Goal: Task Accomplishment & Management: Manage account settings

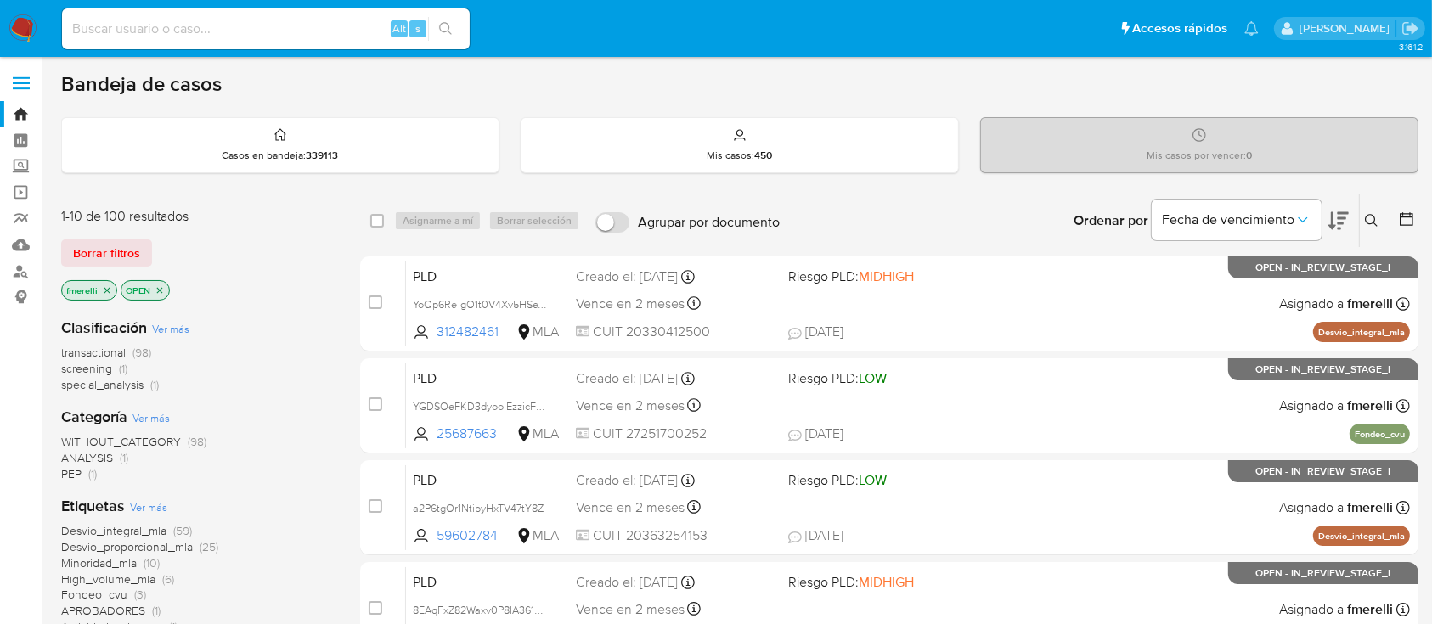
click at [108, 292] on icon "close-filter" at bounding box center [107, 290] width 10 height 10
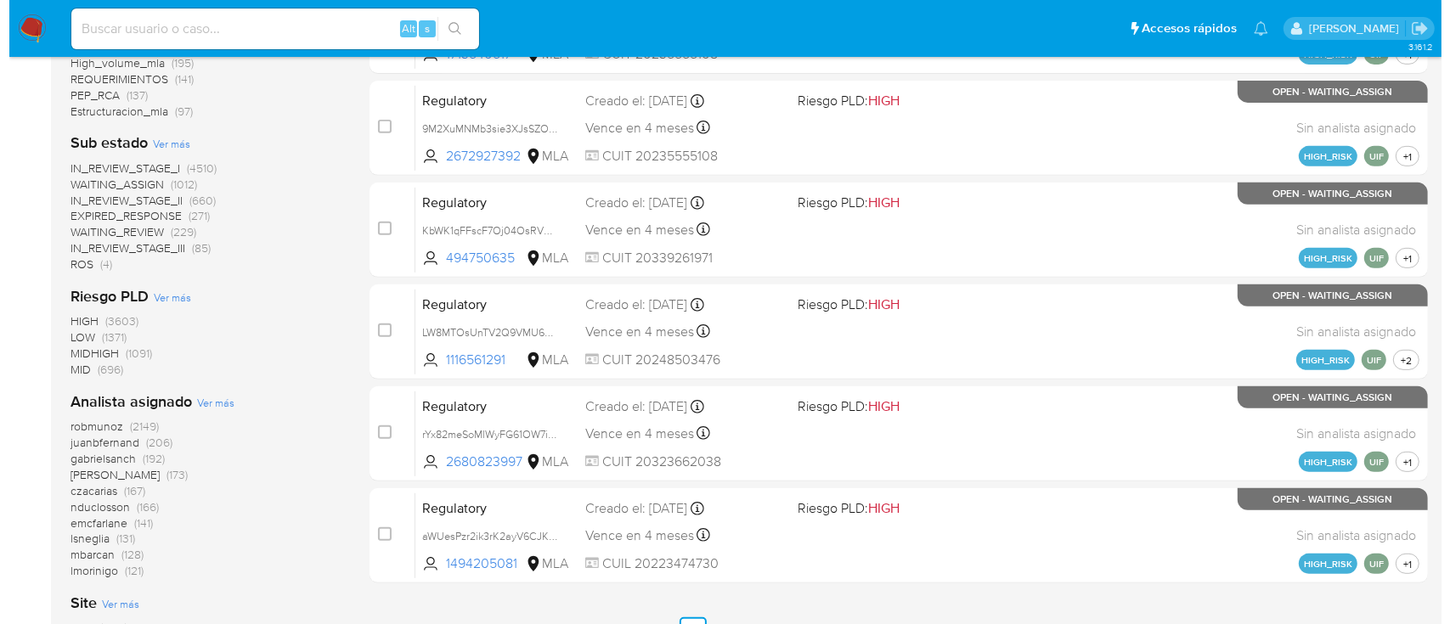
scroll to position [793, 0]
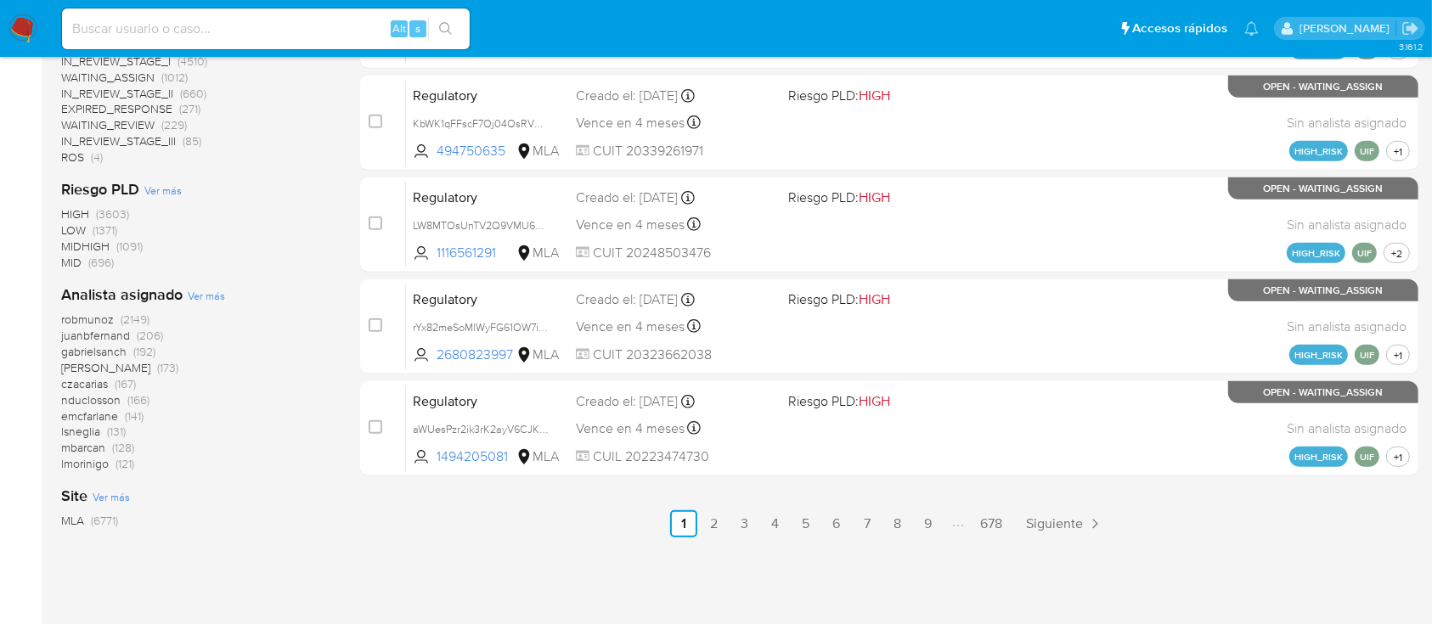
click at [204, 296] on span "Ver más" at bounding box center [206, 295] width 37 height 15
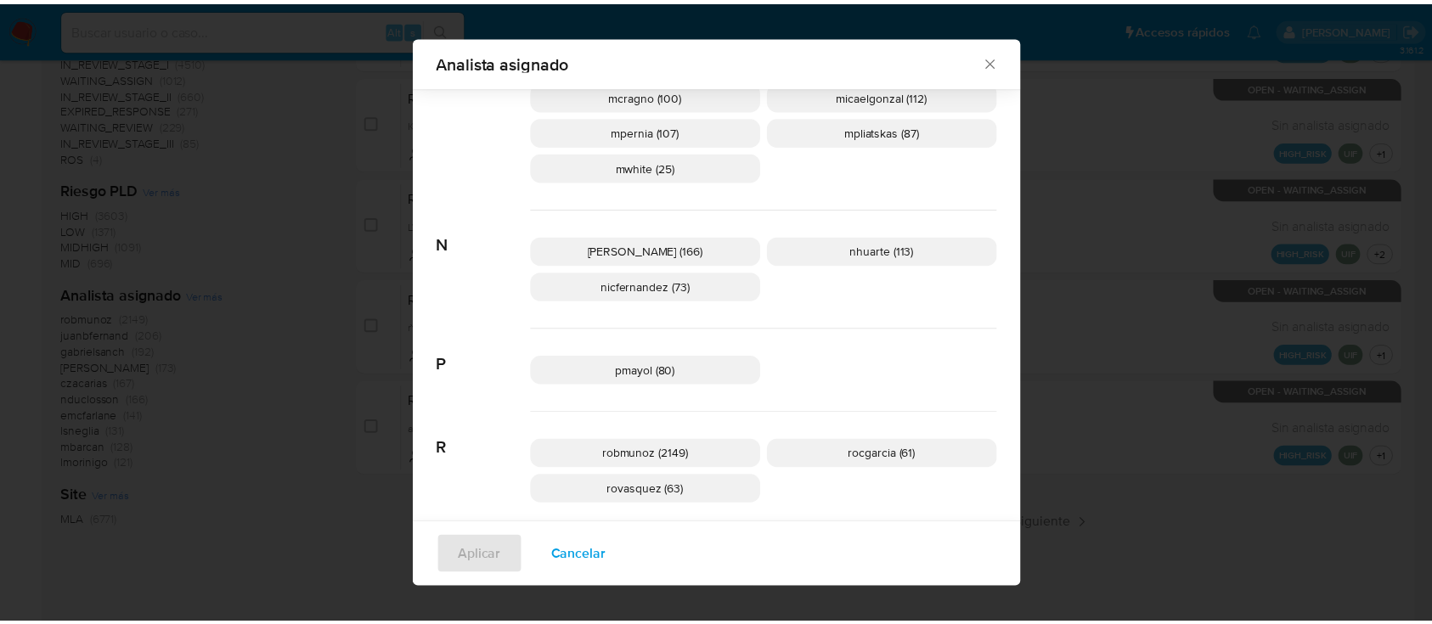
scroll to position [1121, 0]
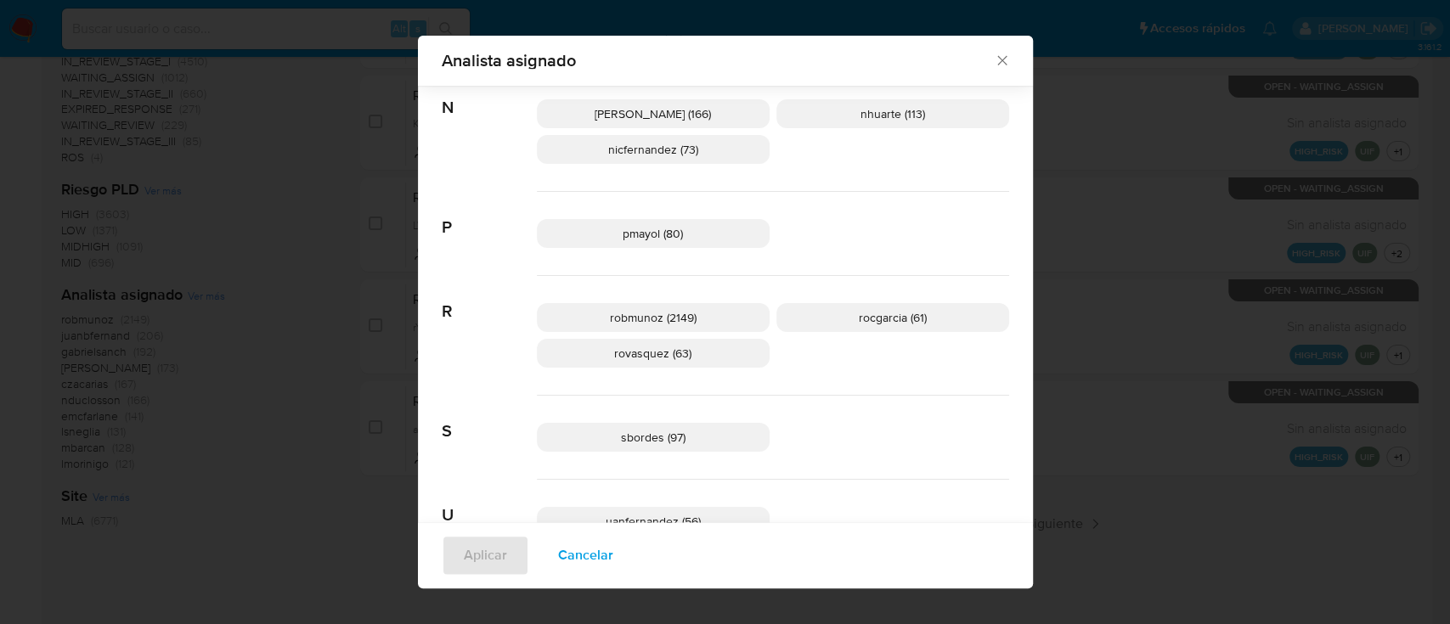
click at [986, 64] on span "Analista asignado" at bounding box center [718, 60] width 553 height 17
click at [994, 64] on icon "Cerrar" at bounding box center [1002, 60] width 17 height 17
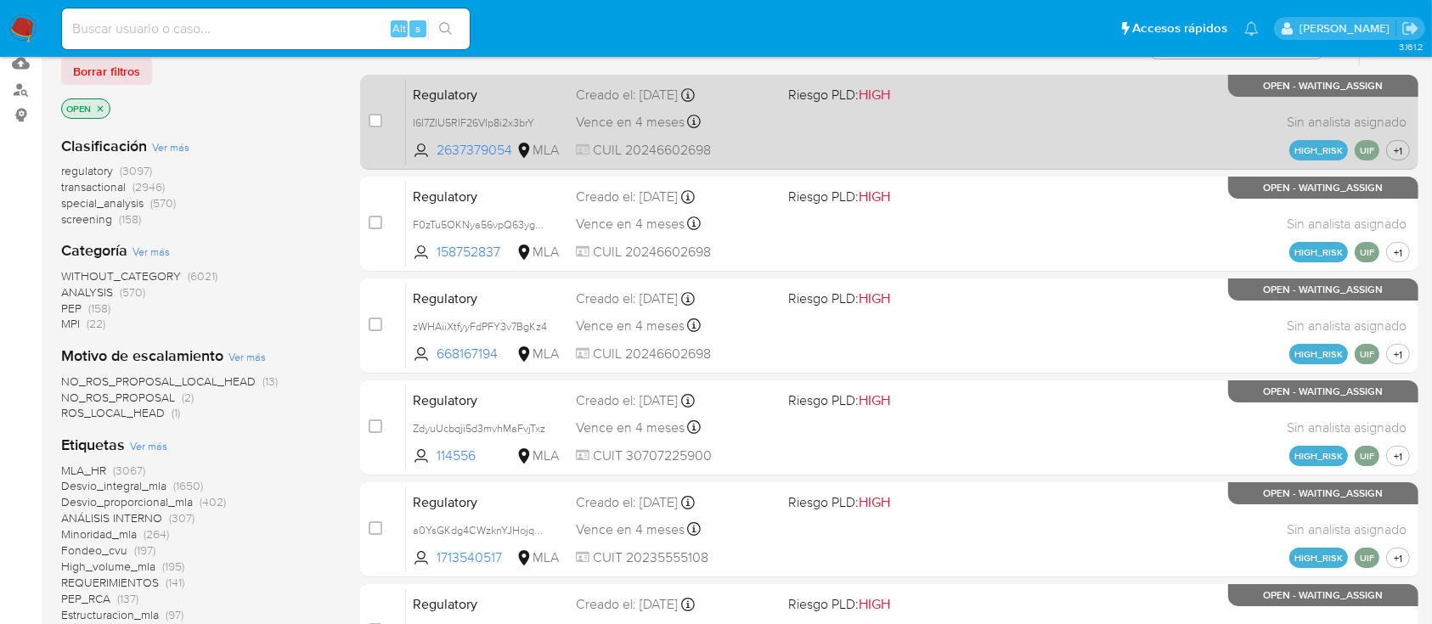
scroll to position [0, 0]
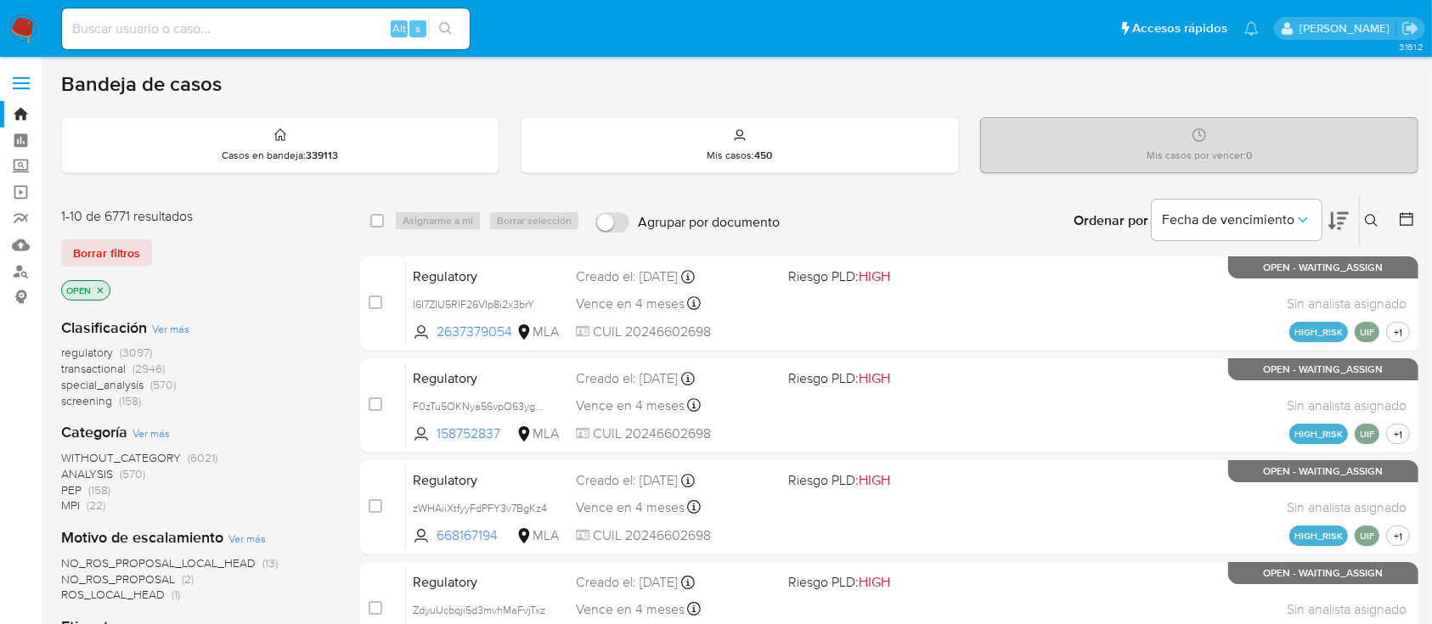
click at [17, 22] on img at bounding box center [22, 28] width 29 height 29
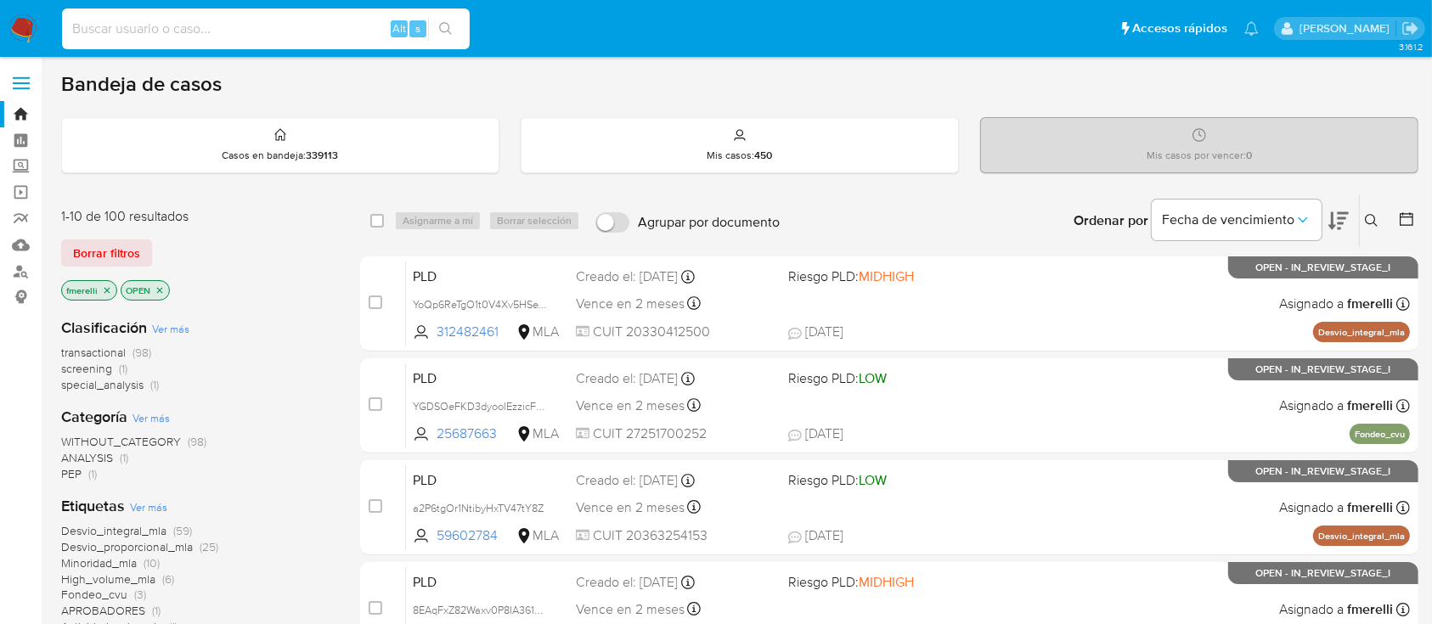
click at [279, 36] on input at bounding box center [266, 29] width 408 height 22
paste input "XhoDylXDxwzYKyPfyKijHHry"
type input "XhoDylXDxwzYKyPfyKijHHry"
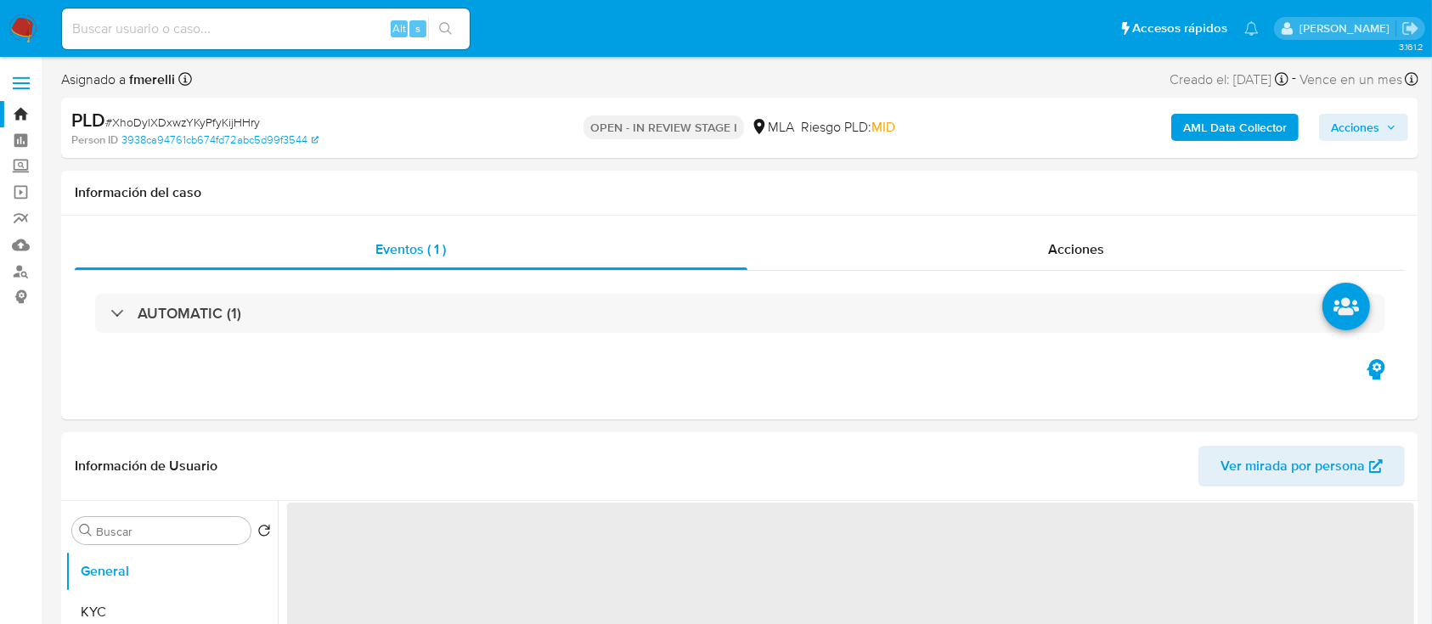
select select "10"
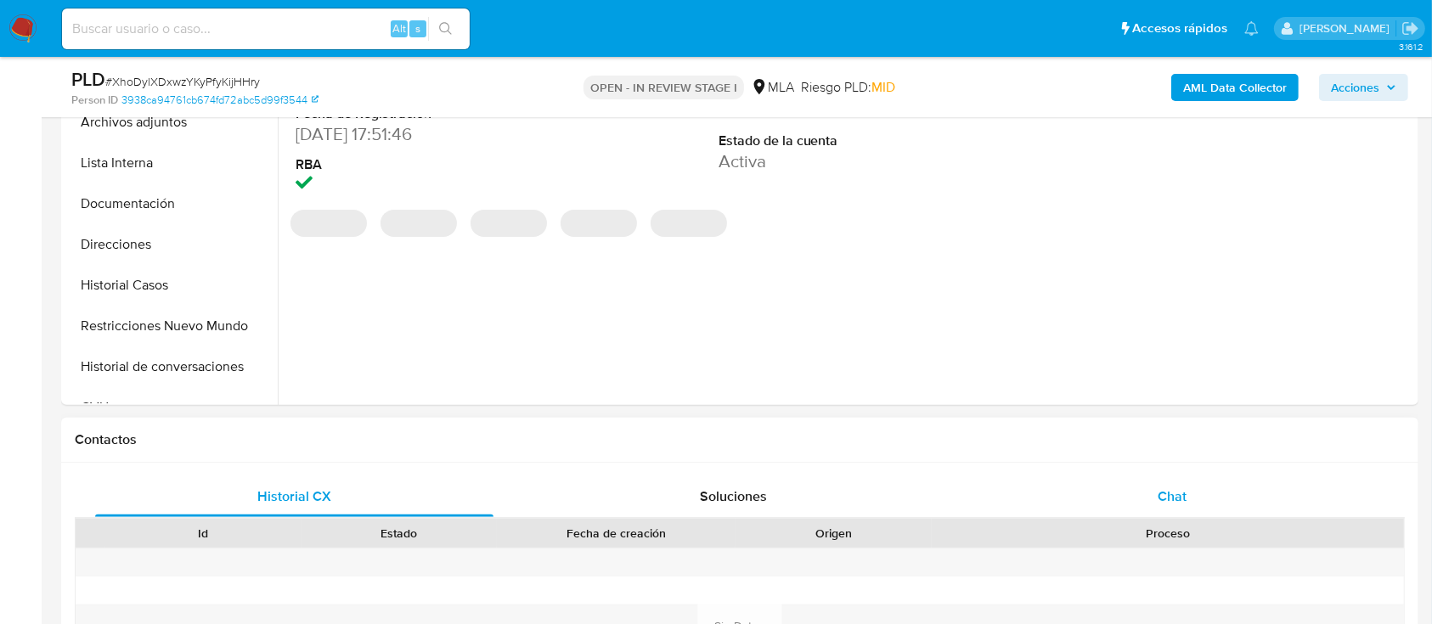
click at [1133, 510] on div "Chat" at bounding box center [1173, 497] width 398 height 41
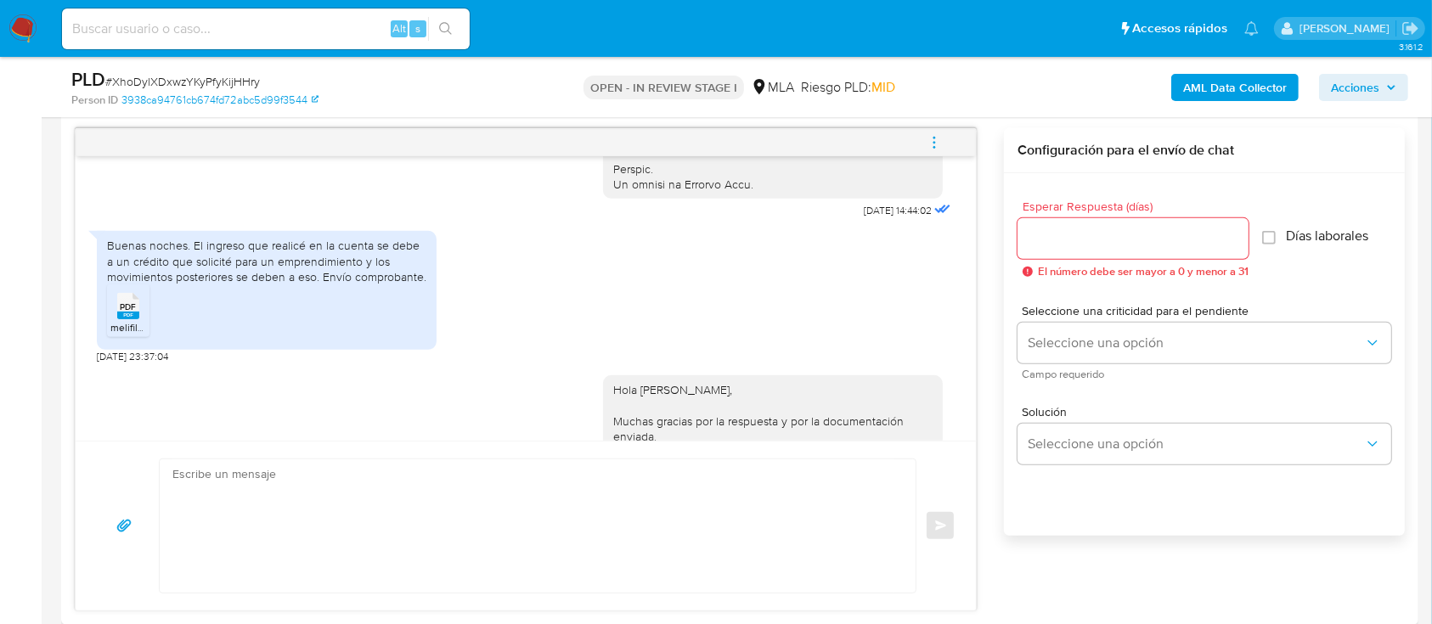
scroll to position [836, 0]
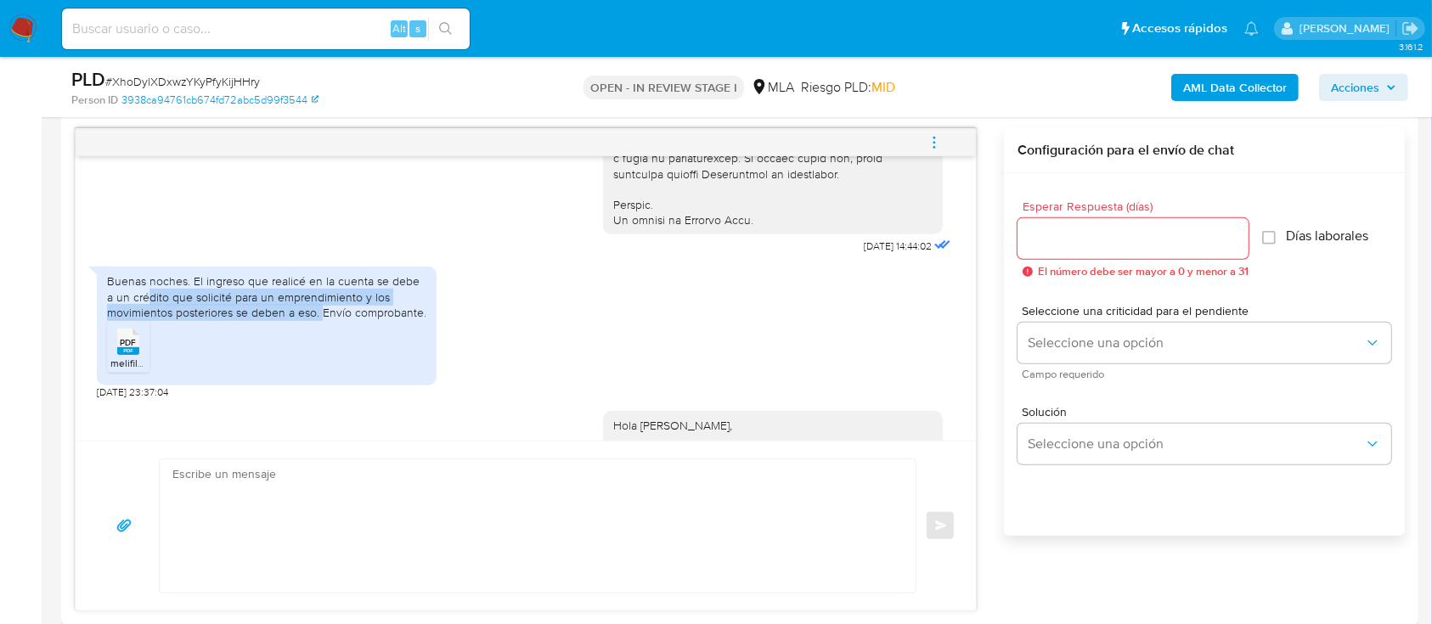
drag, startPoint x: 142, startPoint y: 328, endPoint x: 322, endPoint y: 341, distance: 180.6
click at [322, 320] on div "Buenas noches. El ingreso que realicé en la cuenta se debe a un crédito que sol…" at bounding box center [266, 297] width 319 height 47
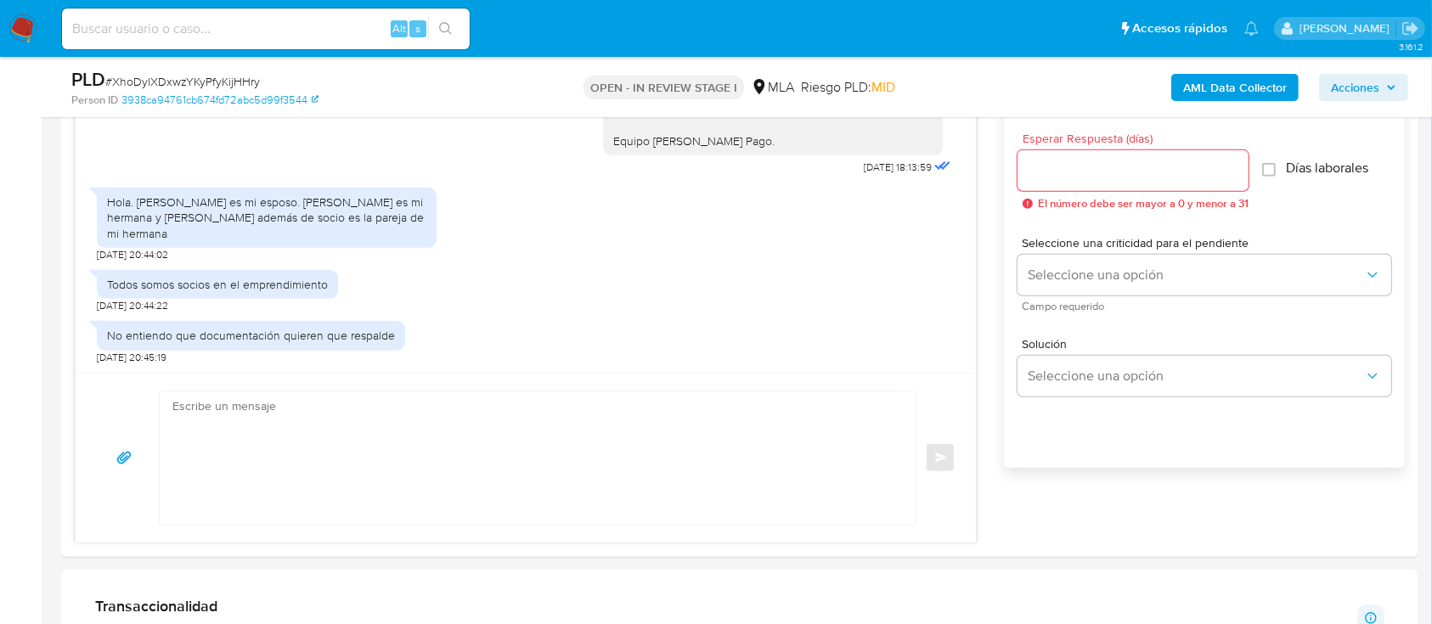
scroll to position [820, 0]
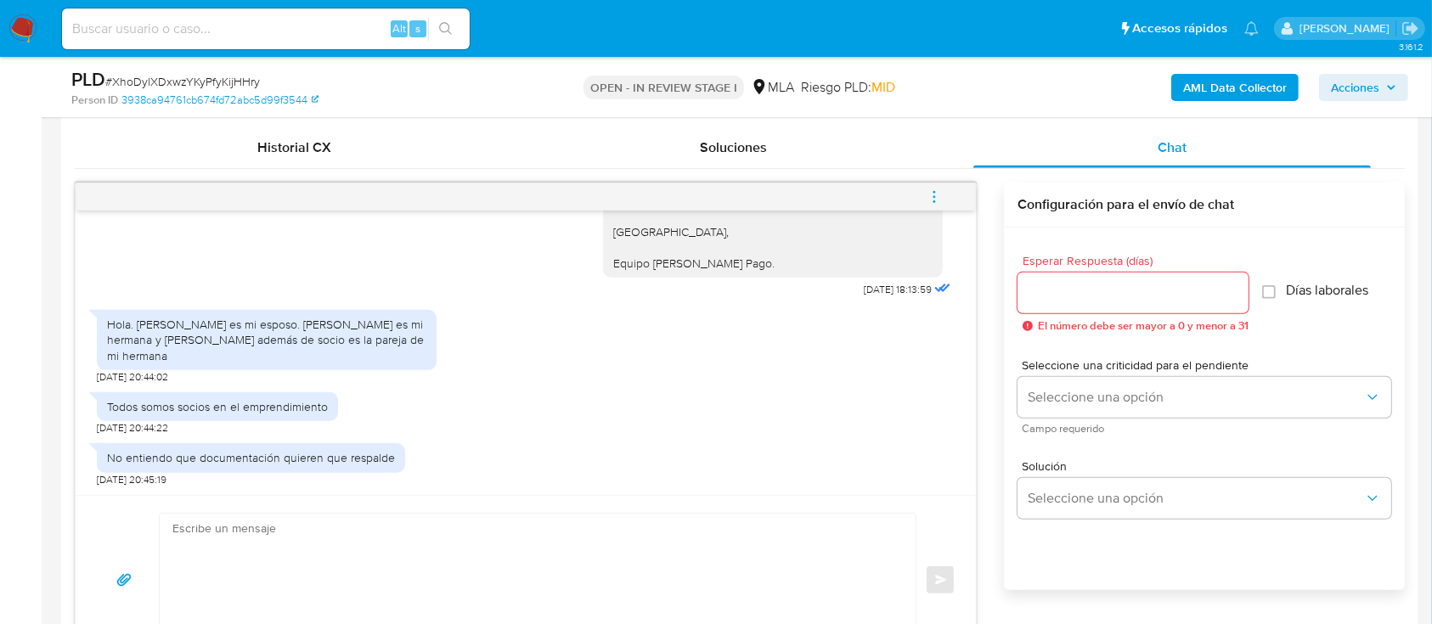
click at [523, 551] on textarea at bounding box center [533, 580] width 722 height 133
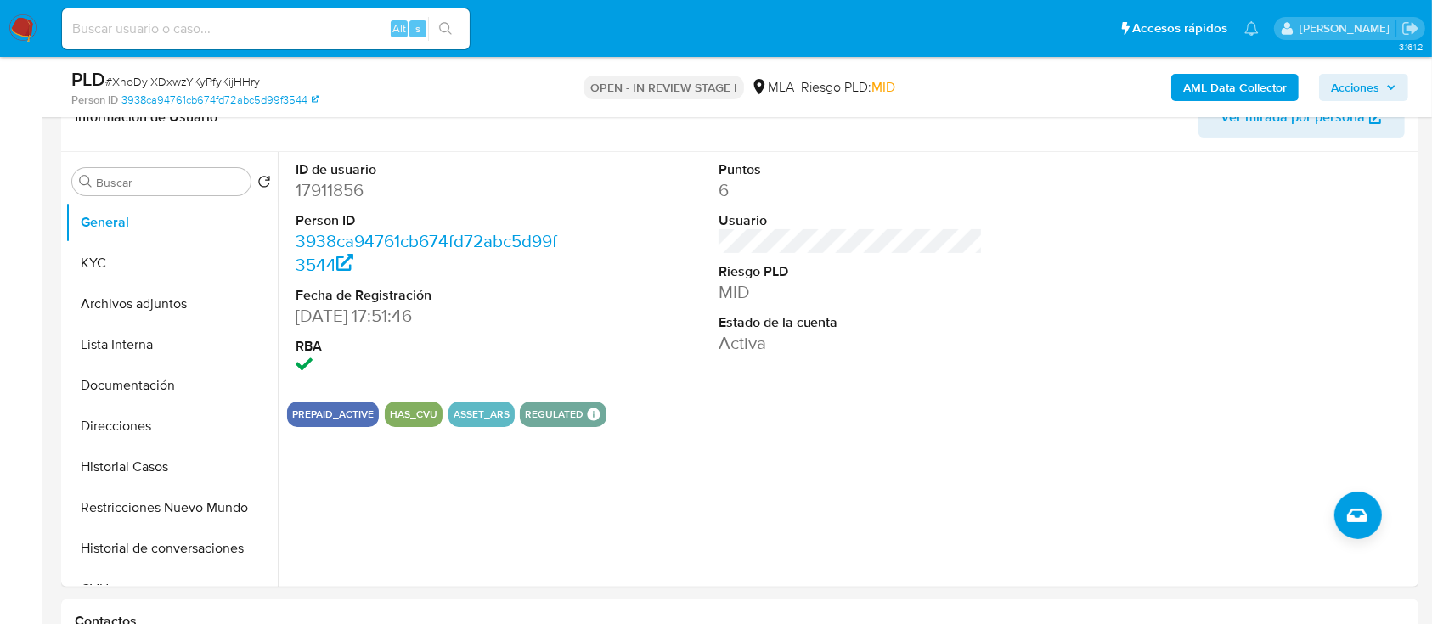
scroll to position [287, 0]
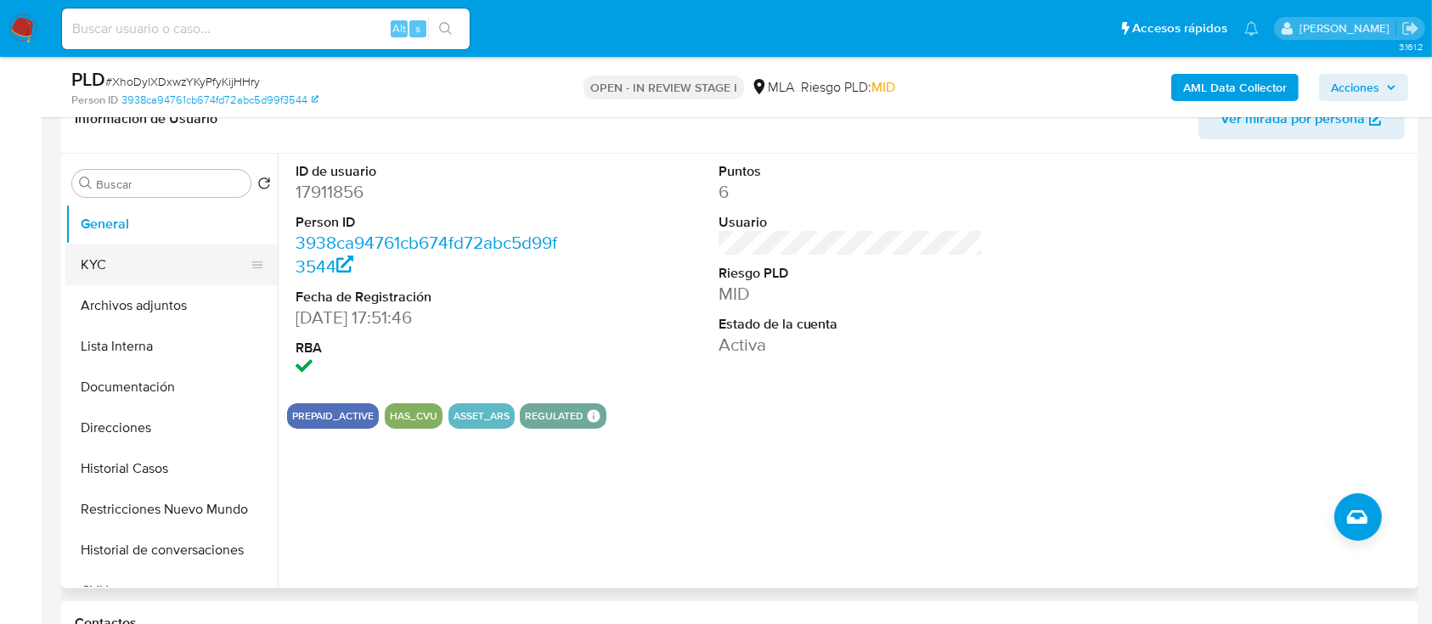
click at [118, 273] on button "KYC" at bounding box center [164, 265] width 199 height 41
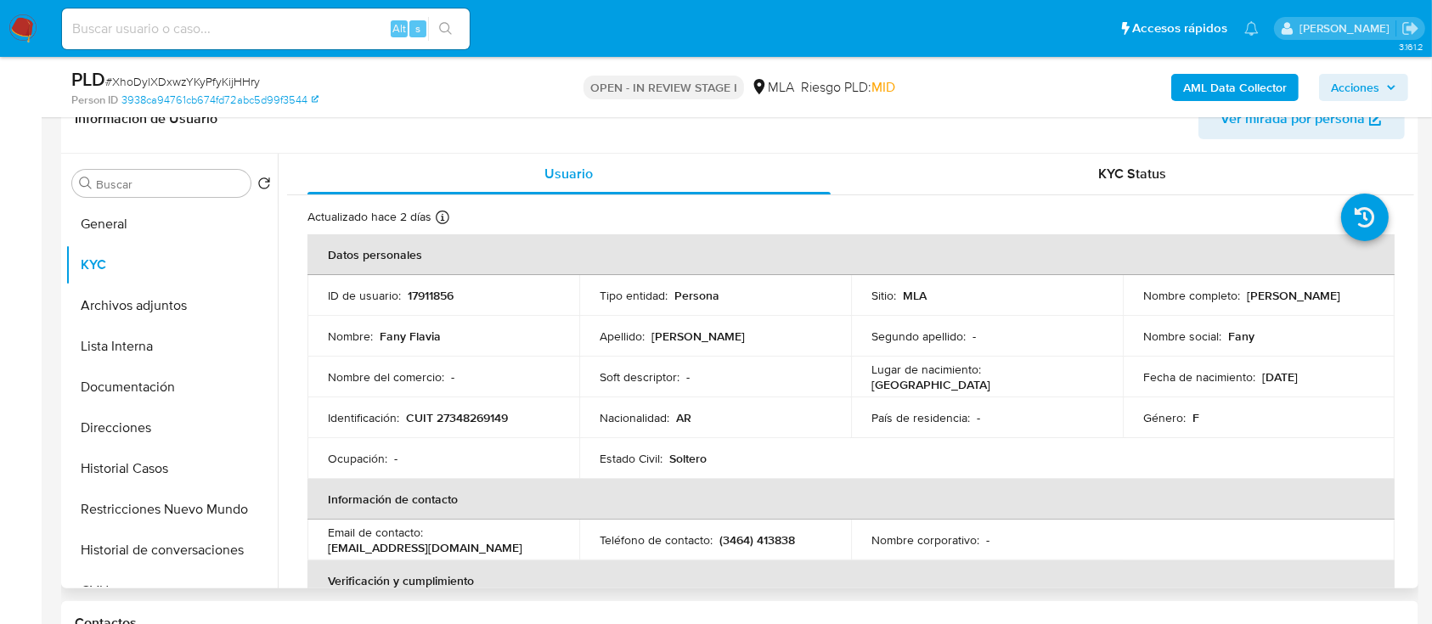
drag, startPoint x: 1138, startPoint y: 302, endPoint x: 1301, endPoint y: 314, distance: 163.6
click at [1301, 314] on td "Nombre completo : Fany Flavia Rodriguez Salas" at bounding box center [1259, 295] width 272 height 41
copy p "Fany [PERSON_NAME]"
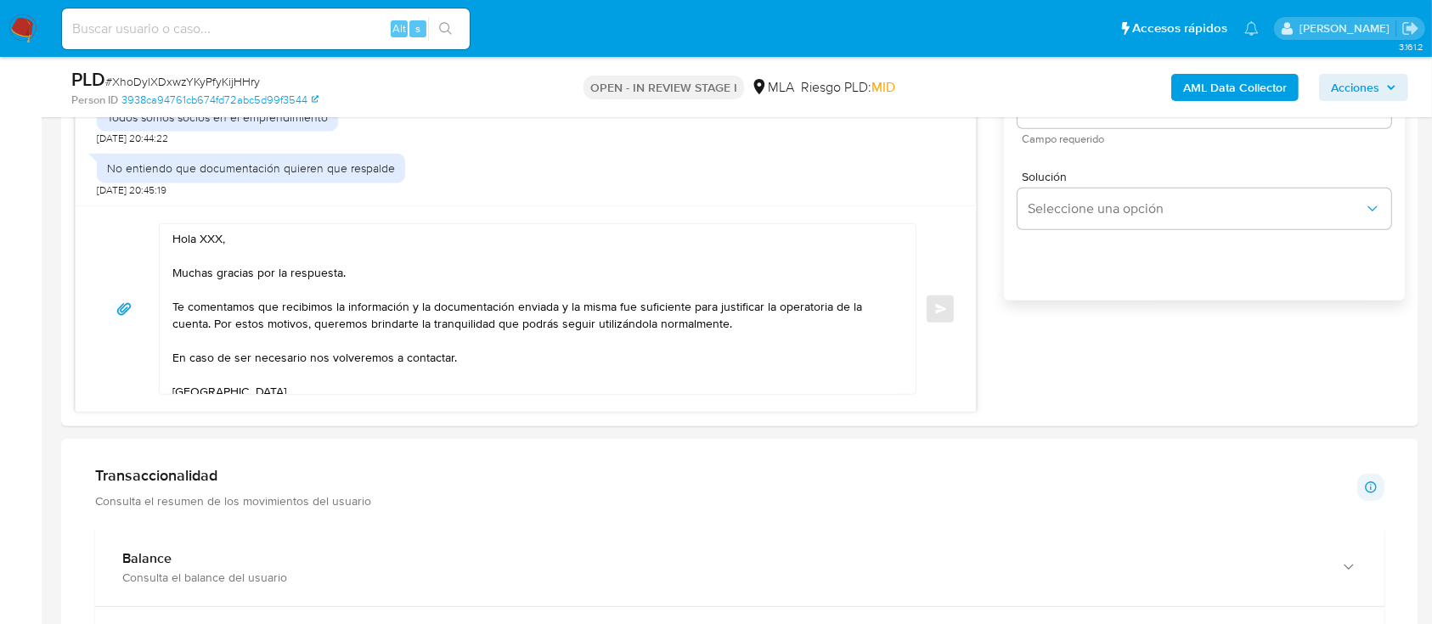
scroll to position [1112, 0]
click at [212, 238] on textarea "Hola XXX, Muchas gracias por la respuesta. Te comentamos que recibimos la infor…" at bounding box center [533, 307] width 722 height 170
paste textarea "Fany [PERSON_NAME]"
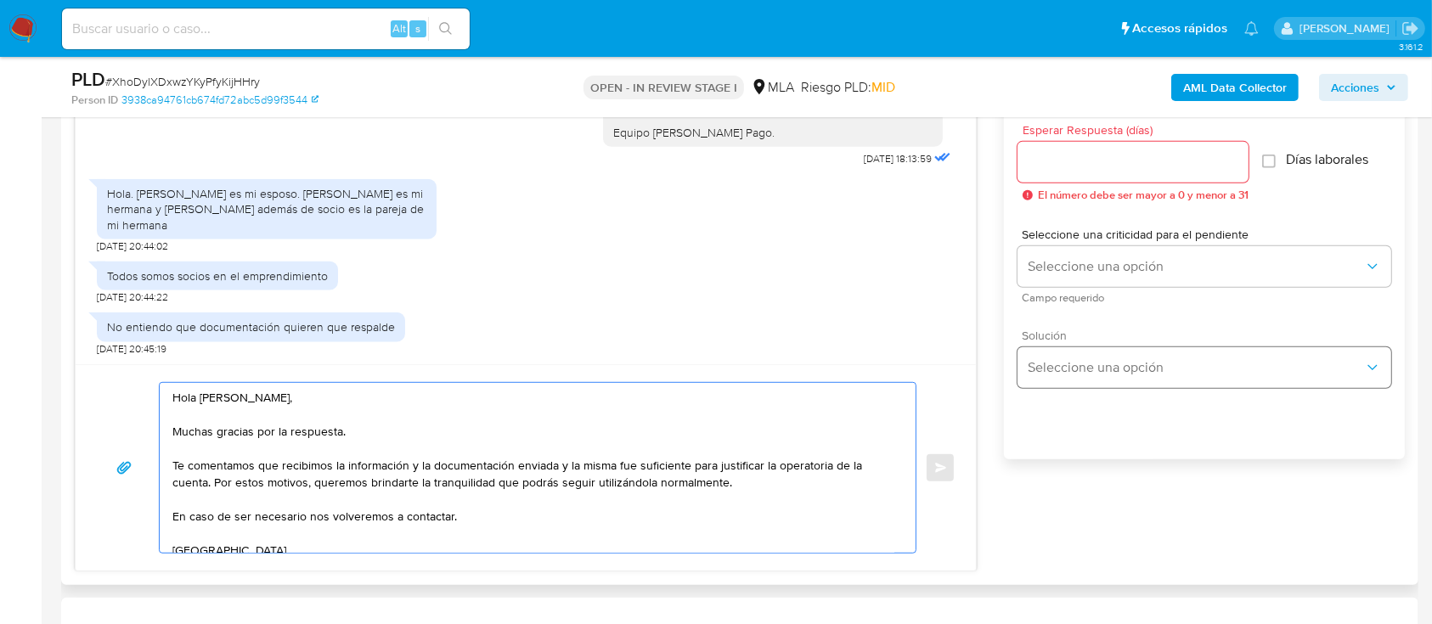
scroll to position [949, 0]
type textarea "Hola Fany Flavia Rodriguez Salas, Muchas gracias por la respuesta. Te comentamo…"
click at [1040, 181] on div at bounding box center [1133, 164] width 231 height 41
click at [1039, 176] on div at bounding box center [1133, 164] width 231 height 41
click at [1034, 173] on input "Esperar Respuesta (días)" at bounding box center [1133, 164] width 231 height 22
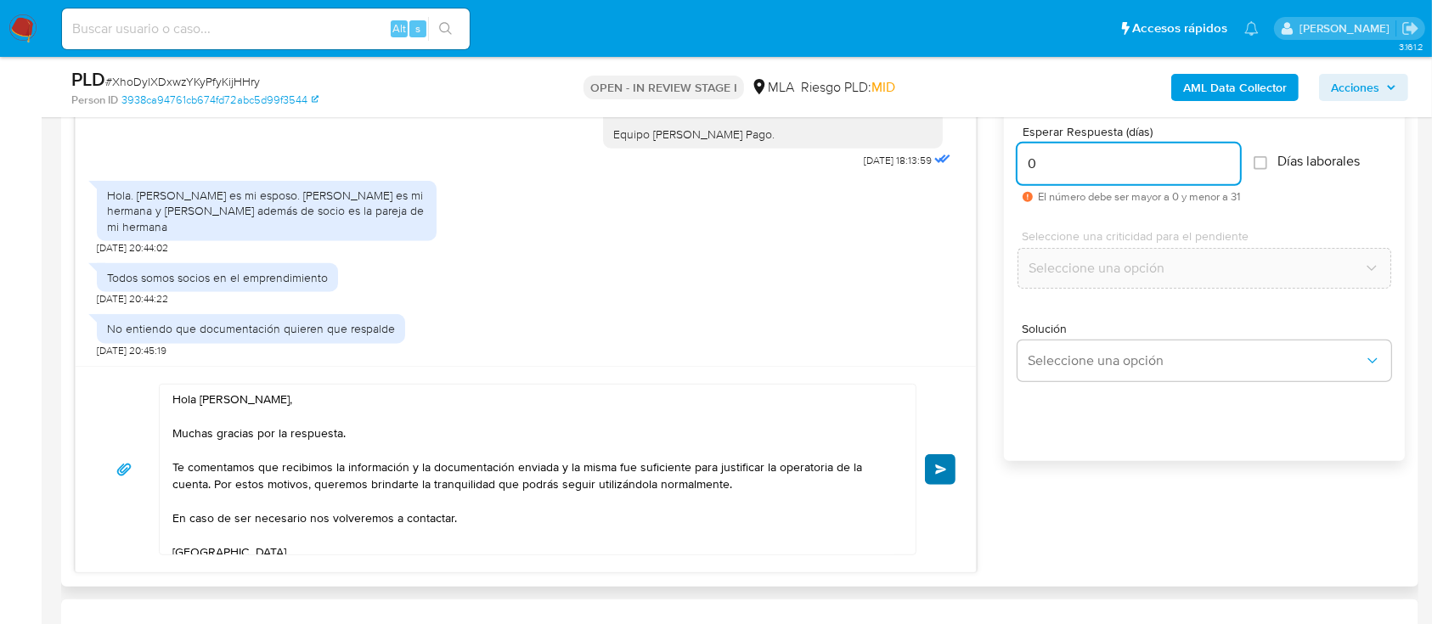
type input "0"
click at [939, 457] on button "Enviar" at bounding box center [940, 470] width 31 height 31
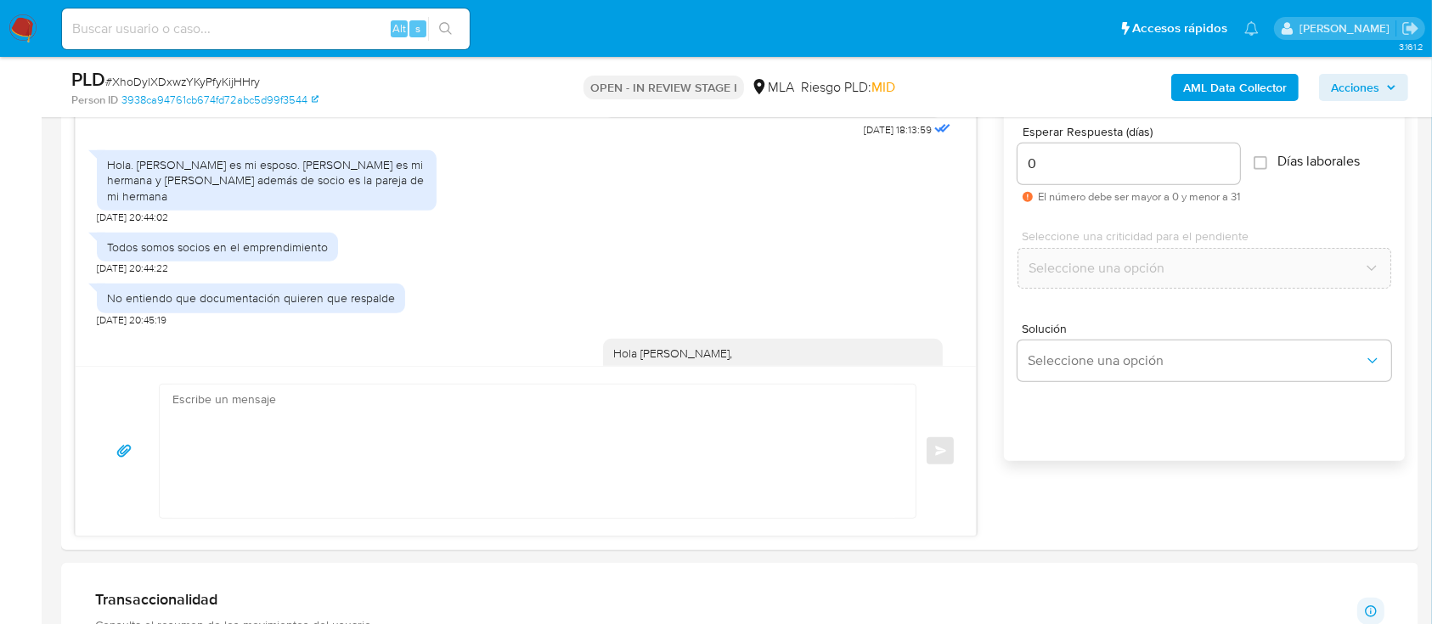
scroll to position [1828, 0]
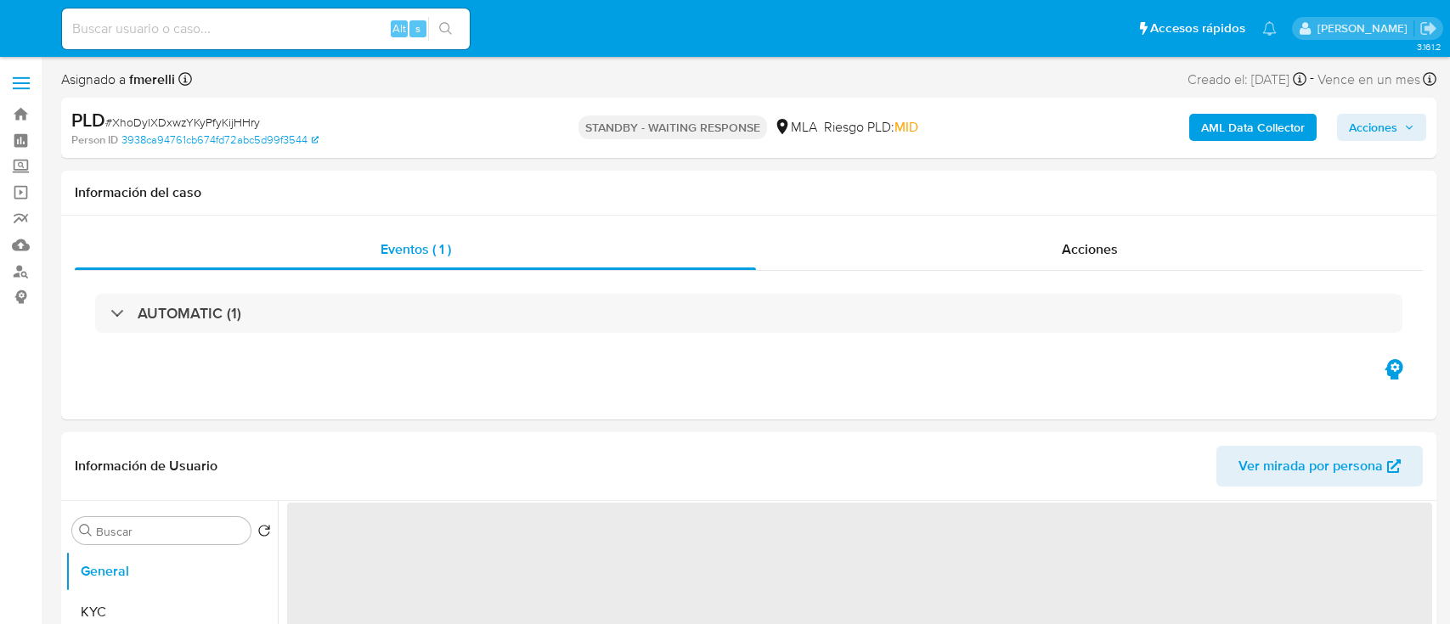
select select "10"
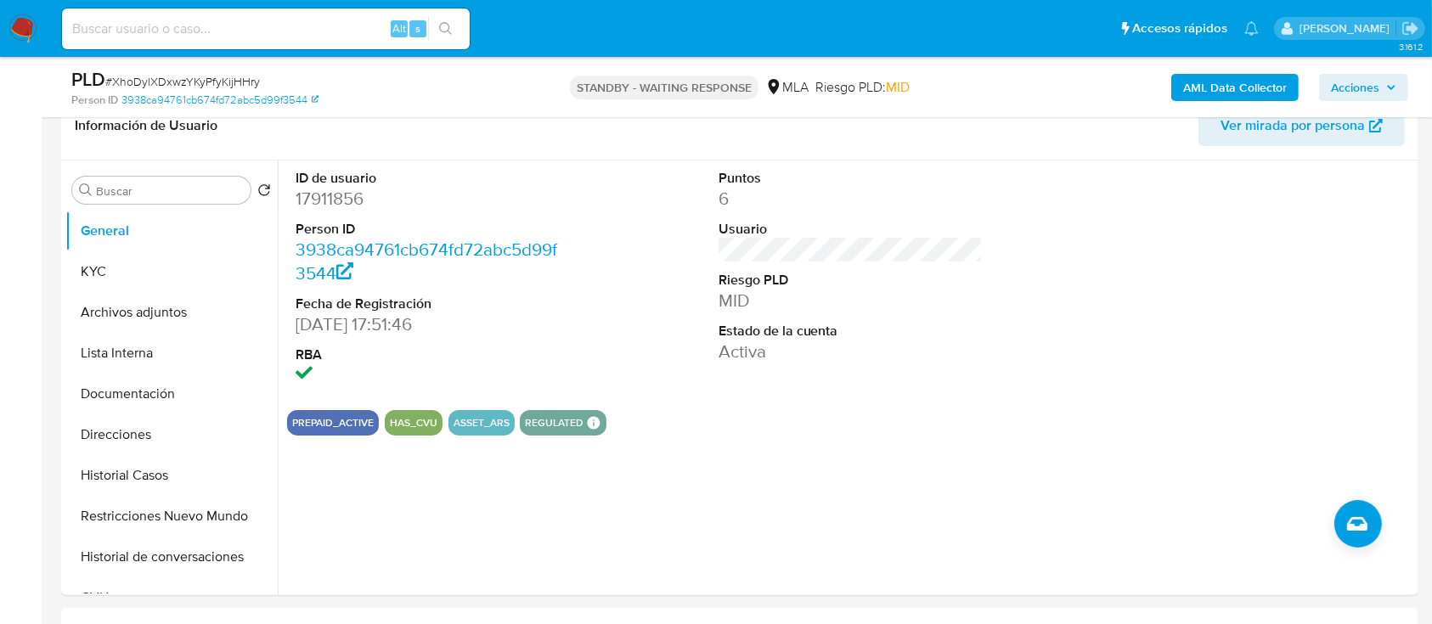
scroll to position [257, 0]
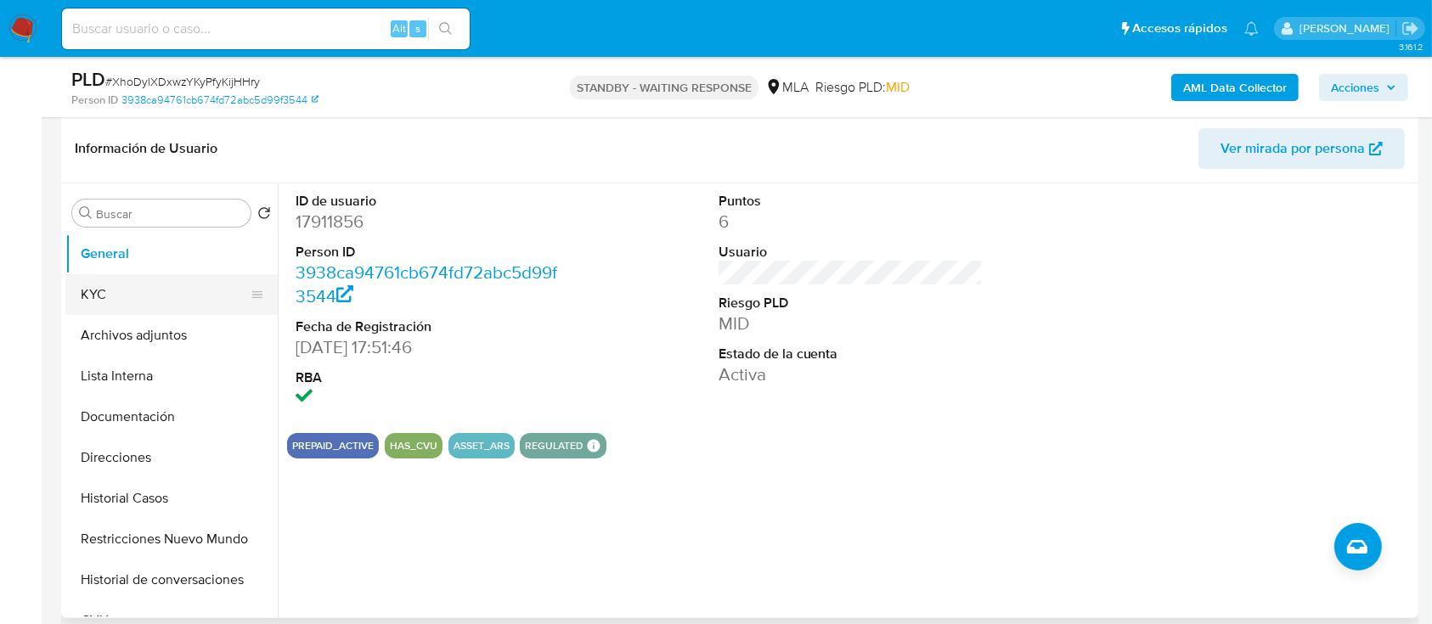
click at [144, 274] on button "KYC" at bounding box center [164, 294] width 199 height 41
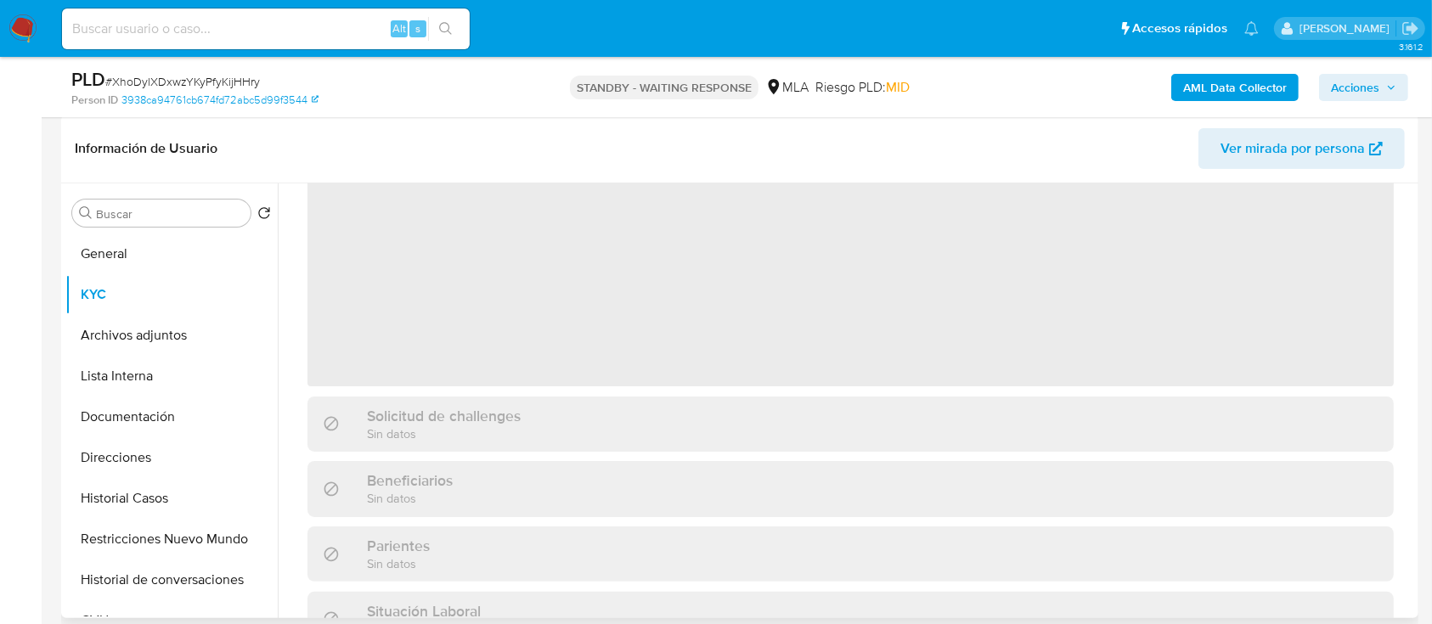
scroll to position [0, 0]
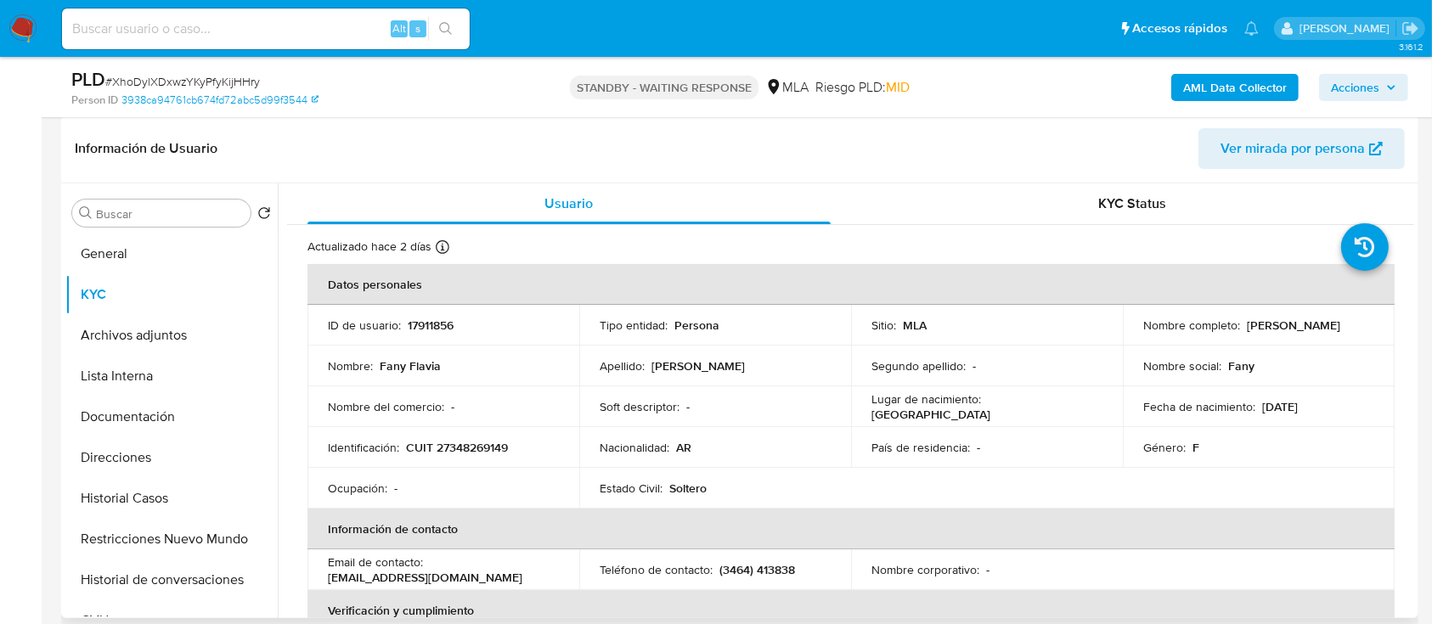
click at [454, 443] on p "CUIT 27348269149" at bounding box center [457, 447] width 102 height 15
copy p "27348269149"
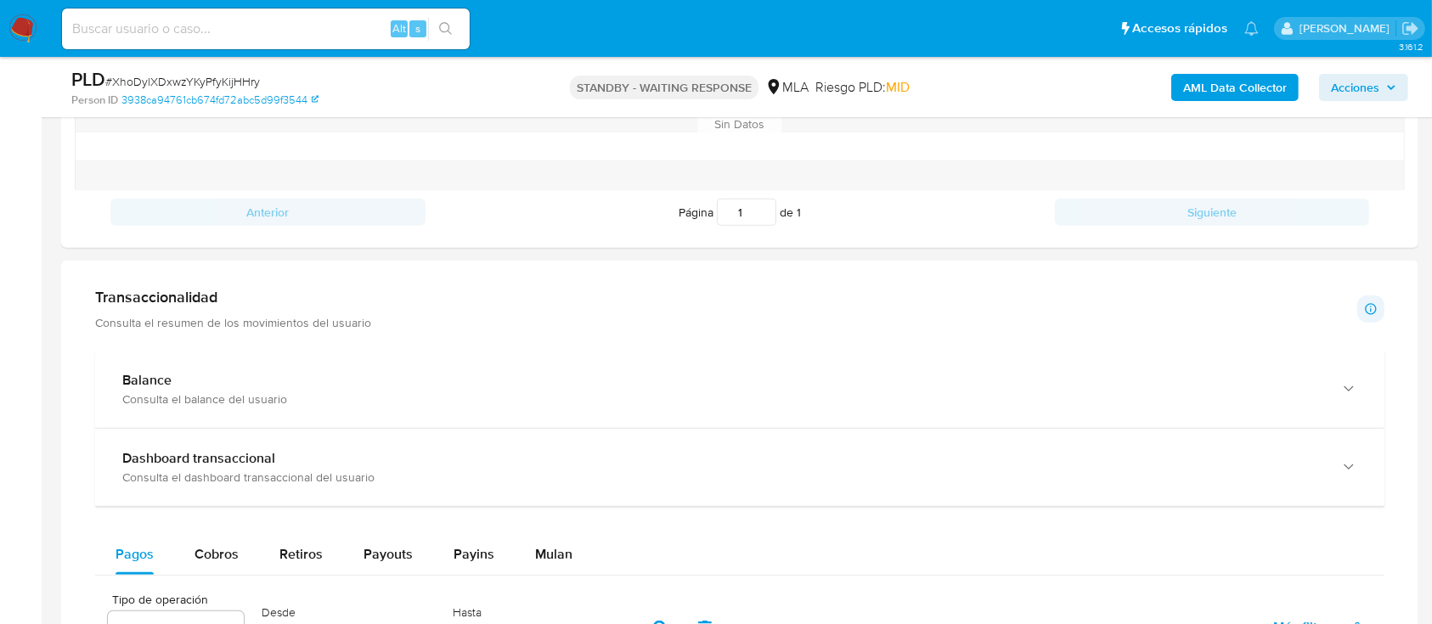
scroll to position [1092, 0]
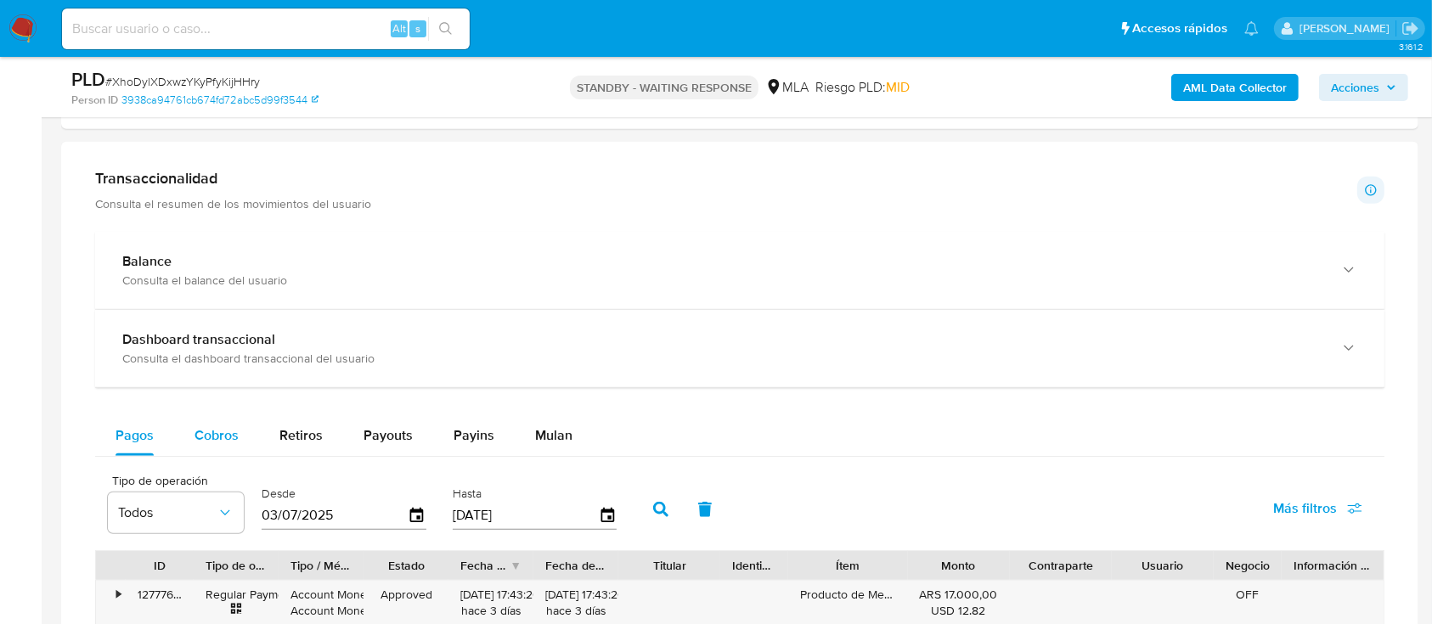
click at [217, 419] on div "Cobros" at bounding box center [217, 435] width 44 height 41
select select "10"
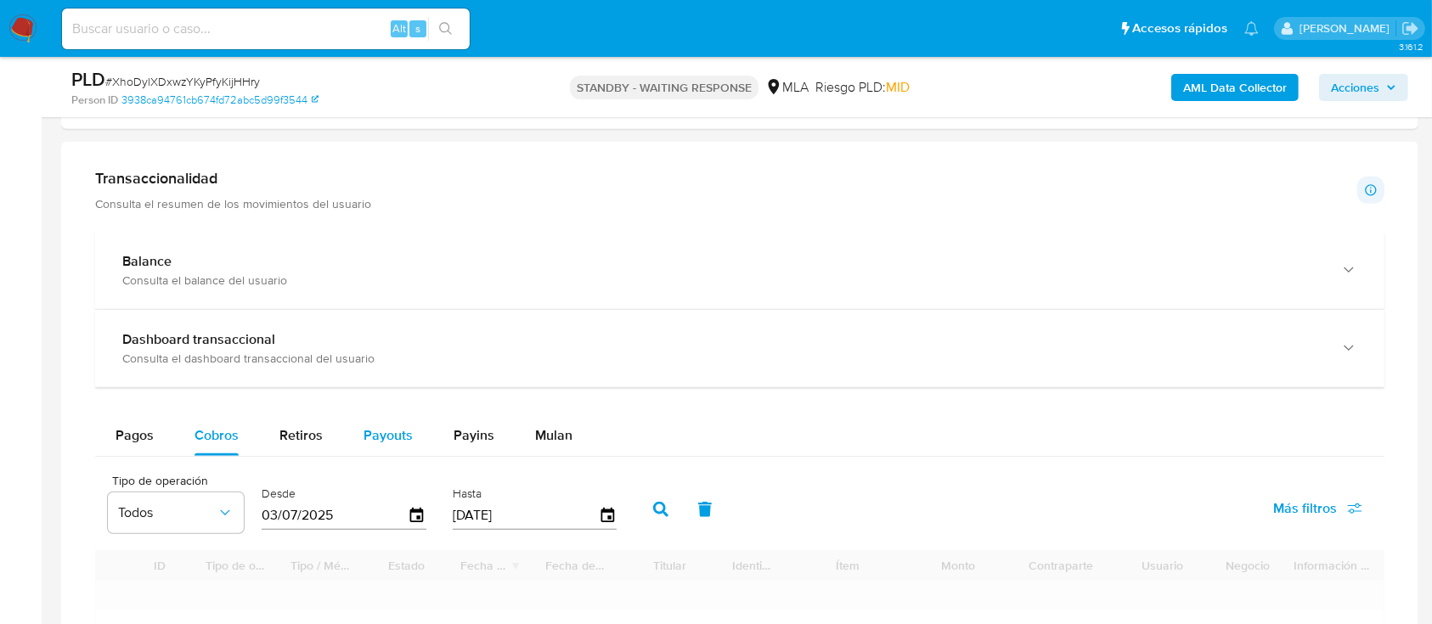
click at [394, 439] on span "Payouts" at bounding box center [388, 436] width 49 height 20
select select "10"
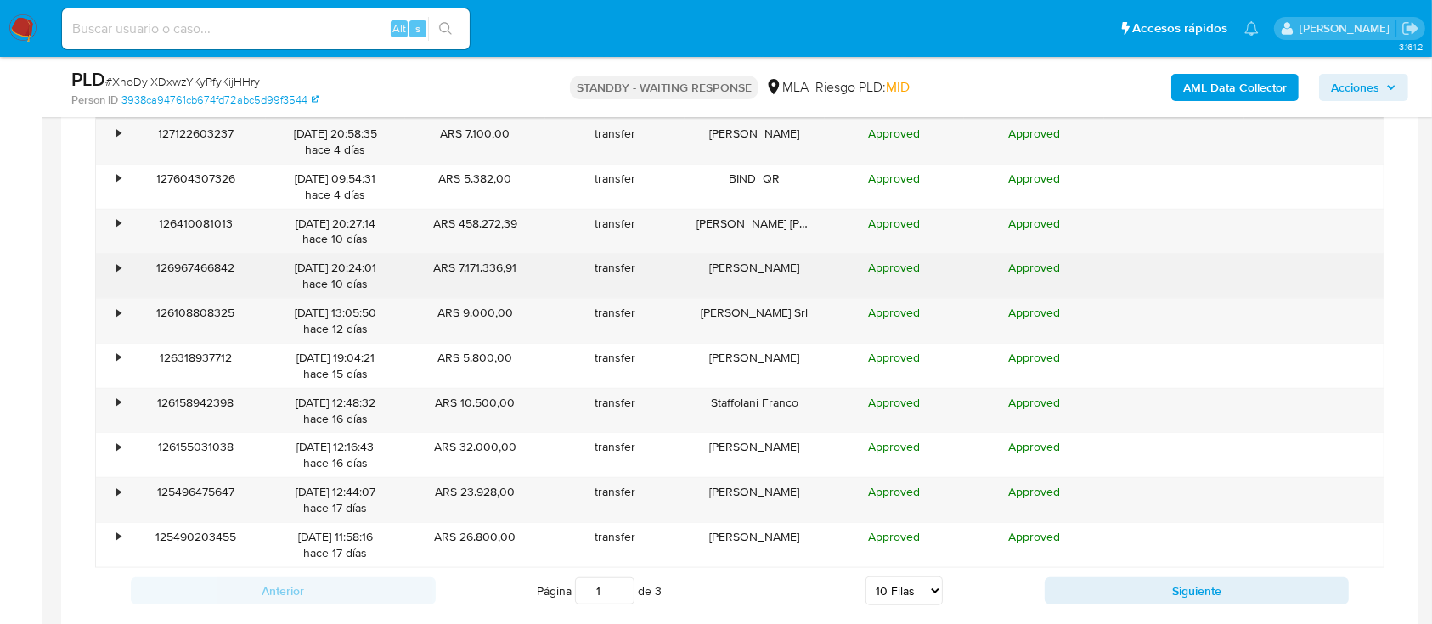
scroll to position [1556, 0]
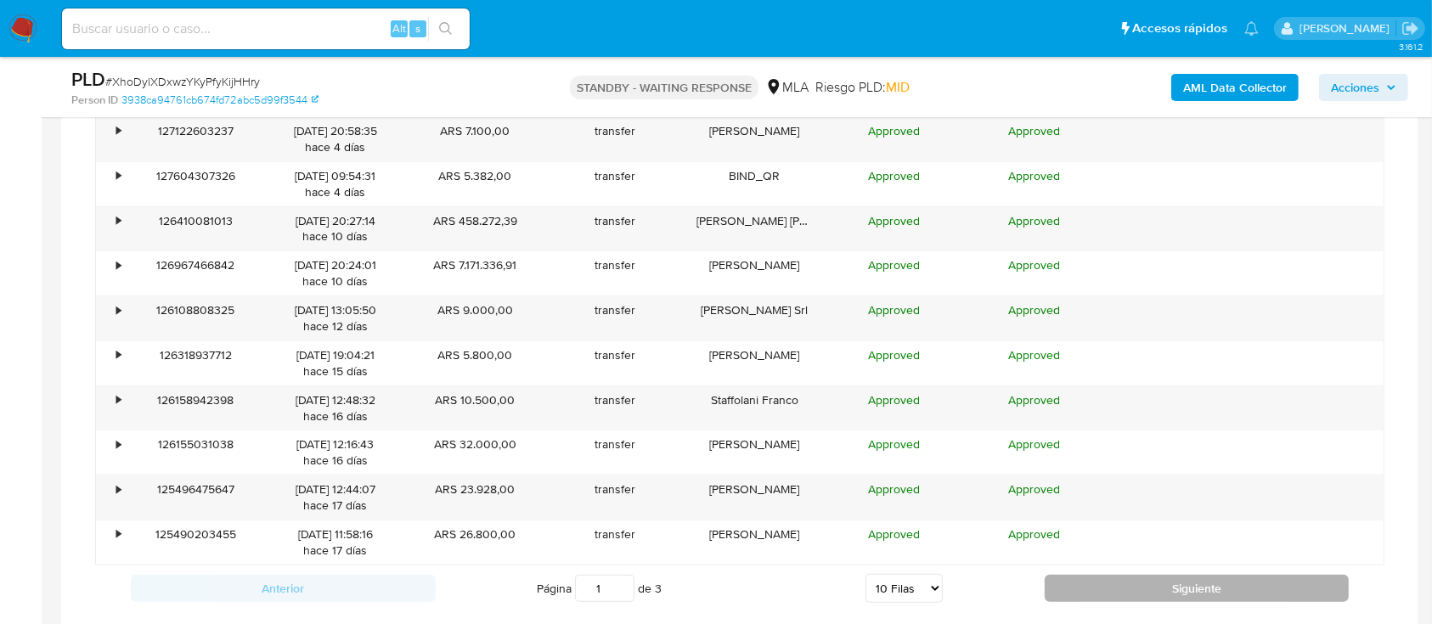
click at [1065, 598] on button "Siguiente" at bounding box center [1197, 588] width 305 height 27
type input "2"
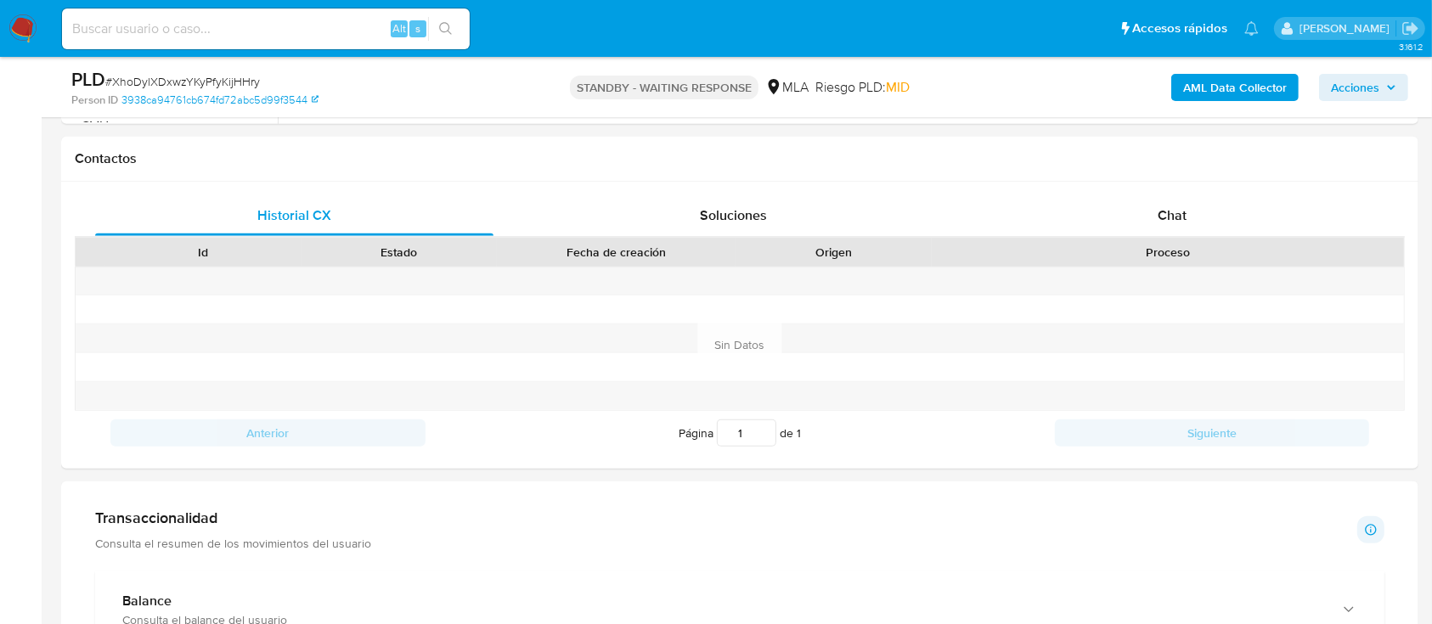
scroll to position [743, 0]
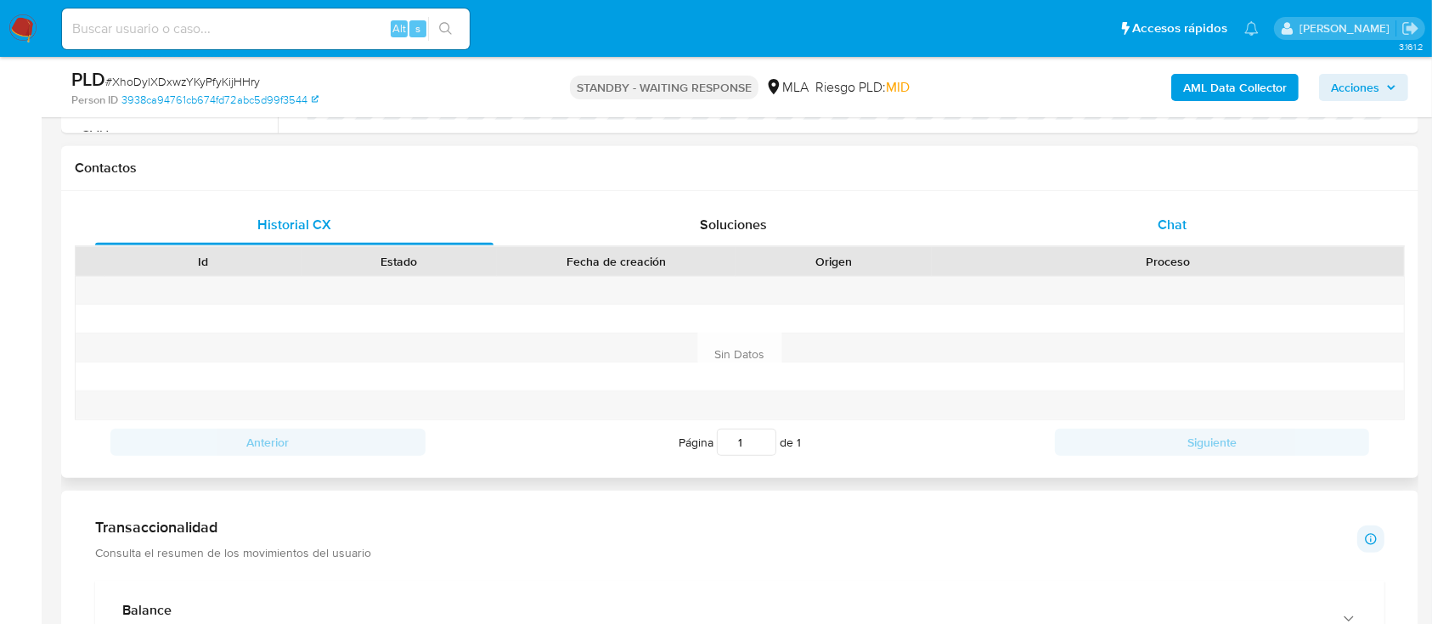
click at [1138, 232] on div "Chat" at bounding box center [1173, 225] width 398 height 41
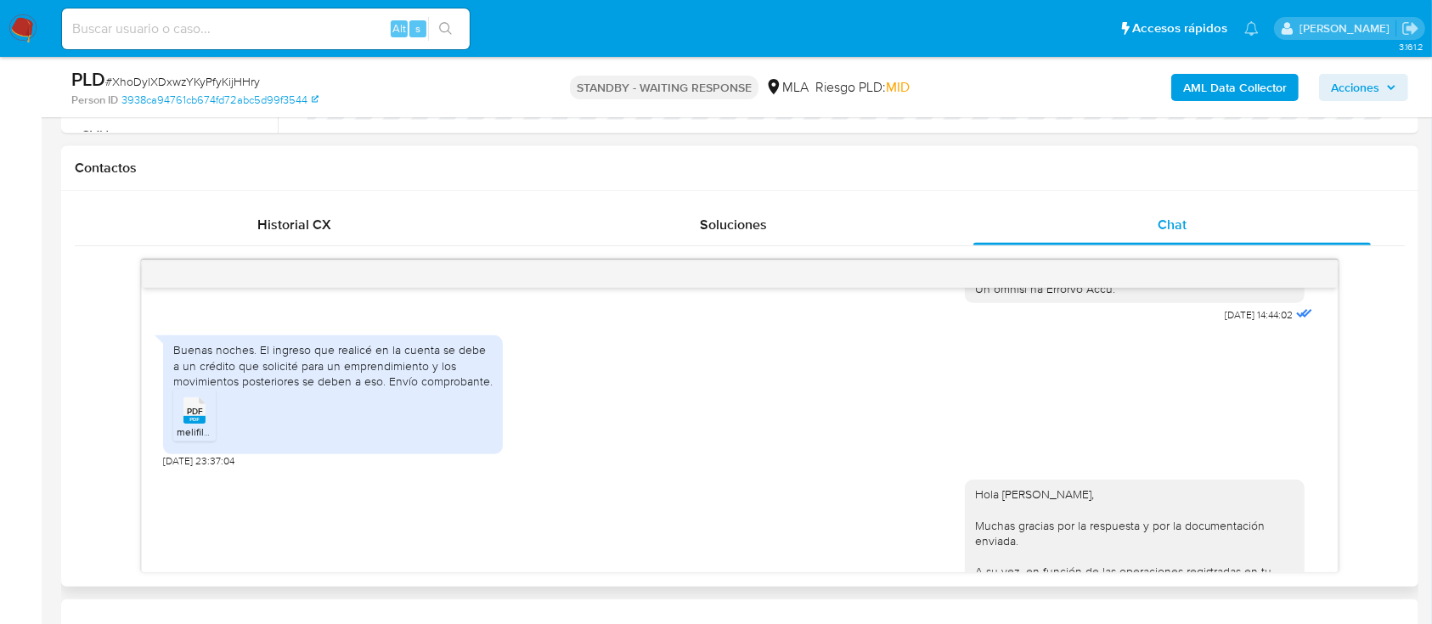
scroll to position [858, 0]
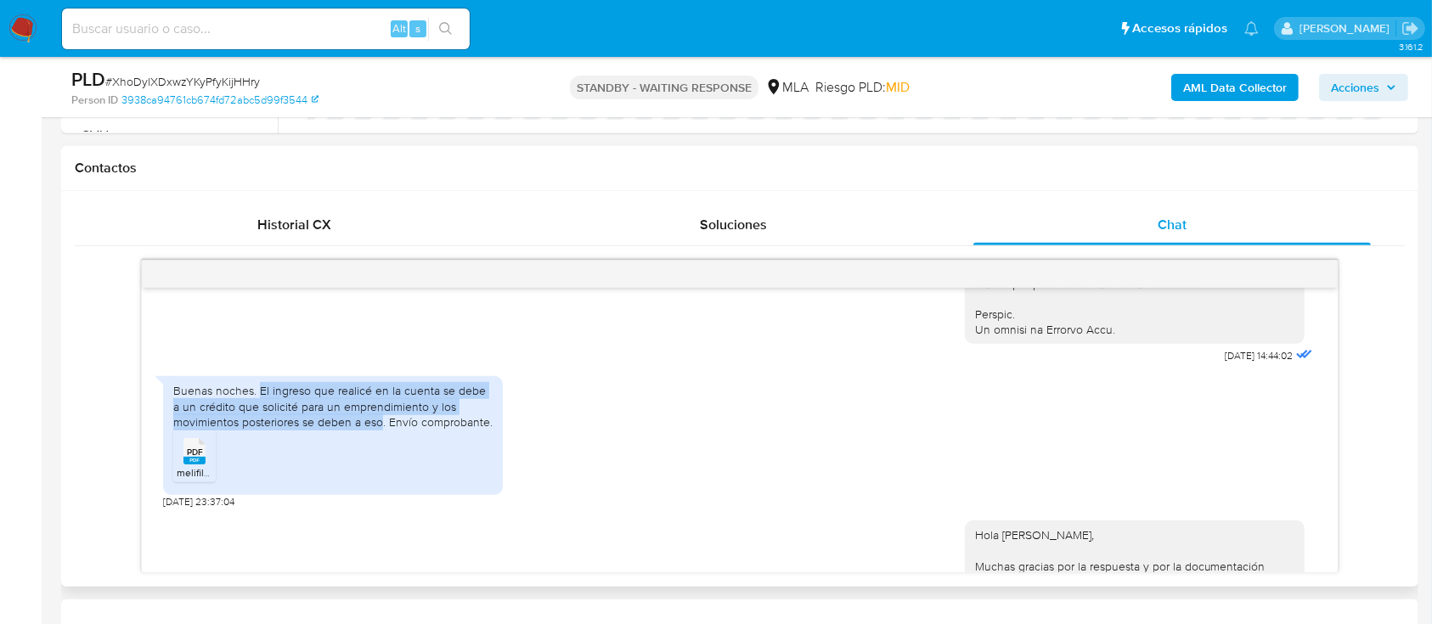
drag, startPoint x: 258, startPoint y: 424, endPoint x: 381, endPoint y: 451, distance: 125.3
click at [381, 430] on div "Buenas noches. El ingreso que realicé en la cuenta se debe a un crédito que sol…" at bounding box center [332, 406] width 319 height 47
copy div "El ingreso que realicé en la cuenta se debe a un crédito que solicité para un e…"
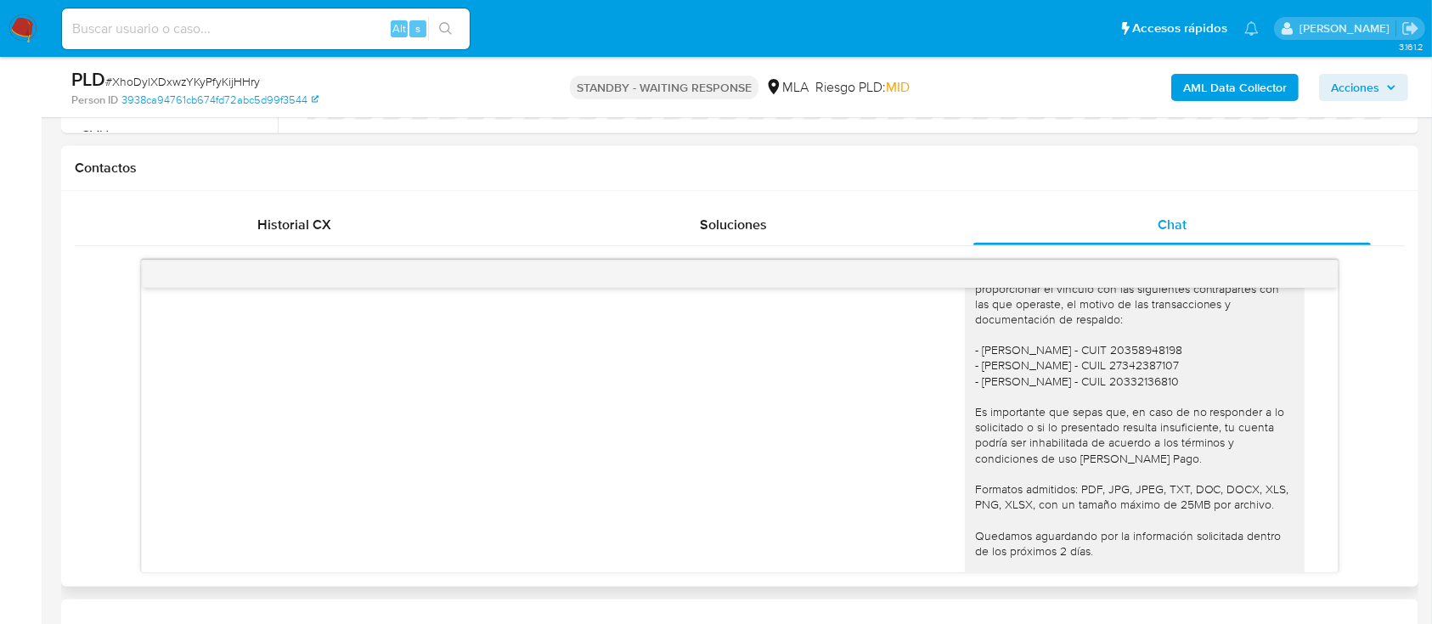
scroll to position [1214, 0]
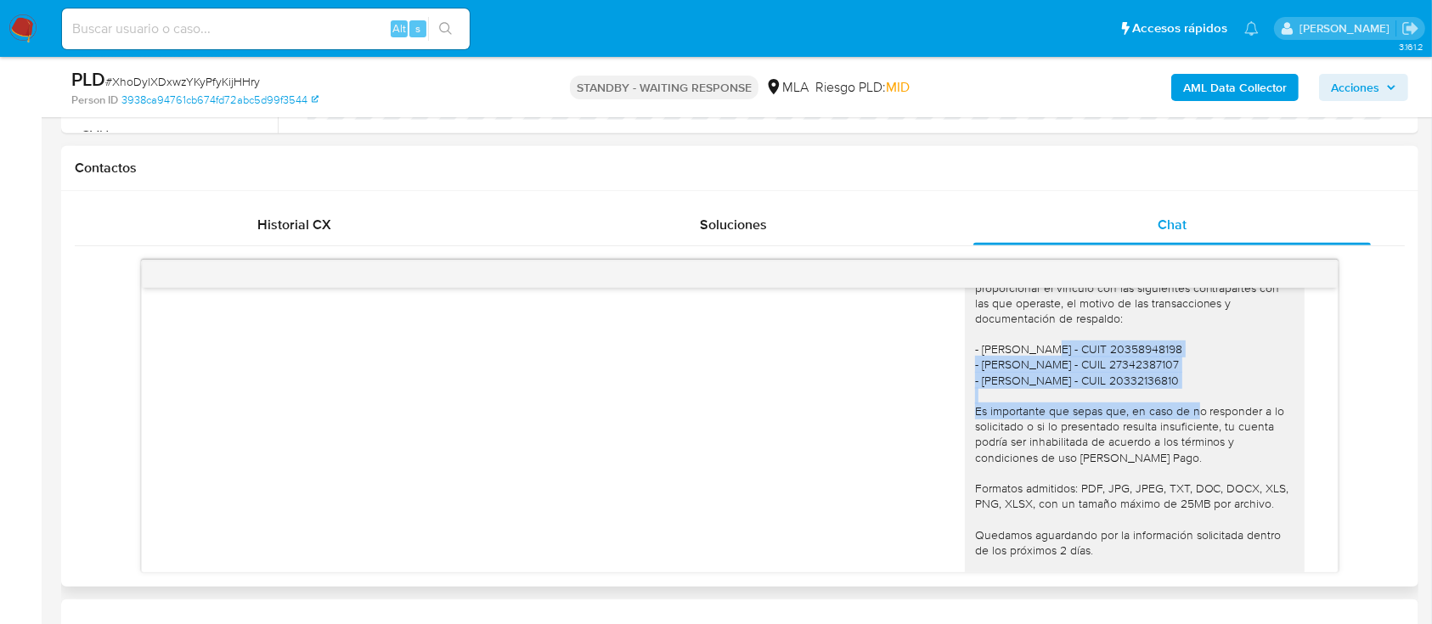
drag, startPoint x: 964, startPoint y: 380, endPoint x: 1198, endPoint y: 410, distance: 235.5
click at [1198, 410] on div "Hola Fany Flavia Rodriguez Salas, Muchas gracias por la respuesta y por la docu…" at bounding box center [1134, 411] width 319 height 479
copy div "Alberto Rafael Escobar - CUIT 20358948198 - Vanesa Paola Rodriguez Salas - CUIL…"
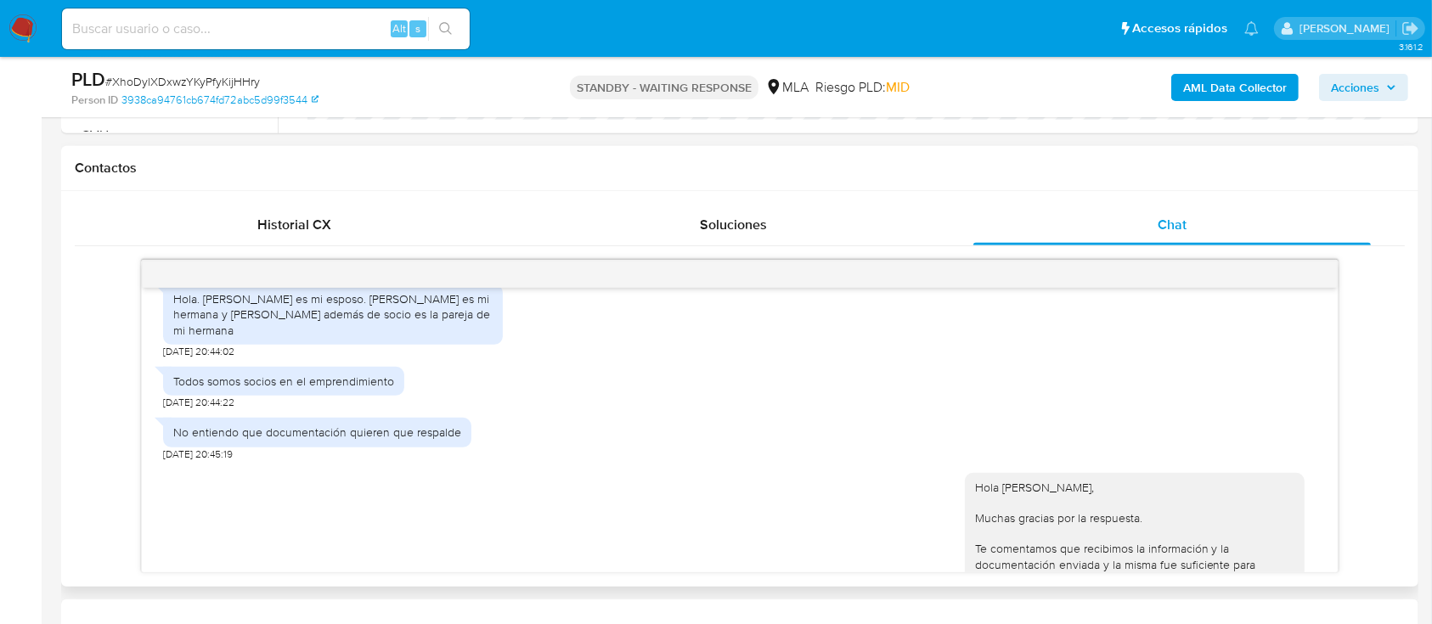
scroll to position [1628, 0]
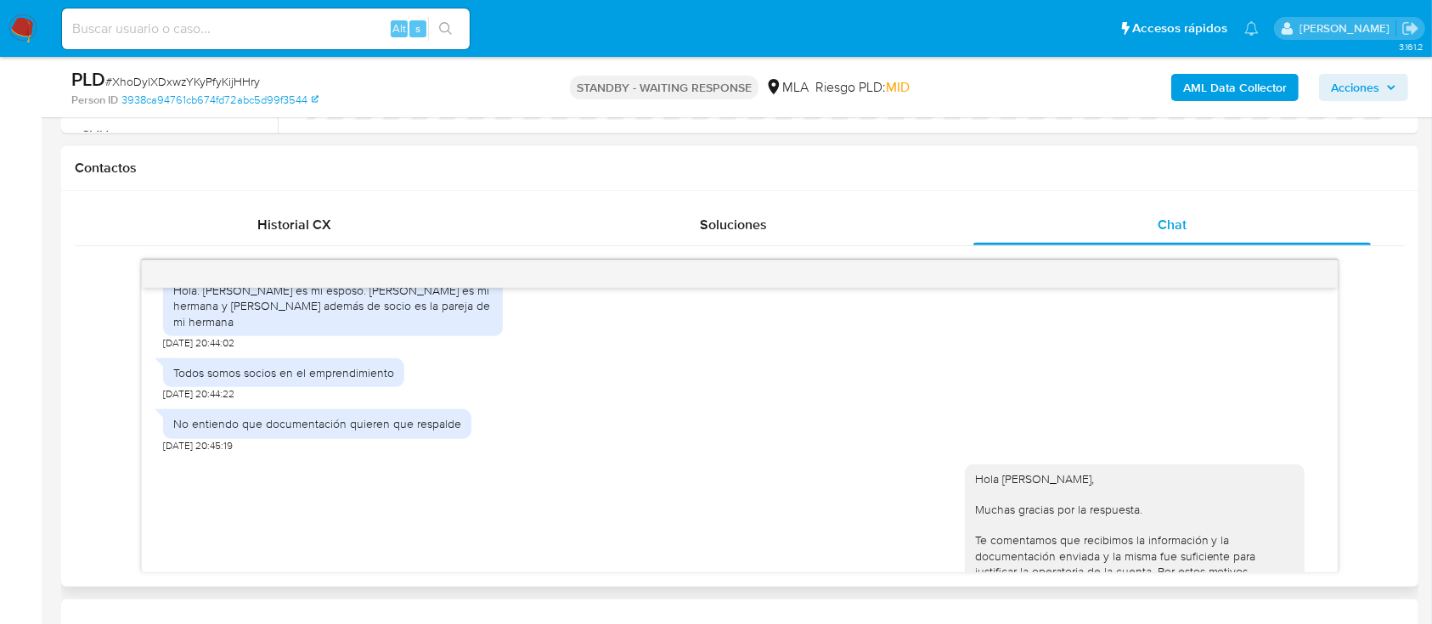
drag, startPoint x: 203, startPoint y: 318, endPoint x: 338, endPoint y: 348, distance: 138.5
click at [338, 330] on div "Hola. Matias Leguiza es mi esposo. Vanesa Rodriguez Salas es mi hermana y Alber…" at bounding box center [332, 306] width 319 height 47
copy div "Matias Leguiza es mi esposo. Vanesa Rodriguez Salas es mi hermana y Alberto Esc…"
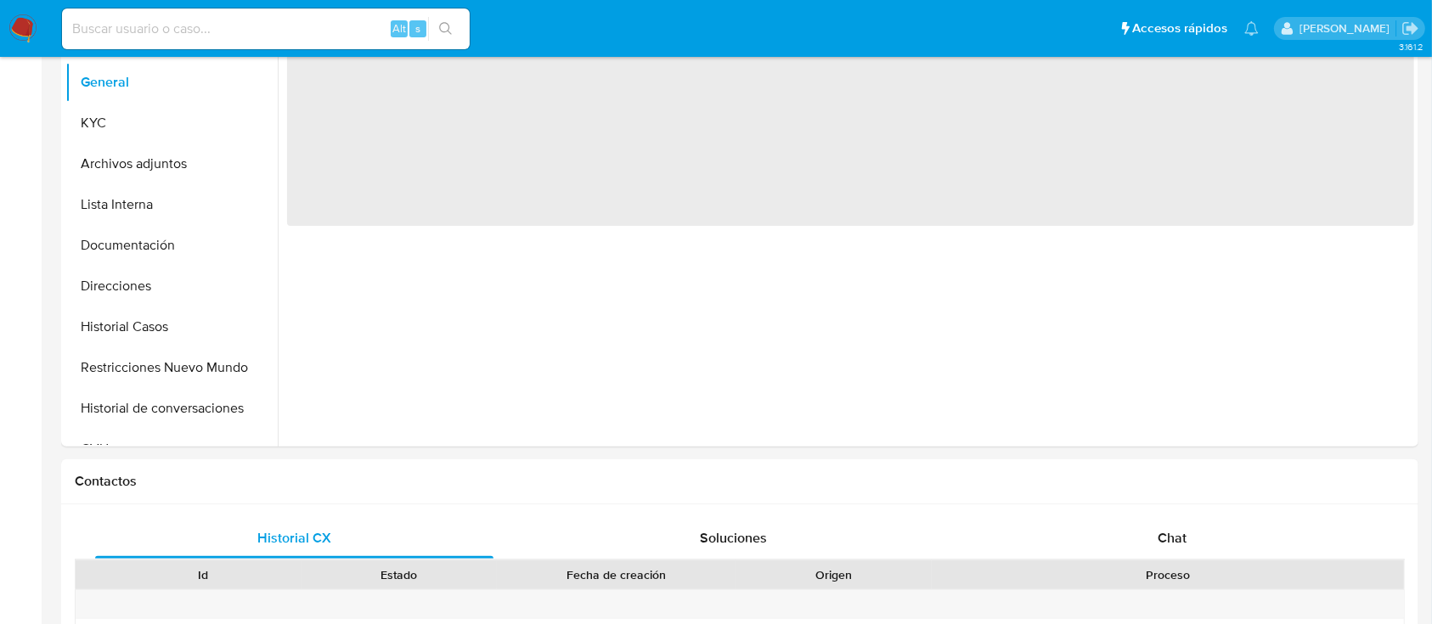
select select "10"
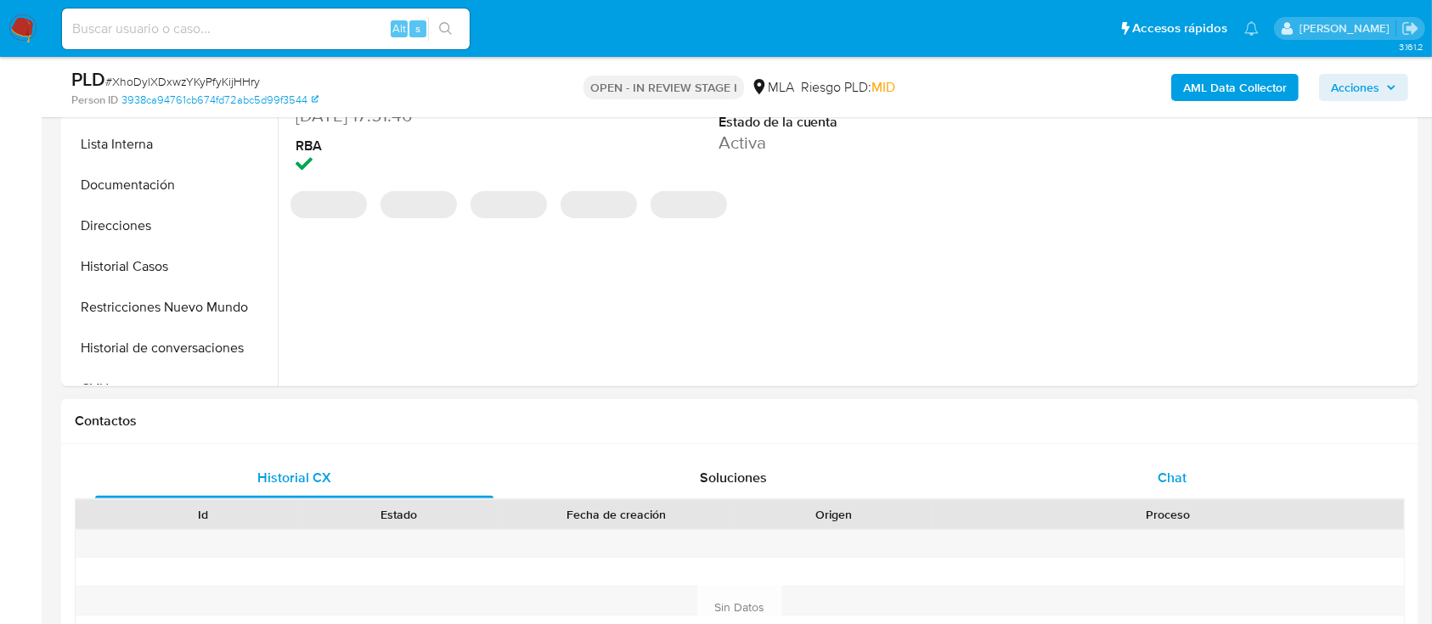
click at [1076, 490] on div "Chat" at bounding box center [1173, 478] width 398 height 41
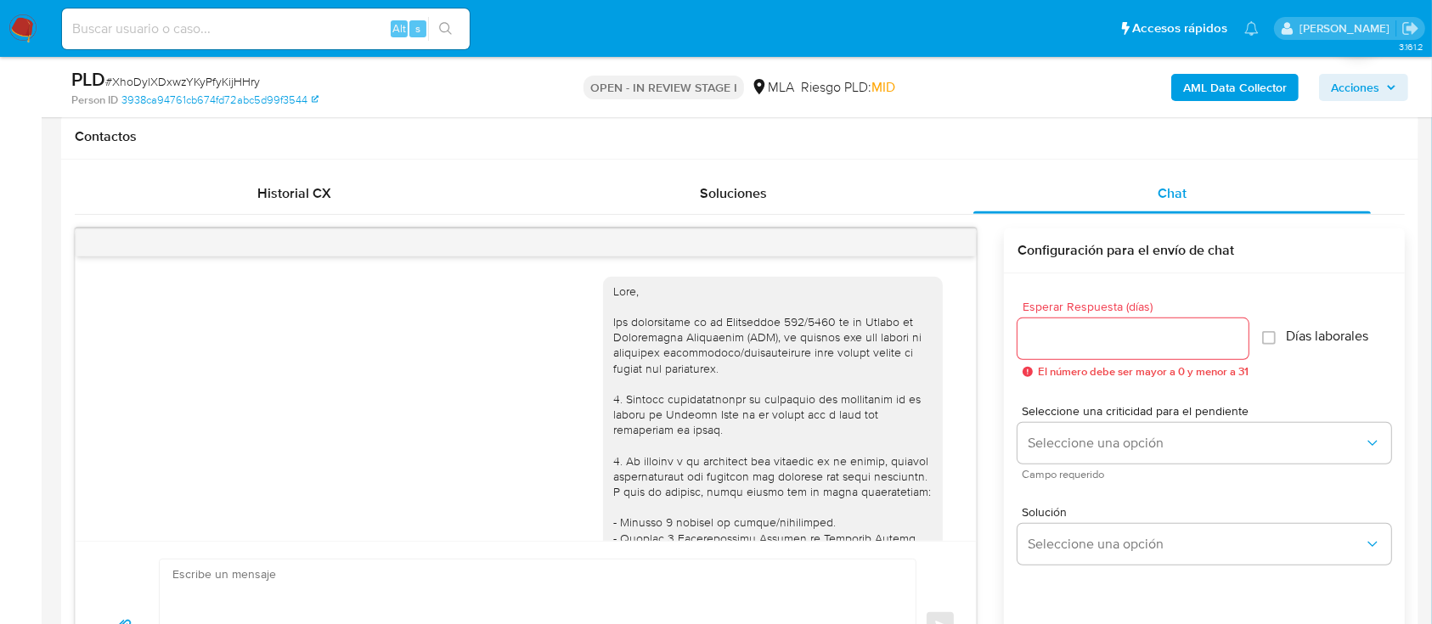
scroll to position [1828, 0]
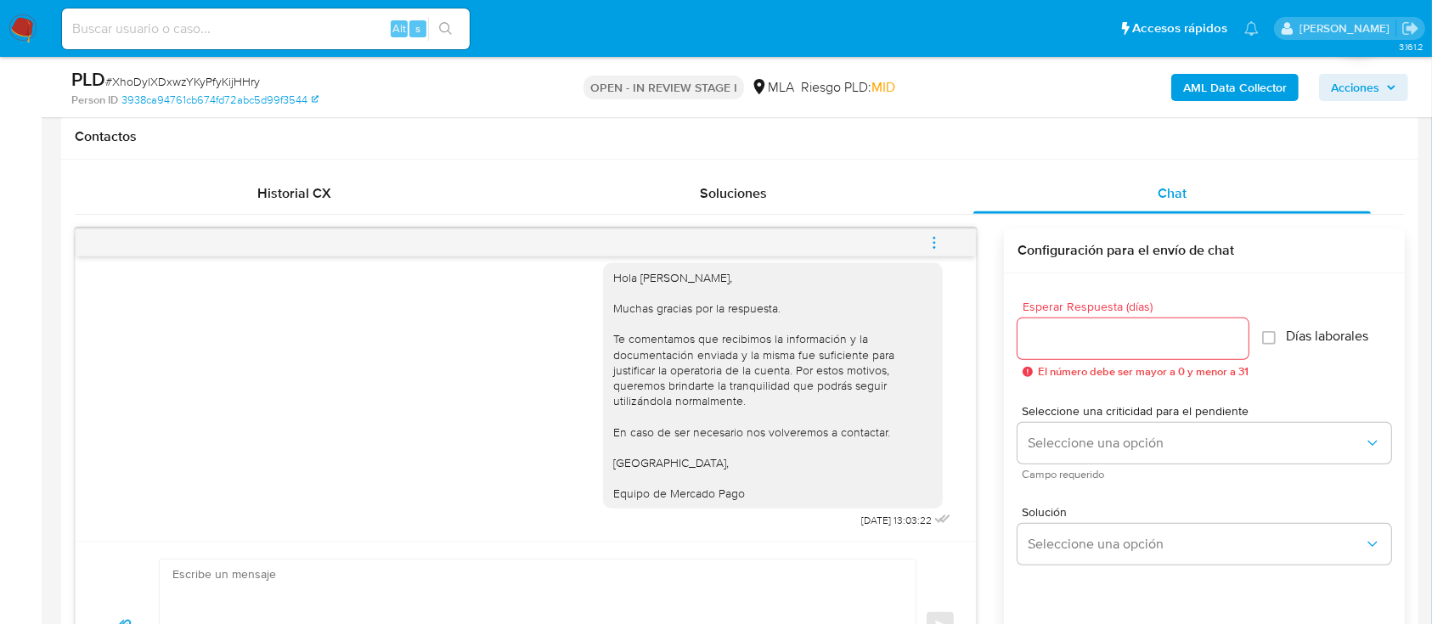
click at [946, 251] on button "menu-action" at bounding box center [935, 243] width 56 height 41
click at [946, 251] on div at bounding box center [716, 312] width 1432 height 624
click at [924, 233] on button "menu-action" at bounding box center [935, 243] width 56 height 41
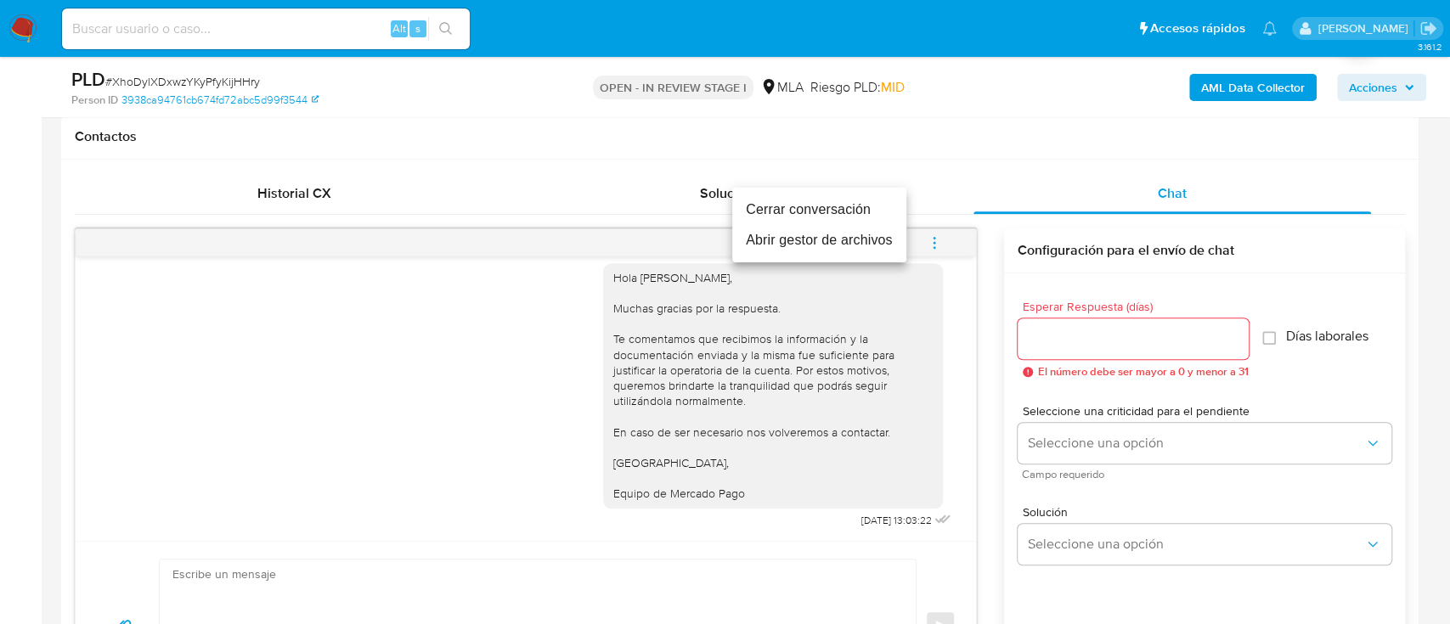
click at [830, 210] on li "Cerrar conversación" at bounding box center [819, 210] width 174 height 31
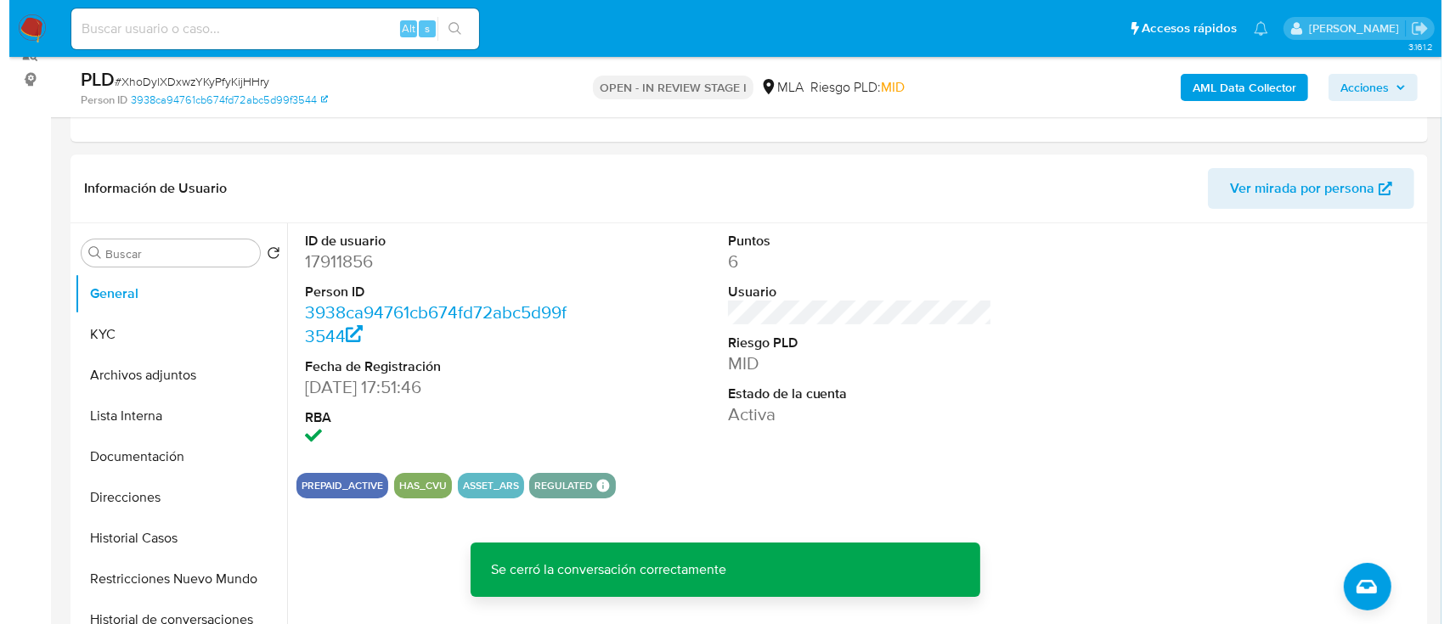
scroll to position [217, 0]
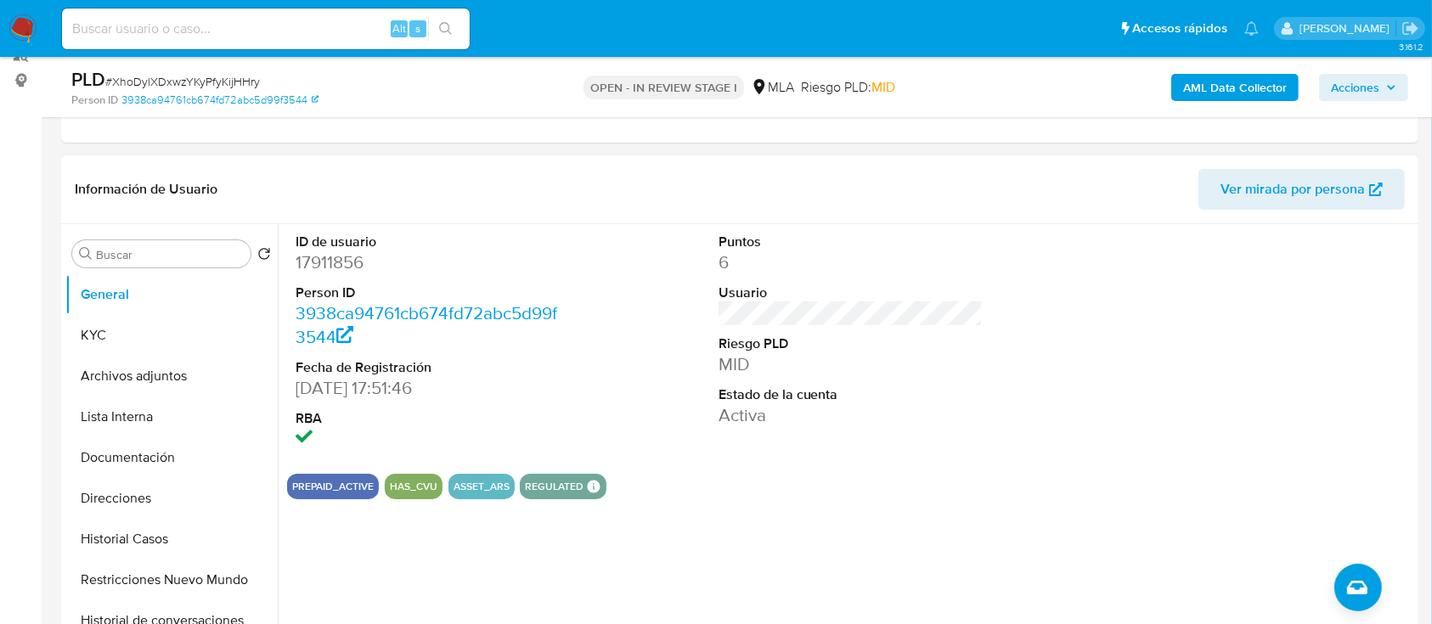
drag, startPoint x: 603, startPoint y: 572, endPoint x: 332, endPoint y: 470, distance: 289.6
click at [414, 505] on div "ID de usuario 17911856 Person ID 3938ca94761cb674fd72abc5d99f3544 Fecha de Regi…" at bounding box center [846, 441] width 1137 height 435
click at [181, 372] on button "Archivos adjuntos" at bounding box center [164, 376] width 199 height 41
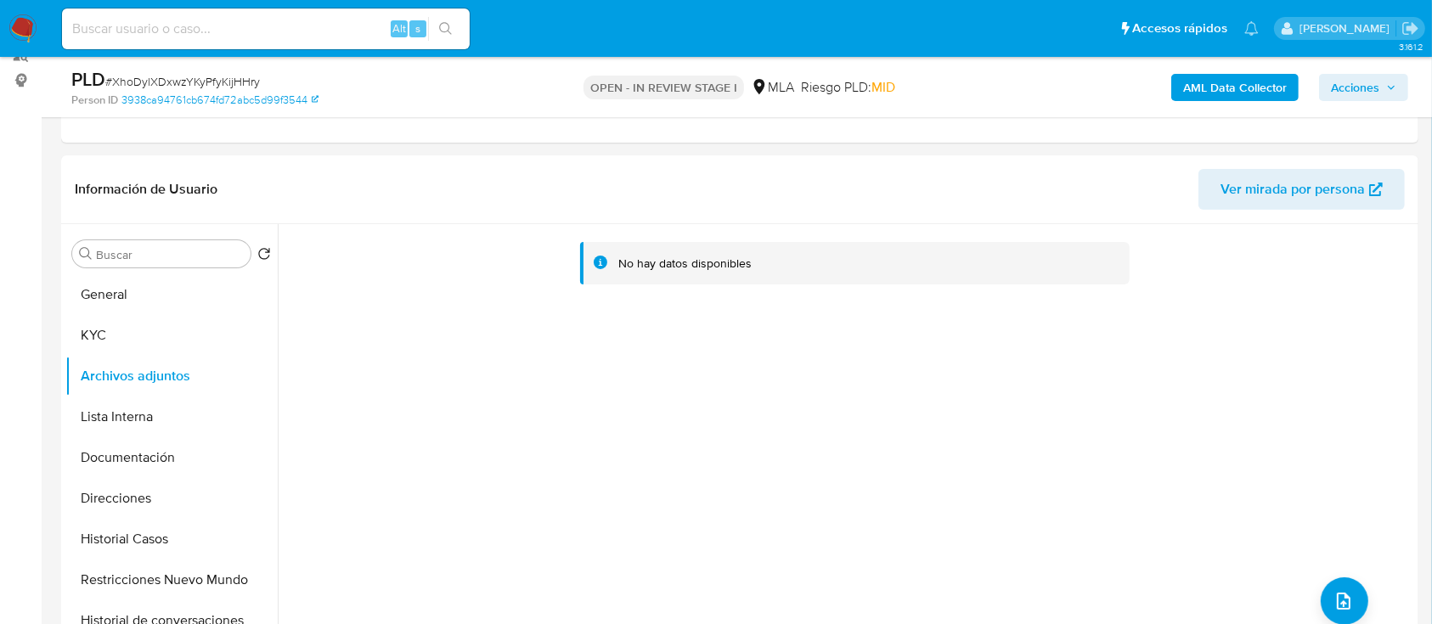
click at [1264, 85] on b "AML Data Collector" at bounding box center [1235, 87] width 104 height 27
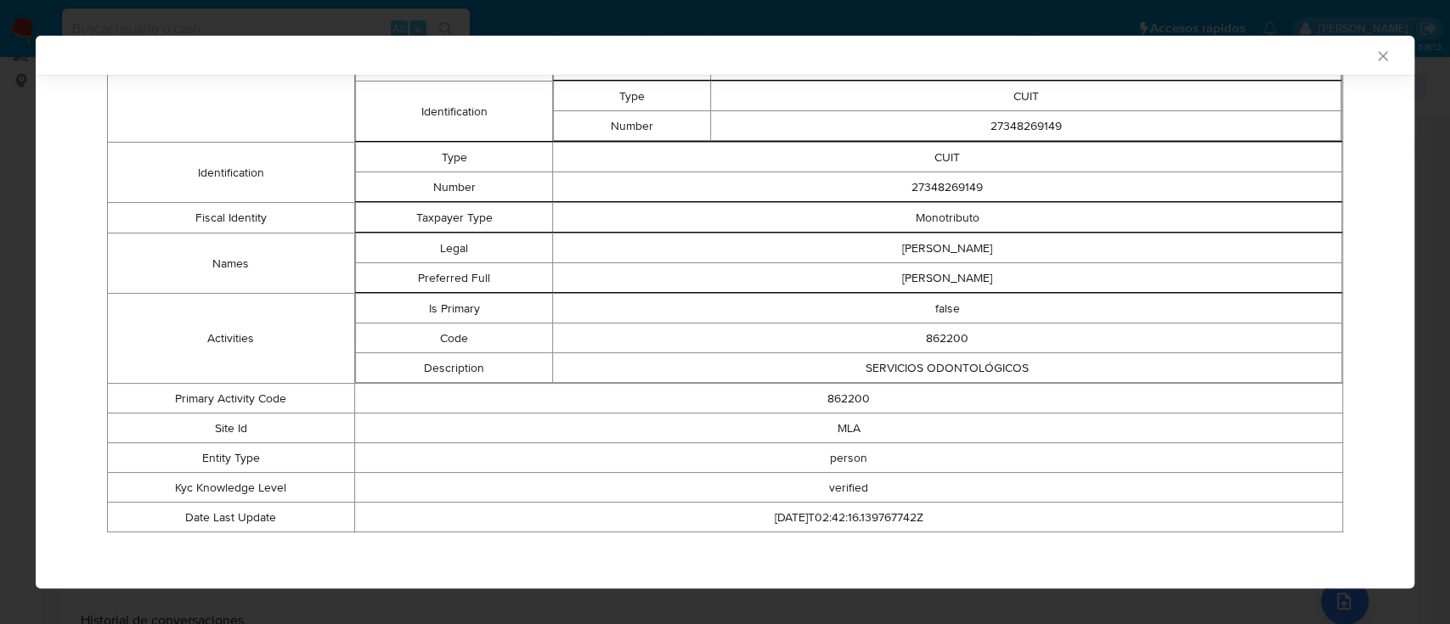
scroll to position [166, 0]
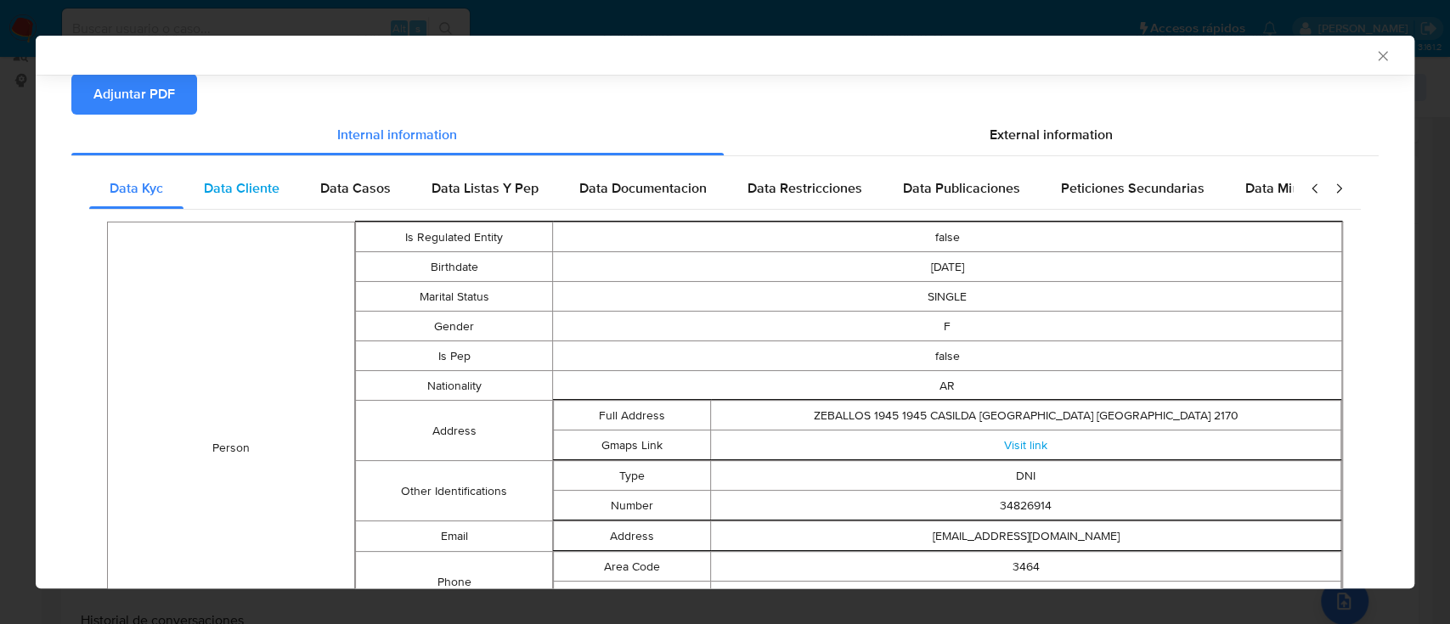
click at [246, 171] on div "Data Cliente" at bounding box center [242, 188] width 116 height 41
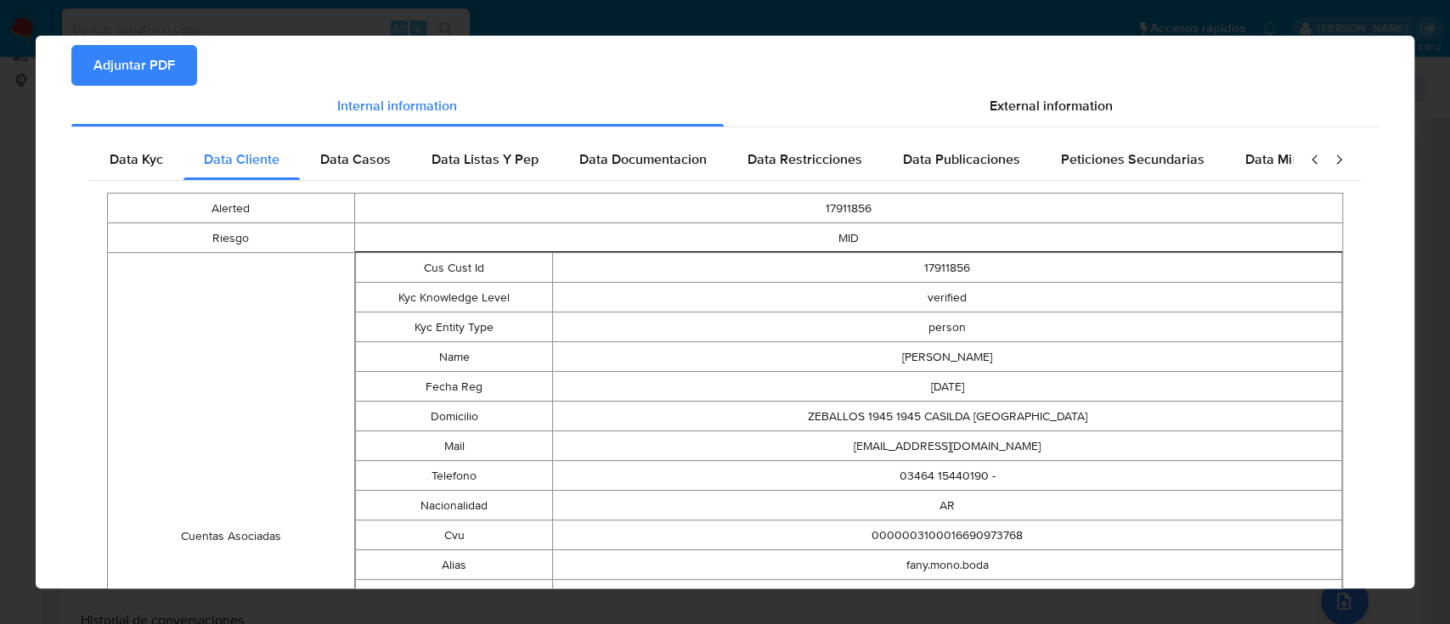
scroll to position [0, 0]
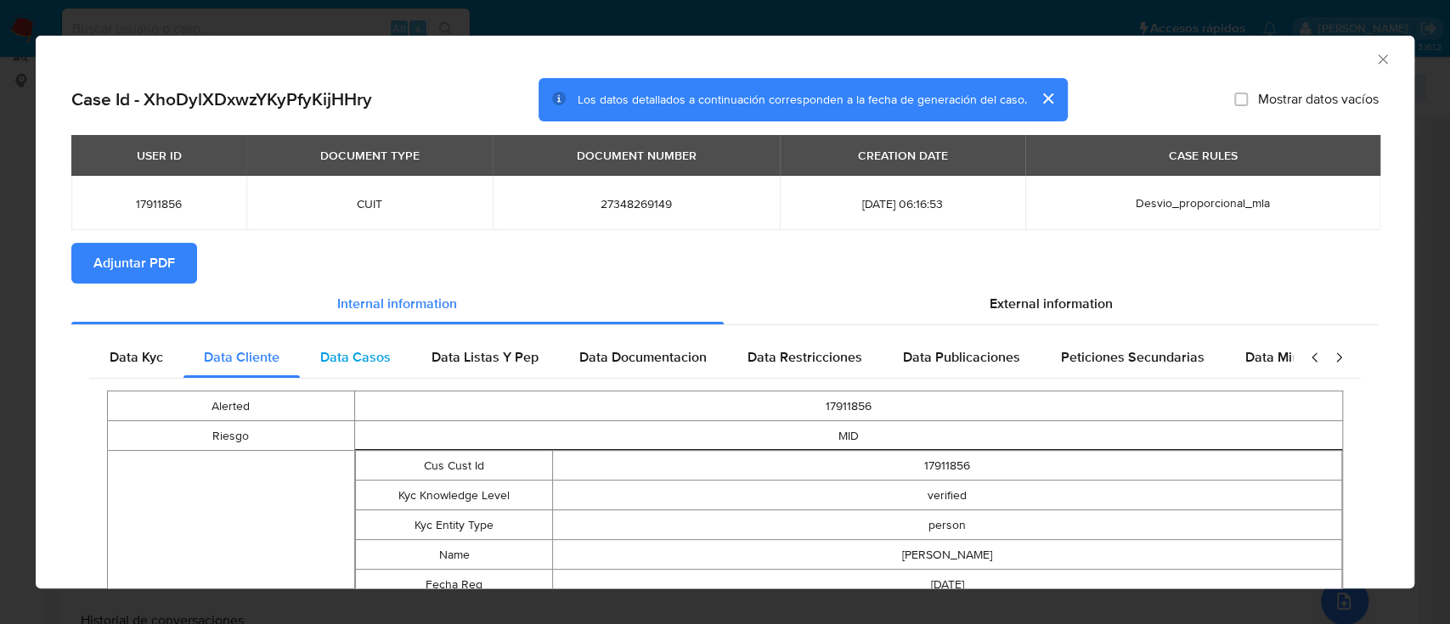
click at [306, 354] on div "Data Casos" at bounding box center [355, 357] width 111 height 41
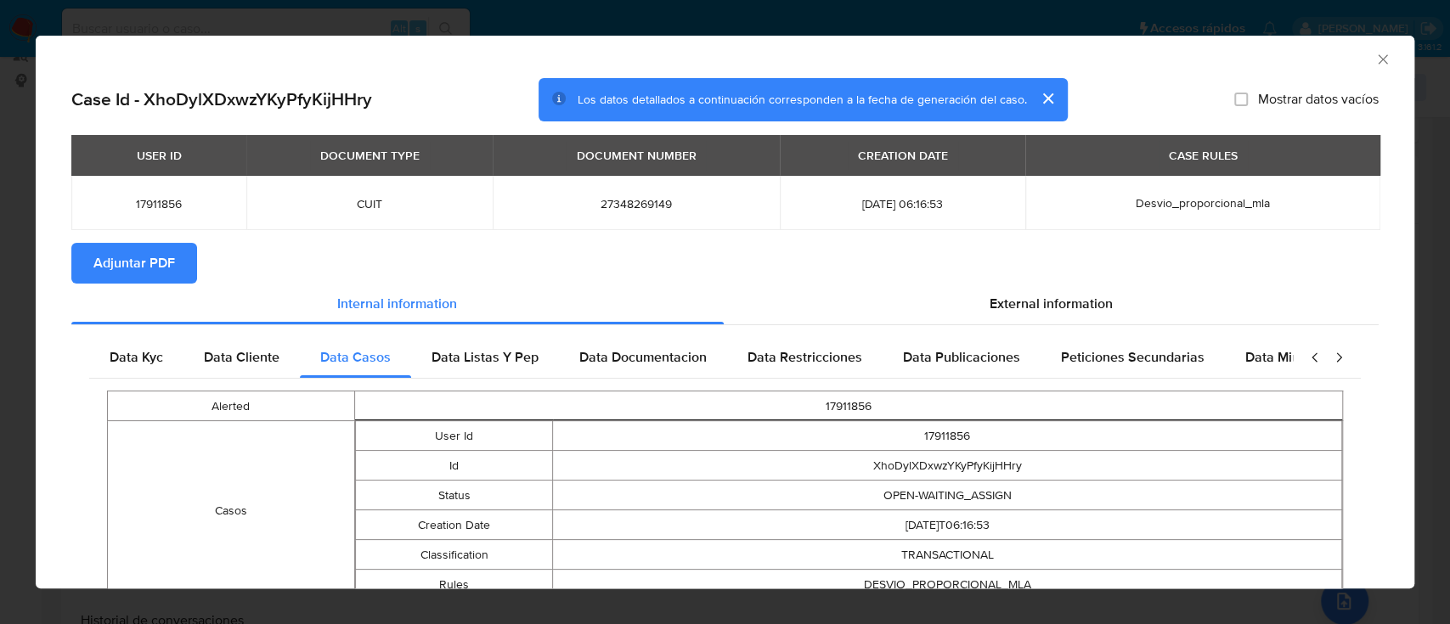
scroll to position [97, 0]
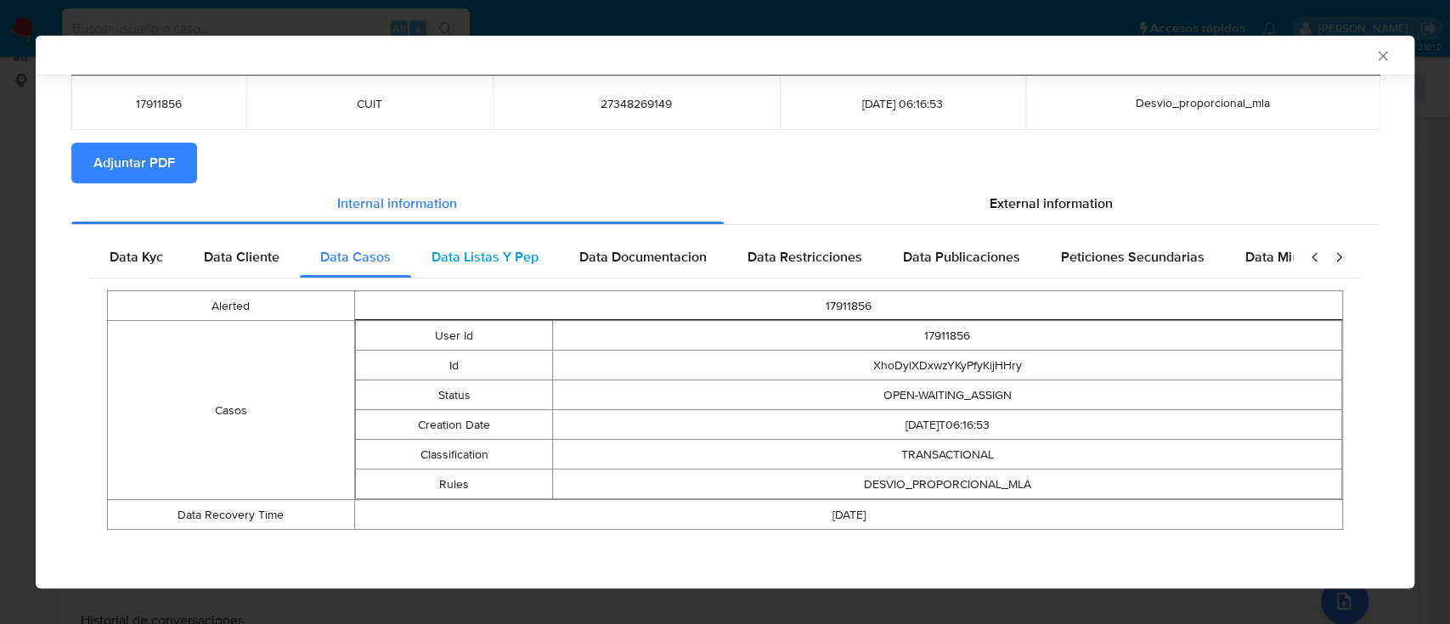
click at [517, 269] on div "Data Listas Y Pep" at bounding box center [485, 257] width 148 height 41
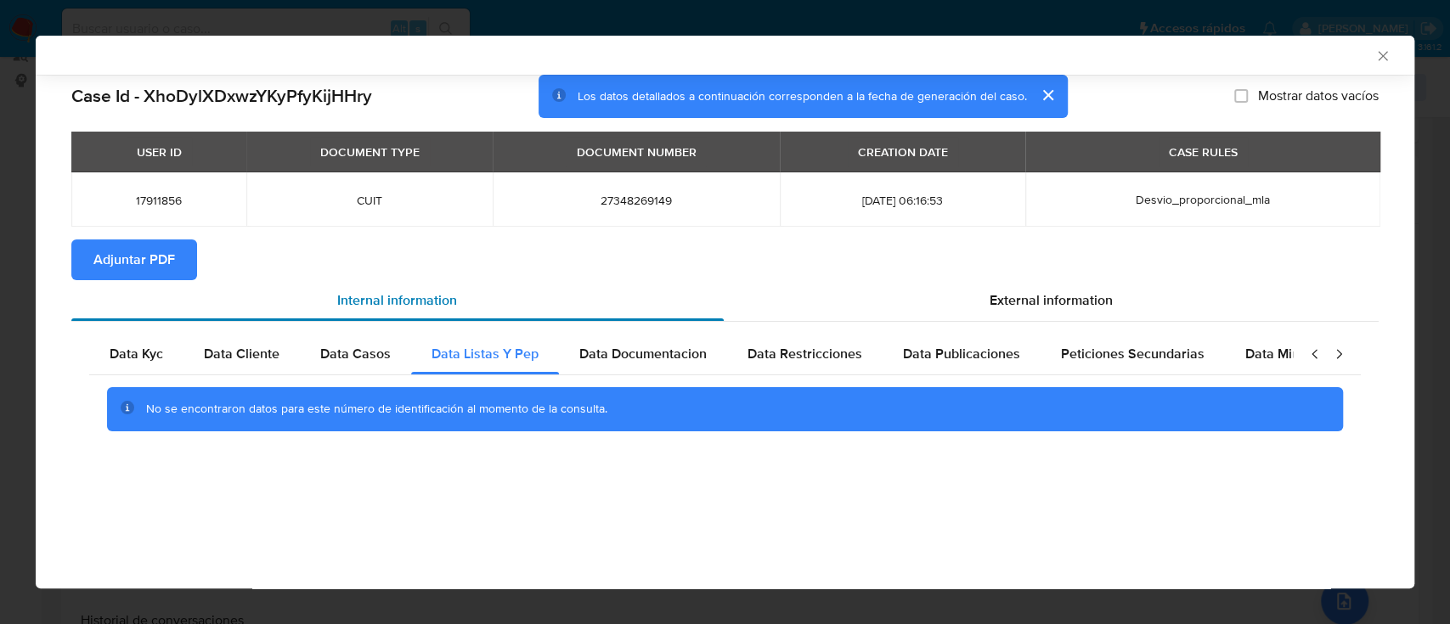
scroll to position [0, 0]
click at [669, 371] on div "Data Documentacion" at bounding box center [643, 354] width 168 height 41
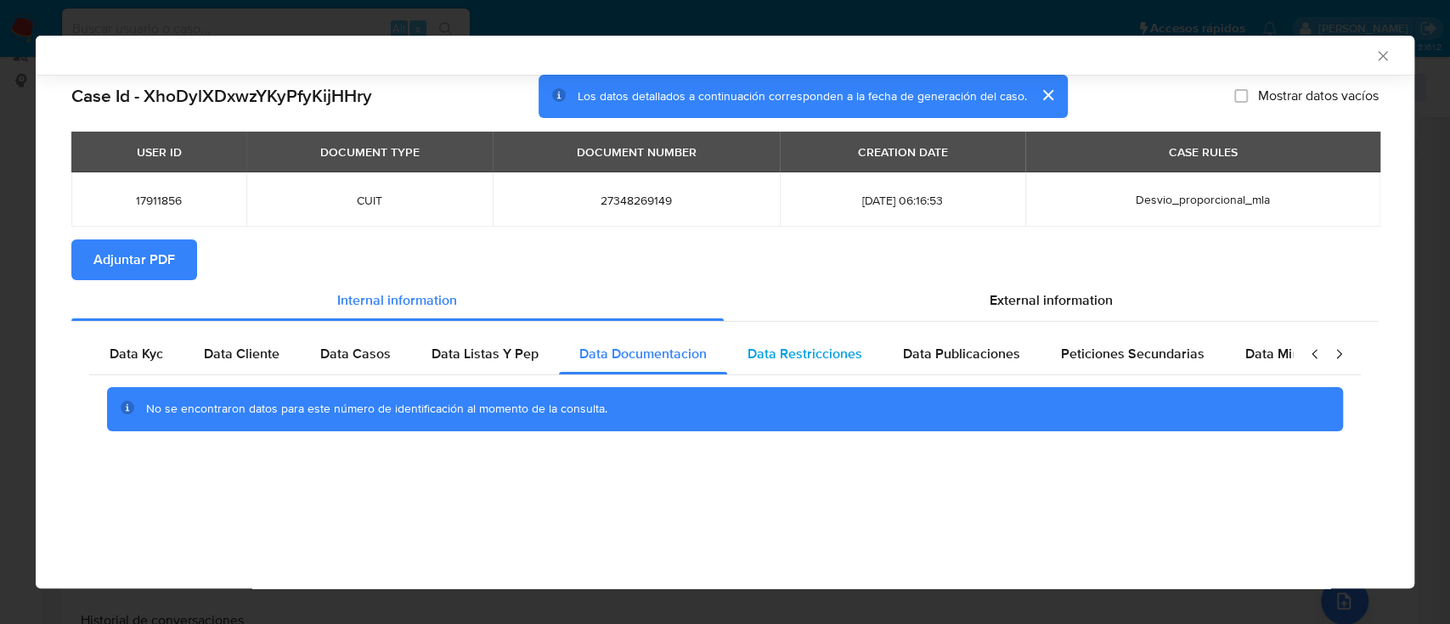
click at [791, 364] on span "Data Restricciones" at bounding box center [805, 354] width 115 height 20
click at [925, 368] on div "Data Publicaciones" at bounding box center [962, 354] width 158 height 41
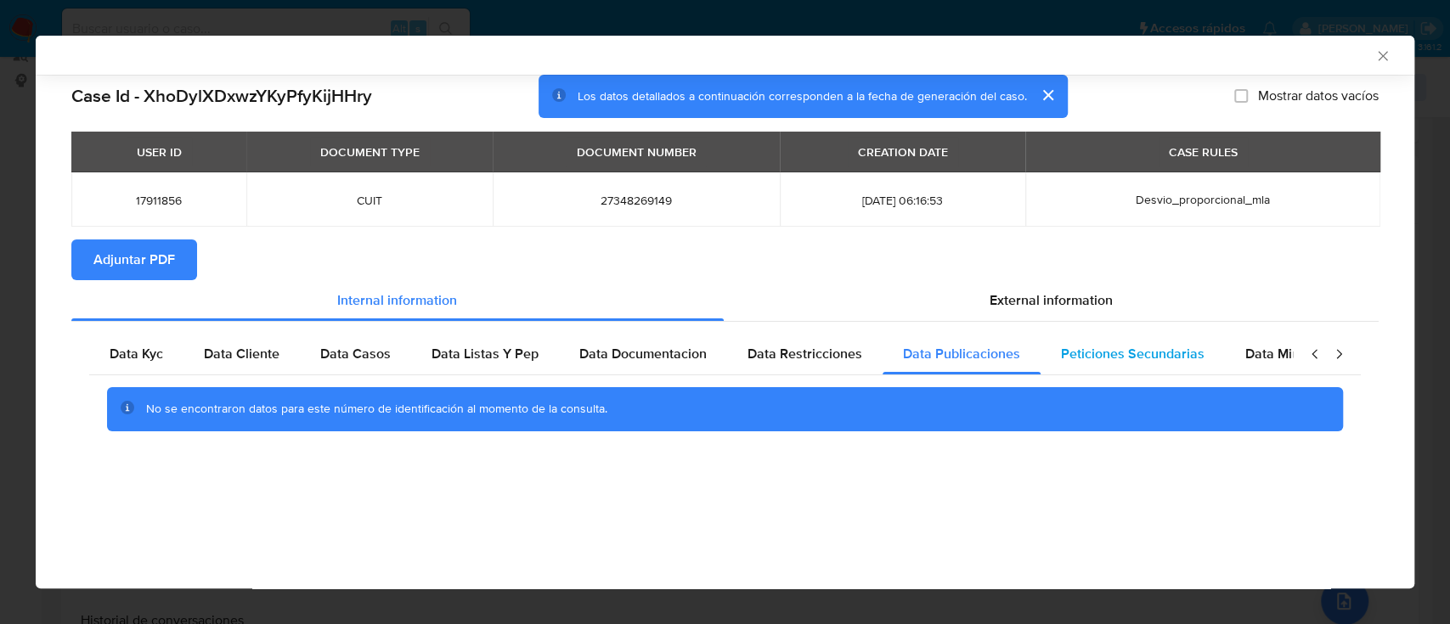
click at [1046, 366] on div "Peticiones Secundarias" at bounding box center [1133, 354] width 184 height 41
click at [1215, 349] on div "Peticiones Secundarias" at bounding box center [1133, 354] width 184 height 41
click at [1246, 356] on span "Data Minoridad" at bounding box center [1292, 354] width 93 height 20
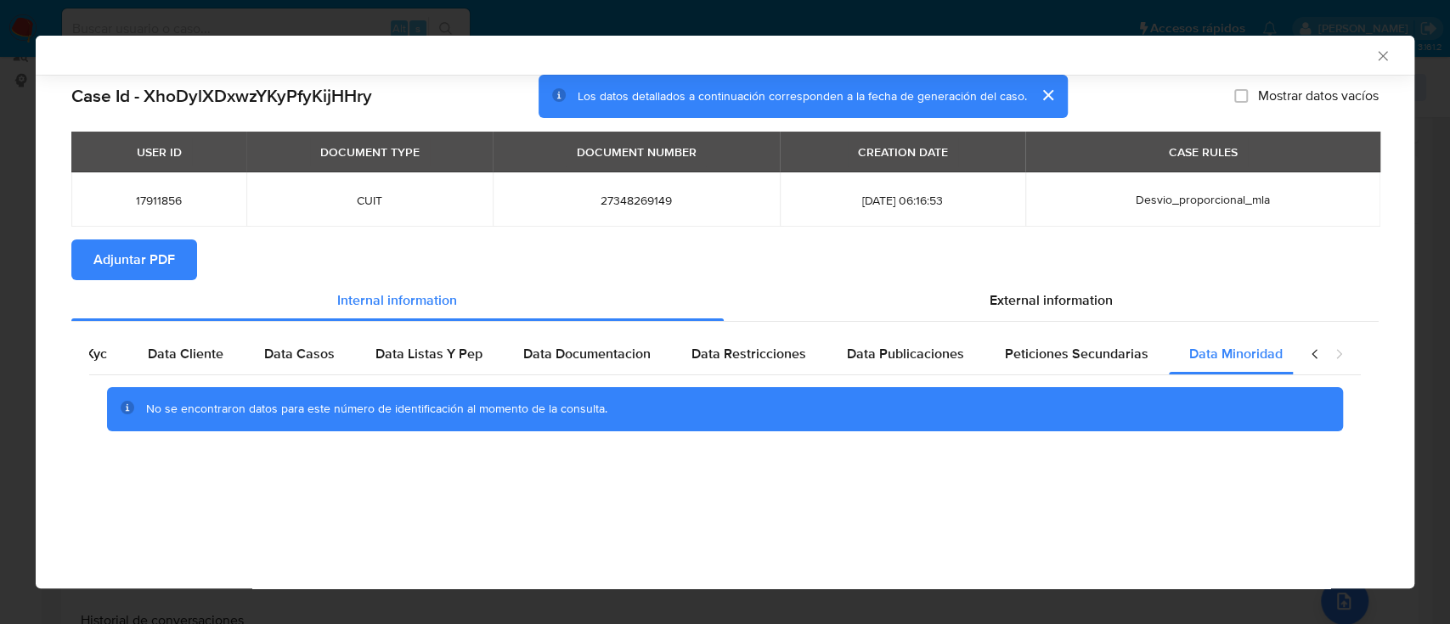
scroll to position [0, 57]
click at [1004, 316] on div "External information" at bounding box center [1052, 300] width 656 height 41
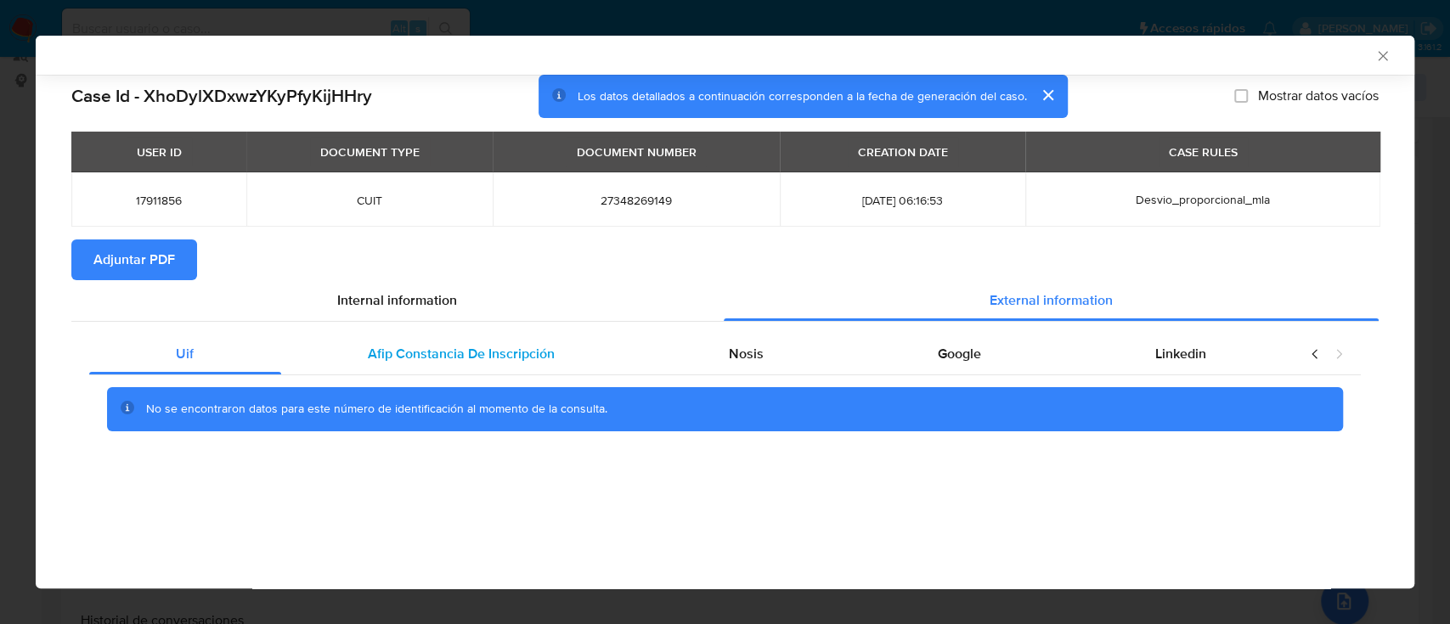
click at [438, 370] on div "Afip Constancia De Inscripción" at bounding box center [461, 354] width 361 height 41
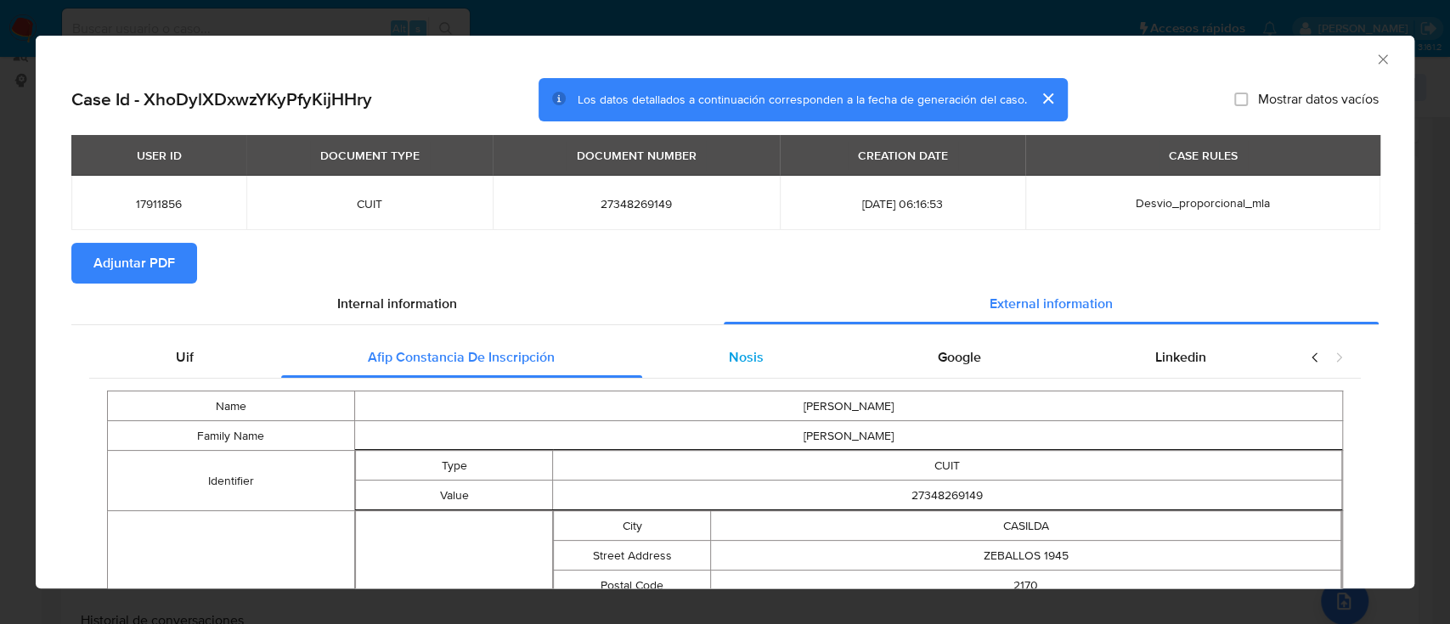
click at [747, 337] on div "Nosis" at bounding box center [746, 357] width 209 height 41
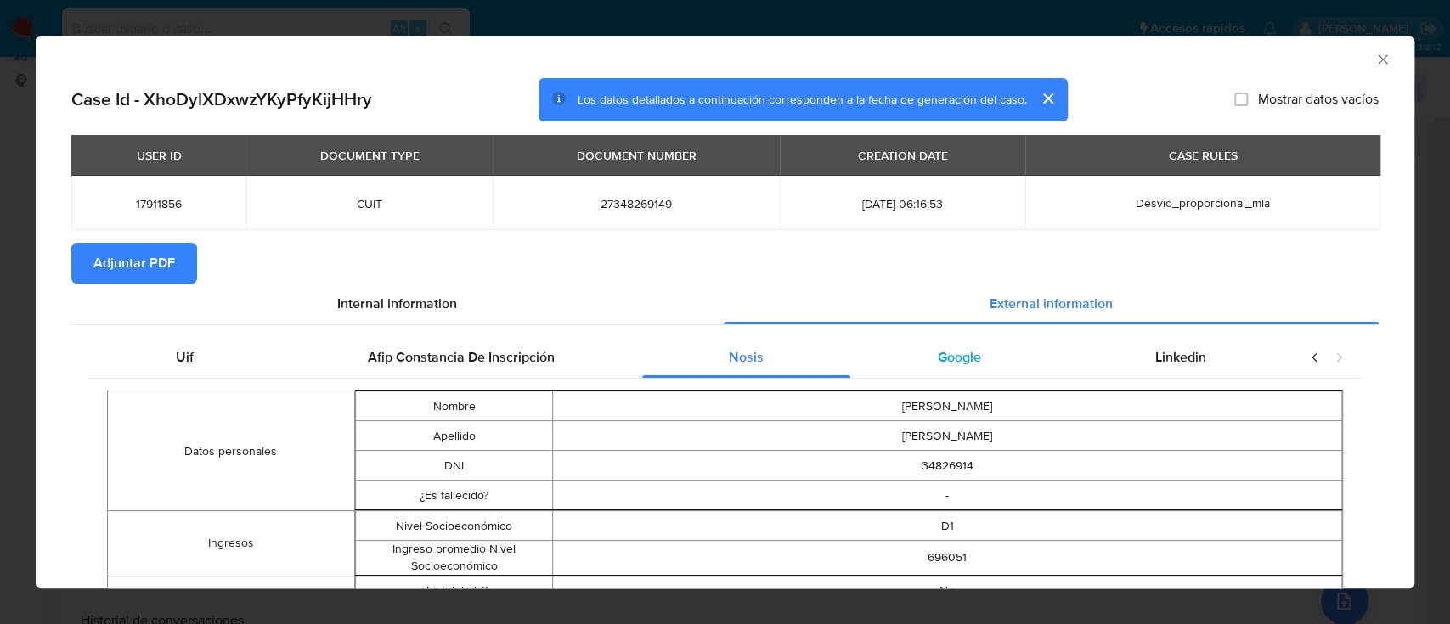
click at [929, 369] on div "Google" at bounding box center [958, 357] width 217 height 41
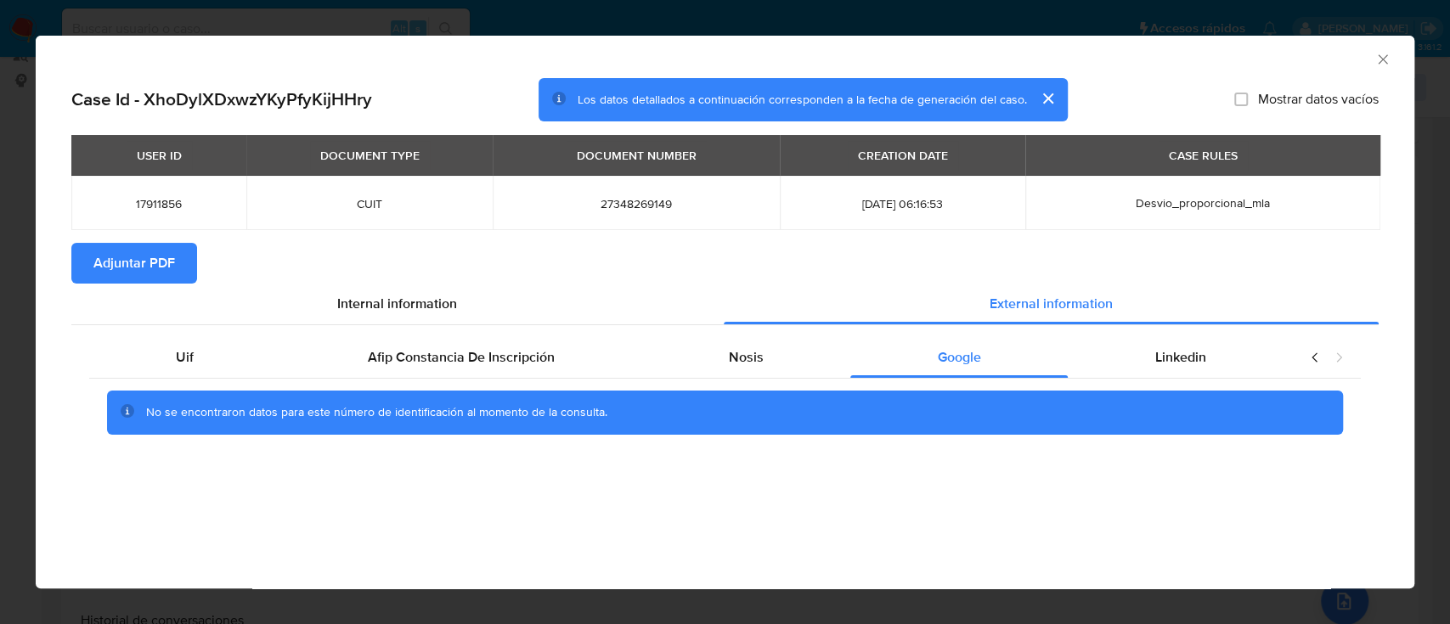
click at [1144, 382] on div "No se encontraron datos para este número de identificación al momento de la con…" at bounding box center [725, 413] width 1272 height 68
click at [1157, 373] on div "Linkedin" at bounding box center [1180, 357] width 225 height 41
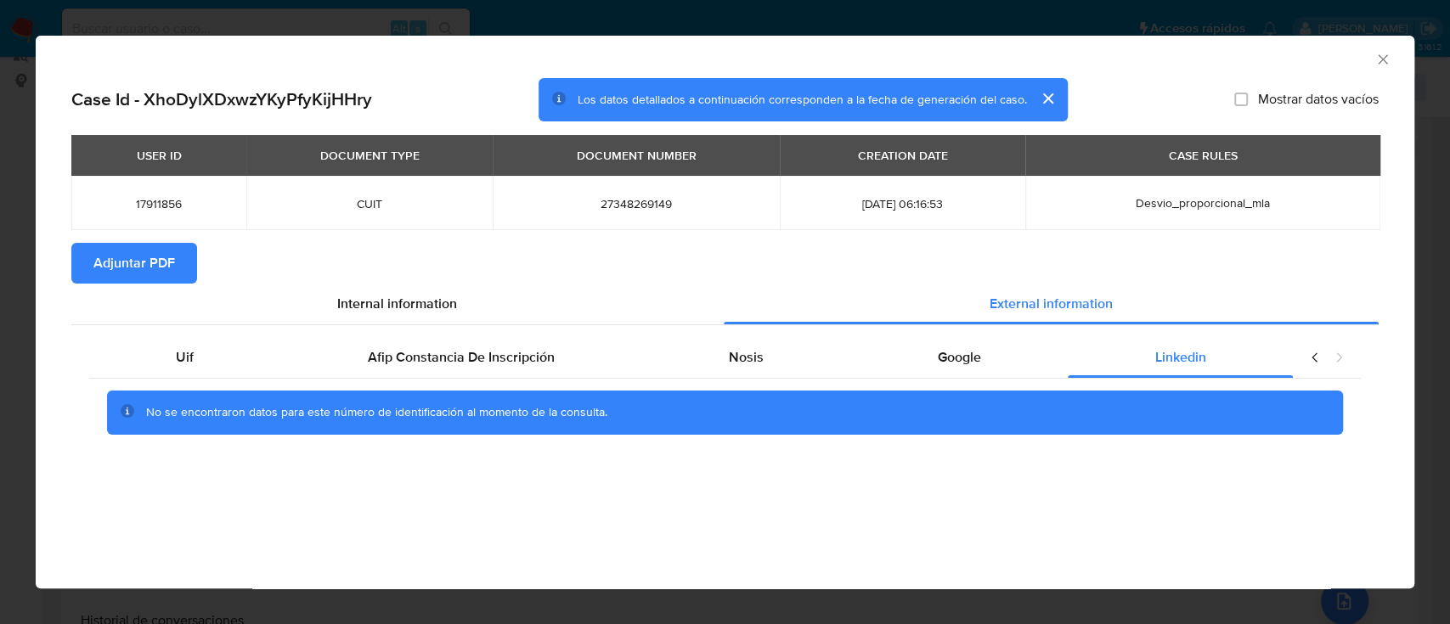
click at [161, 278] on span "Adjuntar PDF" at bounding box center [134, 263] width 82 height 37
click at [1375, 67] on icon "Cerrar ventana" at bounding box center [1383, 59] width 17 height 17
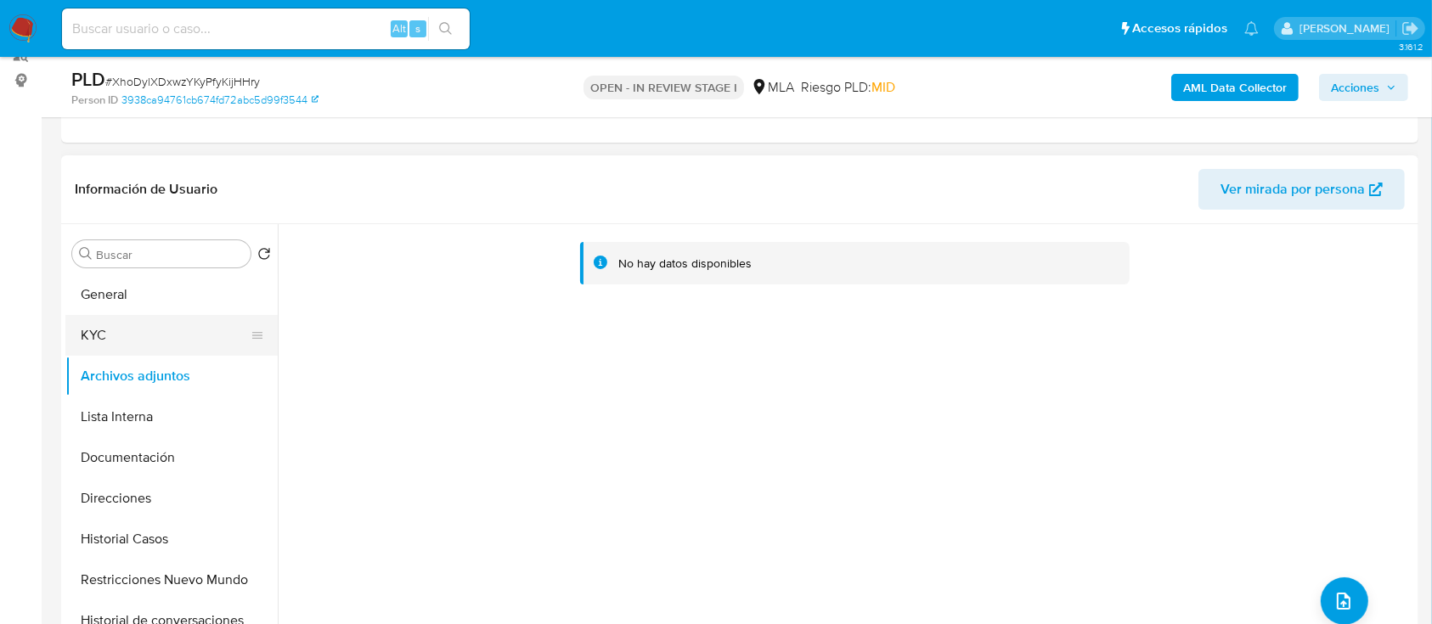
click at [121, 348] on button "KYC" at bounding box center [164, 335] width 199 height 41
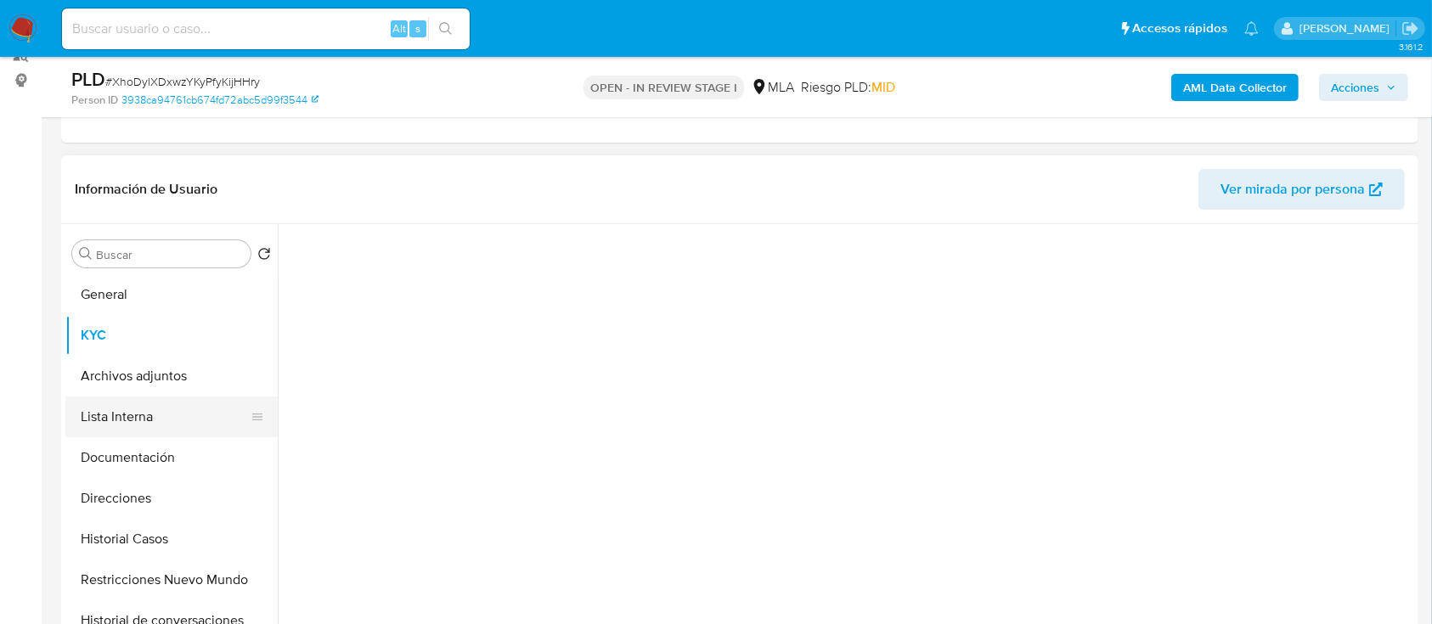
click at [125, 404] on button "Lista Interna" at bounding box center [164, 417] width 199 height 41
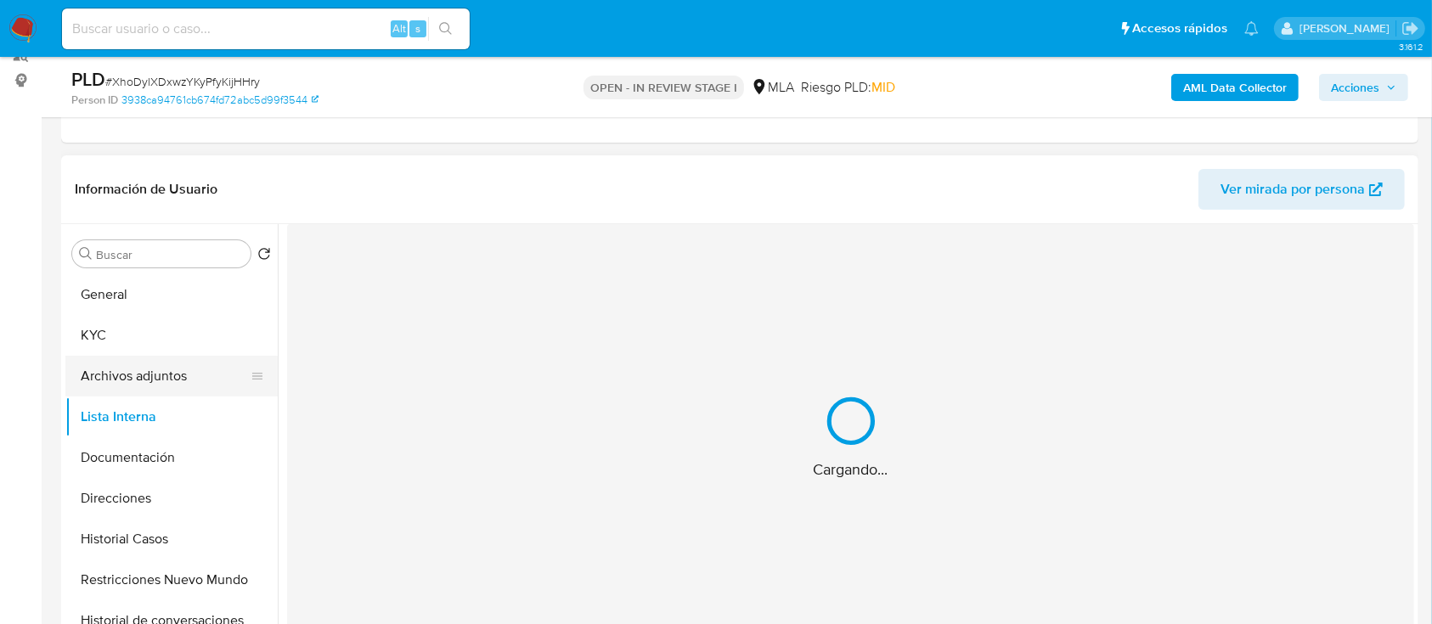
click at [136, 385] on button "Archivos adjuntos" at bounding box center [164, 376] width 199 height 41
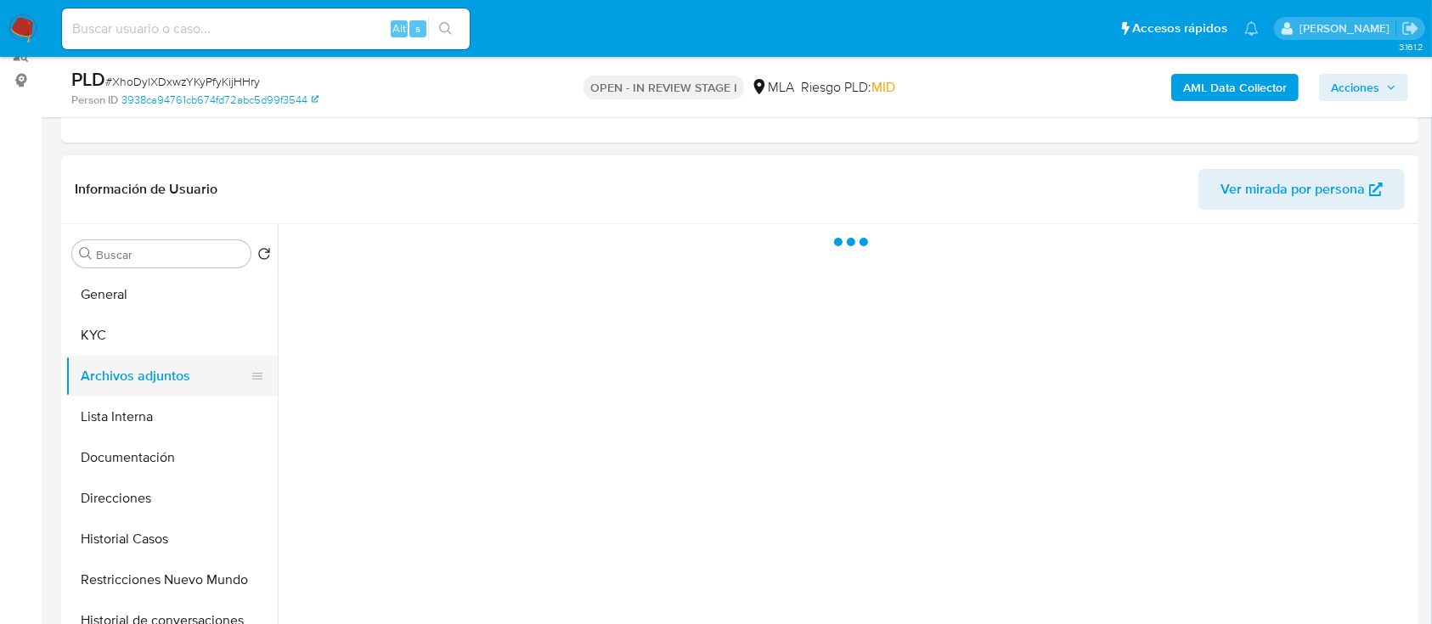
click at [136, 385] on button "Archivos adjuntos" at bounding box center [164, 376] width 199 height 41
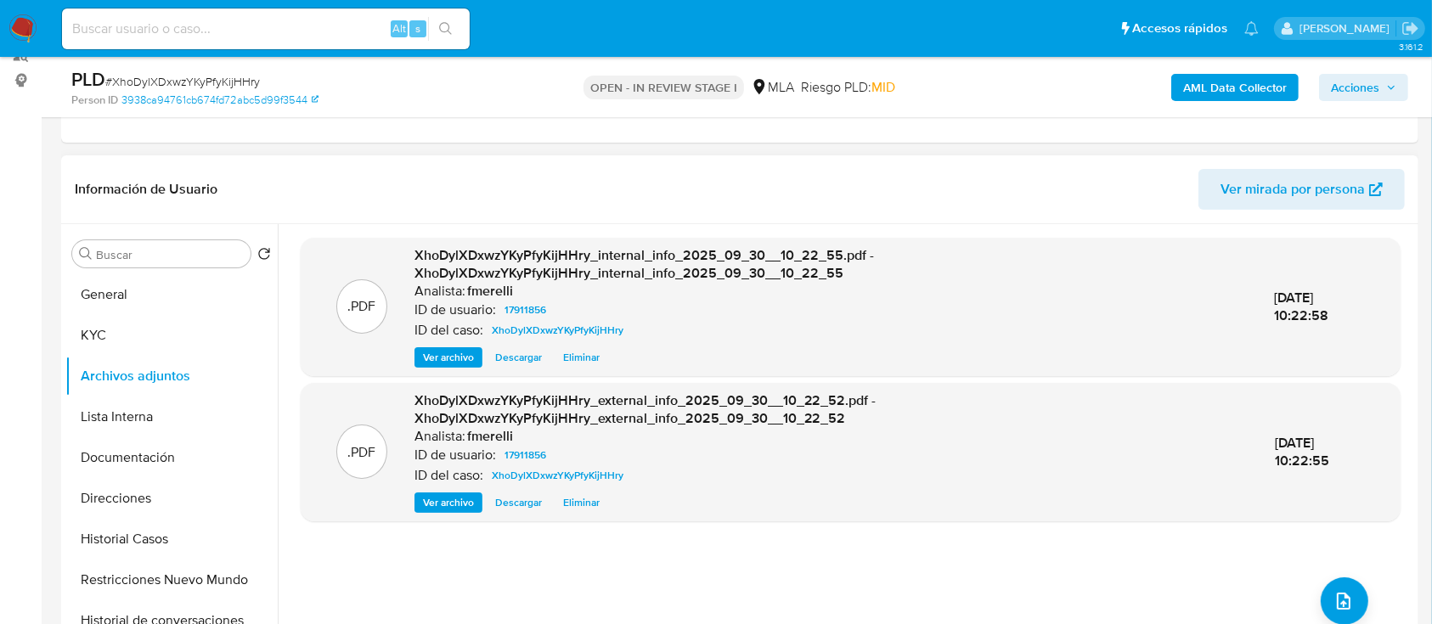
click at [466, 494] on span "Ver archivo" at bounding box center [448, 502] width 51 height 17
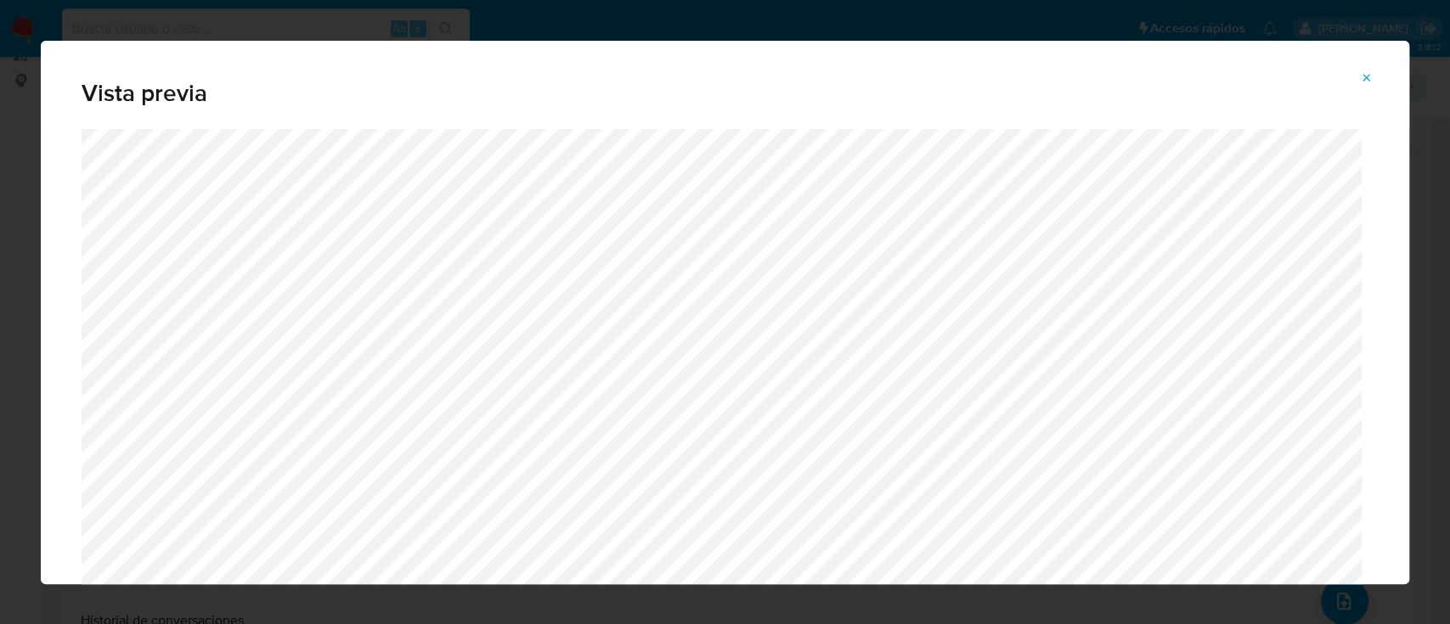
click at [1361, 80] on icon "Attachment preview" at bounding box center [1367, 78] width 14 height 14
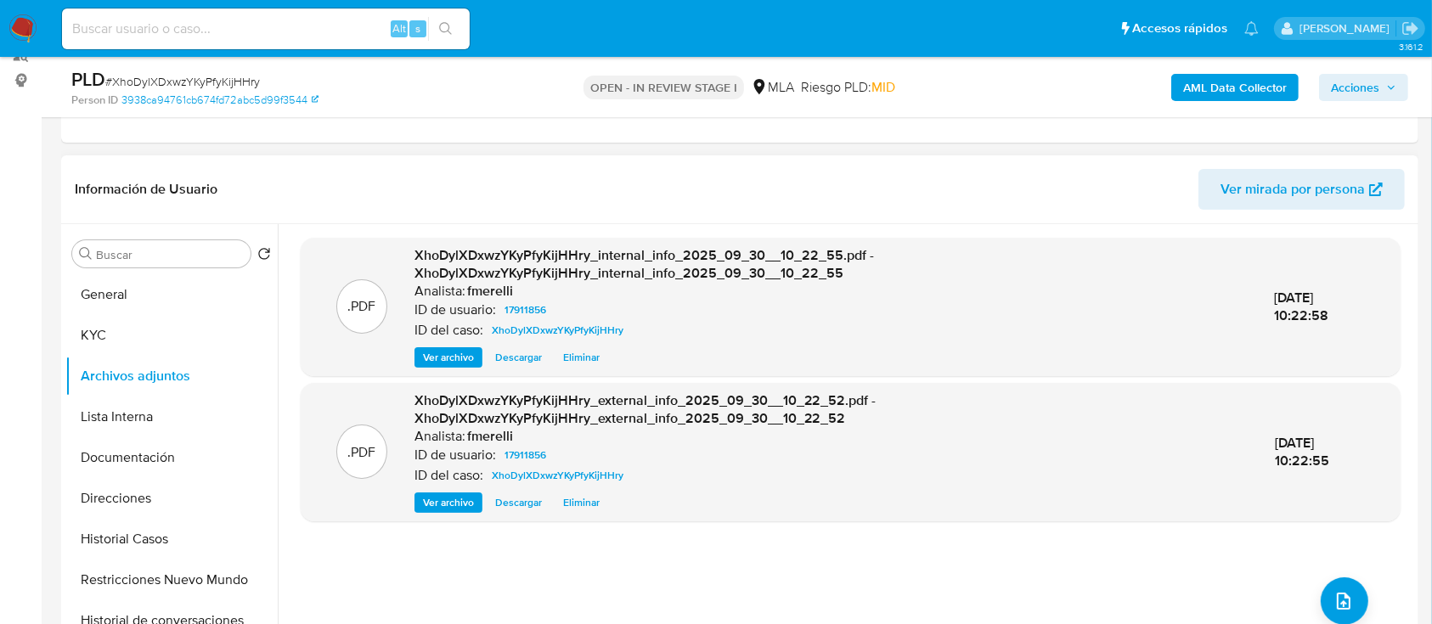
click at [449, 340] on div "ID del caso: XhoDylXDxwzYKyPfyKijHHry" at bounding box center [831, 330] width 833 height 20
click at [452, 356] on span "Ver archivo" at bounding box center [448, 357] width 51 height 17
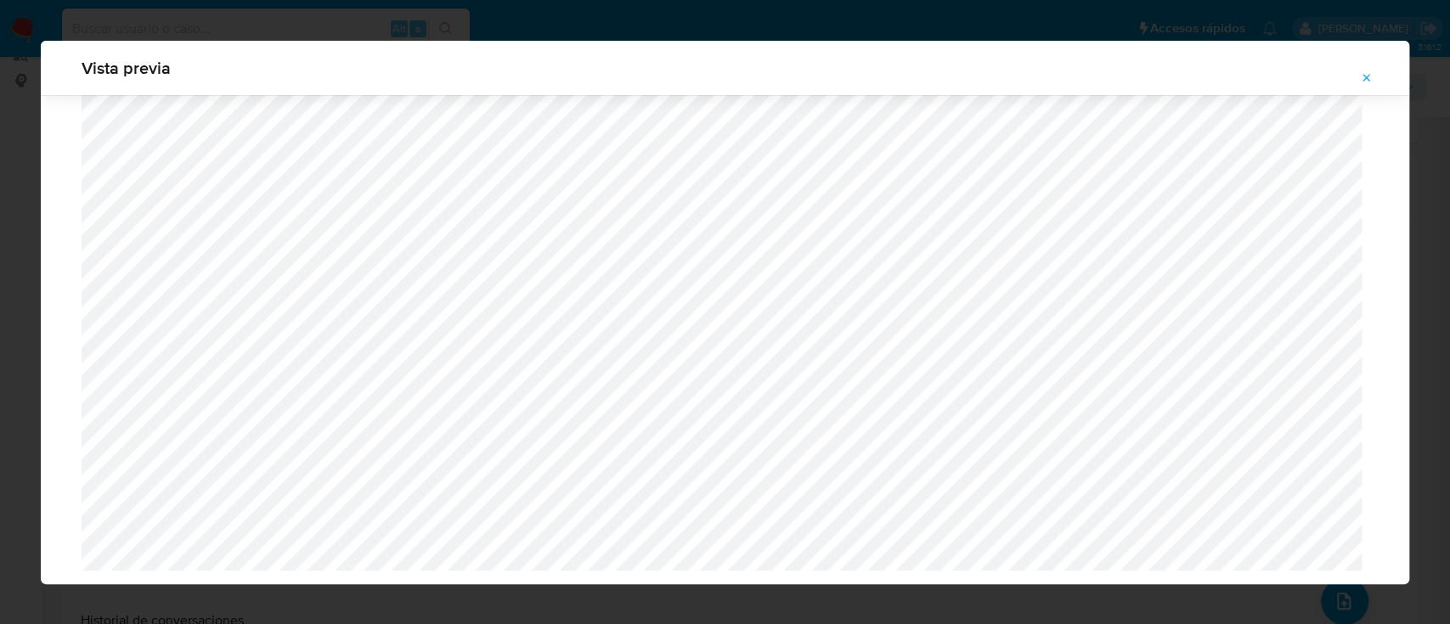
scroll to position [54, 0]
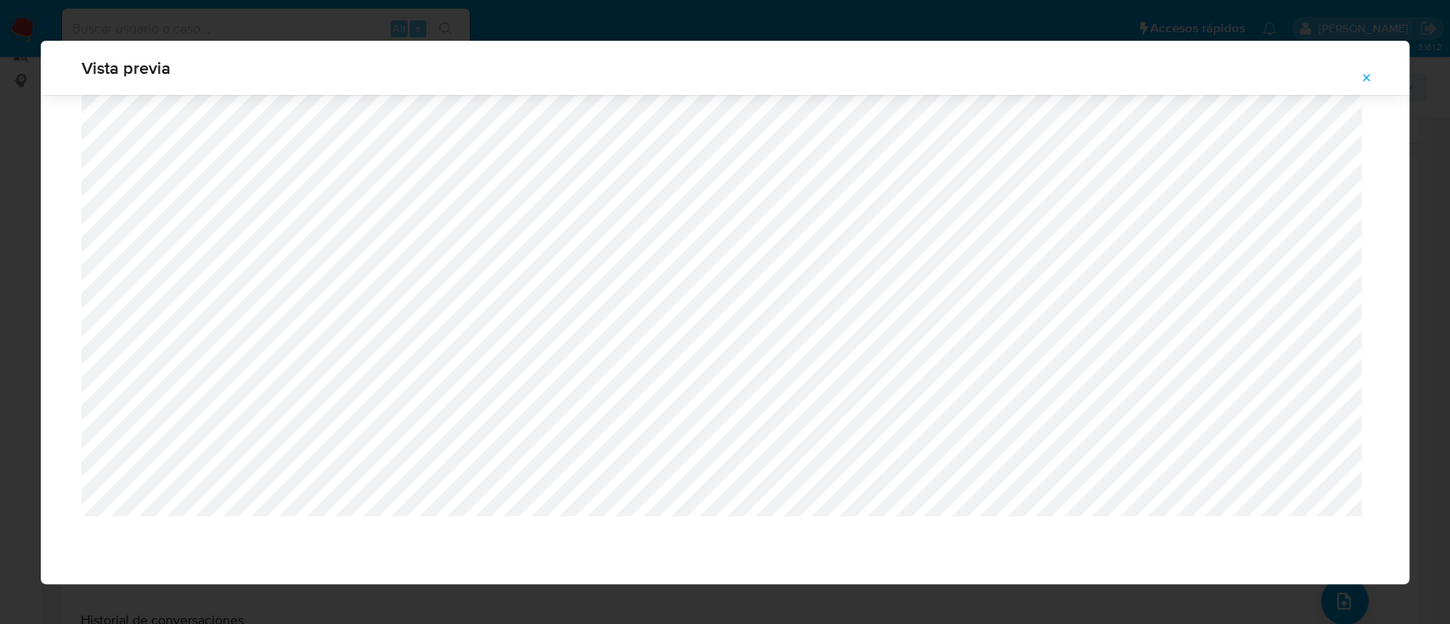
click at [1373, 66] on button "Attachment preview" at bounding box center [1366, 78] width 37 height 27
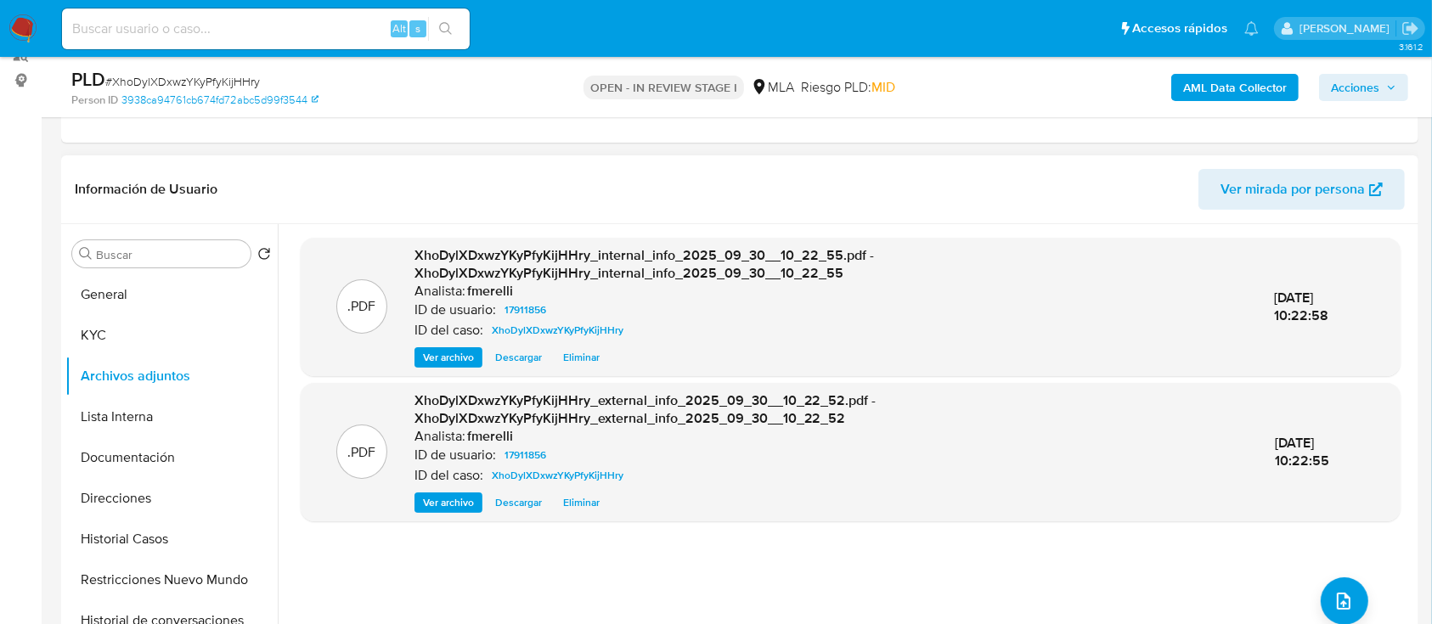
click at [429, 501] on span "Ver archivo" at bounding box center [448, 502] width 51 height 17
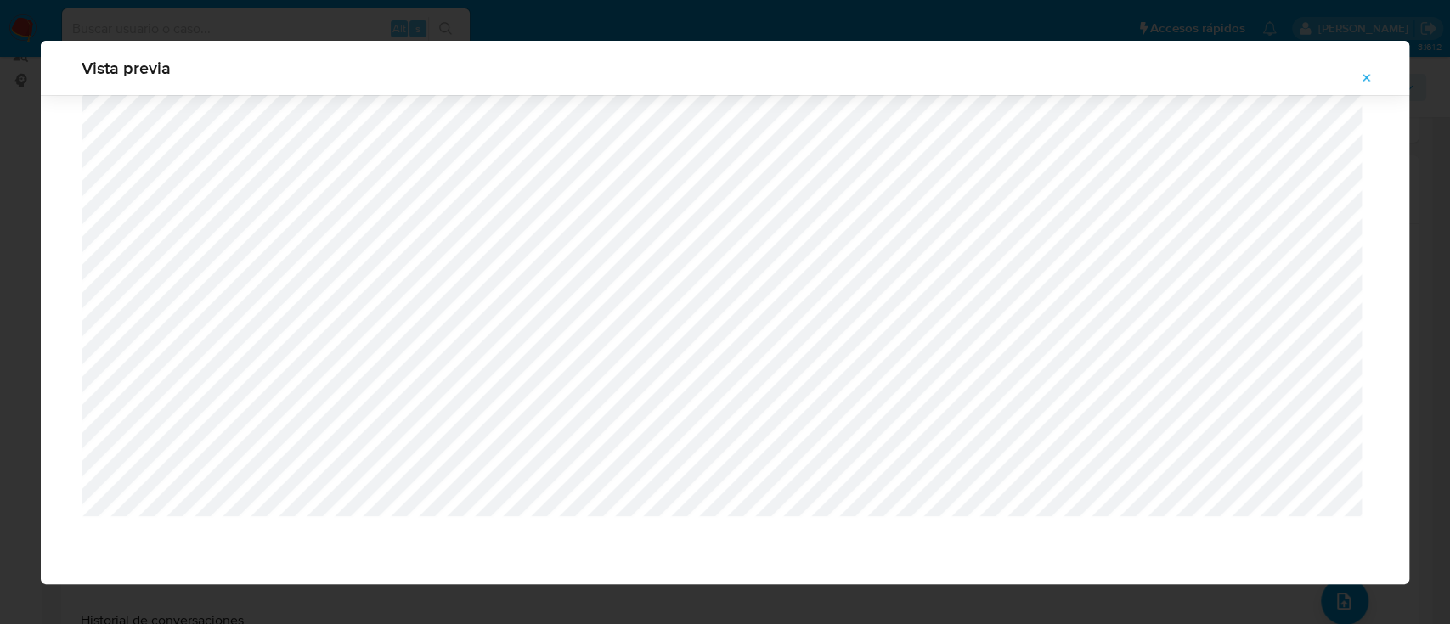
click at [1356, 85] on button "Attachment preview" at bounding box center [1366, 78] width 37 height 27
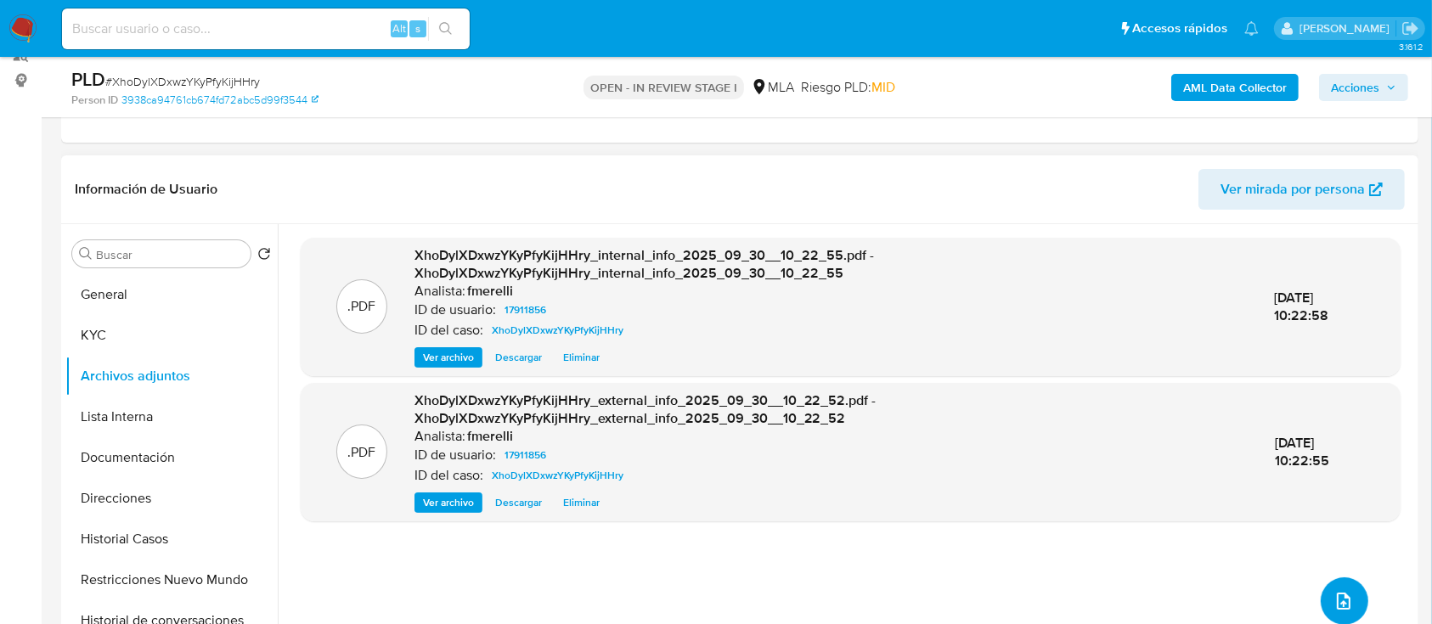
click at [1334, 596] on icon "upload-file" at bounding box center [1344, 601] width 20 height 20
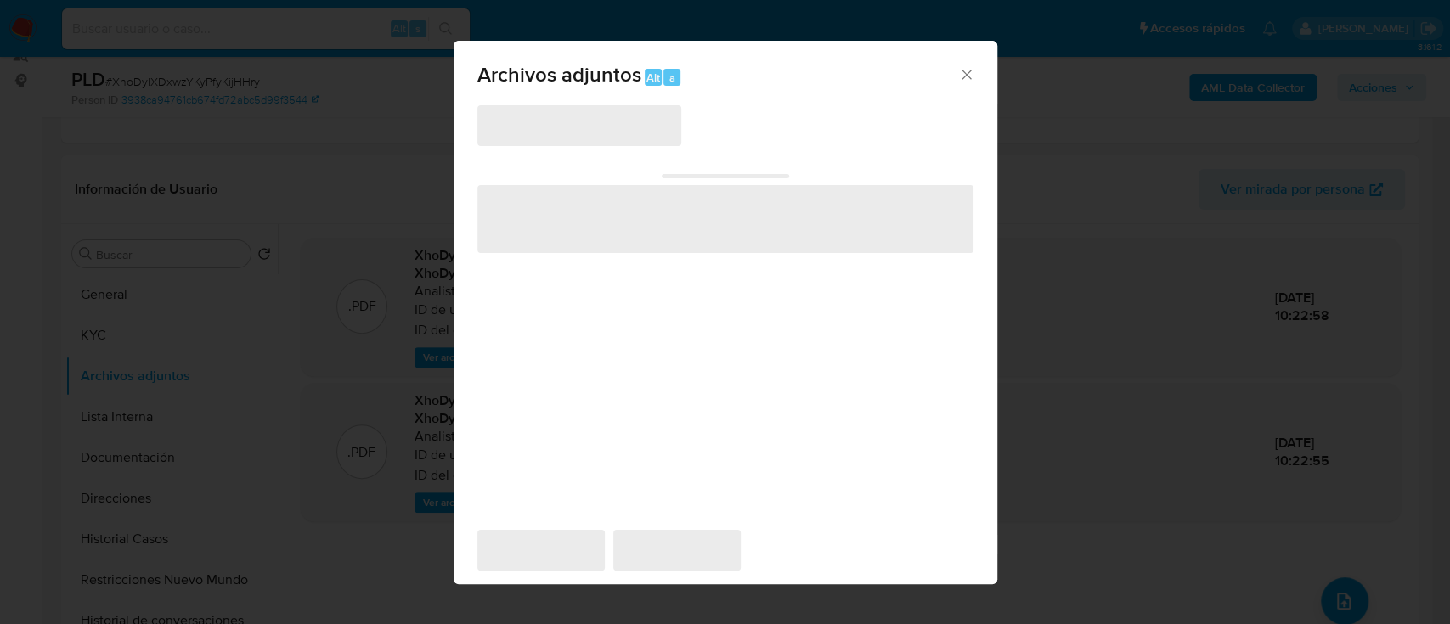
click at [964, 56] on div "Archivos adjuntos Alt a" at bounding box center [726, 73] width 544 height 64
click at [962, 85] on div "Archivos adjuntos Alt a" at bounding box center [726, 73] width 544 height 64
click at [965, 74] on icon "Cerrar" at bounding box center [966, 74] width 17 height 17
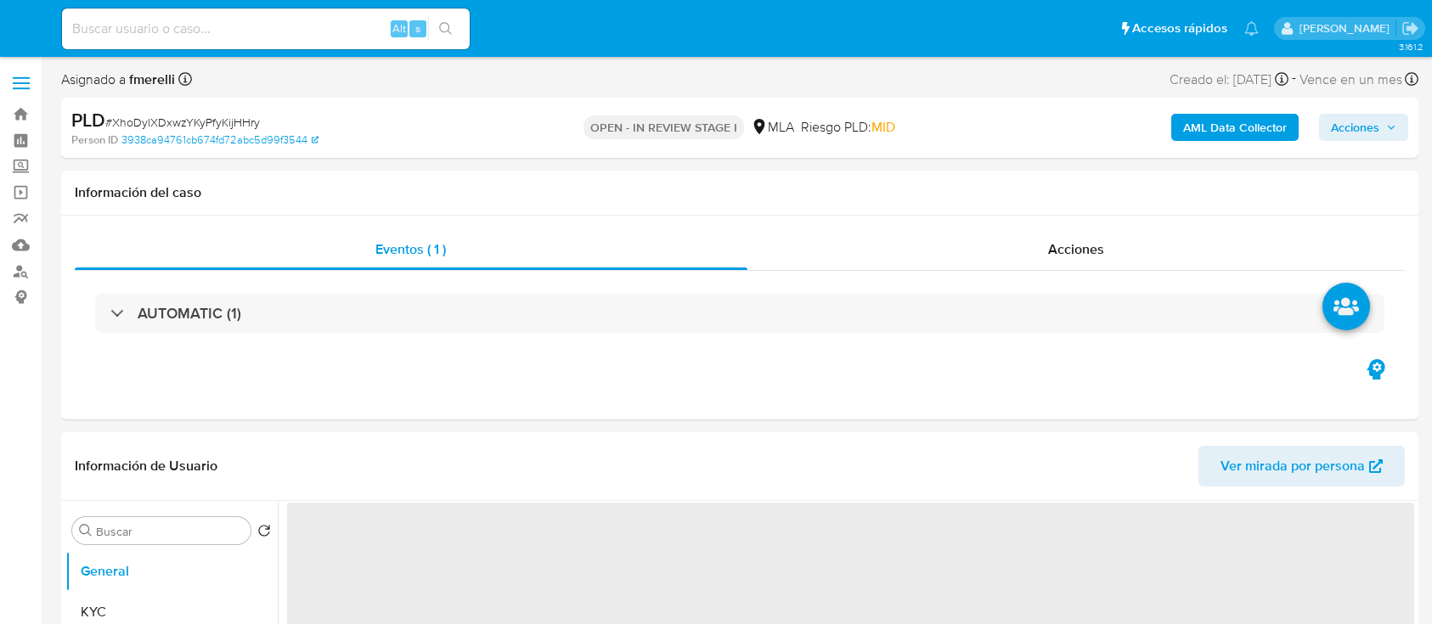
select select "10"
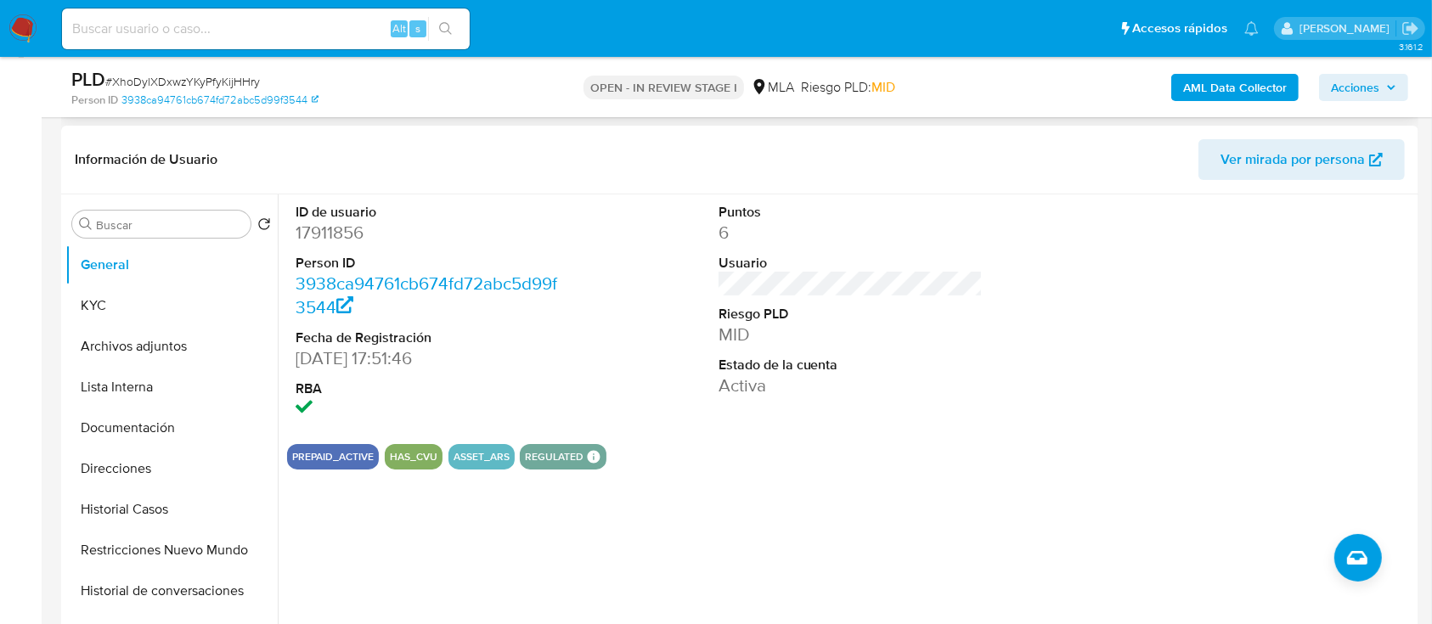
scroll to position [238, 0]
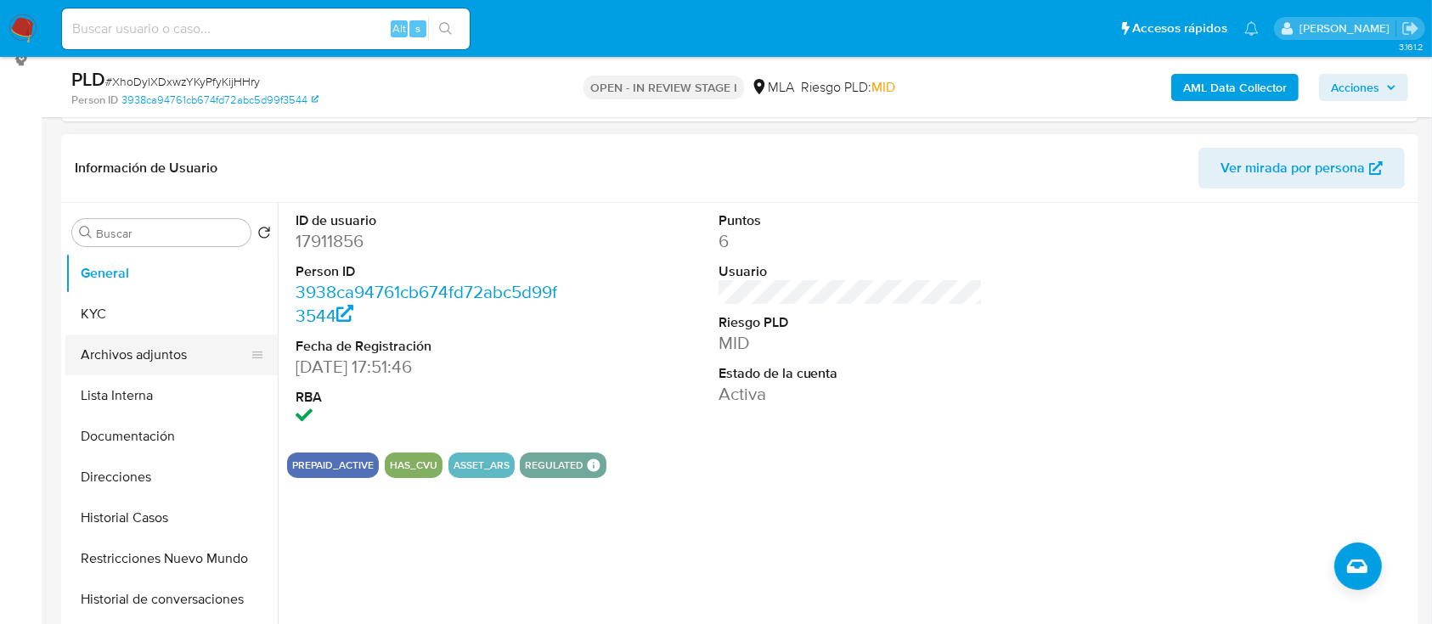
click at [163, 364] on button "Archivos adjuntos" at bounding box center [164, 355] width 199 height 41
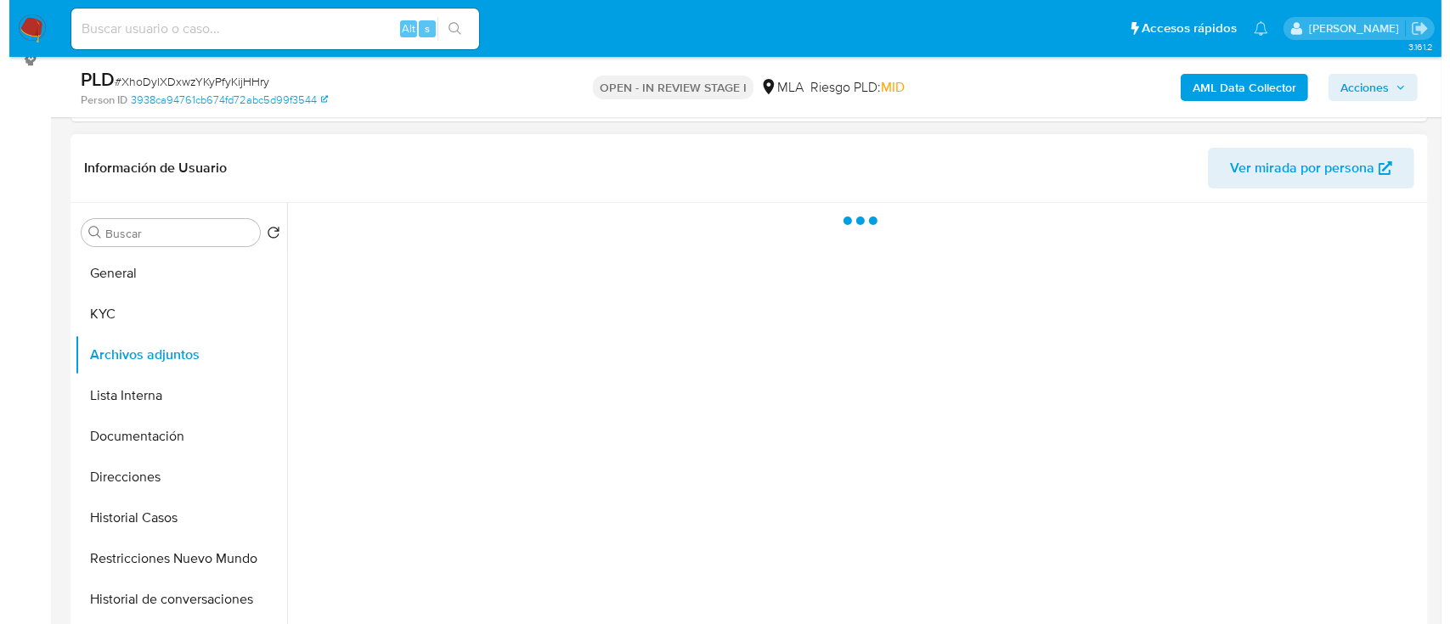
scroll to position [464, 0]
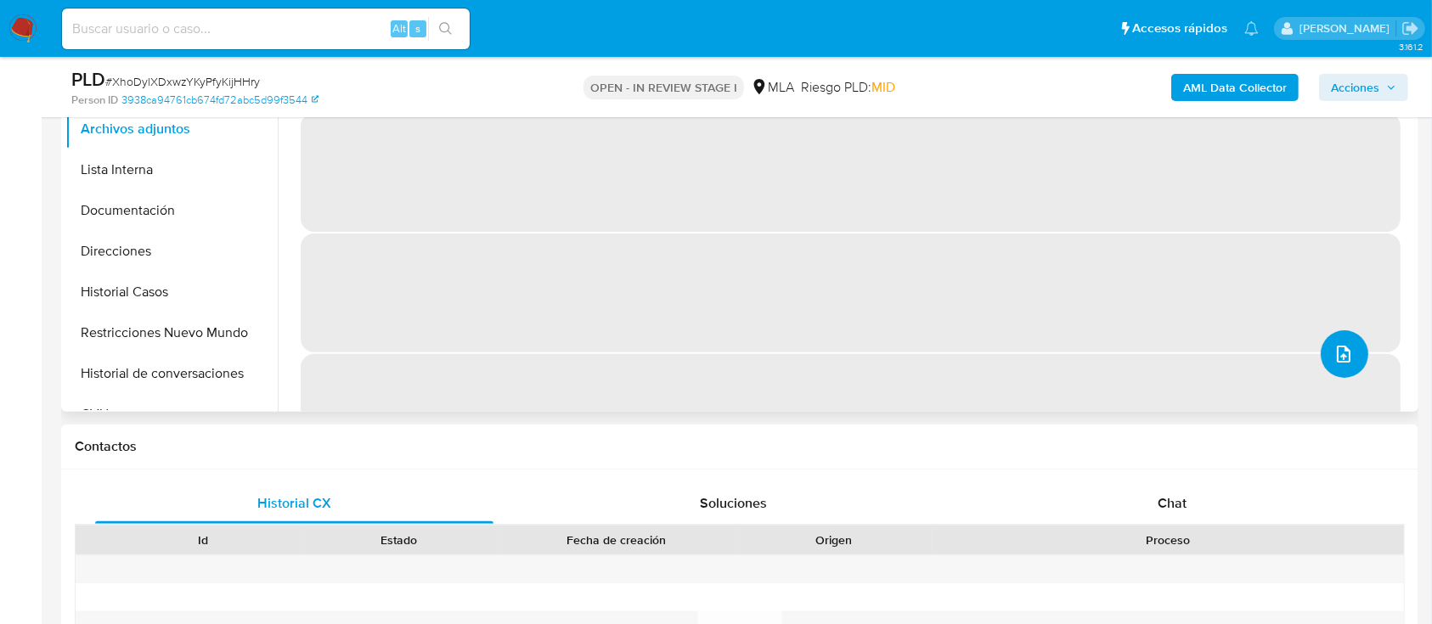
click at [1338, 364] on button "upload-file" at bounding box center [1345, 354] width 48 height 48
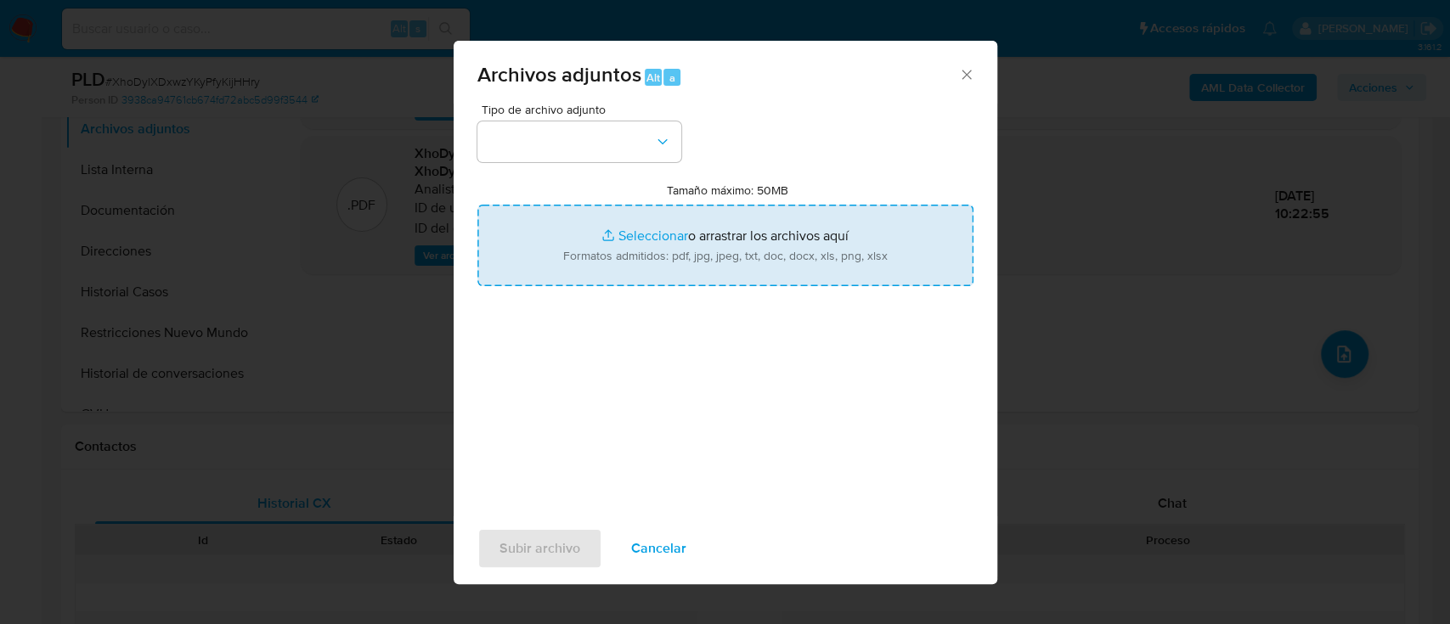
type input "C:\fakepath\NOSIS_Manager_InformeIndividual_27348269149_654927_20250926150428.p…"
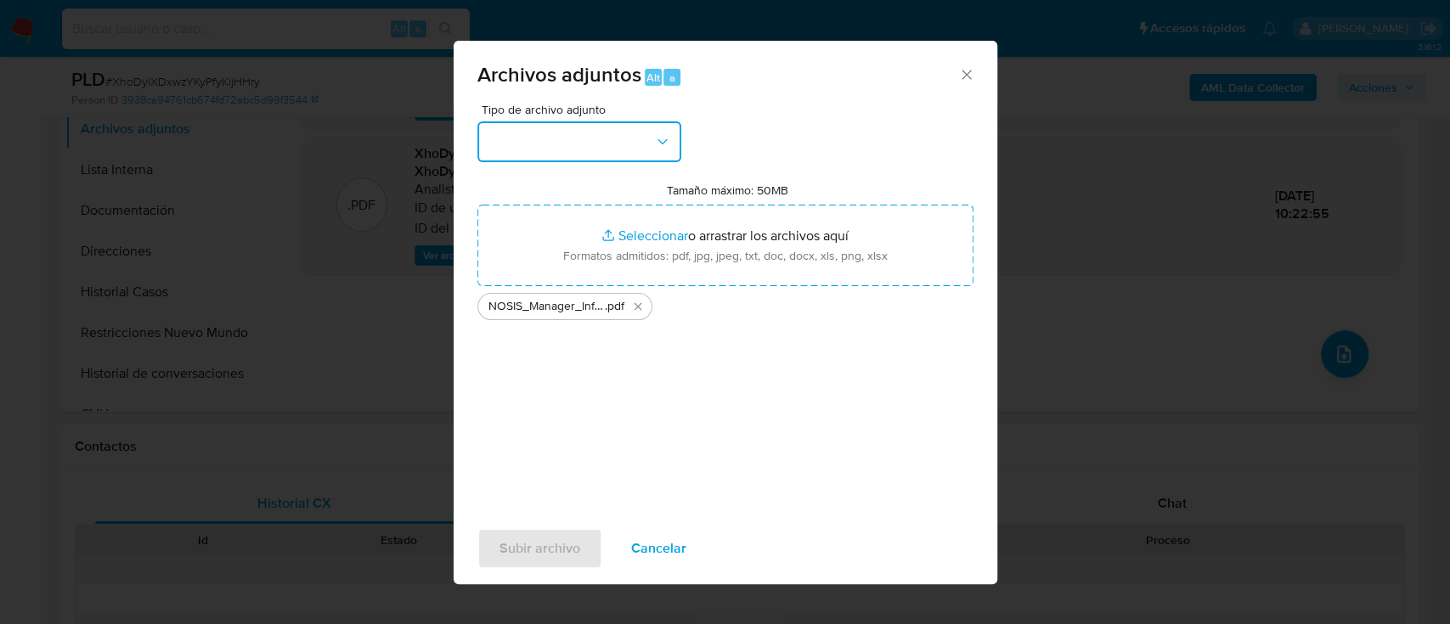
click at [559, 138] on button "button" at bounding box center [579, 141] width 204 height 41
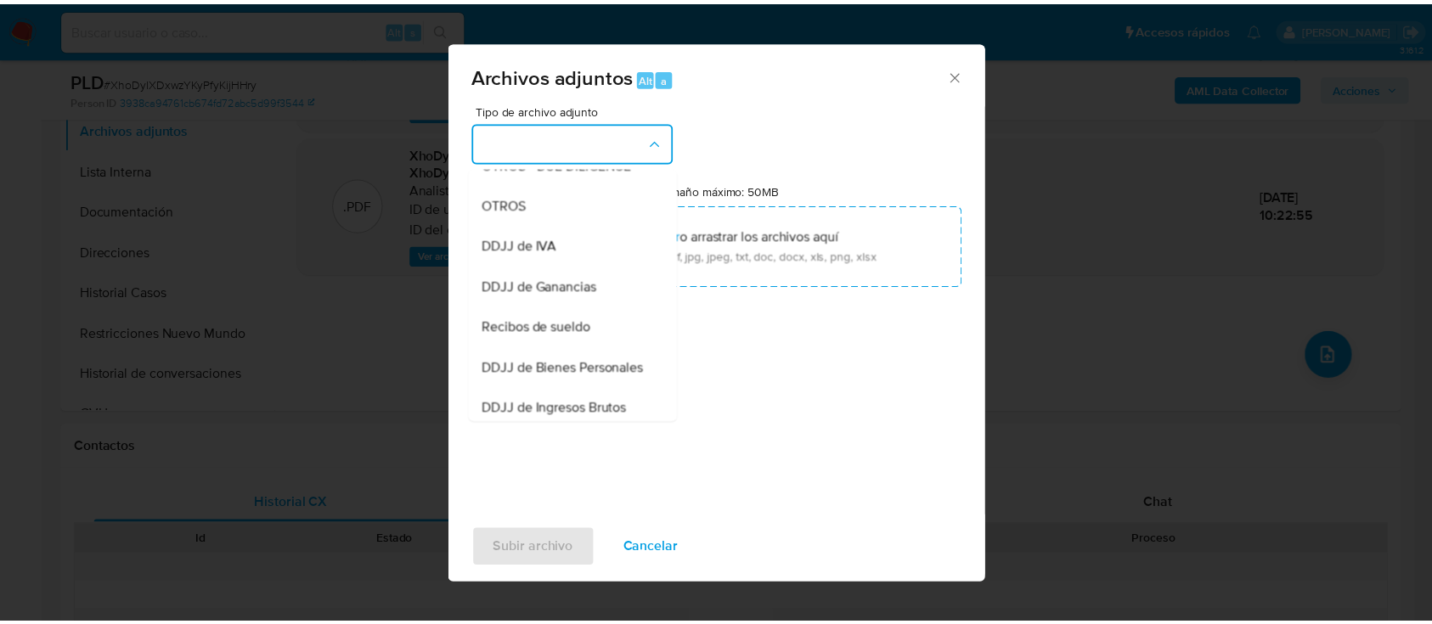
scroll to position [330, 0]
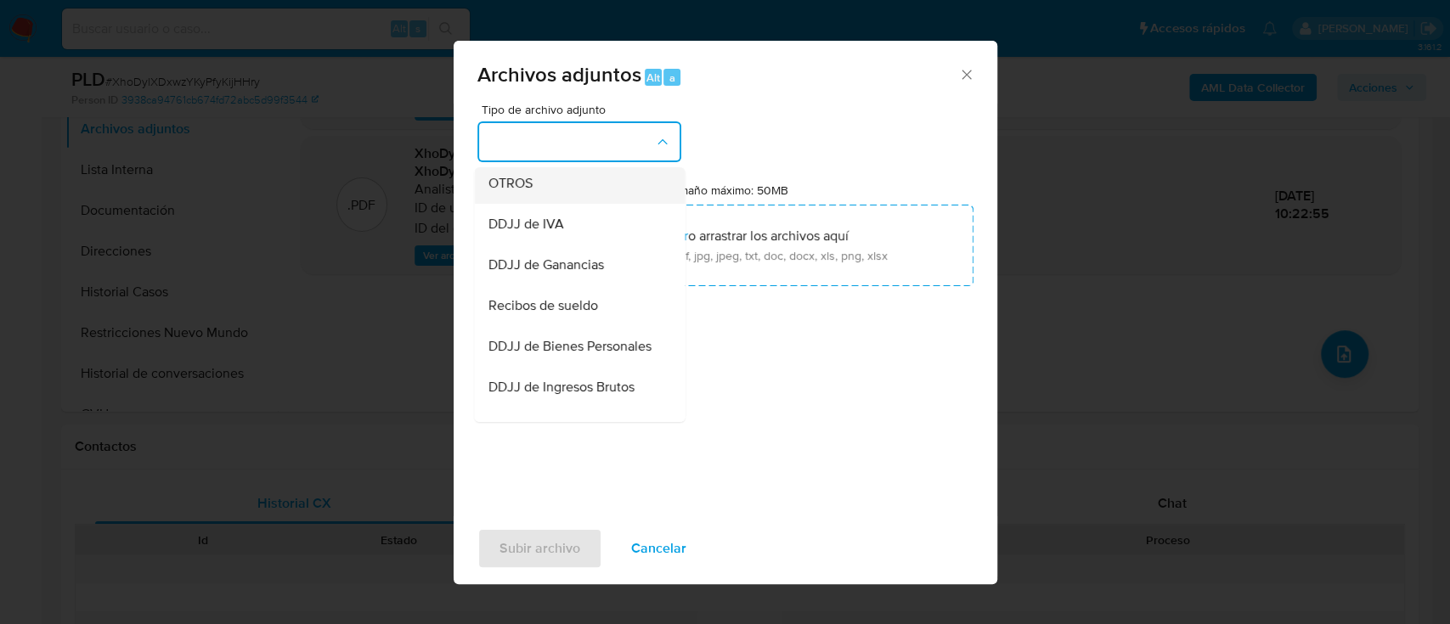
click at [539, 204] on div "OTROS" at bounding box center [574, 183] width 173 height 41
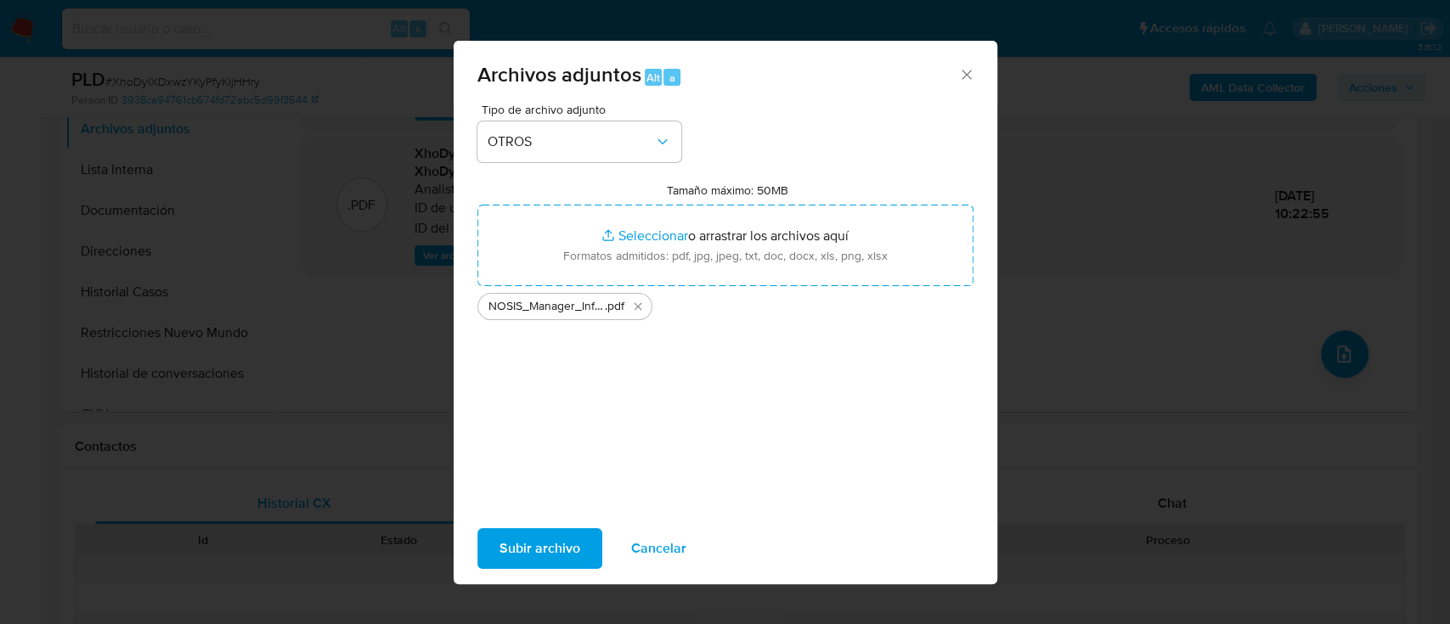
click at [530, 554] on span "Subir archivo" at bounding box center [540, 548] width 81 height 37
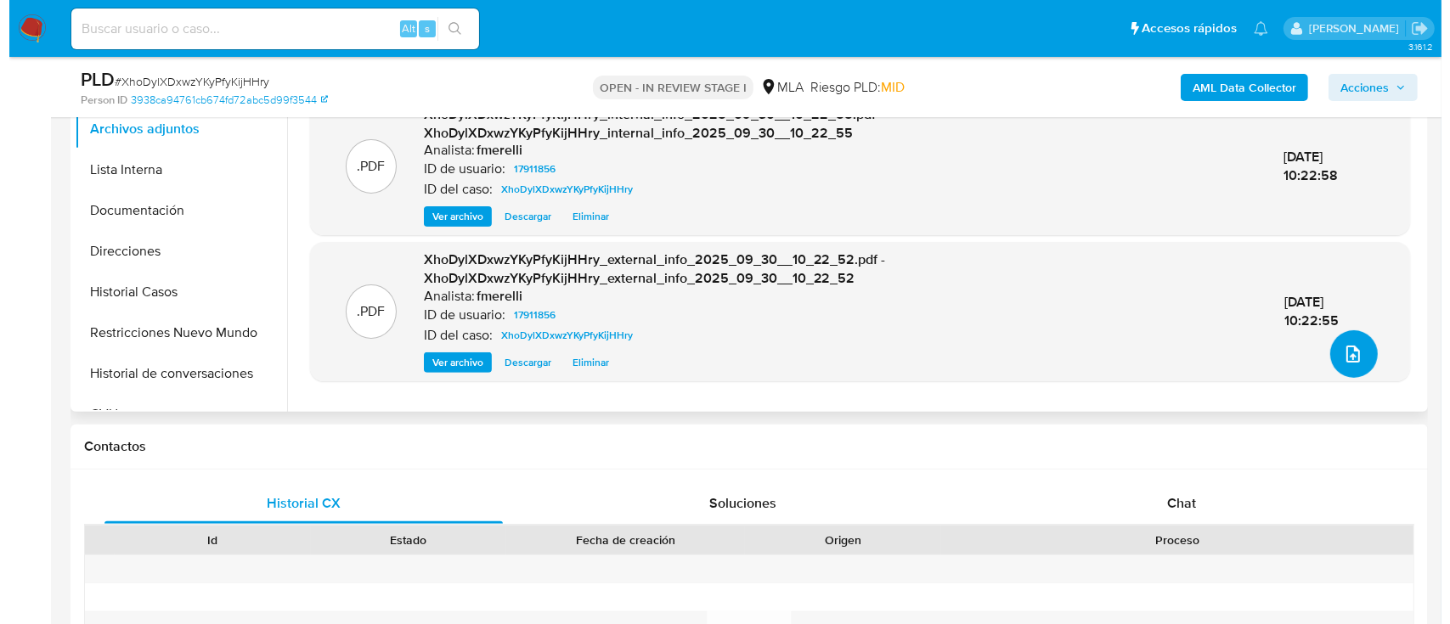
scroll to position [251, 0]
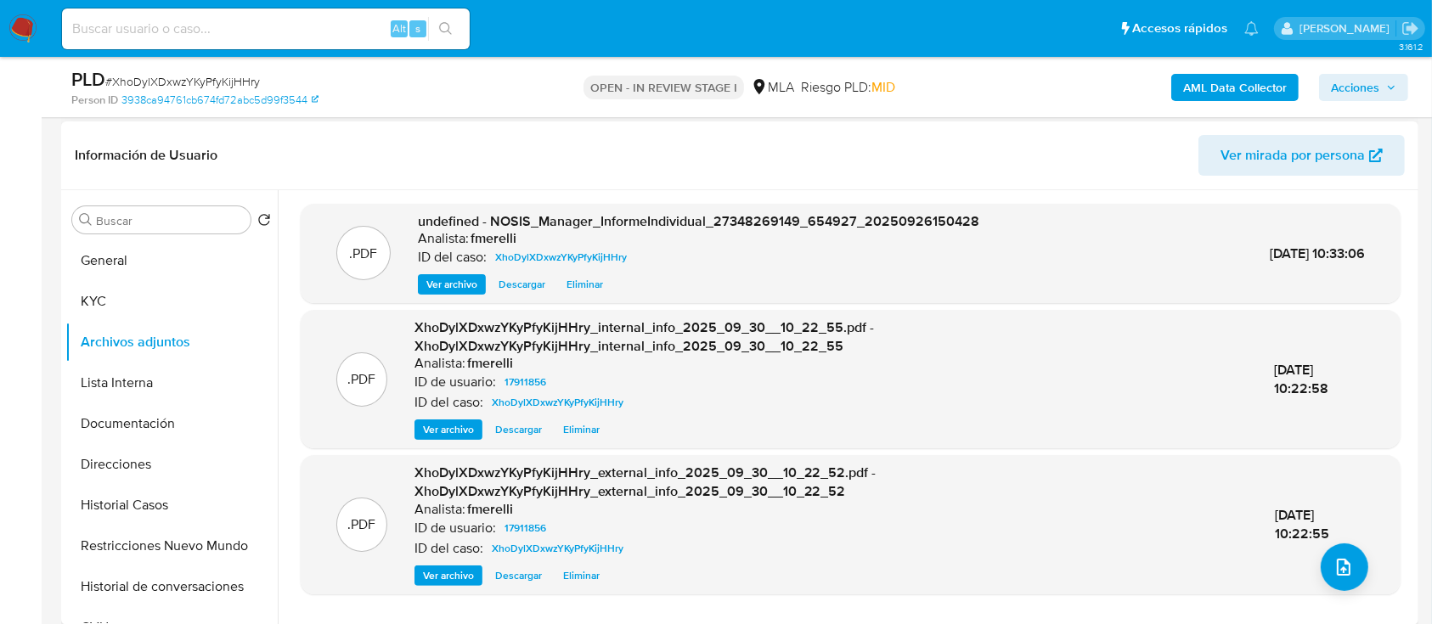
click at [435, 285] on span "Ver archivo" at bounding box center [451, 284] width 51 height 17
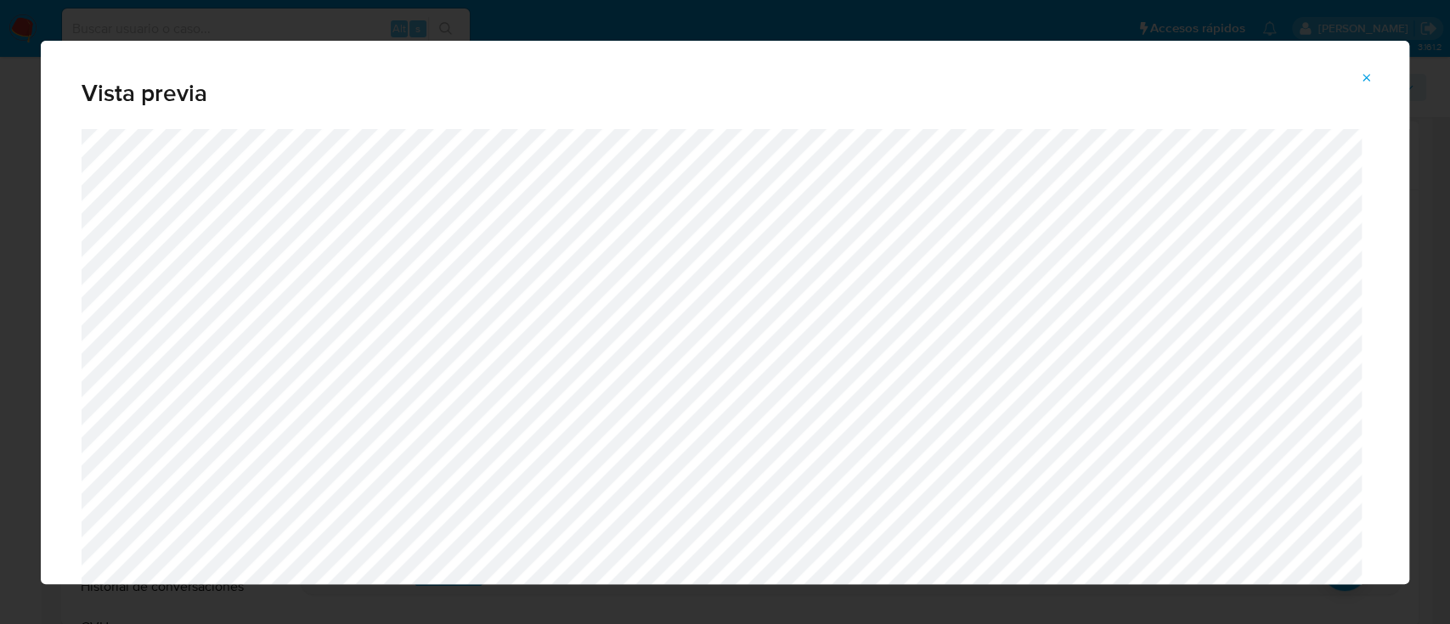
click at [1370, 77] on icon "Attachment preview" at bounding box center [1367, 78] width 14 height 14
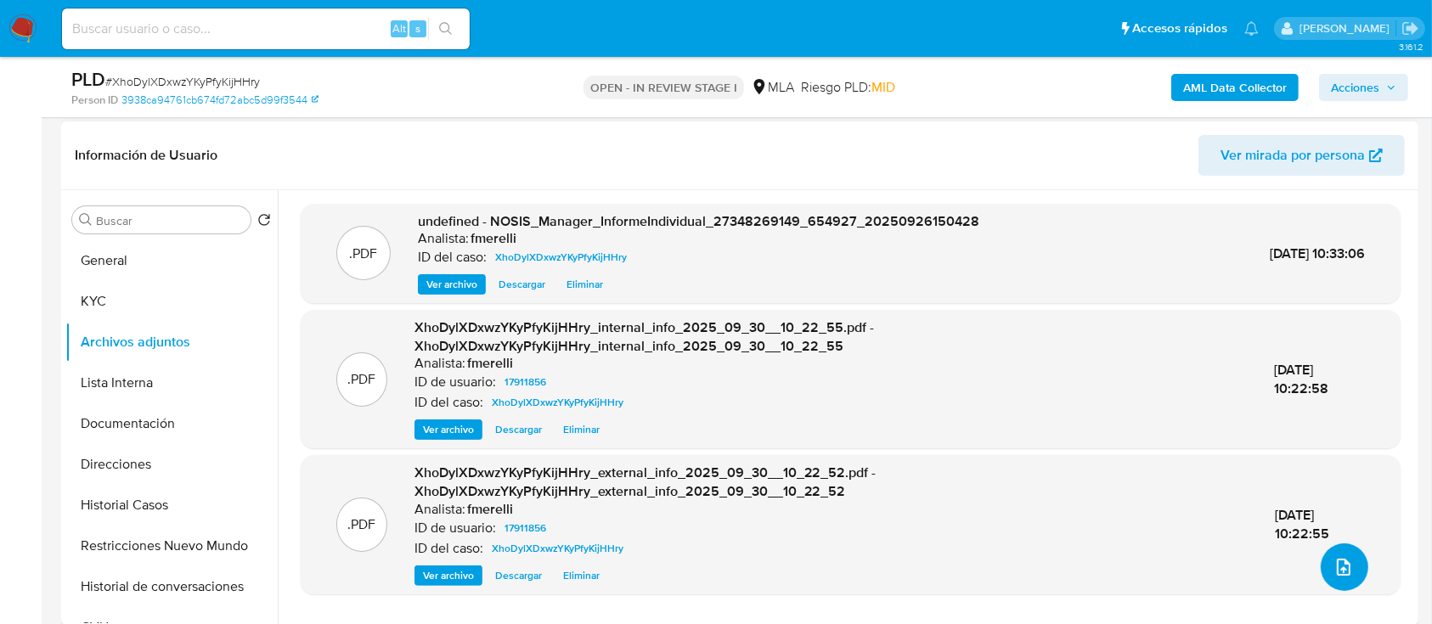
click at [1336, 579] on button "upload-file" at bounding box center [1345, 568] width 48 height 48
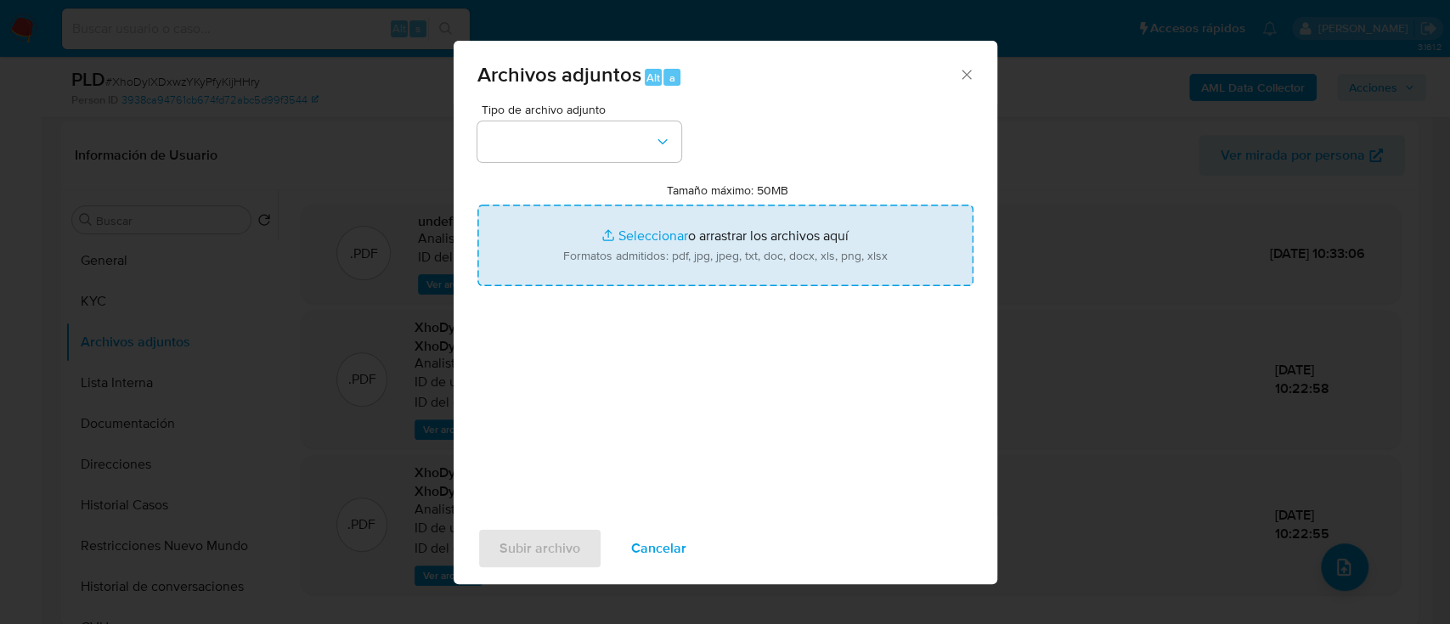
type input "C:\fakepath\Comprobante préstamo.pdf"
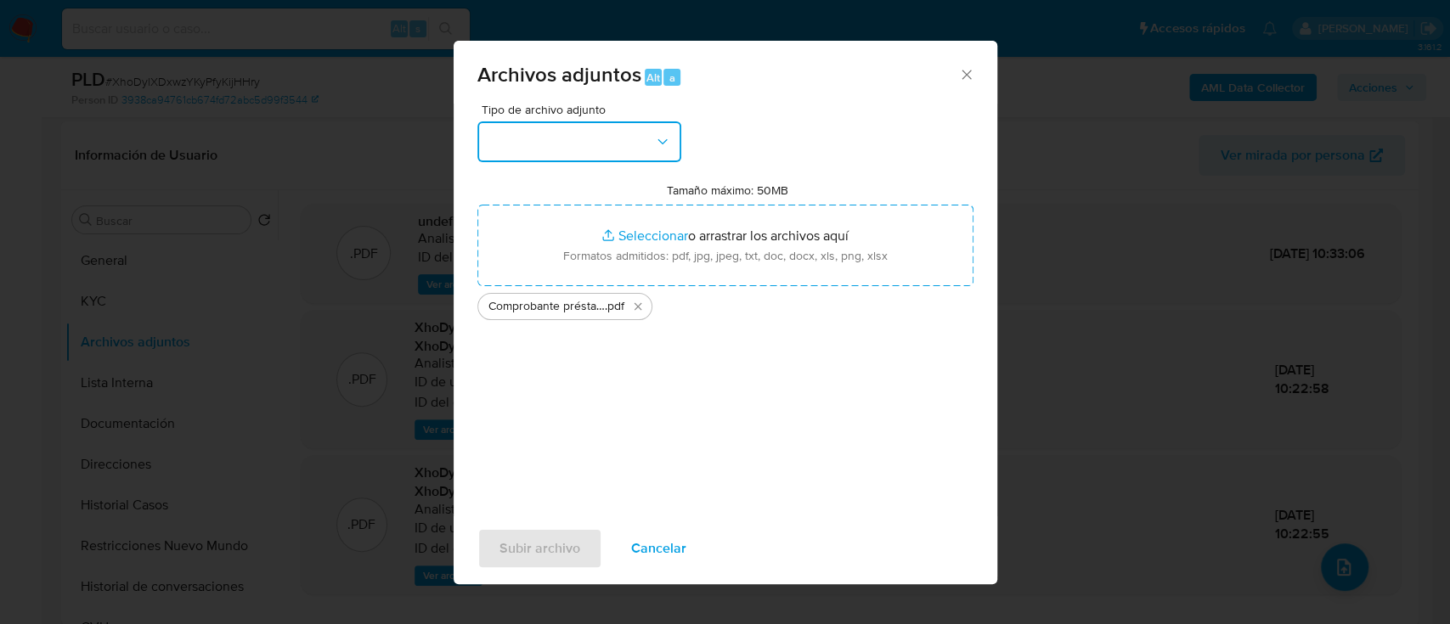
click at [554, 129] on button "button" at bounding box center [579, 141] width 204 height 41
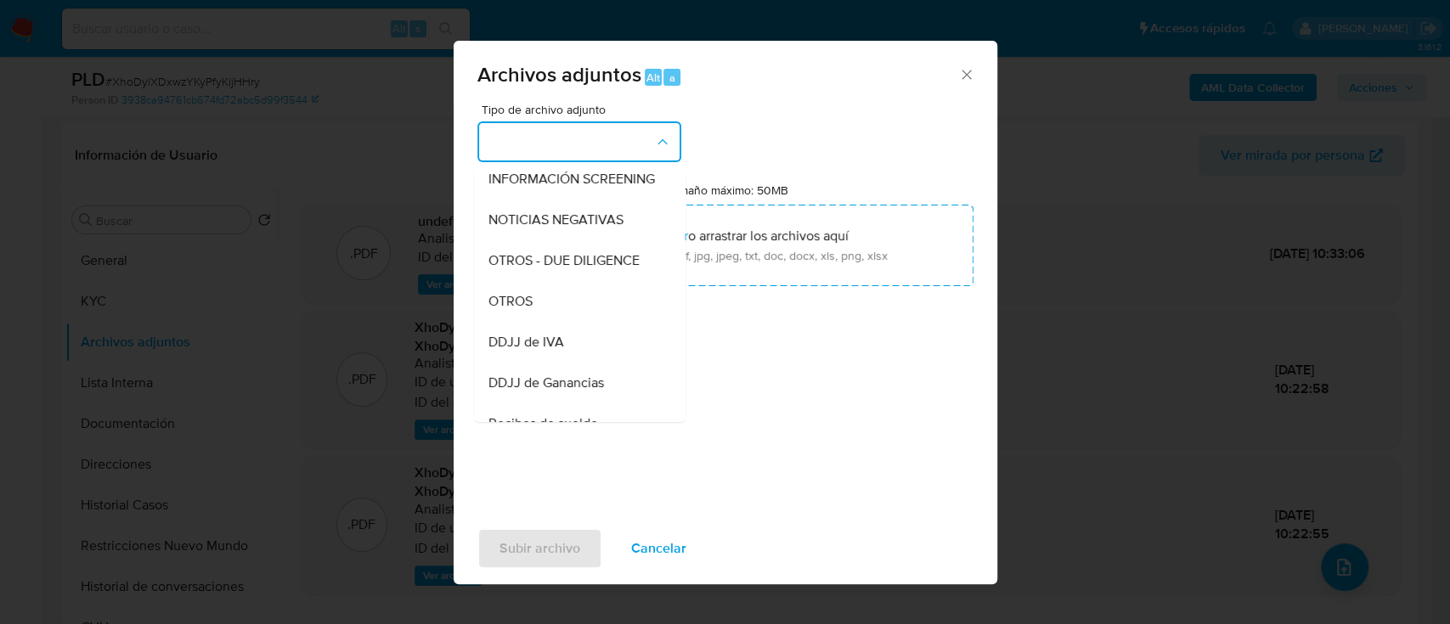
scroll to position [214, 0]
click at [531, 306] on span "OTROS" at bounding box center [510, 299] width 44 height 17
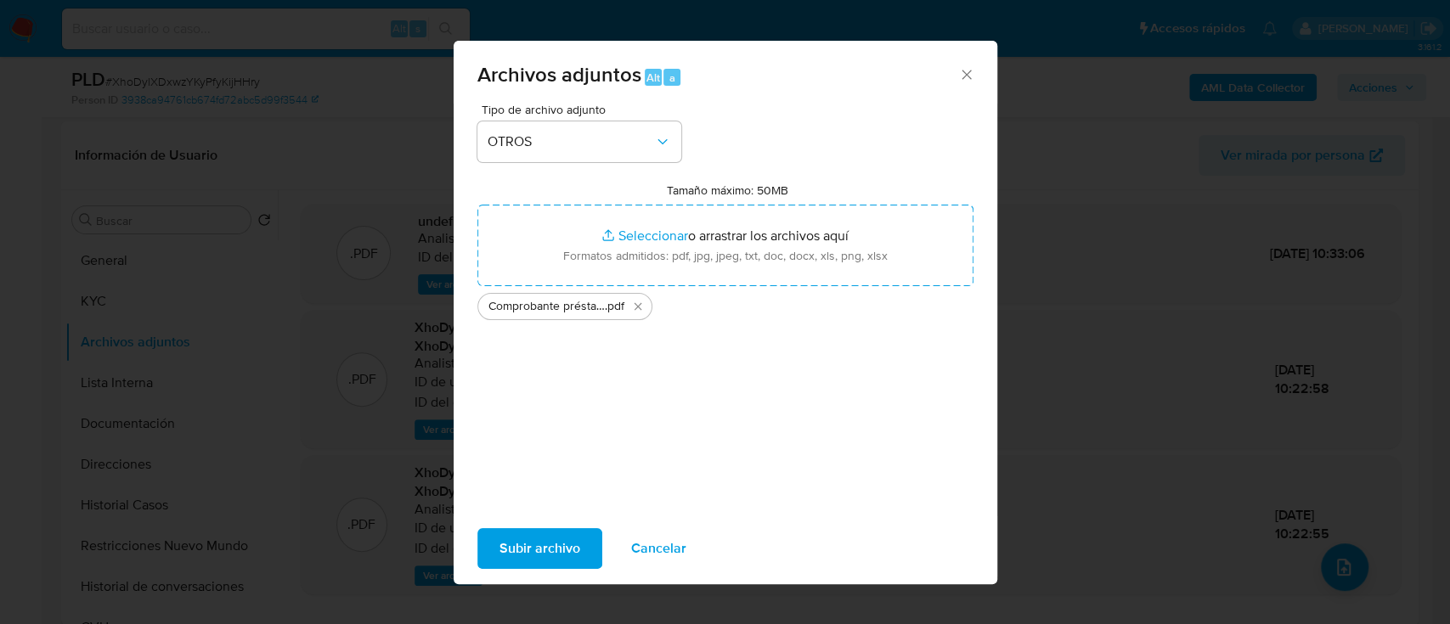
click at [528, 549] on span "Subir archivo" at bounding box center [540, 548] width 81 height 37
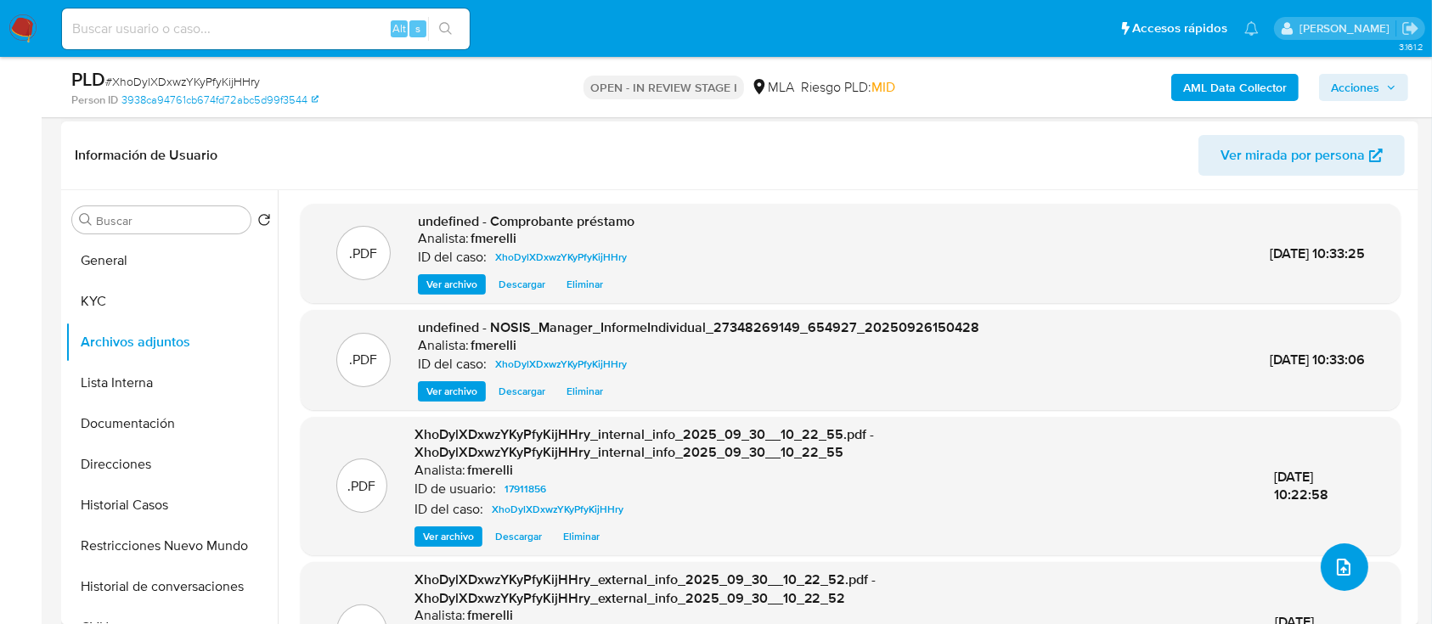
click at [1339, 573] on icon "upload-file" at bounding box center [1344, 567] width 20 height 20
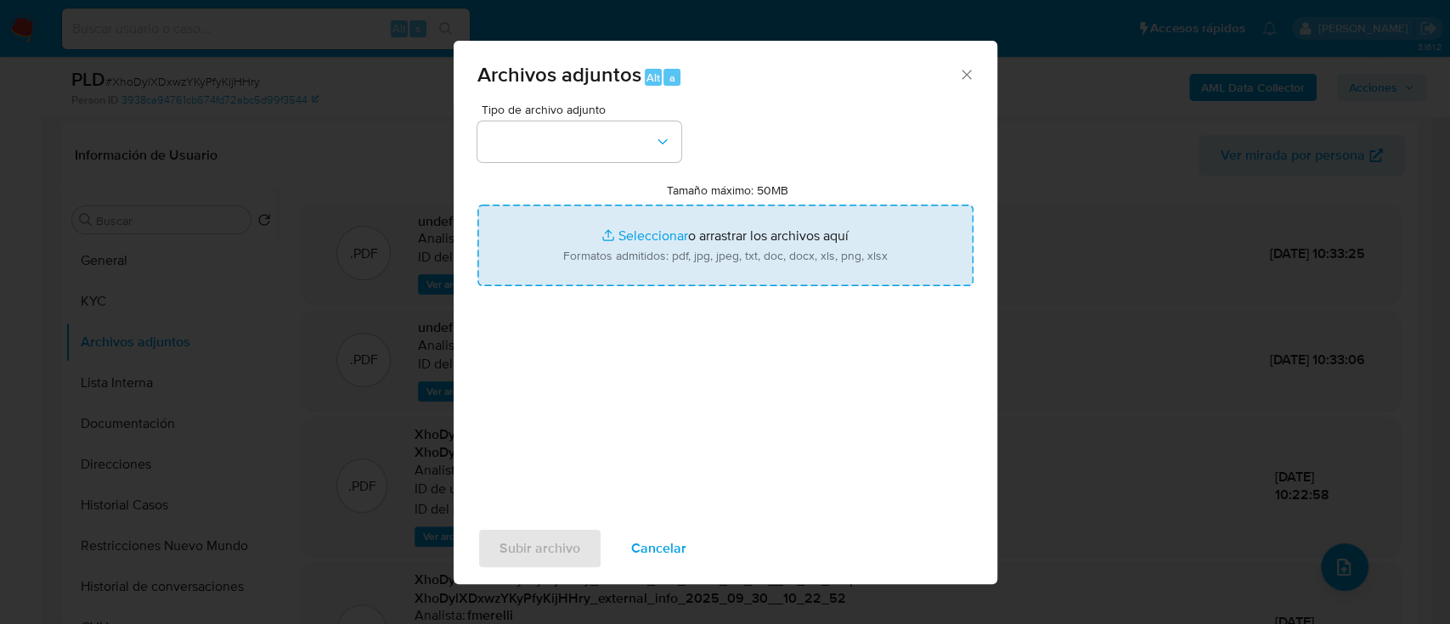
type input "C:\fakepath\Caselog XhoDylXDxwzYKyPfyKijHHry_2025_09_18_02_09_53.docx"
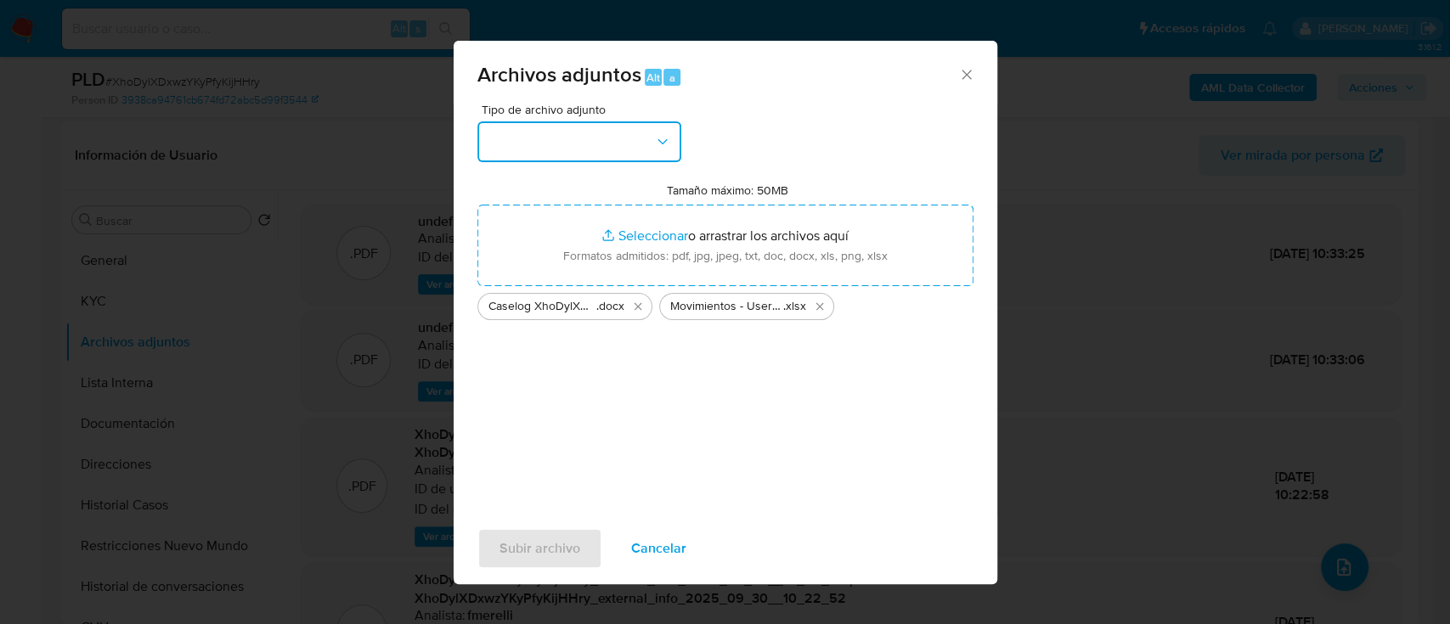
click at [566, 139] on button "button" at bounding box center [579, 141] width 204 height 41
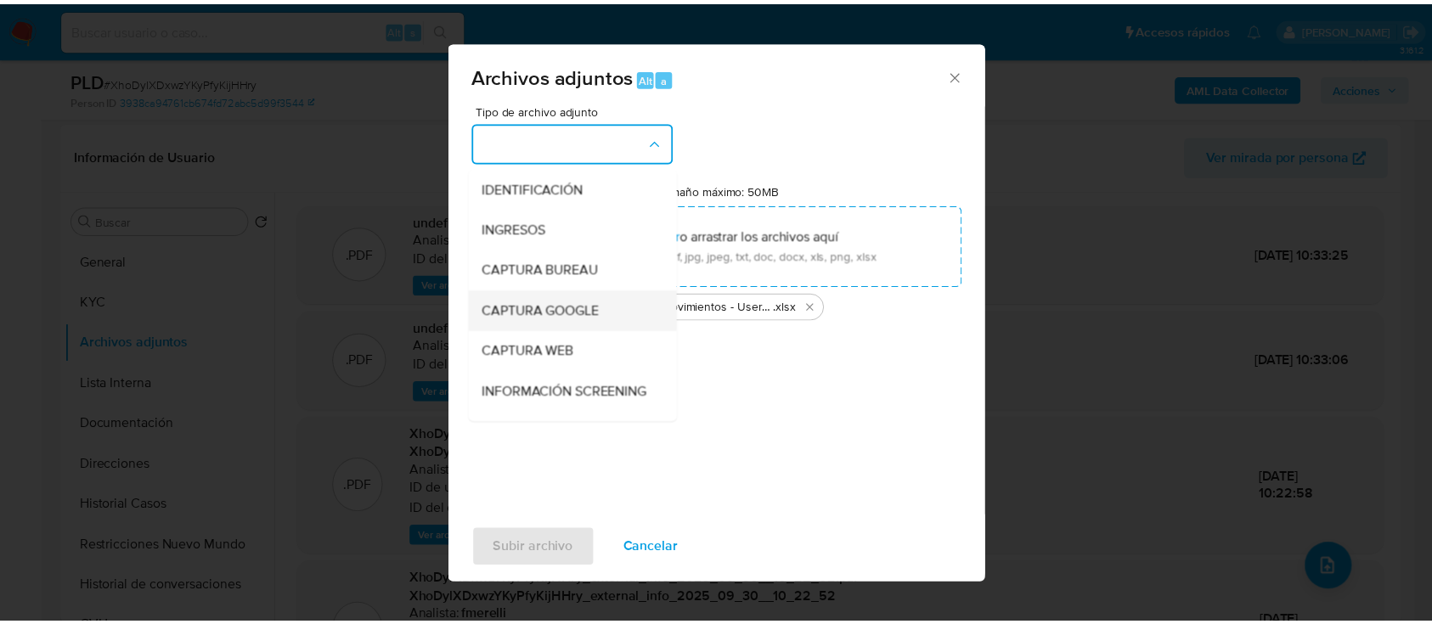
scroll to position [137, 0]
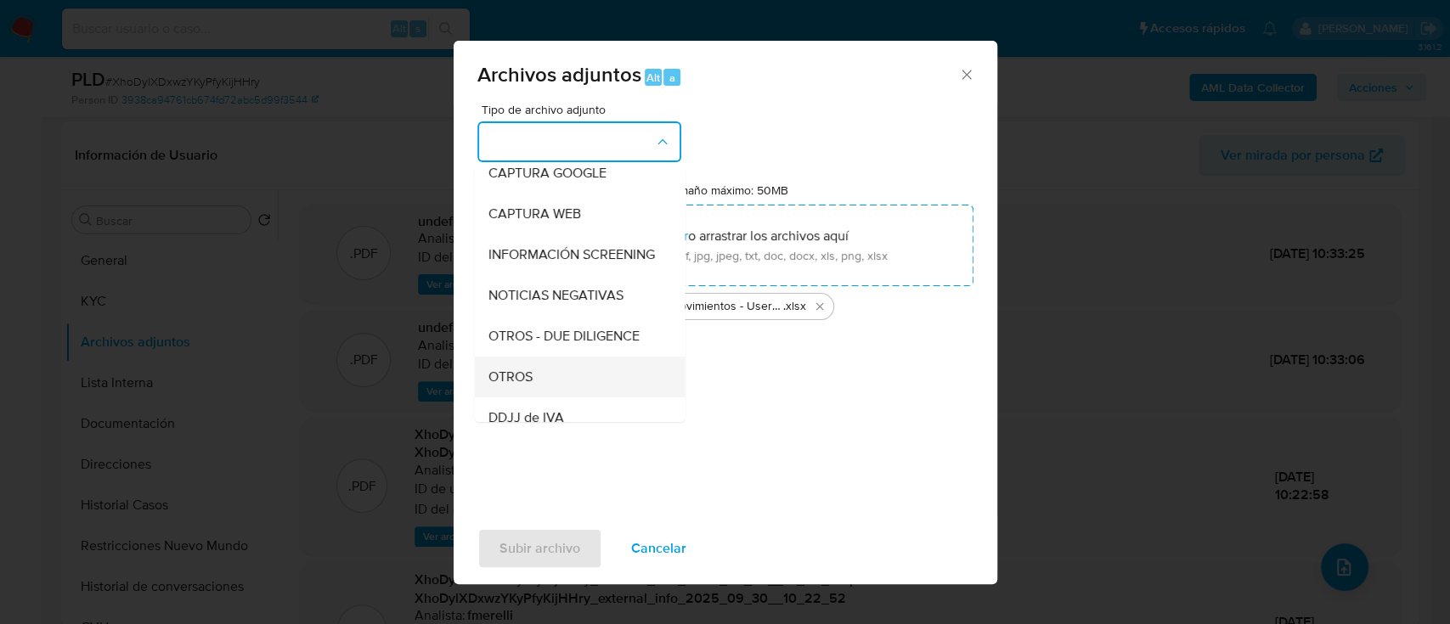
click at [514, 386] on span "OTROS" at bounding box center [510, 377] width 44 height 17
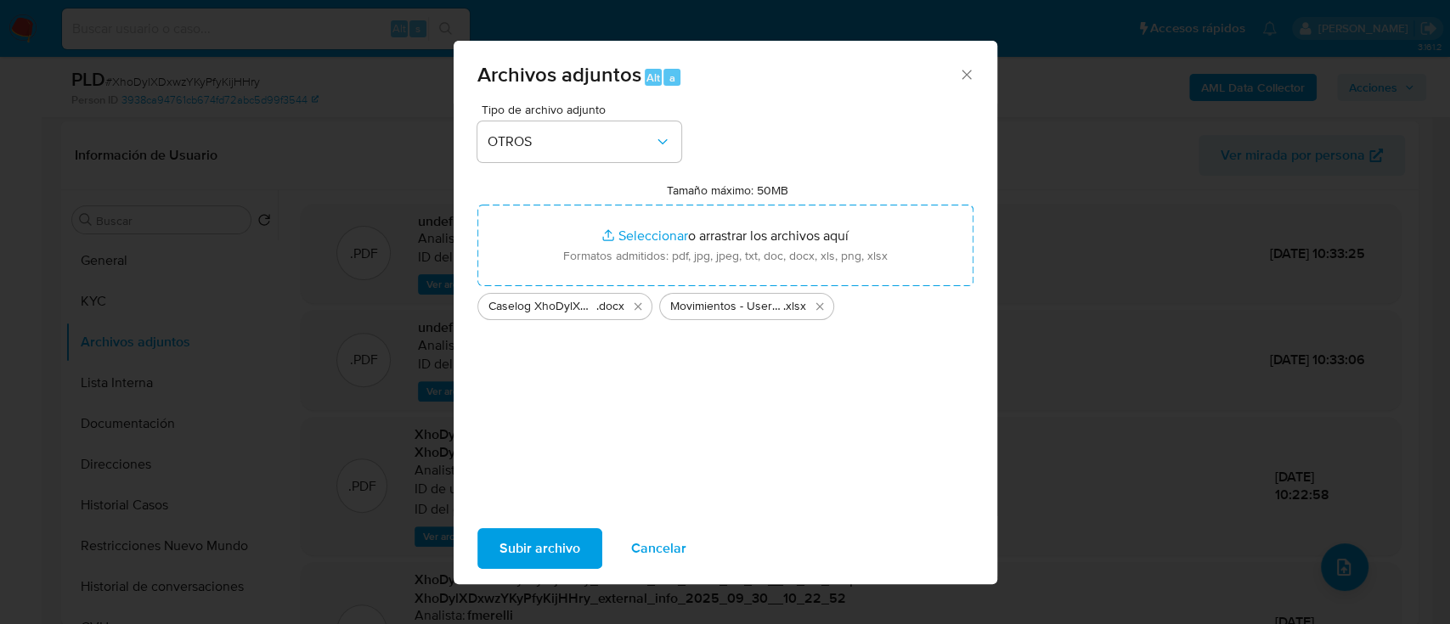
click at [523, 552] on span "Subir archivo" at bounding box center [540, 548] width 81 height 37
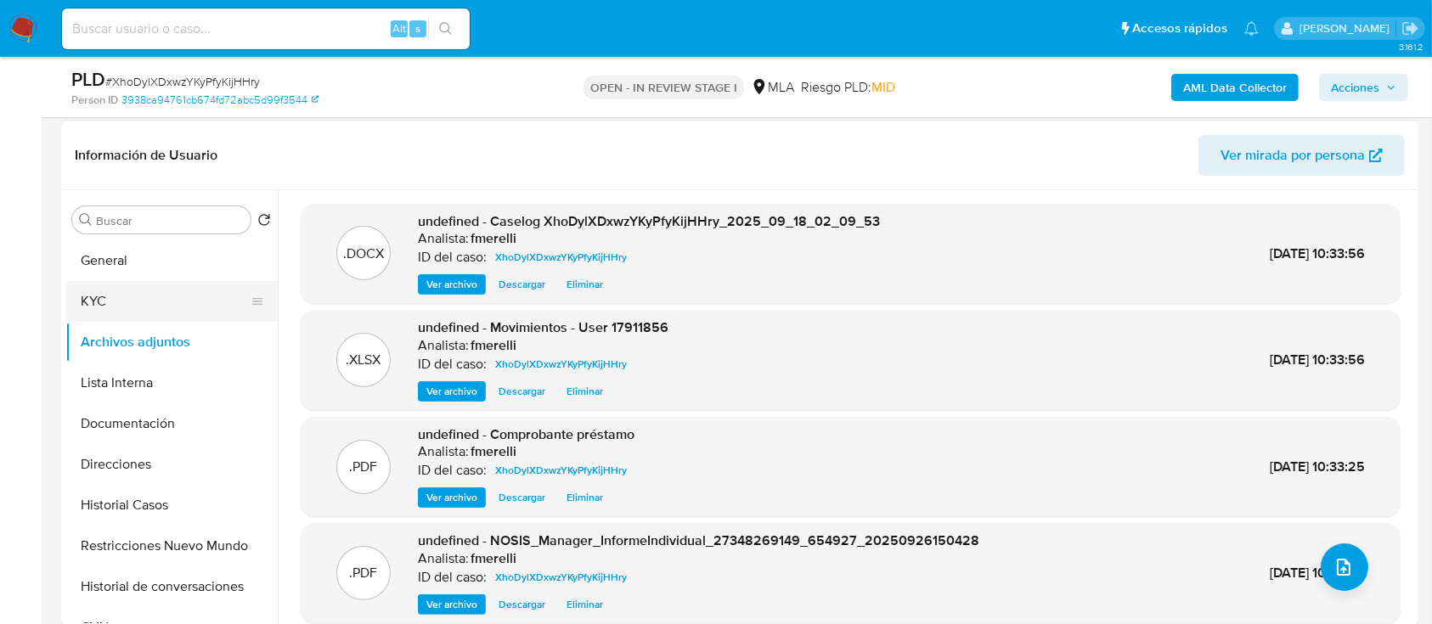
click at [128, 281] on button "KYC" at bounding box center [164, 301] width 199 height 41
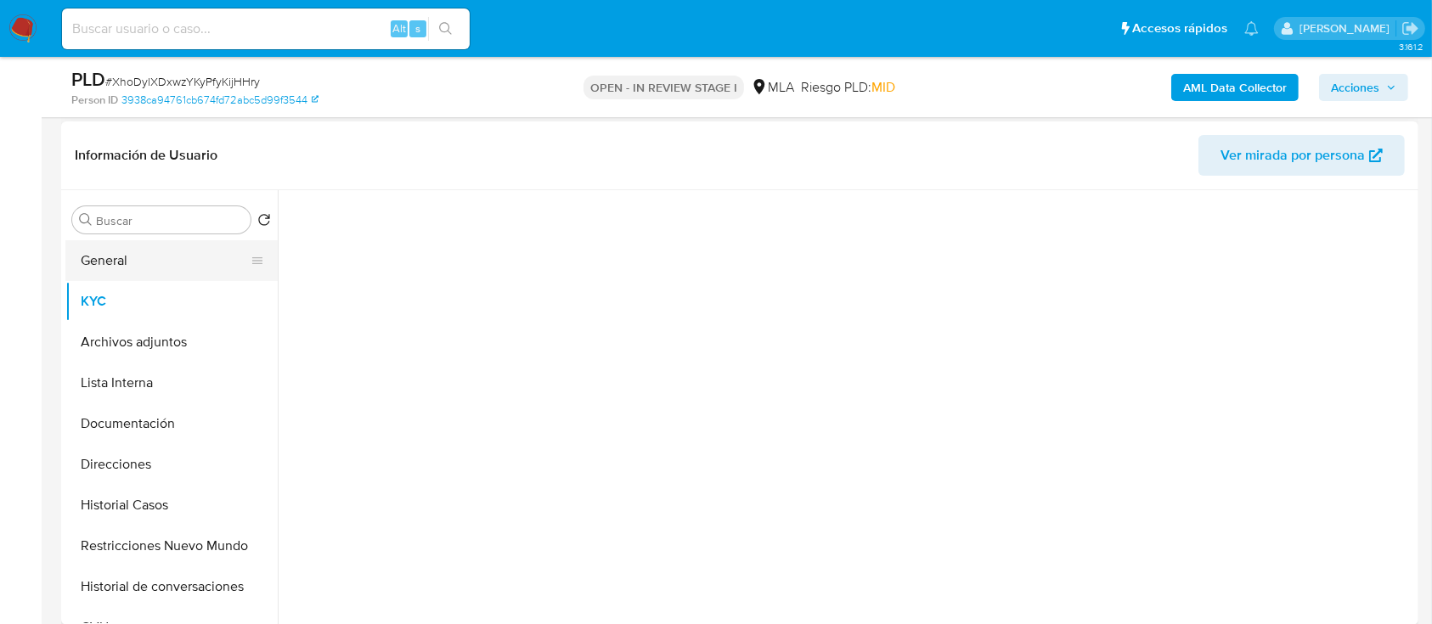
click at [150, 262] on button "General" at bounding box center [164, 260] width 199 height 41
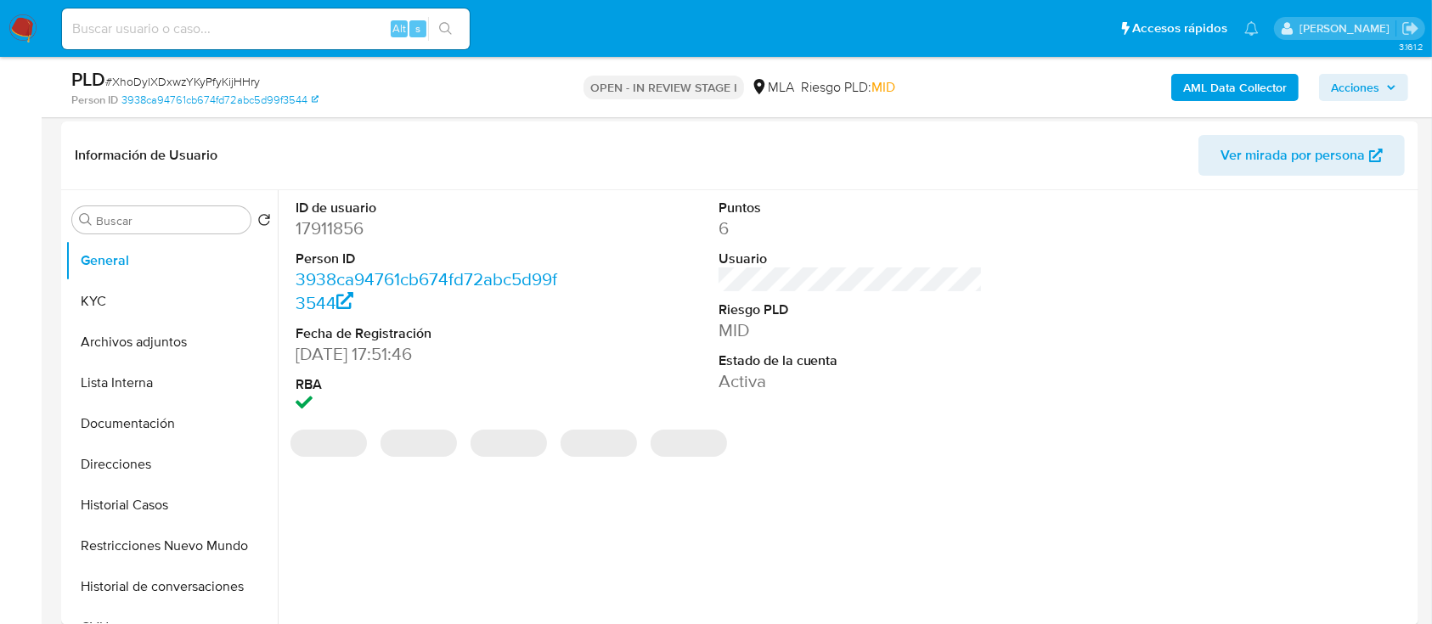
click at [361, 228] on dd "17911856" at bounding box center [428, 229] width 265 height 24
click at [321, 230] on dd "17911856" at bounding box center [428, 229] width 265 height 24
copy dd "17911856"
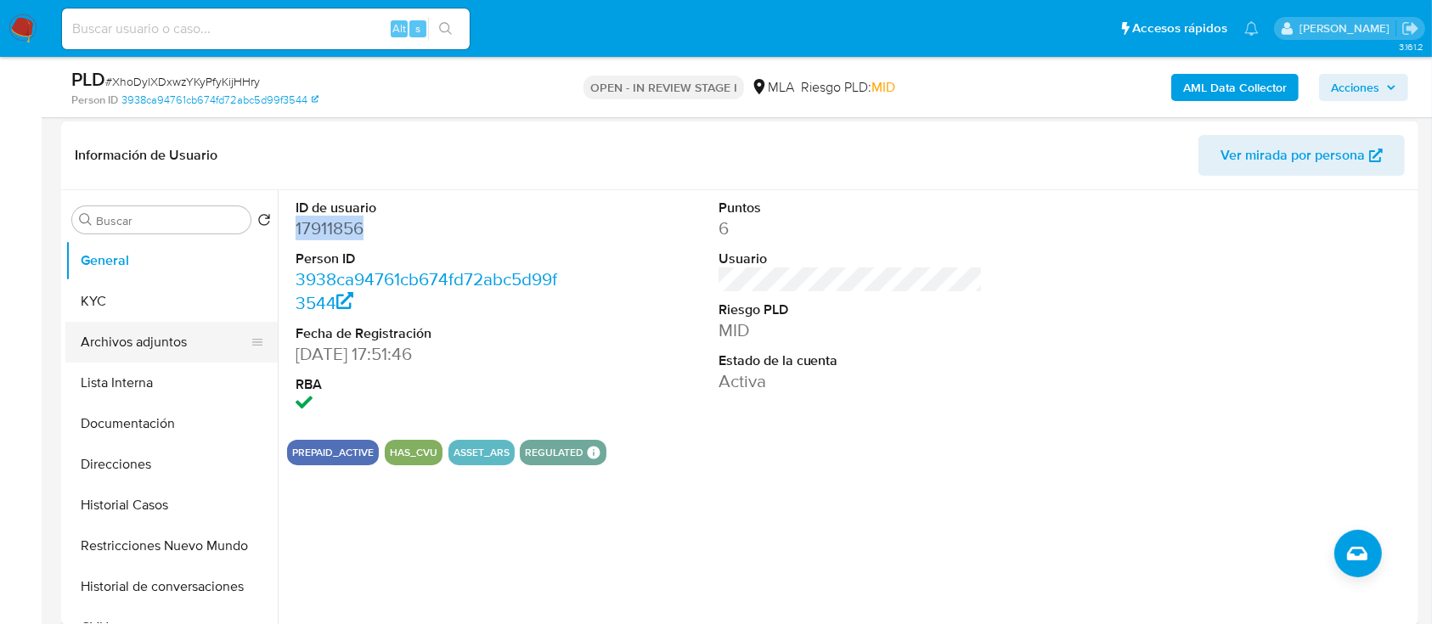
click at [154, 336] on button "Archivos adjuntos" at bounding box center [164, 342] width 199 height 41
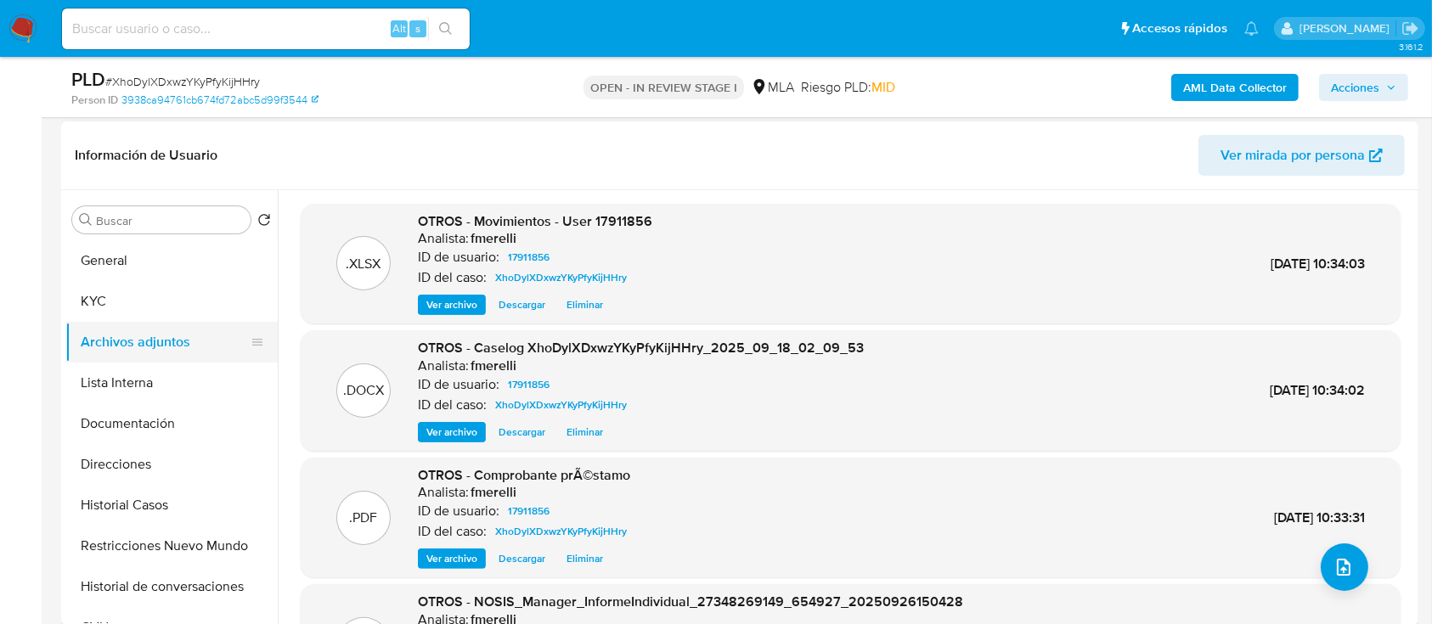
scroll to position [143, 0]
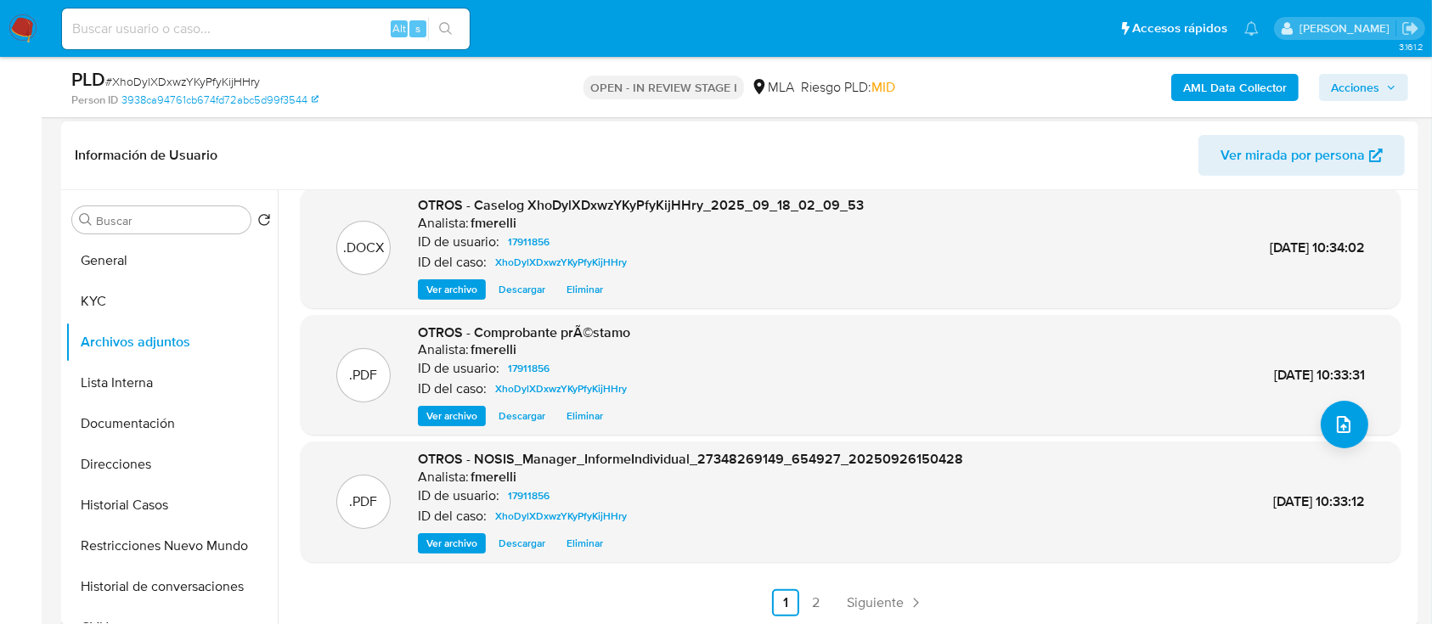
click at [835, 615] on ul "Anterior 1 2 Siguiente" at bounding box center [851, 603] width 1100 height 27
click at [868, 602] on span "Siguiente" at bounding box center [875, 603] width 57 height 14
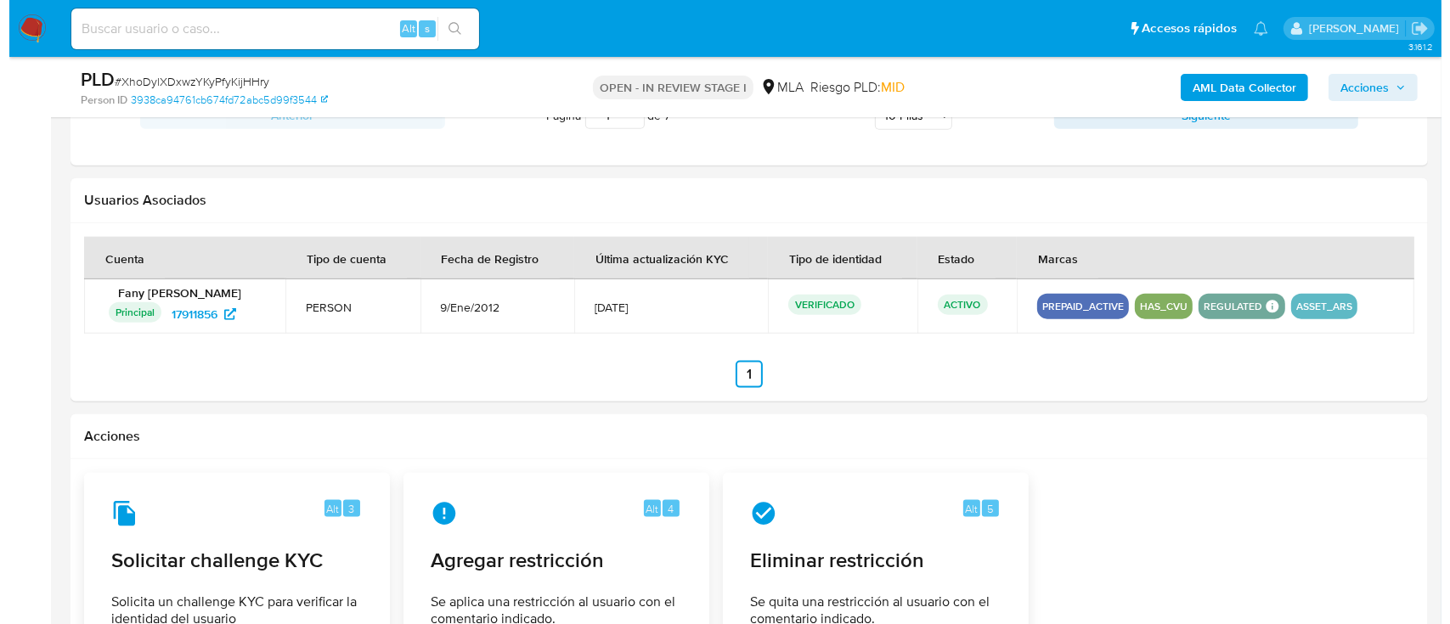
scroll to position [213, 0]
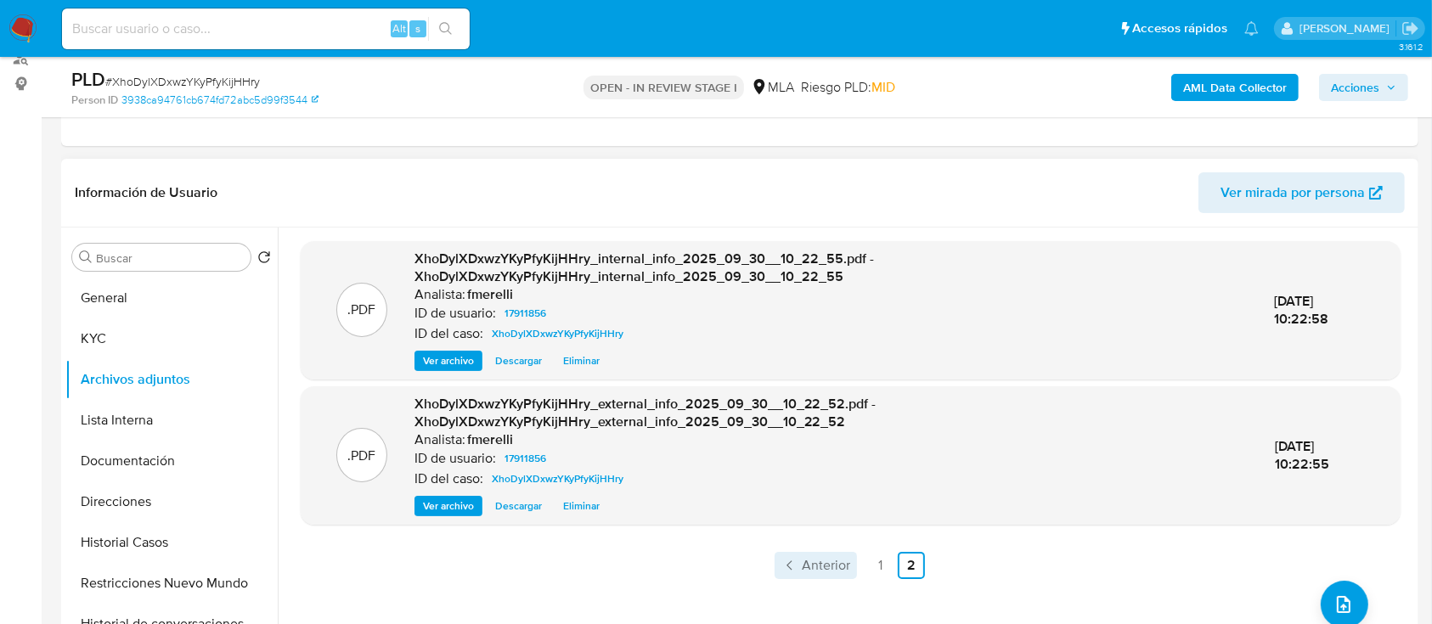
click at [812, 552] on link "Anterior" at bounding box center [816, 565] width 82 height 27
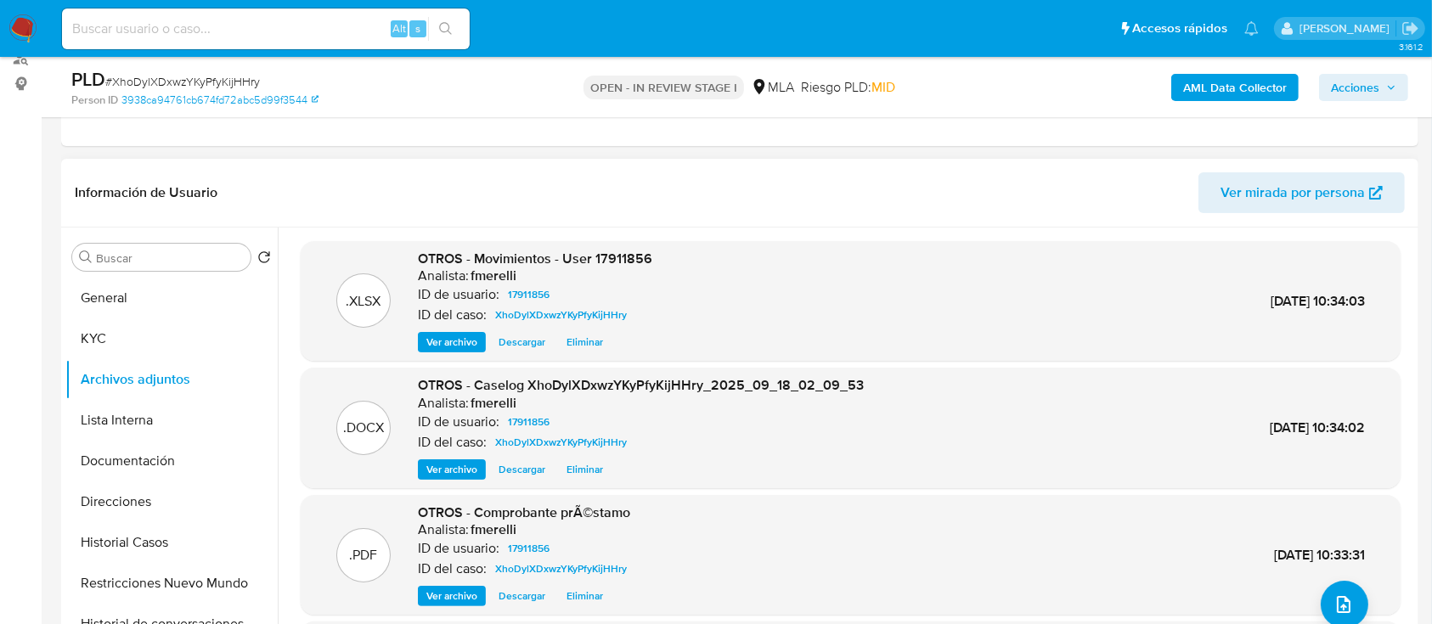
click at [219, 82] on span "# XhoDylXDxwzYKyPfyKijHHry" at bounding box center [182, 81] width 155 height 17
copy span "XhoDylXDxwzYKyPfyKijHHry"
click at [435, 474] on span "Ver archivo" at bounding box center [451, 469] width 51 height 17
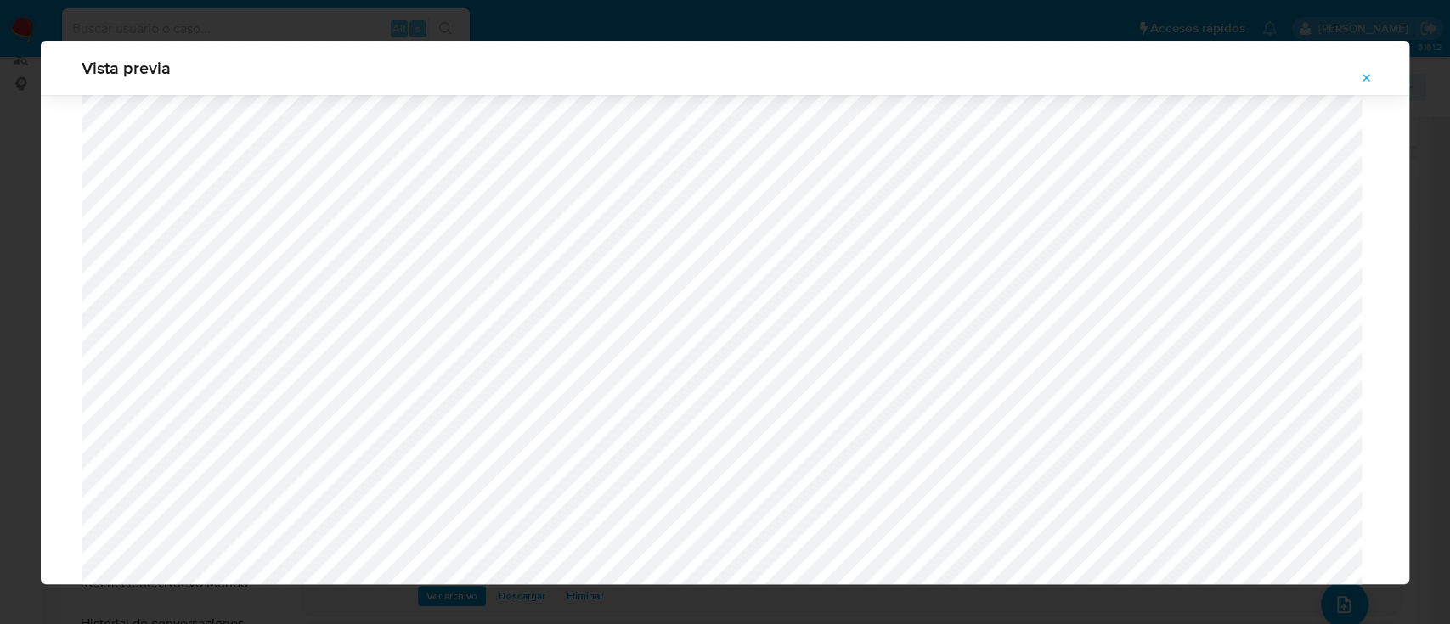
scroll to position [1518, 0]
click at [1370, 80] on icon "Attachment preview" at bounding box center [1368, 78] width 8 height 8
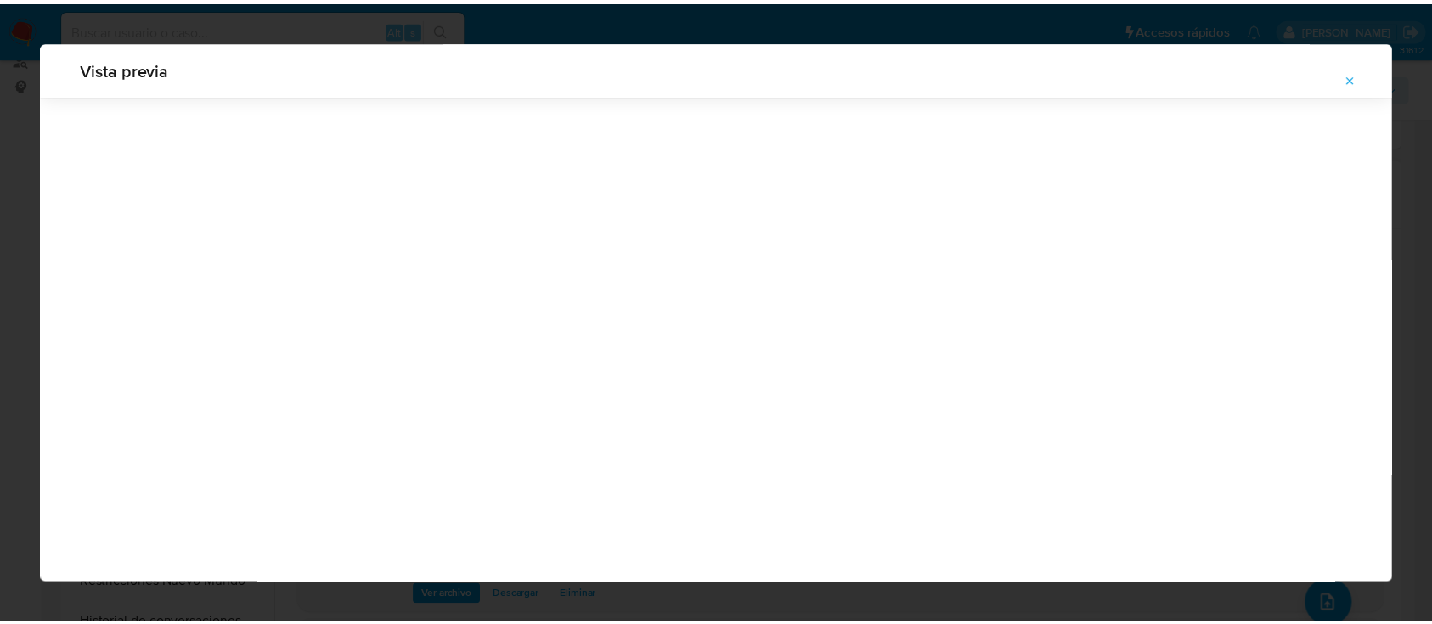
scroll to position [54, 0]
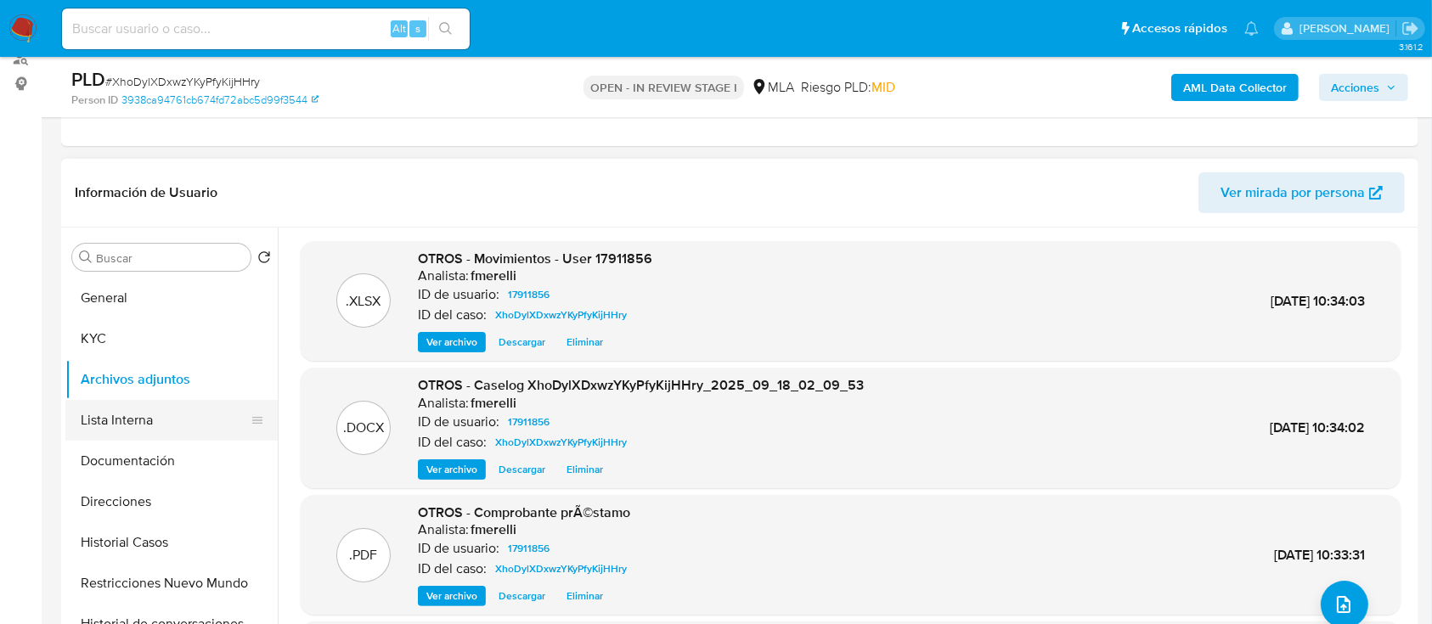
click at [121, 421] on button "Lista Interna" at bounding box center [164, 420] width 199 height 41
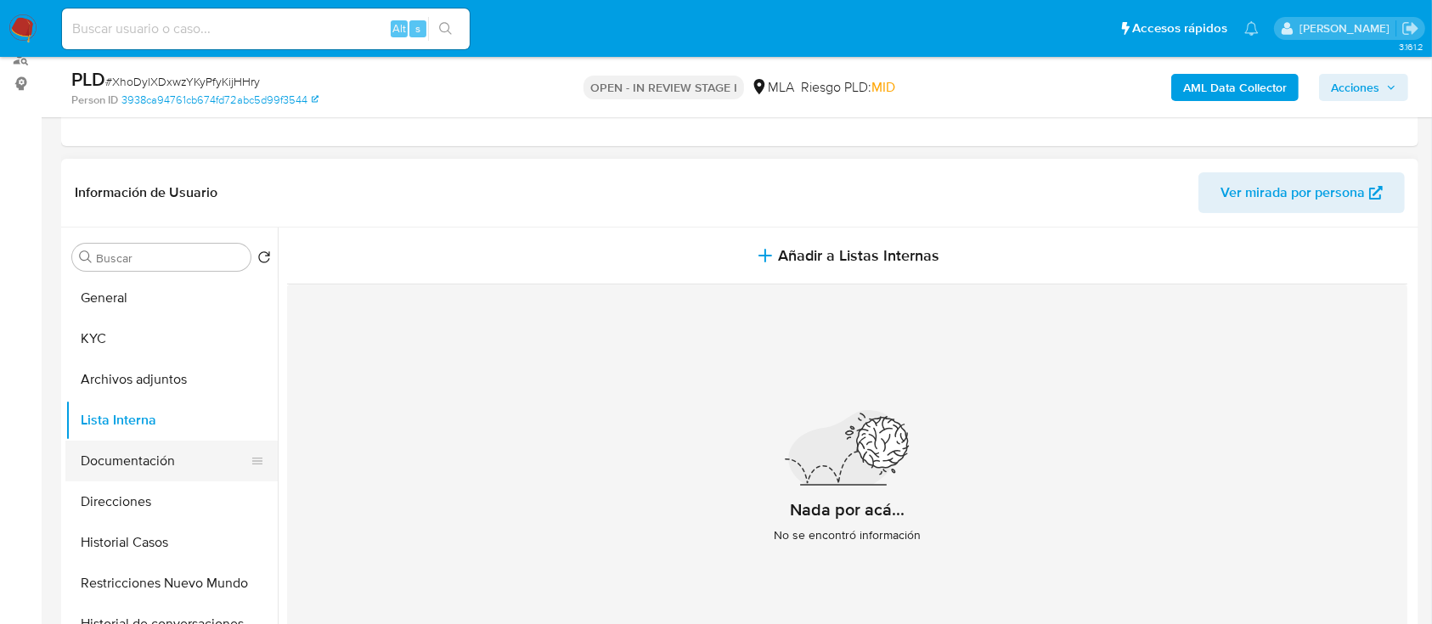
click at [125, 457] on button "Documentación" at bounding box center [164, 461] width 199 height 41
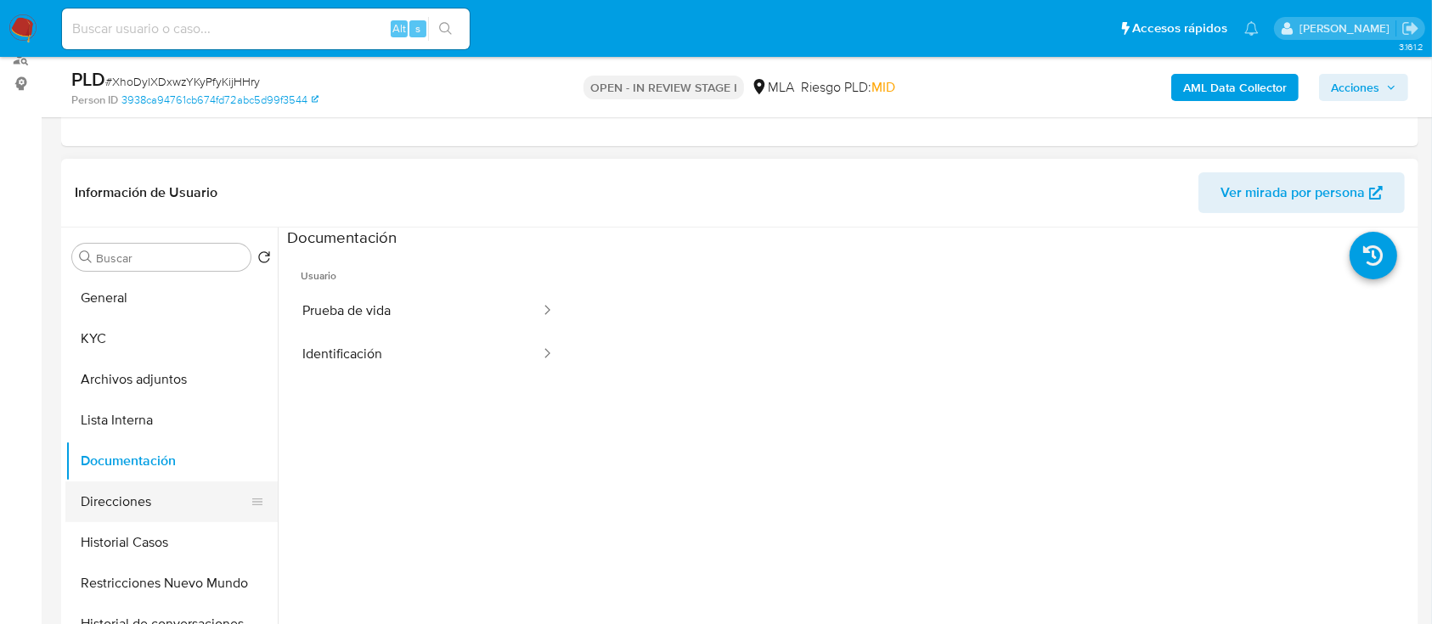
click at [121, 500] on button "Direcciones" at bounding box center [164, 502] width 199 height 41
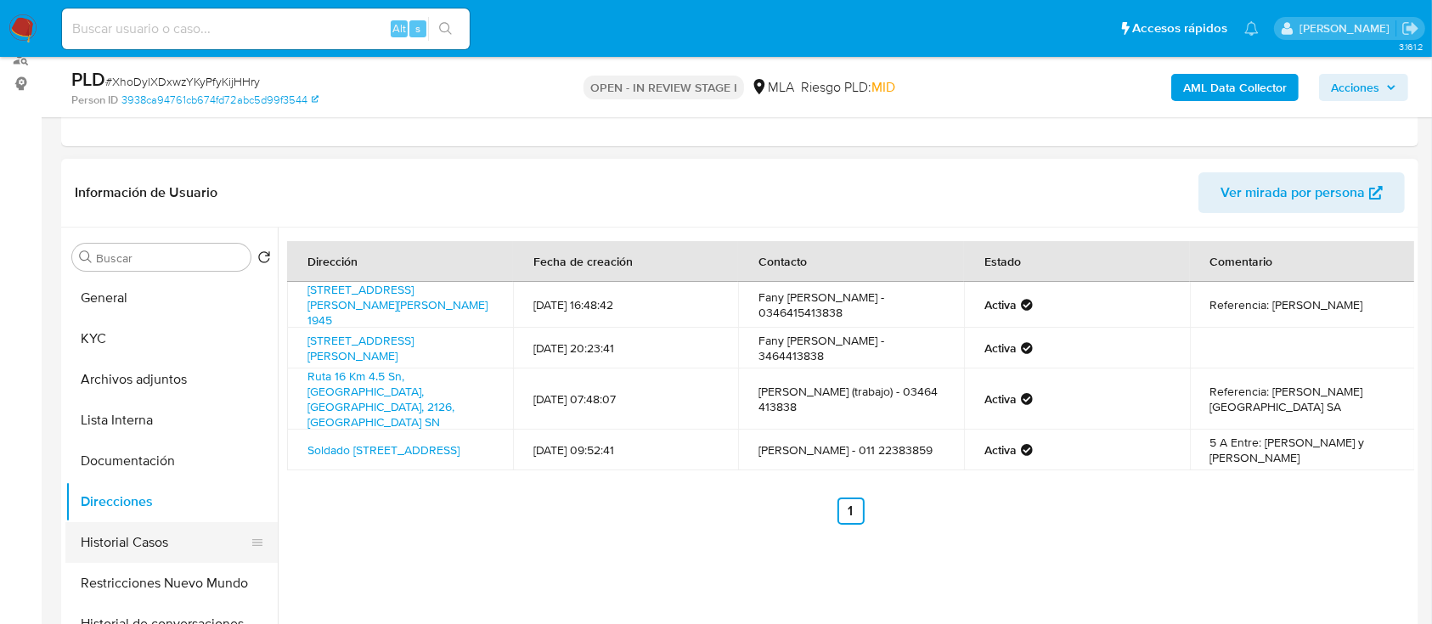
click at [116, 534] on button "Historial Casos" at bounding box center [164, 543] width 199 height 41
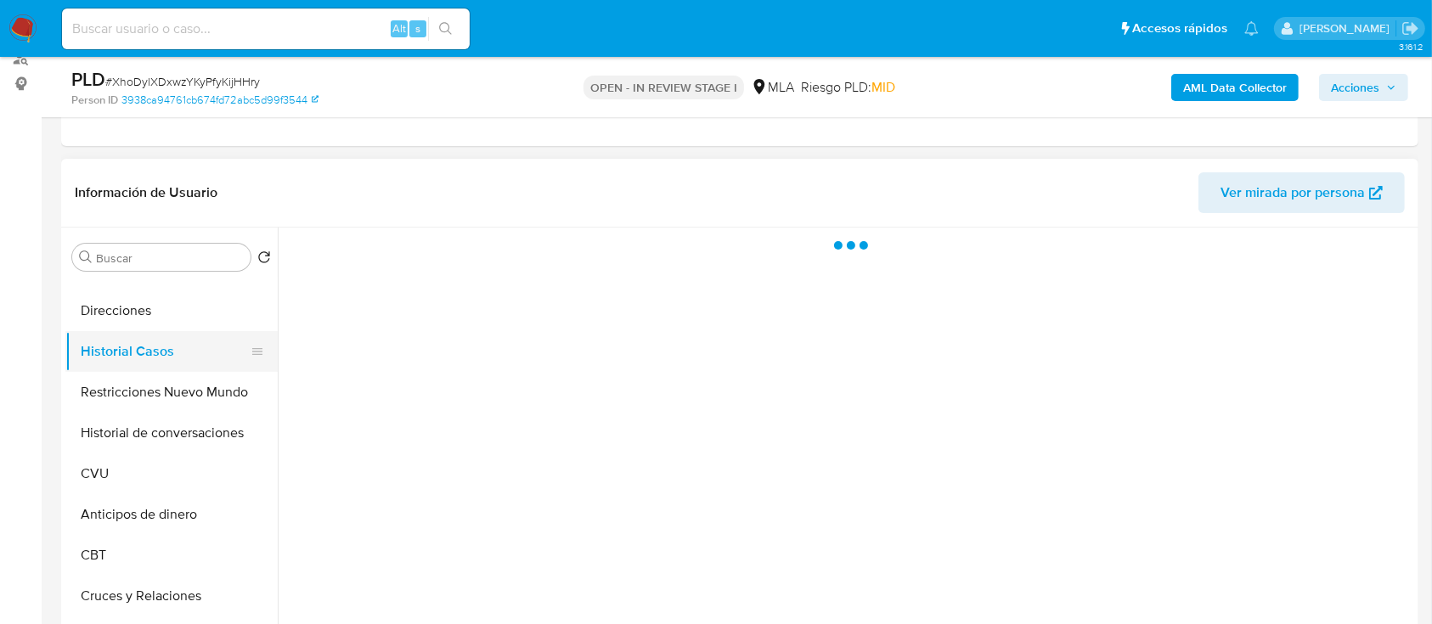
scroll to position [192, 0]
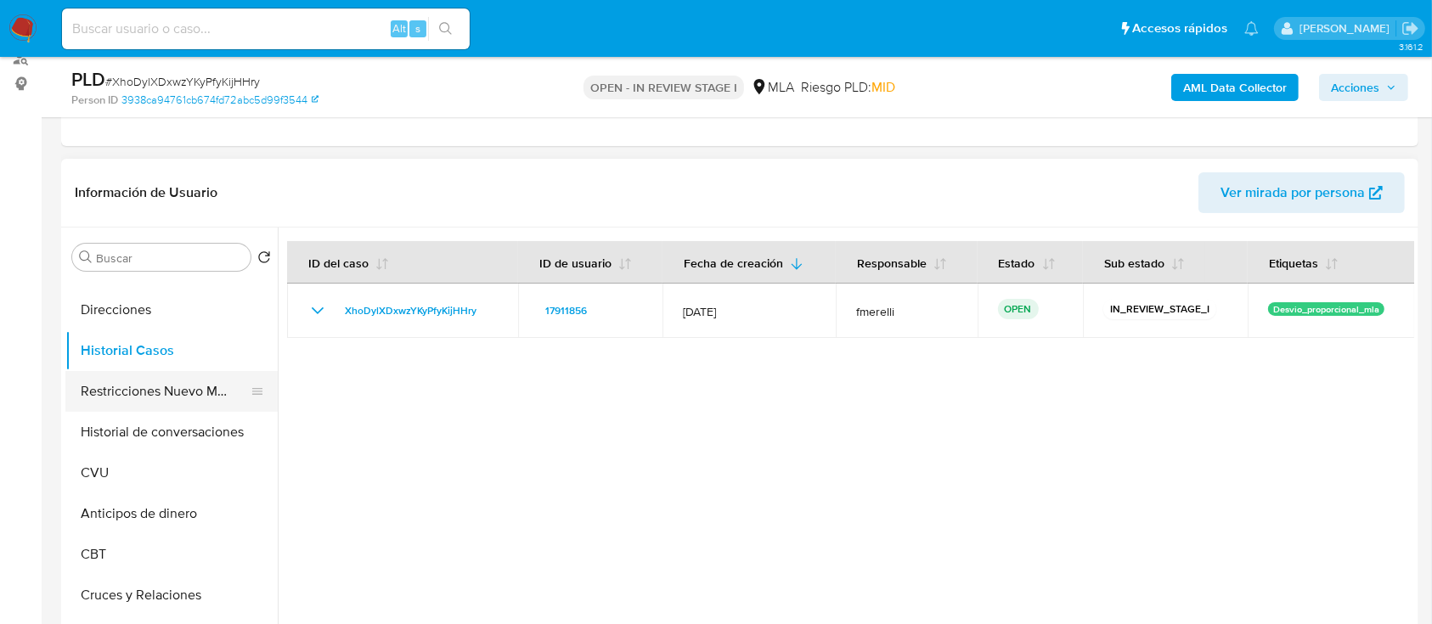
click at [154, 393] on button "Restricciones Nuevo Mundo" at bounding box center [164, 391] width 199 height 41
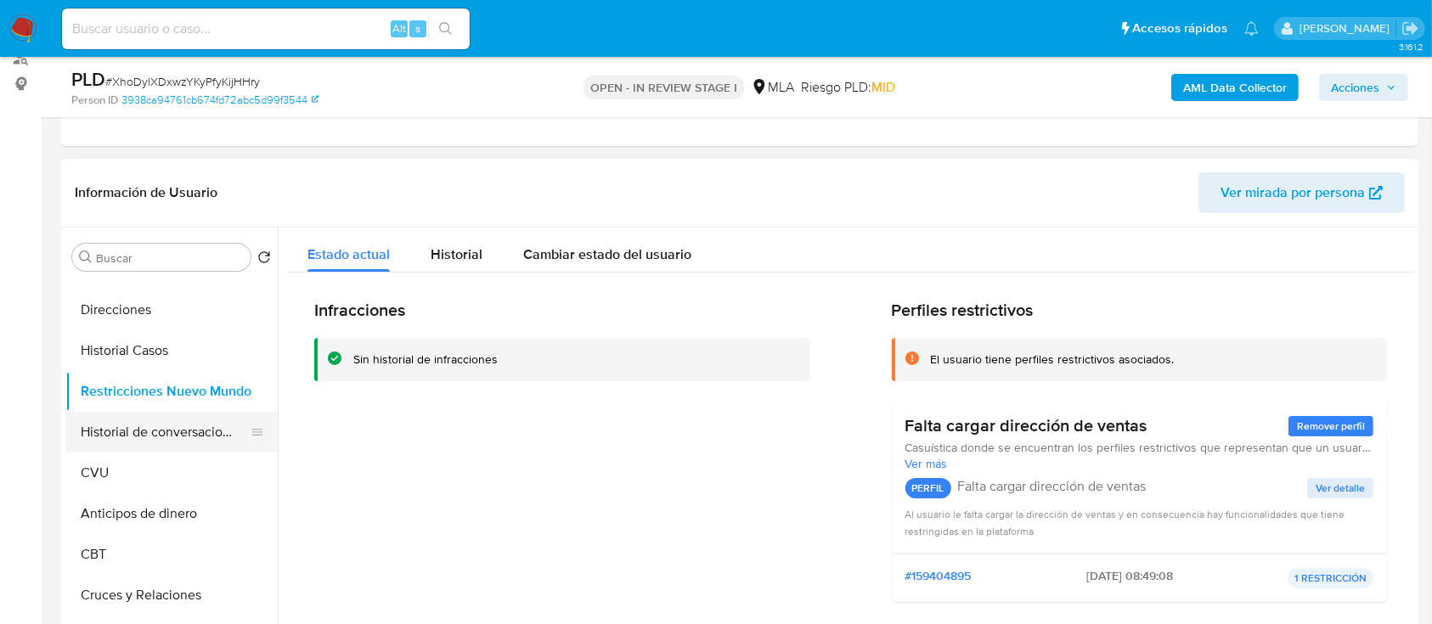
click at [139, 428] on button "Historial de conversaciones" at bounding box center [164, 432] width 199 height 41
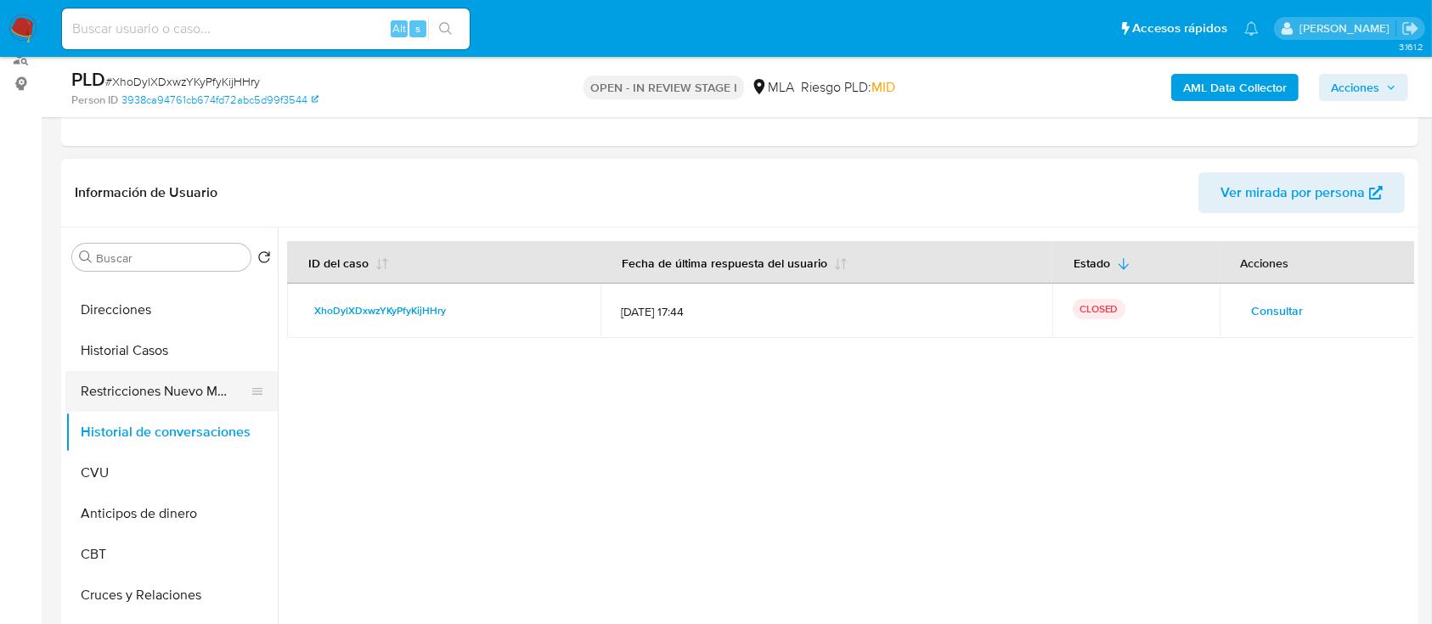
click at [174, 401] on button "Restricciones Nuevo Mundo" at bounding box center [164, 391] width 199 height 41
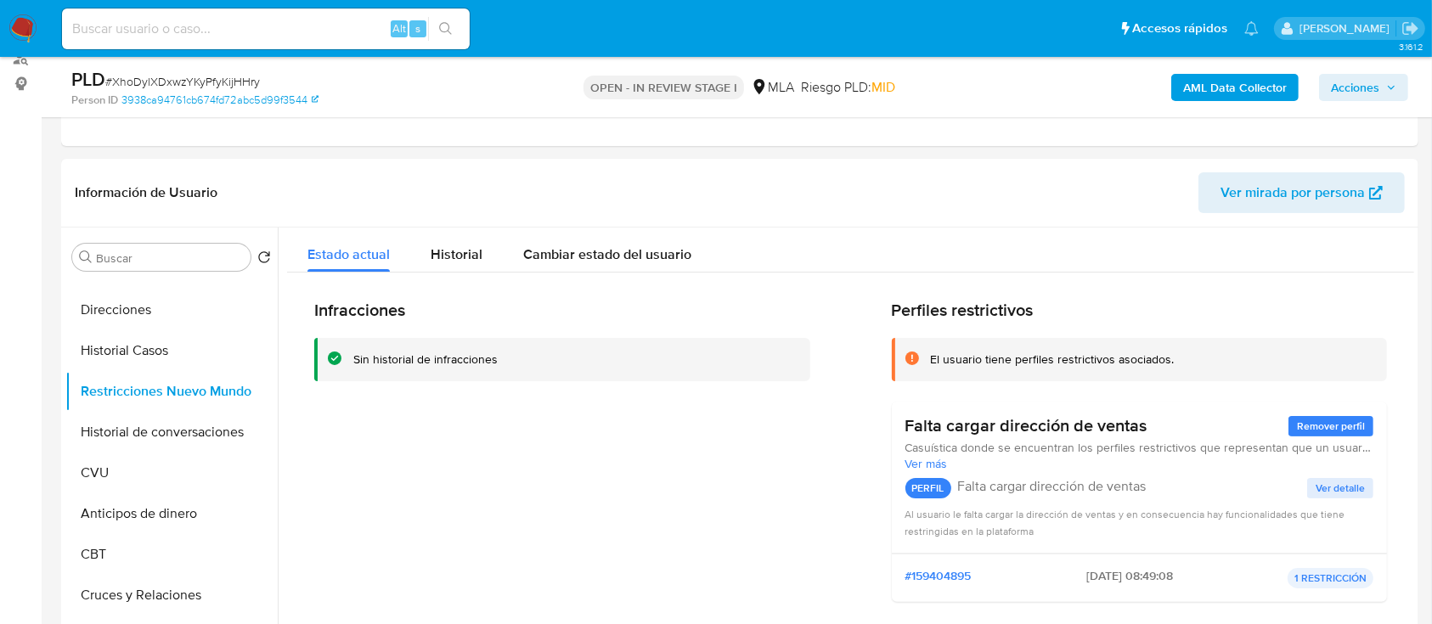
click at [1374, 92] on span "Acciones" at bounding box center [1355, 87] width 48 height 27
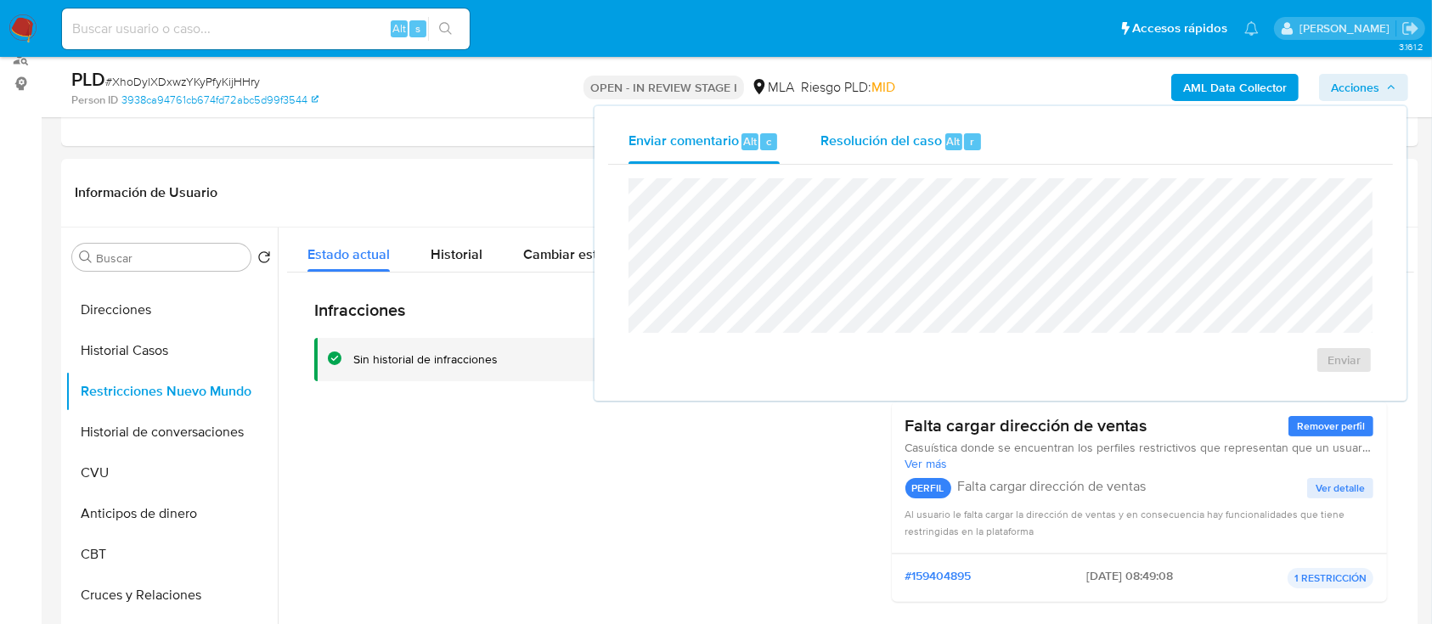
click at [890, 159] on div "Resolución del caso Alt r" at bounding box center [902, 142] width 162 height 44
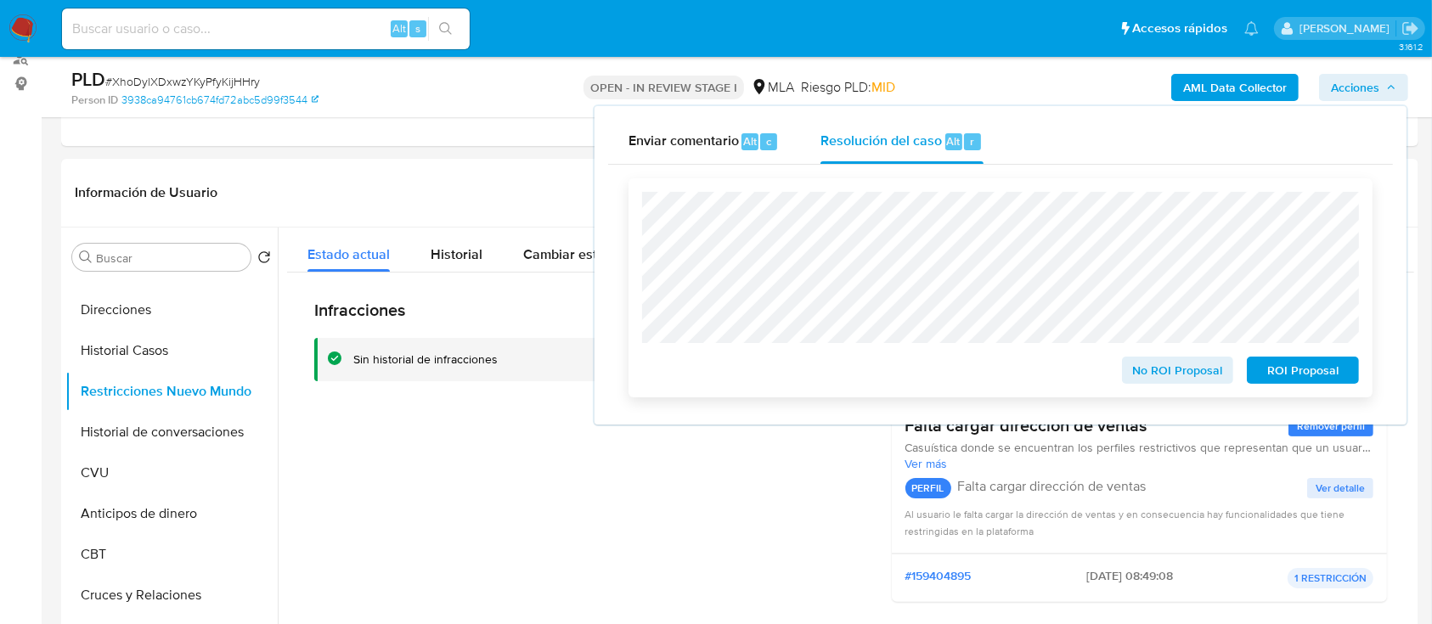
click at [1161, 372] on span "No ROI Proposal" at bounding box center [1178, 371] width 88 height 24
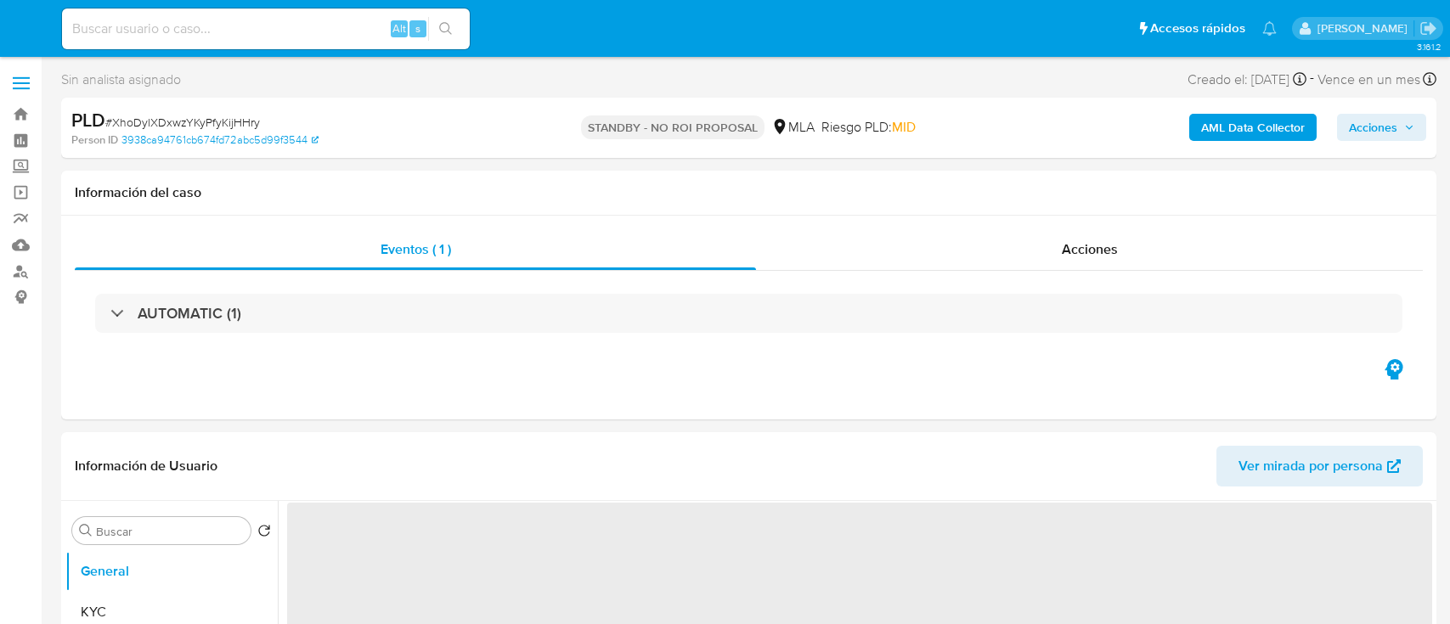
select select "10"
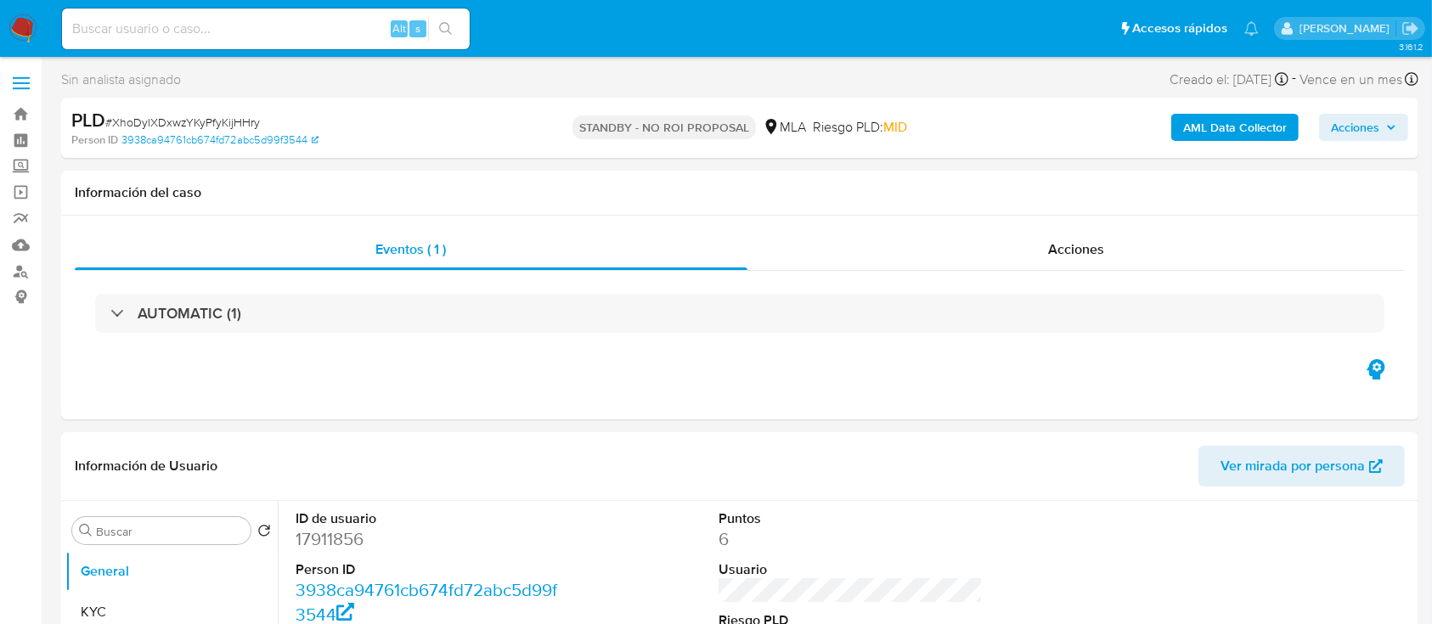
select select "10"
click at [306, 25] on input at bounding box center [266, 29] width 408 height 22
paste input "98yWIuywZLkJWorSTxTkOLmi"
type input "98yWIuywZLkJWorSTxTkOLmi"
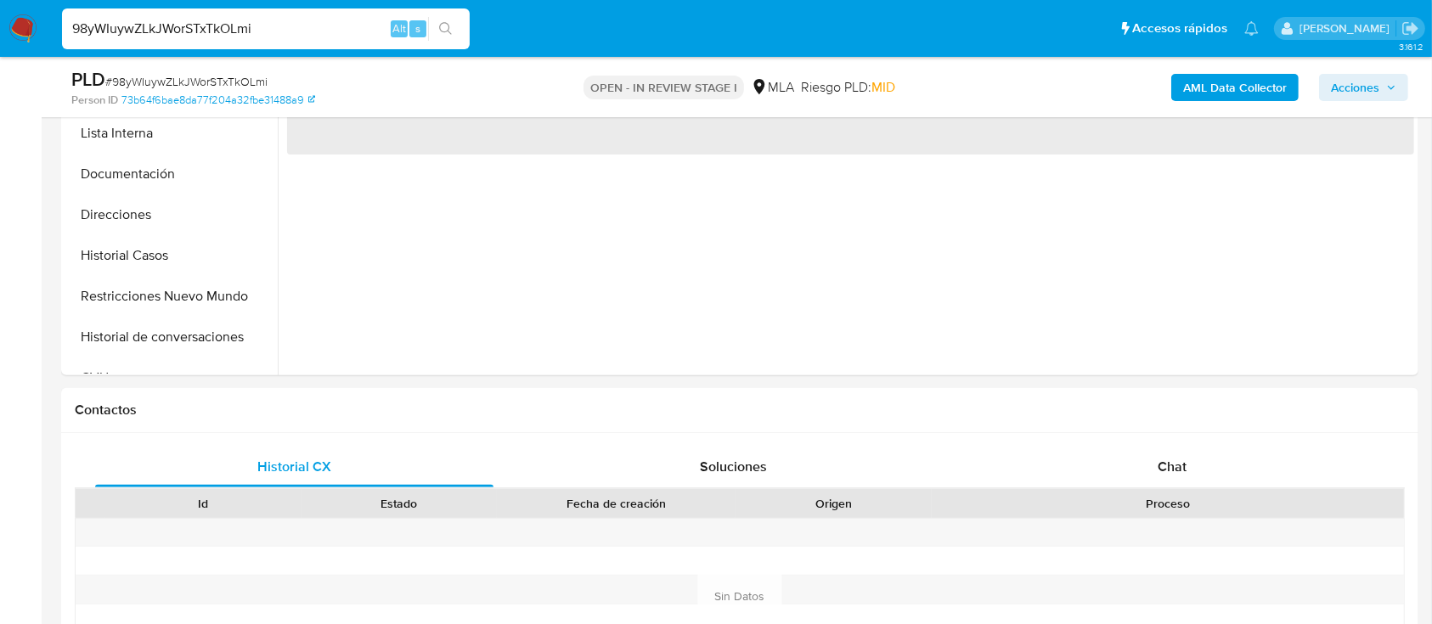
scroll to position [517, 0]
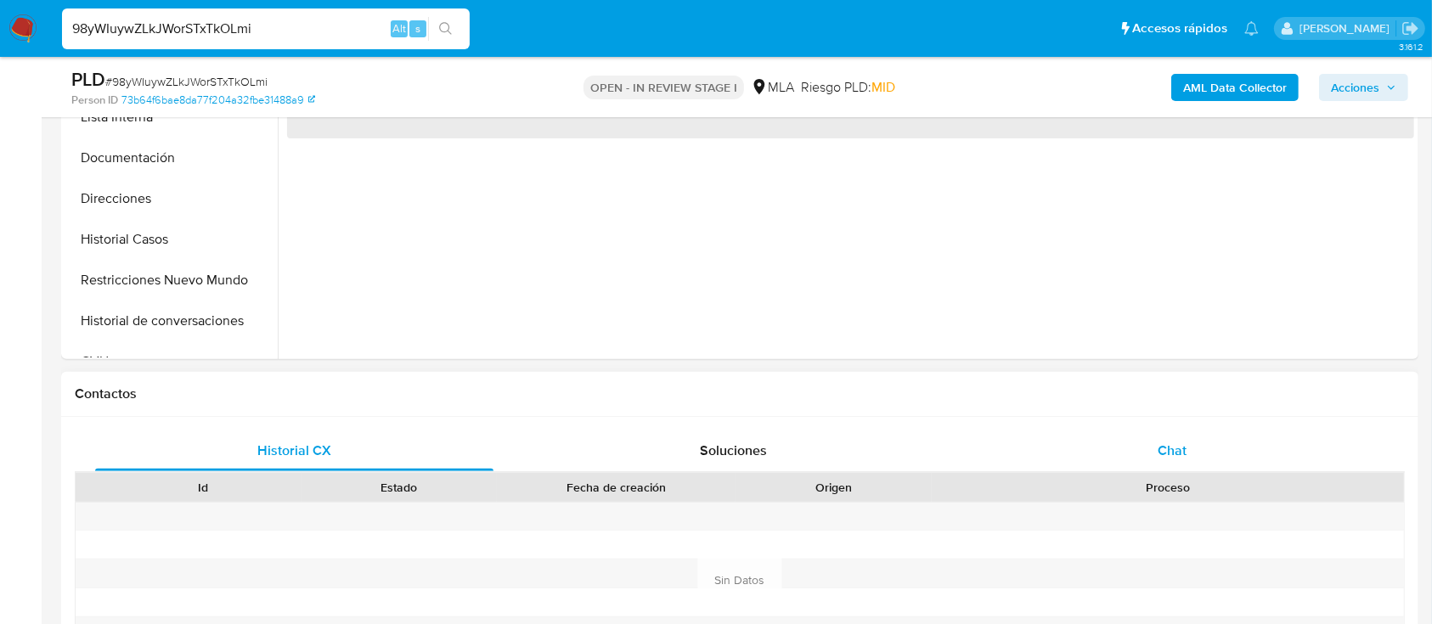
click at [1047, 455] on div "Chat" at bounding box center [1173, 451] width 398 height 41
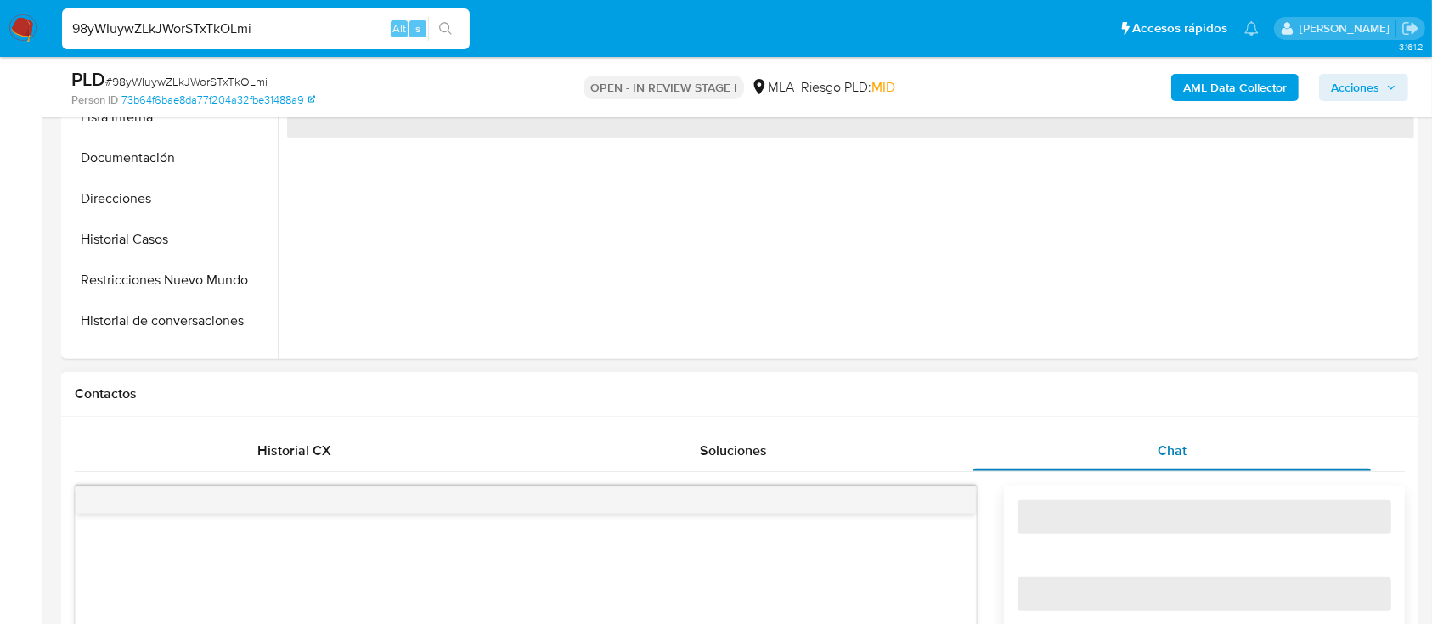
select select "10"
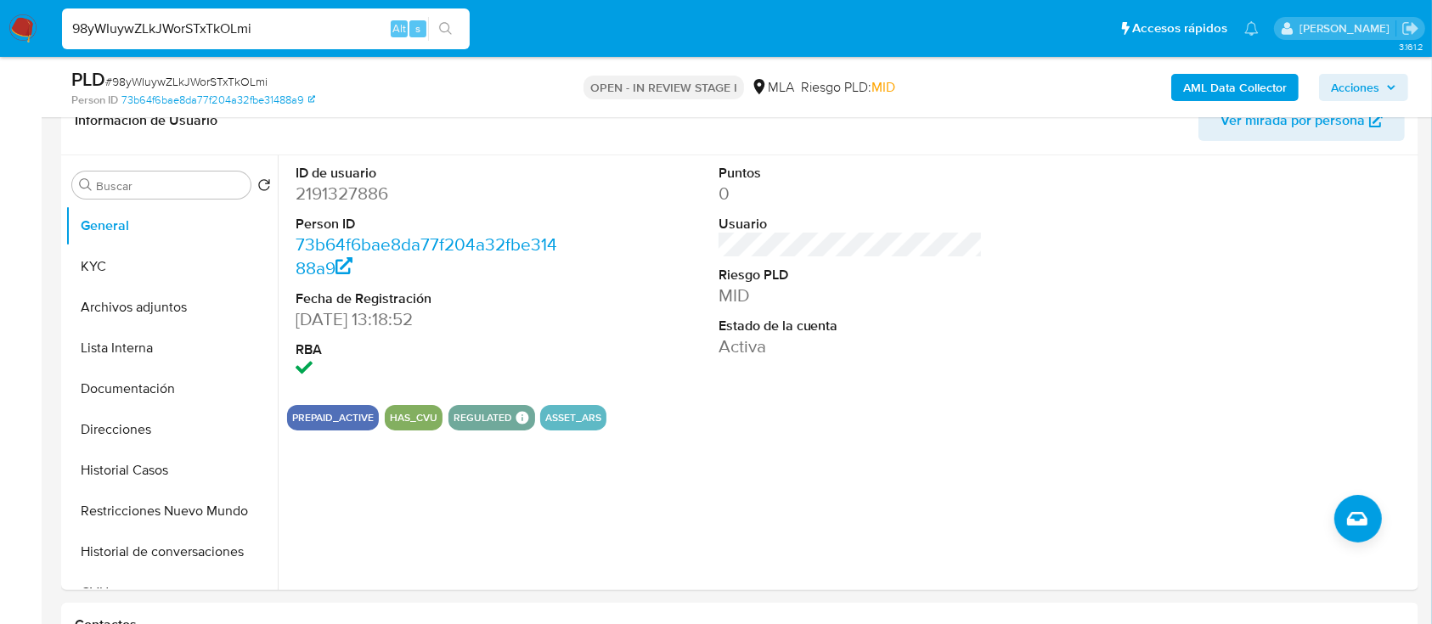
scroll to position [279, 0]
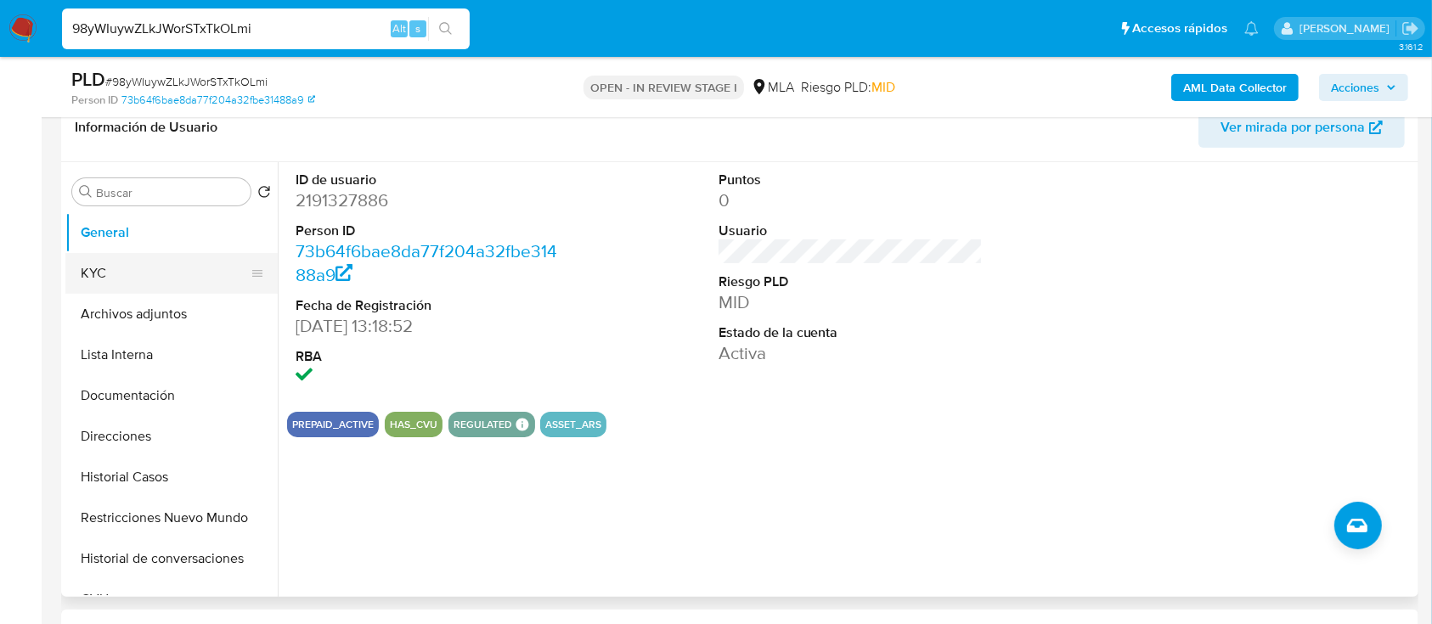
drag, startPoint x: 437, startPoint y: 14, endPoint x: 97, endPoint y: 280, distance: 432.0
click at [97, 280] on button "KYC" at bounding box center [164, 273] width 199 height 41
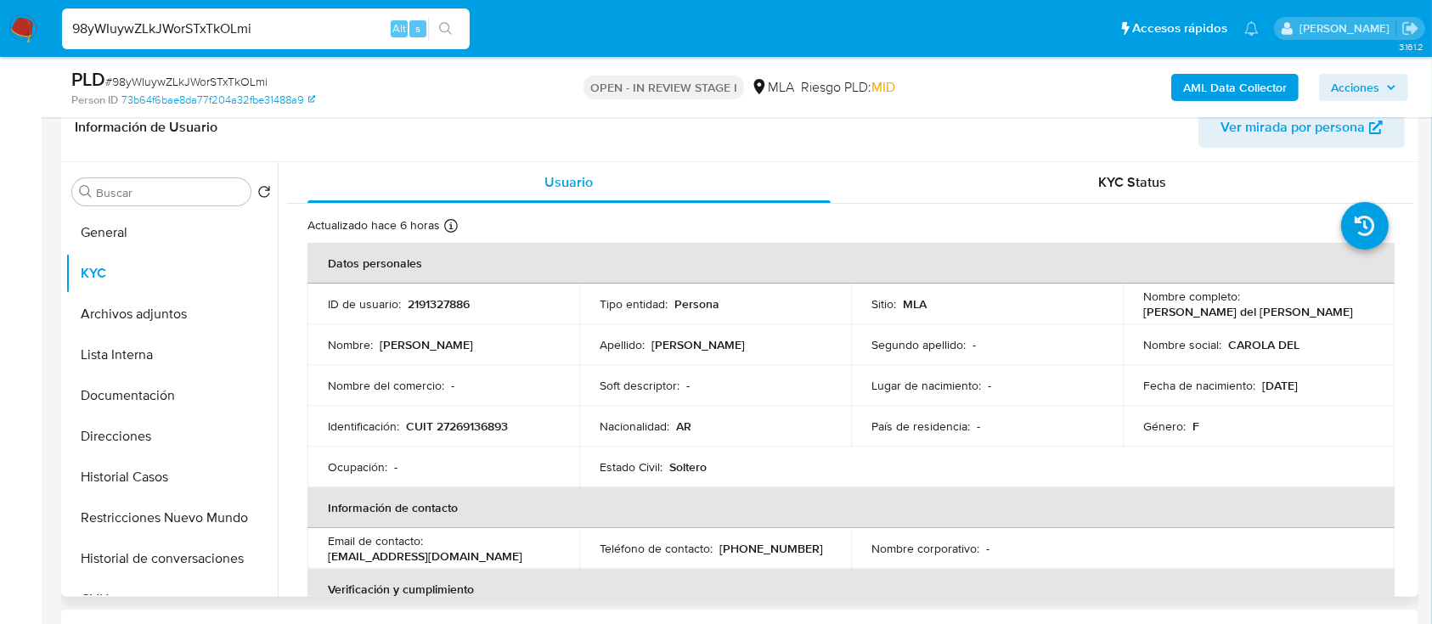
click at [464, 426] on p "CUIT 27269136893" at bounding box center [457, 426] width 102 height 15
copy p "27269136893"
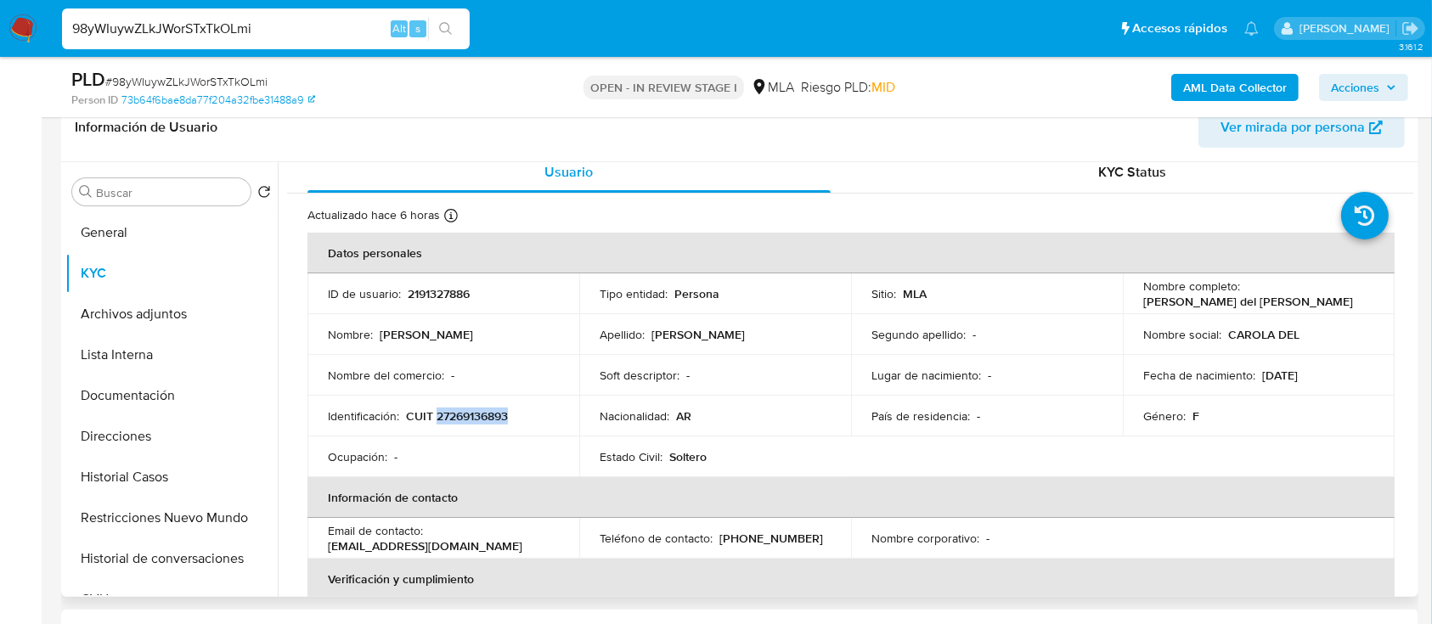
scroll to position [0, 0]
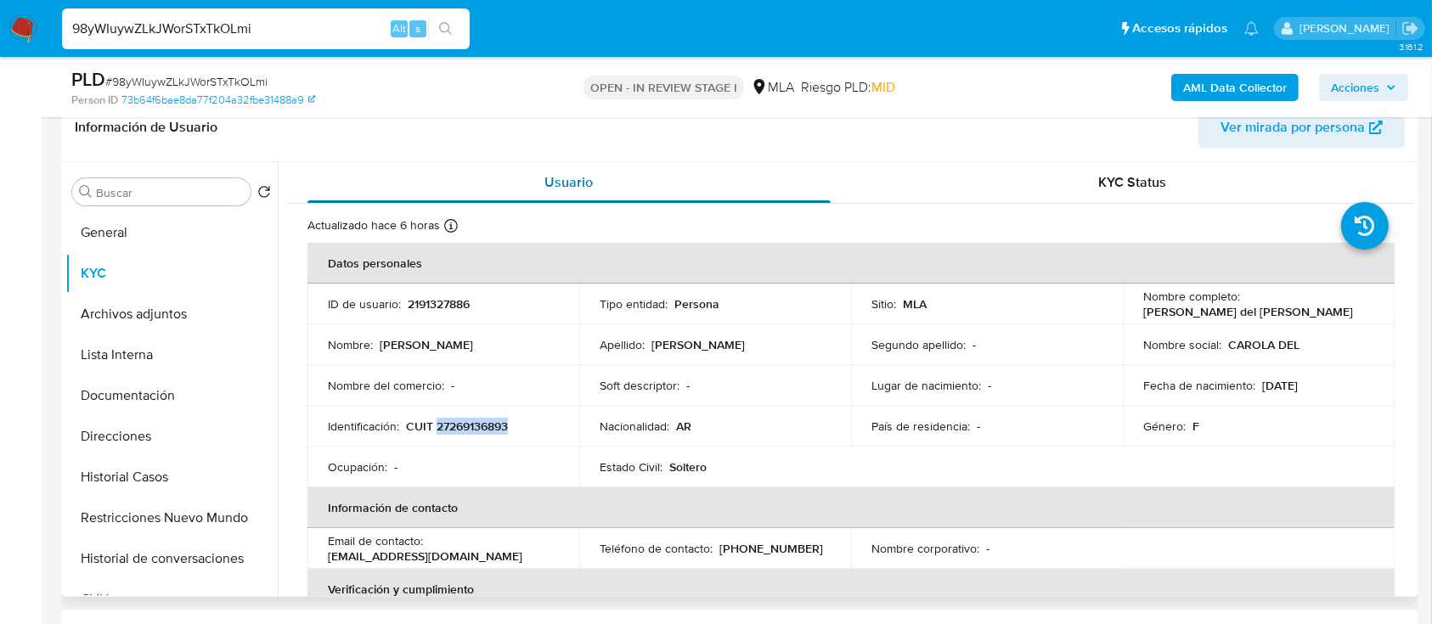
copy p "27269136893"
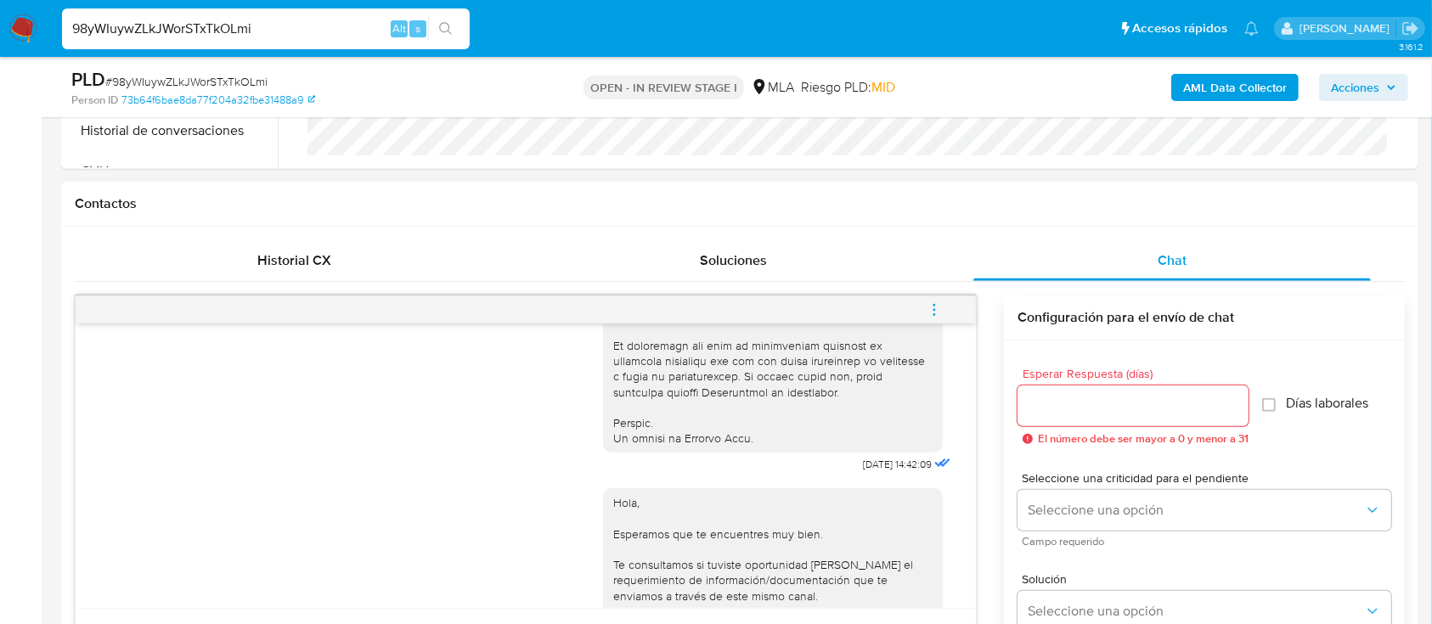
scroll to position [817, 0]
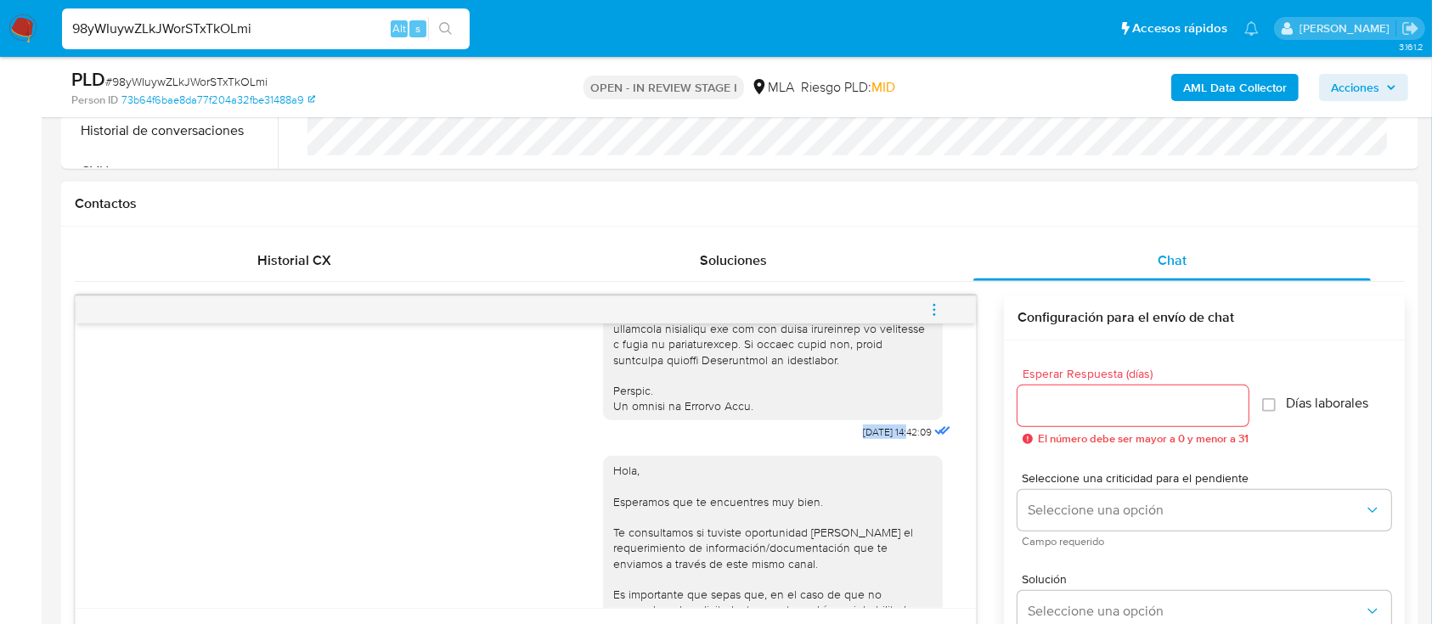
drag, startPoint x: 823, startPoint y: 471, endPoint x: 873, endPoint y: 467, distance: 50.2
copy span "17/09/2025"
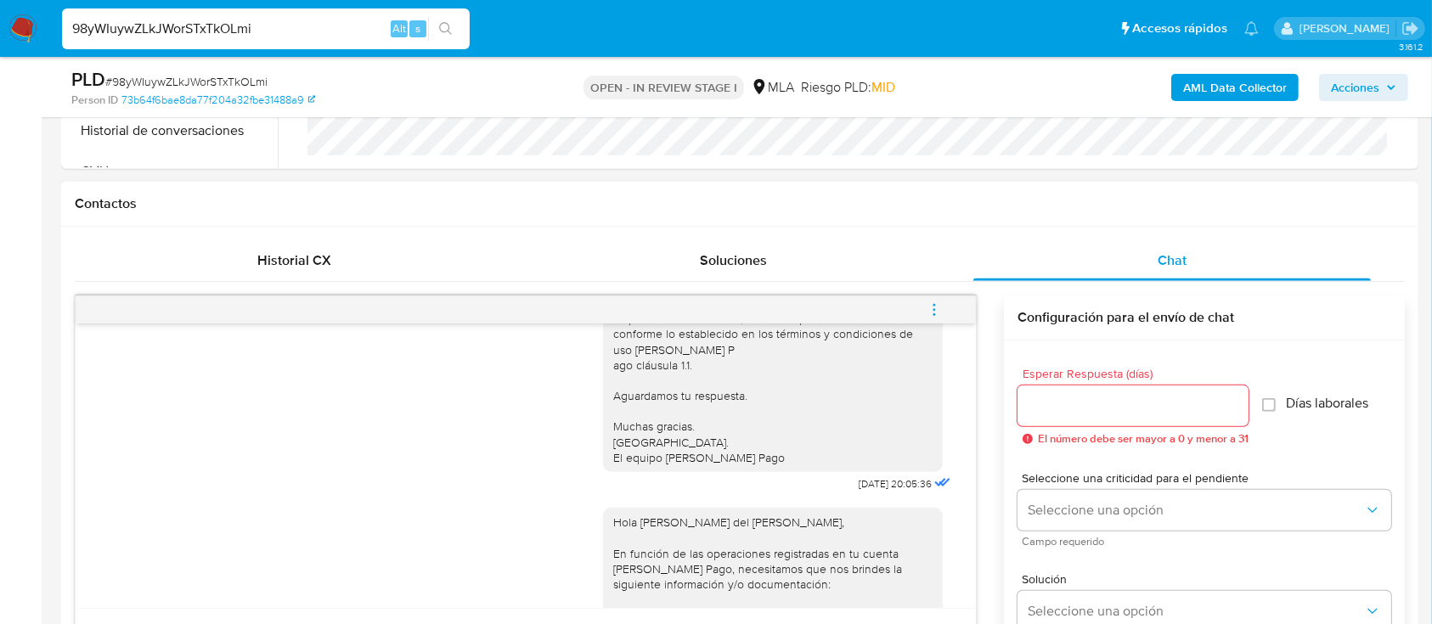
scroll to position [1114, 0]
drag, startPoint x: 818, startPoint y: 527, endPoint x: 870, endPoint y: 527, distance: 51.8
click at [870, 486] on span "22/09/2025 20:05:36" at bounding box center [895, 479] width 73 height 14
copy span "22/09/2025"
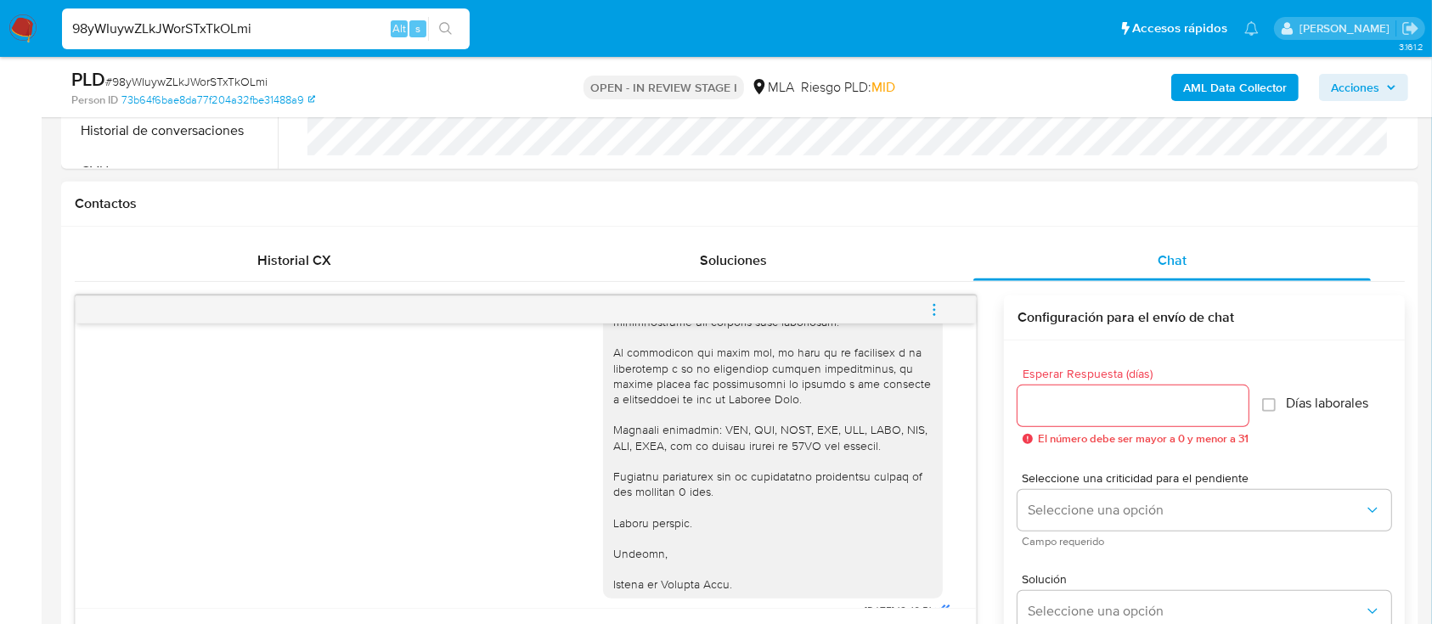
scroll to position [2080, 0]
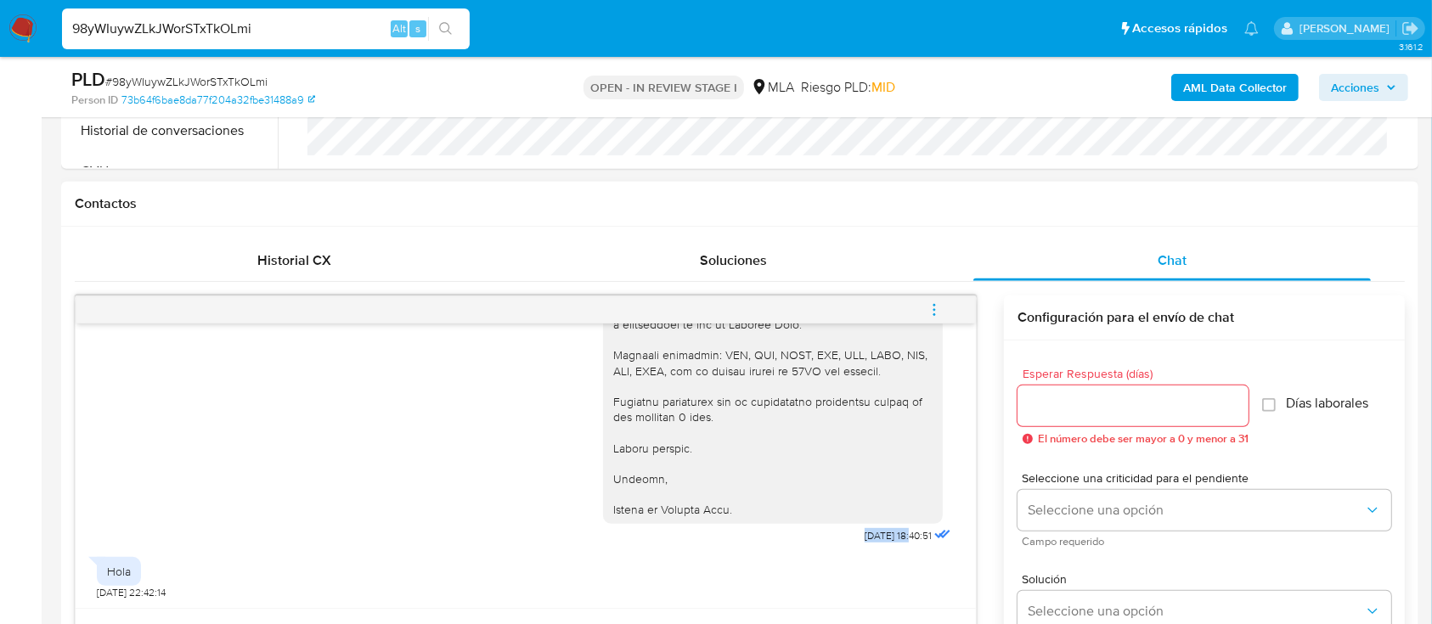
drag, startPoint x: 822, startPoint y: 536, endPoint x: 878, endPoint y: 540, distance: 55.4
click at [878, 540] on div "Hola Carola del Carmen Garcia, En función de las operaciones registradas en tu …" at bounding box center [779, 60] width 352 height 976
copy span "26/09/2025"
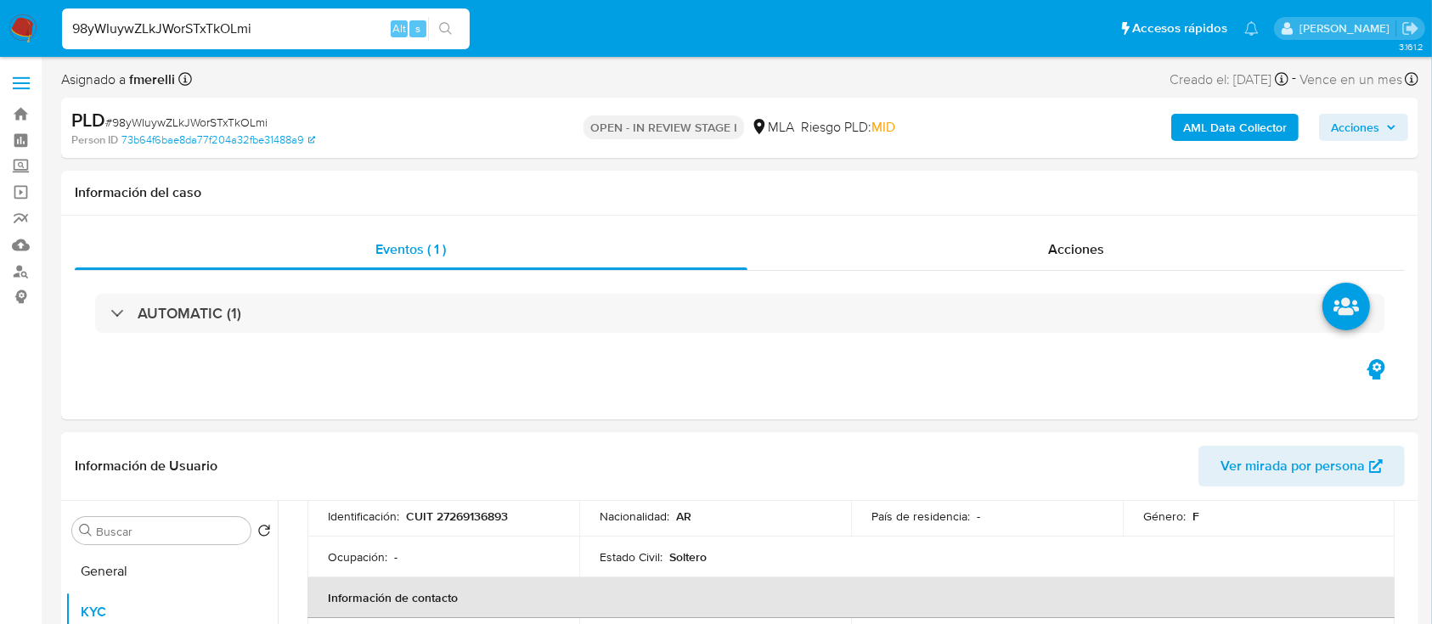
scroll to position [215, 0]
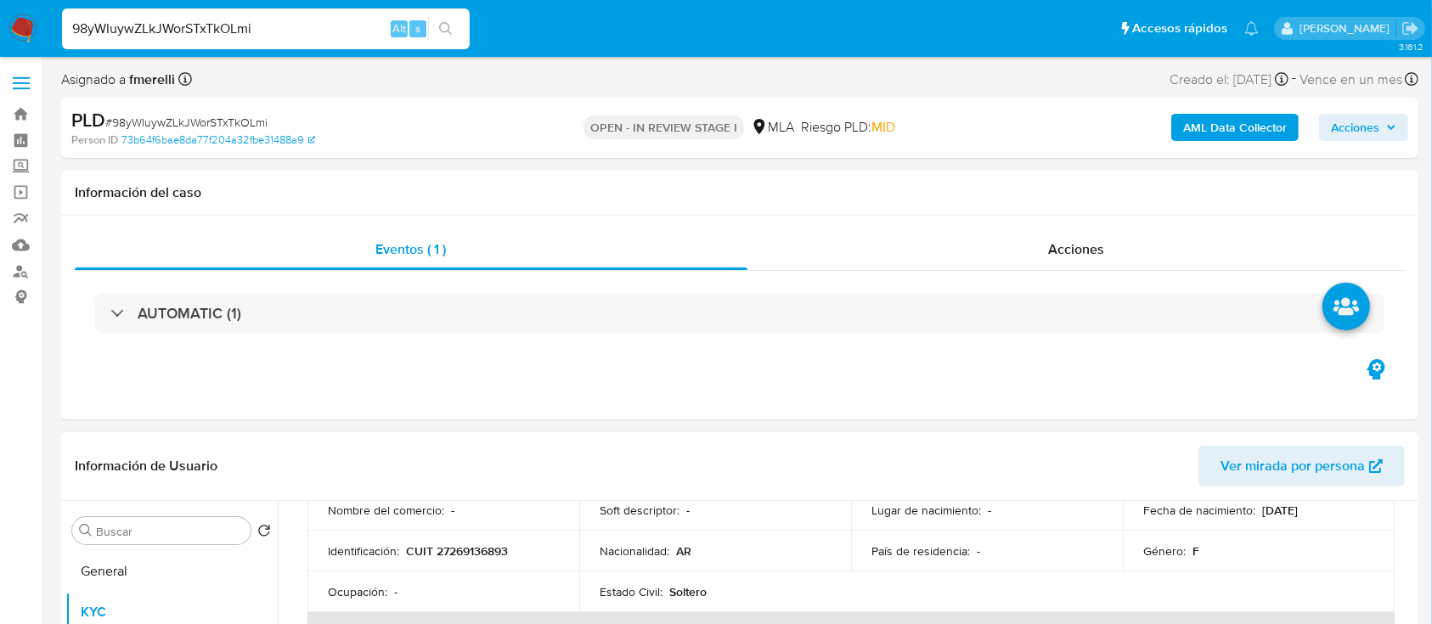
click at [465, 554] on p "CUIT 27269136893" at bounding box center [457, 551] width 102 height 15
drag, startPoint x: 465, startPoint y: 554, endPoint x: 748, endPoint y: 268, distance: 401.9
click at [466, 554] on p "CUIT 27269136893" at bounding box center [457, 551] width 102 height 15
click at [472, 536] on td "Identificación : CUIT 27269136893" at bounding box center [444, 551] width 272 height 41
drag, startPoint x: 481, startPoint y: 562, endPoint x: 495, endPoint y: 568, distance: 15.6
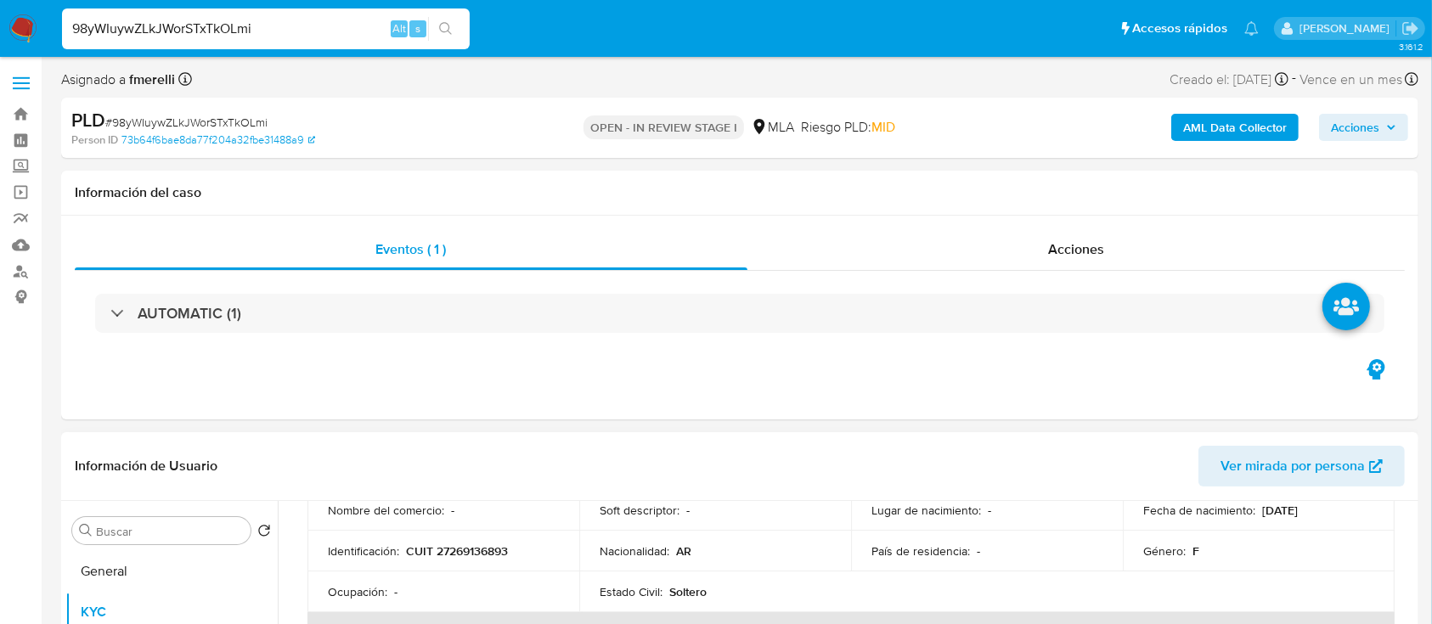
click at [488, 562] on td "Identificación : CUIT 27269136893" at bounding box center [444, 551] width 272 height 41
click at [502, 572] on tbody "ID de usuario : 2191327886 Tipo entidad : Persona Sitio : MLA Nombre completo :…" at bounding box center [851, 511] width 1087 height 204
click at [436, 587] on div "Ocupación : -" at bounding box center [443, 592] width 231 height 15
click at [453, 549] on p "CUIT 27269136893" at bounding box center [457, 551] width 102 height 15
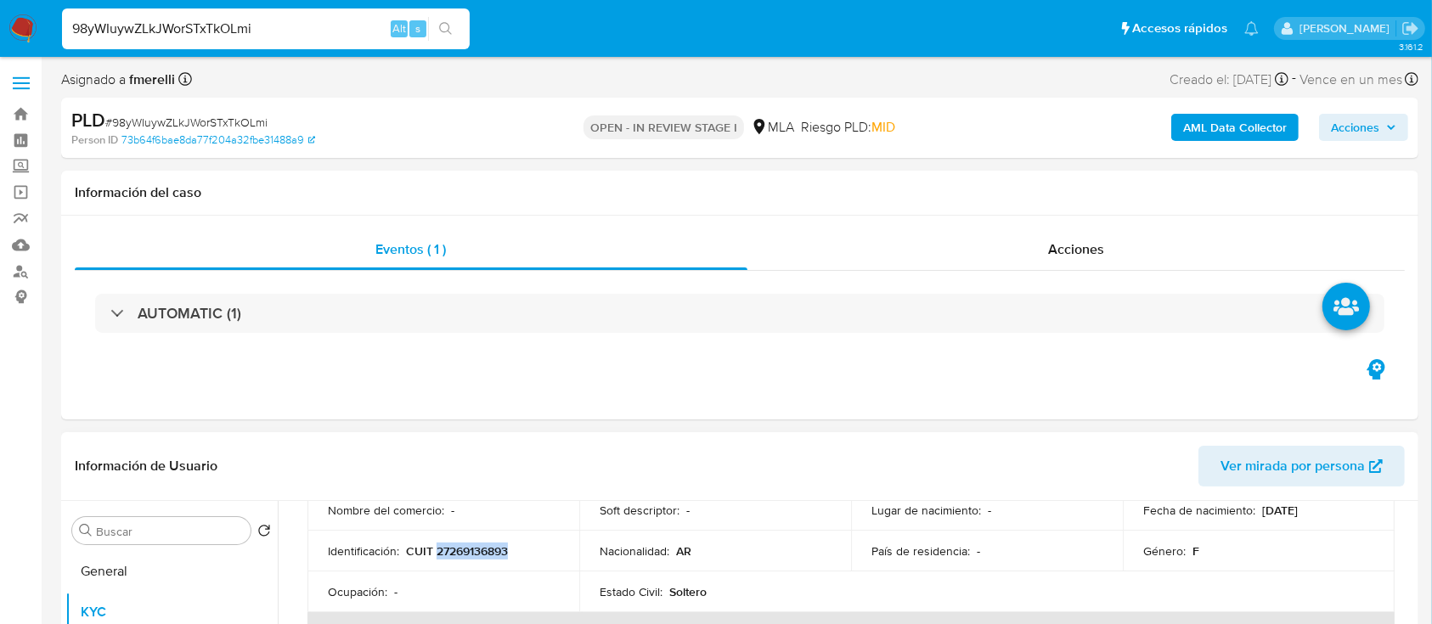
copy p "27269136893"
click at [472, 6] on nav "Pausado Ver notificaciones 98yWIuywZLkJWorSTxTkOLmi Alt s Accesos rápidos Presi…" at bounding box center [716, 28] width 1432 height 57
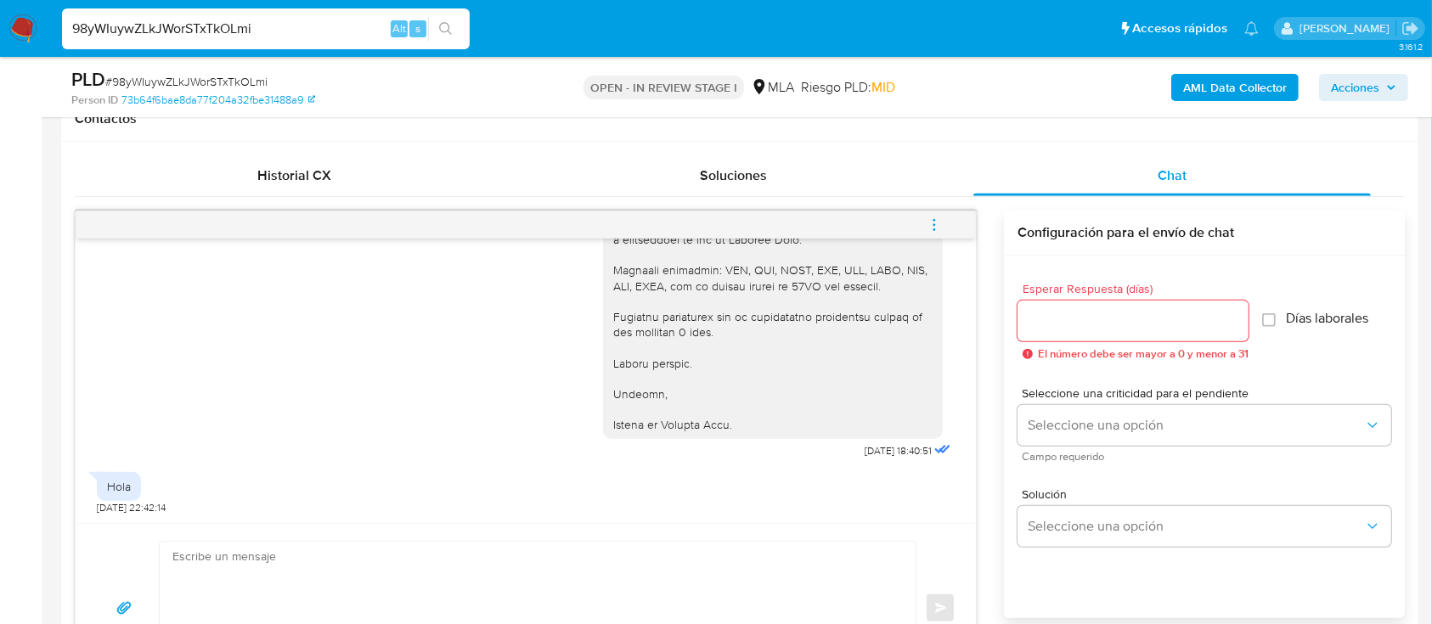
scroll to position [782, 0]
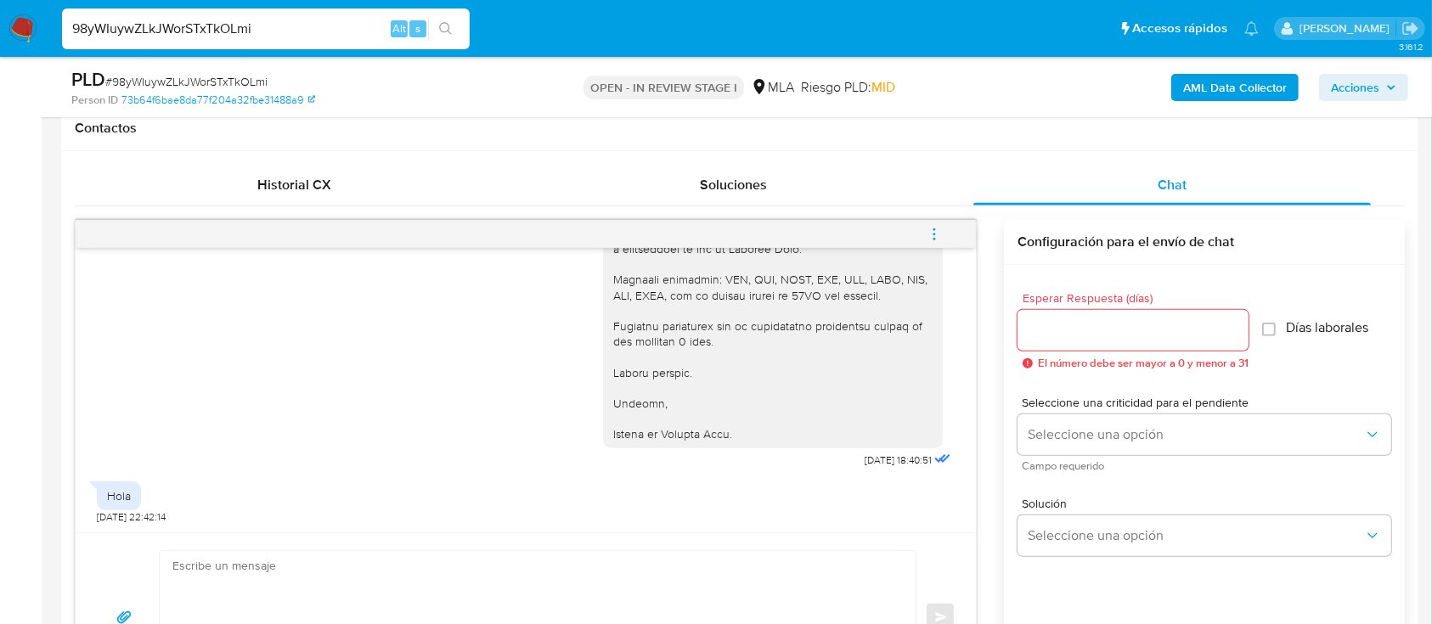
click at [924, 246] on button "menu-action" at bounding box center [935, 234] width 56 height 41
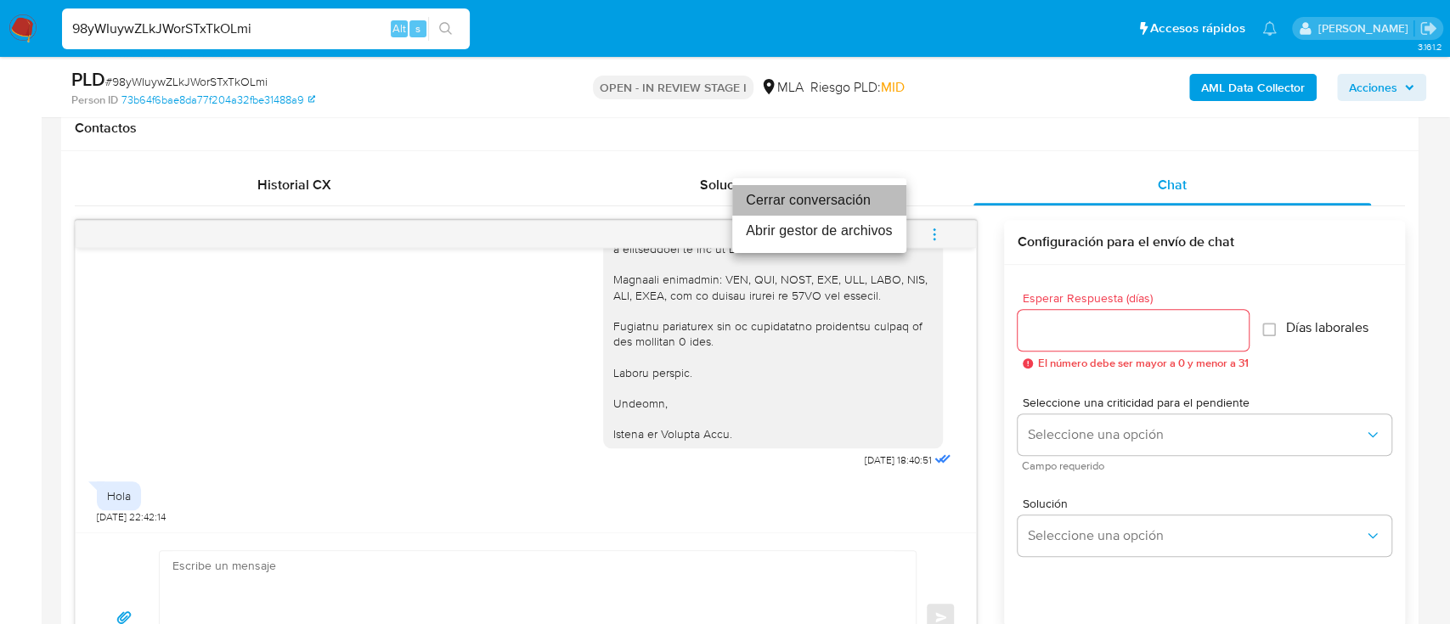
click at [822, 197] on li "Cerrar conversación" at bounding box center [819, 200] width 174 height 31
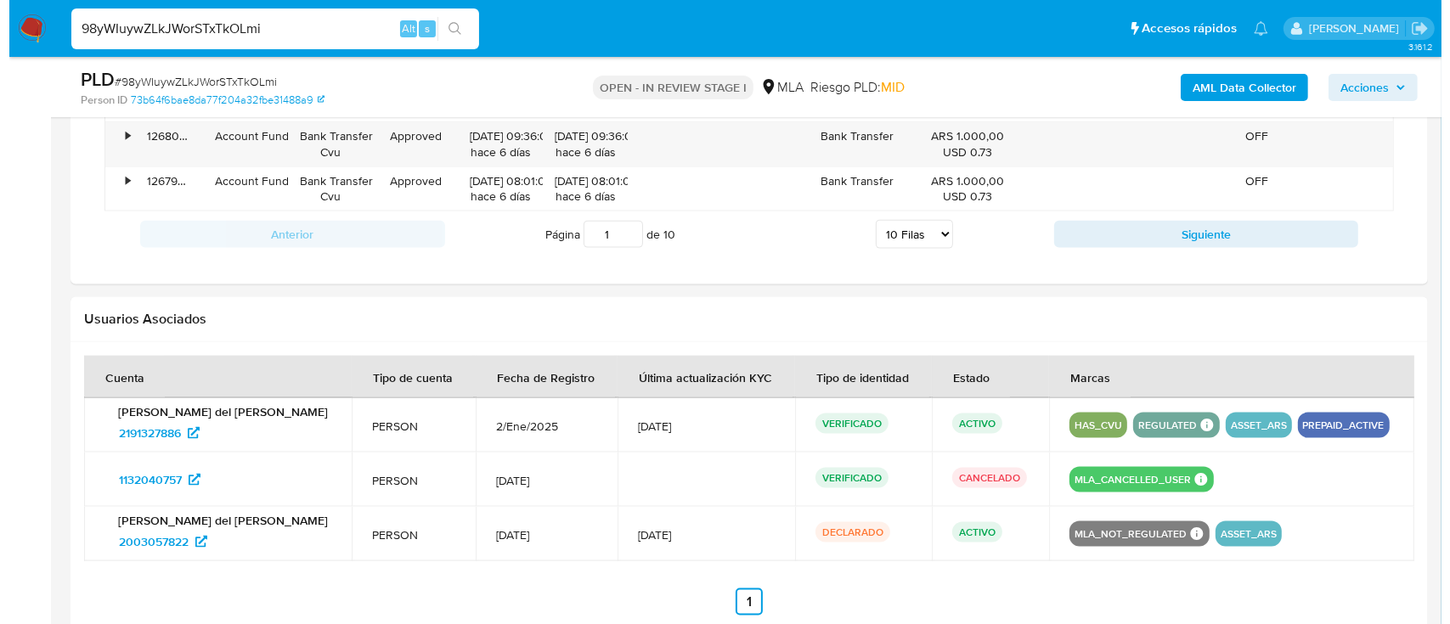
scroll to position [2709, 0]
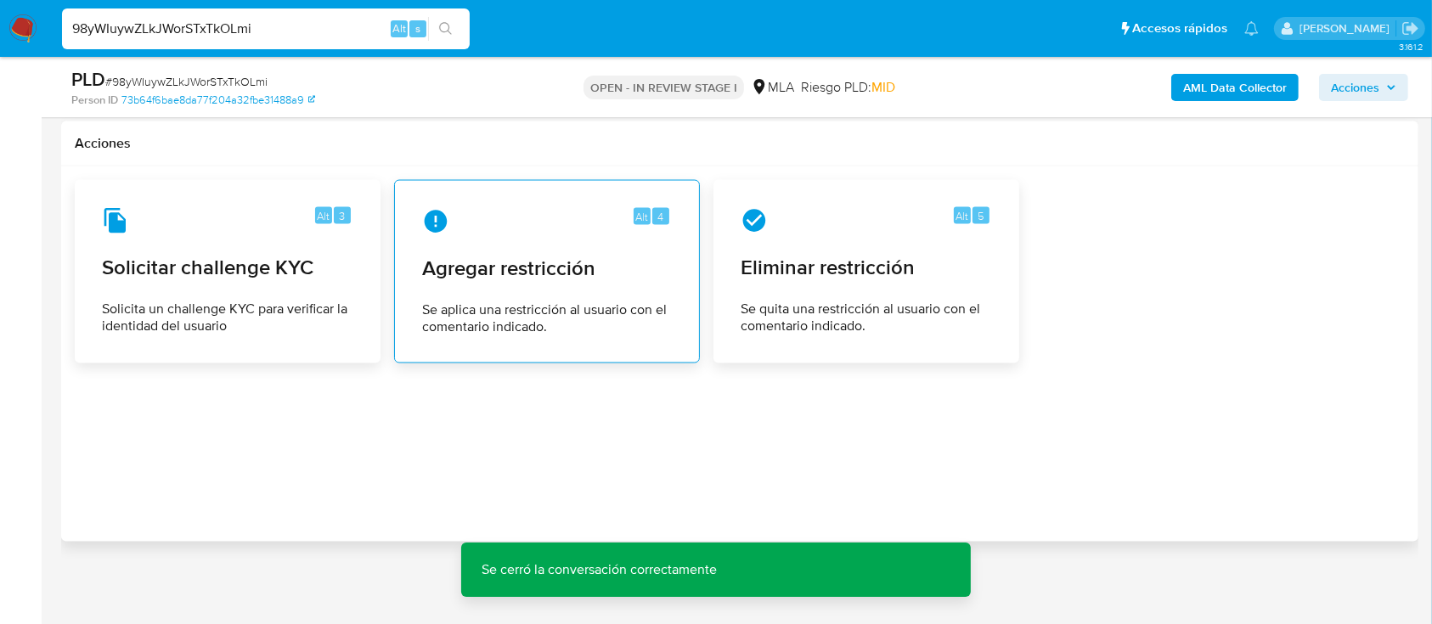
click at [551, 316] on span "Se aplica una restricción al usuario con el comentario indicado." at bounding box center [547, 319] width 250 height 34
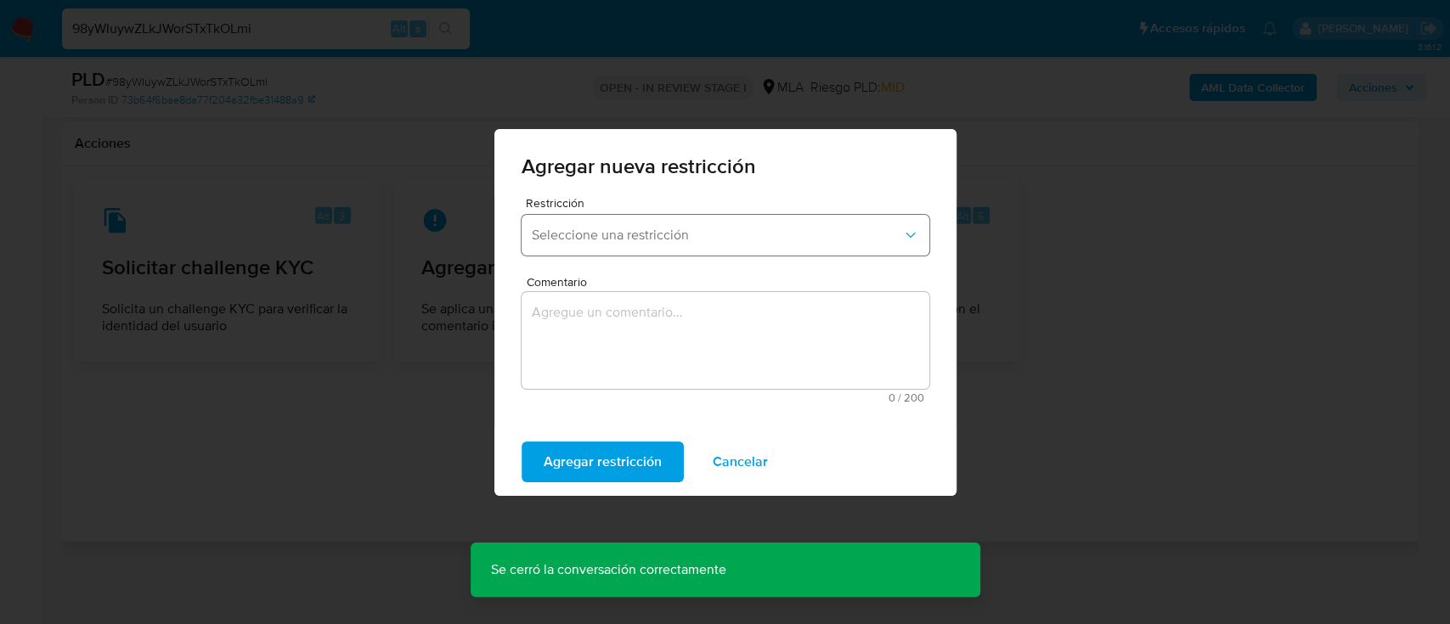
click at [542, 249] on button "Seleccione una restricción" at bounding box center [726, 235] width 408 height 41
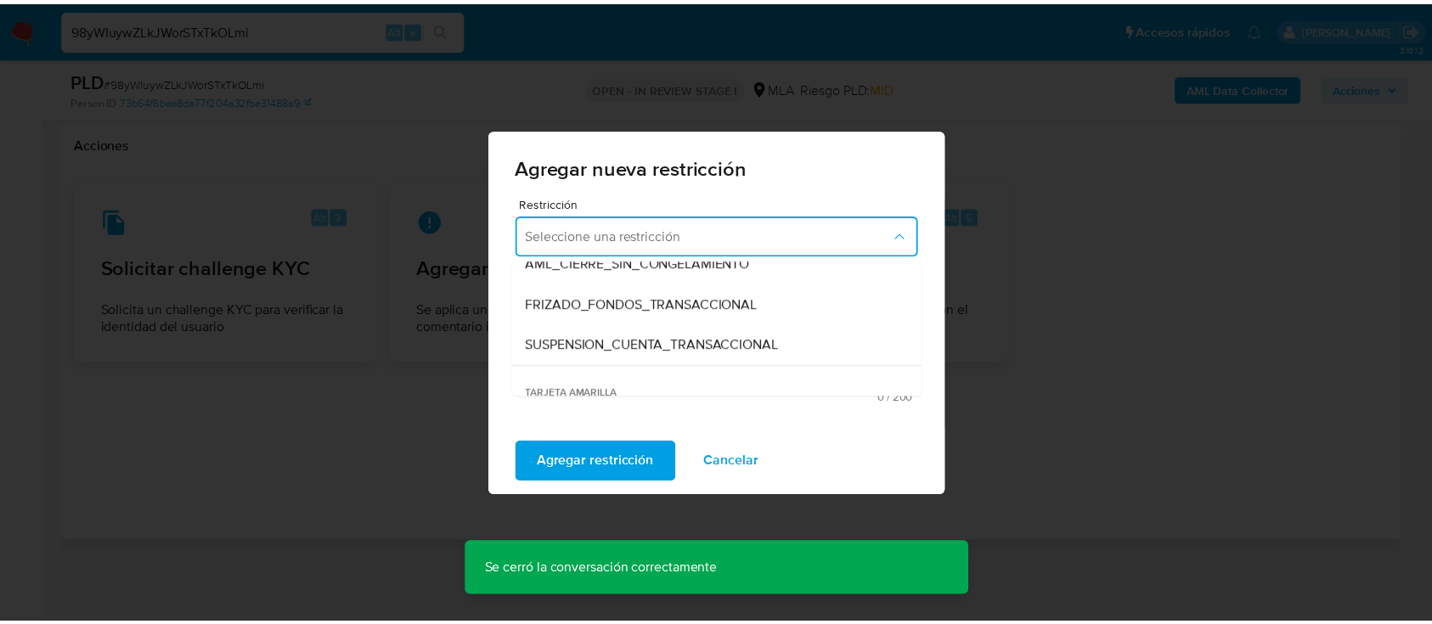
scroll to position [183, 0]
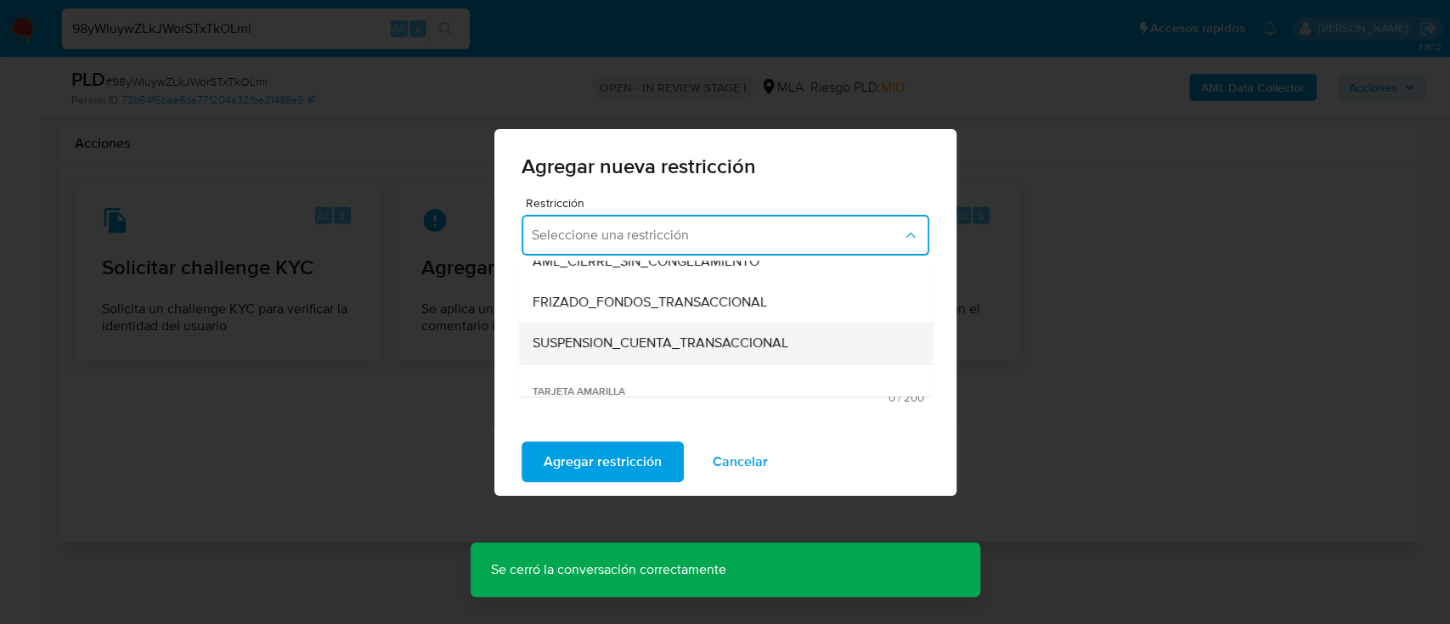
click at [639, 350] on span "SUSPENSION_CUENTA_TRANSACCIONAL" at bounding box center [660, 343] width 256 height 17
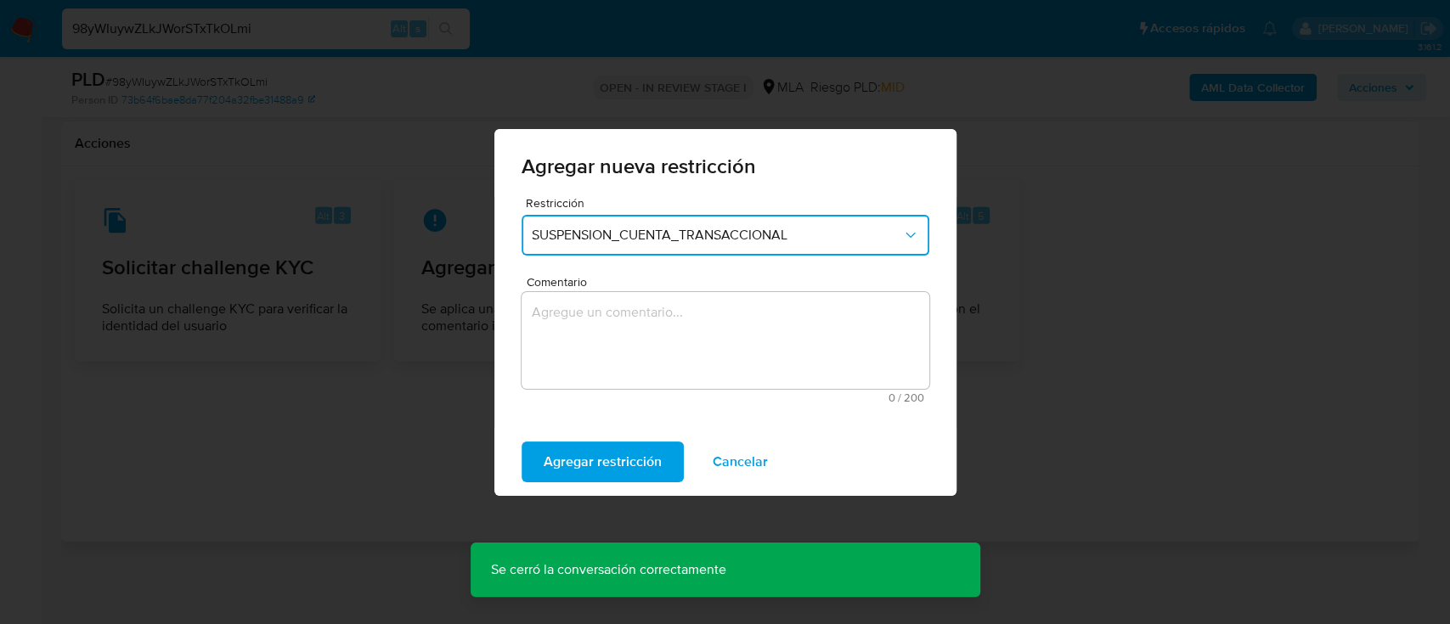
click at [639, 350] on textarea "Comentario" at bounding box center [726, 340] width 408 height 97
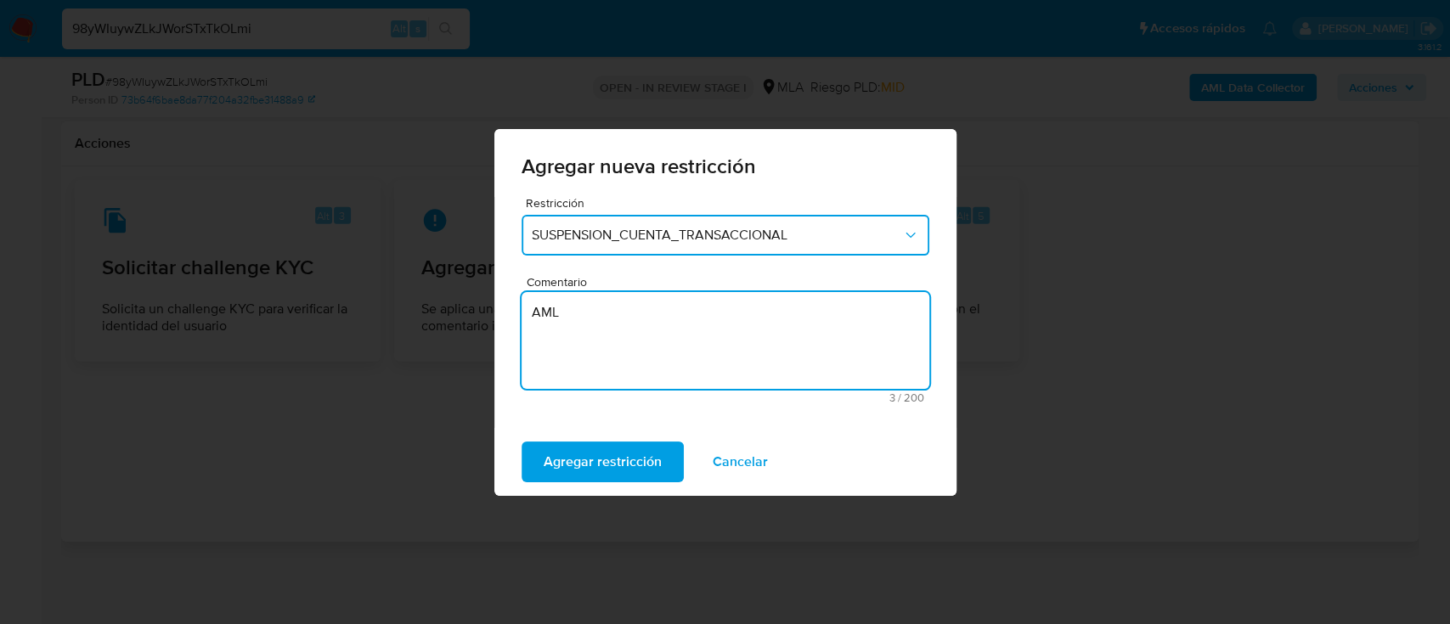
type textarea "AML"
click at [591, 481] on span "Agregar restricción" at bounding box center [603, 461] width 118 height 37
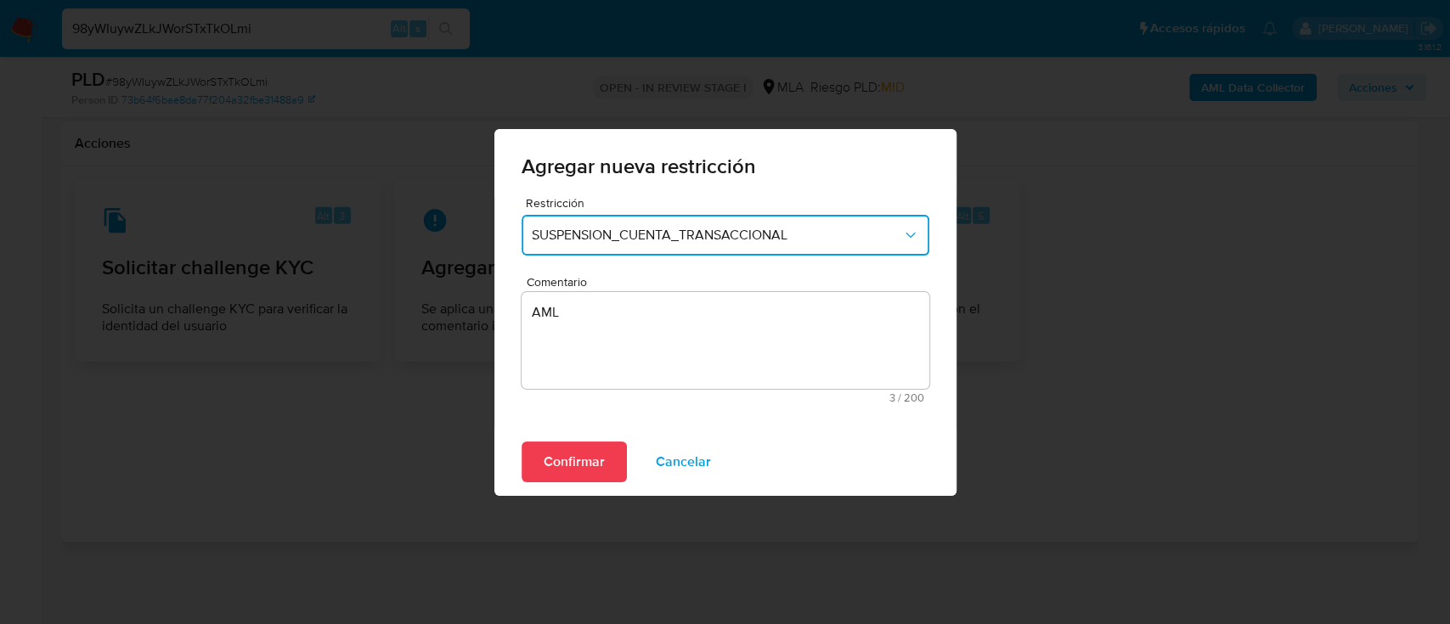
click at [591, 481] on span "Confirmar" at bounding box center [574, 461] width 61 height 37
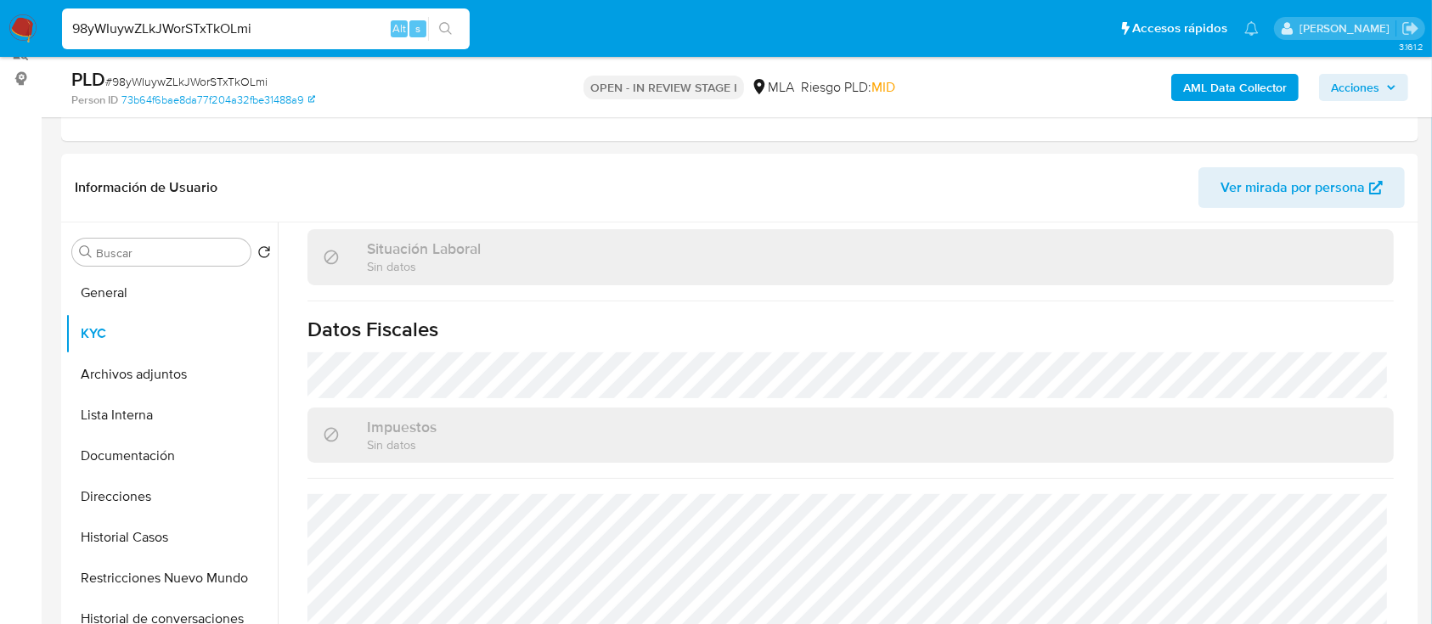
scroll to position [871, 0]
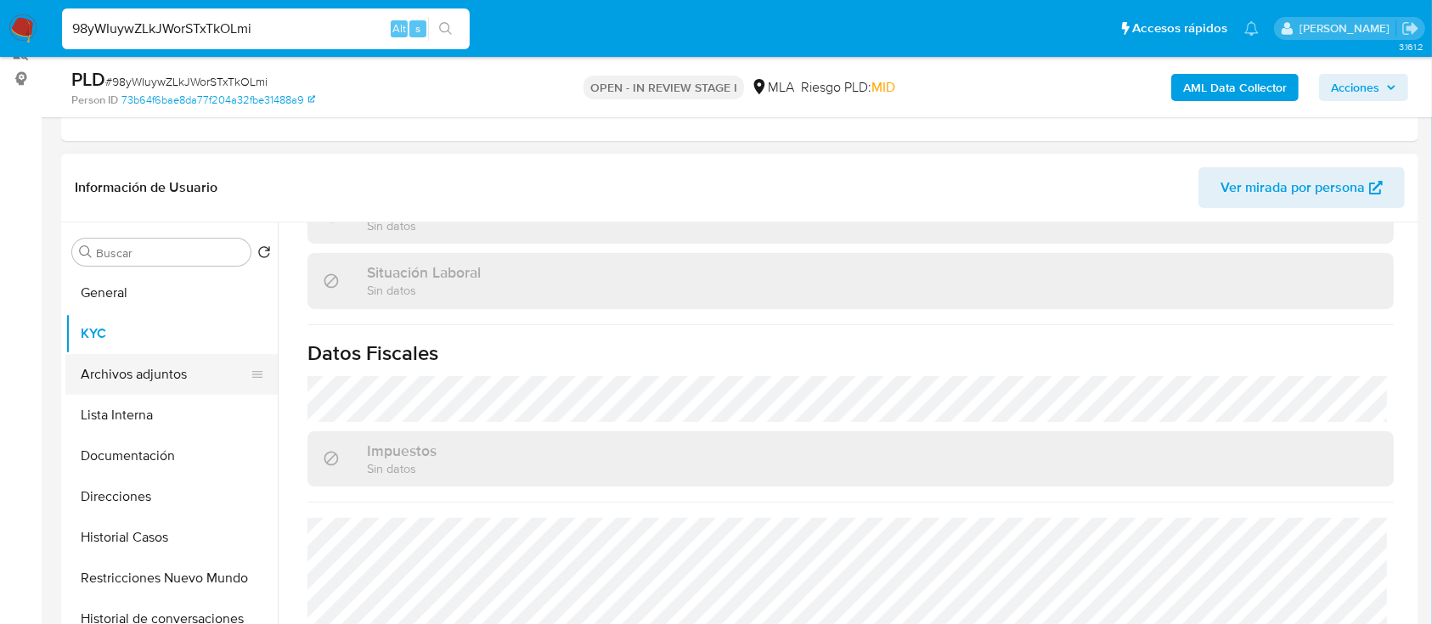
click at [166, 385] on button "Archivos adjuntos" at bounding box center [164, 374] width 199 height 41
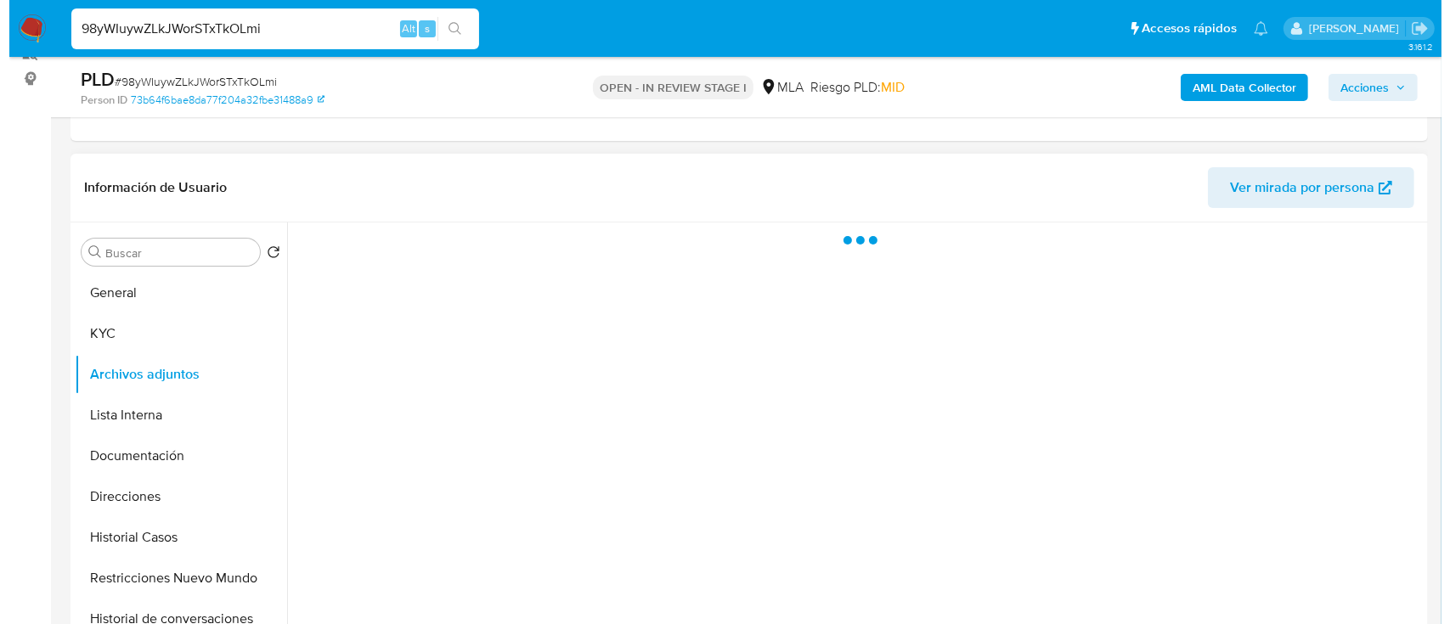
scroll to position [0, 0]
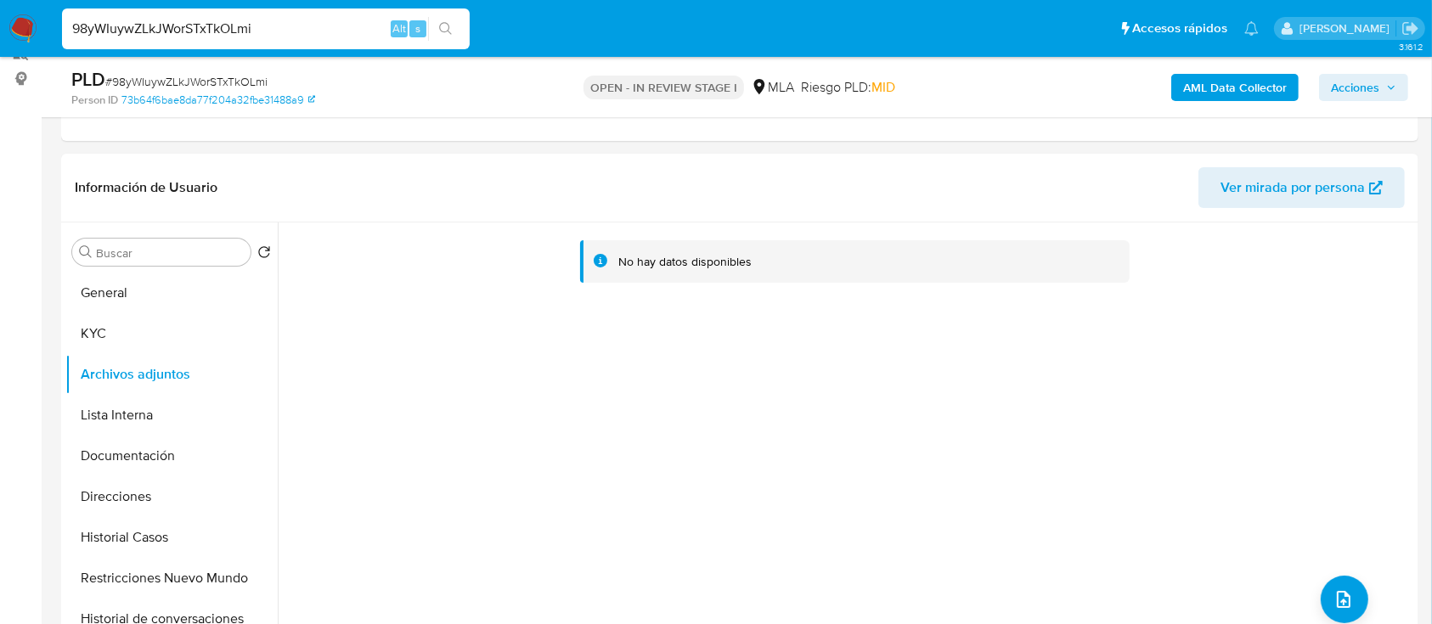
click at [1194, 84] on b "AML Data Collector" at bounding box center [1235, 87] width 104 height 27
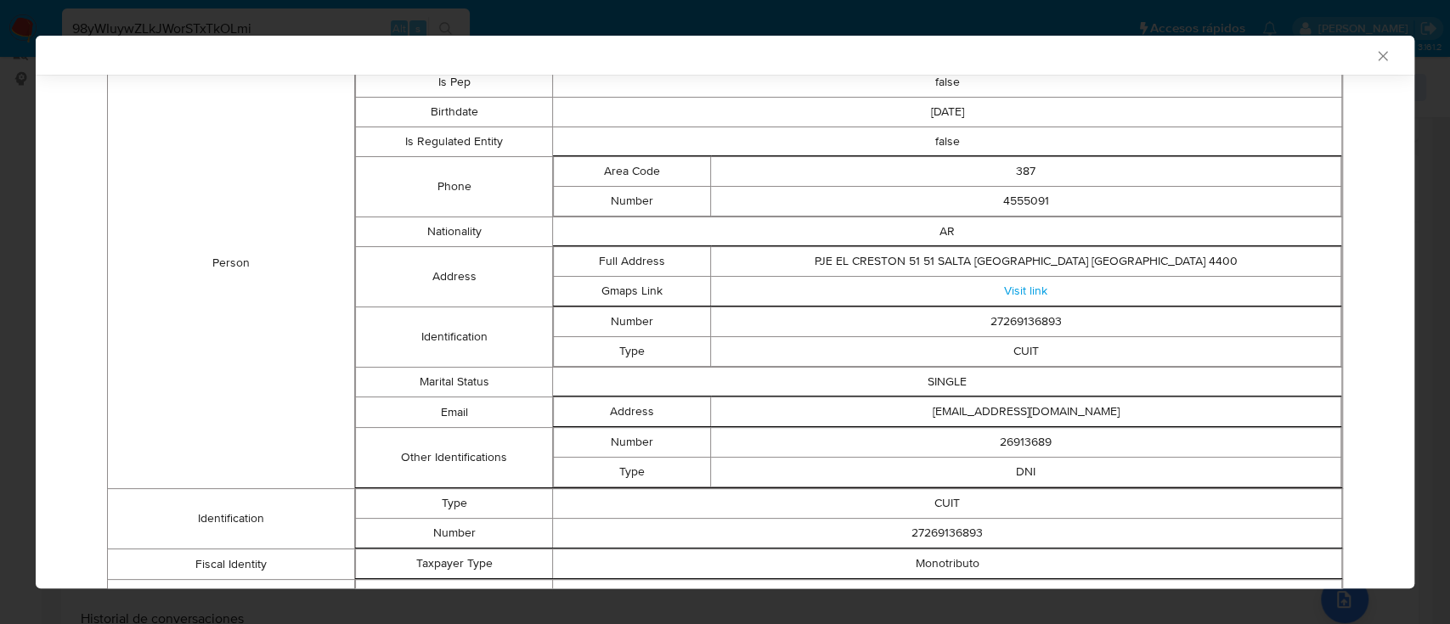
scroll to position [111, 0]
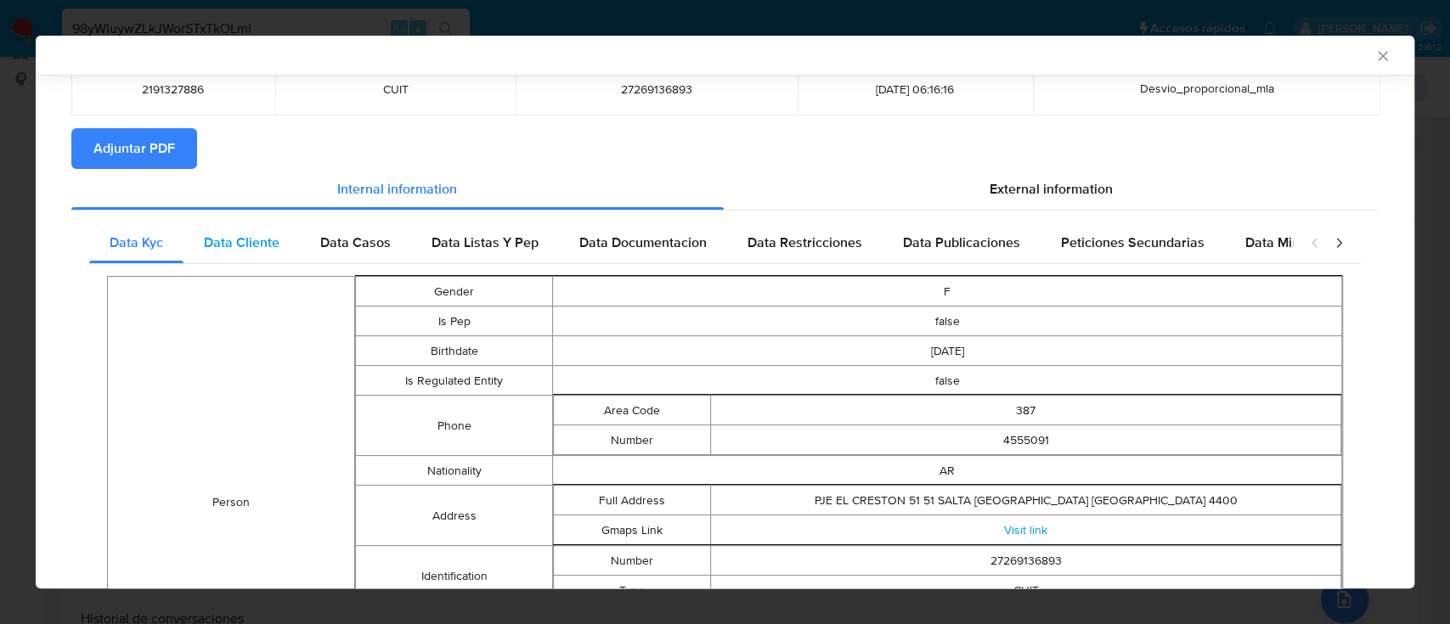
click at [238, 246] on span "Data Cliente" at bounding box center [242, 243] width 76 height 20
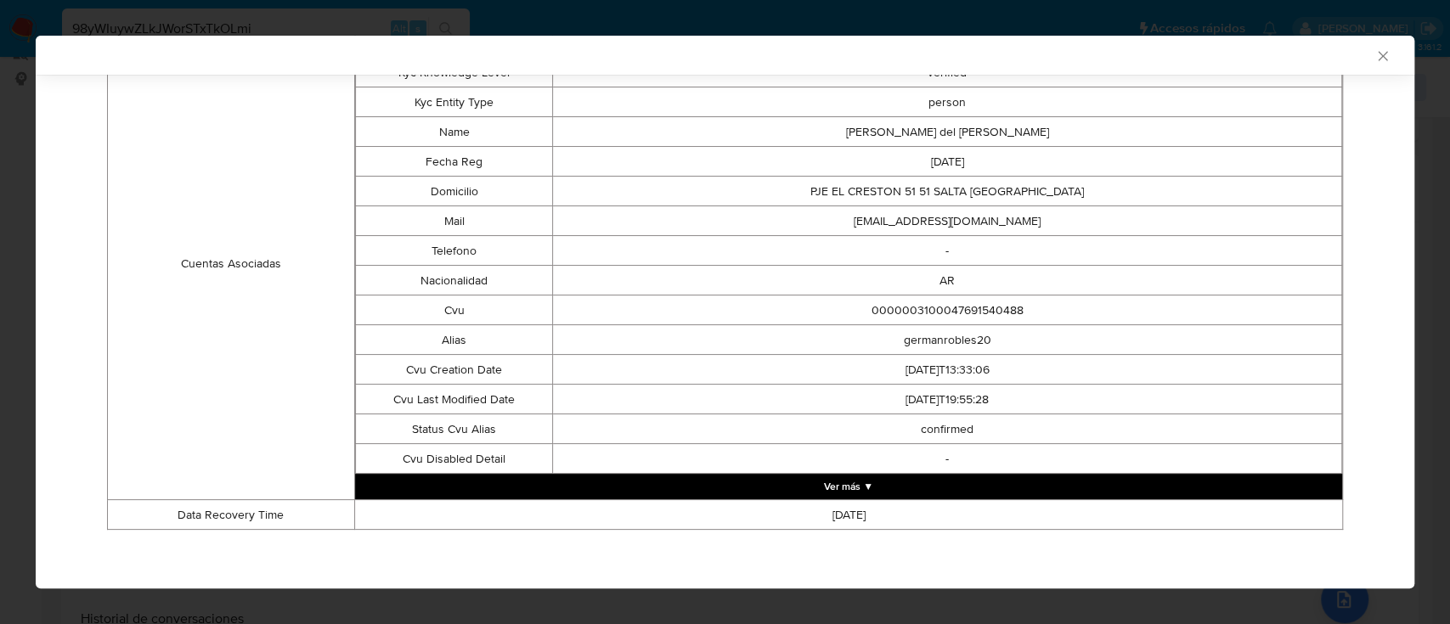
scroll to position [0, 0]
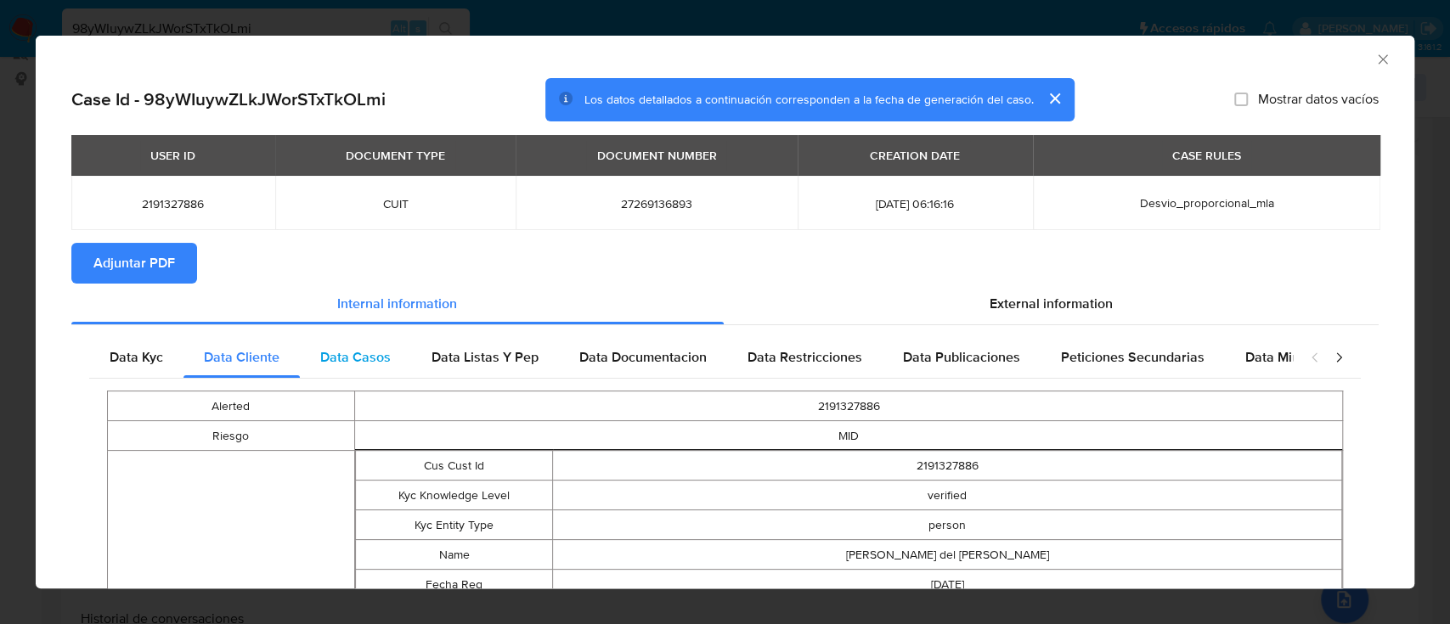
click at [350, 366] on span "Data Casos" at bounding box center [355, 357] width 71 height 20
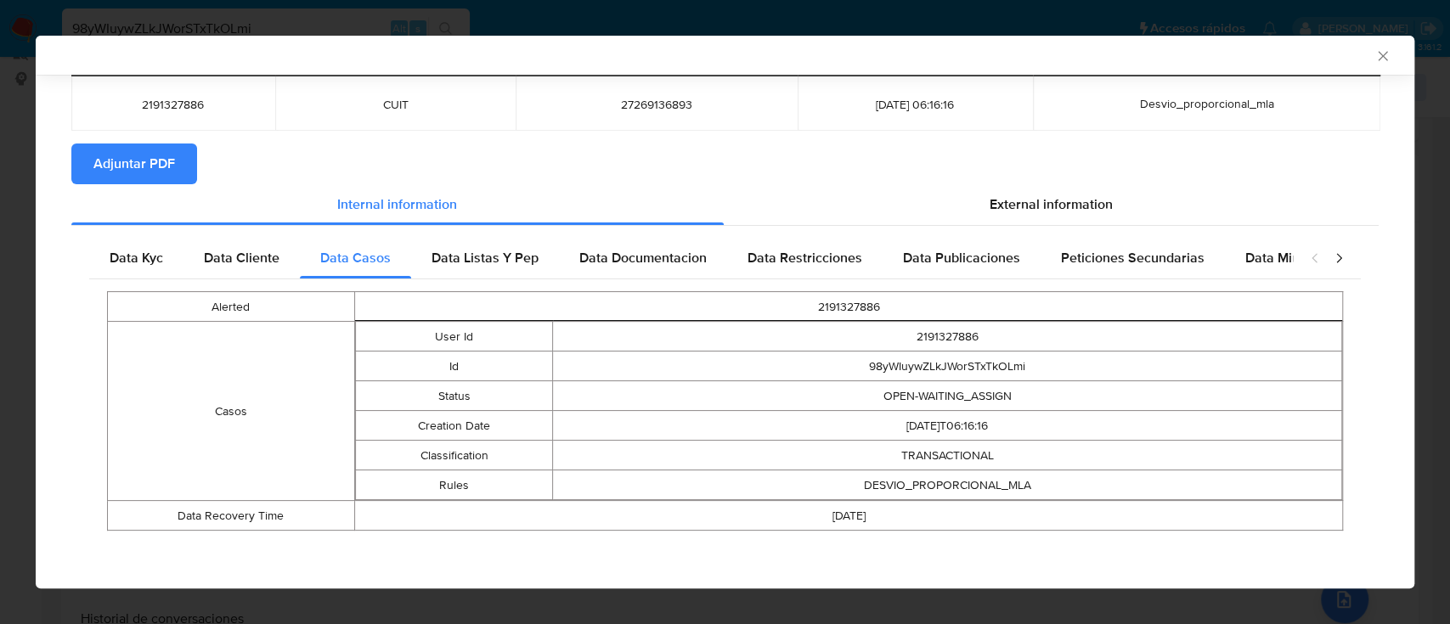
scroll to position [95, 0]
click at [526, 262] on span "Data Listas Y Pep" at bounding box center [485, 259] width 107 height 20
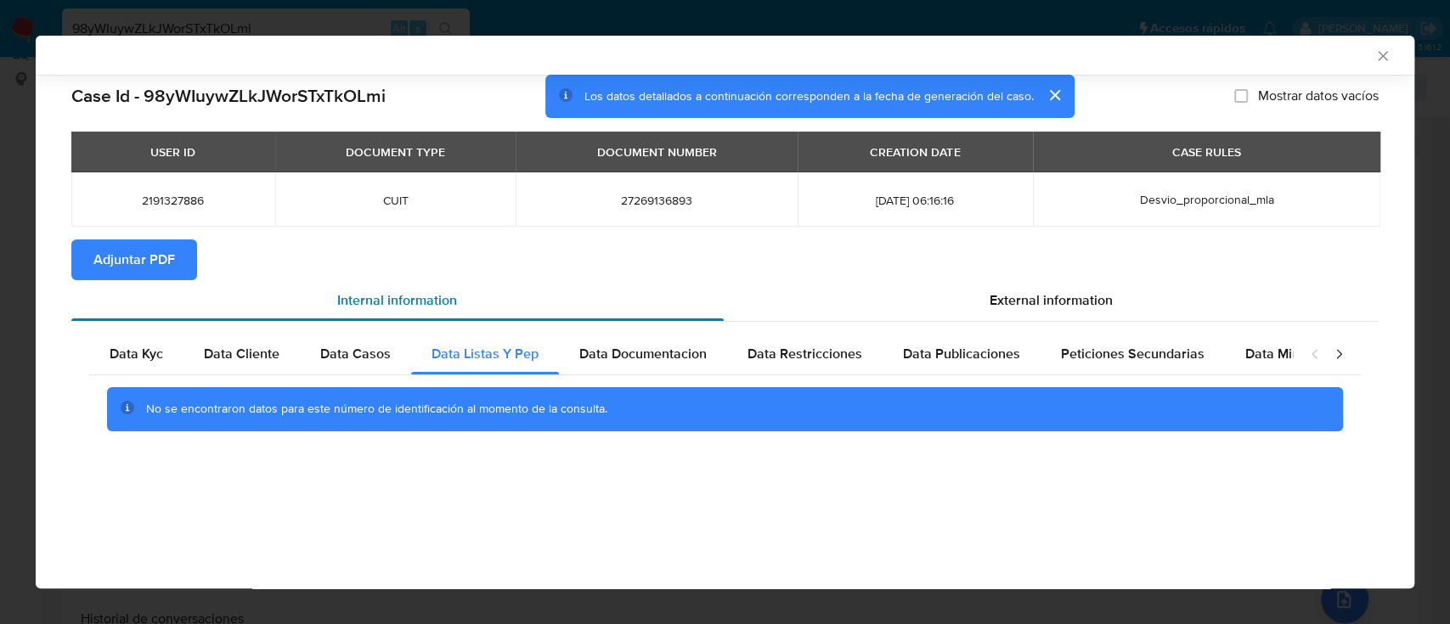
scroll to position [0, 0]
click at [659, 359] on span "Data Documentacion" at bounding box center [642, 354] width 127 height 20
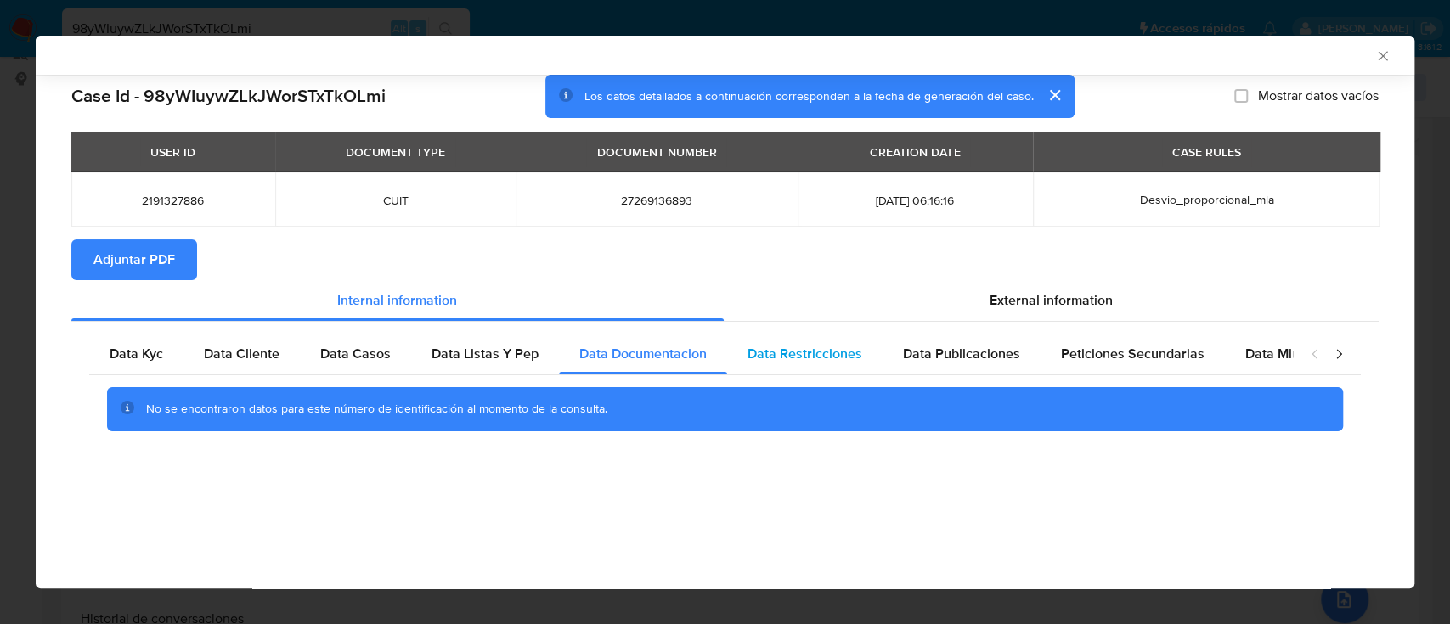
click at [794, 371] on div "Data Restricciones" at bounding box center [804, 354] width 155 height 41
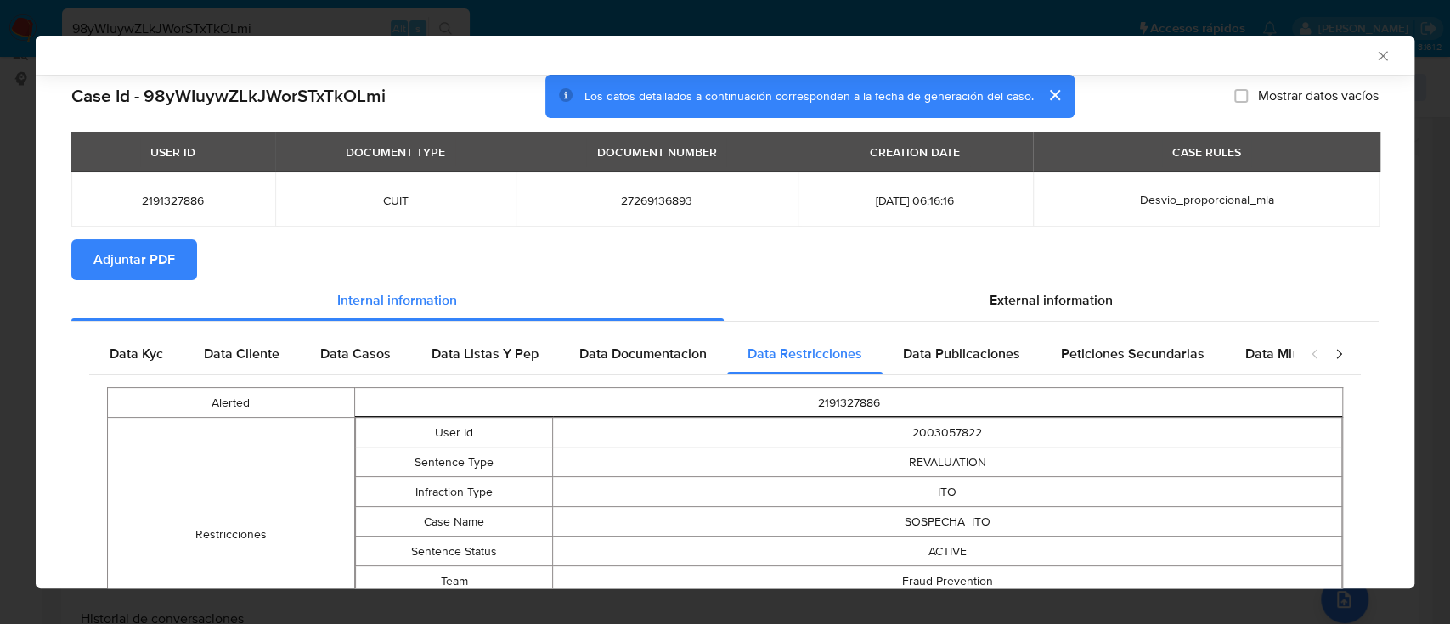
scroll to position [152, 0]
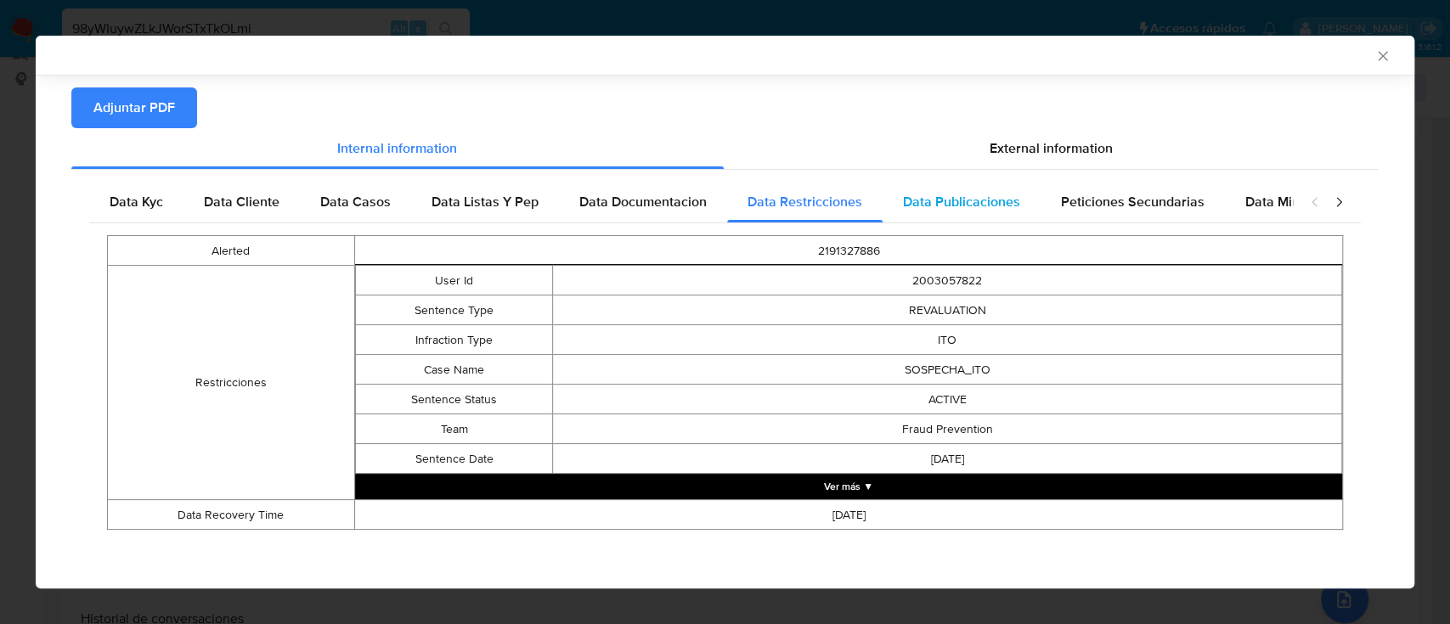
click at [958, 195] on span "Data Publicaciones" at bounding box center [961, 202] width 117 height 20
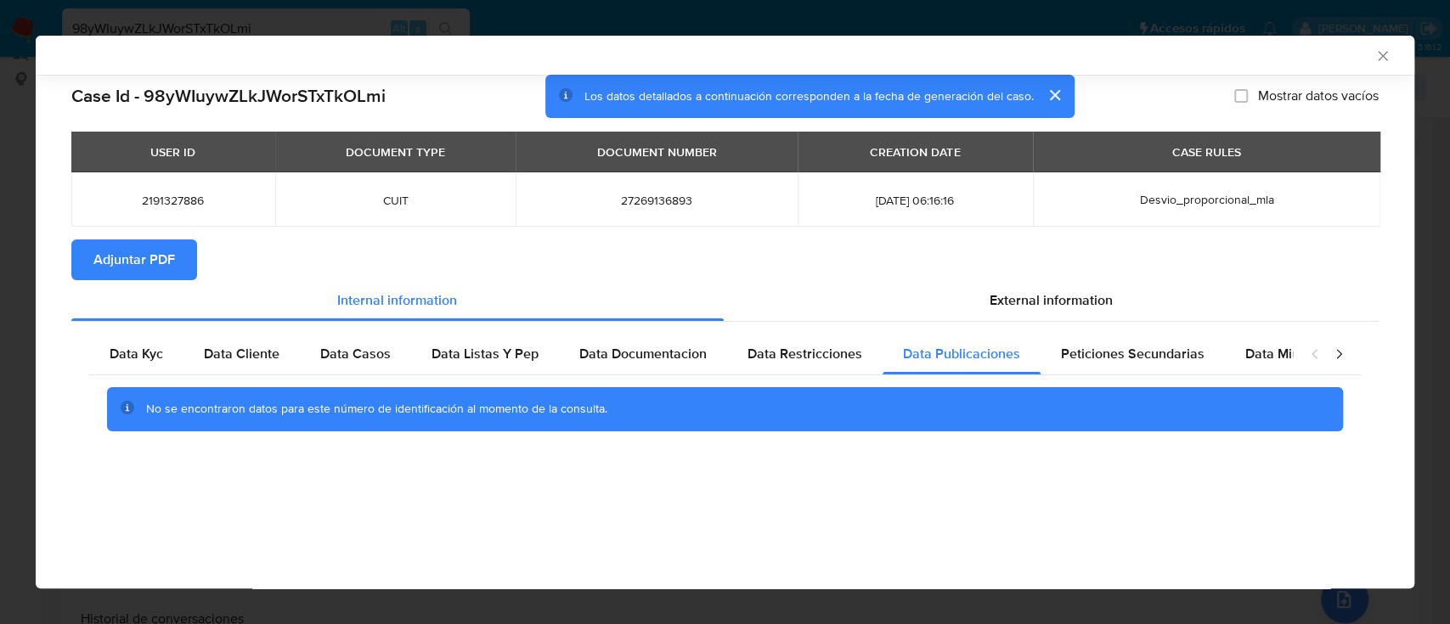
scroll to position [0, 0]
click at [1108, 364] on span "Peticiones Secundarias" at bounding box center [1133, 354] width 144 height 20
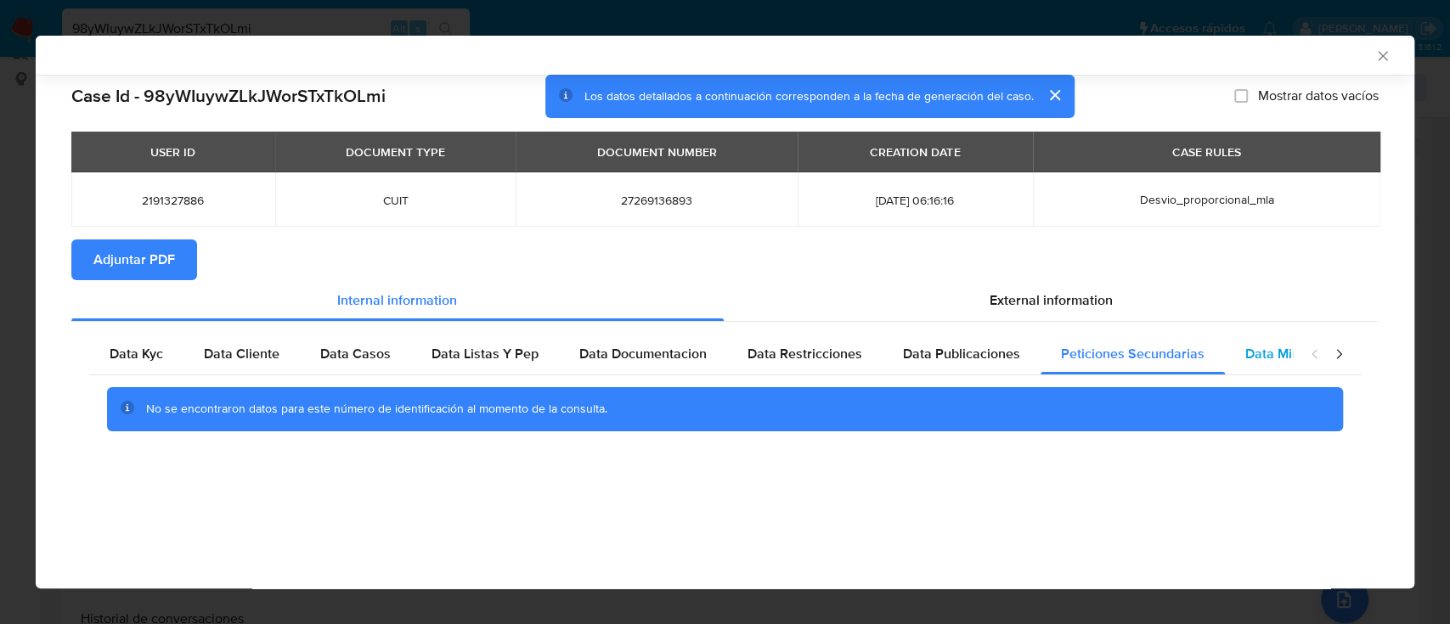
click at [1229, 371] on div "Data Minoridad" at bounding box center [1292, 354] width 134 height 41
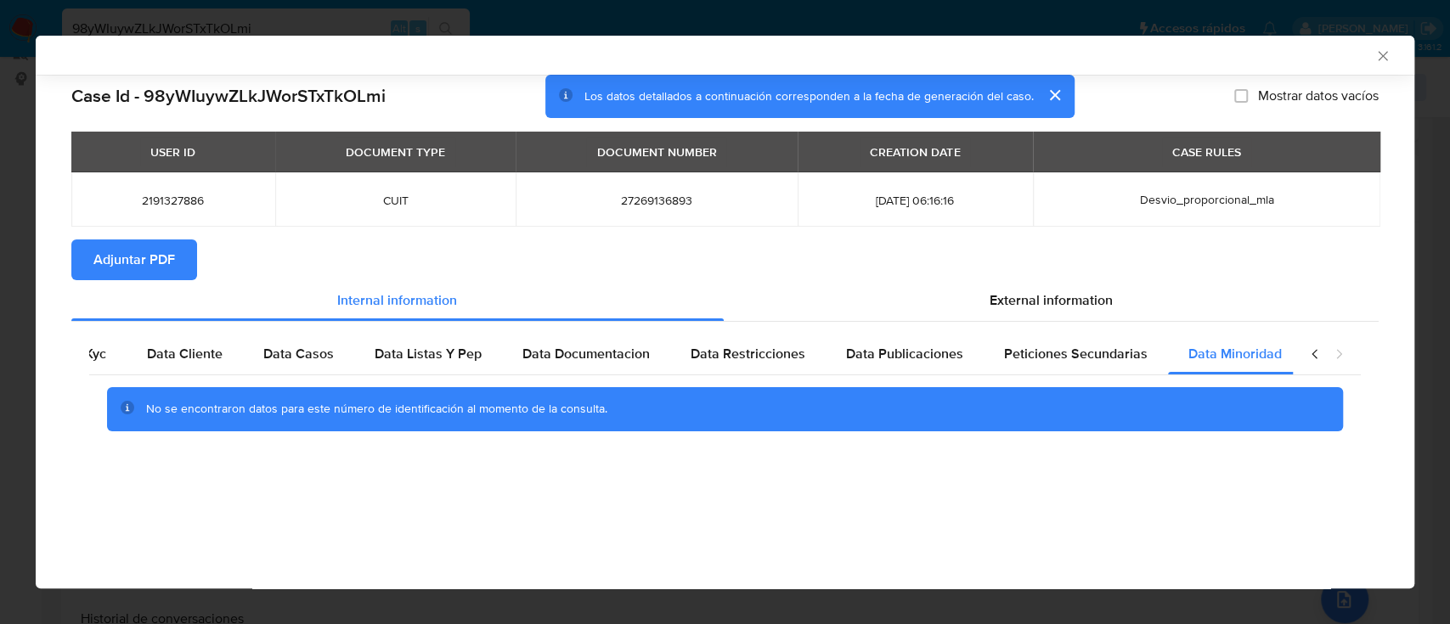
click at [1038, 262] on section "Adjuntar PDF" at bounding box center [725, 260] width 1308 height 41
click at [999, 302] on span "External information" at bounding box center [1051, 301] width 123 height 20
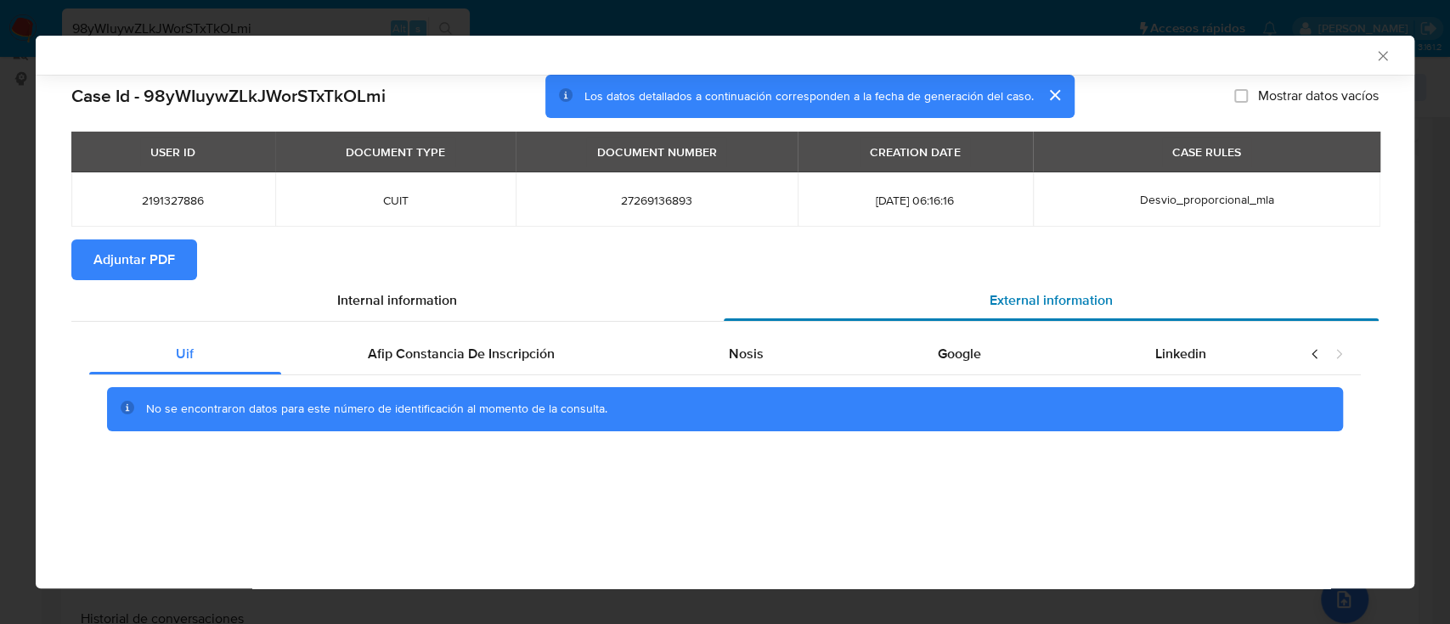
scroll to position [0, 0]
click at [393, 370] on div "Afip Constancia De Inscripción" at bounding box center [461, 354] width 361 height 41
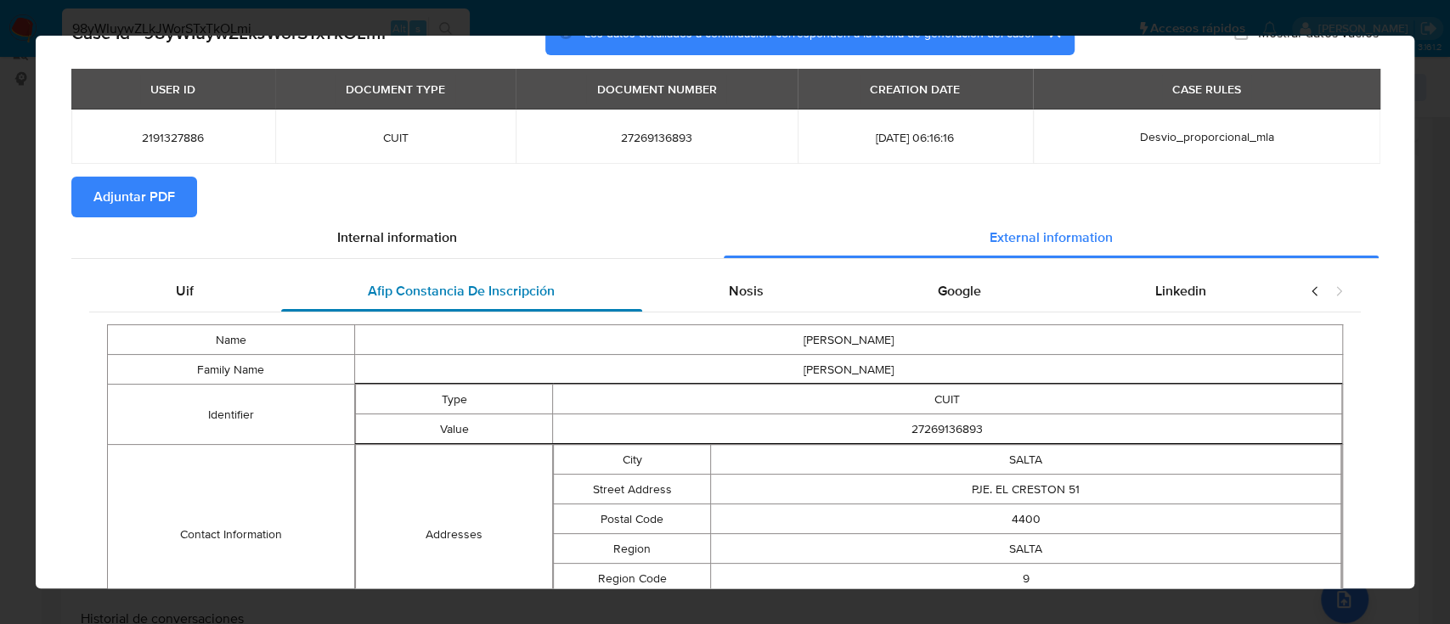
scroll to position [32, 0]
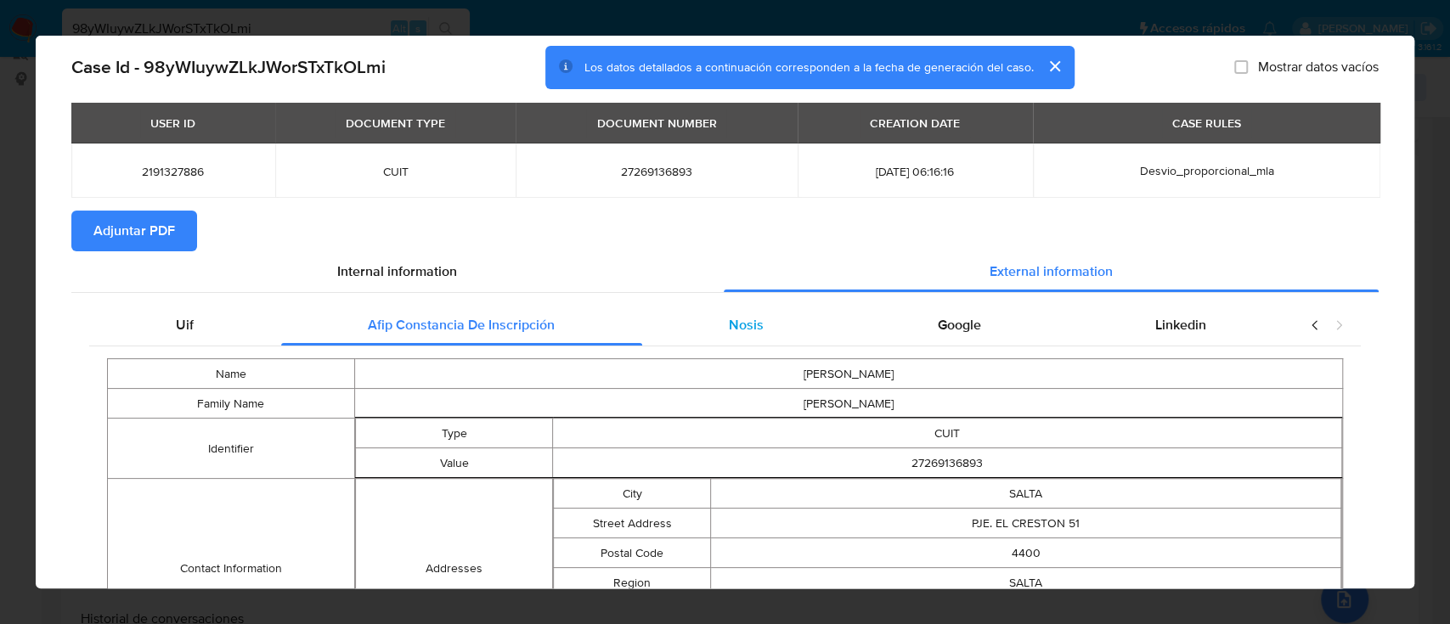
click at [663, 330] on div "Nosis" at bounding box center [746, 325] width 209 height 41
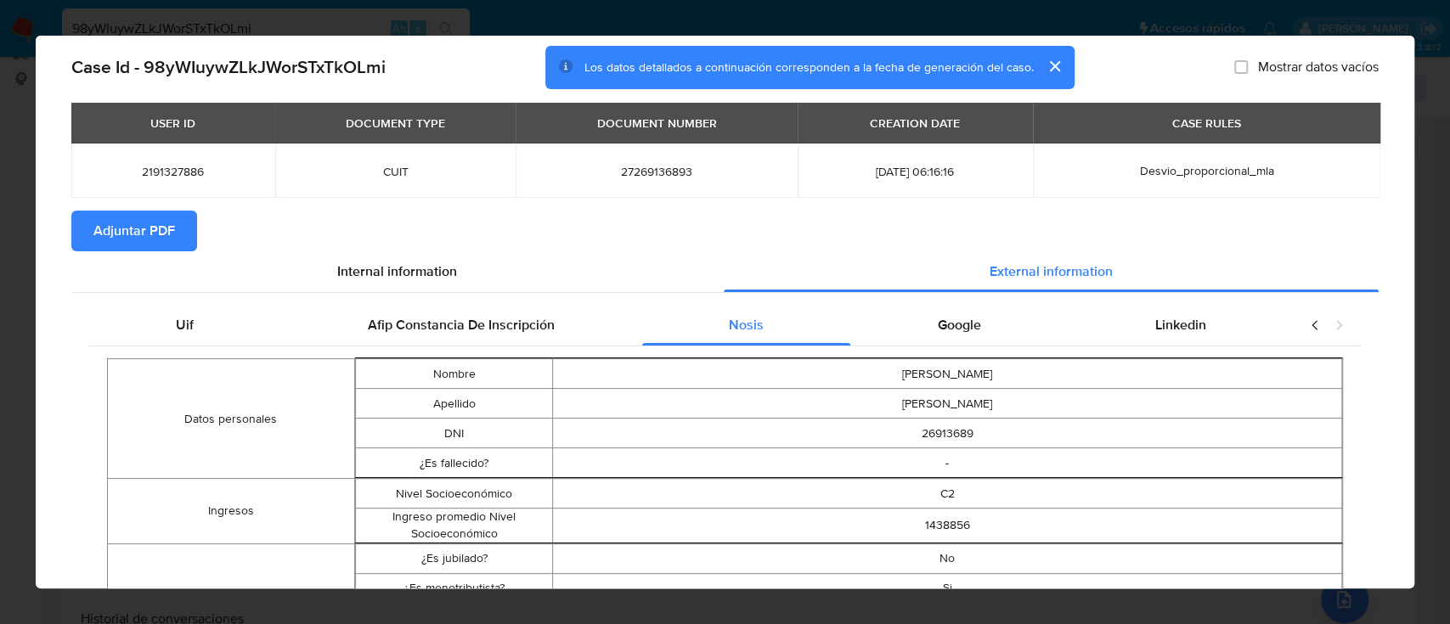
scroll to position [388, 0]
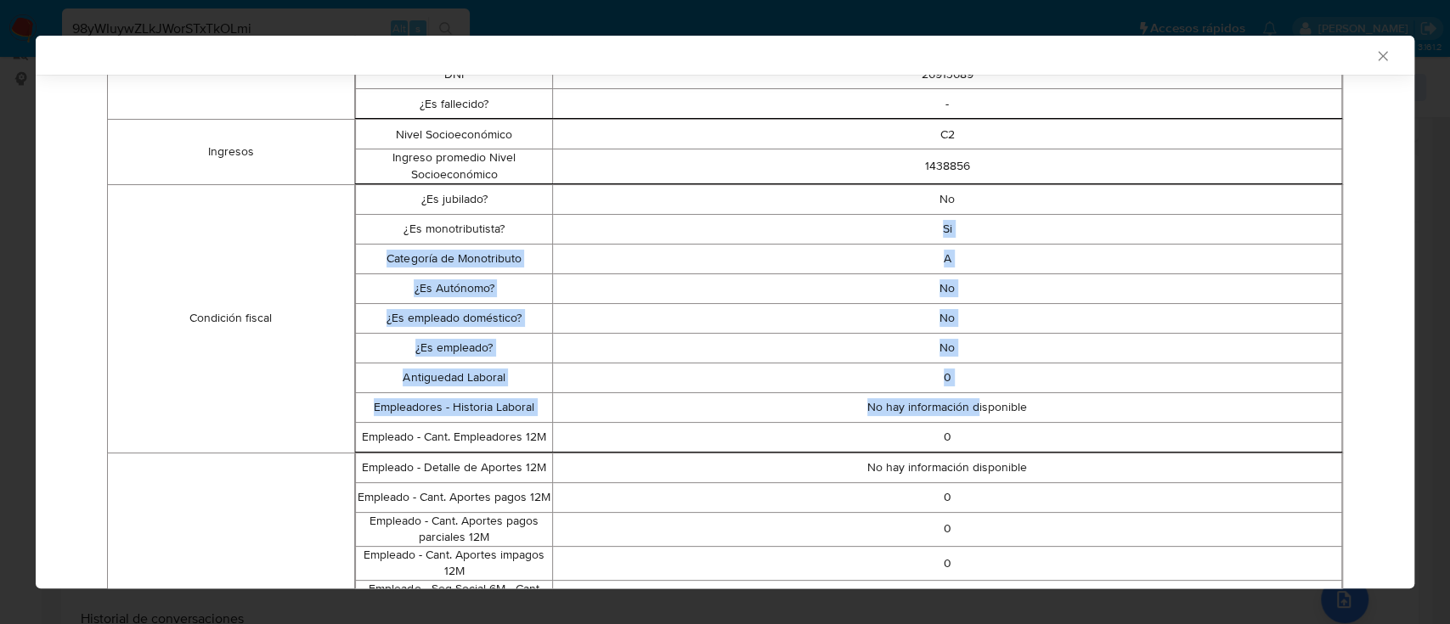
drag, startPoint x: 931, startPoint y: 223, endPoint x: 961, endPoint y: 419, distance: 198.5
click at [961, 419] on tbody "¿Es jubilado? No ¿Es monotributista? Si Categoría de Monotributo A ¿Es Autónomo…" at bounding box center [848, 318] width 986 height 268
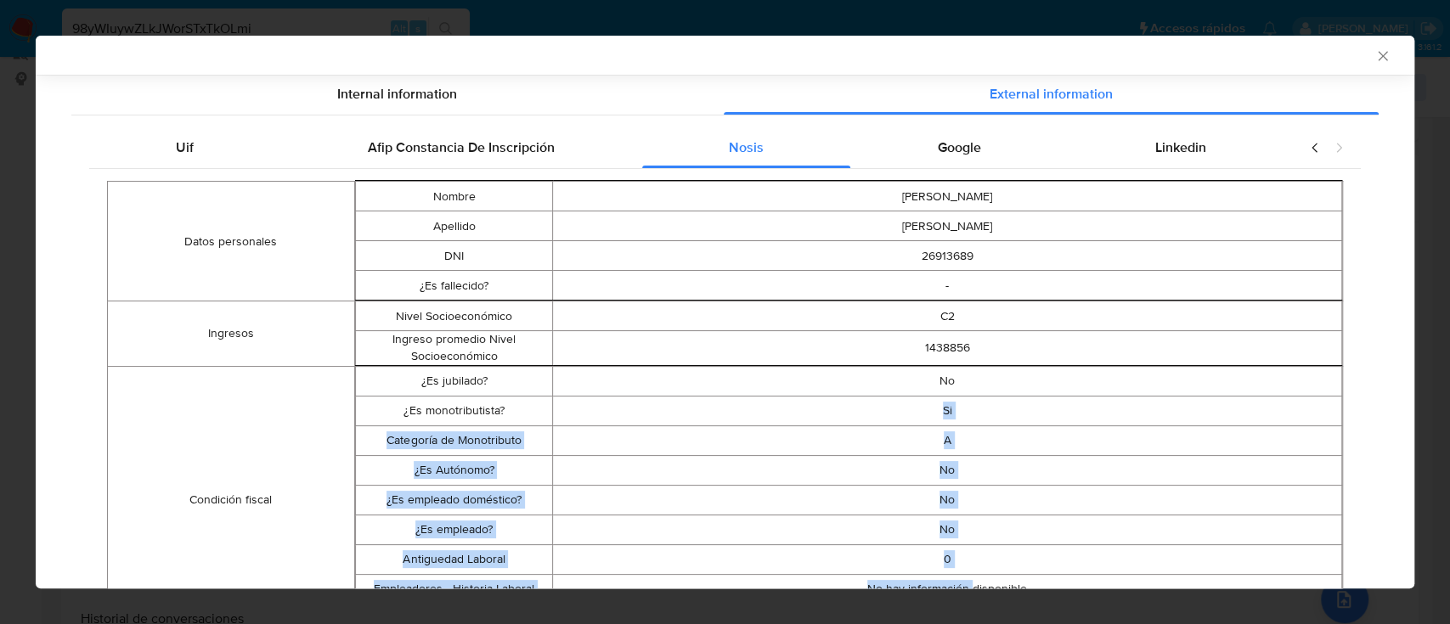
scroll to position [204, 0]
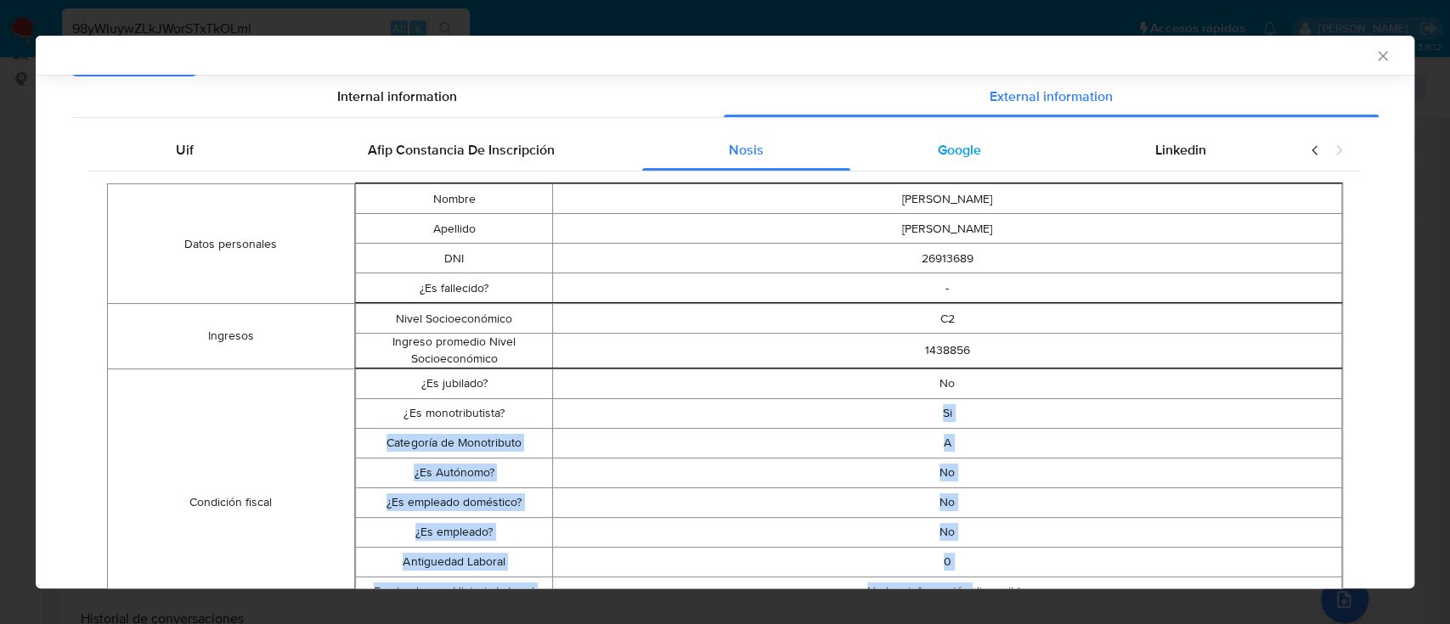
click at [967, 138] on div "Google" at bounding box center [958, 150] width 217 height 41
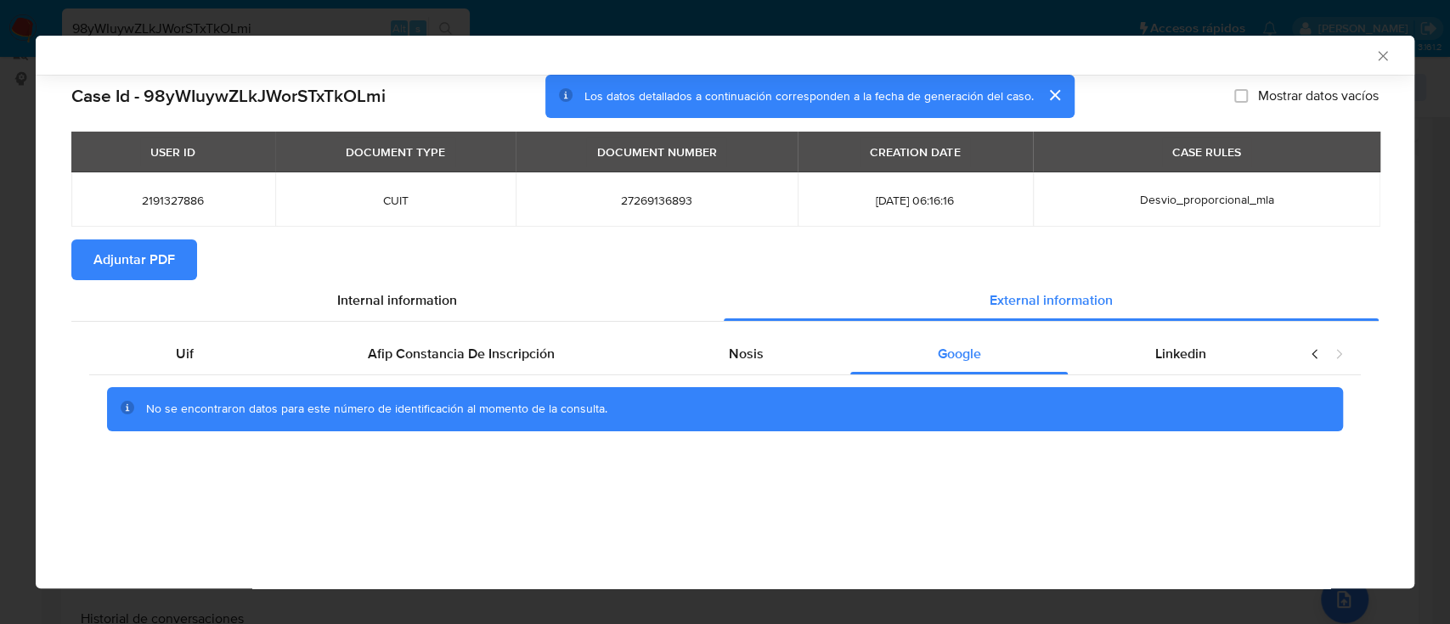
scroll to position [0, 0]
click at [1178, 359] on span "Linkedin" at bounding box center [1180, 354] width 51 height 20
click at [178, 259] on button "Adjuntar PDF" at bounding box center [134, 260] width 126 height 41
click at [1375, 58] on icon "Cerrar ventana" at bounding box center [1383, 56] width 17 height 17
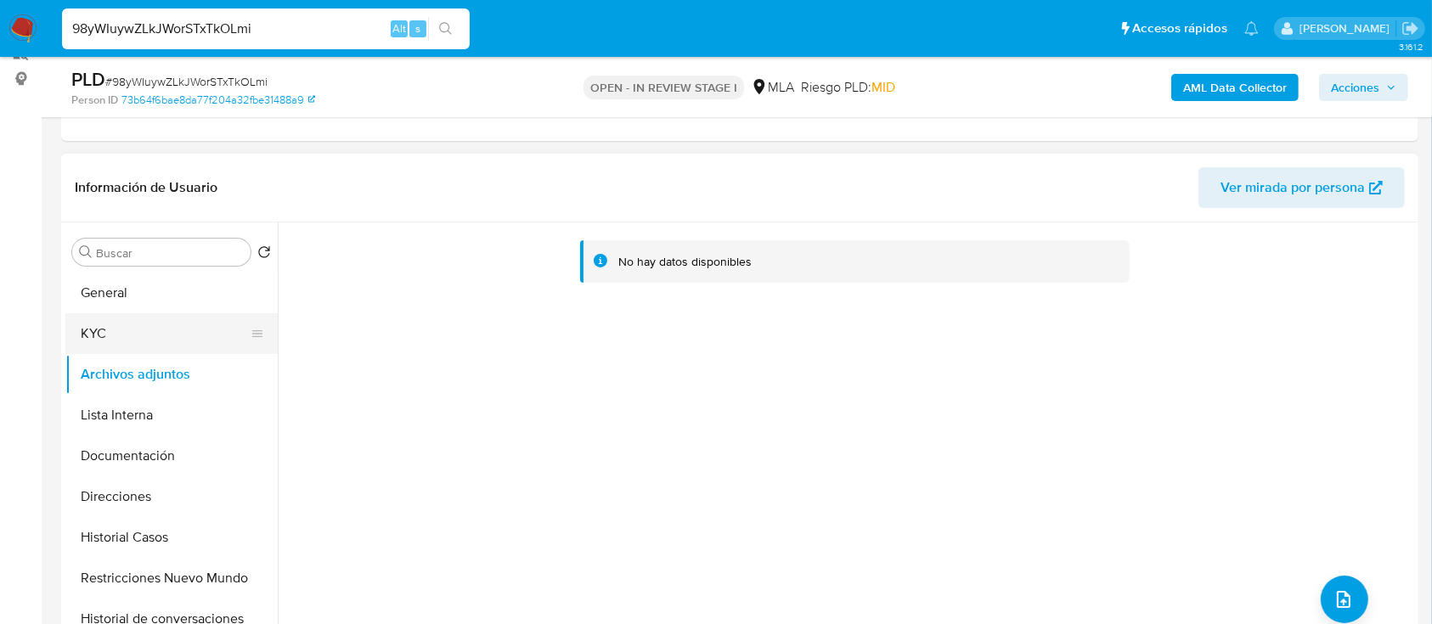
click at [120, 332] on button "KYC" at bounding box center [164, 334] width 199 height 41
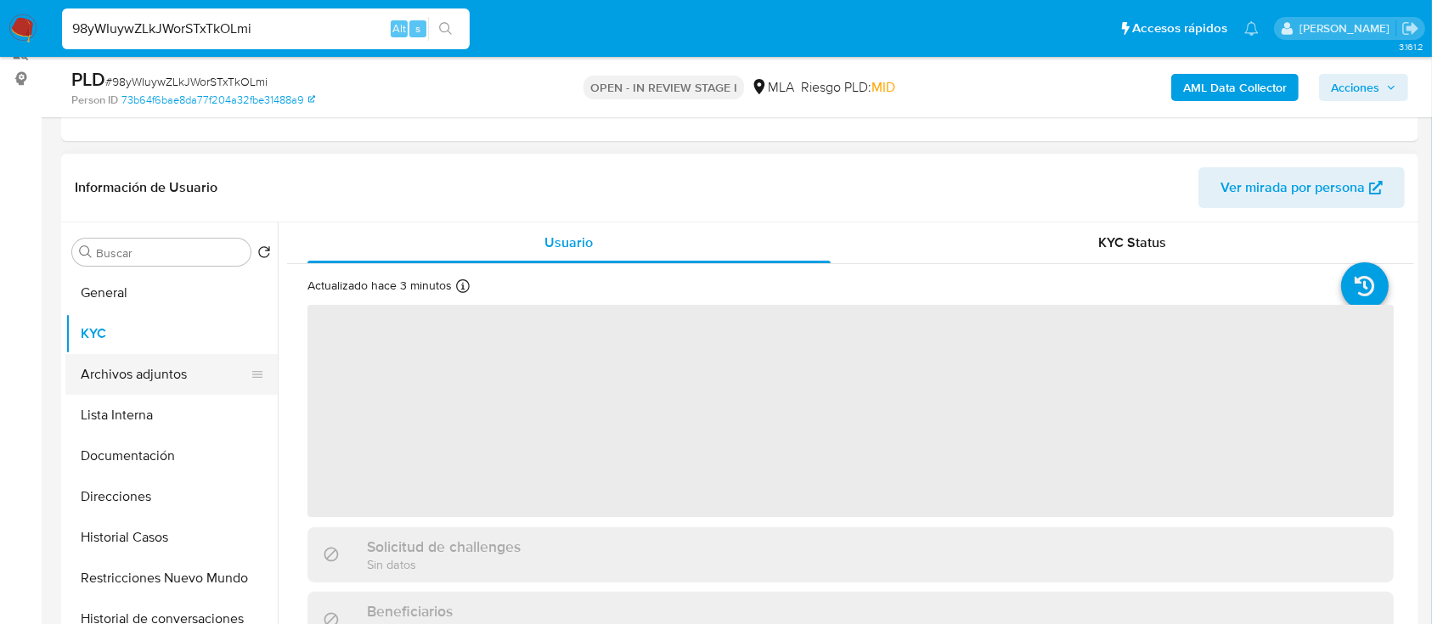
click at [122, 393] on button "Archivos adjuntos" at bounding box center [164, 374] width 199 height 41
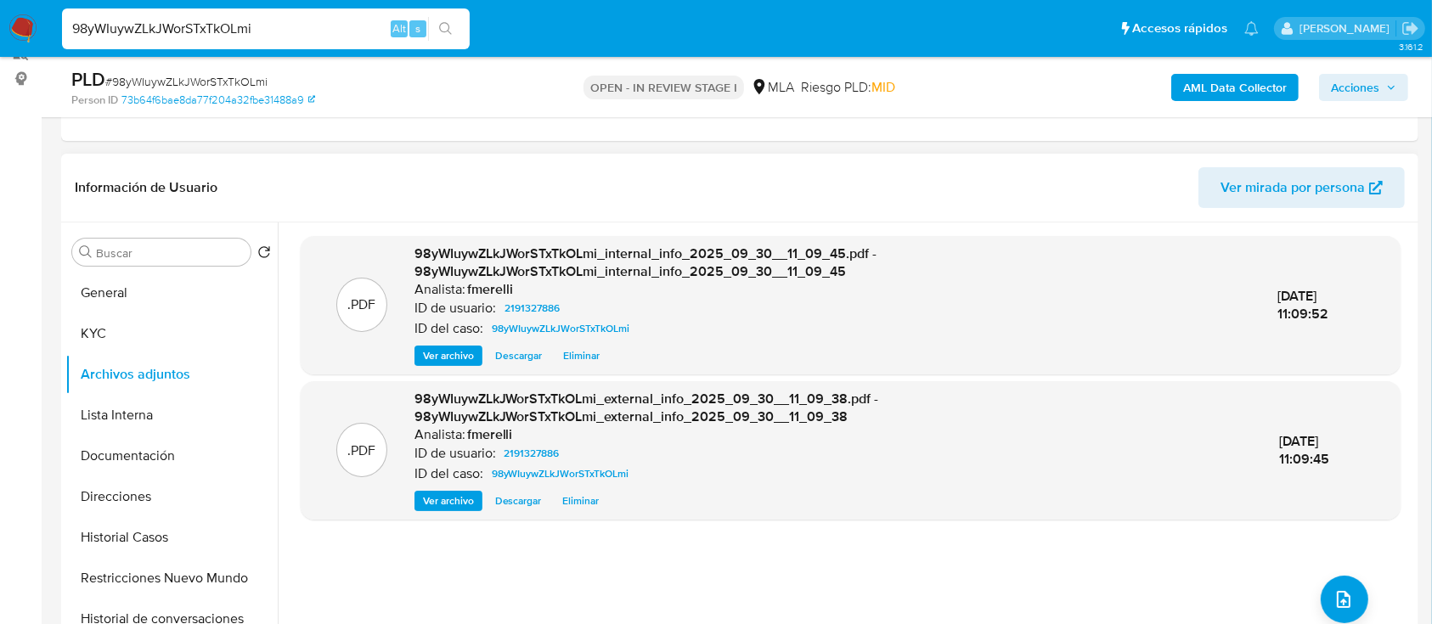
click at [426, 364] on span "Ver archivo" at bounding box center [448, 355] width 51 height 17
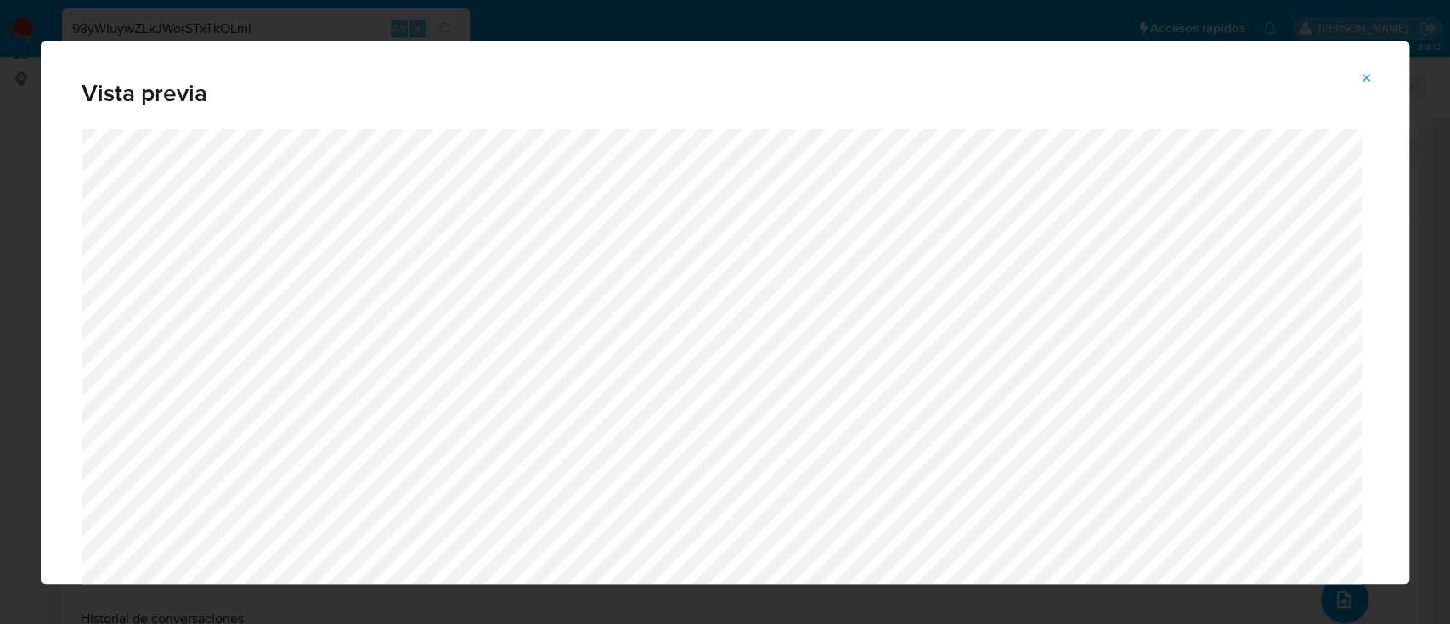
click at [1364, 96] on div "Vista previa" at bounding box center [725, 85] width 1369 height 88
click at [1362, 81] on icon "Attachment preview" at bounding box center [1367, 78] width 14 height 14
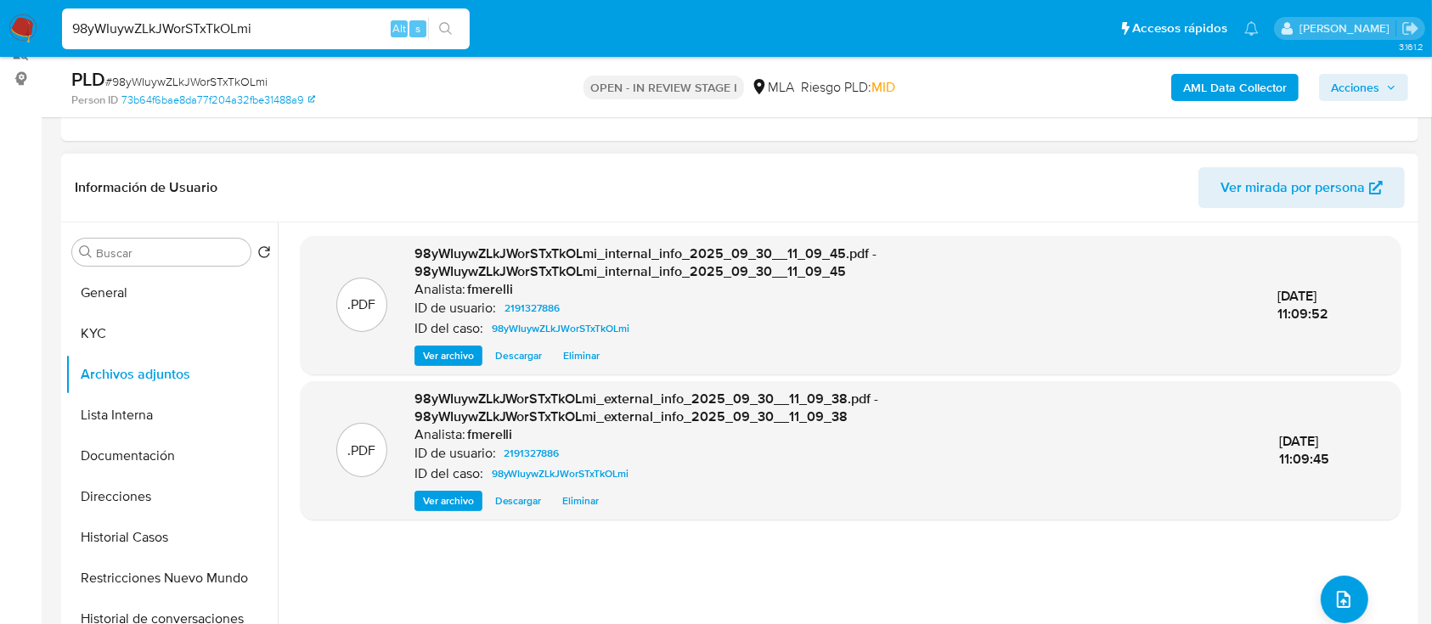
click at [432, 506] on span "Ver archivo" at bounding box center [448, 501] width 51 height 17
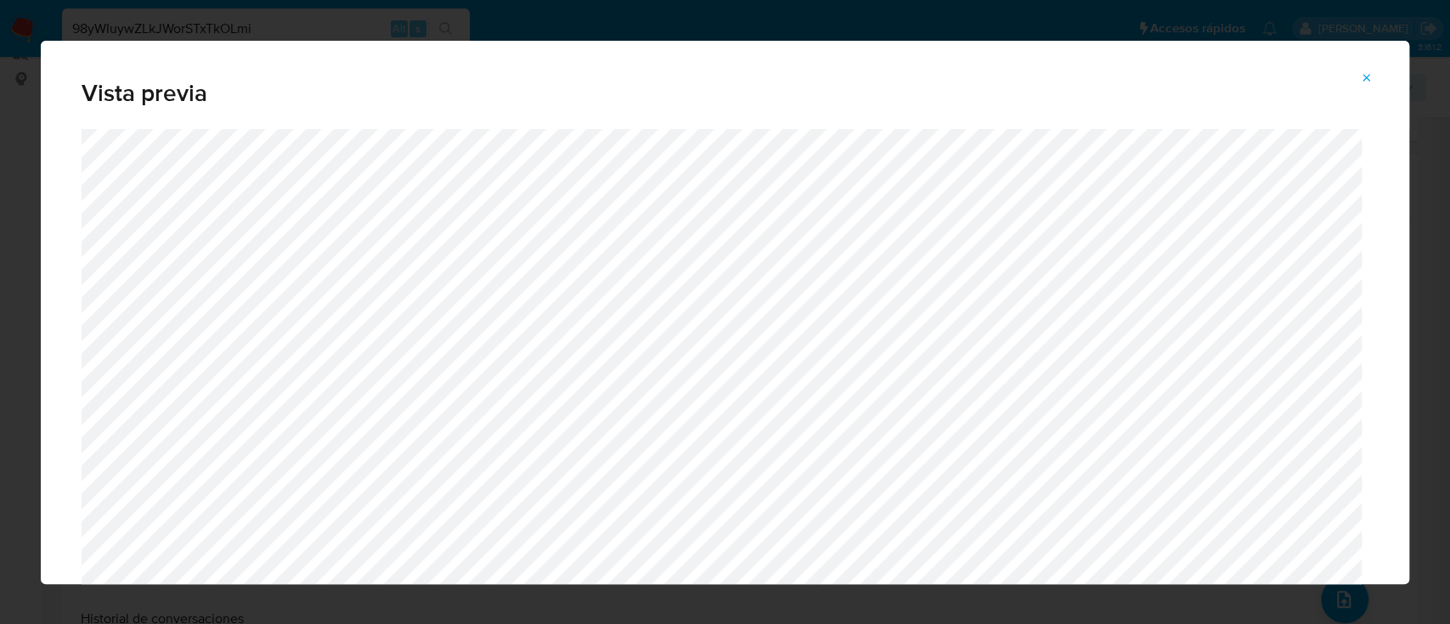
click at [1367, 76] on icon "Attachment preview" at bounding box center [1368, 78] width 8 height 8
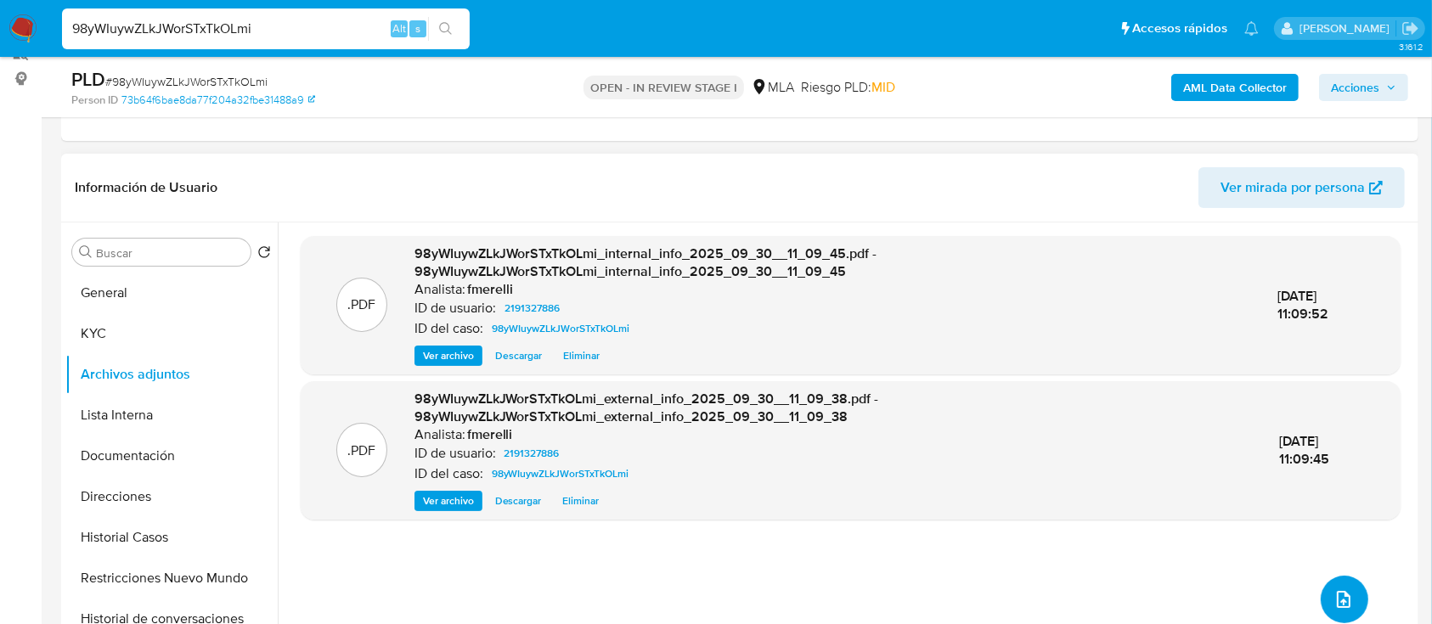
click at [1345, 609] on button "upload-file" at bounding box center [1345, 600] width 48 height 48
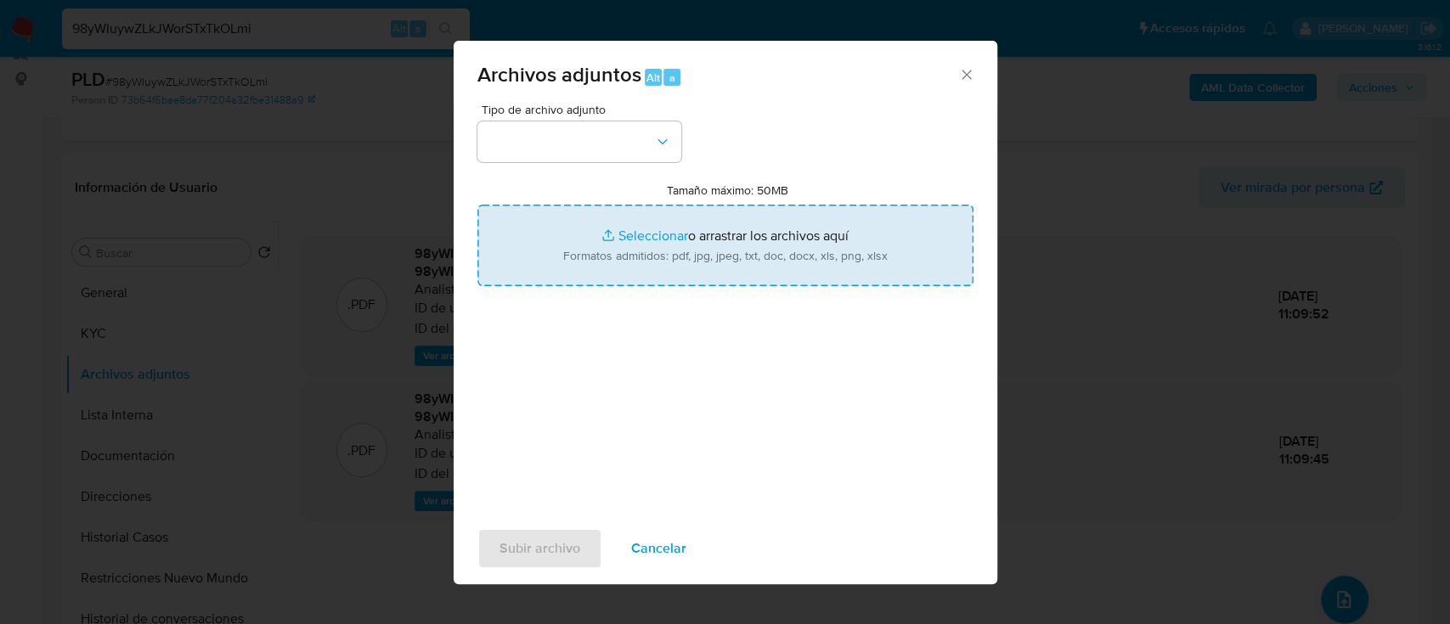
type input "C:\fakepath\NOSIS_Manager_InformeIndividual_27269136893_654927_20250926152226.p…"
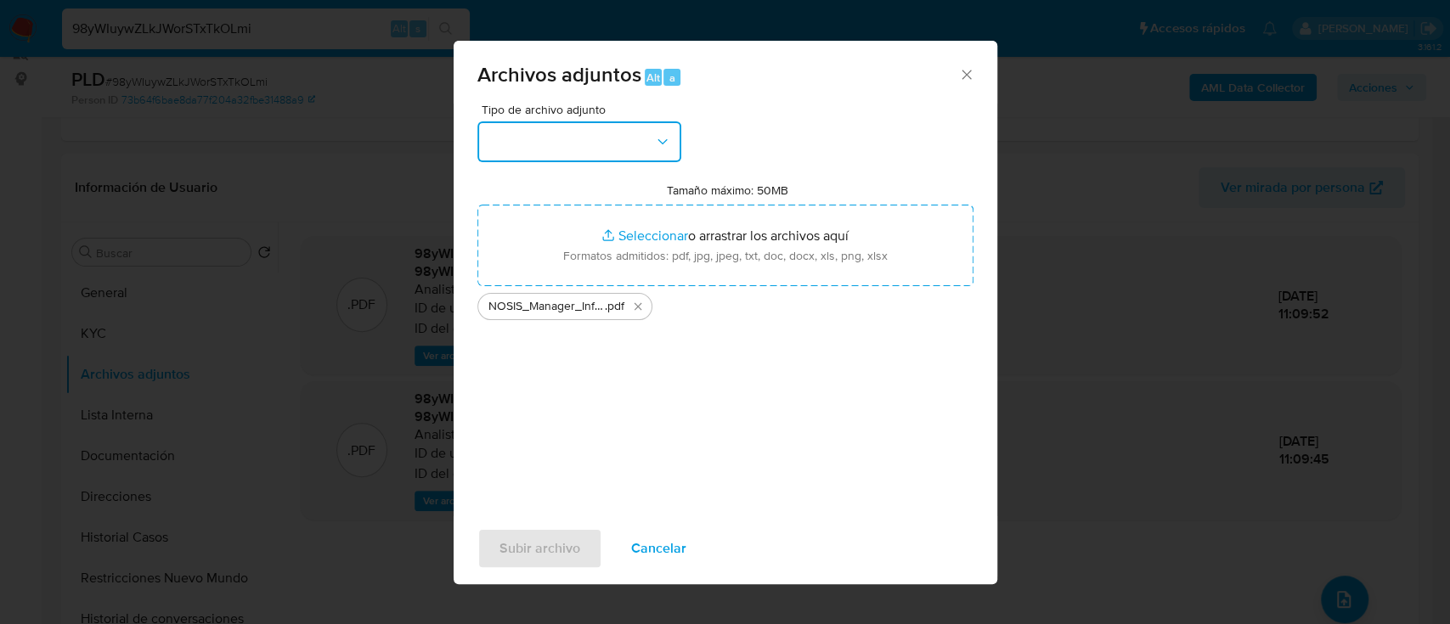
click at [567, 135] on button "button" at bounding box center [579, 141] width 204 height 41
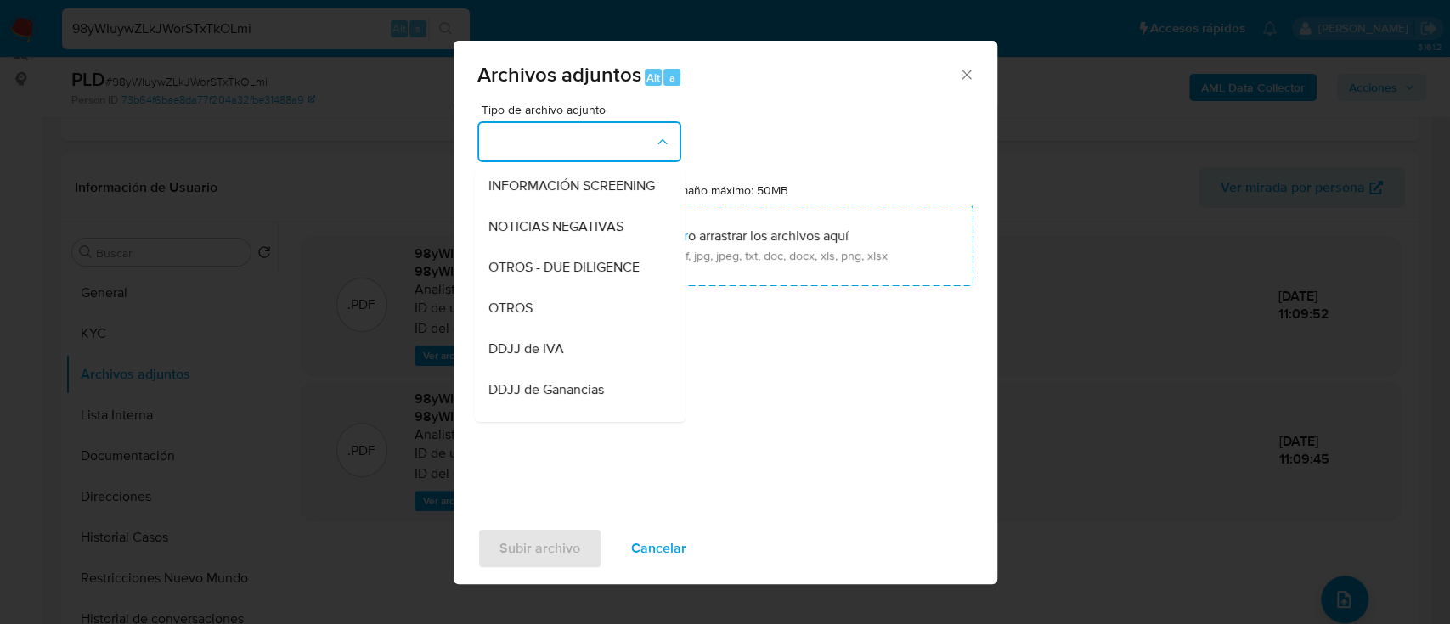
scroll to position [214, 0]
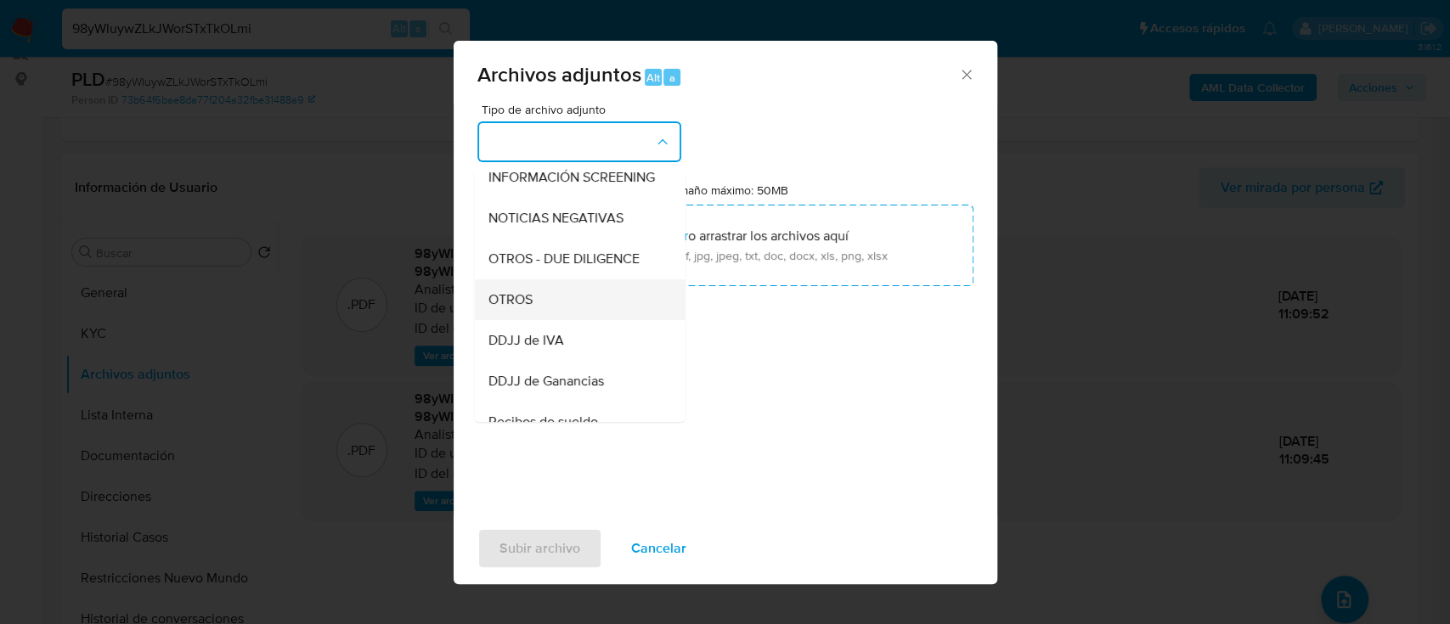
click at [540, 308] on div "OTROS" at bounding box center [574, 300] width 173 height 41
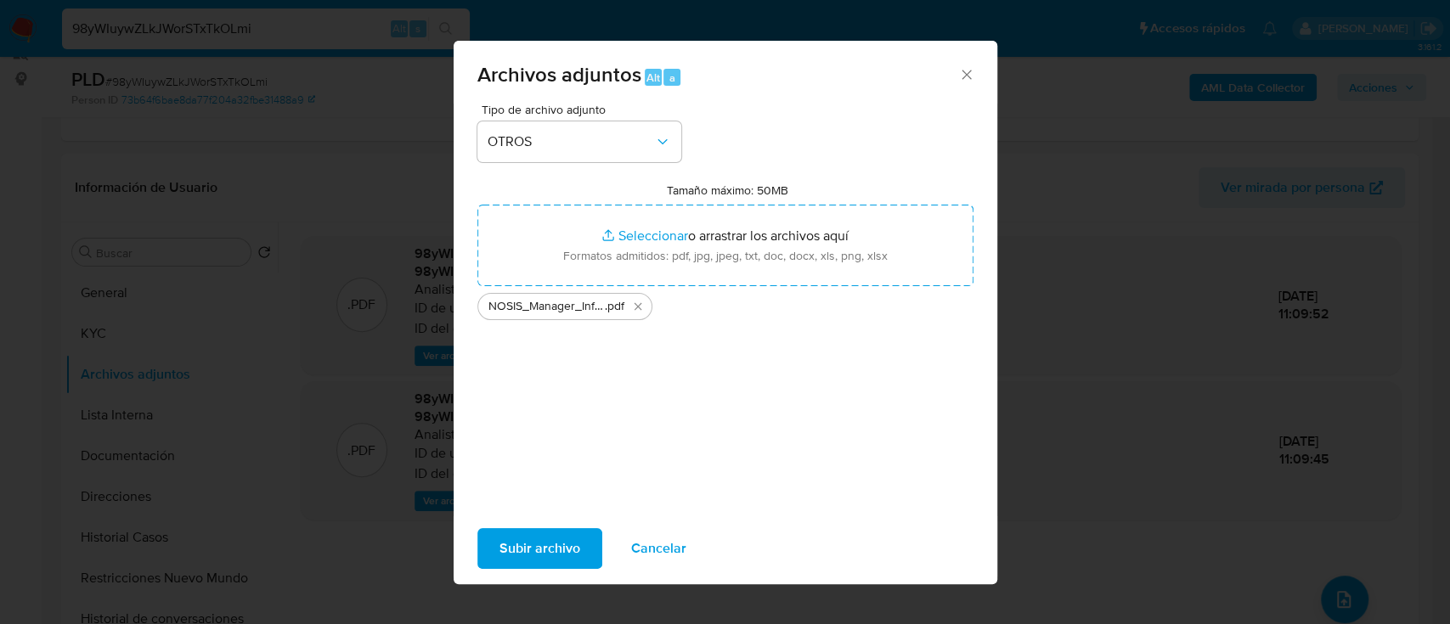
click at [540, 308] on span "NOSIS_Manager_InformeIndividual_27269136893_654927_20250926152226" at bounding box center [547, 306] width 116 height 17
click at [575, 130] on button "OTROS" at bounding box center [579, 141] width 204 height 41
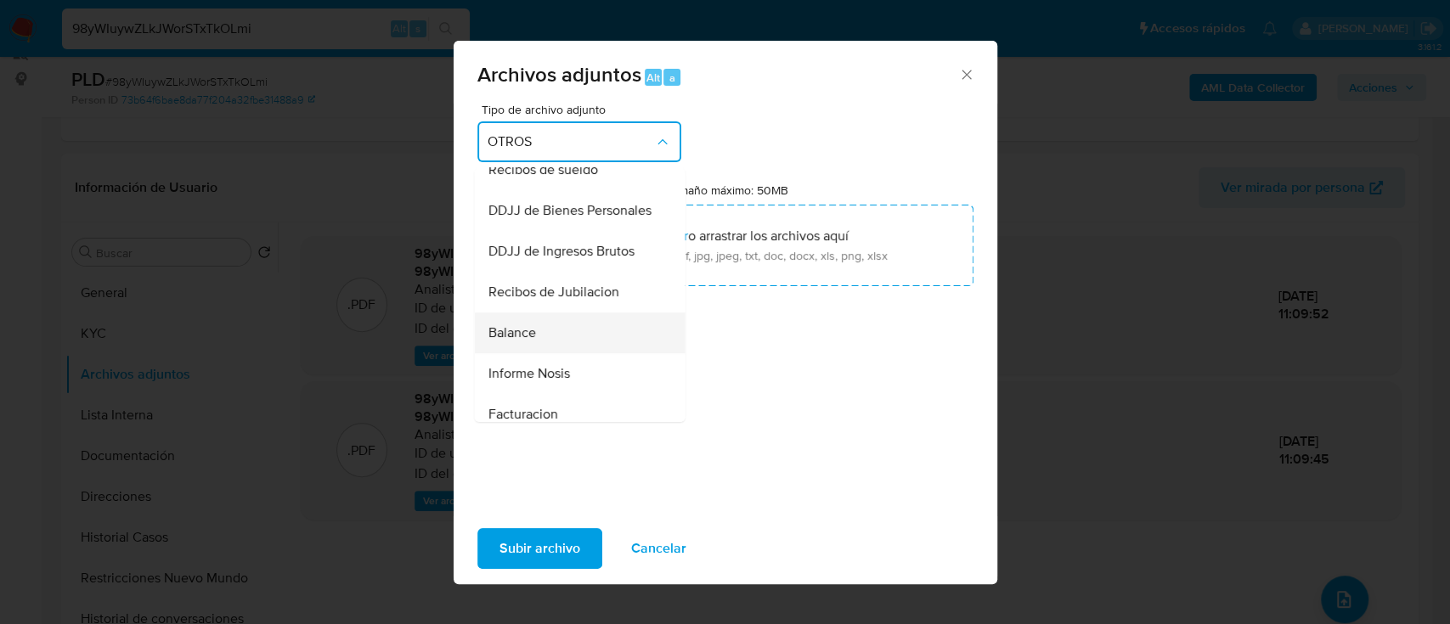
scroll to position [503, 0]
click at [546, 346] on span "Informe Nosis" at bounding box center [529, 337] width 82 height 17
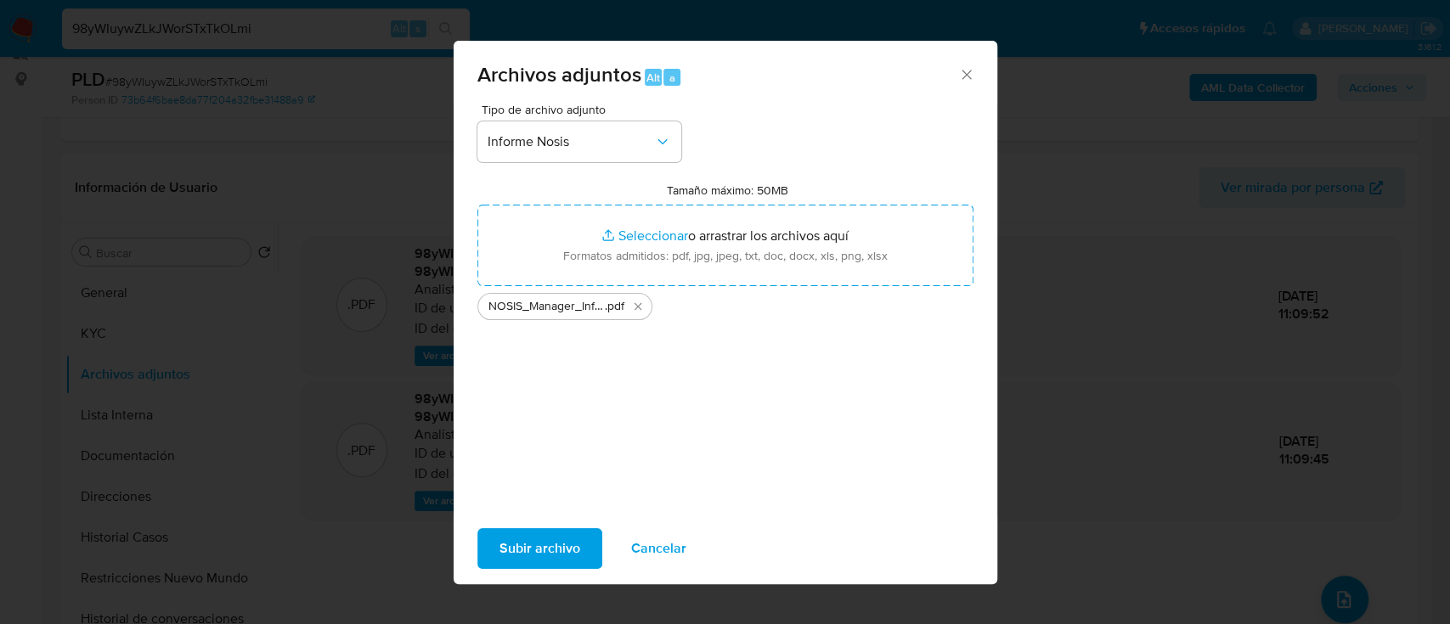
click at [536, 541] on span "Subir archivo" at bounding box center [540, 548] width 81 height 37
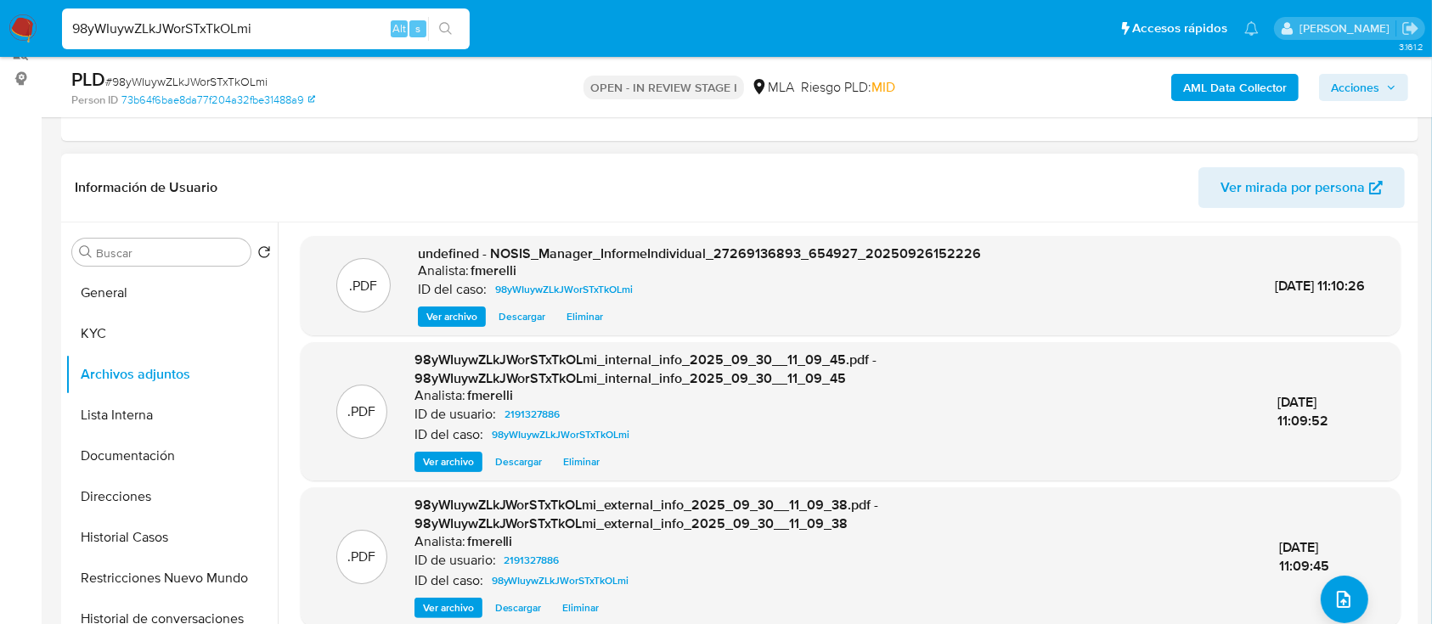
click at [464, 311] on span "Ver archivo" at bounding box center [451, 316] width 51 height 17
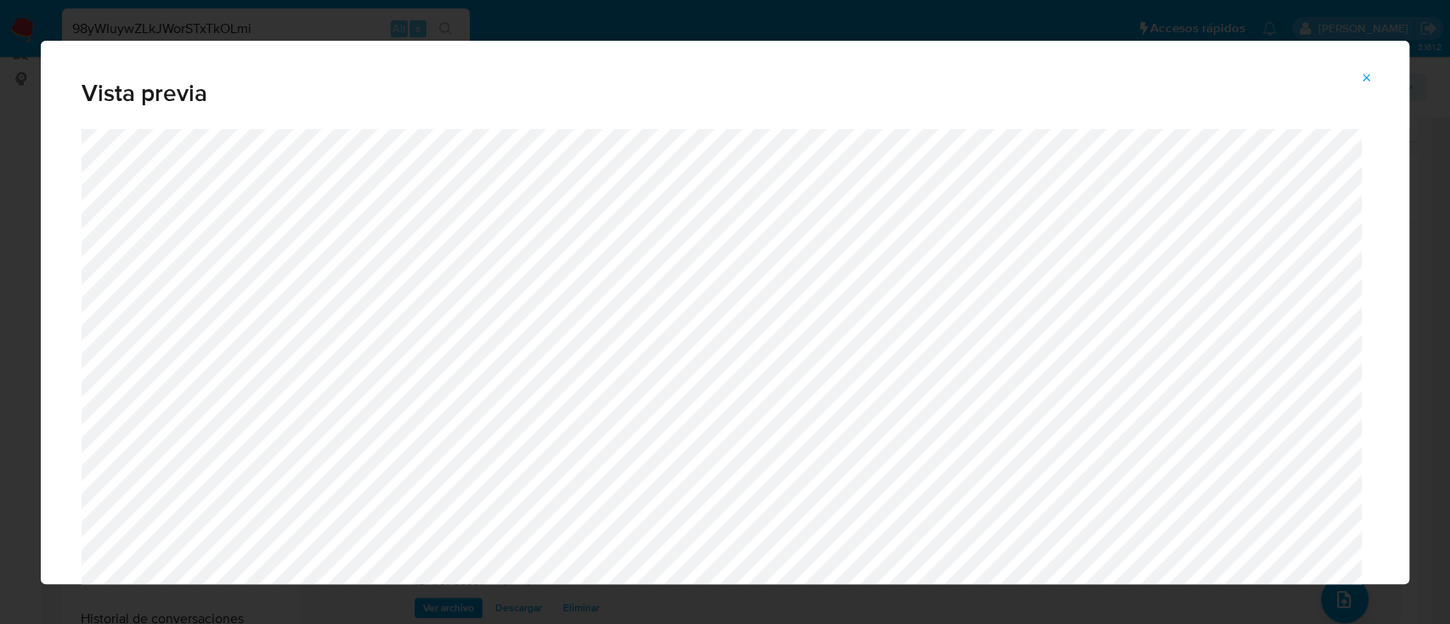
click at [1367, 88] on span "Attachment preview" at bounding box center [1367, 78] width 14 height 24
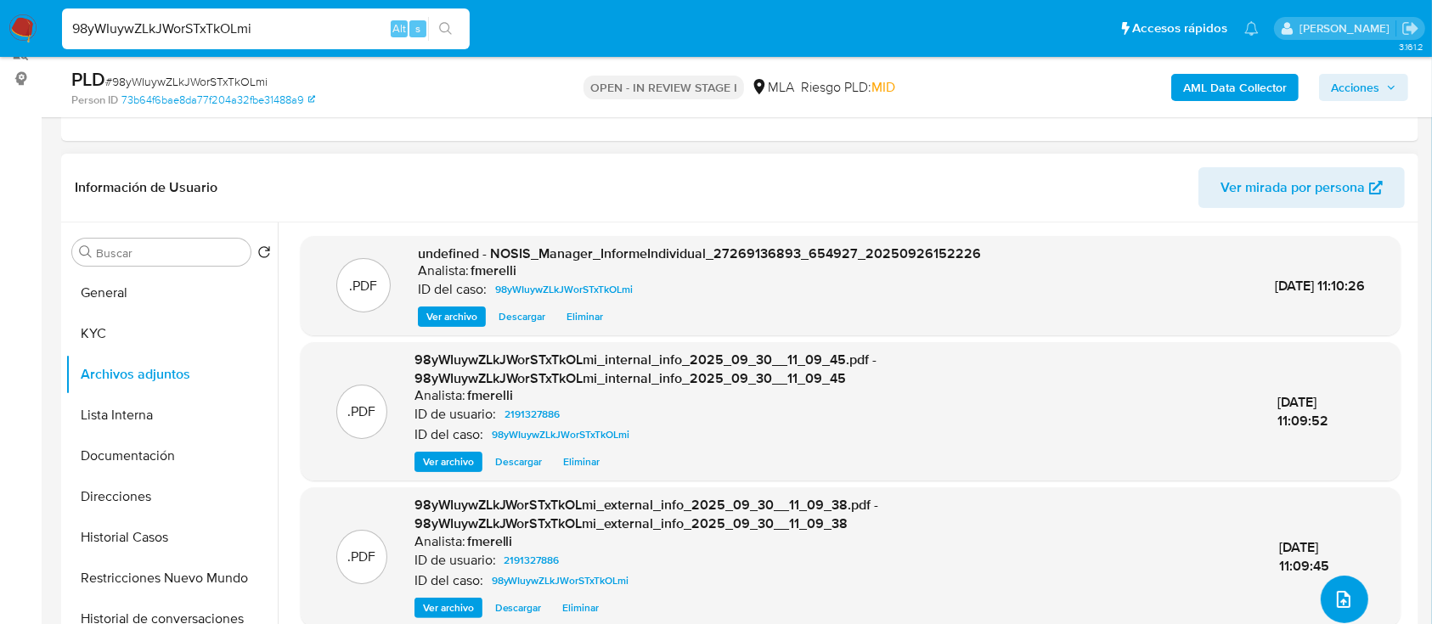
click at [1337, 602] on icon "upload-file" at bounding box center [1344, 599] width 14 height 17
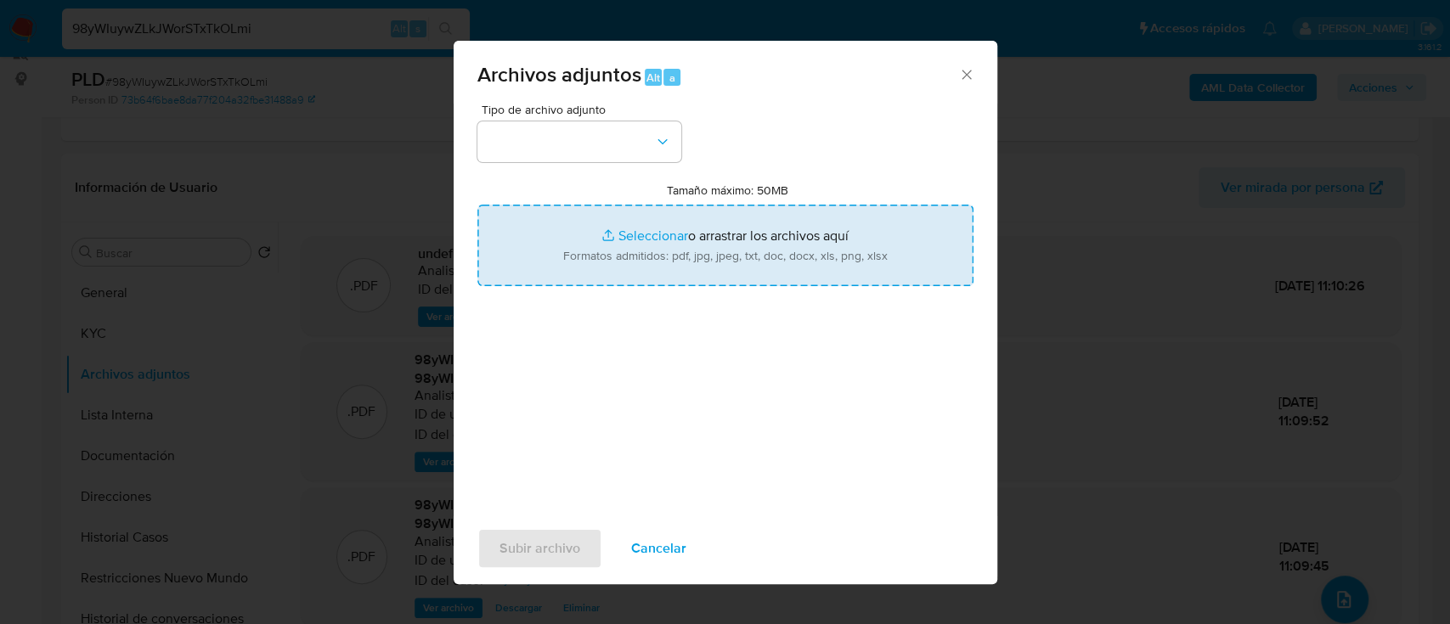
type input "C:\fakepath\Caselog 98yWIuywZLkJWorSTxTkOLmi_2025_09_18_01_30_54.docx"
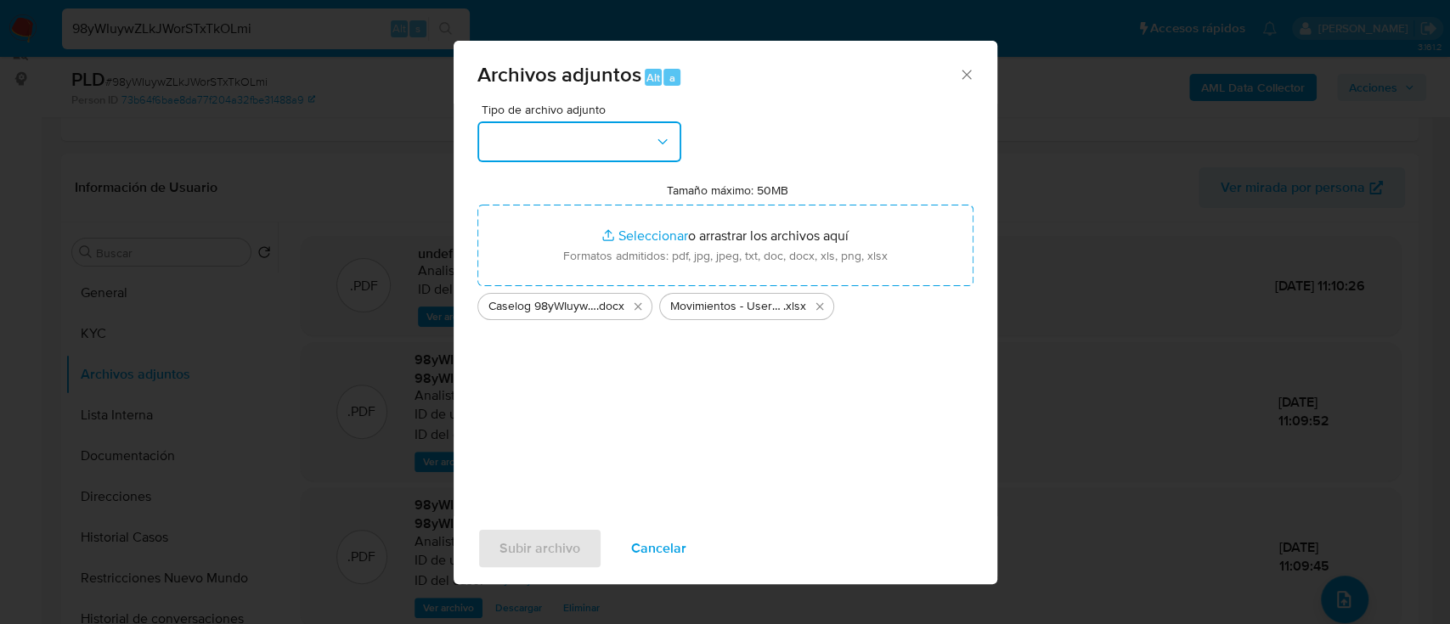
click at [572, 159] on button "button" at bounding box center [579, 141] width 204 height 41
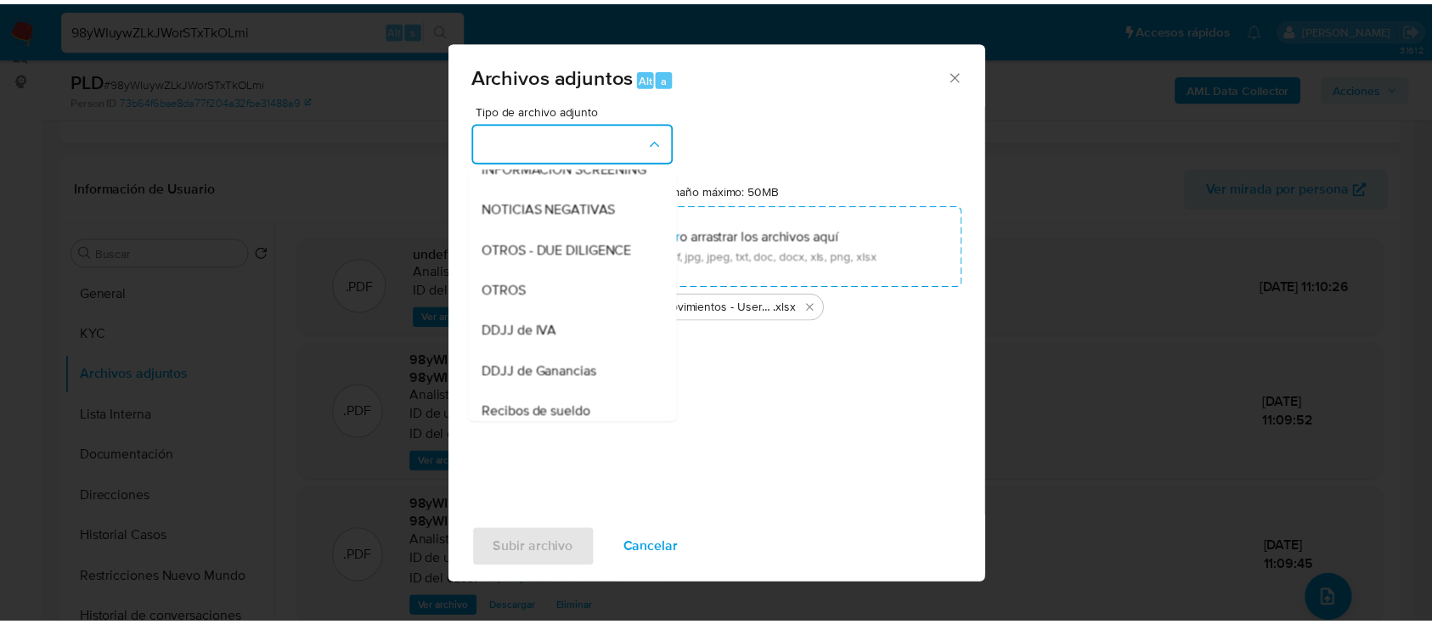
scroll to position [225, 0]
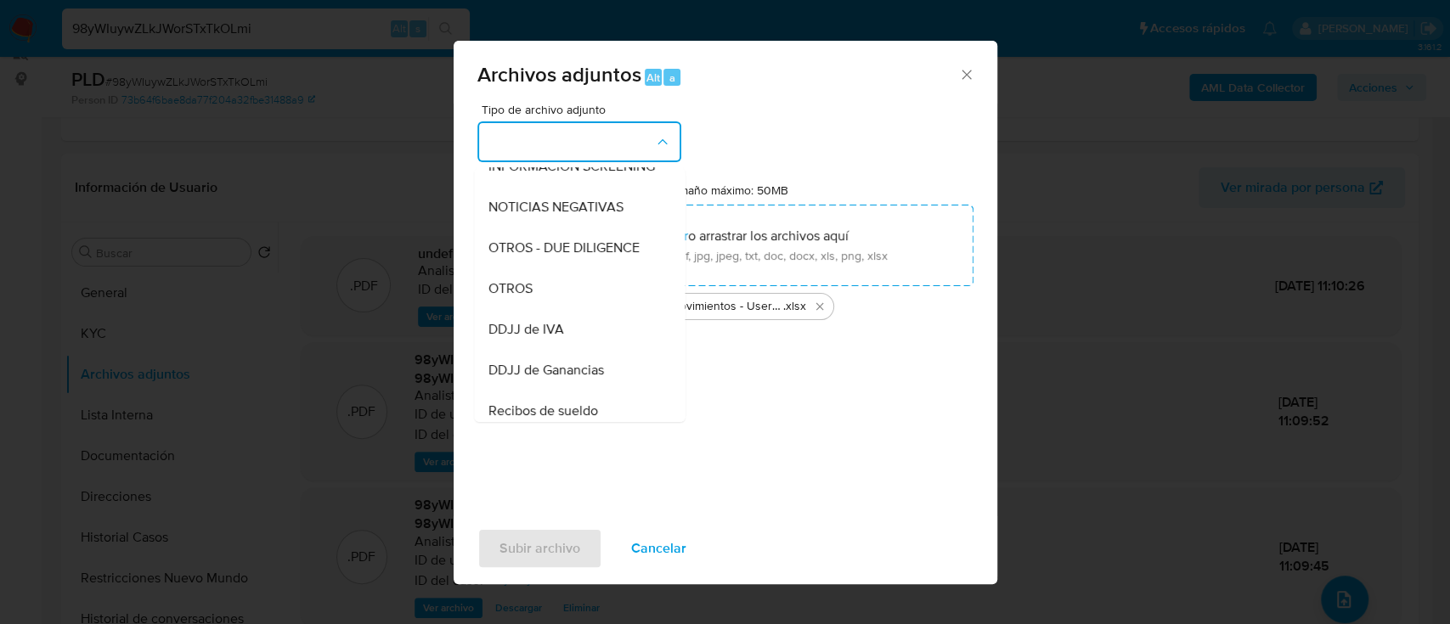
click at [550, 309] on div "OTROS" at bounding box center [574, 288] width 173 height 41
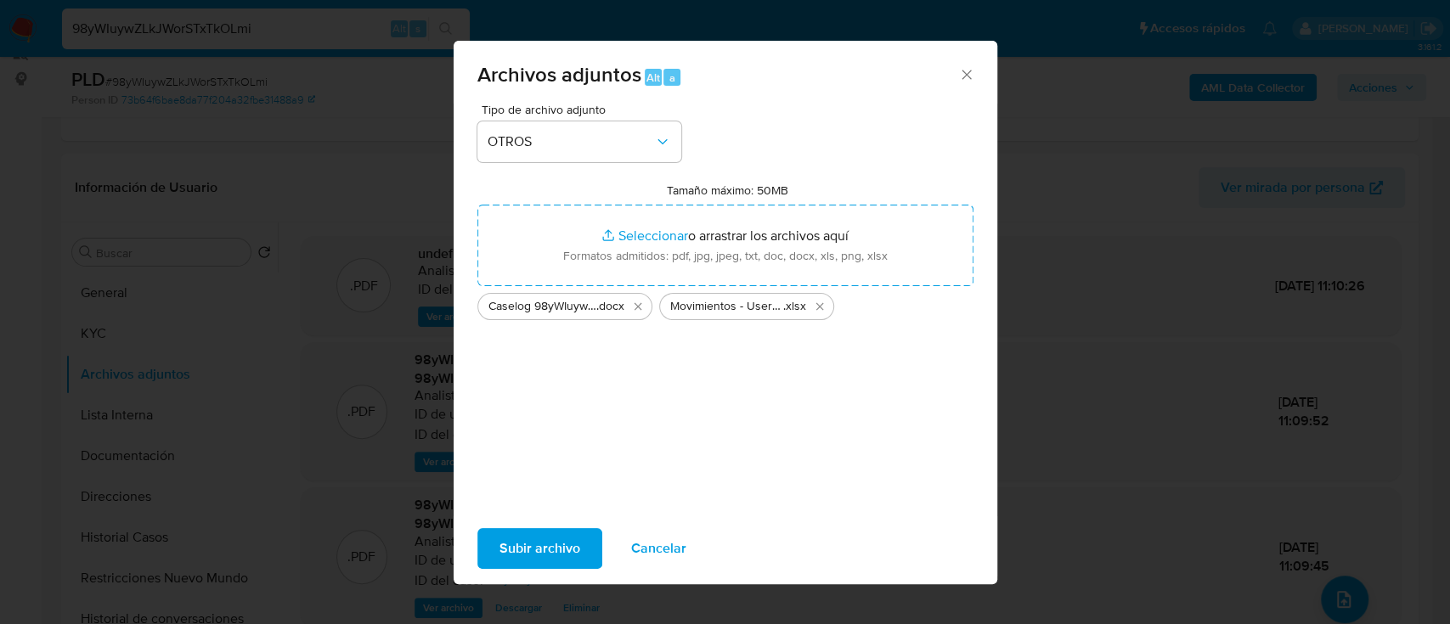
click at [517, 555] on span "Subir archivo" at bounding box center [540, 548] width 81 height 37
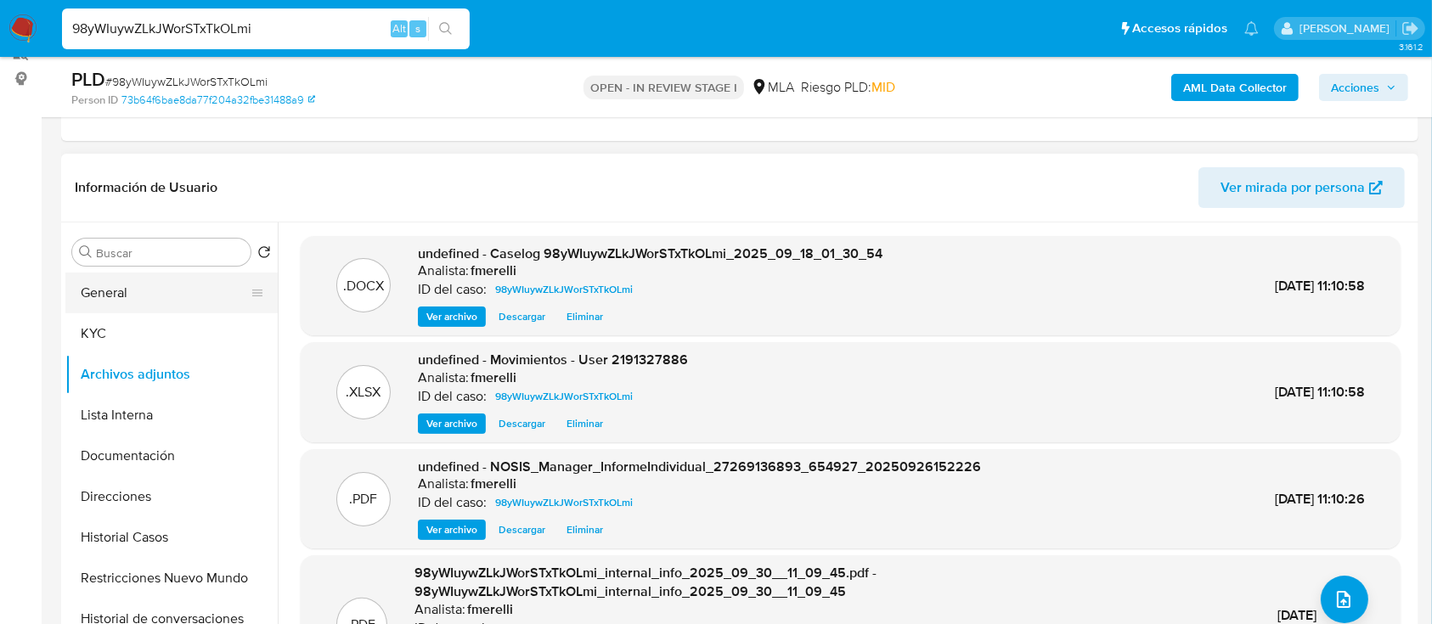
click at [140, 301] on button "General" at bounding box center [164, 293] width 199 height 41
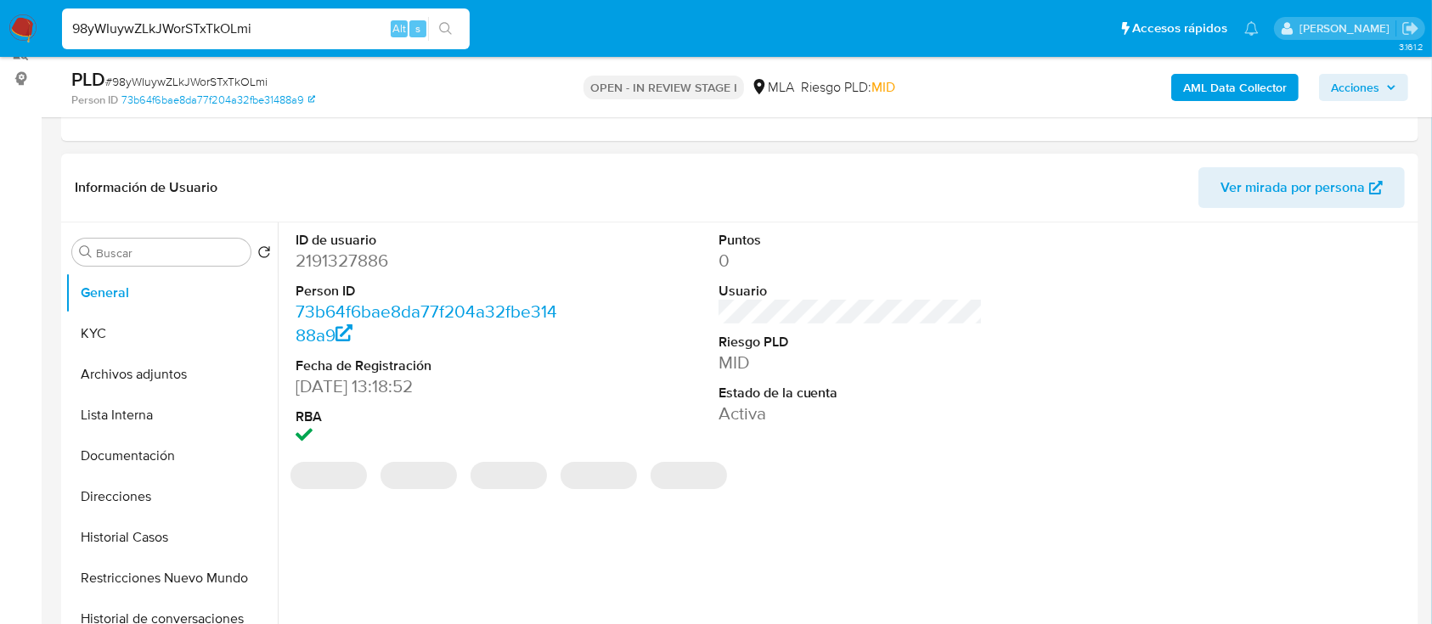
click at [331, 258] on dd "2191327886" at bounding box center [428, 261] width 265 height 24
copy dd "2191327886"
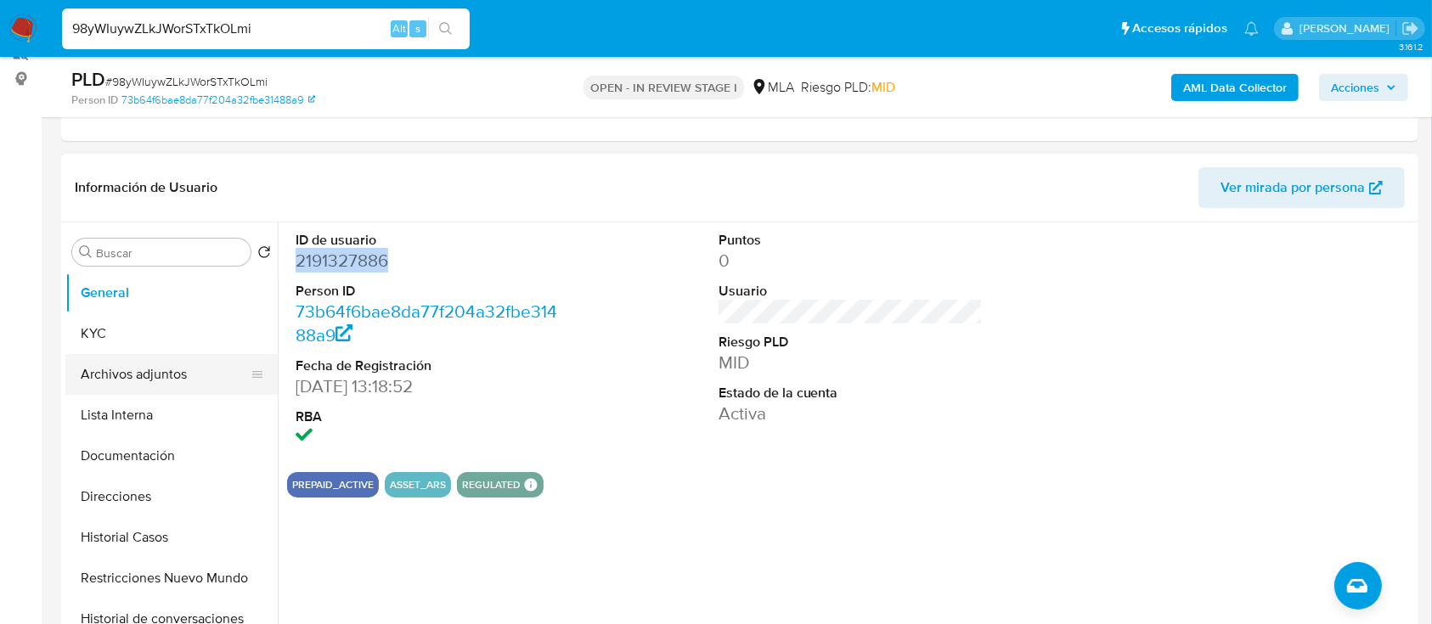
click at [179, 368] on button "Archivos adjuntos" at bounding box center [164, 374] width 199 height 41
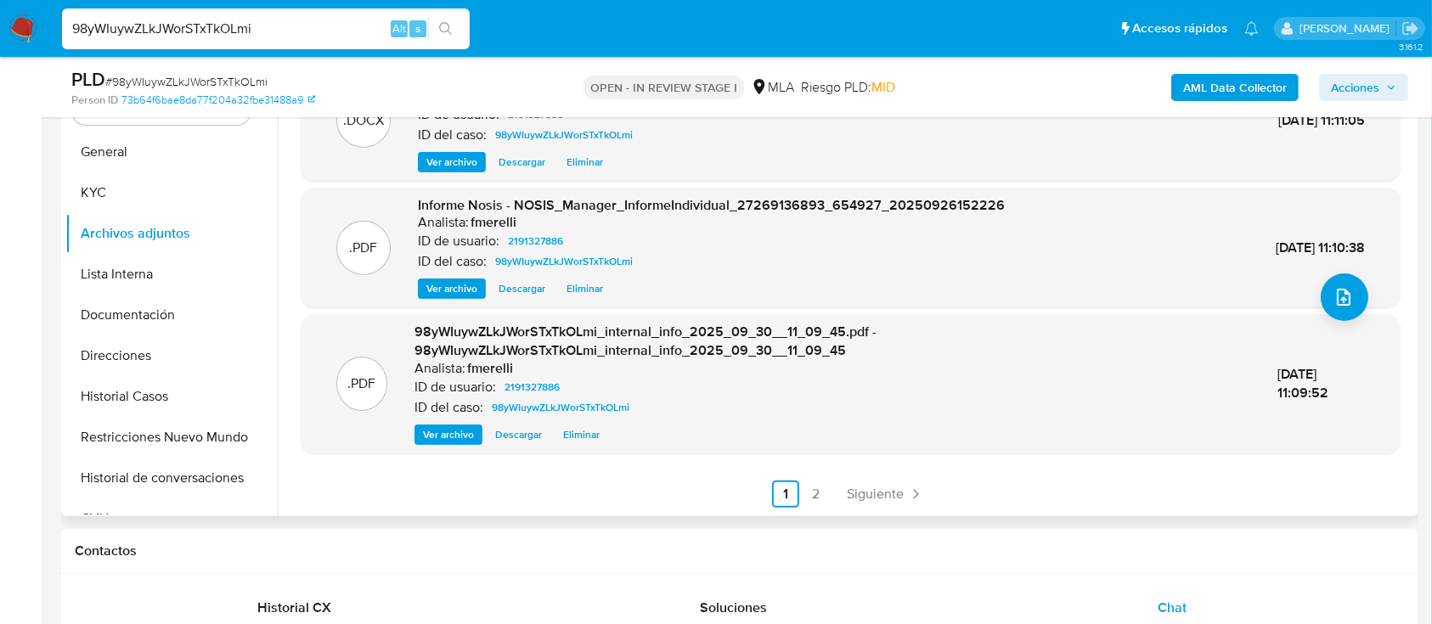
scroll to position [360, 0]
click at [911, 492] on icon "Paginación" at bounding box center [915, 493] width 17 height 17
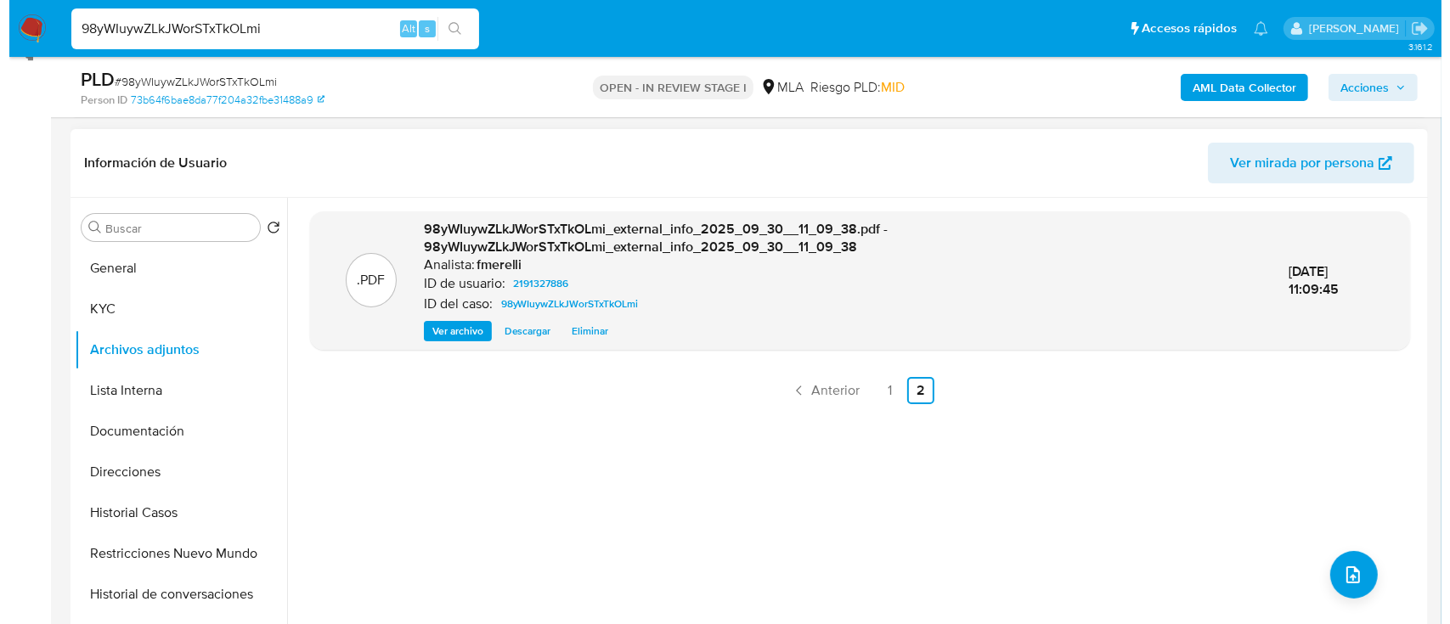
scroll to position [238, 0]
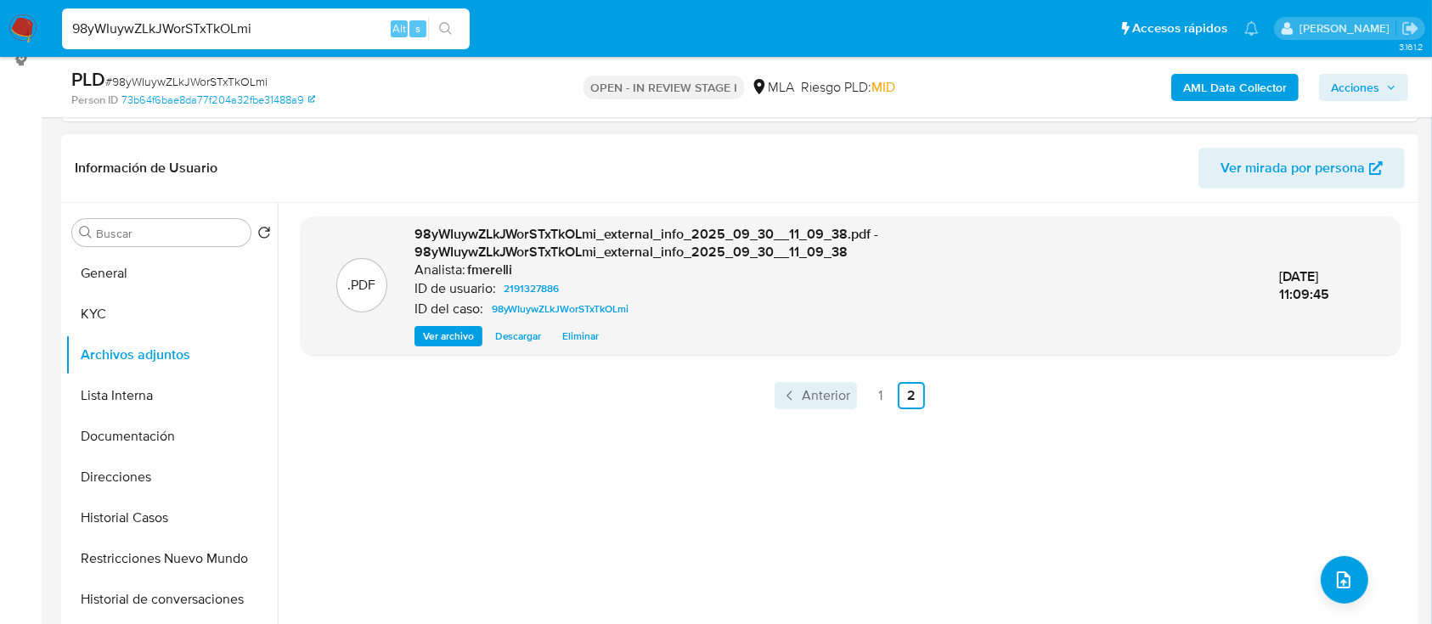
click at [775, 384] on link "Anterior" at bounding box center [816, 395] width 82 height 27
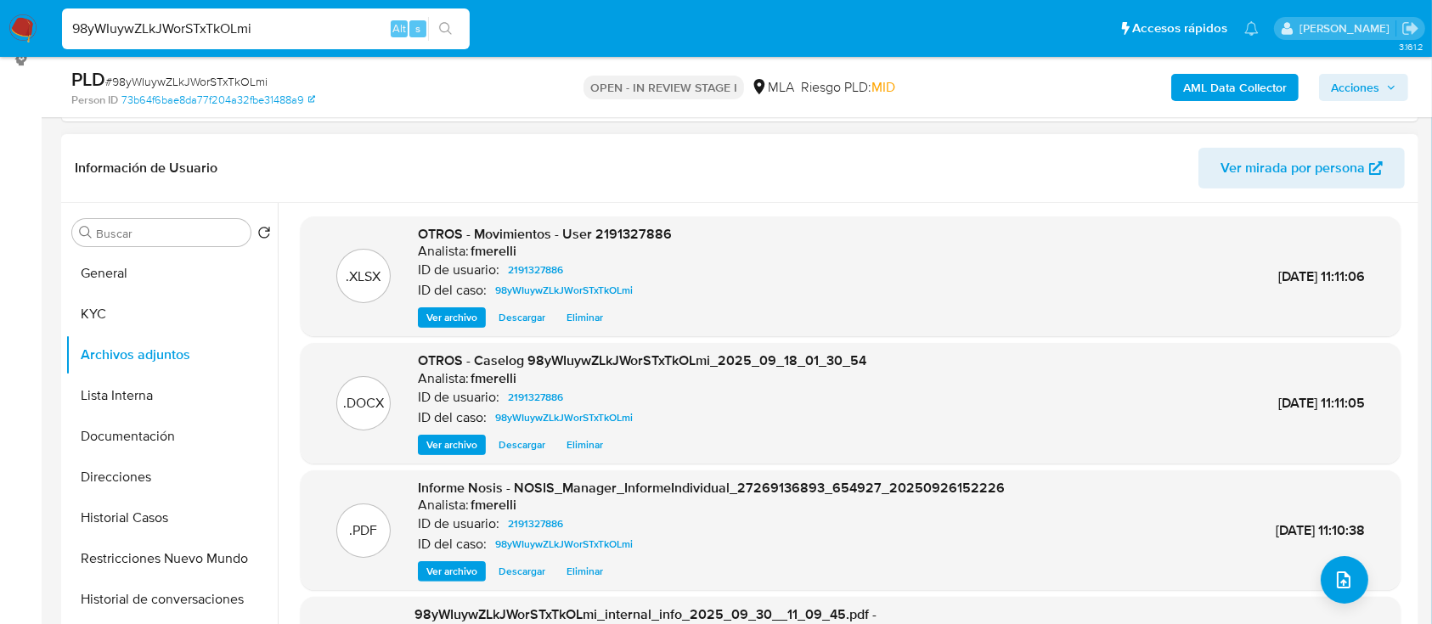
click at [448, 442] on span "Ver archivo" at bounding box center [451, 445] width 51 height 17
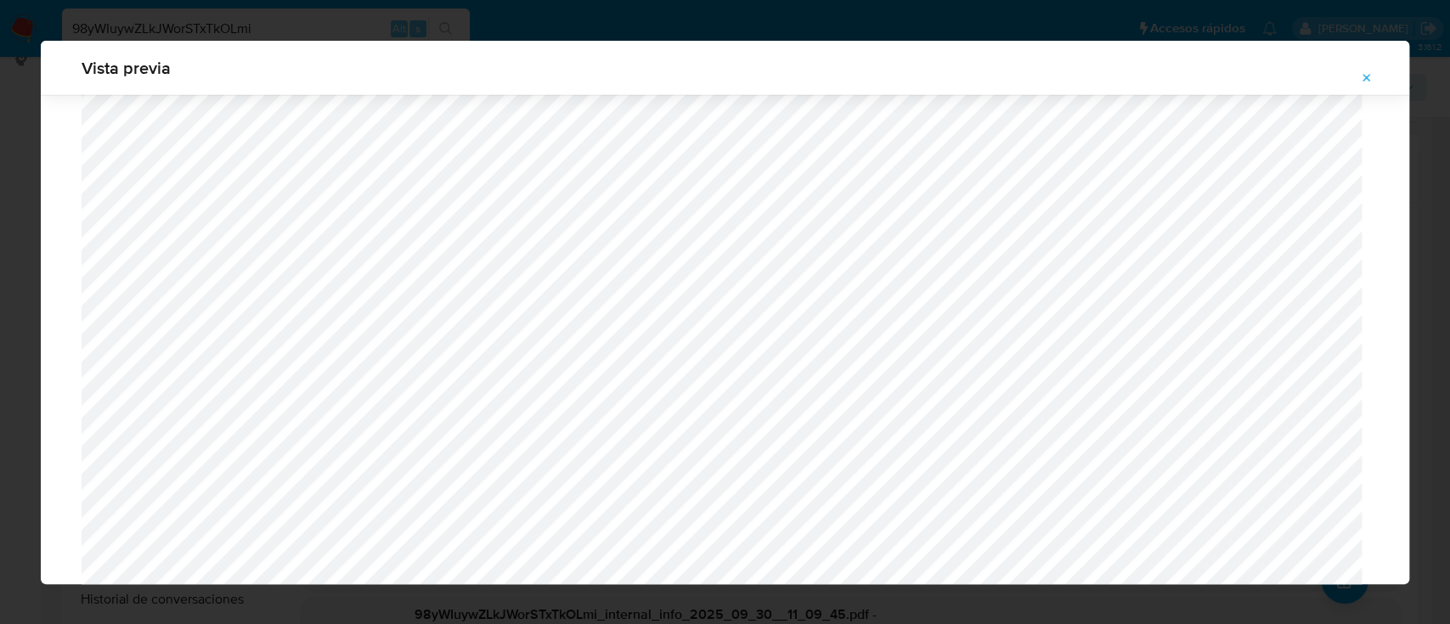
scroll to position [3160, 0]
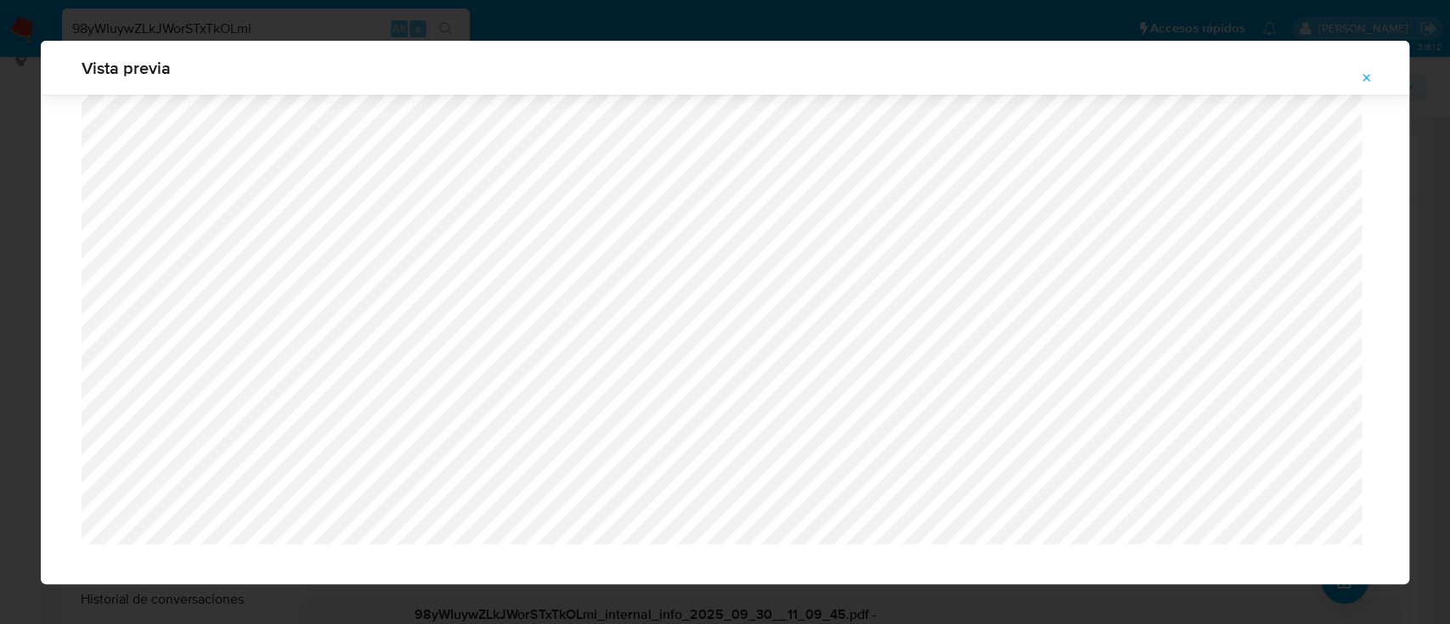
click at [1374, 85] on button "Attachment preview" at bounding box center [1366, 78] width 37 height 27
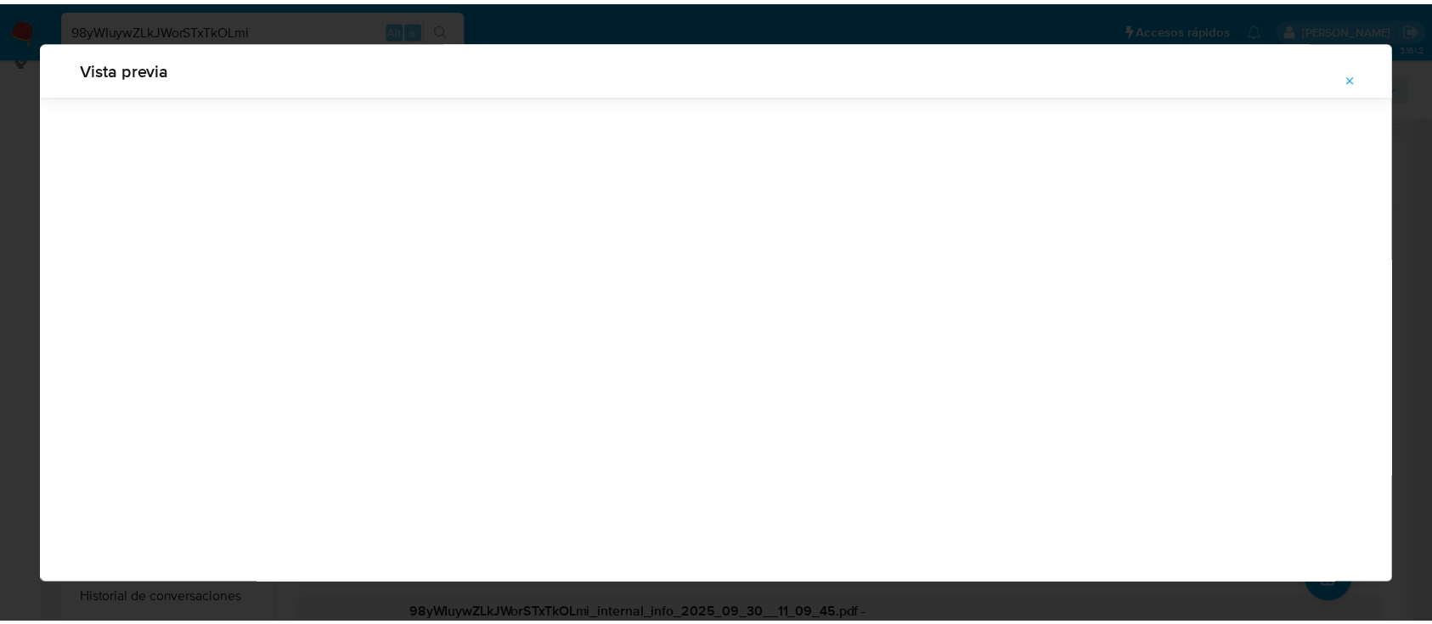
scroll to position [54, 0]
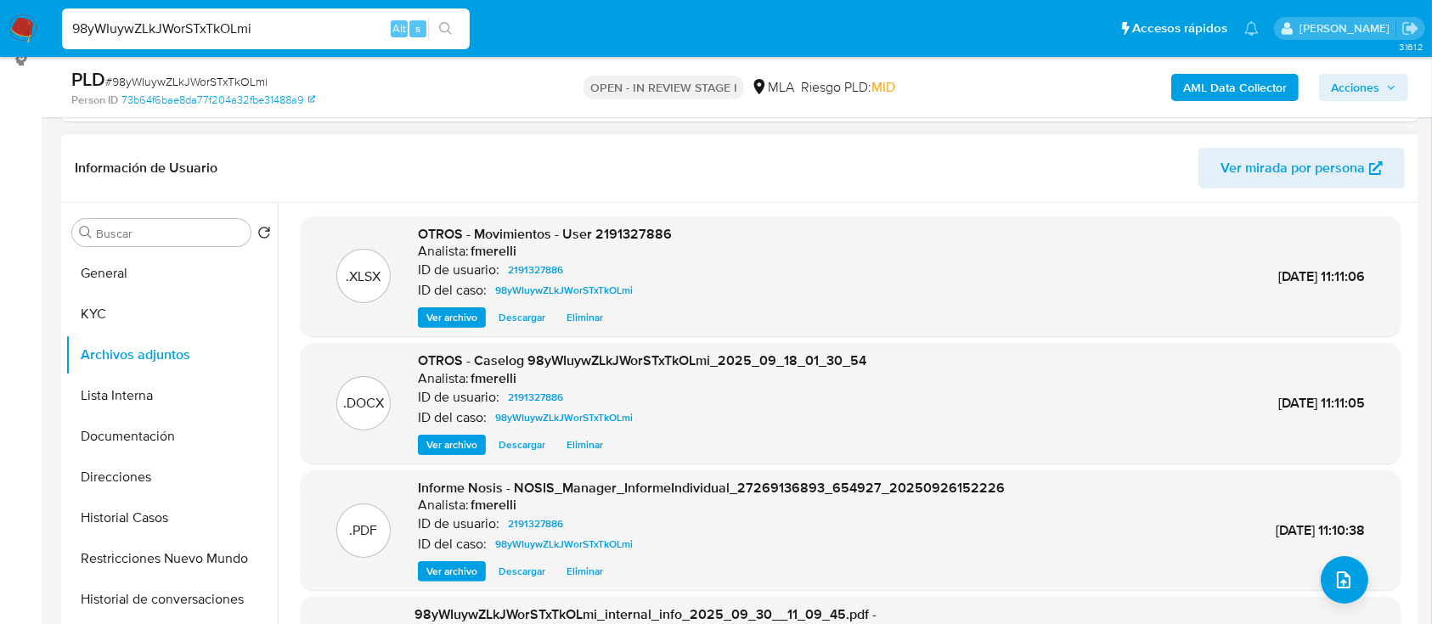
click at [259, 82] on span "# 98yWIuywZLkJWorSTxTkOLmi" at bounding box center [186, 81] width 162 height 17
copy span "98yWIuywZLkJWorSTxTkOLmi"
click at [133, 387] on button "Lista Interna" at bounding box center [164, 396] width 199 height 41
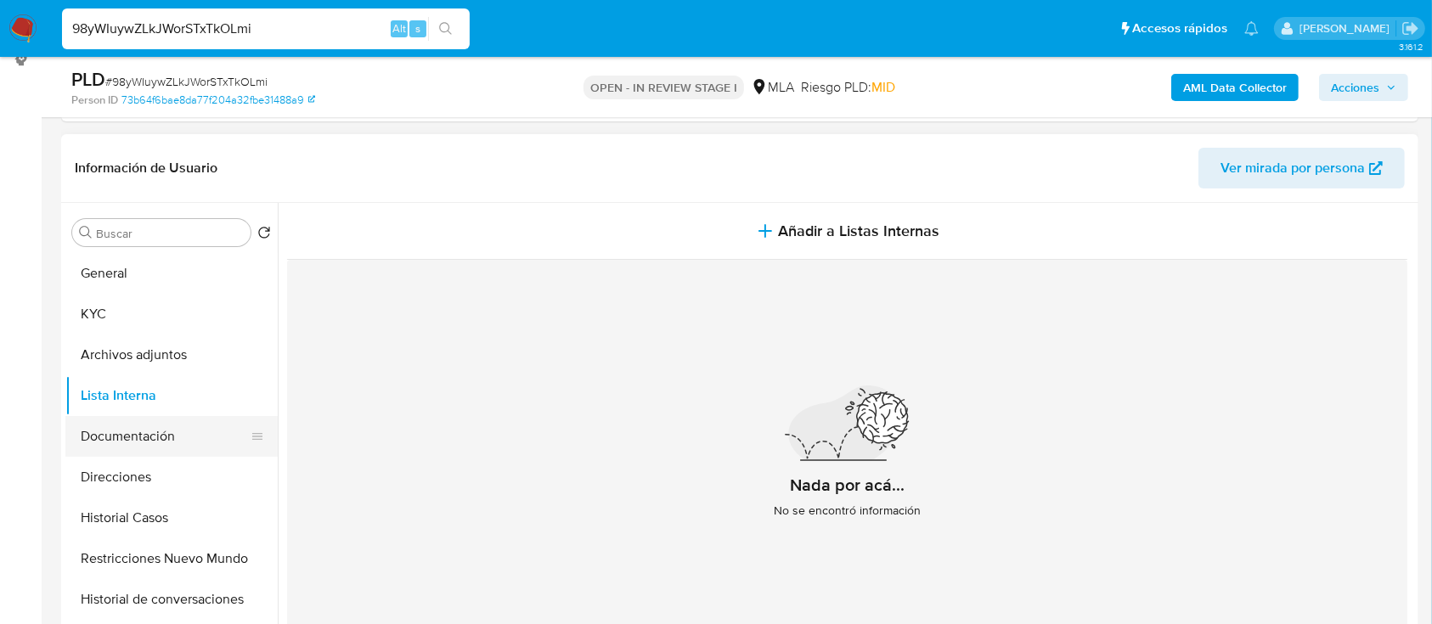
click at [143, 428] on button "Documentación" at bounding box center [164, 436] width 199 height 41
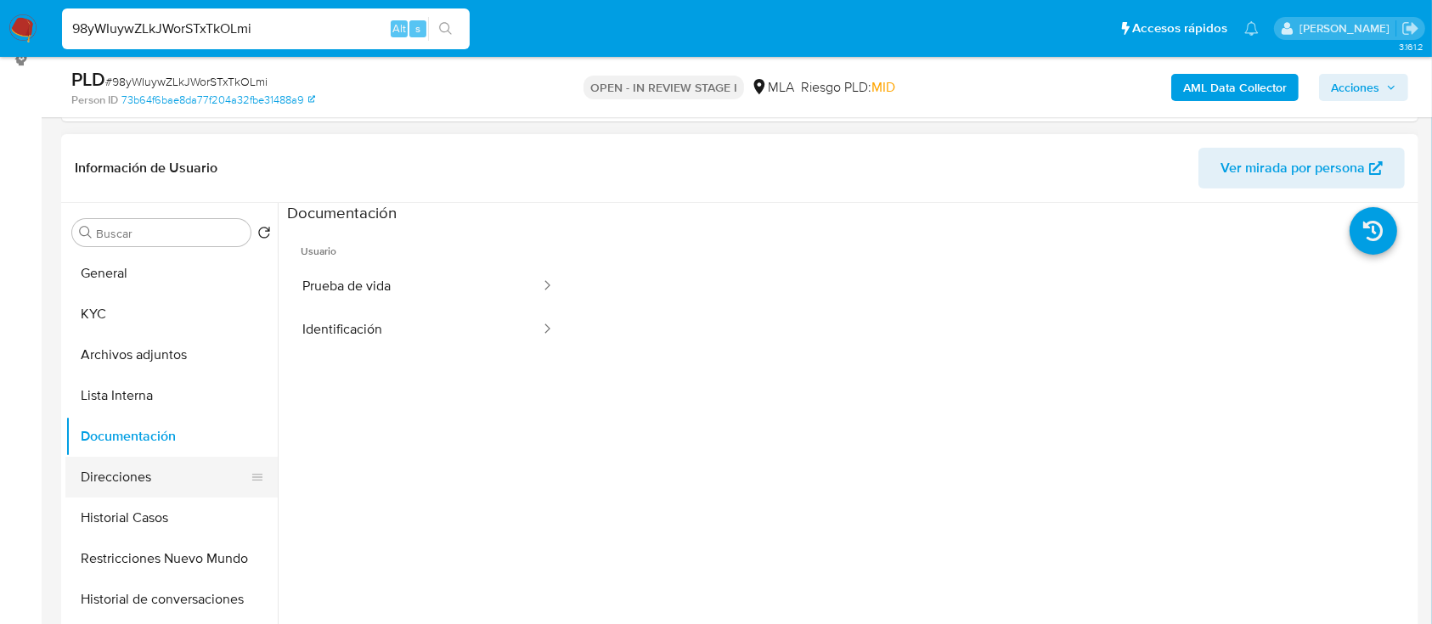
click at [138, 479] on button "Direcciones" at bounding box center [164, 477] width 199 height 41
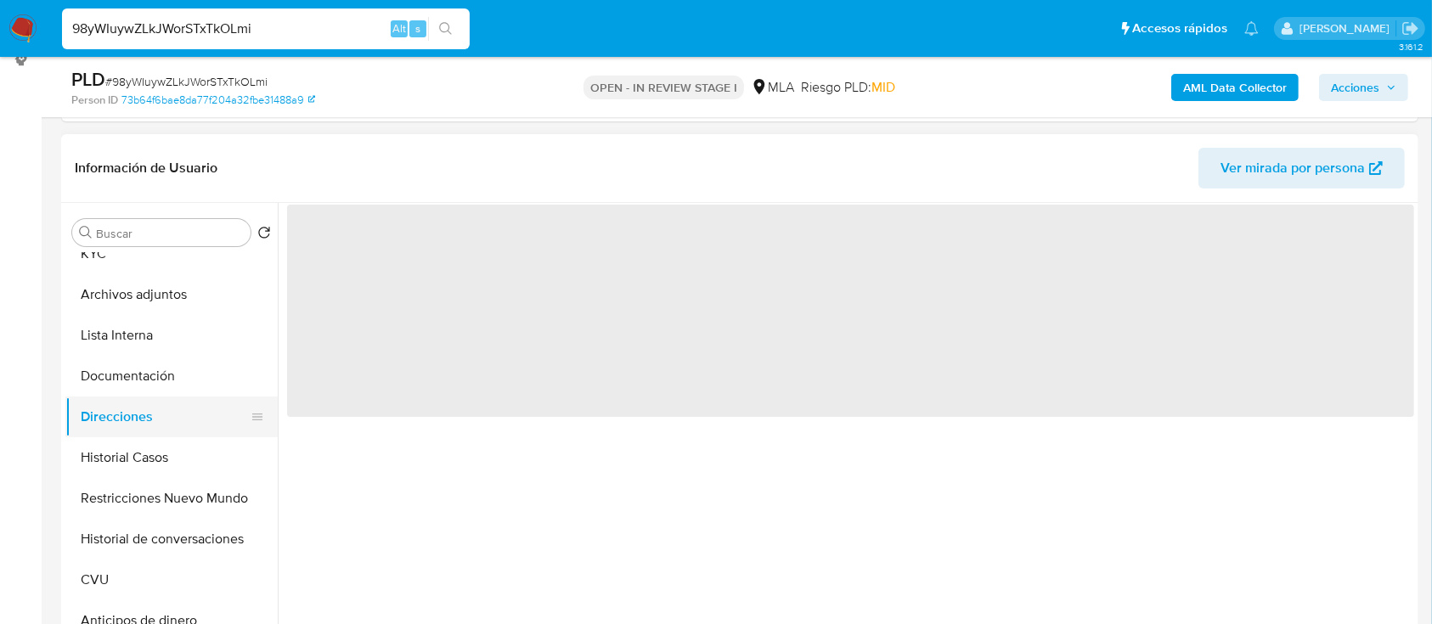
scroll to position [61, 0]
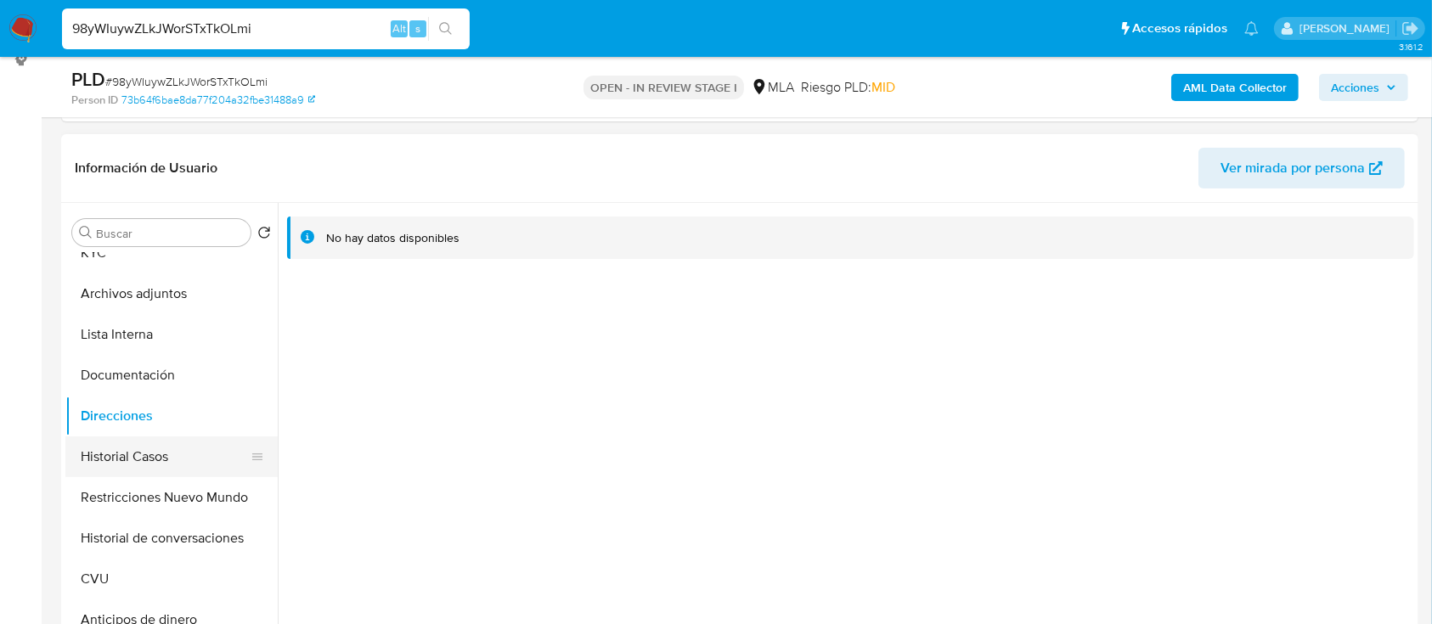
click at [149, 455] on button "Historial Casos" at bounding box center [164, 457] width 199 height 41
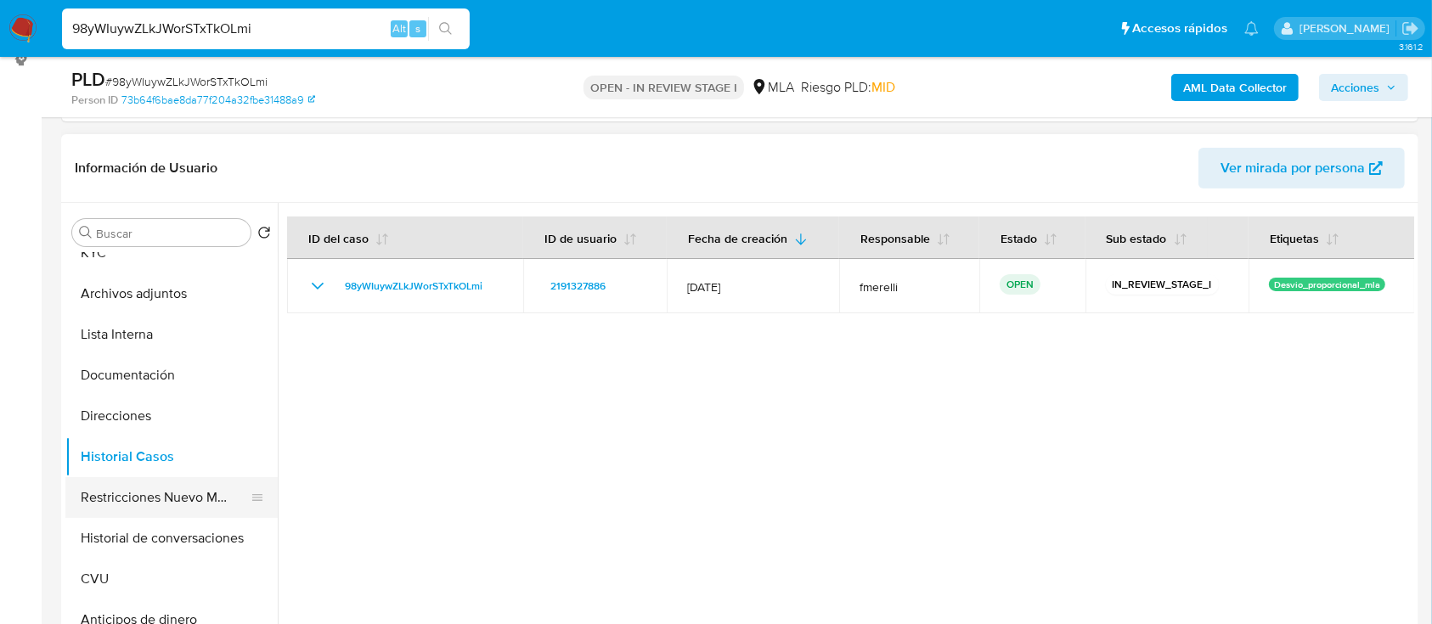
click at [139, 501] on button "Restricciones Nuevo Mundo" at bounding box center [164, 497] width 199 height 41
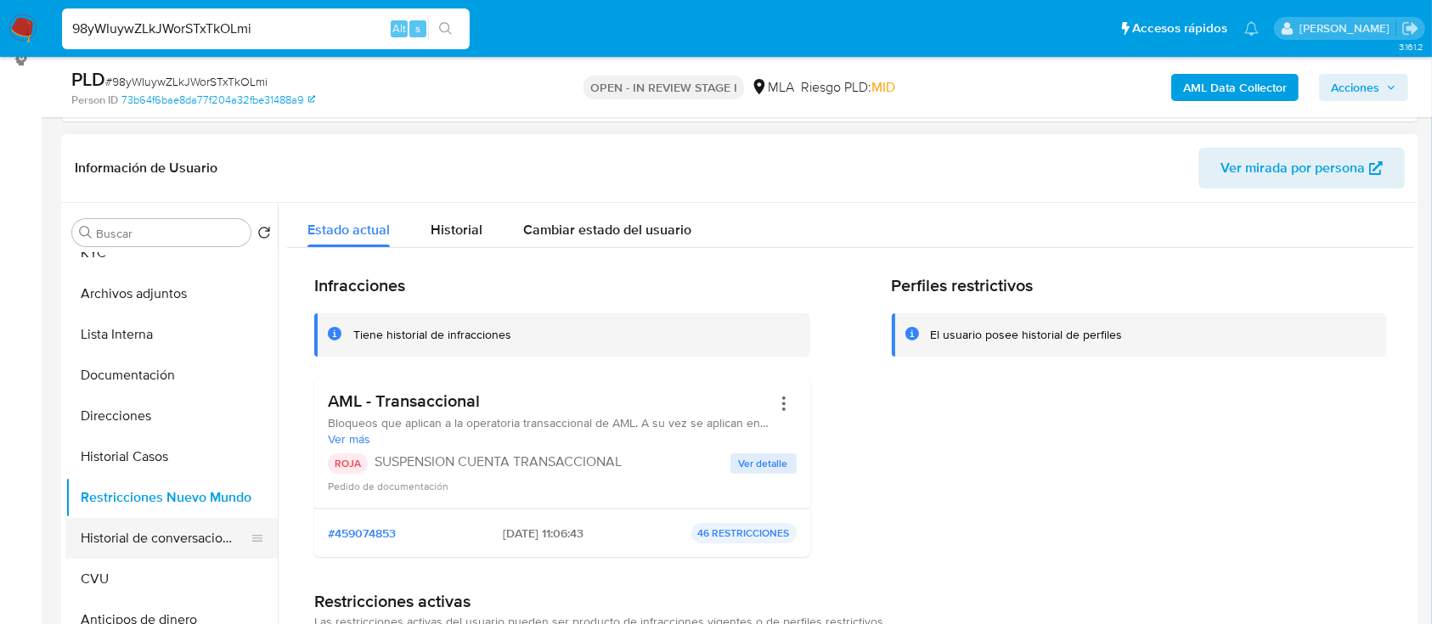
click at [139, 529] on button "Historial de conversaciones" at bounding box center [164, 538] width 199 height 41
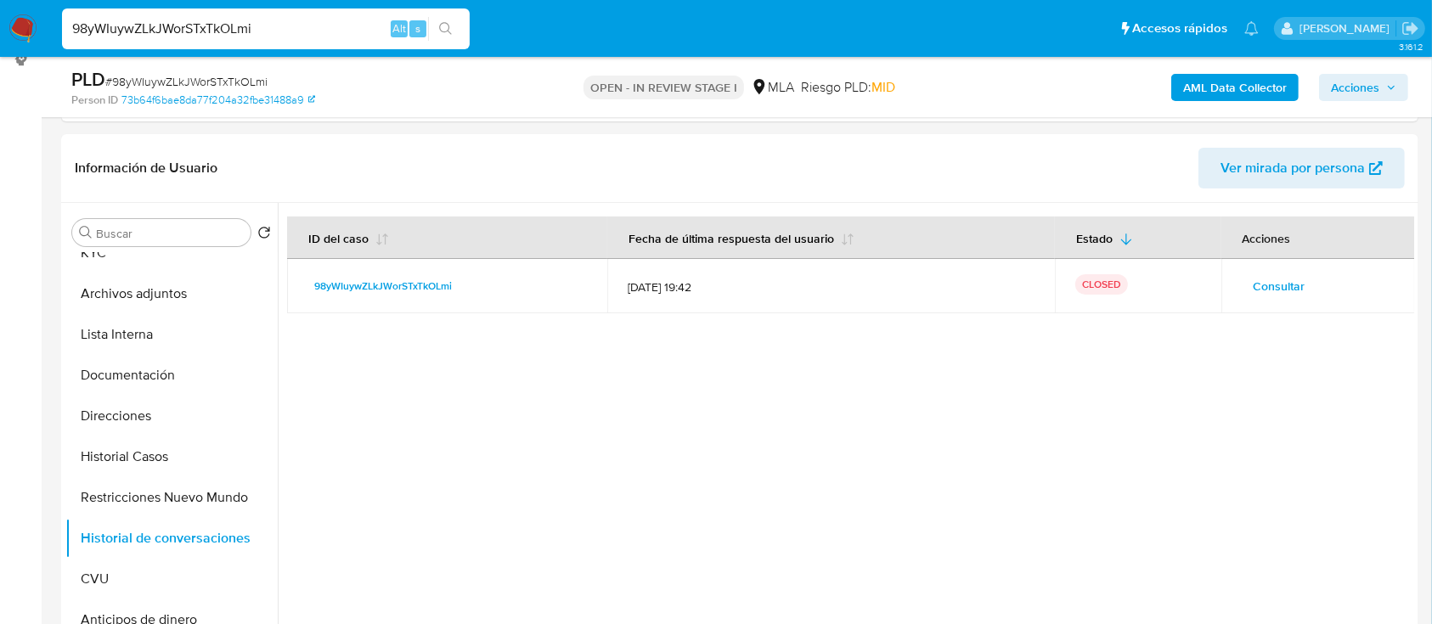
click at [1337, 78] on span "Acciones" at bounding box center [1355, 87] width 48 height 27
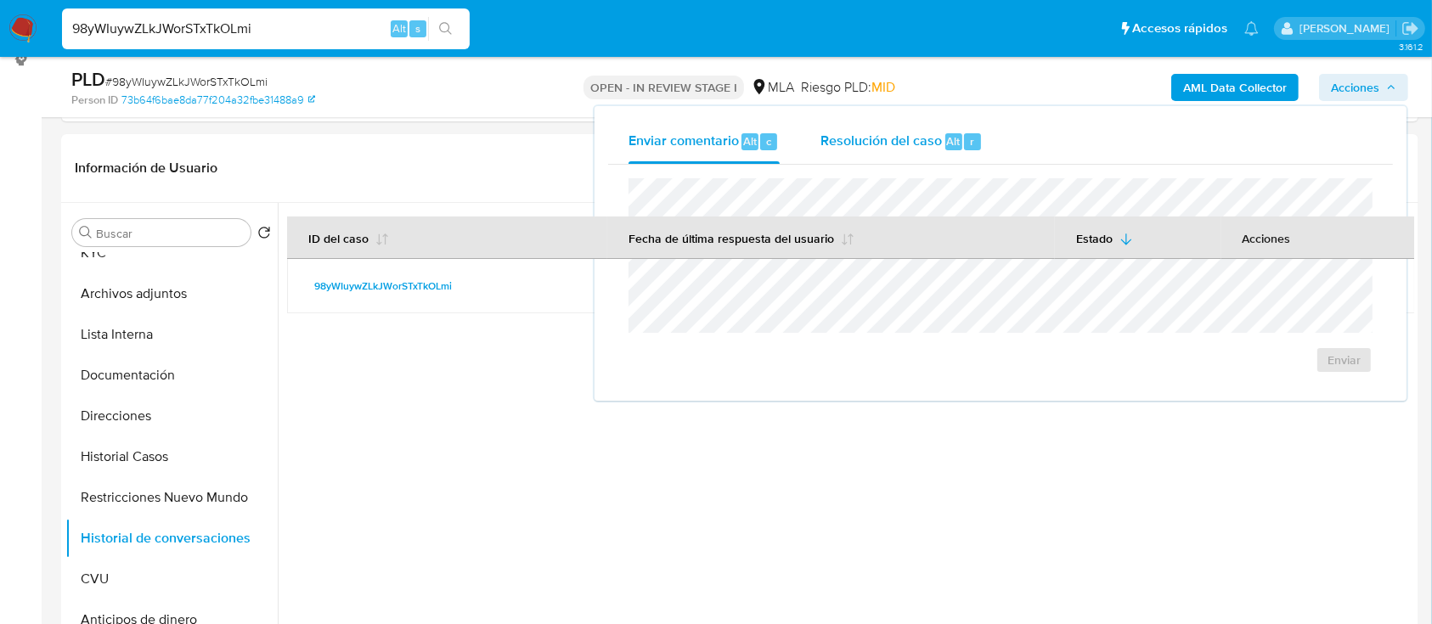
click at [945, 151] on div "Resolución del caso Alt r" at bounding box center [902, 142] width 162 height 44
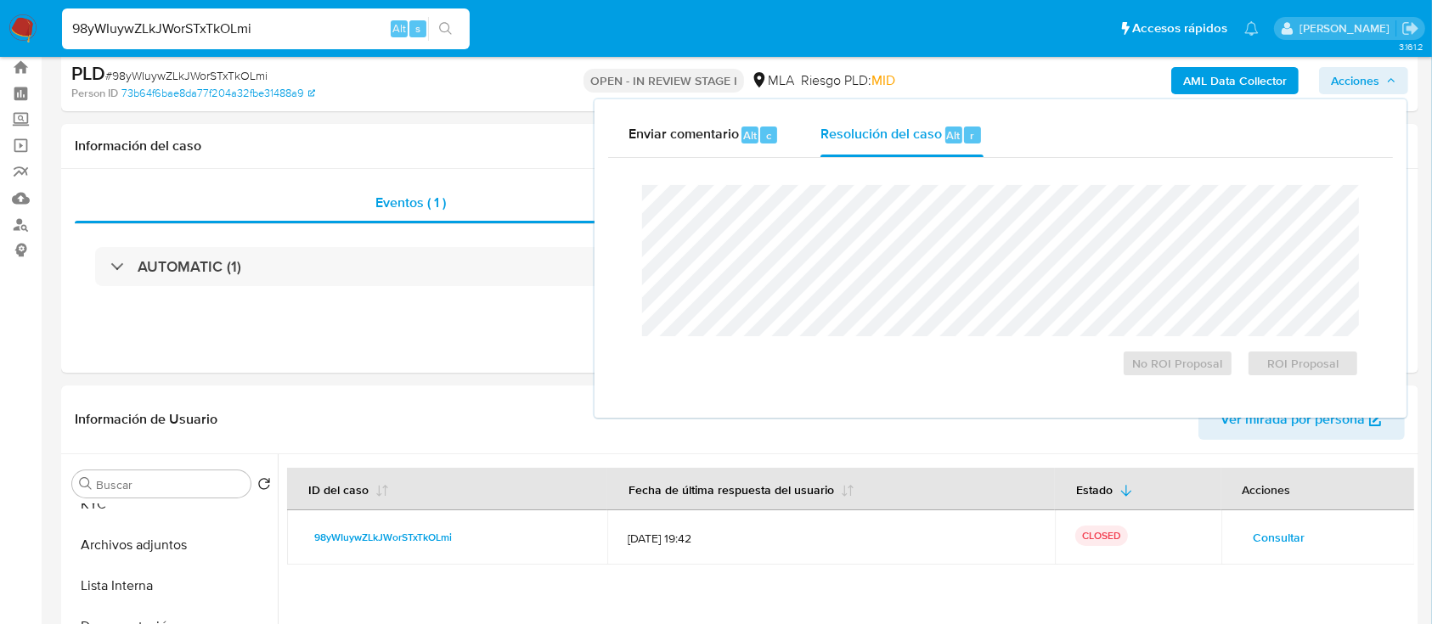
scroll to position [0, 0]
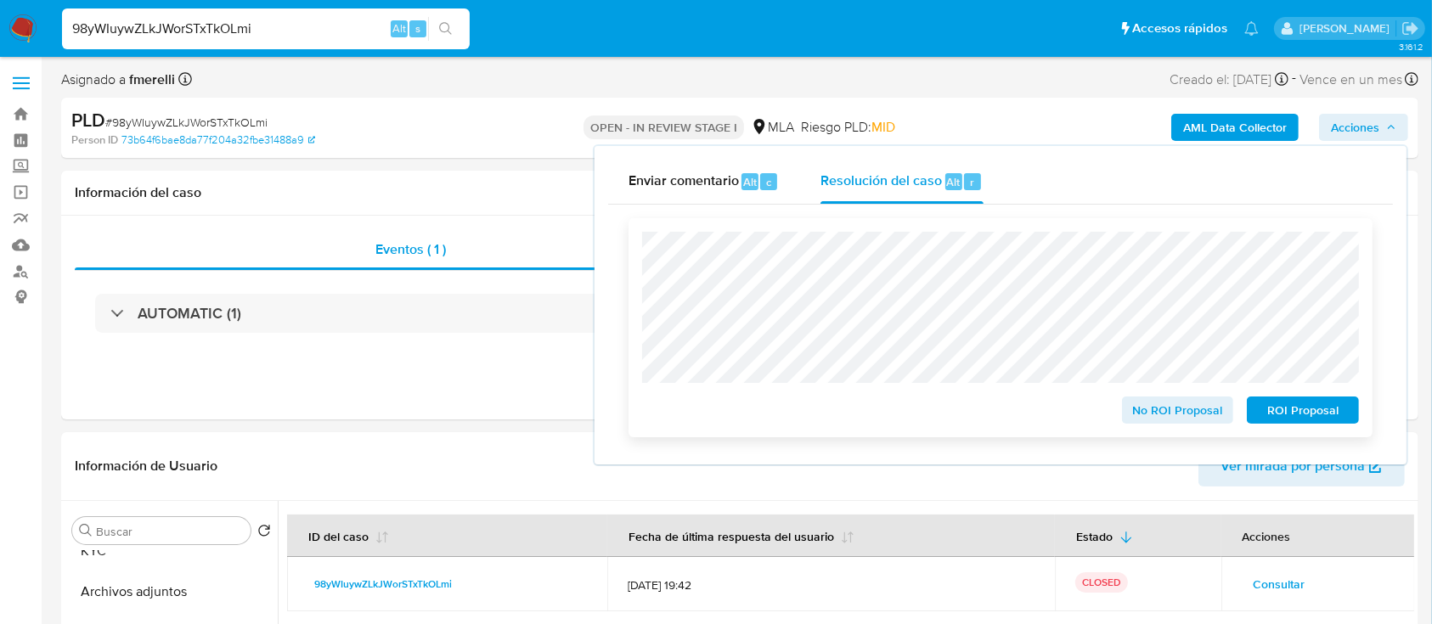
click at [1267, 435] on div "No ROI Proposal ROI Proposal" at bounding box center [1001, 327] width 744 height 219
click at [1289, 415] on span "ROI Proposal" at bounding box center [1303, 410] width 88 height 24
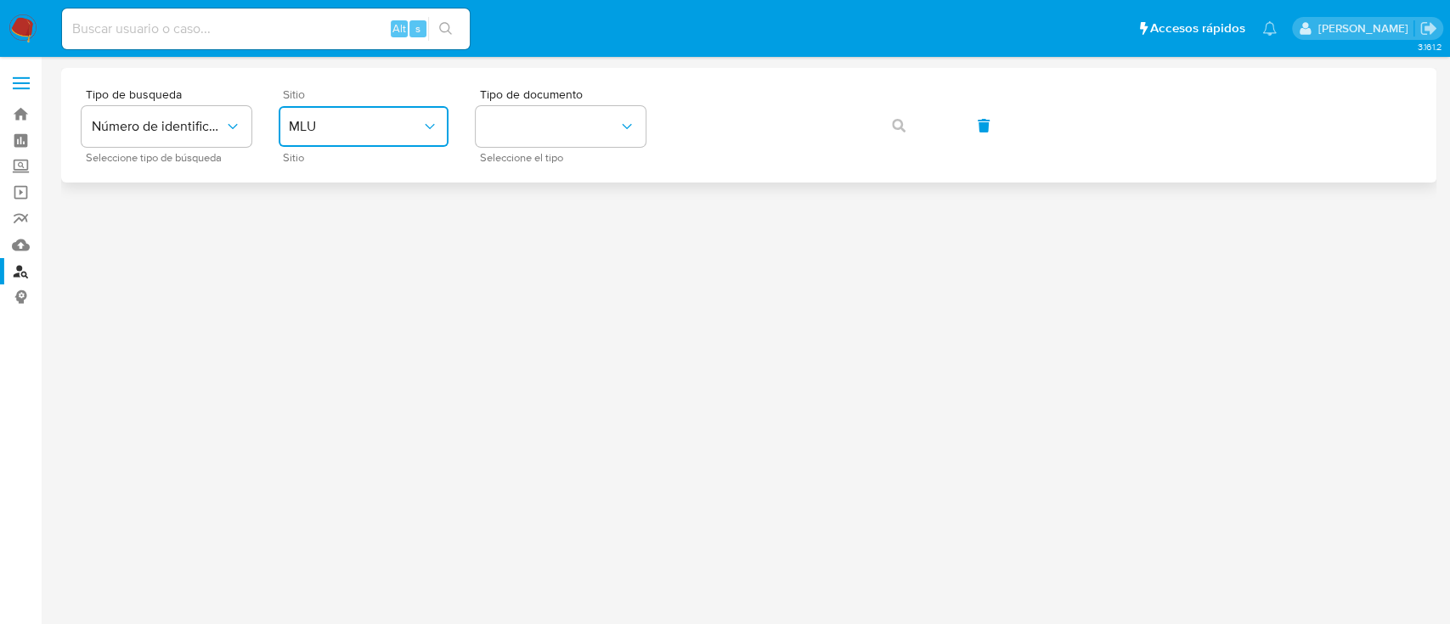
click at [376, 119] on span "MLU" at bounding box center [355, 126] width 133 height 17
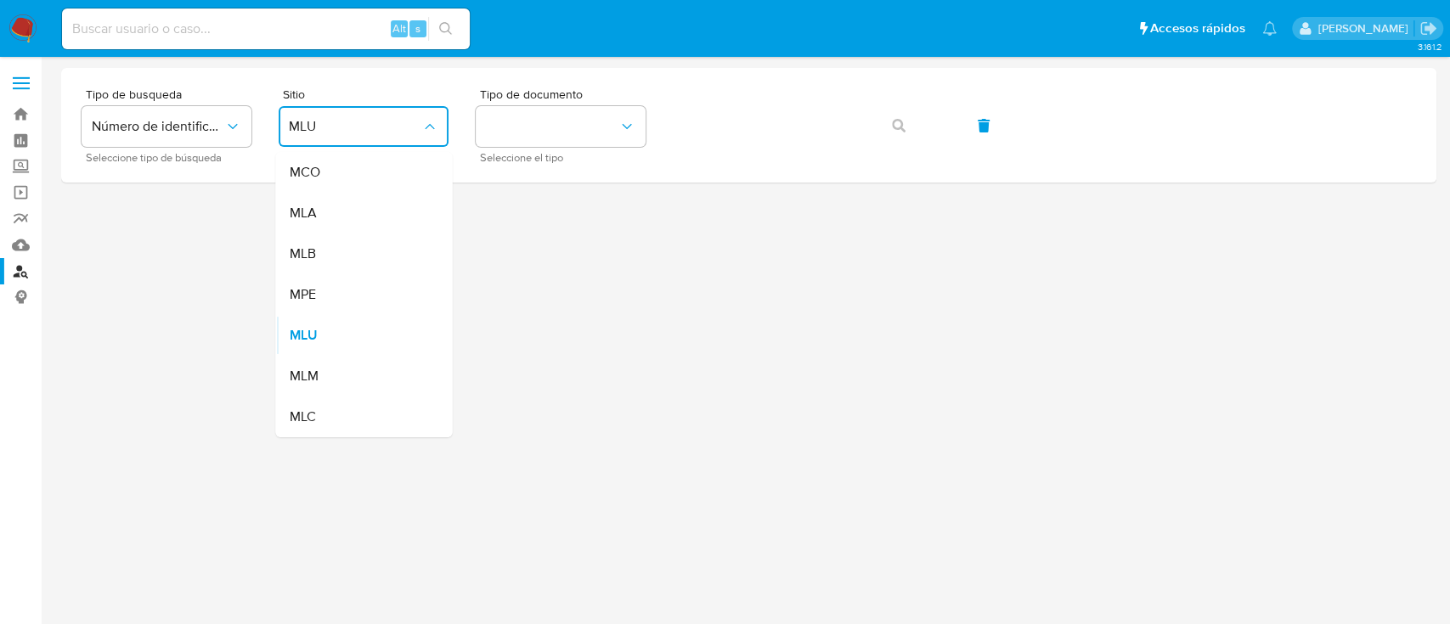
drag, startPoint x: 366, startPoint y: 227, endPoint x: 392, endPoint y: 208, distance: 31.6
click at [367, 224] on div "MLA" at bounding box center [358, 213] width 139 height 41
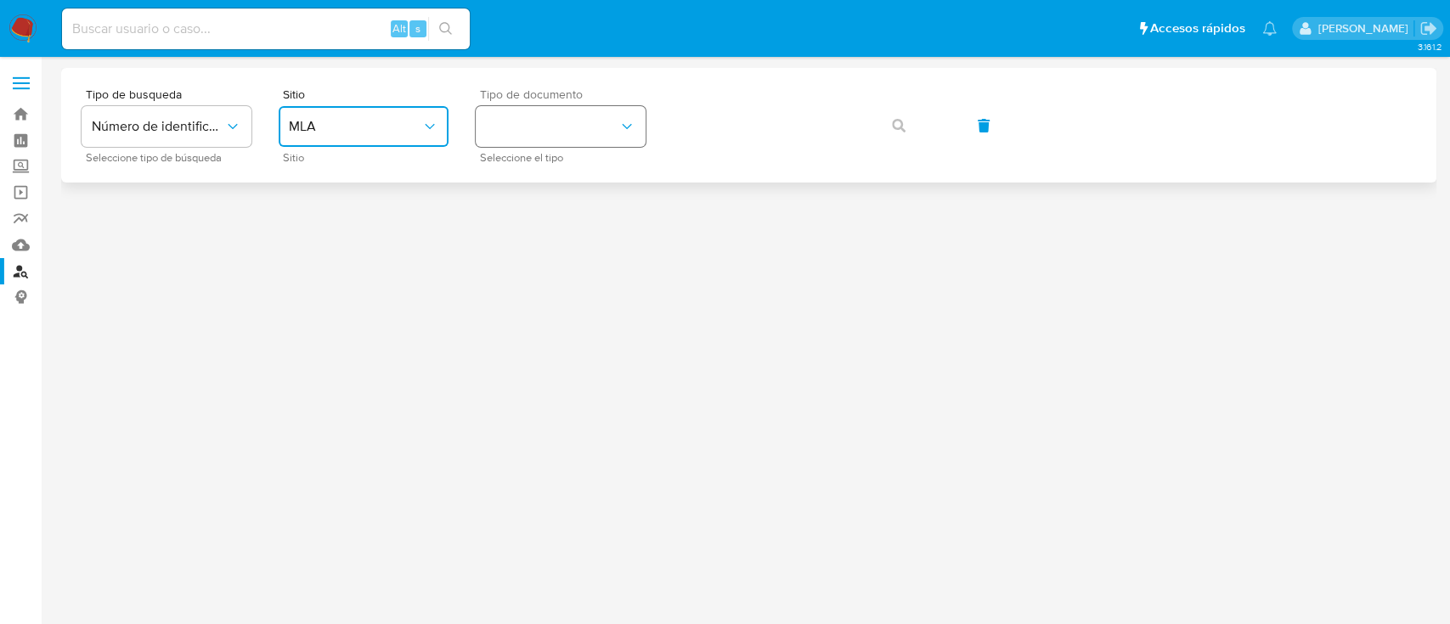
click at [518, 126] on button "identificationType" at bounding box center [561, 126] width 170 height 41
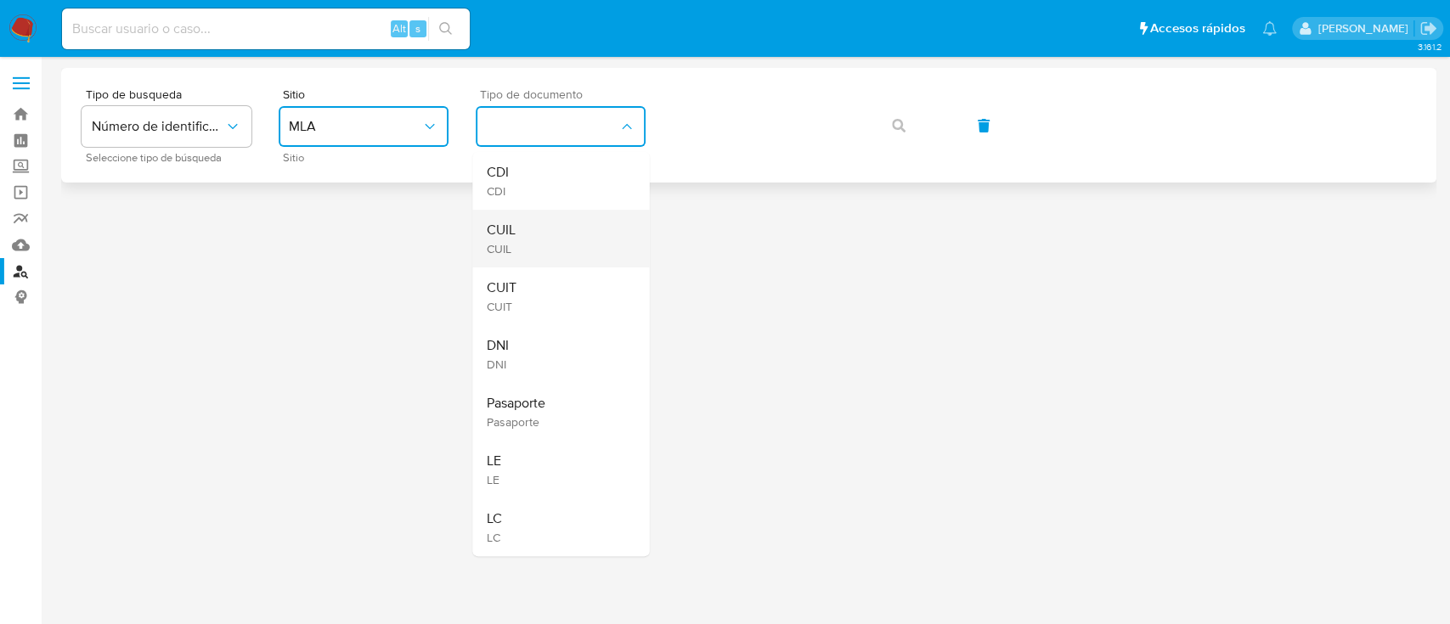
click at [548, 223] on div "CUIL CUIL" at bounding box center [555, 239] width 139 height 58
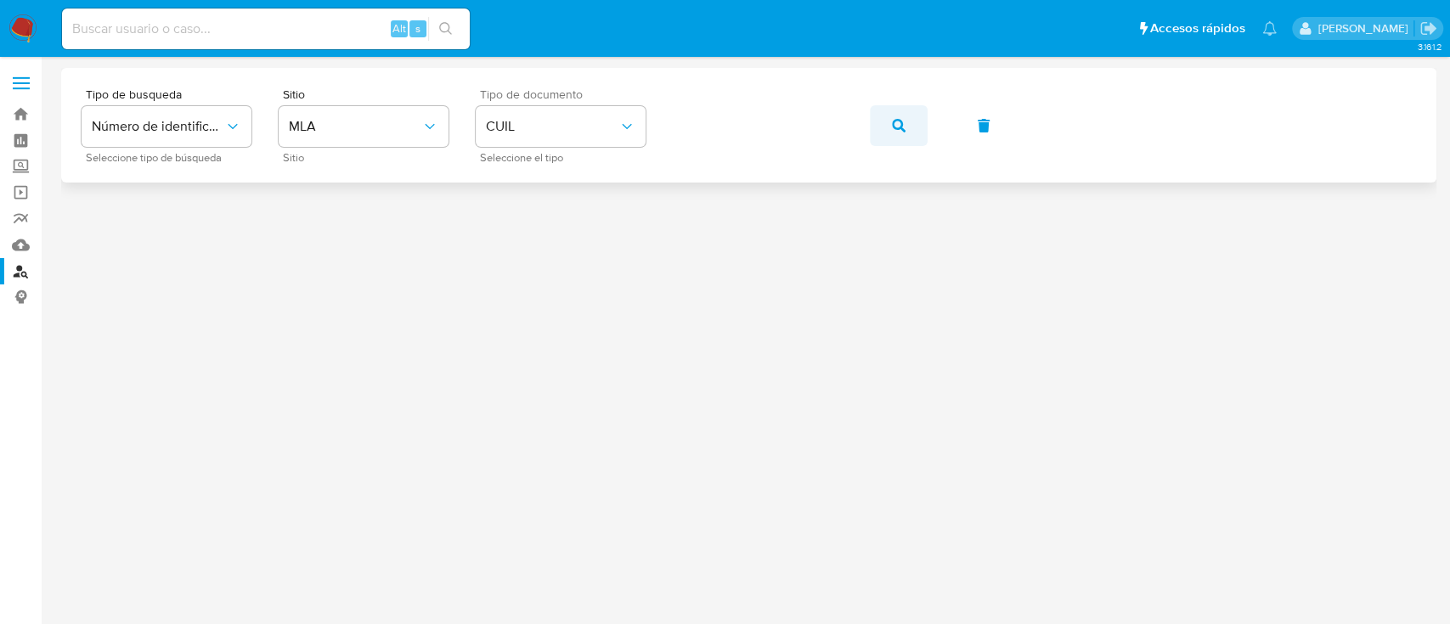
click at [904, 127] on icon "button" at bounding box center [899, 126] width 14 height 14
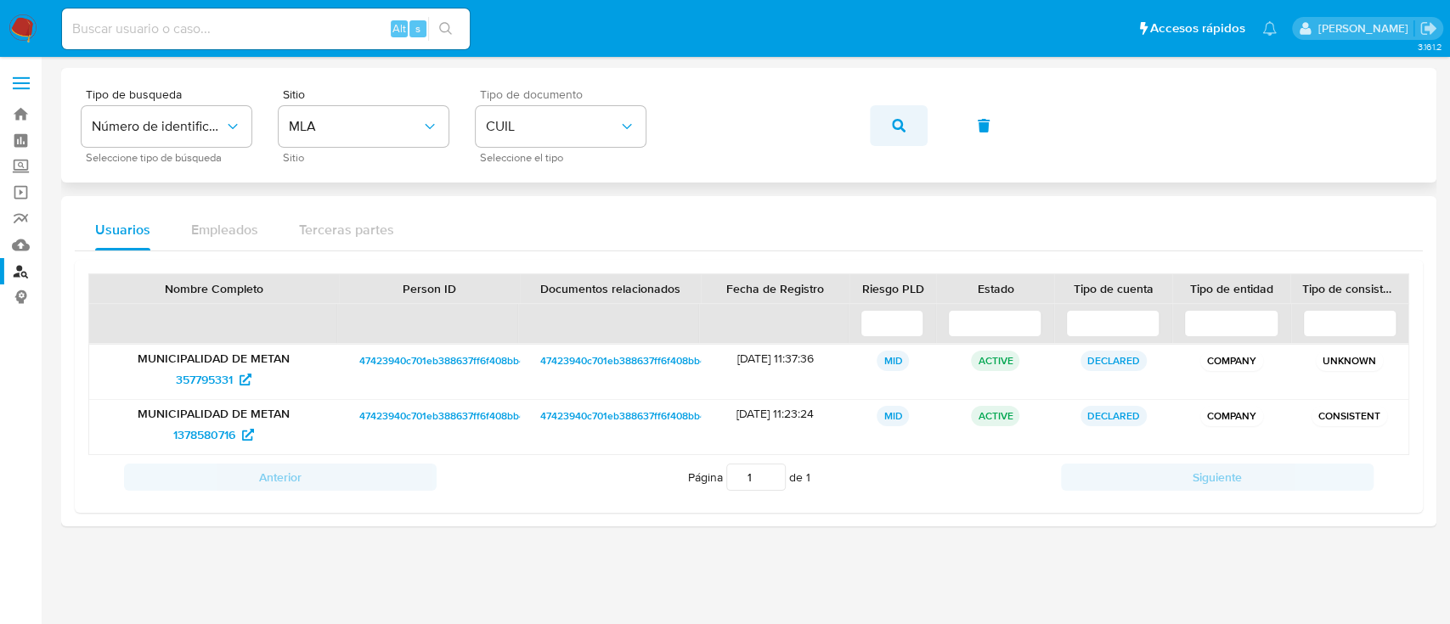
click at [905, 117] on button "button" at bounding box center [899, 125] width 58 height 41
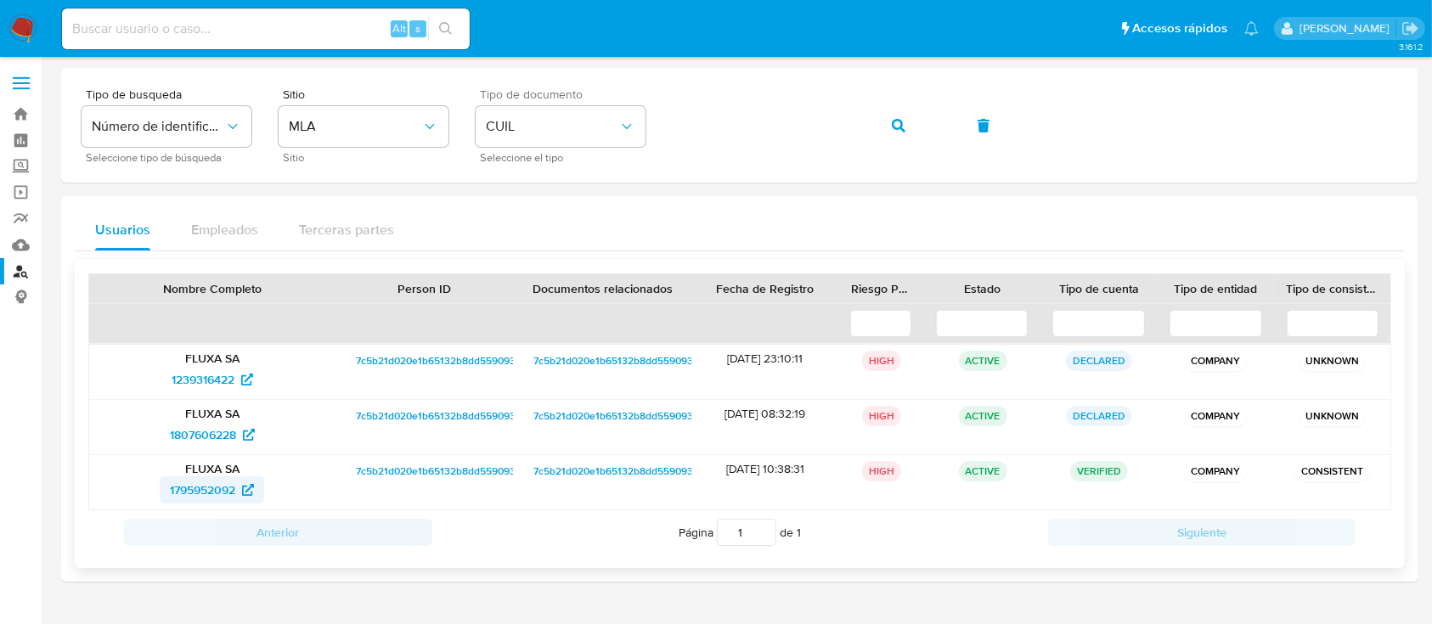
click at [223, 493] on span "1795952092" at bounding box center [202, 490] width 65 height 27
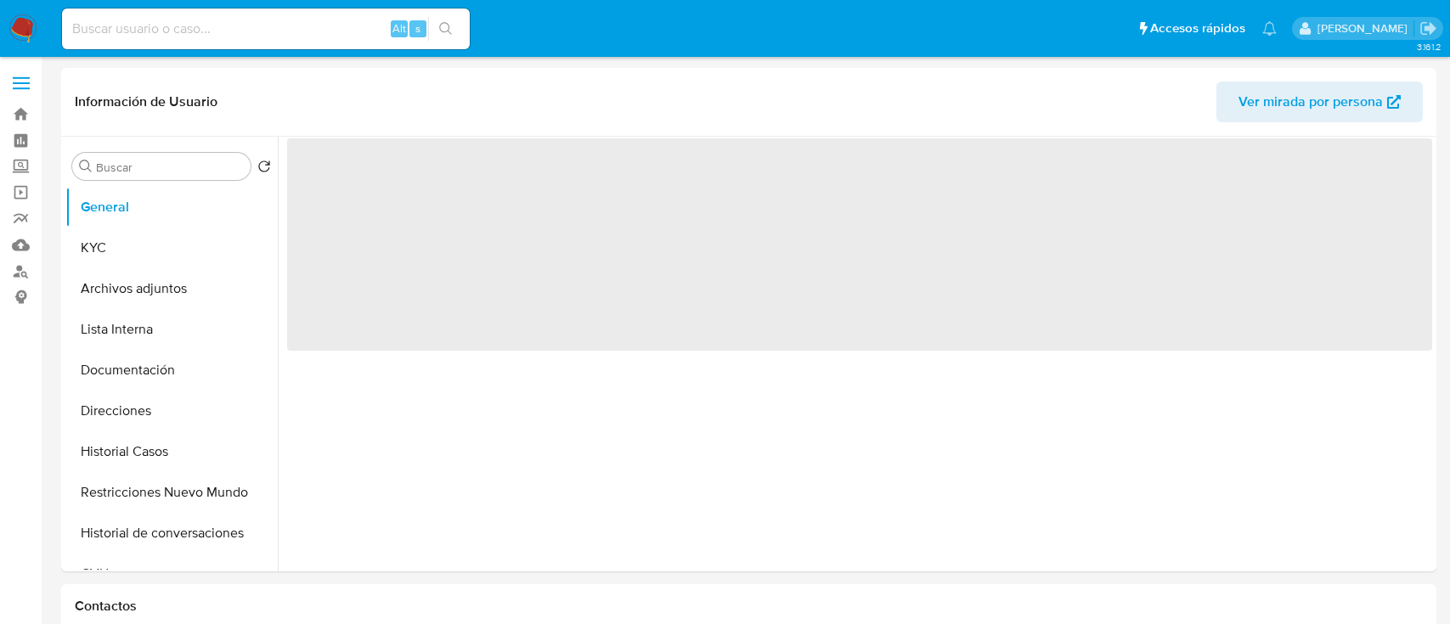
select select "10"
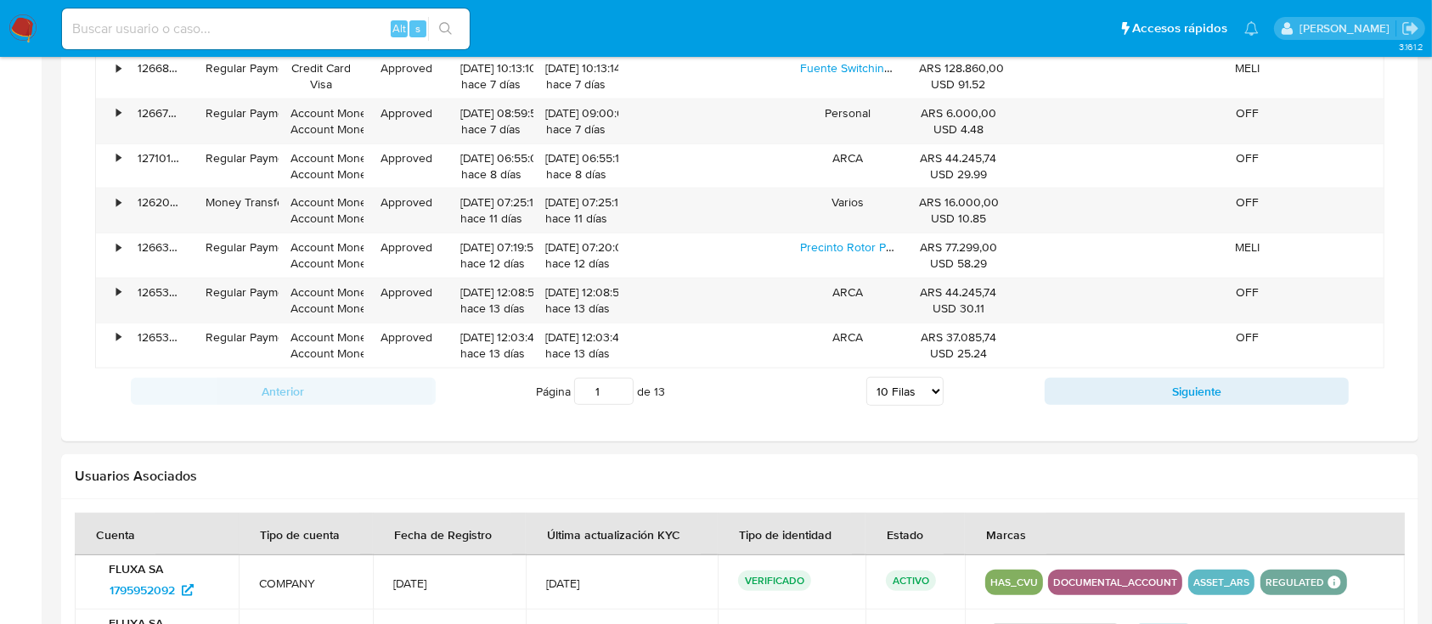
scroll to position [1608, 0]
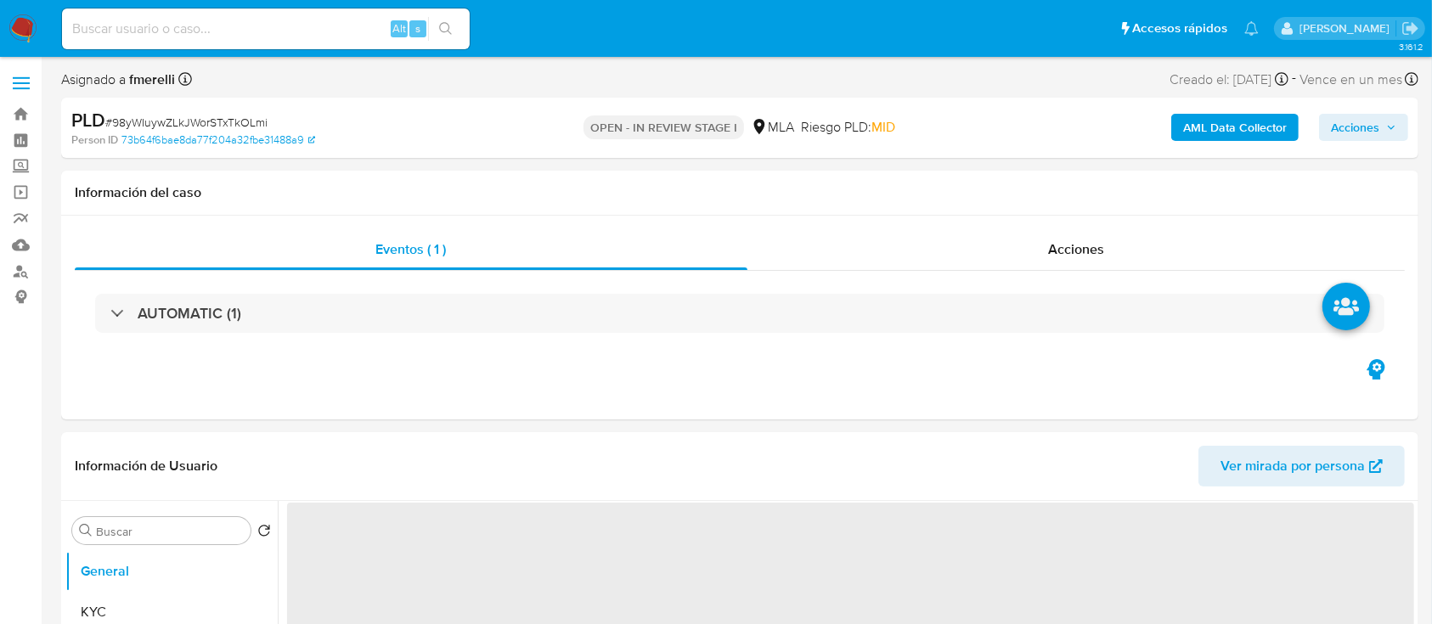
select select "10"
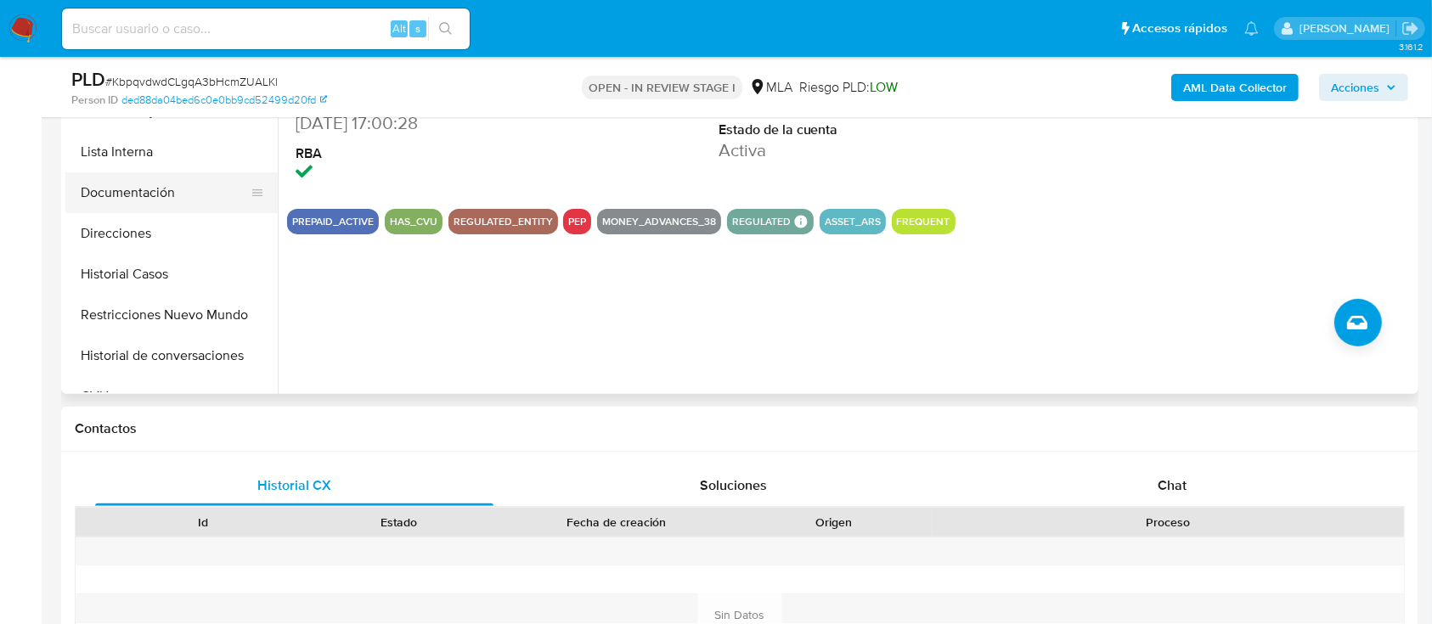
scroll to position [450, 0]
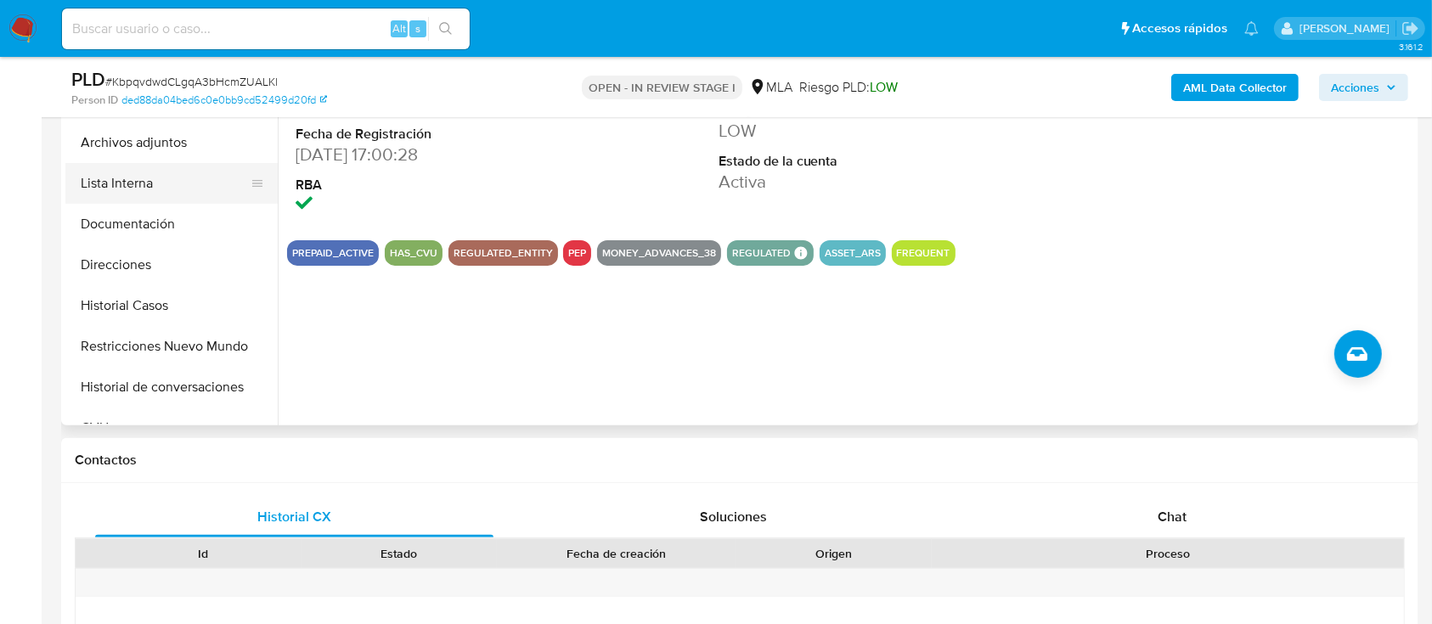
click at [156, 187] on button "Lista Interna" at bounding box center [164, 183] width 199 height 41
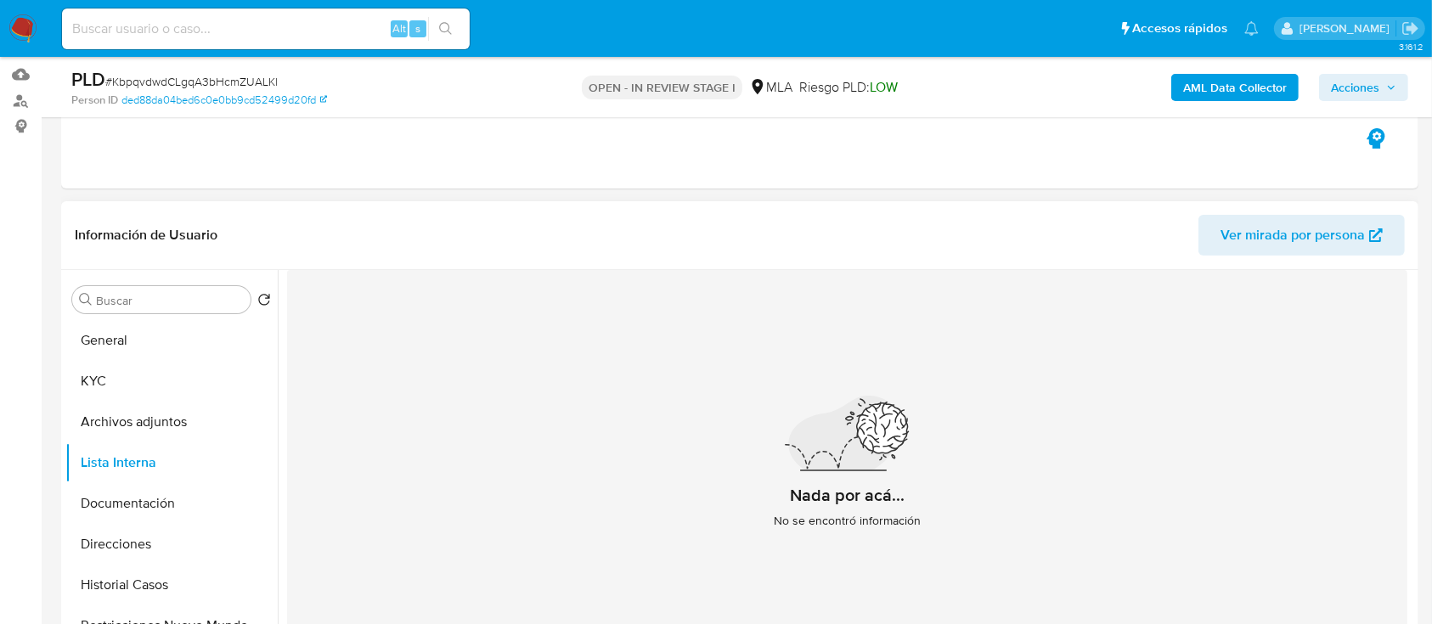
scroll to position [170, 0]
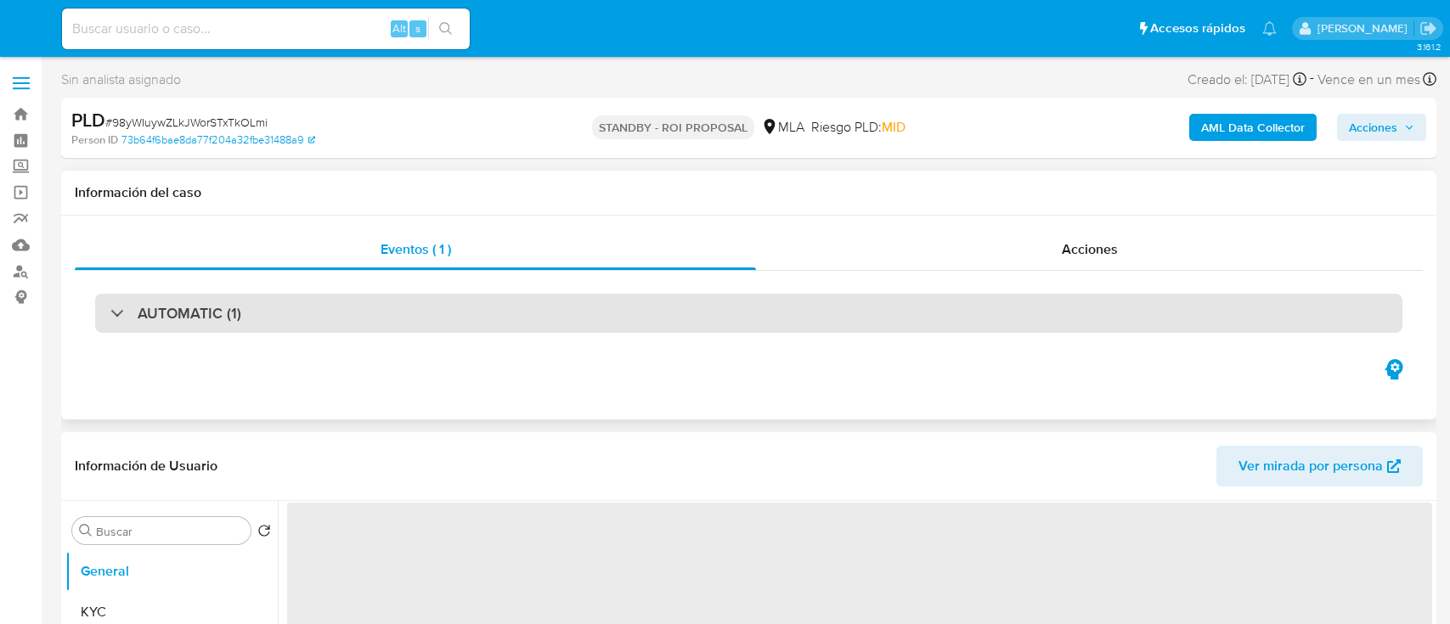
select select "10"
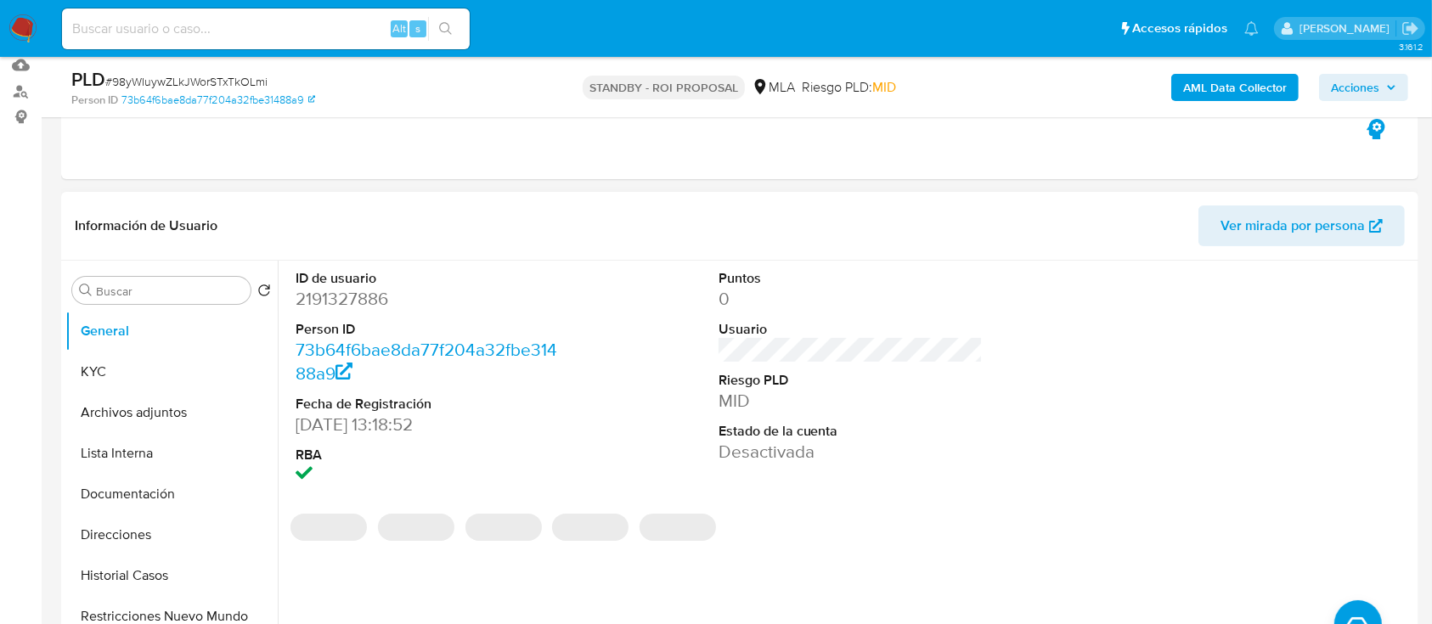
scroll to position [266, 0]
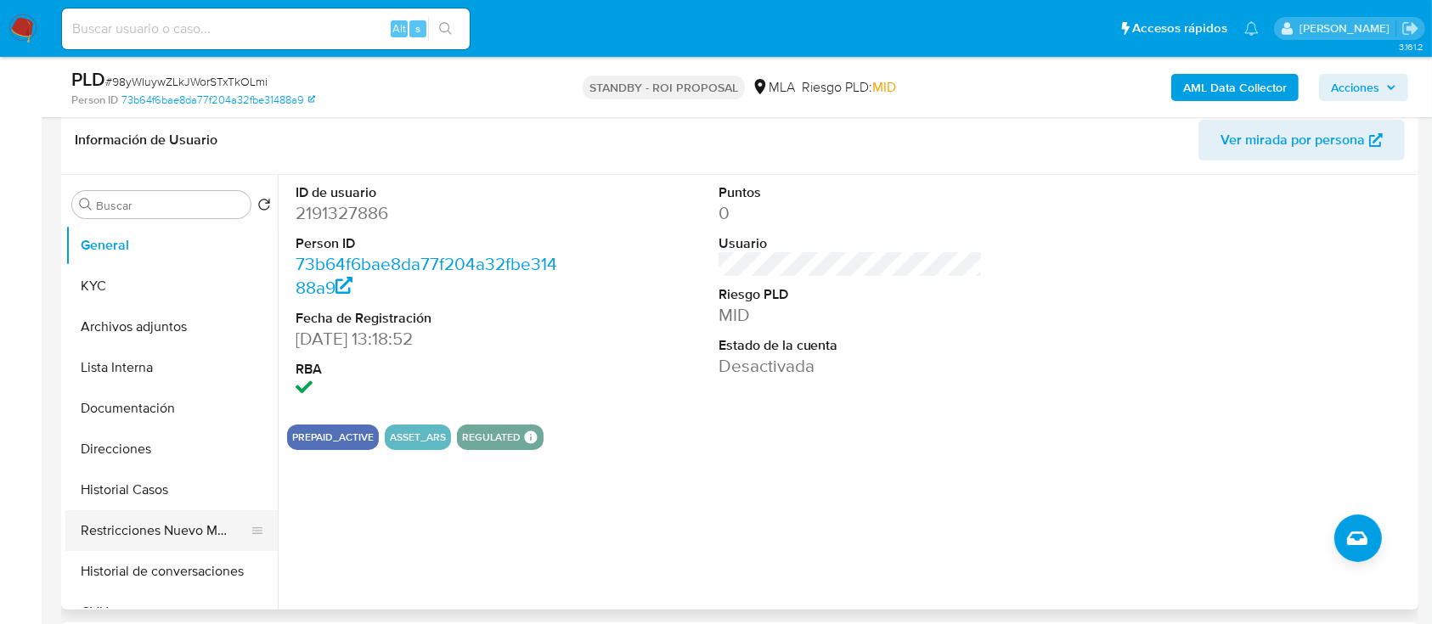
click at [155, 526] on button "Restricciones Nuevo Mundo" at bounding box center [164, 531] width 199 height 41
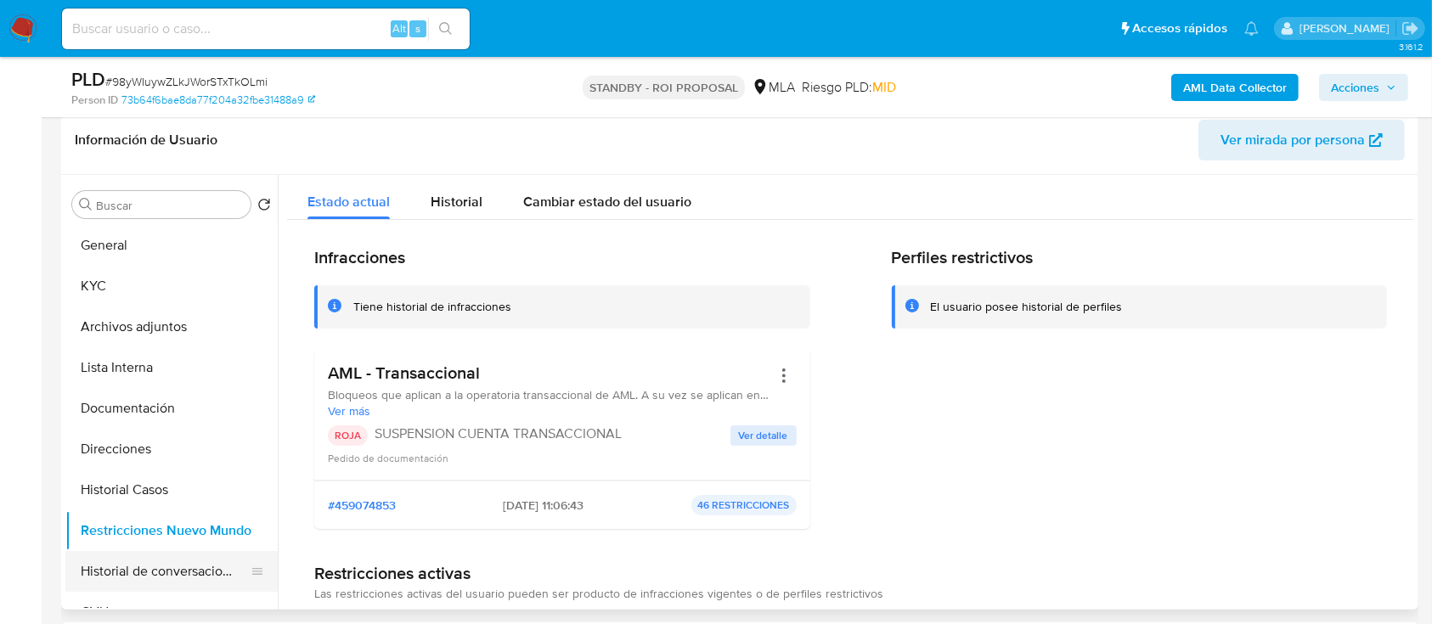
click at [140, 573] on button "Historial de conversaciones" at bounding box center [164, 571] width 199 height 41
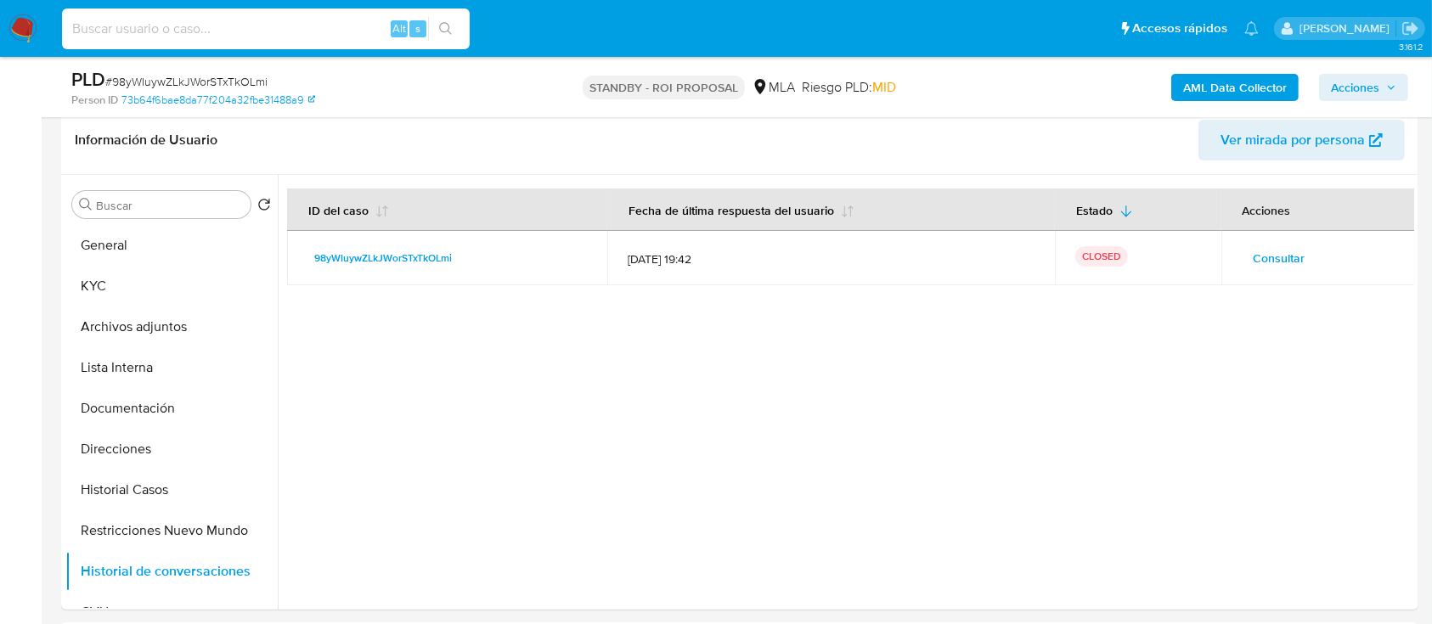
click at [296, 35] on input at bounding box center [266, 29] width 408 height 22
paste input "t8NfFkmChRymSU8TBEa6u984"
type input "t8NfFkmChRymSU8TBEa6u984"
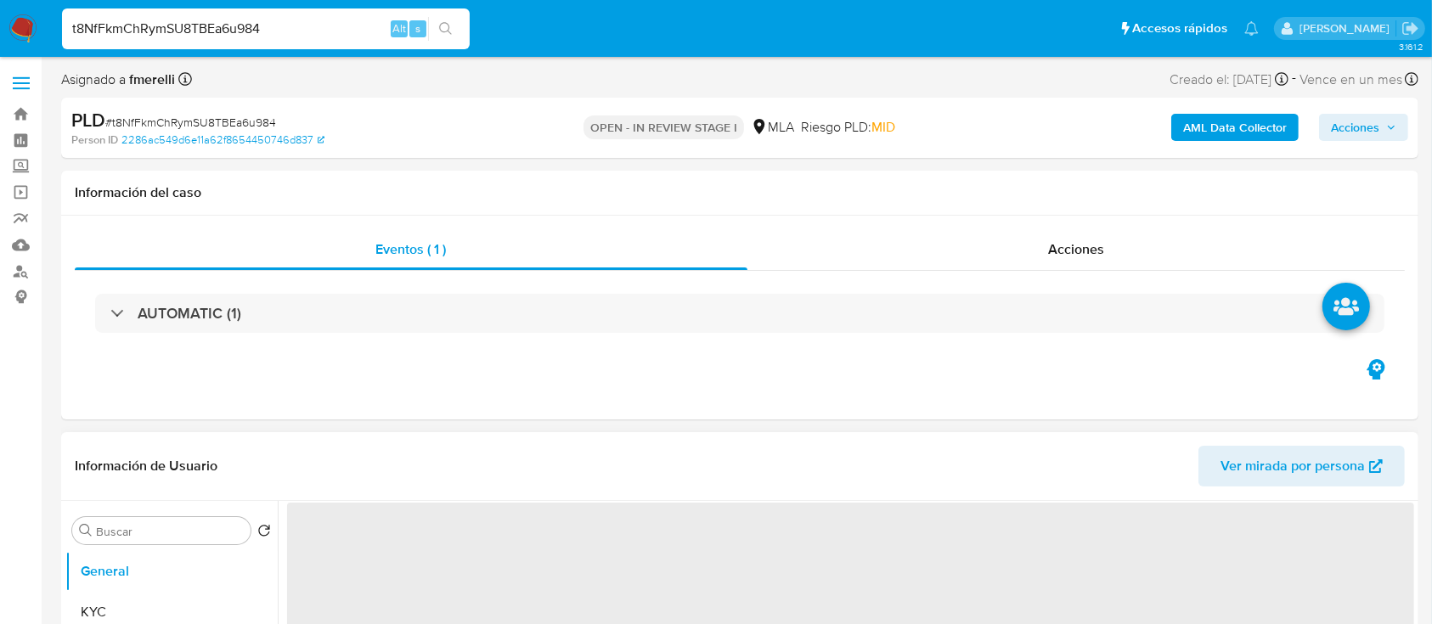
select select "10"
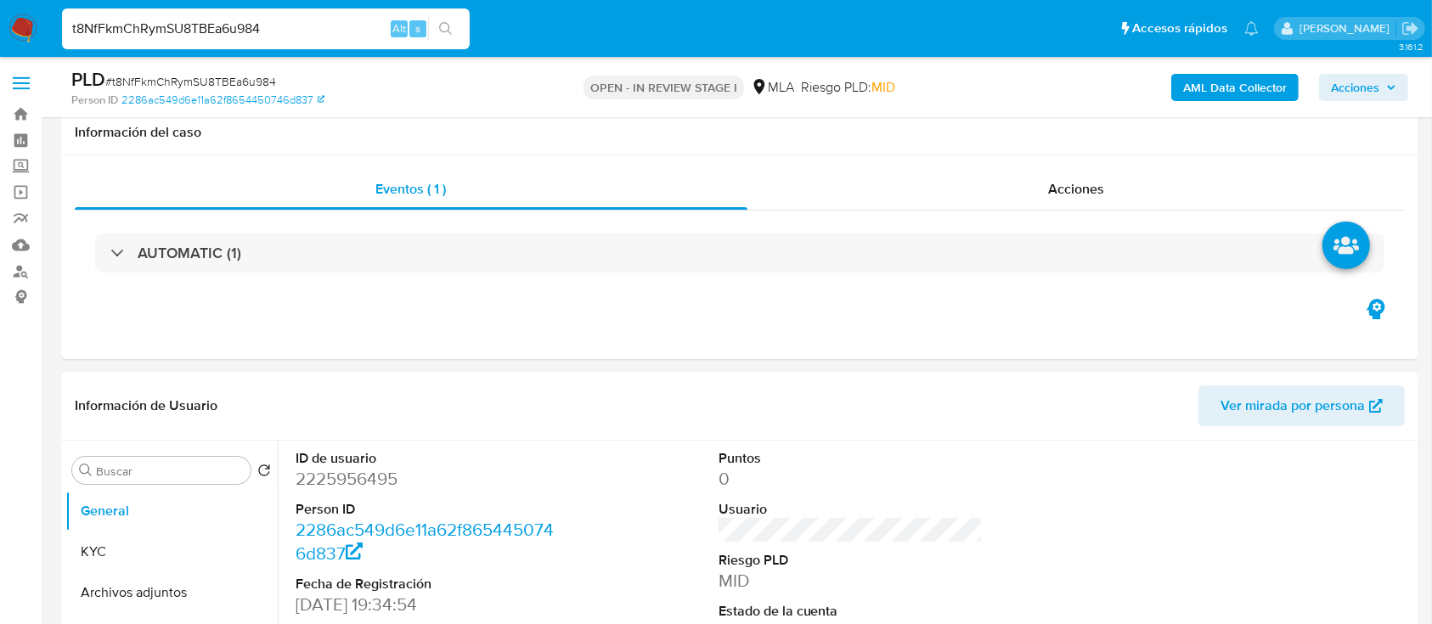
scroll to position [532, 0]
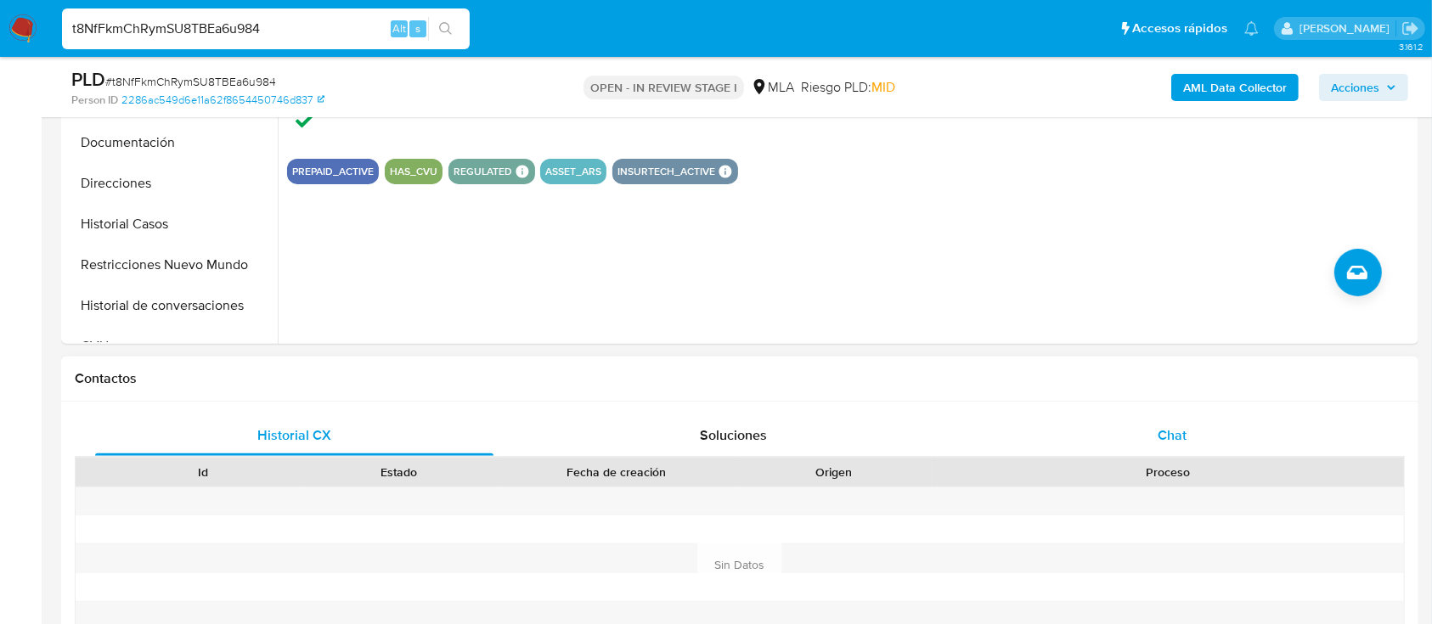
click at [1045, 432] on div "Chat" at bounding box center [1173, 435] width 398 height 41
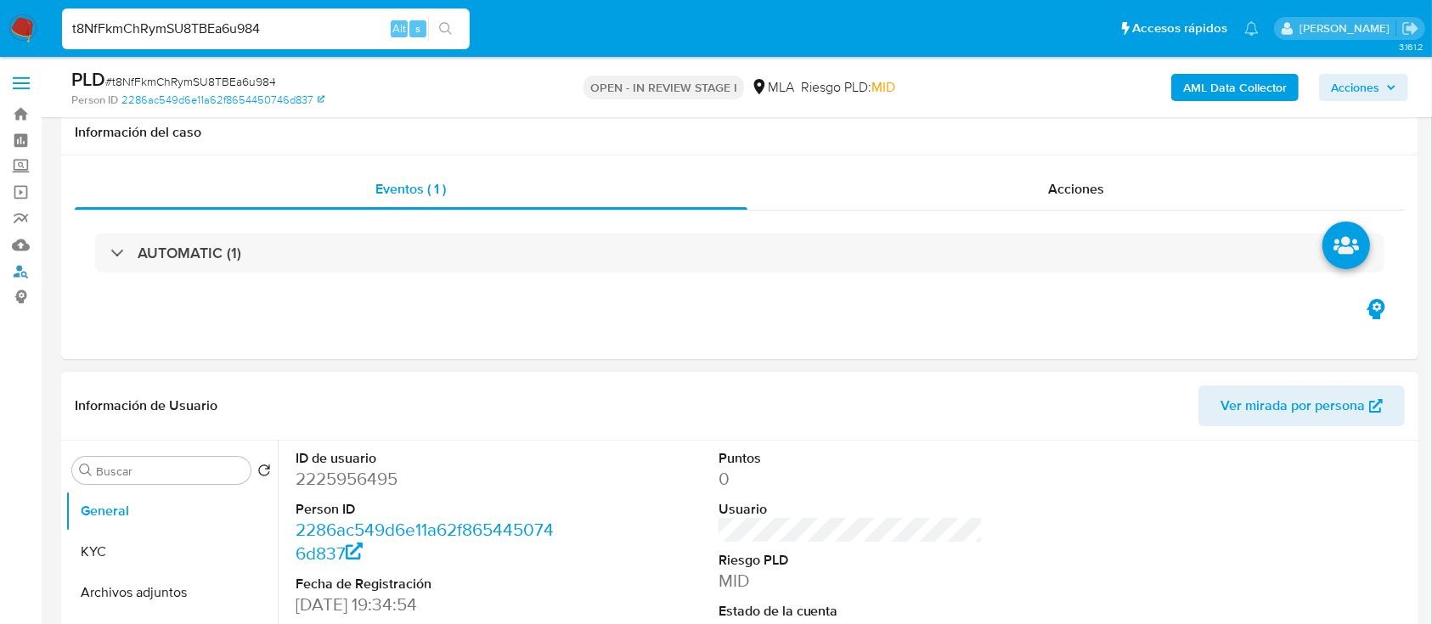
scroll to position [491, 0]
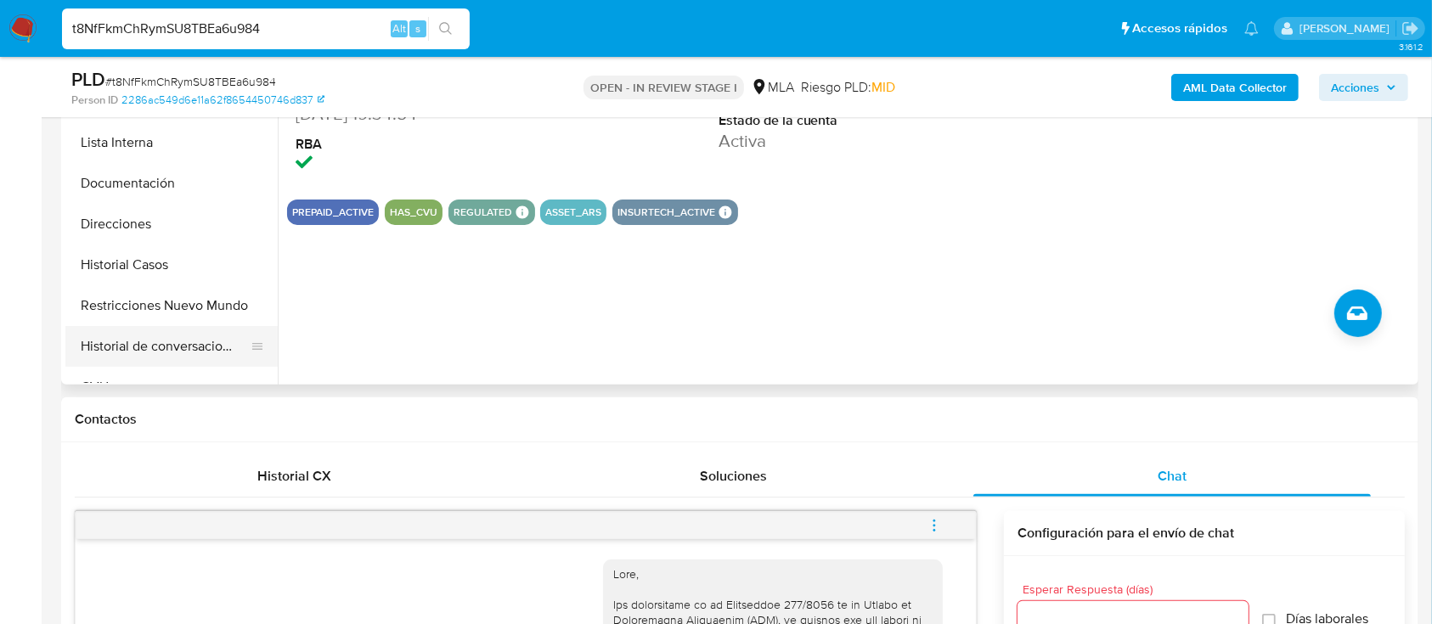
click at [165, 342] on button "Historial de conversaciones" at bounding box center [164, 346] width 199 height 41
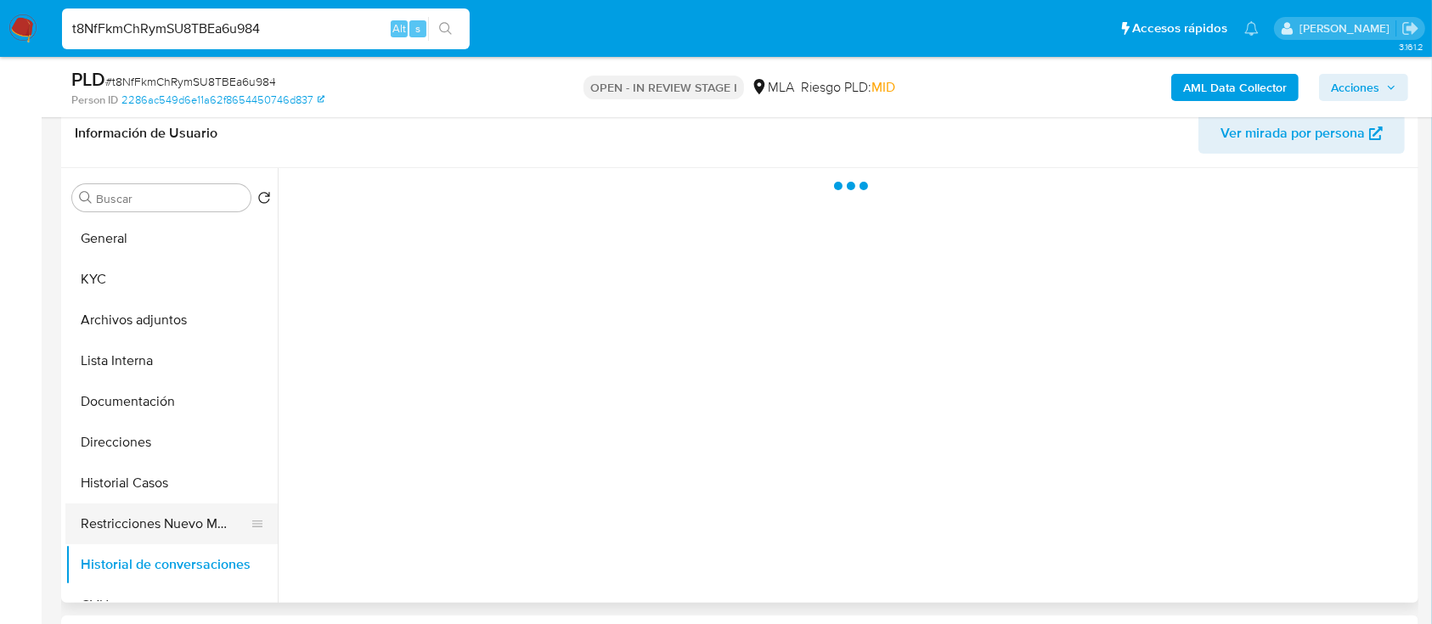
scroll to position [272, 0]
click at [120, 493] on button "Historial Casos" at bounding box center [164, 484] width 199 height 41
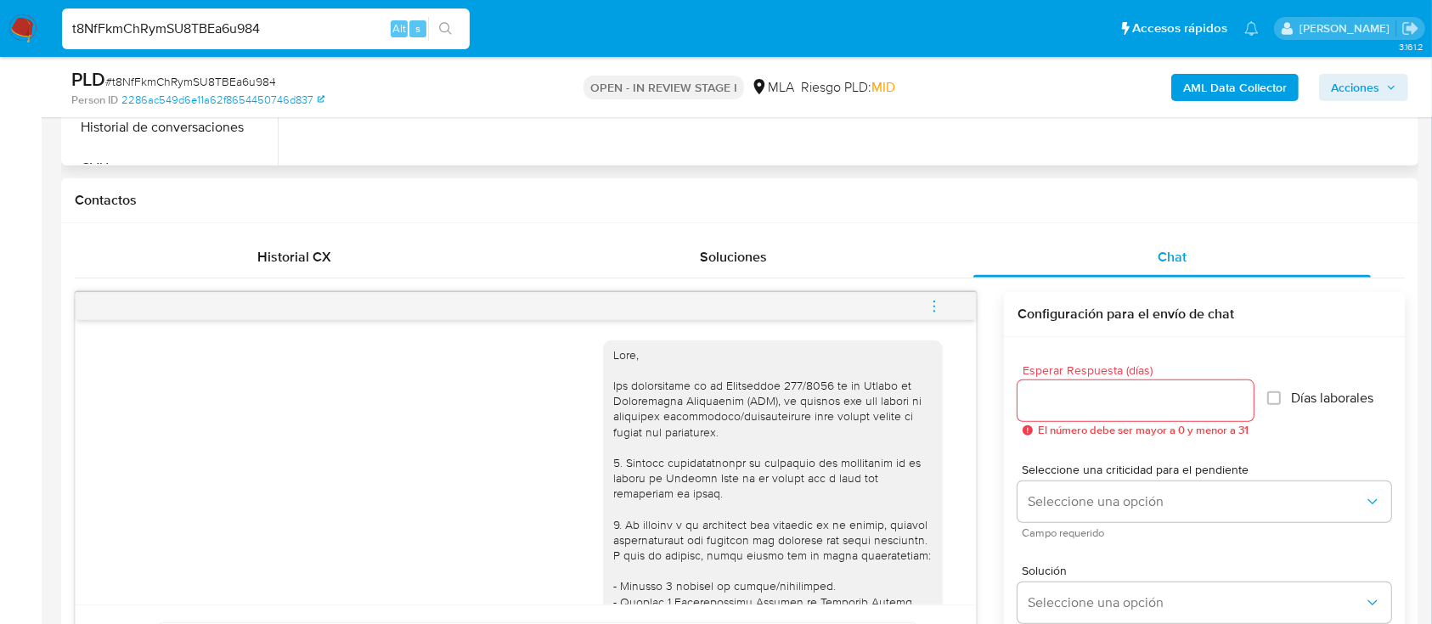
scroll to position [714, 0]
click at [925, 294] on button "menu-action" at bounding box center [935, 303] width 56 height 41
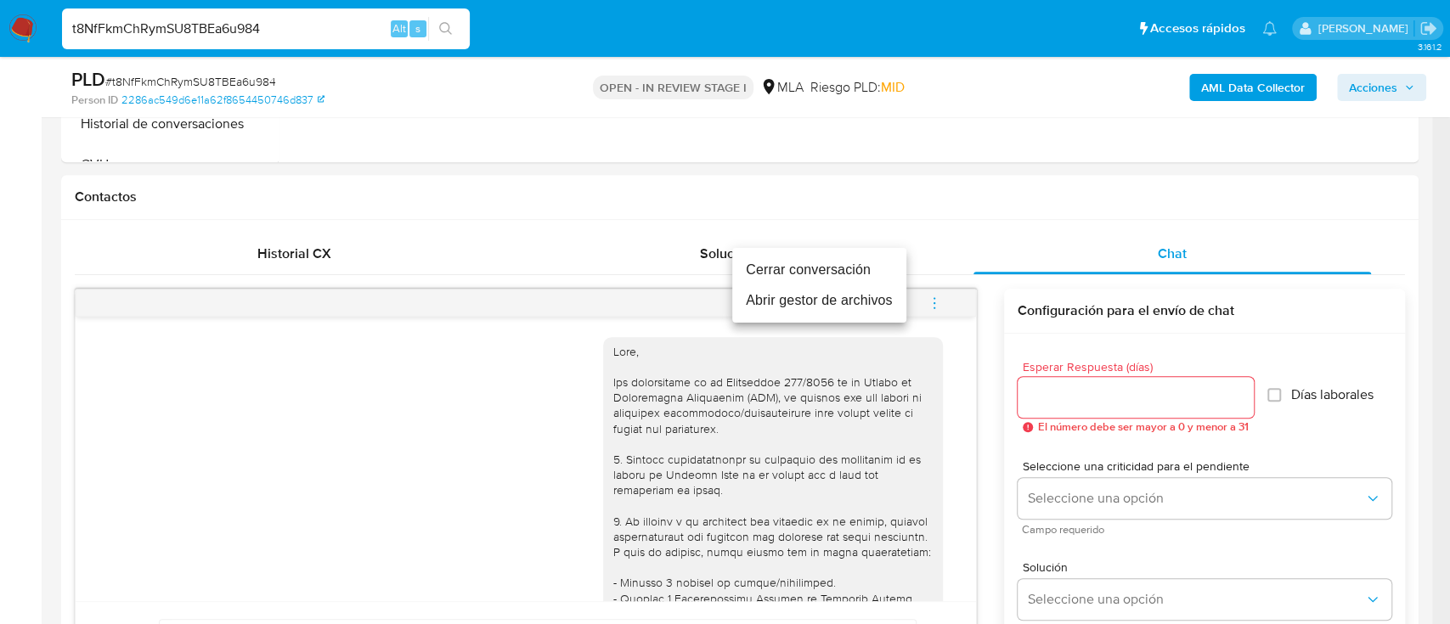
click at [822, 255] on li "Cerrar conversación" at bounding box center [819, 270] width 174 height 31
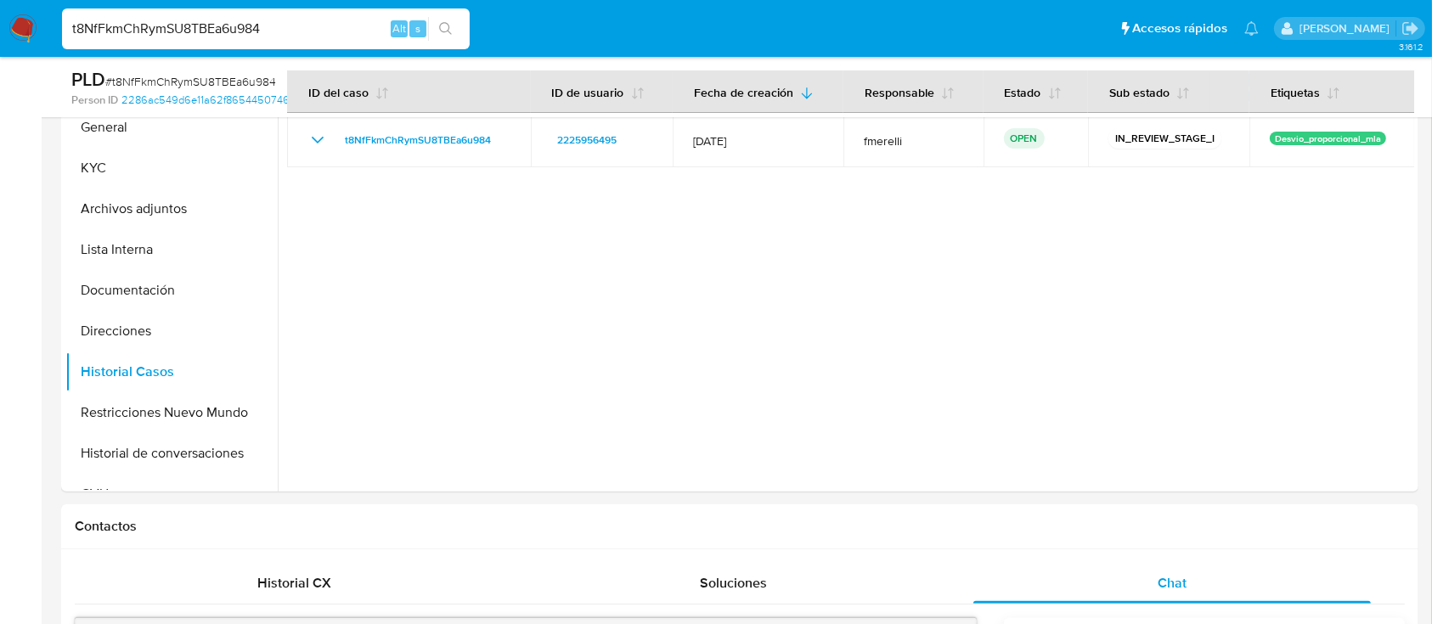
scroll to position [382, 0]
click at [148, 168] on button "KYC" at bounding box center [164, 170] width 199 height 41
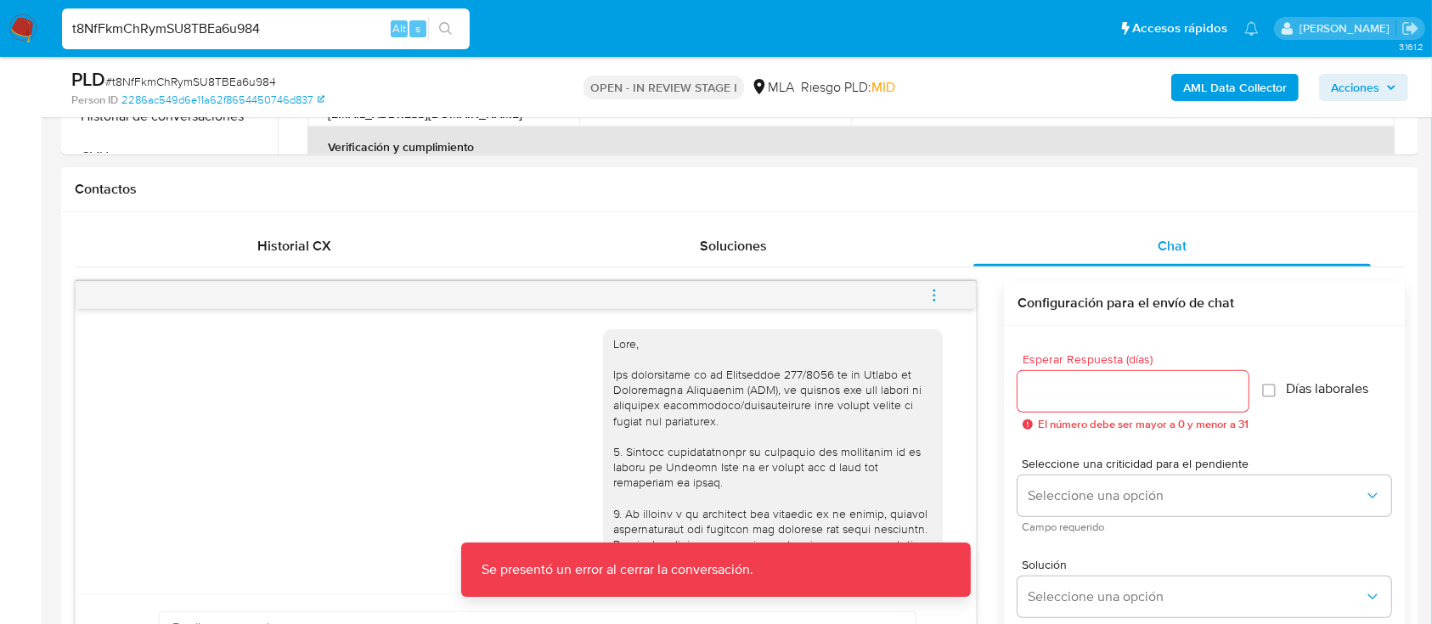
scroll to position [720, 0]
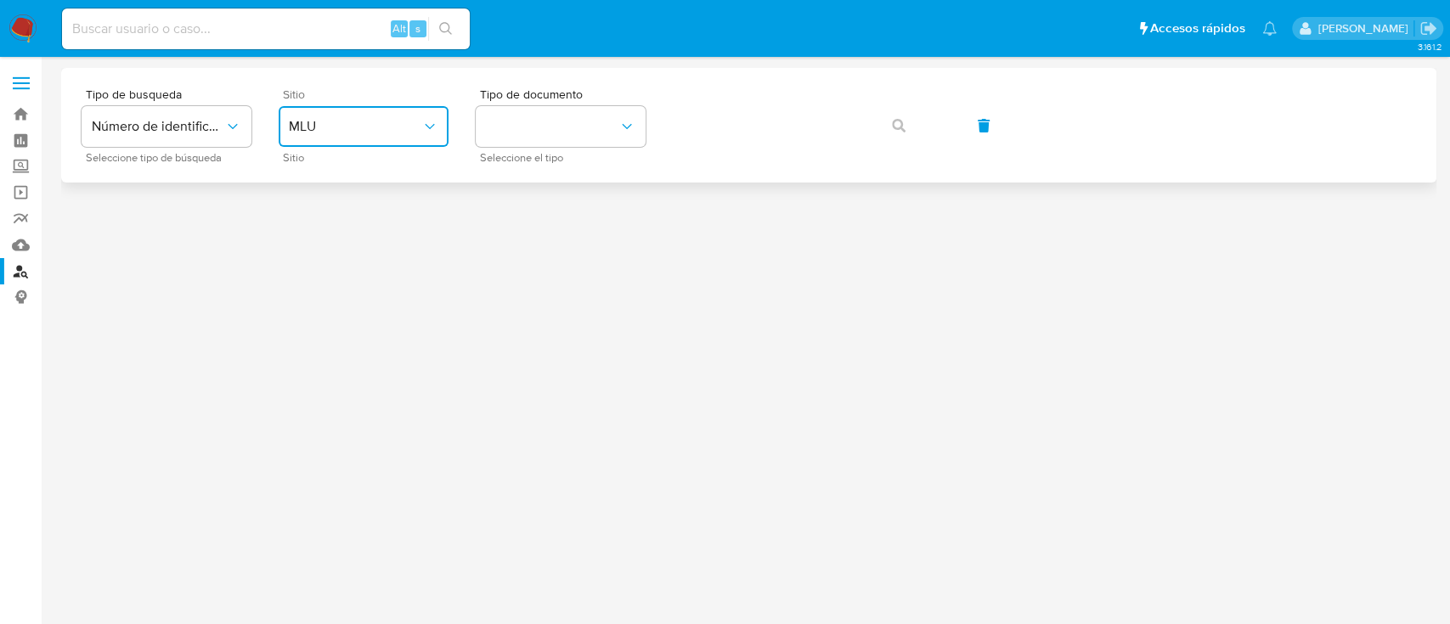
click at [361, 119] on span "MLU" at bounding box center [355, 126] width 133 height 17
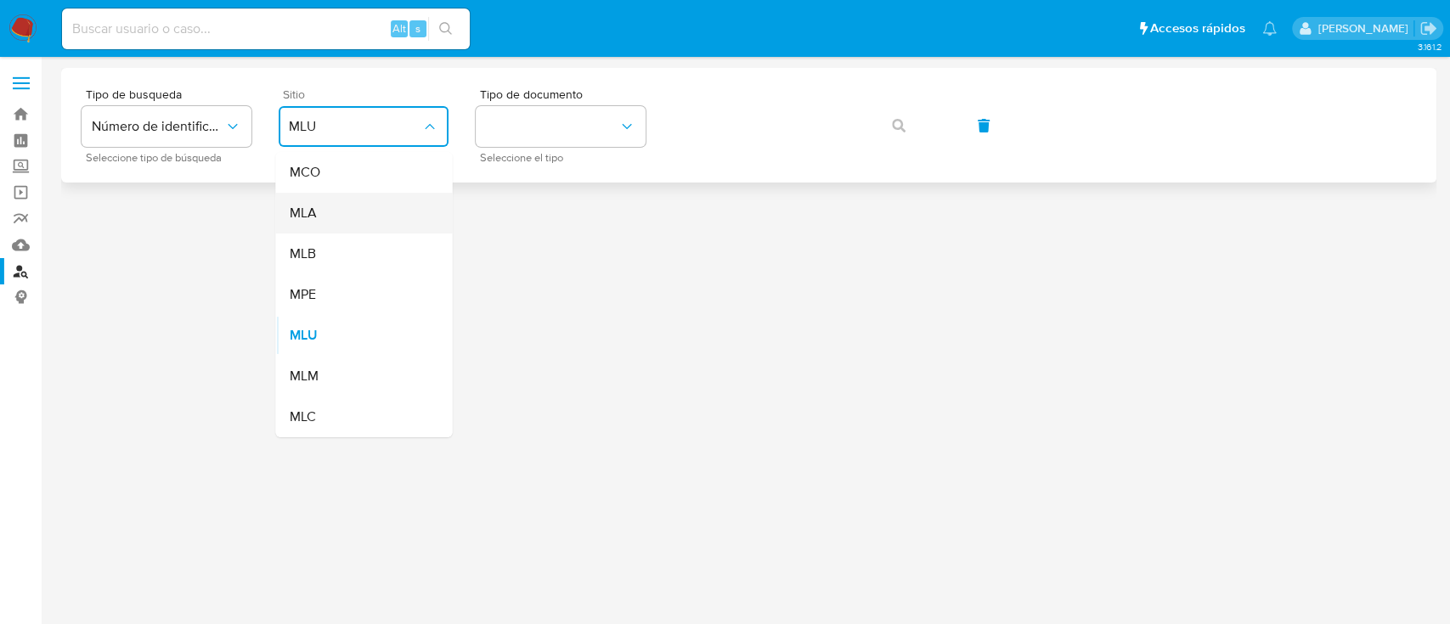
click at [353, 211] on div "MLA" at bounding box center [358, 213] width 139 height 41
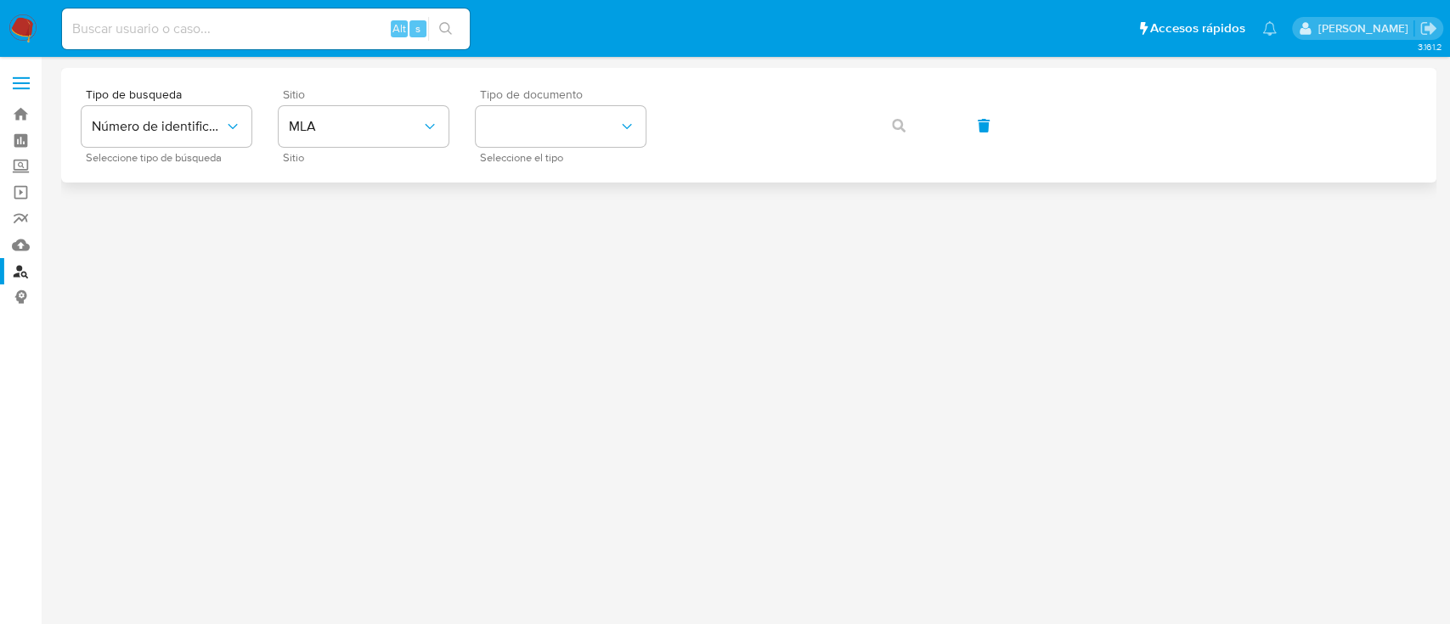
click at [534, 148] on div "Tipo de documento Seleccione el tipo" at bounding box center [561, 125] width 170 height 74
click at [513, 129] on button "identificationType" at bounding box center [561, 126] width 170 height 41
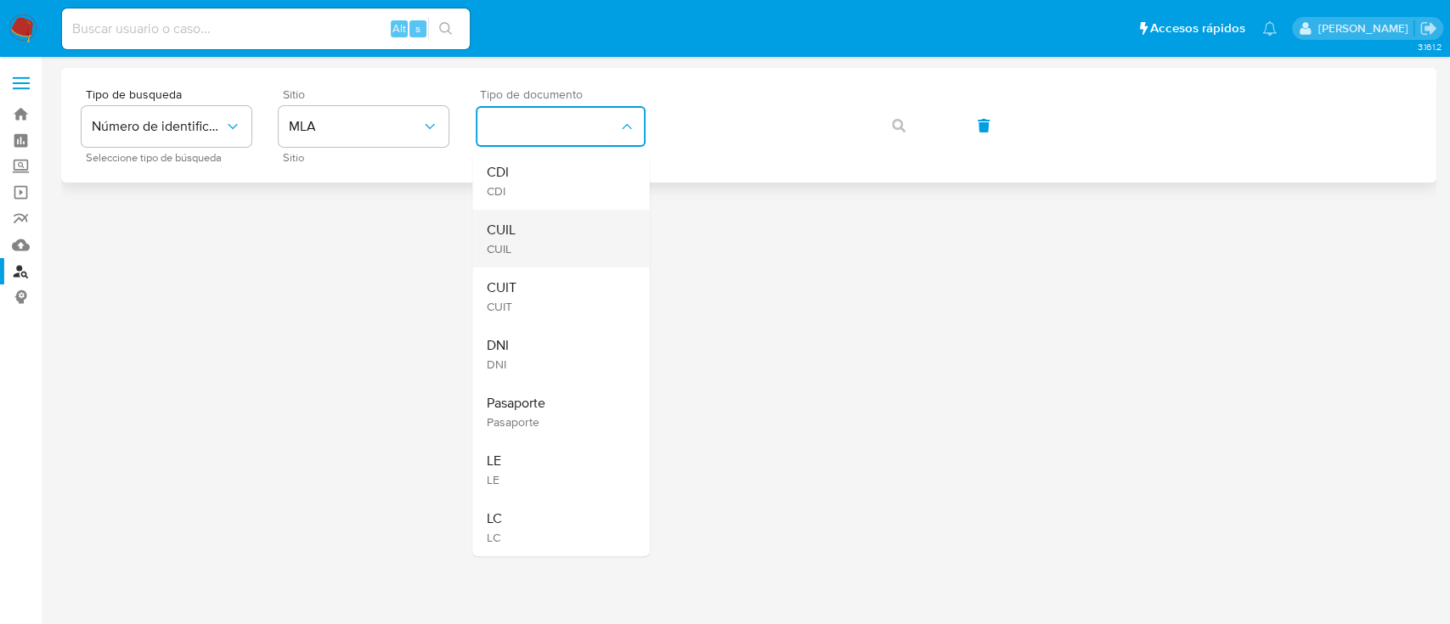
click at [493, 262] on div "CUIL CUIL" at bounding box center [555, 239] width 139 height 58
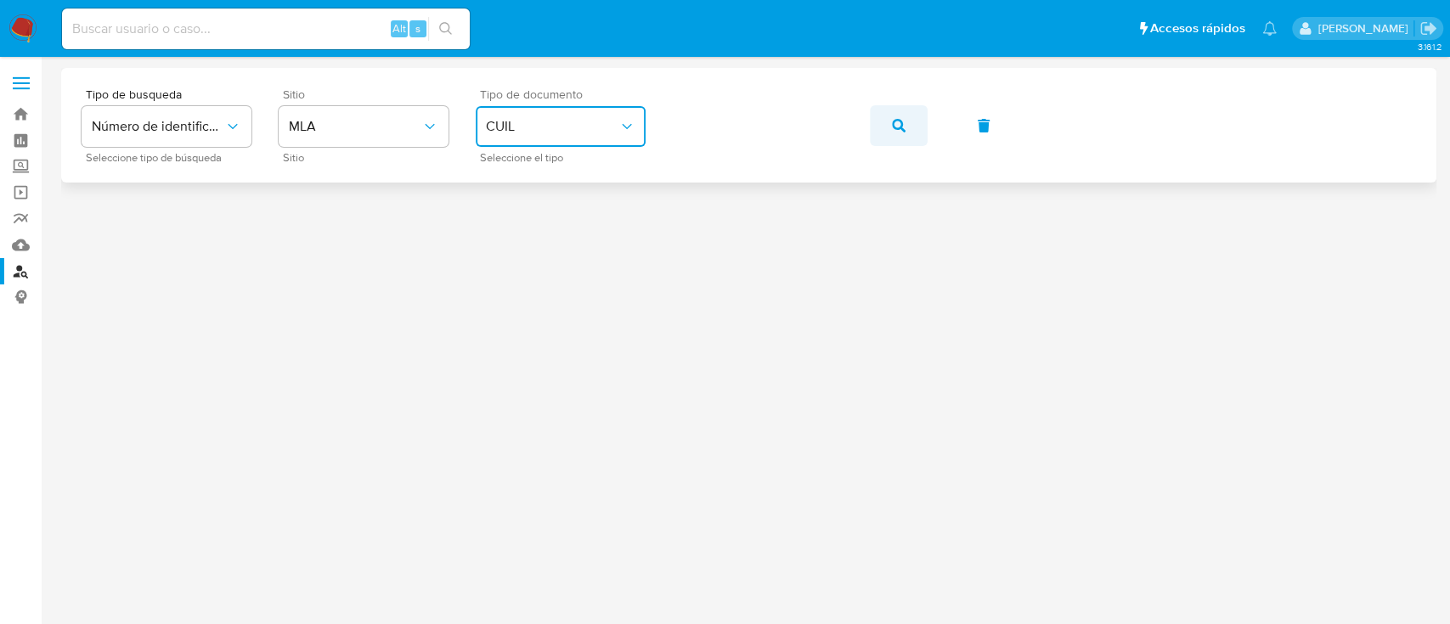
click at [897, 133] on span "button" at bounding box center [899, 125] width 14 height 37
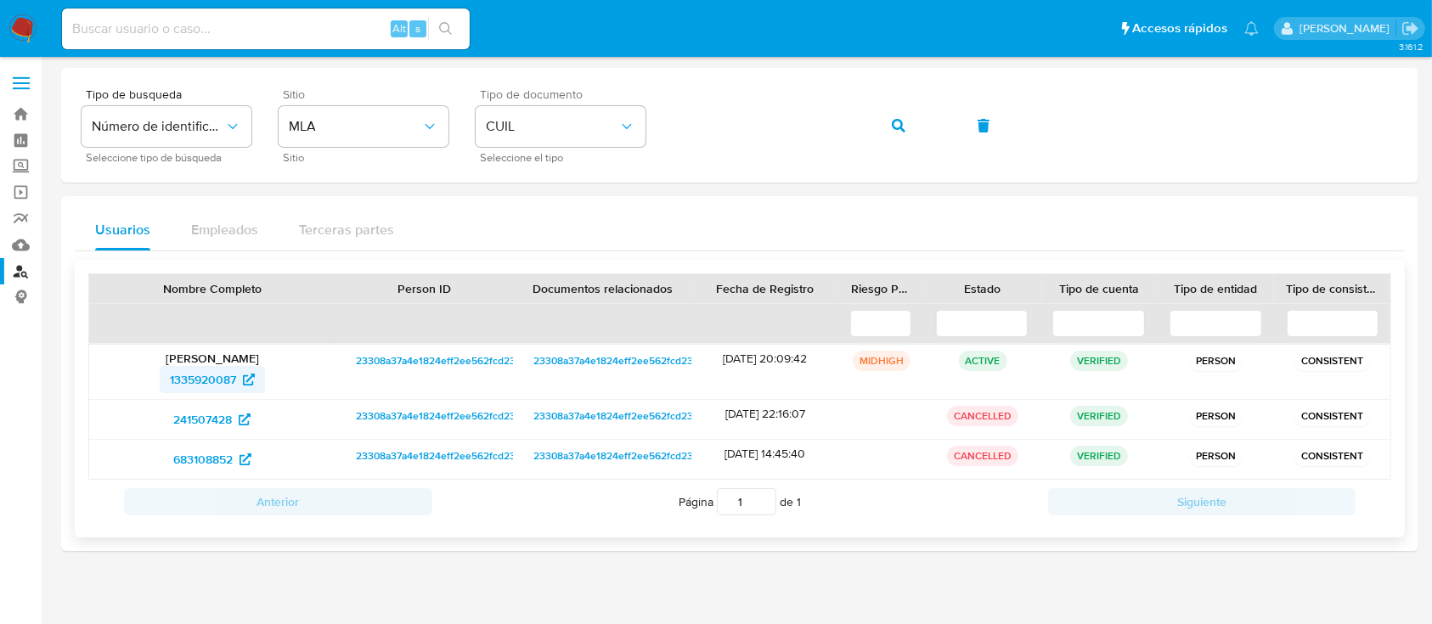
click at [238, 382] on span "1335920087" at bounding box center [212, 379] width 85 height 27
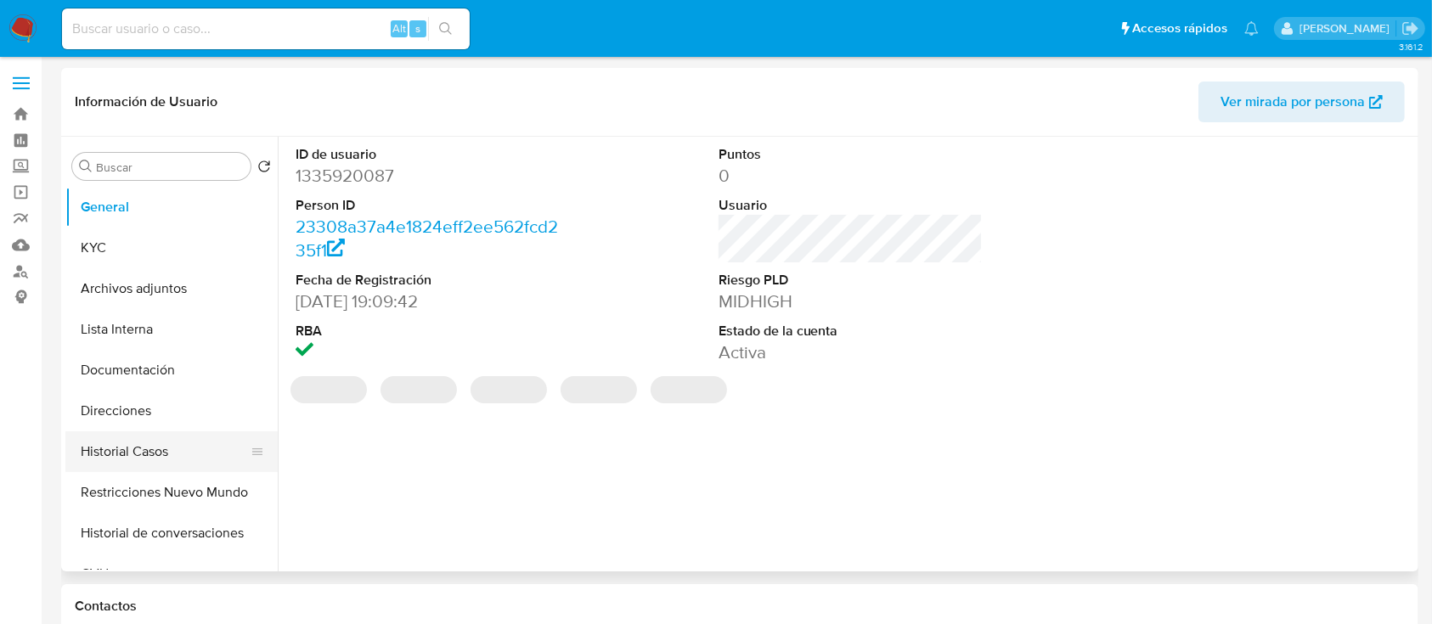
select select "10"
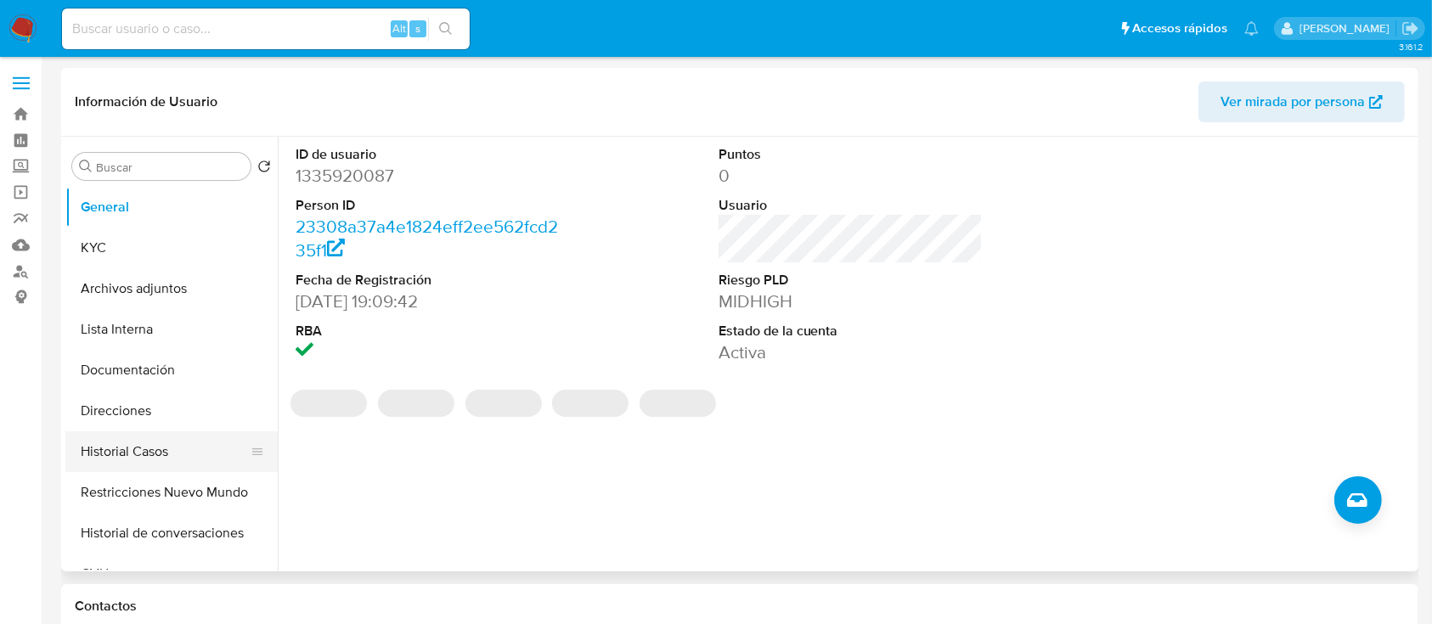
click at [156, 463] on button "Historial Casos" at bounding box center [164, 452] width 199 height 41
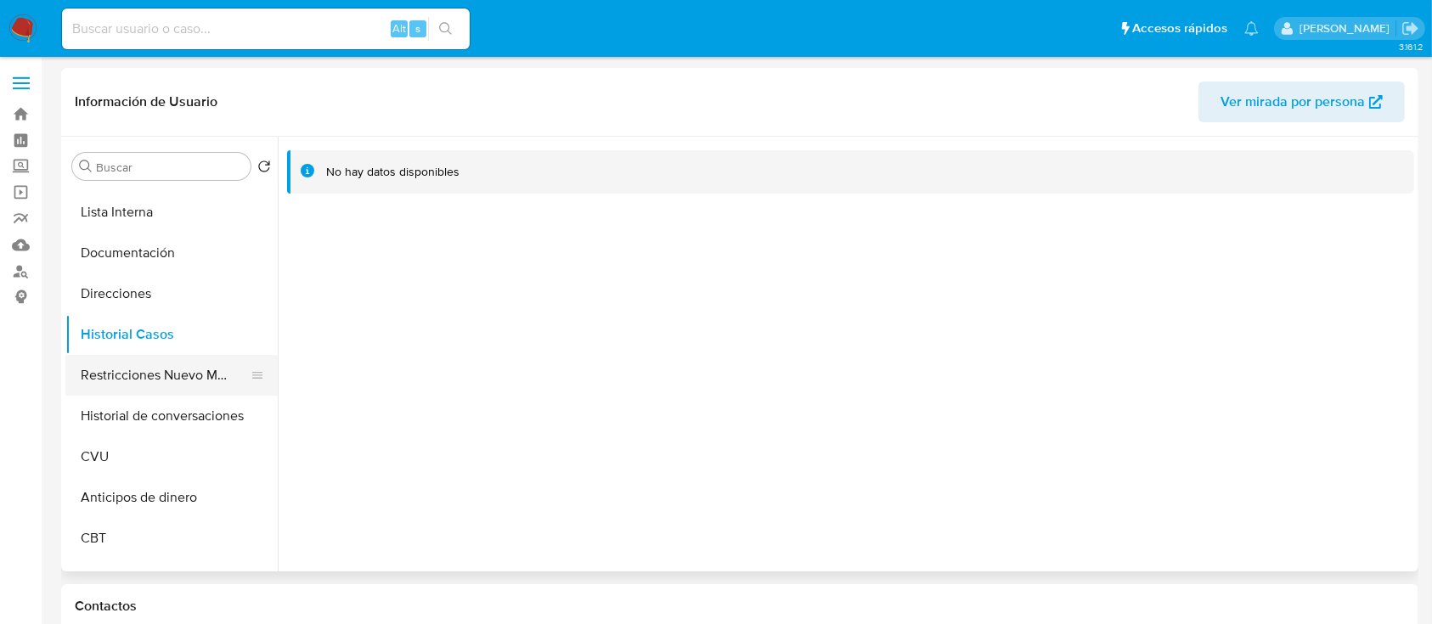
scroll to position [45, 0]
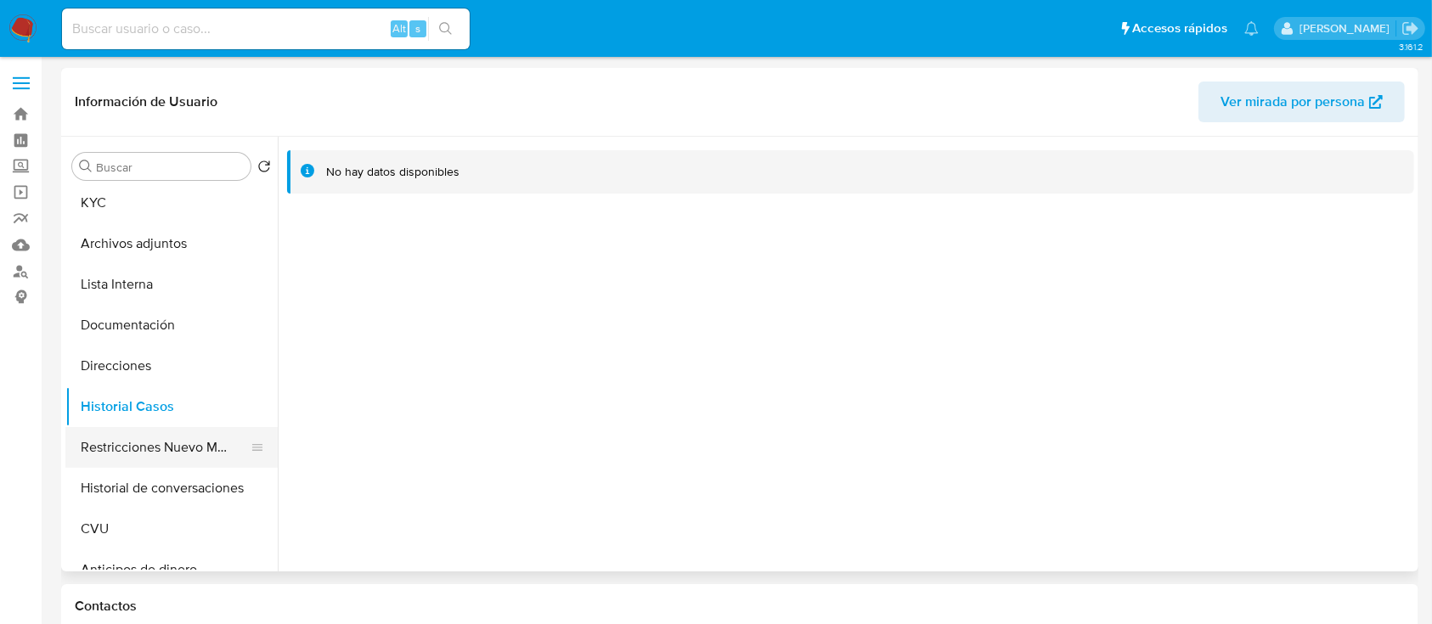
click at [153, 483] on button "Historial de conversaciones" at bounding box center [171, 488] width 212 height 41
click at [181, 449] on button "Restricciones Nuevo Mundo" at bounding box center [164, 447] width 199 height 41
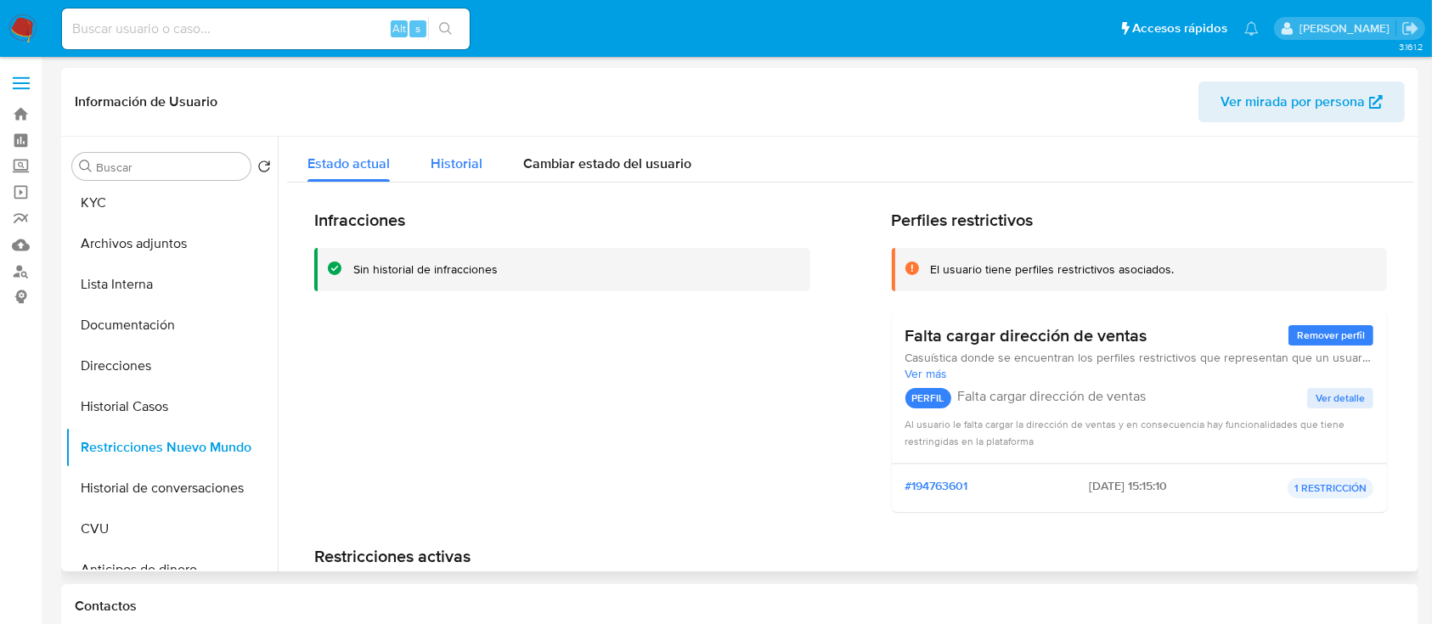
click at [452, 167] on span "Historial" at bounding box center [457, 164] width 52 height 20
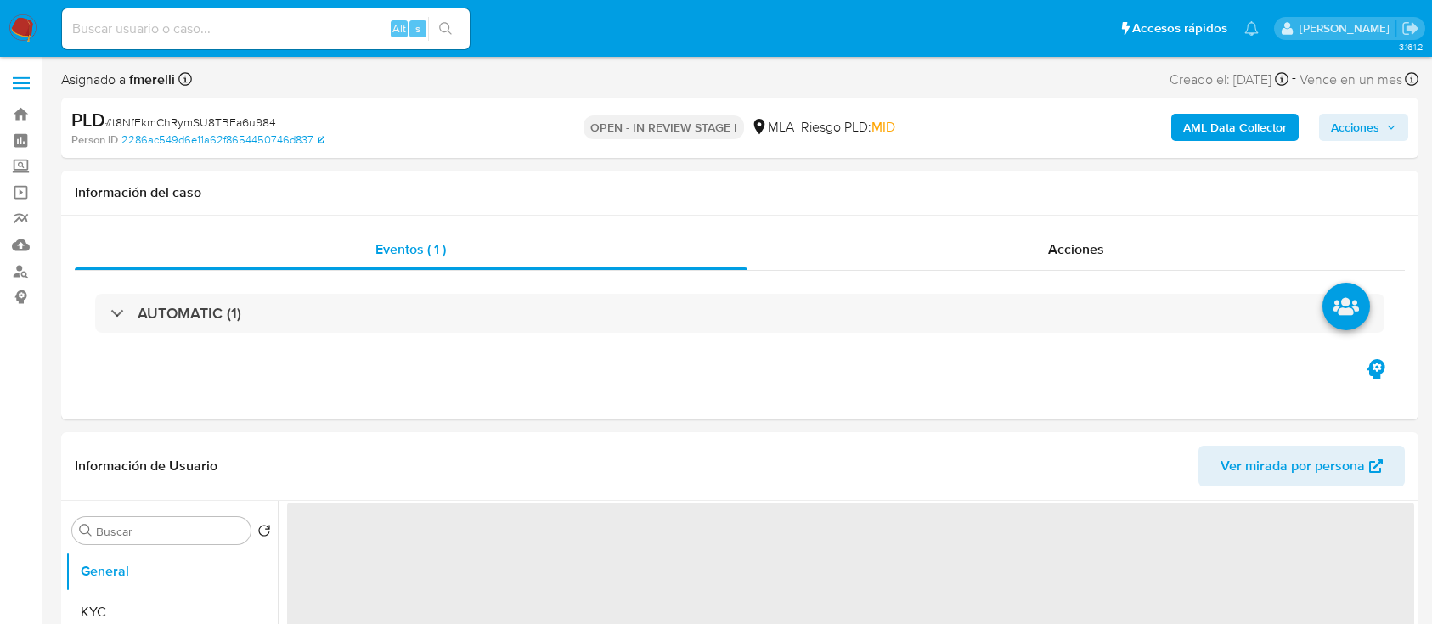
select select "10"
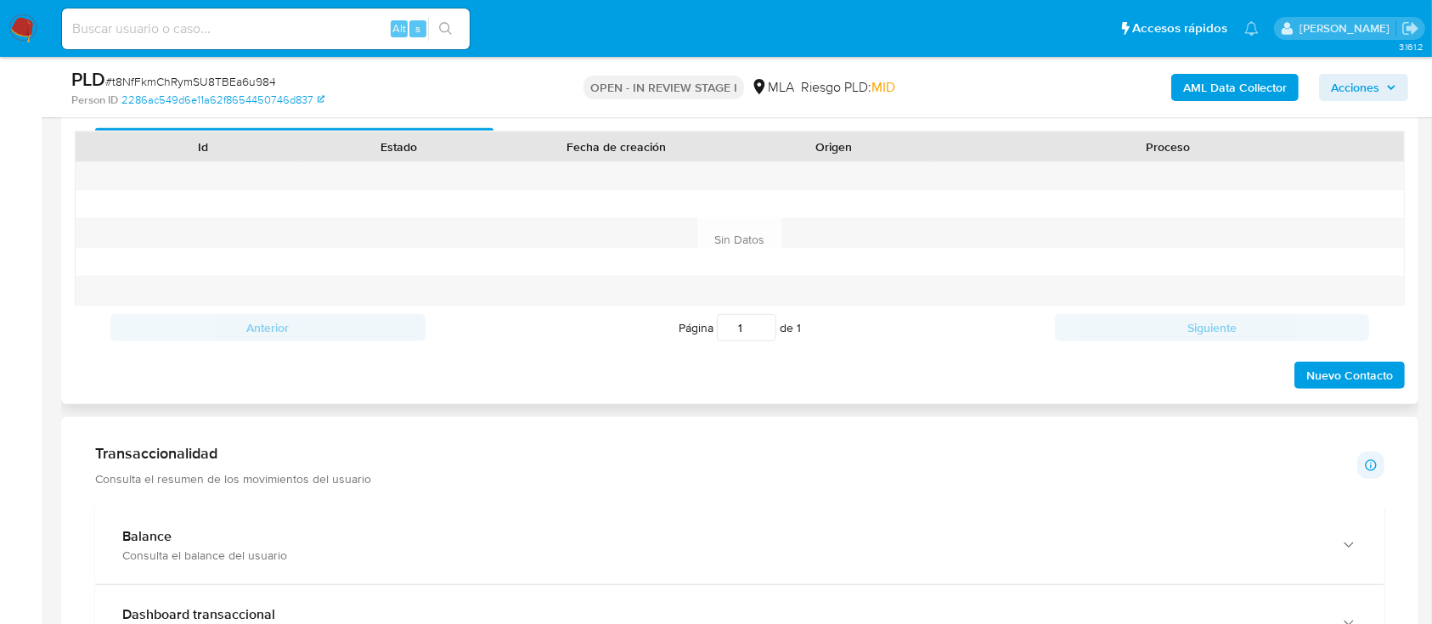
scroll to position [727, 0]
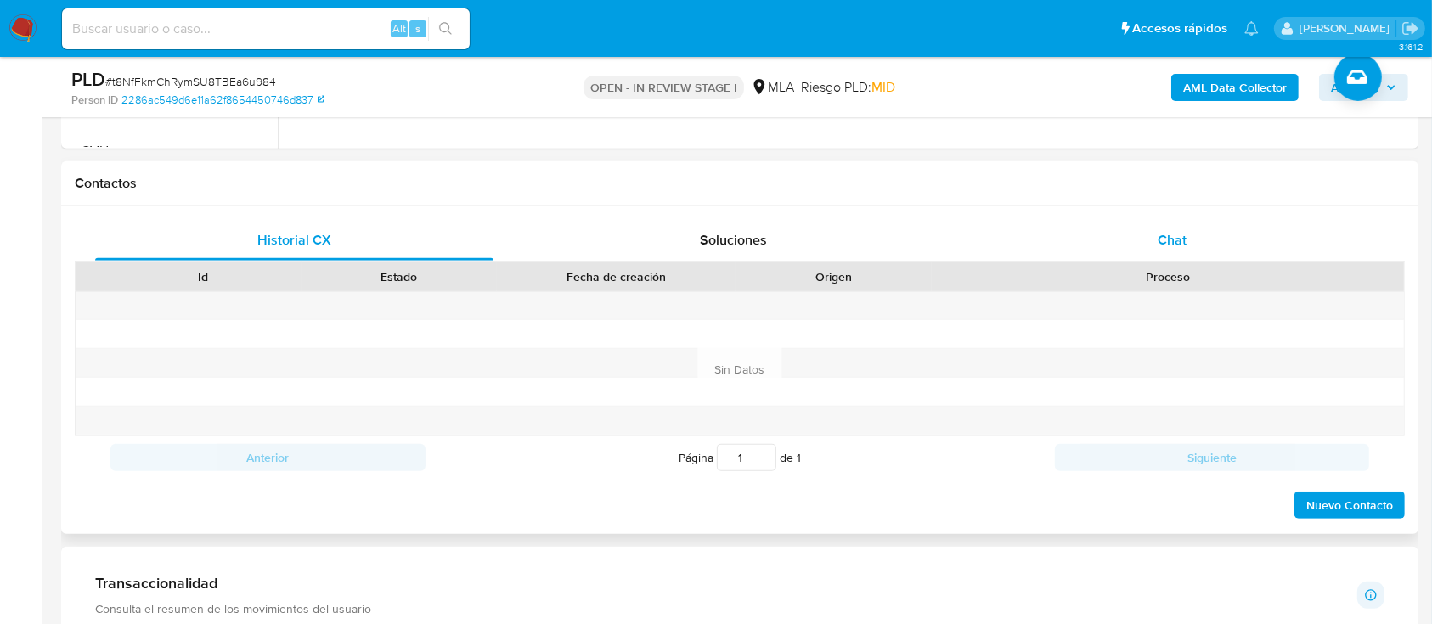
click at [1148, 223] on div "Chat" at bounding box center [1173, 240] width 398 height 41
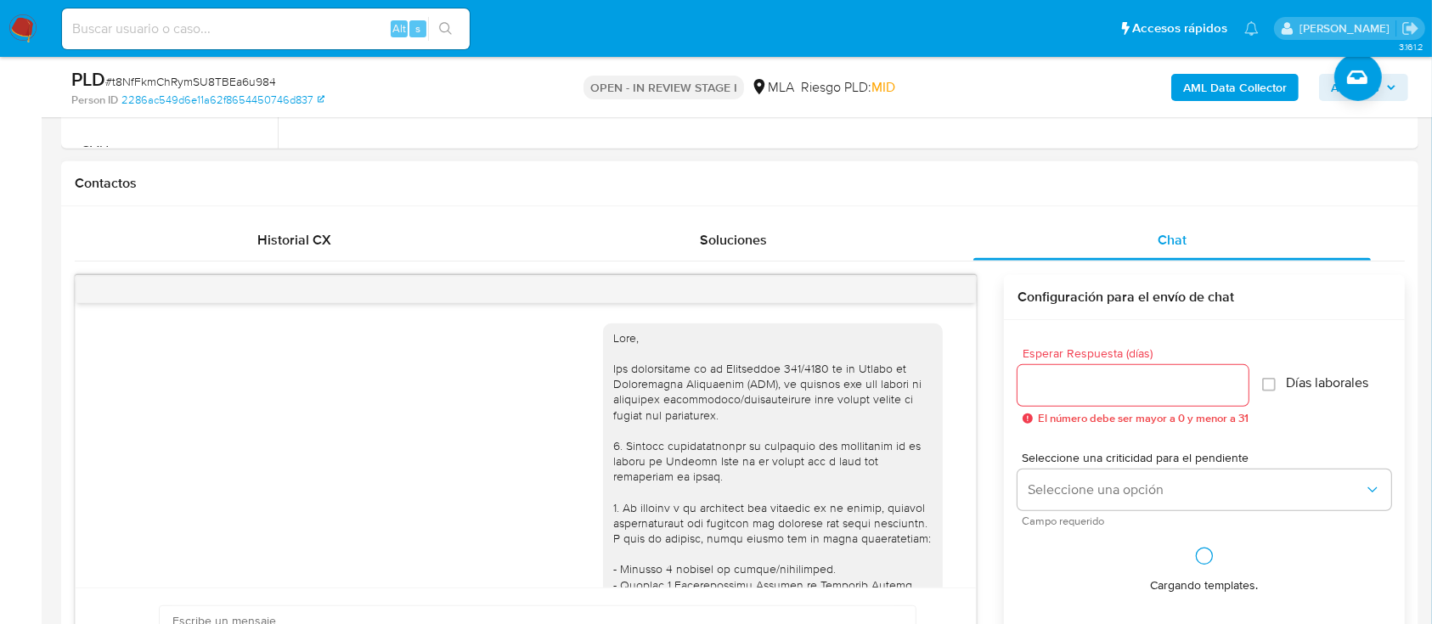
scroll to position [1687, 0]
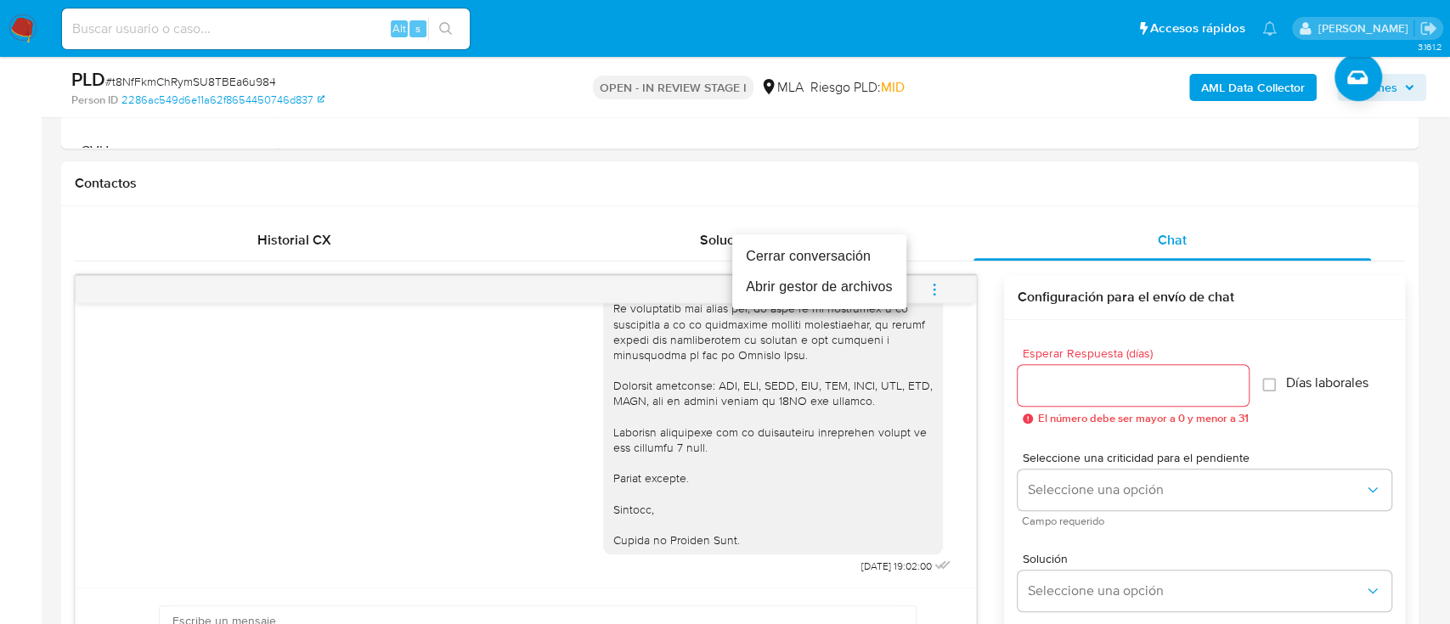
click at [819, 246] on li "Cerrar conversación" at bounding box center [819, 256] width 174 height 31
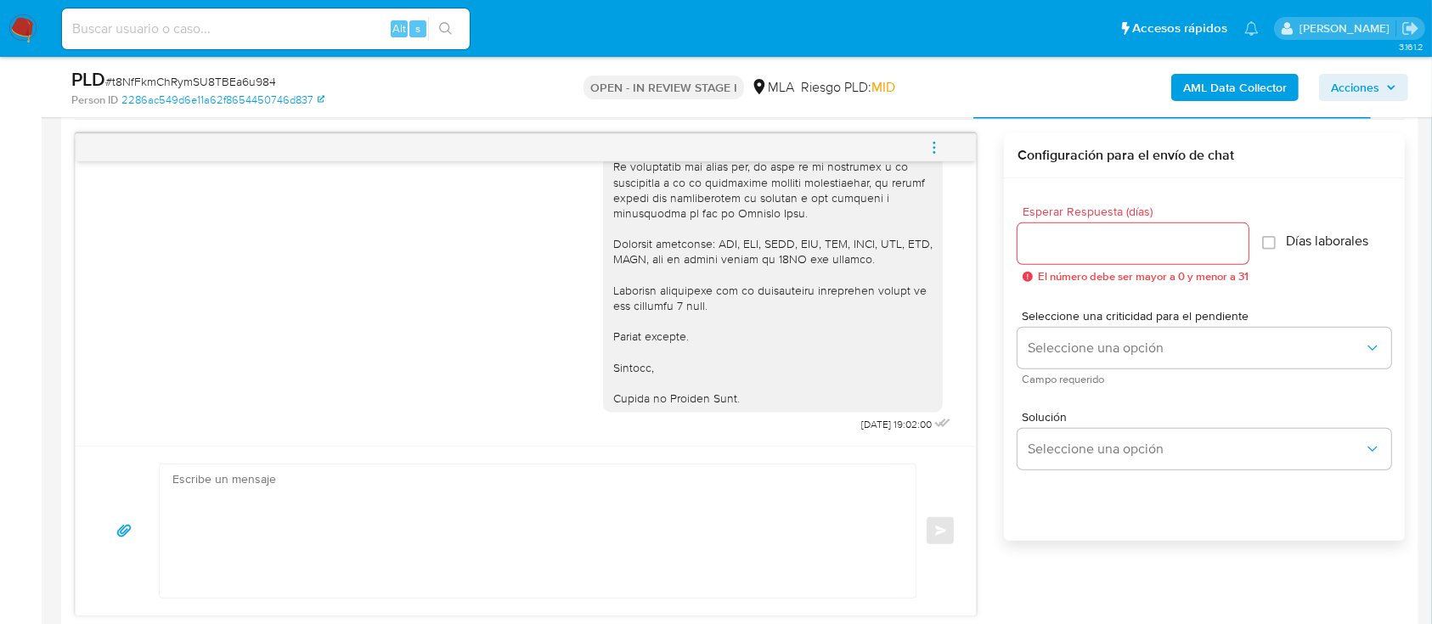
scroll to position [870, 0]
click at [931, 144] on icon "menu-action" at bounding box center [934, 146] width 15 height 15
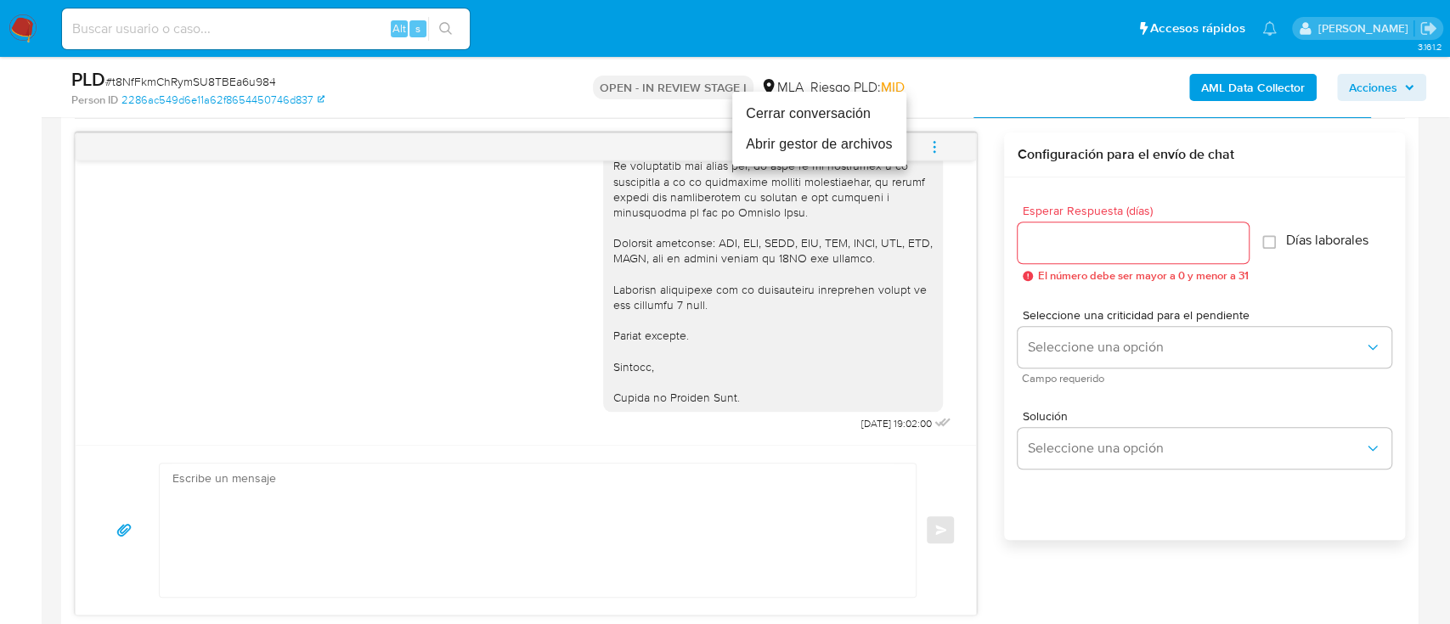
click at [831, 125] on li "Cerrar conversación" at bounding box center [819, 114] width 174 height 31
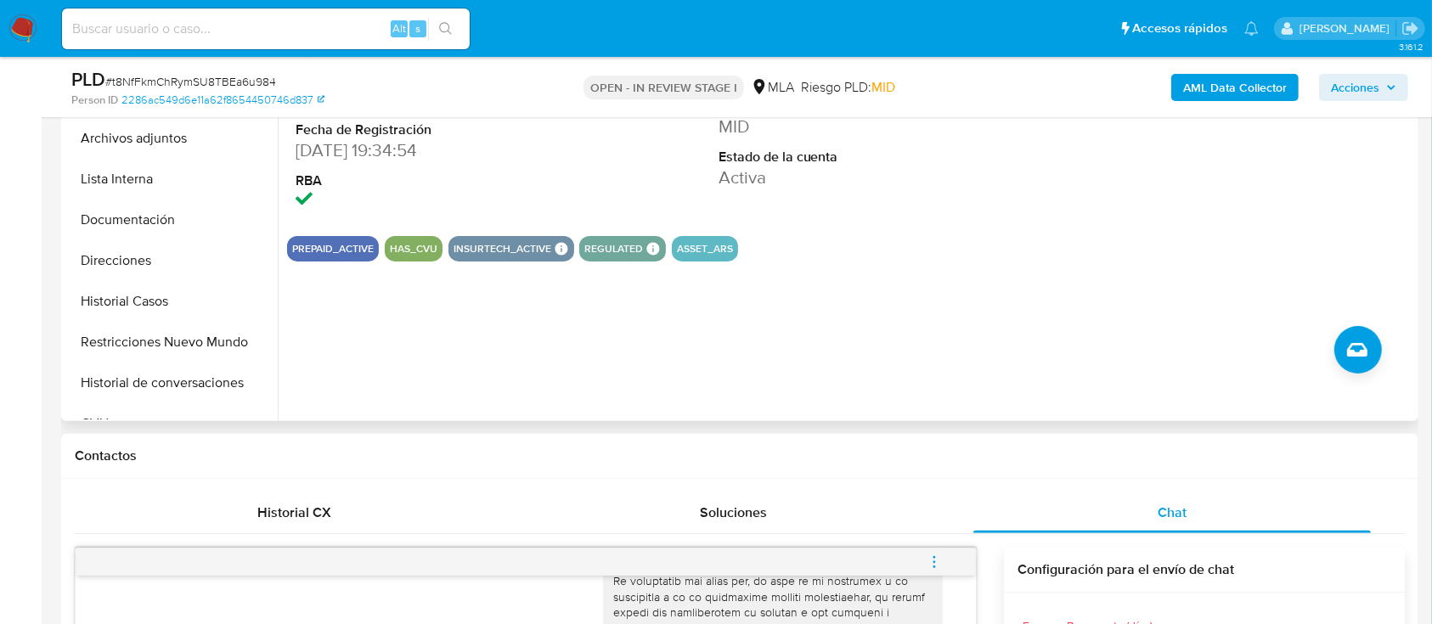
scroll to position [460, 0]
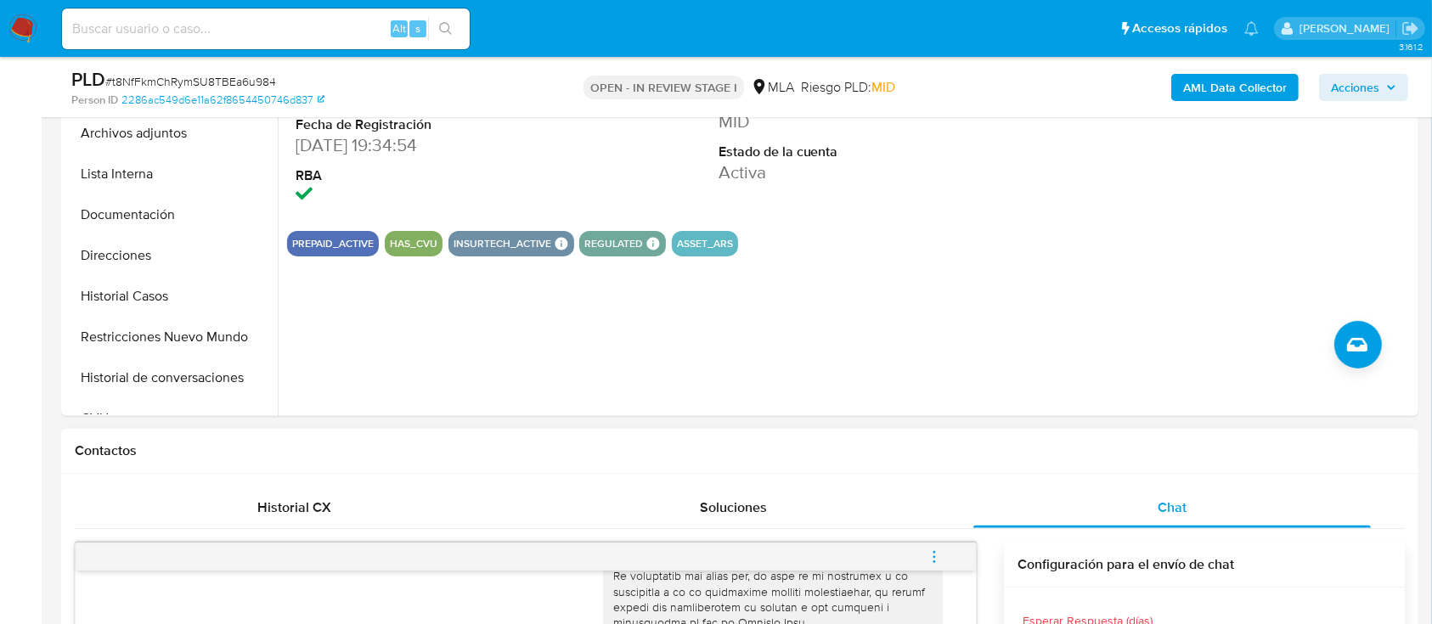
click at [936, 561] on icon "menu-action" at bounding box center [934, 557] width 15 height 15
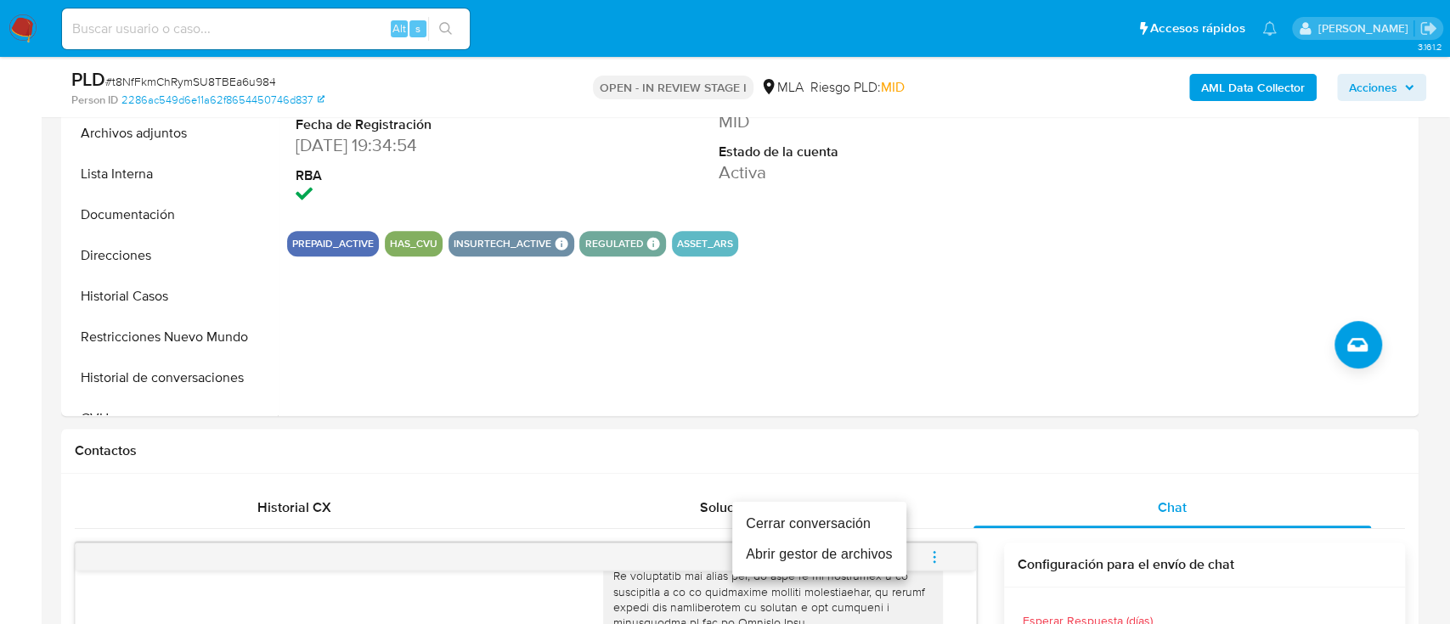
click at [830, 517] on li "Cerrar conversación" at bounding box center [819, 524] width 174 height 31
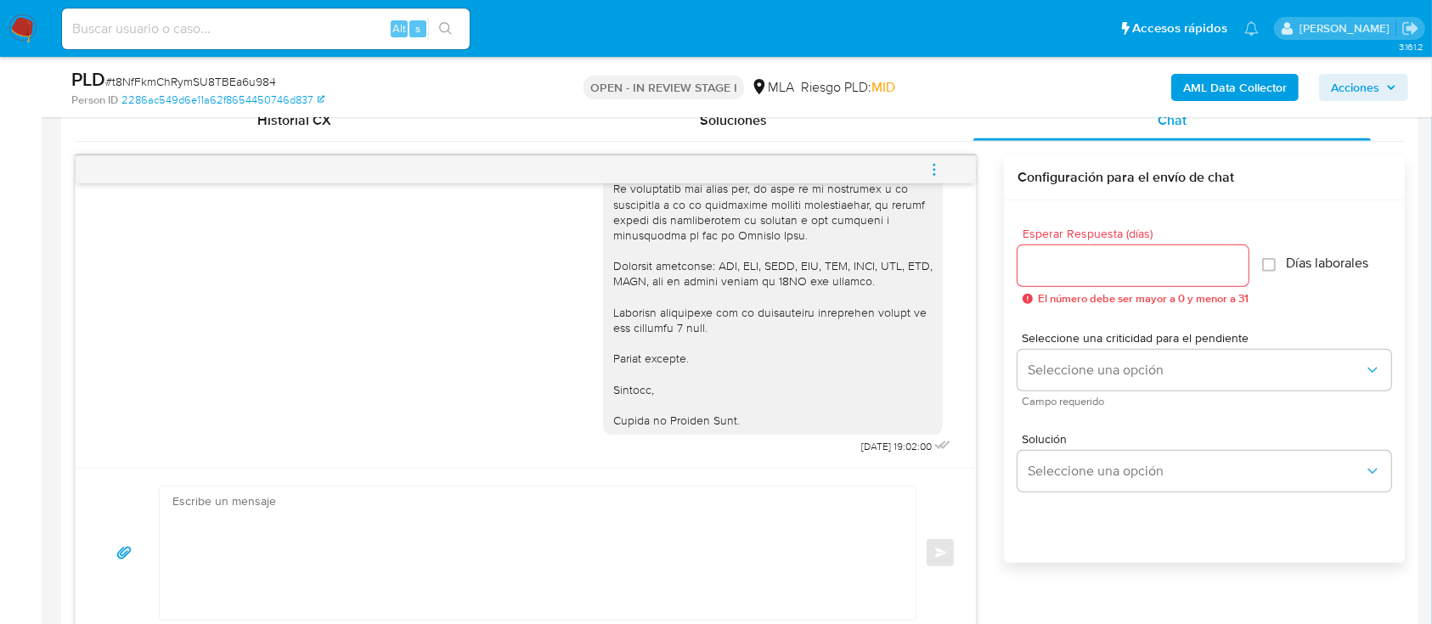
scroll to position [846, 0]
click at [931, 172] on icon "menu-action" at bounding box center [934, 170] width 15 height 15
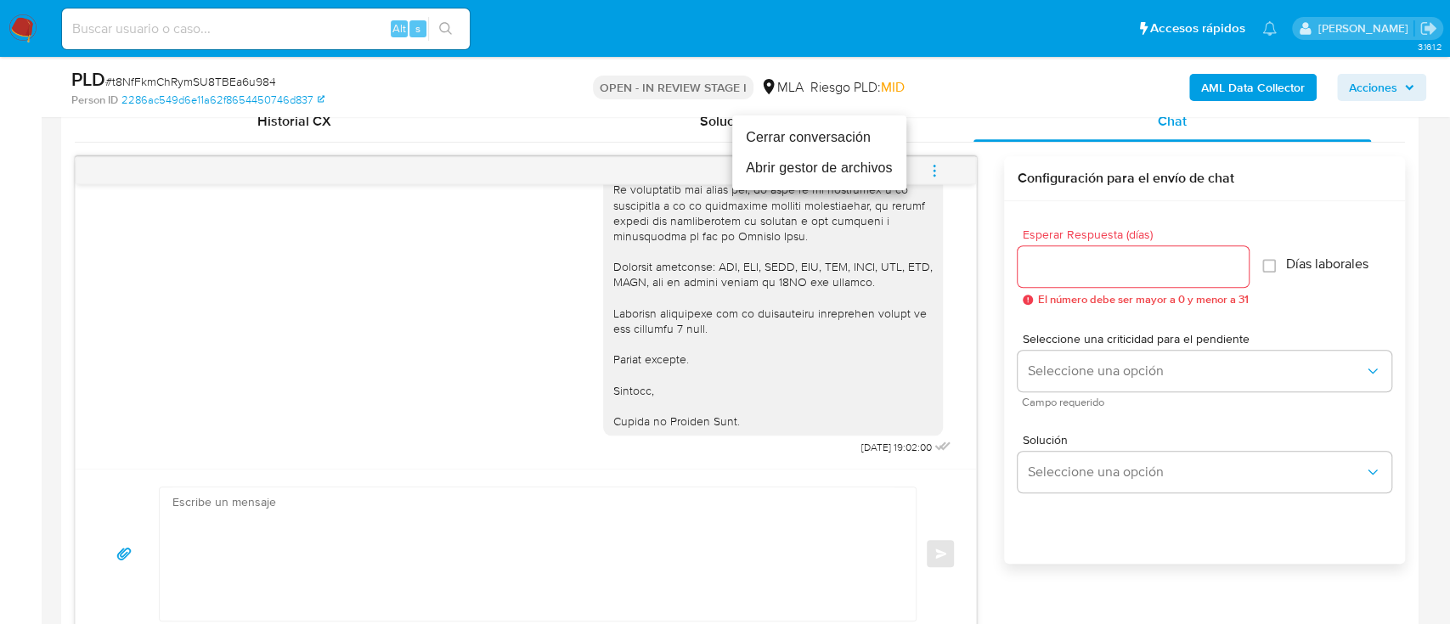
click at [810, 145] on li "Cerrar conversación" at bounding box center [819, 137] width 174 height 31
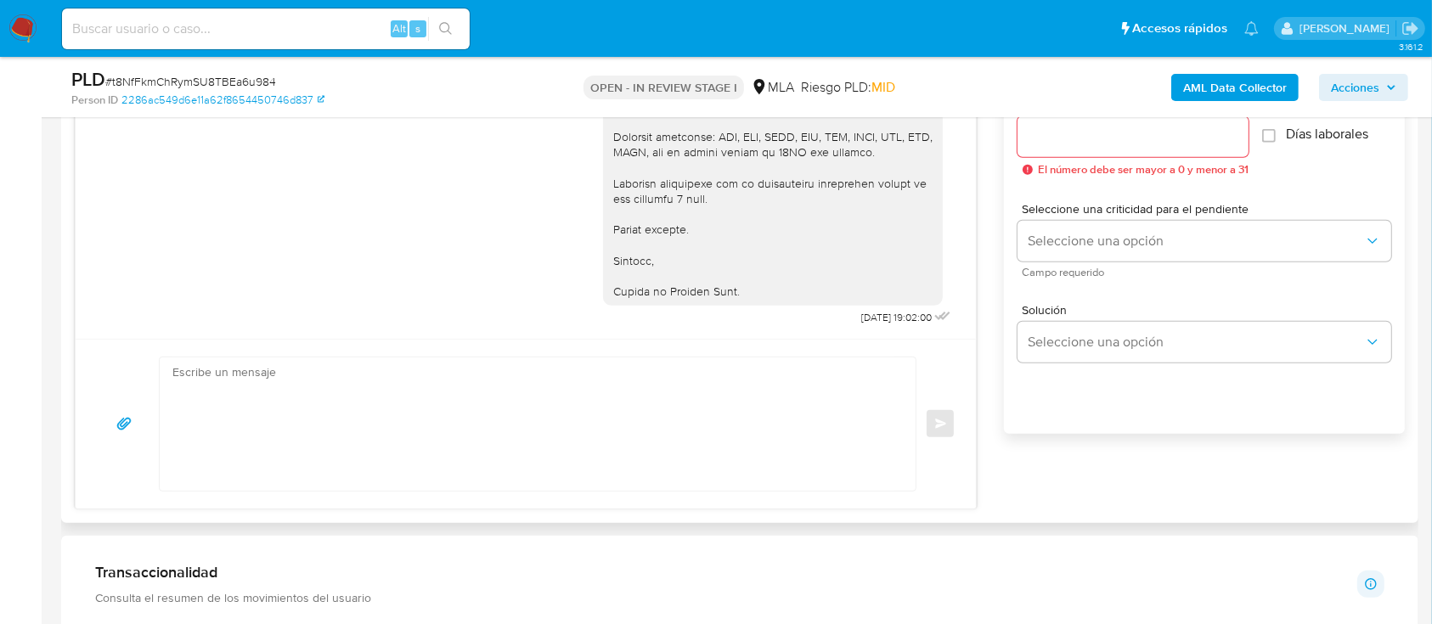
scroll to position [1005, 0]
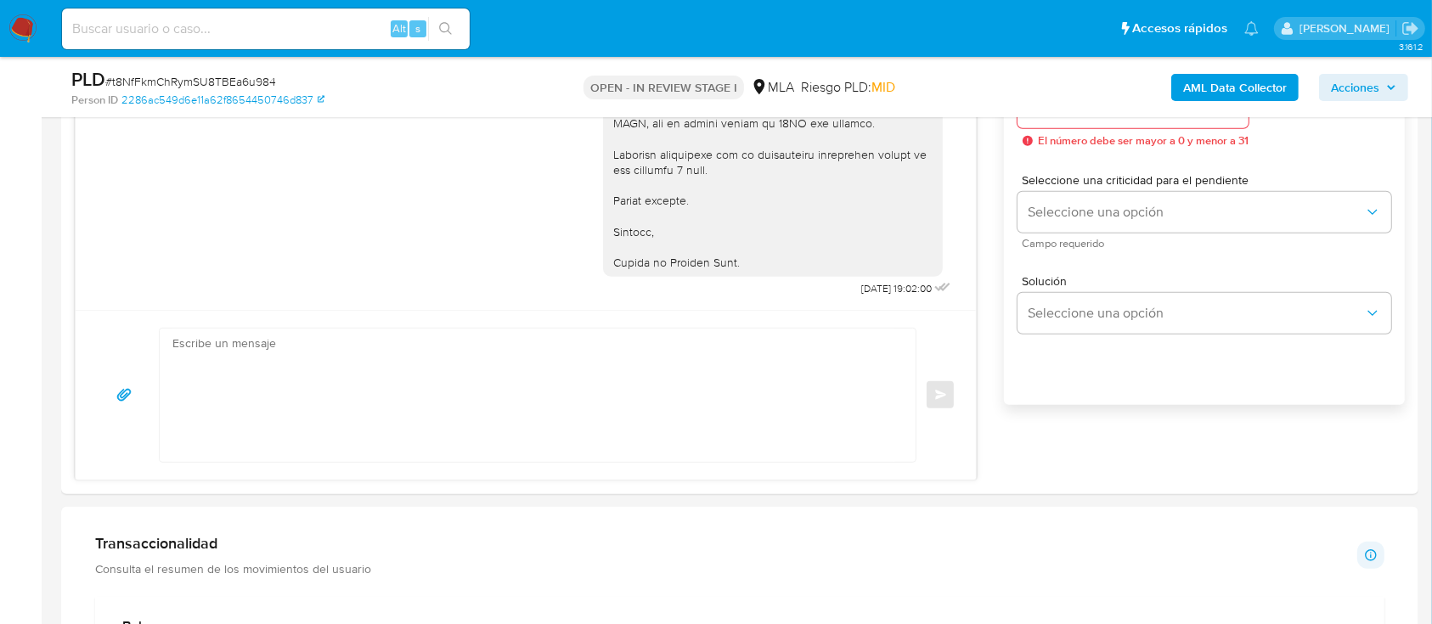
click at [636, 5] on nav "Pausado Ver notificaciones Alt s Accesos rápidos Presiona las siguientes teclas…" at bounding box center [716, 28] width 1432 height 57
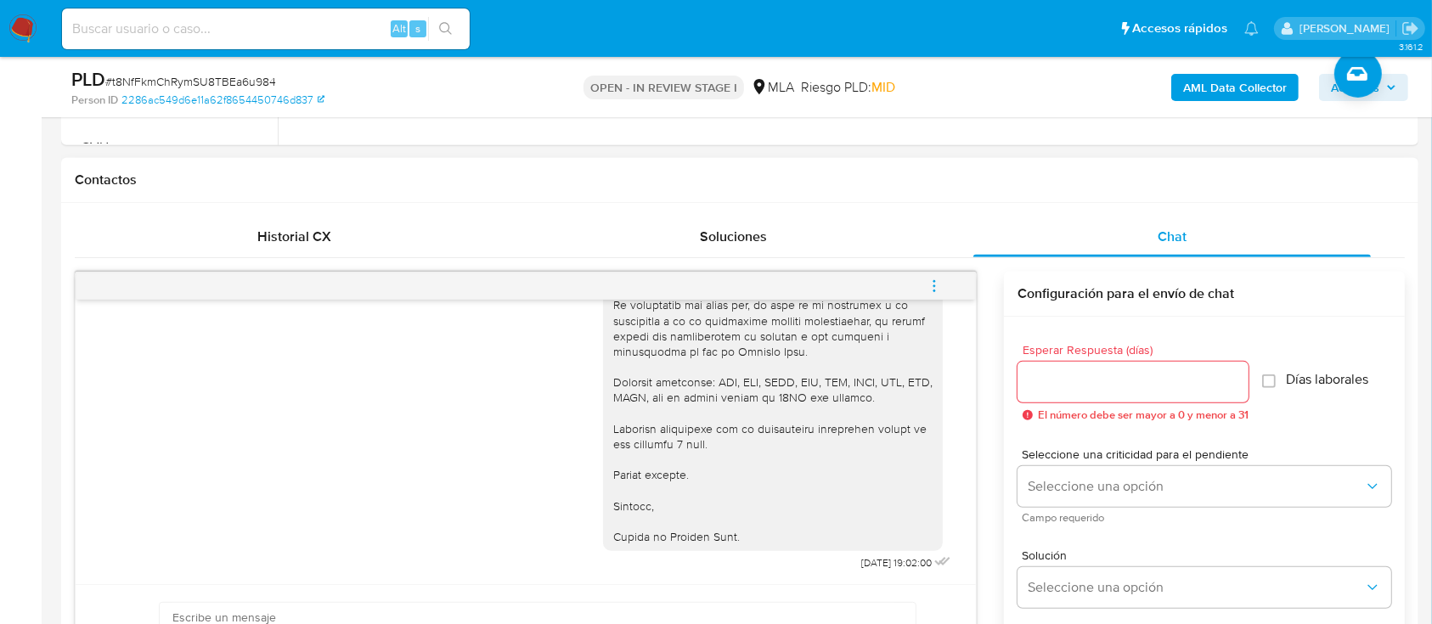
scroll to position [674, 0]
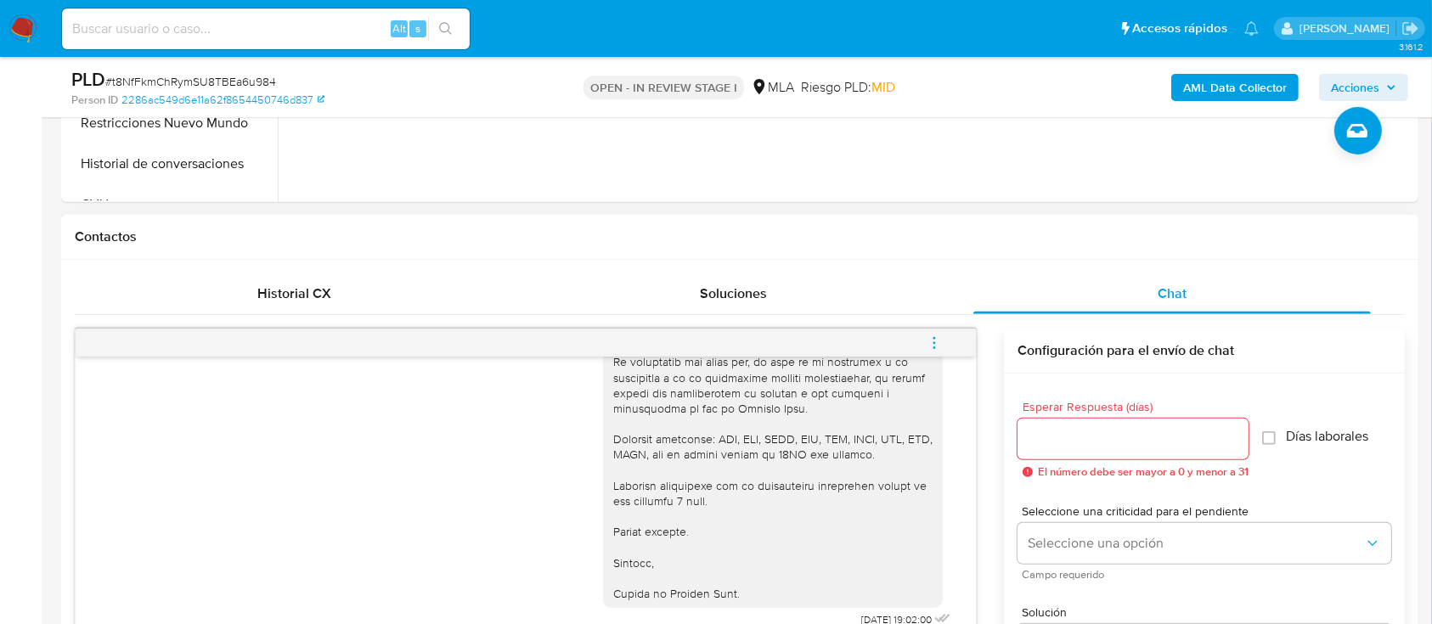
click at [931, 330] on span "menu-action" at bounding box center [934, 343] width 15 height 41
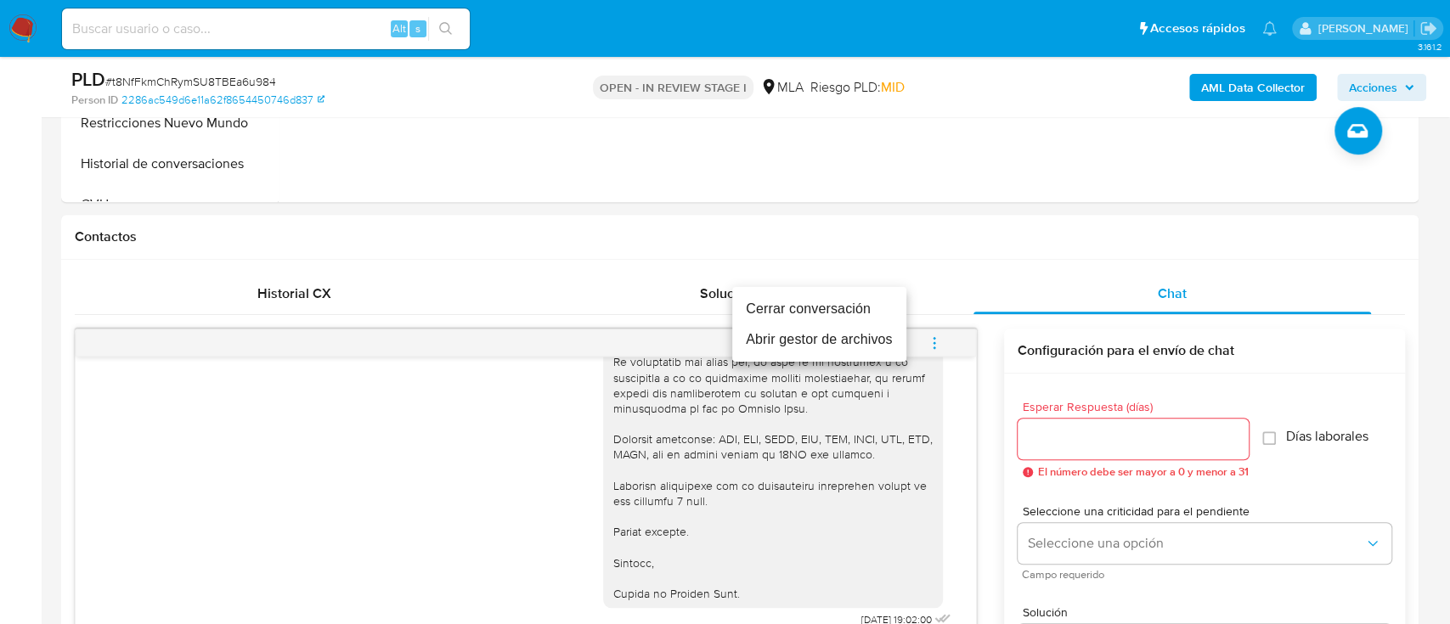
click at [876, 317] on li "Cerrar conversación" at bounding box center [819, 309] width 174 height 31
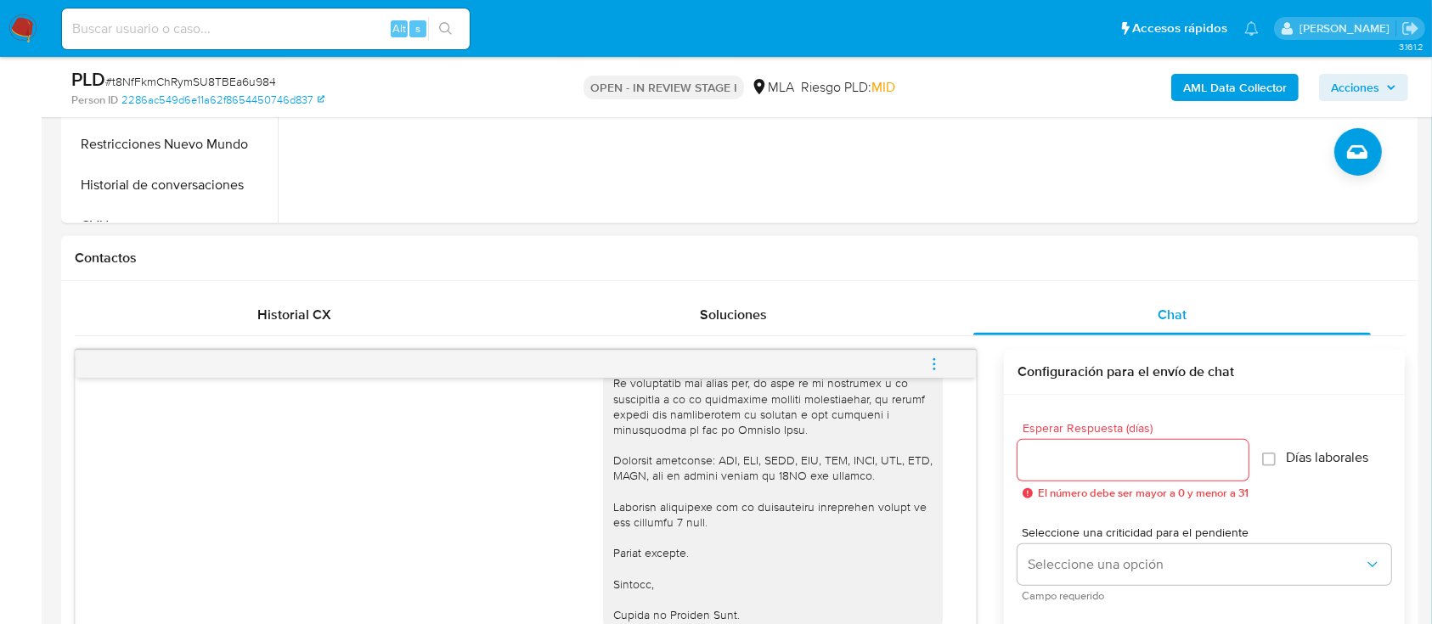
scroll to position [653, 0]
click at [946, 364] on button "menu-action" at bounding box center [935, 363] width 56 height 41
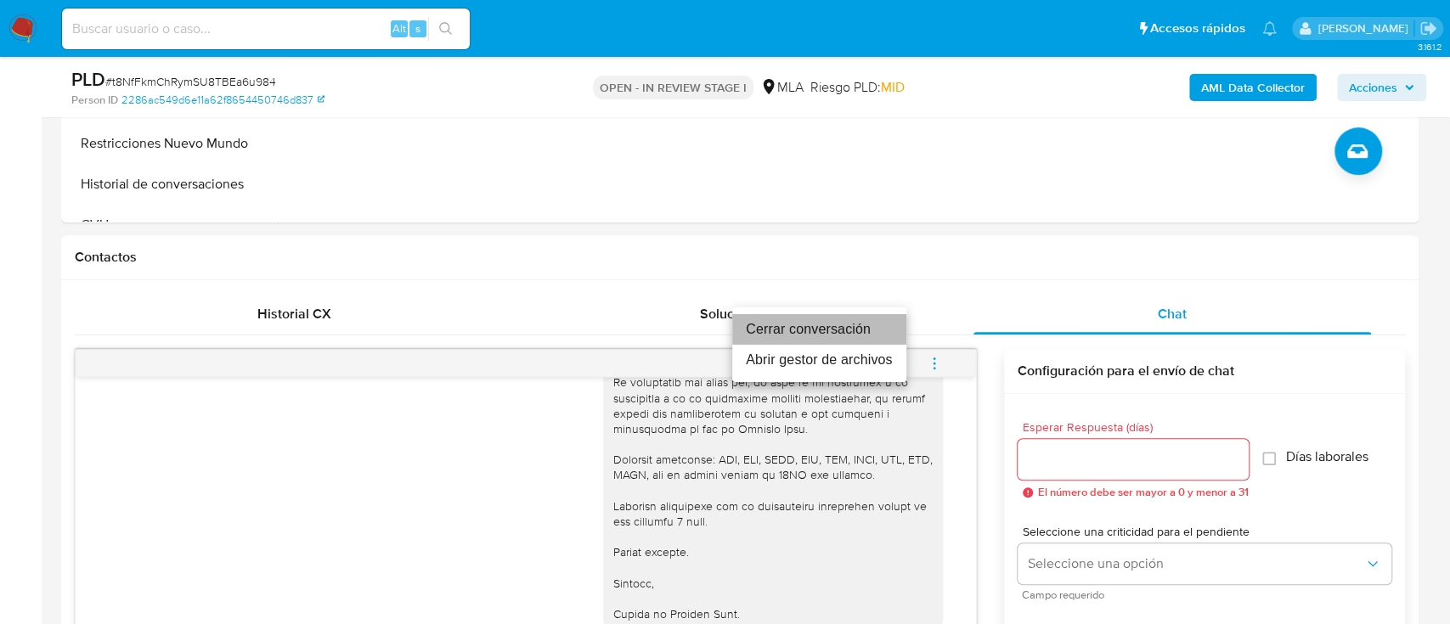
click at [808, 321] on li "Cerrar conversación" at bounding box center [819, 329] width 174 height 31
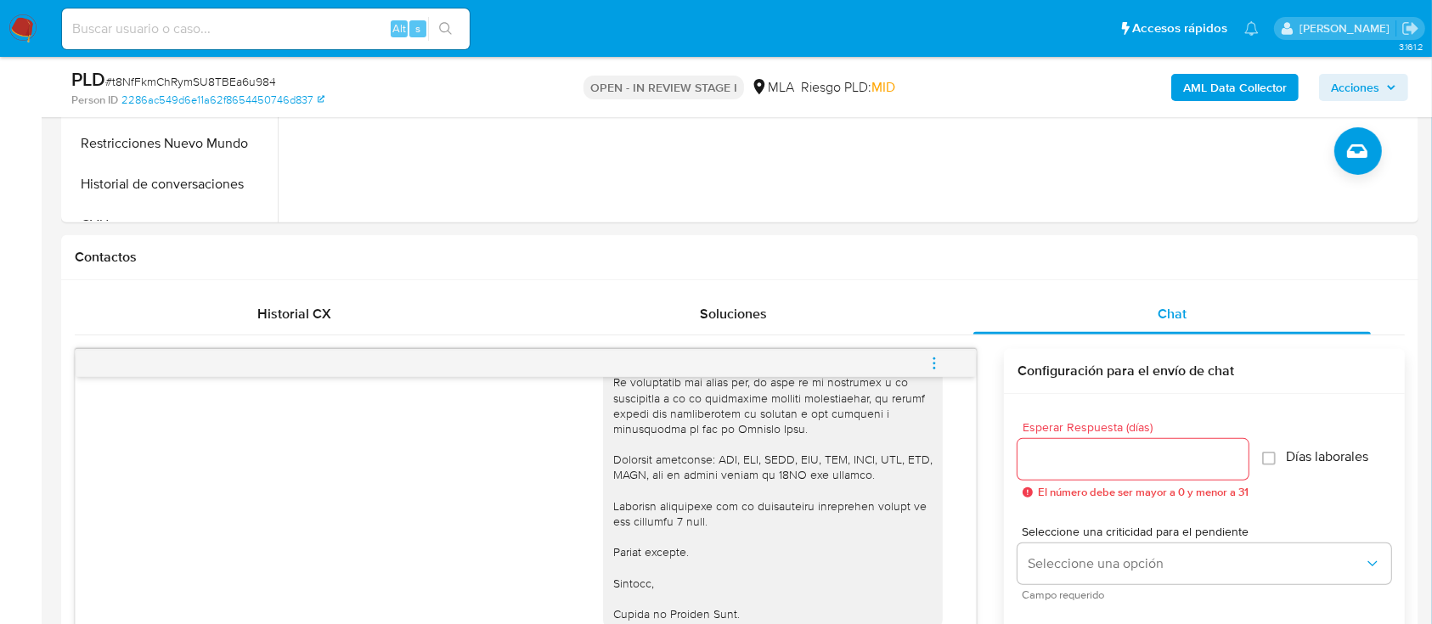
click at [320, 32] on input at bounding box center [266, 29] width 408 height 22
paste input "yRjTlrLzYyXc0crcsMWJxFqK"
type input "yRjTlrLzYyXc0crcsMWJxFqK"
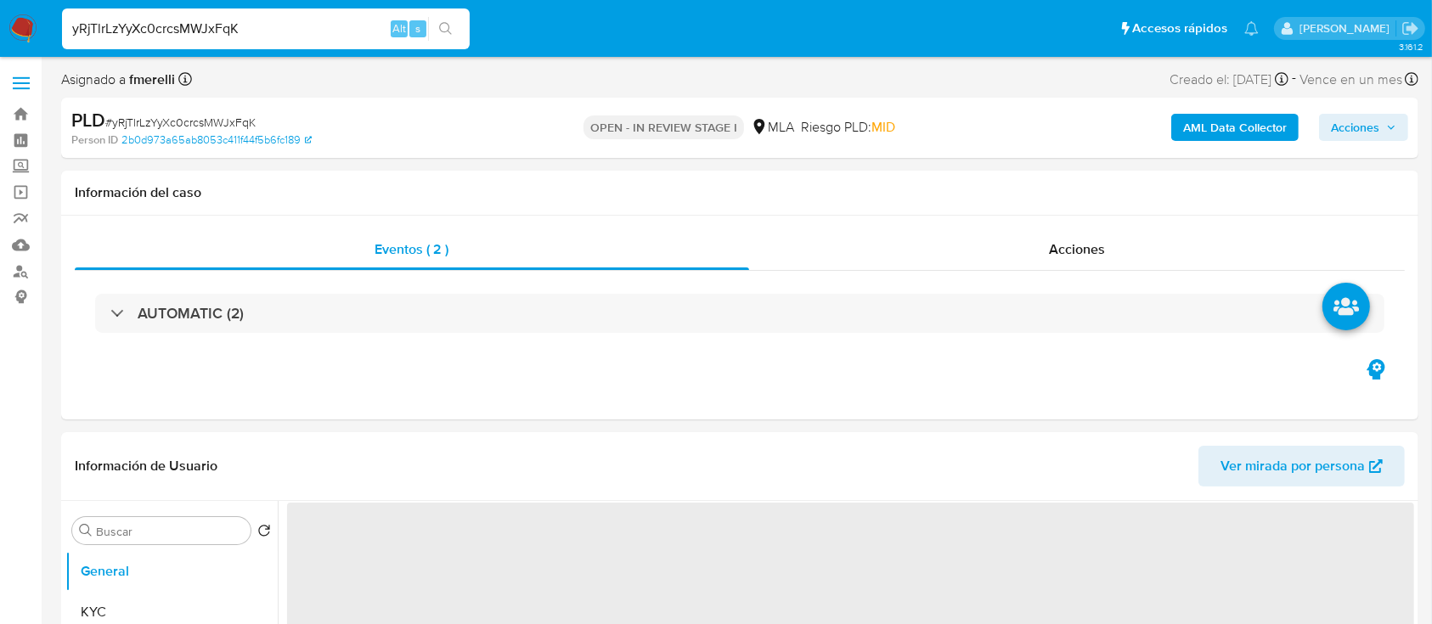
select select "10"
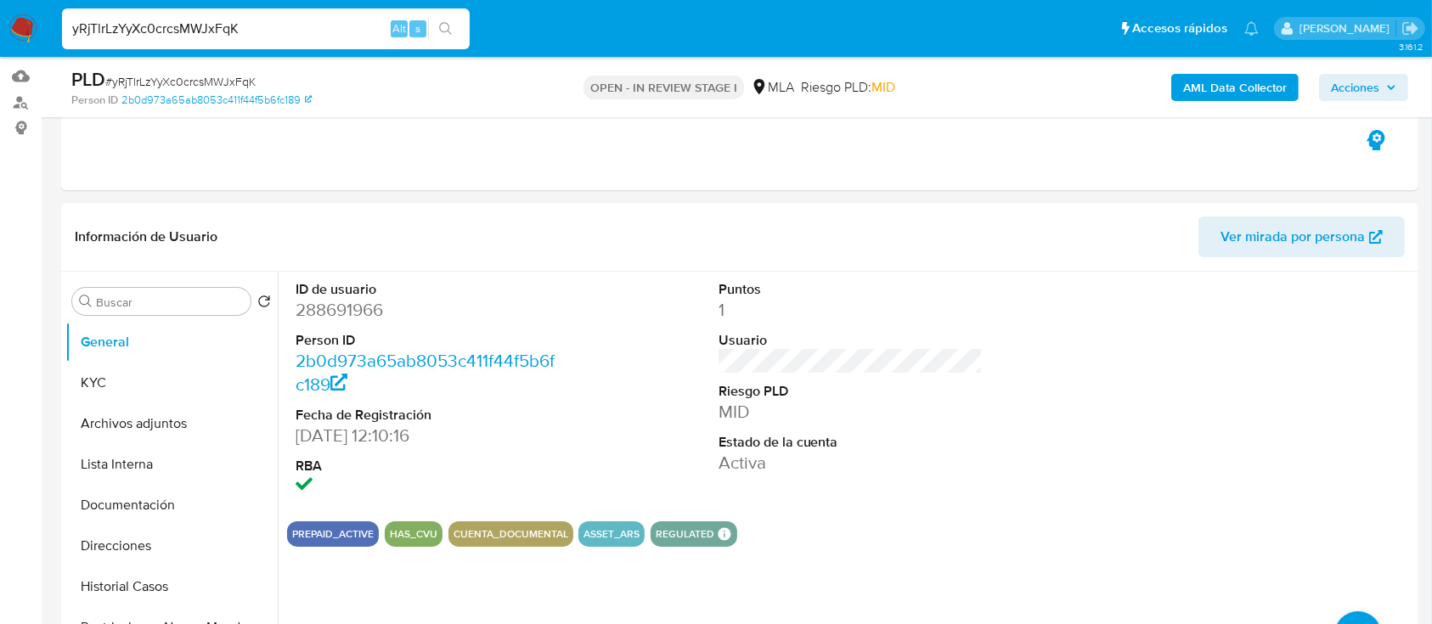
scroll to position [173, 0]
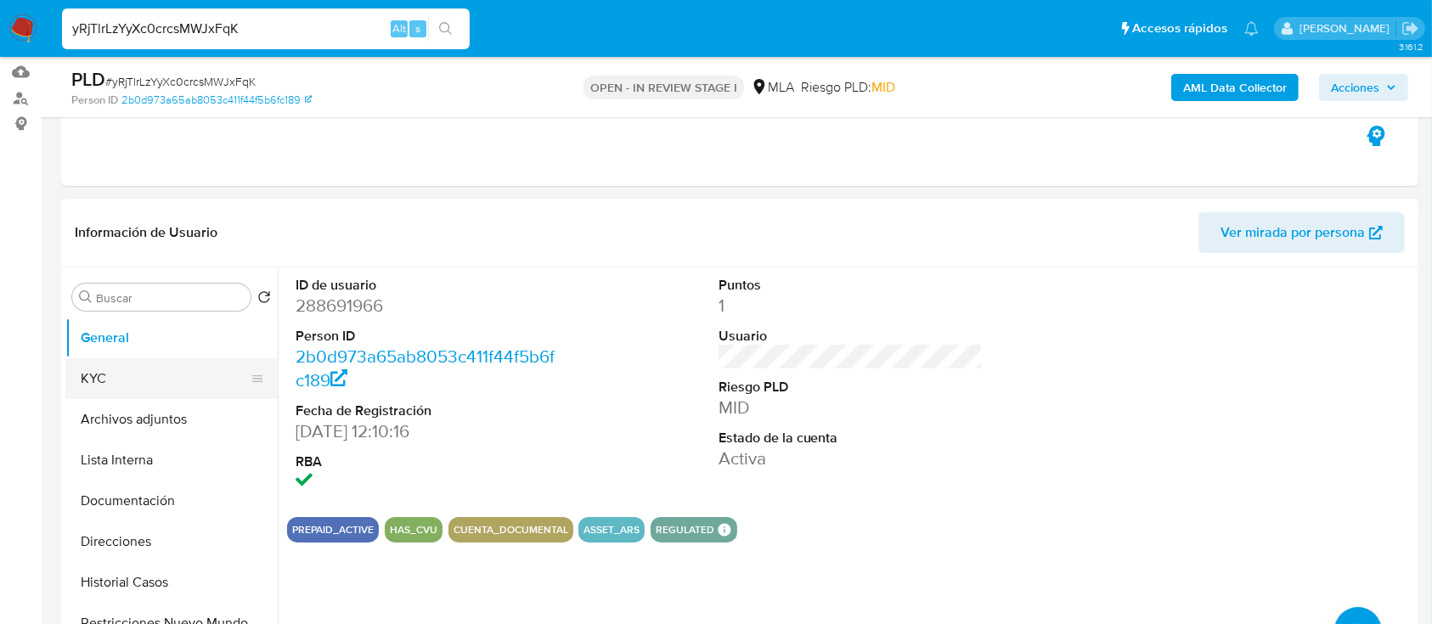
click at [109, 364] on button "KYC" at bounding box center [164, 379] width 199 height 41
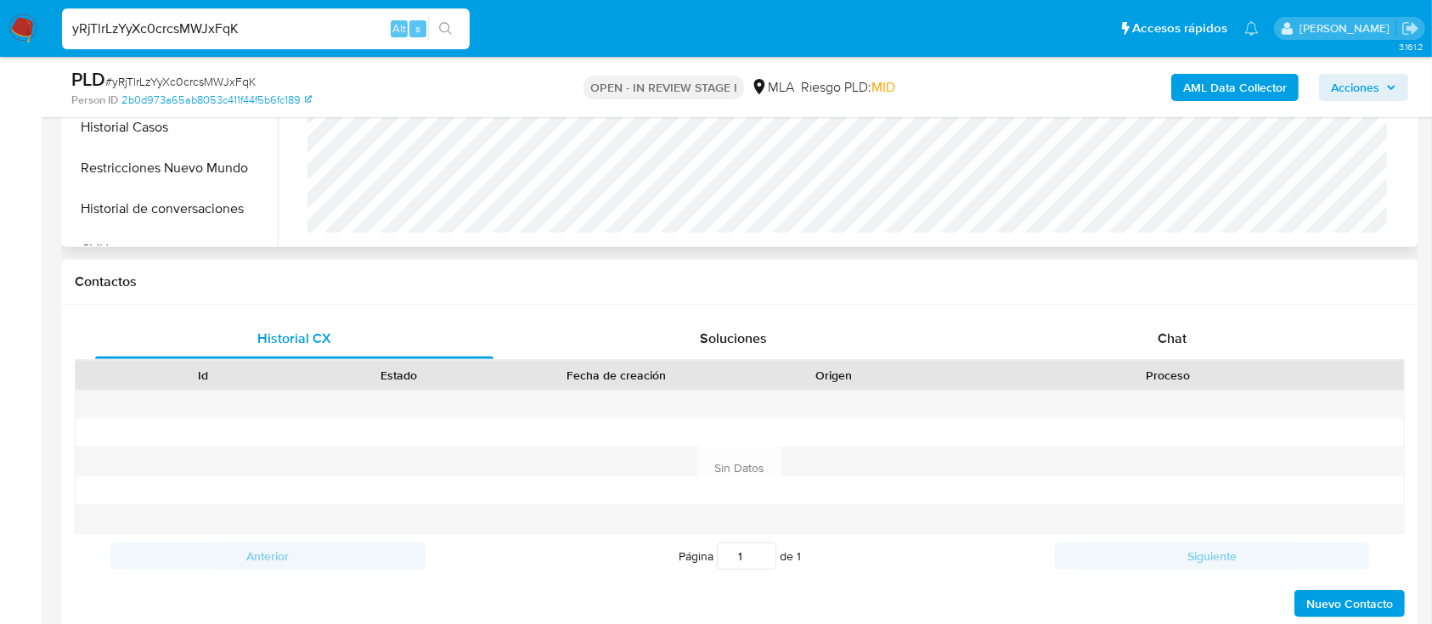
scroll to position [633, 0]
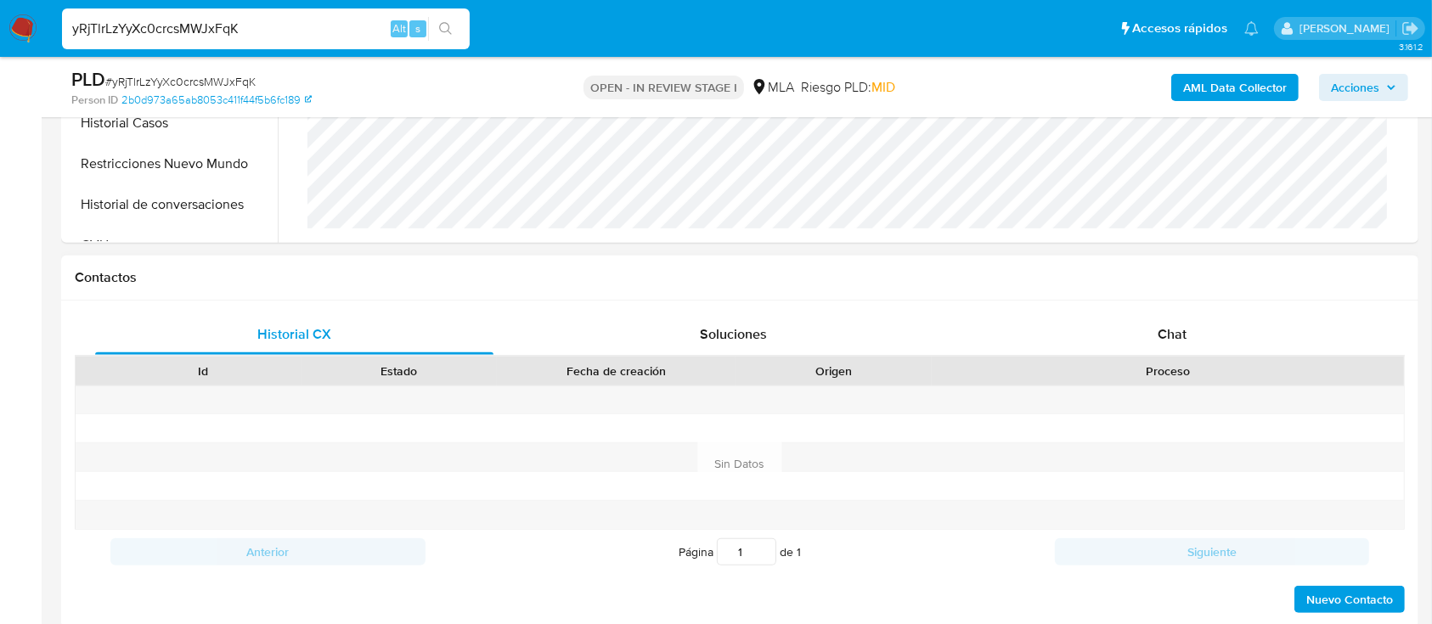
click at [1176, 269] on h1 "Contactos" at bounding box center [740, 277] width 1330 height 17
click at [1142, 330] on div "Chat" at bounding box center [1173, 334] width 398 height 41
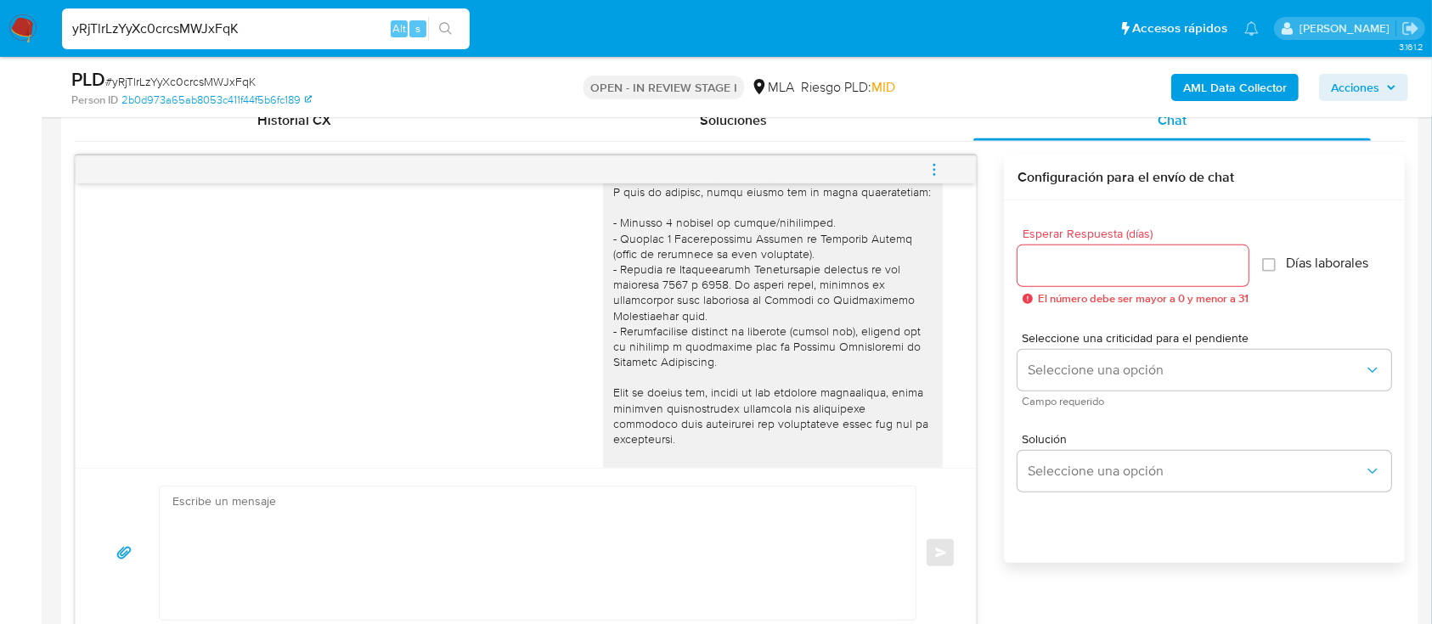
scroll to position [0, 0]
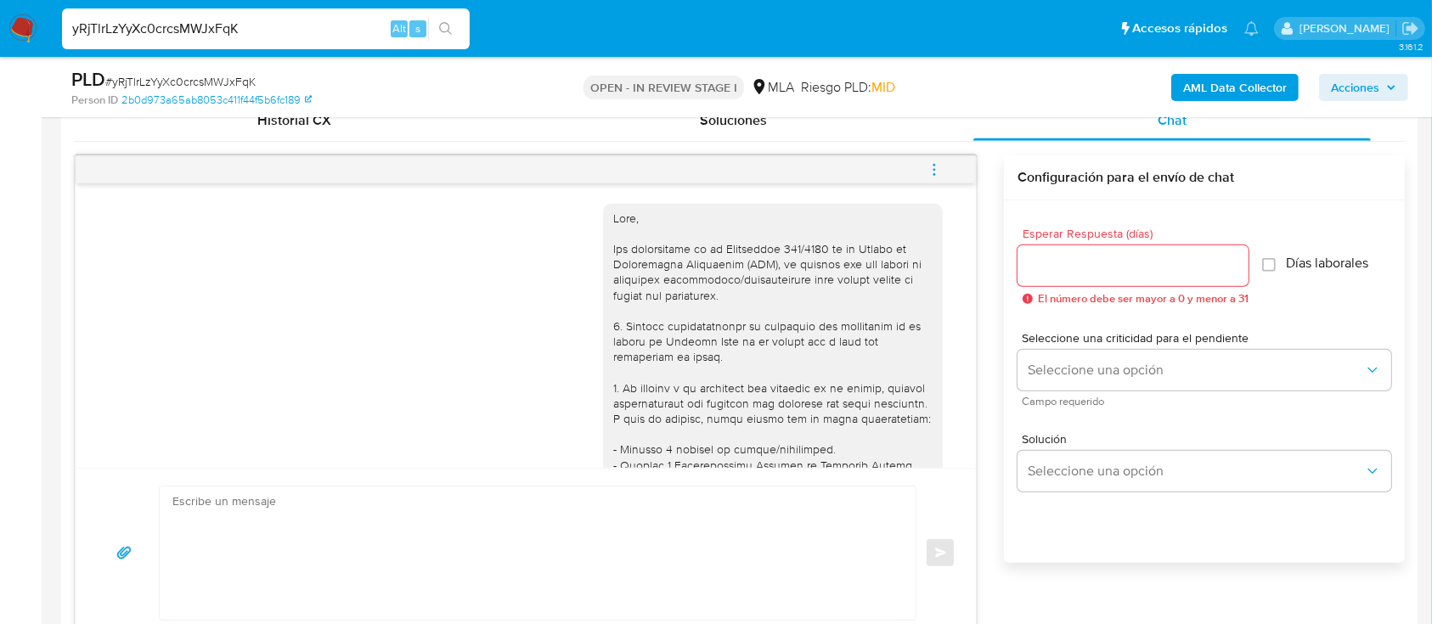
click at [285, 24] on input "yRjTlrLzYyXc0crcsMWJxFqK" at bounding box center [266, 29] width 408 height 22
paste input "JN4NTaNSeJbnzsF5PPa72019"
type input "JN4NTaNSeJbnzsF5PPa72019"
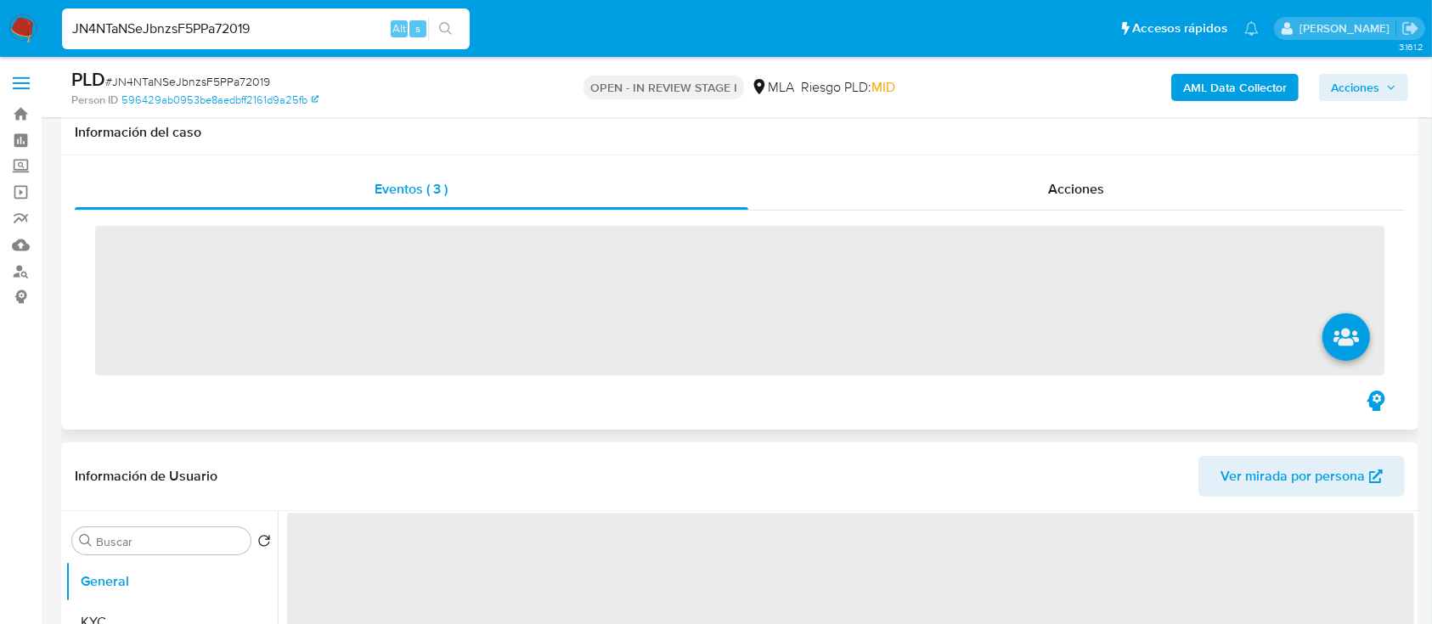
scroll to position [497, 0]
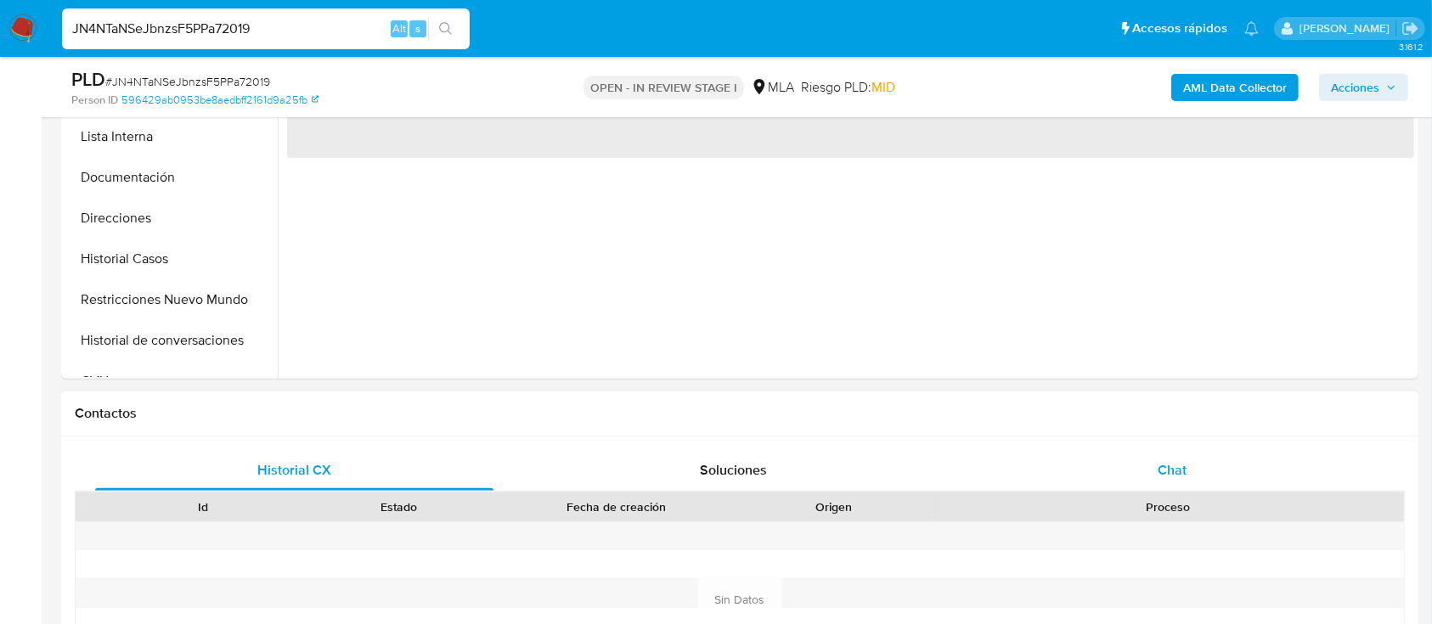
click at [1087, 487] on div "Chat" at bounding box center [1173, 470] width 398 height 41
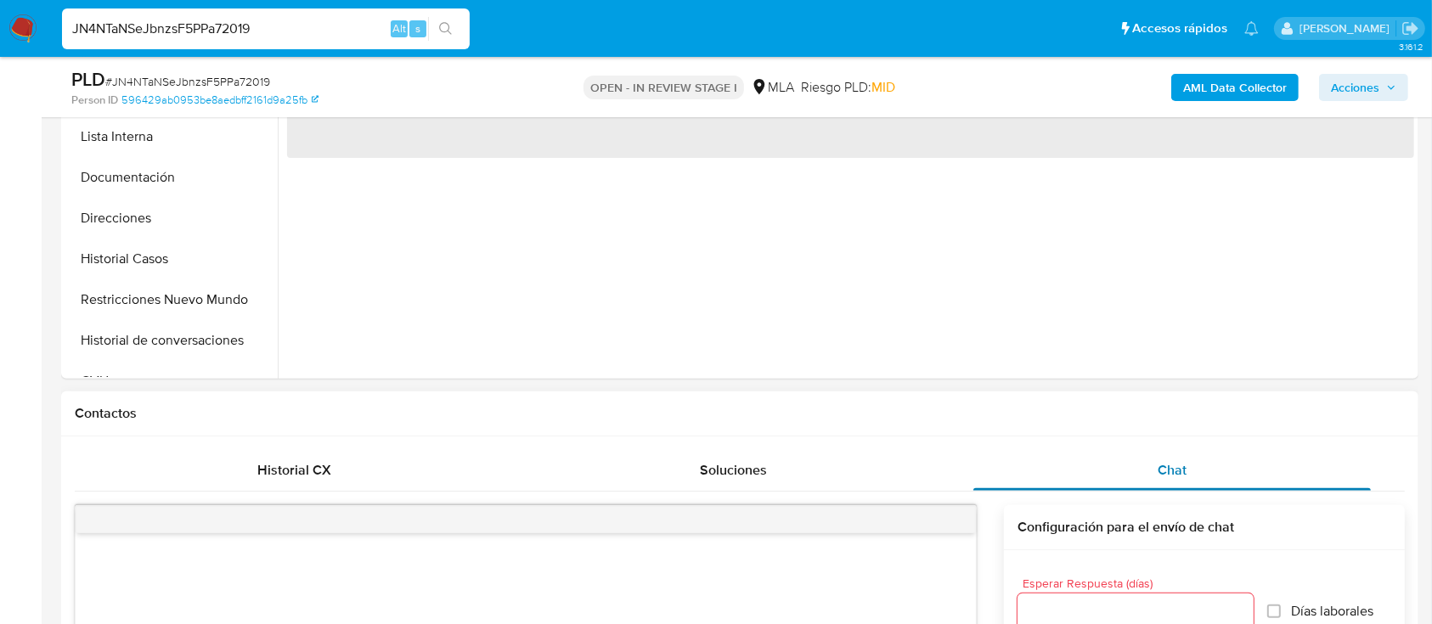
select select "10"
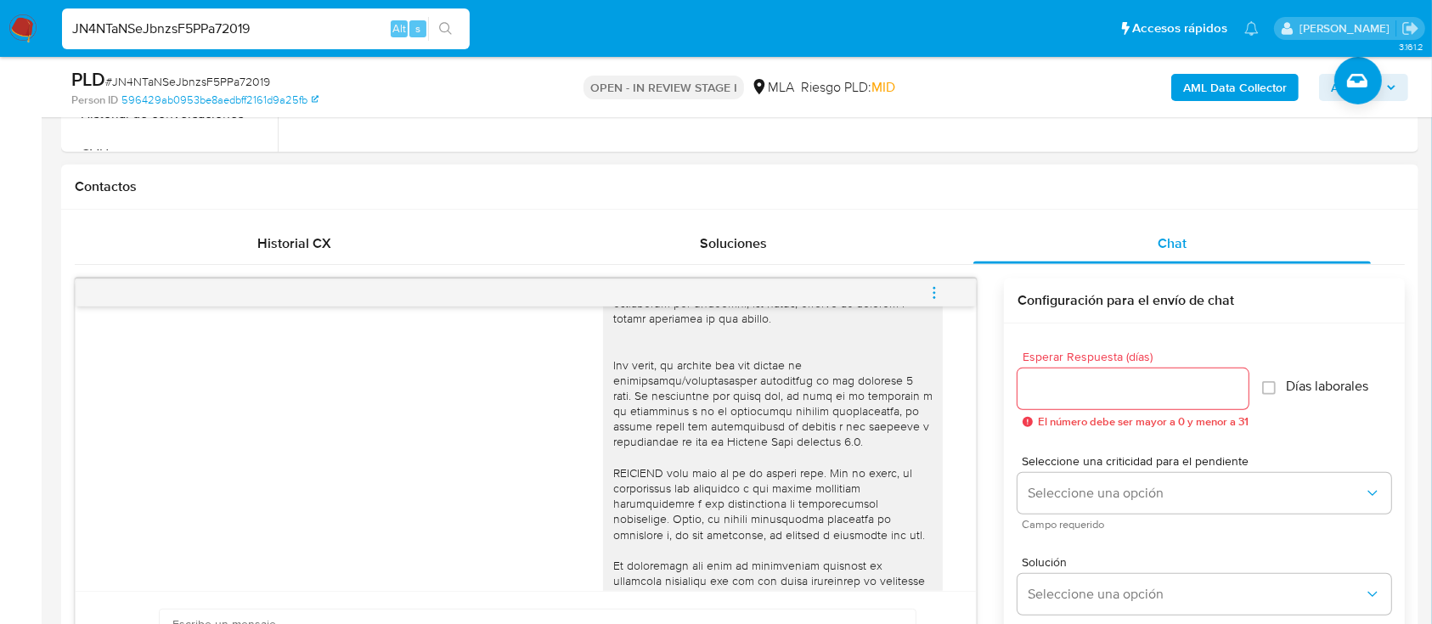
scroll to position [525, 0]
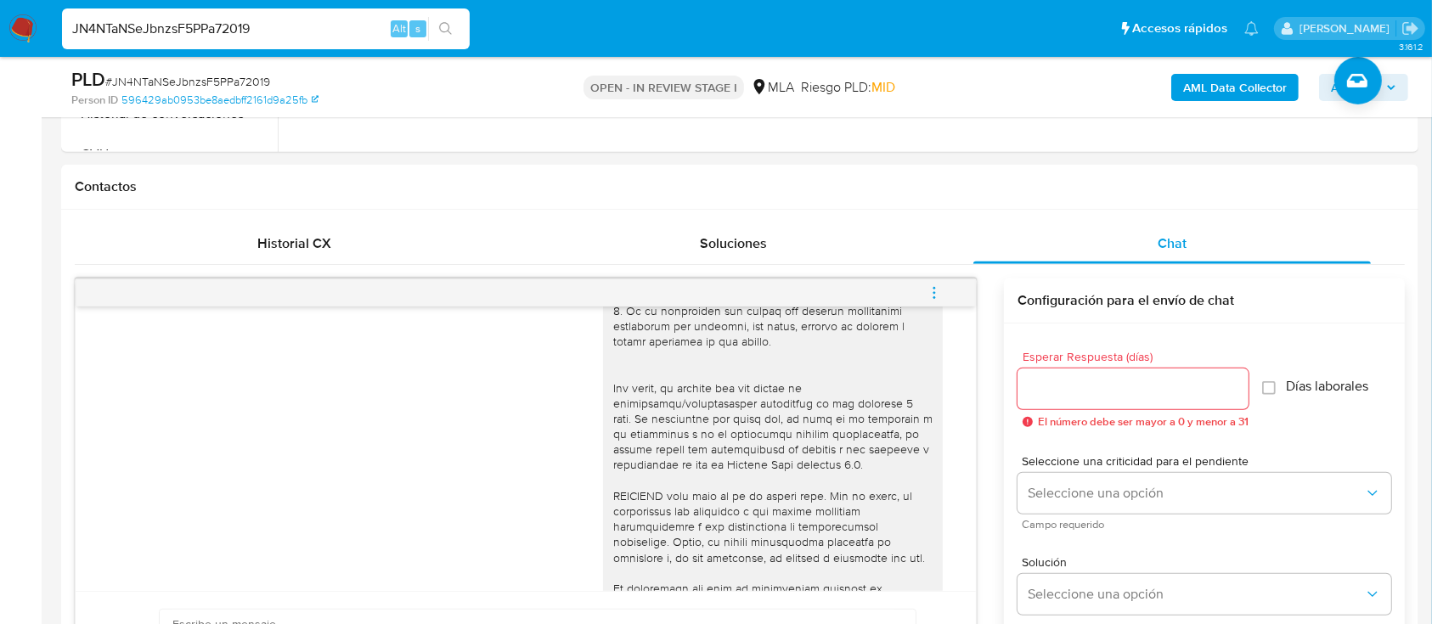
click at [299, 39] on div "JN4NTaNSeJbnzsF5PPa72019 Alt s" at bounding box center [266, 28] width 408 height 41
click at [234, 42] on div "JN4NTaNSeJbnzsF5PPa72019 Alt s" at bounding box center [266, 28] width 408 height 41
click at [233, 41] on div "JN4NTaNSeJbnzsF5PPa72019 Alt s" at bounding box center [266, 28] width 408 height 41
click at [246, 35] on input "JN4NTaNSeJbnzsF5PPa72019" at bounding box center [266, 29] width 408 height 22
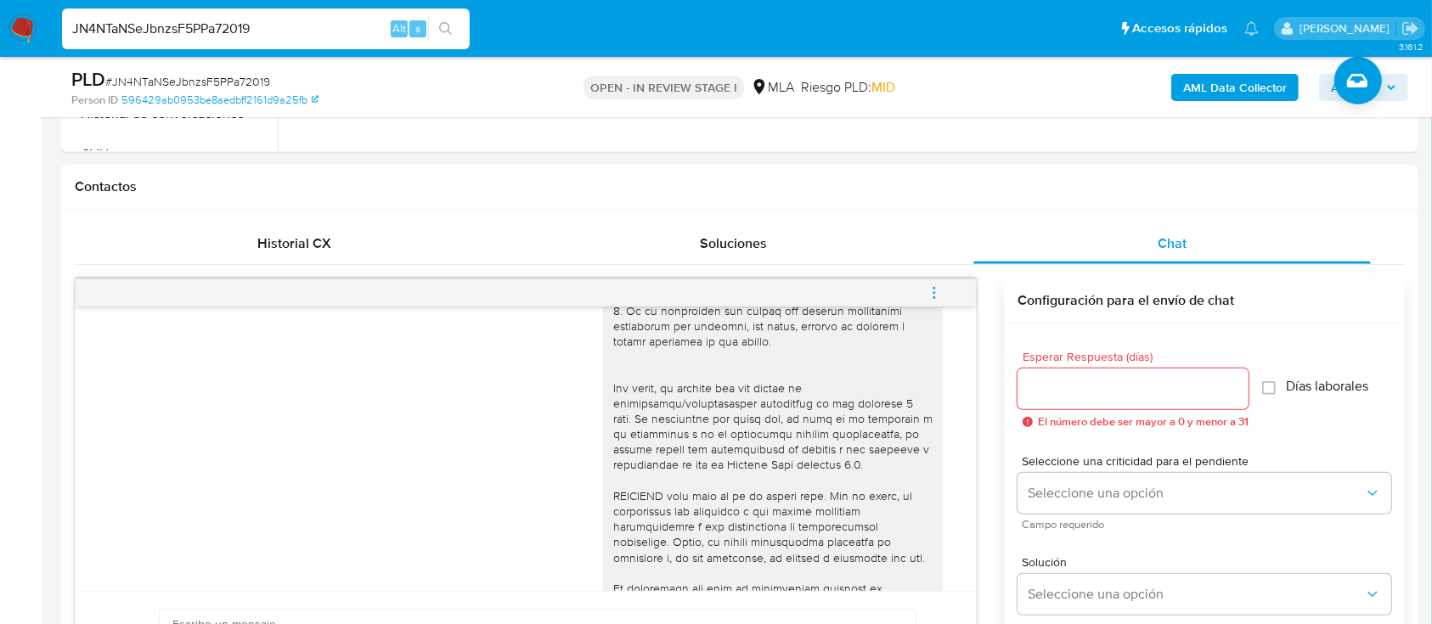
paste input "mxEryGidnAwzzn8vYfCjl2JX"
type input "mxEryGidnAwzzn8vYfCjl2JX"
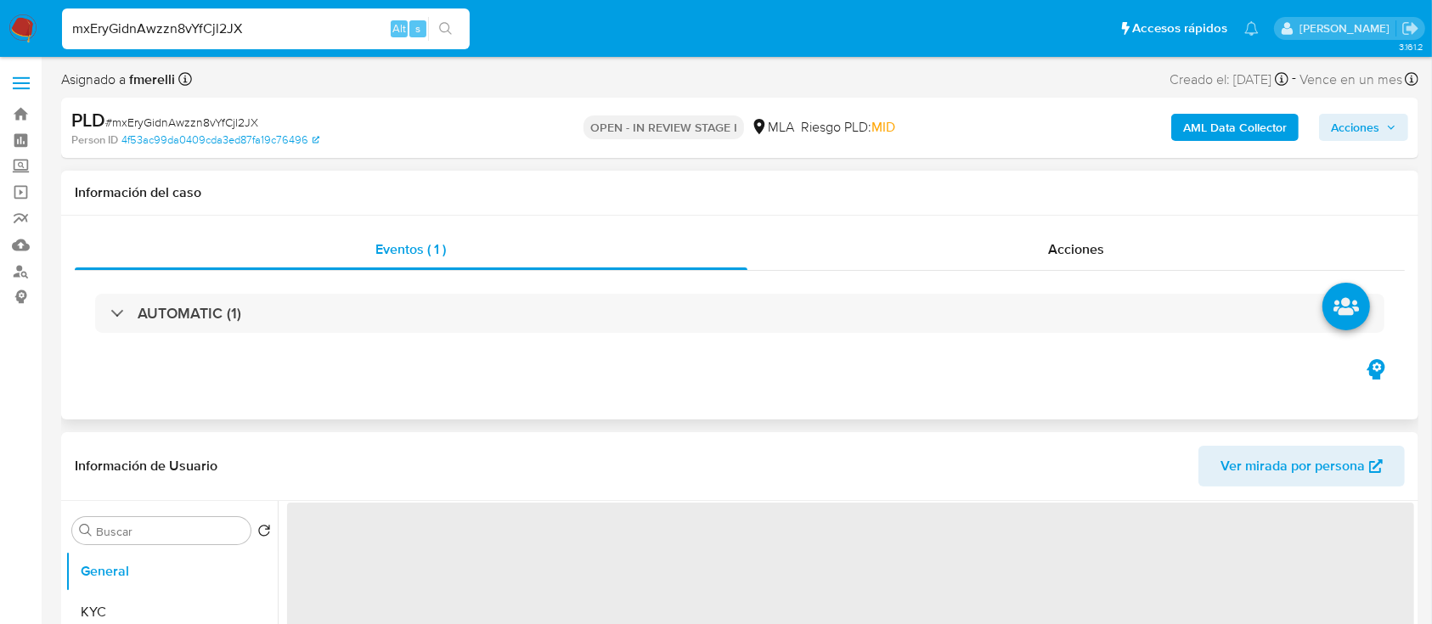
select select "10"
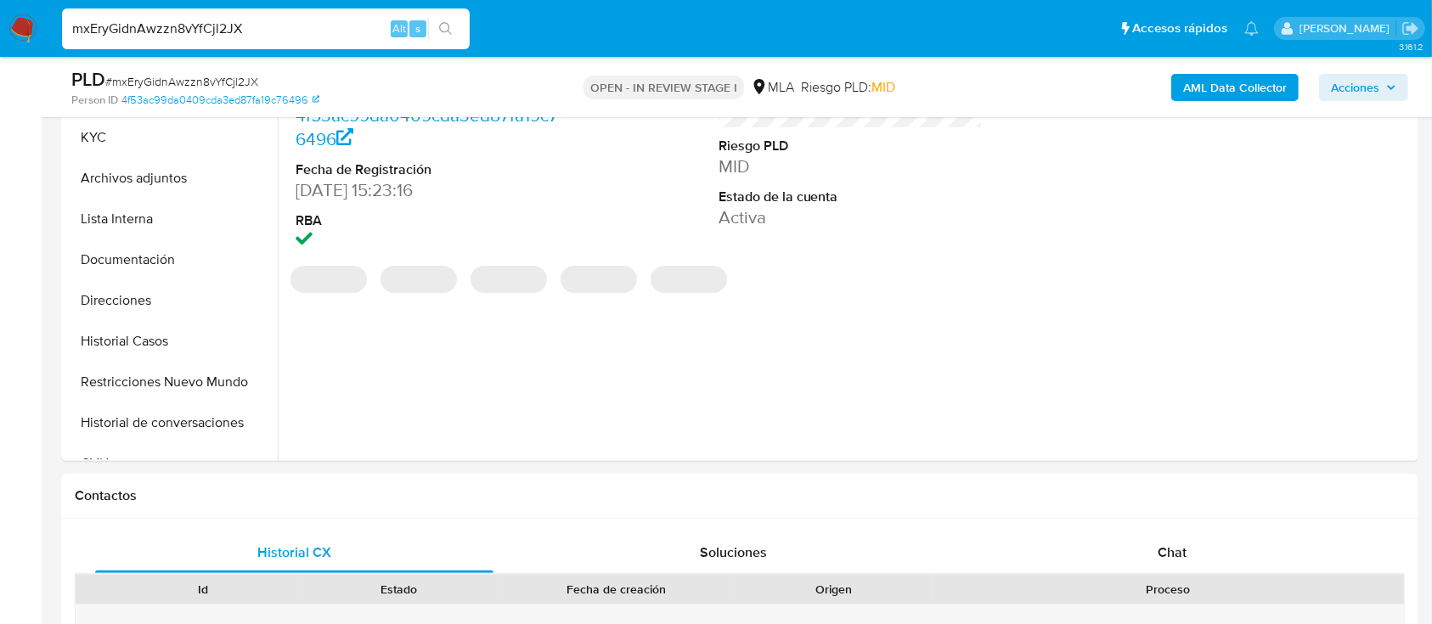
scroll to position [419, 0]
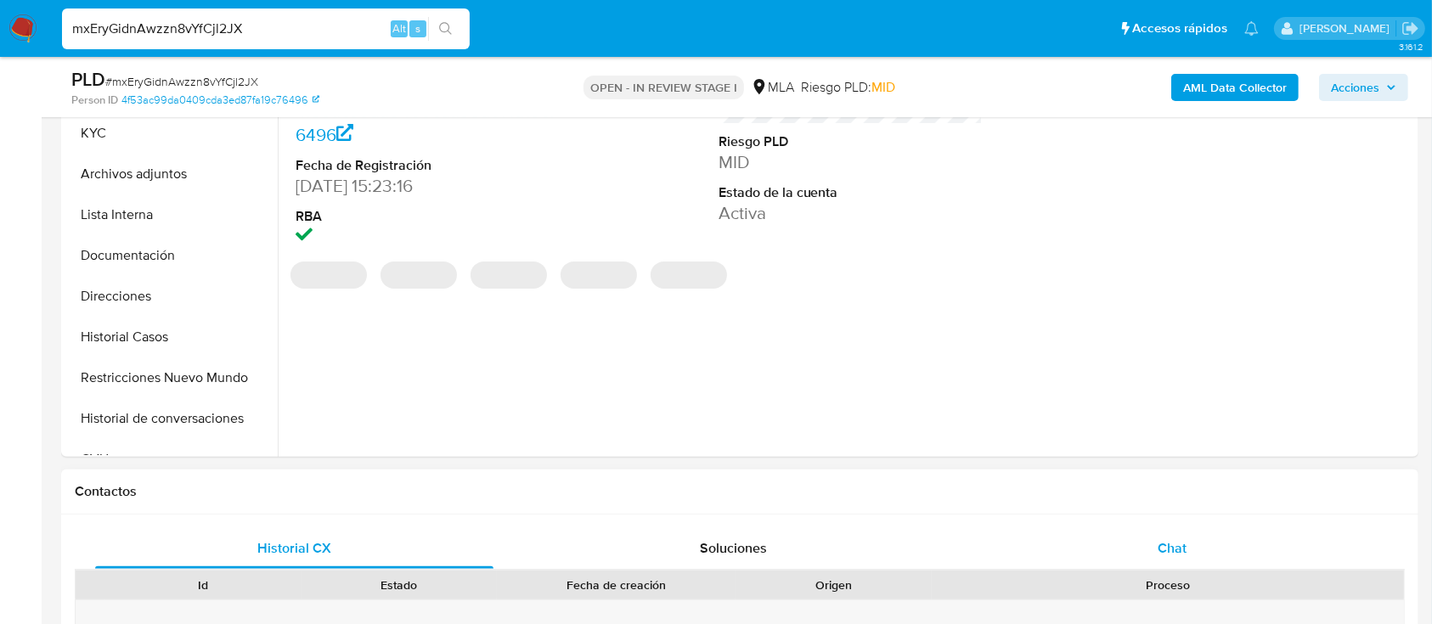
click at [1106, 535] on div "Chat" at bounding box center [1173, 548] width 398 height 41
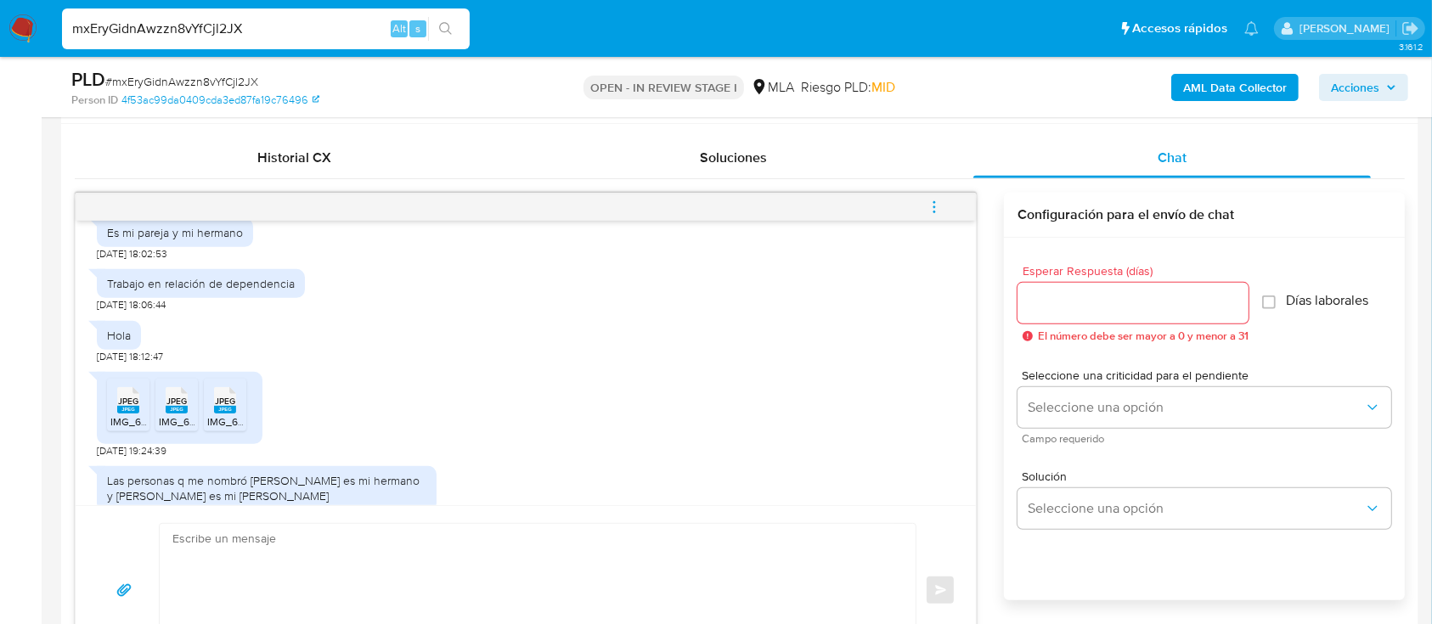
scroll to position [1719, 0]
click at [281, 18] on input "mxEryGidnAwzzn8vYfCjl2JX" at bounding box center [266, 29] width 408 height 22
paste input "t8NfFkmChRymSU8TBEa6u984"
type input "t8NfFkmChRymSU8TBEa6u984"
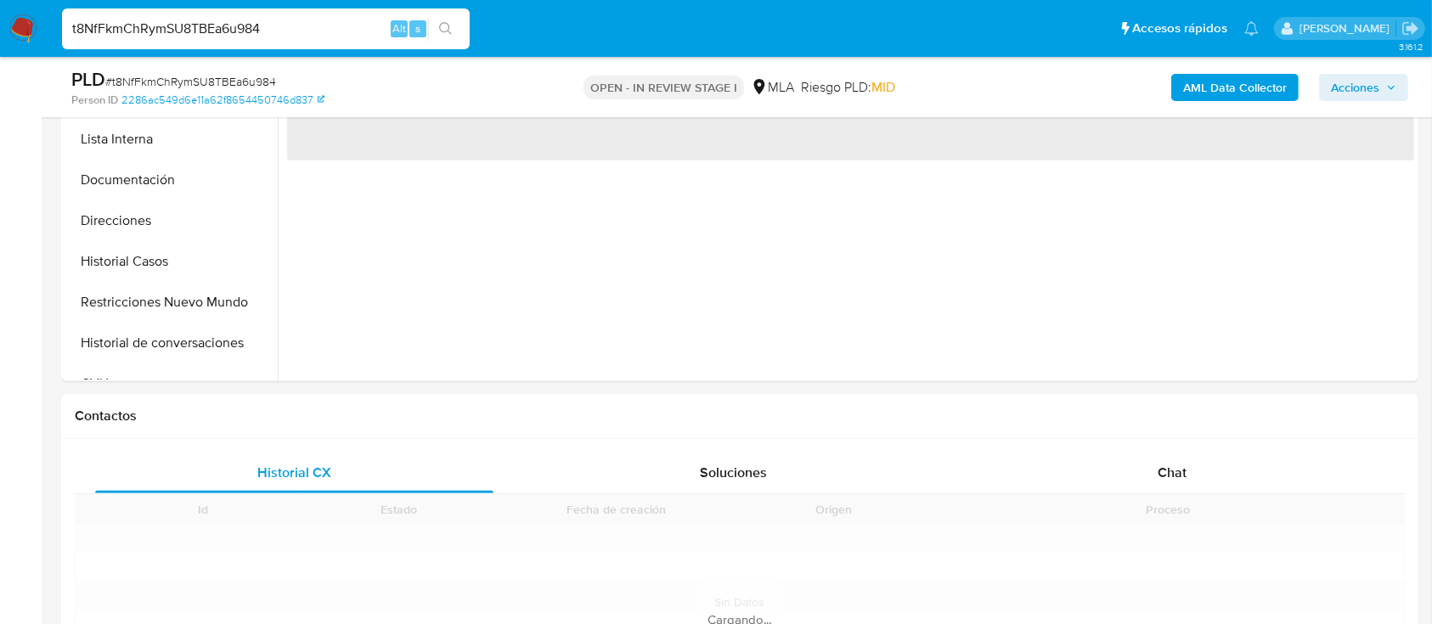
scroll to position [605, 0]
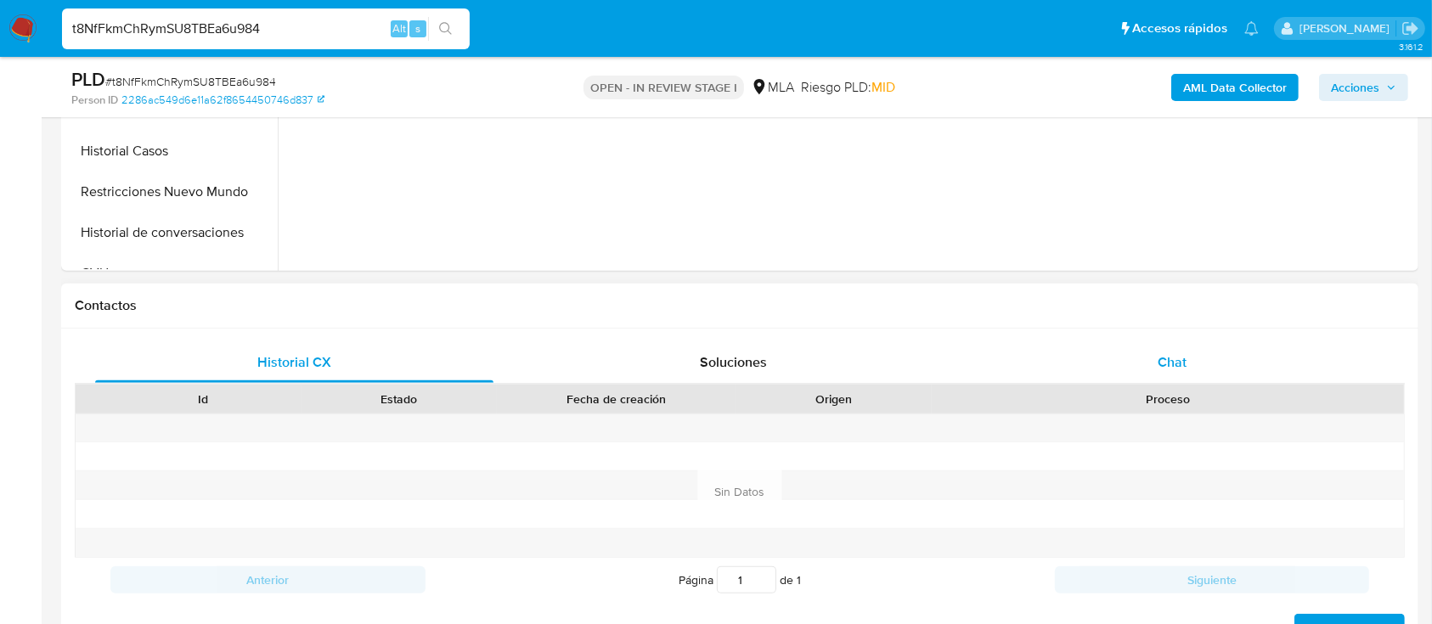
click at [1133, 346] on div "Chat" at bounding box center [1173, 362] width 398 height 41
select select "10"
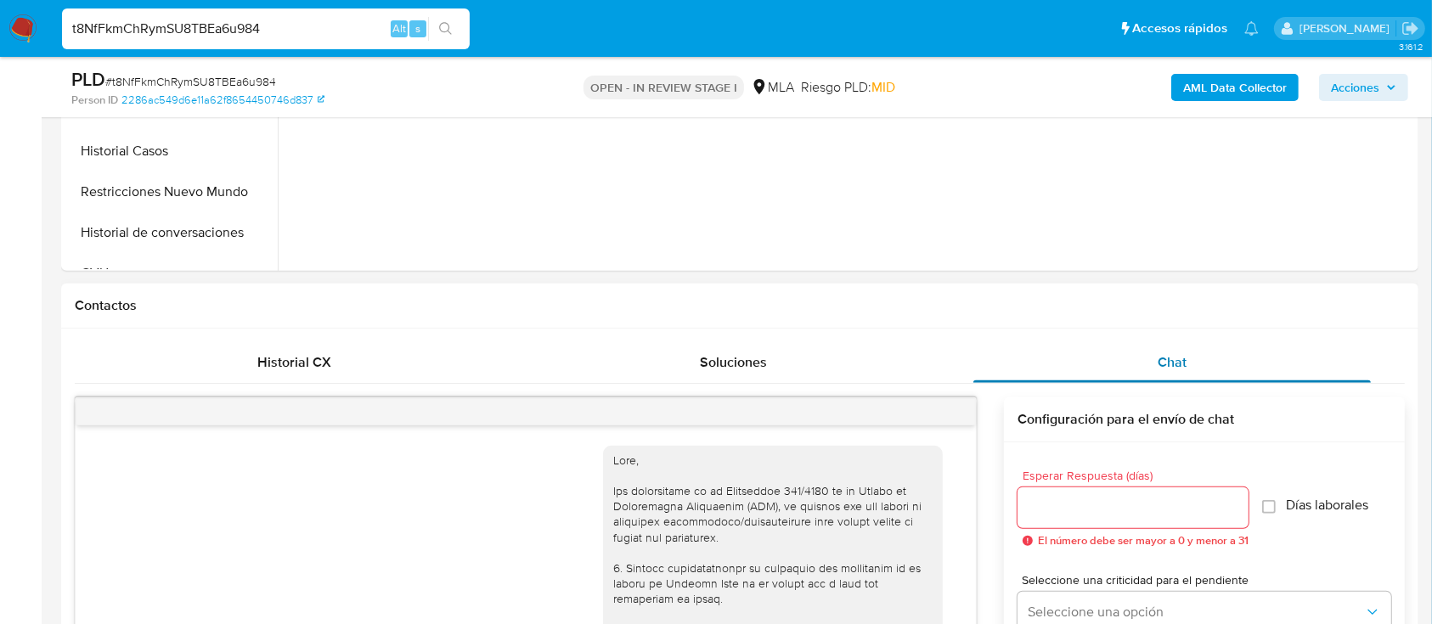
scroll to position [1687, 0]
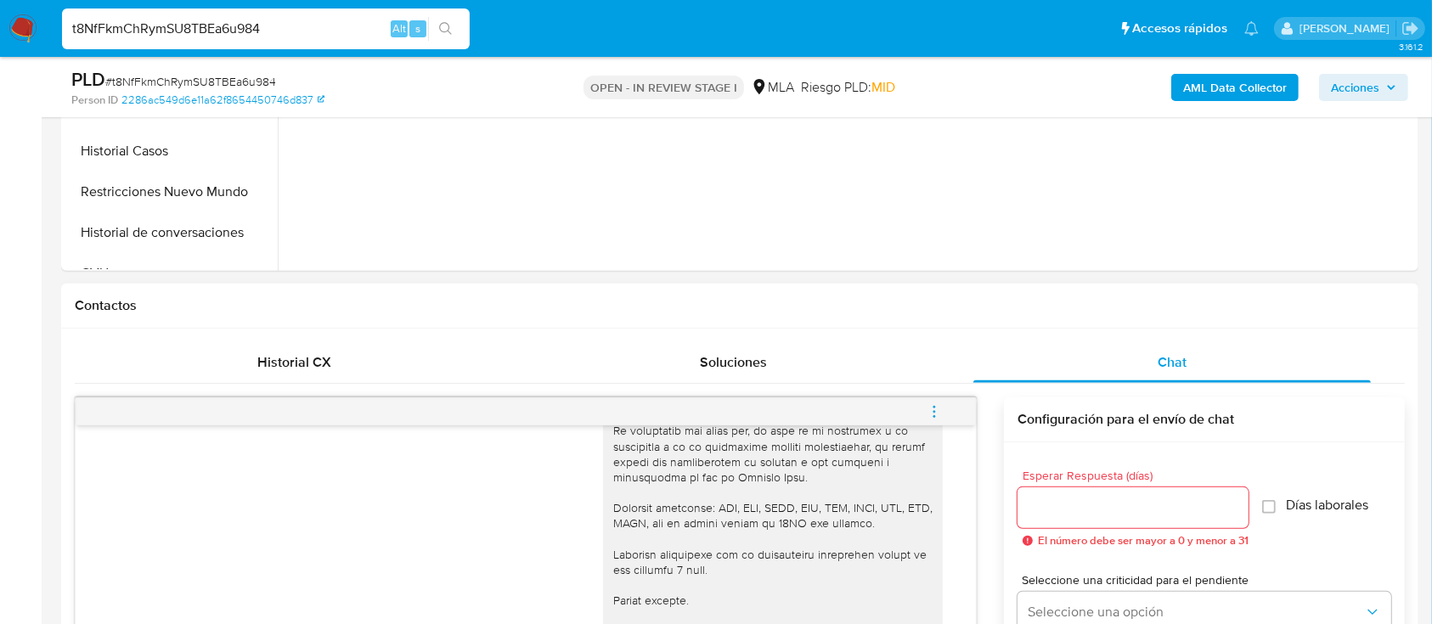
click at [950, 406] on button "menu-action" at bounding box center [935, 412] width 56 height 41
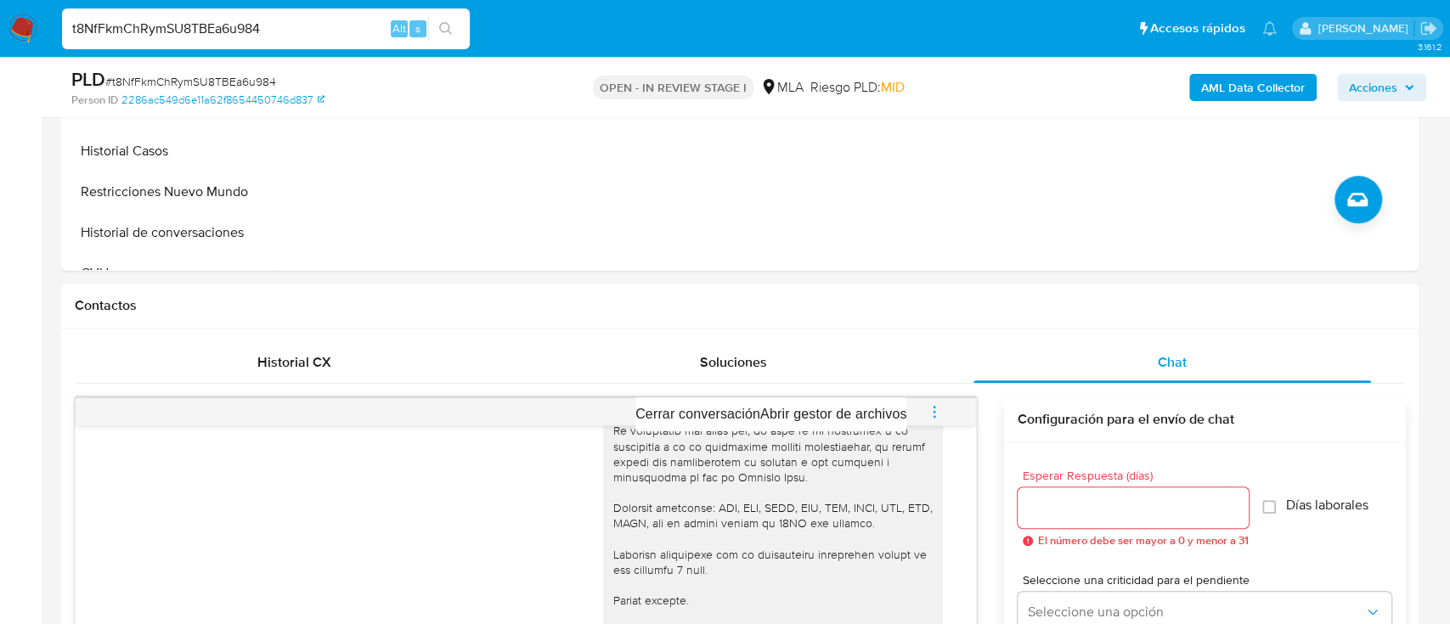
click at [847, 377] on div at bounding box center [725, 312] width 1450 height 624
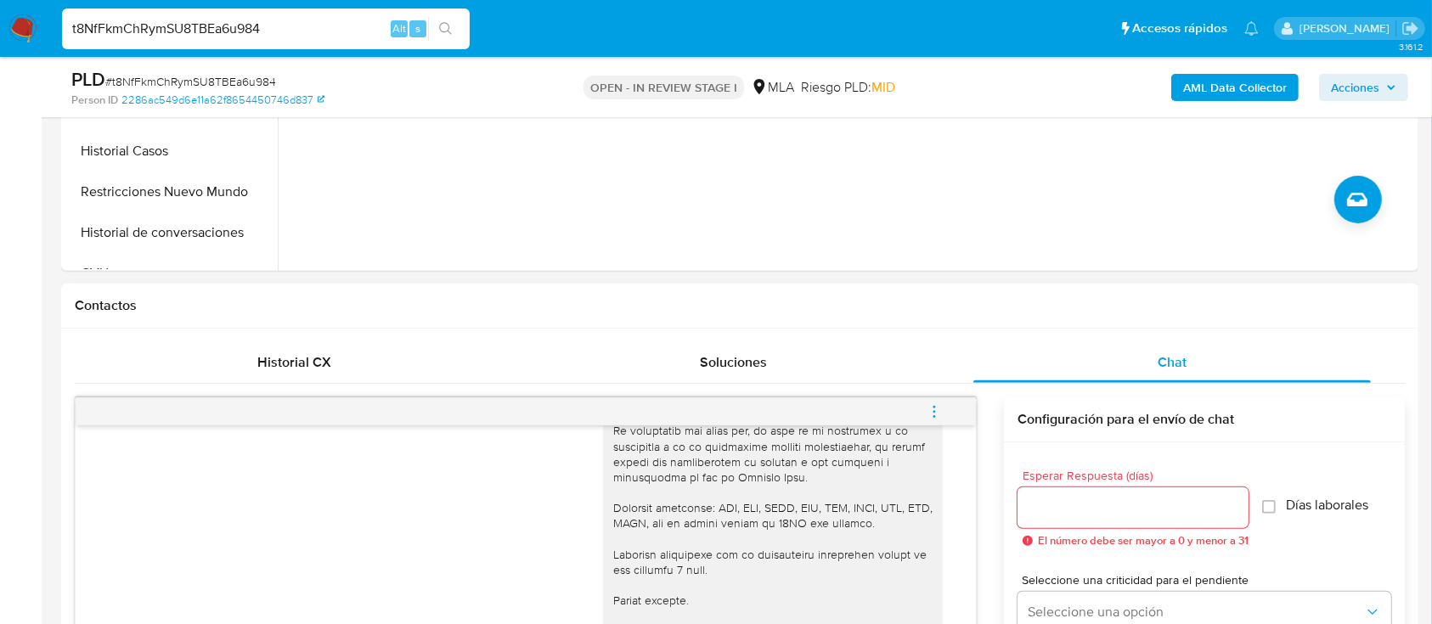
click at [938, 415] on icon "menu-action" at bounding box center [934, 411] width 15 height 15
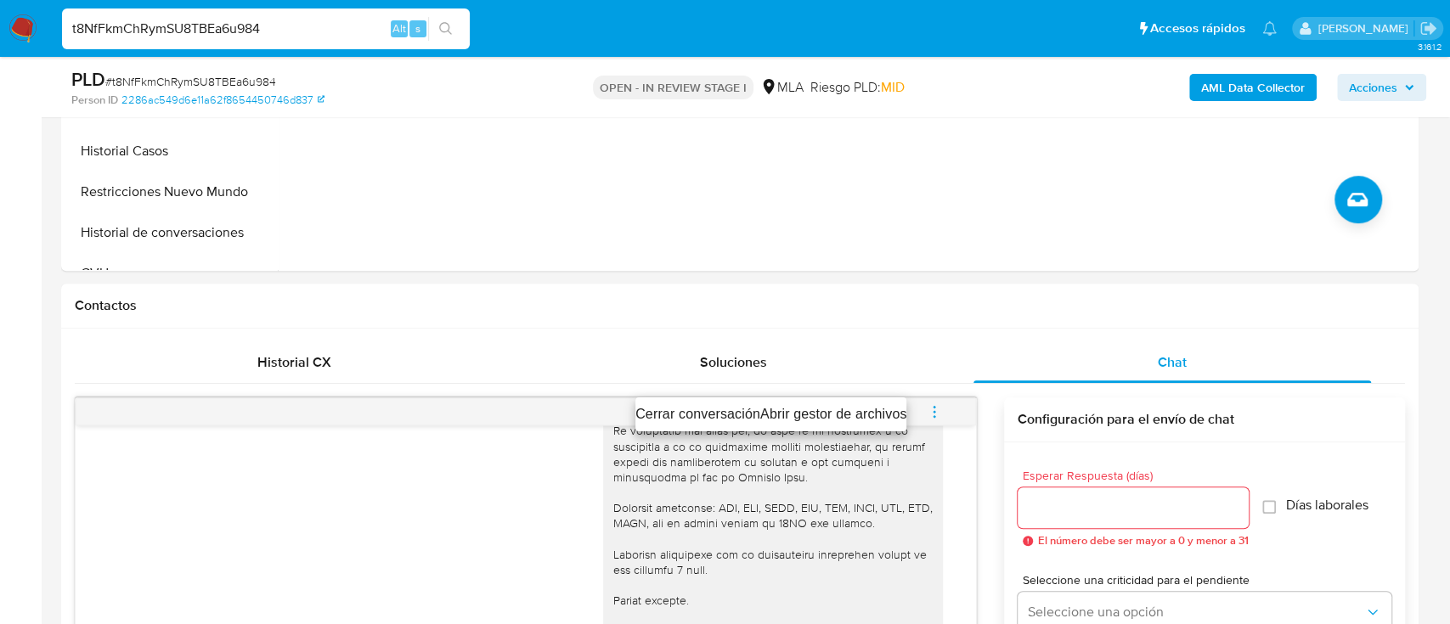
click at [734, 416] on li "Cerrar conversación" at bounding box center [697, 414] width 125 height 20
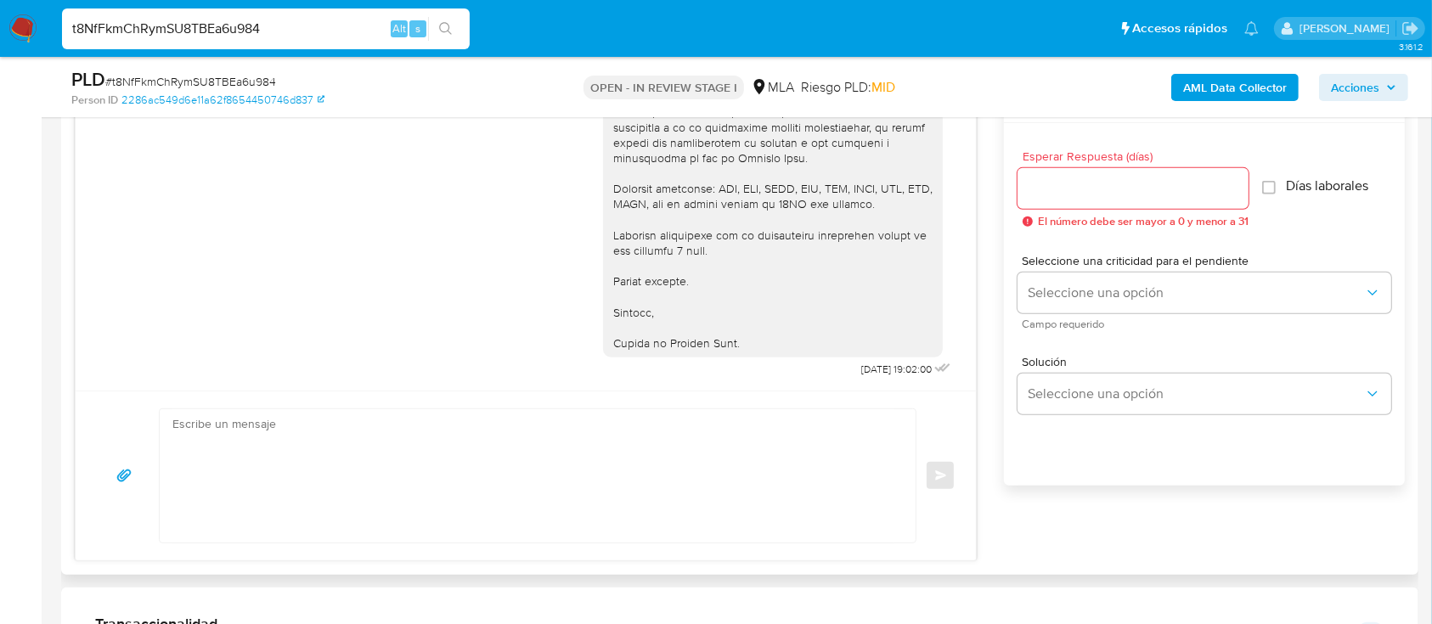
scroll to position [856, 0]
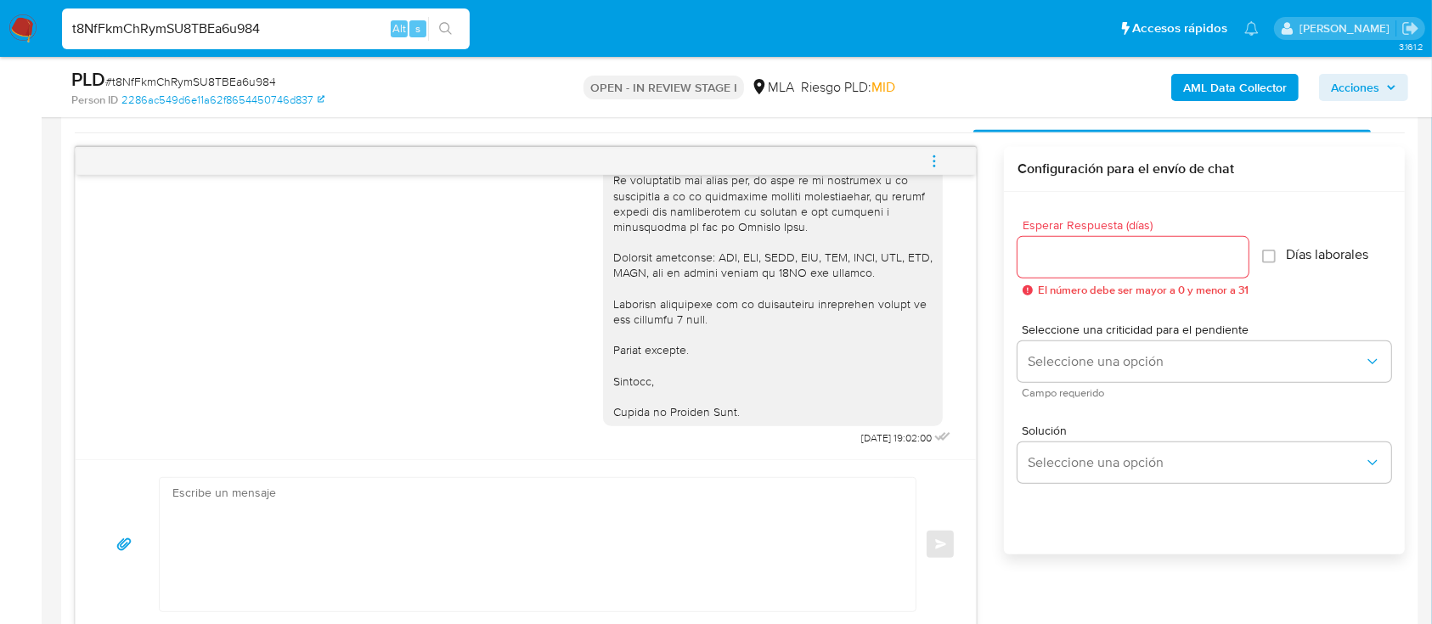
click at [942, 164] on icon "menu-action" at bounding box center [934, 161] width 15 height 15
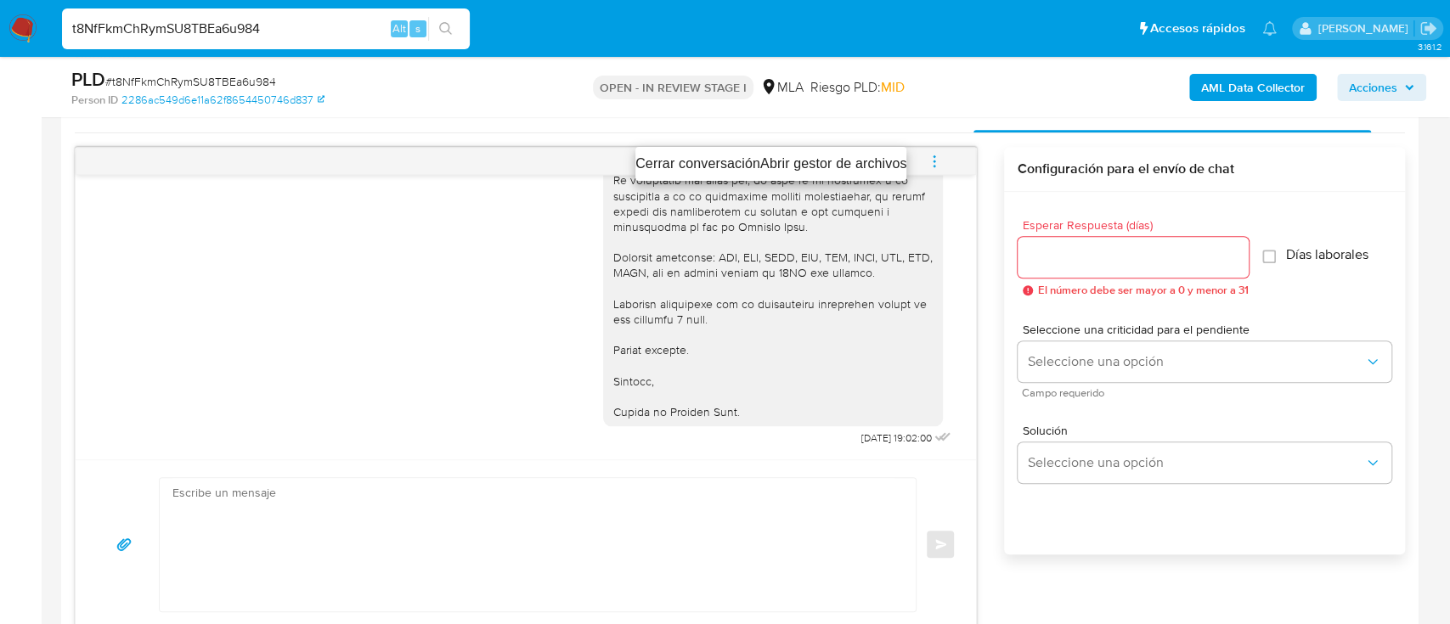
click at [709, 152] on ul "Cerrar conversación Abrir gestor de archivos" at bounding box center [770, 164] width 271 height 34
click at [700, 163] on li "Cerrar conversación" at bounding box center [697, 164] width 125 height 20
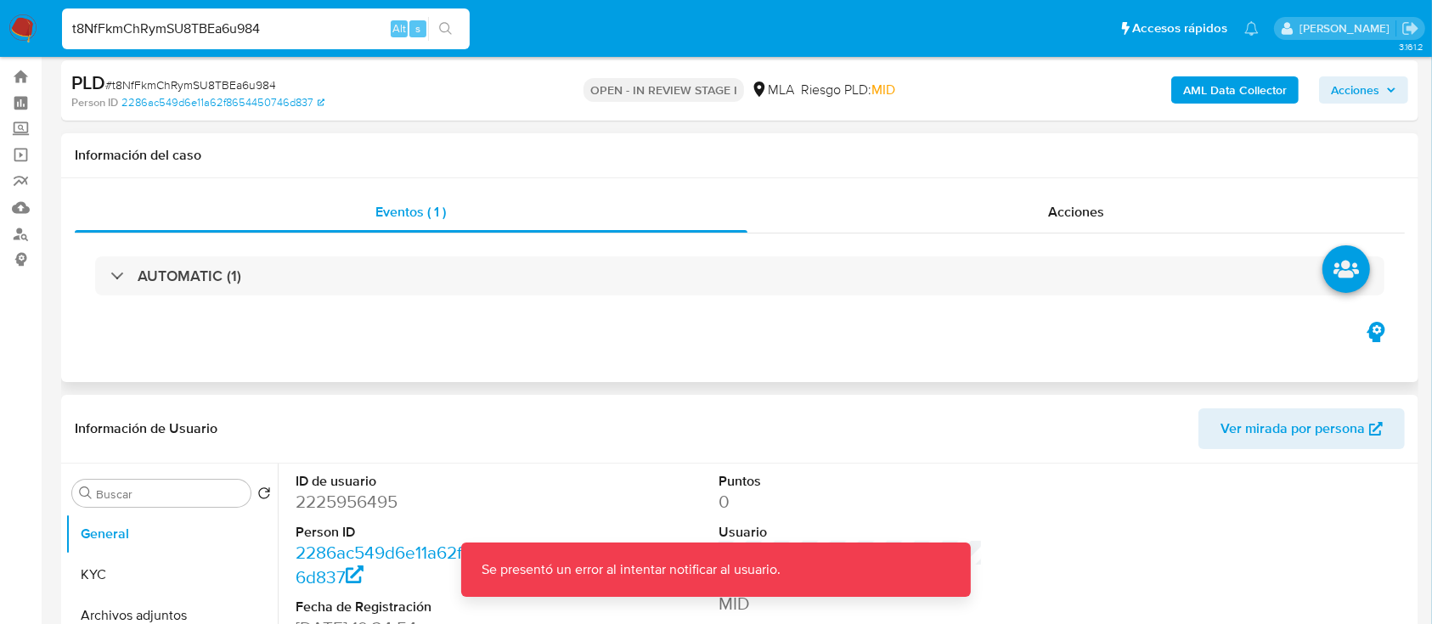
scroll to position [0, 0]
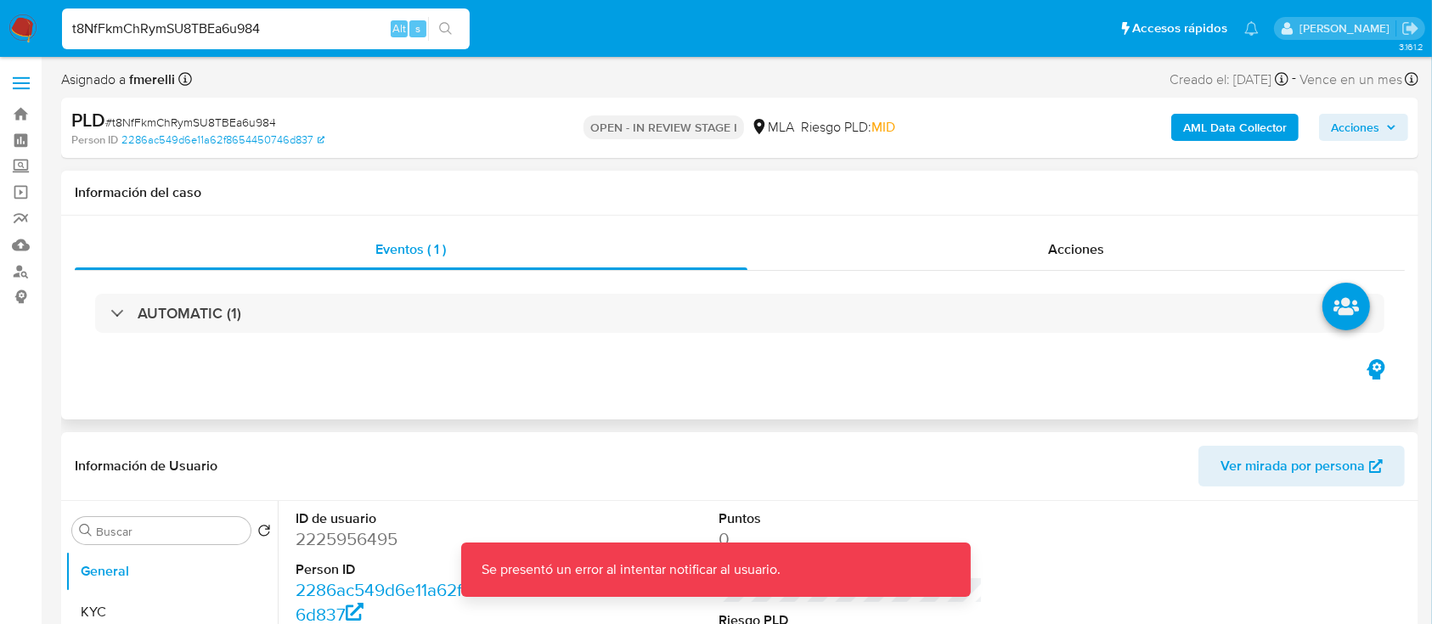
click at [298, 29] on input "t8NfFkmChRymSU8TBEa6u984" at bounding box center [266, 29] width 408 height 22
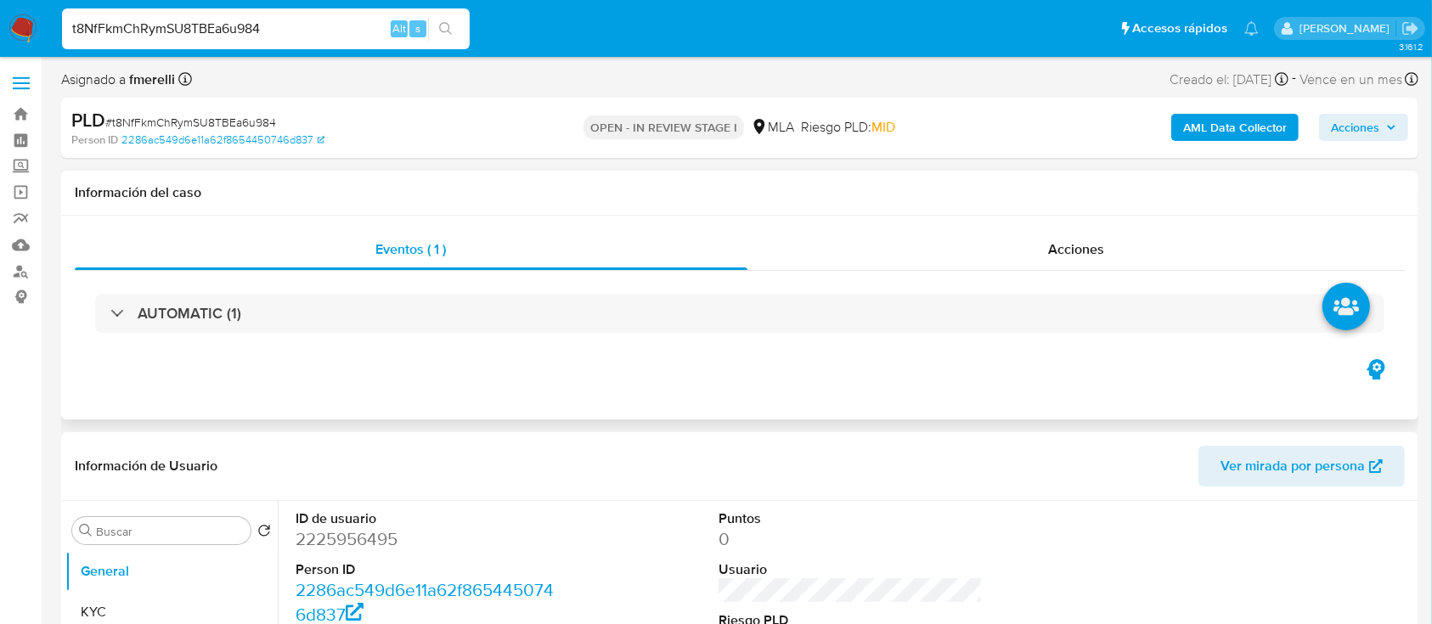
click at [298, 29] on input "t8NfFkmChRymSU8TBEa6u984" at bounding box center [266, 29] width 408 height 22
paste input "yRjTlrLzYyXc0crcsMWJxFqK"
type input "yRjTlrLzYyXc0crcsMWJxFqK"
select select "10"
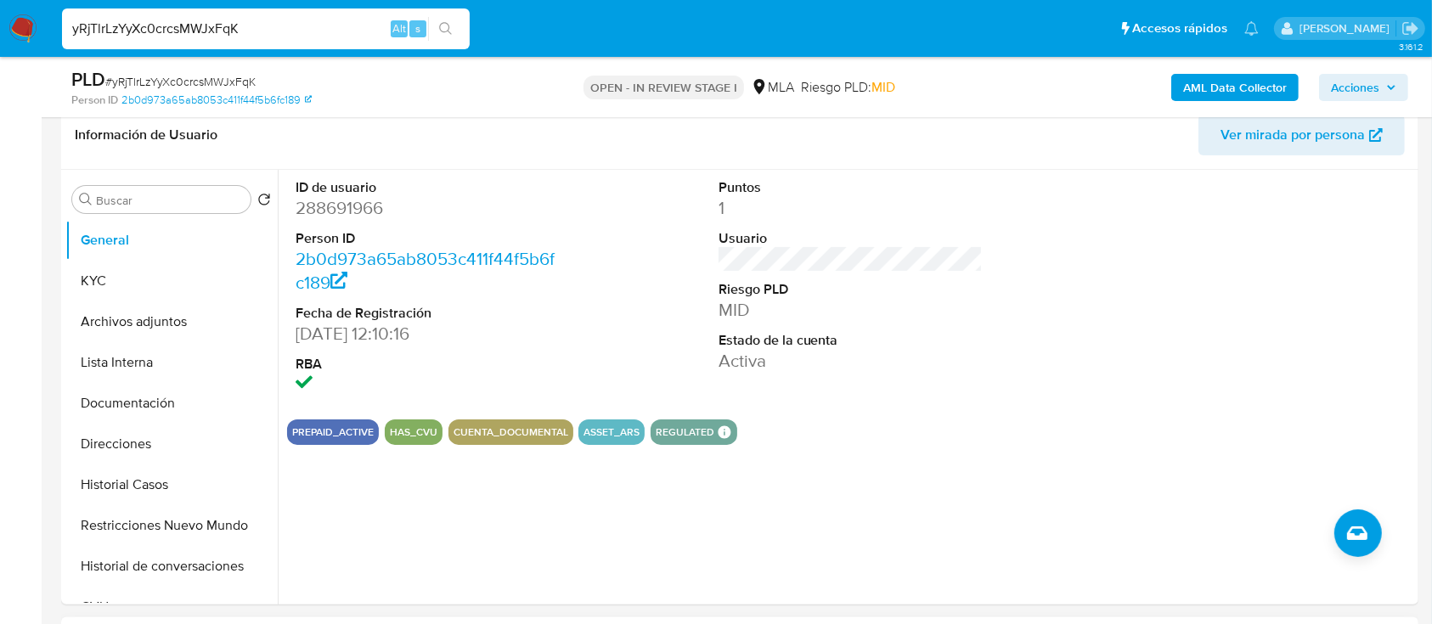
scroll to position [258, 0]
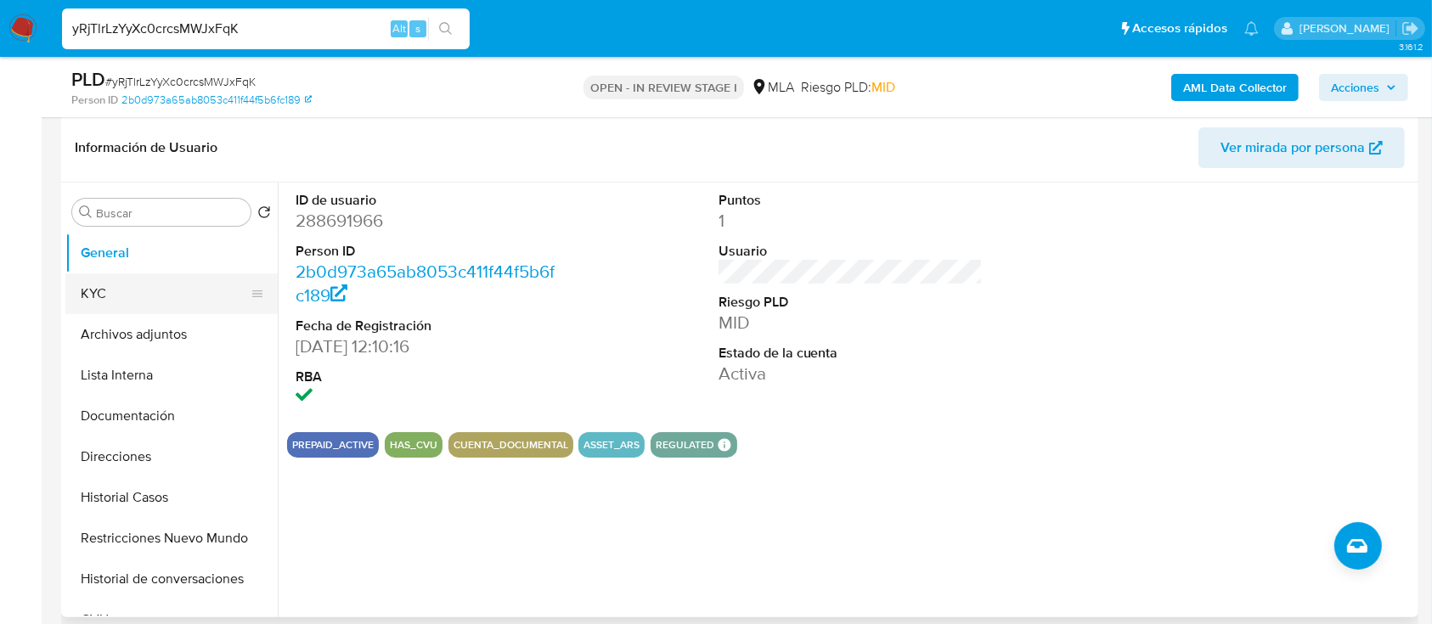
click at [156, 294] on button "KYC" at bounding box center [164, 294] width 199 height 41
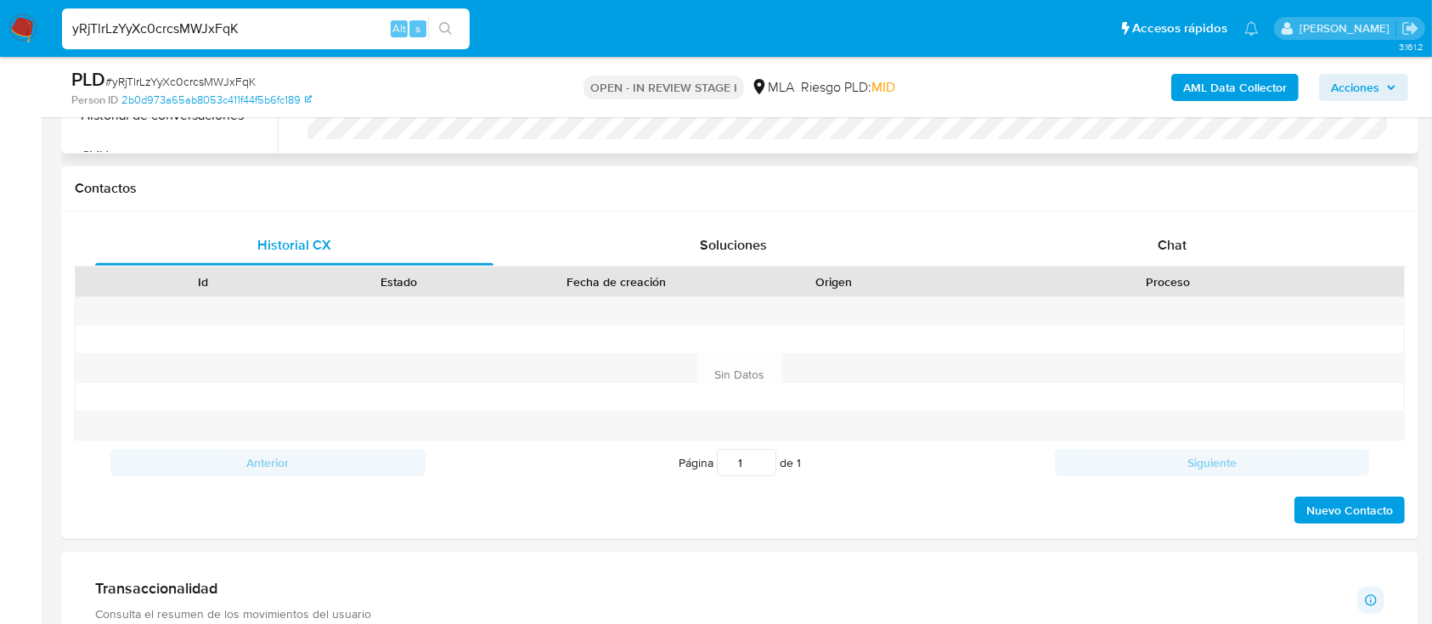
scroll to position [720, 0]
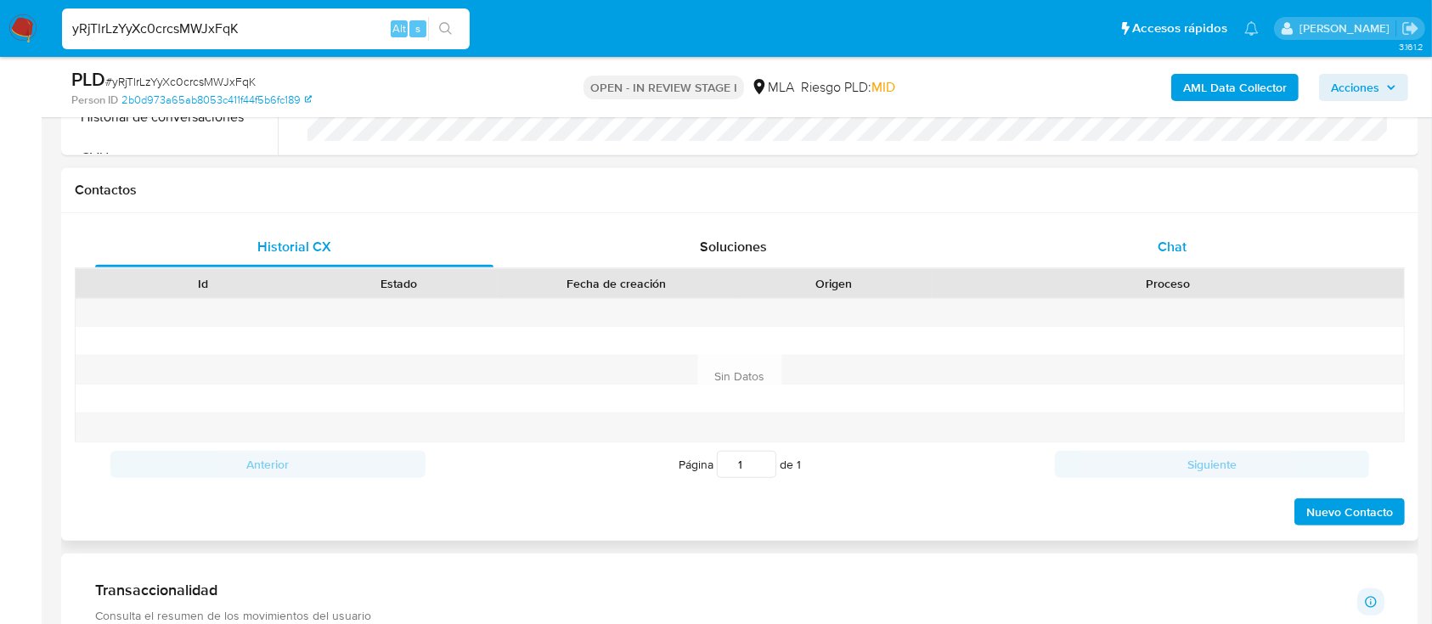
click at [1130, 243] on div "Chat" at bounding box center [1173, 247] width 398 height 41
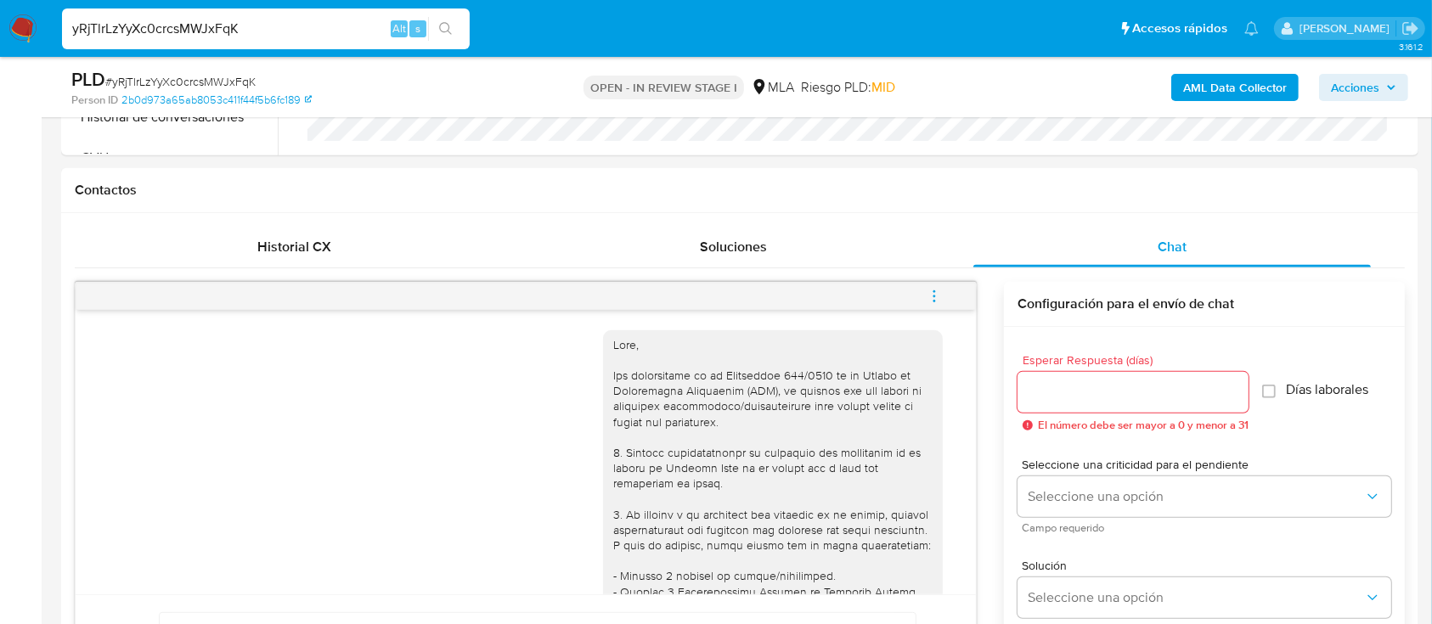
scroll to position [1720, 0]
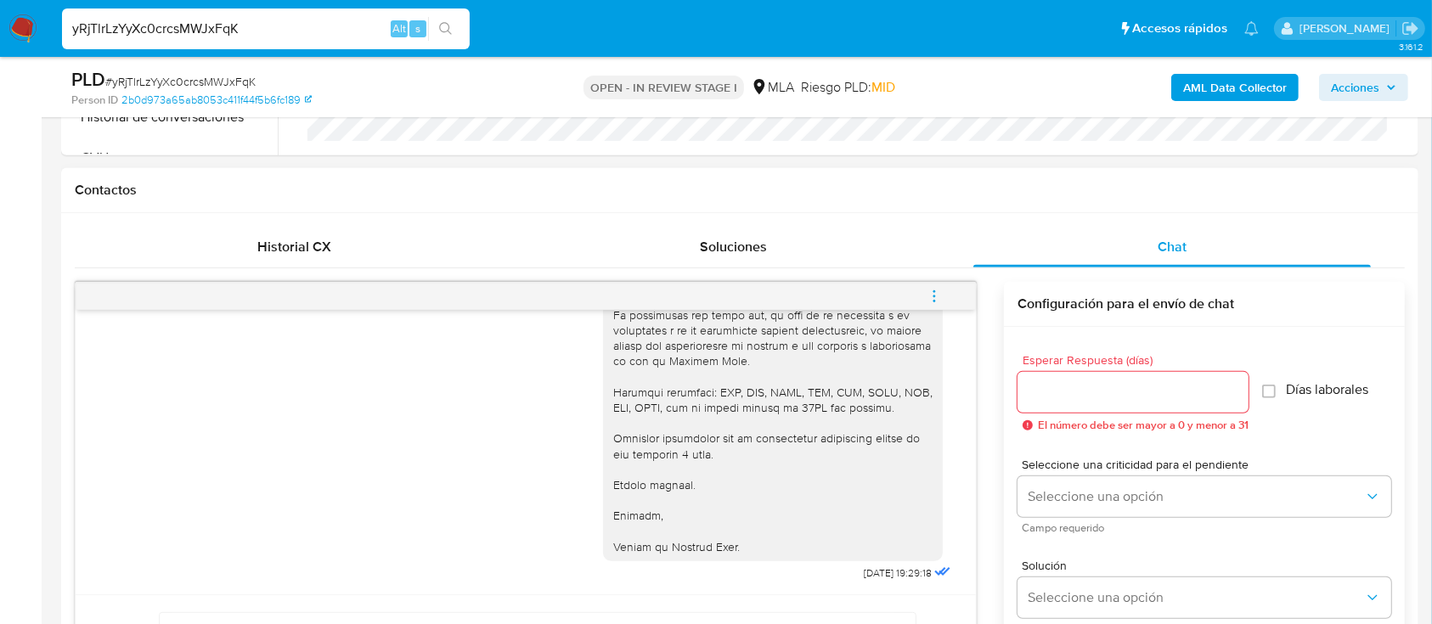
click at [925, 289] on button "menu-action" at bounding box center [935, 296] width 56 height 41
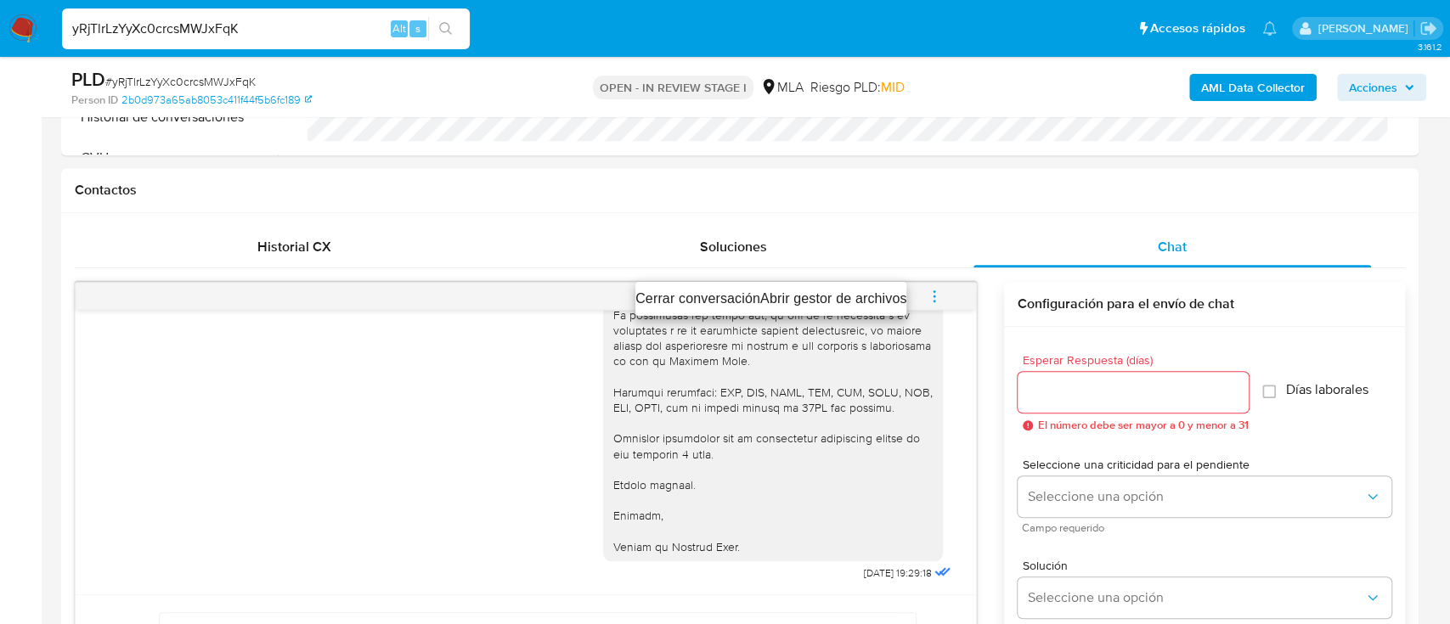
click at [704, 299] on li "Cerrar conversación" at bounding box center [697, 299] width 125 height 20
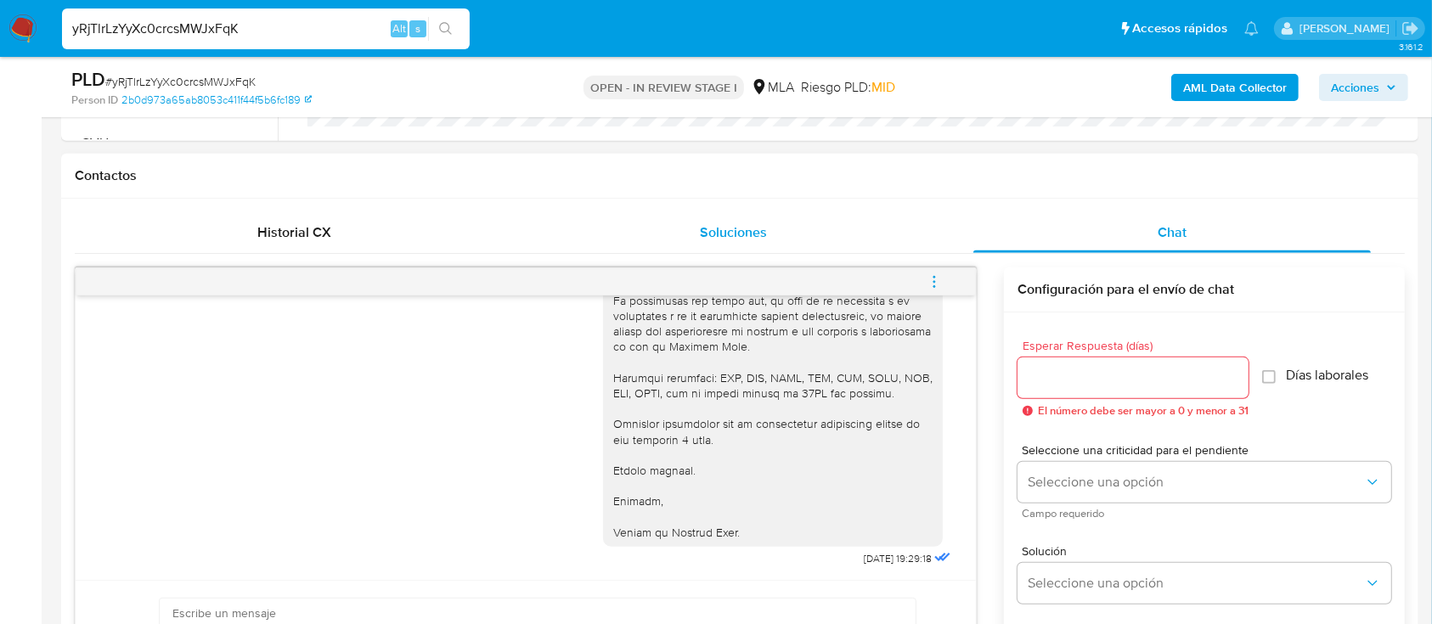
scroll to position [816, 0]
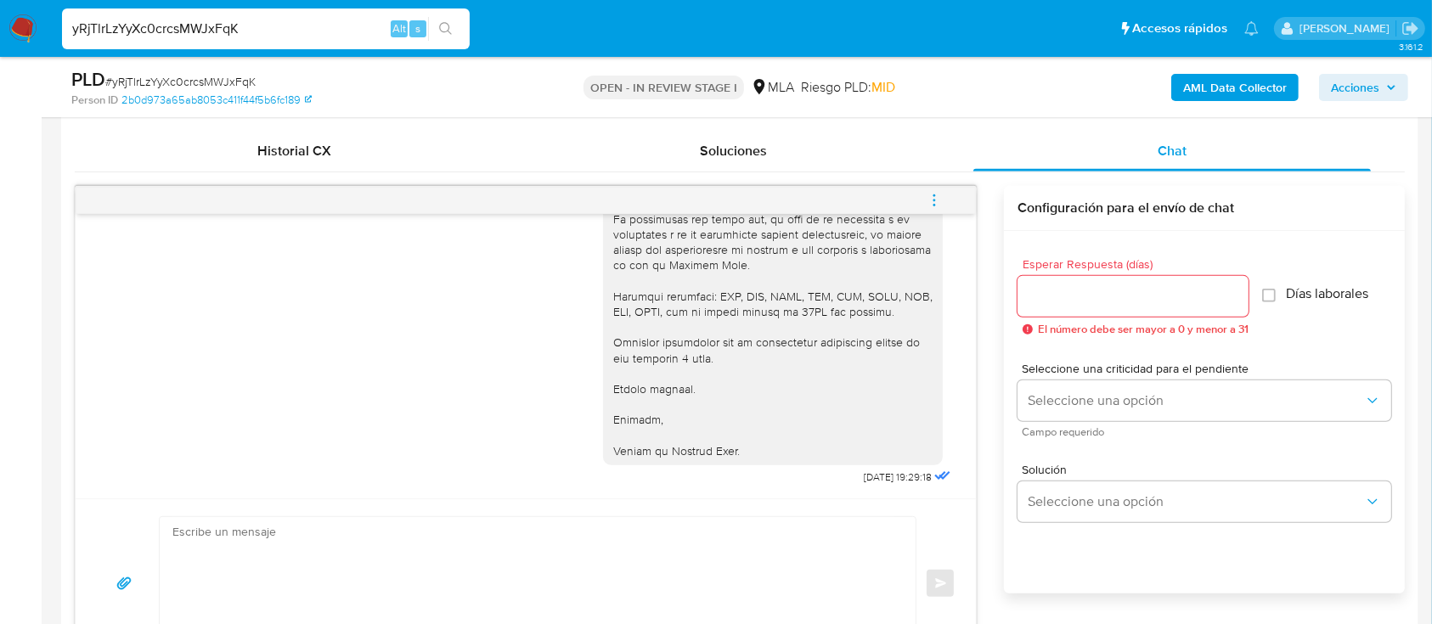
click at [934, 193] on icon "menu-action" at bounding box center [934, 200] width 15 height 15
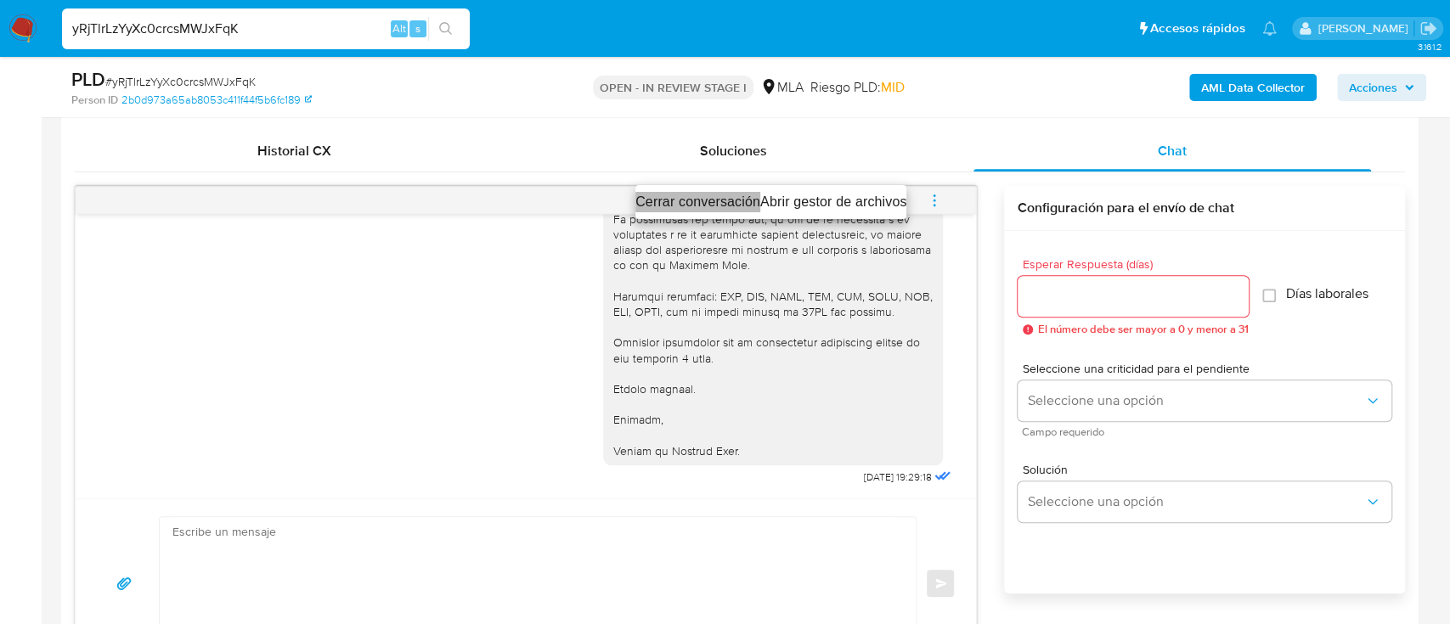
click at [703, 201] on li "Cerrar conversación" at bounding box center [697, 202] width 125 height 20
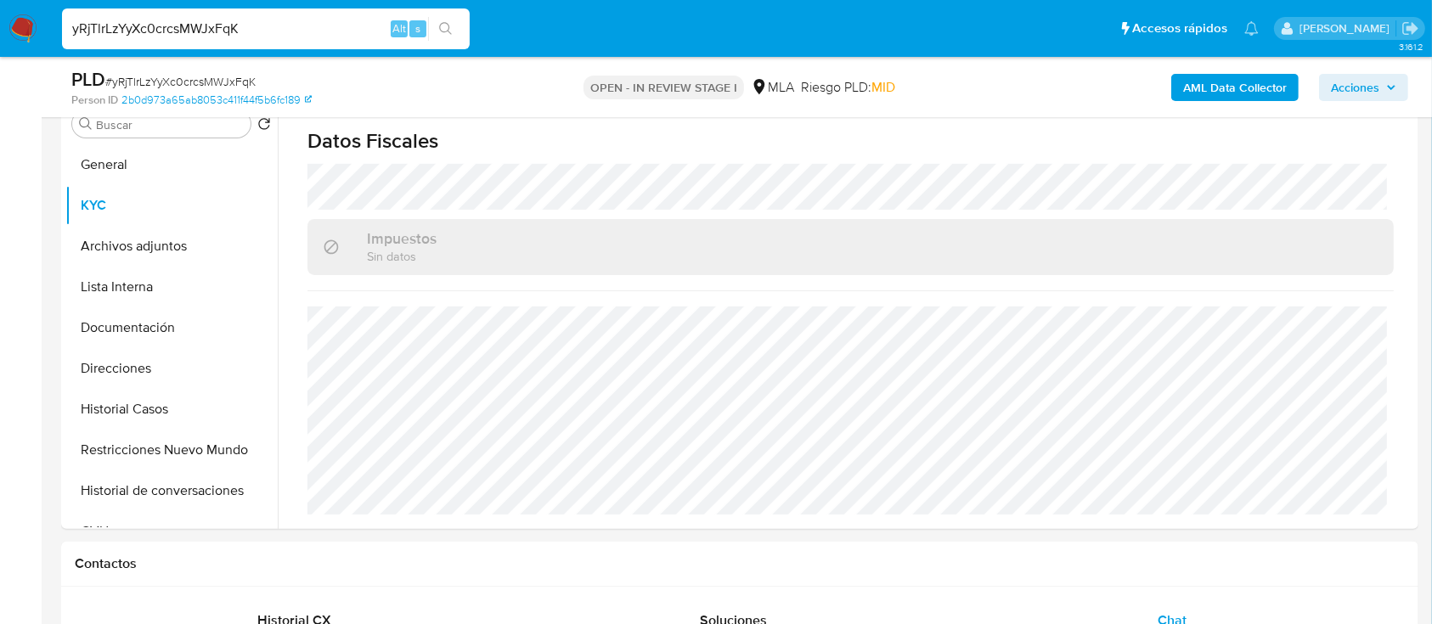
scroll to position [346, 0]
click at [157, 353] on button "Direcciones" at bounding box center [164, 369] width 199 height 41
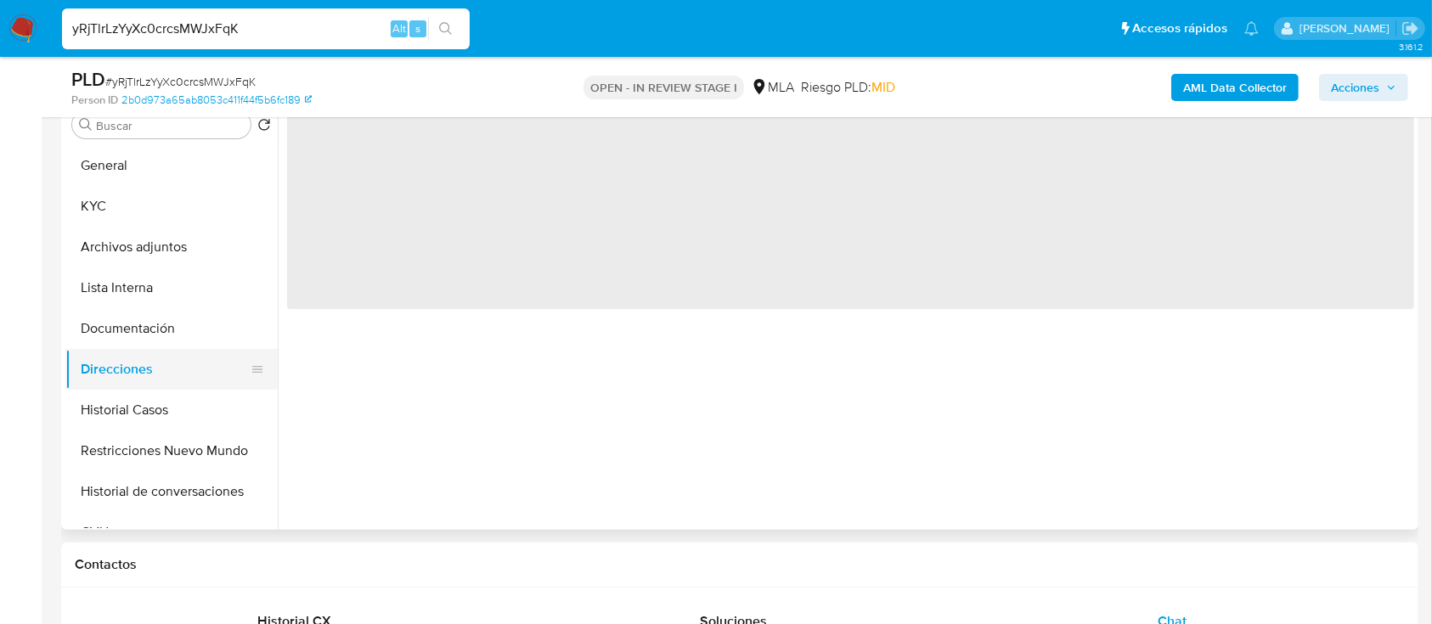
scroll to position [0, 0]
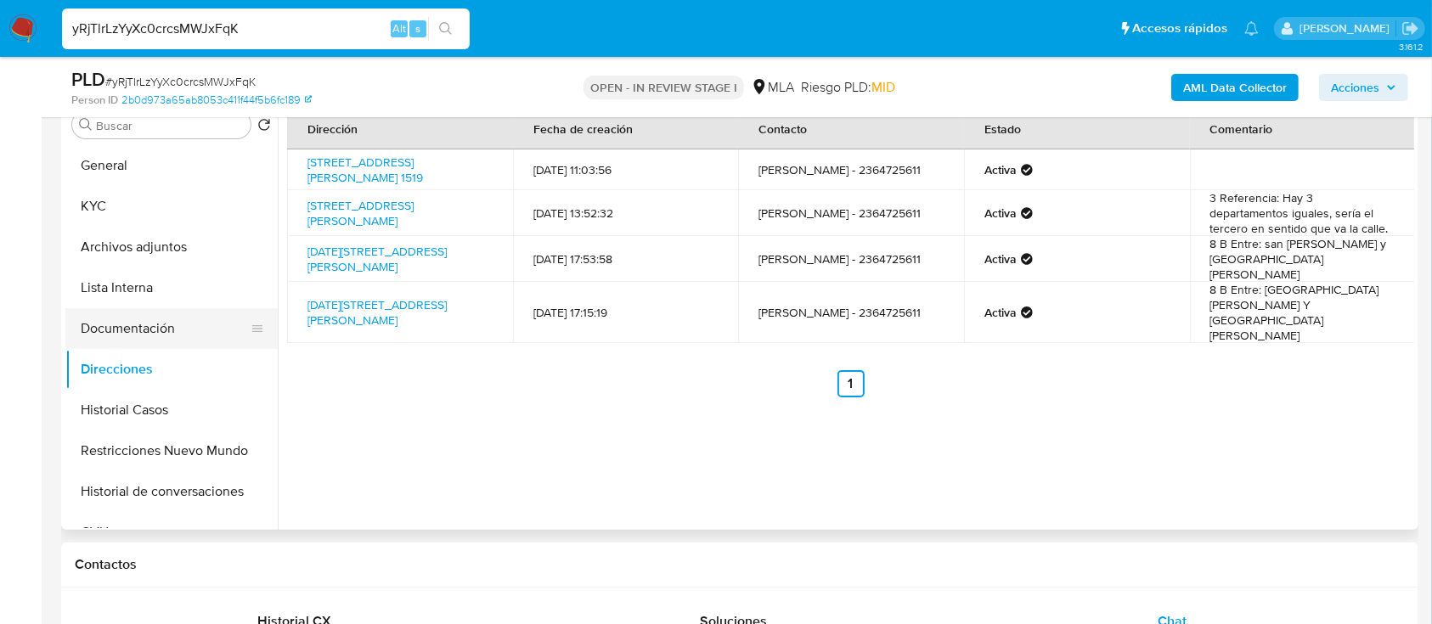
click at [163, 323] on button "Documentación" at bounding box center [164, 328] width 199 height 41
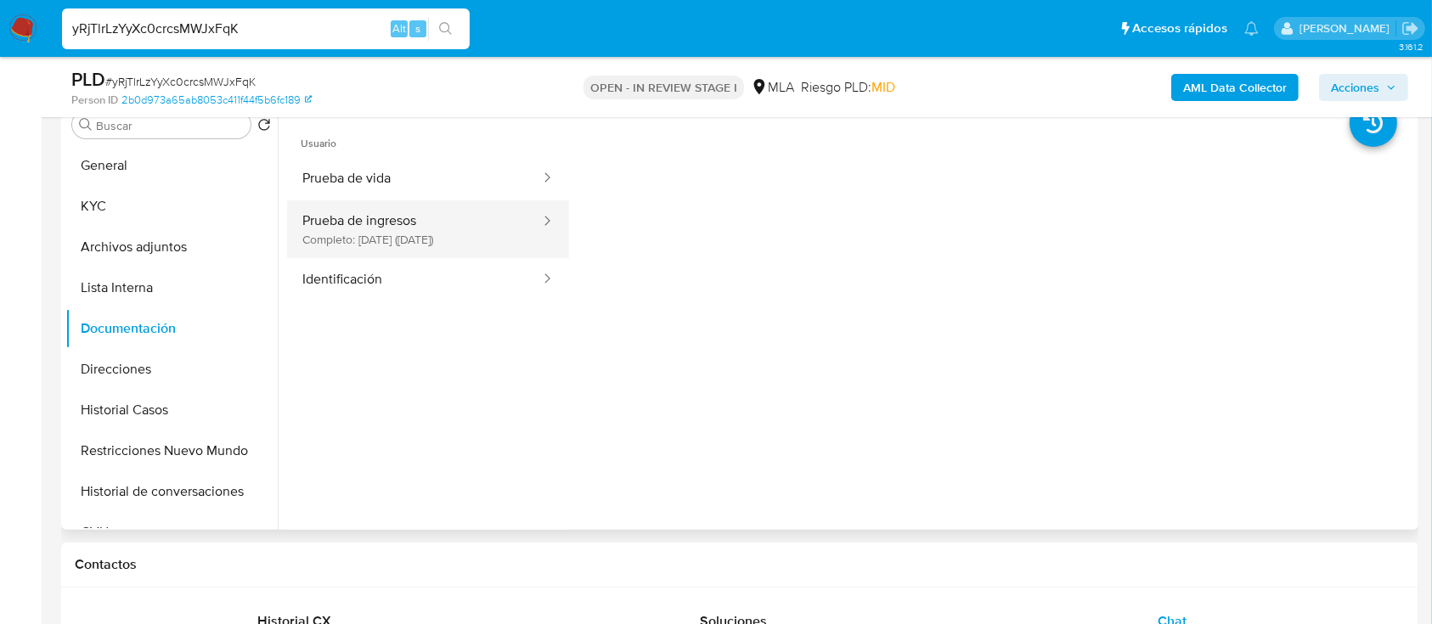
click at [395, 204] on button "Prueba de ingresos Completo: [DATE] ([DATE])" at bounding box center [414, 230] width 255 height 58
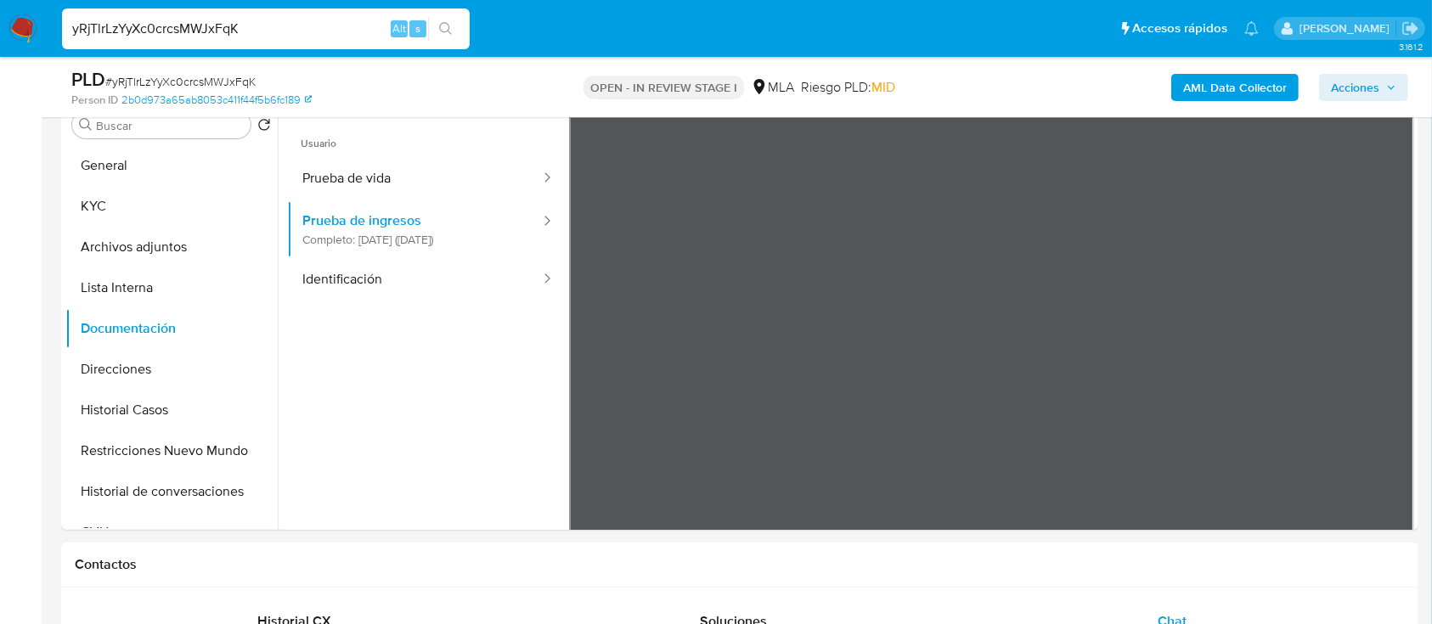
click at [387, 291] on button "Identificación" at bounding box center [414, 279] width 255 height 43
click at [1393, 389] on icon at bounding box center [1393, 393] width 34 height 34
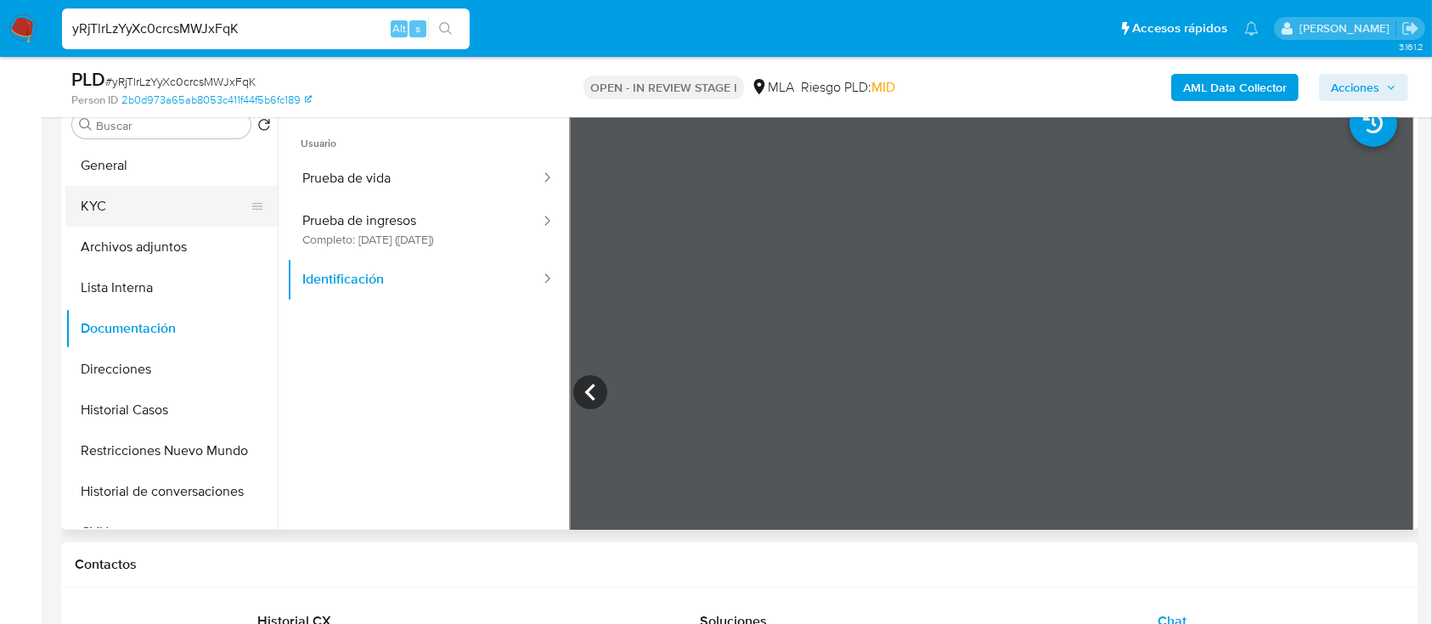
click at [142, 221] on button "KYC" at bounding box center [164, 206] width 199 height 41
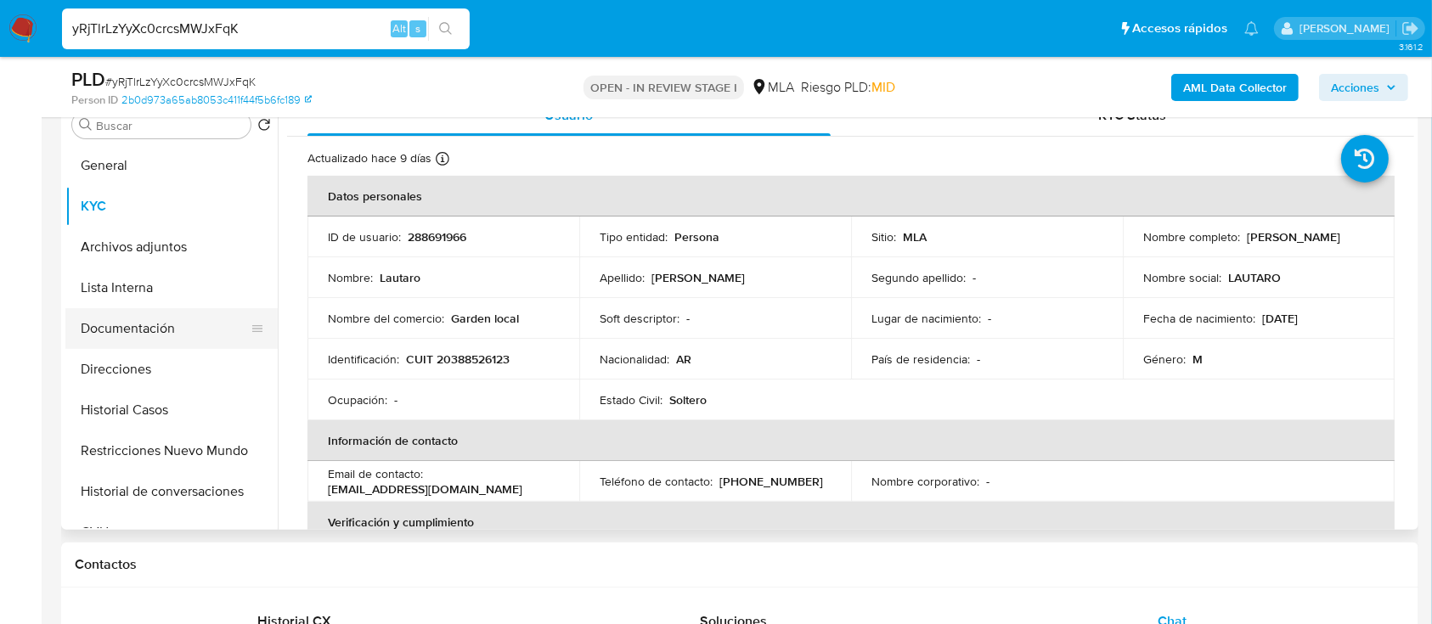
click at [167, 345] on button "Documentación" at bounding box center [164, 328] width 199 height 41
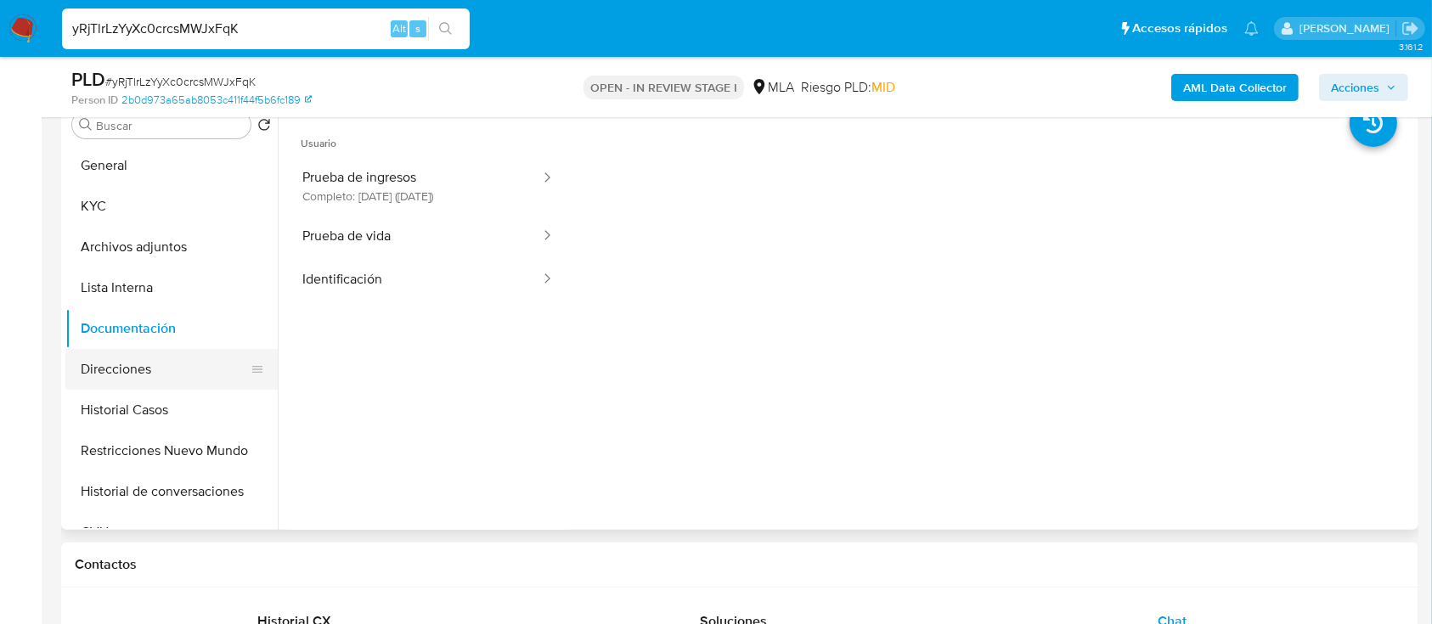
click at [161, 357] on button "Direcciones" at bounding box center [164, 369] width 199 height 41
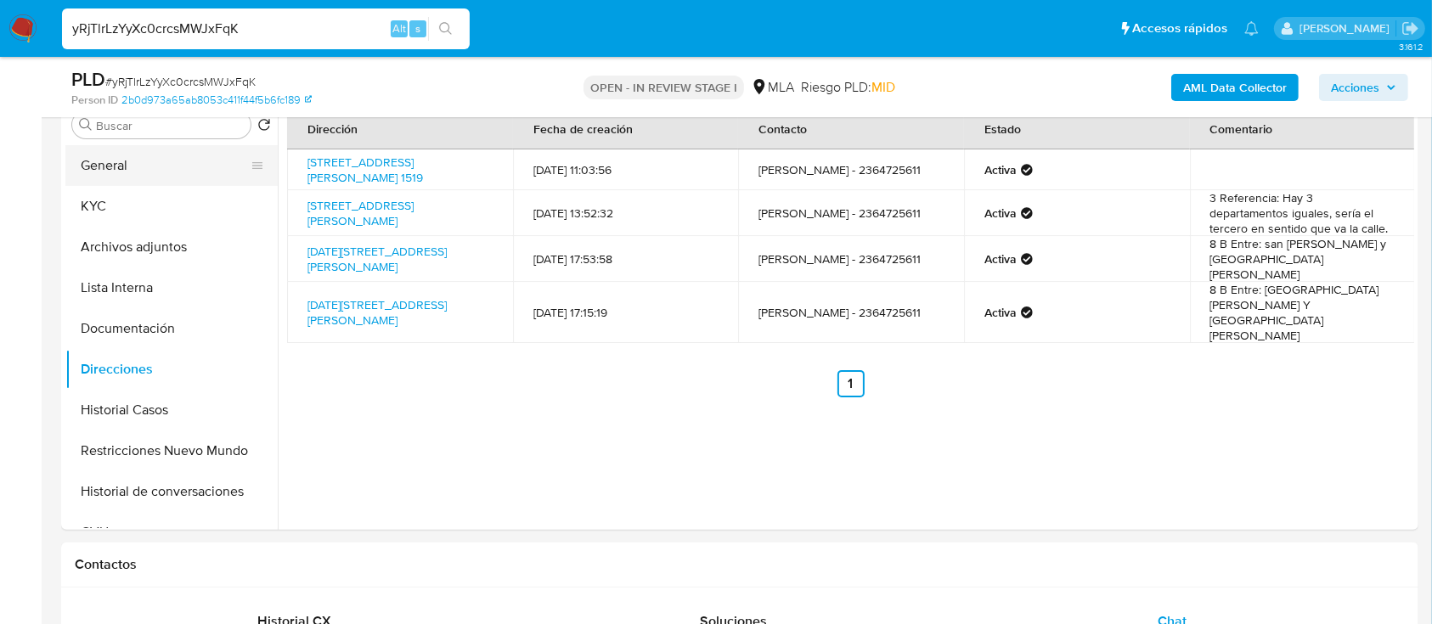
click at [115, 173] on button "General" at bounding box center [164, 165] width 199 height 41
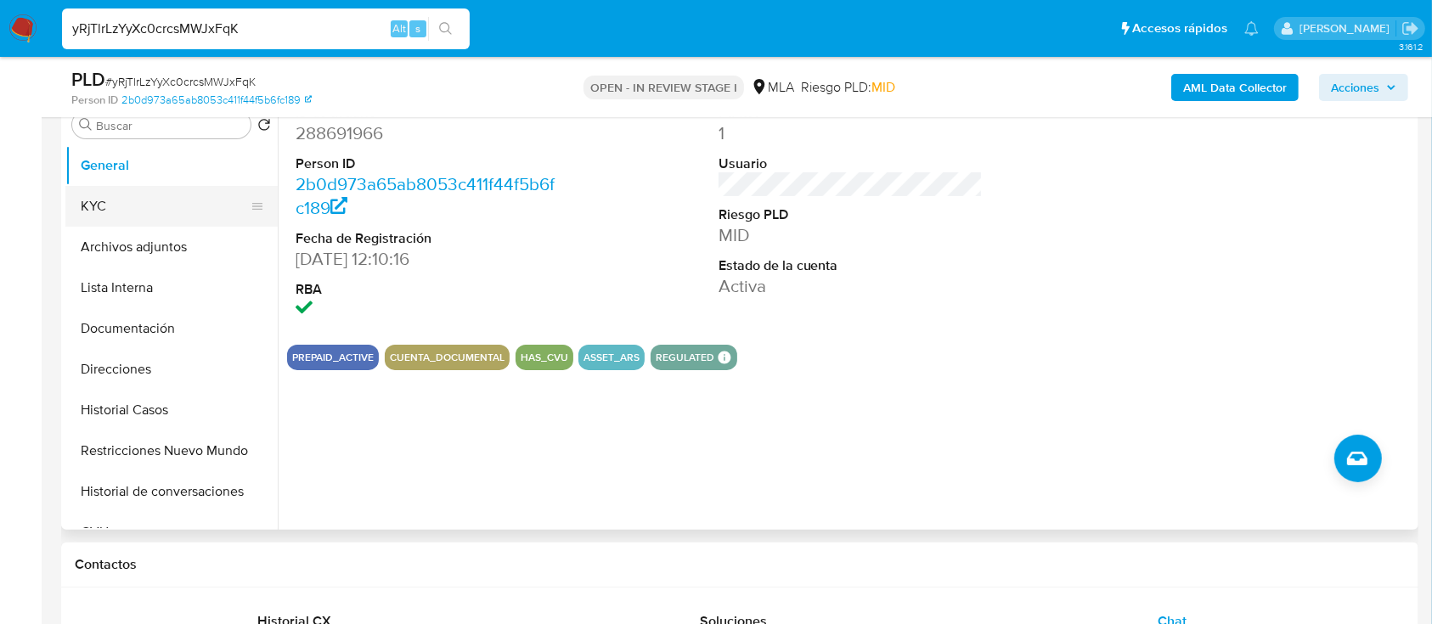
click at [152, 209] on button "KYC" at bounding box center [164, 206] width 199 height 41
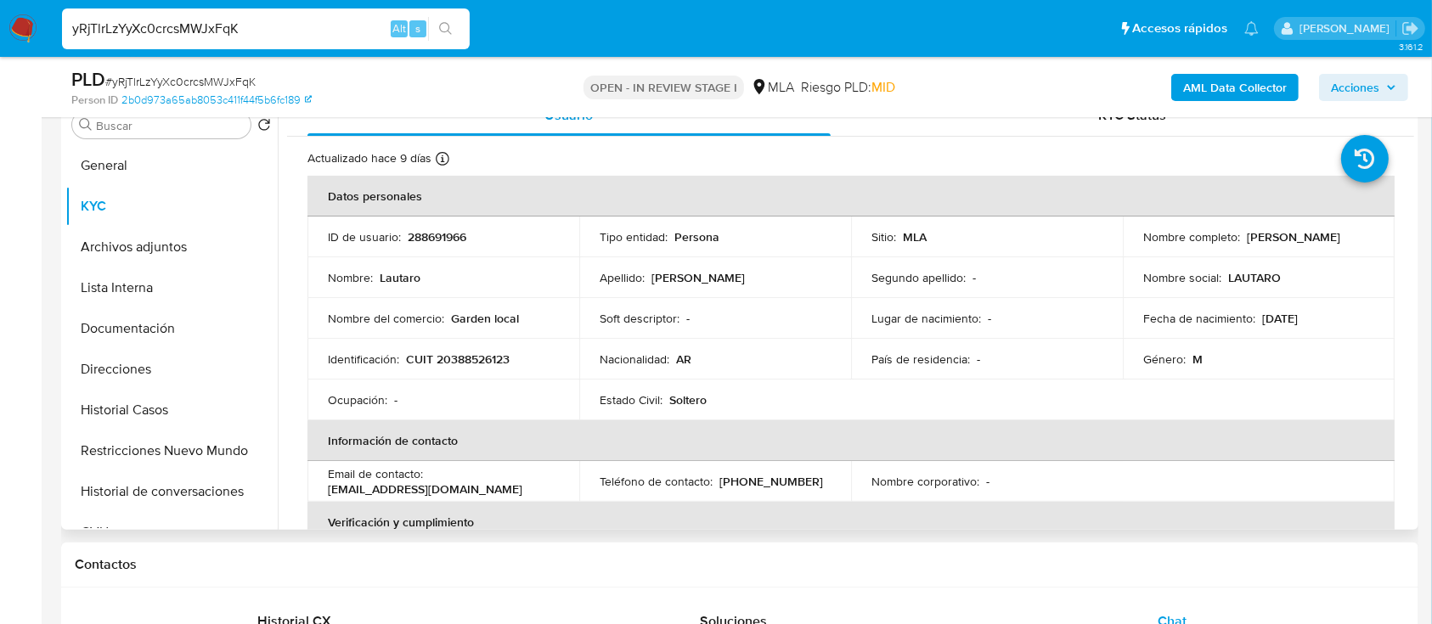
click at [461, 358] on p "CUIT 20388526123" at bounding box center [458, 359] width 104 height 15
copy p "20388526123"
click at [686, 622] on div "Soluciones" at bounding box center [733, 622] width 398 height 41
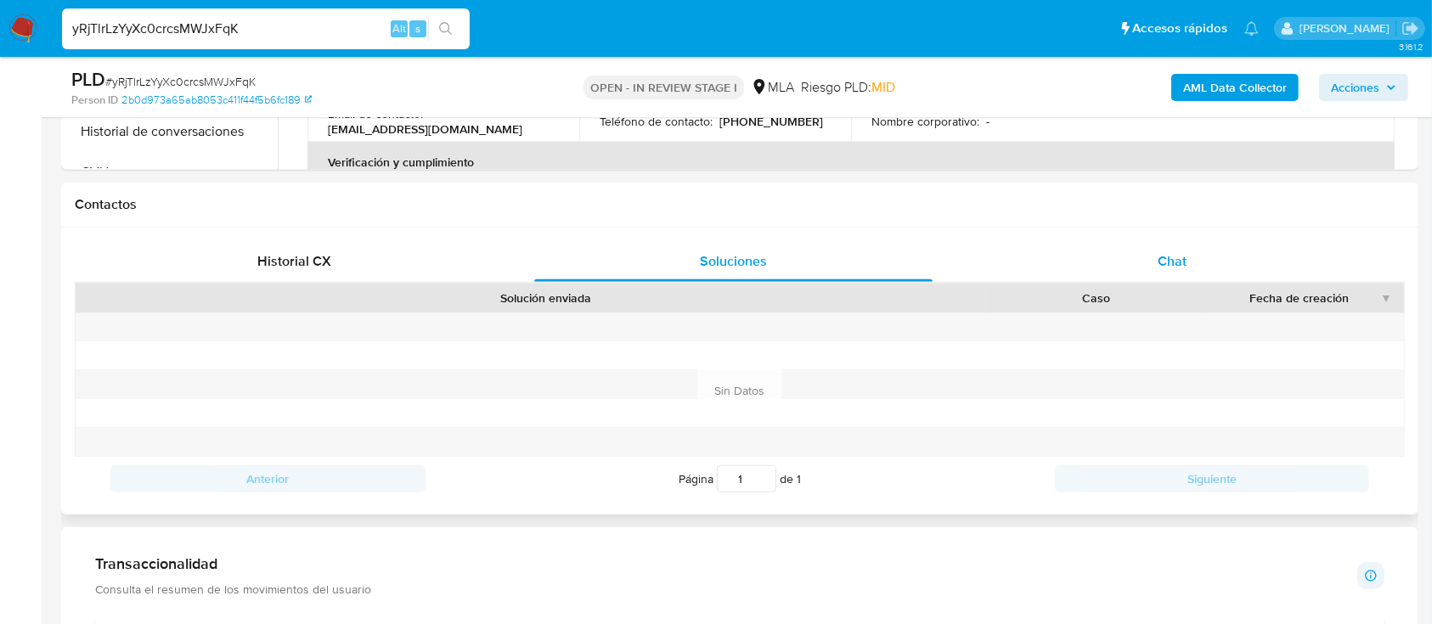
click at [1118, 273] on div "Chat" at bounding box center [1173, 261] width 398 height 41
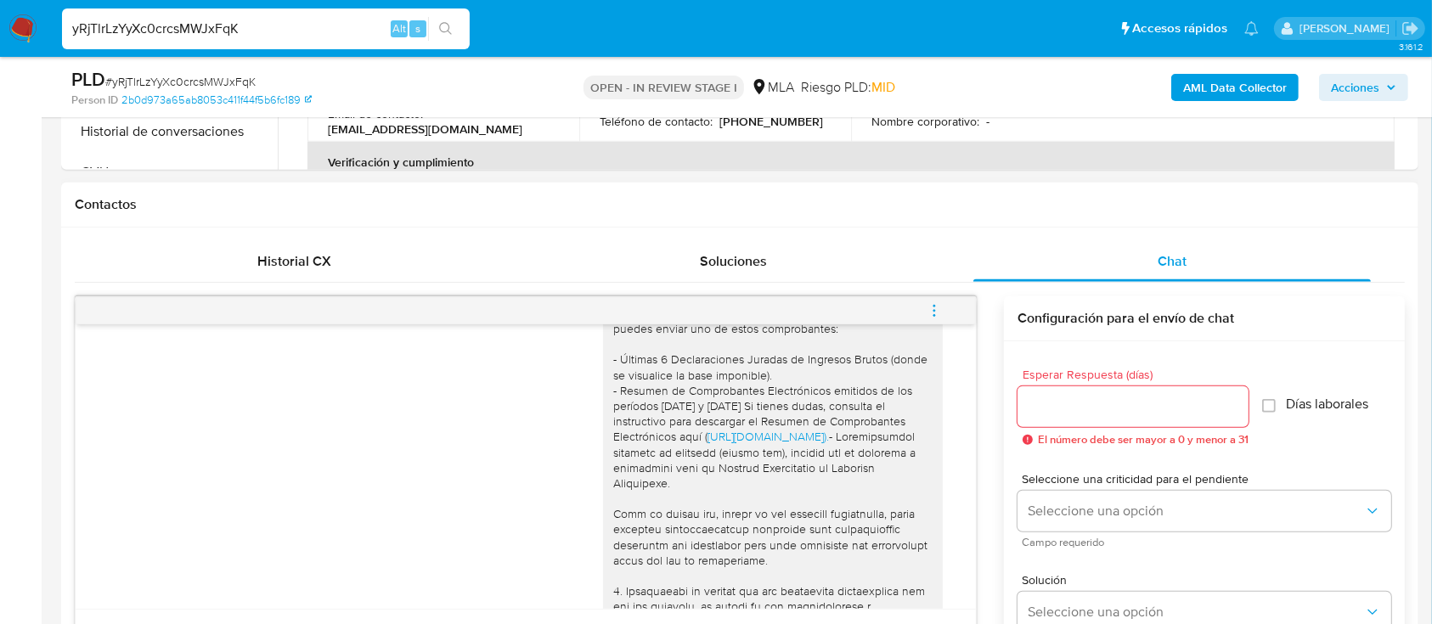
click at [941, 301] on span "menu-action" at bounding box center [934, 311] width 15 height 41
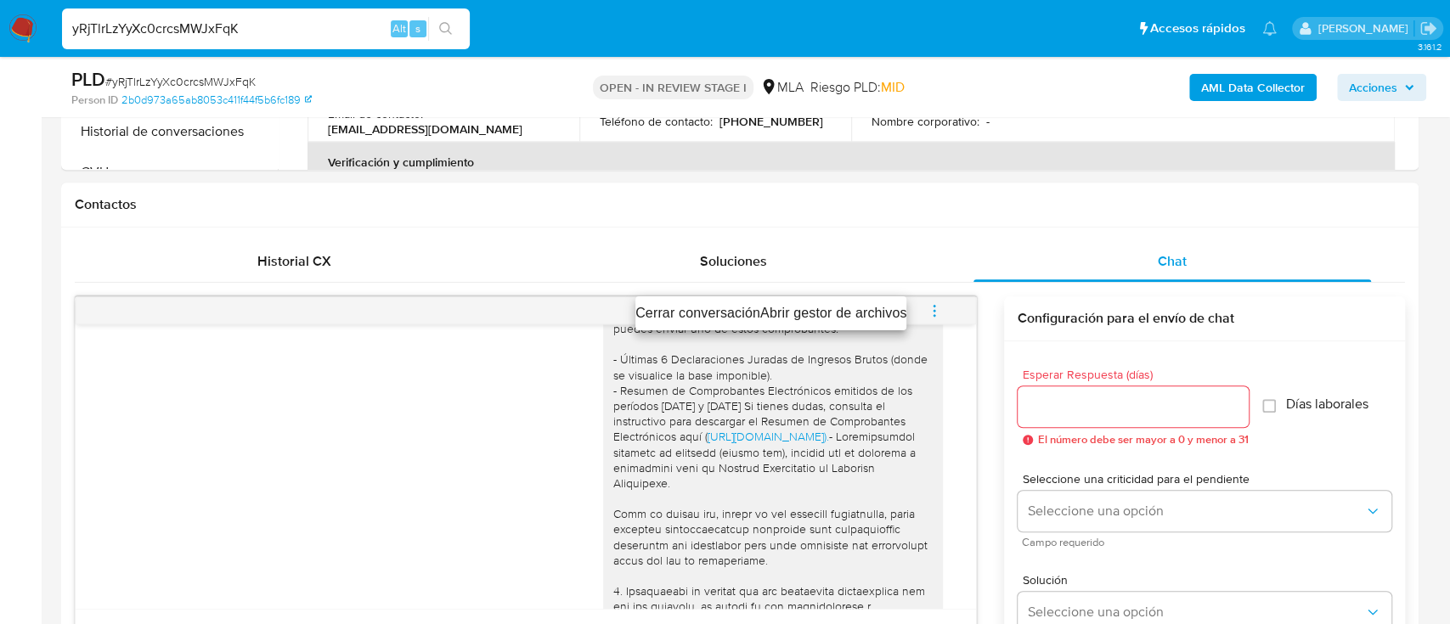
click at [710, 302] on ul "Cerrar conversación Abrir gestor de archivos" at bounding box center [770, 314] width 271 height 34
click at [702, 315] on li "Cerrar conversación" at bounding box center [697, 313] width 125 height 20
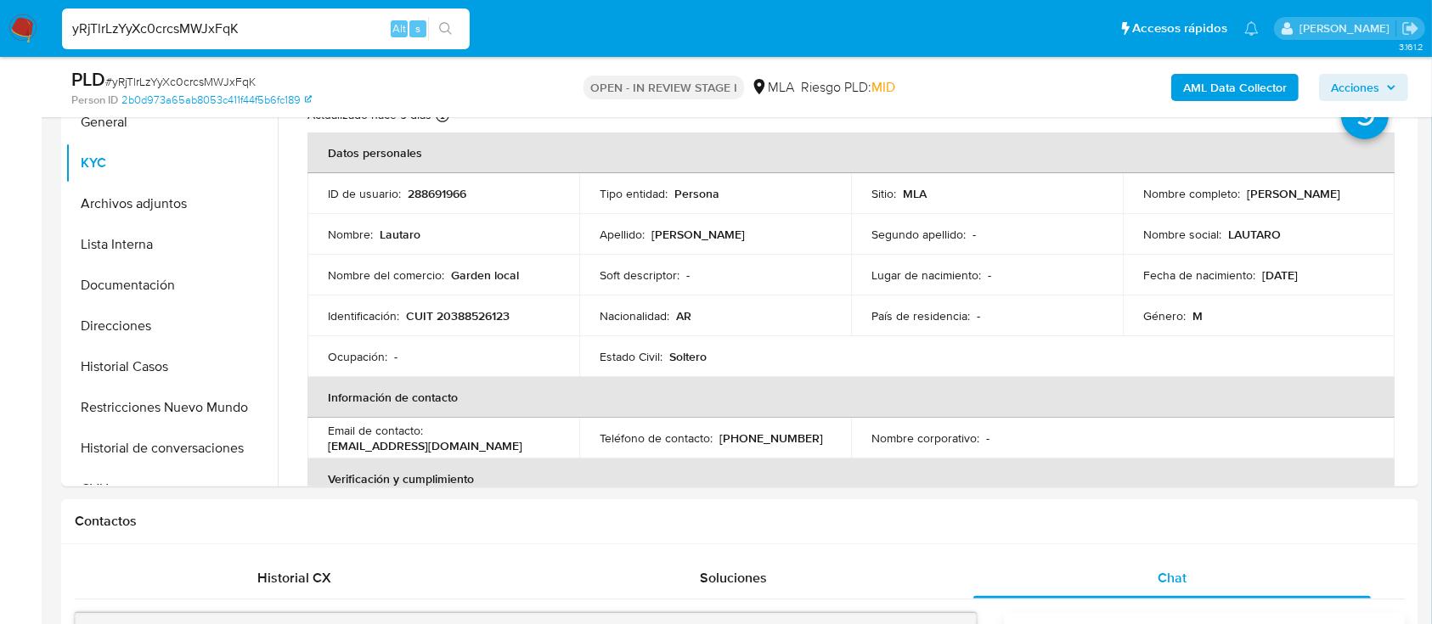
scroll to position [251, 0]
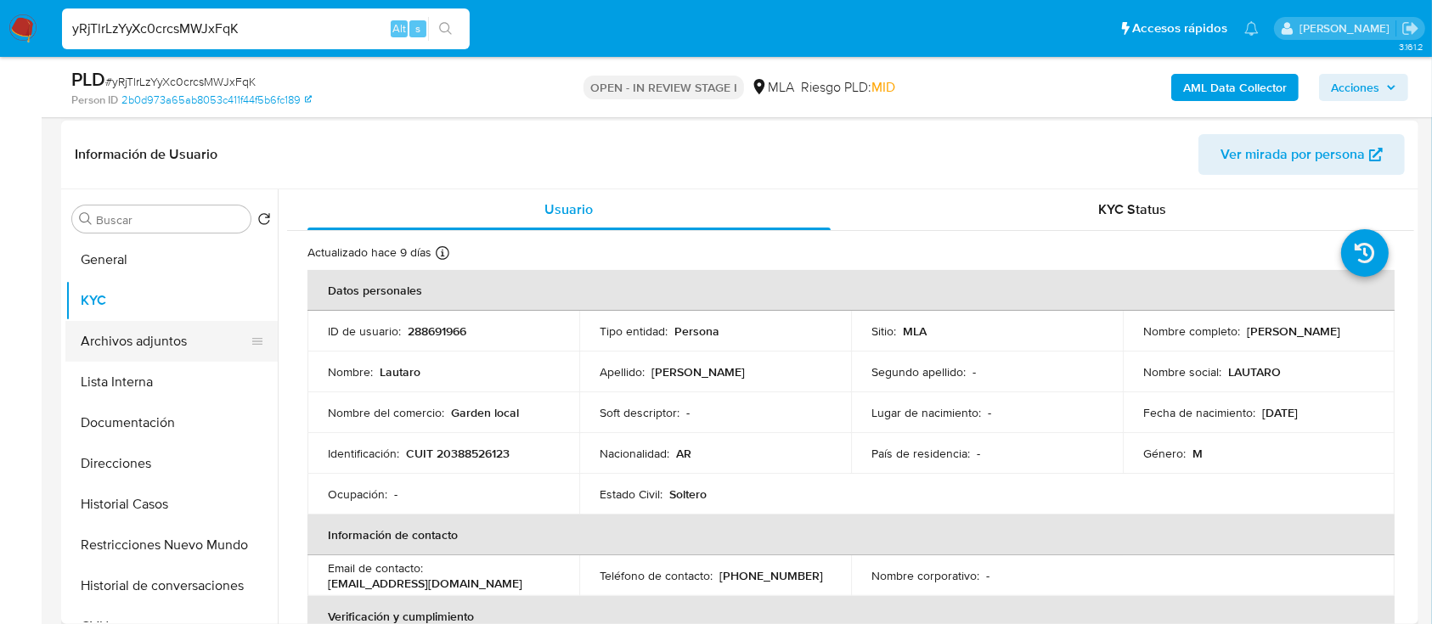
click at [170, 346] on button "Archivos adjuntos" at bounding box center [164, 341] width 199 height 41
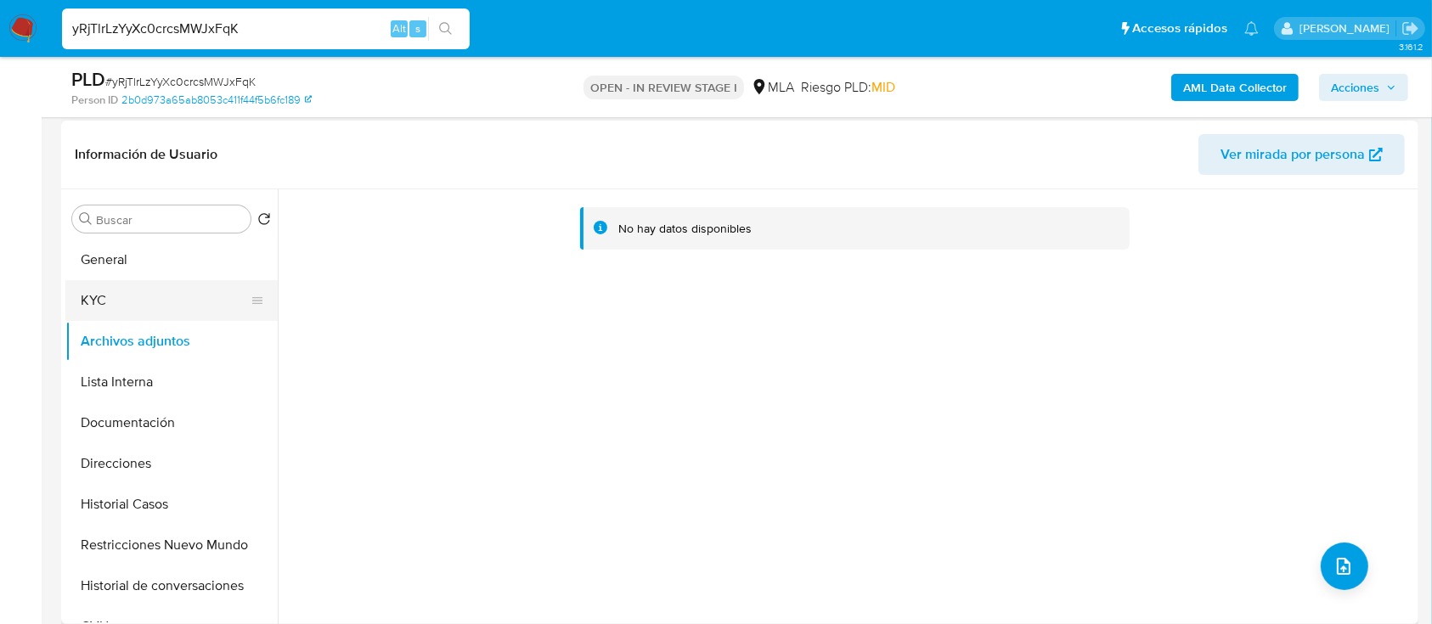
click at [161, 309] on button "KYC" at bounding box center [164, 300] width 199 height 41
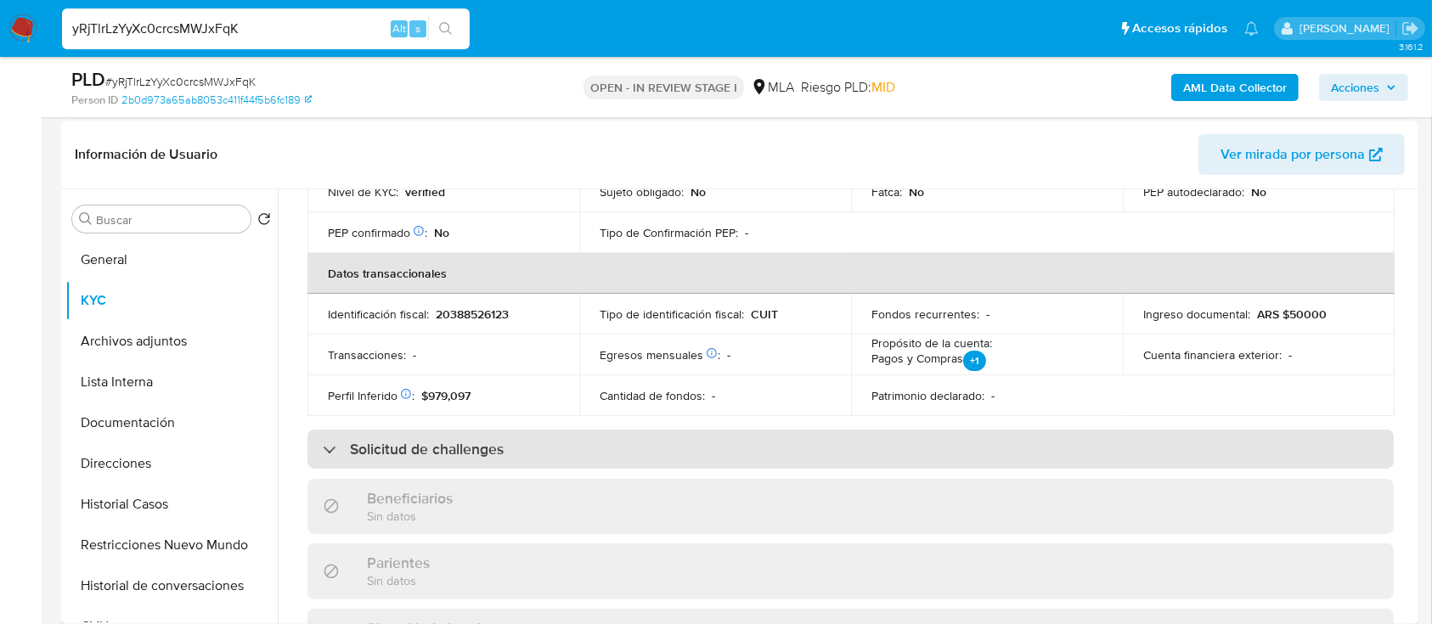
scroll to position [99, 0]
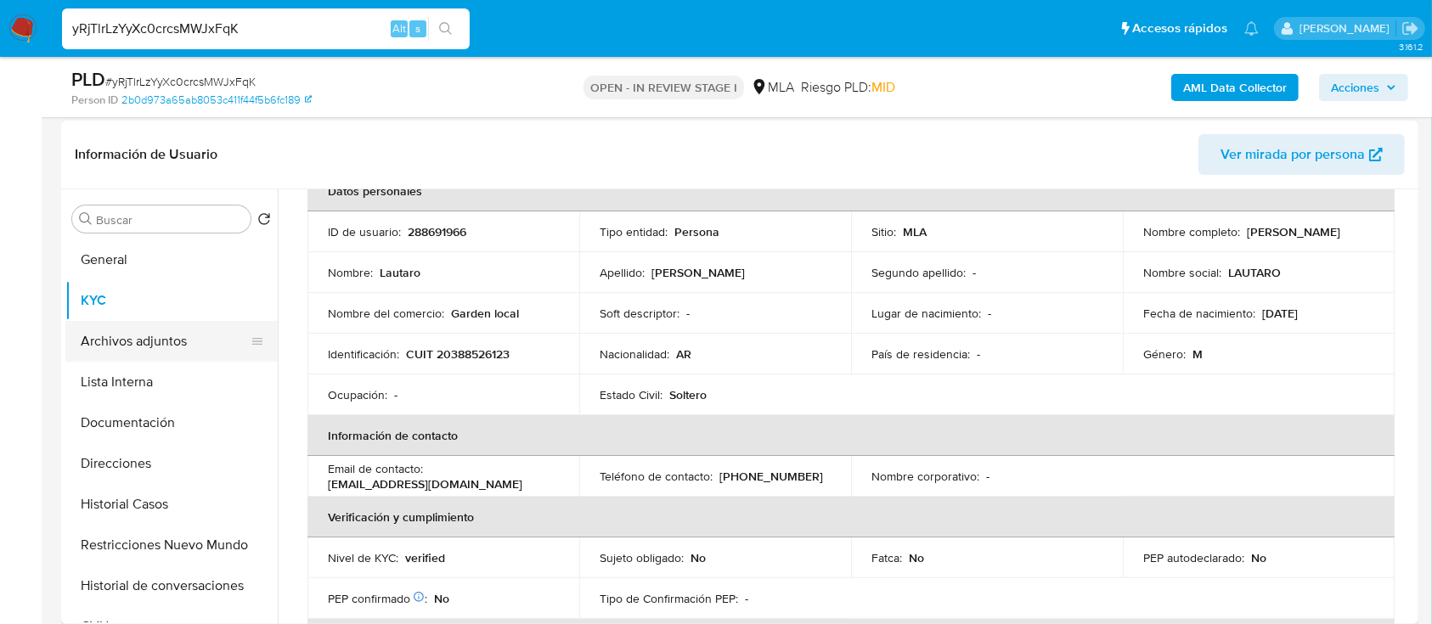
click at [209, 350] on button "Archivos adjuntos" at bounding box center [164, 341] width 199 height 41
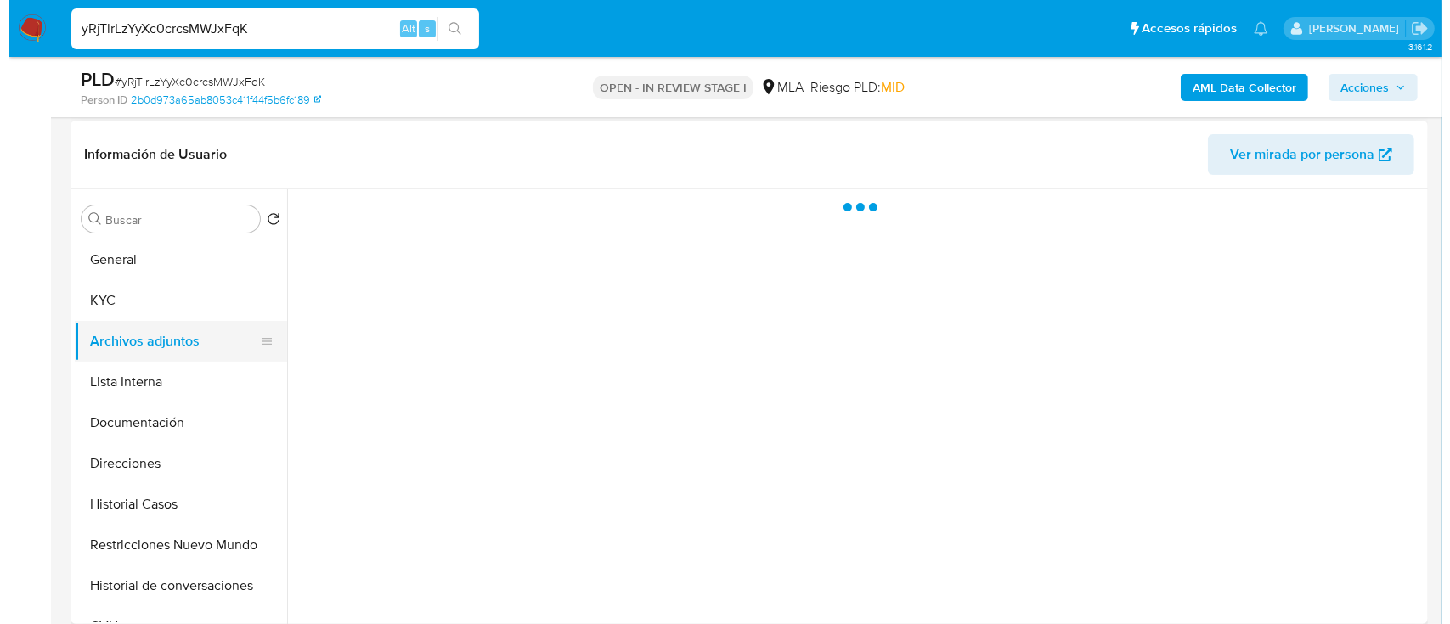
scroll to position [0, 0]
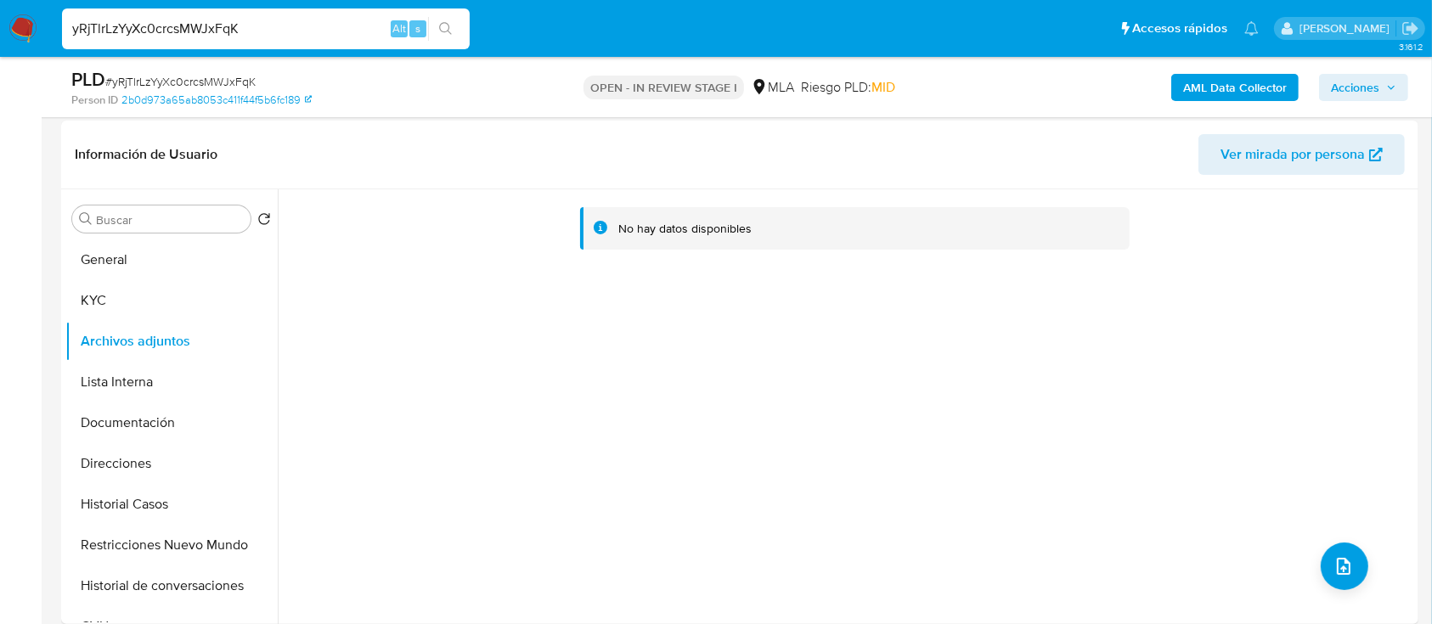
click at [1166, 102] on div "AML Data Collector Acciones" at bounding box center [1188, 87] width 441 height 40
click at [1223, 93] on b "AML Data Collector" at bounding box center [1235, 87] width 104 height 27
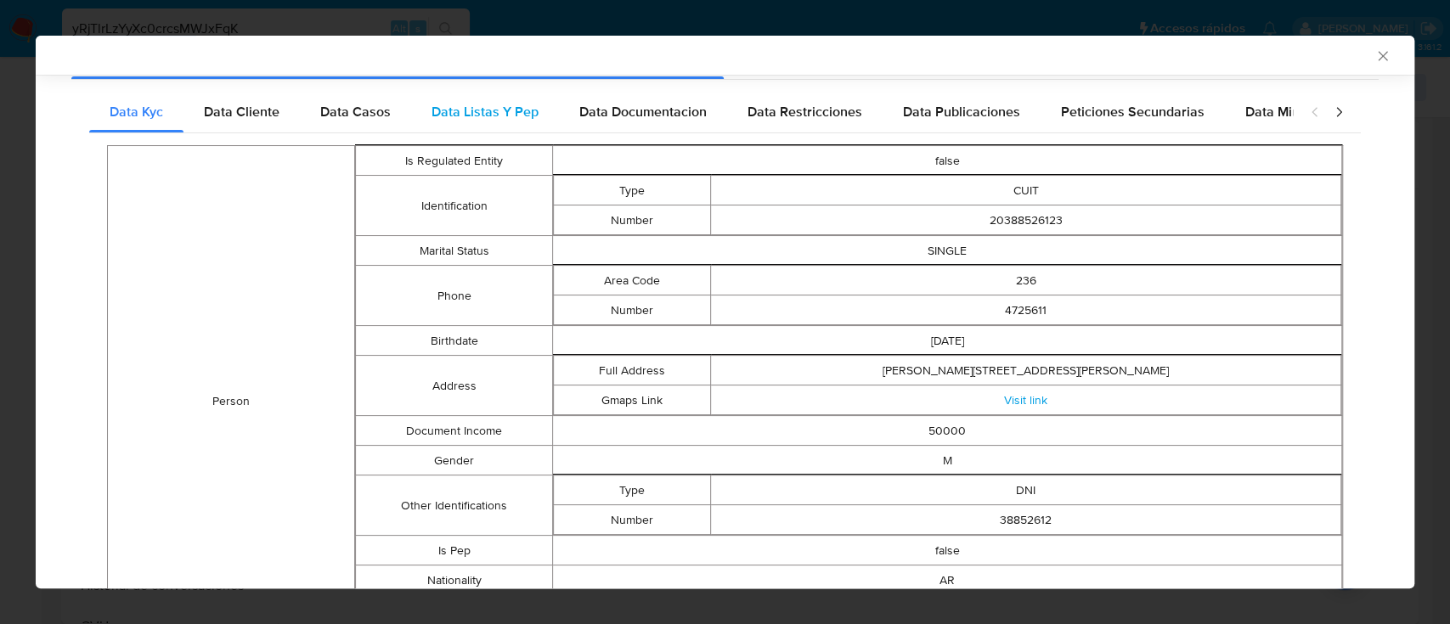
scroll to position [240, 0]
click at [265, 131] on div "Data Cliente" at bounding box center [242, 113] width 116 height 41
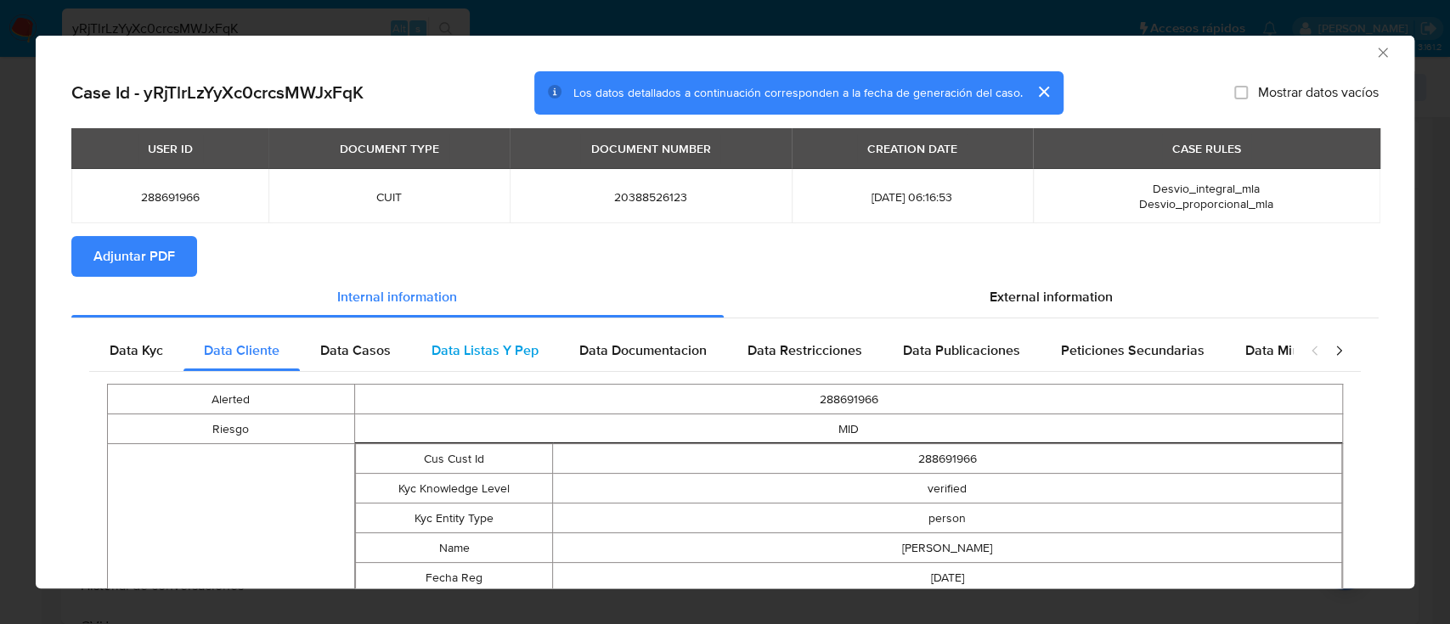
scroll to position [0, 0]
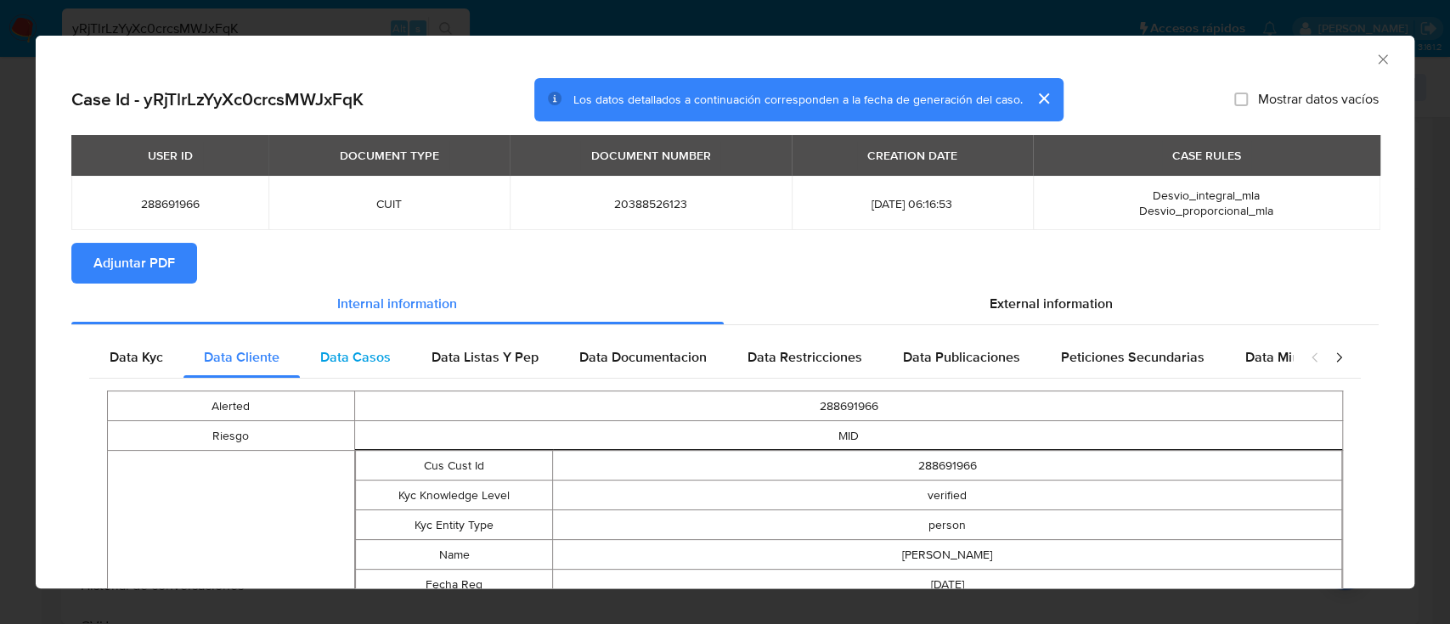
click at [358, 357] on span "Data Casos" at bounding box center [355, 357] width 71 height 20
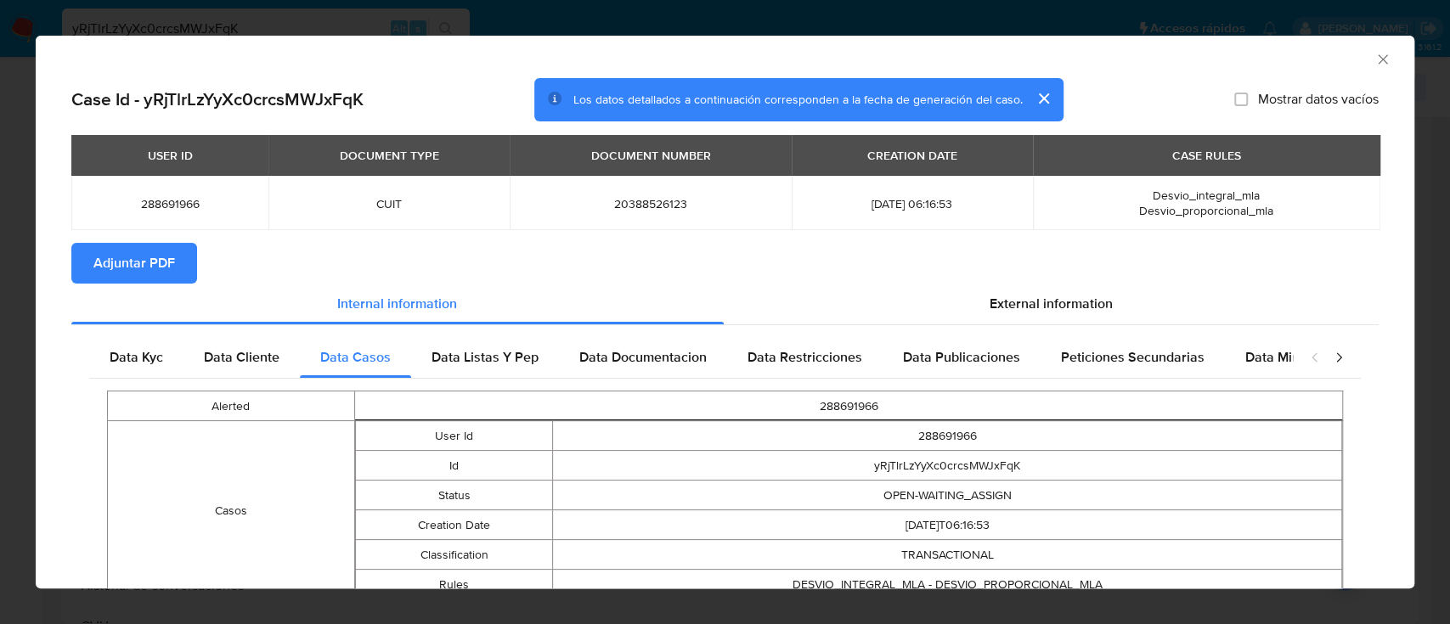
scroll to position [97, 0]
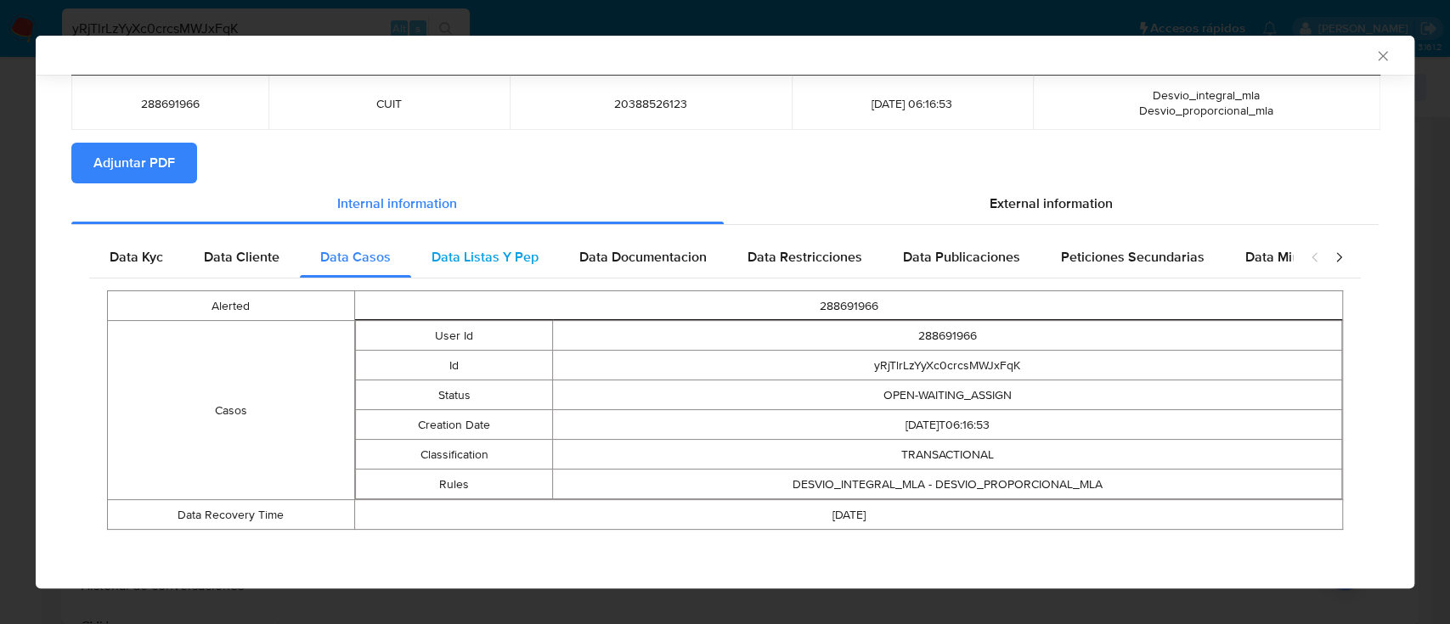
click at [489, 255] on span "Data Listas Y Pep" at bounding box center [485, 257] width 107 height 20
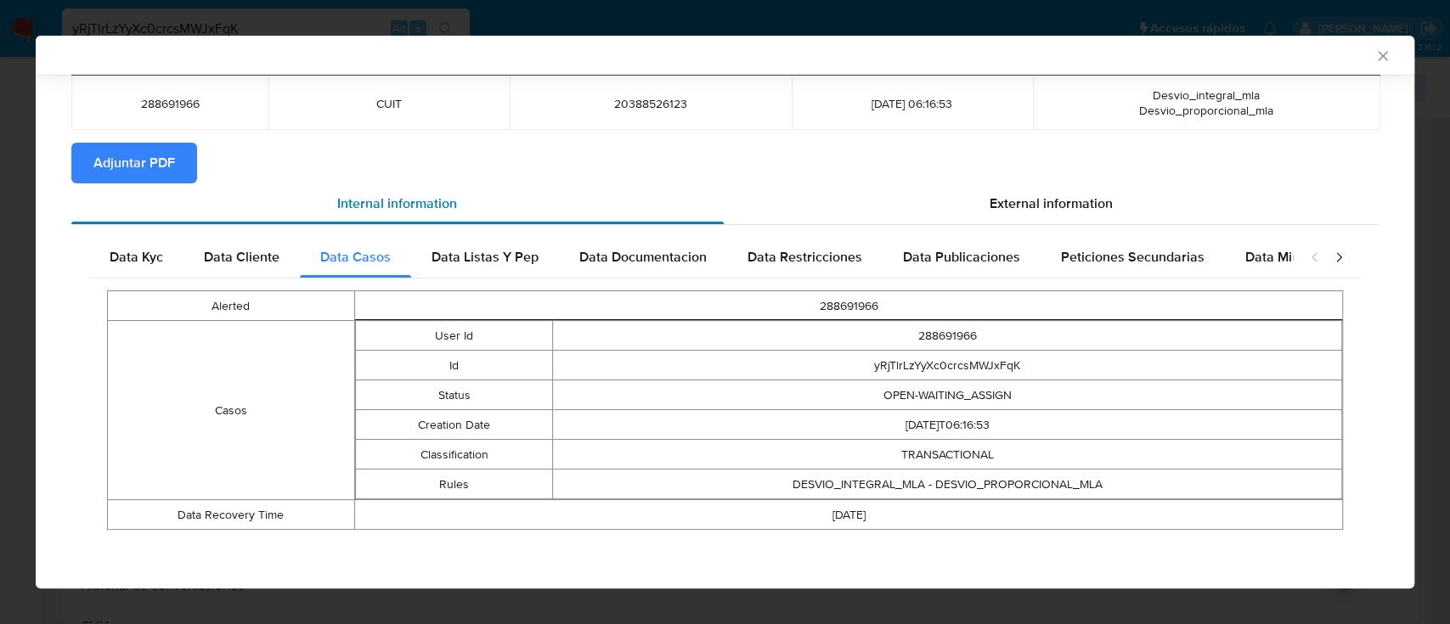
scroll to position [0, 0]
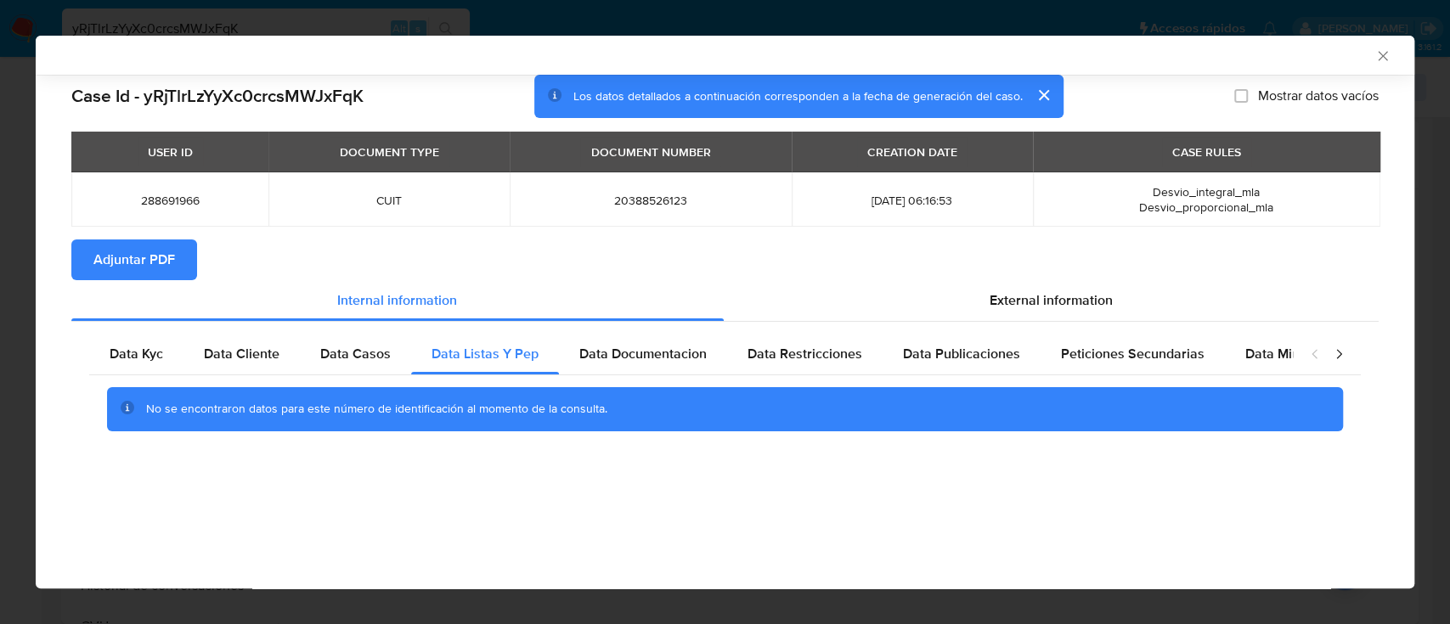
click at [693, 380] on div "No se encontraron datos para este número de identificación al momento de la con…" at bounding box center [725, 410] width 1272 height 68
click at [692, 368] on div "Data Documentacion" at bounding box center [643, 354] width 168 height 41
click at [827, 365] on div "Data Restricciones" at bounding box center [804, 354] width 155 height 41
click at [906, 362] on span "Data Publicaciones" at bounding box center [961, 354] width 117 height 20
click at [1134, 377] on div "No se encontraron datos para este número de identificación al momento de la con…" at bounding box center [725, 410] width 1272 height 68
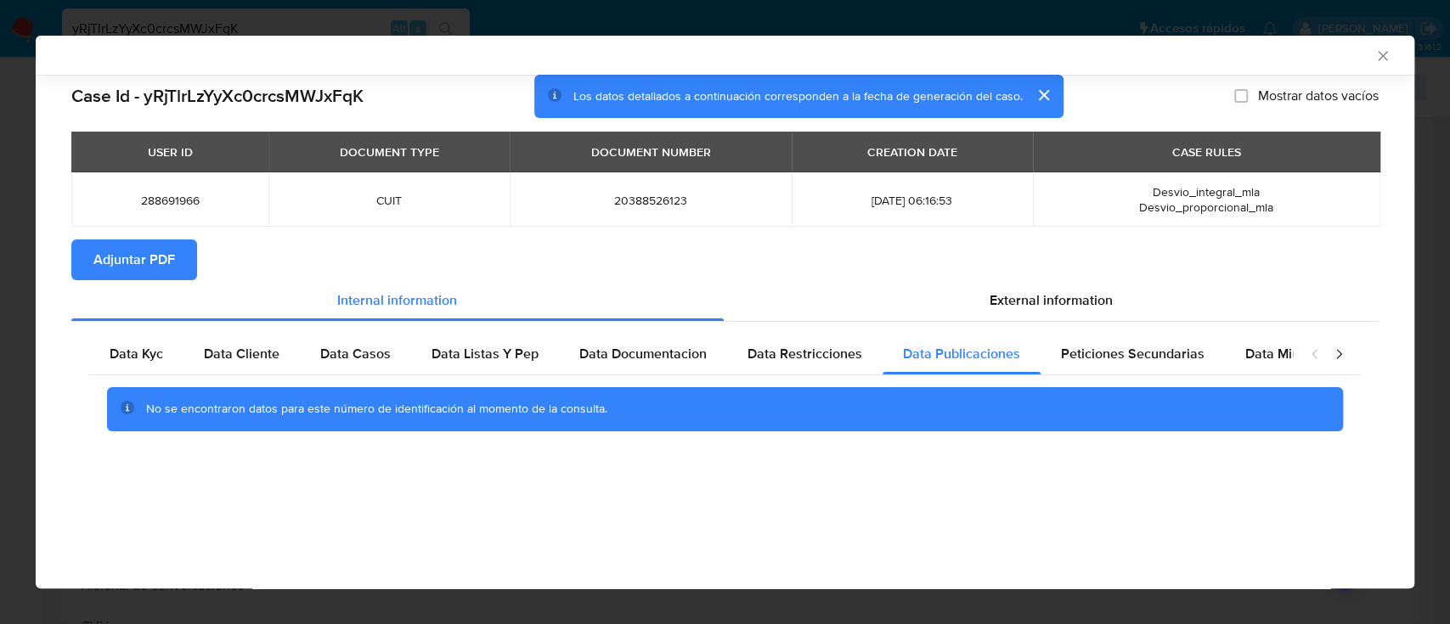
click at [1141, 377] on div "No se encontraron datos para este número de identificación al momento de la con…" at bounding box center [725, 410] width 1272 height 68
click at [1149, 369] on div "Peticiones Secundarias" at bounding box center [1133, 354] width 184 height 41
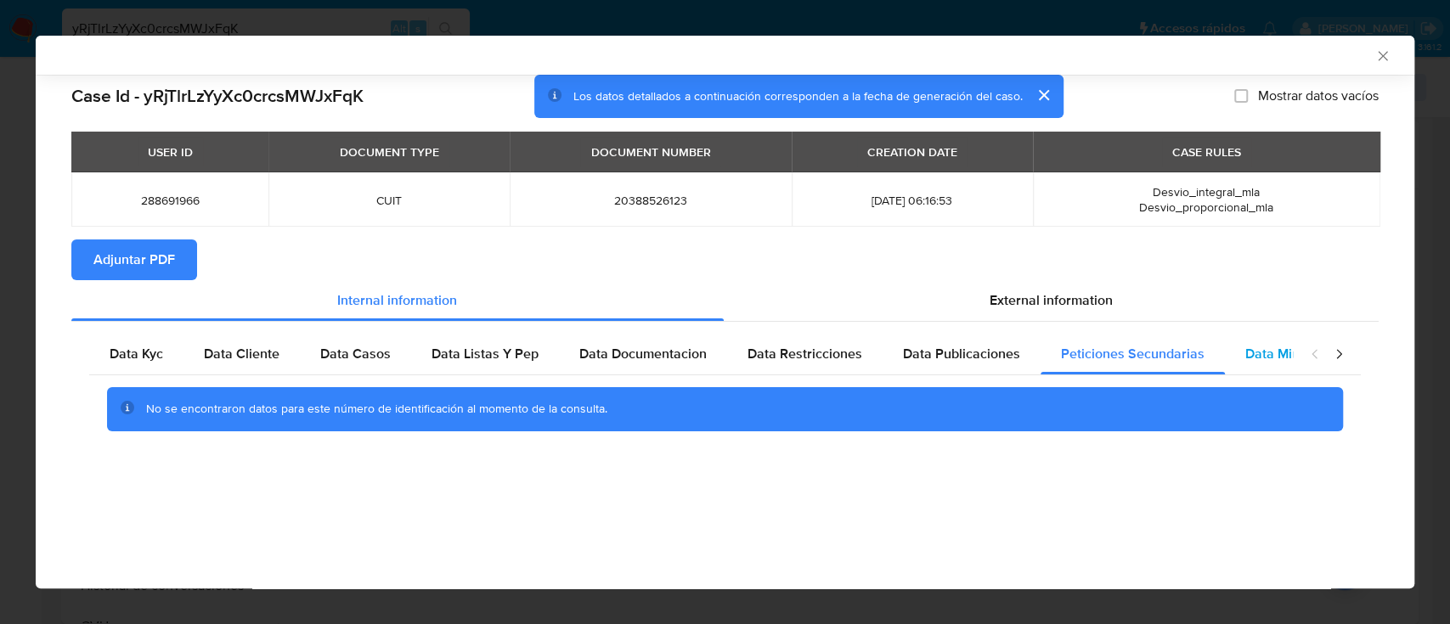
click at [1273, 341] on div "Data Minoridad" at bounding box center [1292, 354] width 134 height 41
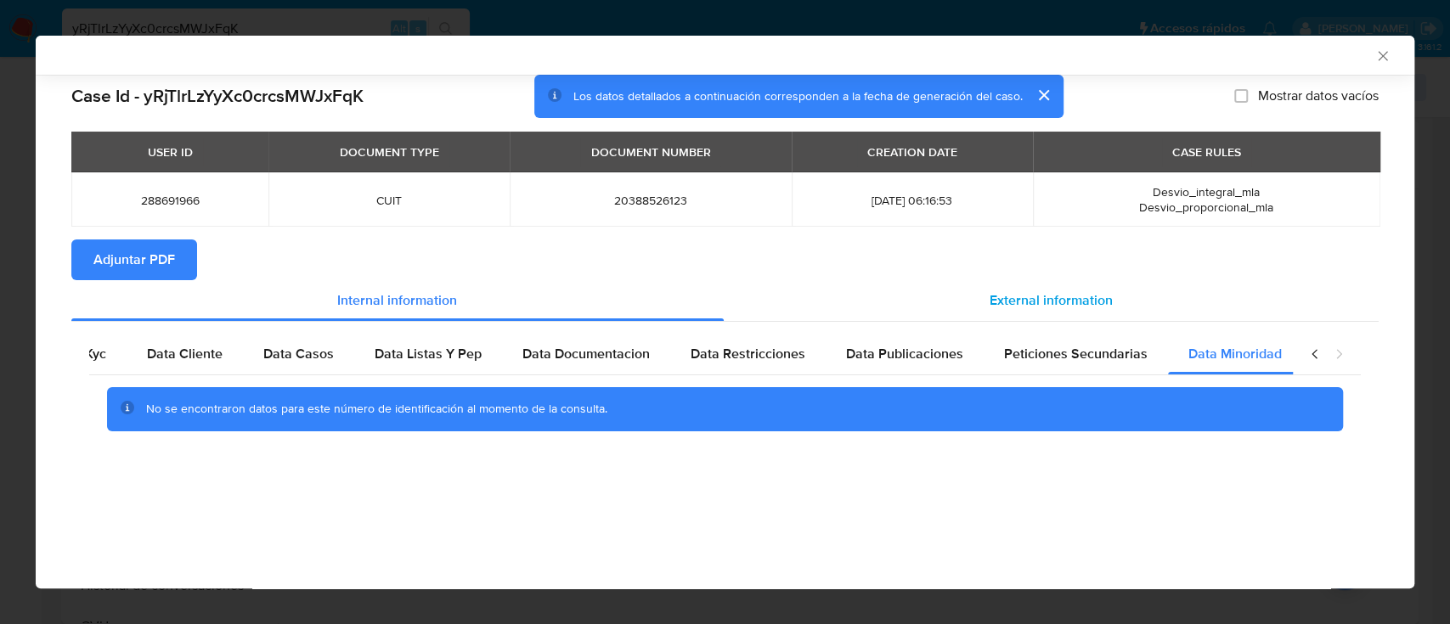
click at [1072, 314] on div "External information" at bounding box center [1052, 300] width 656 height 41
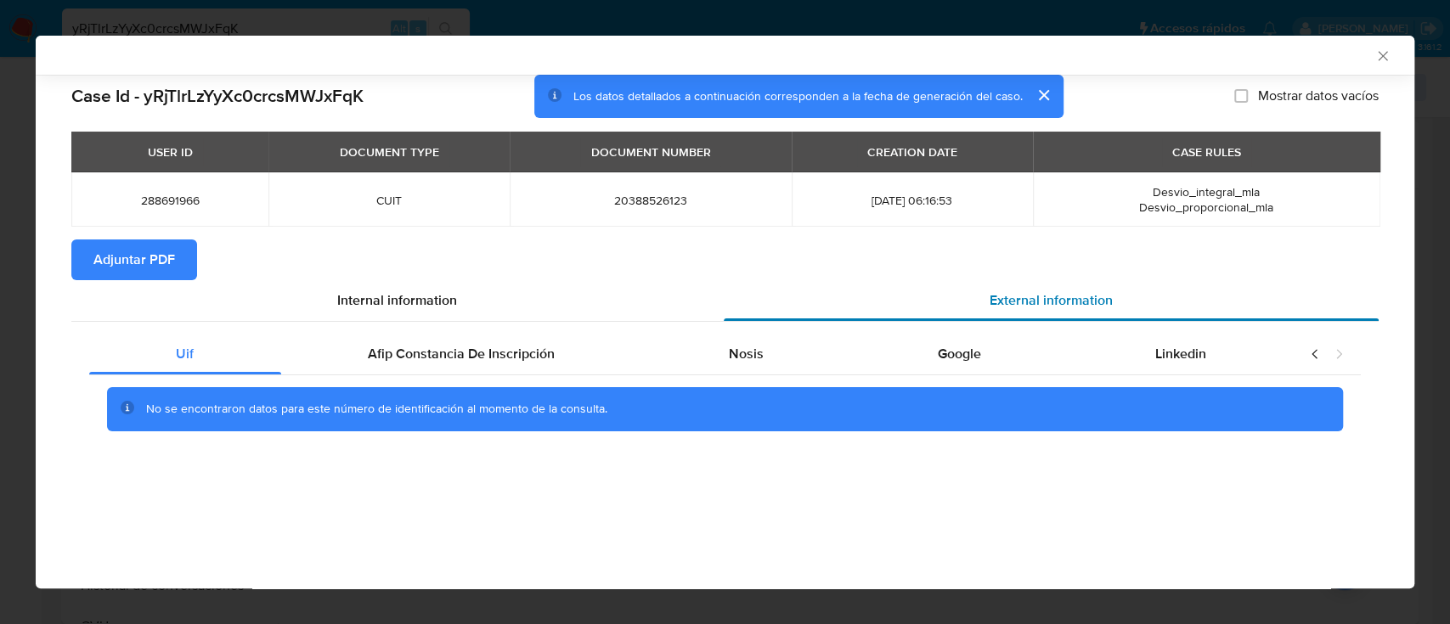
scroll to position [0, 0]
click at [515, 364] on span "Afip Constancia De Inscripción" at bounding box center [461, 354] width 187 height 20
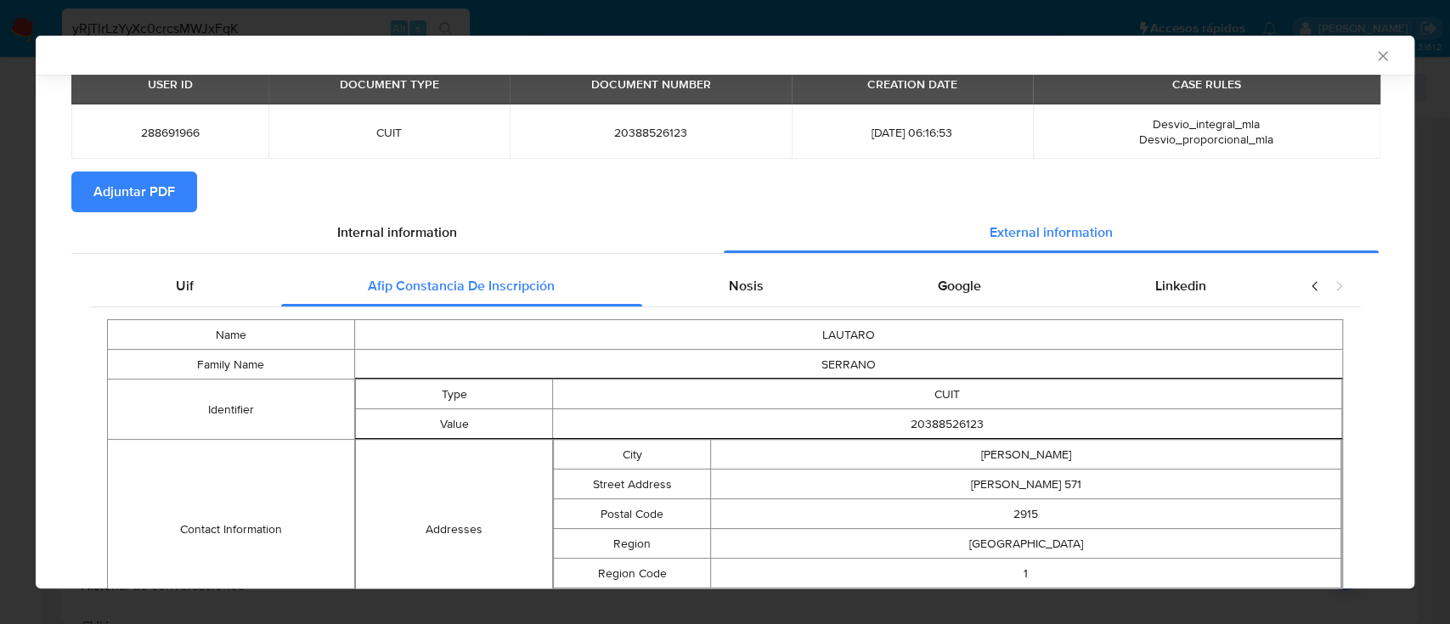
scroll to position [61, 0]
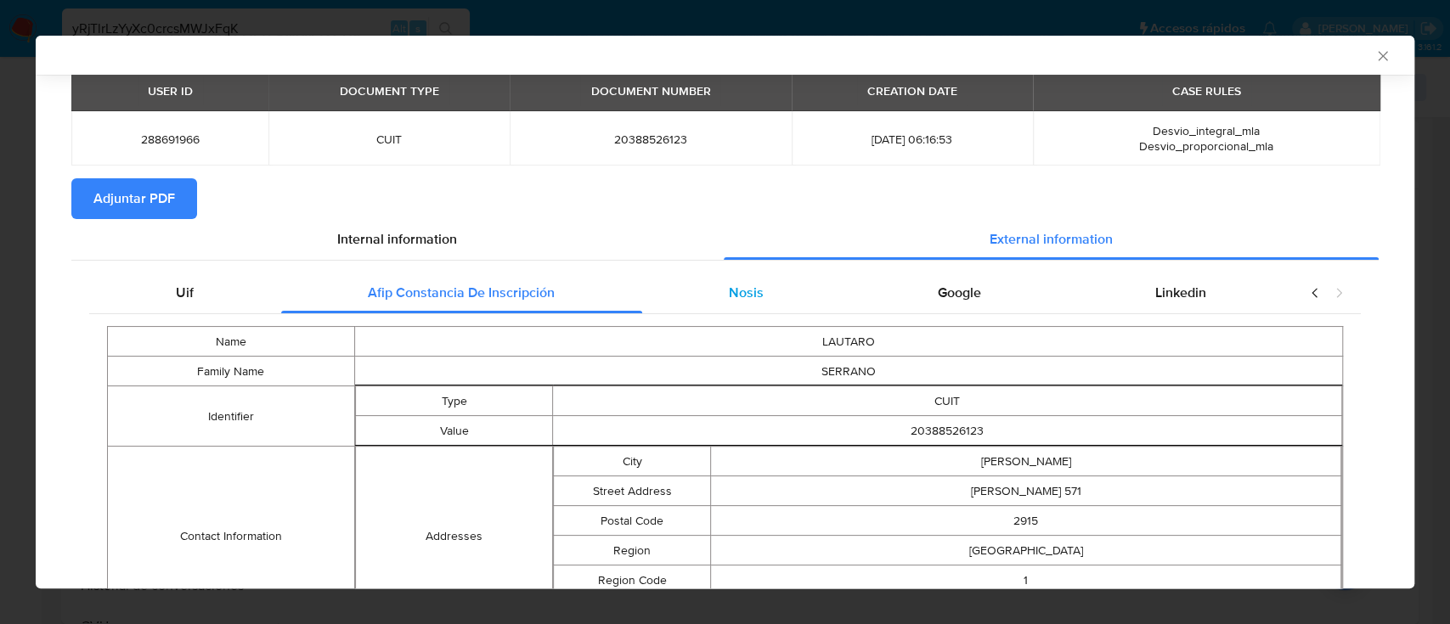
click at [677, 297] on div "Nosis" at bounding box center [746, 293] width 209 height 41
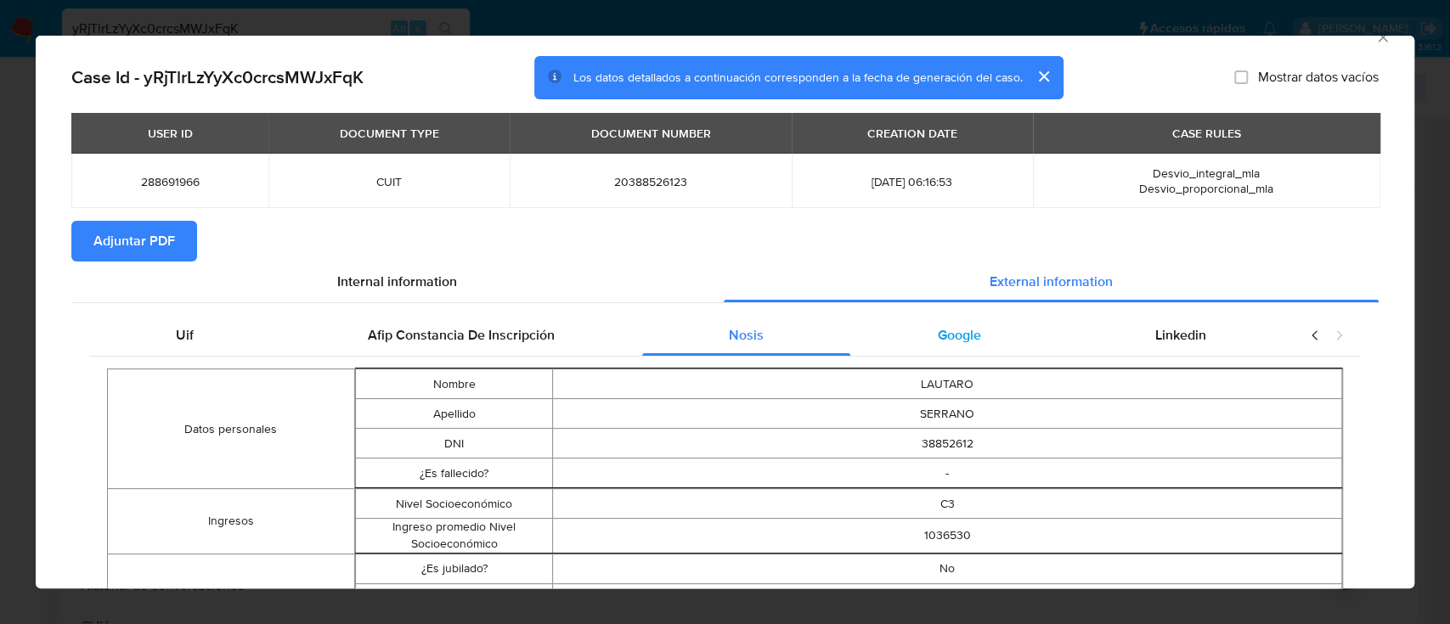
scroll to position [20, 0]
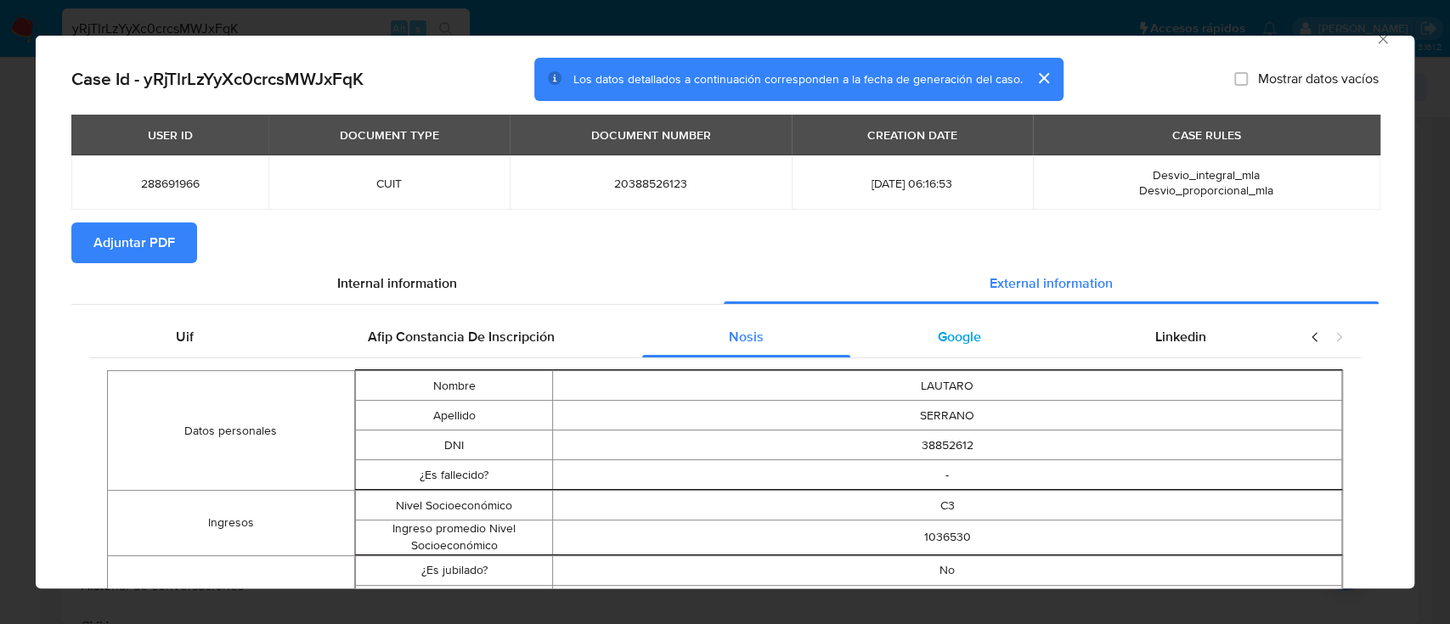
click at [987, 340] on div "Google" at bounding box center [958, 337] width 217 height 41
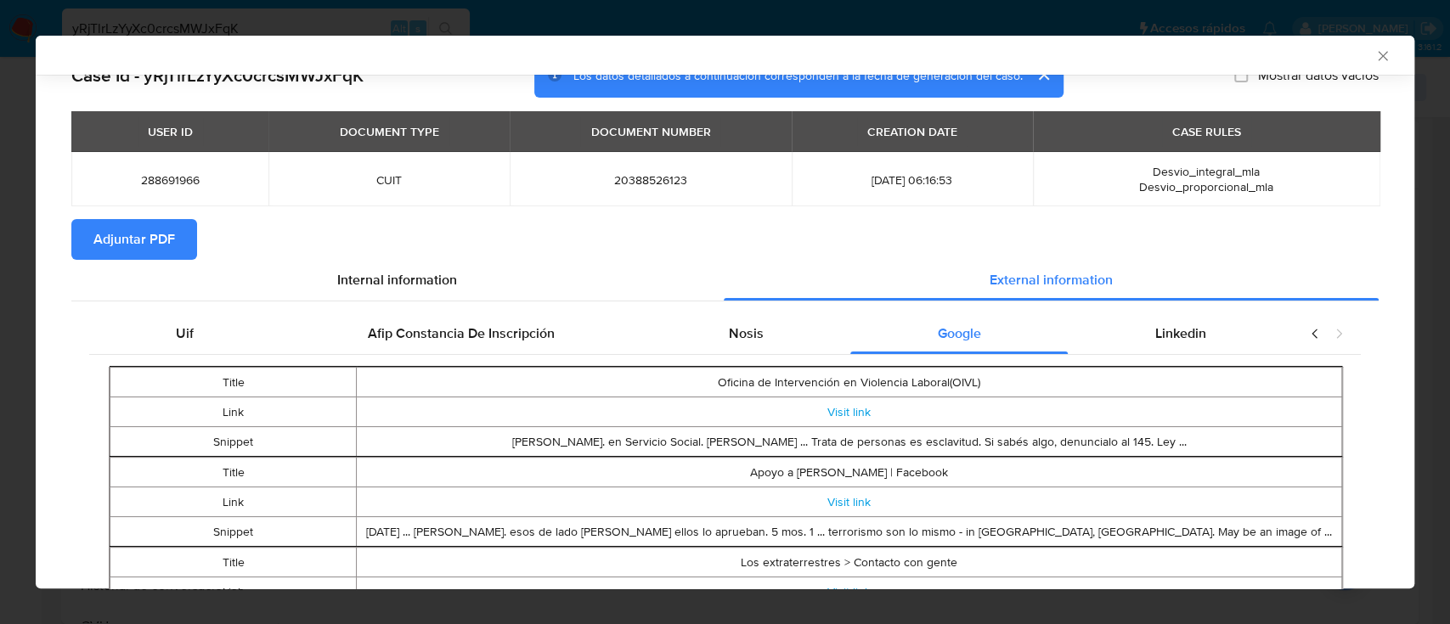
scroll to position [217, 0]
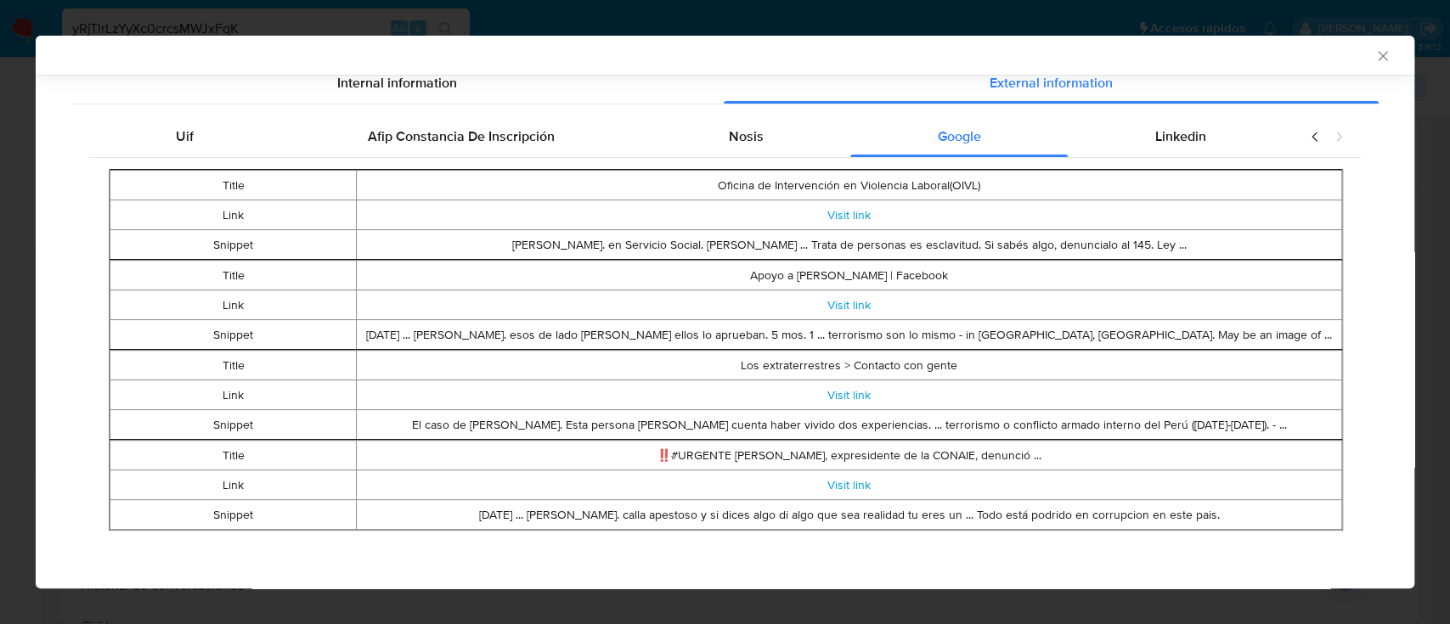
click at [1375, 53] on icon "Cerrar ventana" at bounding box center [1383, 56] width 17 height 17
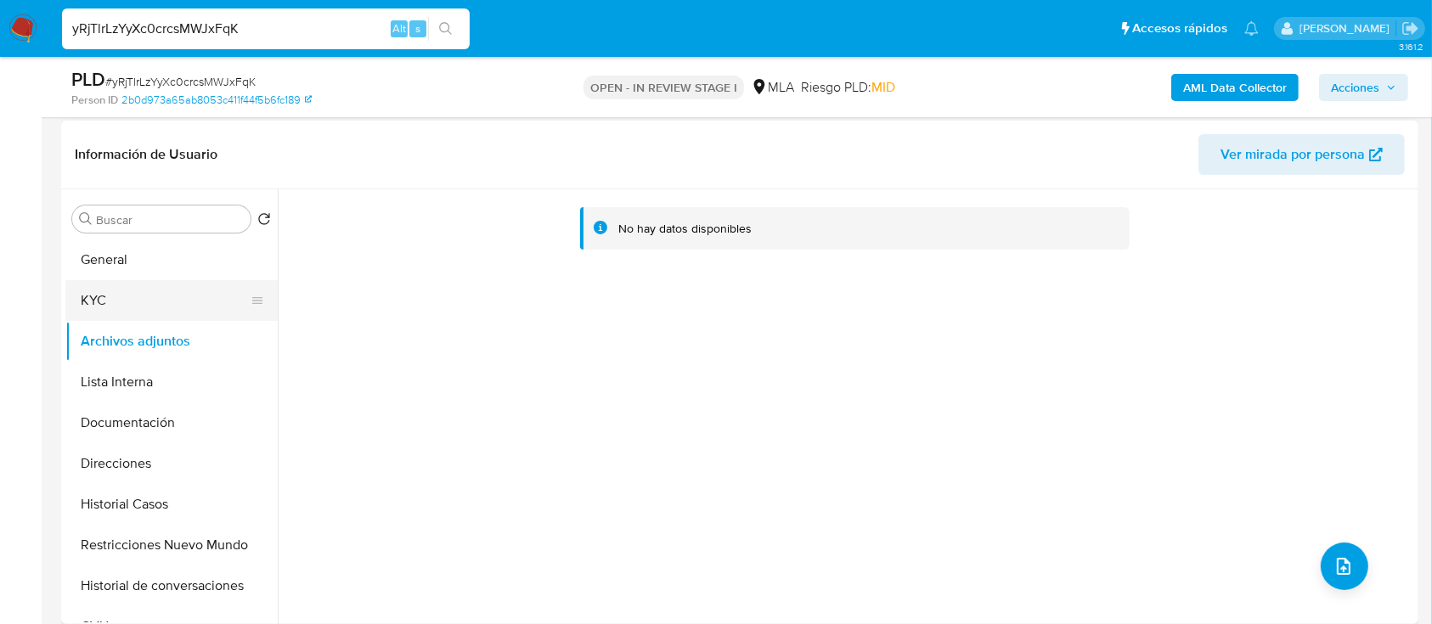
click at [94, 302] on button "KYC" at bounding box center [164, 300] width 199 height 41
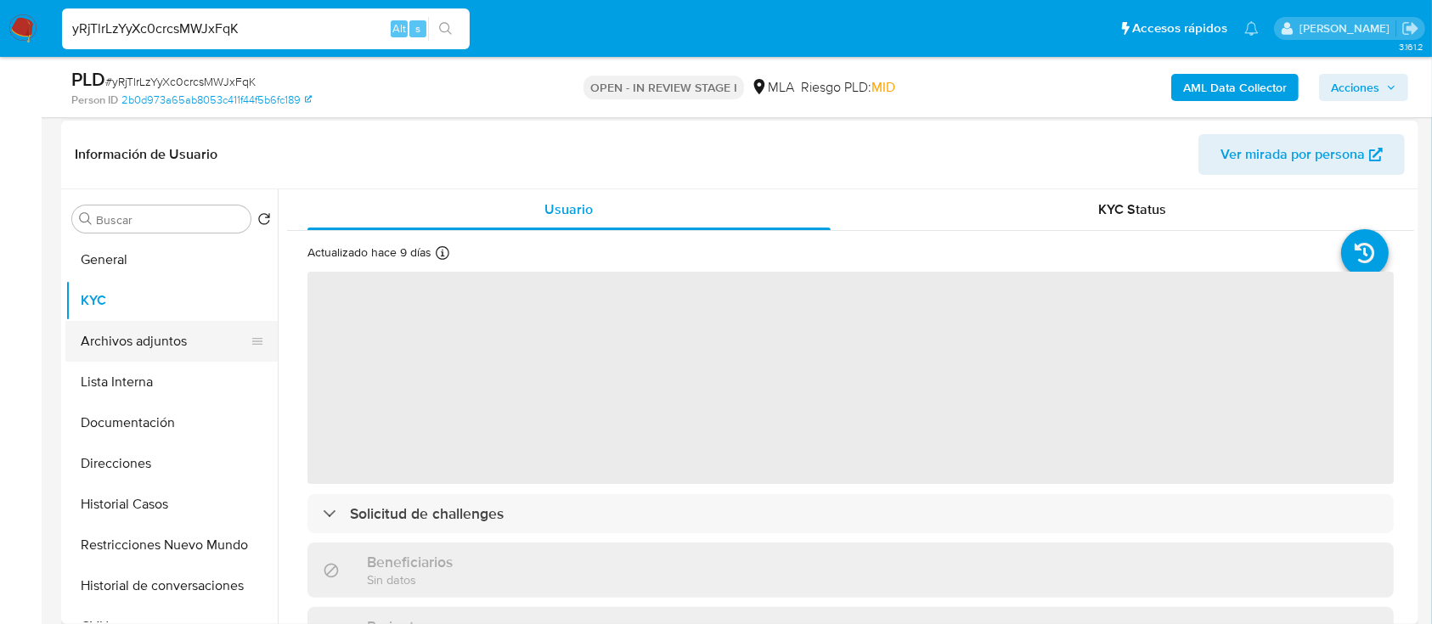
click at [109, 330] on button "Archivos adjuntos" at bounding box center [164, 341] width 199 height 41
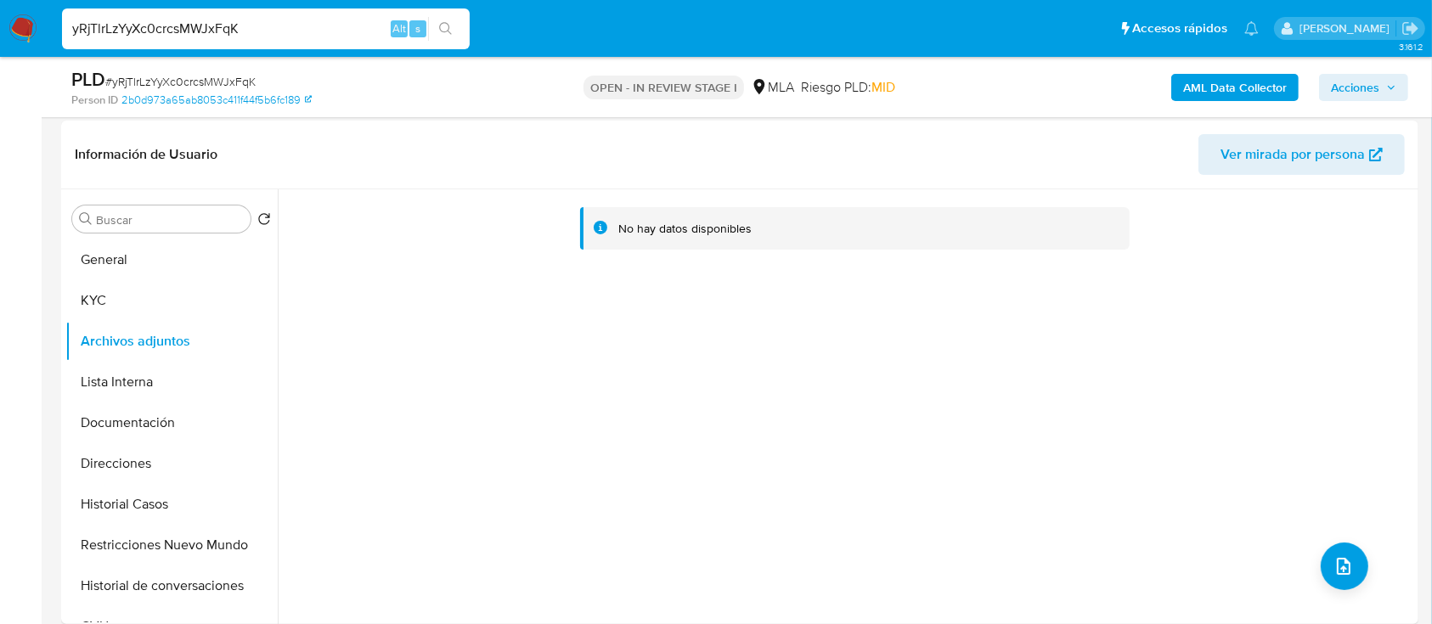
click at [1195, 88] on b "AML Data Collector" at bounding box center [1235, 87] width 104 height 27
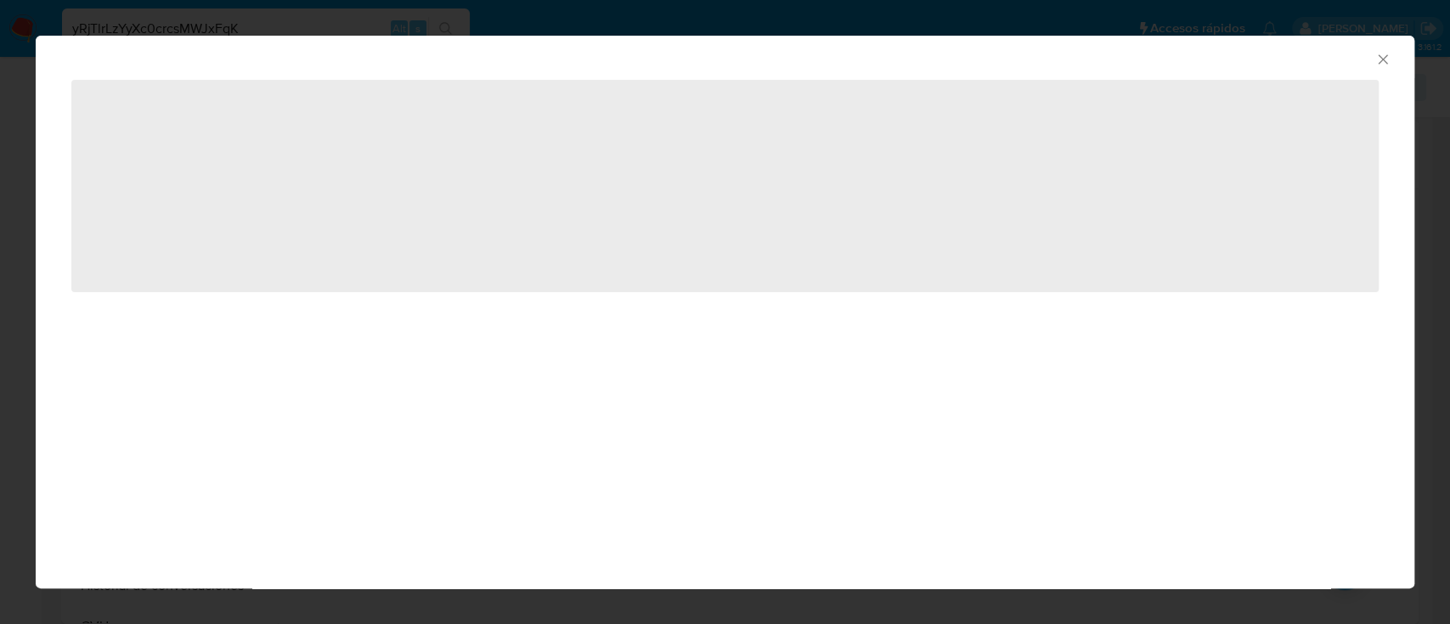
click at [1059, 137] on span "‌" at bounding box center [725, 186] width 1308 height 212
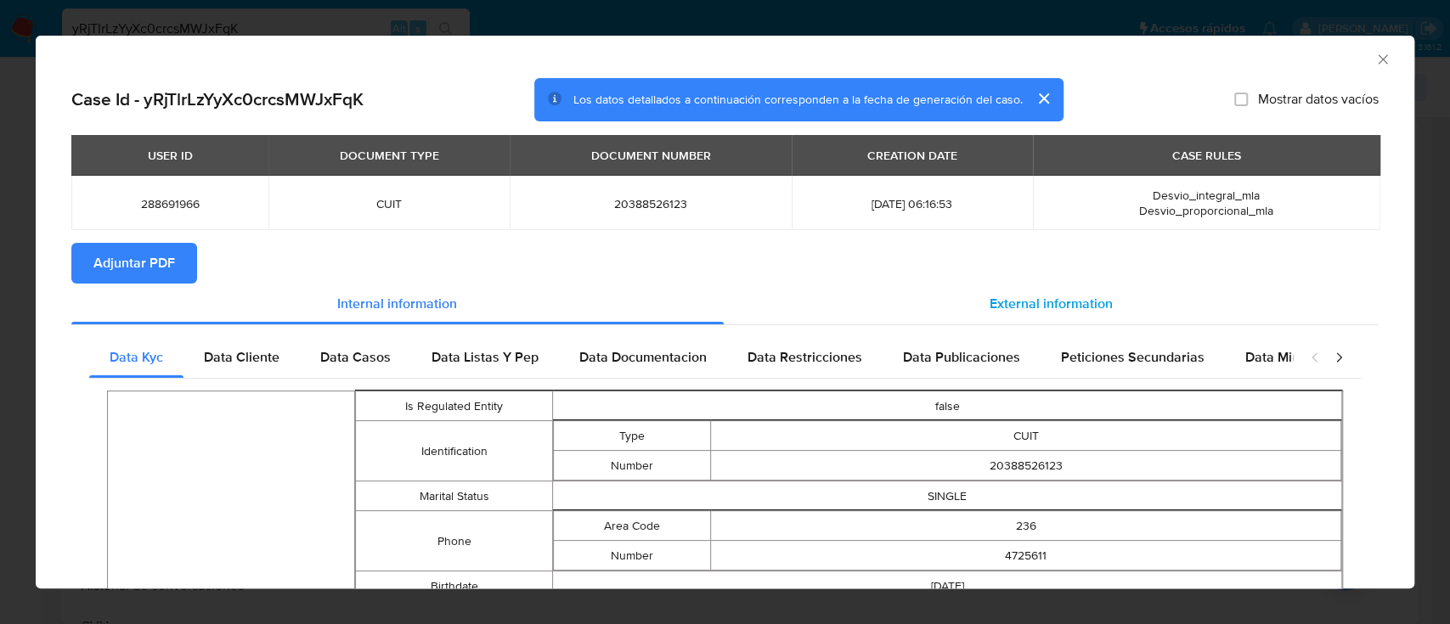
click at [1069, 284] on div "External information" at bounding box center [1052, 304] width 656 height 41
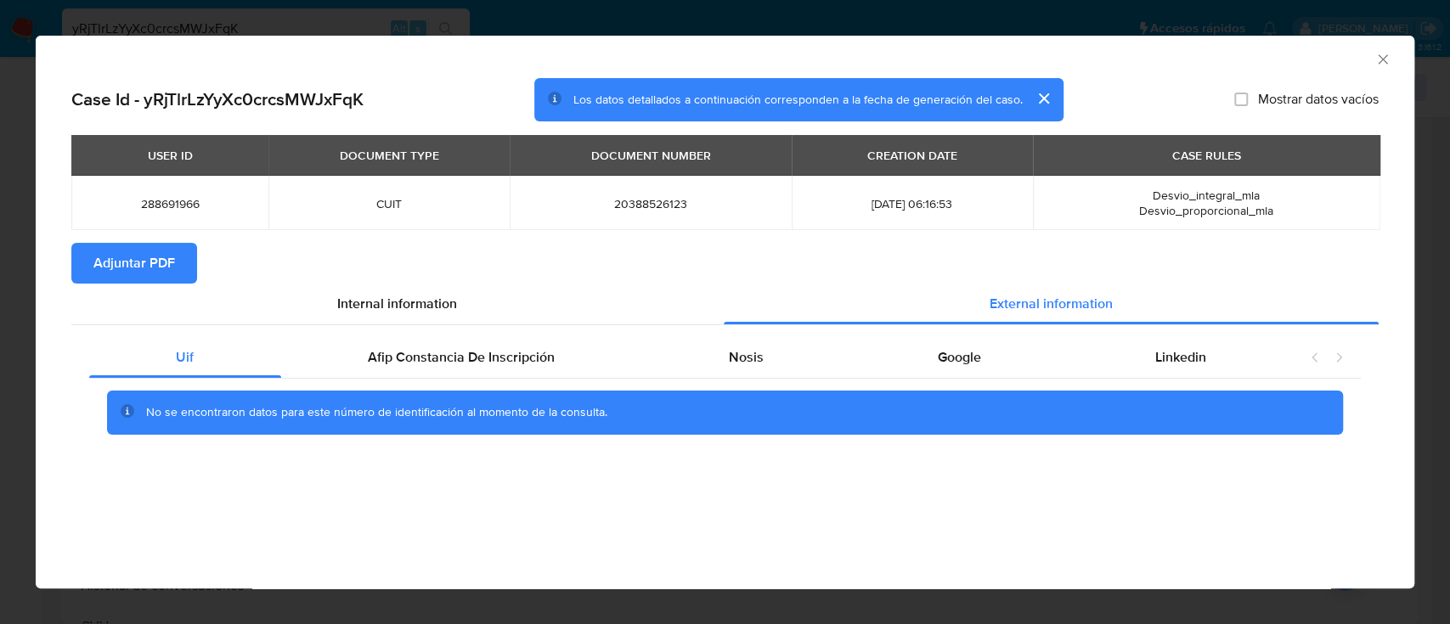
click at [105, 276] on span "Adjuntar PDF" at bounding box center [134, 263] width 82 height 37
click at [1377, 54] on icon "Cerrar ventana" at bounding box center [1383, 59] width 17 height 17
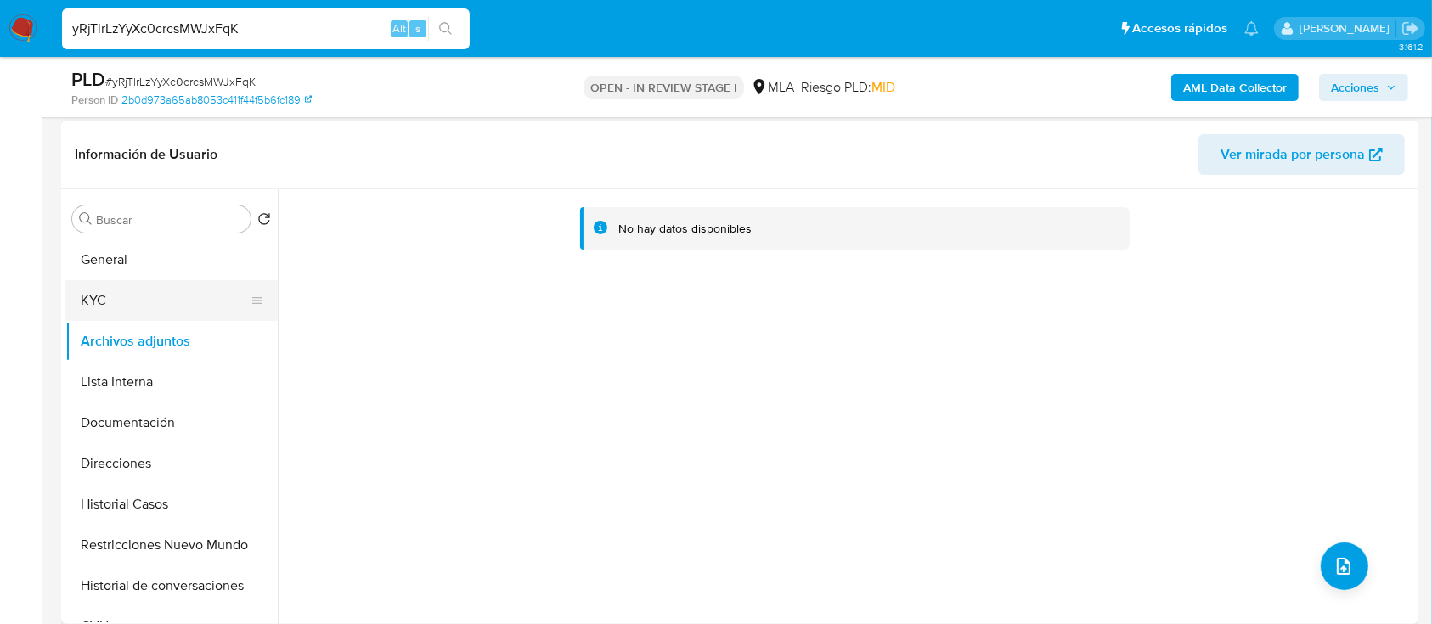
click at [88, 302] on button "KYC" at bounding box center [164, 300] width 199 height 41
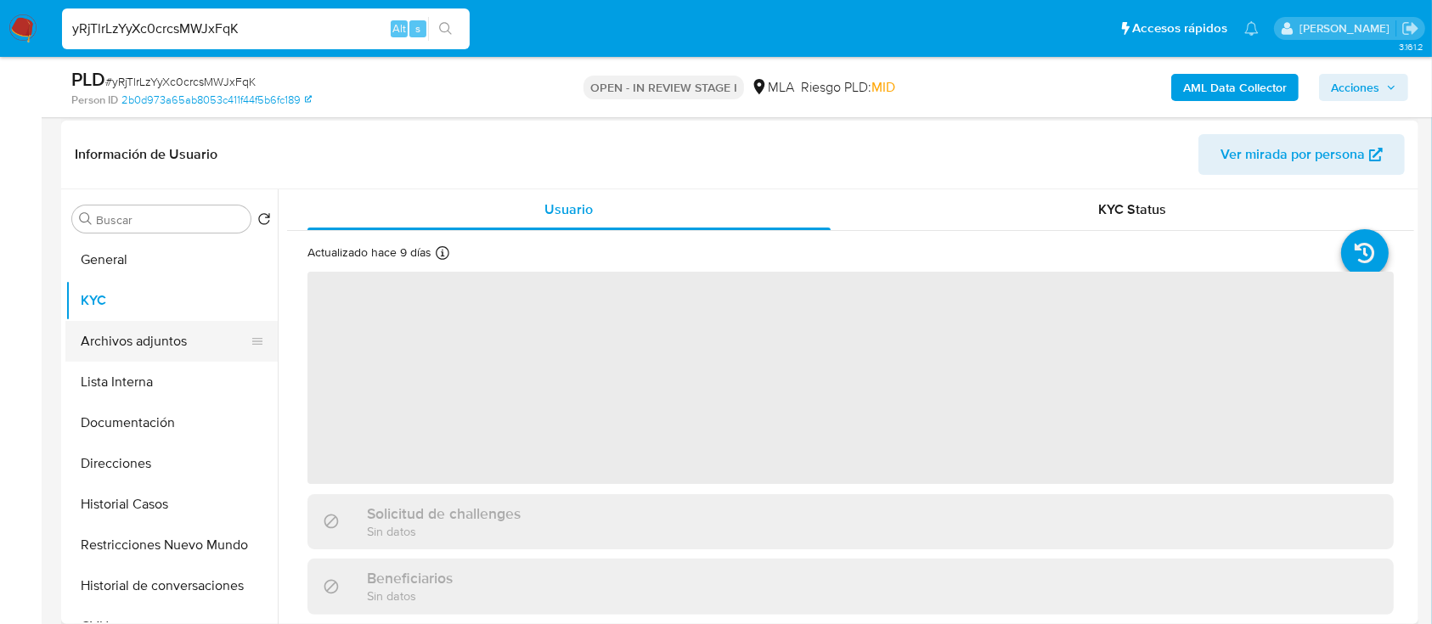
click at [121, 340] on button "Archivos adjuntos" at bounding box center [164, 341] width 199 height 41
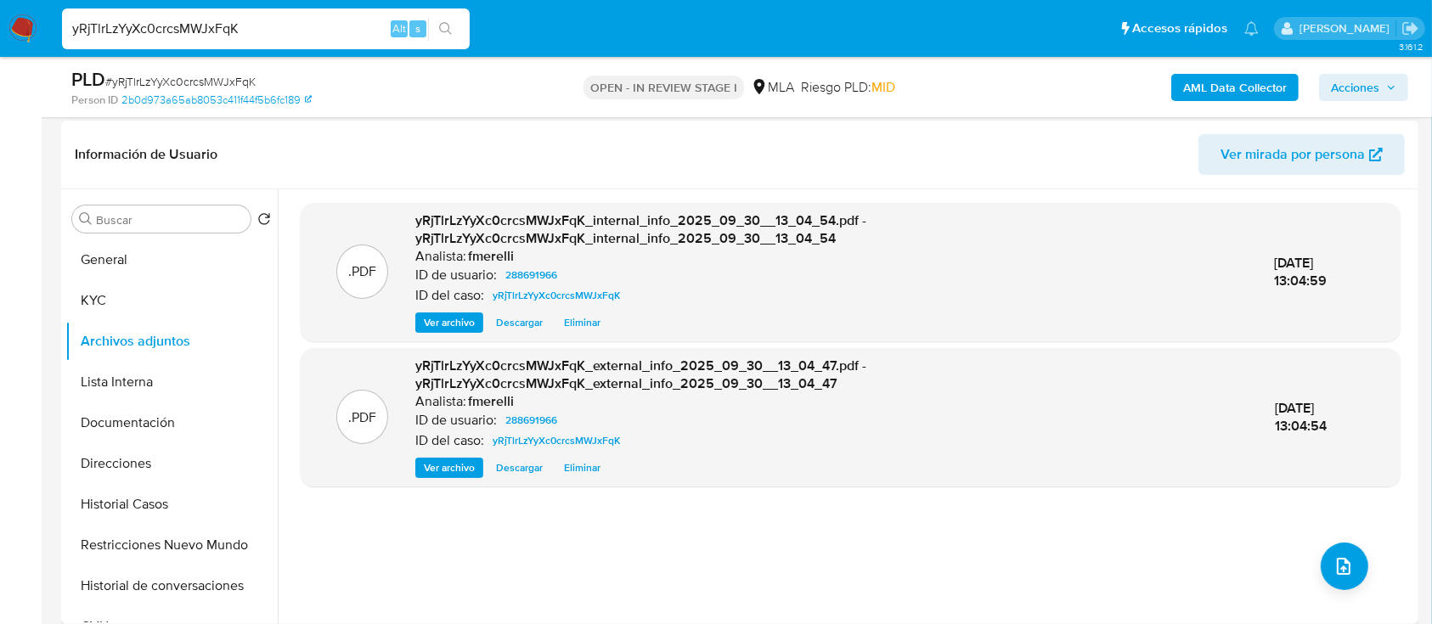
click at [449, 325] on span "Ver archivo" at bounding box center [449, 322] width 51 height 17
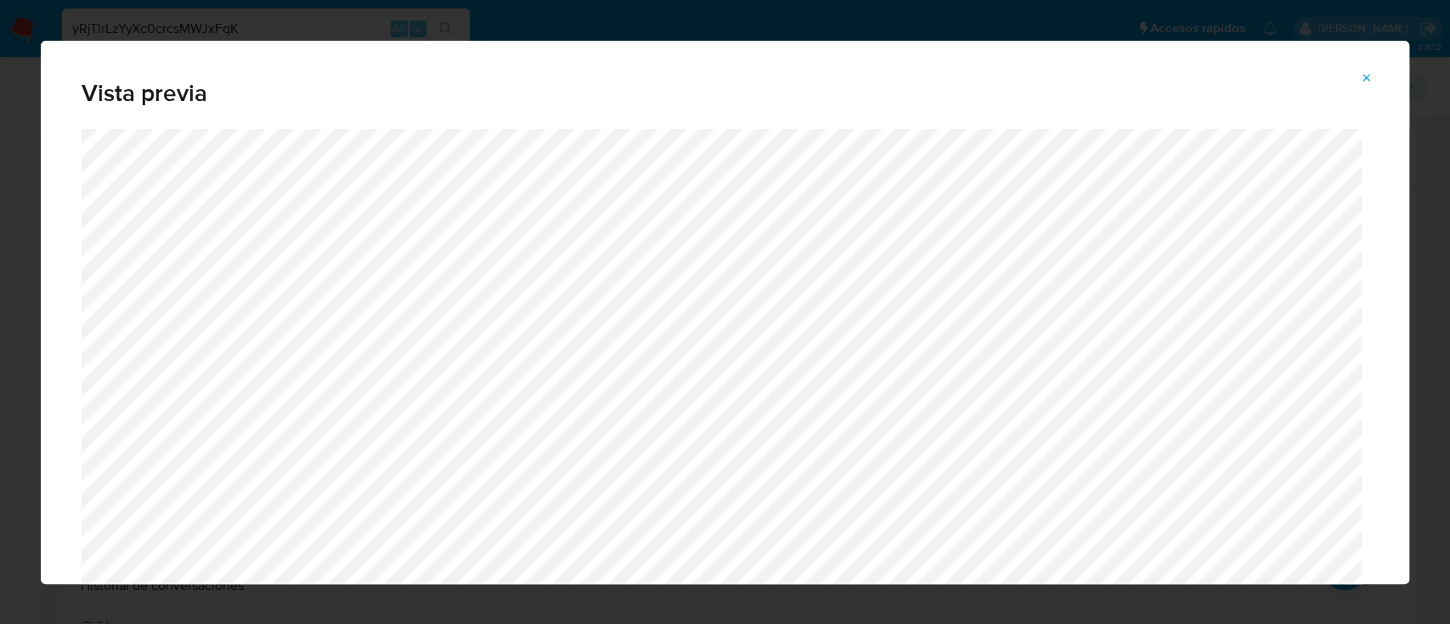
click at [1366, 77] on icon "Attachment preview" at bounding box center [1368, 78] width 8 height 8
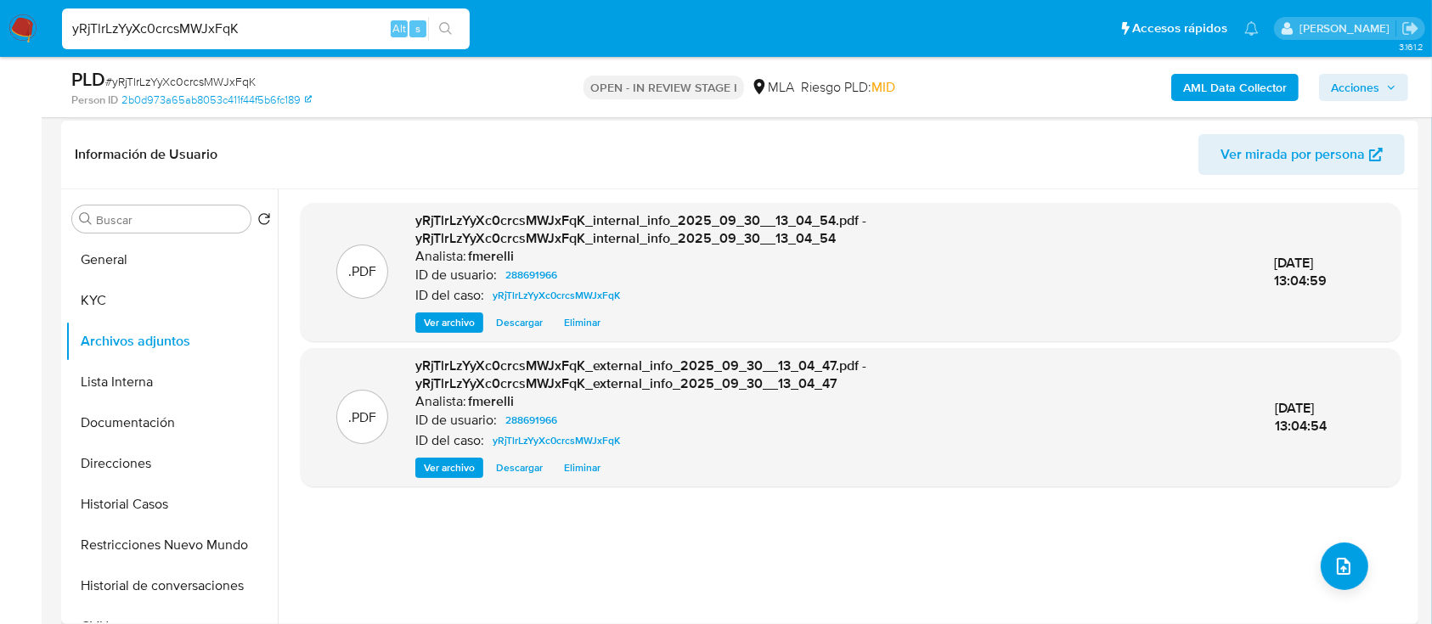
click at [470, 463] on span "Ver archivo" at bounding box center [449, 468] width 51 height 17
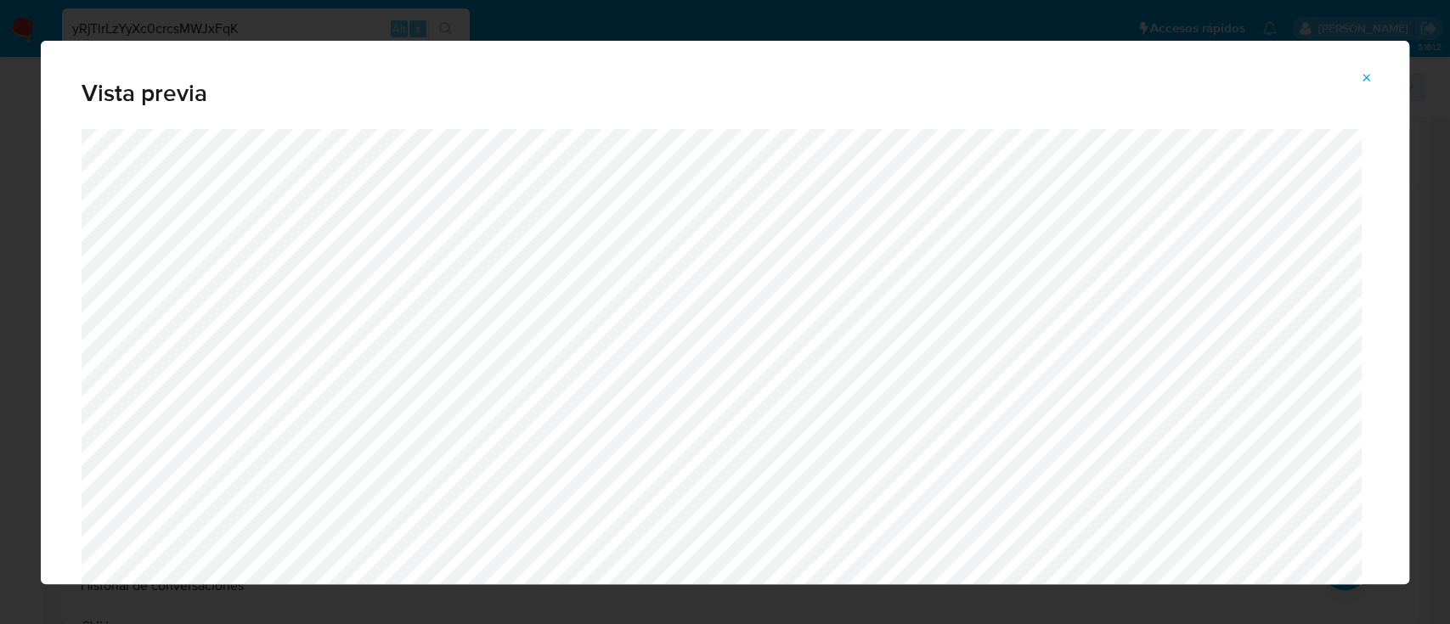
click at [1364, 84] on icon "Attachment preview" at bounding box center [1367, 78] width 14 height 14
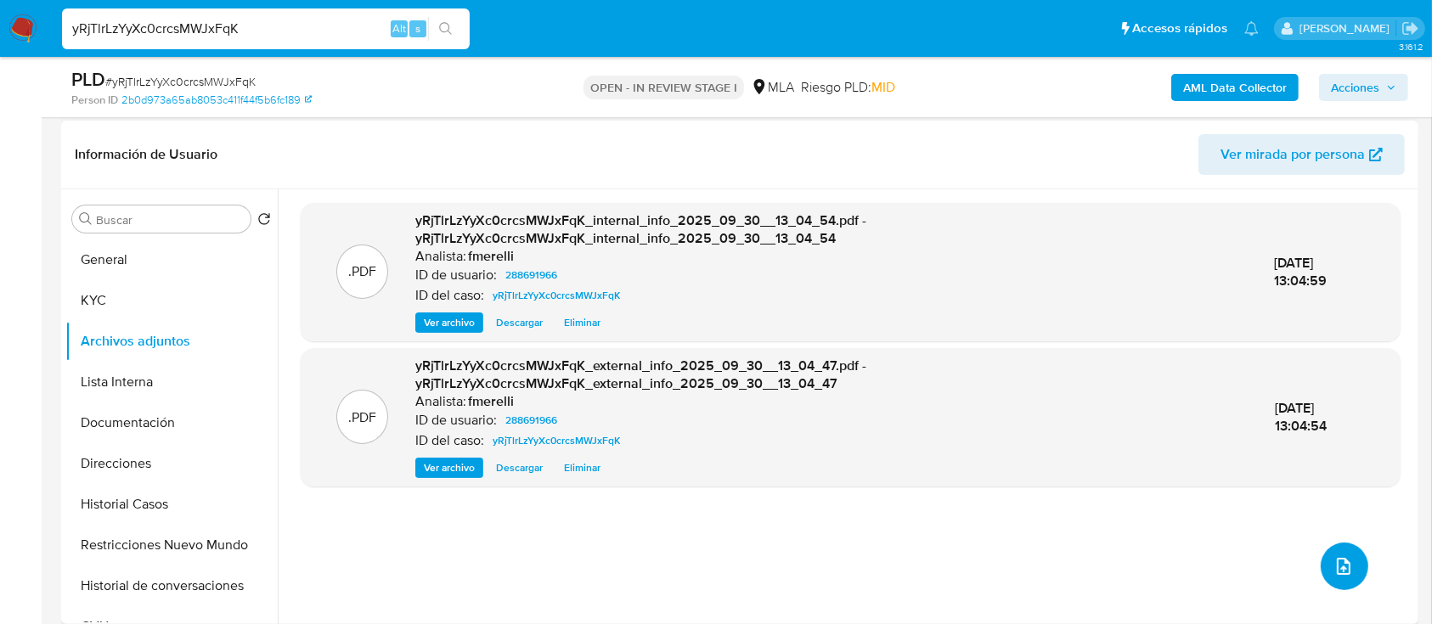
click at [1345, 566] on icon "upload-file" at bounding box center [1344, 566] width 20 height 20
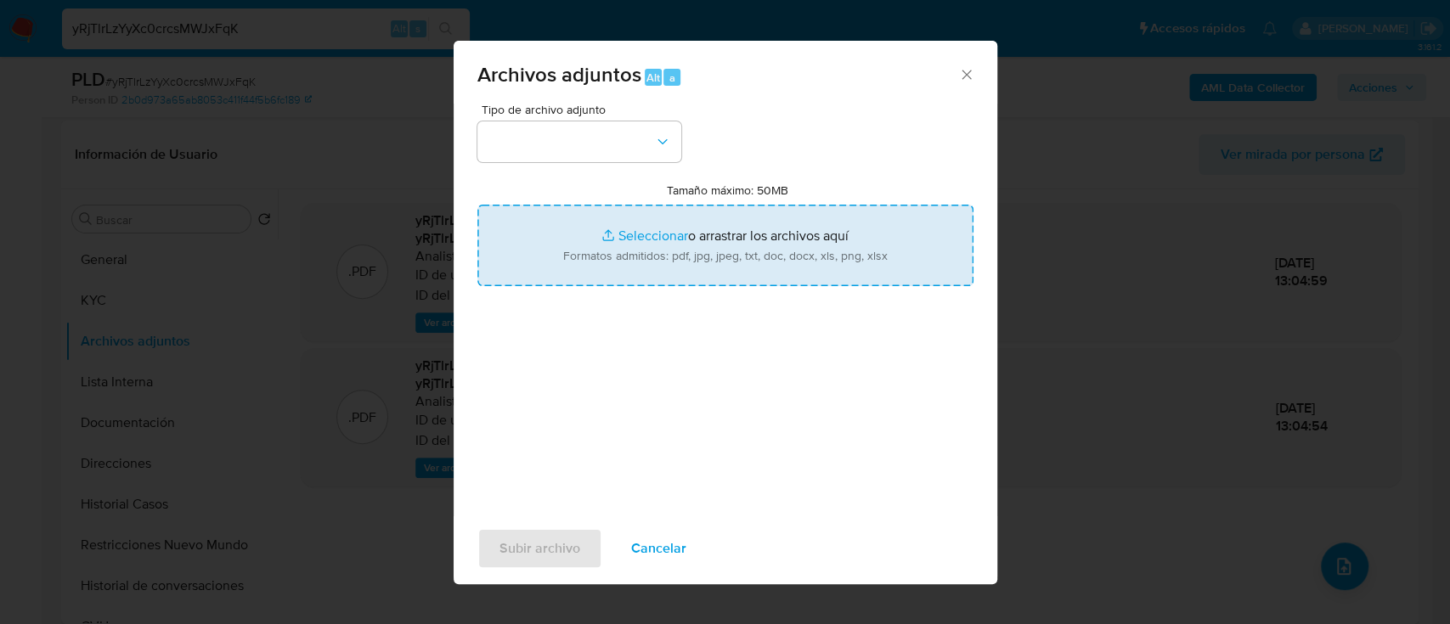
type input "C:\fakepath\NOSIS_Manager_InformeIndividual_20388526123_654927_20250926161151.p…"
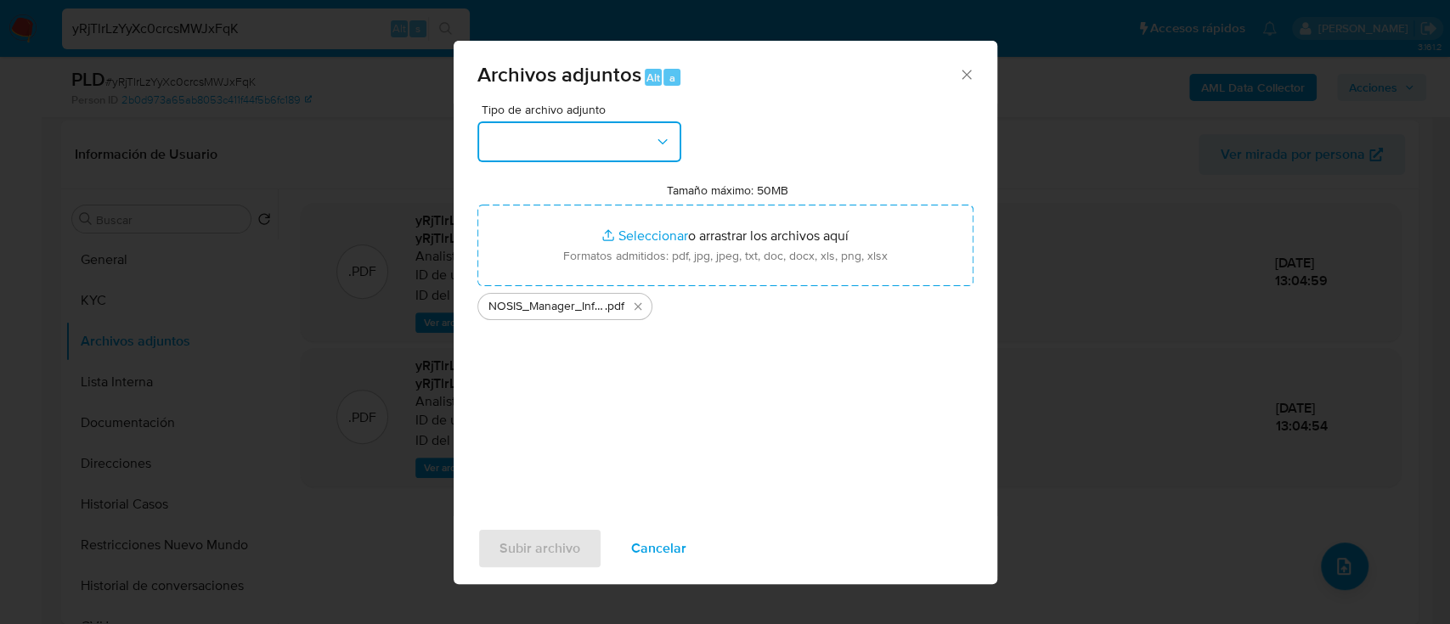
click at [571, 121] on button "button" at bounding box center [579, 141] width 204 height 41
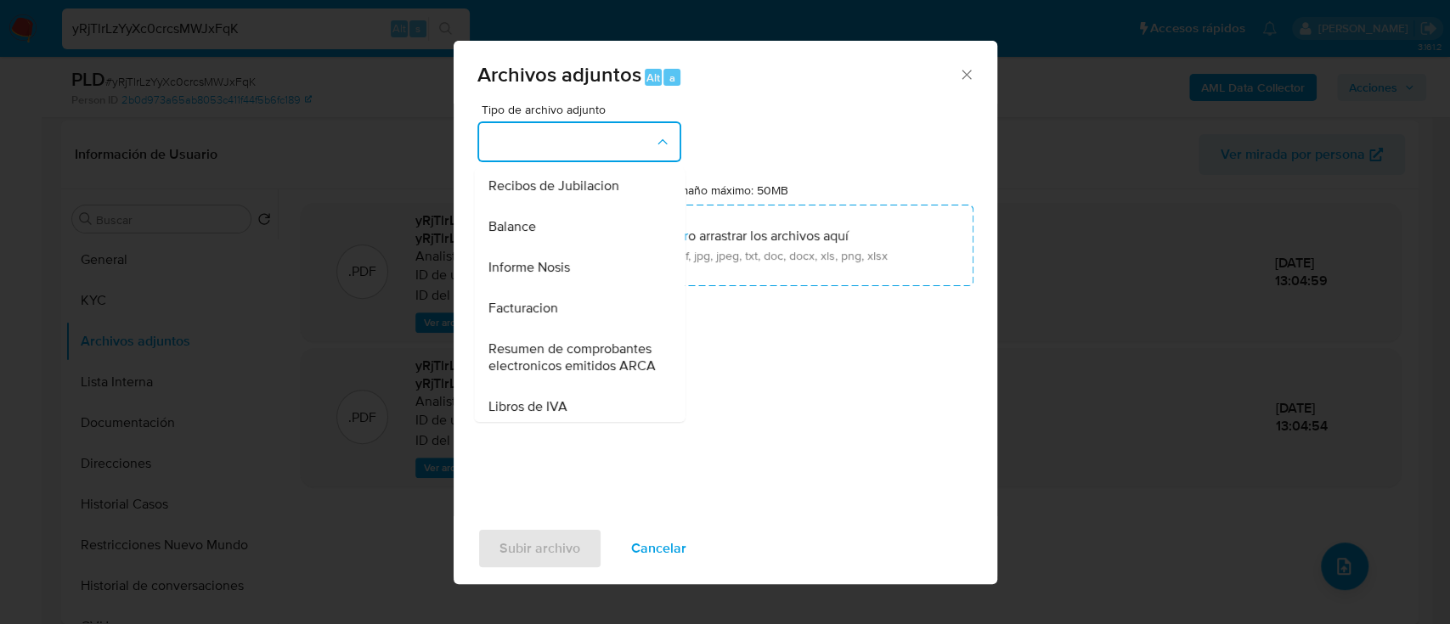
scroll to position [544, 0]
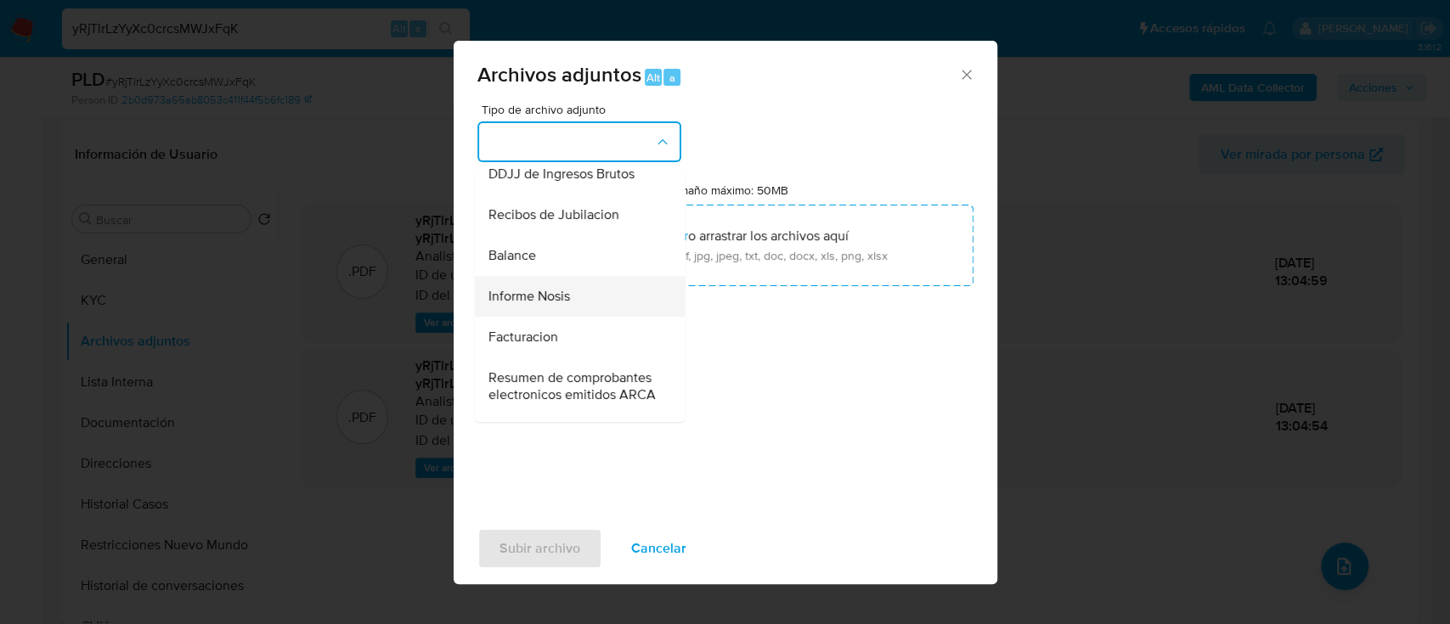
click at [548, 305] on span "Informe Nosis" at bounding box center [529, 296] width 82 height 17
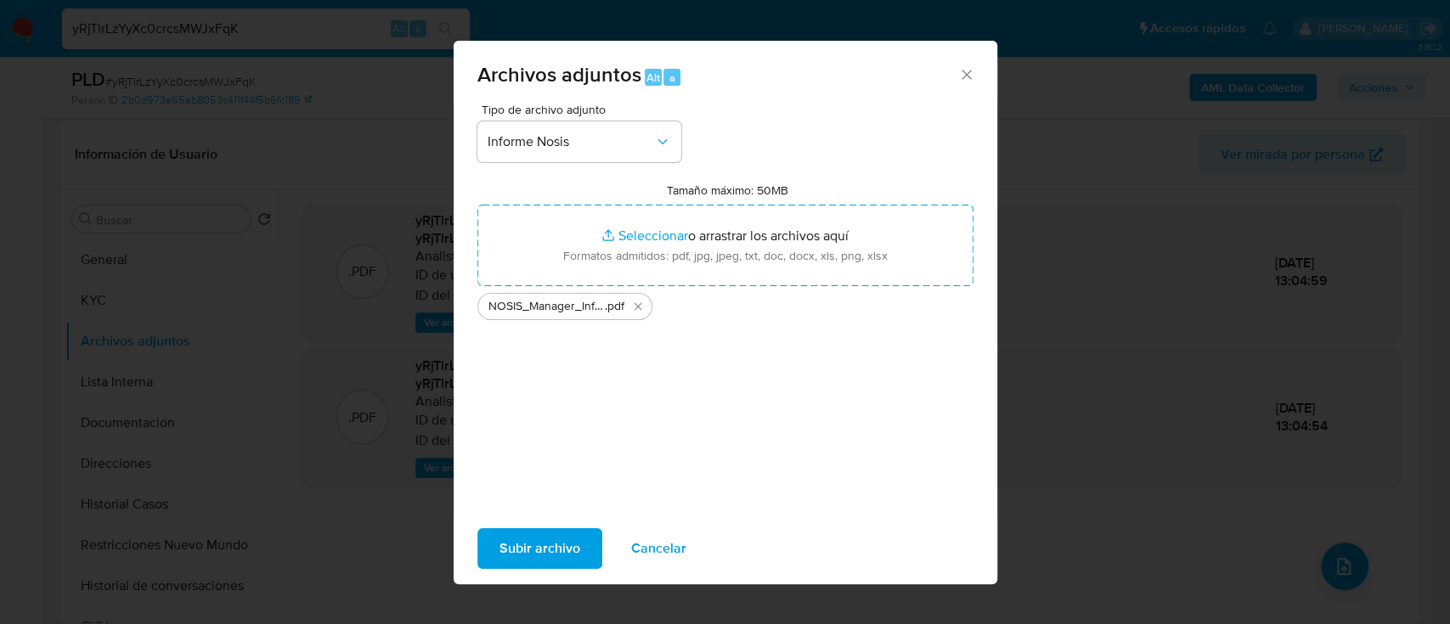
click at [528, 551] on span "Subir archivo" at bounding box center [540, 548] width 81 height 37
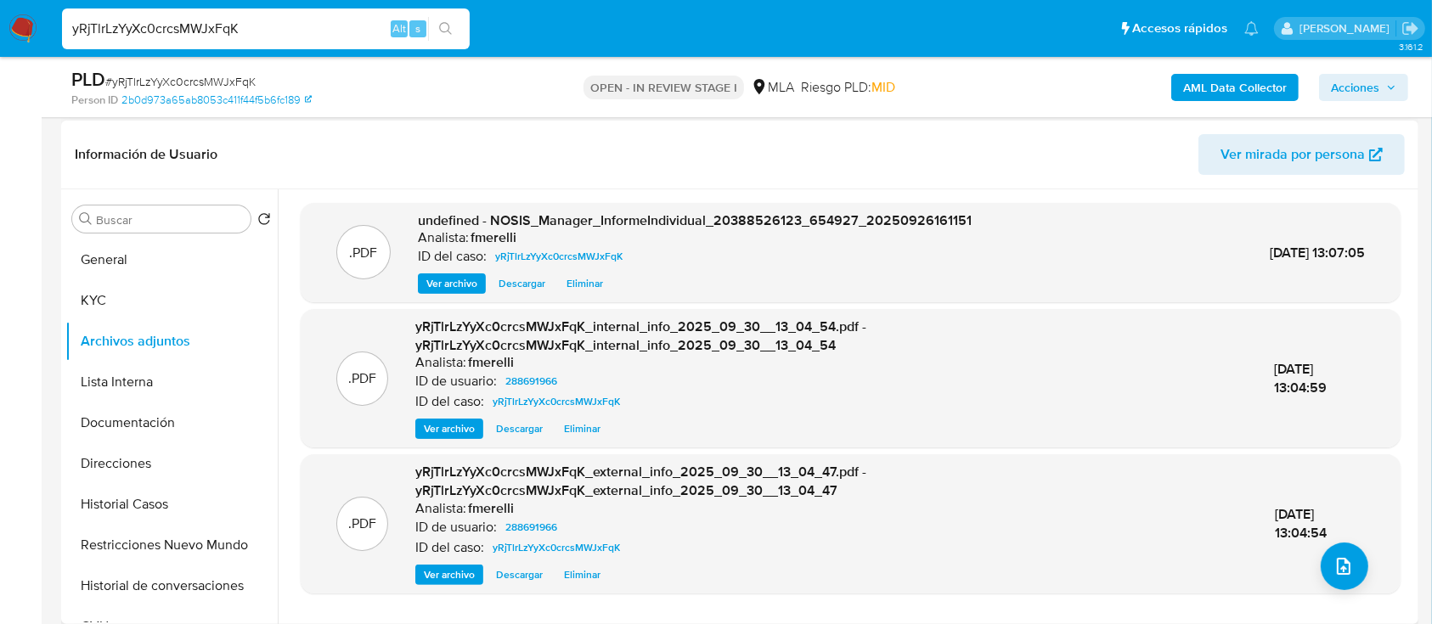
click at [444, 283] on span "Ver archivo" at bounding box center [451, 283] width 51 height 17
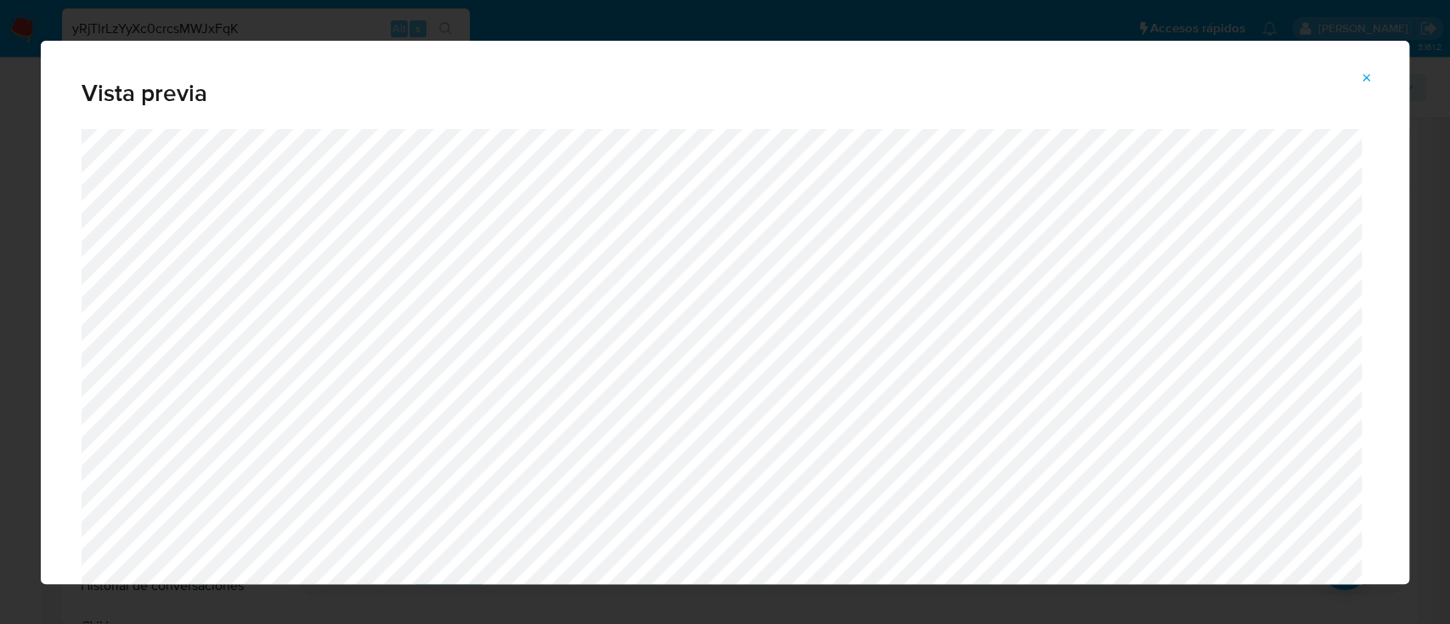
click at [1369, 85] on span "Attachment preview" at bounding box center [1367, 78] width 14 height 24
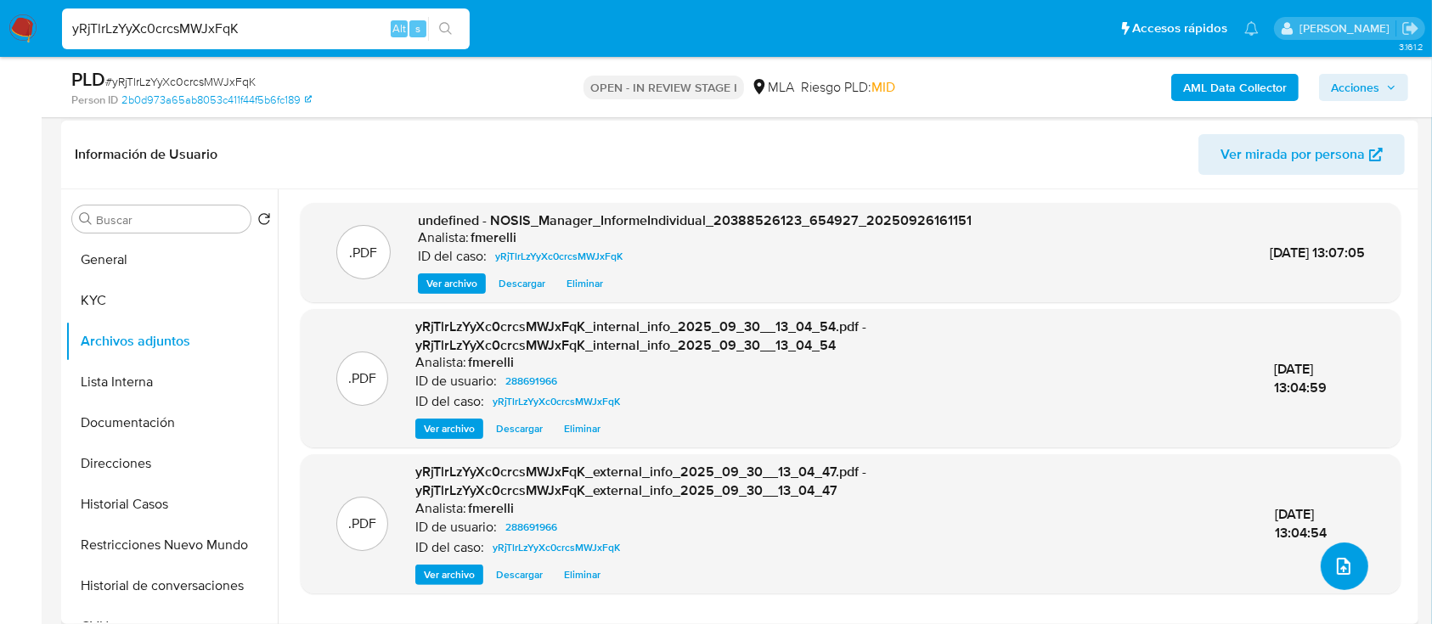
click at [1341, 568] on icon "upload-file" at bounding box center [1344, 566] width 20 height 20
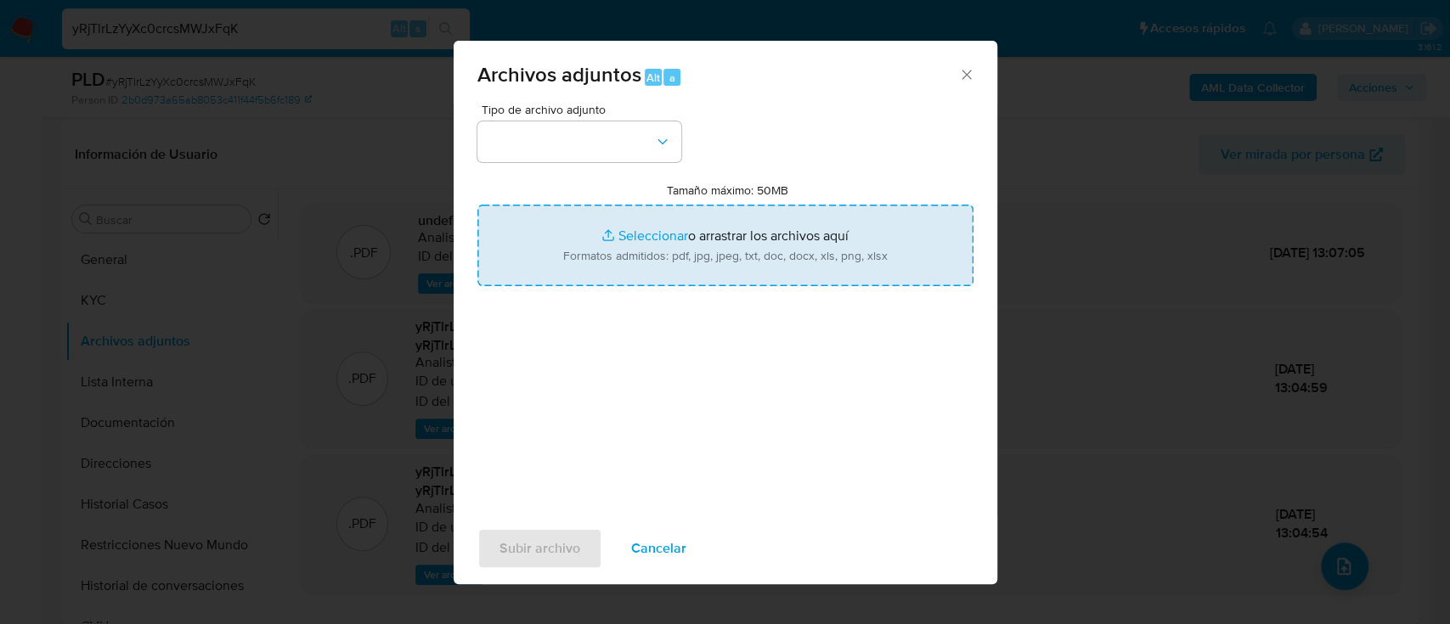
type input "C:\fakepath\NOSIS - Juan Manuel Serrano.pdf"
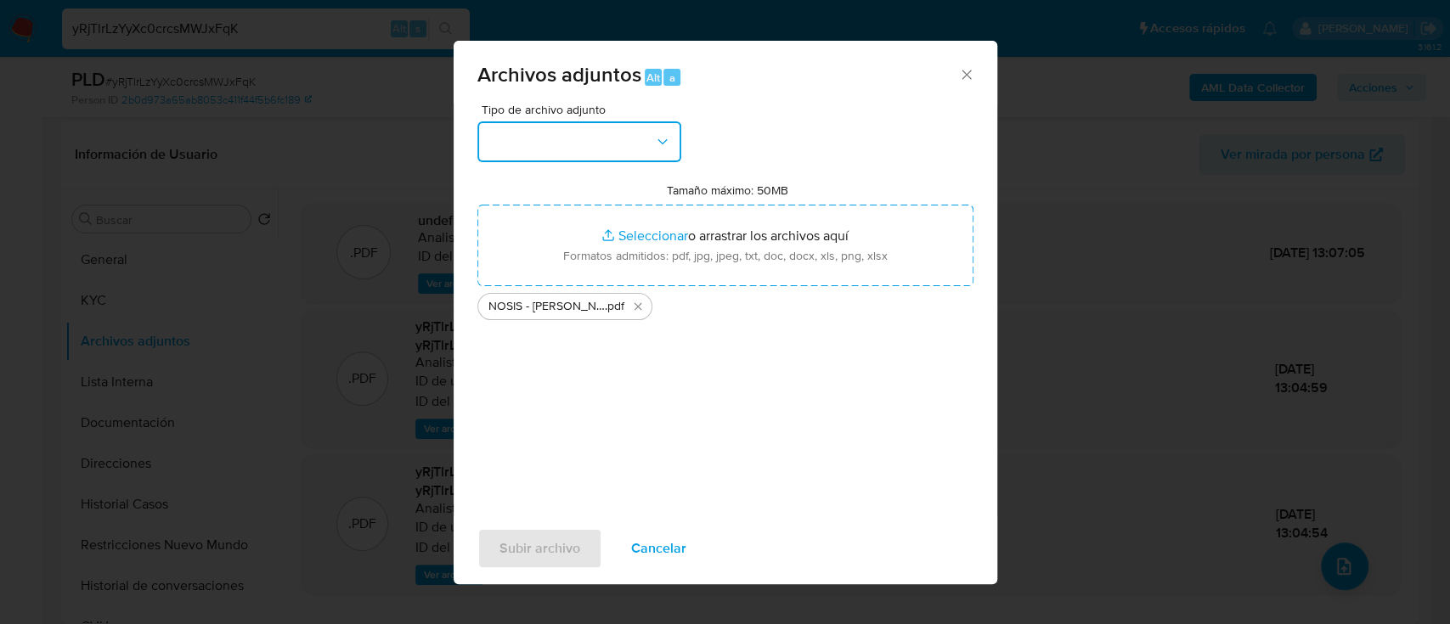
click at [587, 133] on button "button" at bounding box center [579, 141] width 204 height 41
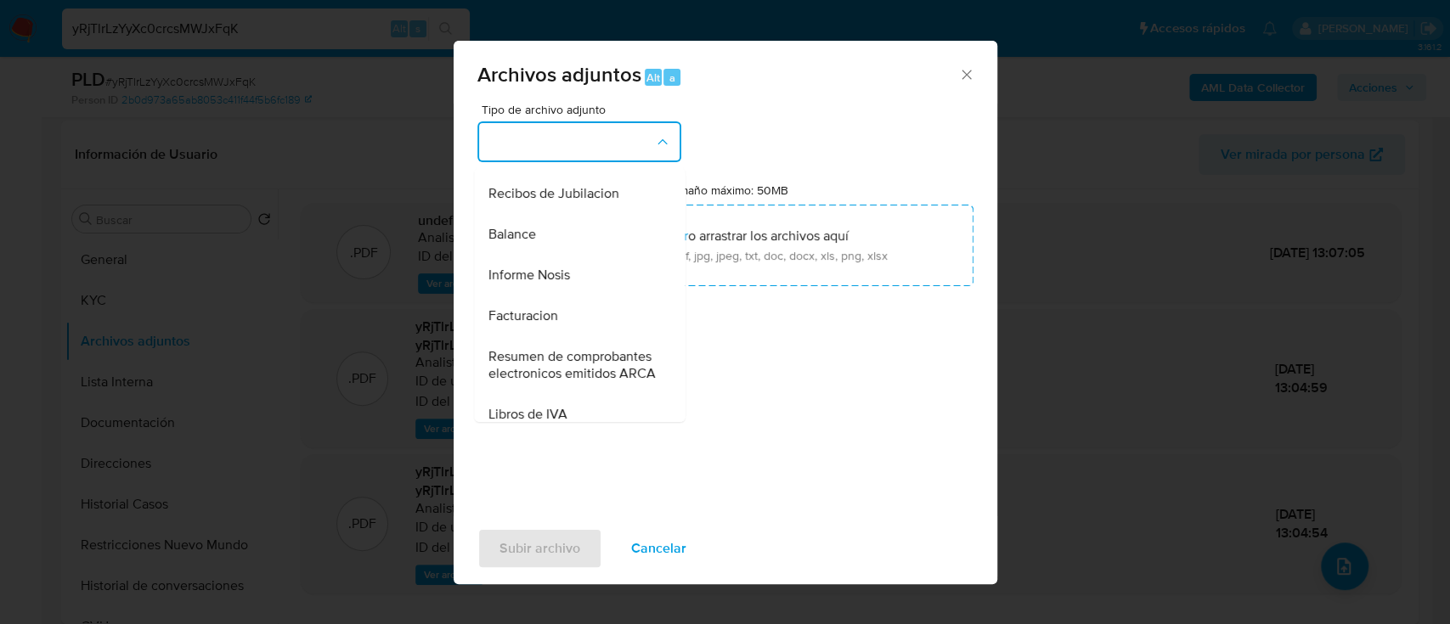
scroll to position [613, 0]
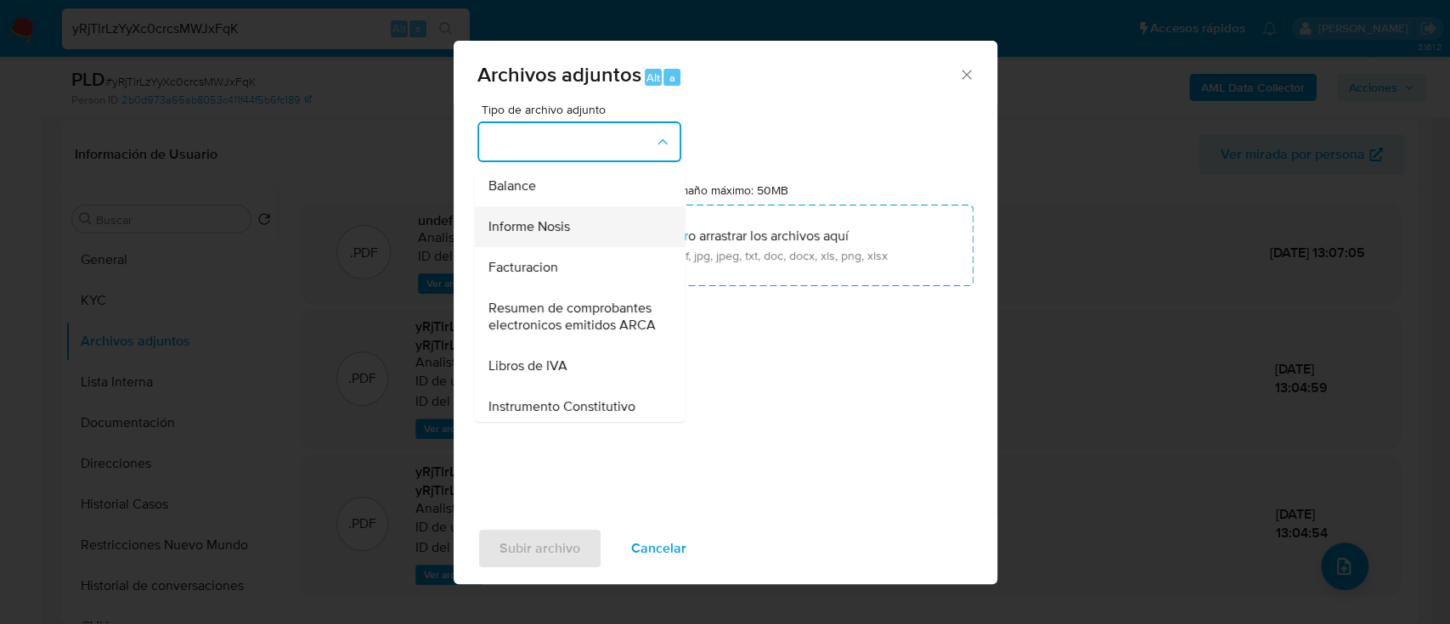
click at [554, 241] on div "Informe Nosis" at bounding box center [574, 226] width 173 height 41
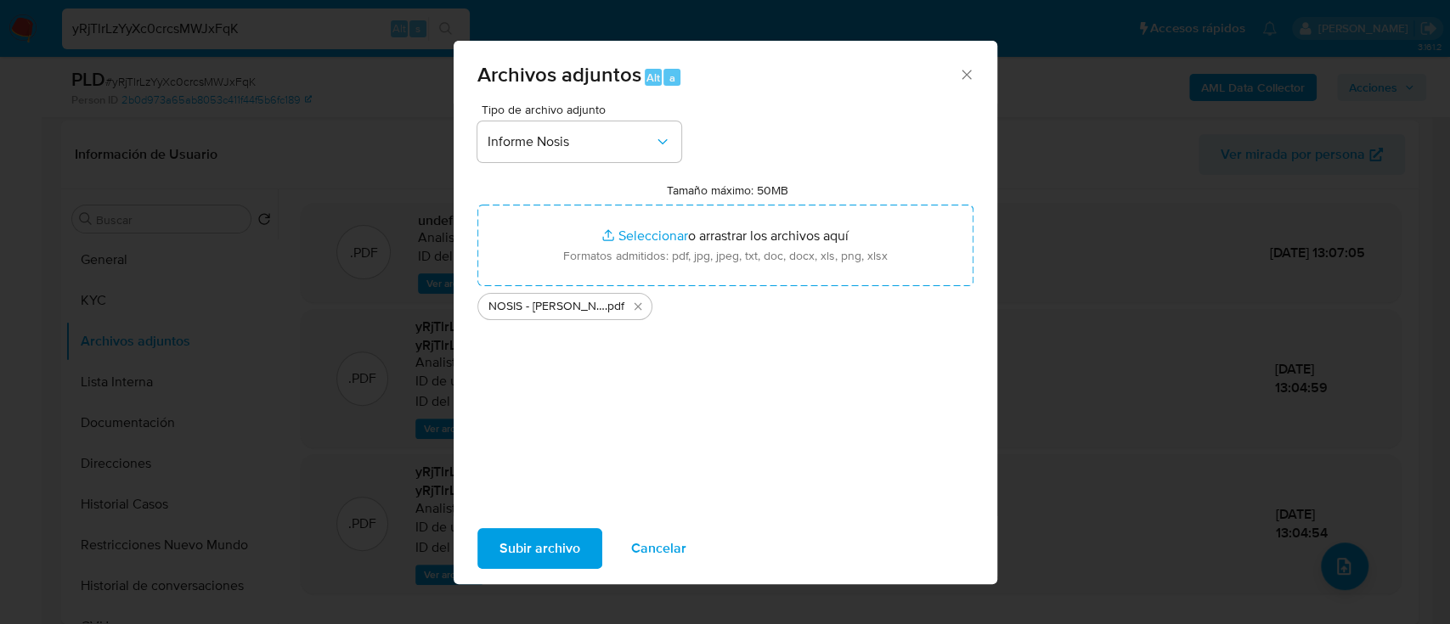
click at [533, 562] on span "Subir archivo" at bounding box center [540, 548] width 81 height 37
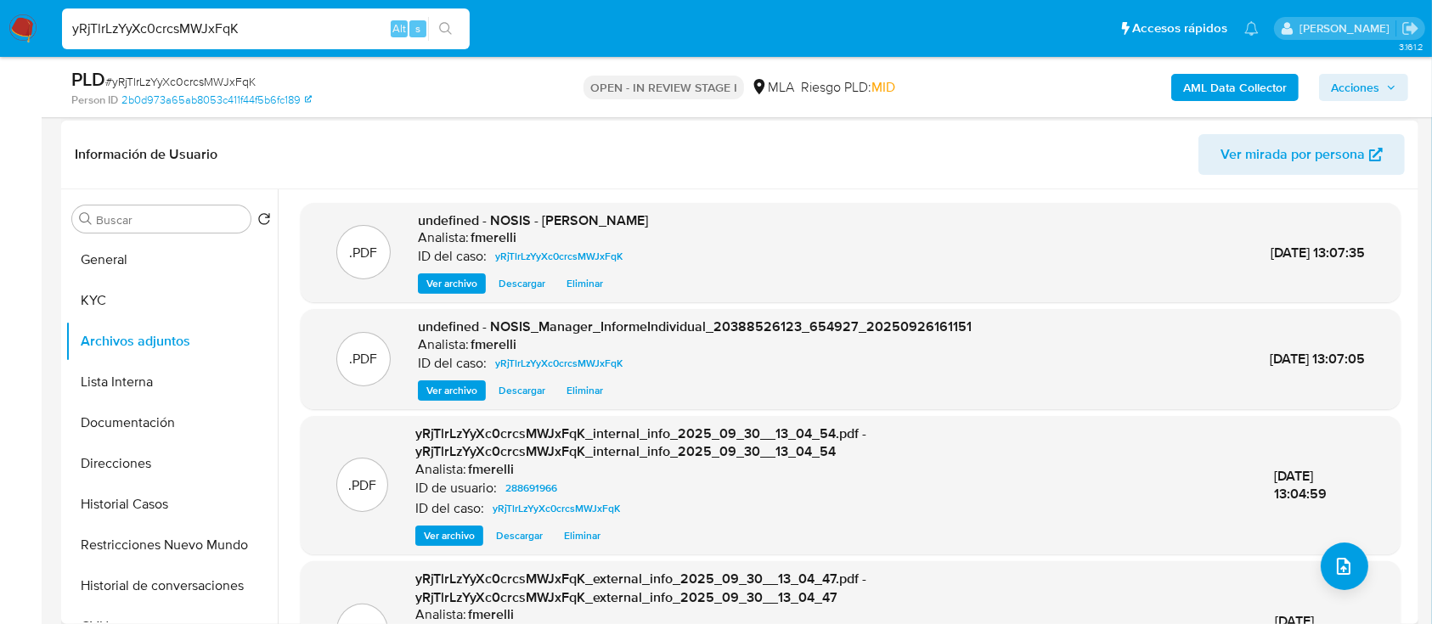
click at [440, 282] on span "Ver archivo" at bounding box center [451, 283] width 51 height 17
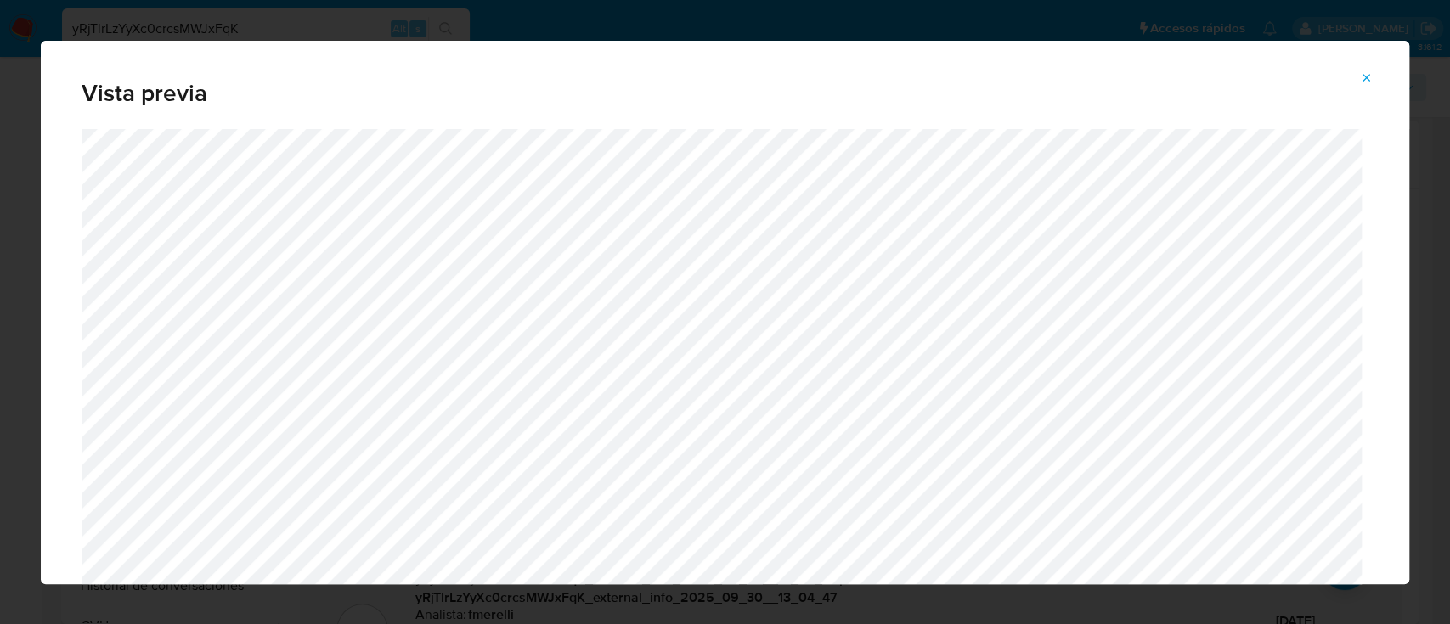
click at [1359, 78] on button "Attachment preview" at bounding box center [1366, 78] width 37 height 27
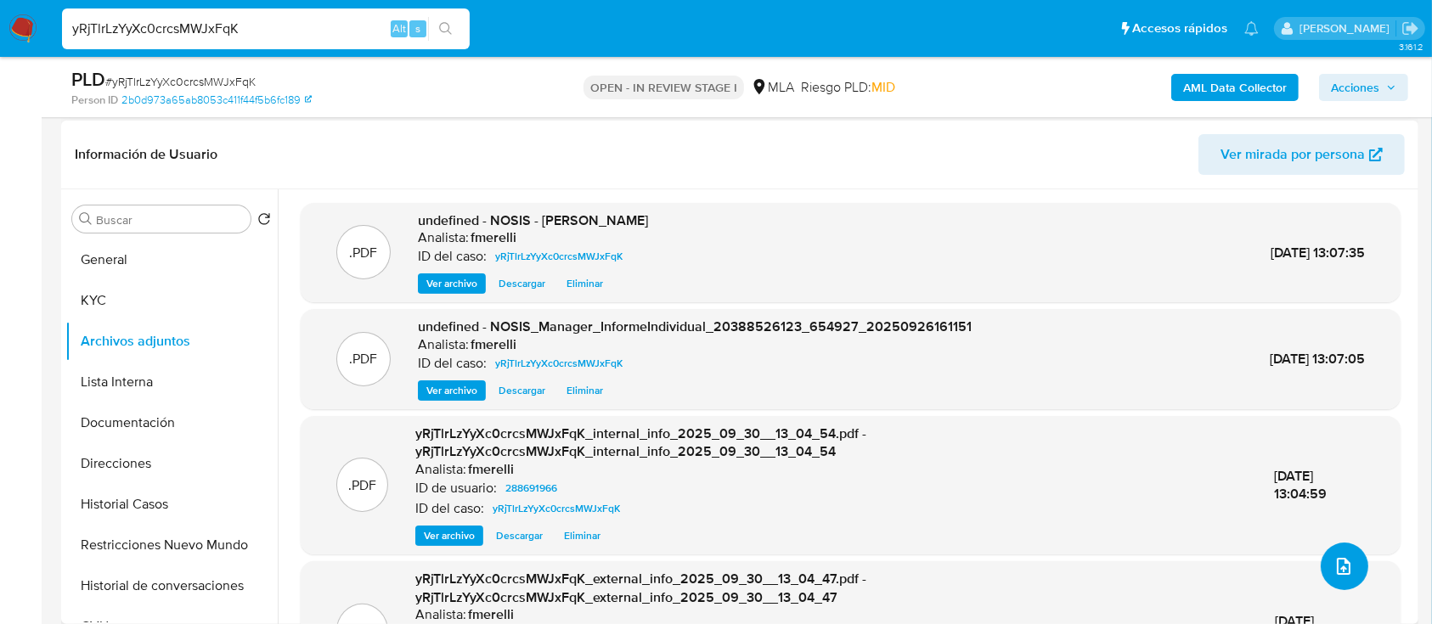
click at [1349, 563] on button "upload-file" at bounding box center [1345, 567] width 48 height 48
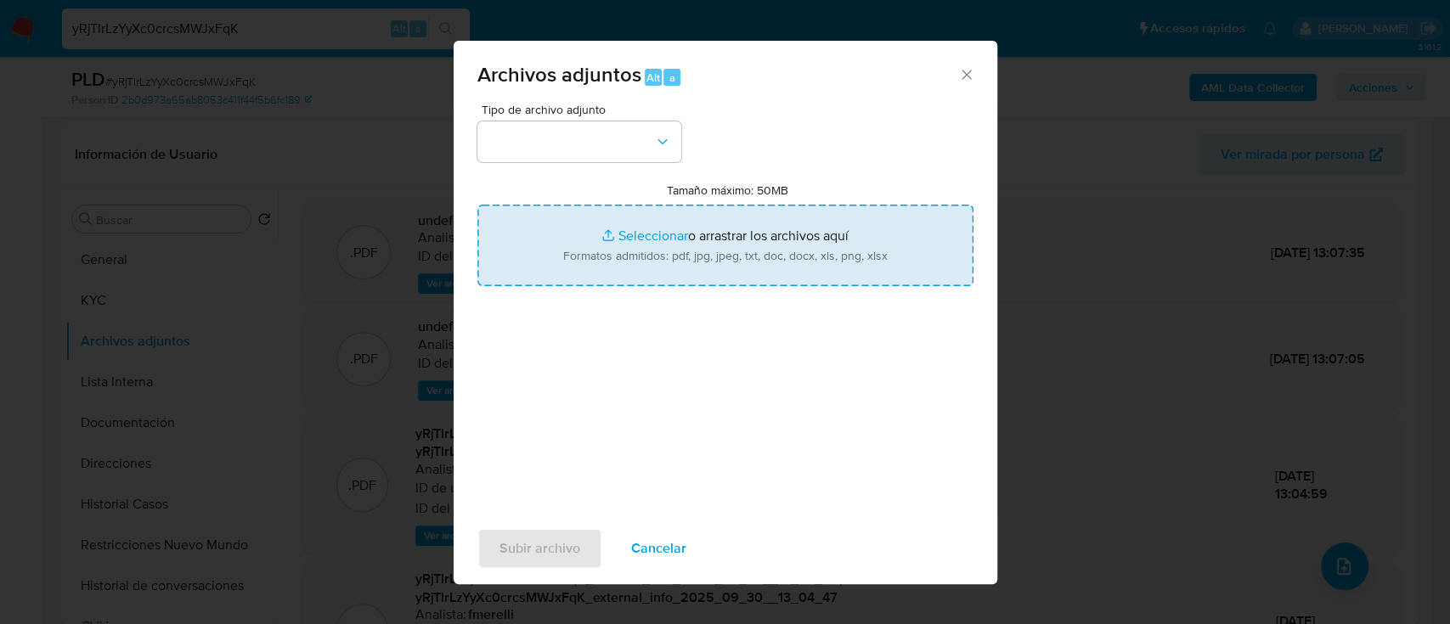
type input "C:\fakepath\Movimientos - User 288691966.xlsx"
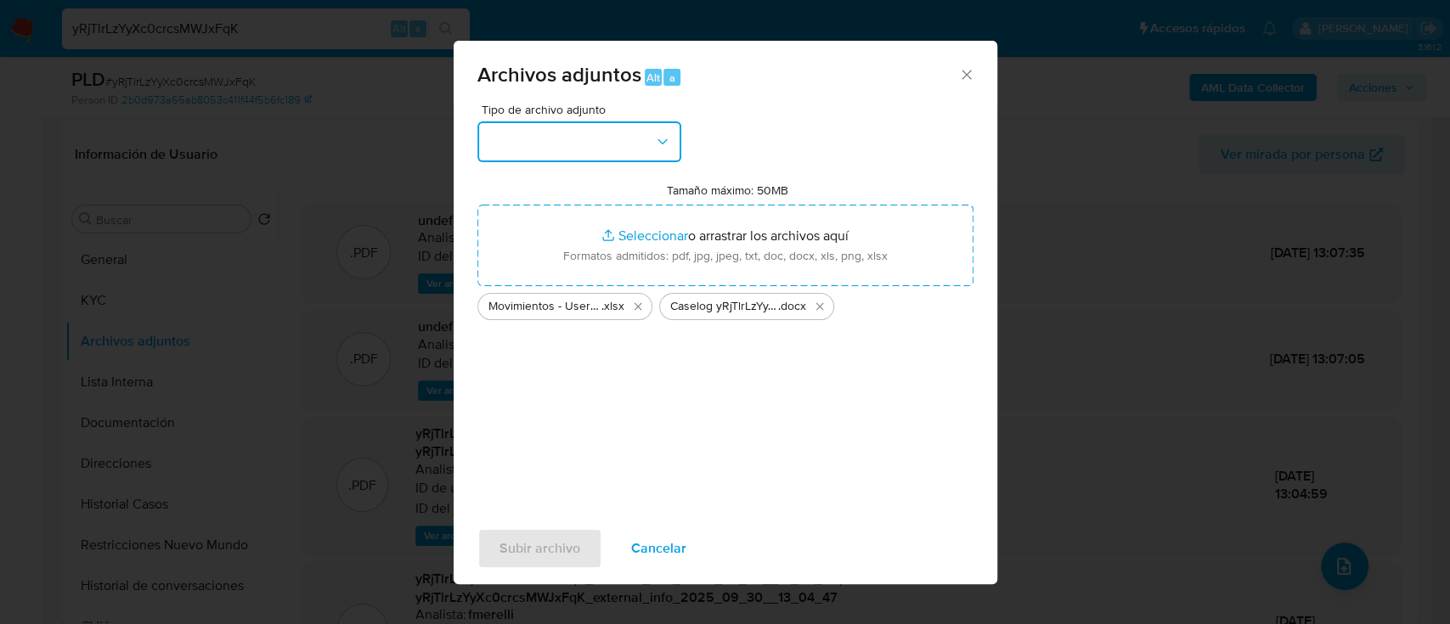
click at [551, 152] on button "button" at bounding box center [579, 141] width 204 height 41
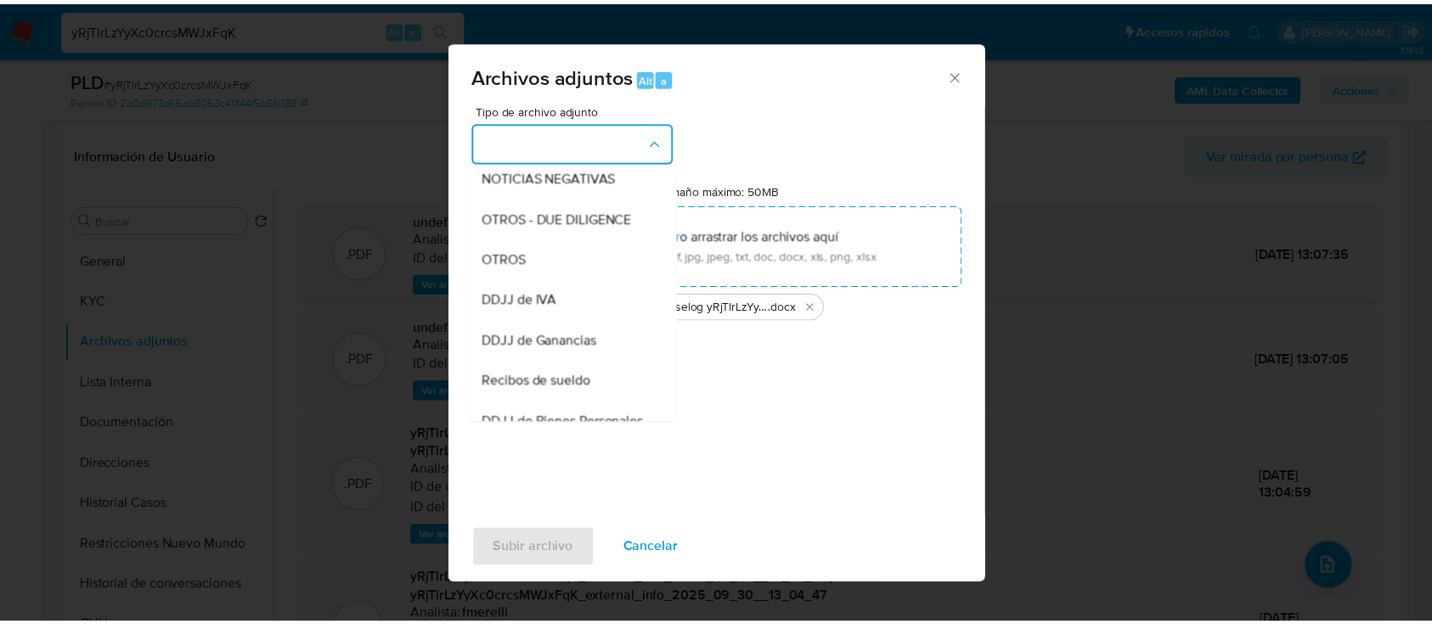
scroll to position [293, 0]
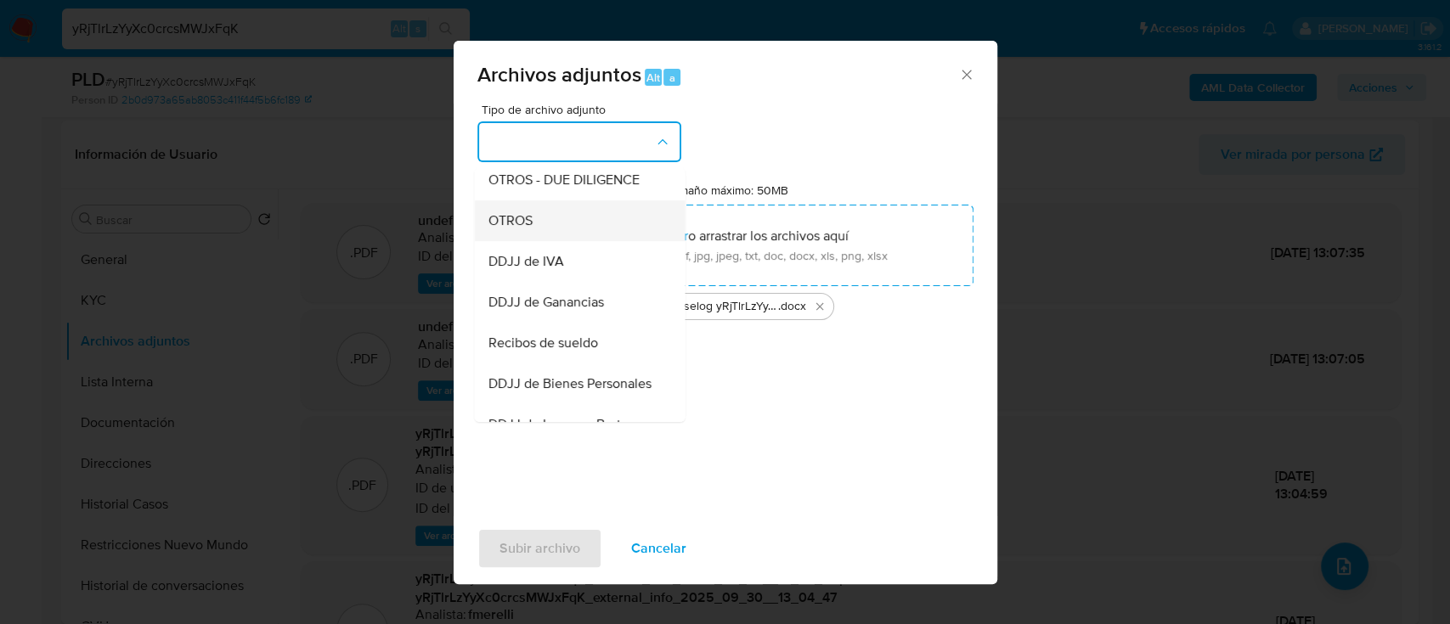
click at [547, 234] on div "OTROS" at bounding box center [574, 221] width 173 height 41
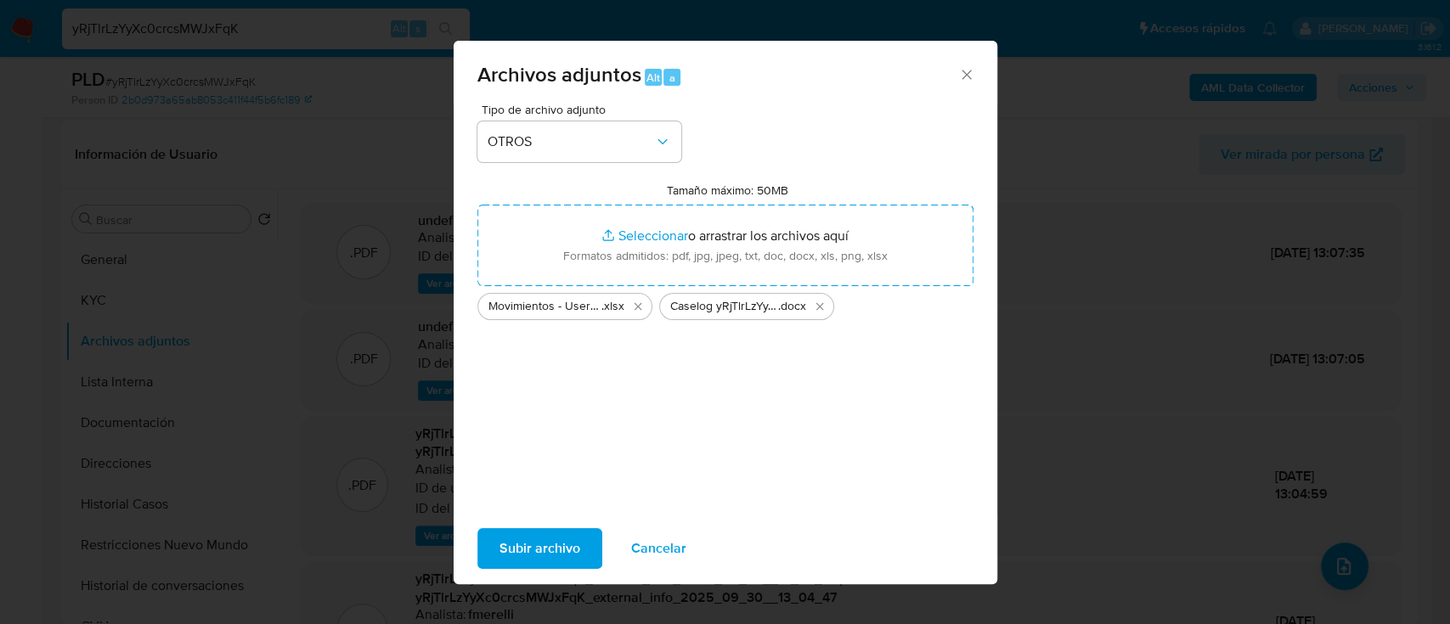
click at [541, 545] on span "Subir archivo" at bounding box center [540, 548] width 81 height 37
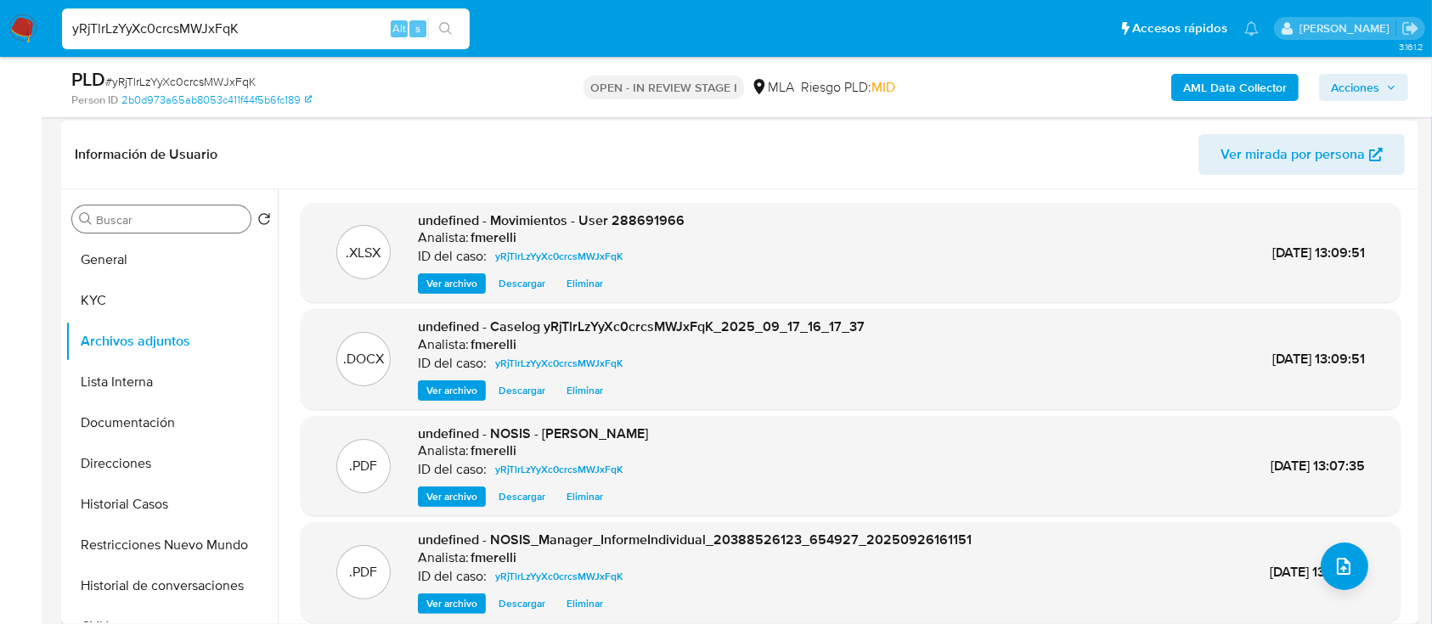
click at [135, 229] on div "Buscar" at bounding box center [161, 219] width 178 height 27
click at [129, 262] on button "General" at bounding box center [164, 260] width 199 height 41
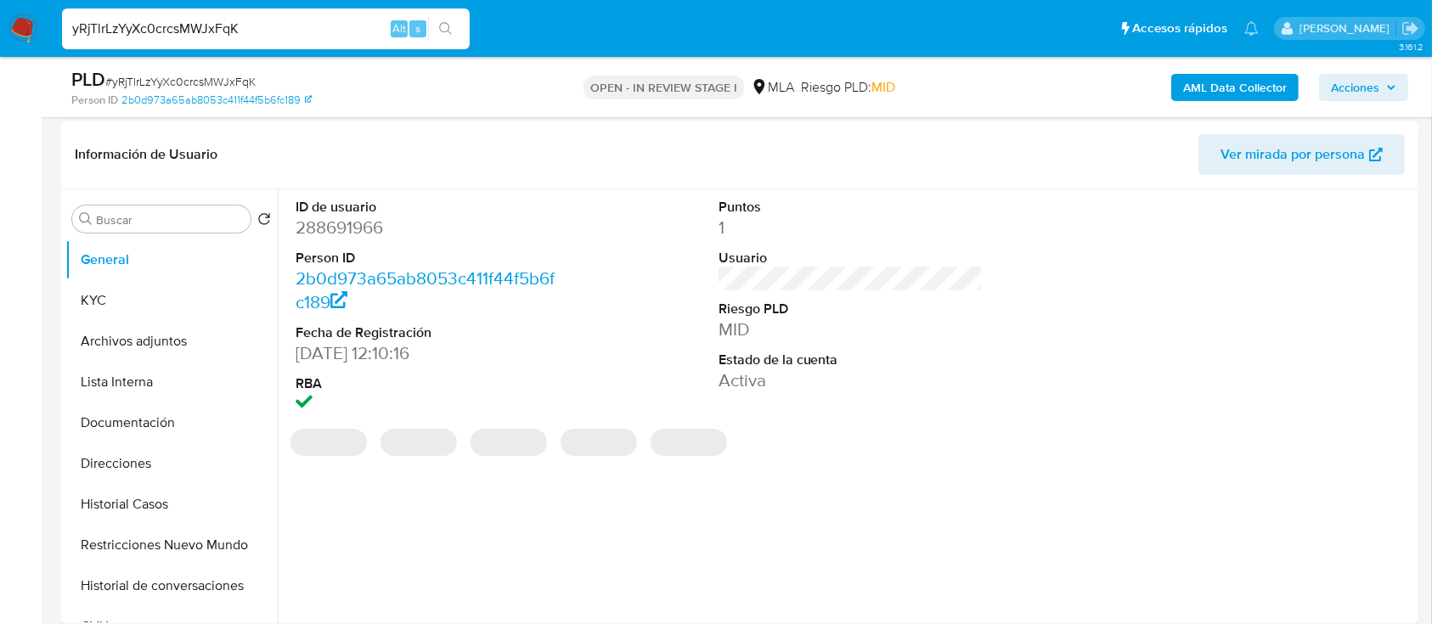
click at [353, 238] on dd "288691966" at bounding box center [428, 228] width 265 height 24
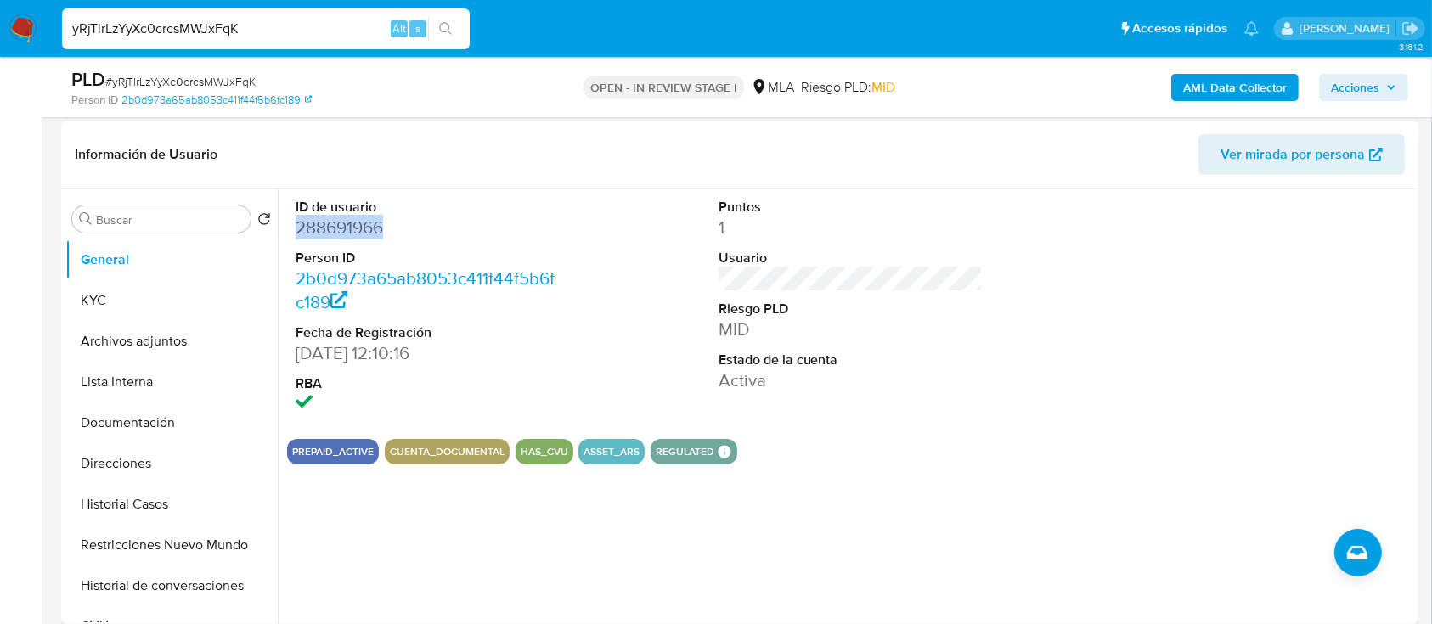
copy dd "288691966"
click at [172, 340] on button "Archivos adjuntos" at bounding box center [164, 341] width 199 height 41
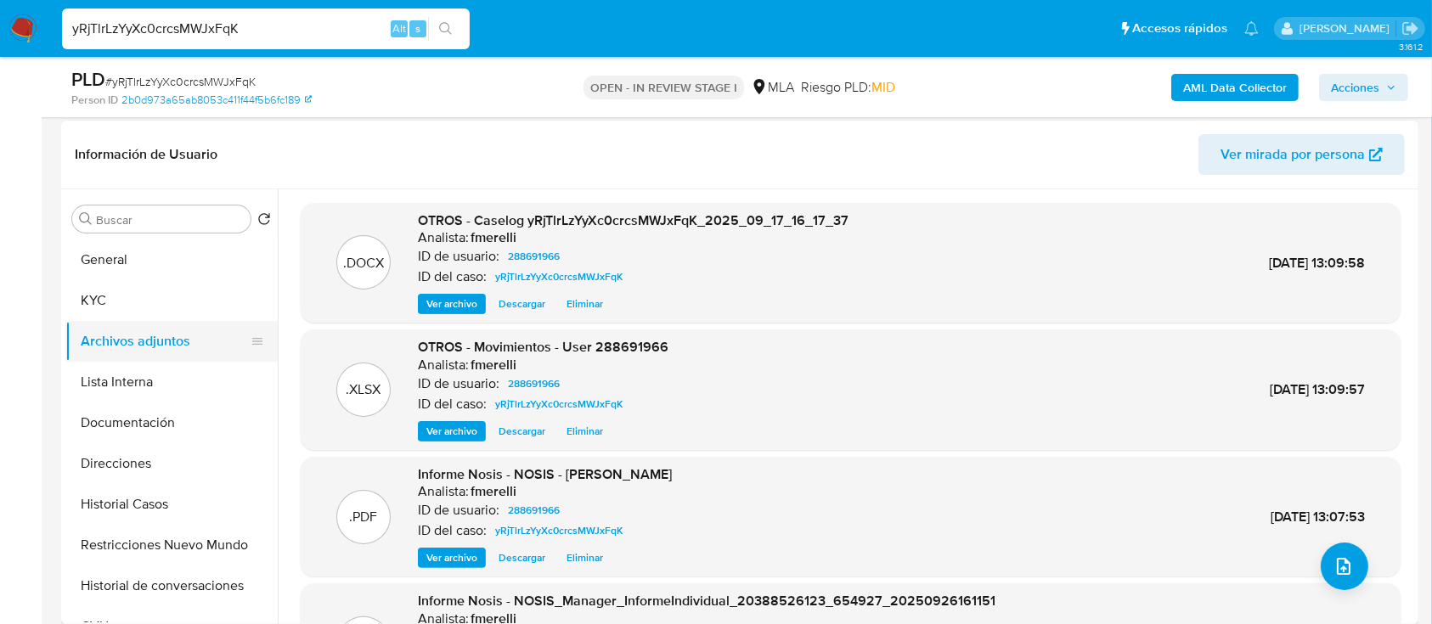
scroll to position [143, 0]
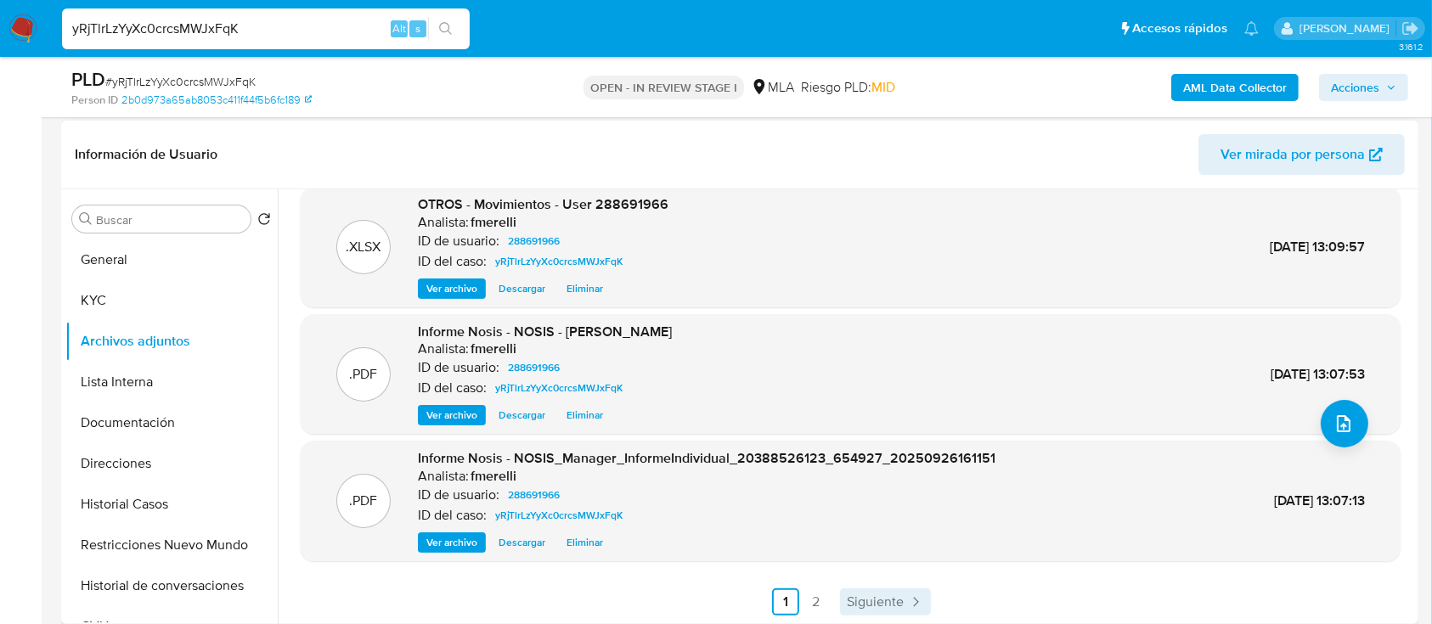
click at [863, 596] on span "Siguiente" at bounding box center [875, 603] width 57 height 14
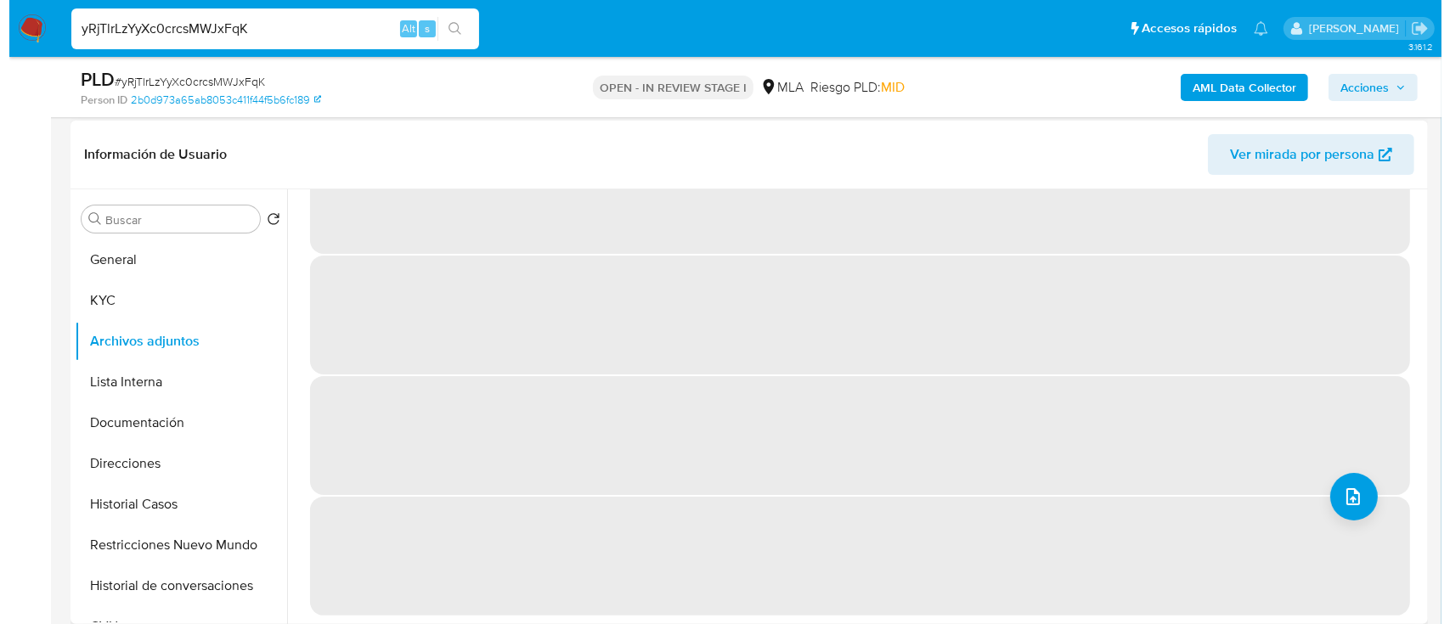
scroll to position [0, 0]
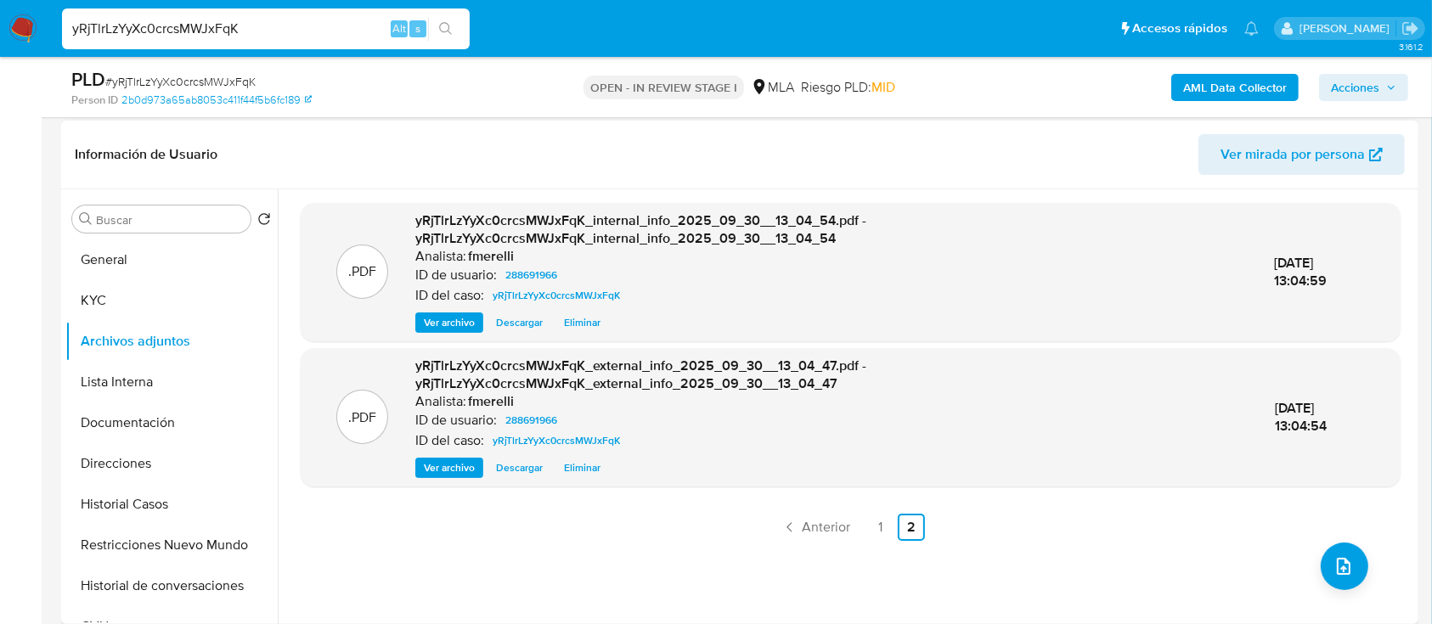
click at [958, 511] on div ".PDF yRjTlrLzYyXc0crcsMWJxFqK_internal_info_2025_09_30__13_04_54.pdf - yRjTlrLz…" at bounding box center [851, 407] width 1100 height 408
click at [802, 530] on span "Anterior" at bounding box center [826, 528] width 48 height 14
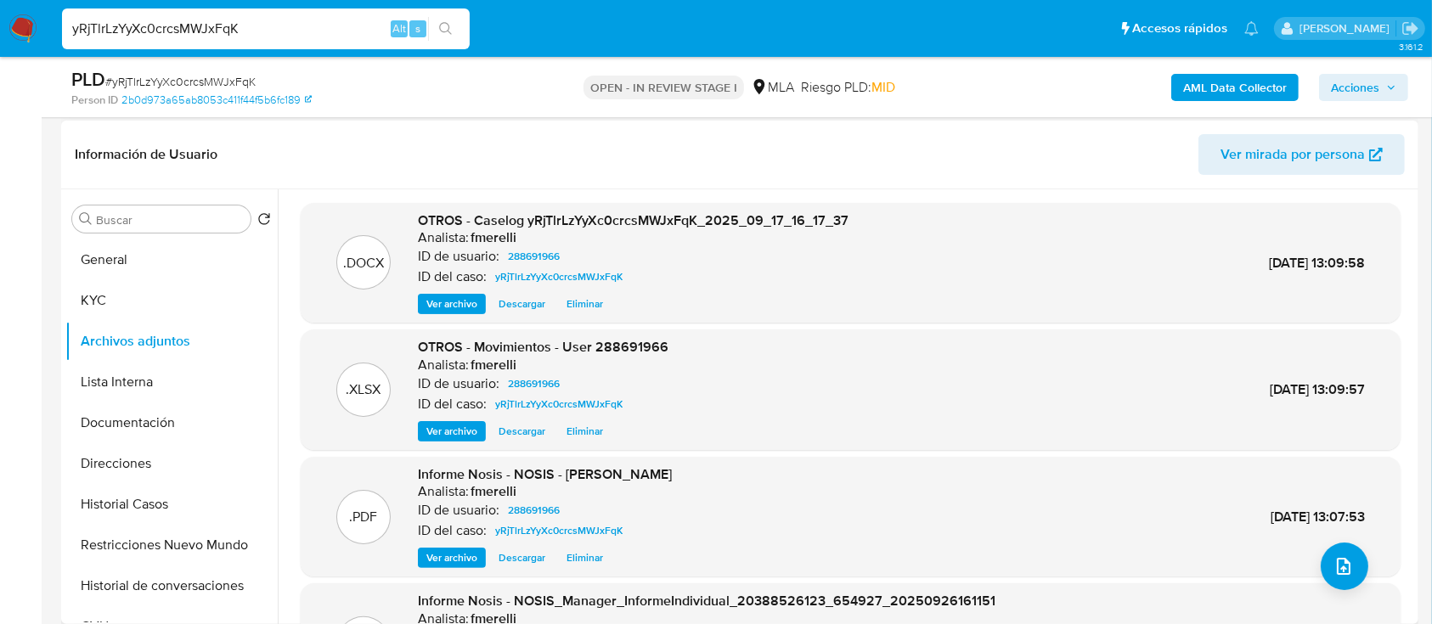
click at [437, 296] on span "Ver archivo" at bounding box center [451, 304] width 51 height 17
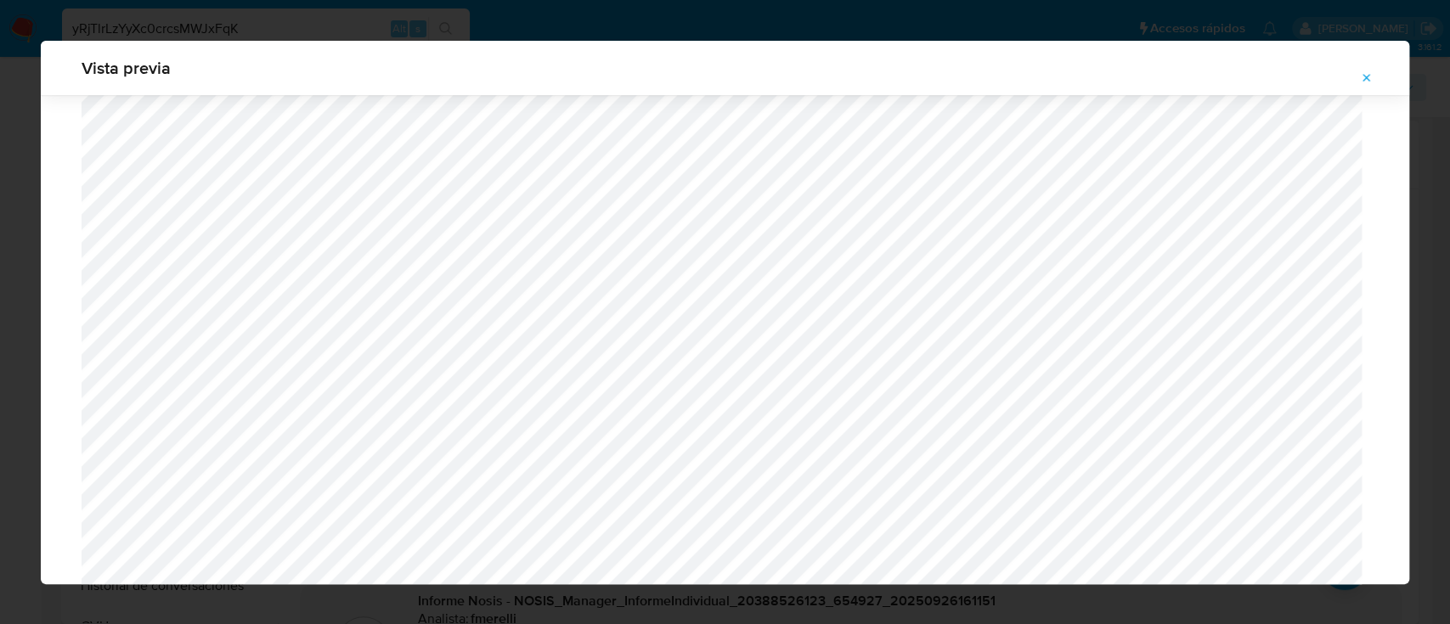
scroll to position [1454, 0]
click at [1373, 78] on button "Attachment preview" at bounding box center [1366, 78] width 37 height 27
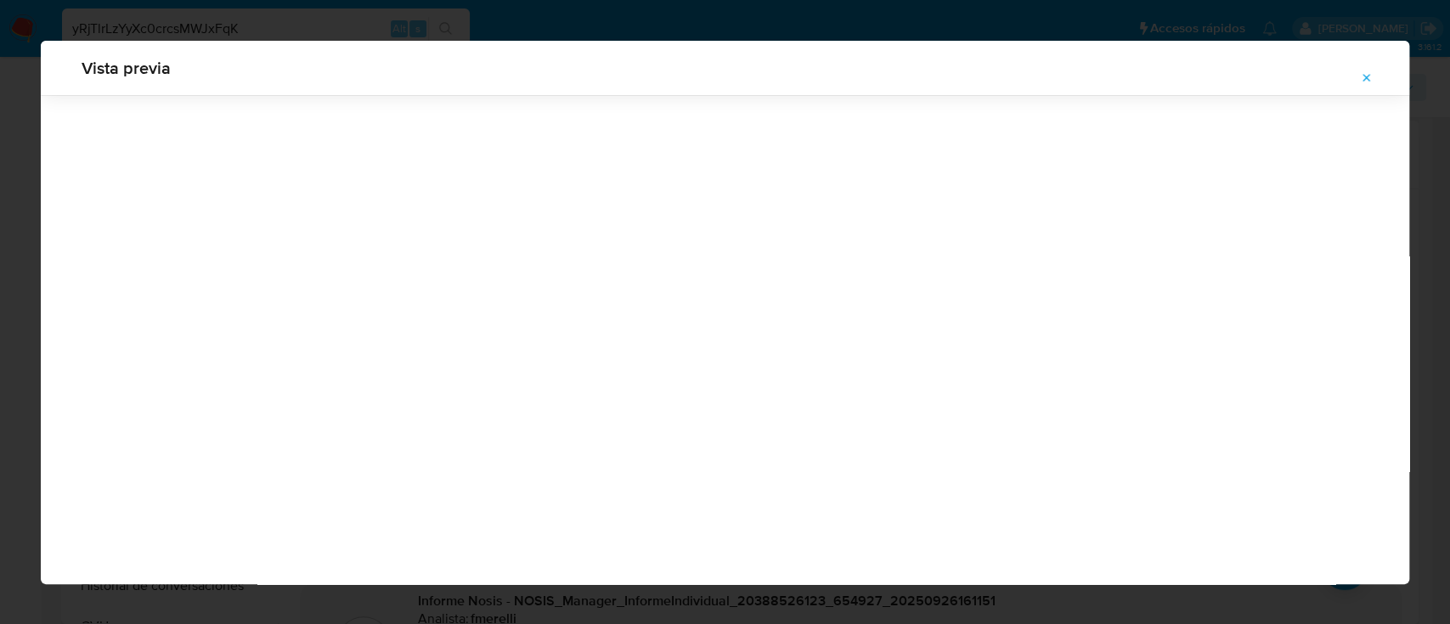
scroll to position [54, 0]
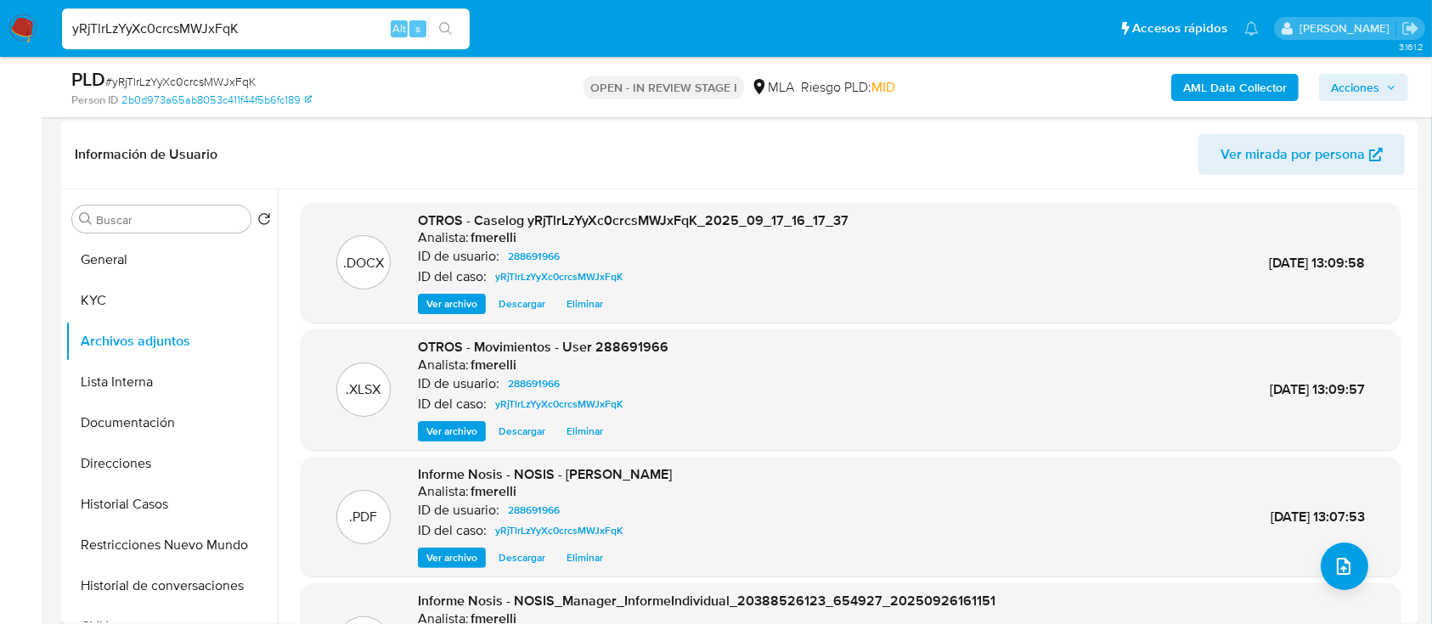
click at [219, 76] on span "# yRjTlrLzYyXc0crcsMWJxFqK" at bounding box center [180, 81] width 150 height 17
copy span "yRjTlrLzYyXc0crcsMWJxFqK"
click at [441, 304] on span "Ver archivo" at bounding box center [451, 304] width 51 height 17
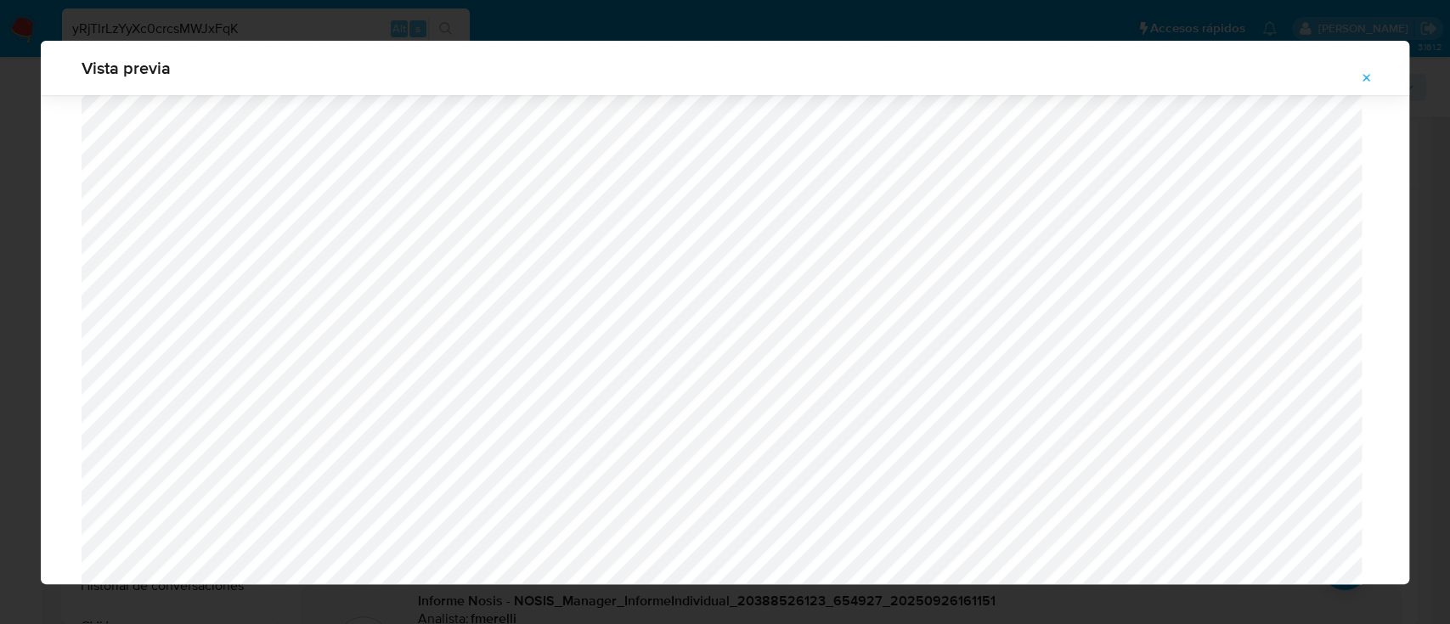
scroll to position [1584, 0]
click at [1366, 75] on icon "Attachment preview" at bounding box center [1367, 78] width 14 height 14
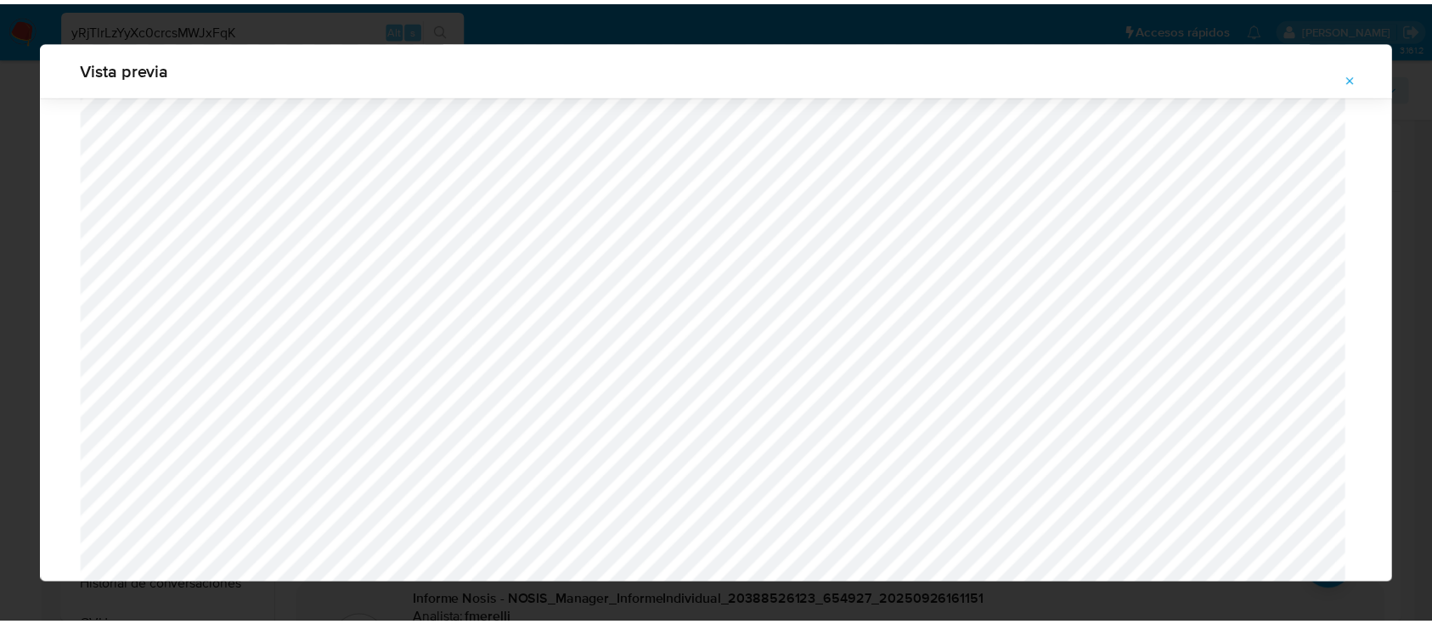
scroll to position [54, 0]
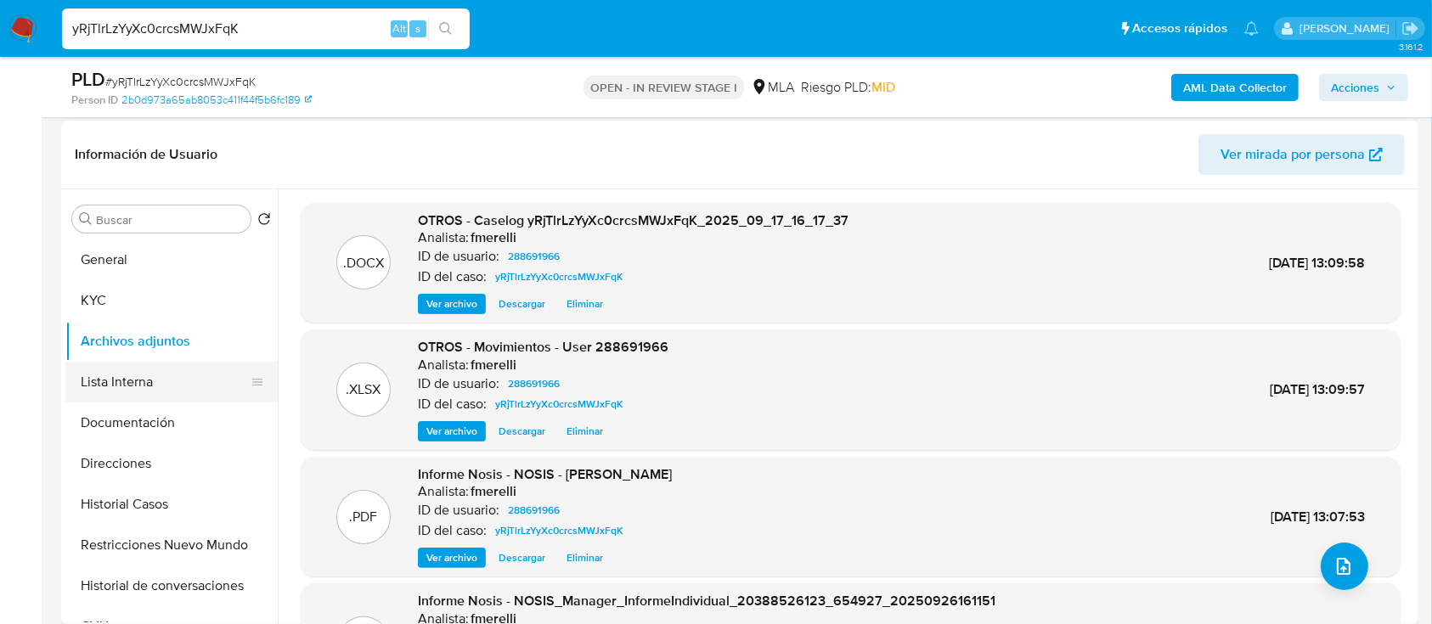
click at [150, 391] on button "Lista Interna" at bounding box center [164, 382] width 199 height 41
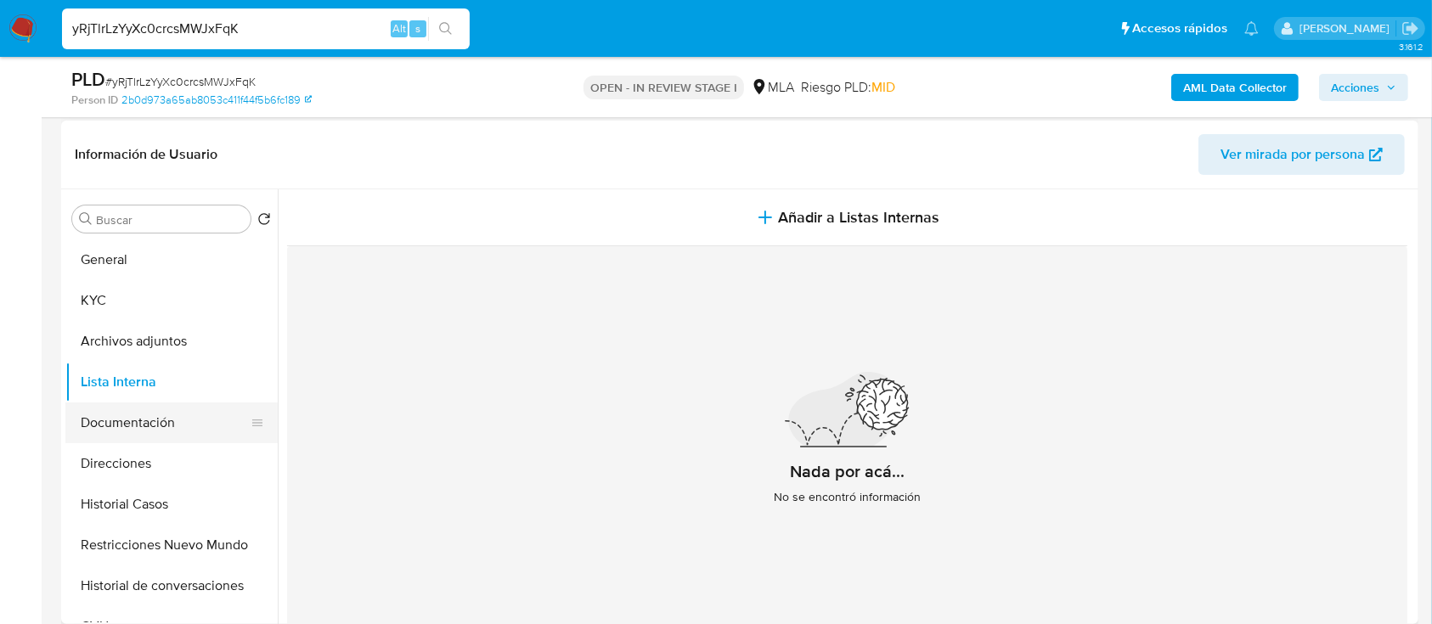
click at [143, 425] on button "Documentación" at bounding box center [164, 423] width 199 height 41
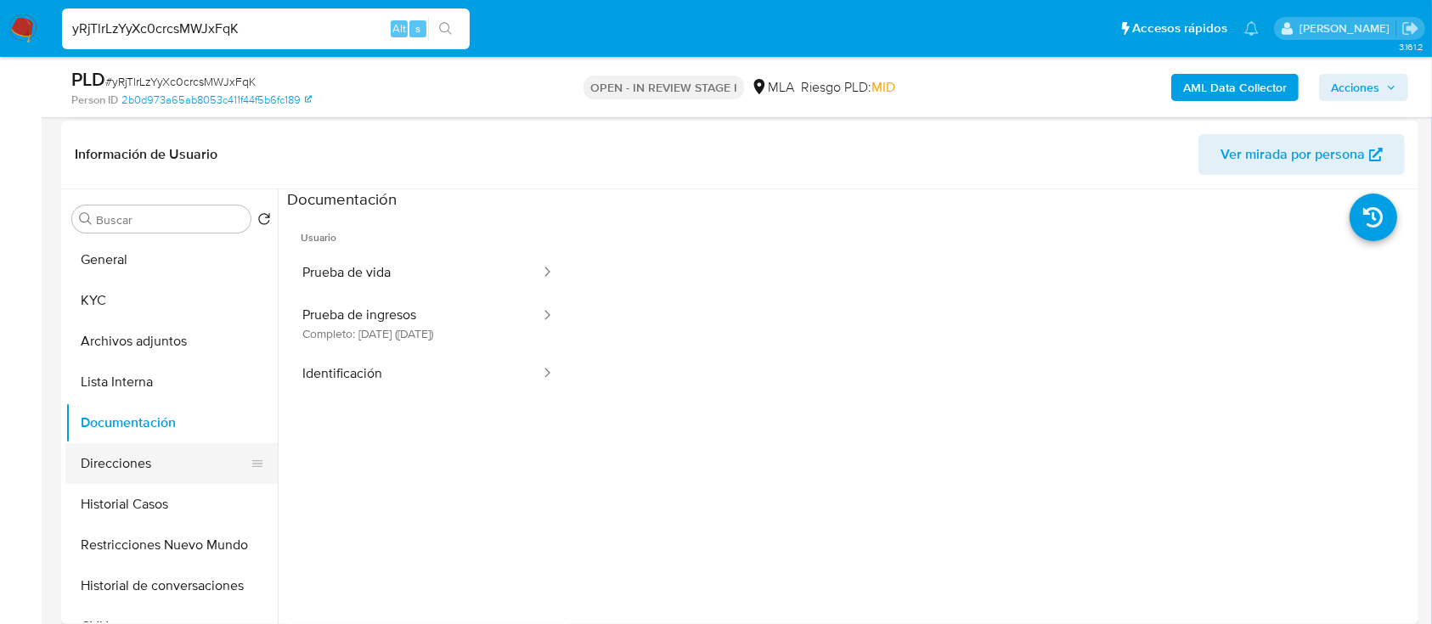
click at [141, 449] on button "Direcciones" at bounding box center [164, 463] width 199 height 41
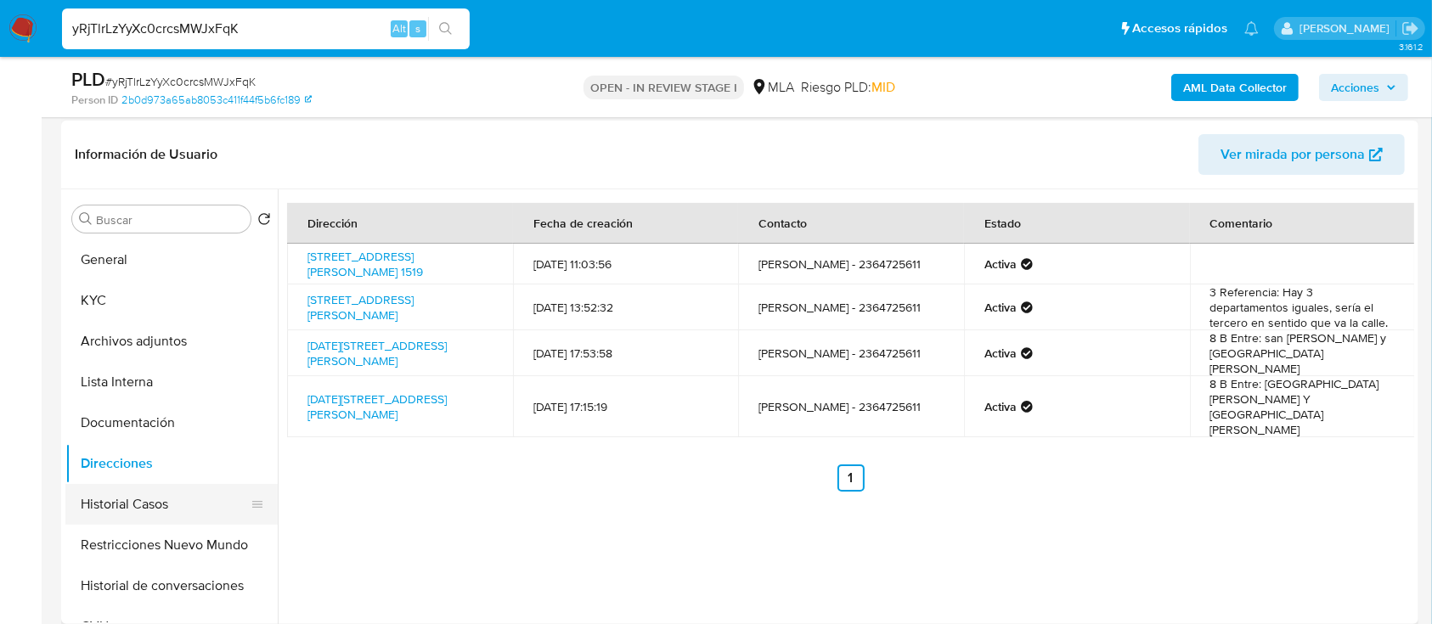
click at [149, 506] on button "Historial Casos" at bounding box center [164, 504] width 199 height 41
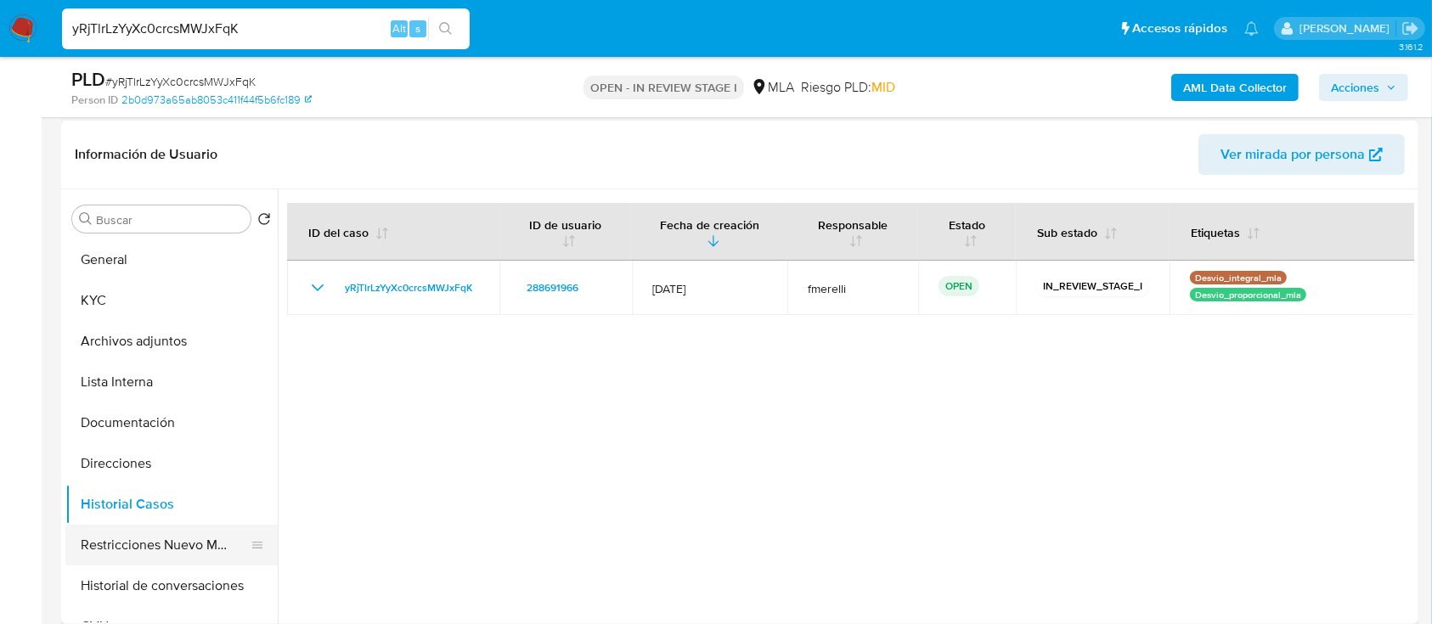
click at [144, 540] on button "Restricciones Nuevo Mundo" at bounding box center [164, 545] width 199 height 41
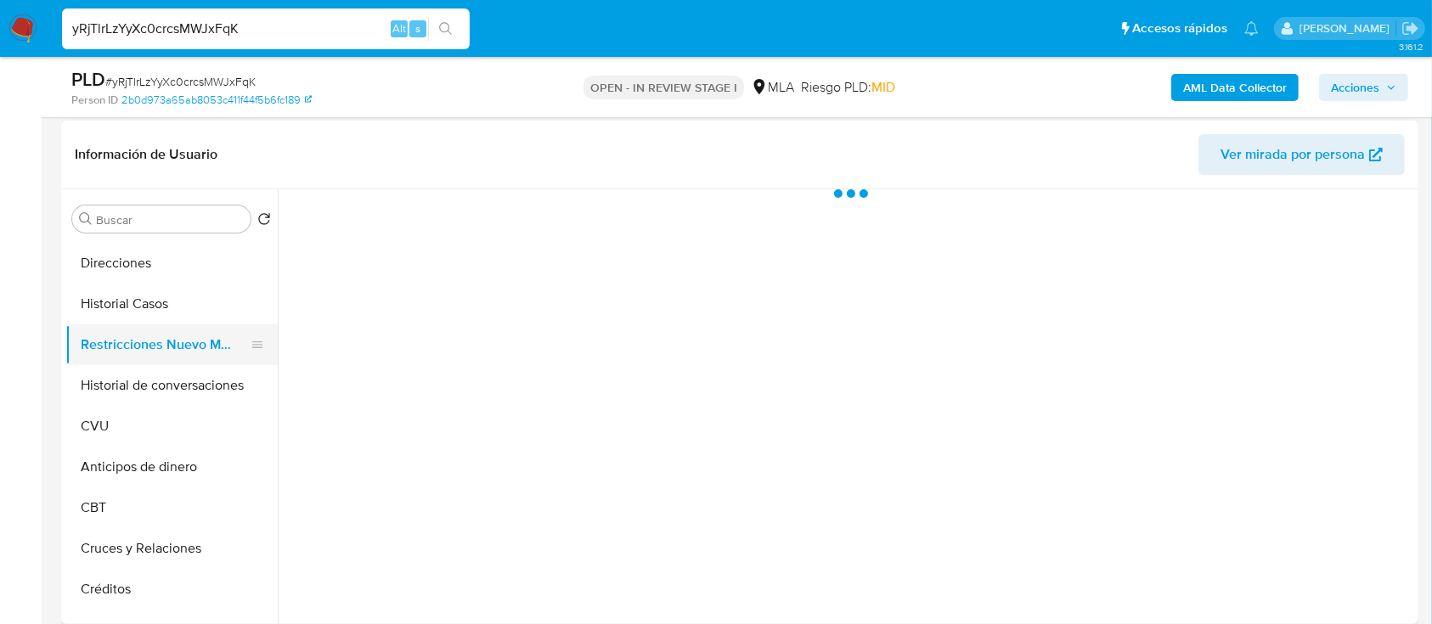
scroll to position [201, 0]
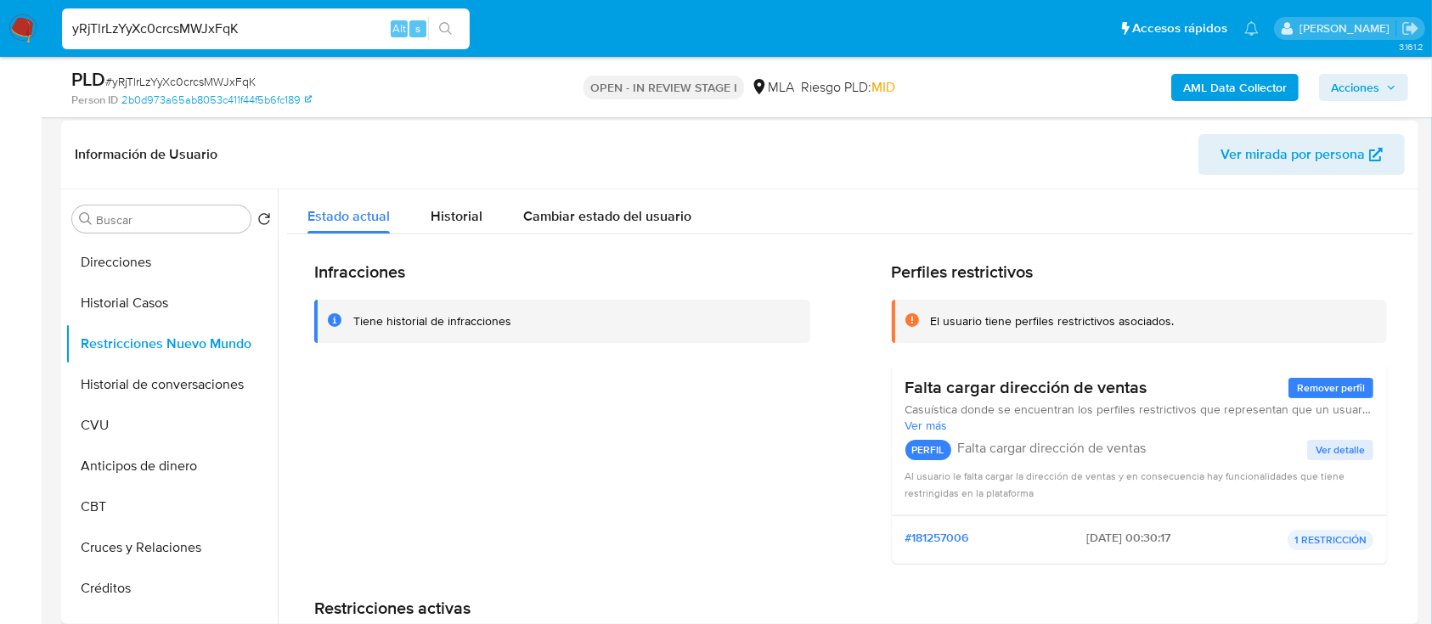
click at [404, 239] on div "Infracciones Tiene historial de infracciones Perfiles restrictivos El usuario t…" at bounding box center [850, 491] width 1127 height 515
click at [418, 234] on div "Infracciones Tiene historial de infracciones Perfiles restrictivos El usuario t…" at bounding box center [850, 491] width 1127 height 515
click at [432, 232] on div "Historial" at bounding box center [457, 211] width 52 height 45
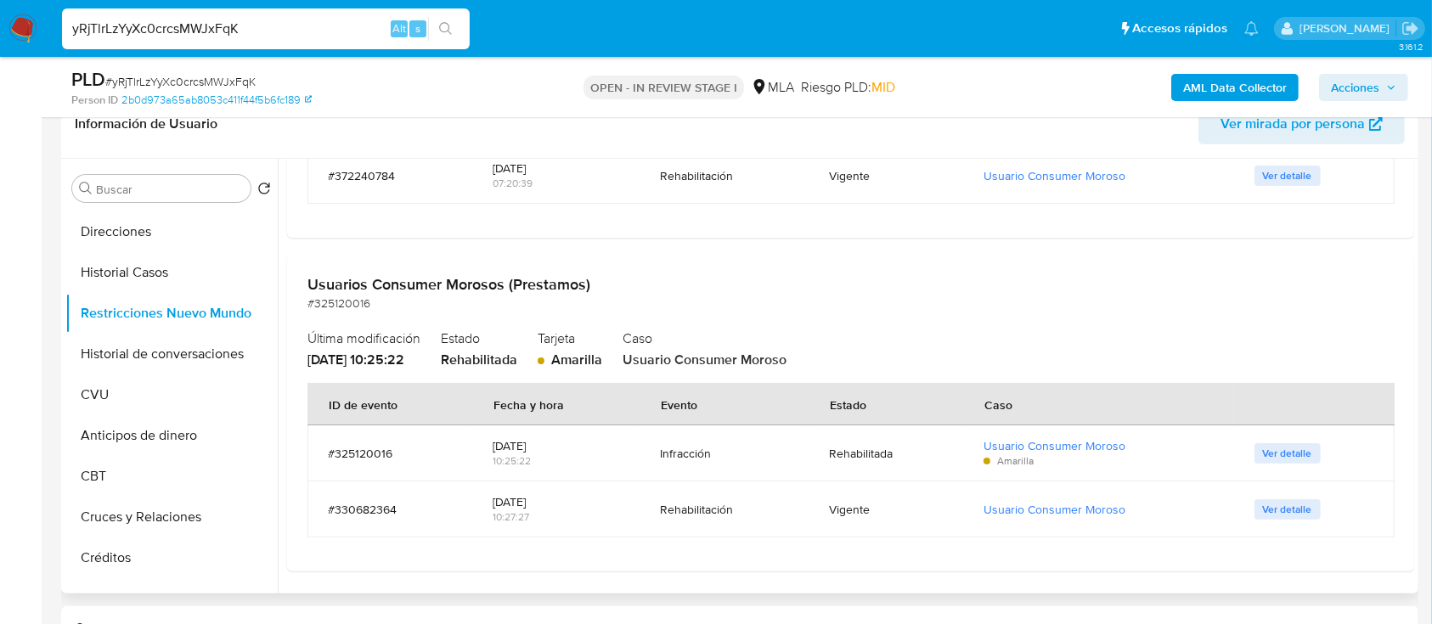
scroll to position [116, 0]
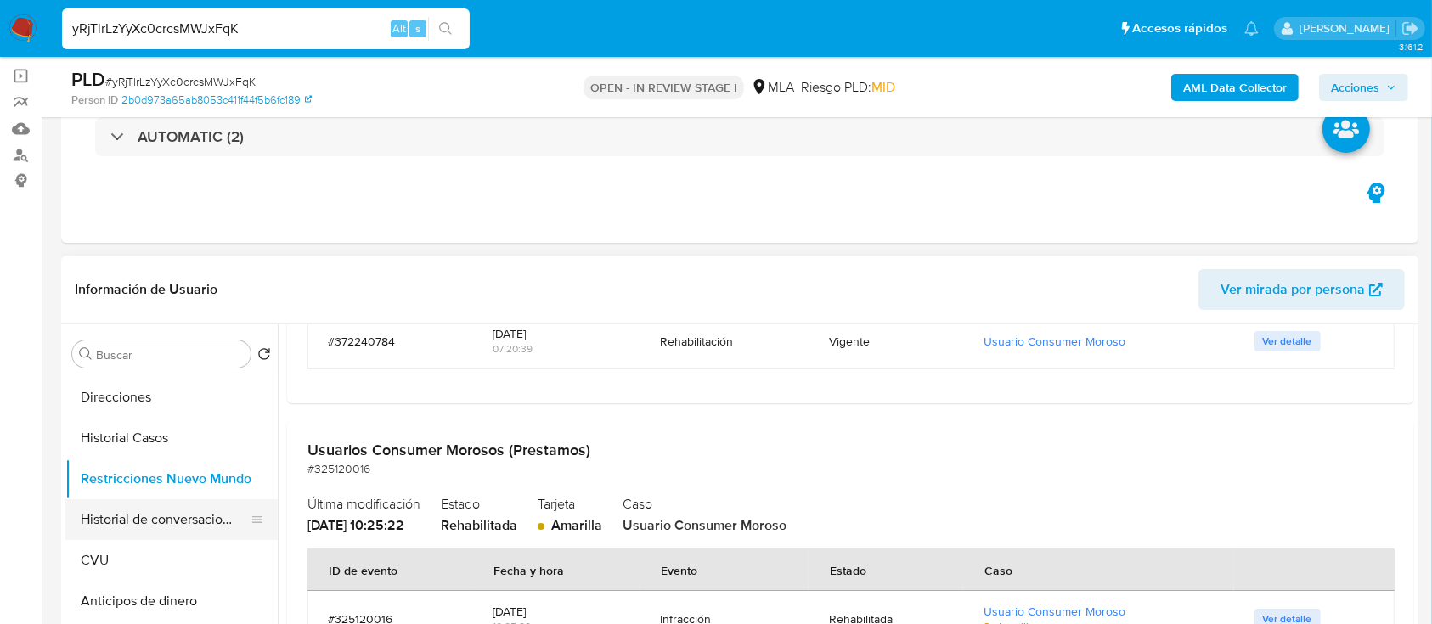
click at [212, 516] on button "Historial de conversaciones" at bounding box center [164, 520] width 199 height 41
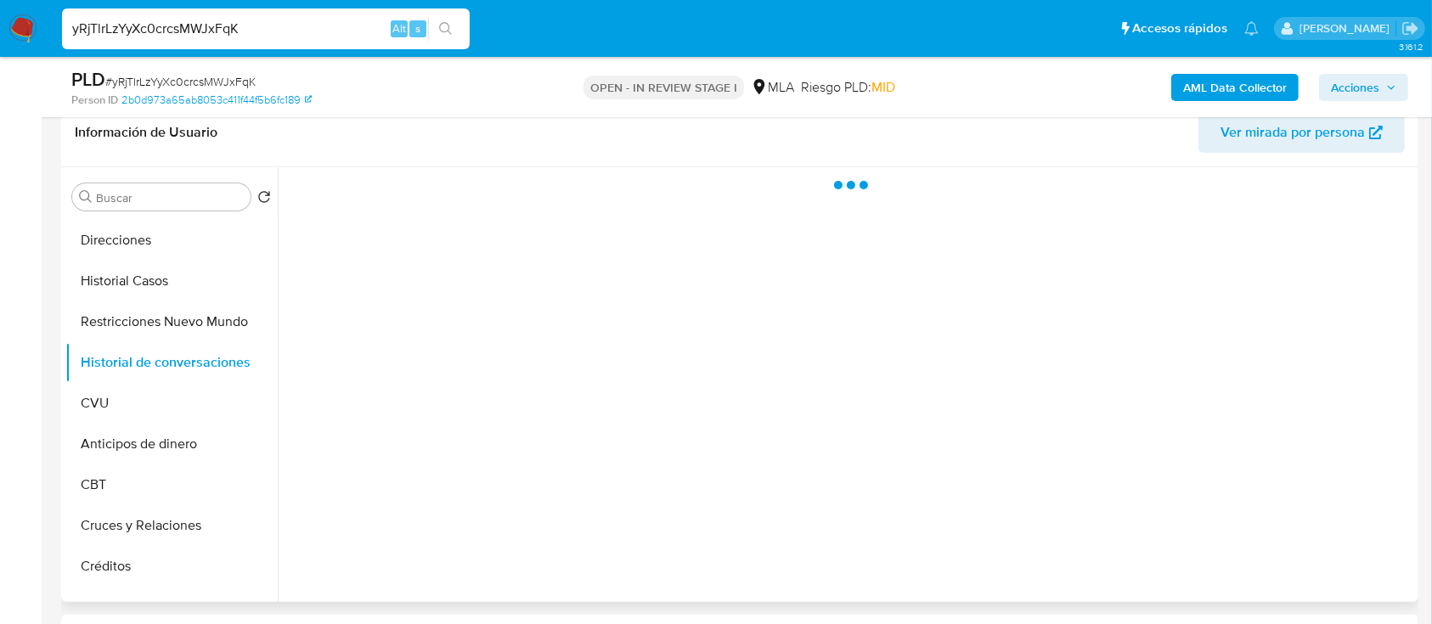
scroll to position [273, 0]
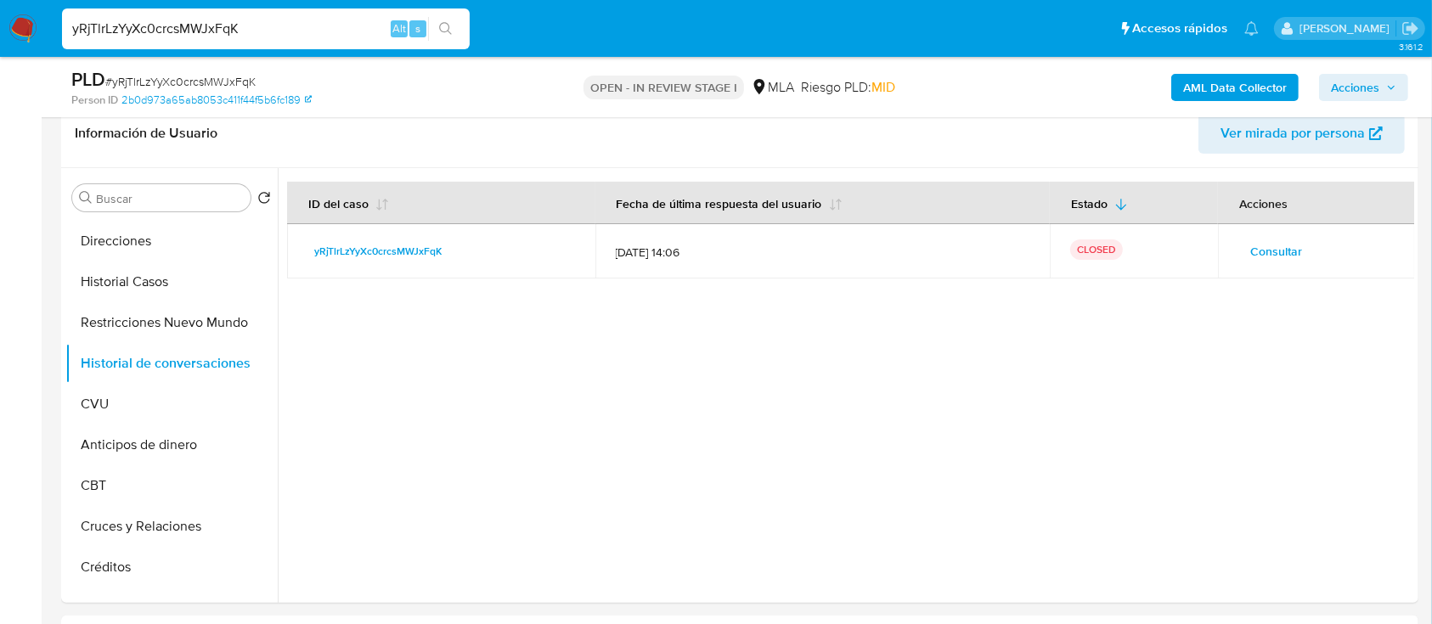
click at [1341, 85] on span "Acciones" at bounding box center [1355, 87] width 48 height 27
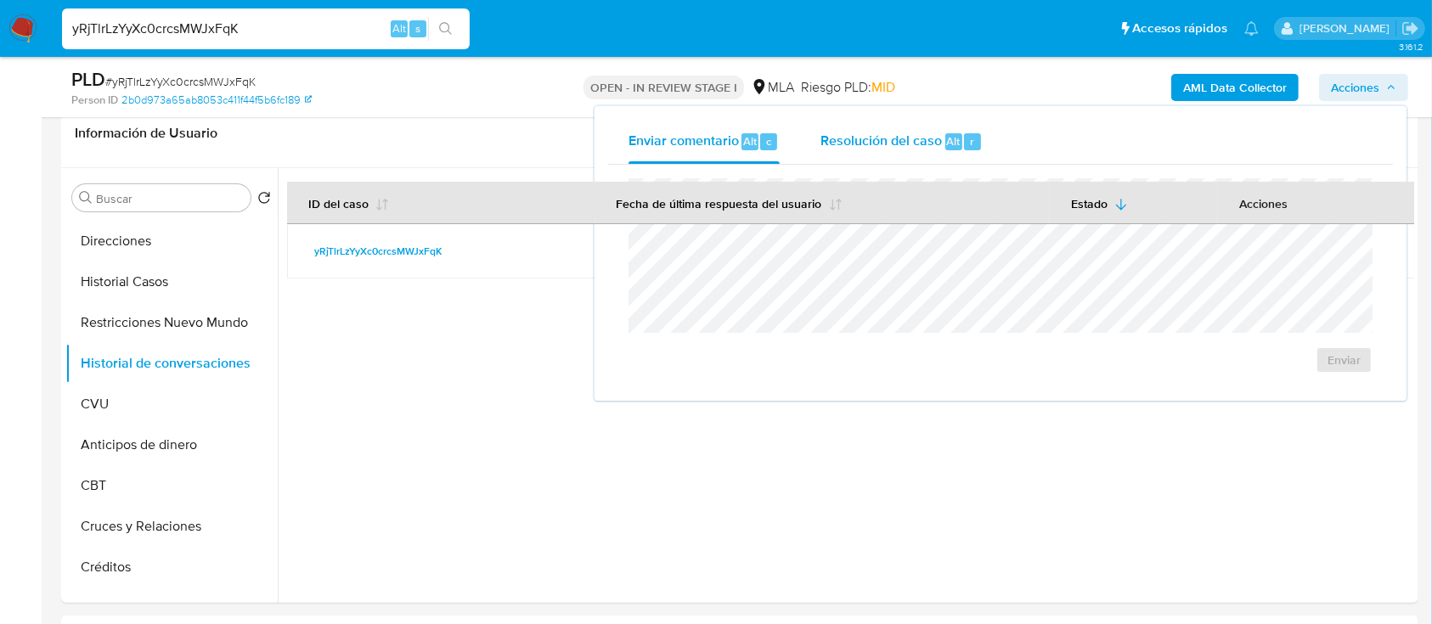
click at [849, 120] on div "Resolución del caso Alt r" at bounding box center [902, 142] width 162 height 44
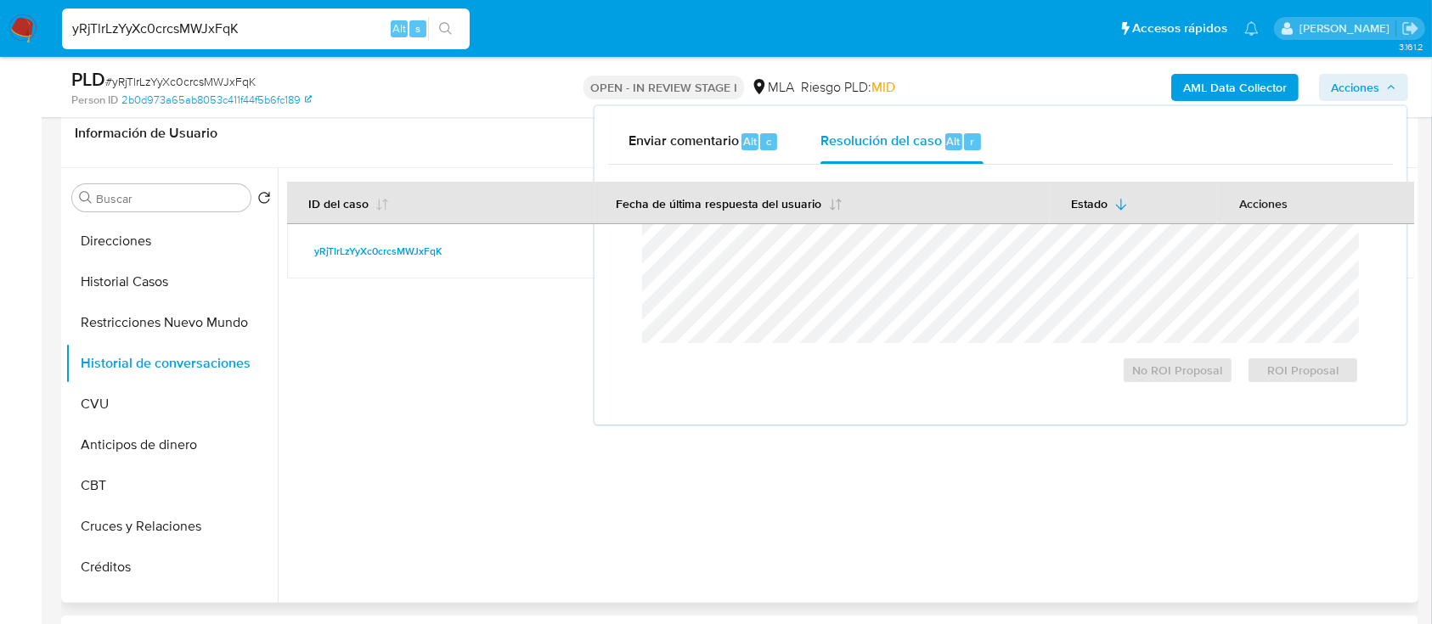
scroll to position [0, 0]
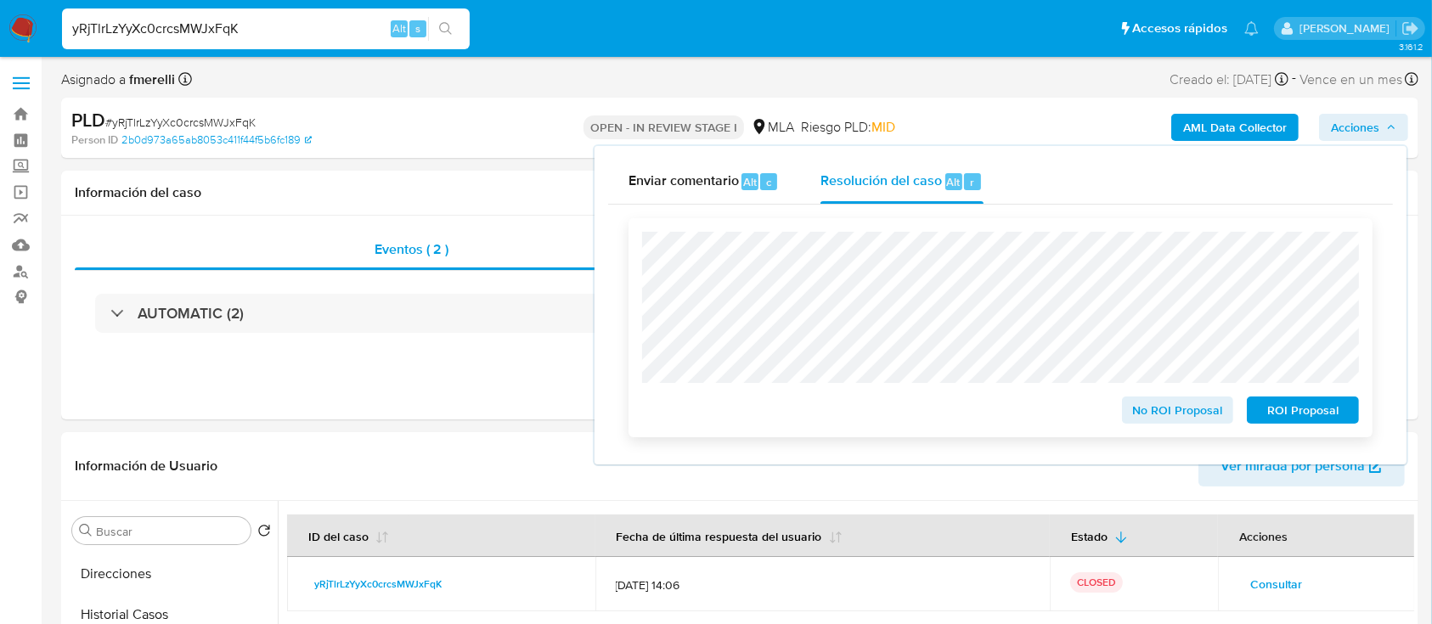
click at [1202, 422] on span "No ROI Proposal" at bounding box center [1178, 410] width 88 height 24
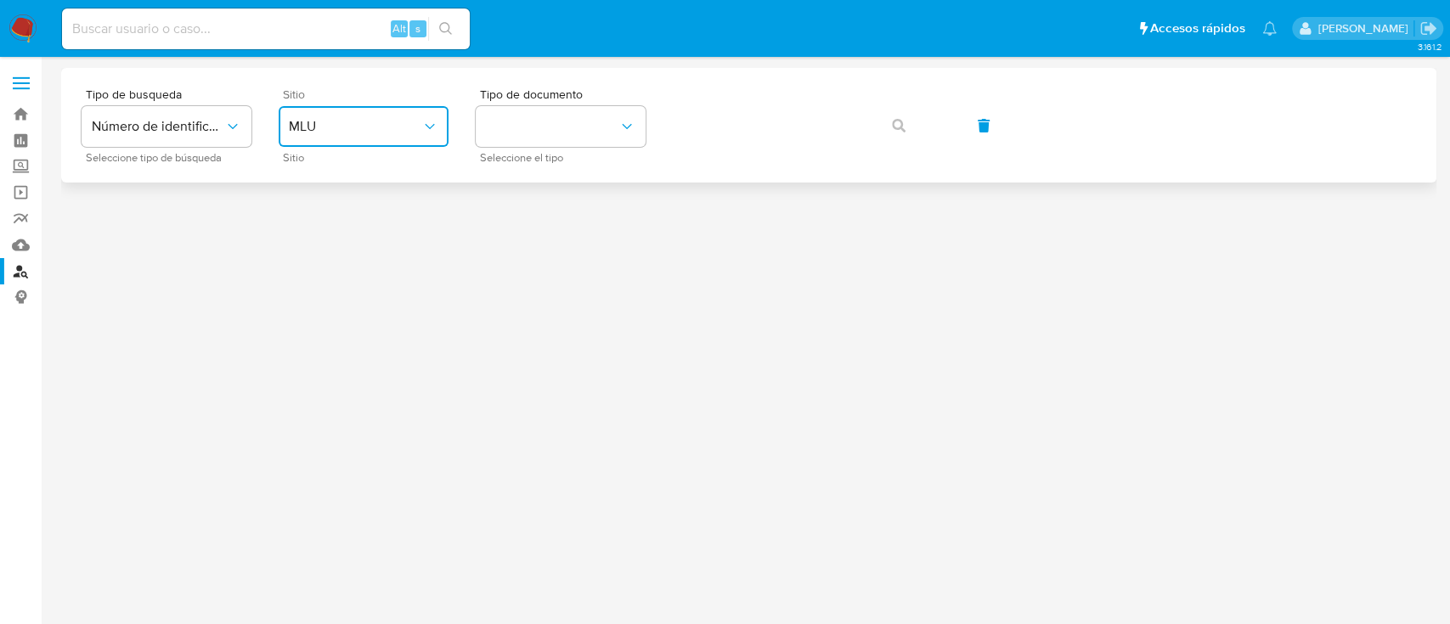
click at [388, 120] on span "MLU" at bounding box center [355, 126] width 133 height 17
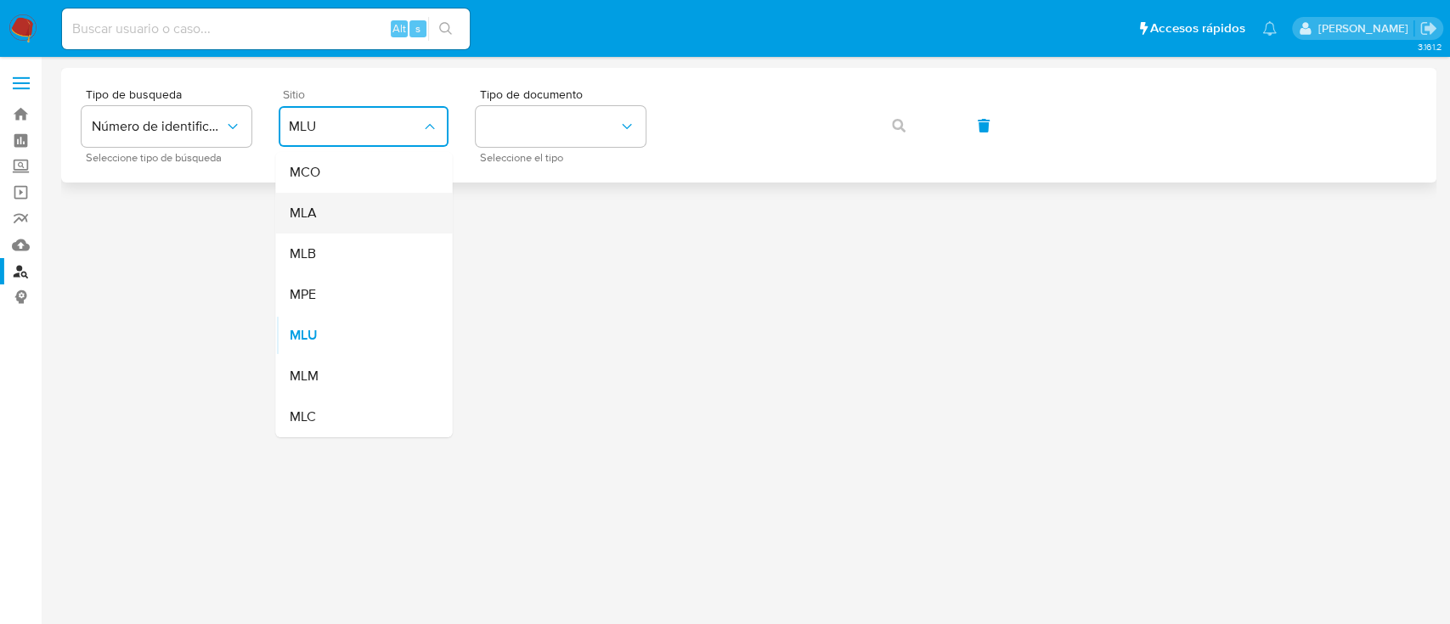
click at [360, 214] on div "MLA" at bounding box center [358, 213] width 139 height 41
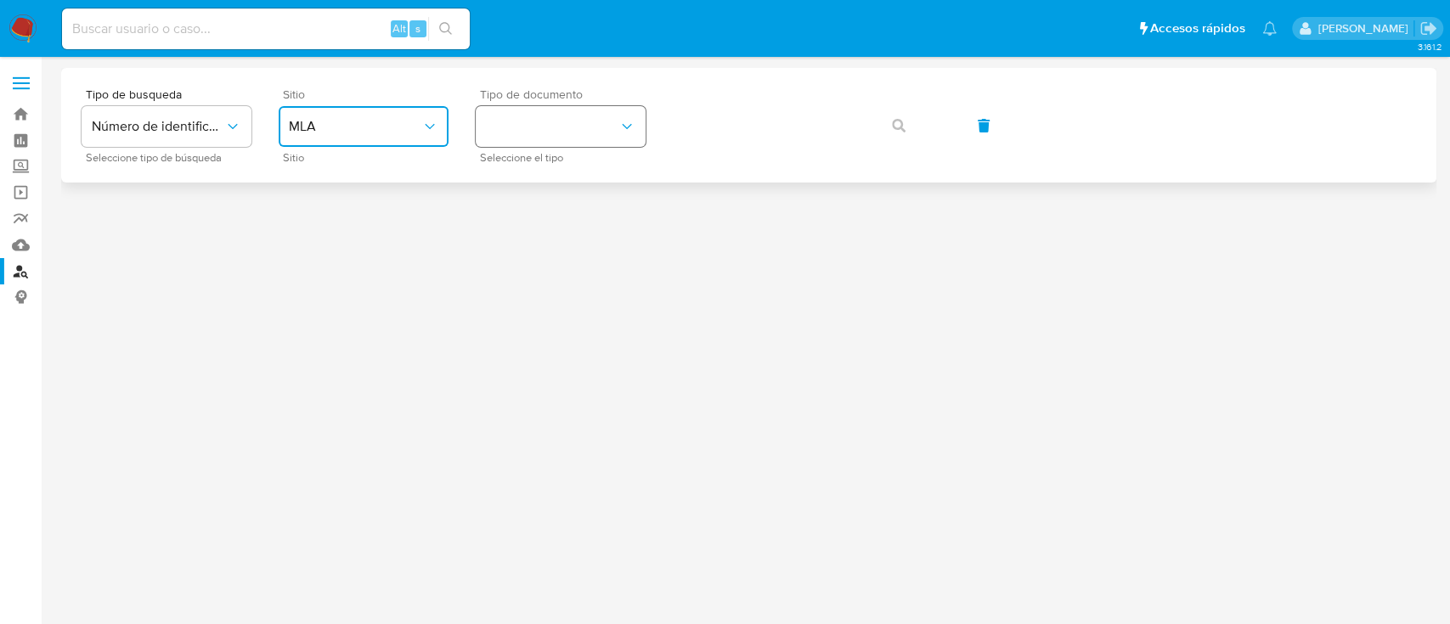
click at [601, 128] on button "identificationType" at bounding box center [561, 126] width 170 height 41
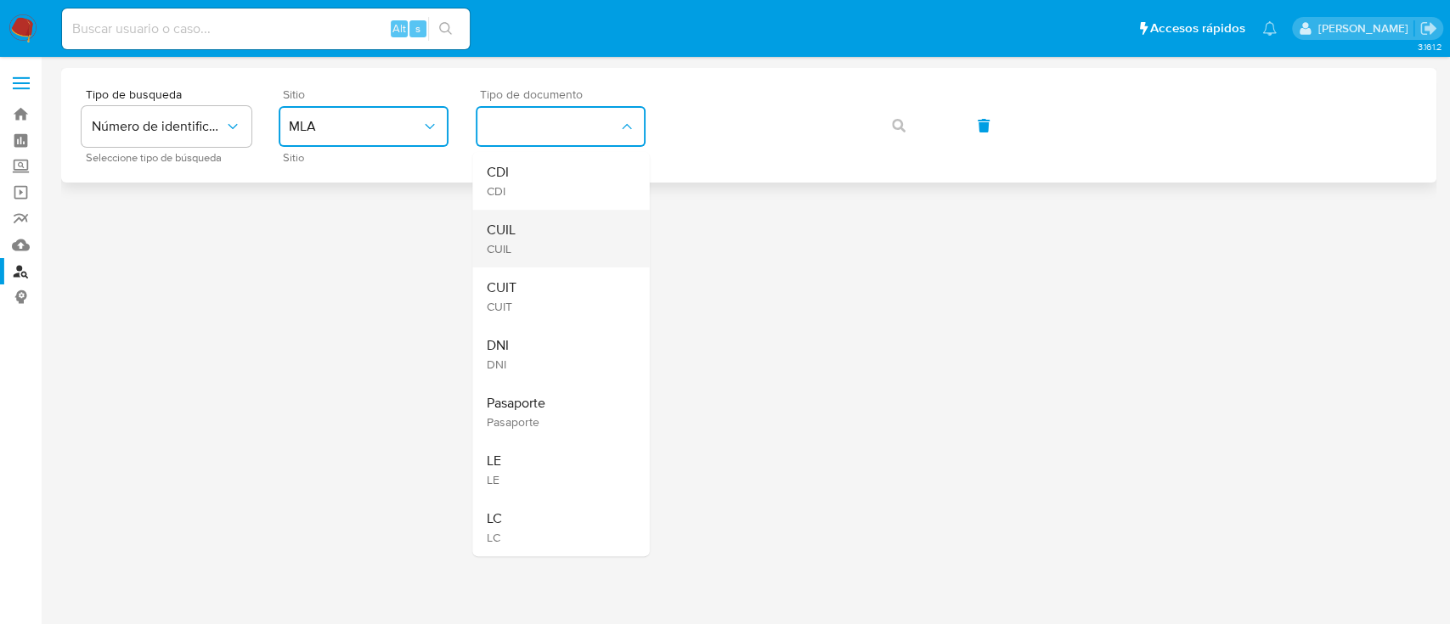
click at [554, 225] on div "CUIL CUIL" at bounding box center [555, 239] width 139 height 58
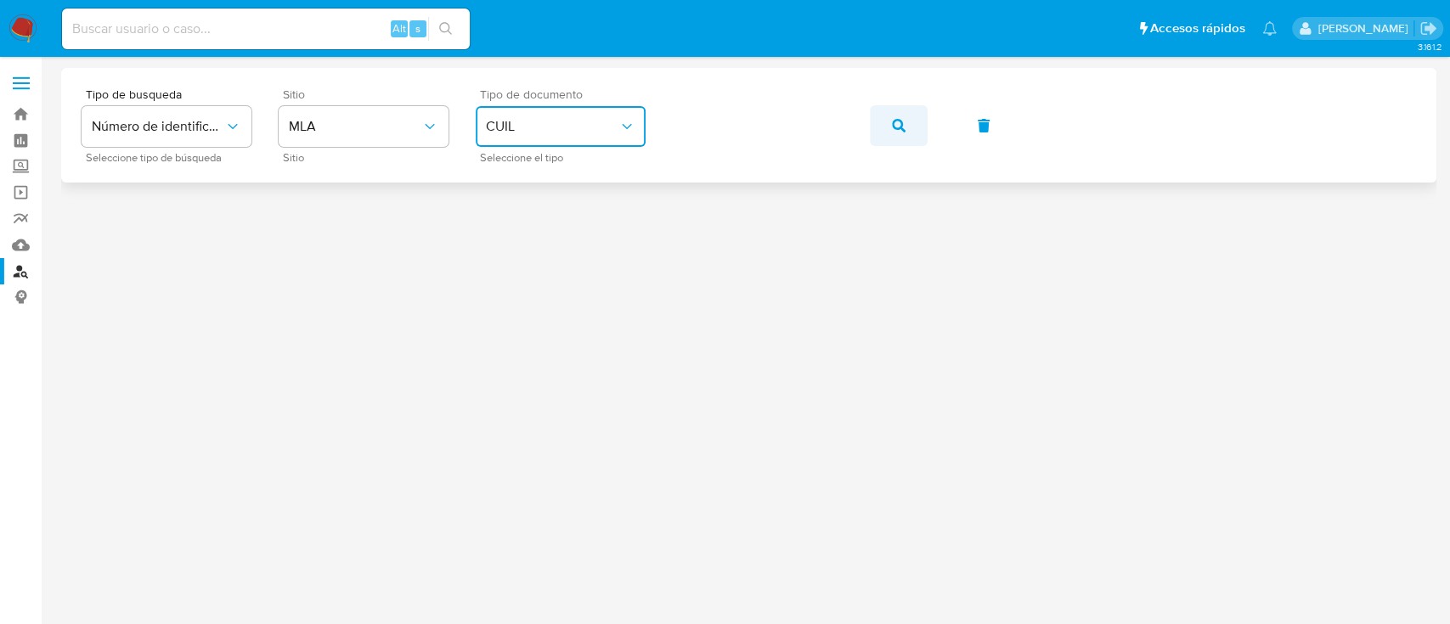
click at [884, 112] on button "button" at bounding box center [899, 125] width 58 height 41
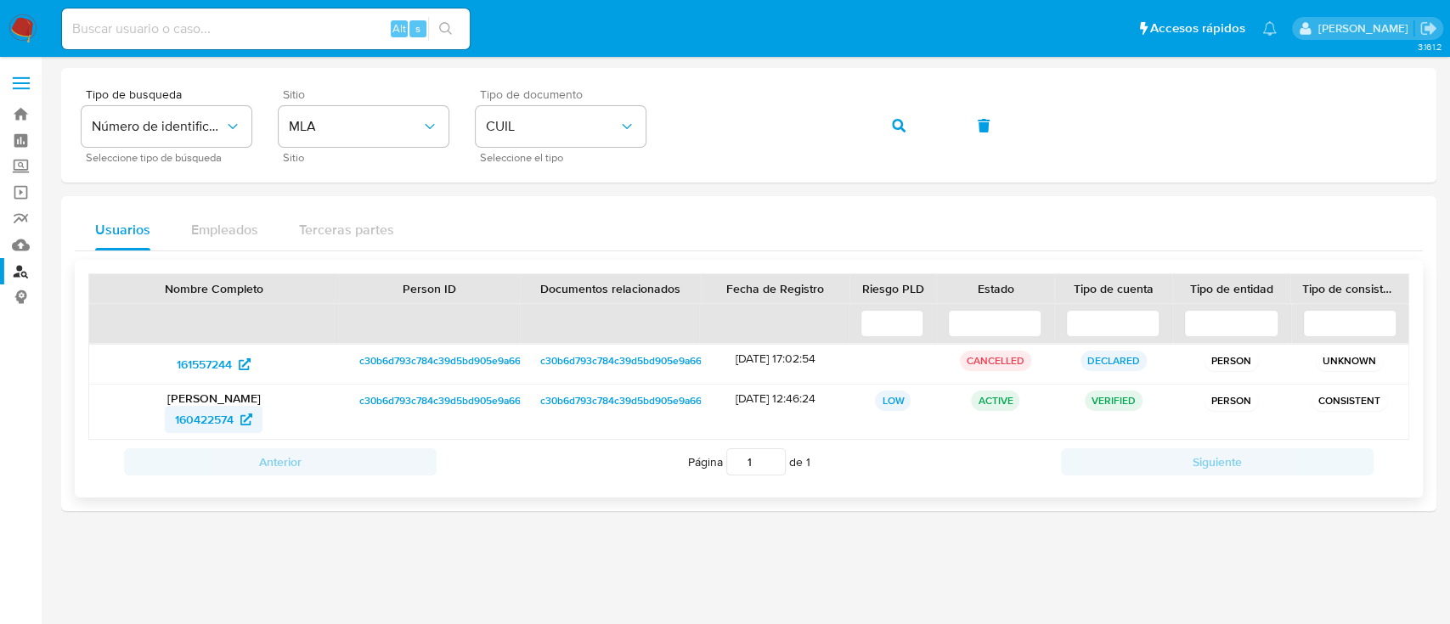
click at [216, 418] on span "160422574" at bounding box center [204, 419] width 59 height 27
click at [892, 130] on icon "button" at bounding box center [899, 126] width 14 height 14
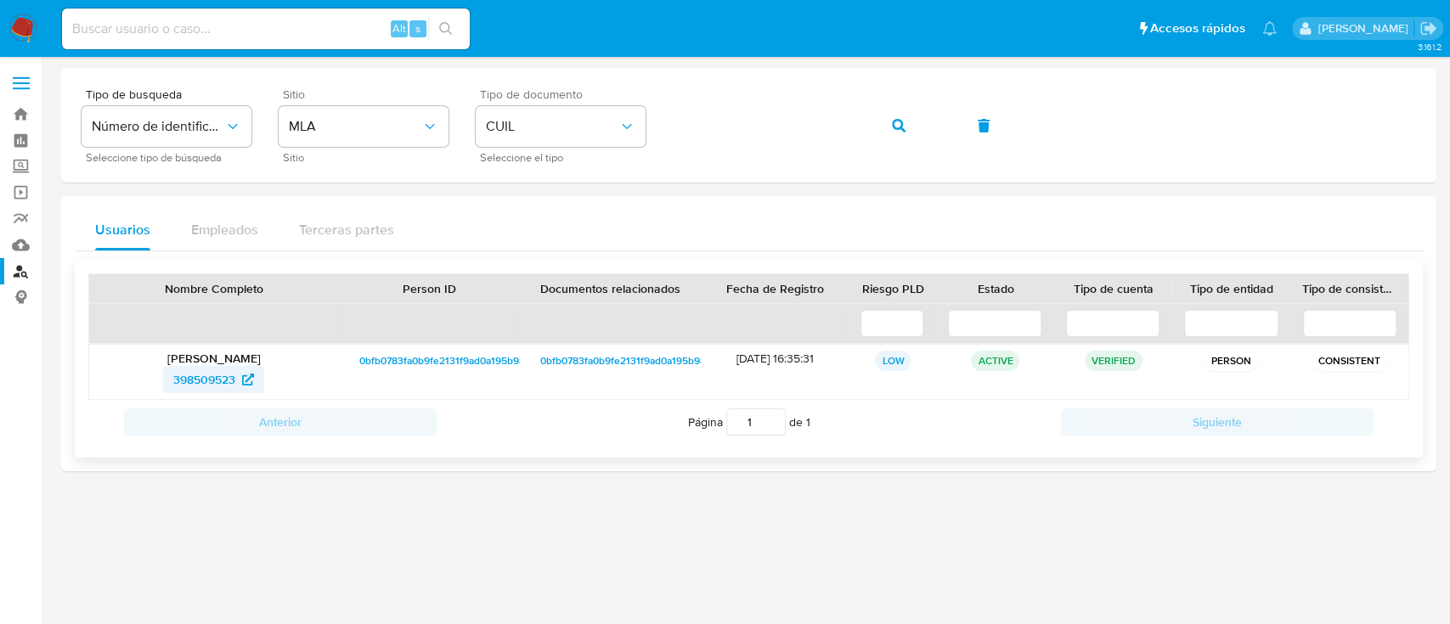
click at [194, 381] on span "398509523" at bounding box center [204, 379] width 62 height 27
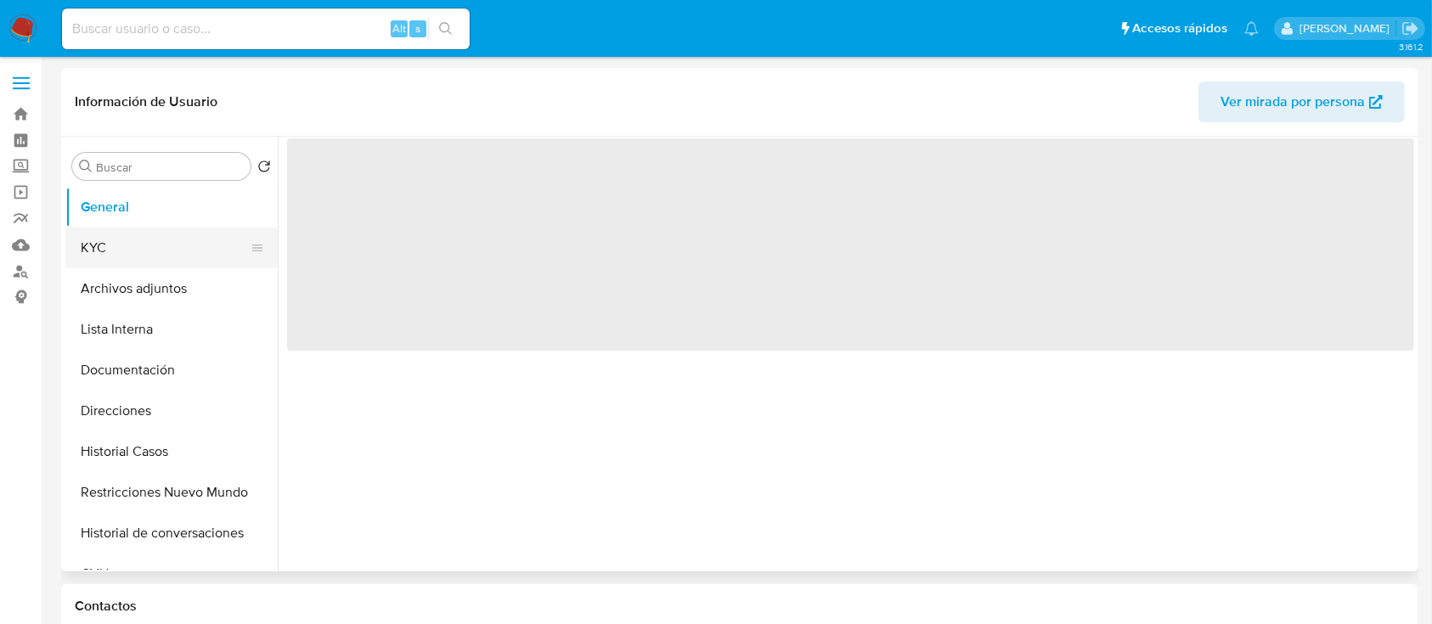
click at [141, 257] on button "KYC" at bounding box center [164, 248] width 199 height 41
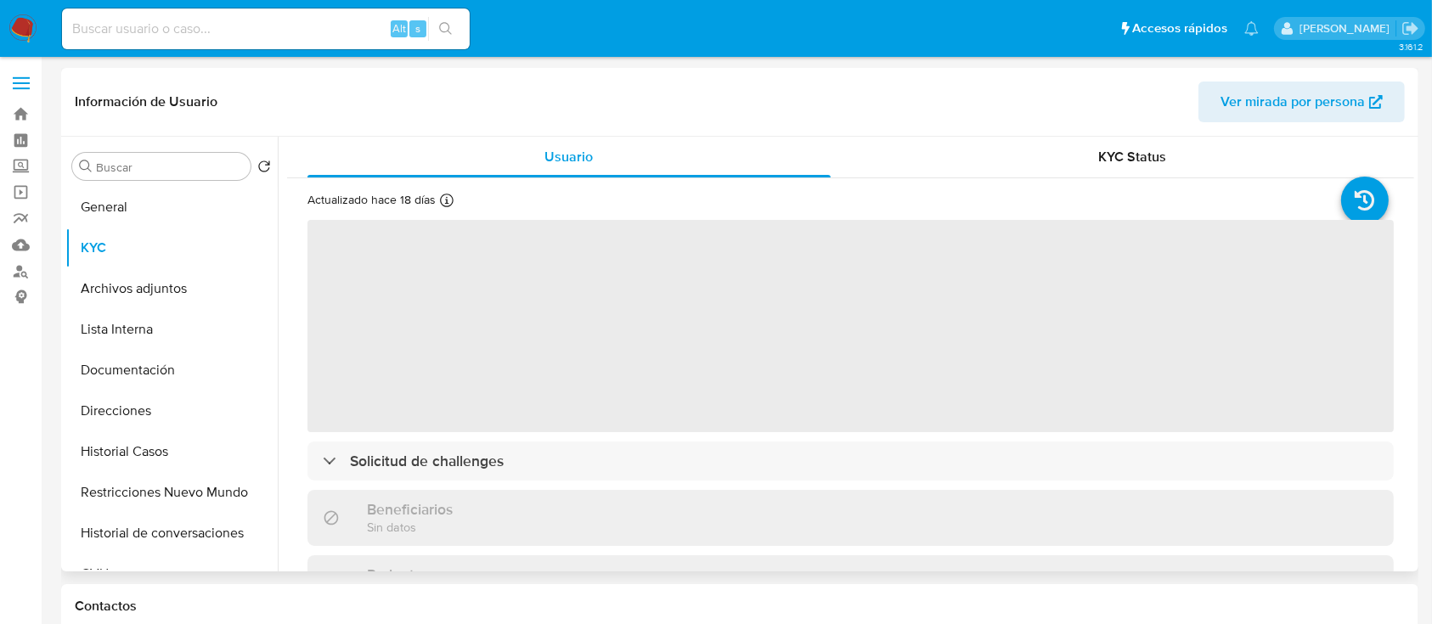
select select "10"
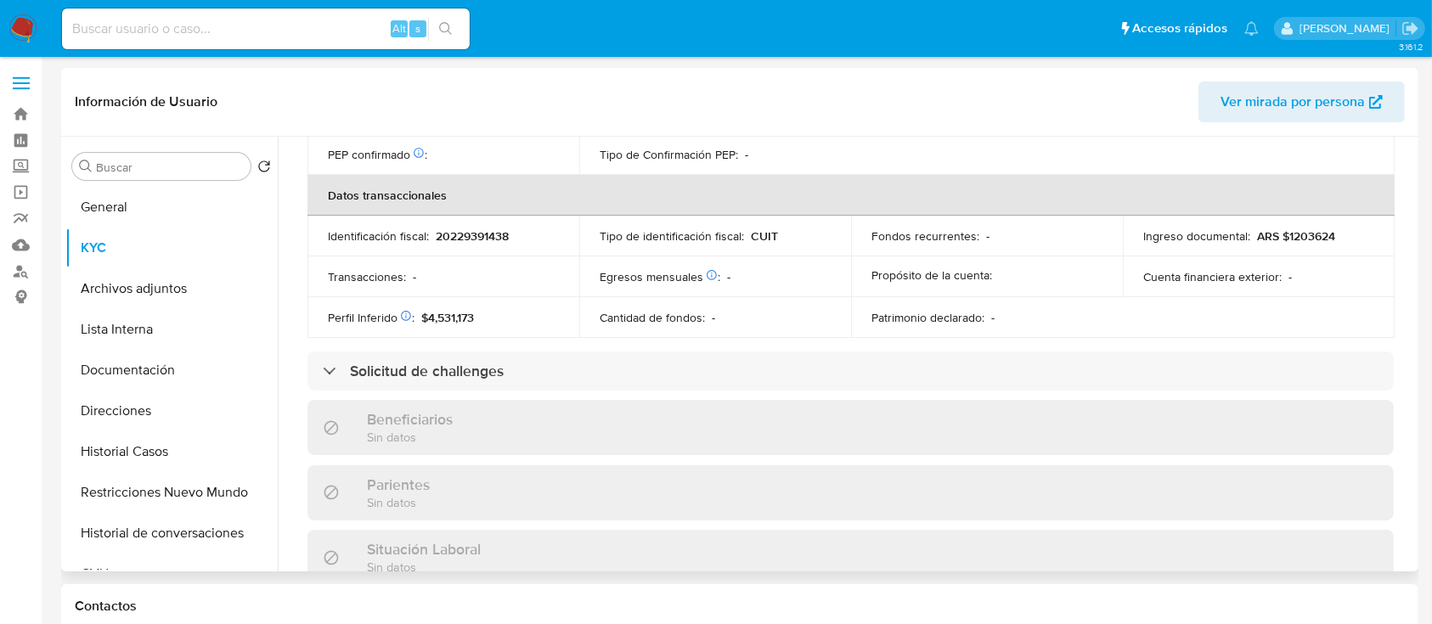
scroll to position [878, 0]
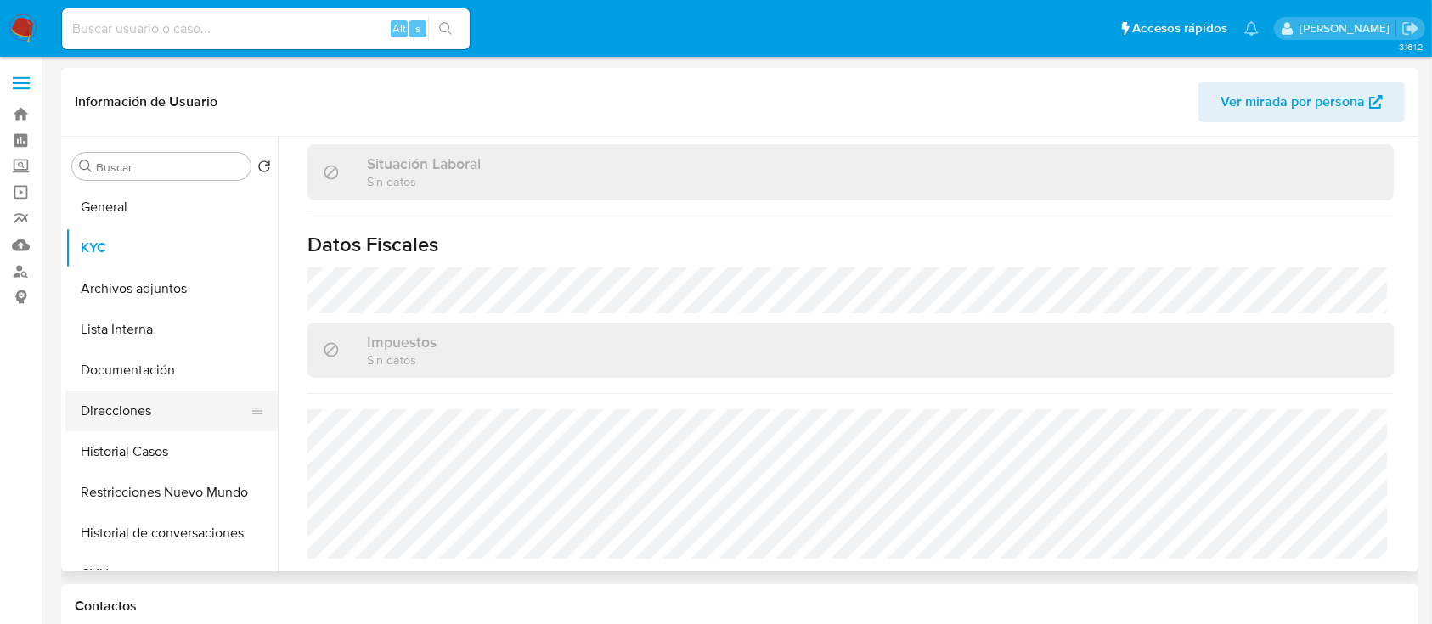
click at [148, 404] on button "Direcciones" at bounding box center [164, 411] width 199 height 41
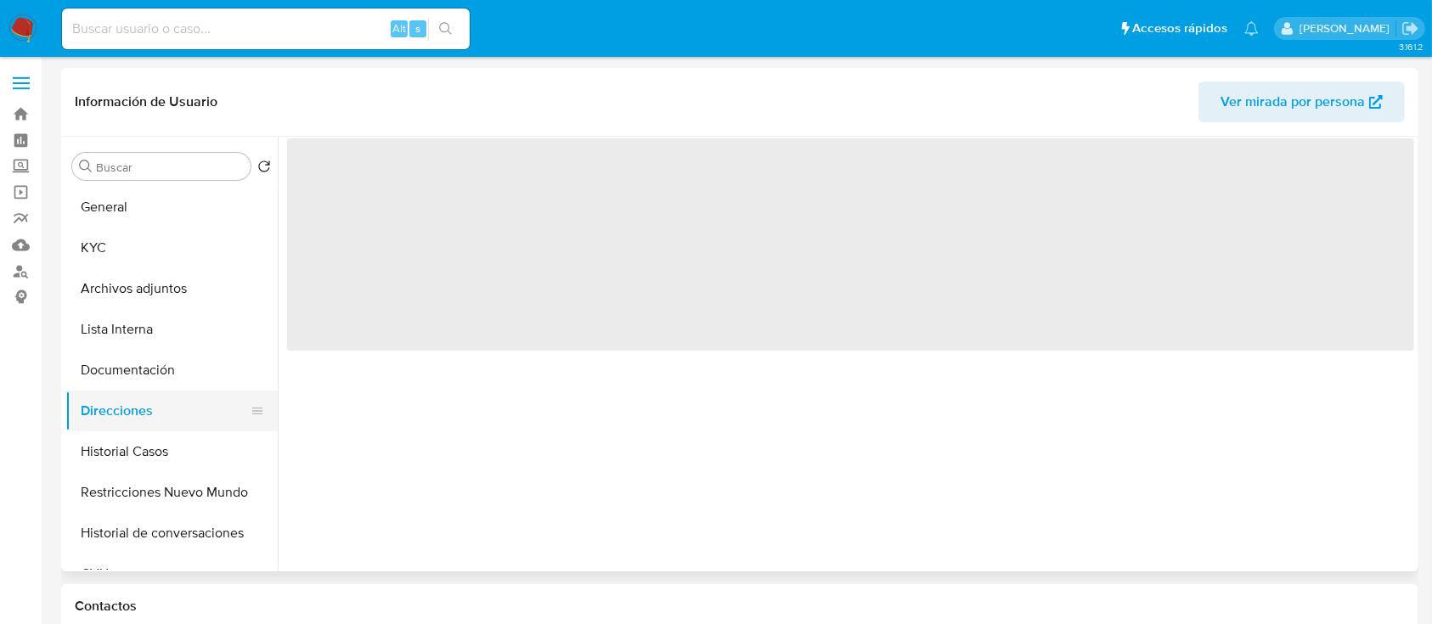
scroll to position [0, 0]
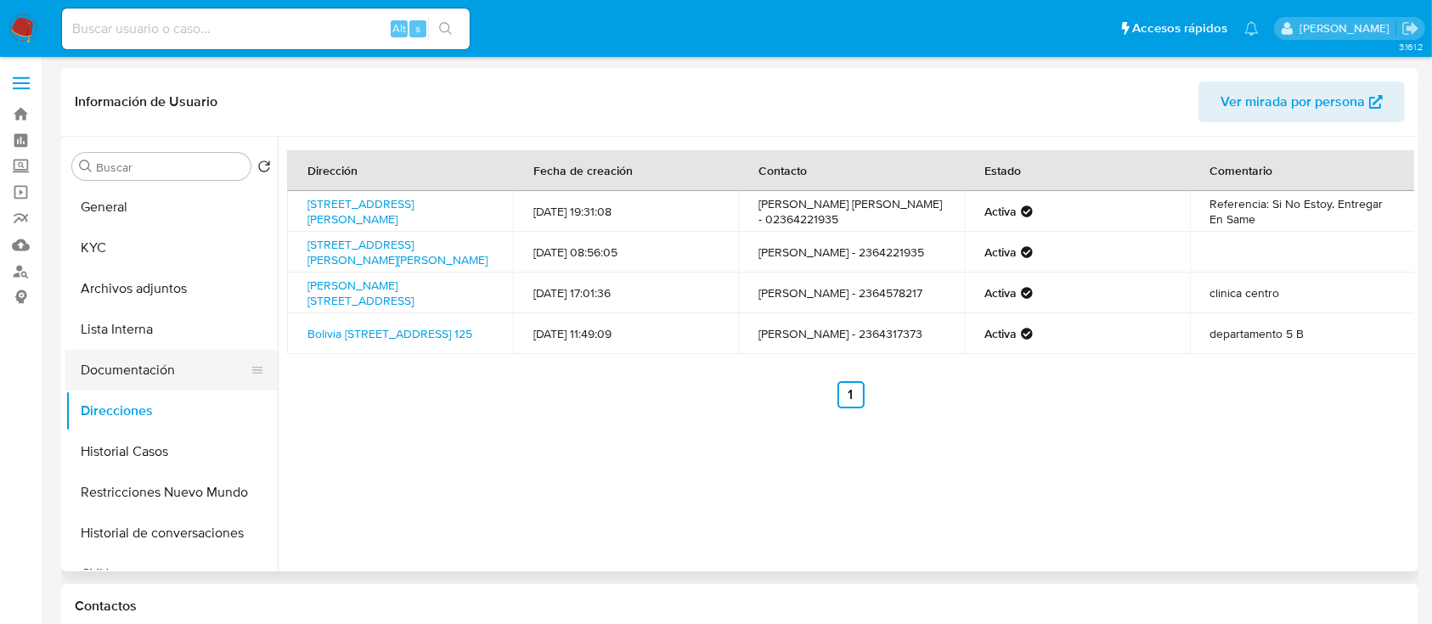
click at [155, 352] on button "Documentación" at bounding box center [164, 370] width 199 height 41
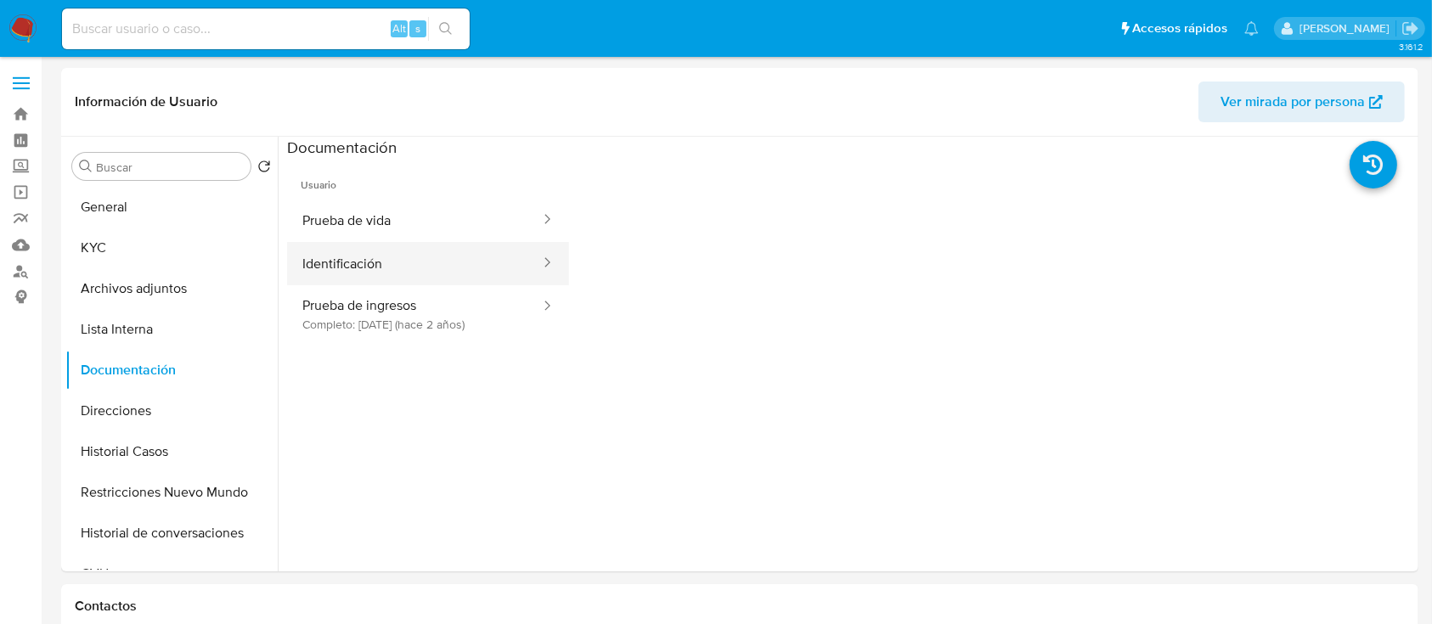
click at [392, 251] on button "Identificación" at bounding box center [414, 263] width 255 height 43
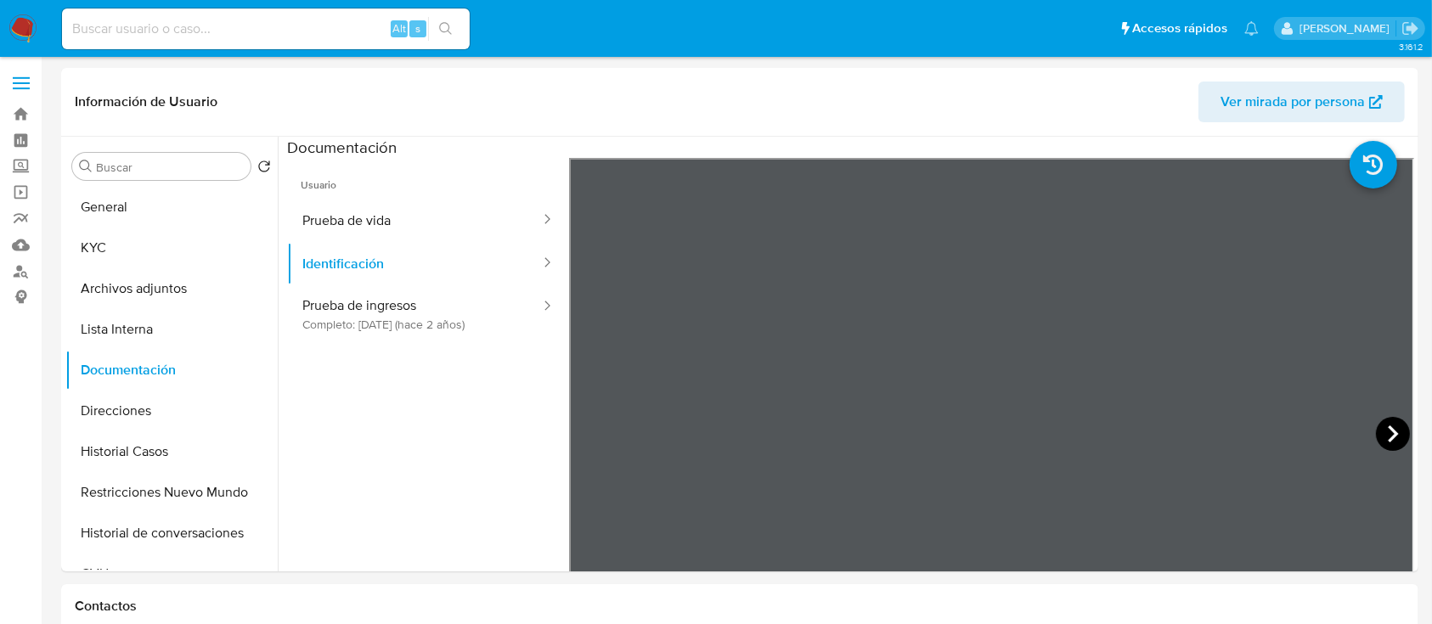
click at [1383, 432] on icon at bounding box center [1393, 434] width 34 height 34
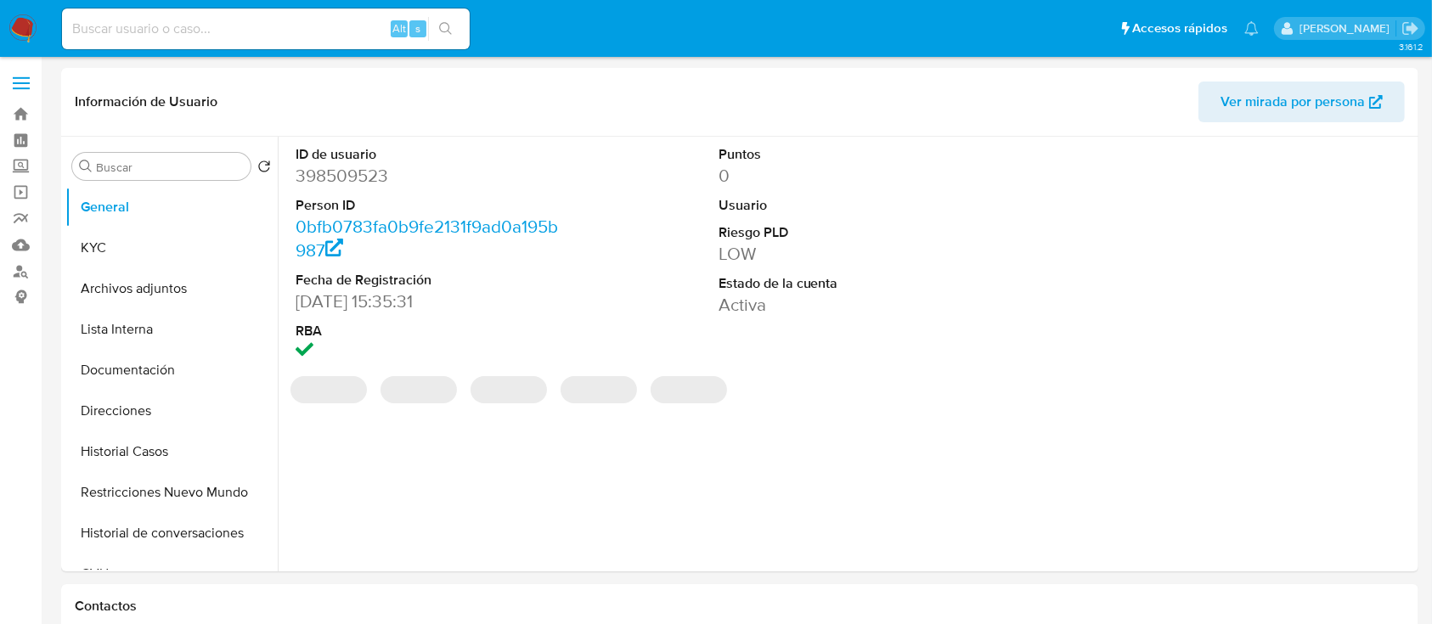
select select "10"
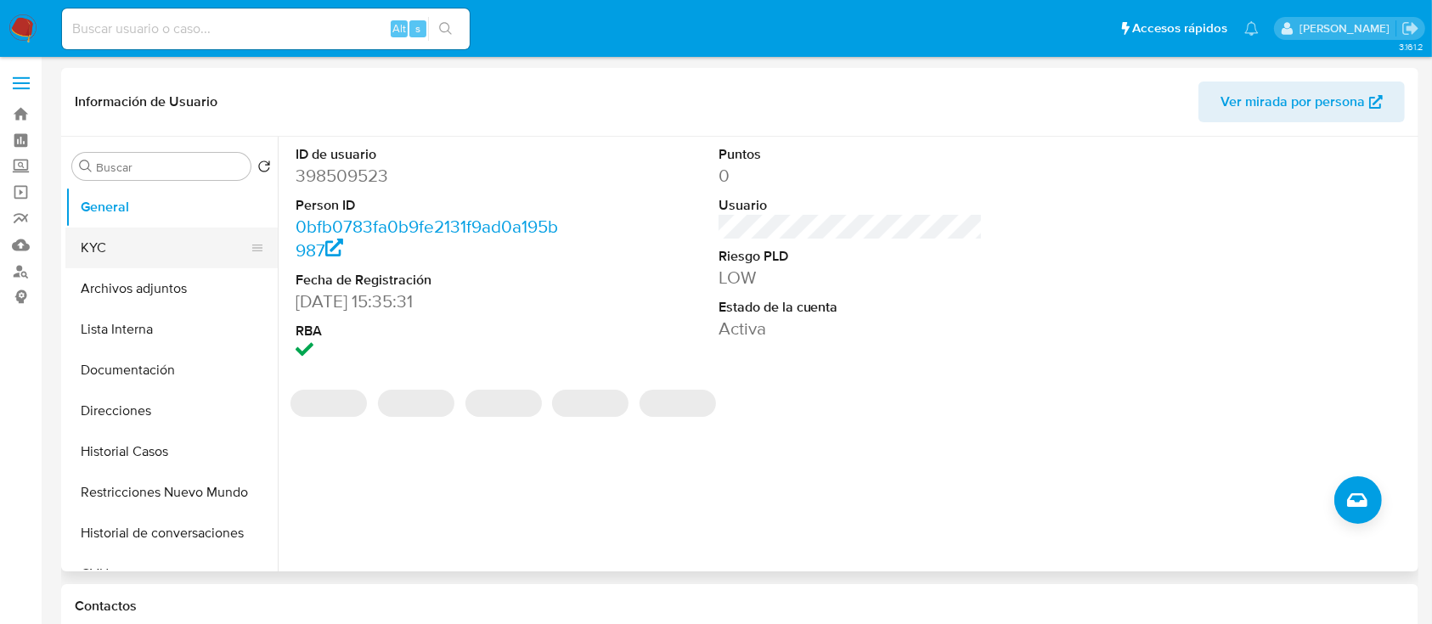
click at [138, 258] on button "KYC" at bounding box center [164, 248] width 199 height 41
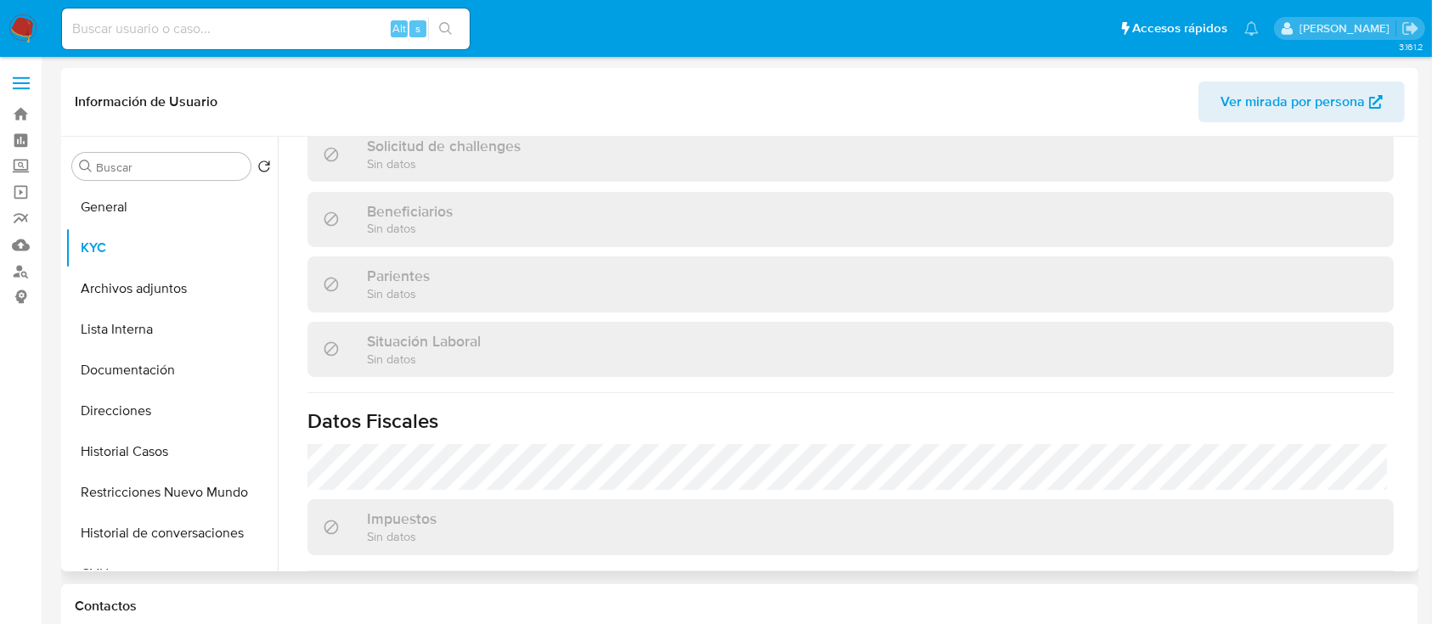
scroll to position [895, 0]
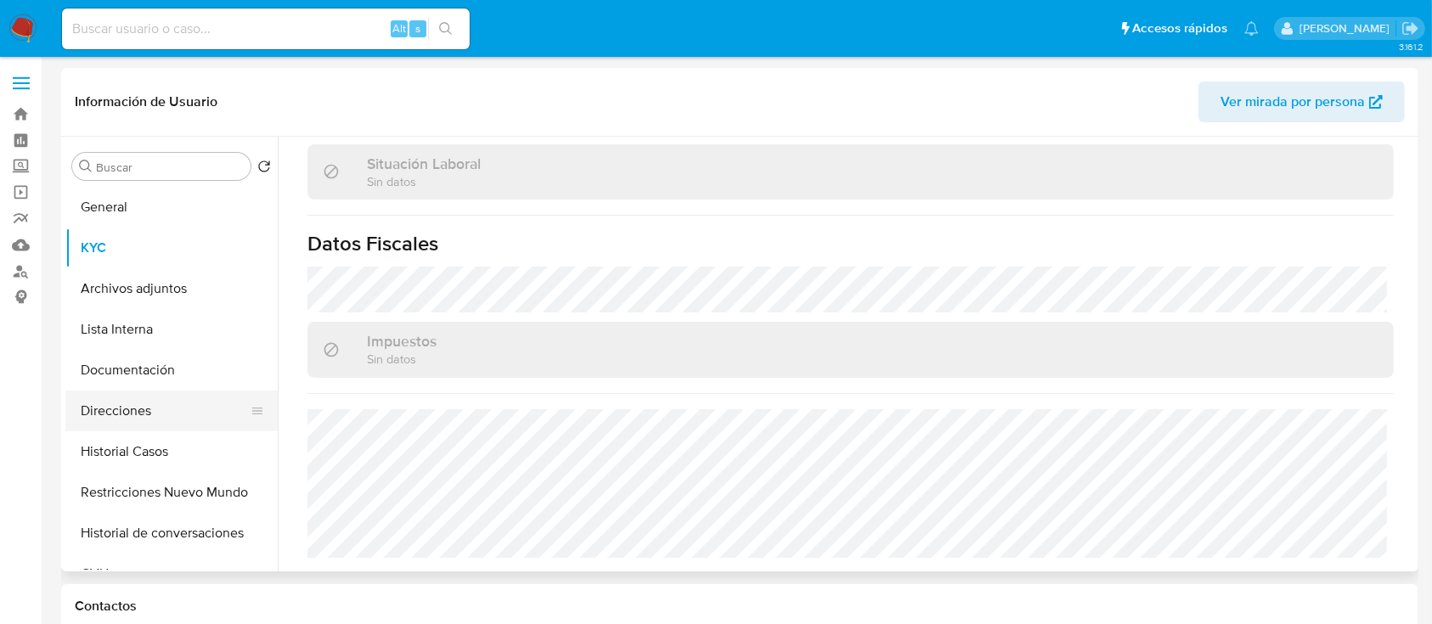
click at [143, 404] on button "Direcciones" at bounding box center [164, 411] width 199 height 41
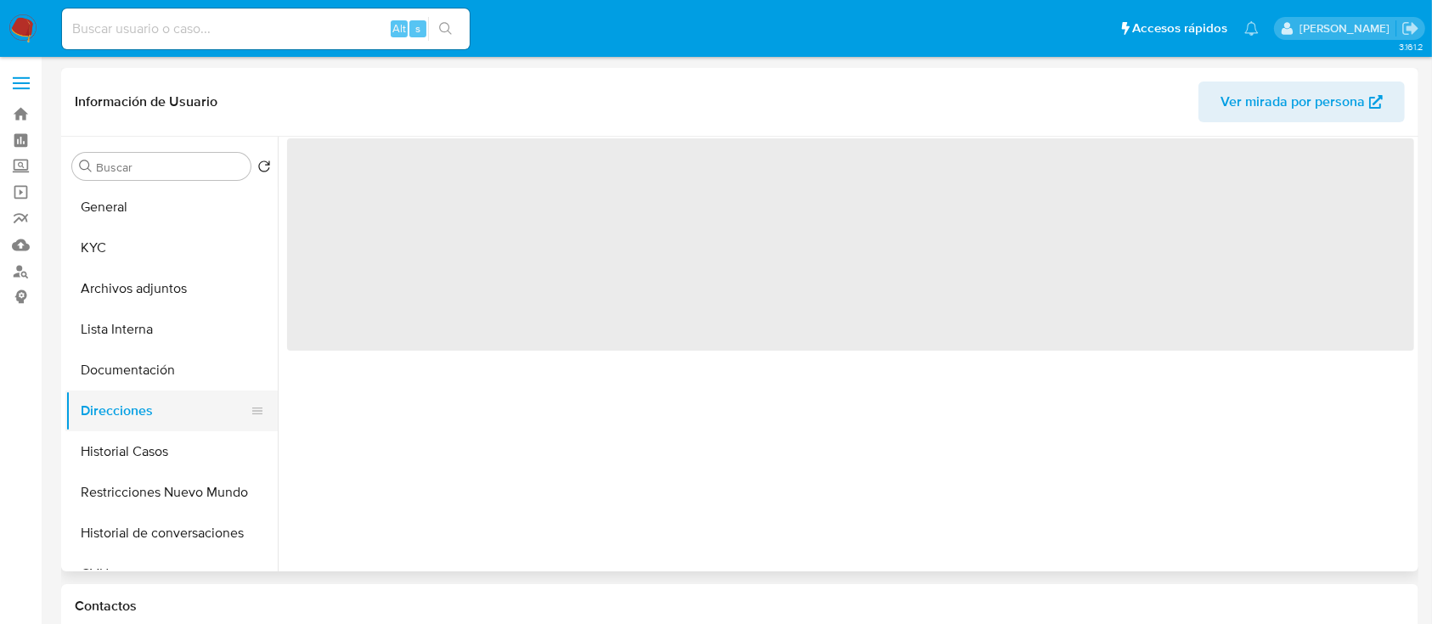
scroll to position [0, 0]
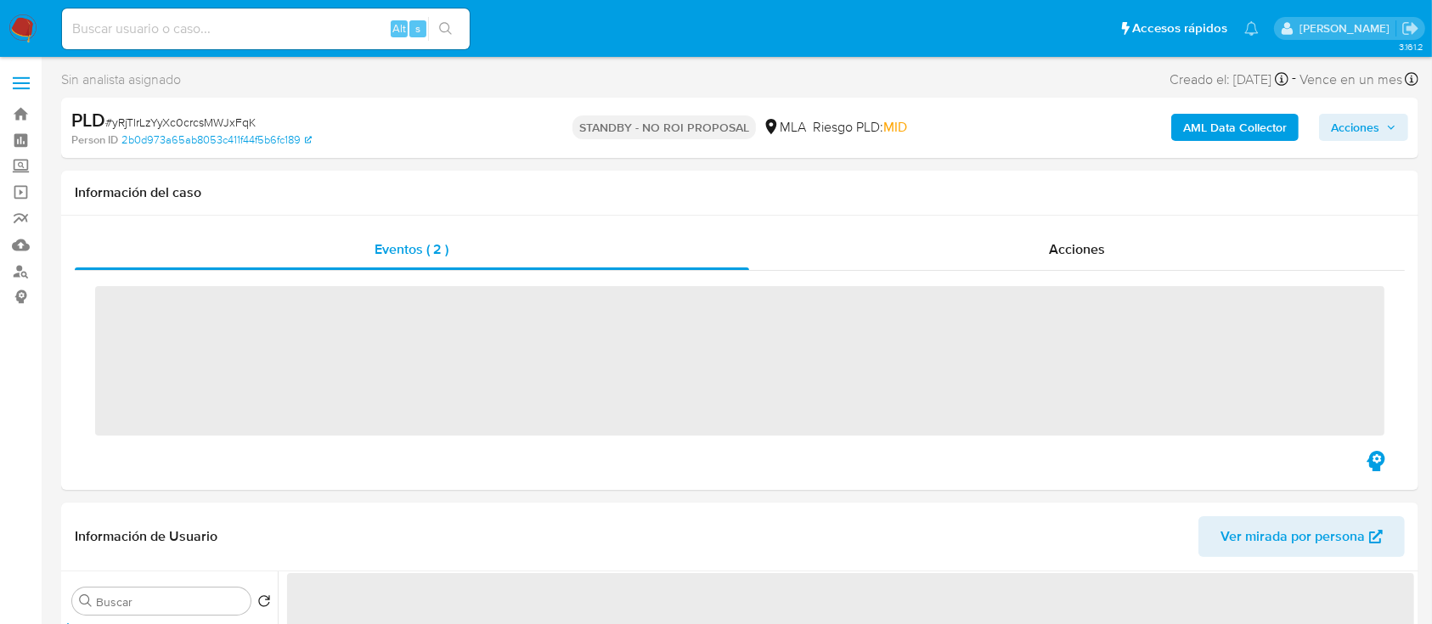
click at [20, 29] on img at bounding box center [22, 28] width 29 height 29
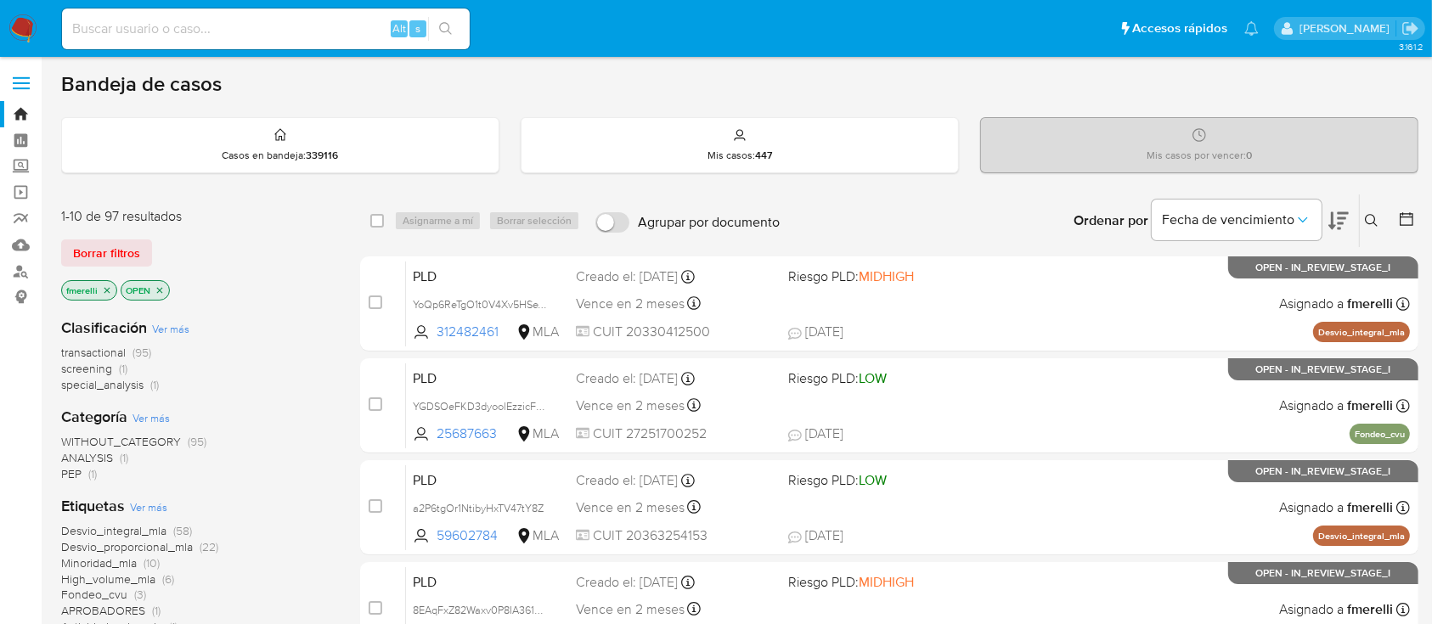
click at [204, 37] on input at bounding box center [266, 29] width 408 height 22
paste input "t8NfFkmChRymSU8TBEa6u984"
type input "t8NfFkmChRymSU8TBEa6u984"
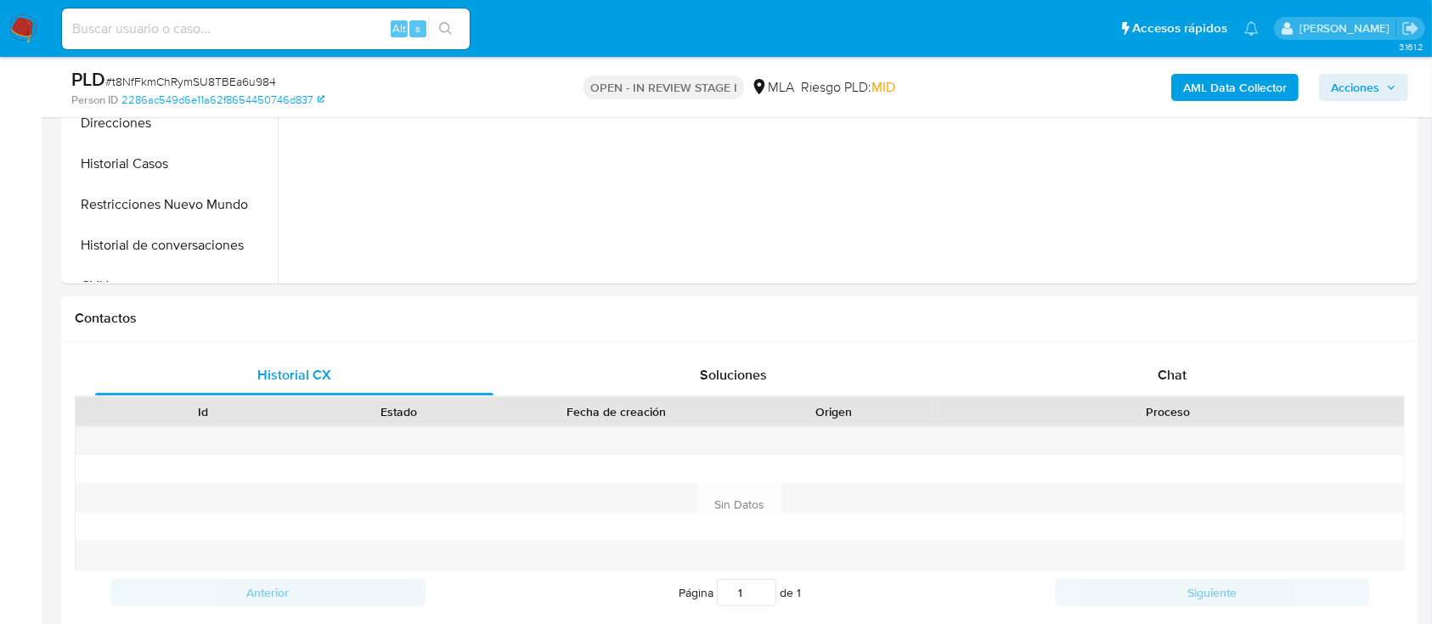
scroll to position [593, 0]
click at [1041, 385] on div "Chat" at bounding box center [1173, 374] width 398 height 41
select select "10"
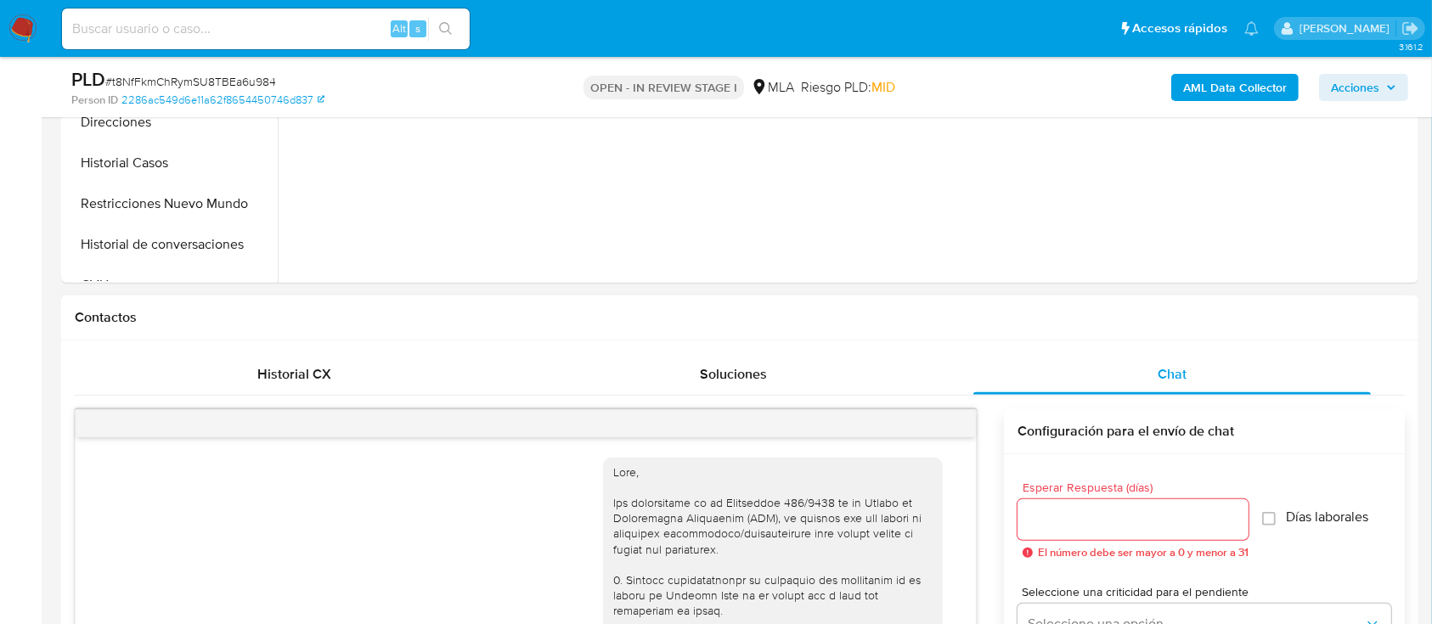
scroll to position [1687, 0]
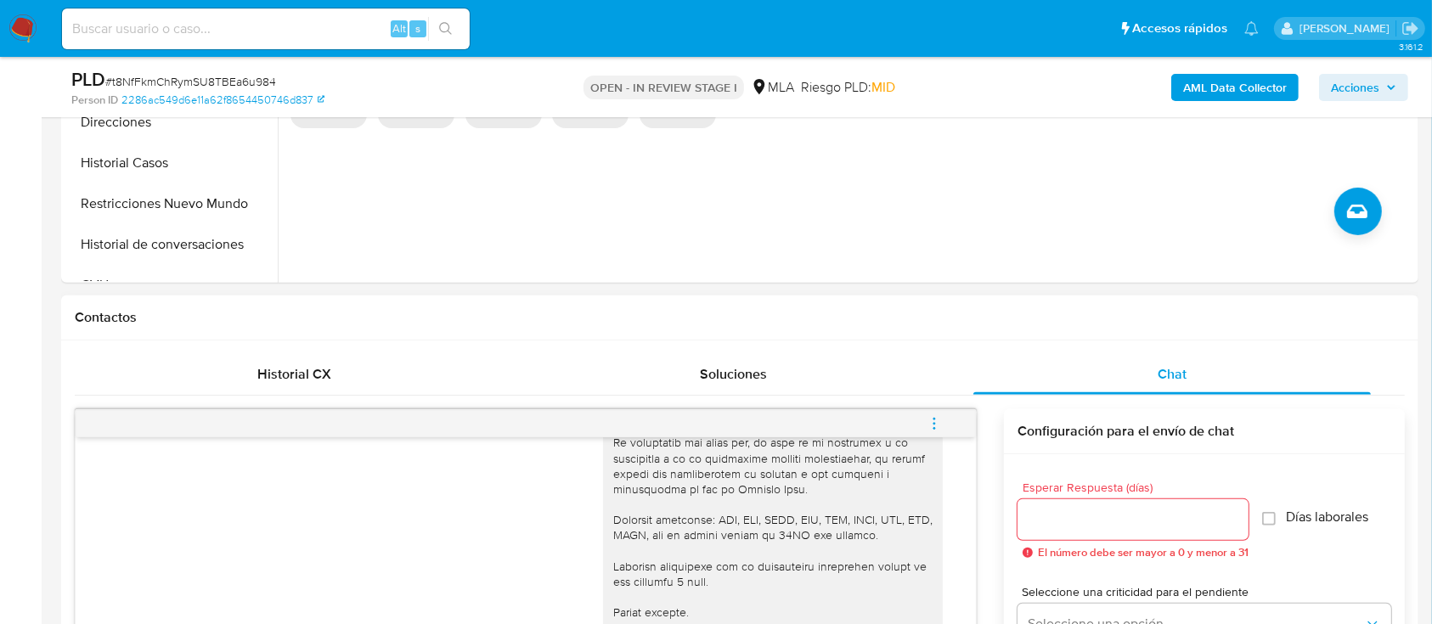
click at [939, 426] on icon "menu-action" at bounding box center [934, 423] width 15 height 15
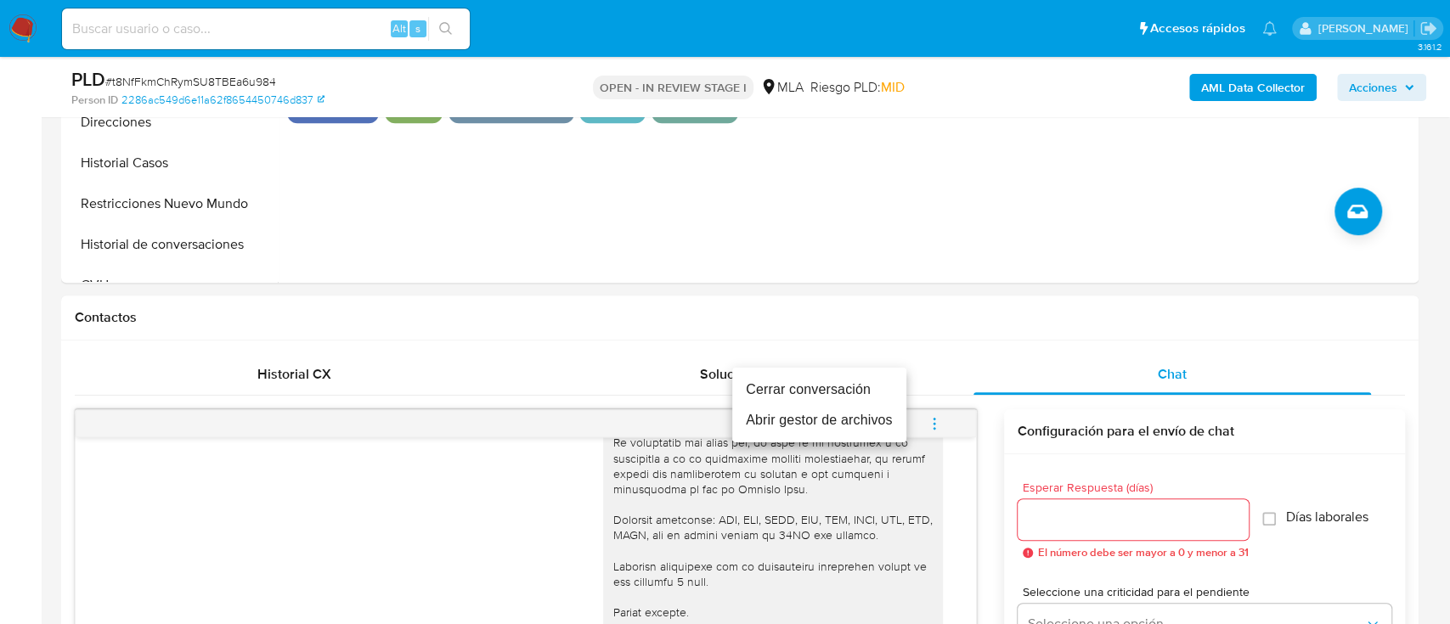
click at [817, 389] on li "Cerrar conversación" at bounding box center [819, 390] width 174 height 31
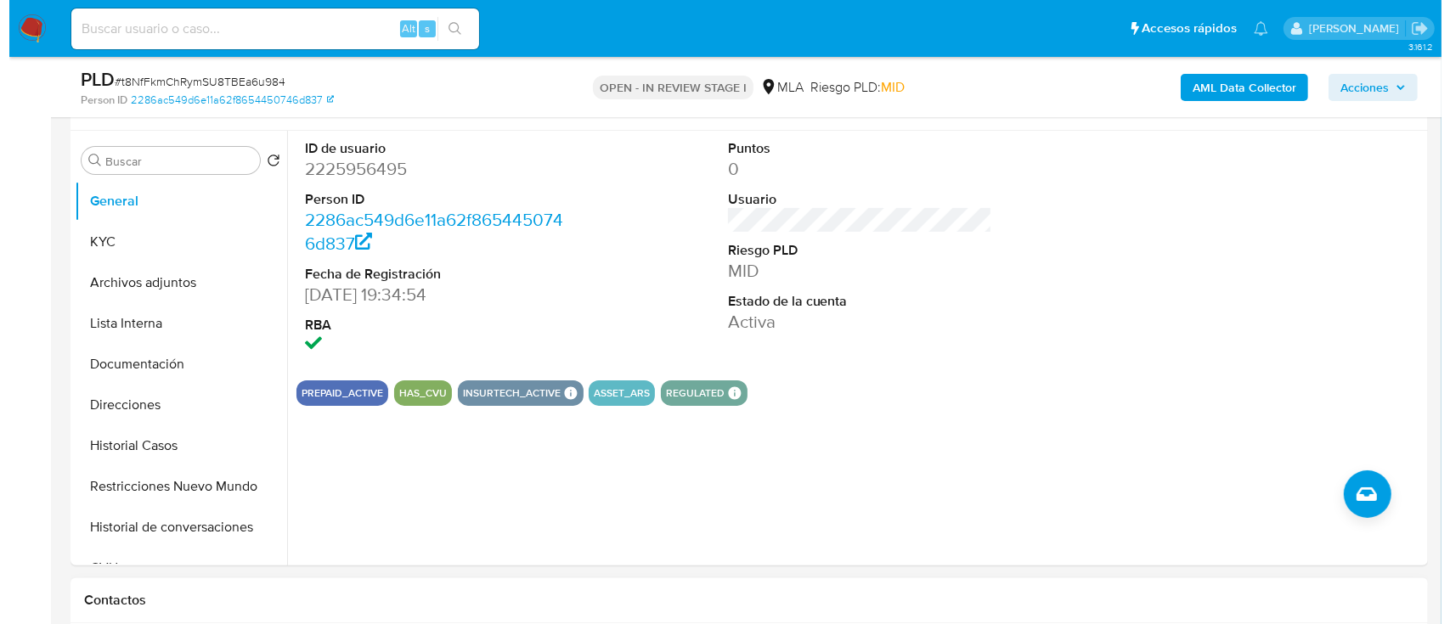
scroll to position [307, 0]
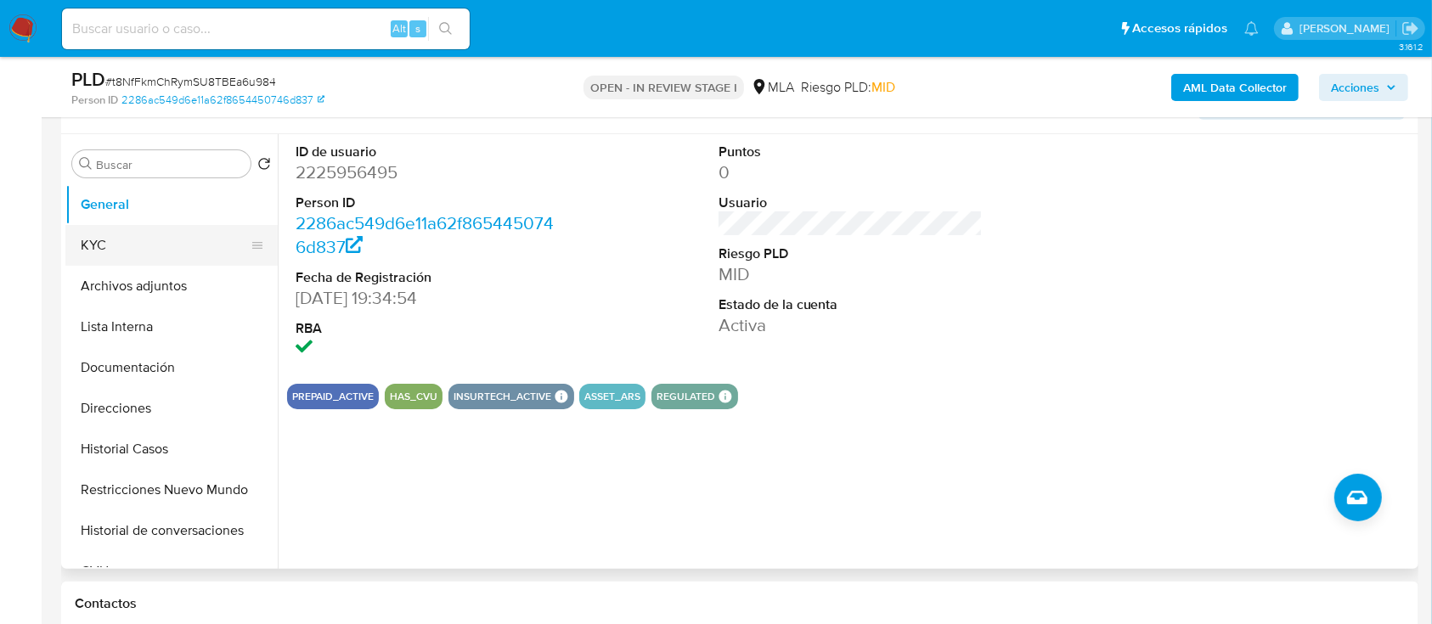
click at [138, 255] on button "KYC" at bounding box center [164, 245] width 199 height 41
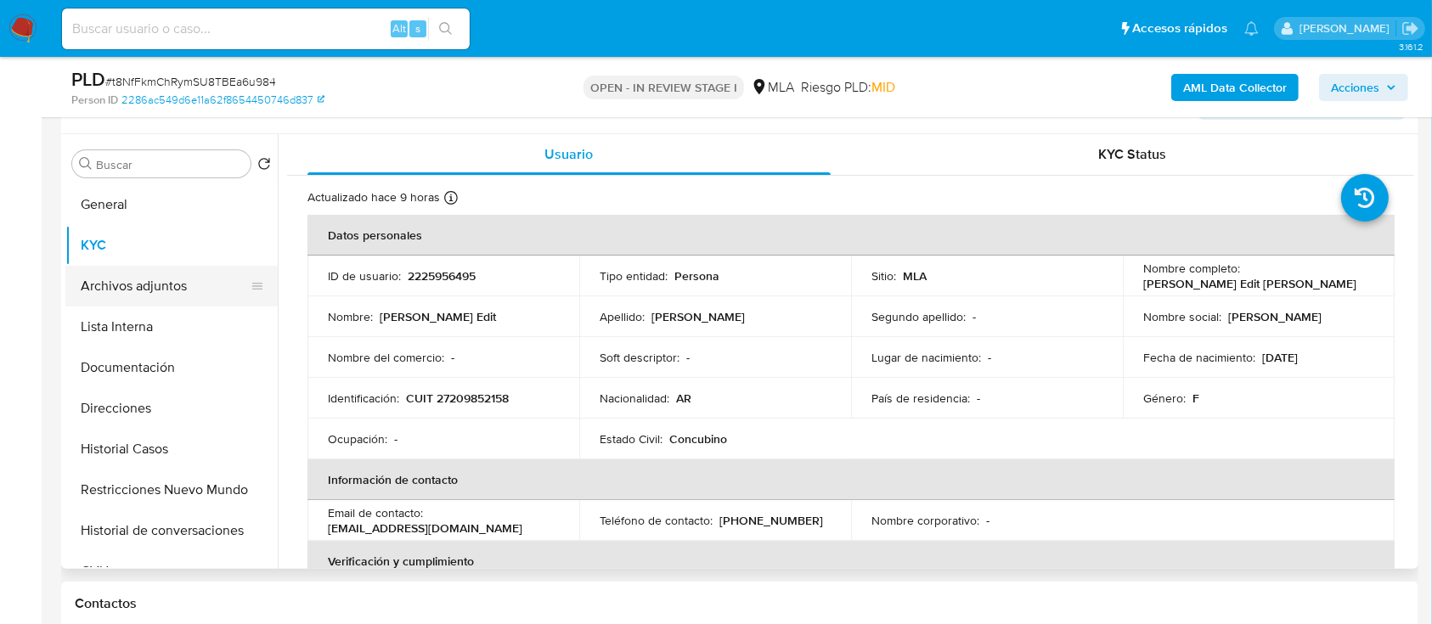
click at [163, 282] on button "Archivos adjuntos" at bounding box center [164, 286] width 199 height 41
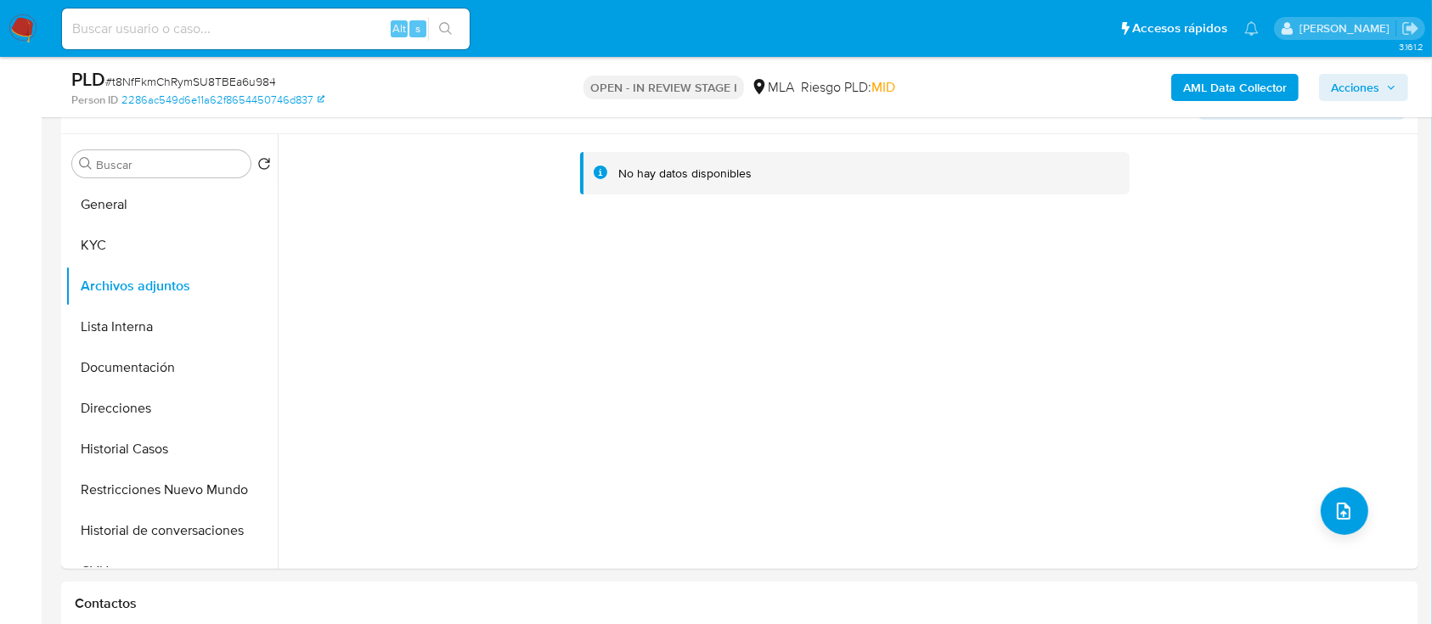
click at [1223, 93] on b "AML Data Collector" at bounding box center [1235, 87] width 104 height 27
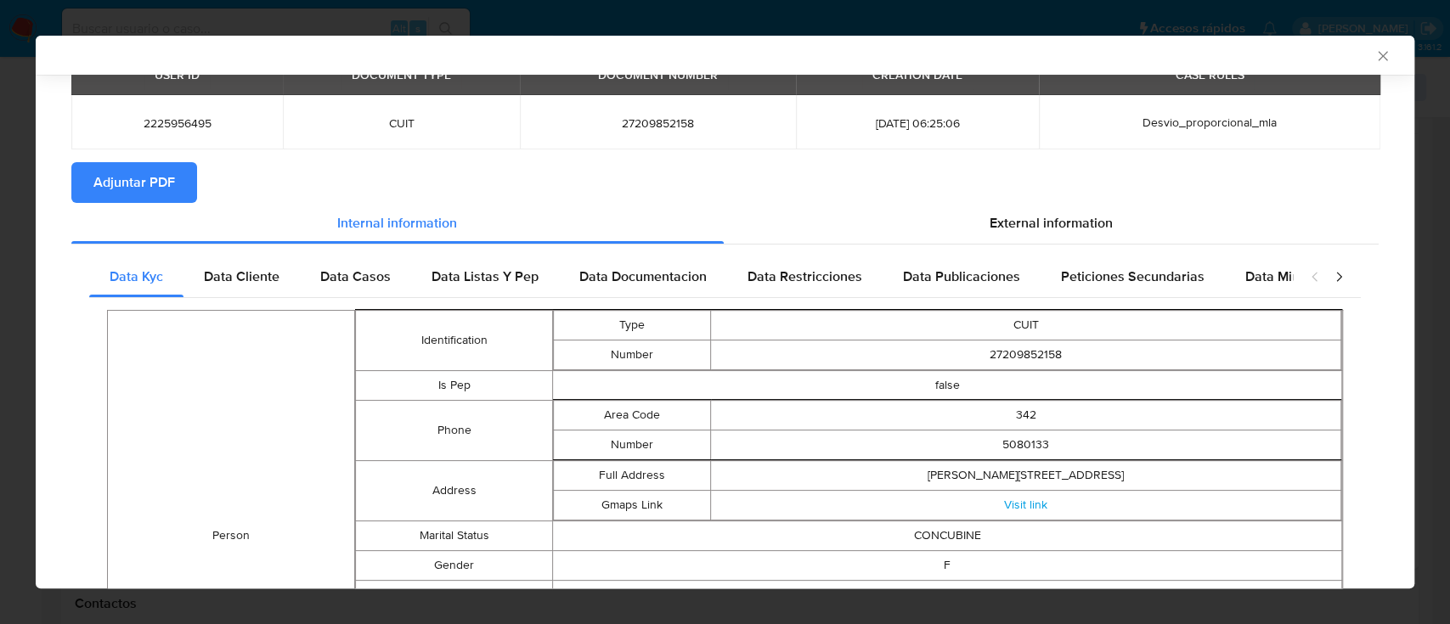
scroll to position [76, 0]
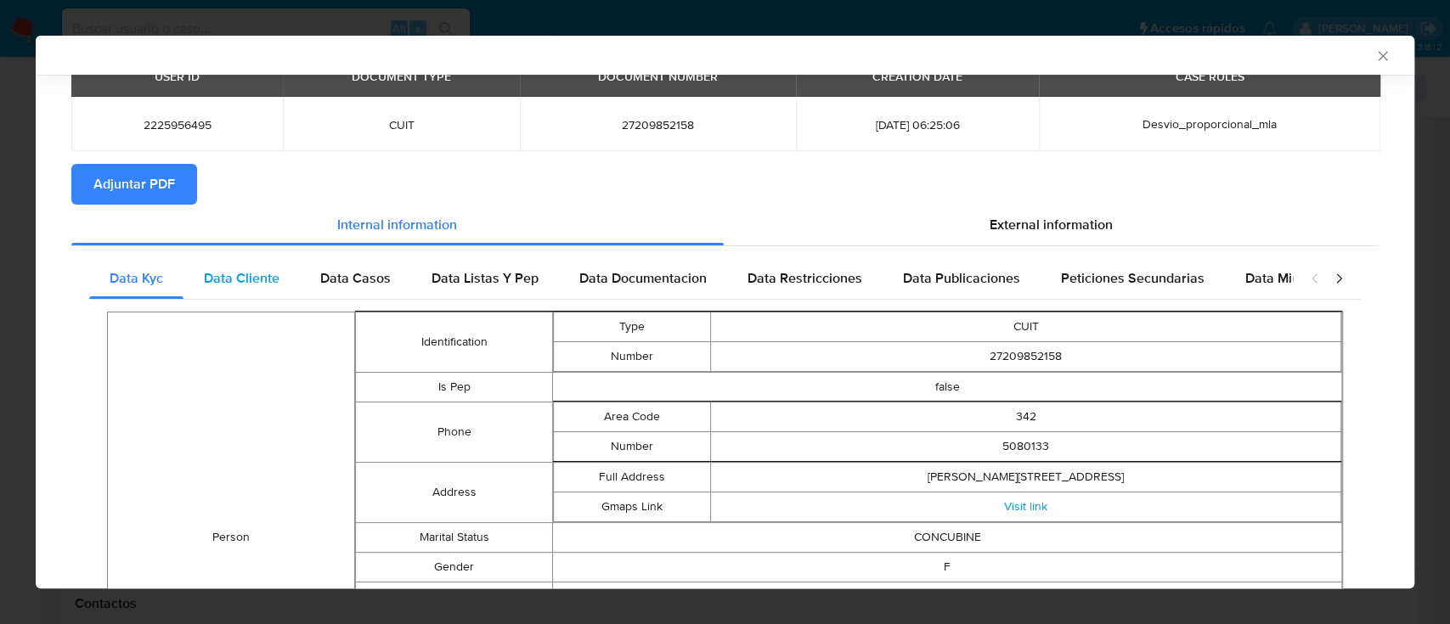
click at [264, 262] on div "Data Cliente" at bounding box center [242, 278] width 116 height 41
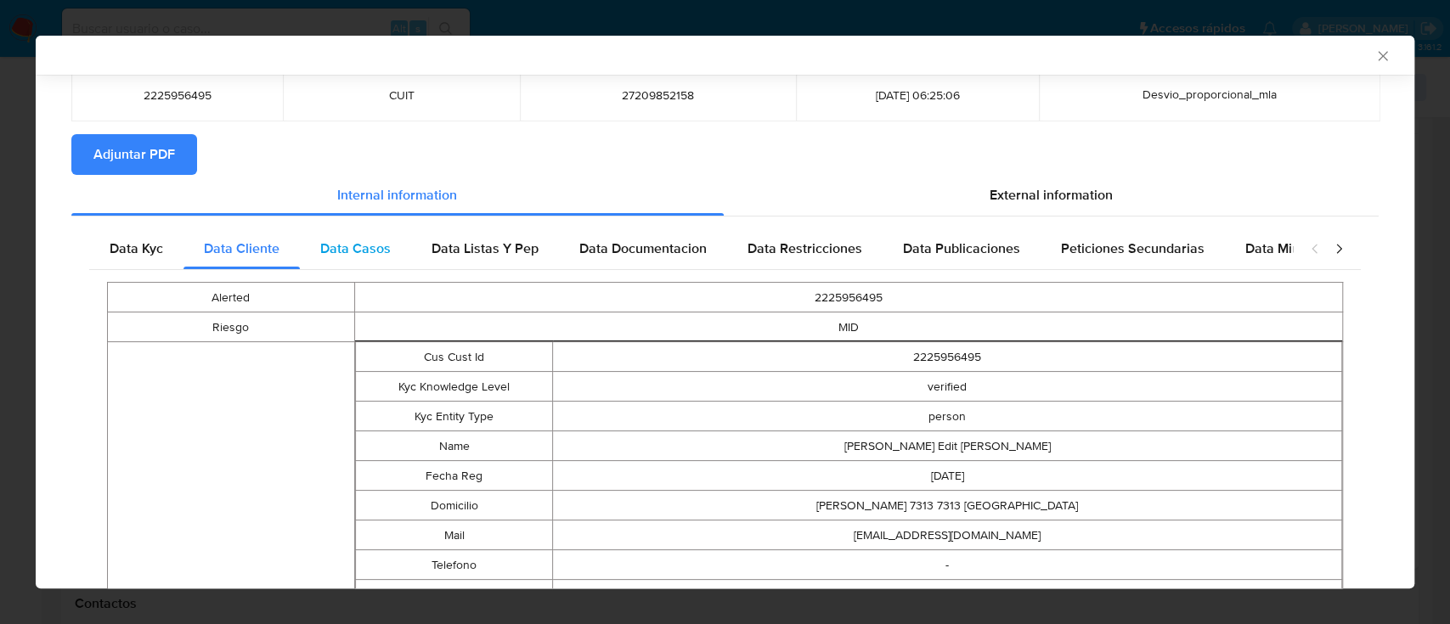
click at [381, 242] on span "Data Casos" at bounding box center [355, 249] width 71 height 20
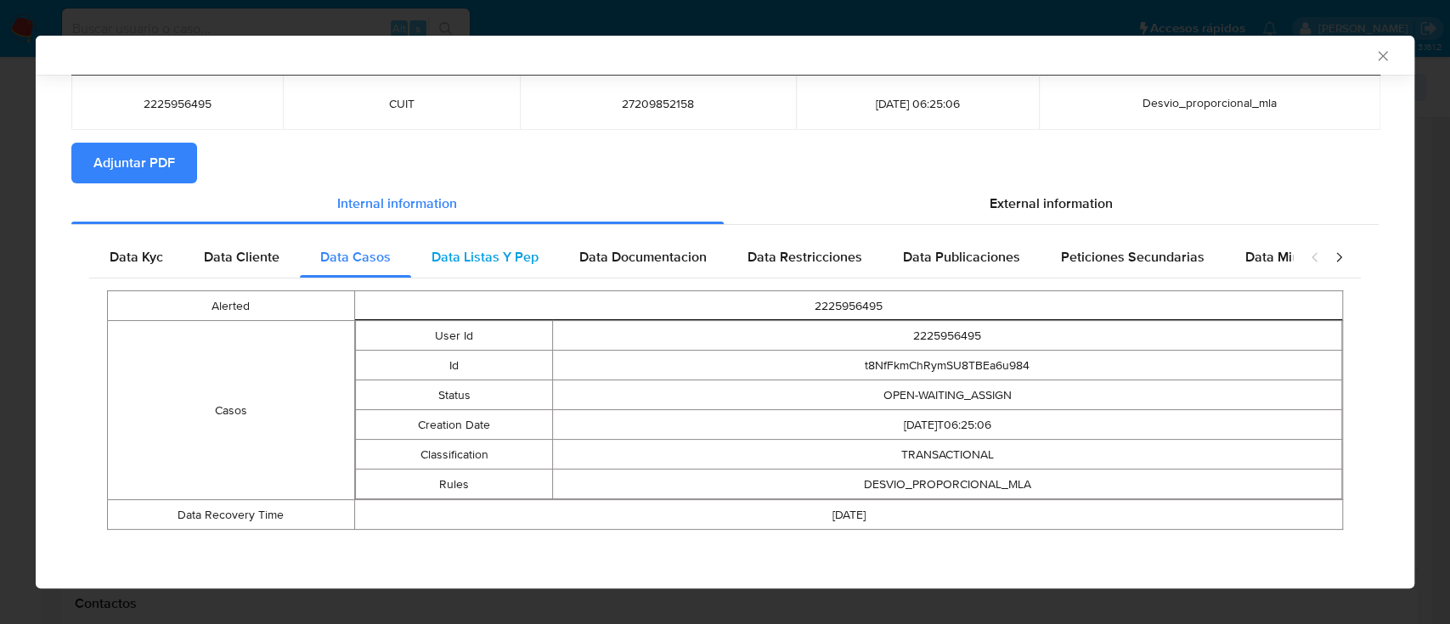
click at [511, 267] on div "Data Listas Y Pep" at bounding box center [485, 257] width 148 height 41
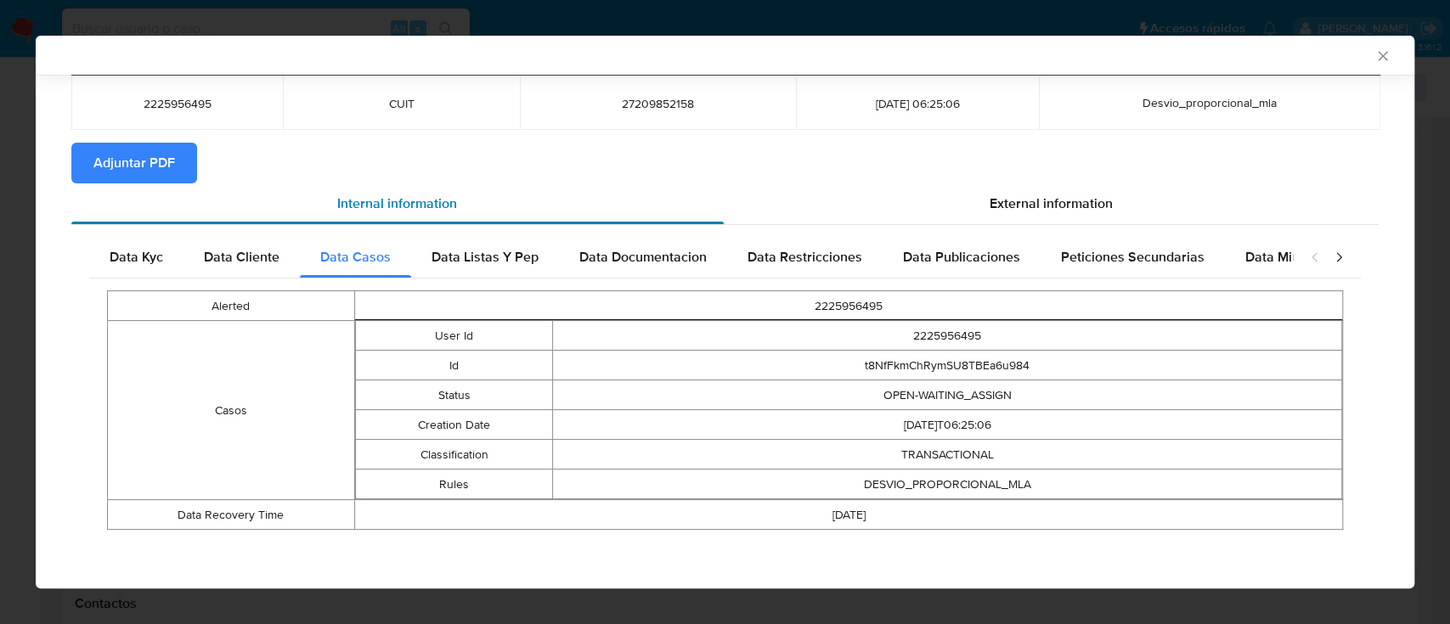
scroll to position [0, 0]
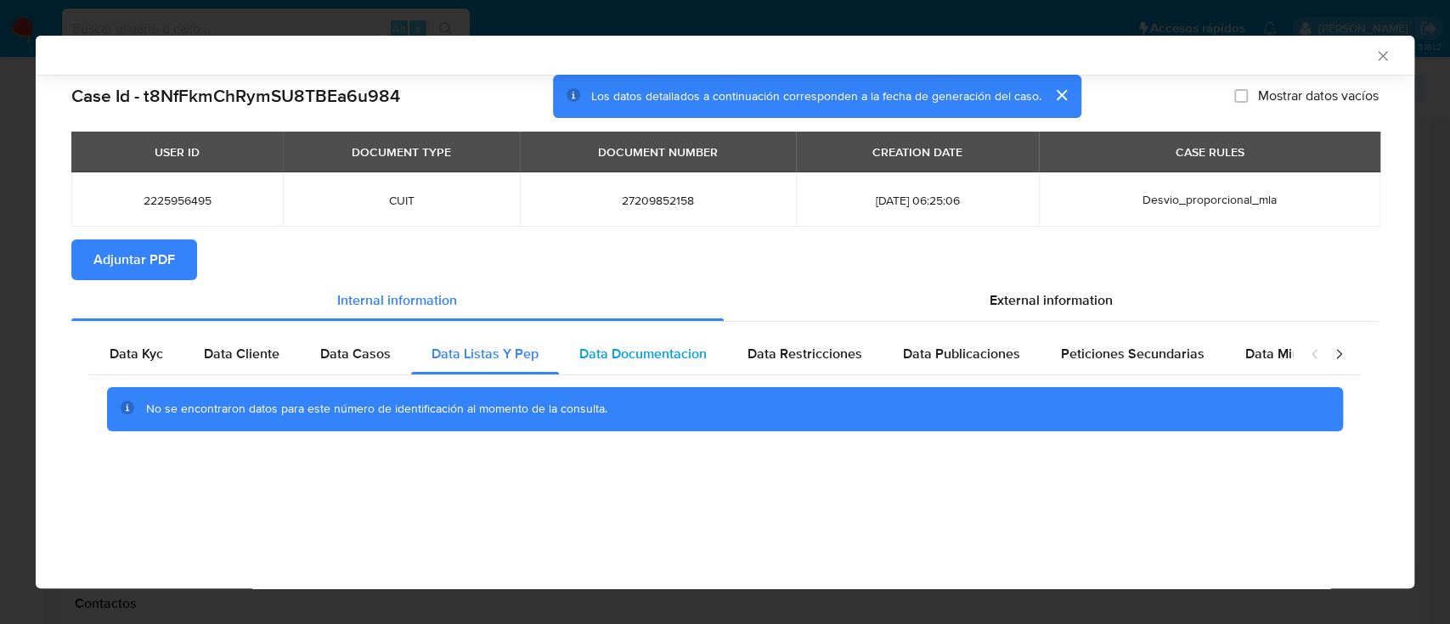
click at [675, 360] on span "Data Documentacion" at bounding box center [642, 354] width 127 height 20
click at [800, 357] on span "Data Restricciones" at bounding box center [805, 354] width 115 height 20
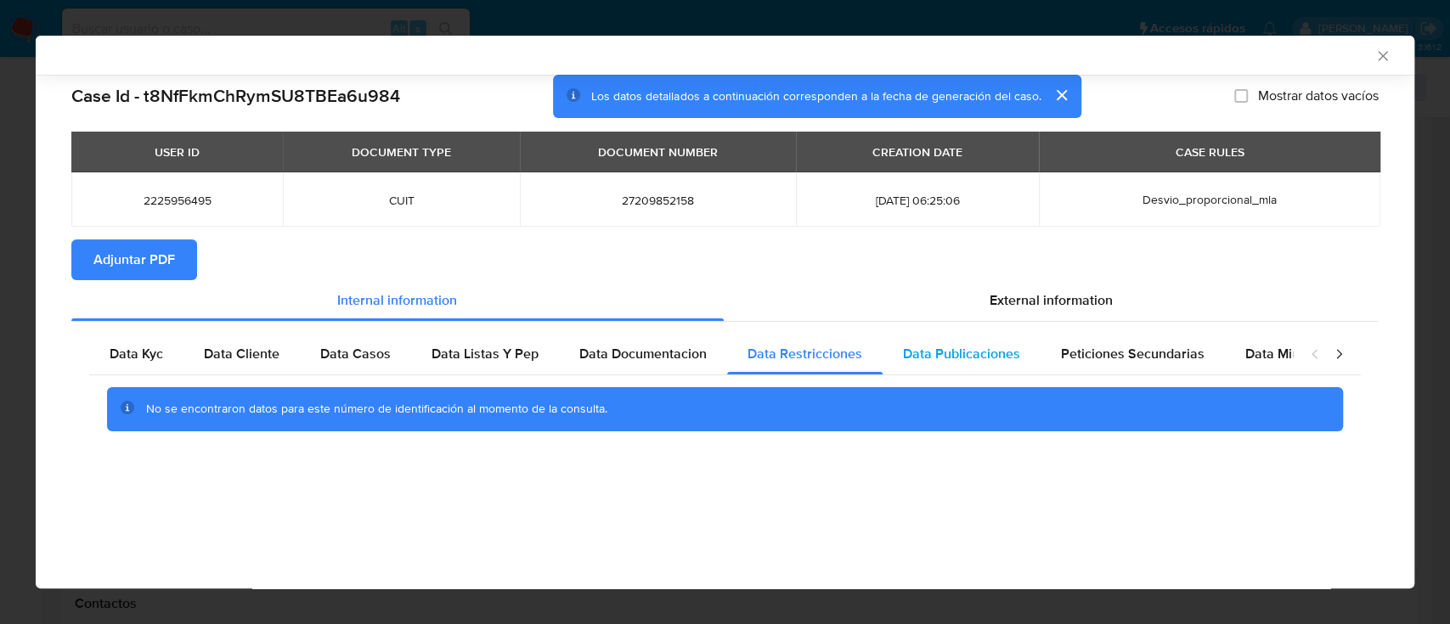
click at [965, 370] on div "Data Publicaciones" at bounding box center [962, 354] width 158 height 41
click at [1121, 362] on span "Peticiones Secundarias" at bounding box center [1133, 354] width 144 height 20
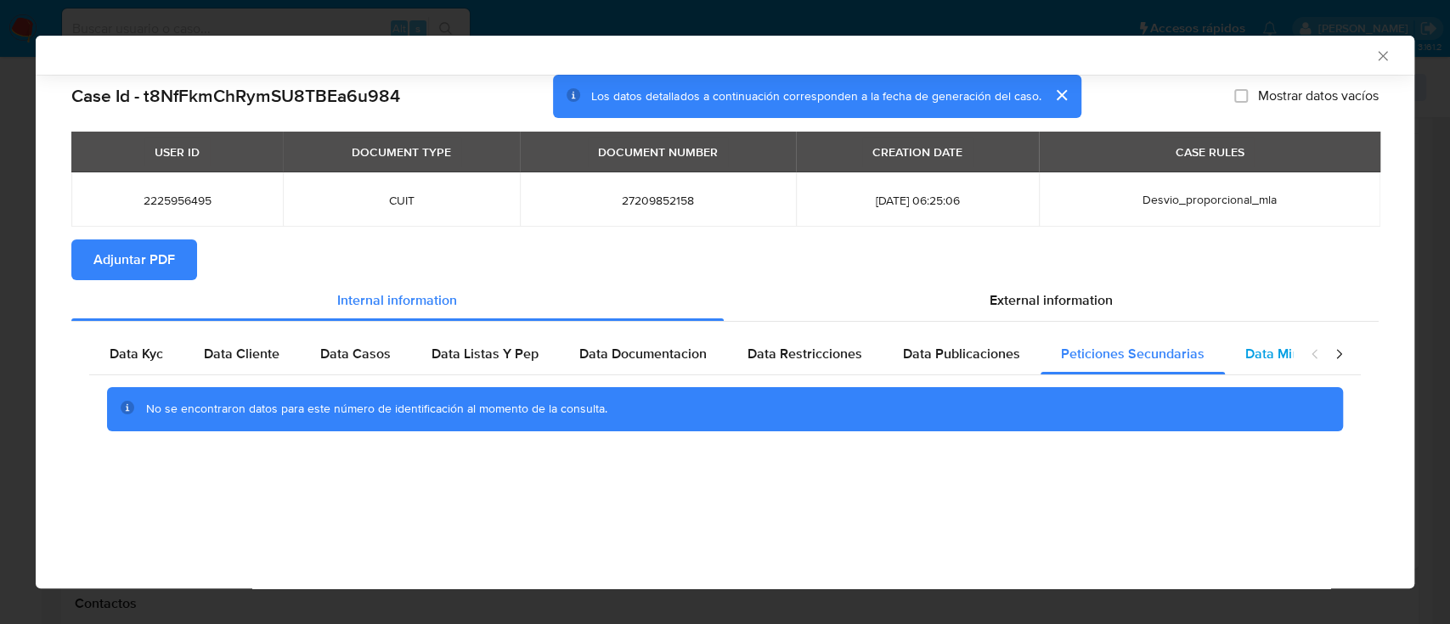
click at [1225, 370] on div "Data Minoridad" at bounding box center [1292, 354] width 134 height 41
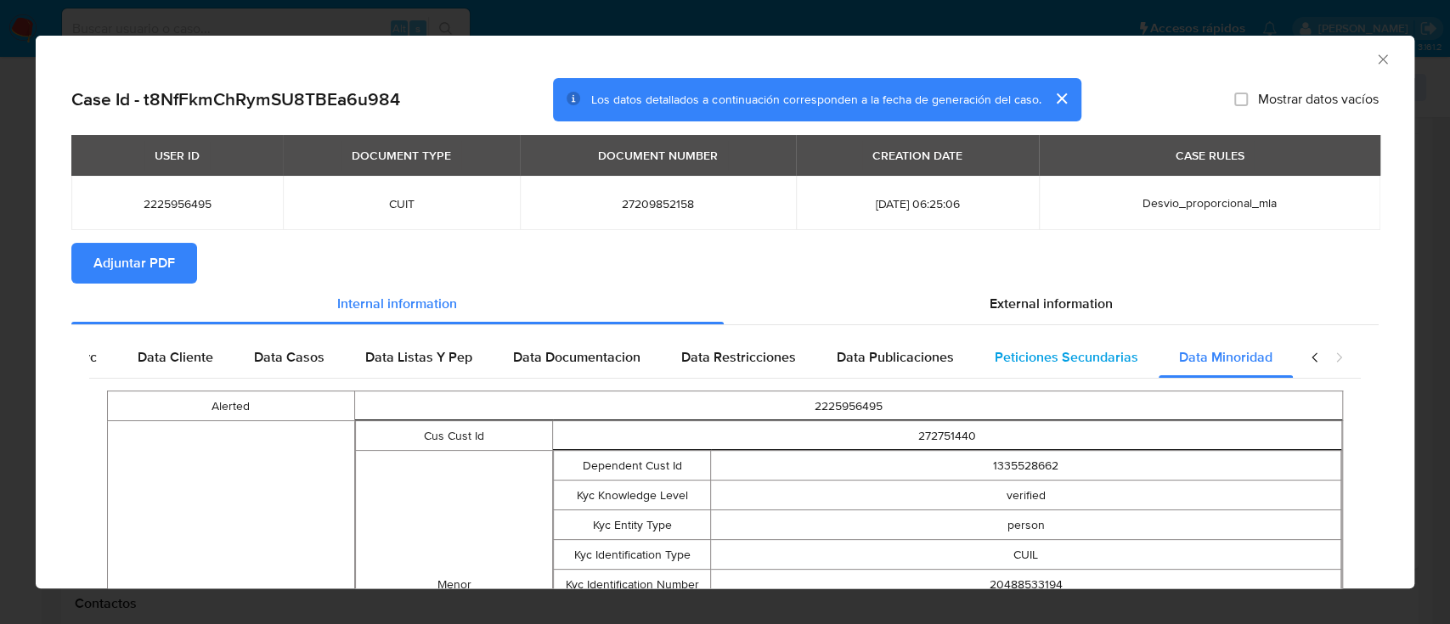
click at [1041, 337] on div "Peticiones Secundarias" at bounding box center [1066, 357] width 184 height 41
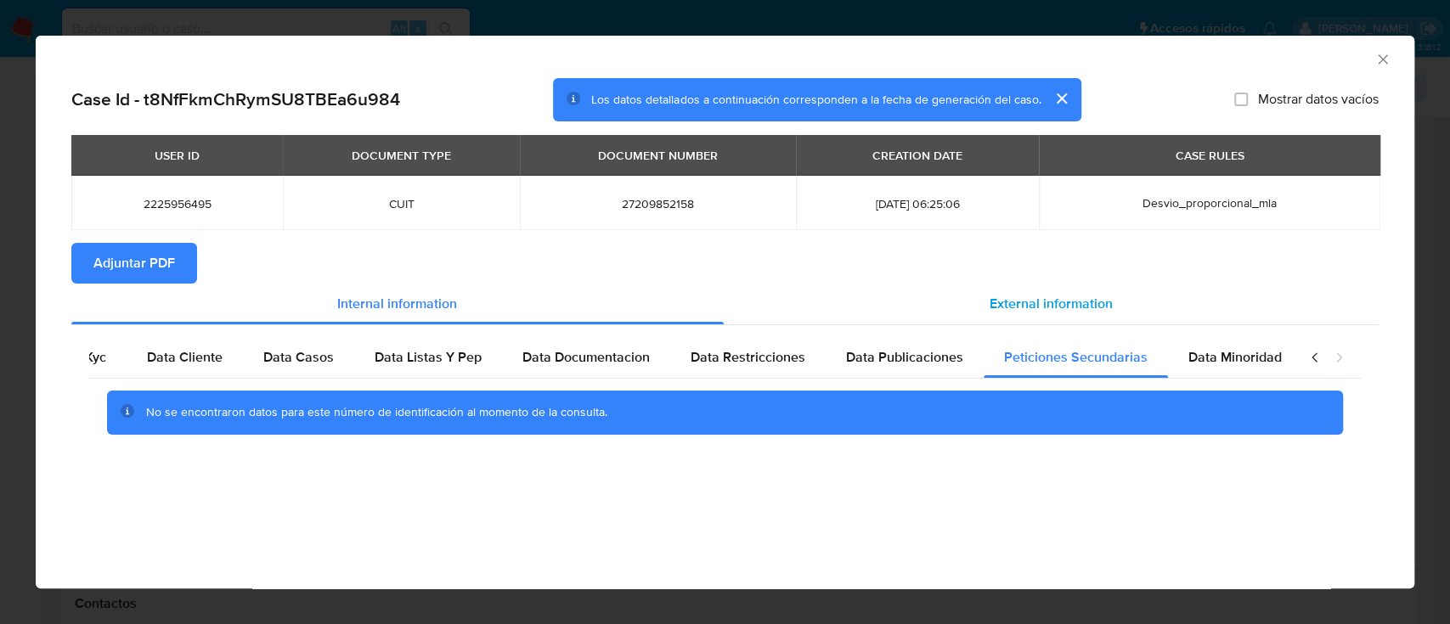
click at [1032, 308] on span "External information" at bounding box center [1051, 304] width 123 height 20
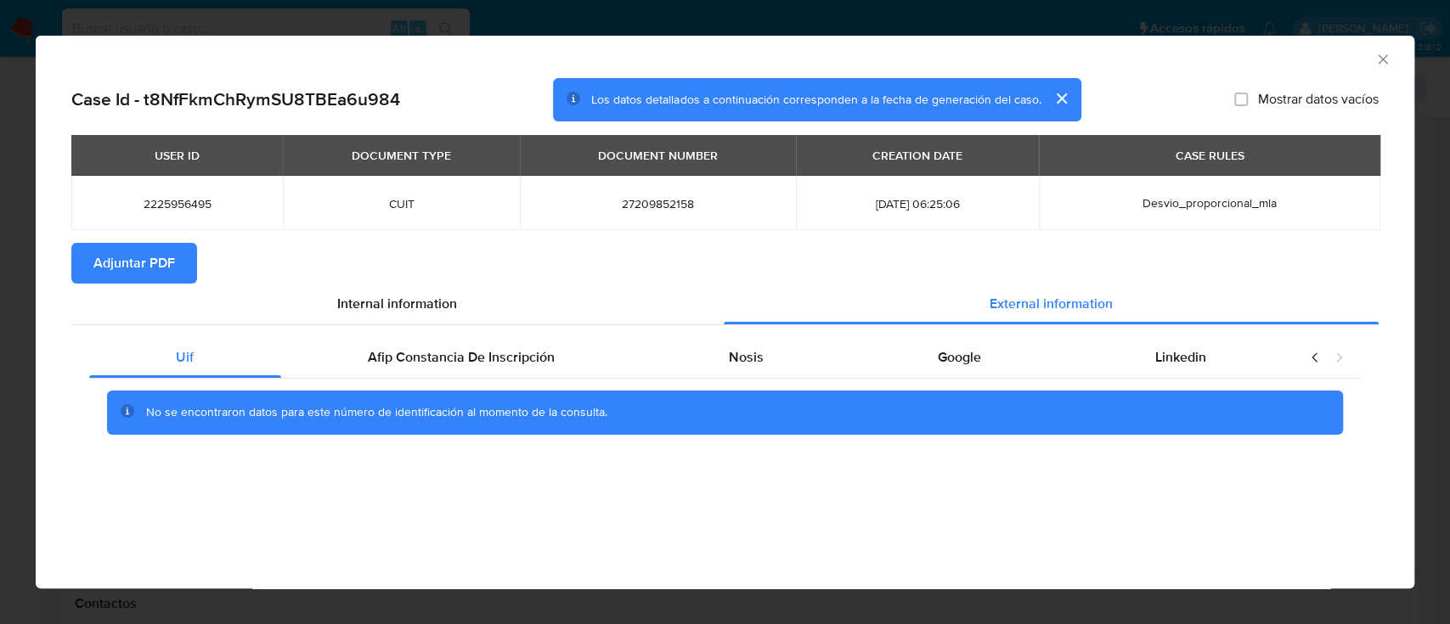
click at [490, 325] on div "Uif Afip Constancia De Inscripción Nosis Google Linkedin No se encontraron dato…" at bounding box center [725, 391] width 1308 height 133
click at [469, 368] on div "Afip Constancia De Inscripción" at bounding box center [461, 357] width 361 height 41
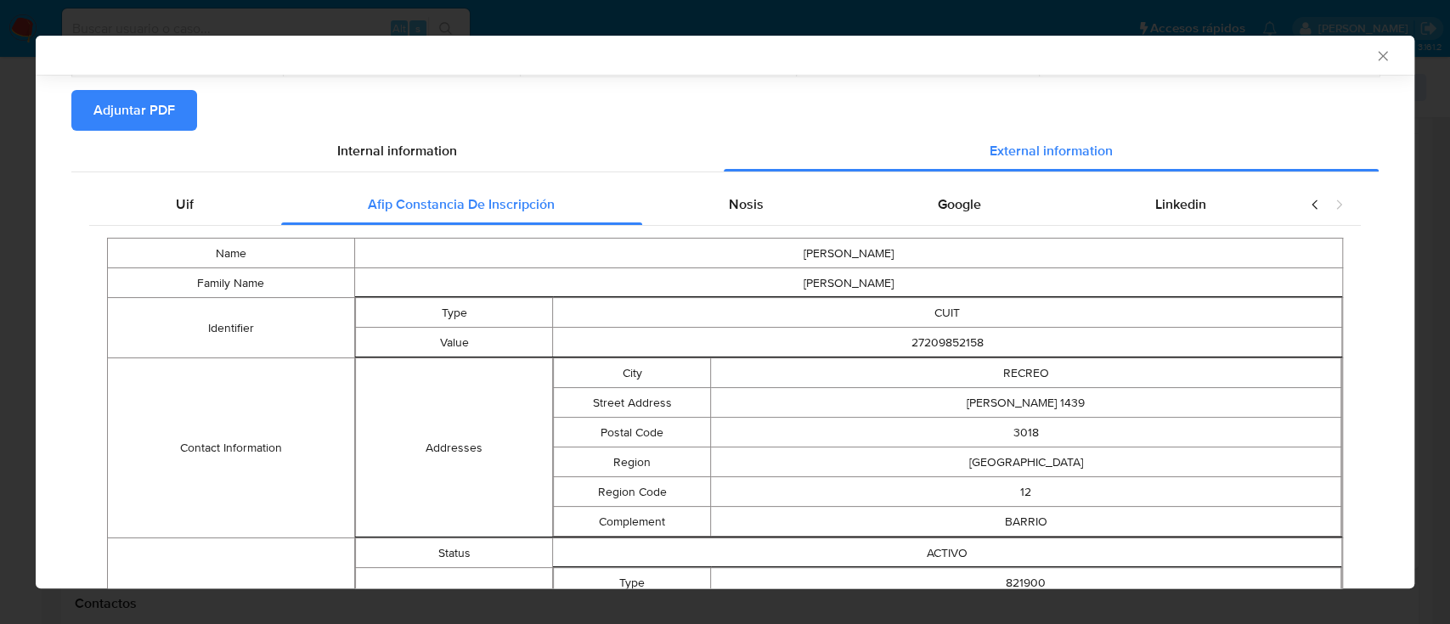
scroll to position [149, 0]
click at [716, 213] on div "Nosis" at bounding box center [746, 205] width 209 height 41
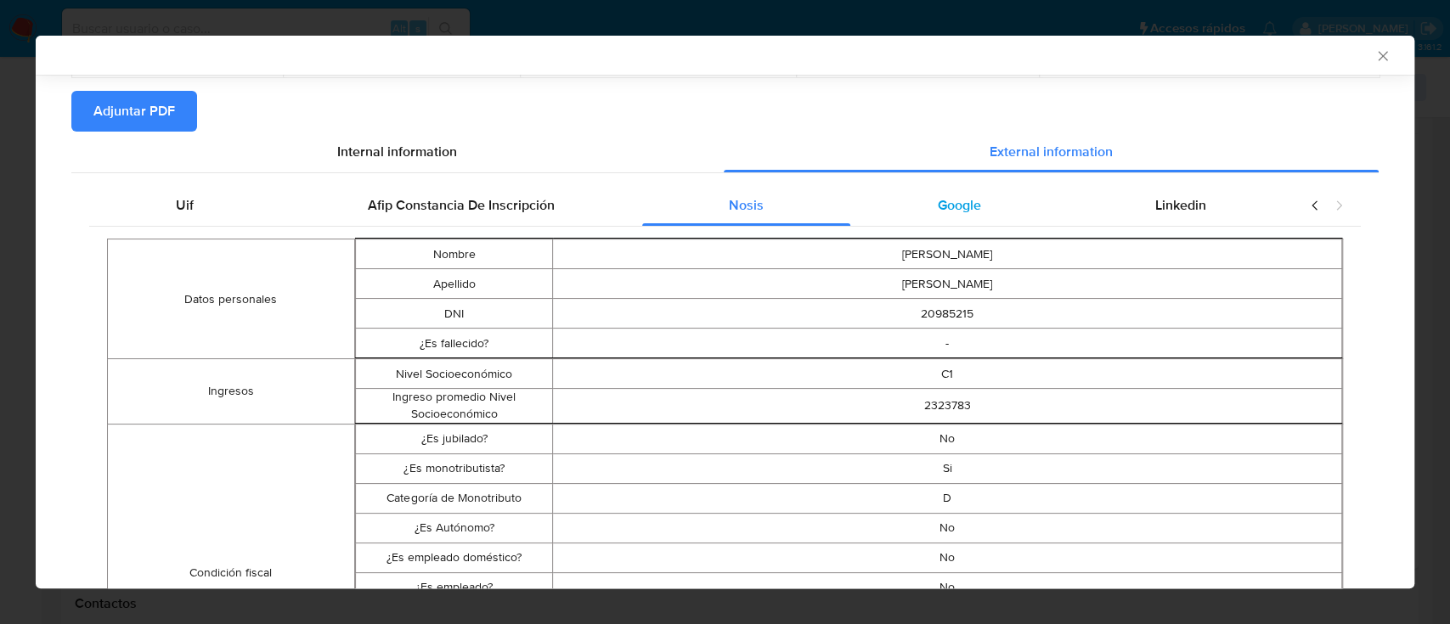
click at [967, 210] on span "Google" at bounding box center [959, 205] width 43 height 20
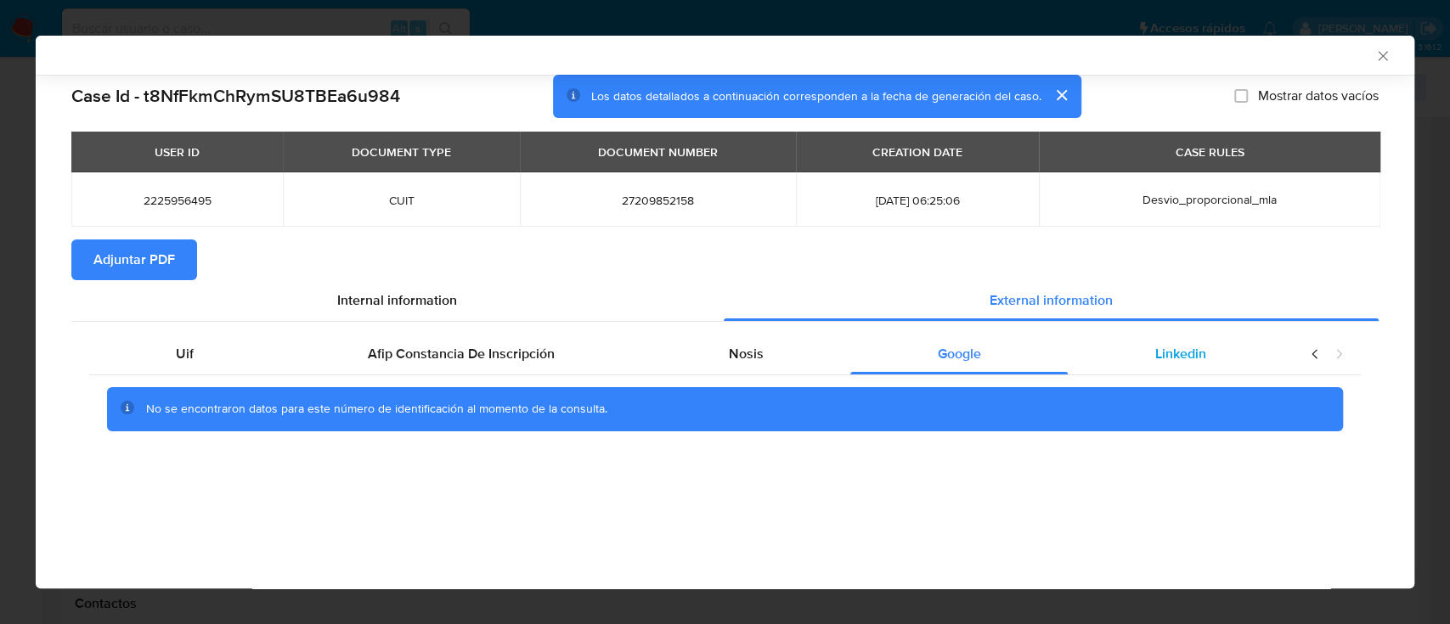
click at [1179, 364] on span "Linkedin" at bounding box center [1180, 354] width 51 height 20
click at [151, 268] on span "Adjuntar PDF" at bounding box center [134, 259] width 82 height 37
click at [1385, 46] on div "AML Data Collector" at bounding box center [725, 55] width 1379 height 39
click at [1378, 58] on icon "Cerrar ventana" at bounding box center [1383, 56] width 17 height 17
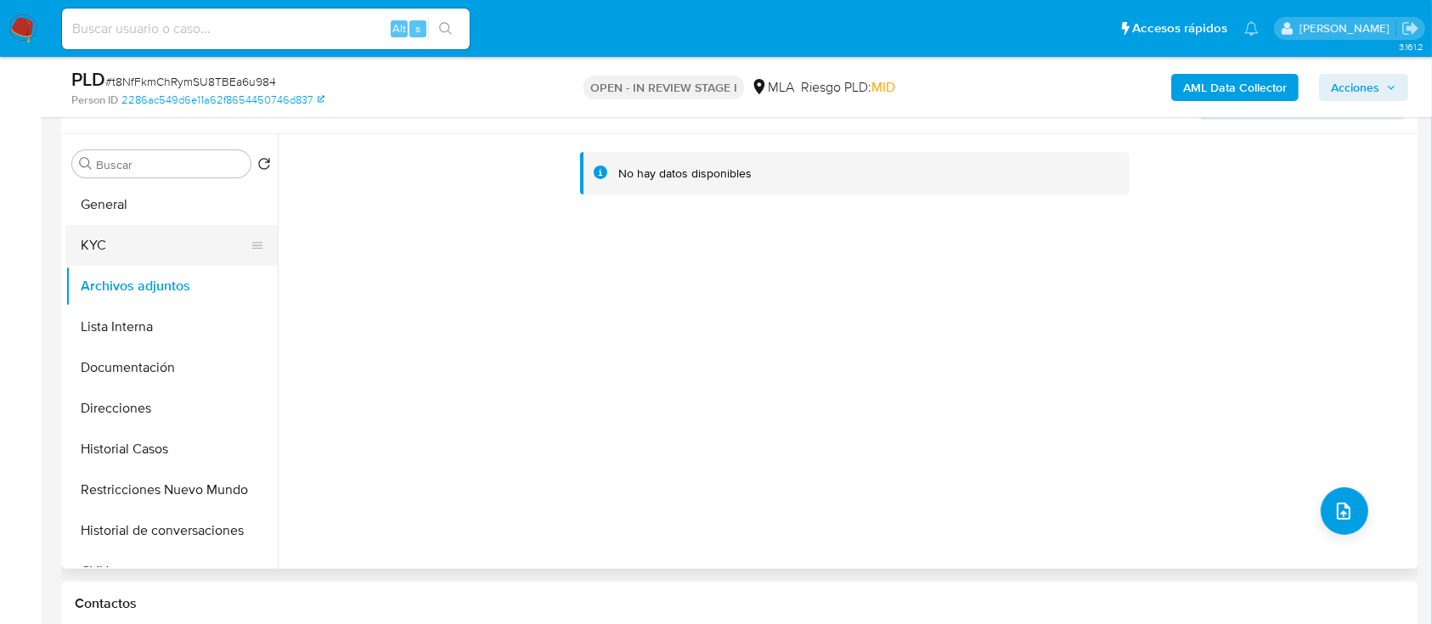
click at [105, 258] on button "KYC" at bounding box center [164, 245] width 199 height 41
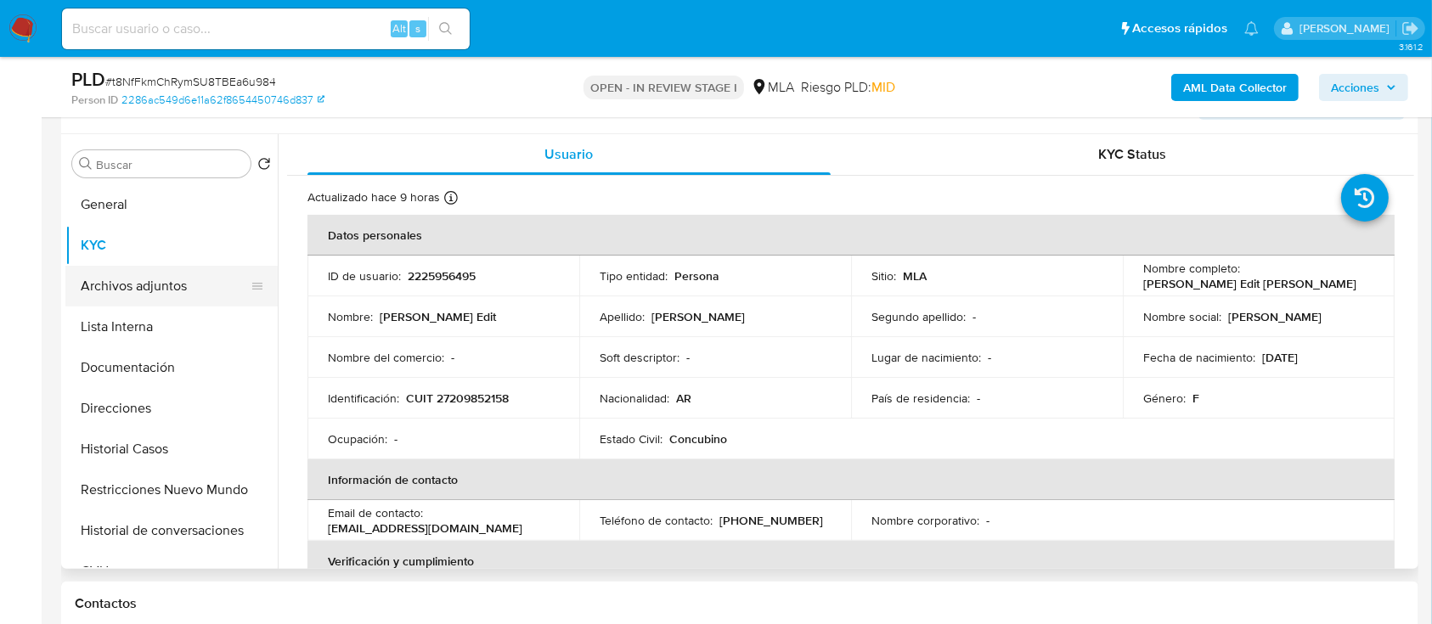
click at [101, 269] on button "Archivos adjuntos" at bounding box center [164, 286] width 199 height 41
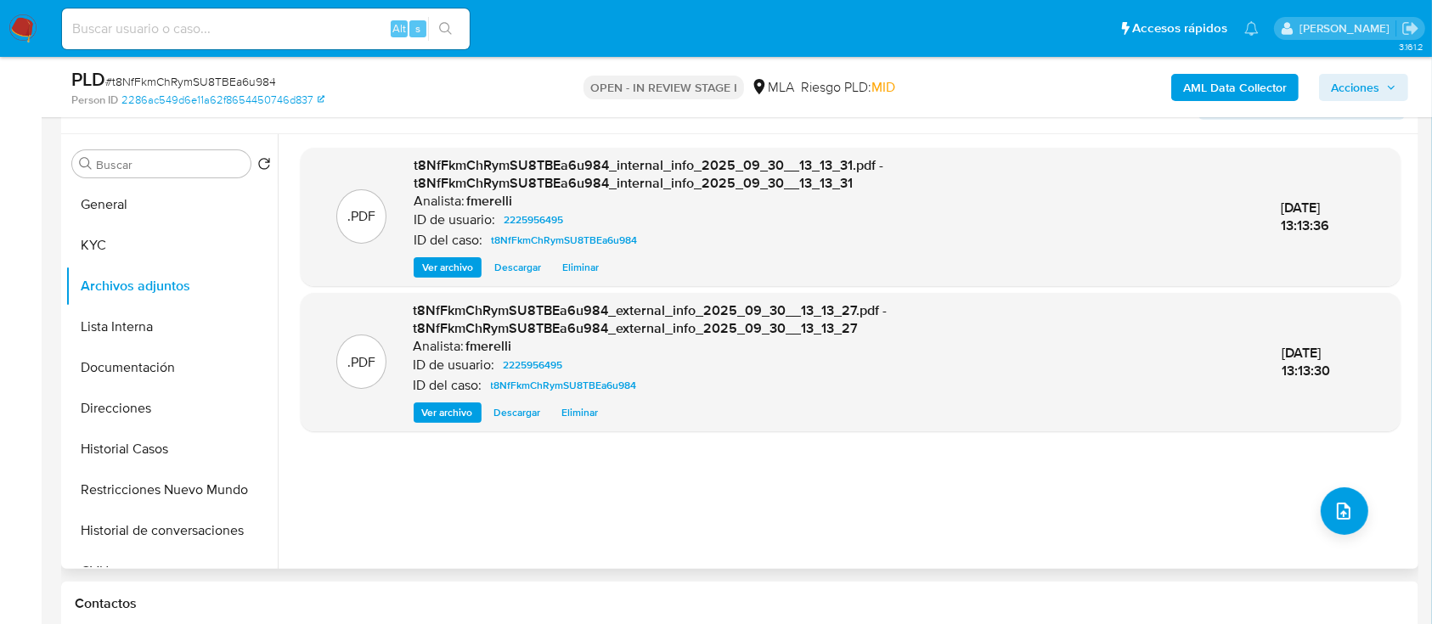
click at [426, 270] on span "Ver archivo" at bounding box center [447, 267] width 51 height 17
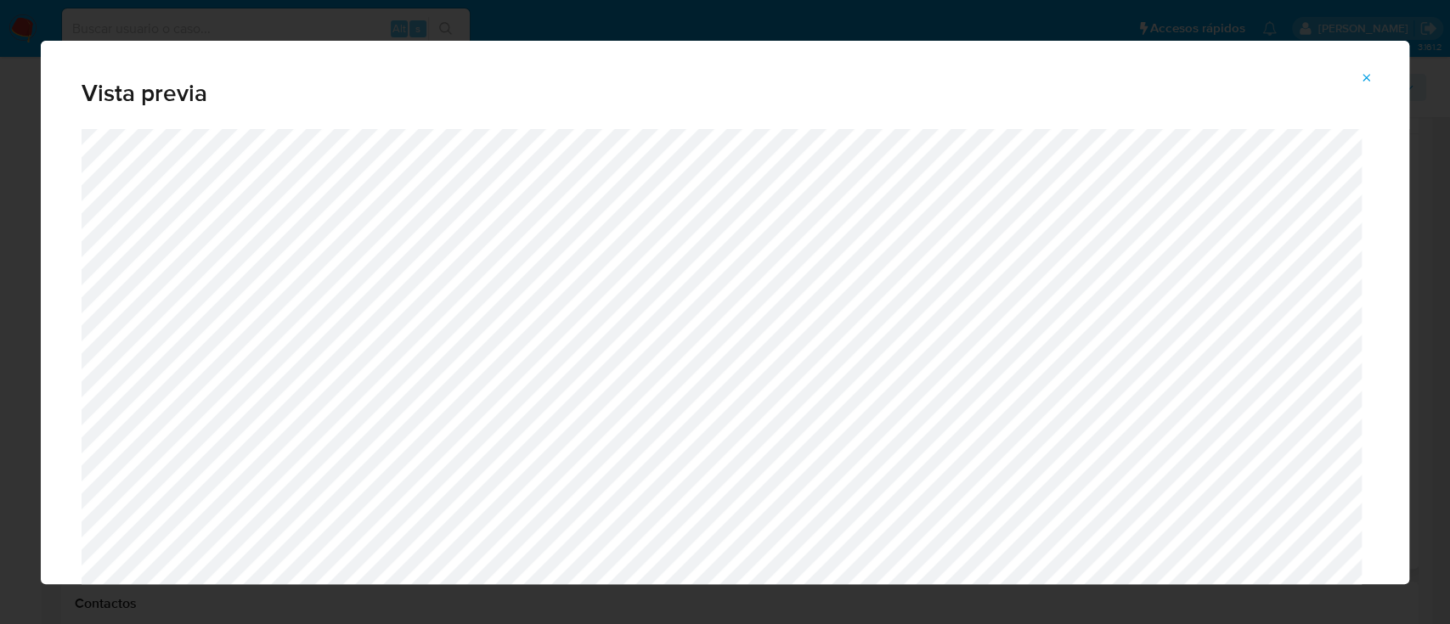
click at [1375, 74] on button "Attachment preview" at bounding box center [1366, 78] width 37 height 27
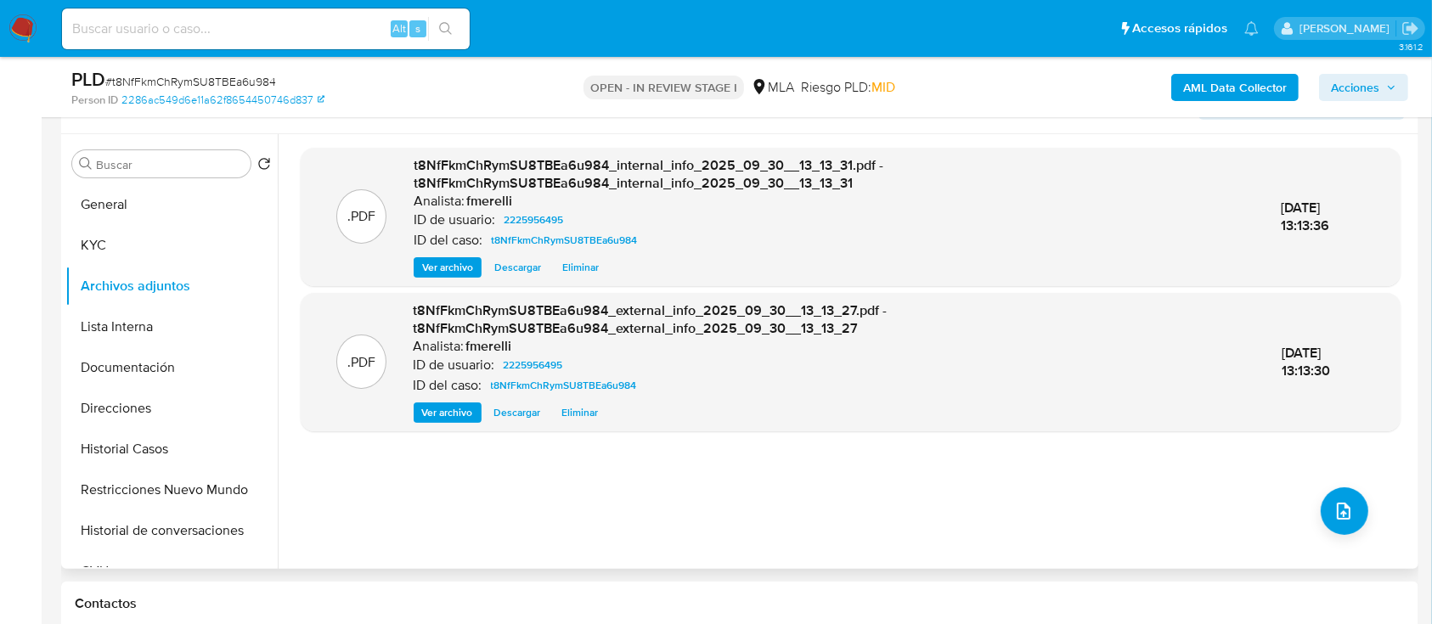
click at [462, 424] on div ".PDF t8NfFkmChRymSU8TBEa6u984_external_info_2025_09_30__13_13_27.pdf - t8NfFkmC…" at bounding box center [851, 362] width 1100 height 138
click at [455, 416] on span "Ver archivo" at bounding box center [447, 412] width 51 height 17
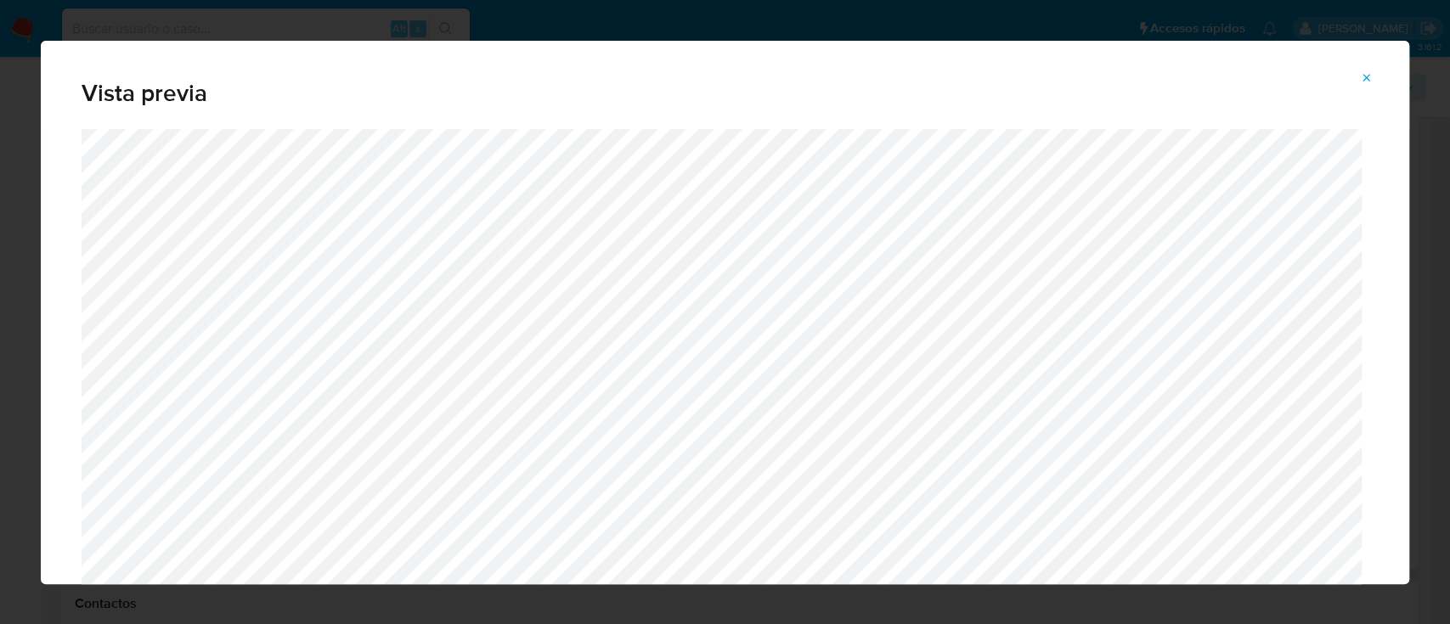
click at [1360, 79] on icon "Attachment preview" at bounding box center [1367, 78] width 14 height 14
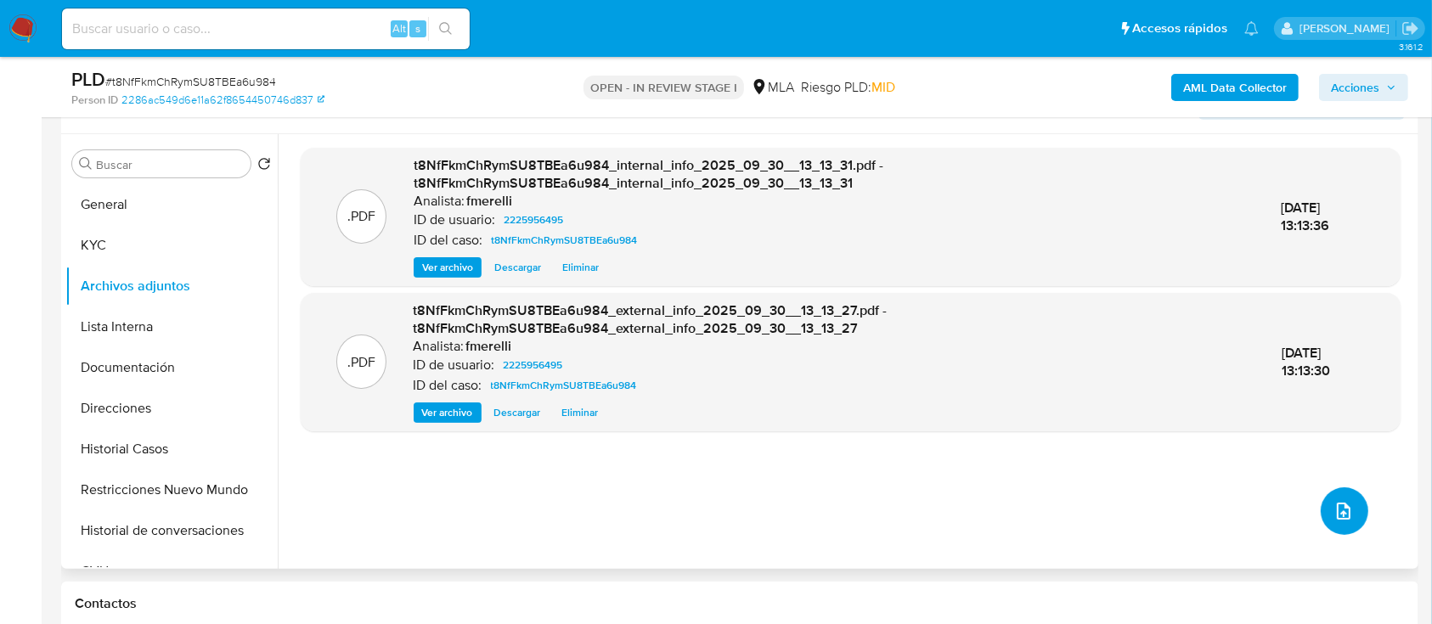
click at [1334, 517] on icon "upload-file" at bounding box center [1344, 511] width 20 height 20
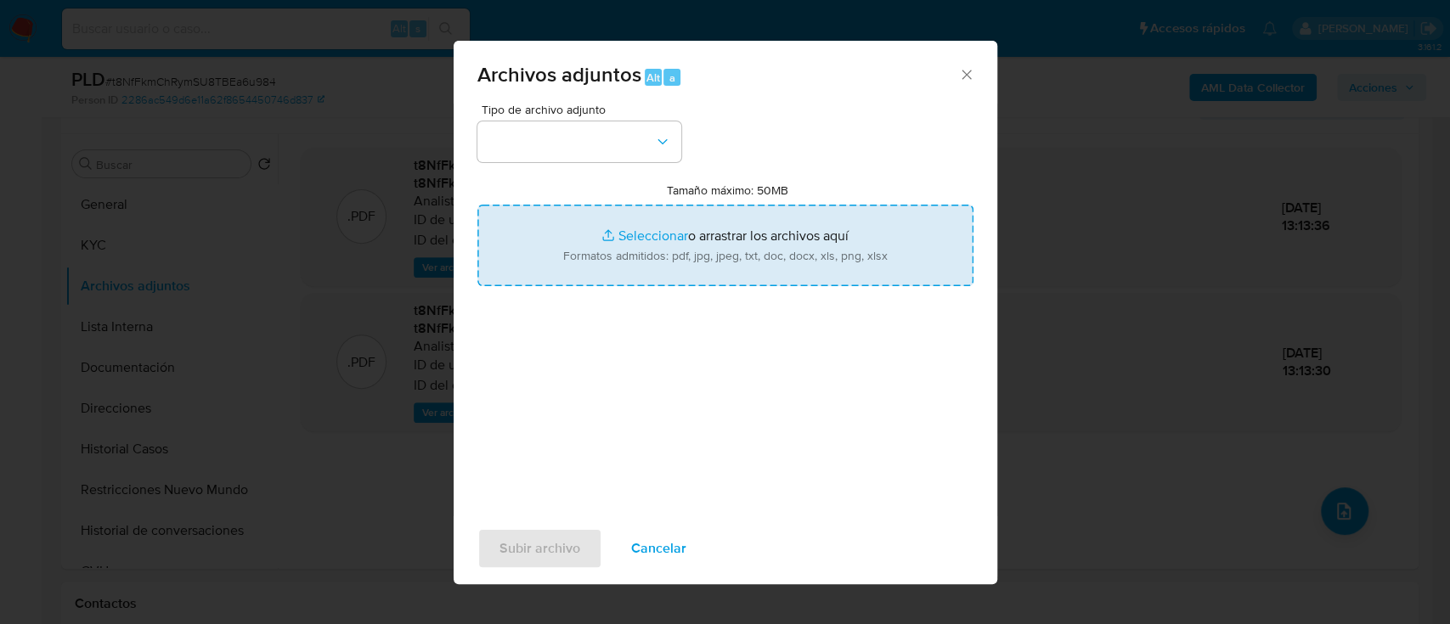
type input "C:\fakepath\NOSIS_Manager_InformeIndividual_27209852158_654927_20250926155235.p…"
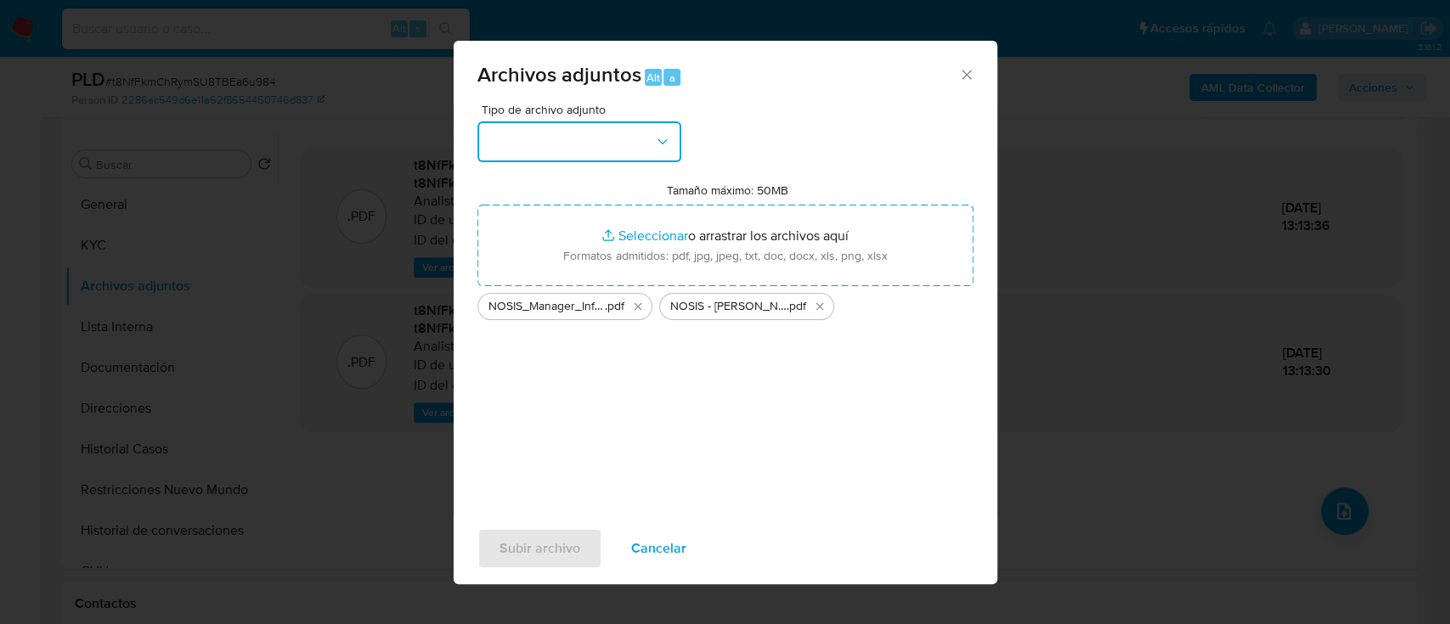
click at [619, 146] on button "button" at bounding box center [579, 141] width 204 height 41
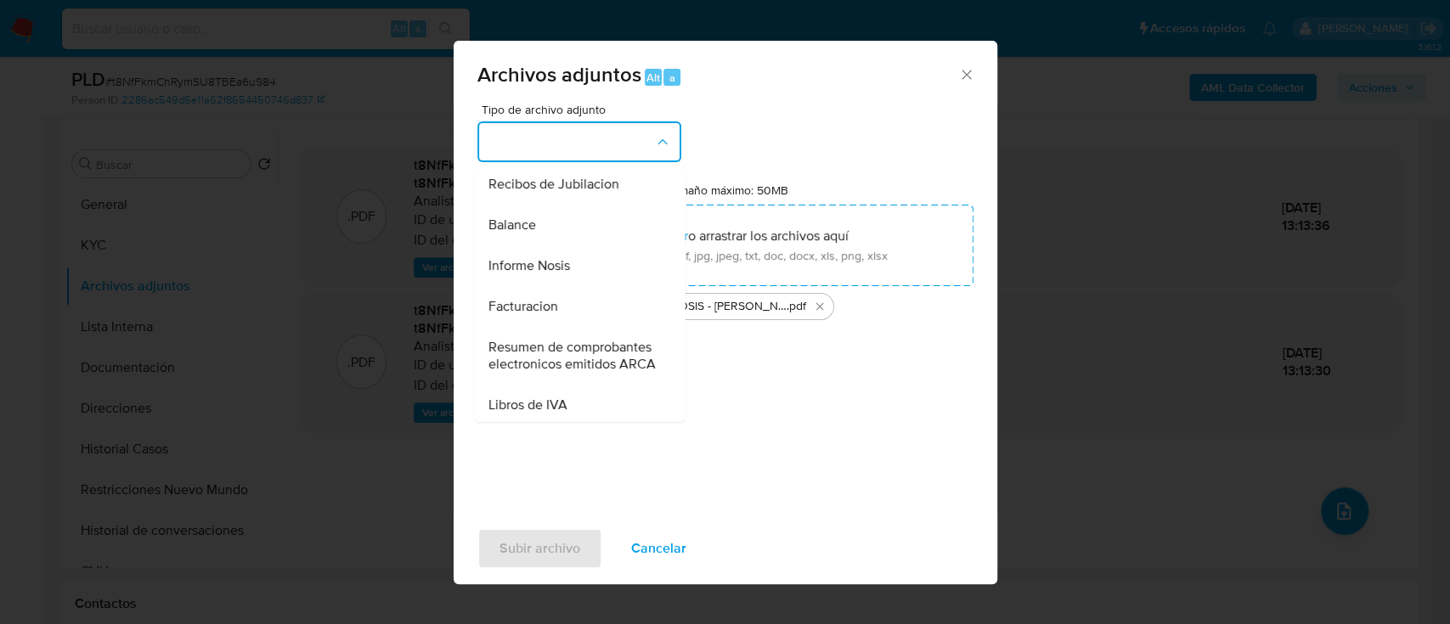
scroll to position [575, 0]
click at [548, 274] on span "Informe Nosis" at bounding box center [529, 265] width 82 height 17
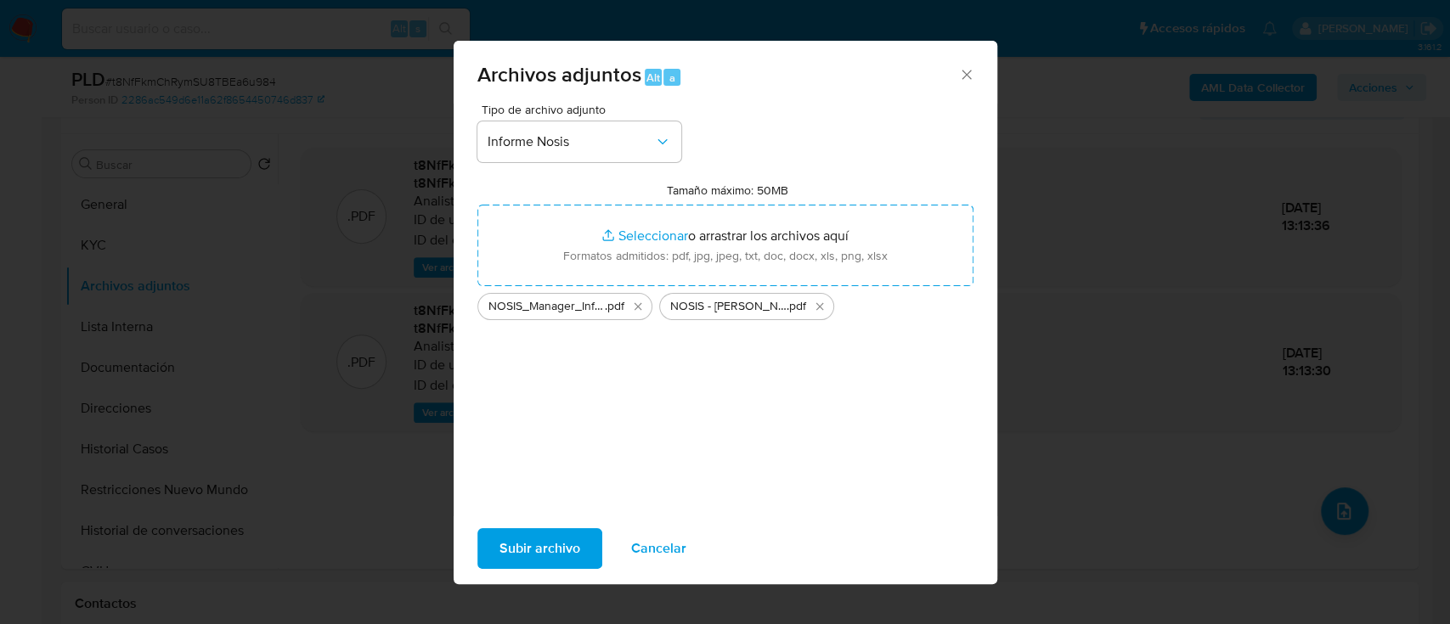
click at [544, 537] on span "Subir archivo" at bounding box center [540, 548] width 81 height 37
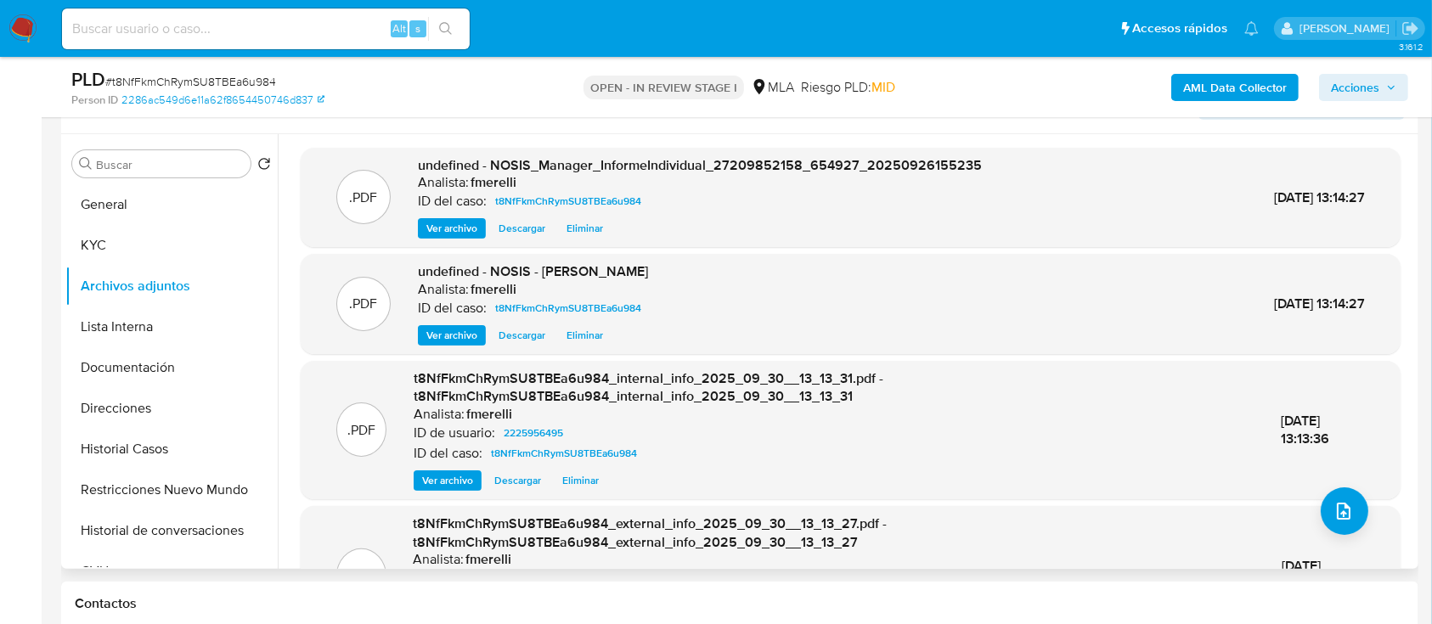
click at [455, 234] on span "Ver archivo" at bounding box center [451, 228] width 51 height 17
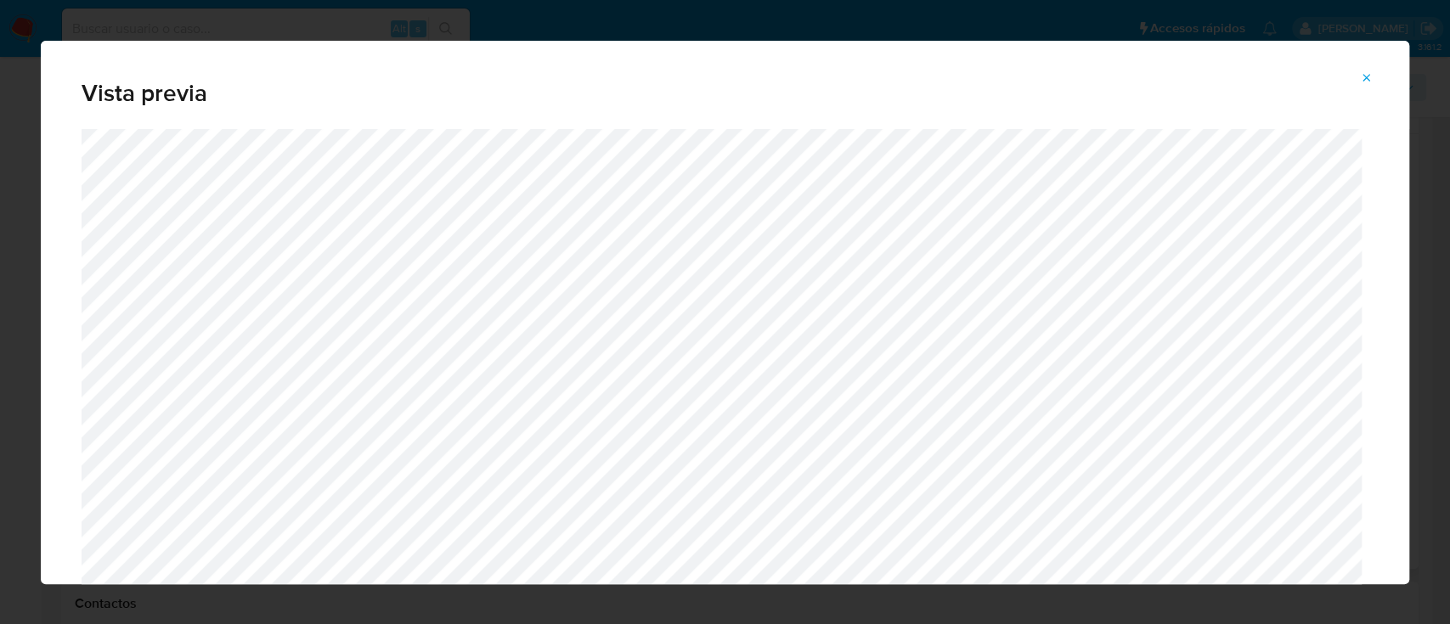
click at [1370, 80] on icon "Attachment preview" at bounding box center [1367, 78] width 14 height 14
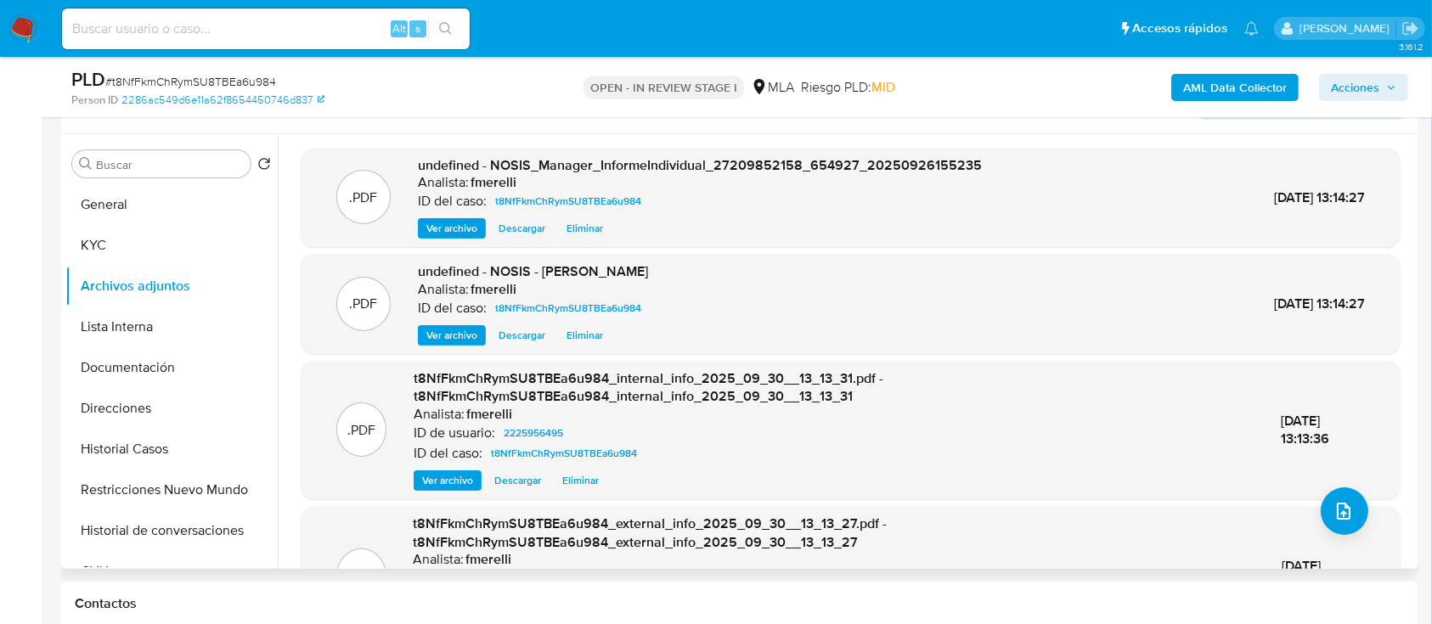
click at [447, 337] on span "Ver archivo" at bounding box center [451, 335] width 51 height 17
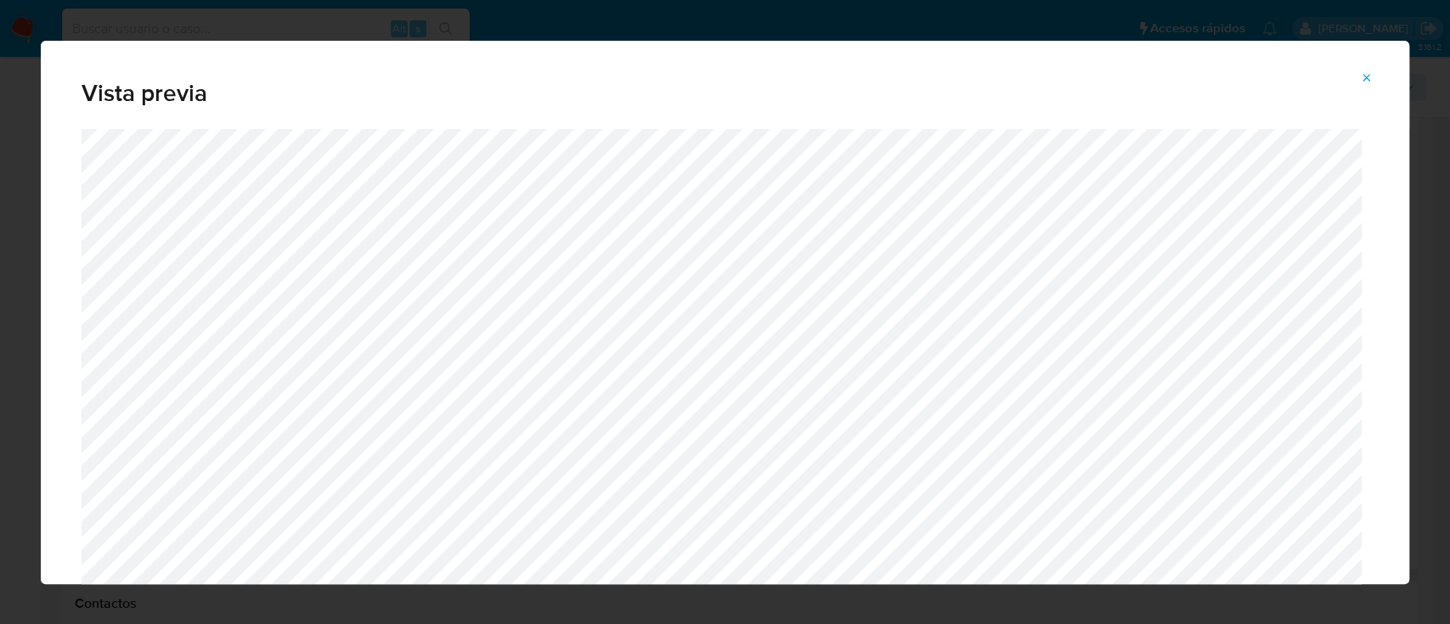
click at [1365, 82] on icon "Attachment preview" at bounding box center [1367, 78] width 14 height 14
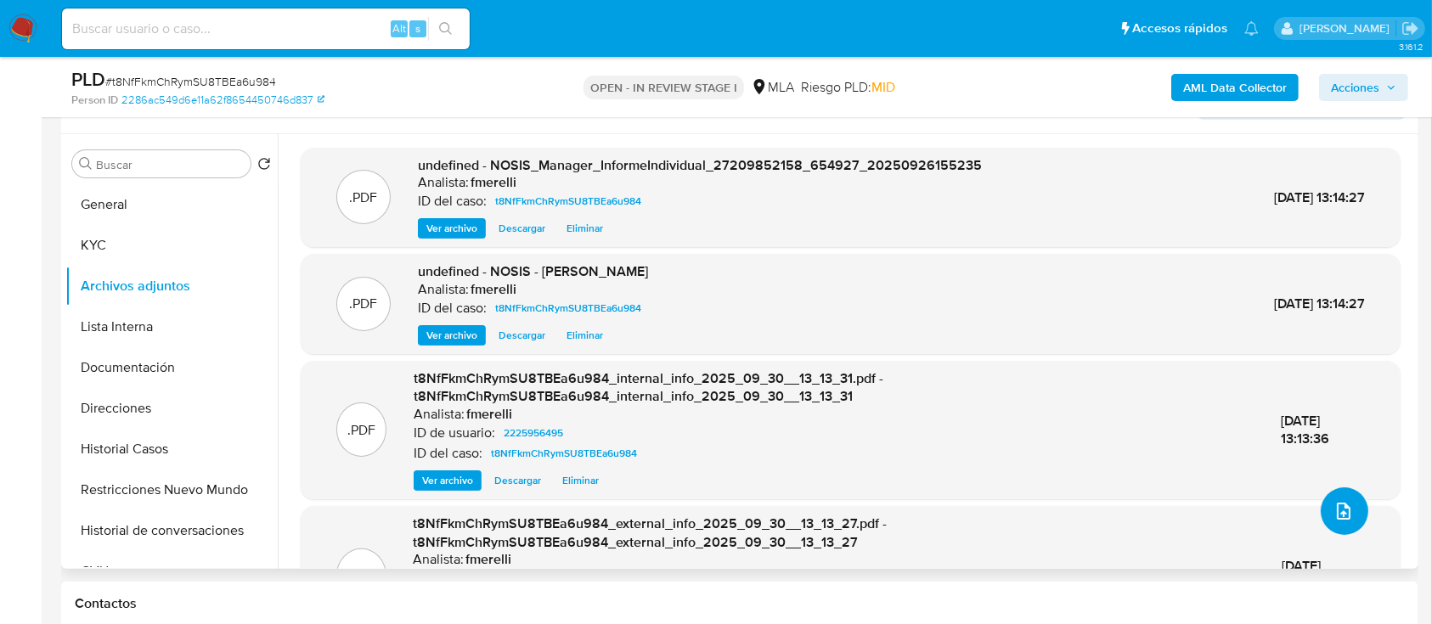
click at [1340, 517] on icon "upload-file" at bounding box center [1344, 511] width 20 height 20
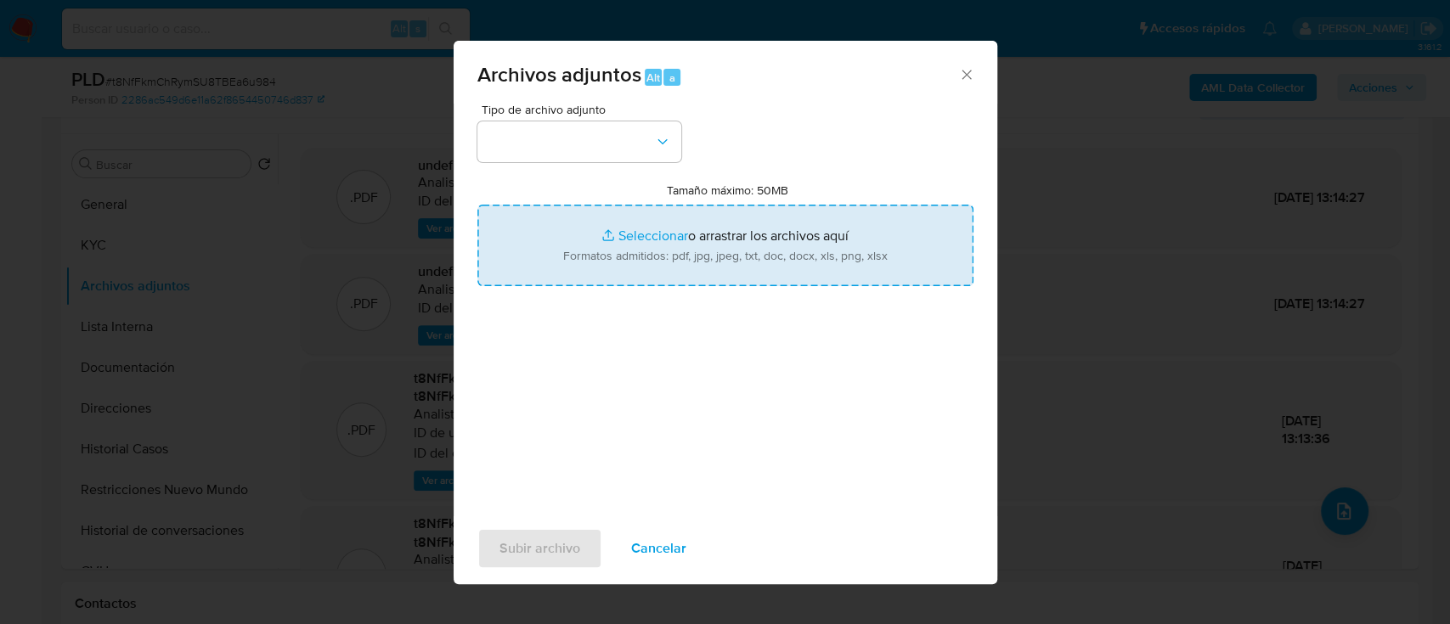
type input "C:\fakepath\Movimientos - User 2225956495.xlsx"
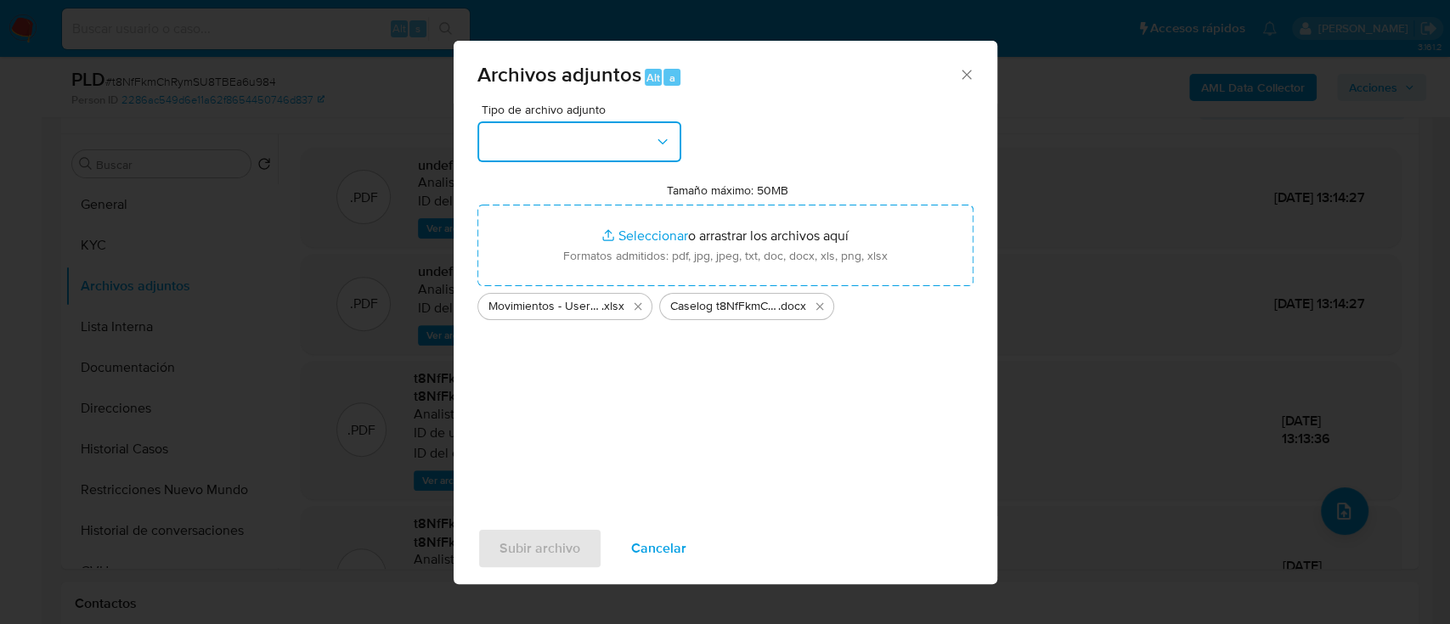
click at [598, 157] on button "button" at bounding box center [579, 141] width 204 height 41
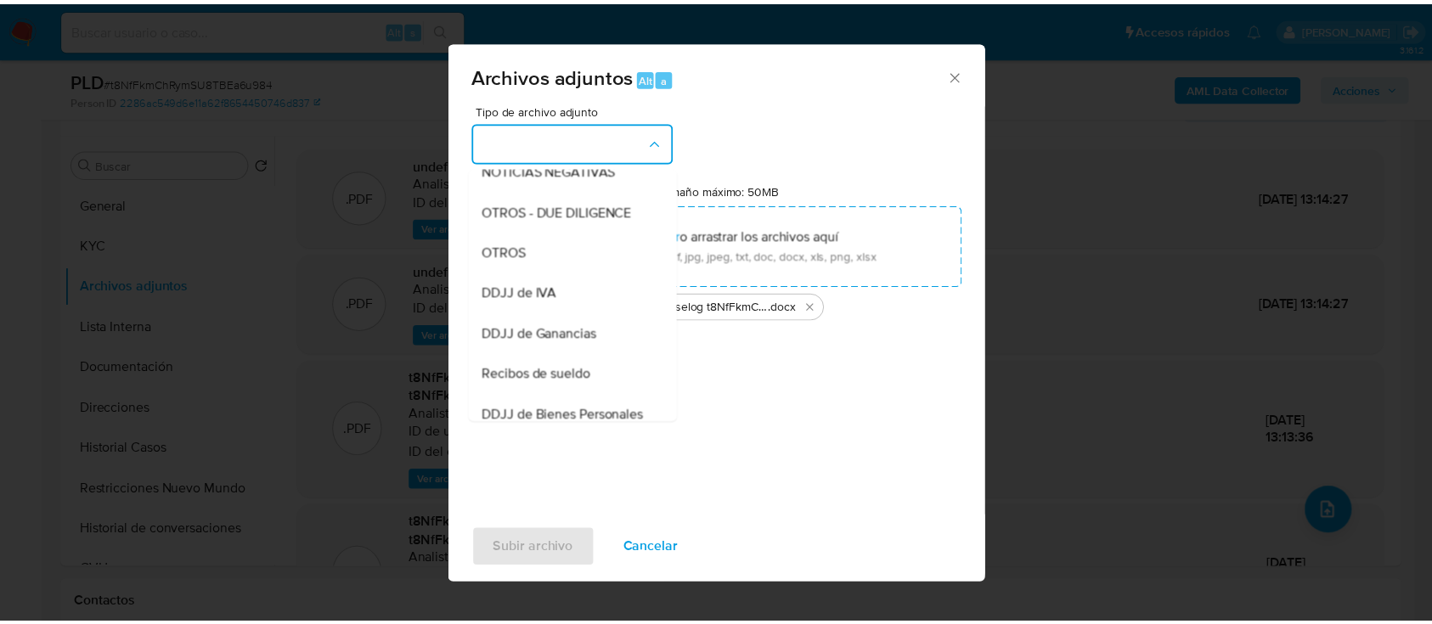
scroll to position [257, 0]
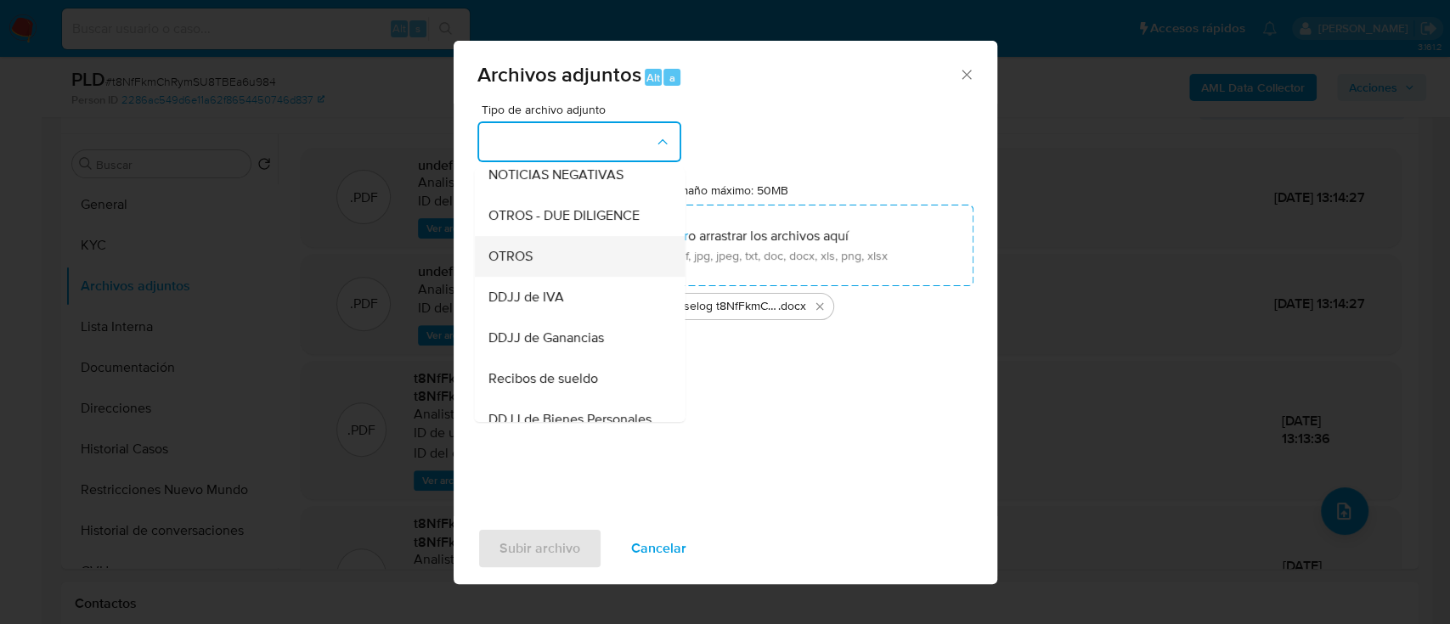
click at [557, 277] on div "OTROS" at bounding box center [574, 256] width 173 height 41
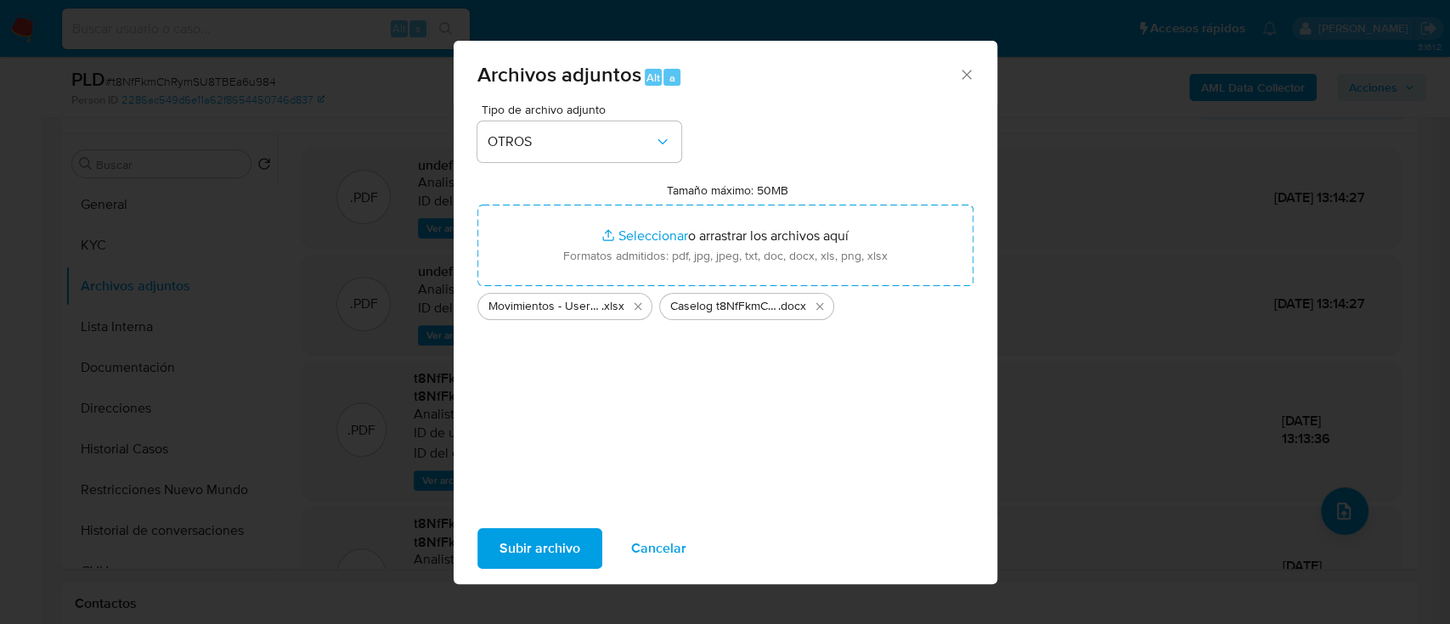
click at [538, 536] on span "Subir archivo" at bounding box center [540, 548] width 81 height 37
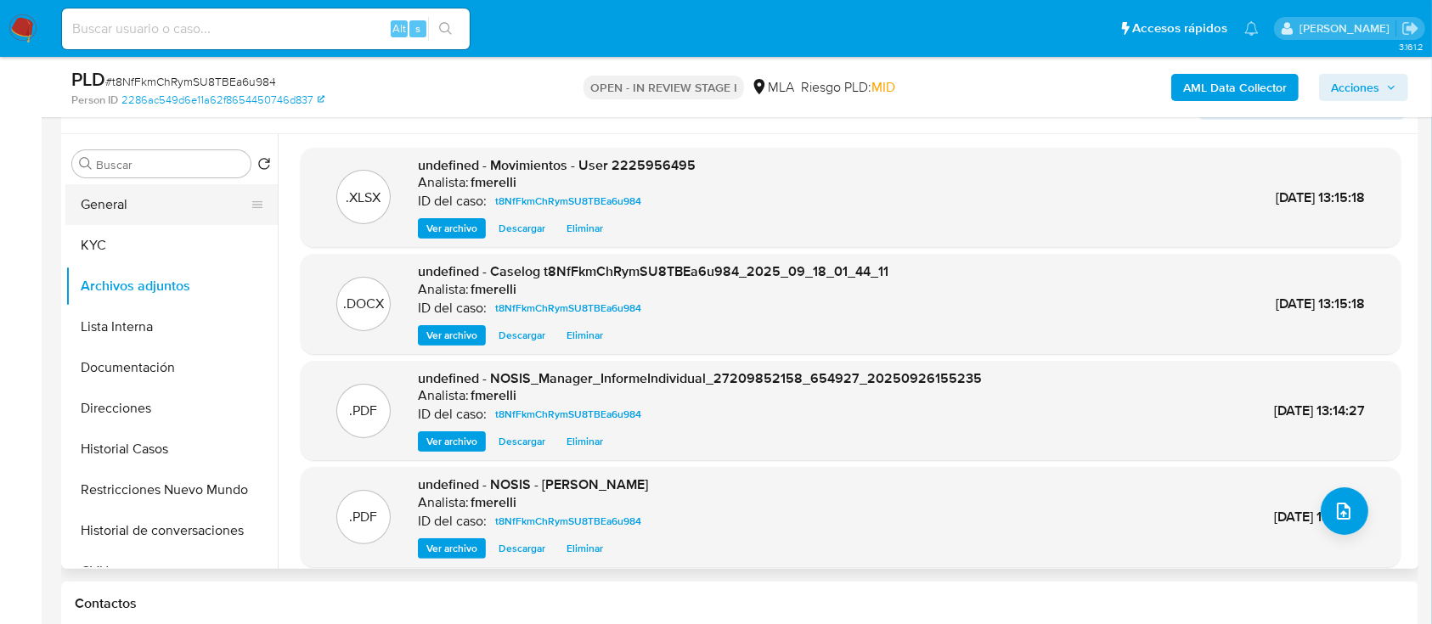
click at [104, 208] on button "General" at bounding box center [164, 204] width 199 height 41
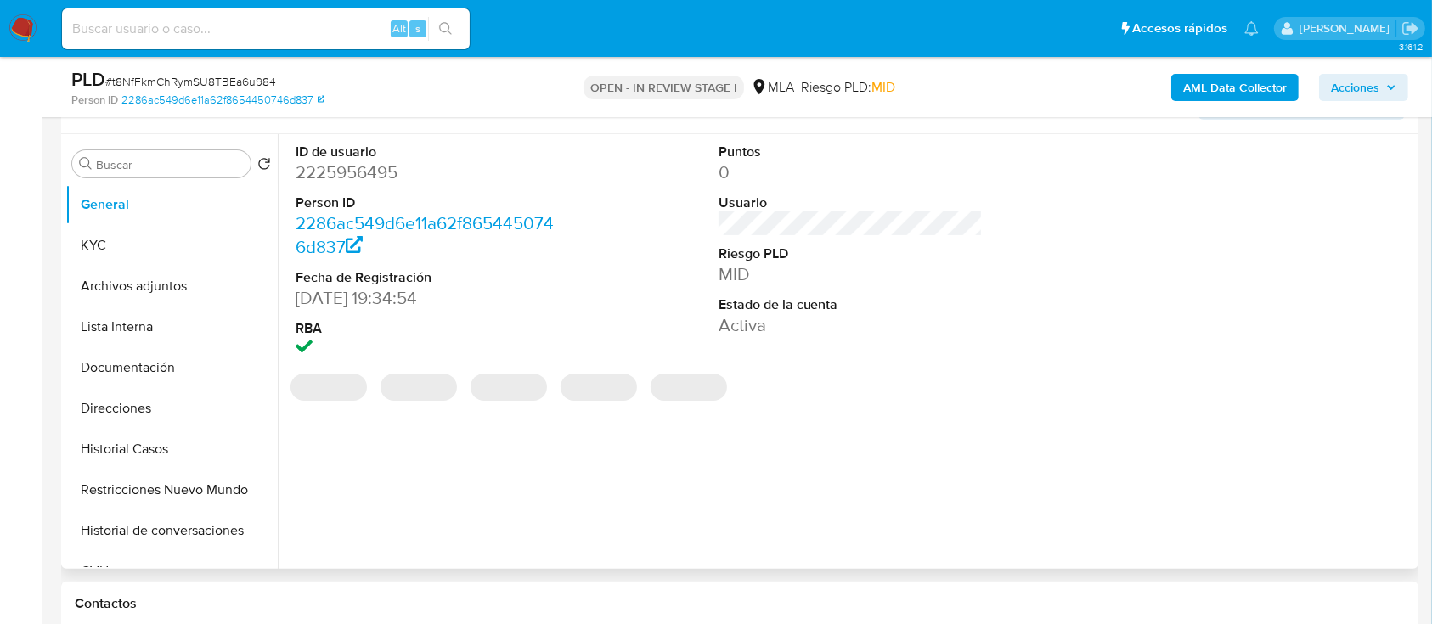
click at [361, 172] on dd "2225956495" at bounding box center [428, 173] width 265 height 24
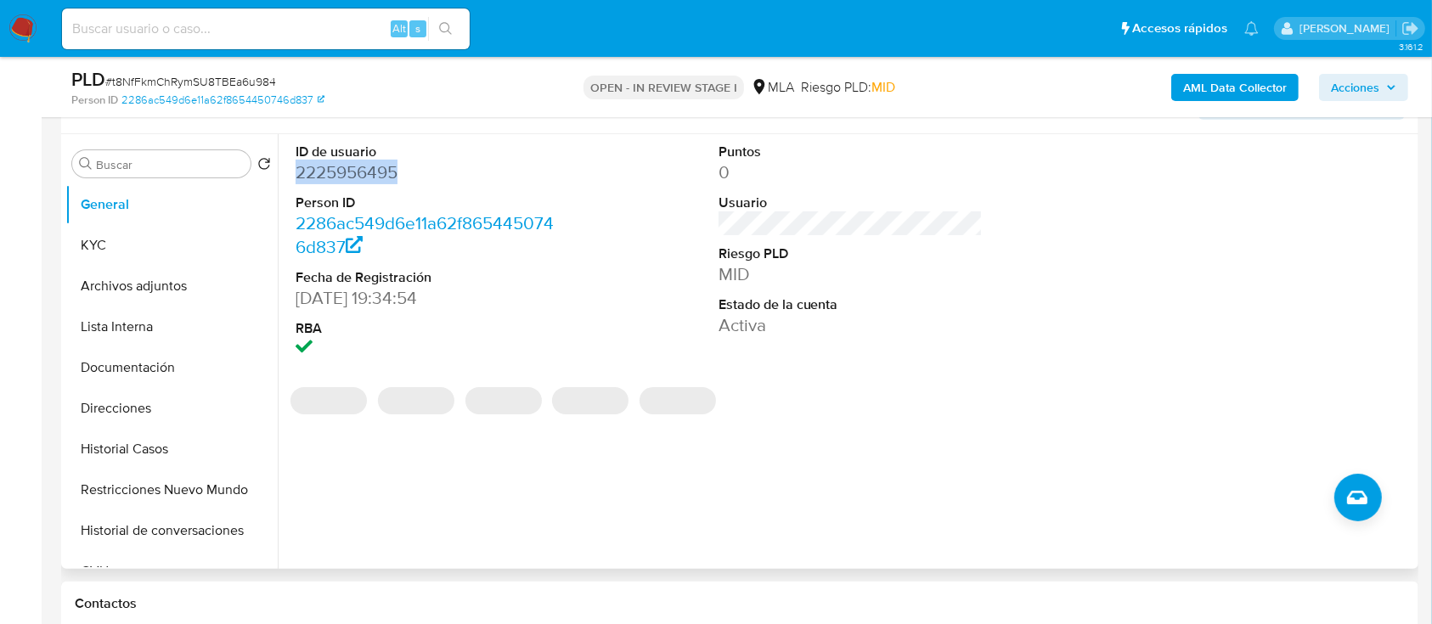
click at [361, 172] on dd "2225956495" at bounding box center [428, 173] width 265 height 24
copy dd "2225956495"
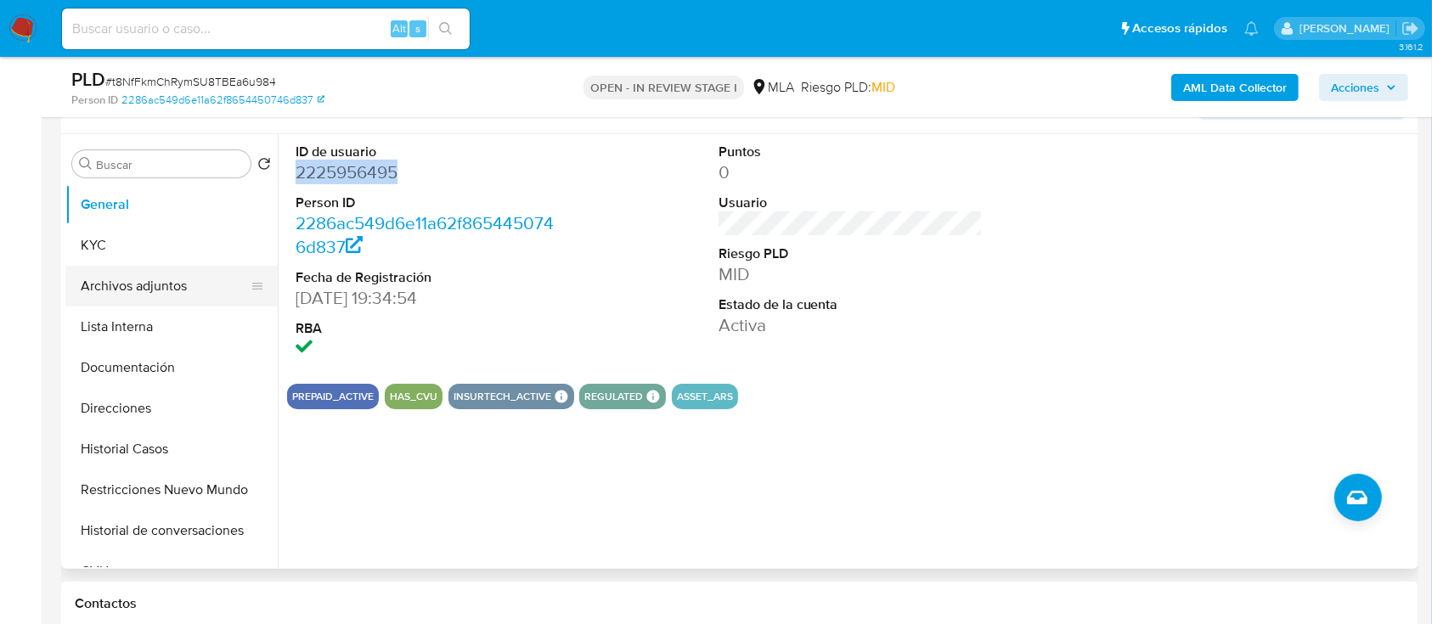
click at [195, 293] on button "Archivos adjuntos" at bounding box center [164, 286] width 199 height 41
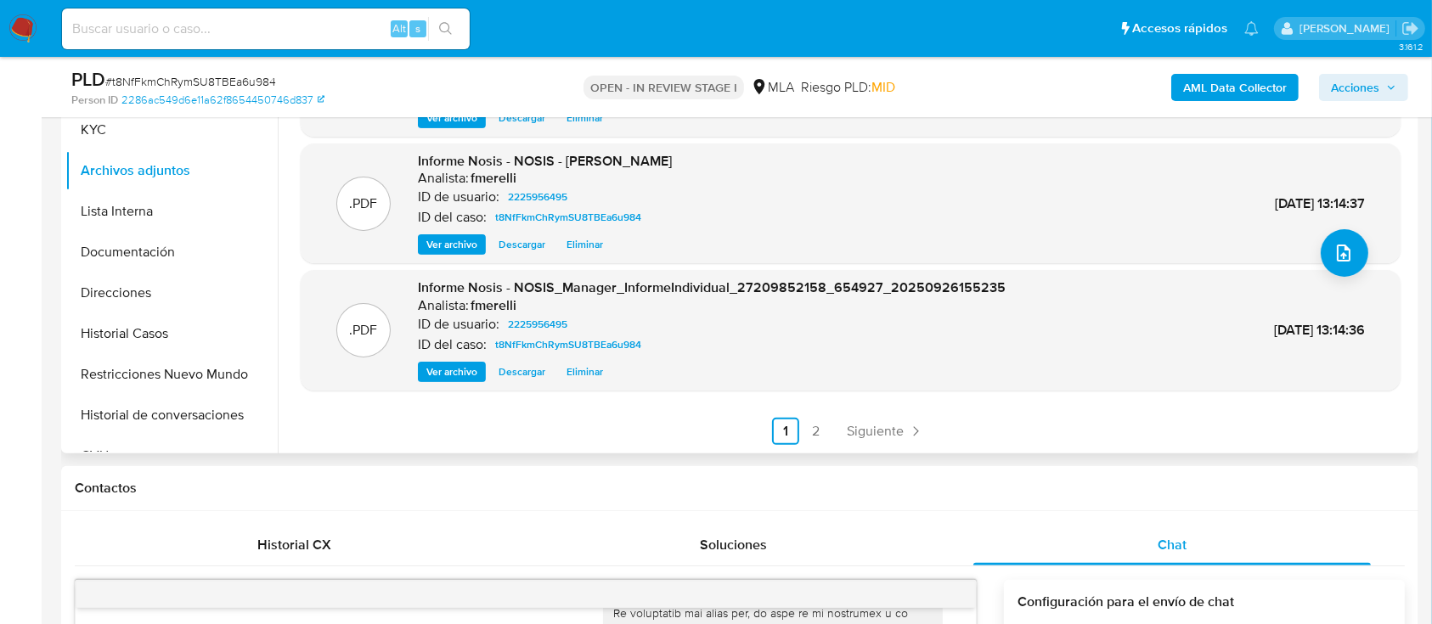
scroll to position [424, 0]
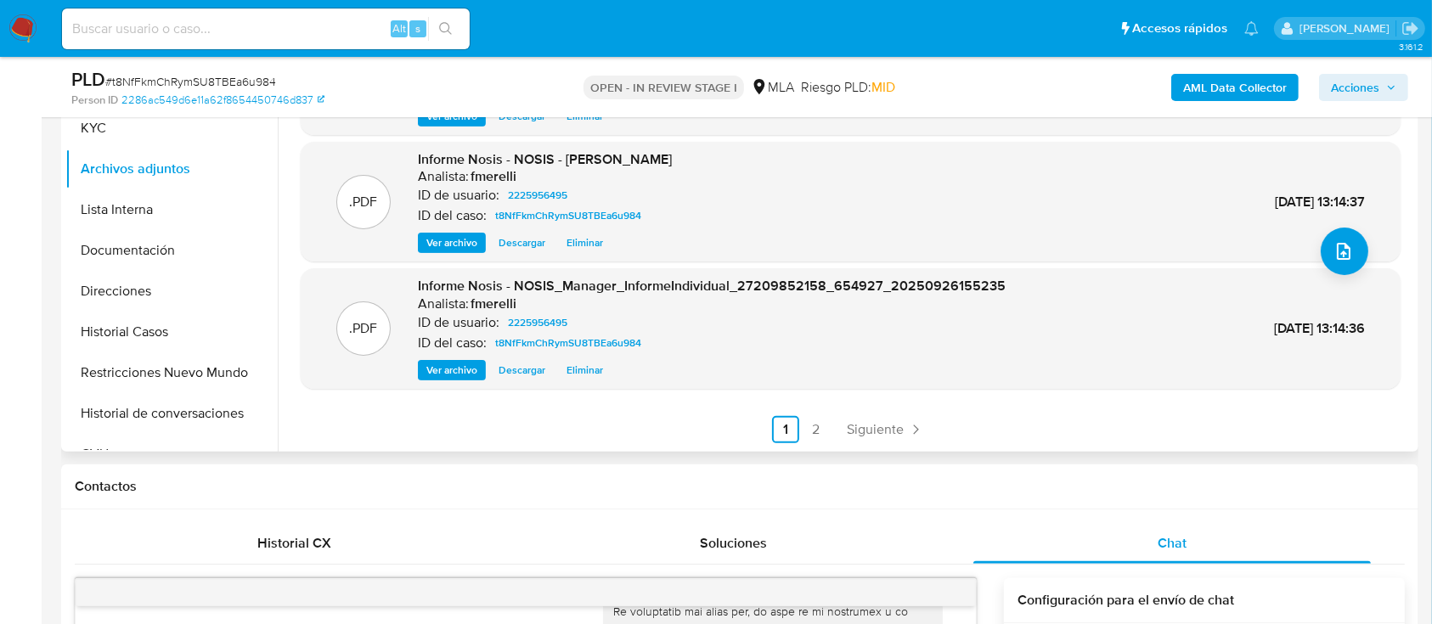
click at [870, 436] on span "Siguiente" at bounding box center [875, 430] width 57 height 14
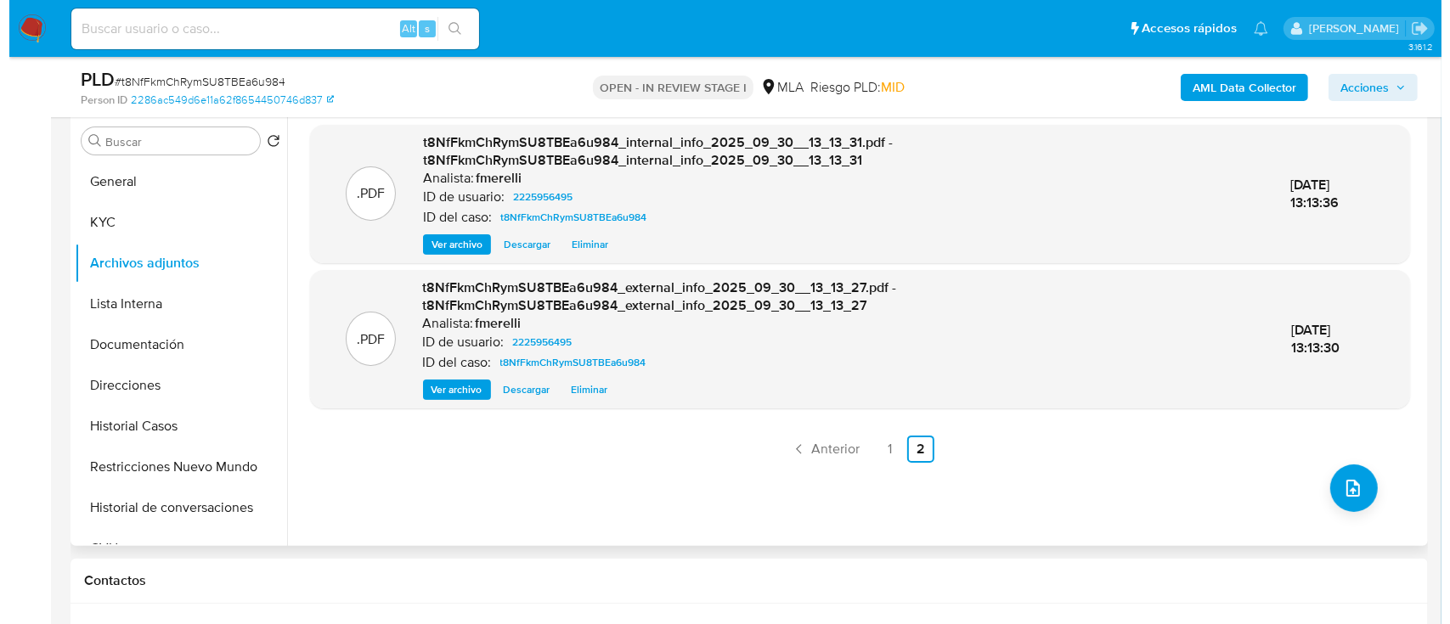
scroll to position [336, 0]
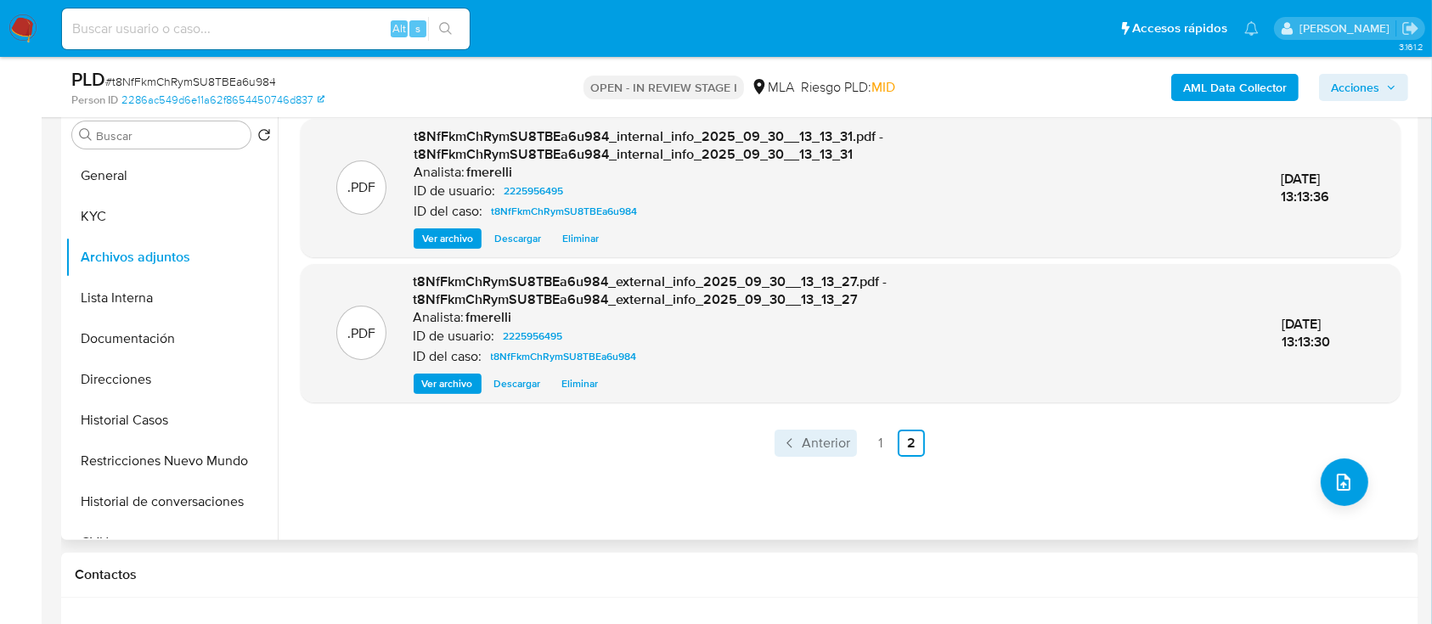
click at [809, 446] on span "Anterior" at bounding box center [826, 444] width 48 height 14
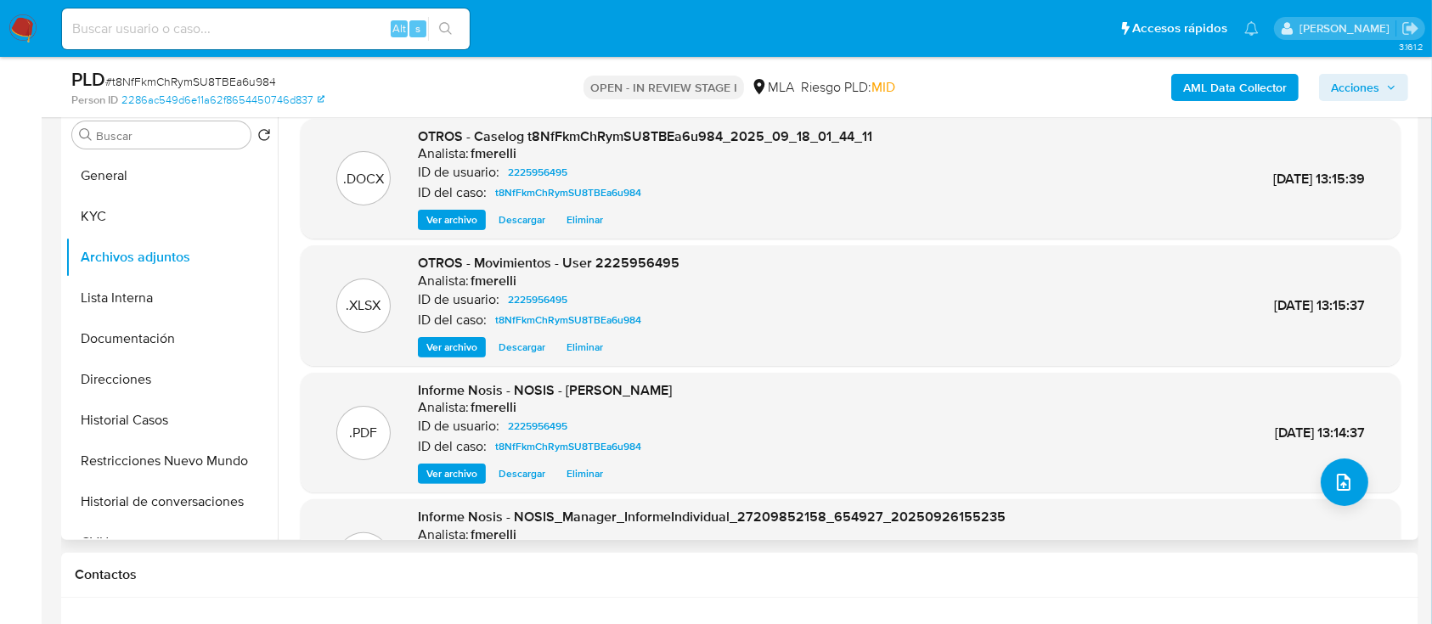
click at [443, 214] on span "Ver archivo" at bounding box center [451, 220] width 51 height 17
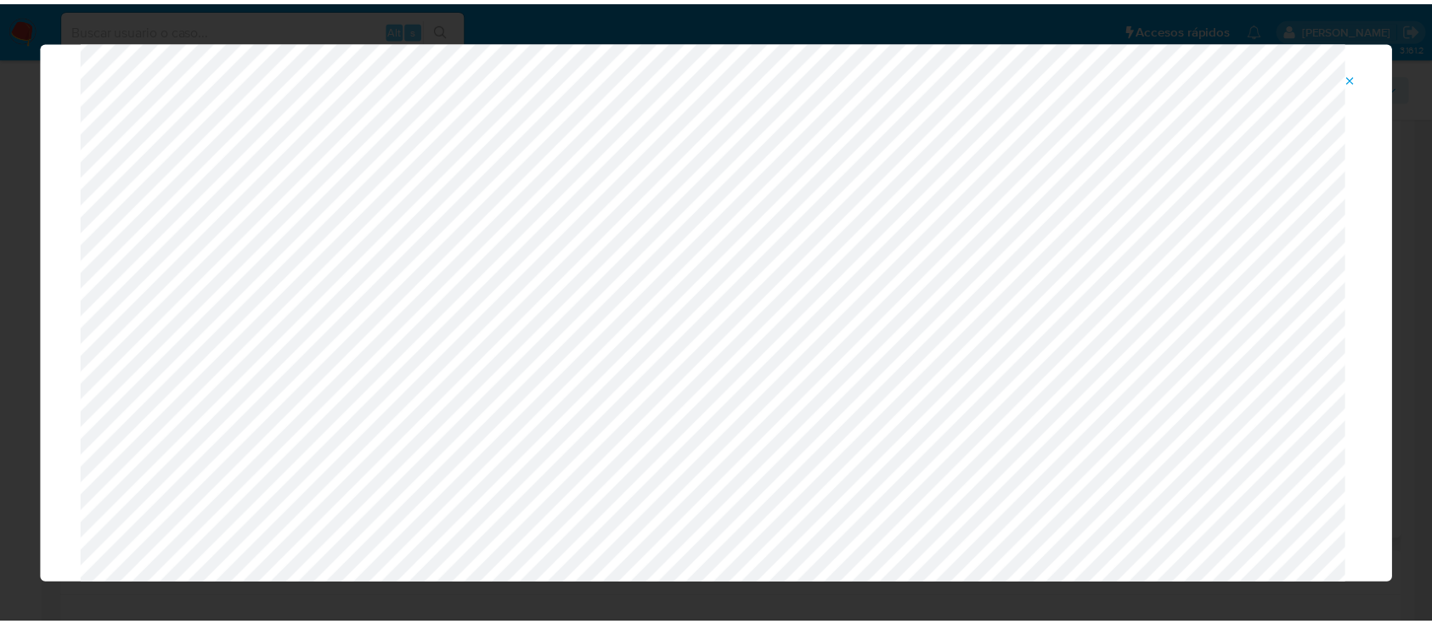
scroll to position [0, 0]
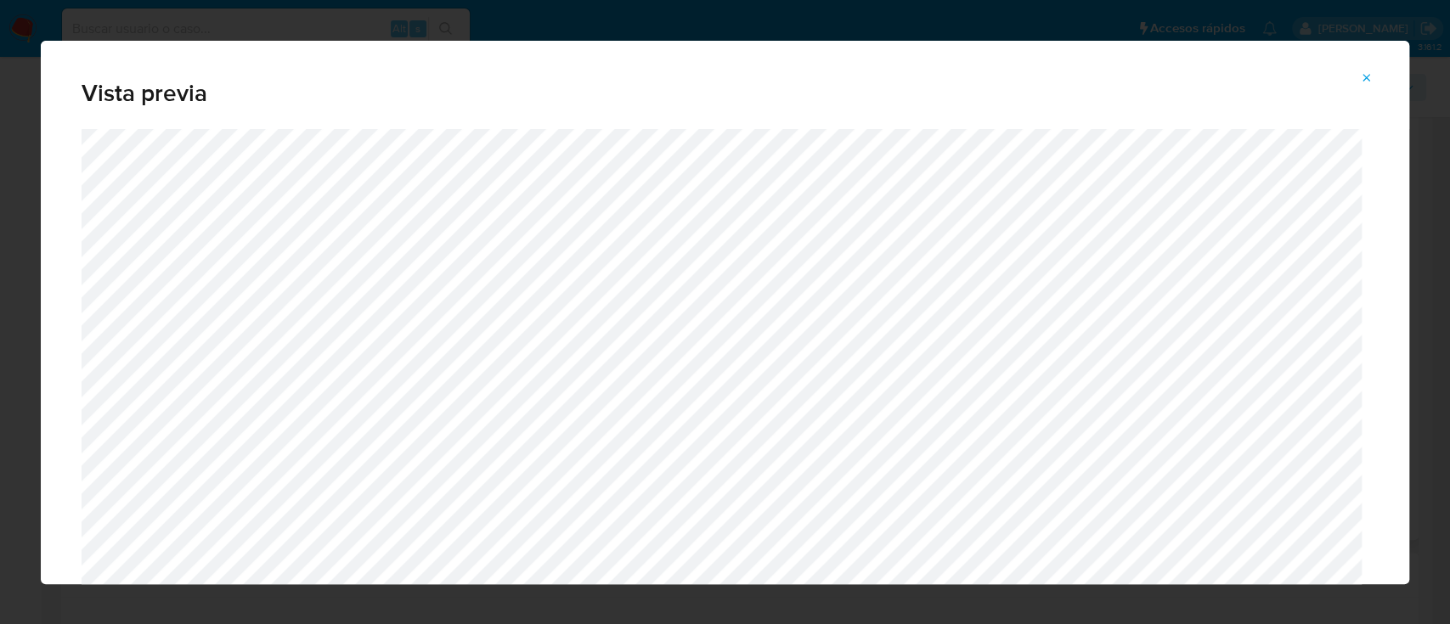
click at [1373, 76] on button "Attachment preview" at bounding box center [1366, 78] width 37 height 27
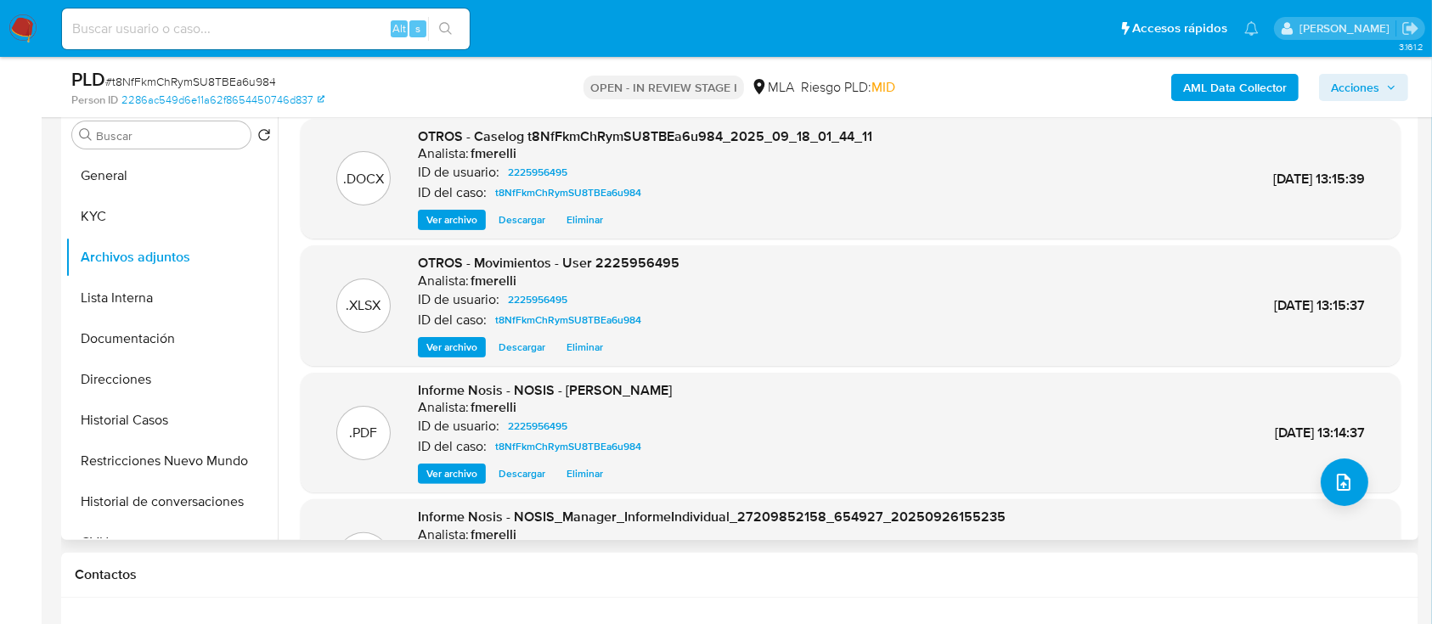
scroll to position [143, 0]
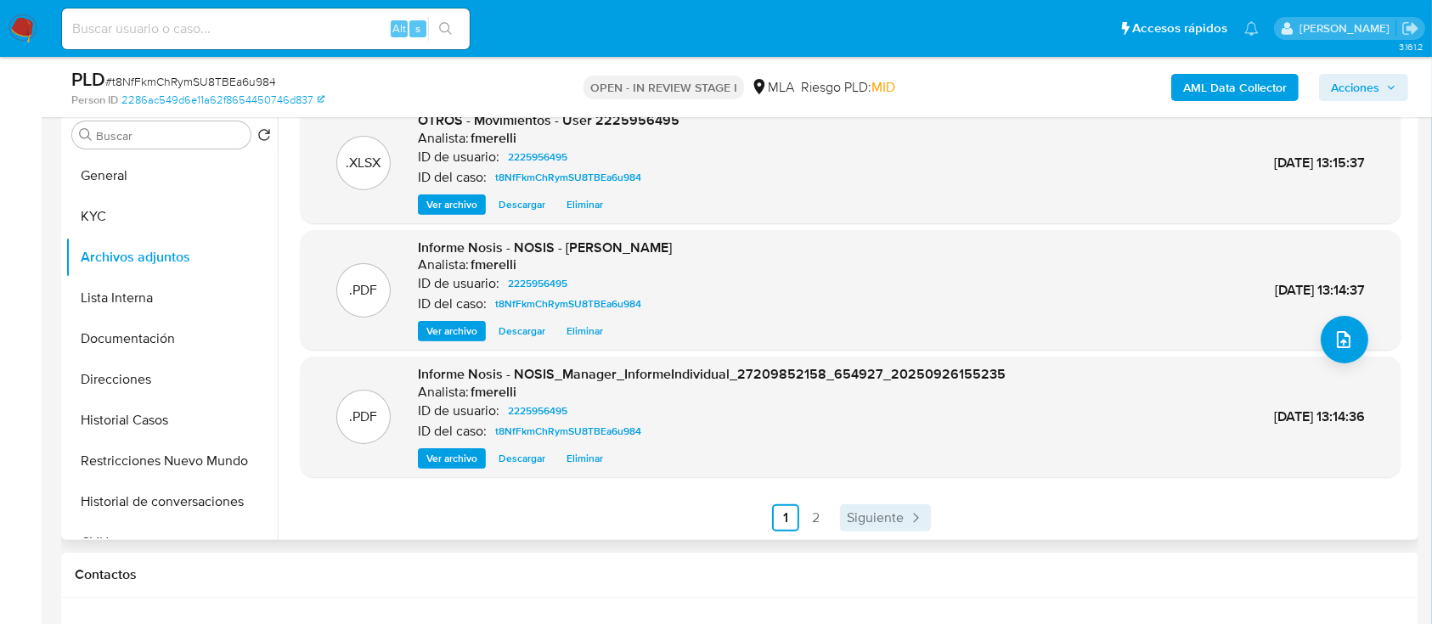
click at [861, 511] on span "Siguiente" at bounding box center [875, 518] width 57 height 14
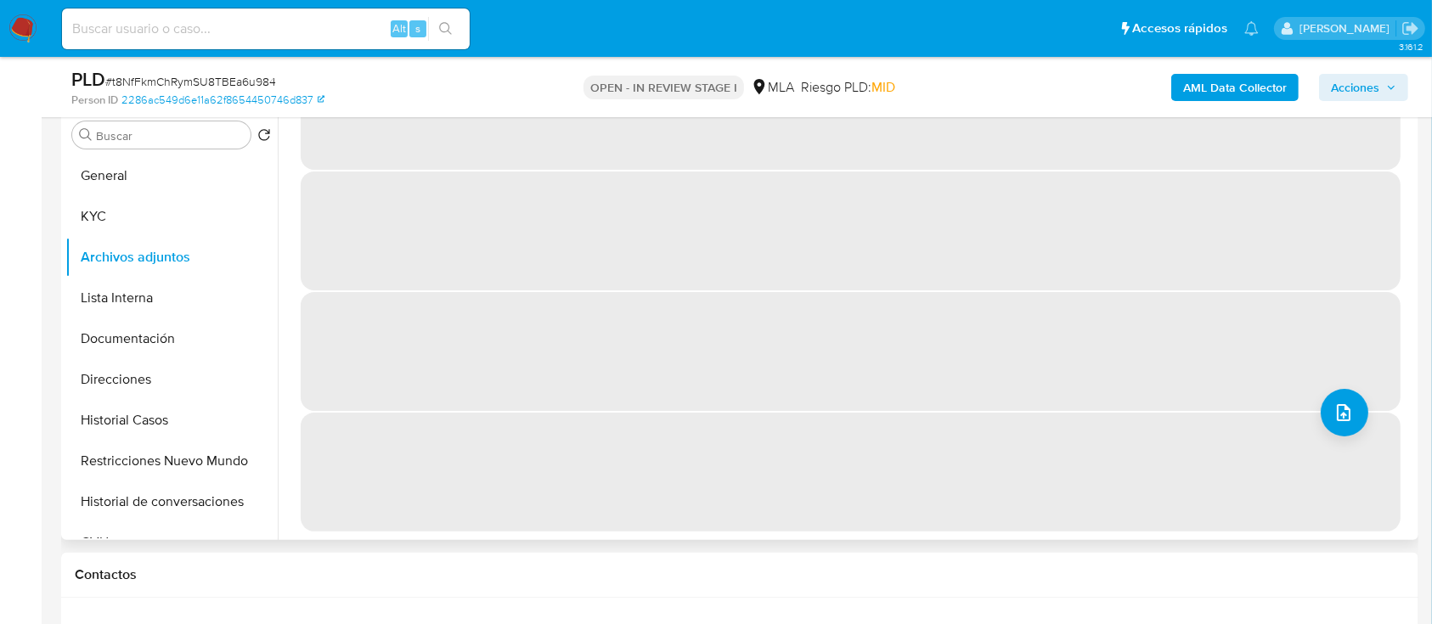
scroll to position [0, 0]
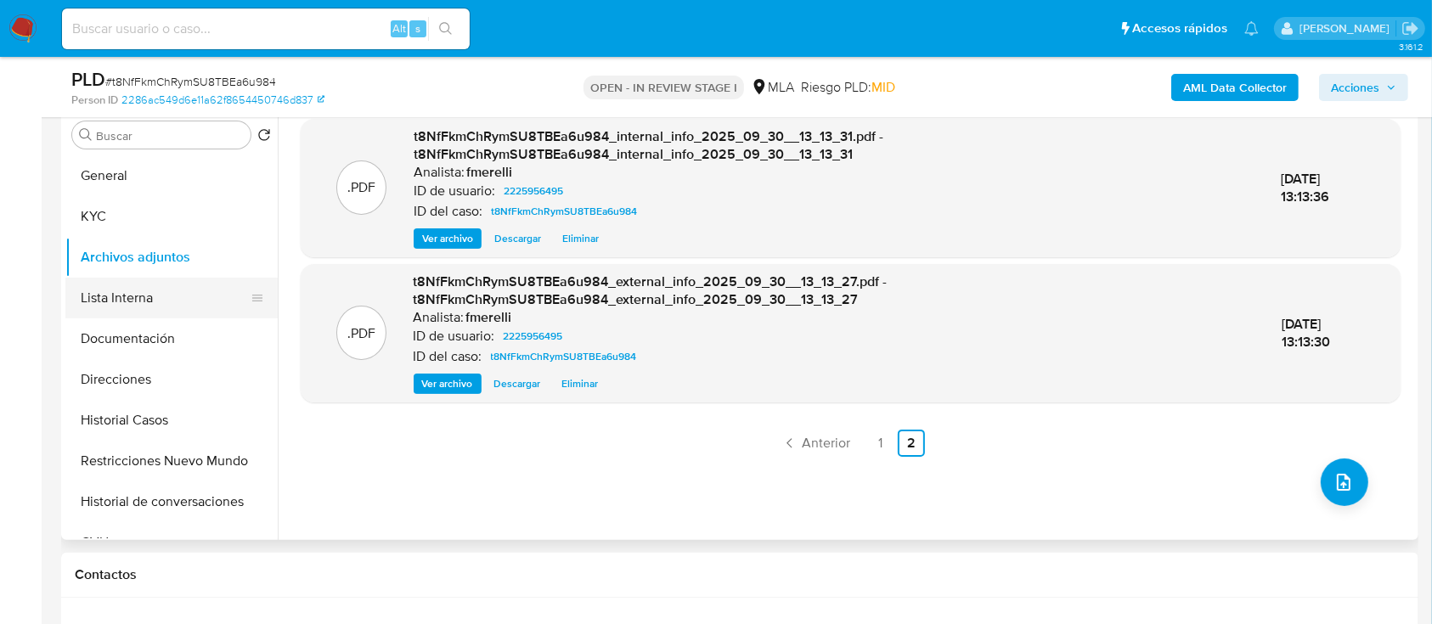
click at [116, 305] on button "Lista Interna" at bounding box center [164, 298] width 199 height 41
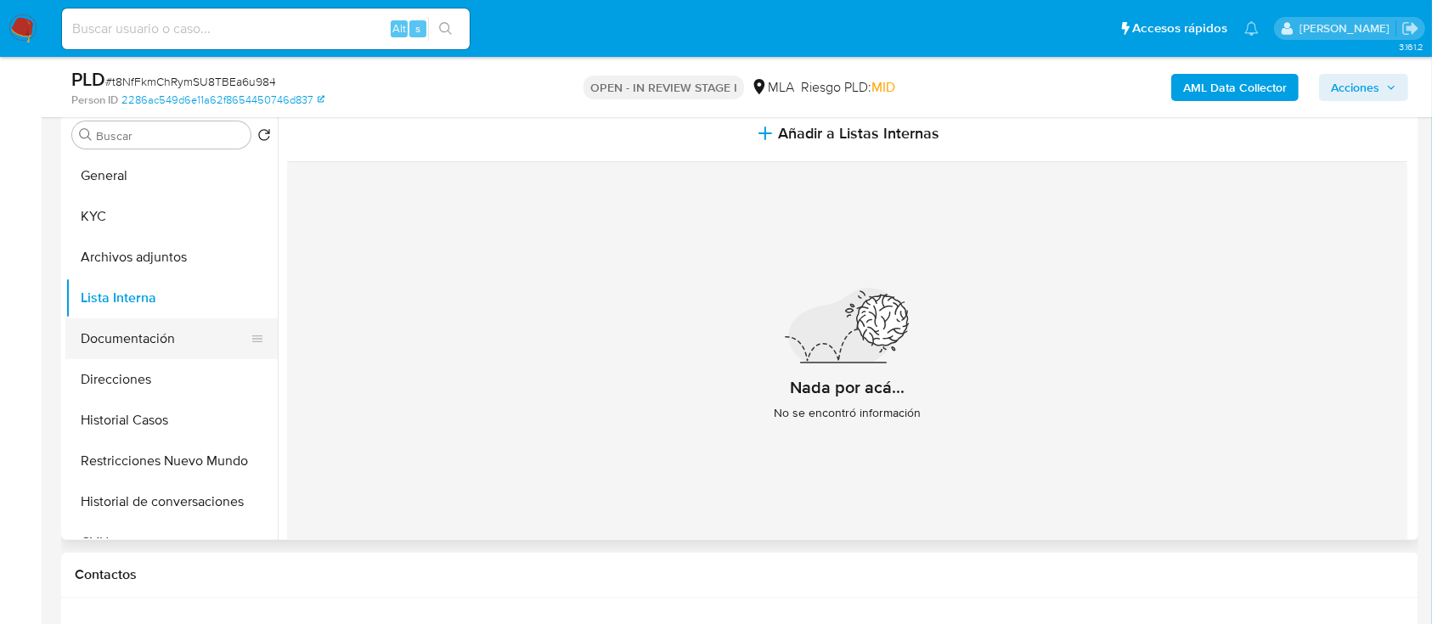
click at [163, 342] on button "Documentación" at bounding box center [164, 339] width 199 height 41
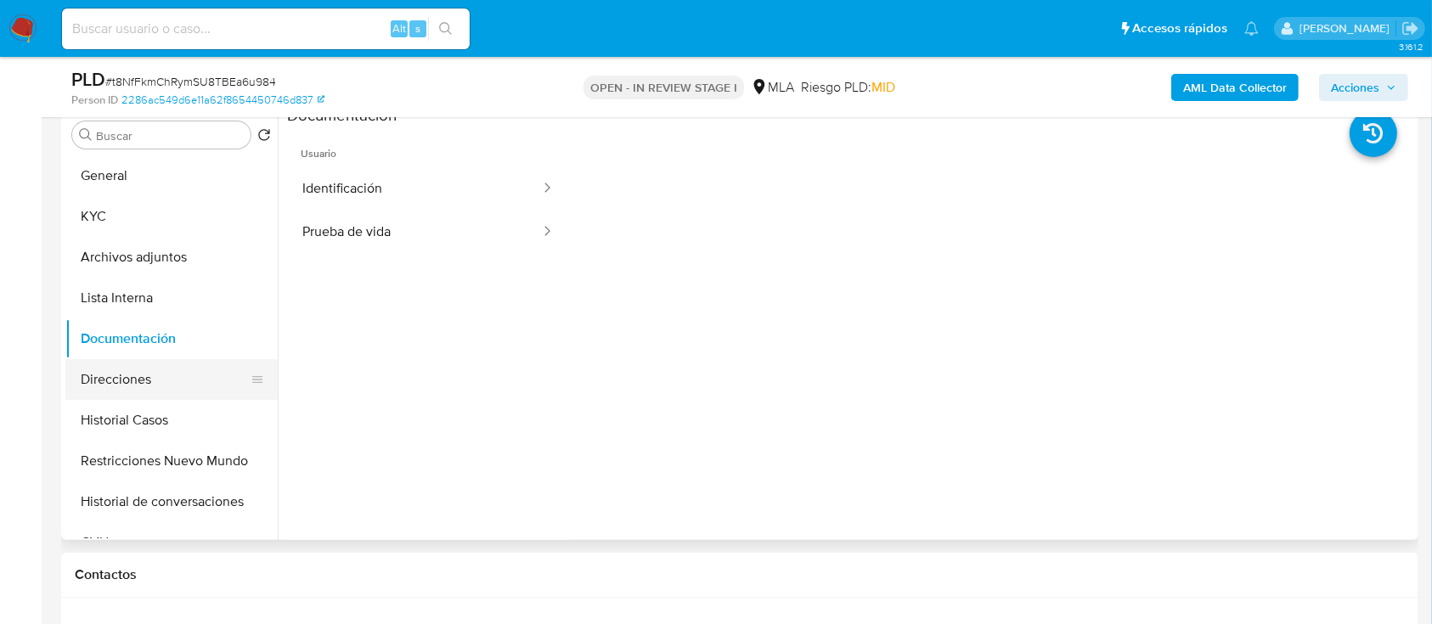
click at [150, 378] on button "Direcciones" at bounding box center [164, 379] width 199 height 41
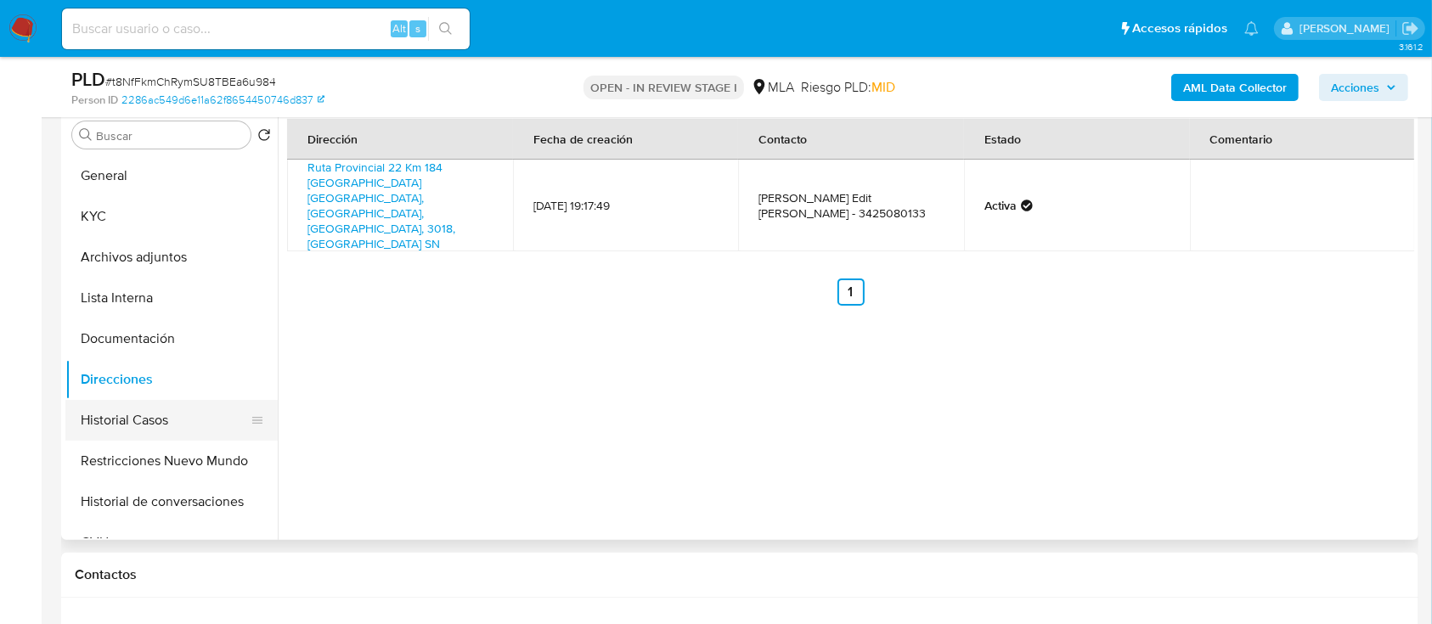
click at [149, 411] on button "Historial Casos" at bounding box center [164, 420] width 199 height 41
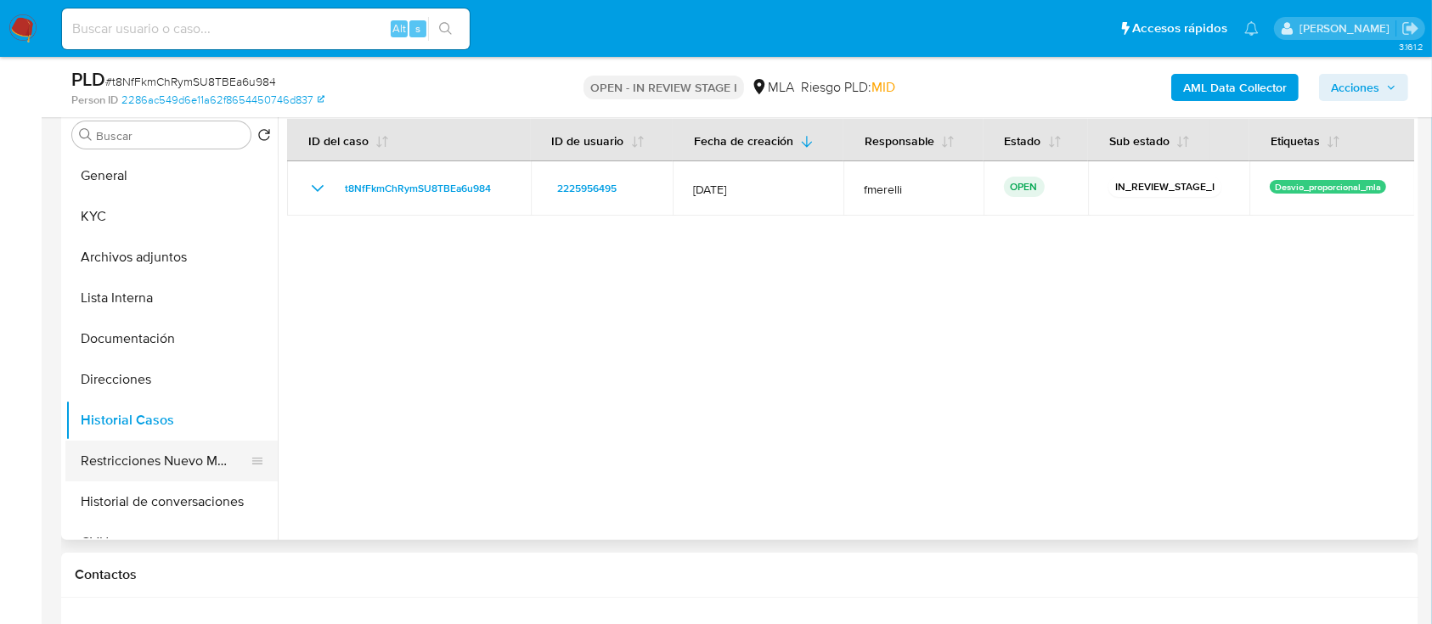
click at [163, 459] on button "Restricciones Nuevo Mundo" at bounding box center [164, 461] width 199 height 41
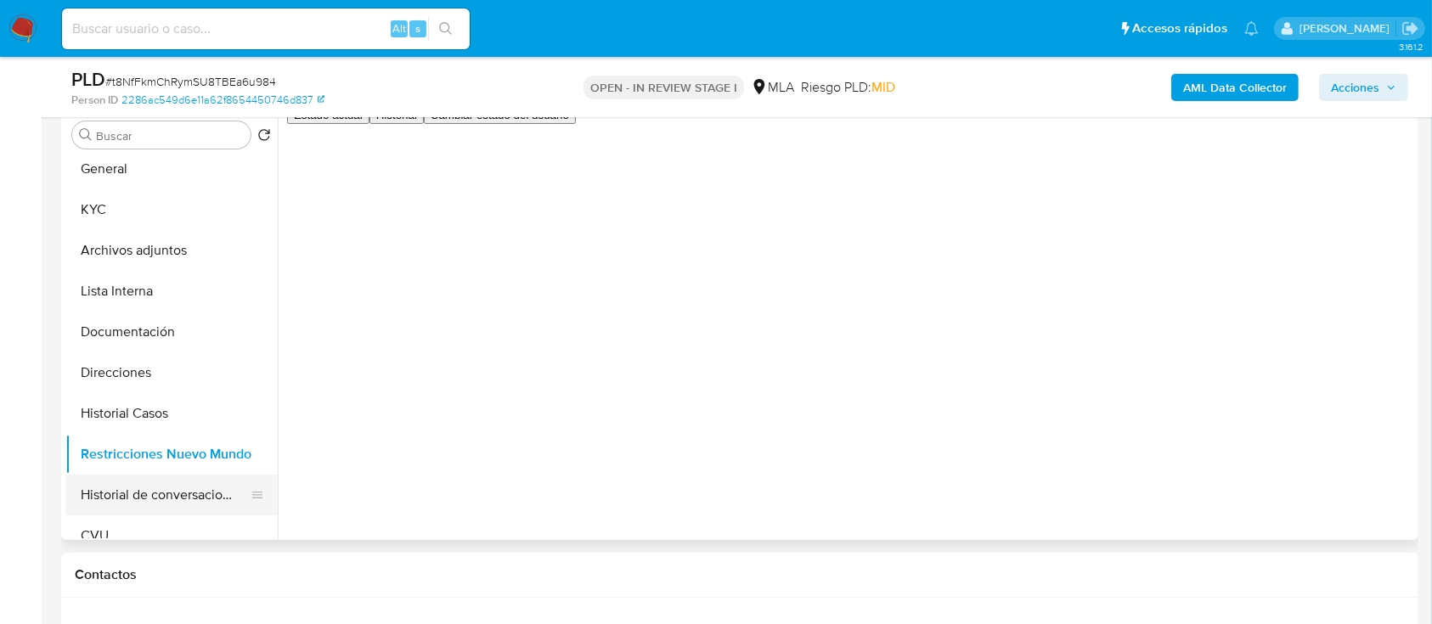
scroll to position [4, 0]
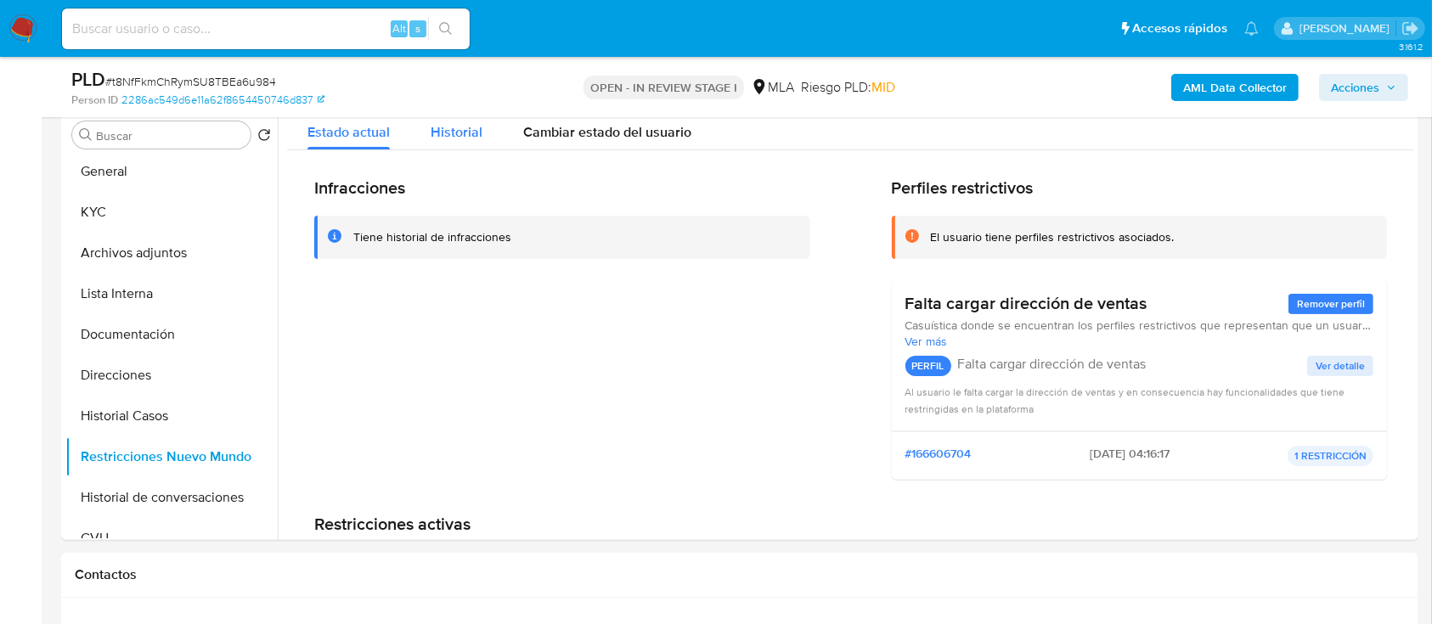
click at [428, 141] on button "Historial" at bounding box center [456, 127] width 93 height 45
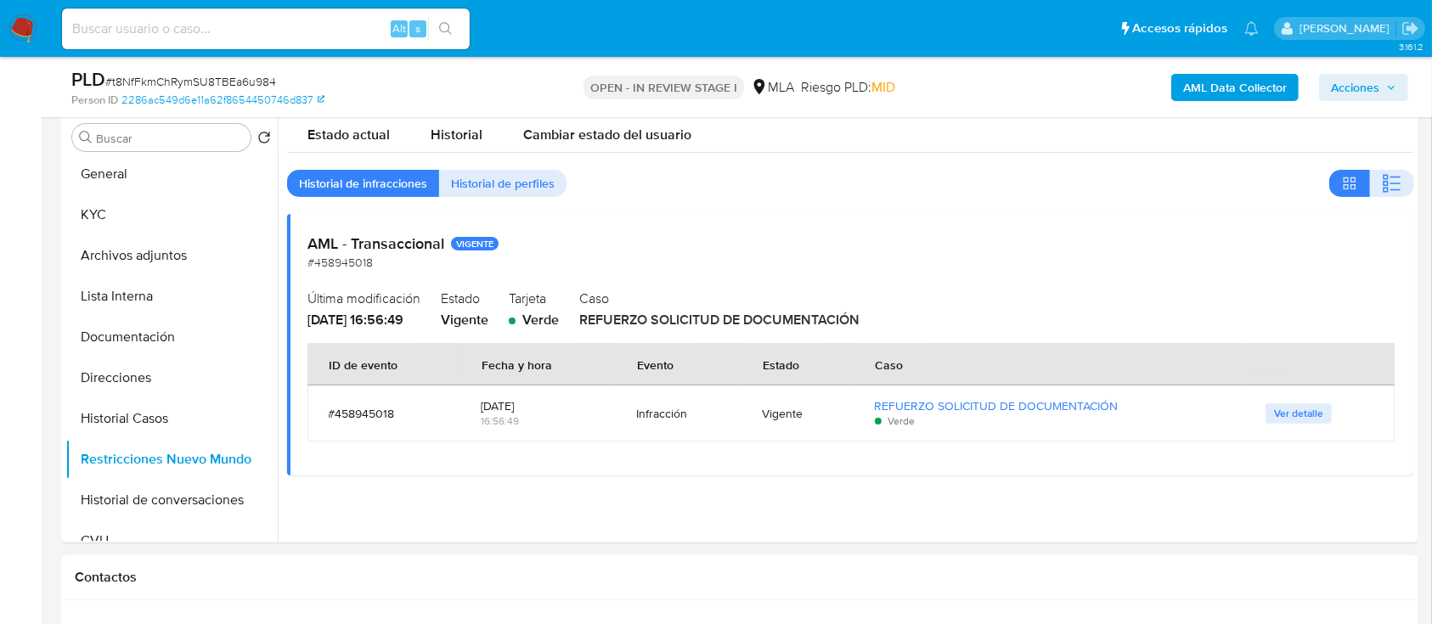
scroll to position [331, 0]
click at [1279, 412] on span "Ver detalle" at bounding box center [1298, 415] width 49 height 17
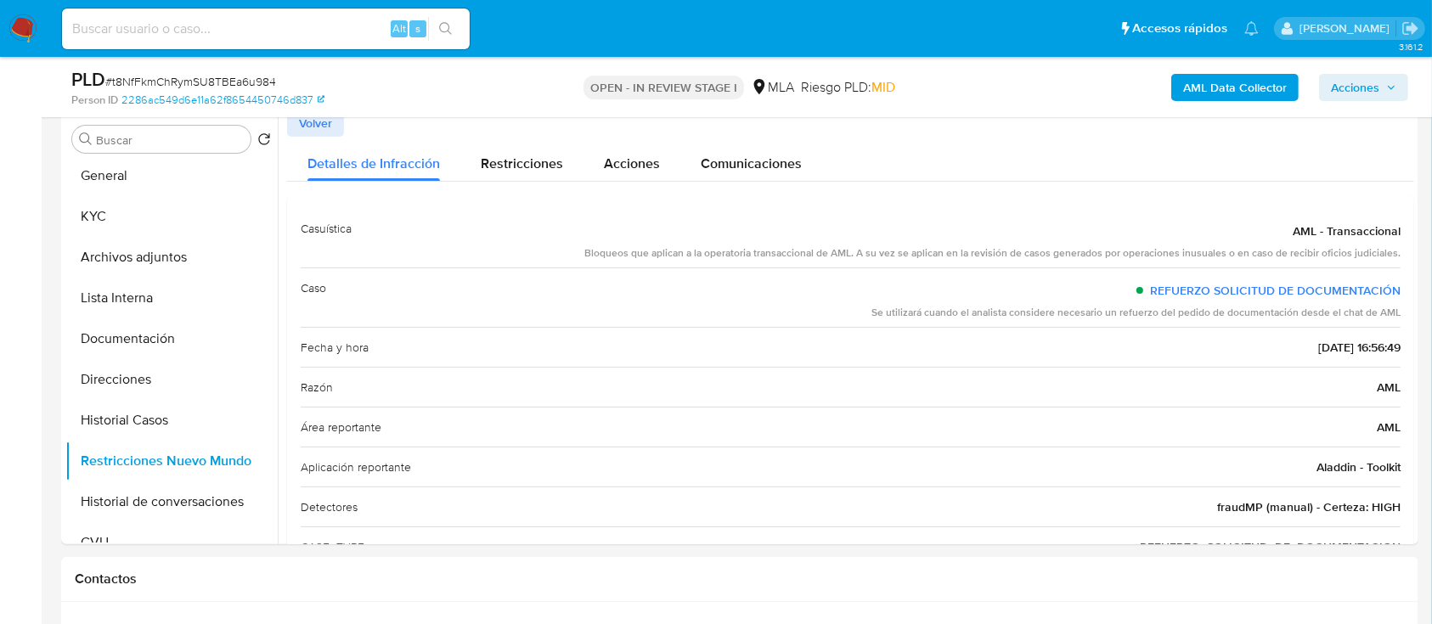
click at [325, 128] on span "Volver" at bounding box center [315, 123] width 33 height 24
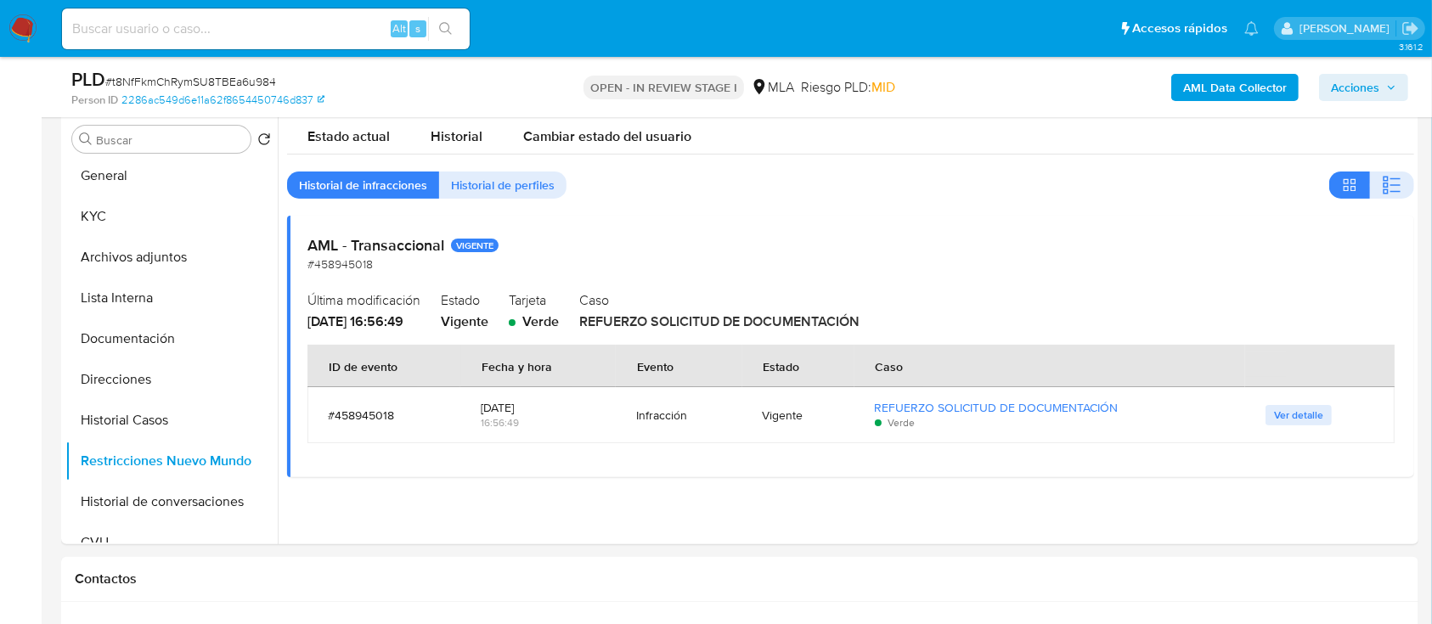
drag, startPoint x: 303, startPoint y: 325, endPoint x: 853, endPoint y: 324, distance: 549.7
click at [853, 324] on div "AML - Transaccional VIGENTE #458945018 Última modificación 29/09/2025 - 16:56:4…" at bounding box center [850, 346] width 1127 height 261
click at [177, 492] on button "Historial de conversaciones" at bounding box center [164, 502] width 199 height 41
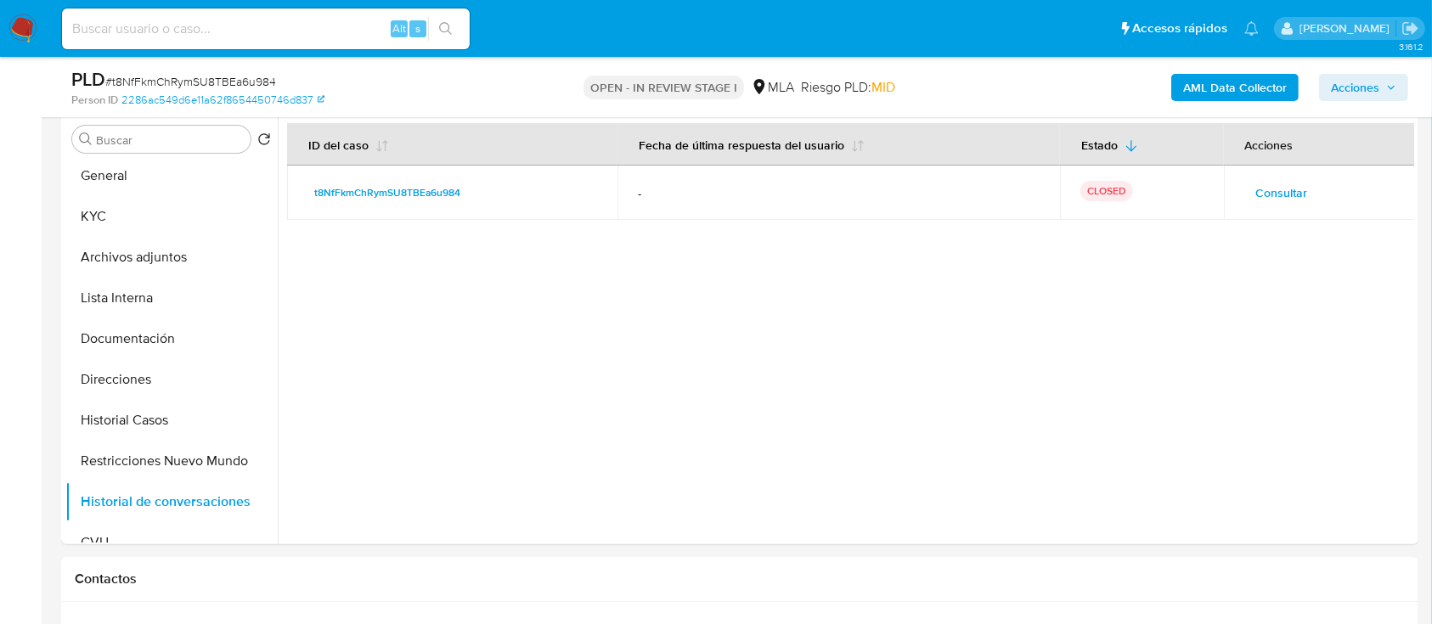
click at [1352, 74] on span "Acciones" at bounding box center [1355, 87] width 48 height 27
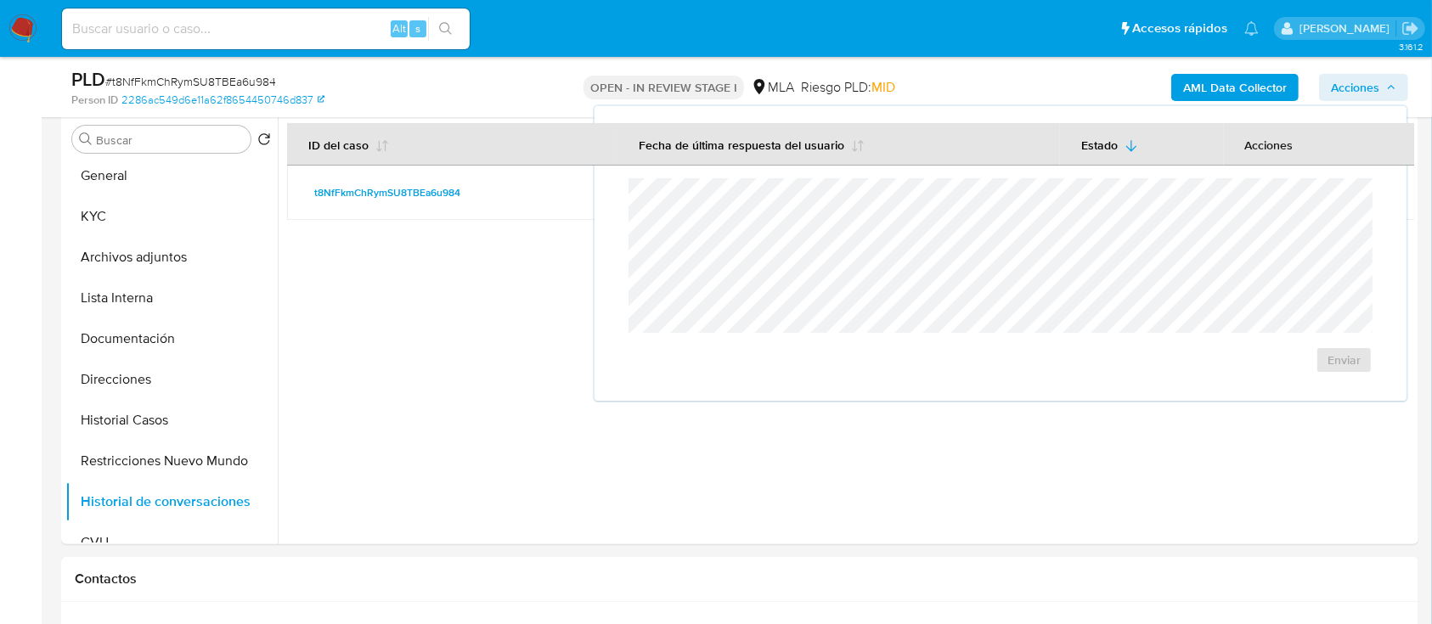
scroll to position [0, 0]
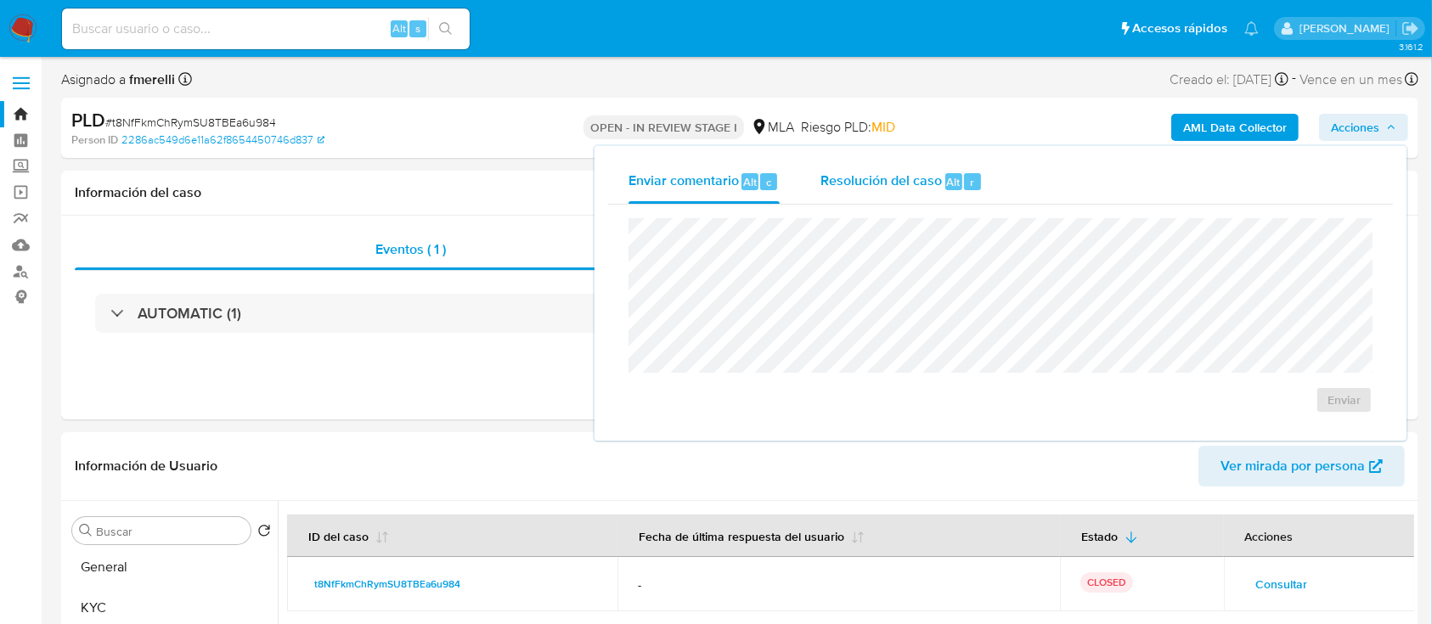
click at [841, 184] on span "Resolución del caso" at bounding box center [881, 182] width 121 height 20
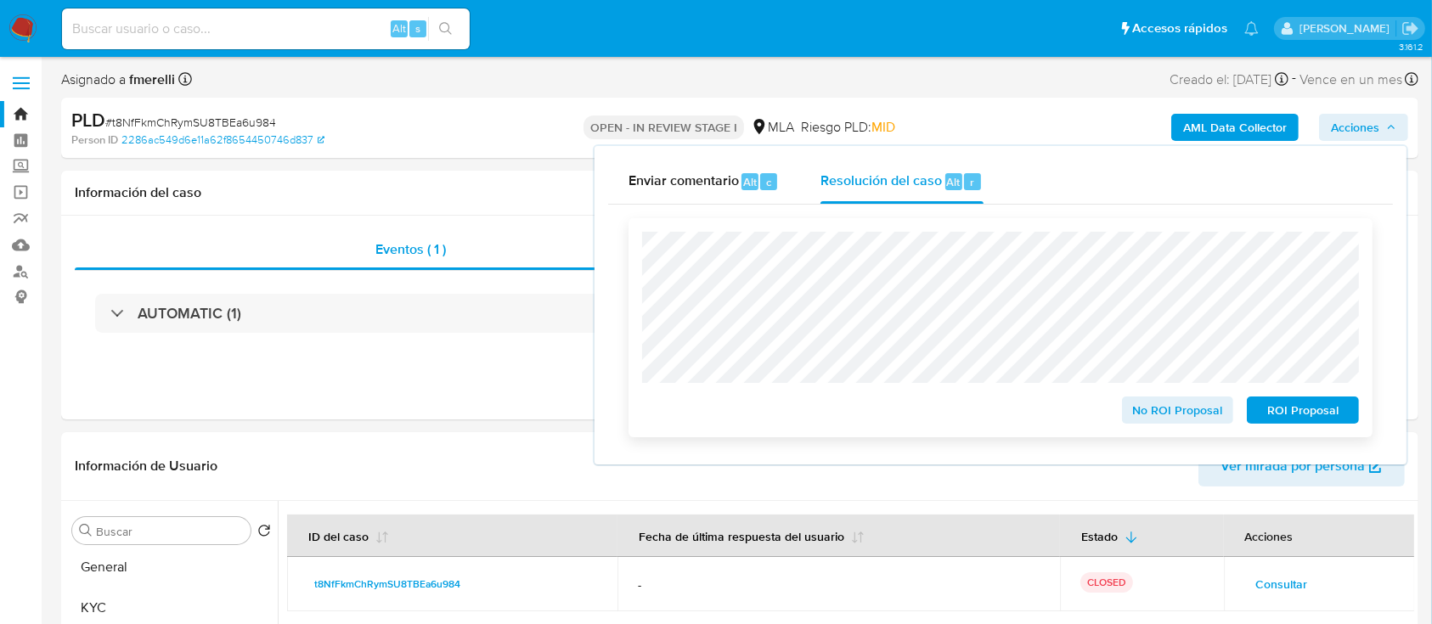
click at [1176, 422] on span "No ROI Proposal" at bounding box center [1178, 410] width 88 height 24
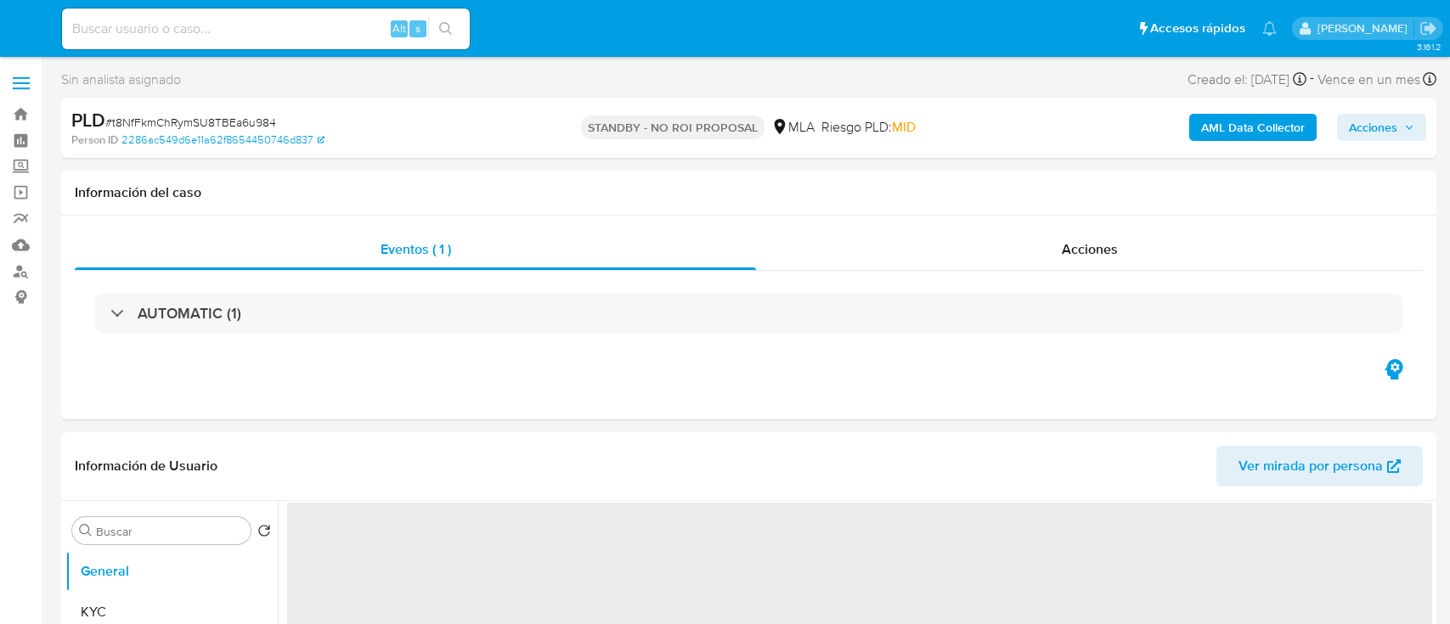
select select "10"
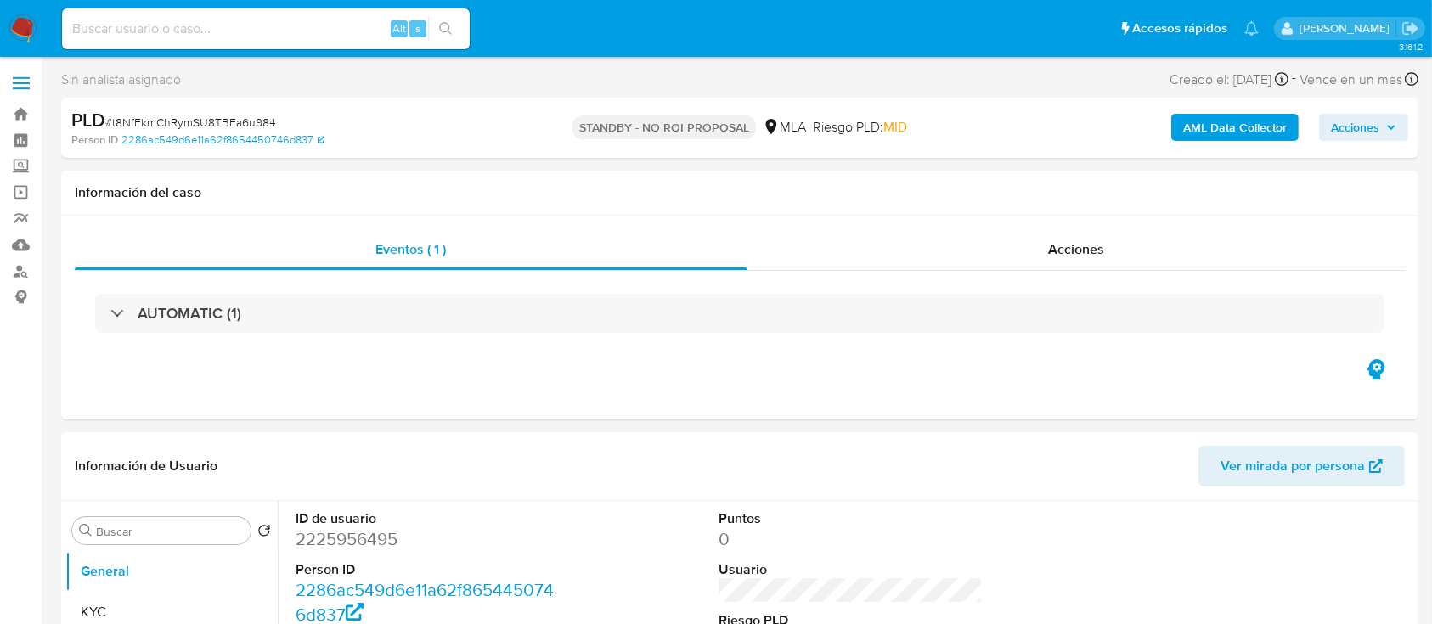
click at [19, 17] on img at bounding box center [22, 28] width 29 height 29
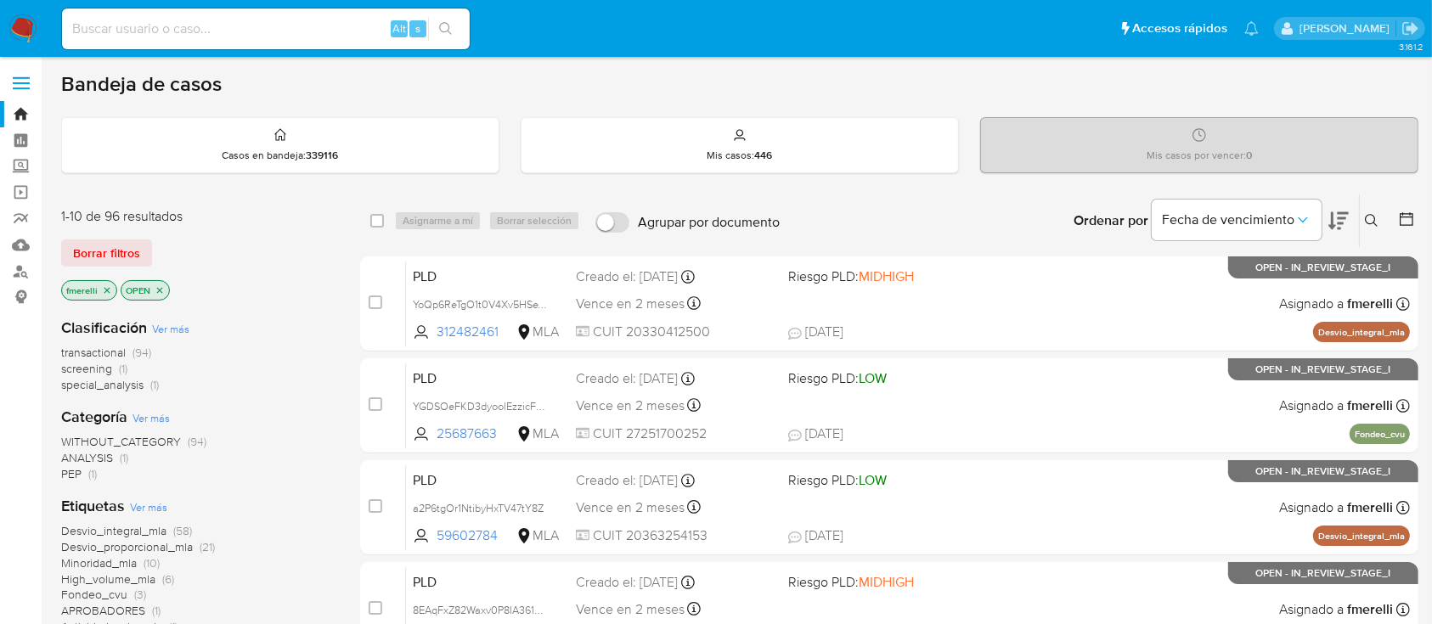
click at [249, 470] on div "WITHOUT_CATEGORY (94) ANALYSIS (1) PEP (1)" at bounding box center [197, 458] width 272 height 48
click at [274, 611] on div "Desvio_integral_mla (58) Desvio_proporcional_mla (21) Minoridad_mla (10) High_v…" at bounding box center [197, 603] width 272 height 161
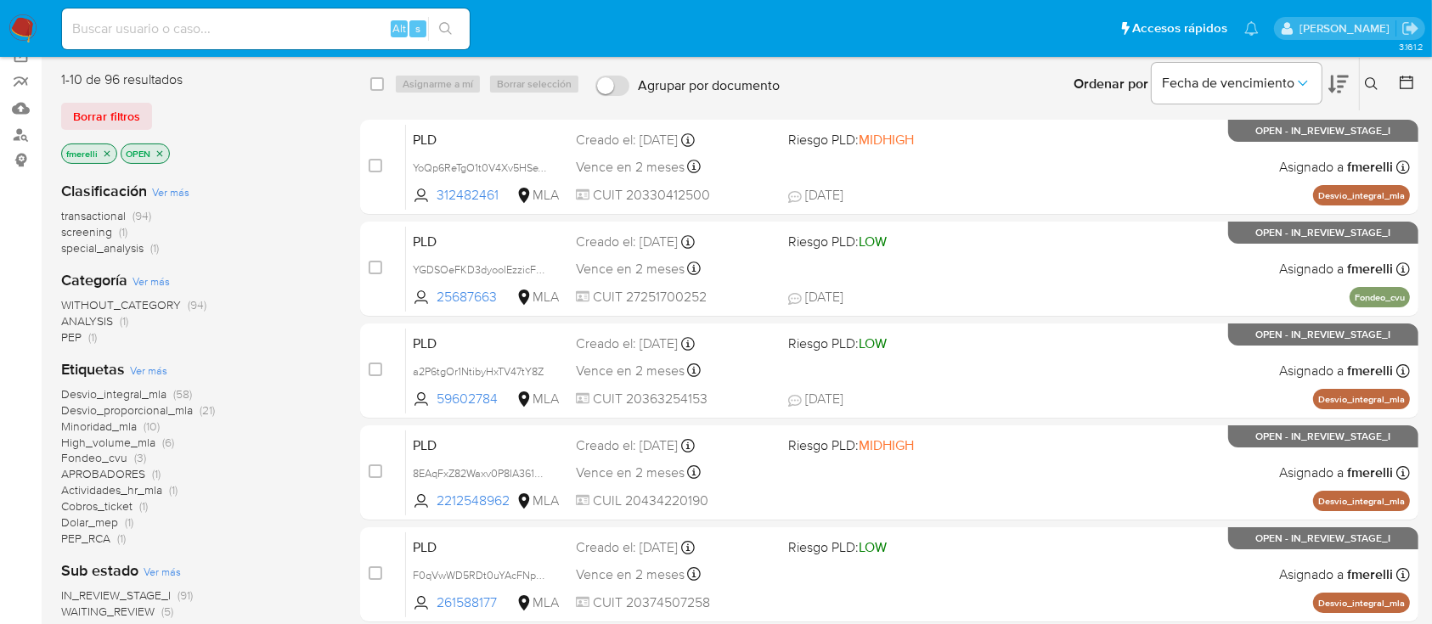
scroll to position [117, 0]
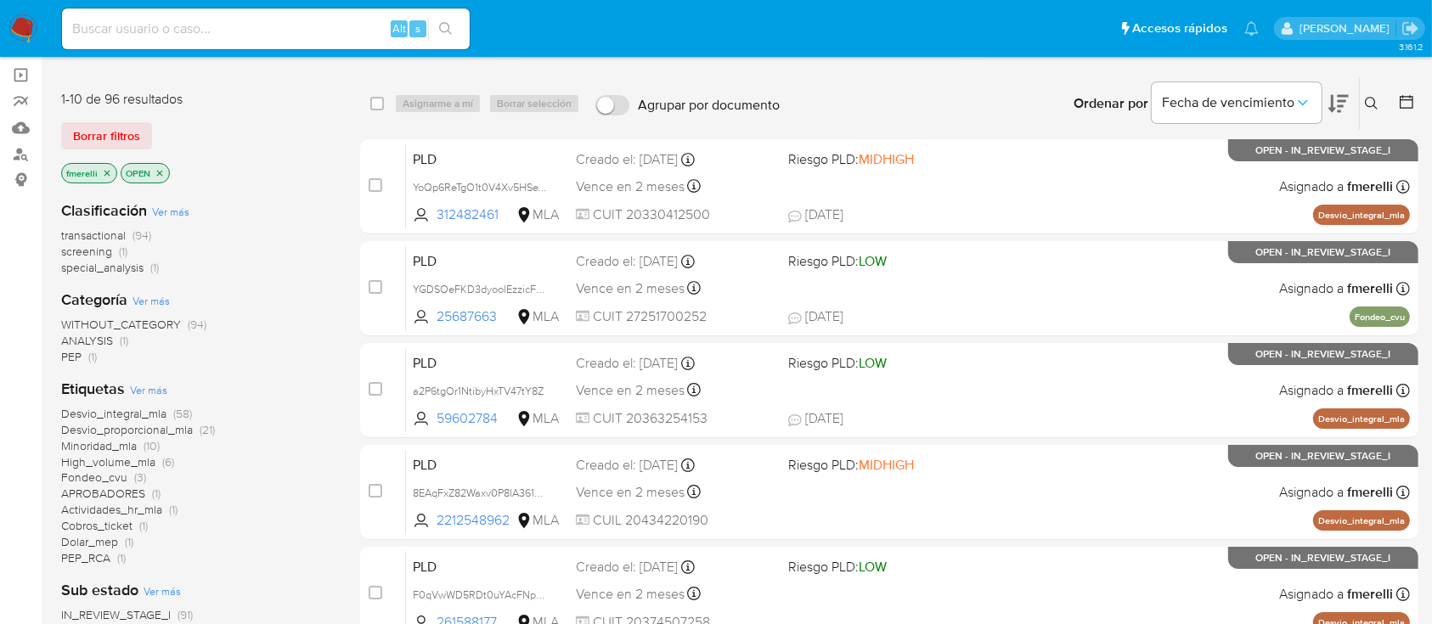
click at [362, 35] on input at bounding box center [266, 29] width 408 height 22
paste input "mxEryGidnAwzzn8vYfCjl2JX"
type input "mxEryGidnAwzzn8vYfCjl2JX"
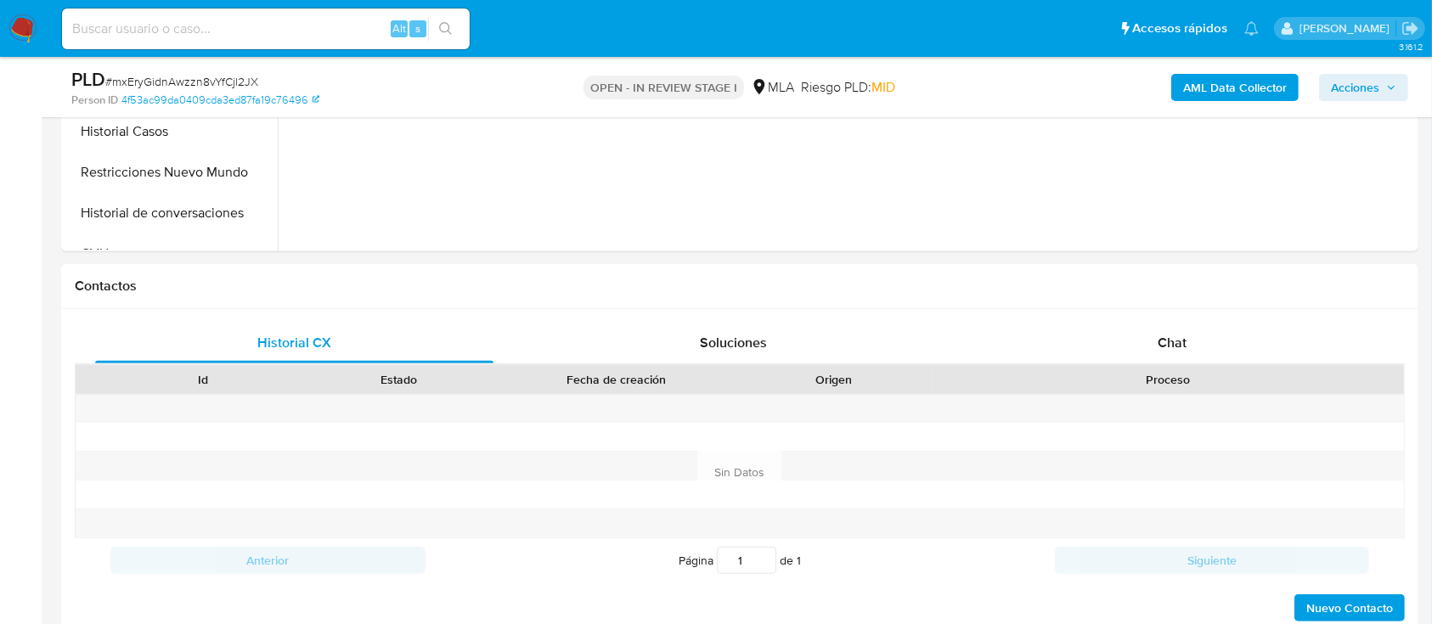
scroll to position [625, 0]
click at [1084, 336] on div "Chat" at bounding box center [1173, 342] width 398 height 41
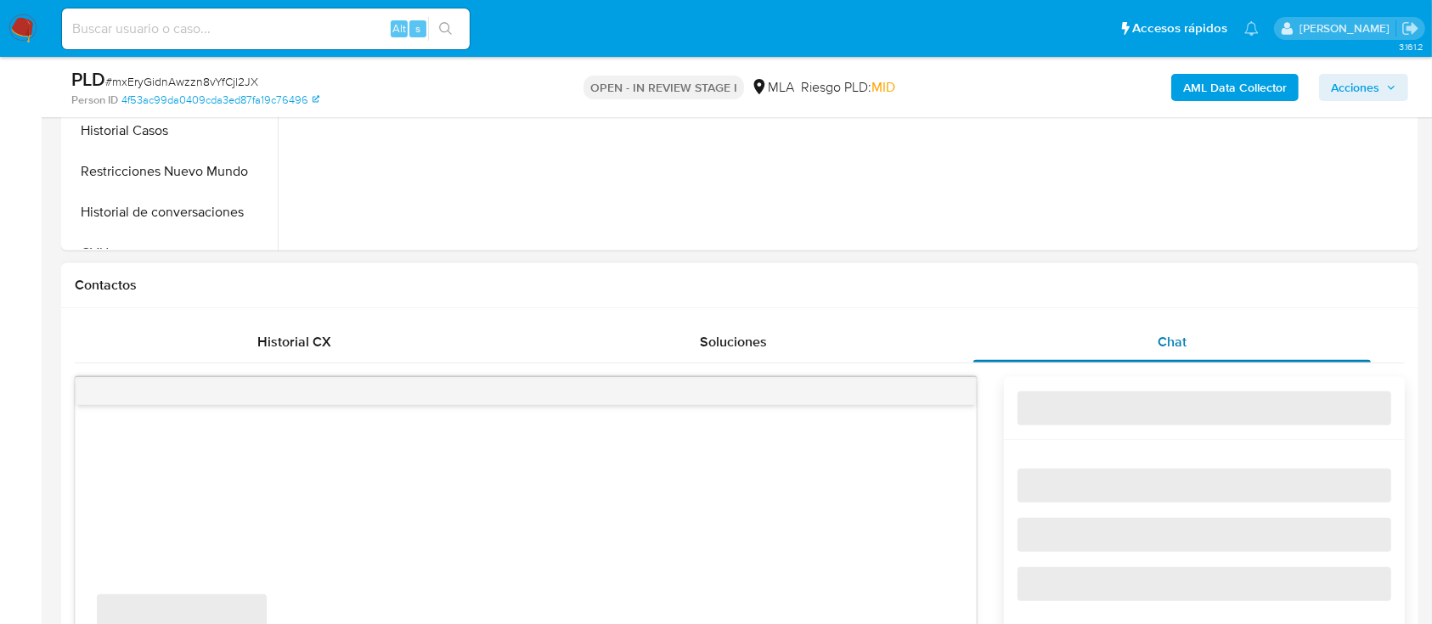
select select "10"
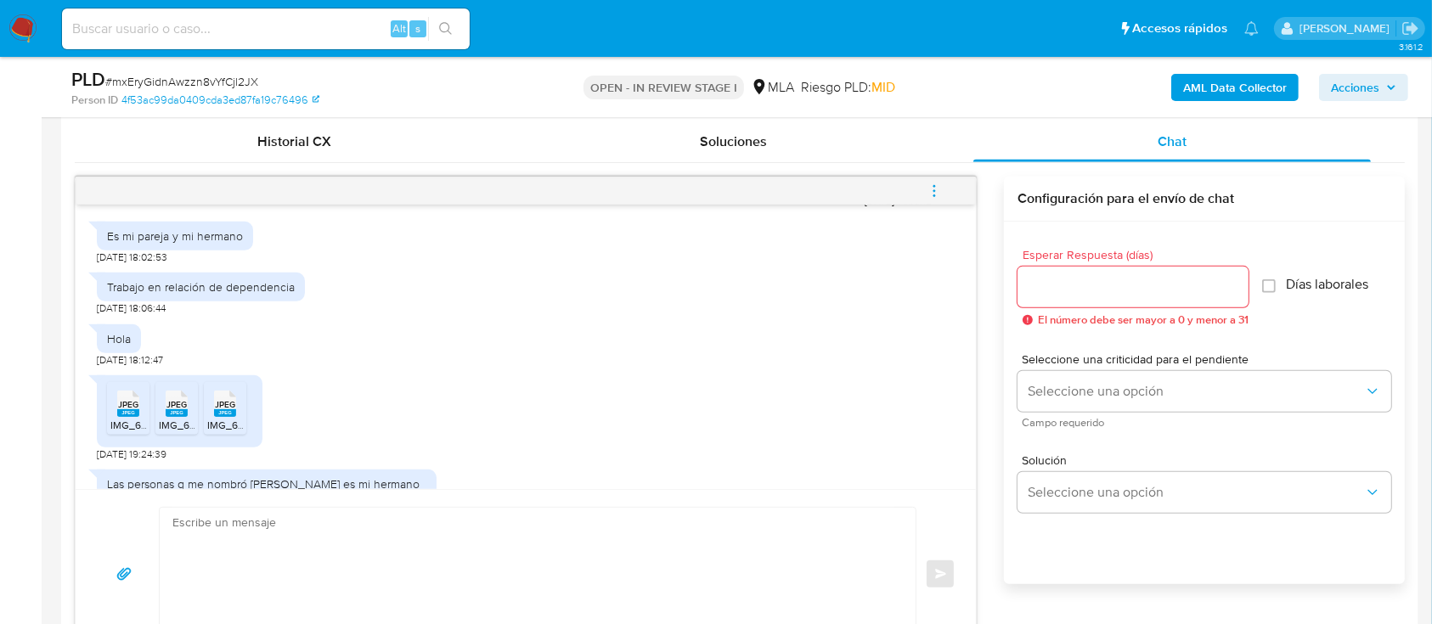
scroll to position [1778, 0]
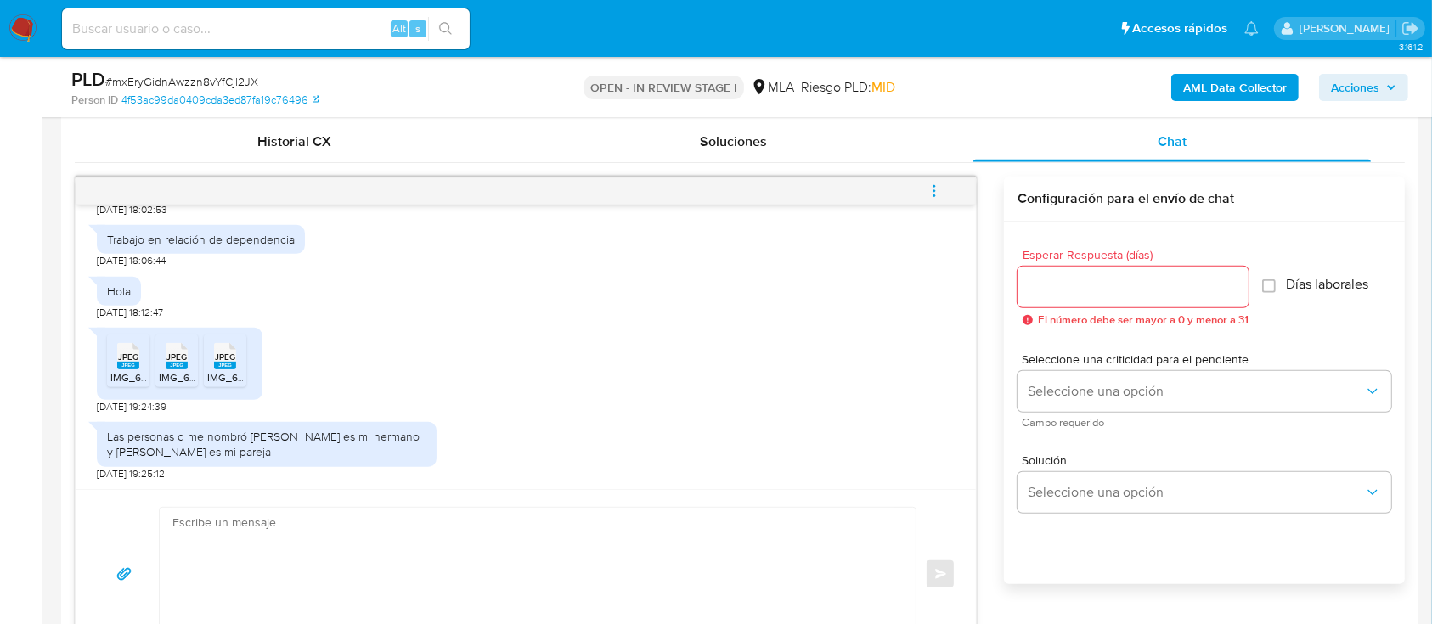
click at [129, 347] on icon at bounding box center [128, 356] width 22 height 26
click at [174, 364] on rect at bounding box center [177, 366] width 22 height 8
click at [217, 363] on rect at bounding box center [225, 366] width 22 height 8
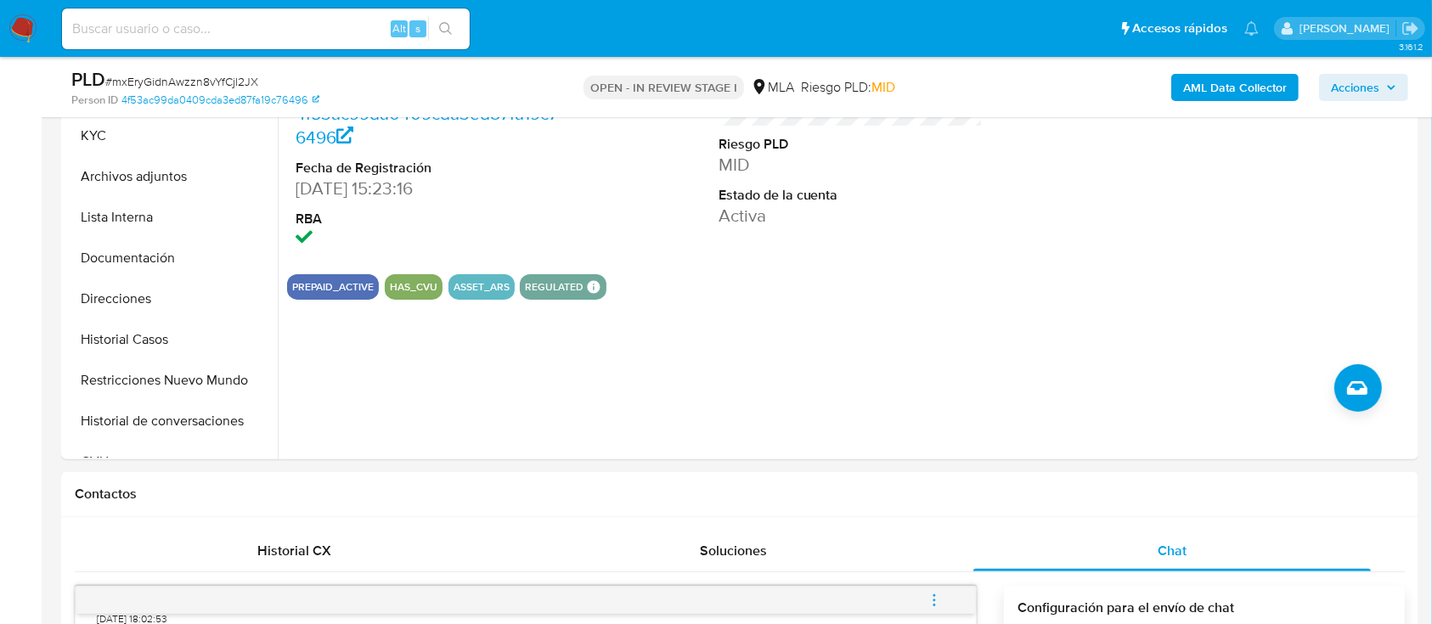
scroll to position [267, 0]
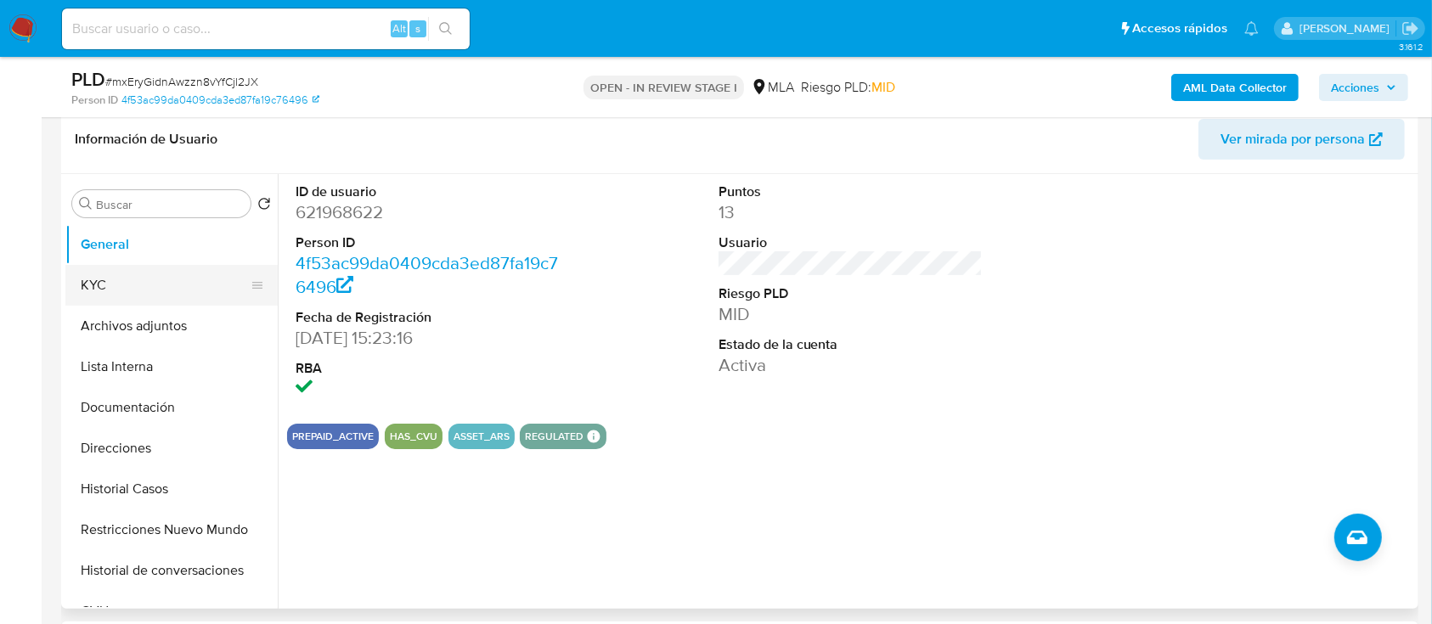
click at [84, 274] on button "KYC" at bounding box center [164, 285] width 199 height 41
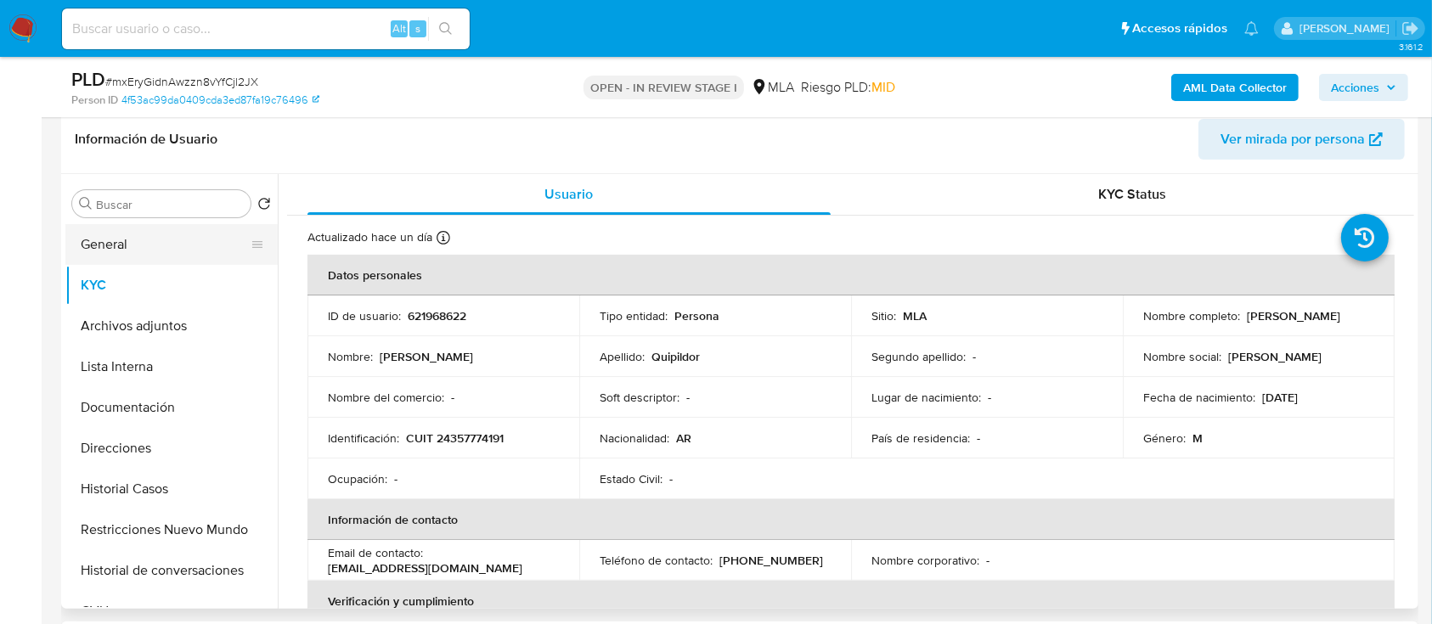
click at [155, 239] on button "General" at bounding box center [164, 244] width 199 height 41
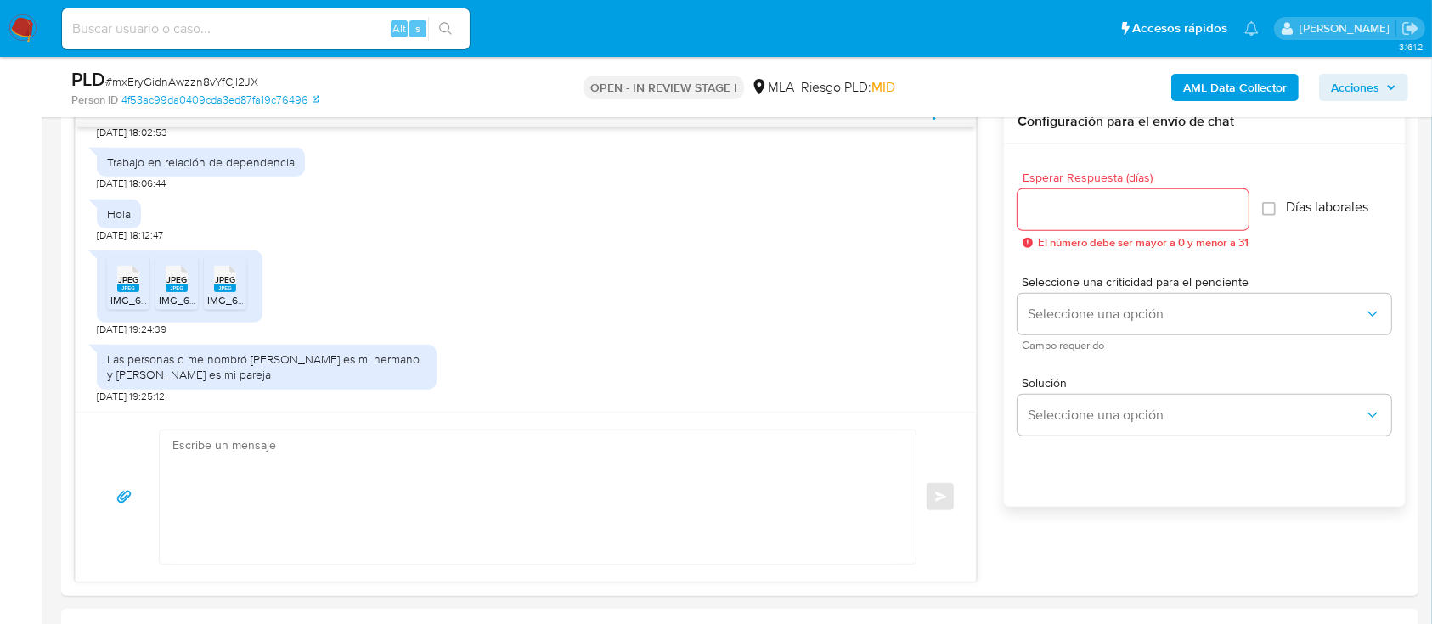
scroll to position [901, 0]
click at [771, 498] on textarea at bounding box center [533, 498] width 722 height 133
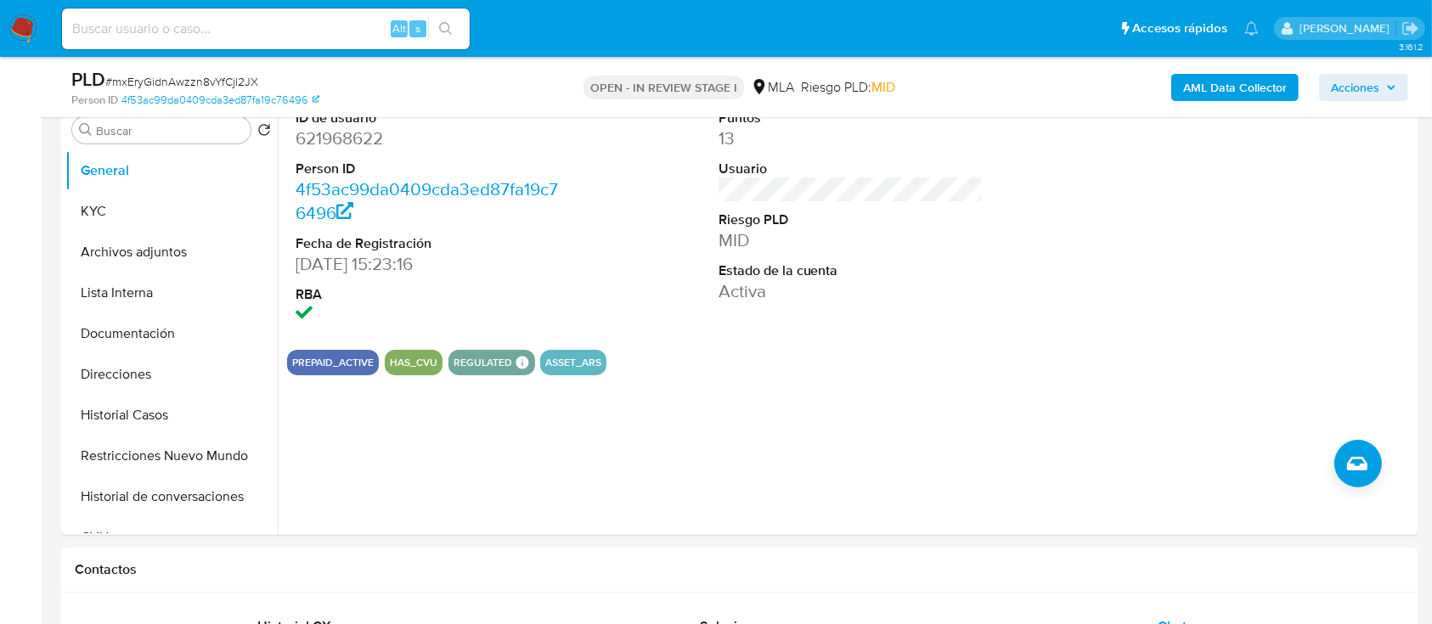
scroll to position [169, 0]
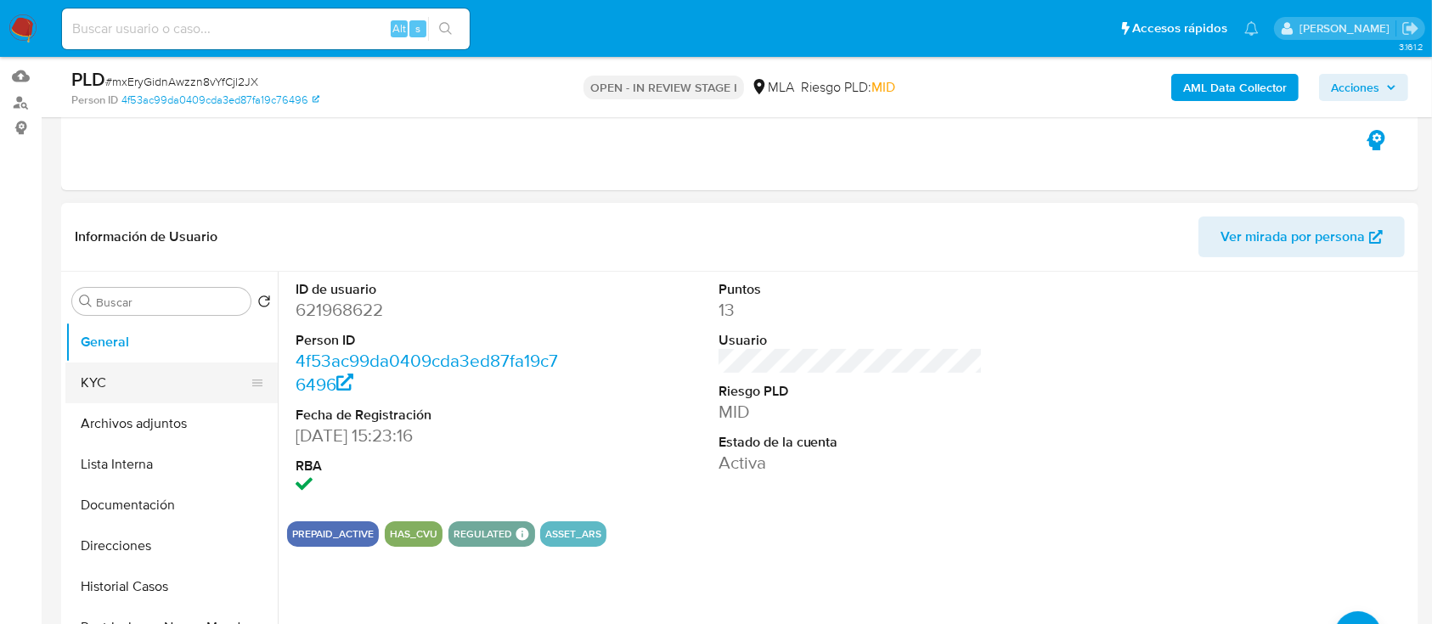
click at [76, 381] on button "KYC" at bounding box center [164, 383] width 199 height 41
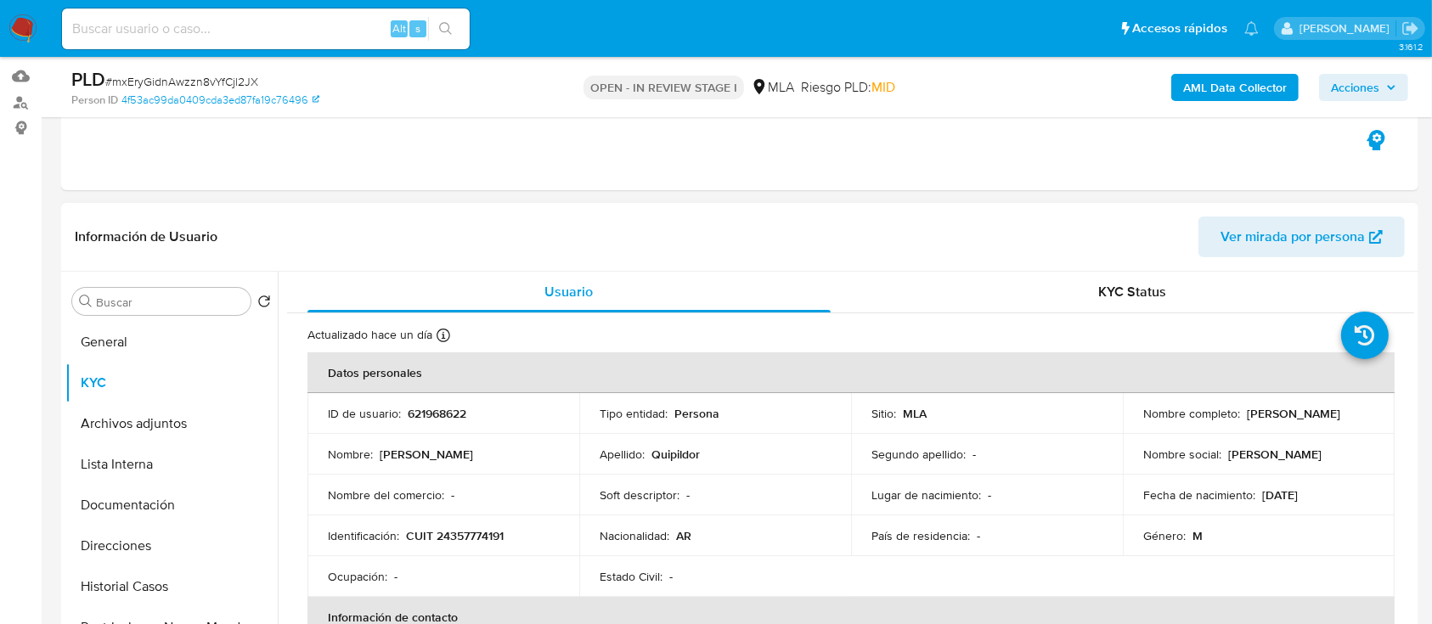
drag, startPoint x: 1136, startPoint y: 426, endPoint x: 1286, endPoint y: 426, distance: 150.4
click at [1286, 426] on td "Nombre completo : Isaul Gustavo Quipildor" at bounding box center [1259, 413] width 272 height 41
copy p "[PERSON_NAME]"
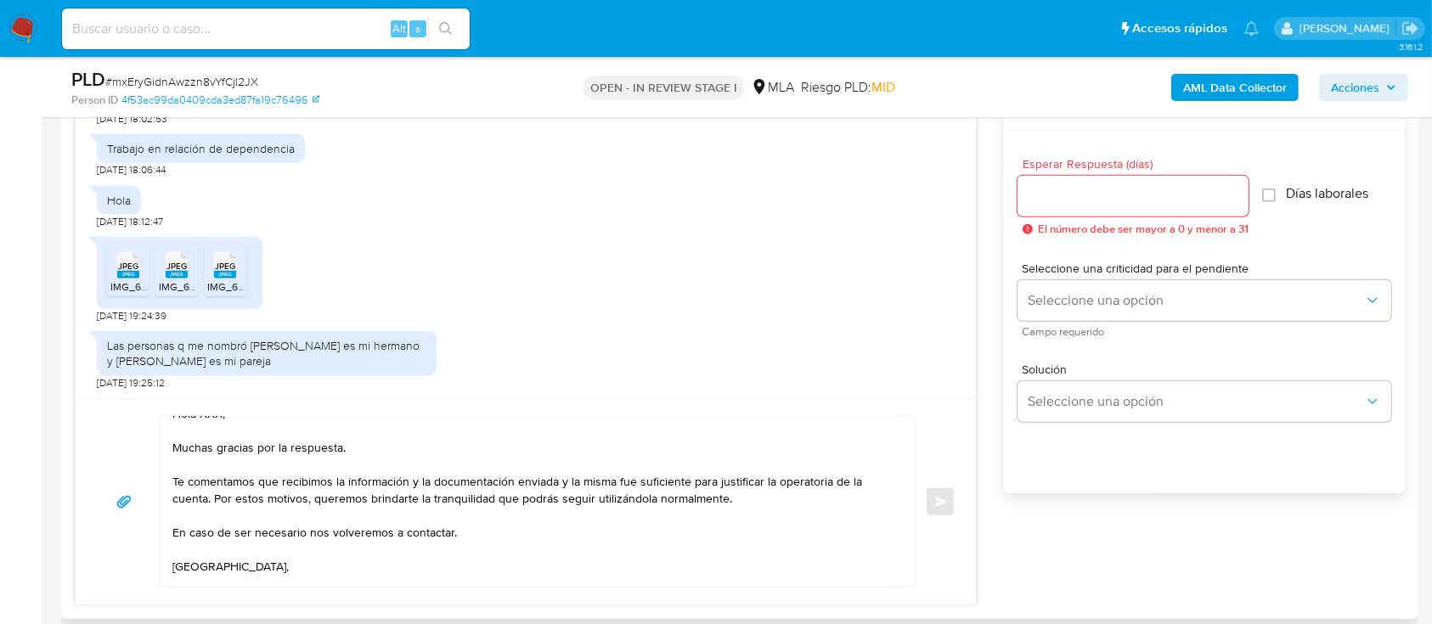
scroll to position [0, 0]
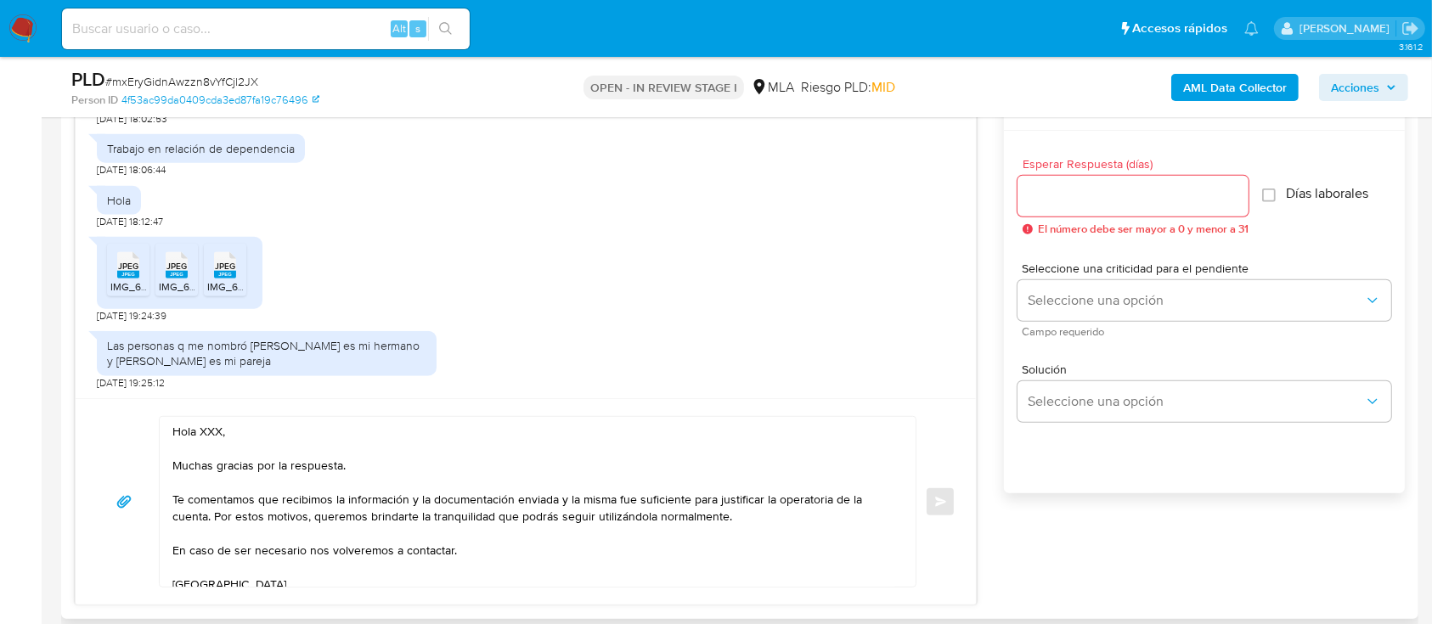
click at [209, 436] on textarea "Hola XXX, Muchas gracias por la respuesta. Te comentamos que recibimos la infor…" at bounding box center [533, 502] width 722 height 170
paste textarea "[PERSON_NAME]"
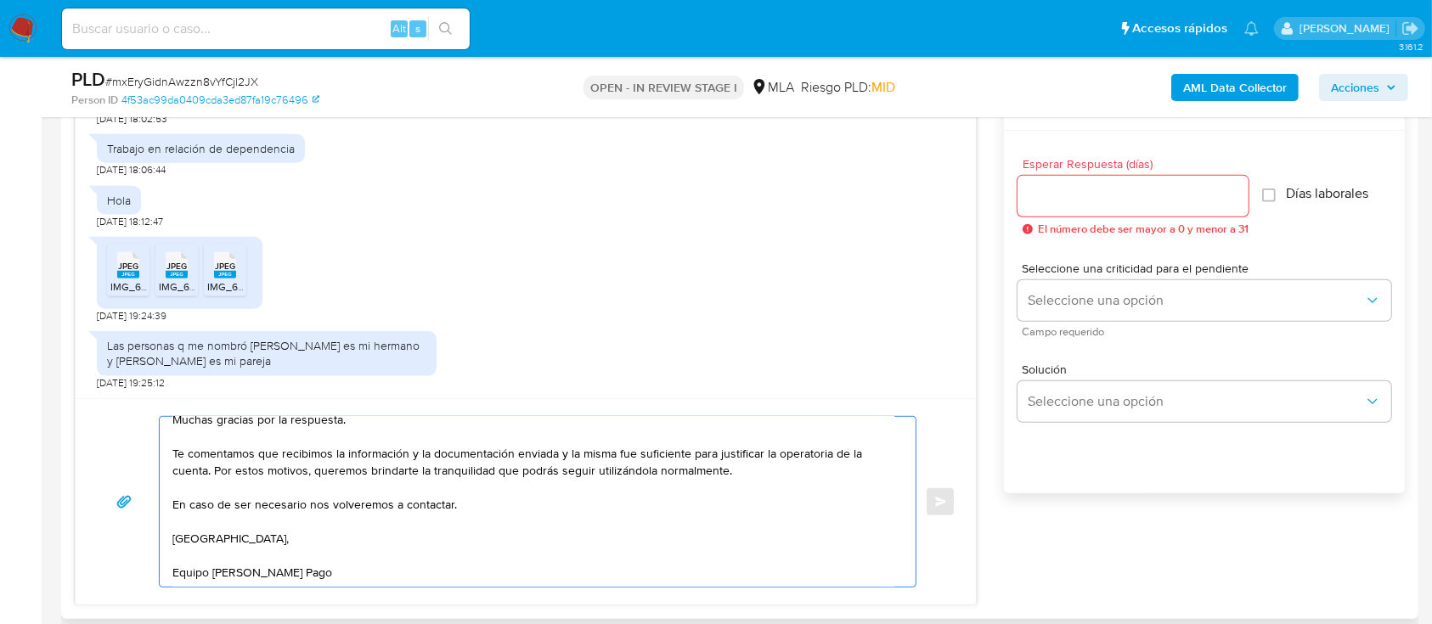
type textarea "[PERSON_NAME], Muchas gracias por la respuesta. Te comentamos que recibimos la …"
click at [1071, 195] on input "Esperar Respuesta (días)" at bounding box center [1133, 196] width 231 height 22
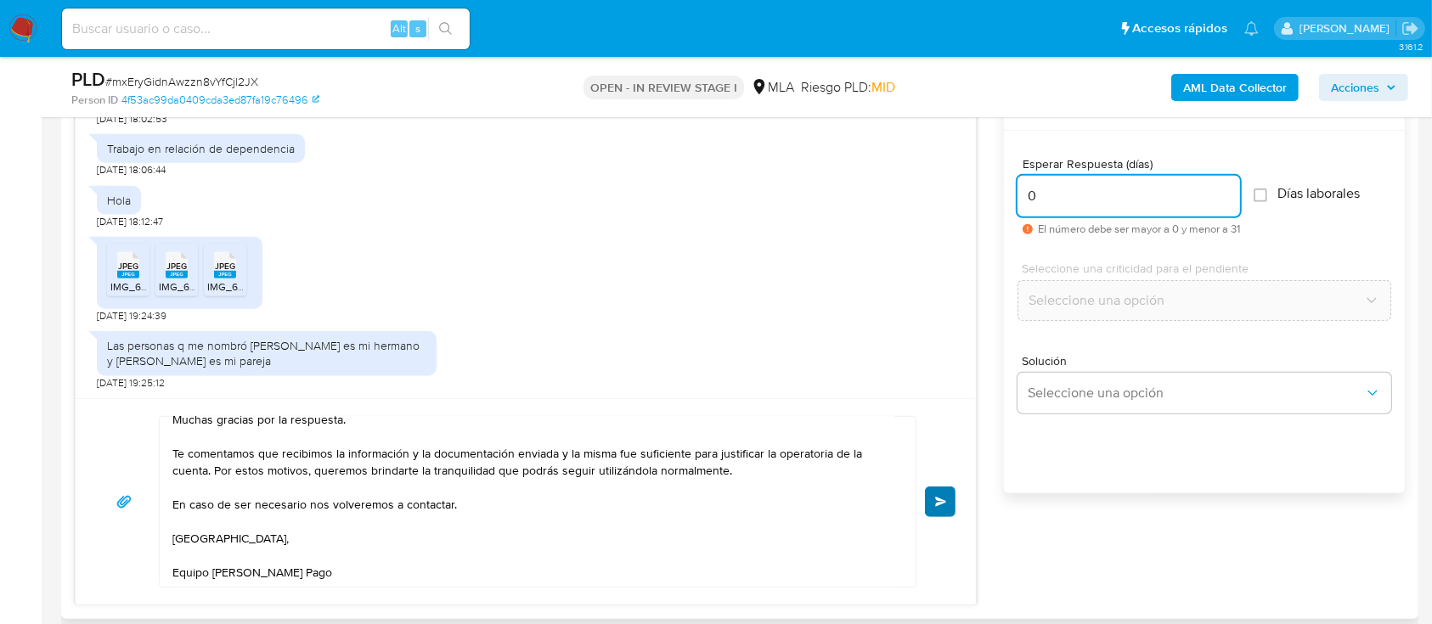
type input "0"
click at [943, 502] on span "Enviar" at bounding box center [941, 502] width 12 height 10
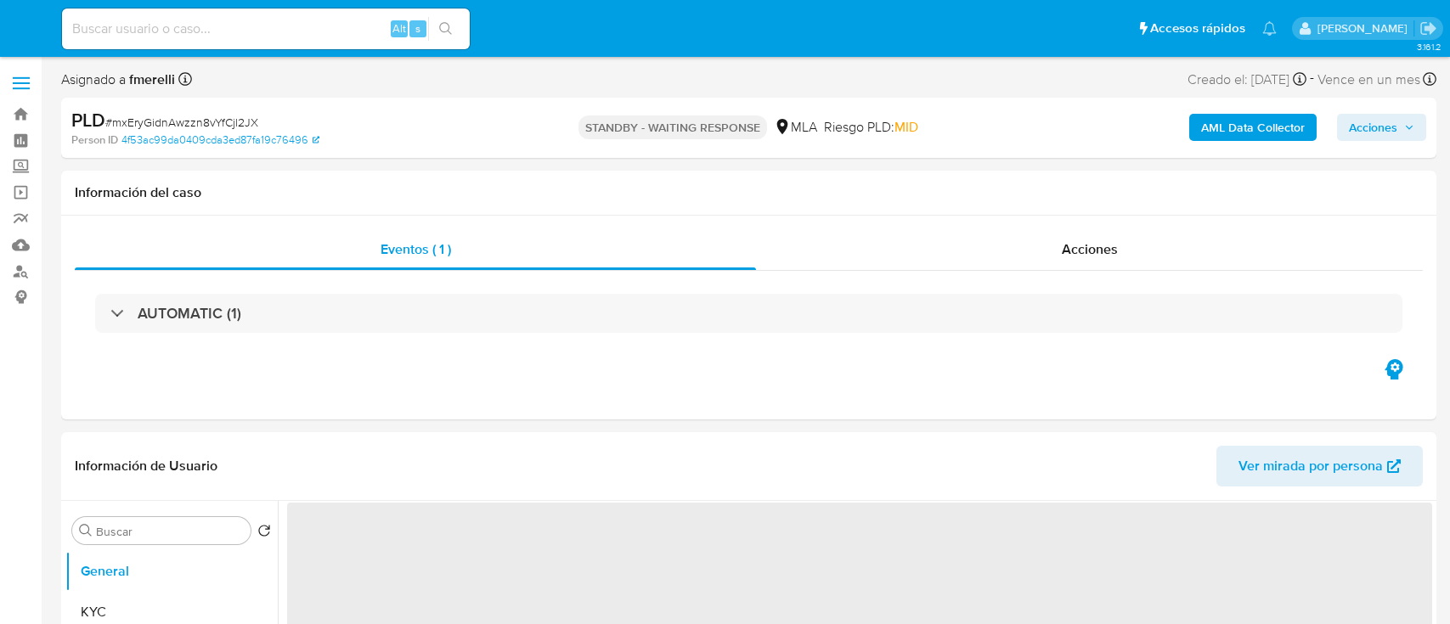
select select "10"
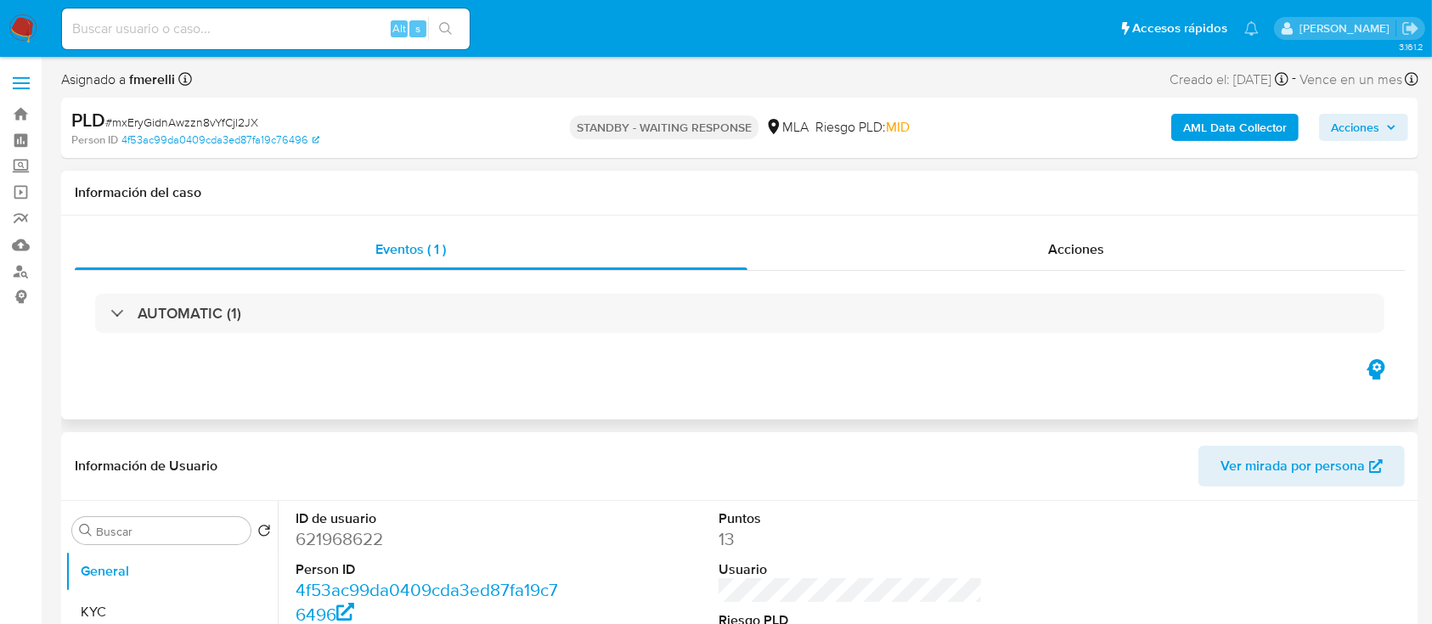
scroll to position [557, 0]
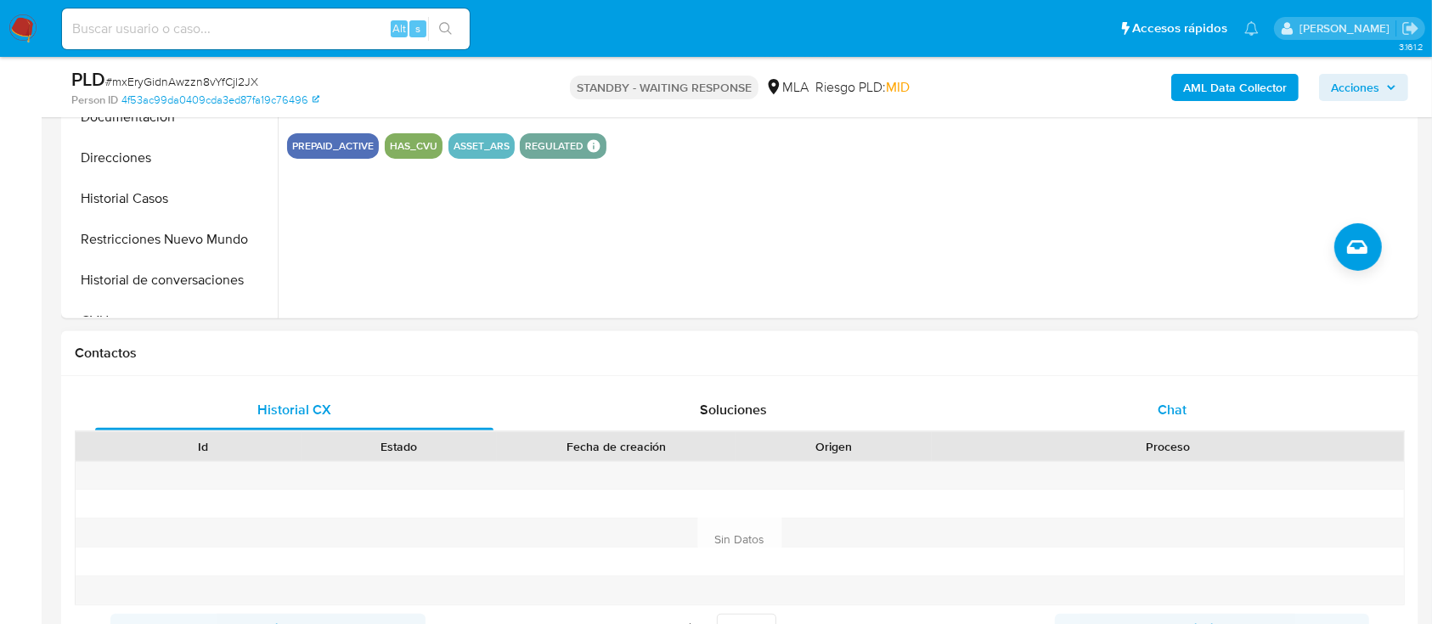
click at [1094, 412] on div "Chat" at bounding box center [1173, 410] width 398 height 41
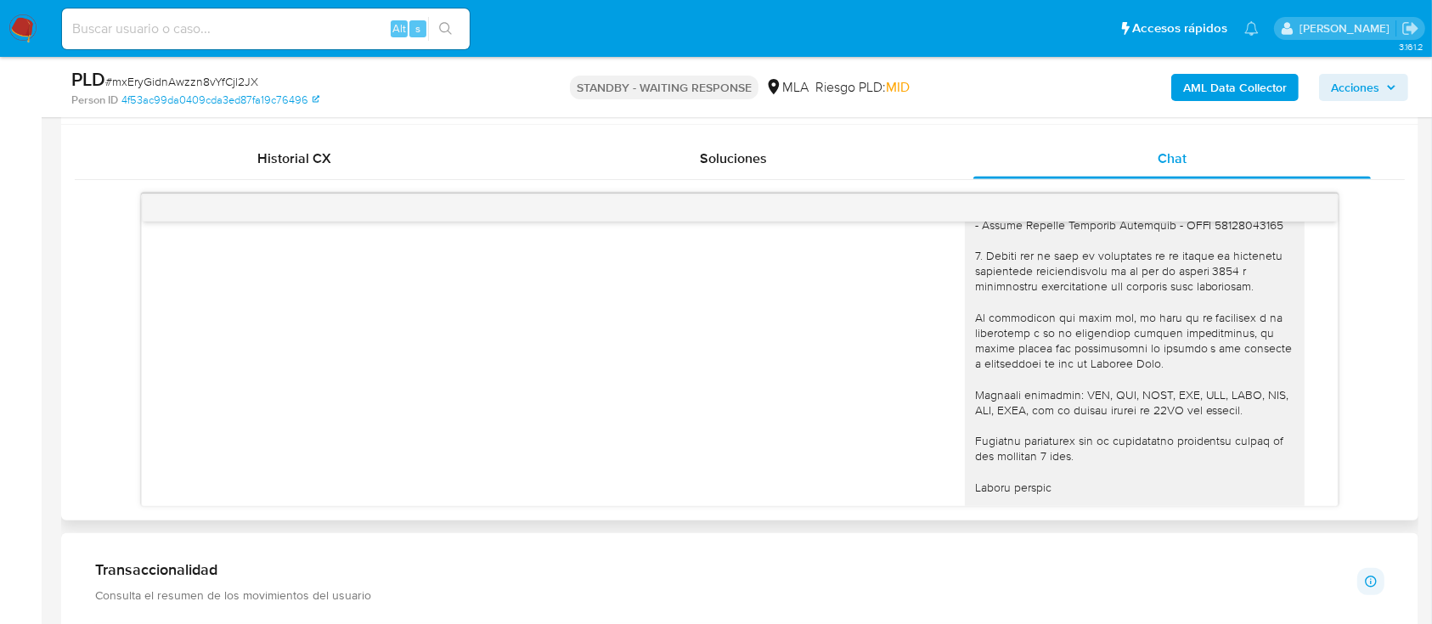
scroll to position [1281, 0]
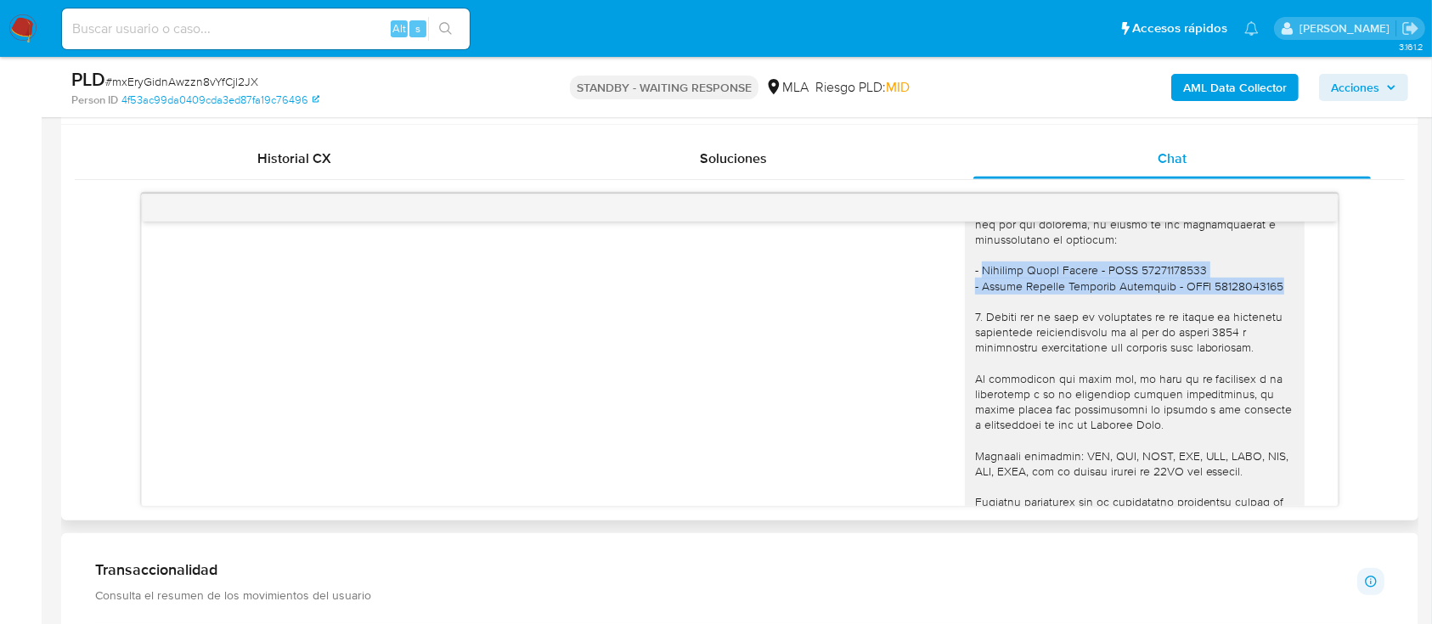
drag, startPoint x: 967, startPoint y: 302, endPoint x: 1260, endPoint y: 319, distance: 293.6
click at [1260, 319] on div at bounding box center [1134, 309] width 319 height 619
copy div "Calapeña [PERSON_NAME] - CUIL 27359118037 - [PERSON_NAME] Quipildor - CUIL 2045…"
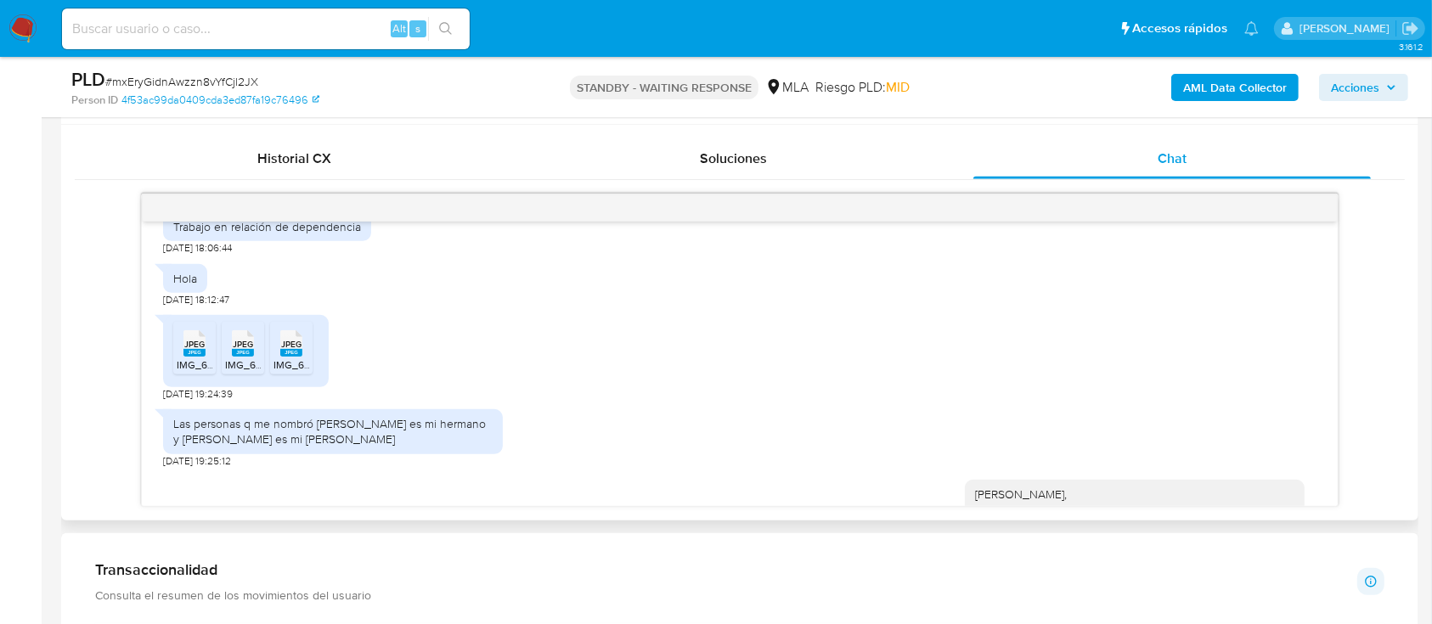
scroll to position [1879, 0]
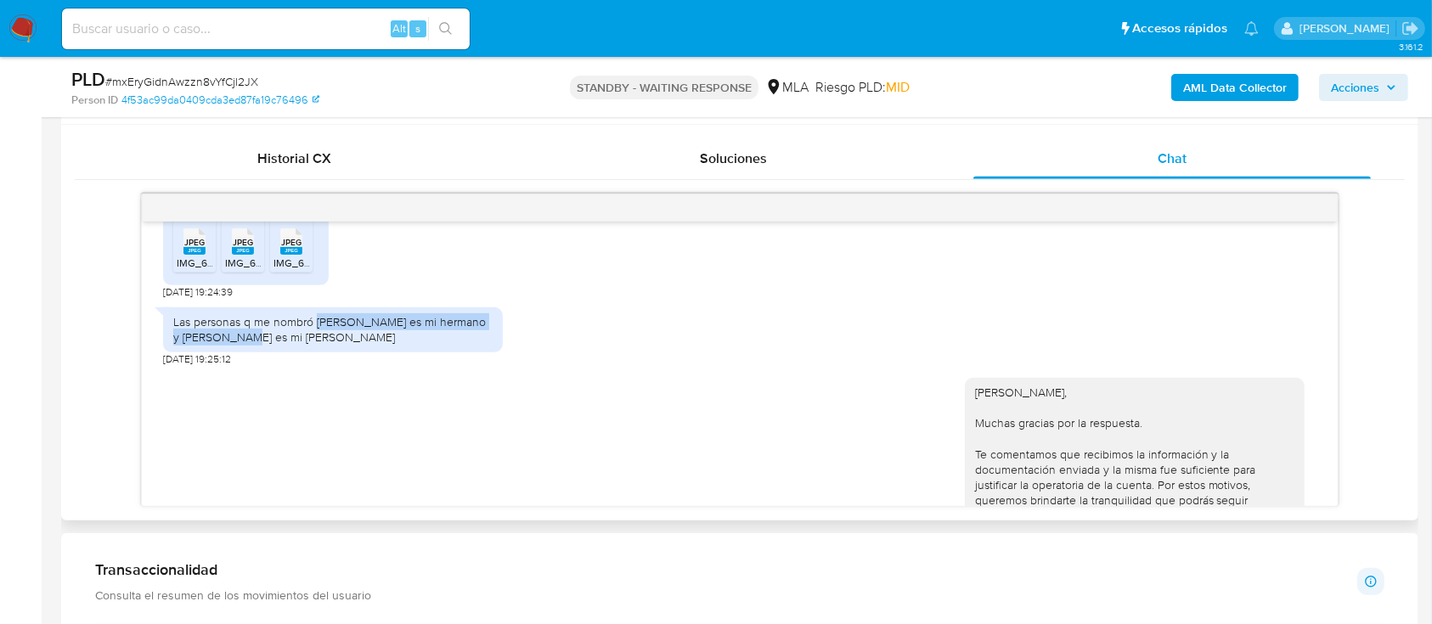
drag, startPoint x: 317, startPoint y: 353, endPoint x: 367, endPoint y: 367, distance: 52.2
click at [367, 345] on div "Las personas q me nombró [PERSON_NAME] es mi hermano y [PERSON_NAME] es mi [PER…" at bounding box center [332, 329] width 319 height 31
copy div "[PERSON_NAME] es mi hermano y [PERSON_NAME] es mi [PERSON_NAME]"
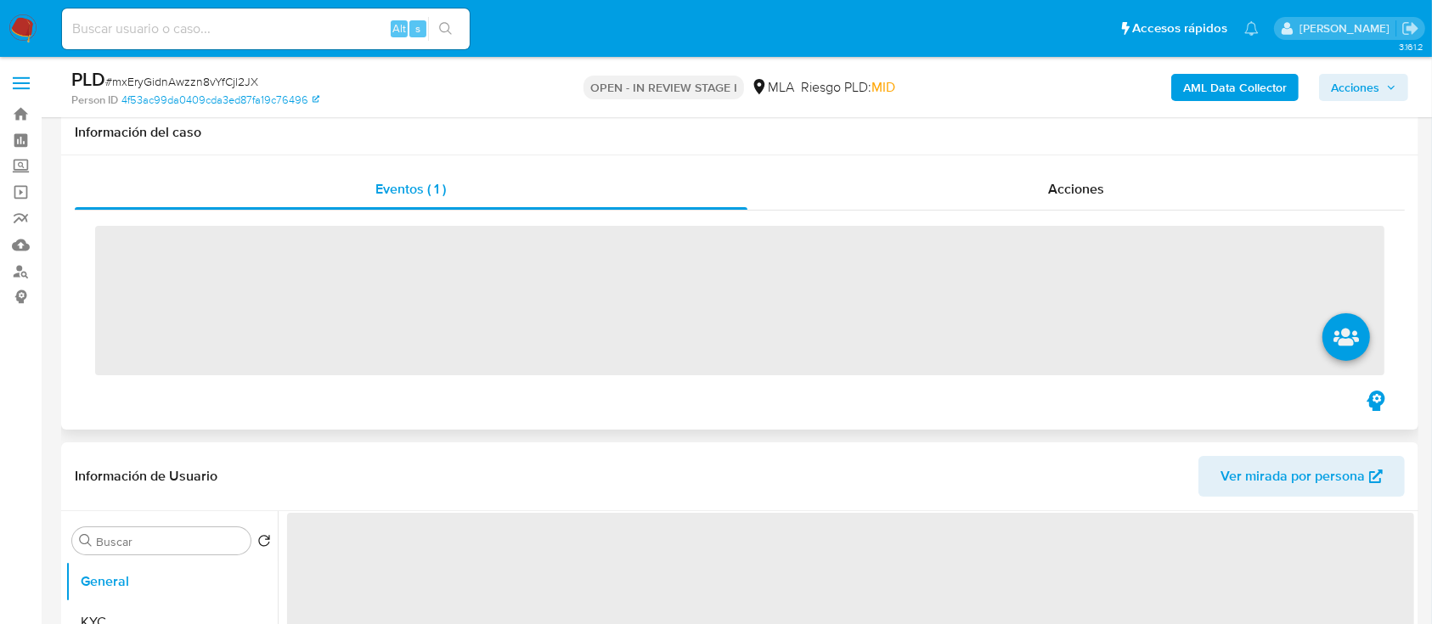
scroll to position [657, 0]
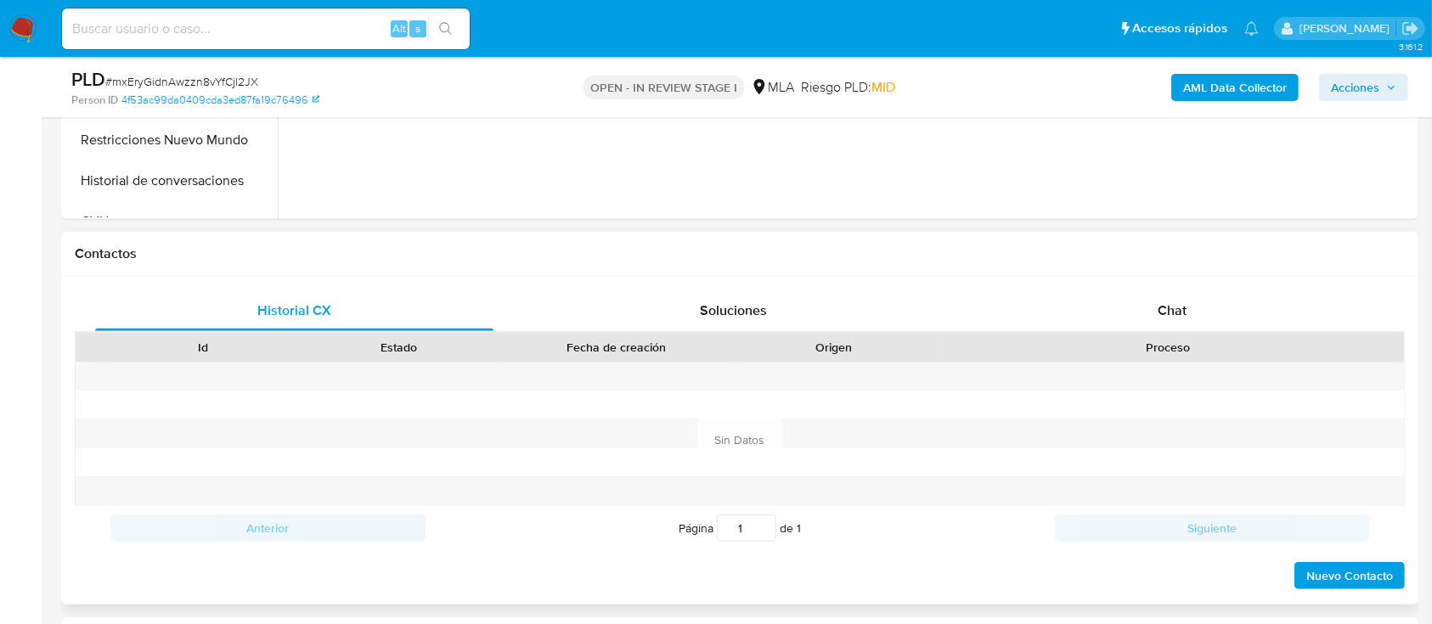
click at [1183, 272] on div "Contactos" at bounding box center [740, 254] width 1358 height 45
select select "10"
click at [1167, 291] on div "Chat" at bounding box center [1173, 311] width 398 height 41
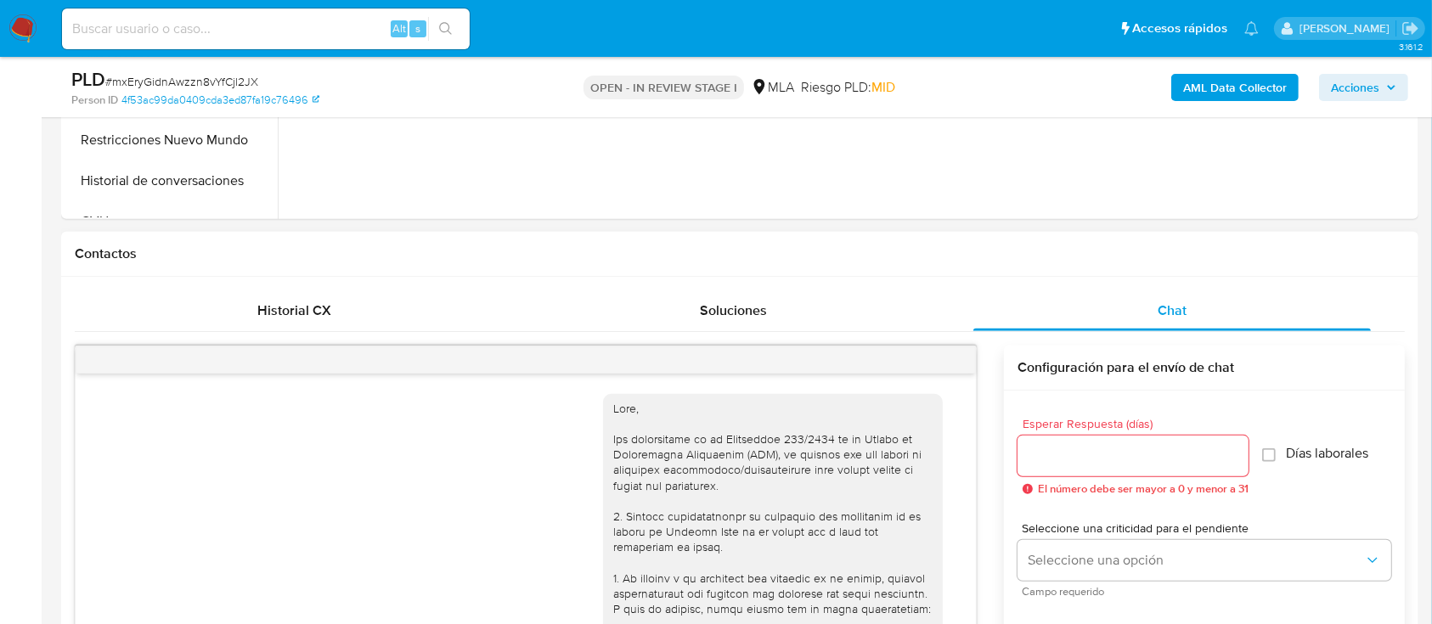
scroll to position [2059, 0]
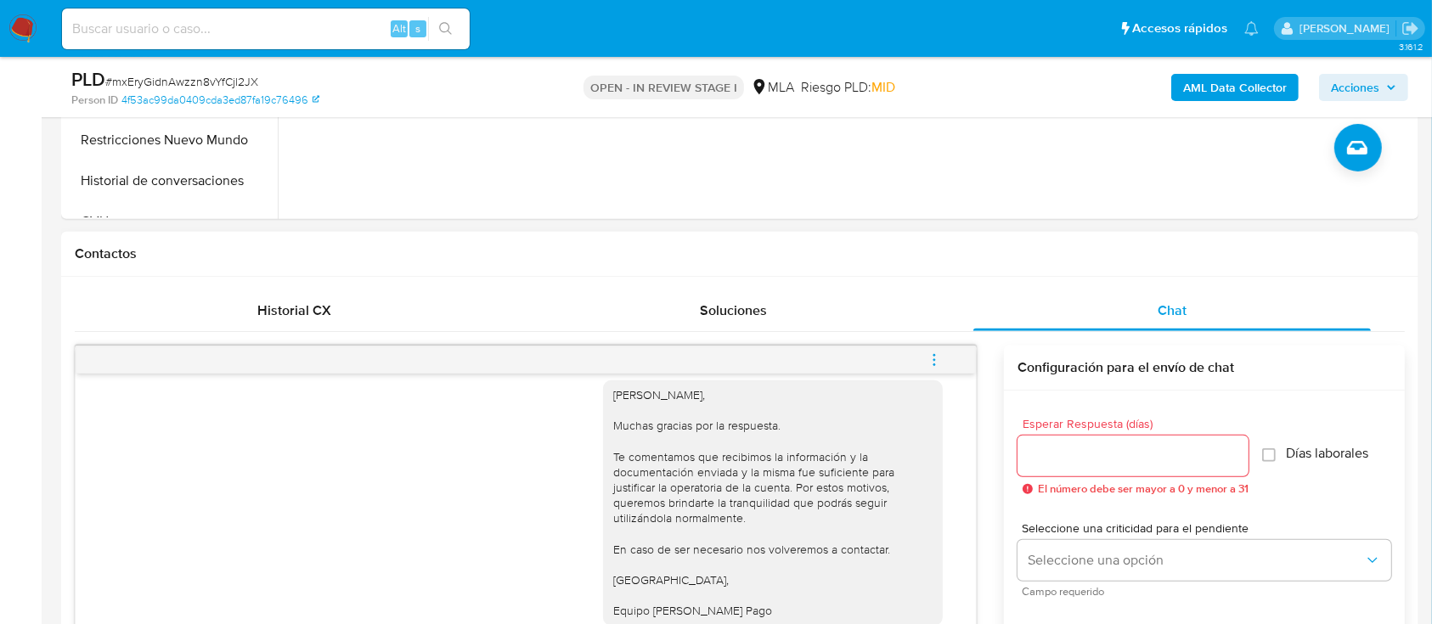
click at [952, 350] on button "menu-action" at bounding box center [935, 360] width 56 height 41
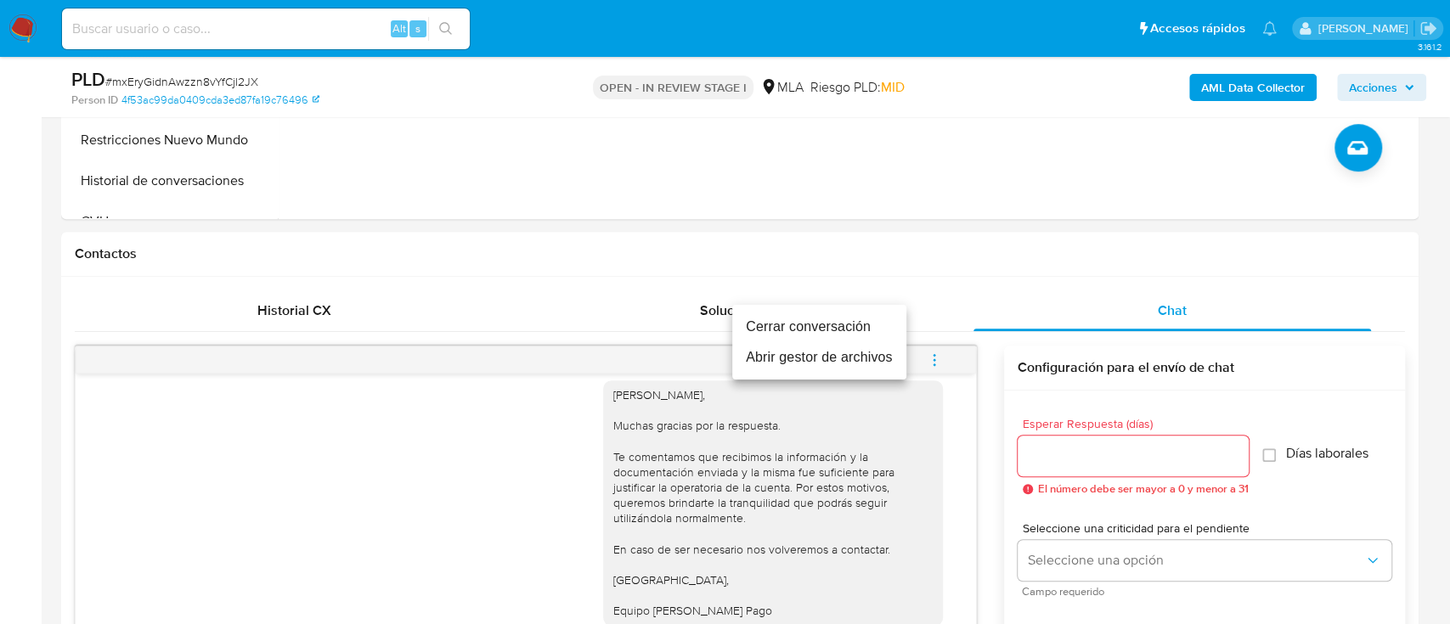
click at [768, 322] on li "Cerrar conversación" at bounding box center [819, 327] width 174 height 31
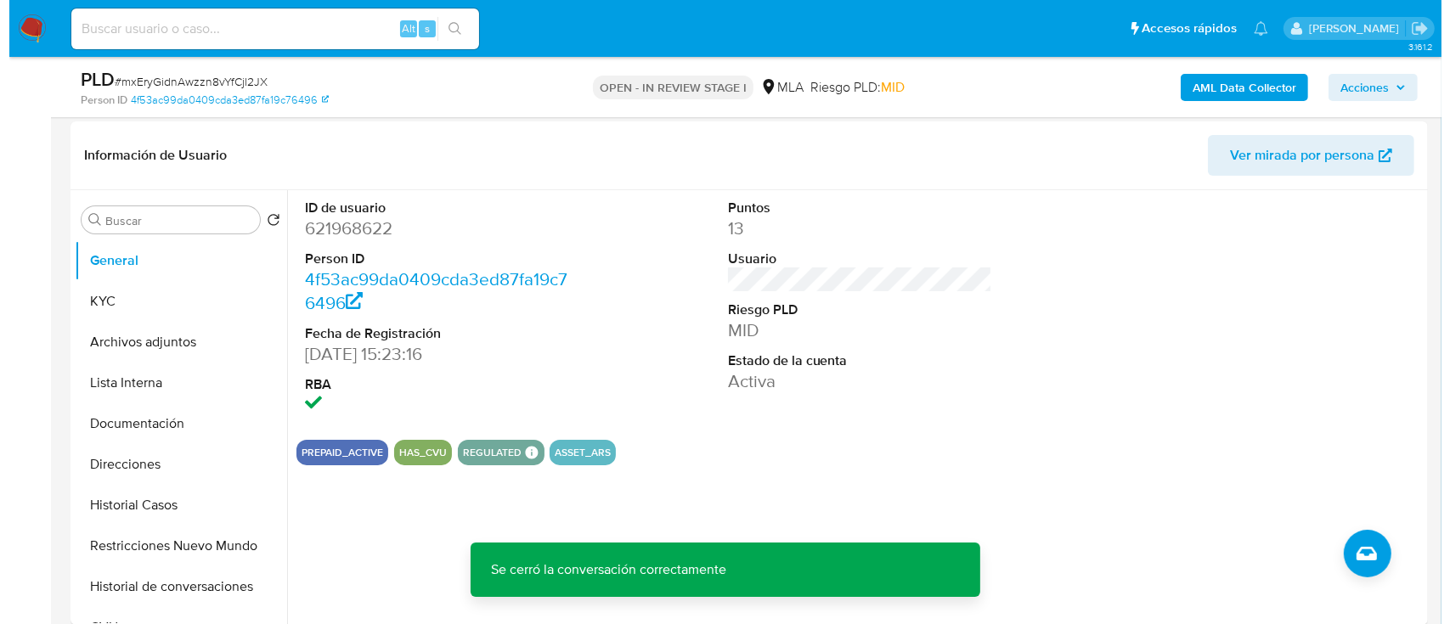
scroll to position [249, 0]
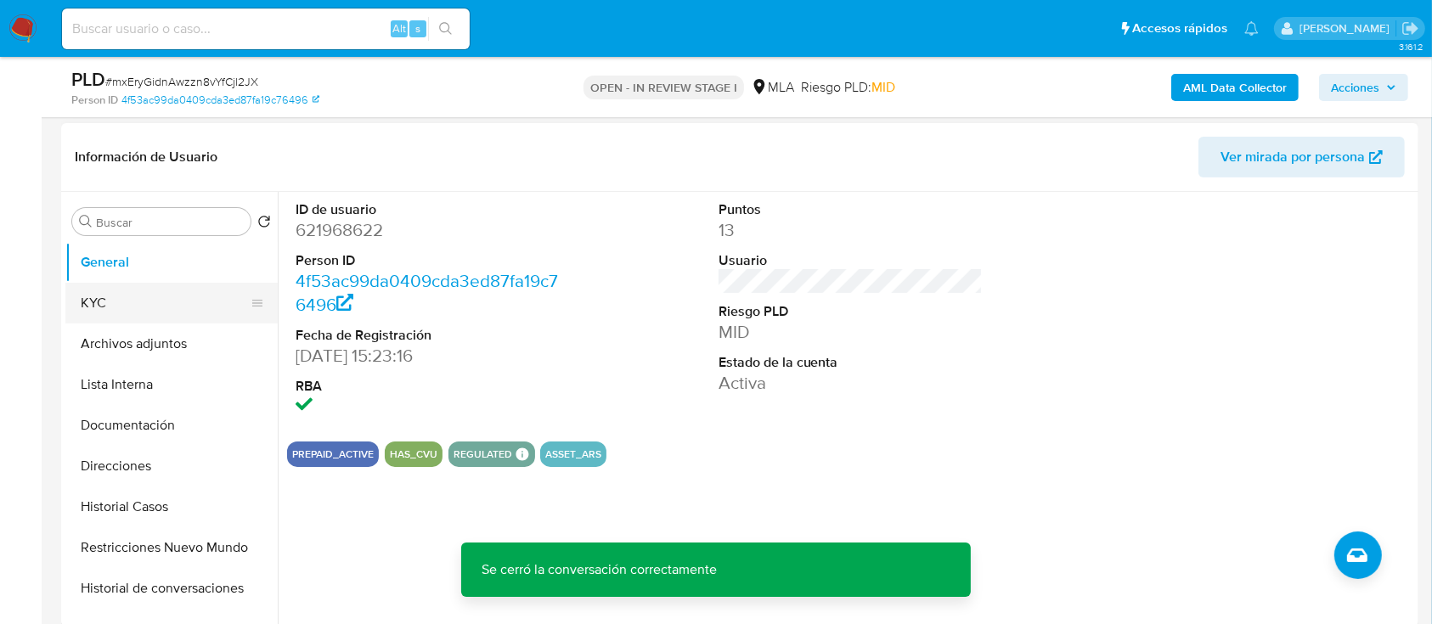
click at [110, 319] on button "KYC" at bounding box center [164, 303] width 199 height 41
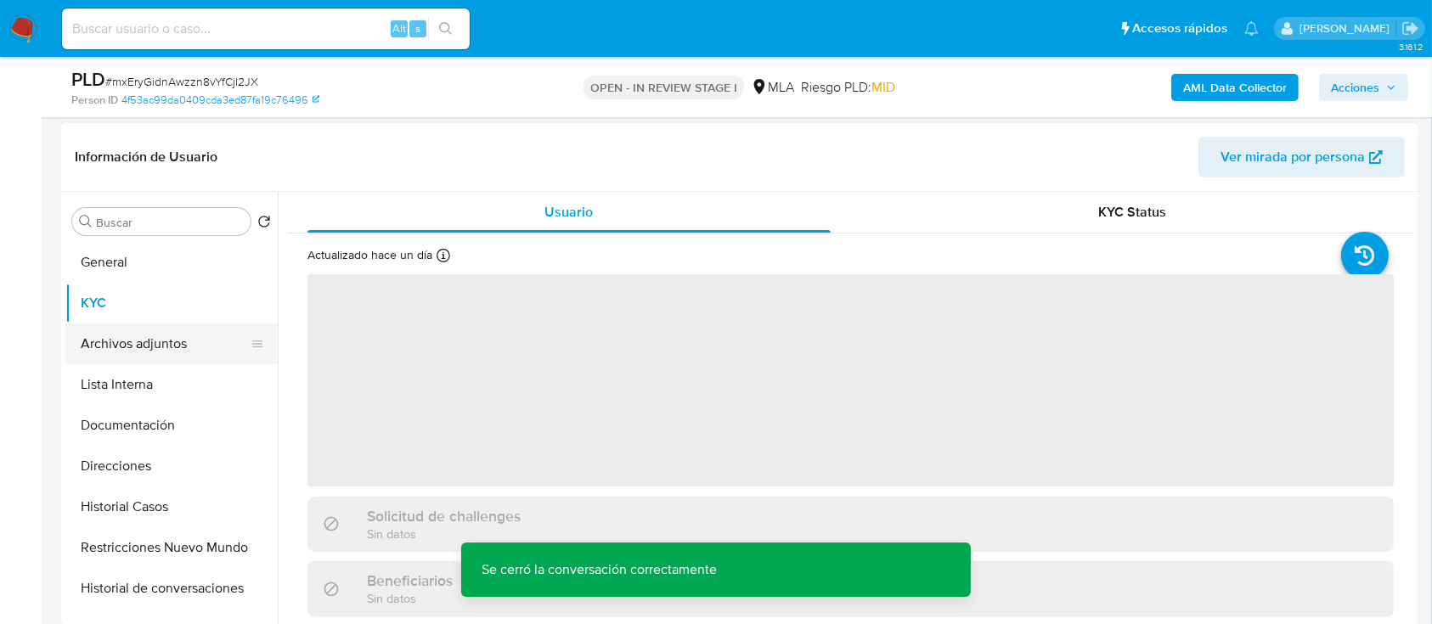
click at [123, 350] on button "Archivos adjuntos" at bounding box center [164, 344] width 199 height 41
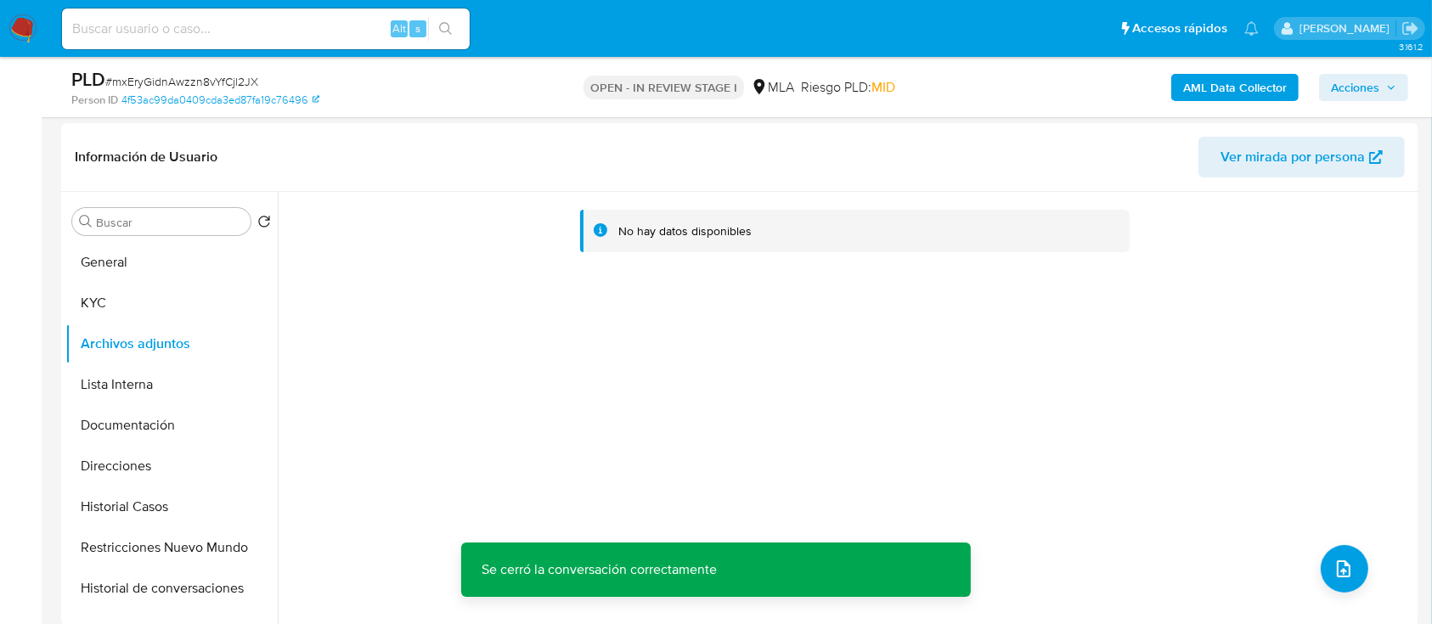
click at [1227, 78] on b "AML Data Collector" at bounding box center [1235, 87] width 104 height 27
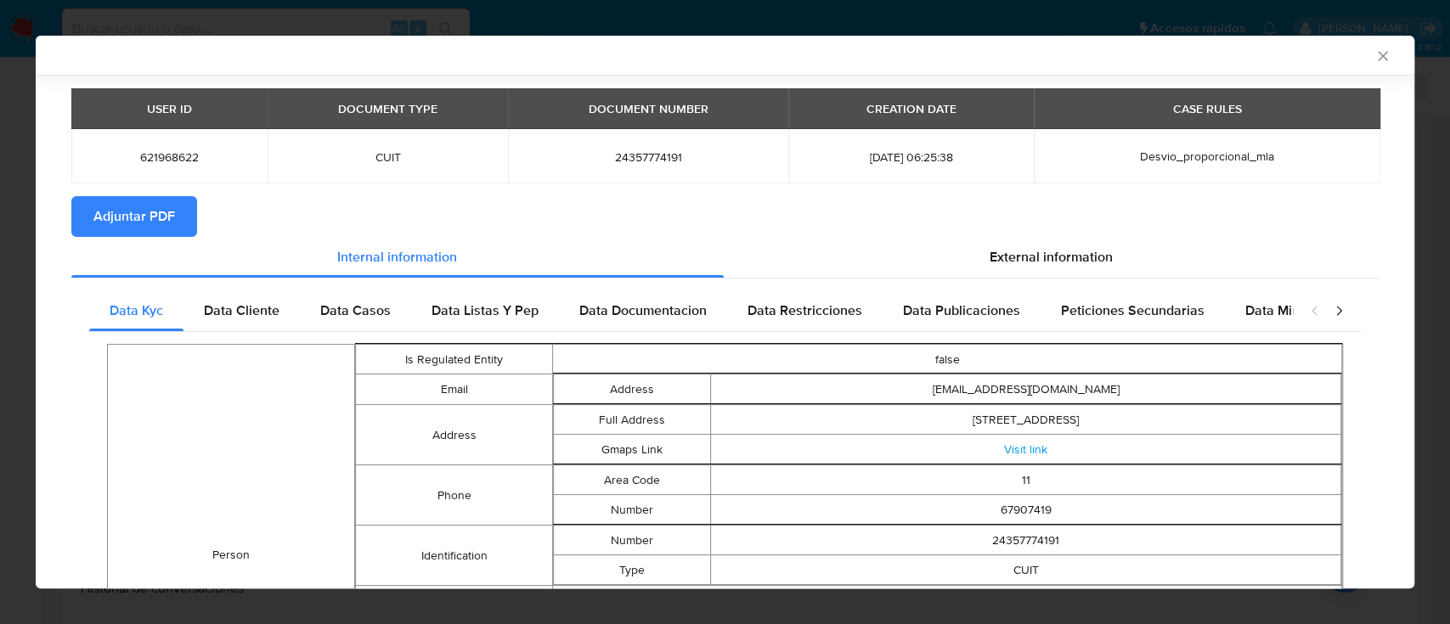
scroll to position [42, 0]
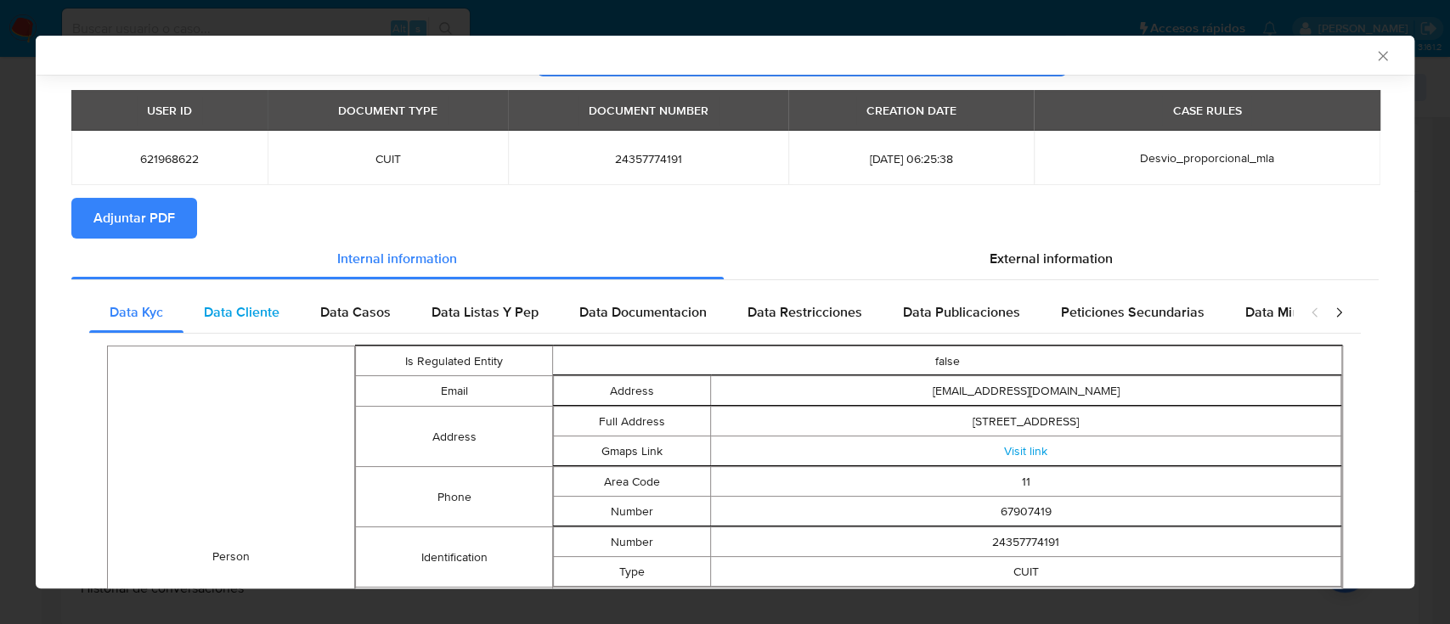
click at [243, 329] on div "Data Cliente" at bounding box center [242, 312] width 116 height 41
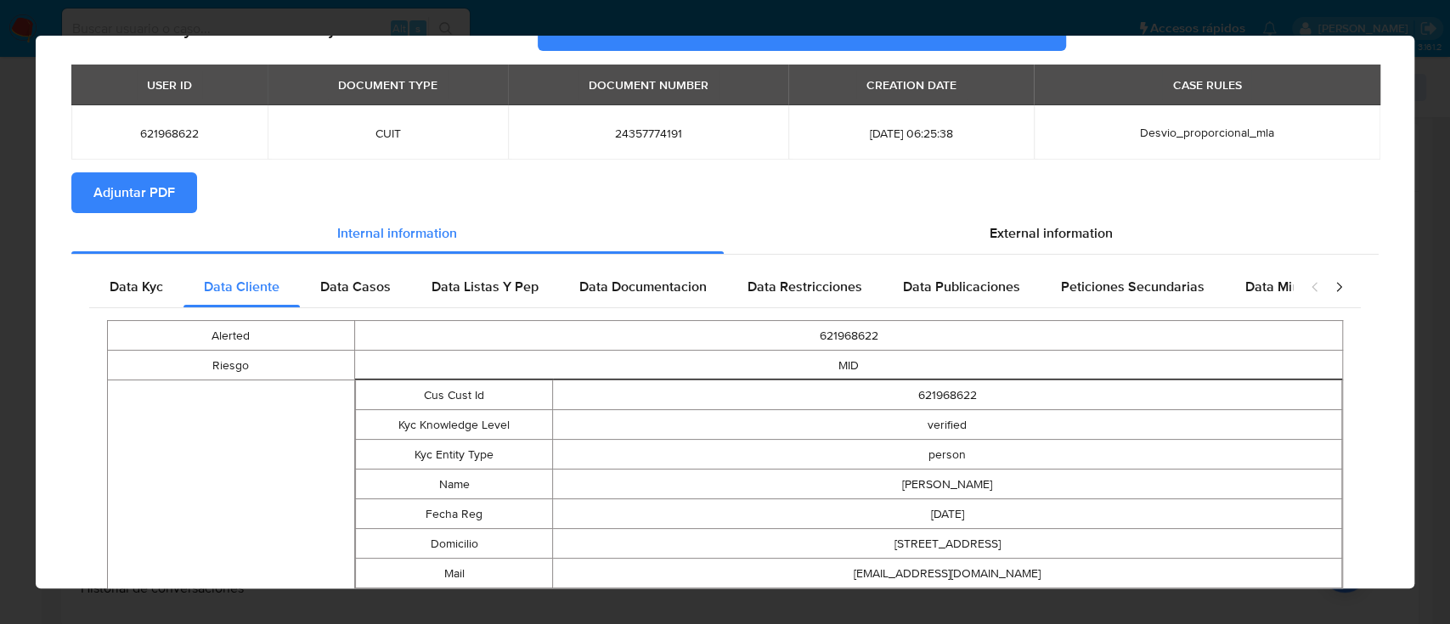
scroll to position [0, 0]
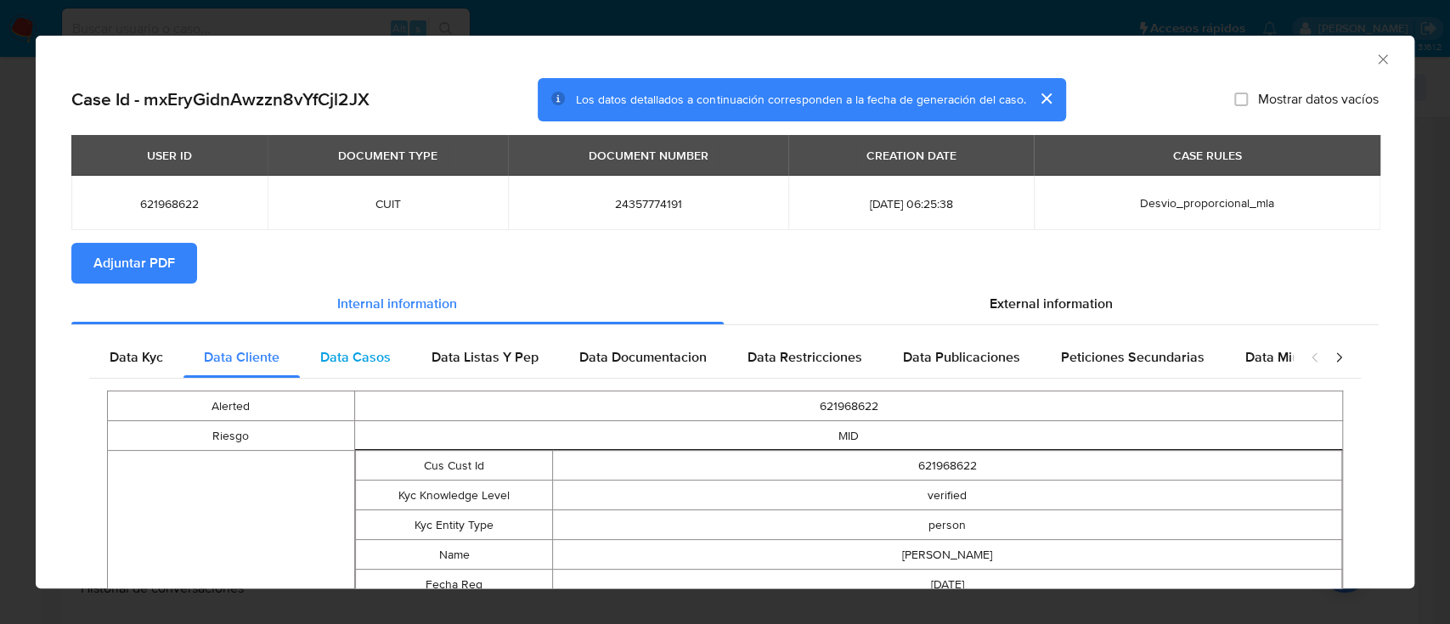
click at [379, 358] on span "Data Casos" at bounding box center [355, 357] width 71 height 20
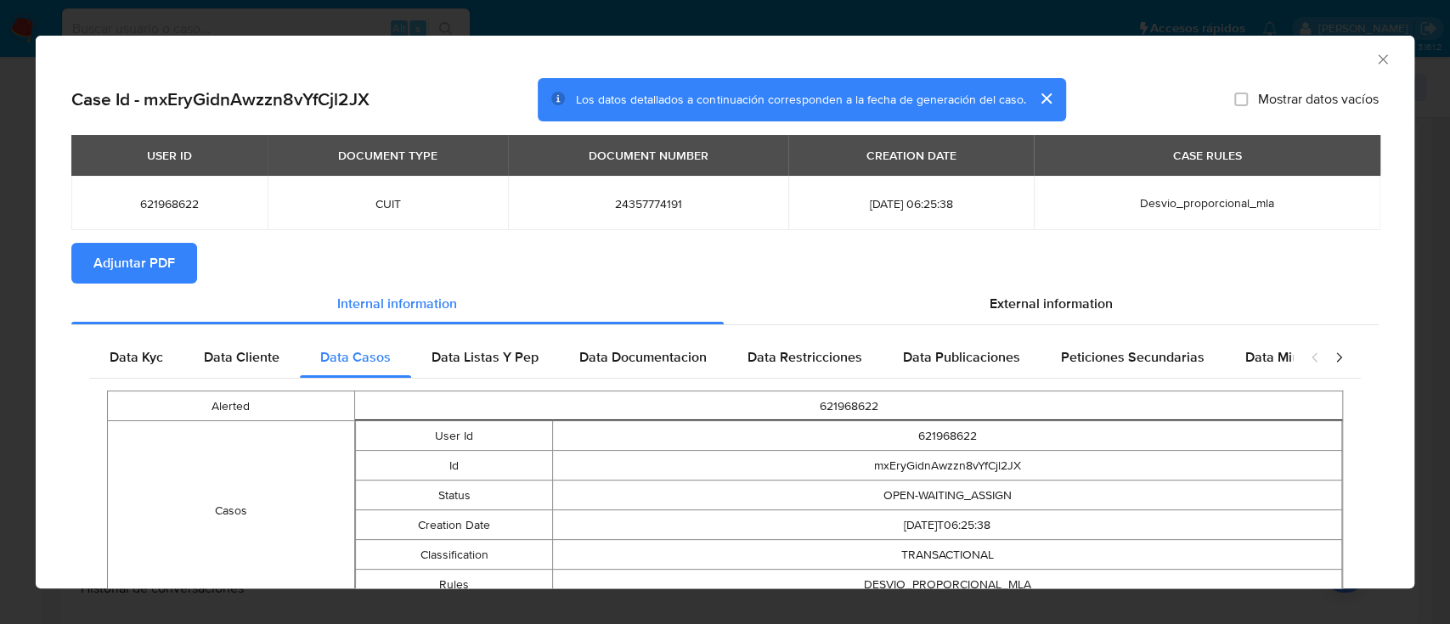
scroll to position [97, 0]
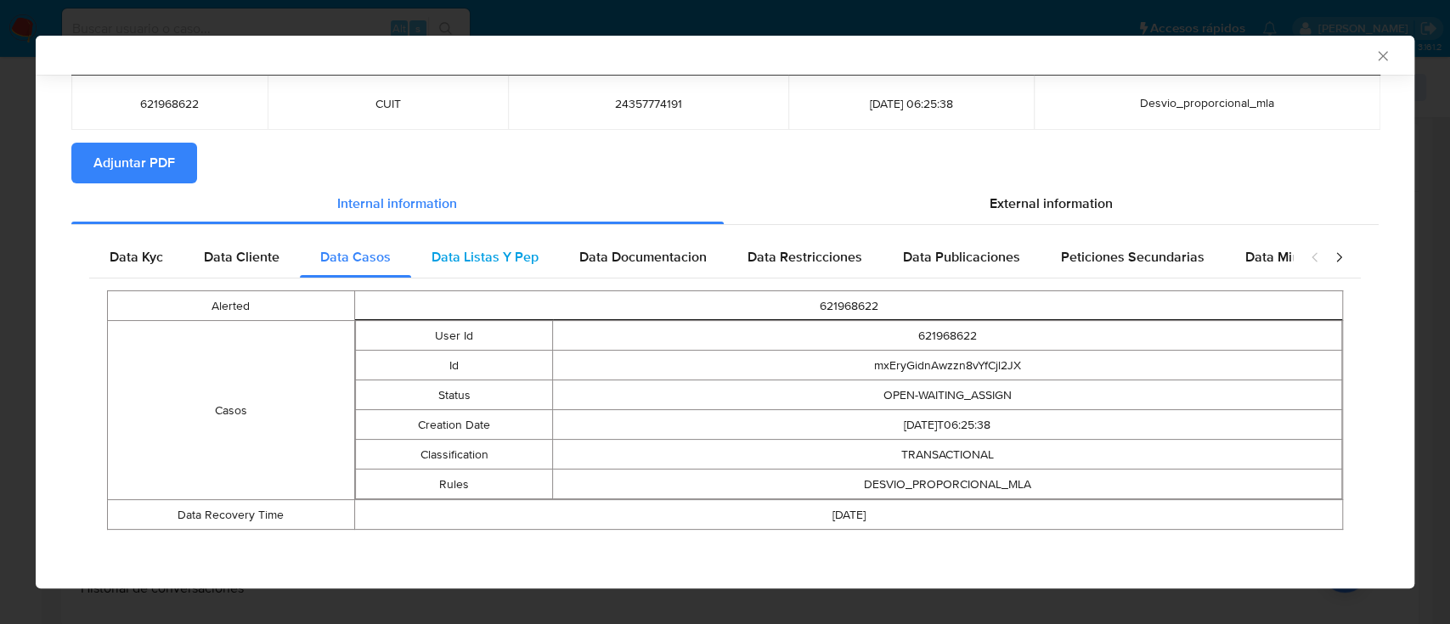
click at [471, 251] on span "Data Listas Y Pep" at bounding box center [485, 257] width 107 height 20
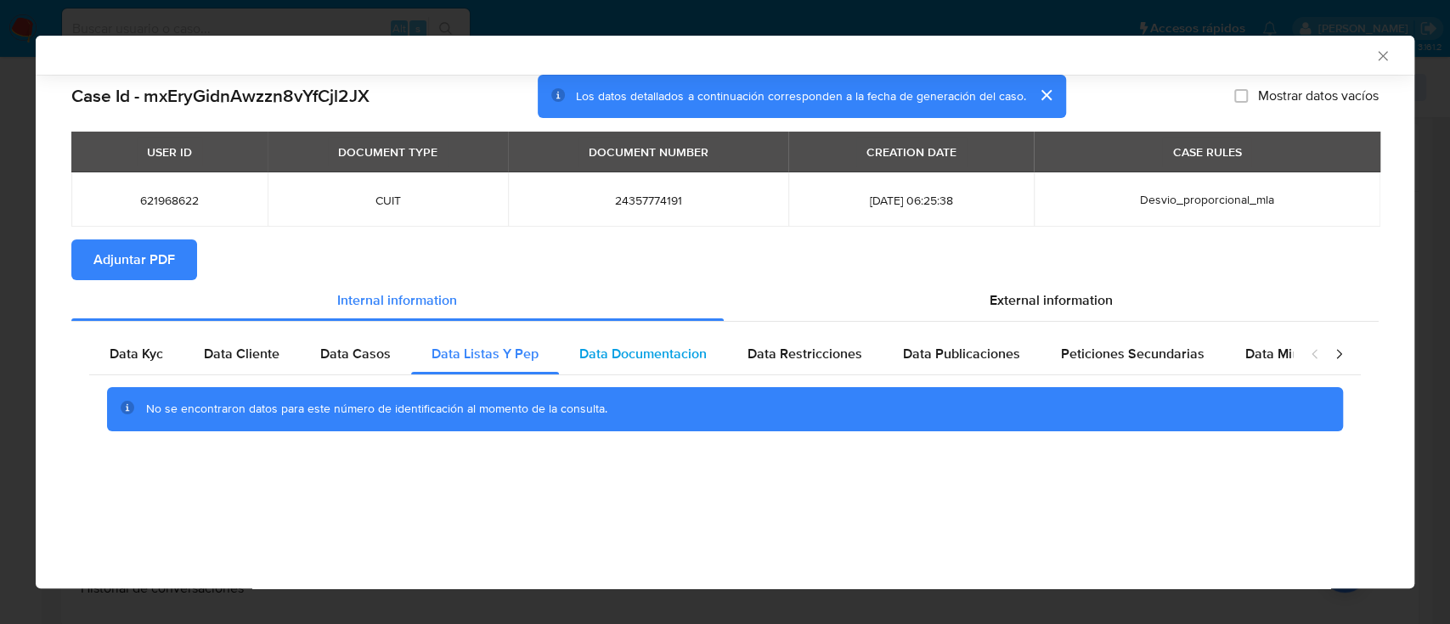
click at [663, 370] on div "Data Documentacion" at bounding box center [643, 354] width 168 height 41
click at [801, 368] on div "Data Restricciones" at bounding box center [804, 354] width 155 height 41
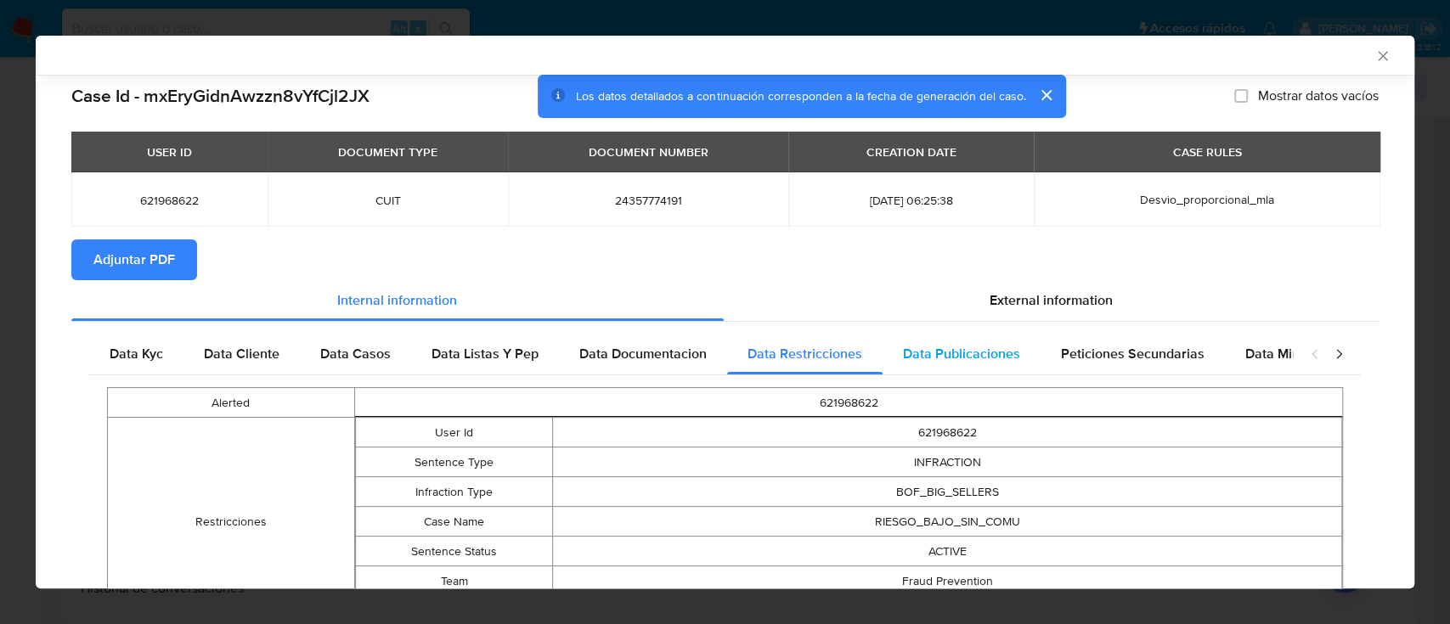
click at [952, 365] on div "Data Publicaciones" at bounding box center [962, 354] width 158 height 41
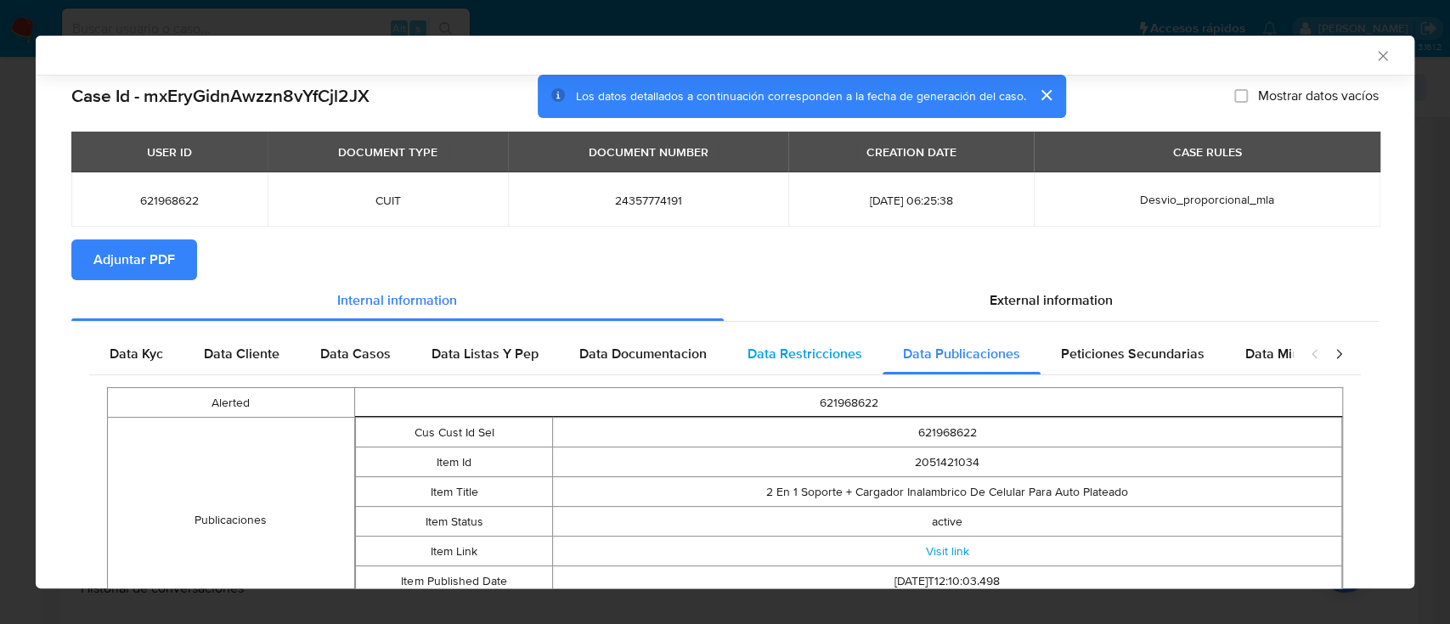
click at [786, 369] on div "Data Restricciones" at bounding box center [804, 354] width 155 height 41
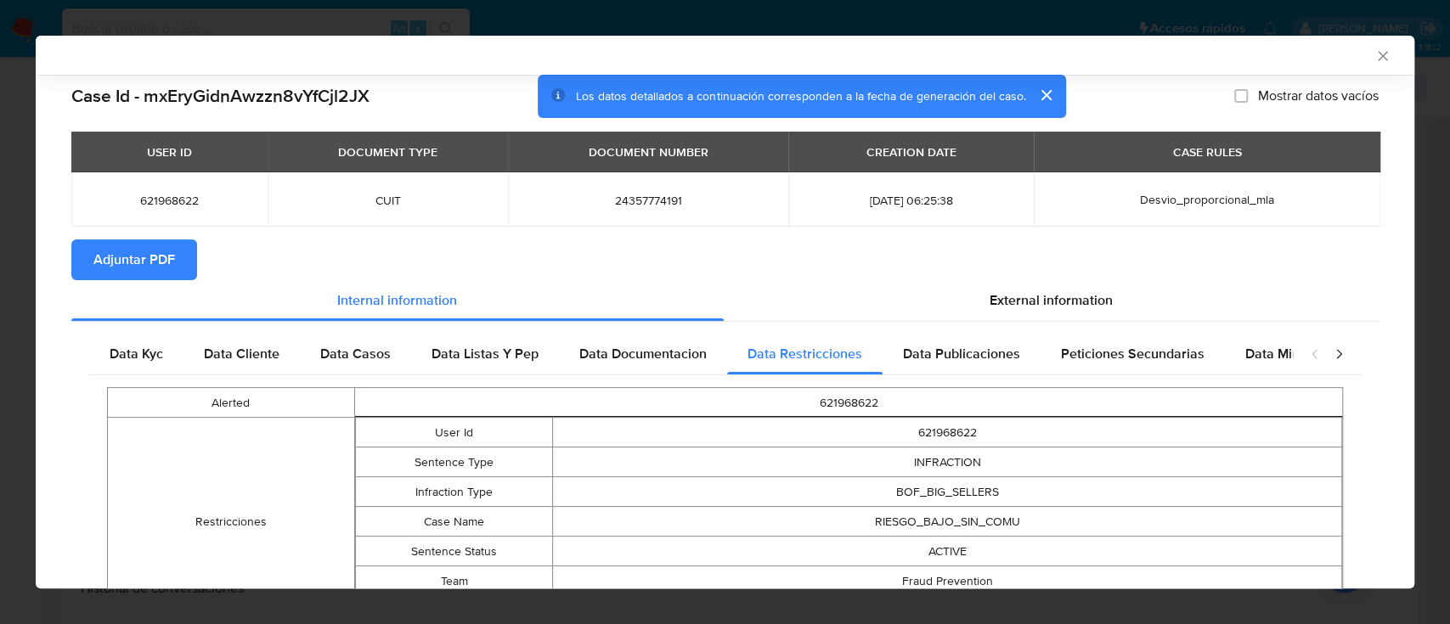
scroll to position [127, 0]
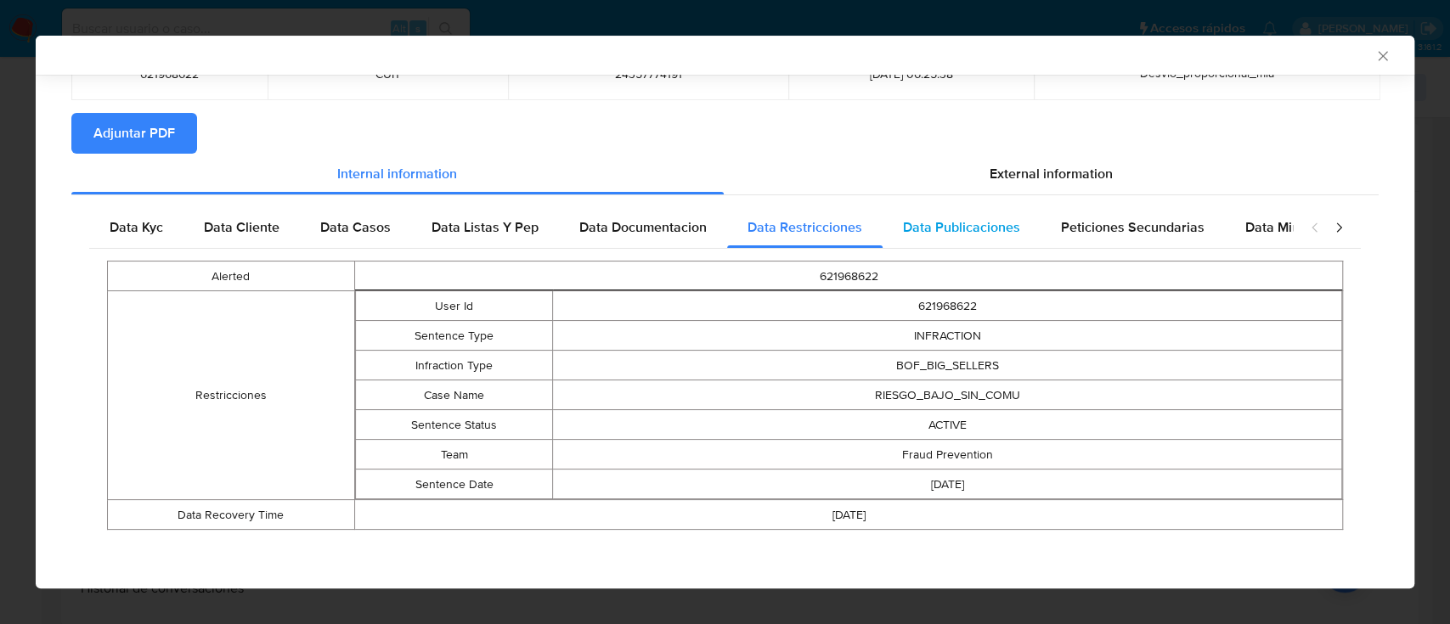
click at [922, 221] on span "Data Publicaciones" at bounding box center [961, 227] width 117 height 20
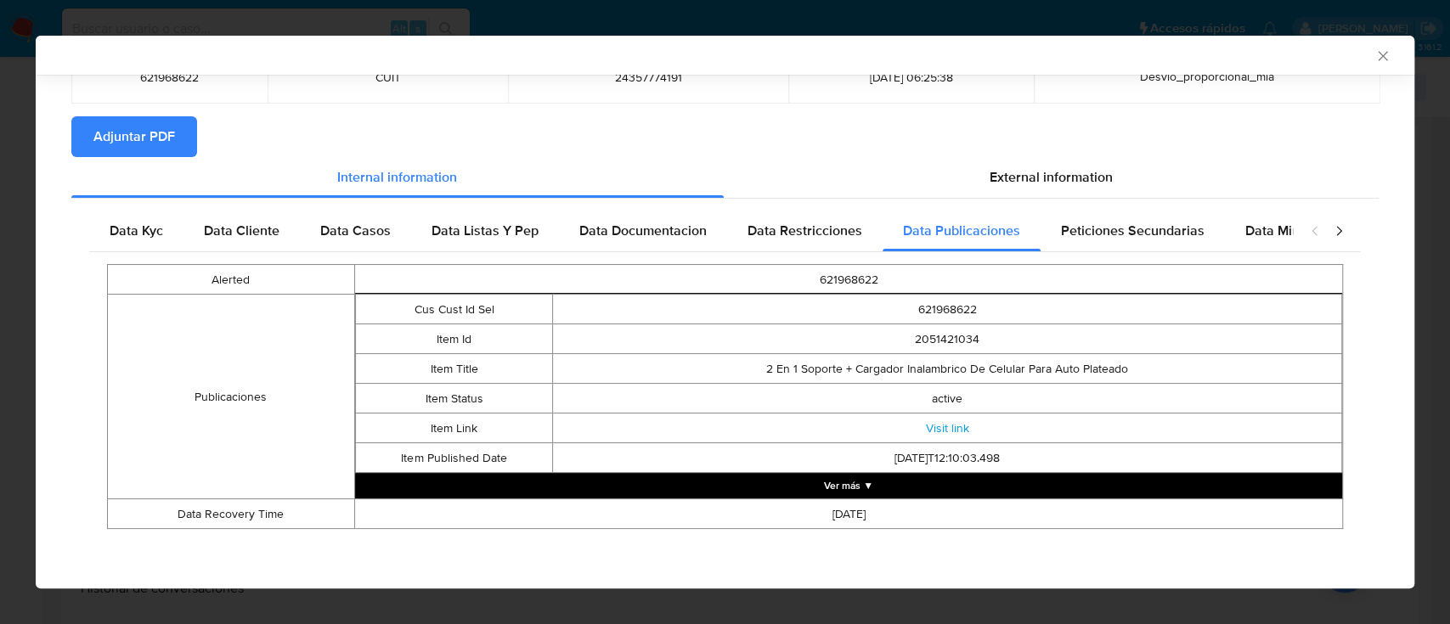
scroll to position [122, 0]
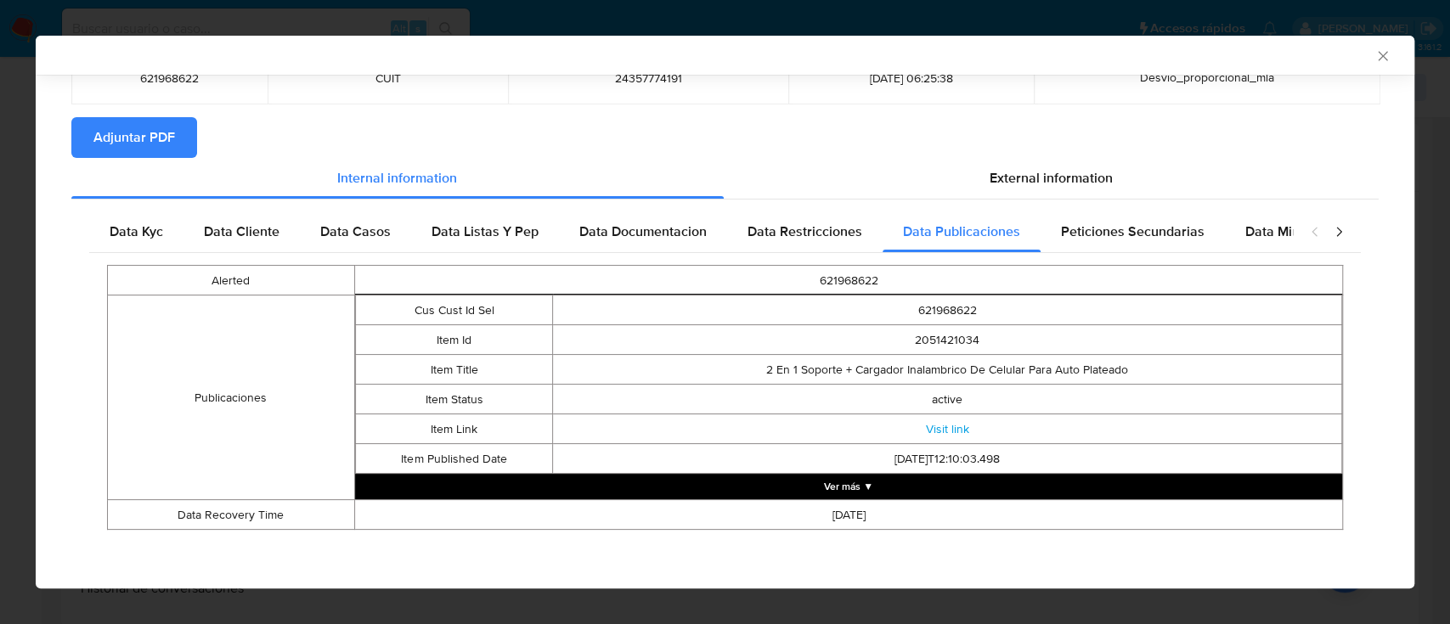
click at [1122, 253] on div "Alerted 621968622 Publicaciones Cus Cust Id Sel 621968622 Item Id 2051421034 It…" at bounding box center [725, 397] width 1272 height 289
click at [1143, 227] on span "Peticiones Secundarias" at bounding box center [1133, 232] width 144 height 20
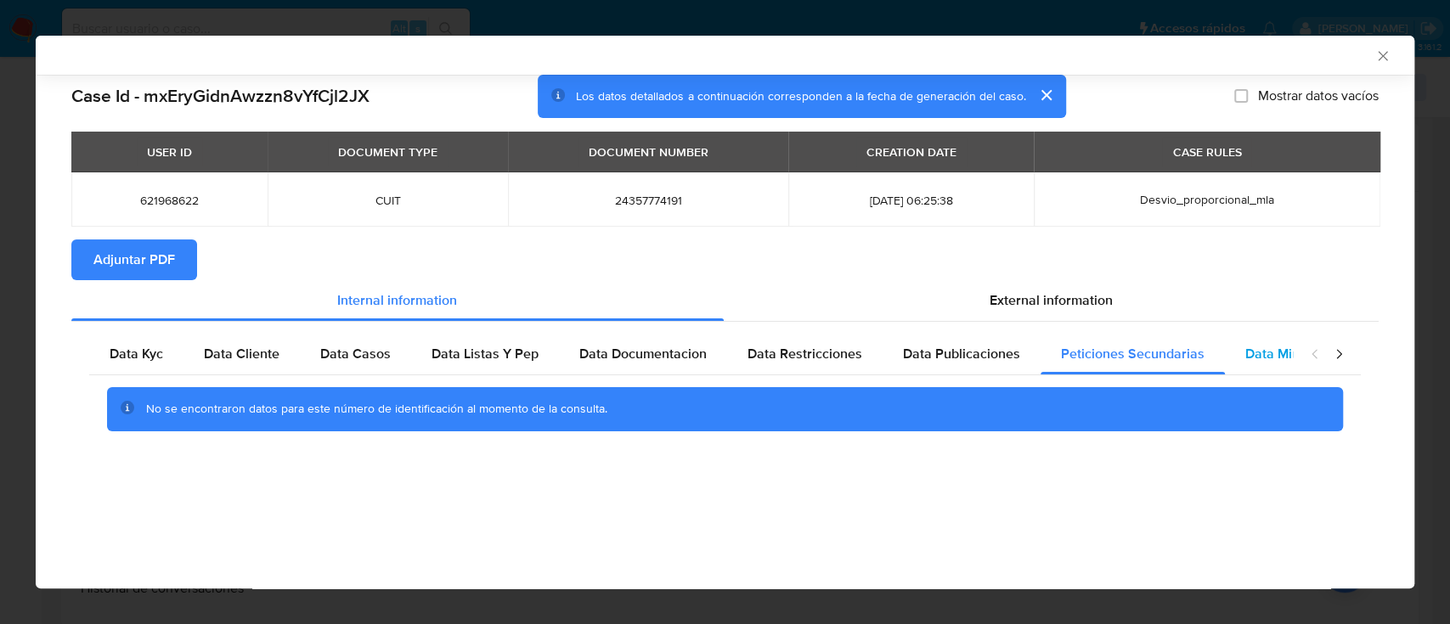
click at [1275, 357] on span "Data Minoridad" at bounding box center [1292, 354] width 93 height 20
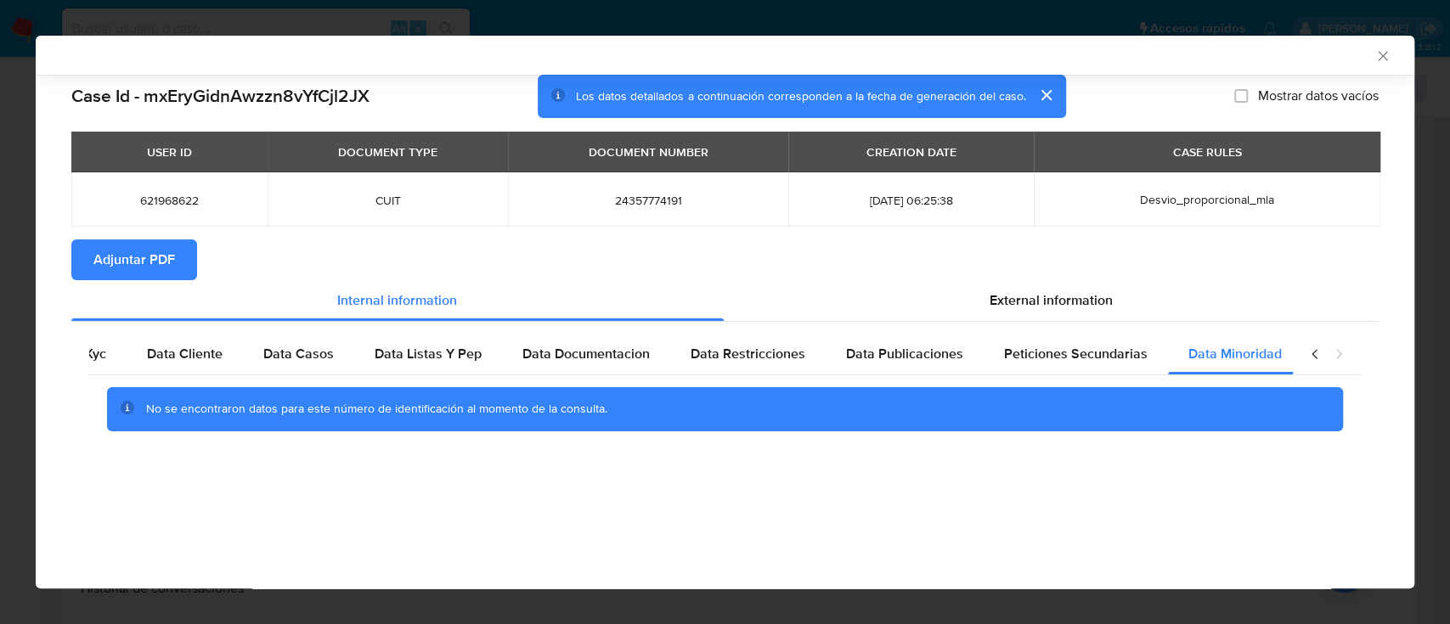
click at [1005, 276] on section "Adjuntar PDF" at bounding box center [725, 260] width 1308 height 41
click at [992, 306] on span "External information" at bounding box center [1051, 301] width 123 height 20
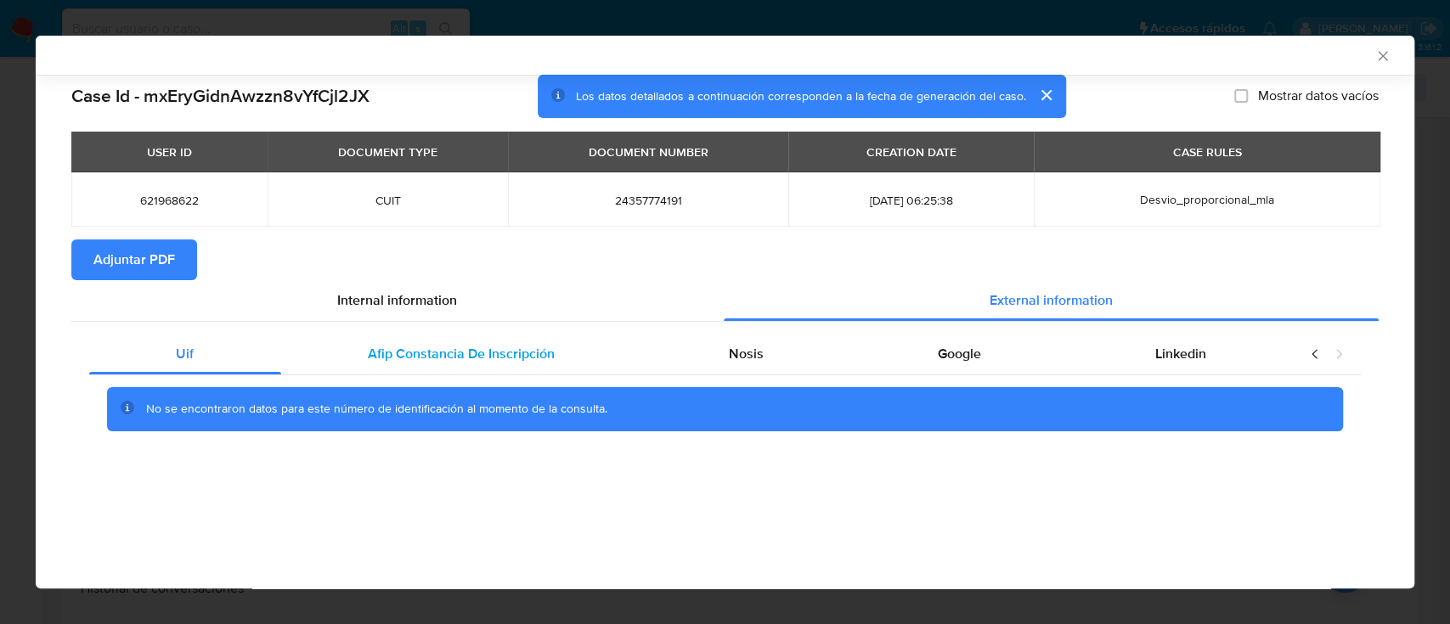
click at [386, 374] on div "Afip Constancia De Inscripción" at bounding box center [461, 354] width 361 height 41
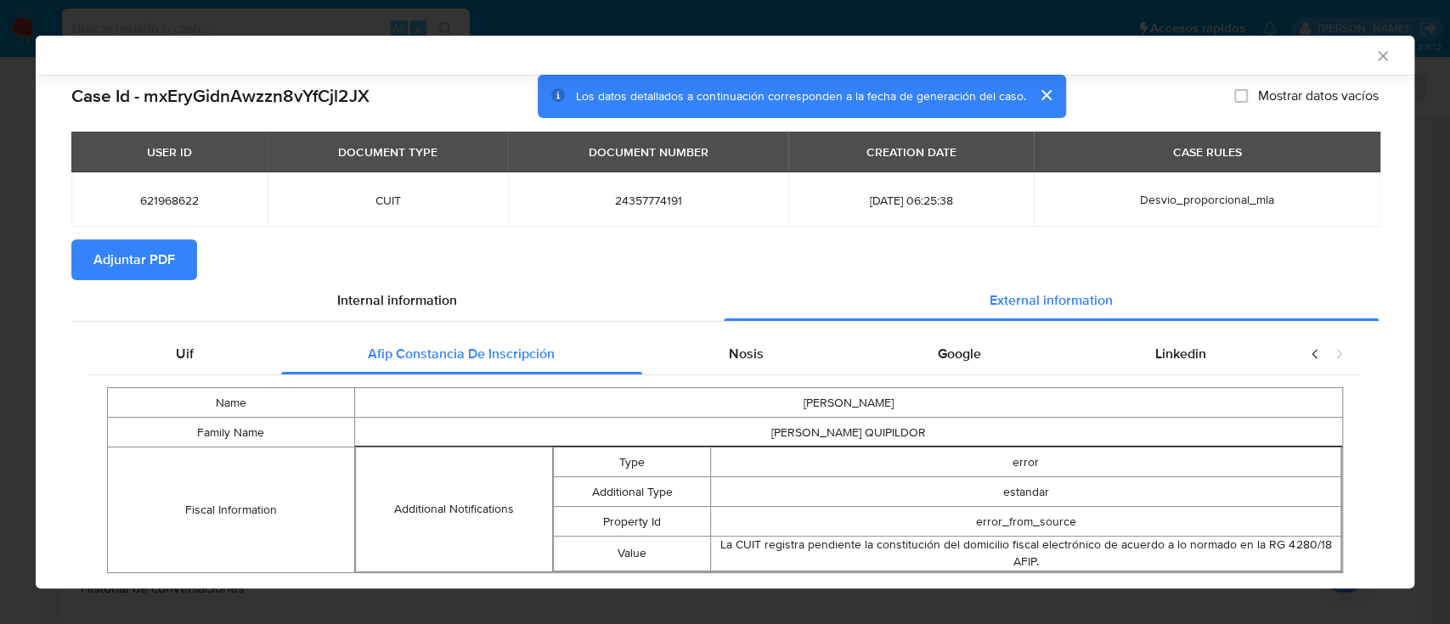
scroll to position [42, 0]
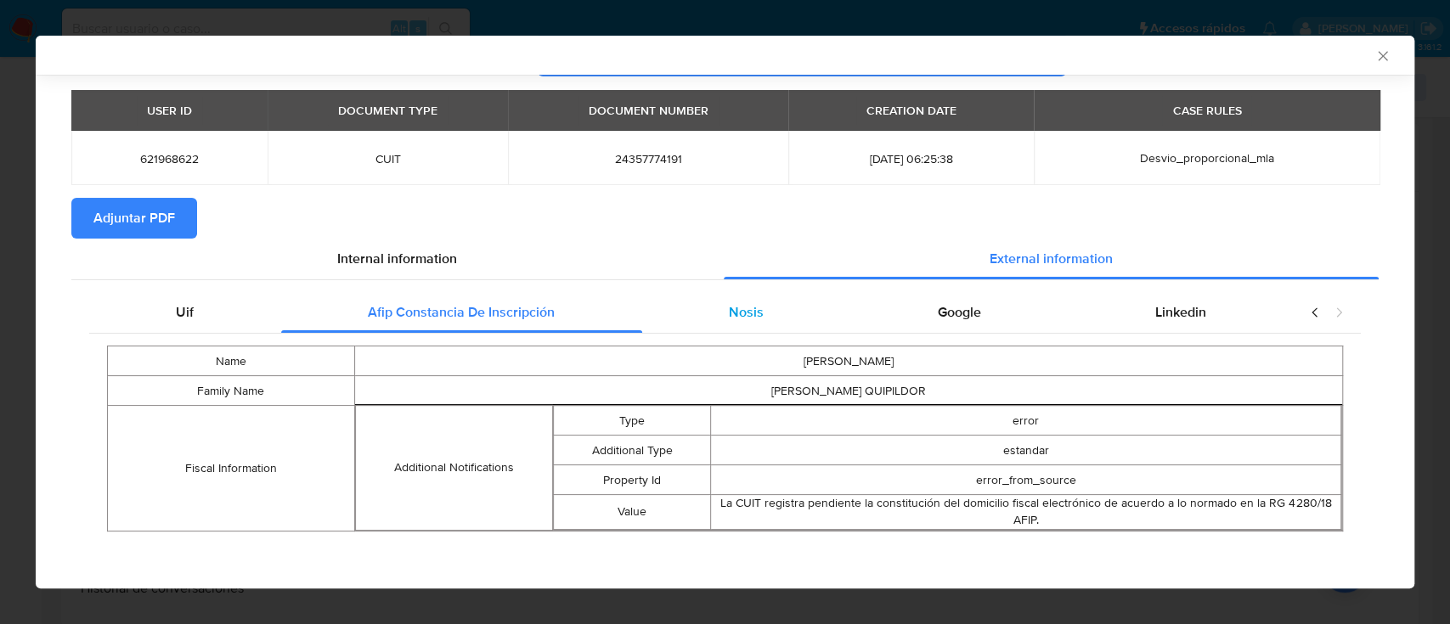
click at [686, 316] on div "Nosis" at bounding box center [746, 312] width 209 height 41
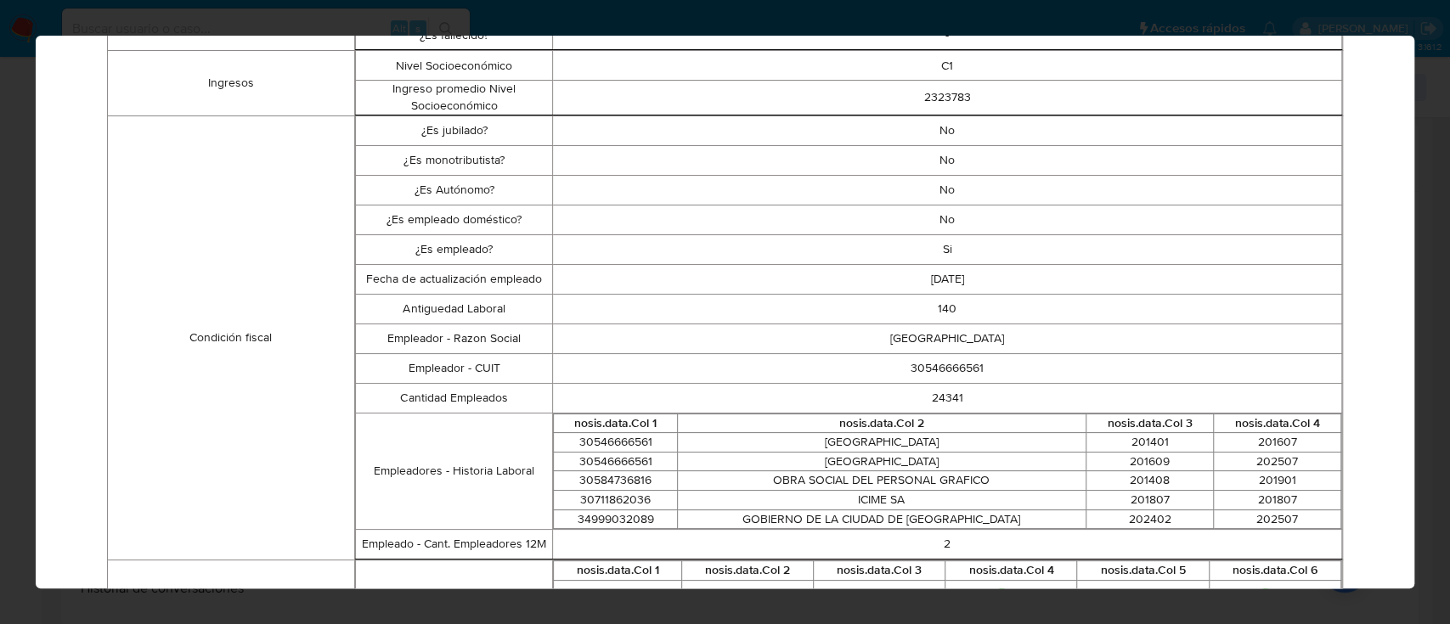
scroll to position [0, 0]
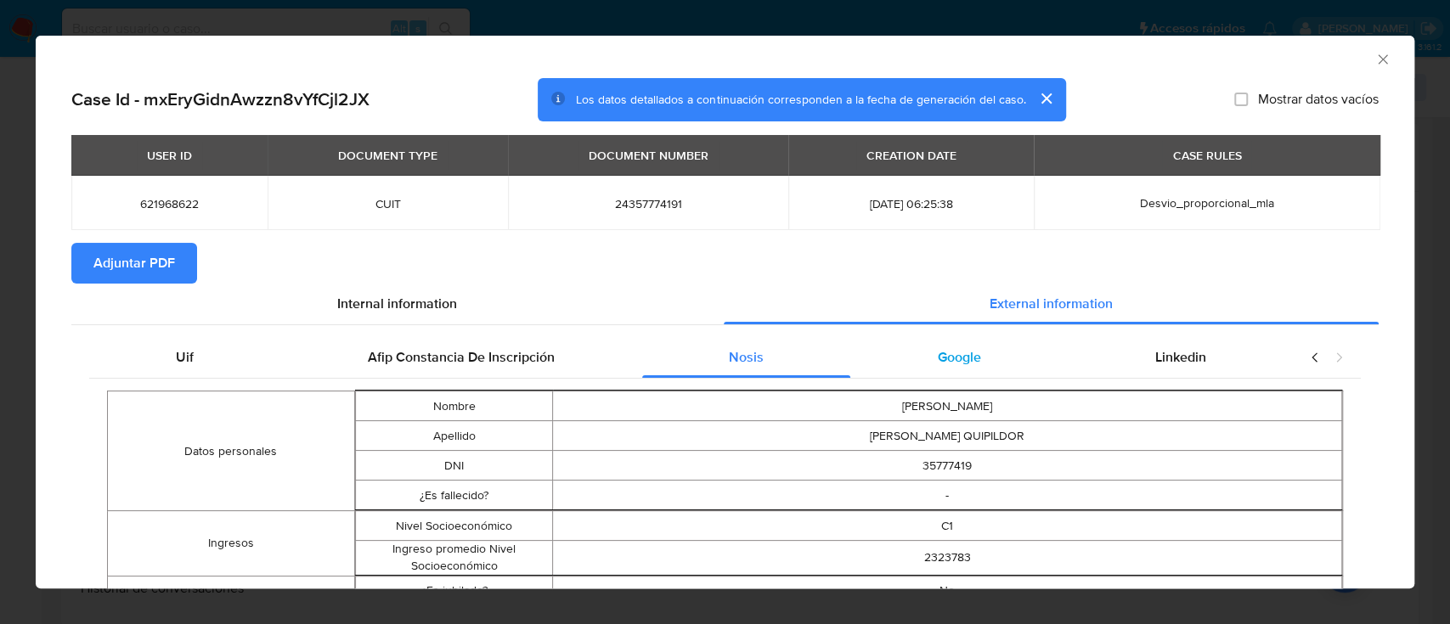
click at [955, 355] on span "Google" at bounding box center [959, 357] width 43 height 20
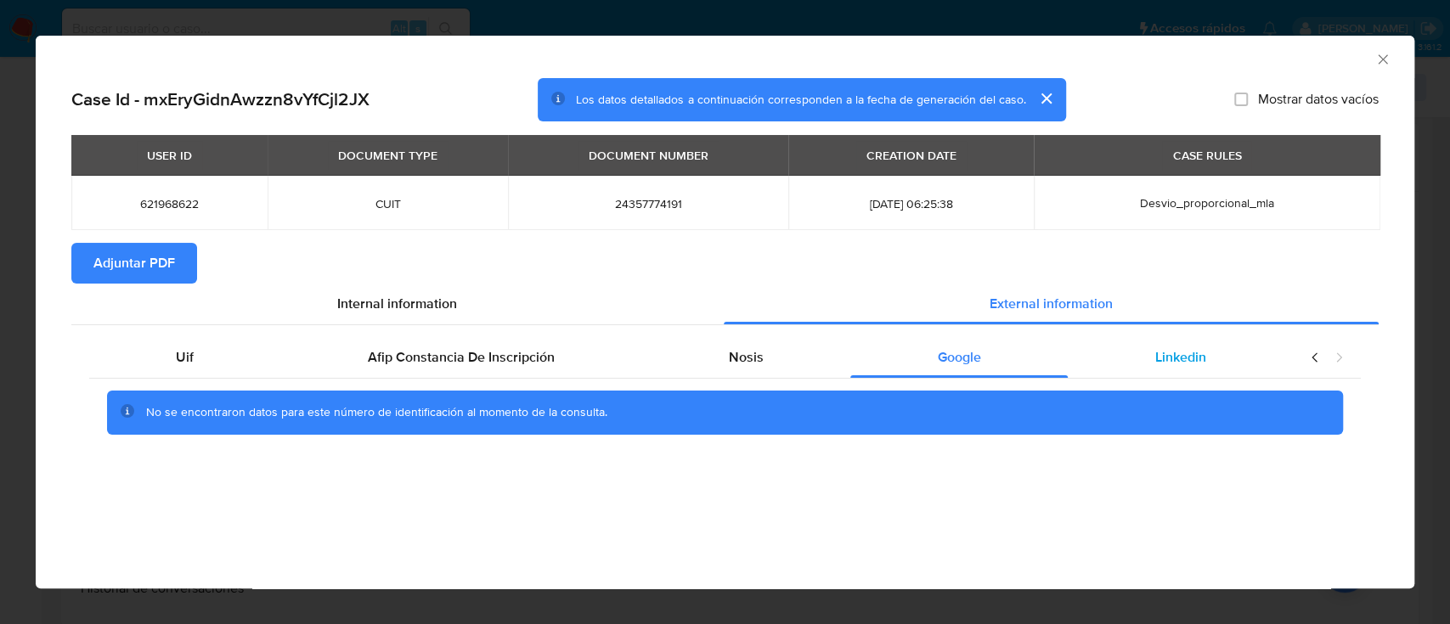
click at [1212, 364] on div "Linkedin" at bounding box center [1180, 357] width 225 height 41
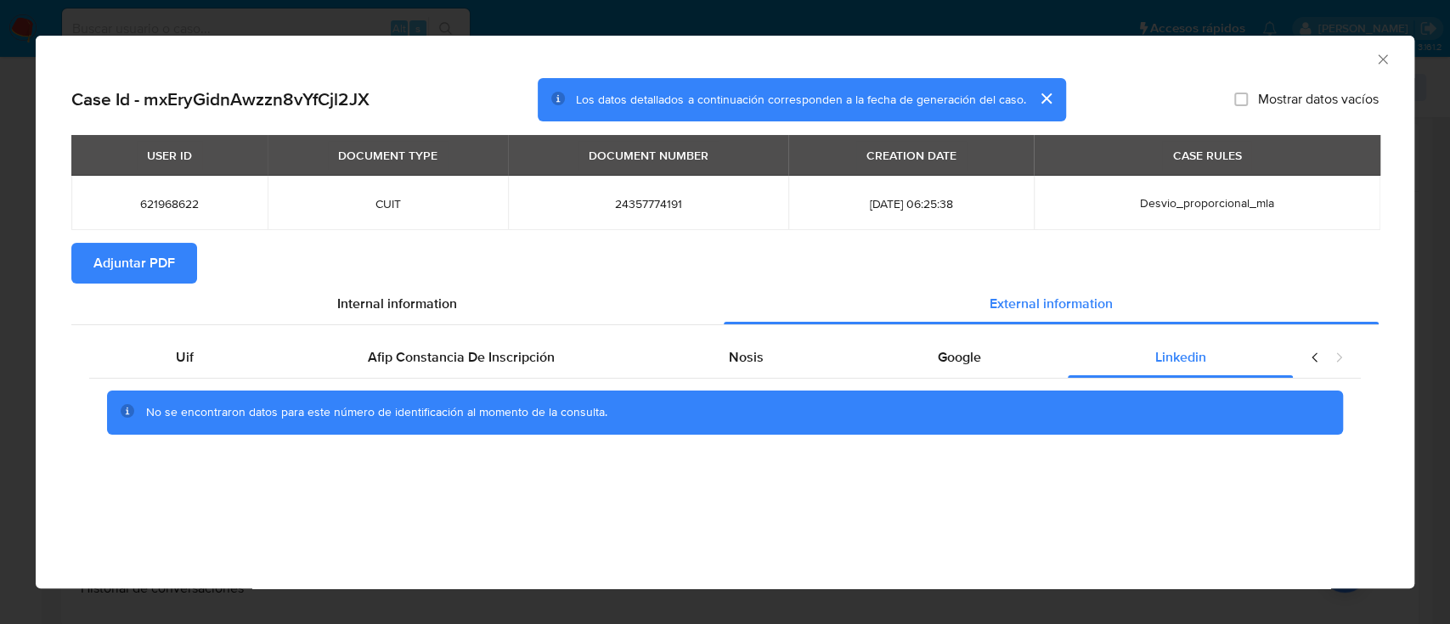
click at [162, 274] on span "Adjuntar PDF" at bounding box center [134, 263] width 82 height 37
click at [1379, 62] on icon "Cerrar ventana" at bounding box center [1382, 58] width 9 height 9
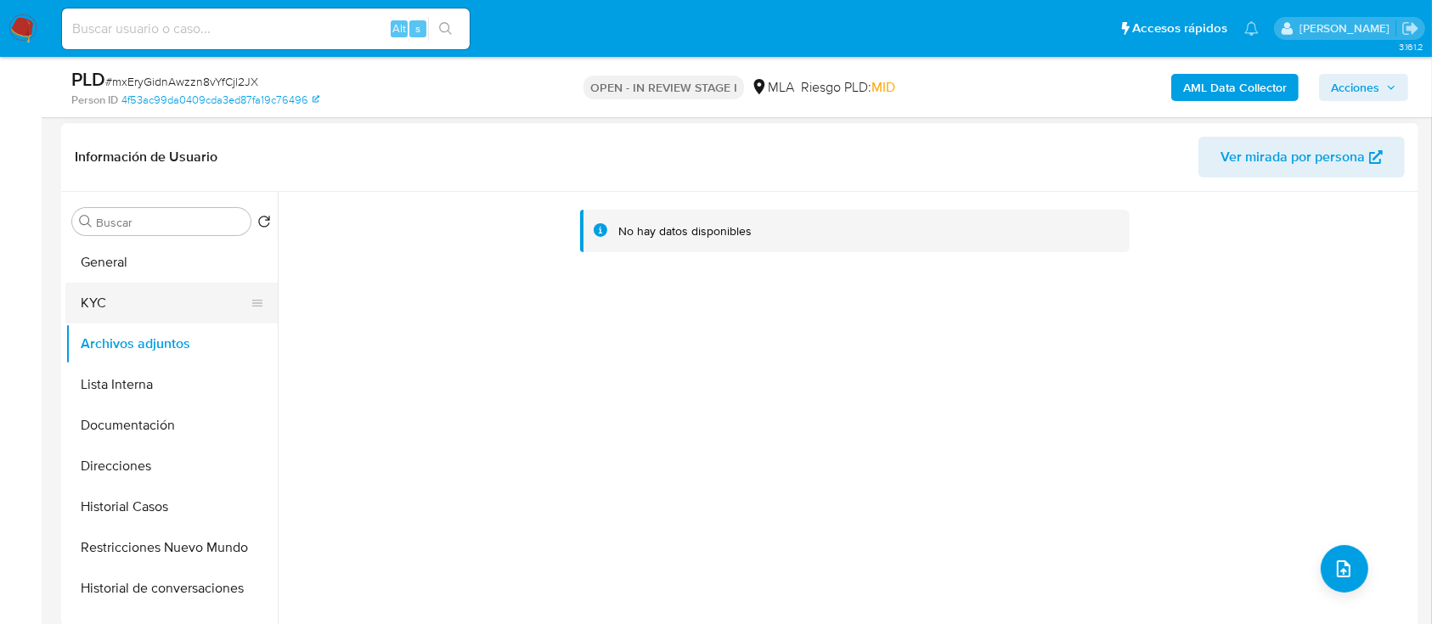
click at [133, 302] on button "KYC" at bounding box center [164, 303] width 199 height 41
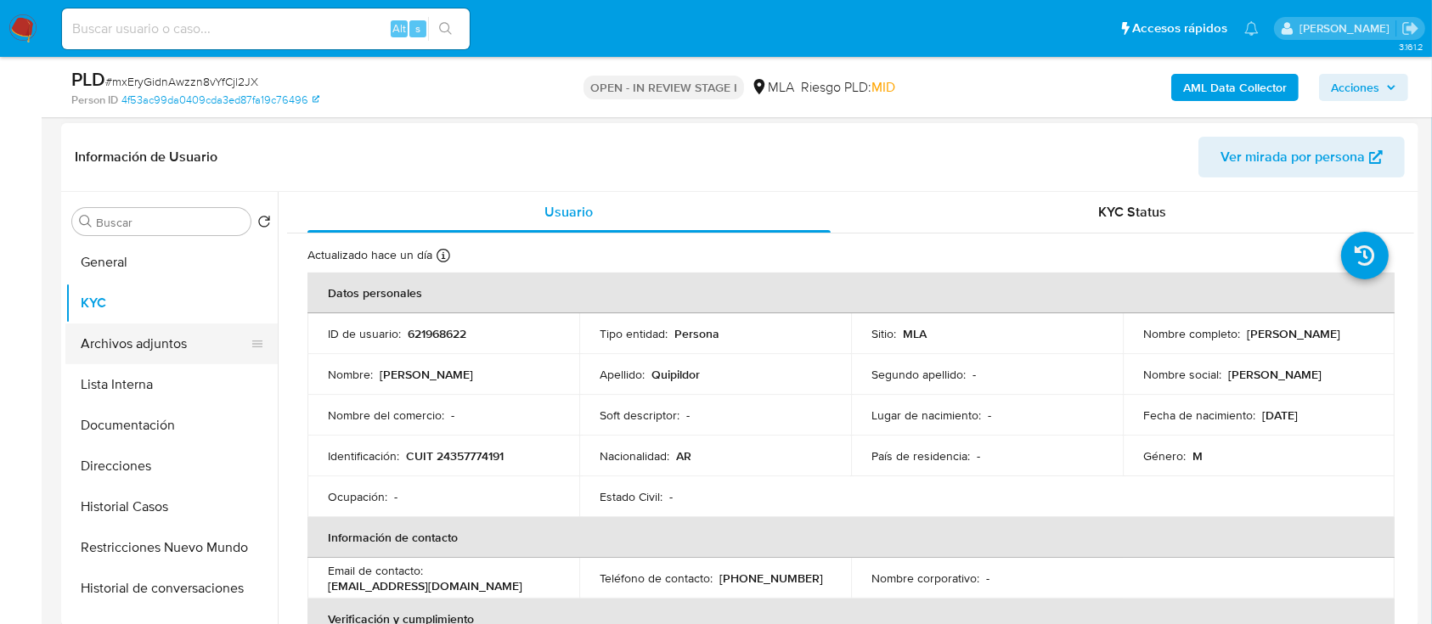
click at [127, 351] on button "Archivos adjuntos" at bounding box center [164, 344] width 199 height 41
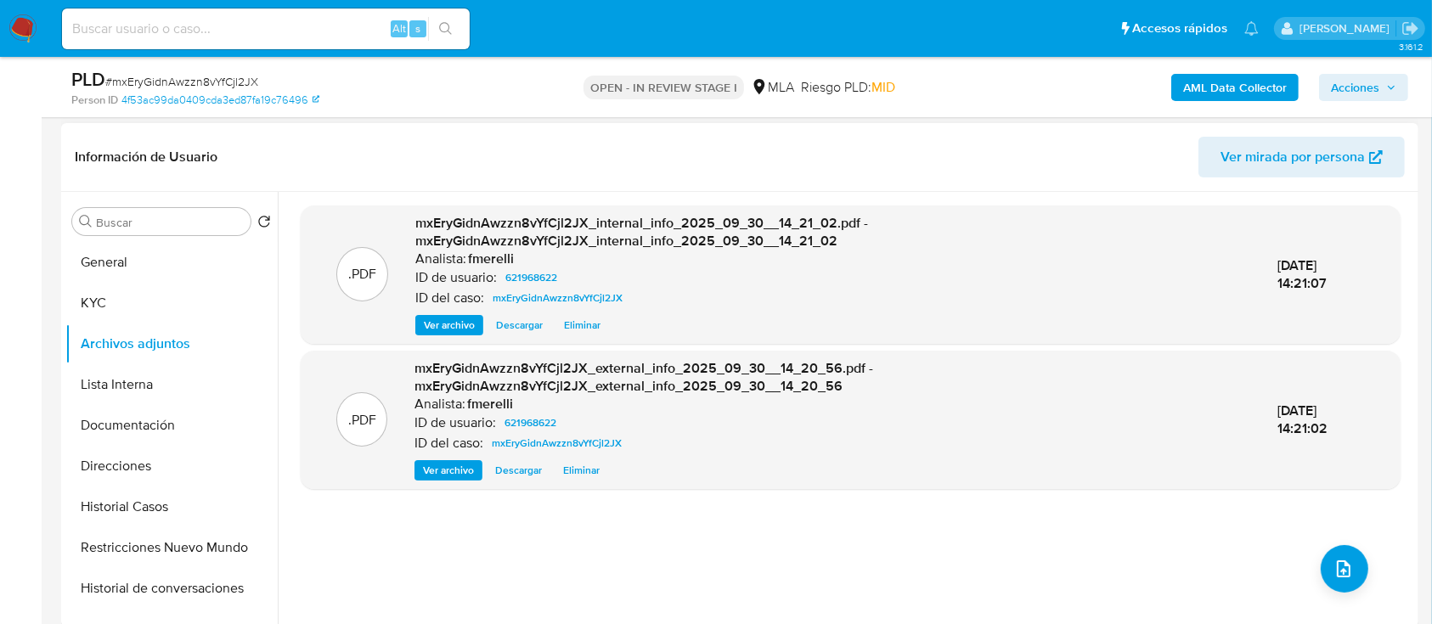
click at [453, 311] on div "mxEryGidnAwzzn8vYfCjl2JX_internal_info_2025_09_30__14_21_02.pdf - mxEryGidnAwzz…" at bounding box center [832, 274] width 835 height 121
click at [451, 320] on span "Ver archivo" at bounding box center [449, 325] width 51 height 17
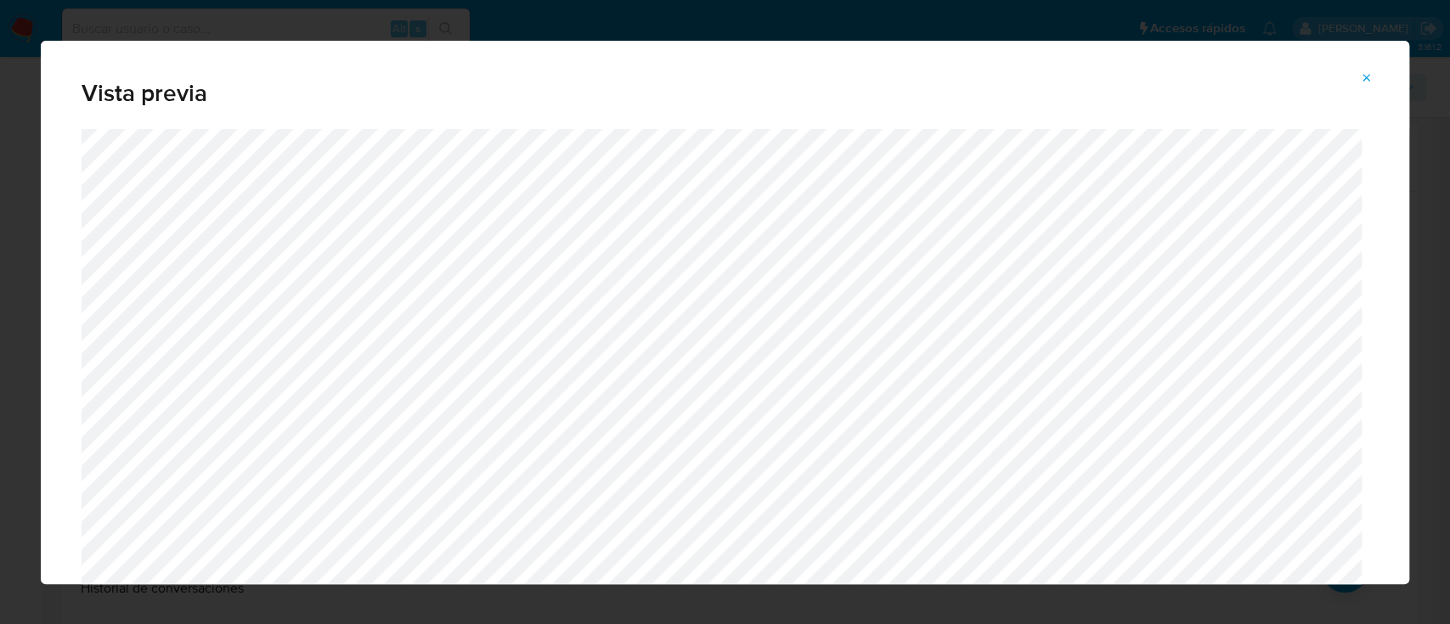
click at [1353, 102] on span "Vista previa" at bounding box center [725, 94] width 1287 height 24
click at [1369, 82] on icon "Attachment preview" at bounding box center [1367, 78] width 14 height 14
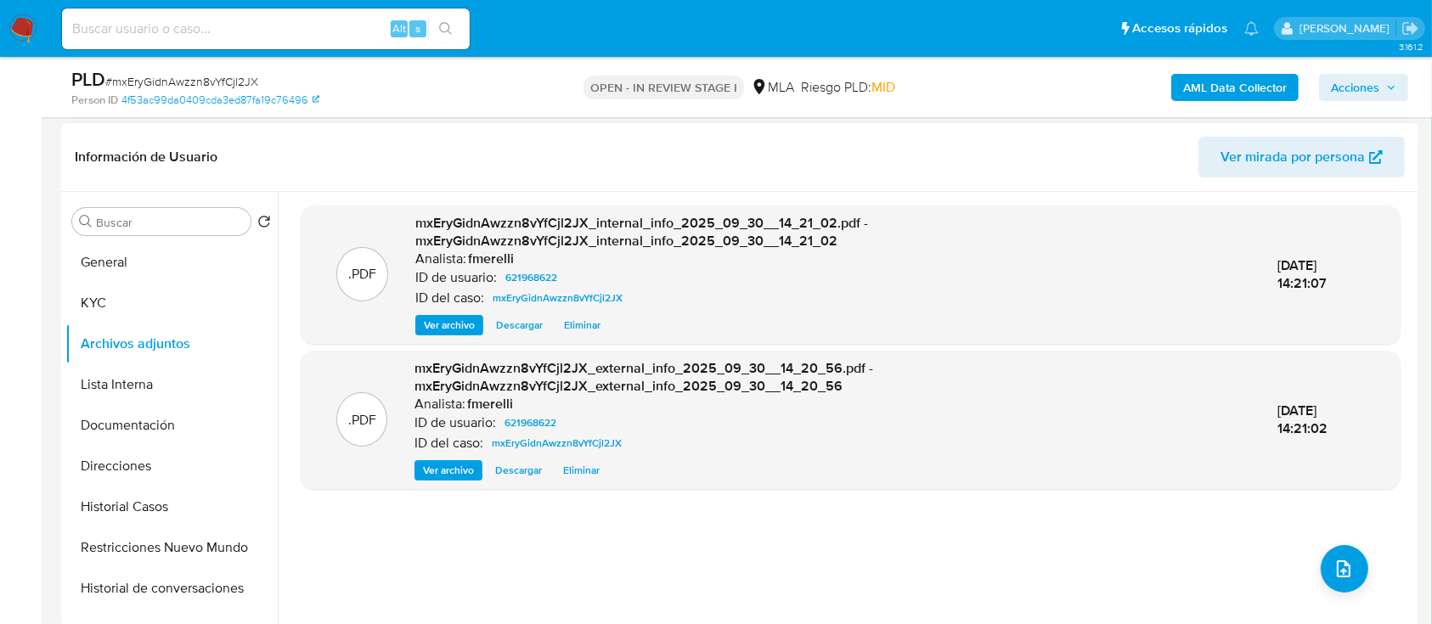
click at [461, 474] on span "Ver archivo" at bounding box center [448, 470] width 51 height 17
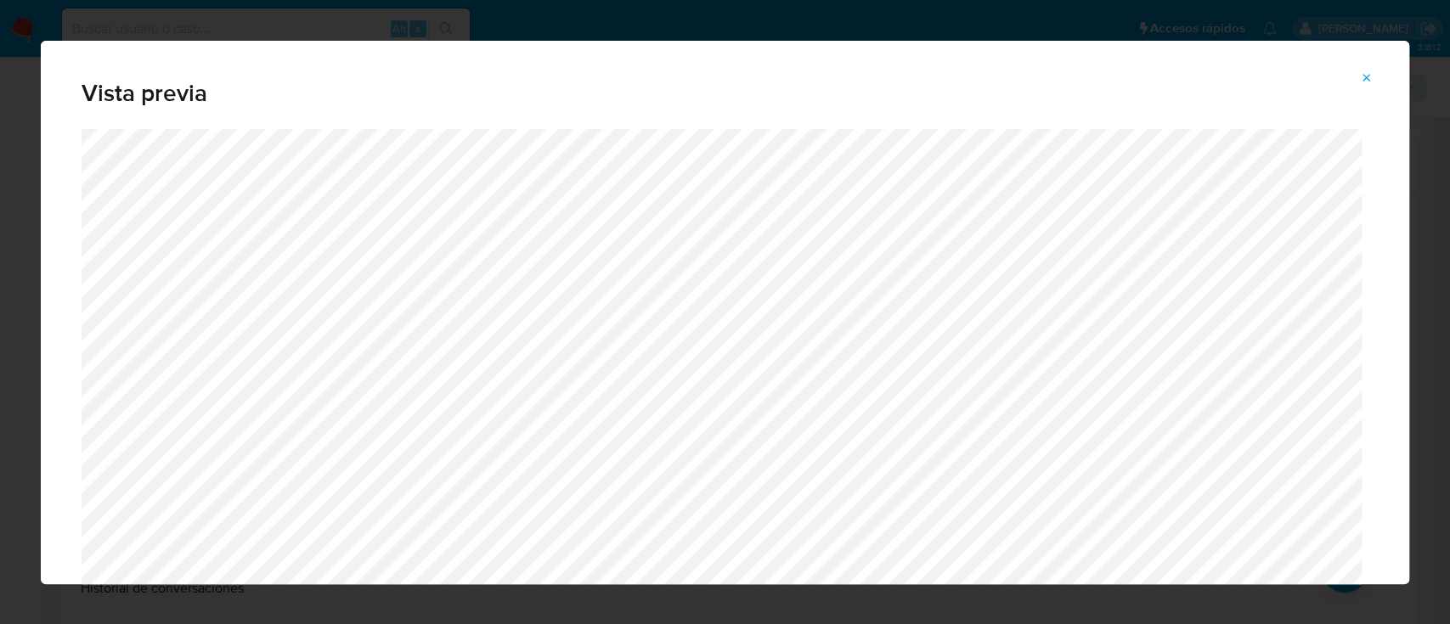
click at [1373, 72] on button "Attachment preview" at bounding box center [1366, 78] width 37 height 27
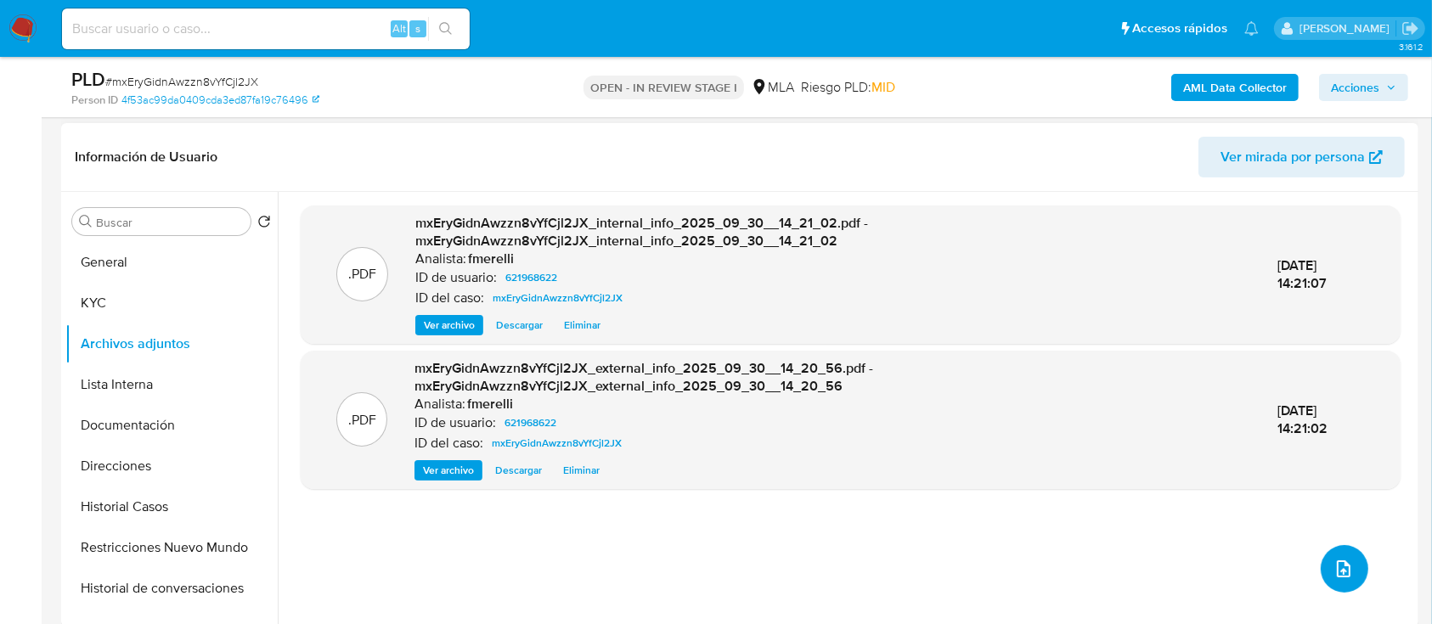
click at [1322, 582] on button "upload-file" at bounding box center [1345, 569] width 48 height 48
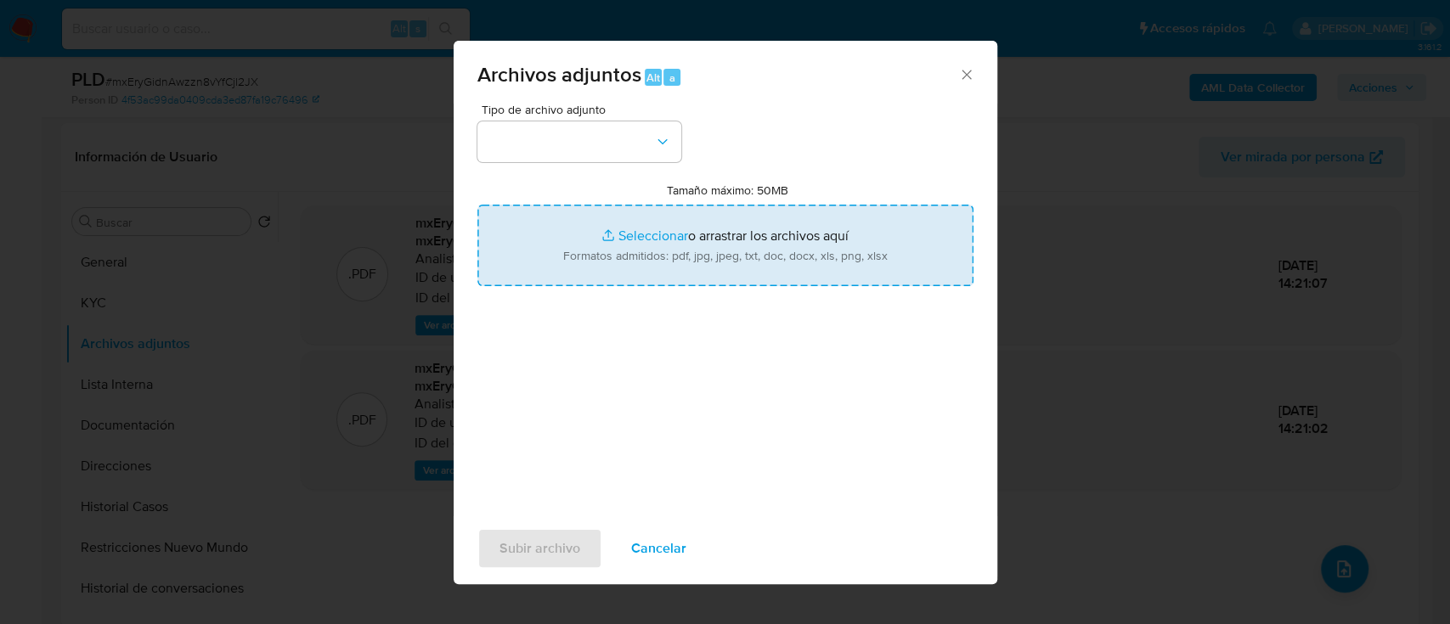
type input "C:\fakepath\NOSIS_Manager_InformeIndividual_24357774191_654927_20250926115036.p…"
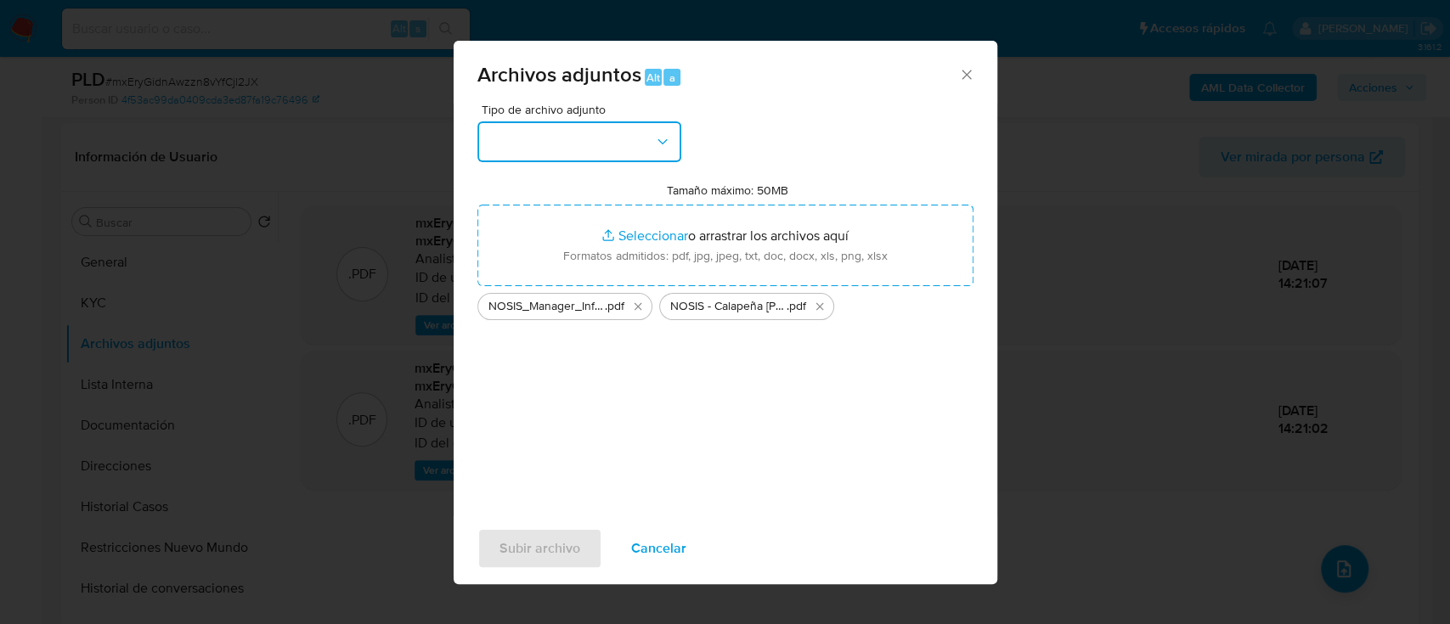
click at [573, 133] on button "button" at bounding box center [579, 141] width 204 height 41
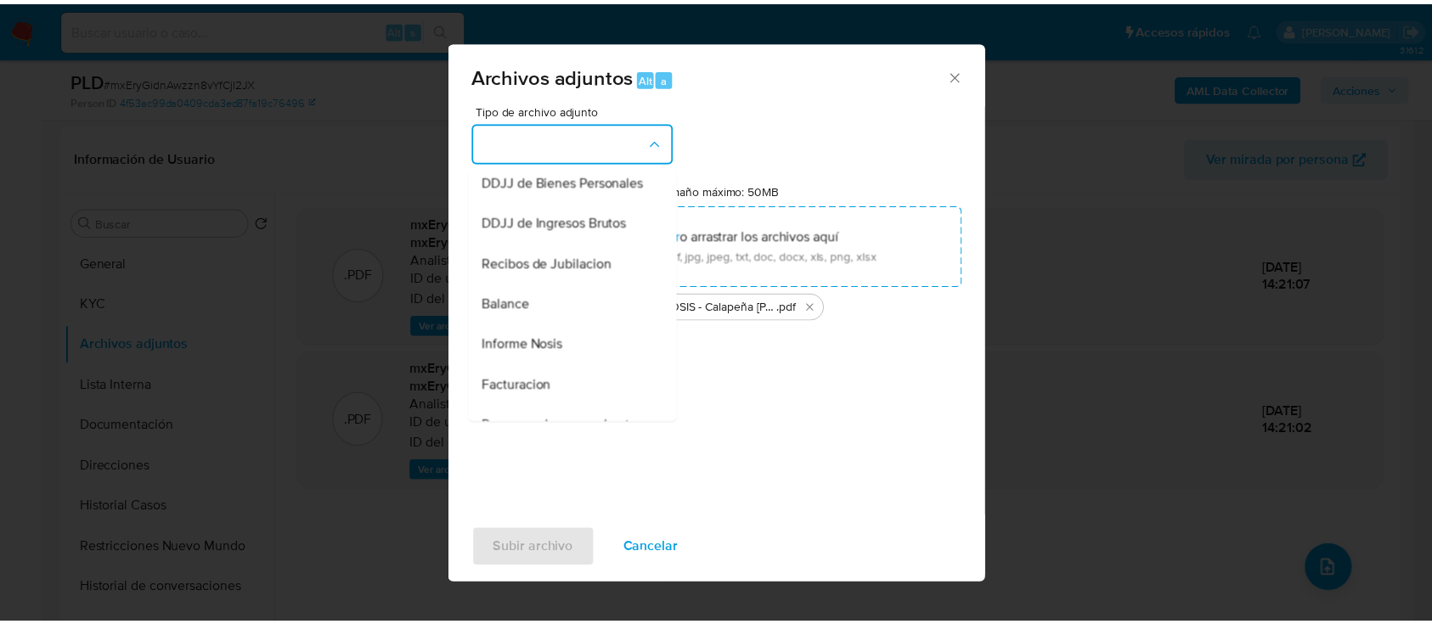
scroll to position [574, 0]
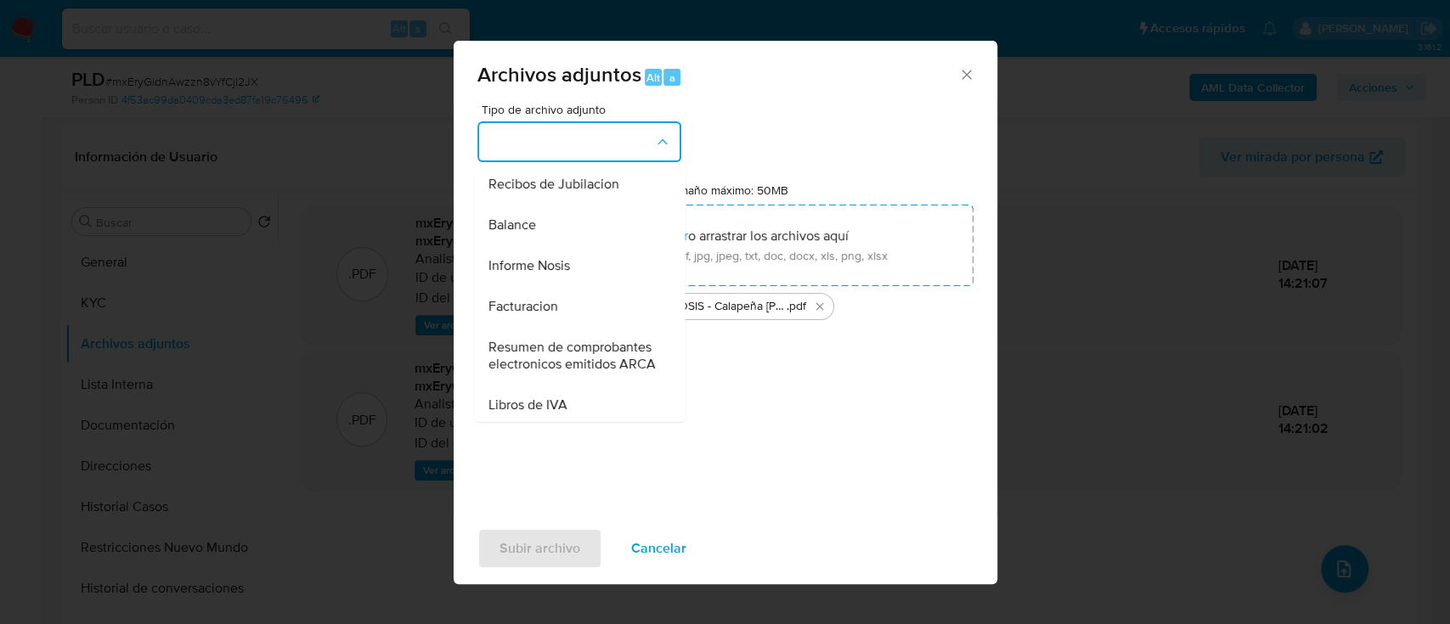
click at [548, 274] on span "Informe Nosis" at bounding box center [529, 265] width 82 height 17
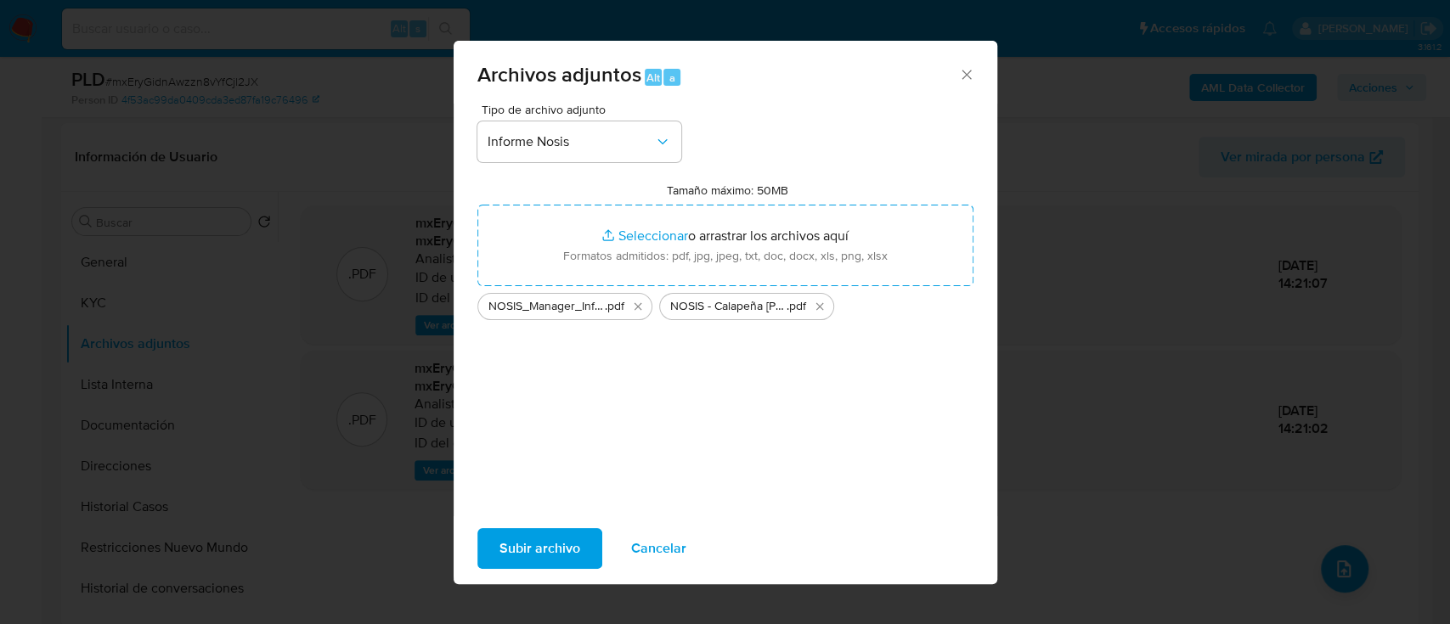
click at [526, 560] on span "Subir archivo" at bounding box center [540, 548] width 81 height 37
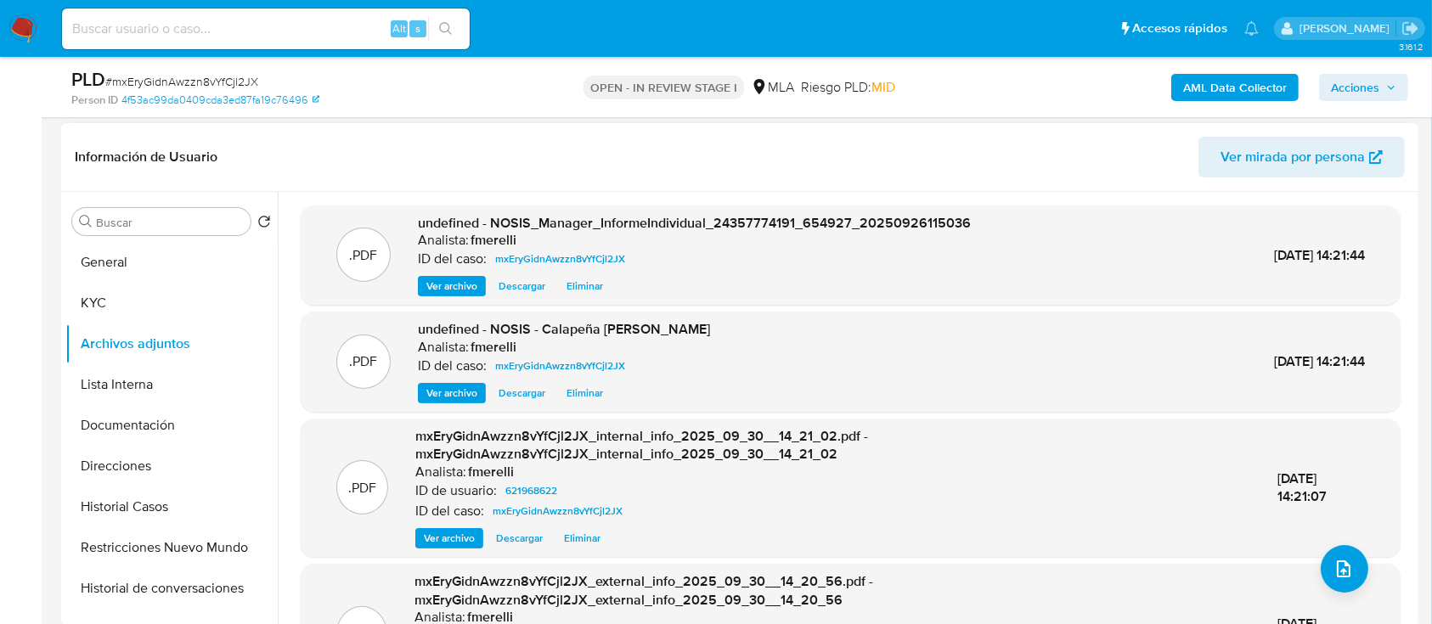
click at [480, 291] on button "Ver archivo" at bounding box center [452, 286] width 68 height 20
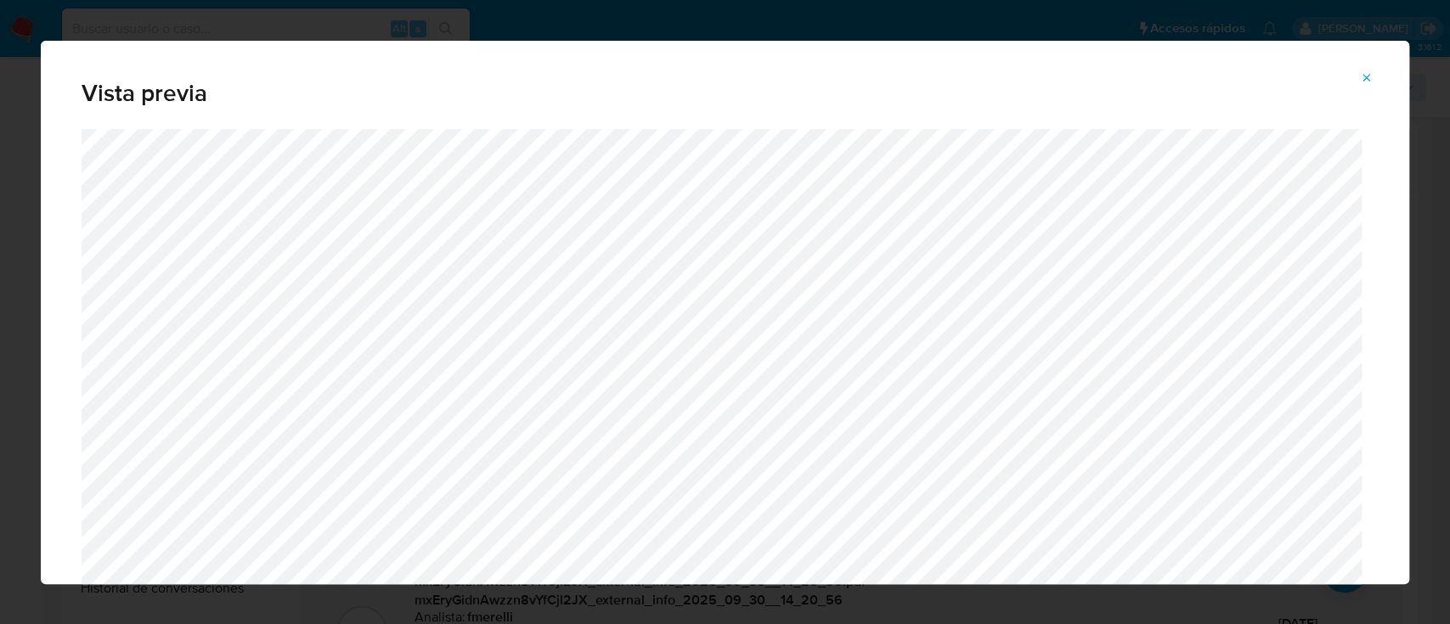
click at [1366, 87] on span "Attachment preview" at bounding box center [1367, 78] width 14 height 24
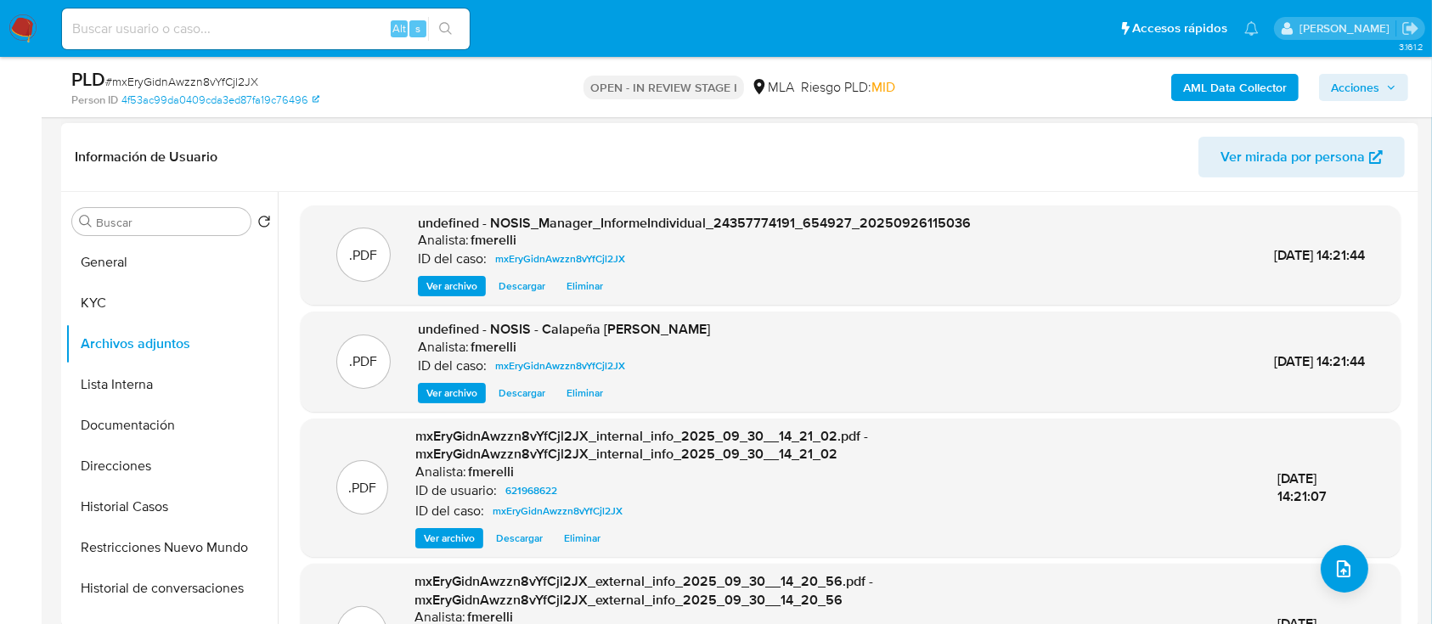
click at [455, 398] on span "Ver archivo" at bounding box center [451, 393] width 51 height 17
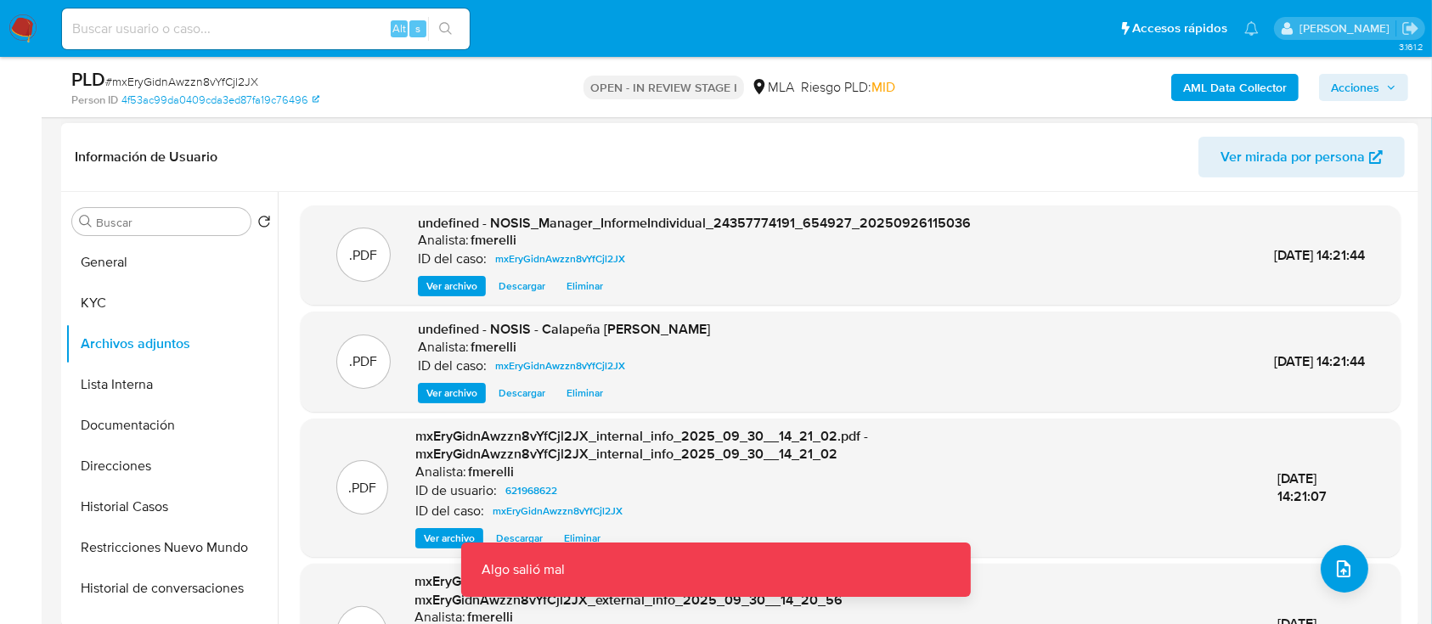
click at [455, 398] on span "Ver archivo" at bounding box center [451, 393] width 51 height 17
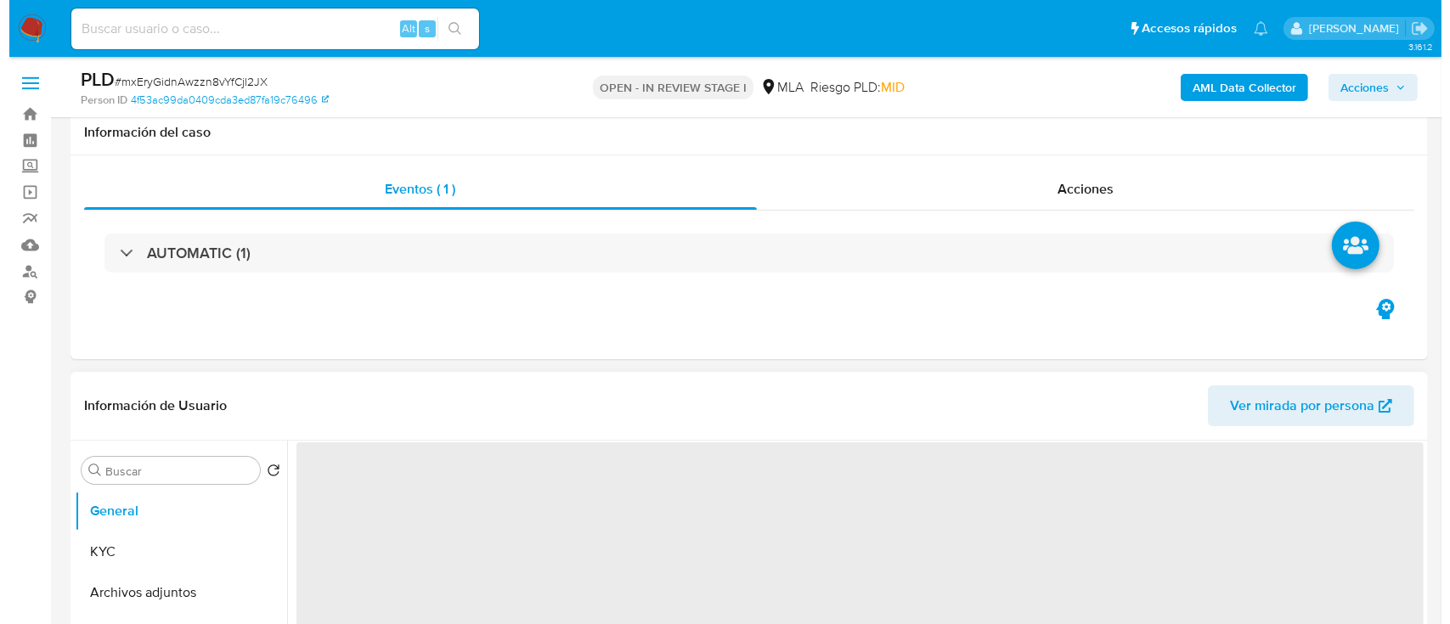
scroll to position [239, 0]
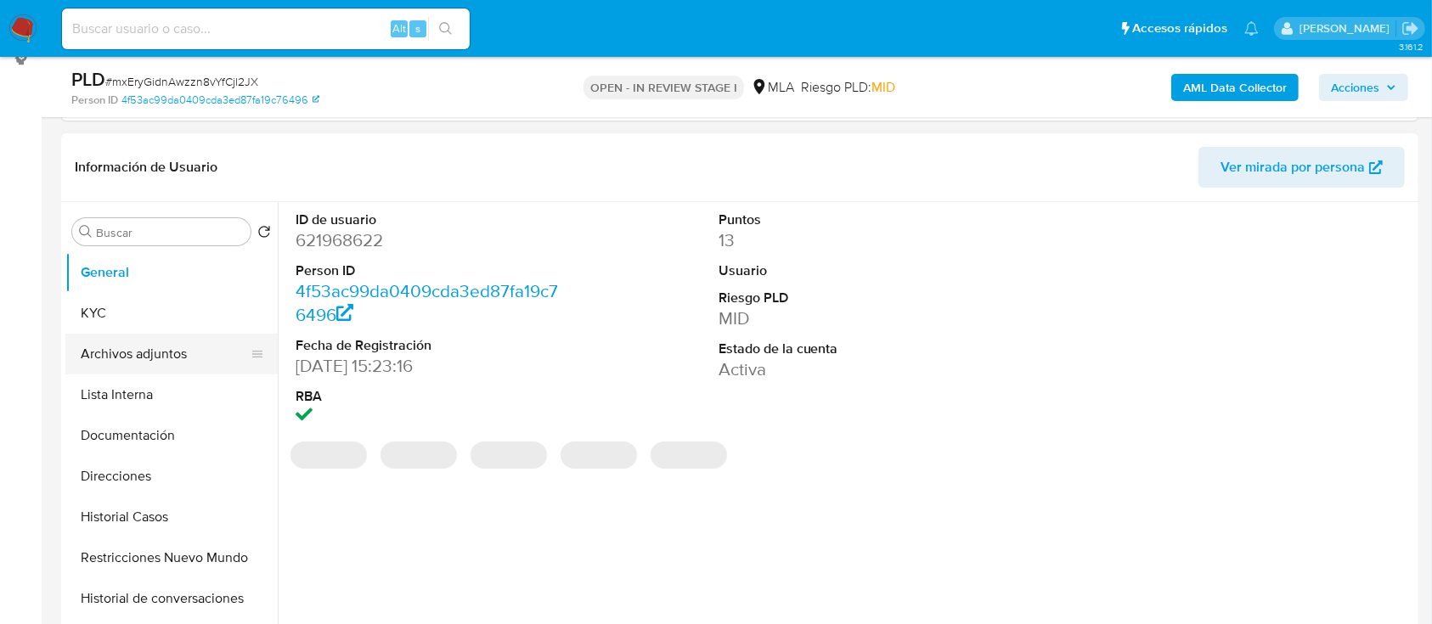
click at [168, 352] on button "Archivos adjuntos" at bounding box center [164, 354] width 199 height 41
select select "10"
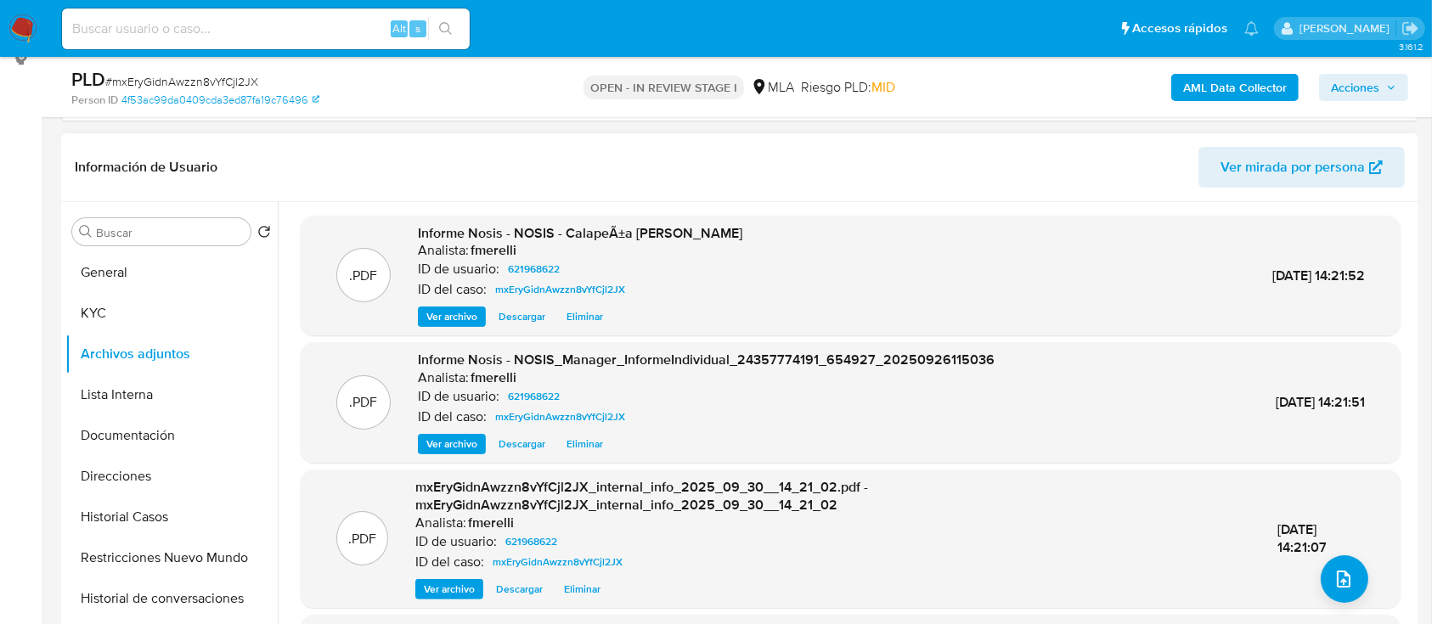
click at [449, 441] on span "Ver archivo" at bounding box center [451, 444] width 51 height 17
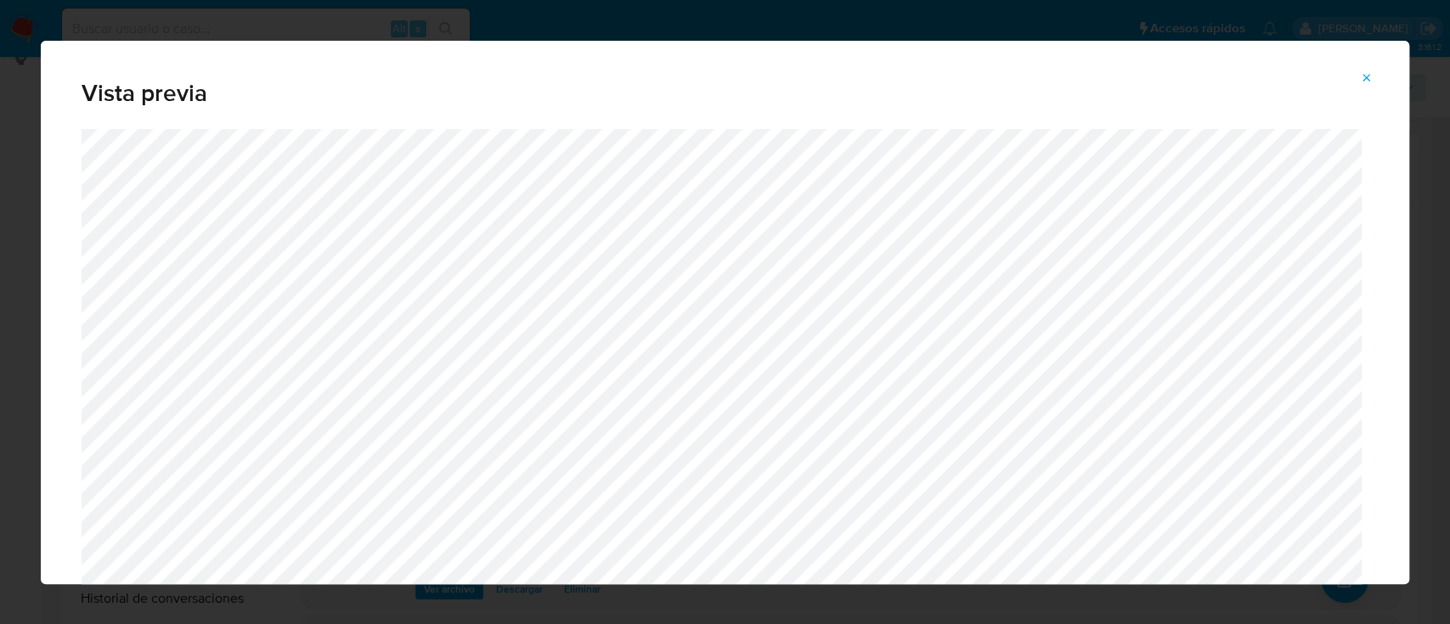
click at [1365, 81] on icon "Attachment preview" at bounding box center [1367, 78] width 14 height 14
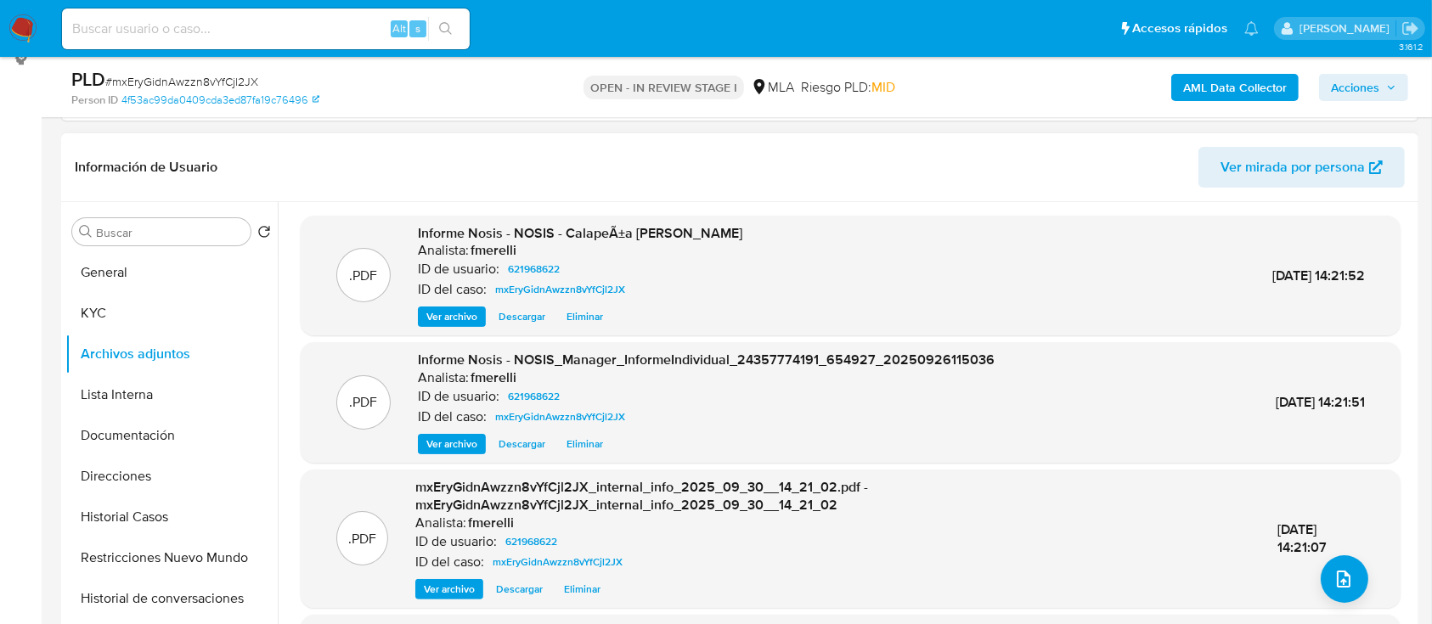
click at [460, 309] on span "Ver archivo" at bounding box center [451, 316] width 51 height 17
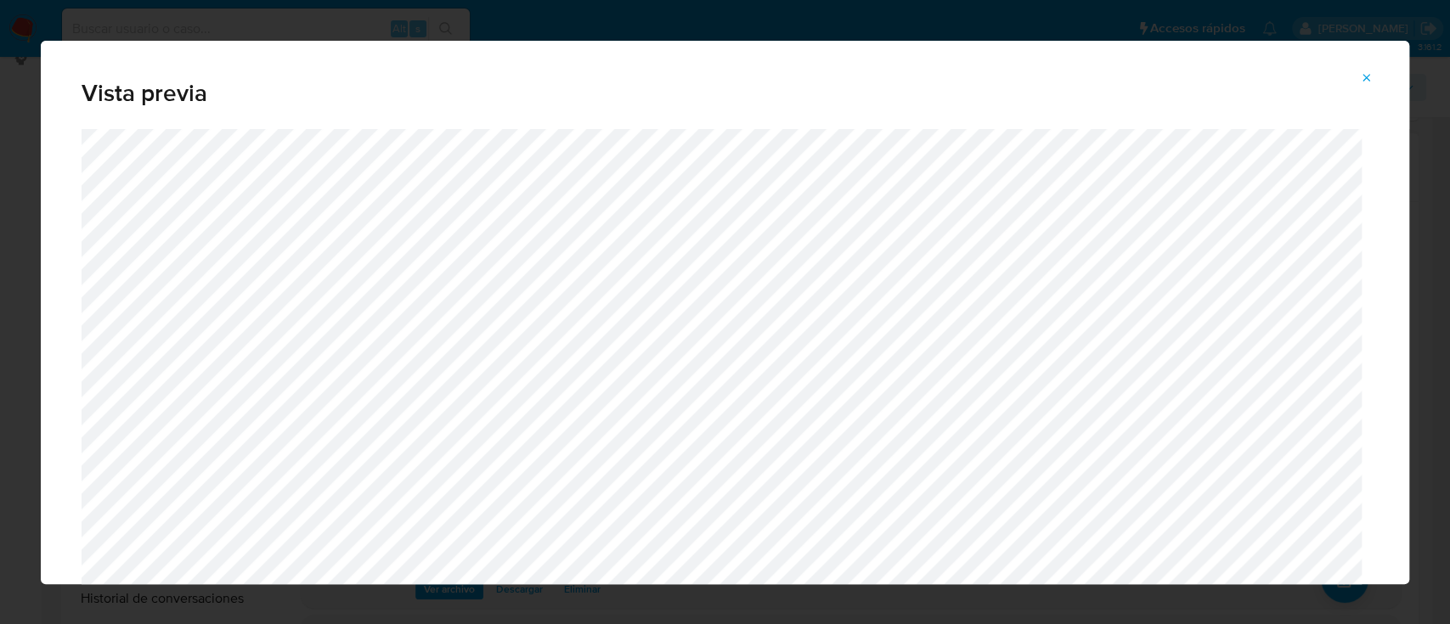
click at [1366, 76] on icon "Attachment preview" at bounding box center [1367, 78] width 14 height 14
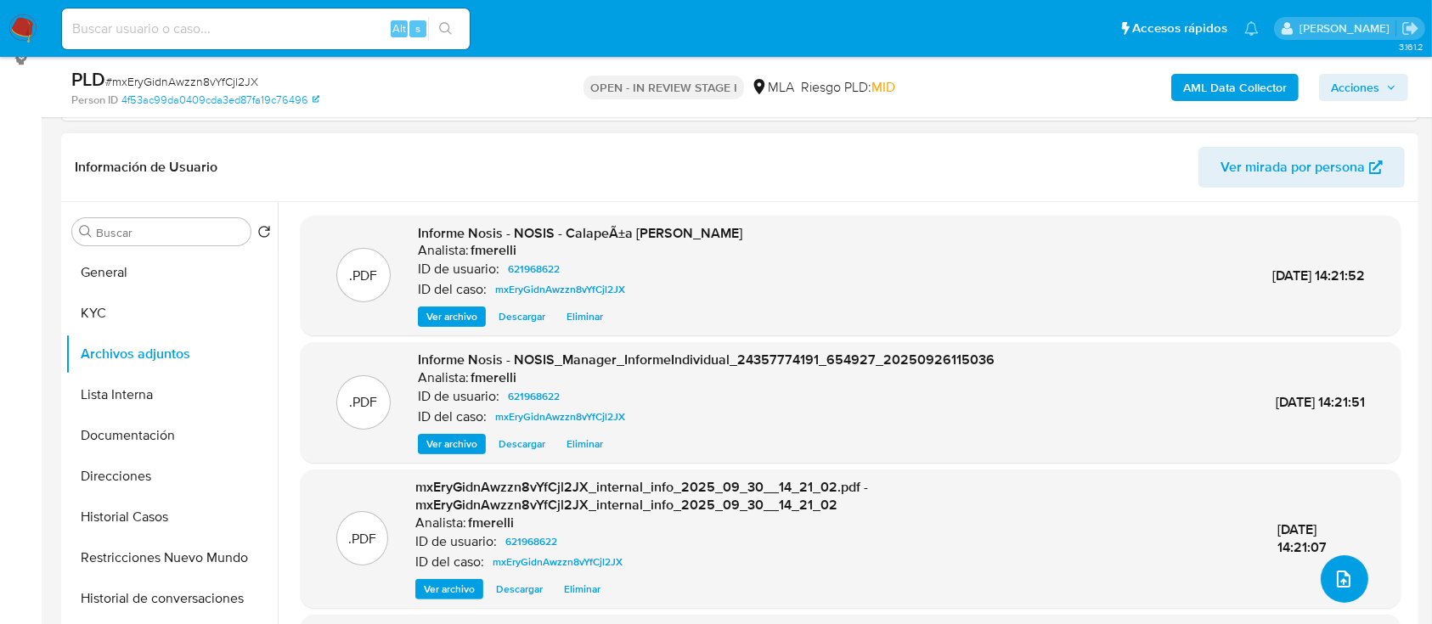
click at [1342, 582] on icon "upload-file" at bounding box center [1344, 579] width 20 height 20
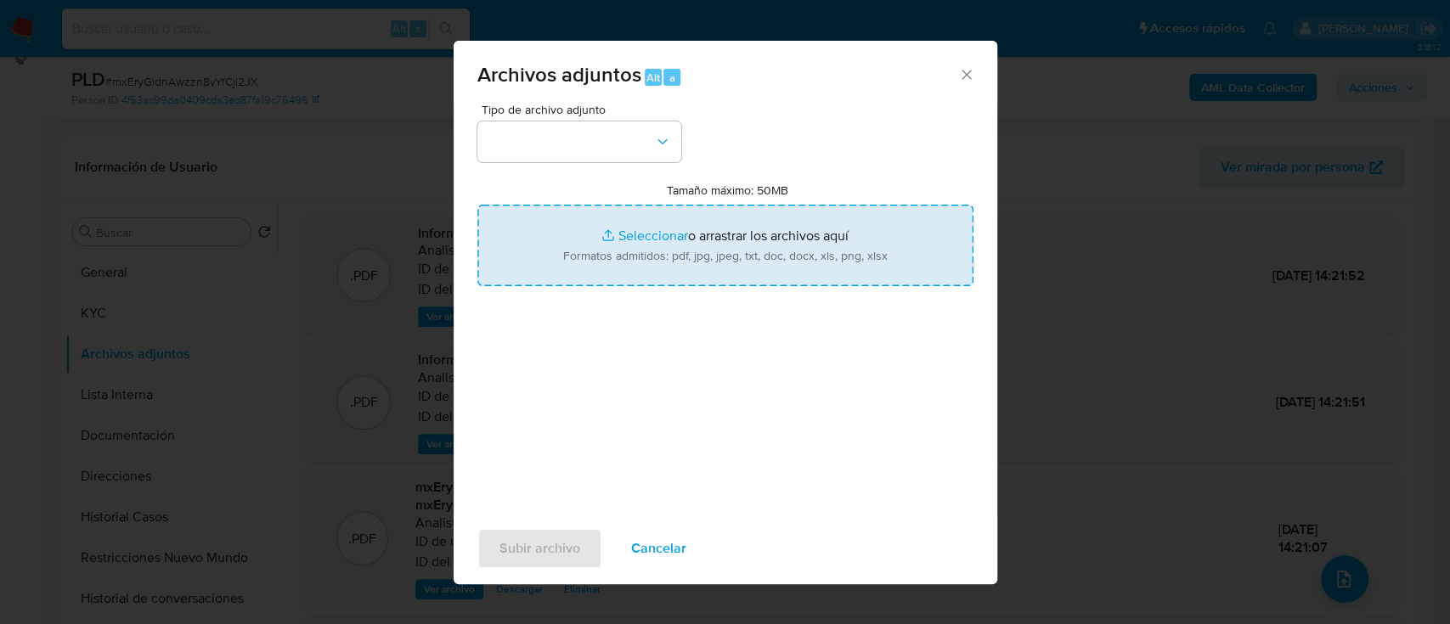
type input "C:\fakepath\Recibos de sueldo febrero, abril y mayo 2025.pdf"
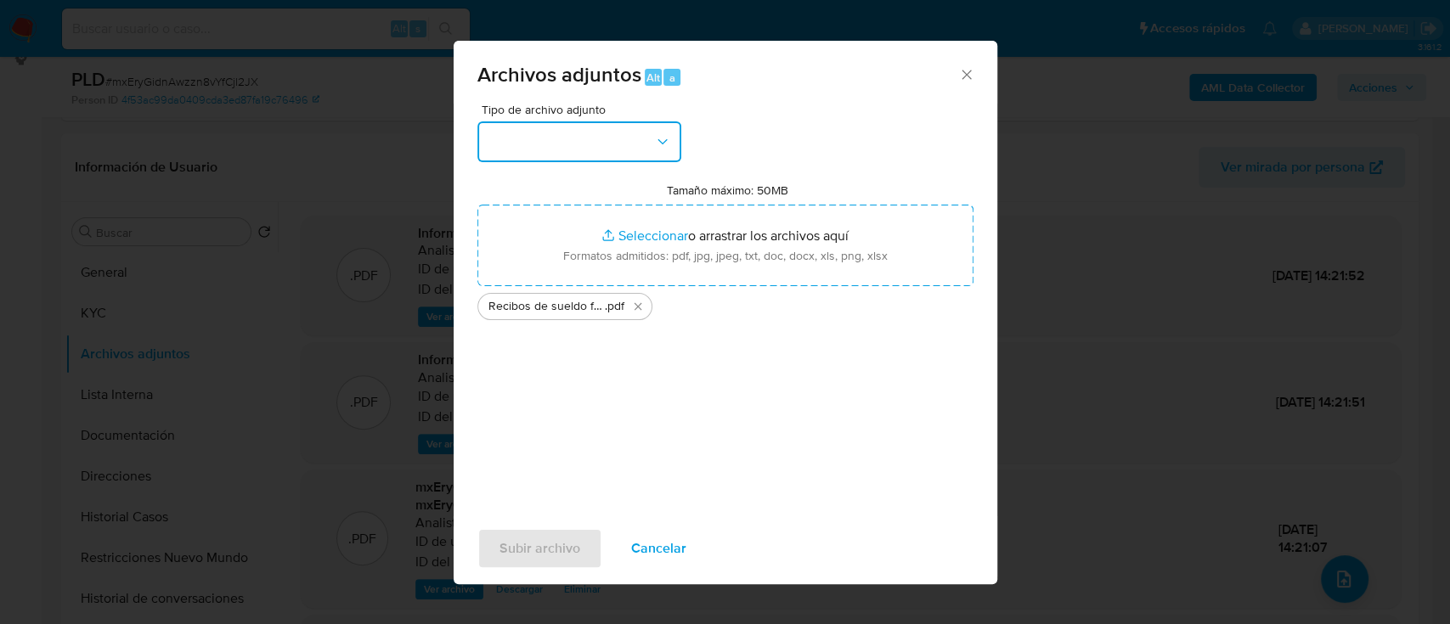
click at [556, 146] on button "button" at bounding box center [579, 141] width 204 height 41
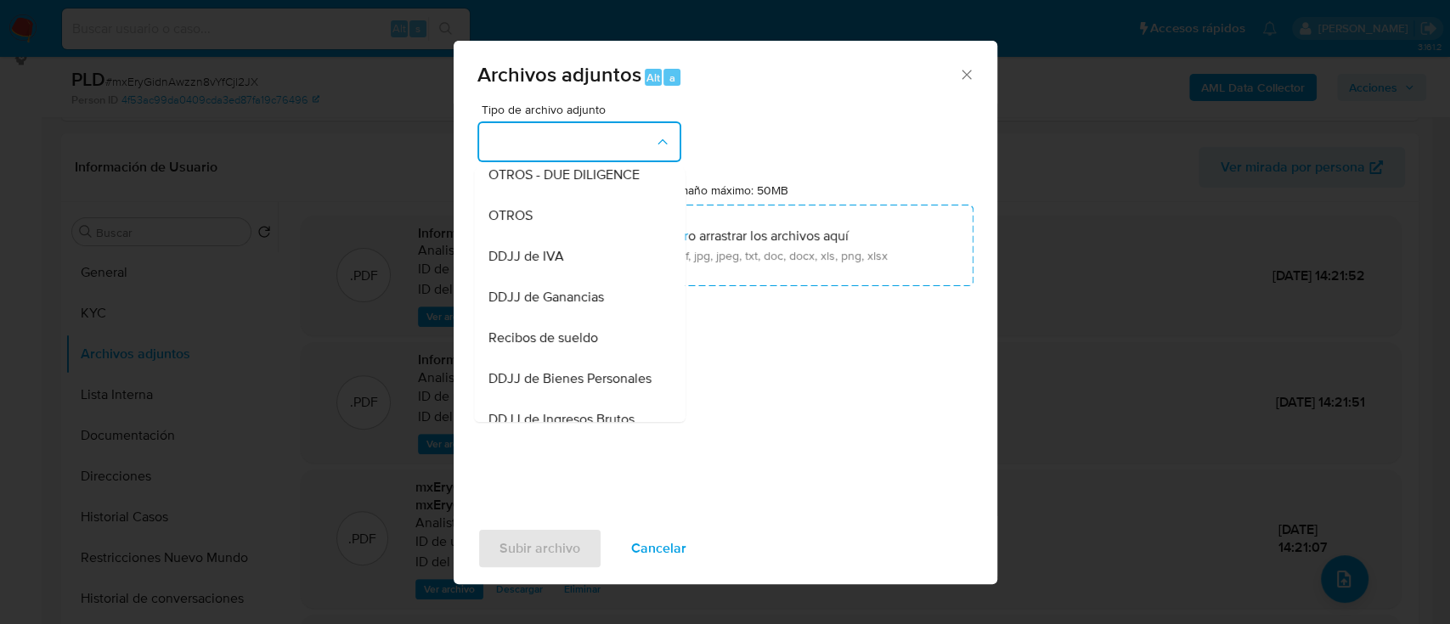
scroll to position [299, 0]
click at [551, 346] on span "Recibos de sueldo" at bounding box center [543, 337] width 110 height 17
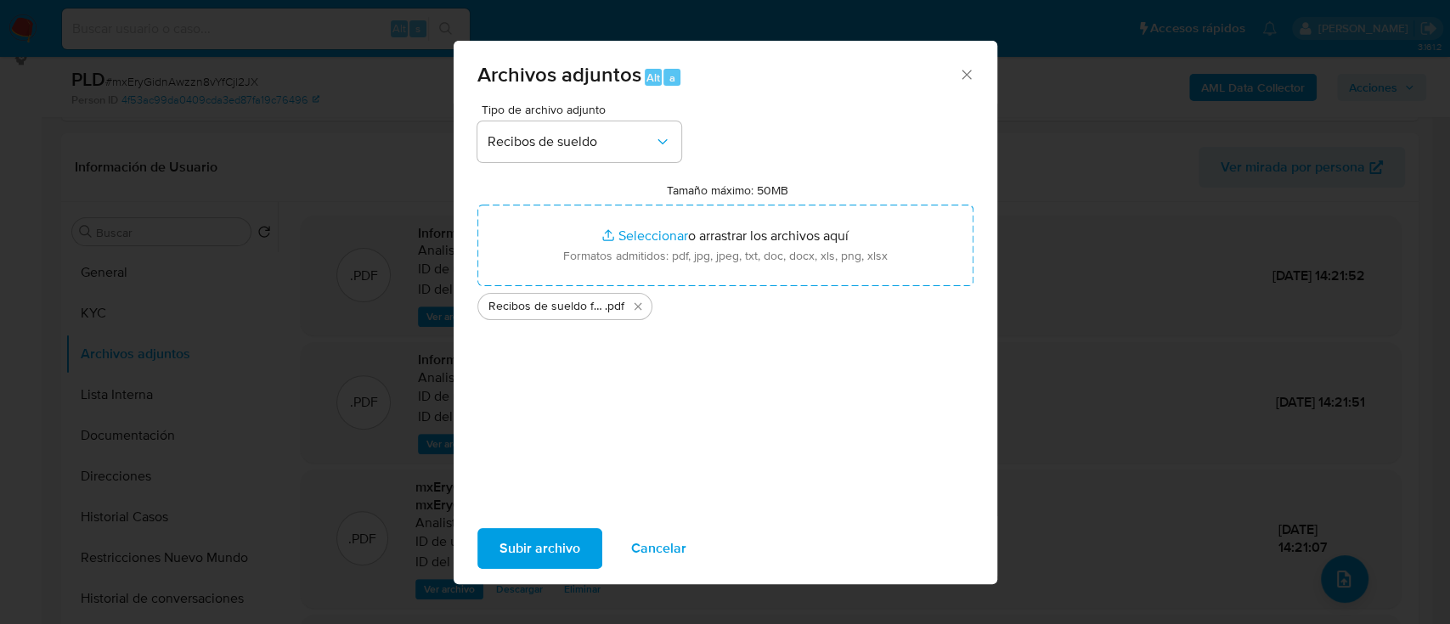
click at [503, 562] on span "Subir archivo" at bounding box center [540, 548] width 81 height 37
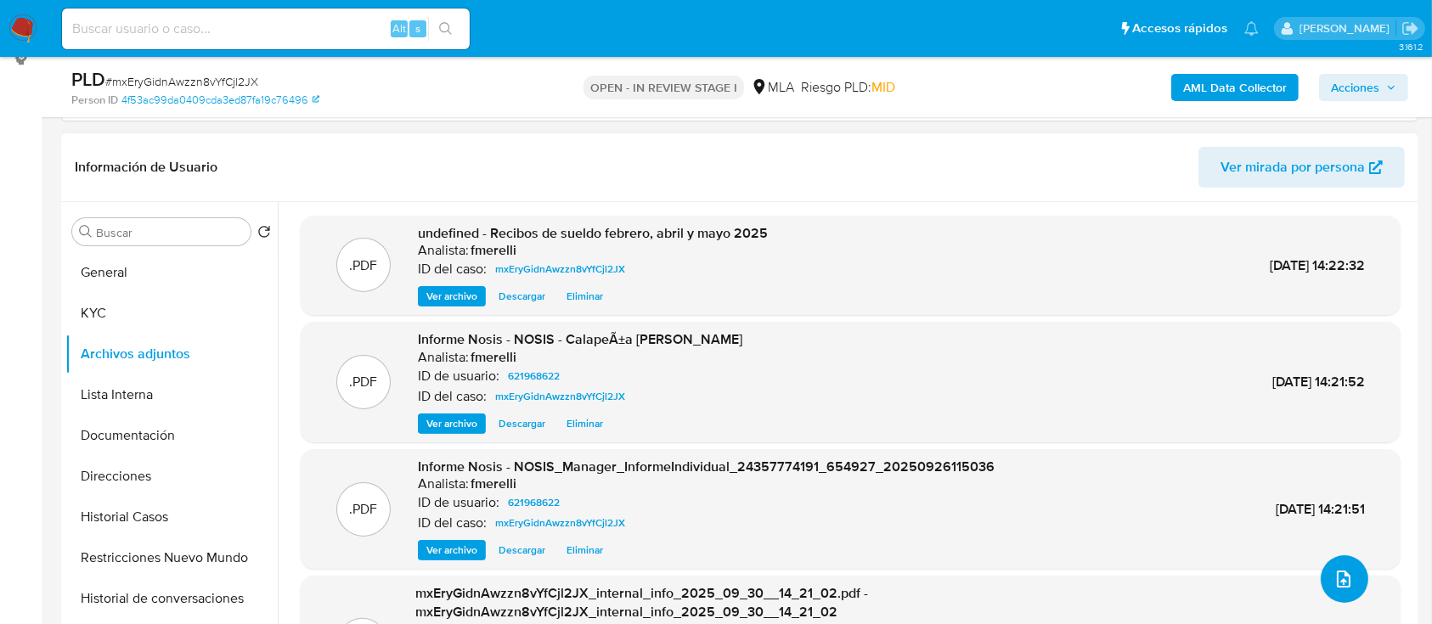
click at [1323, 565] on button "upload-file" at bounding box center [1345, 580] width 48 height 48
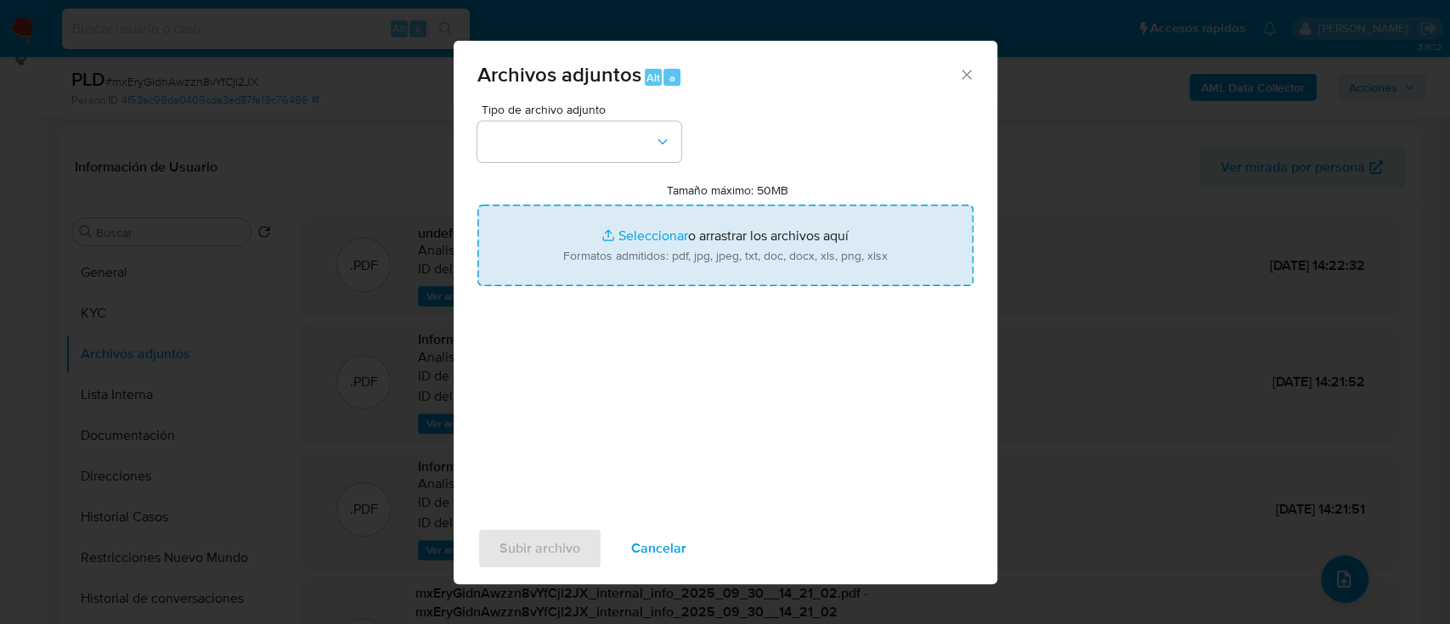
type input "C:\fakepath\Caselog mxEryGidnAwzzn8vYfCjl2JX_2025_09_17_20_57_07.docx"
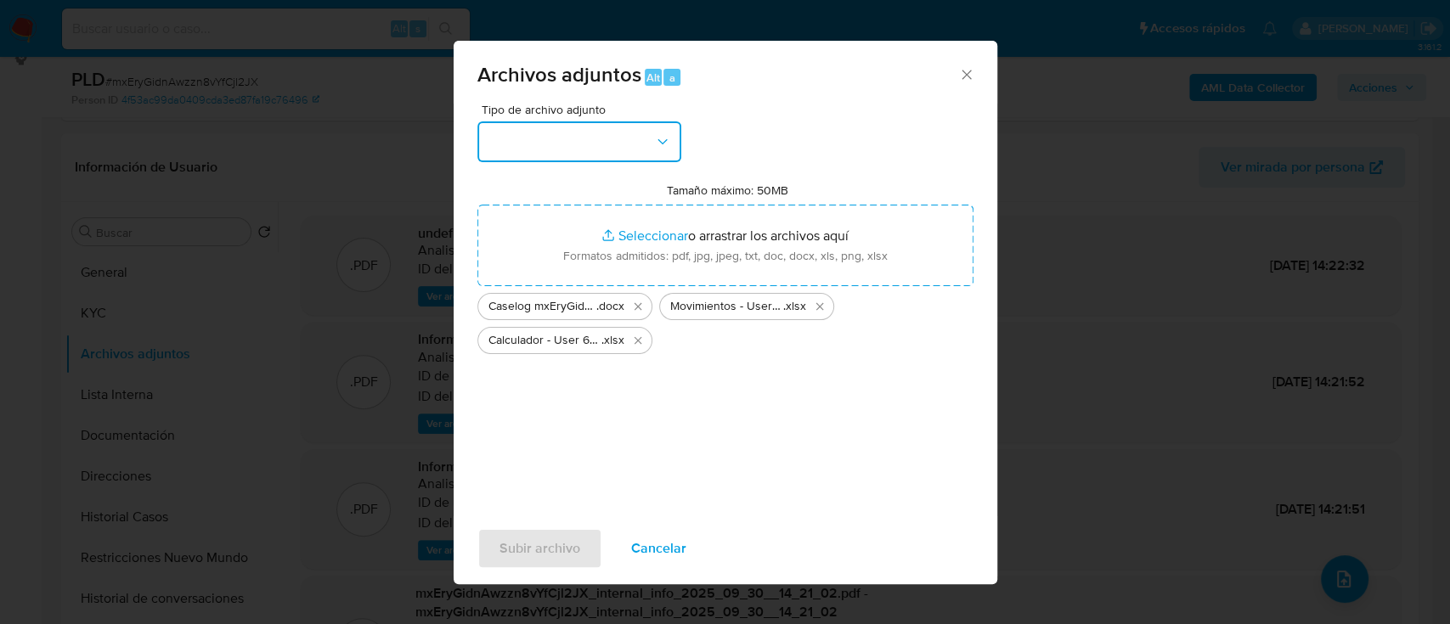
click at [561, 158] on button "button" at bounding box center [579, 141] width 204 height 41
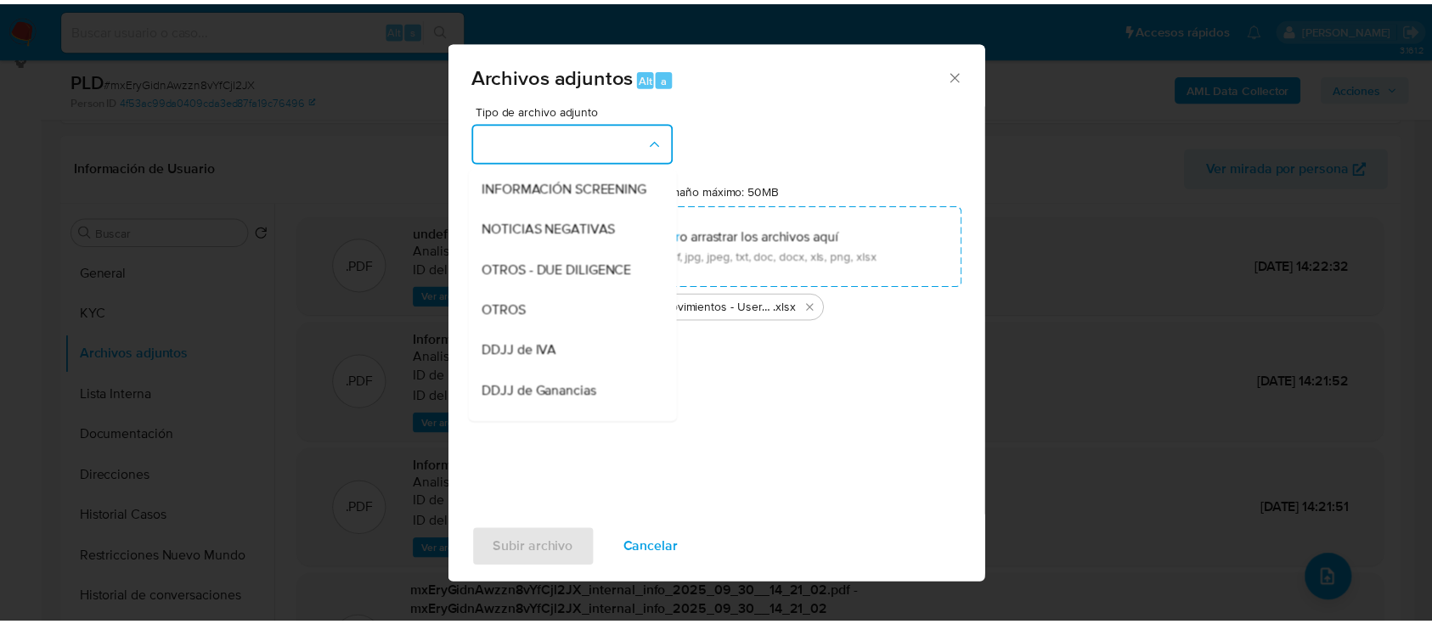
scroll to position [206, 0]
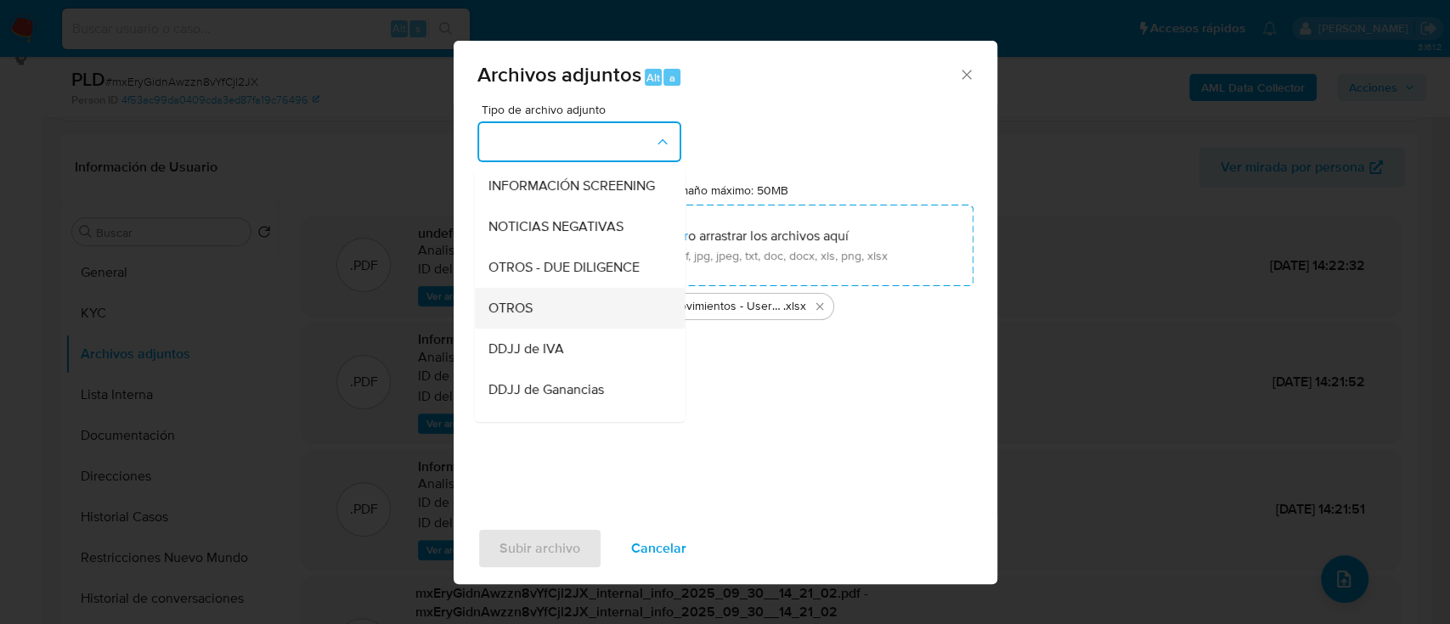
click at [557, 319] on div "OTROS" at bounding box center [574, 308] width 173 height 41
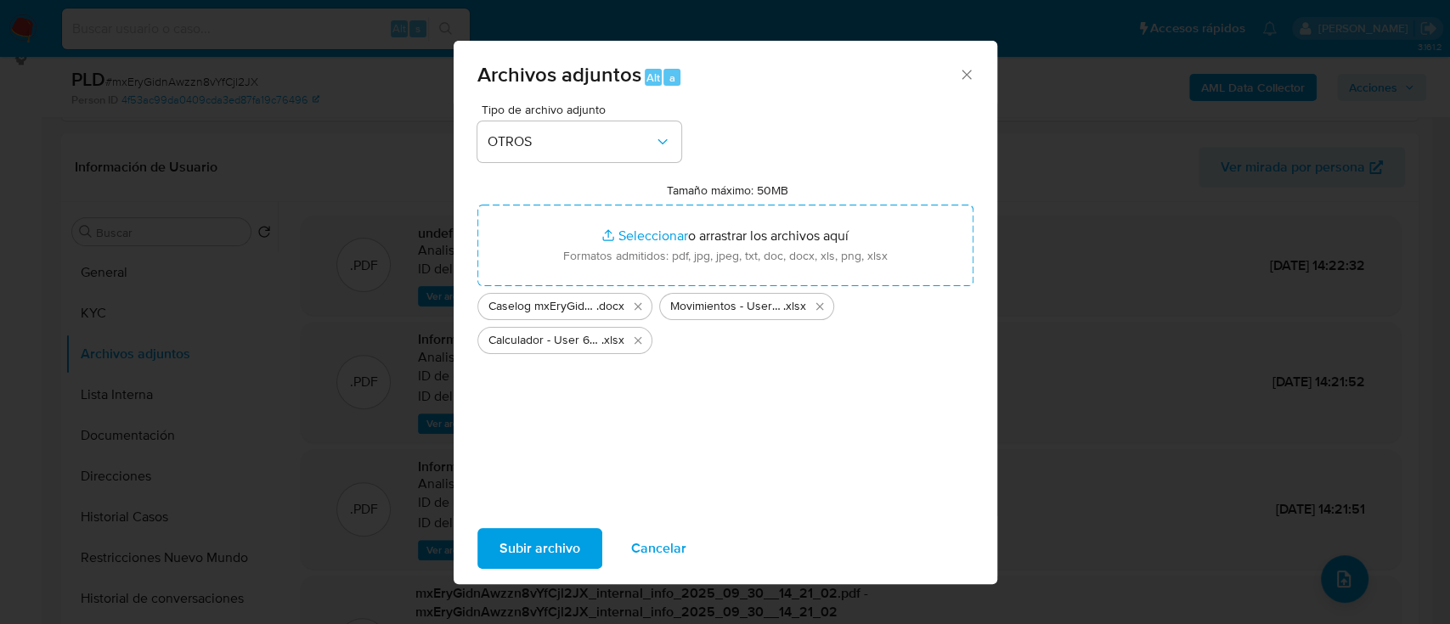
click at [523, 537] on span "Subir archivo" at bounding box center [540, 548] width 81 height 37
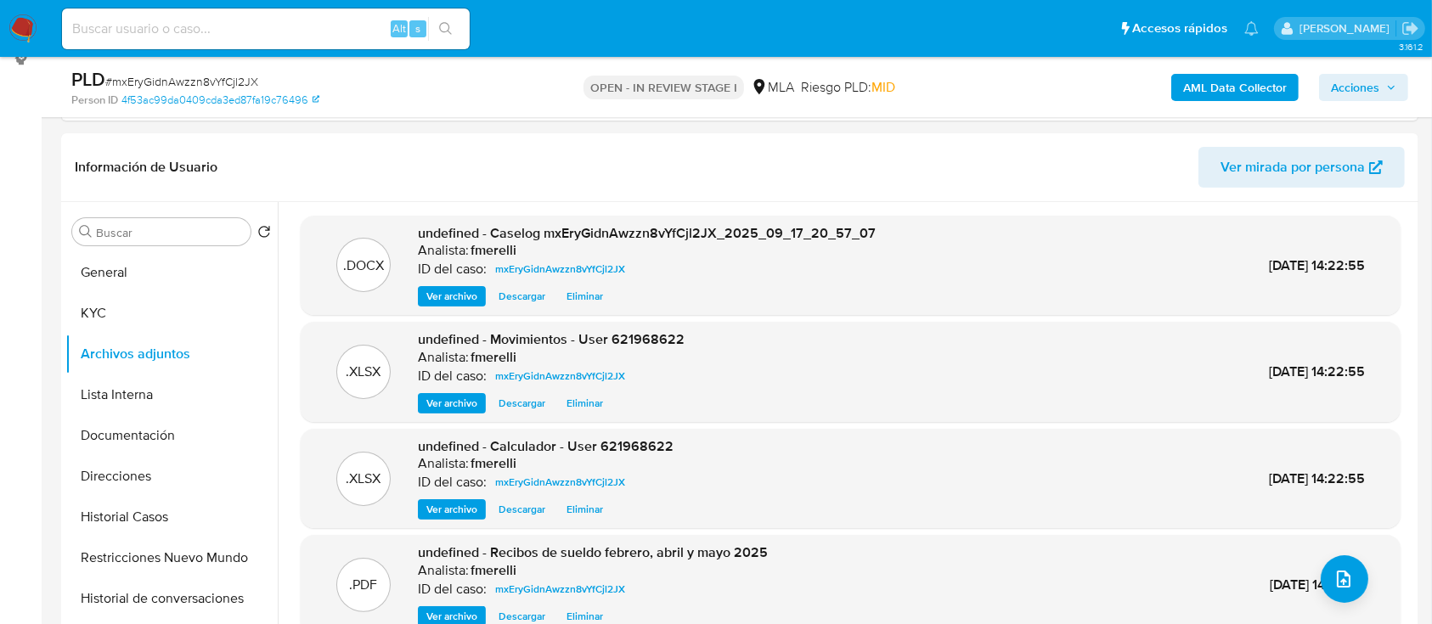
click at [152, 276] on button "General" at bounding box center [171, 272] width 212 height 41
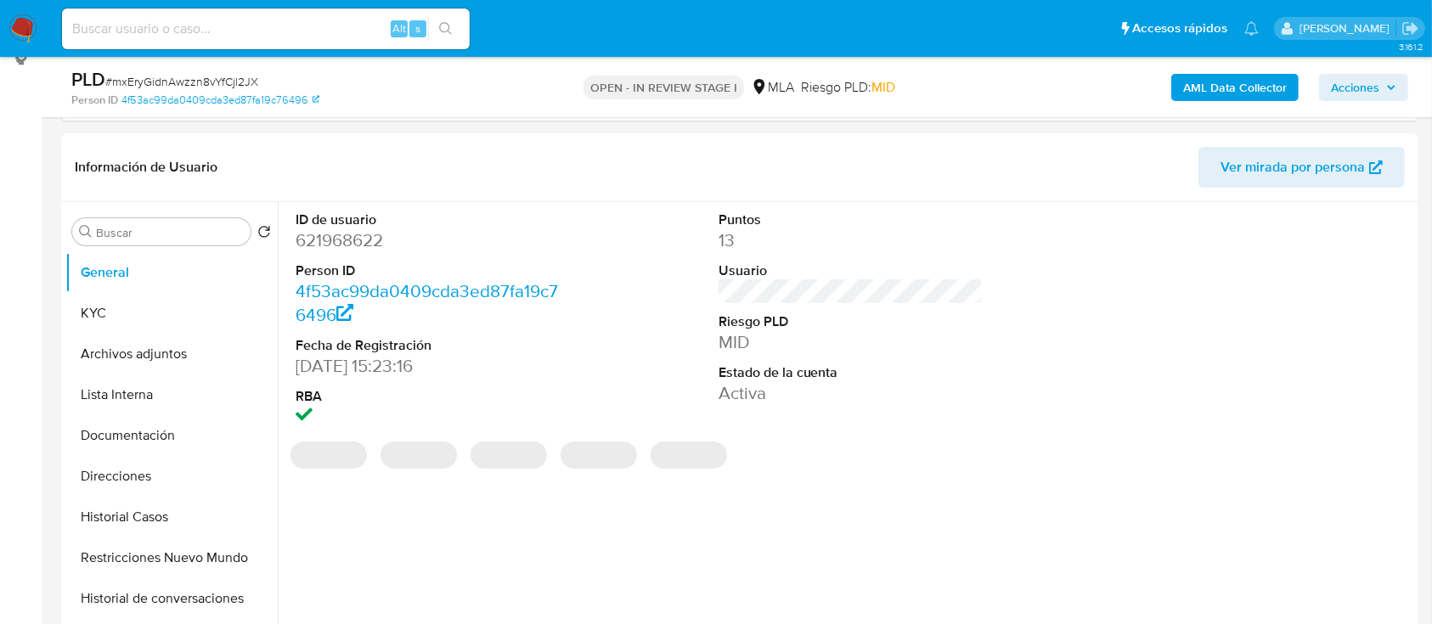
click at [360, 234] on dd "621968622" at bounding box center [428, 241] width 265 height 24
copy dd "621968622"
click at [171, 369] on button "Archivos adjuntos" at bounding box center [164, 354] width 199 height 41
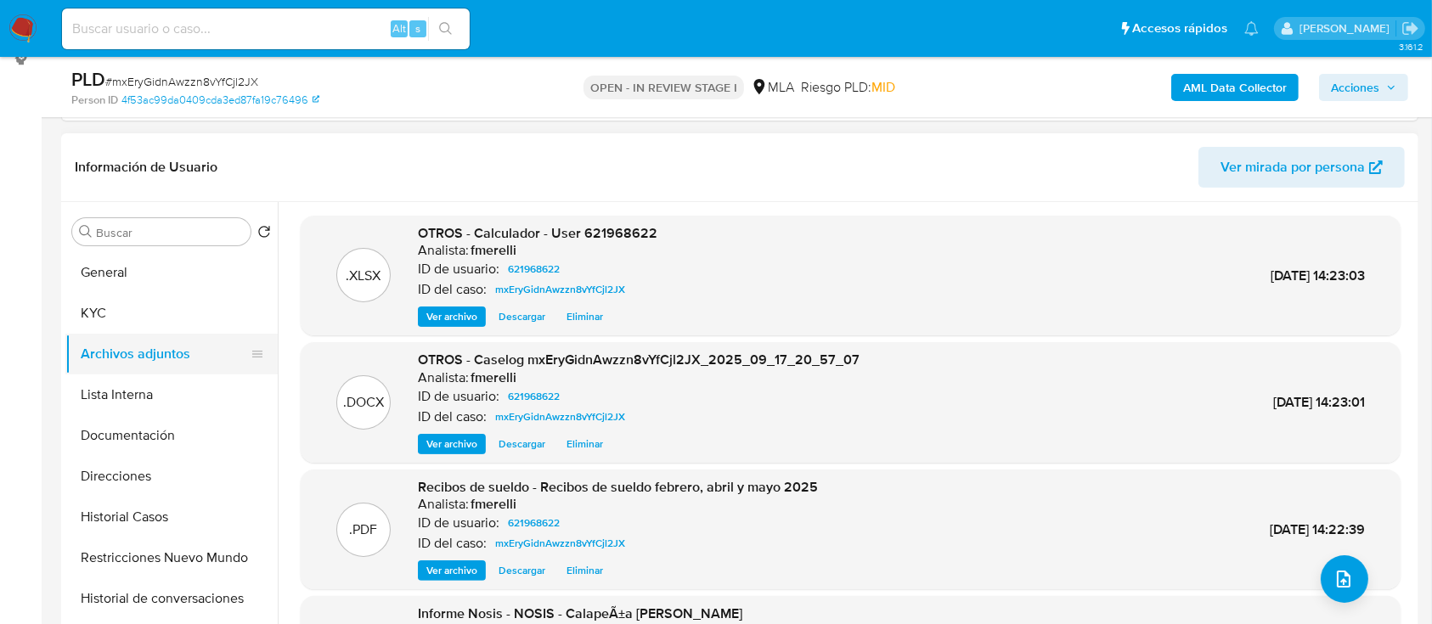
scroll to position [143, 0]
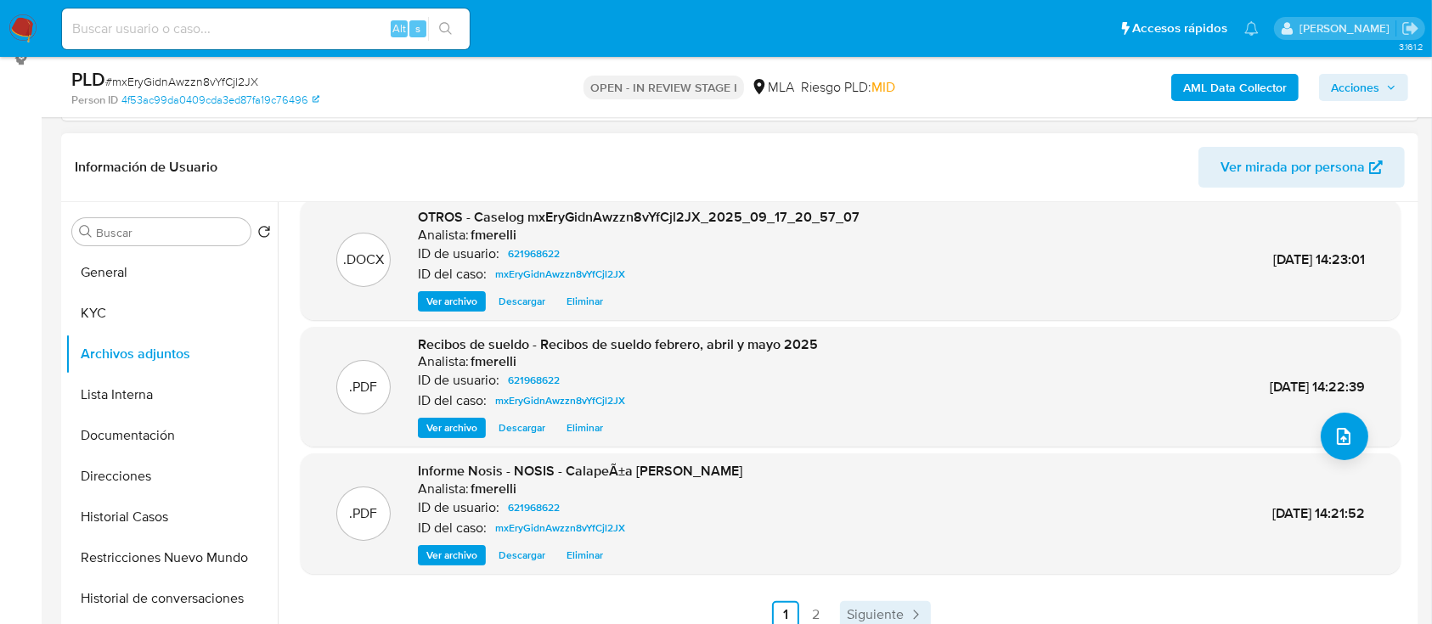
click at [843, 622] on link "Siguiente" at bounding box center [885, 615] width 91 height 27
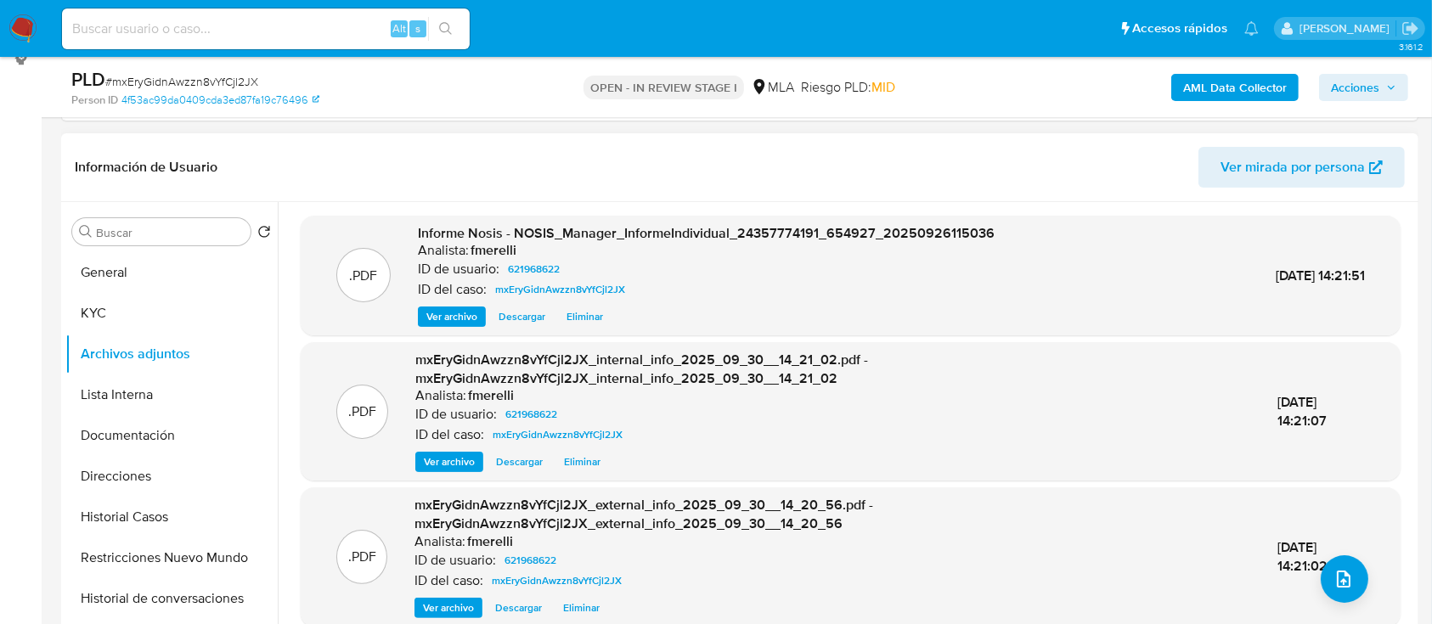
scroll to position [53, 0]
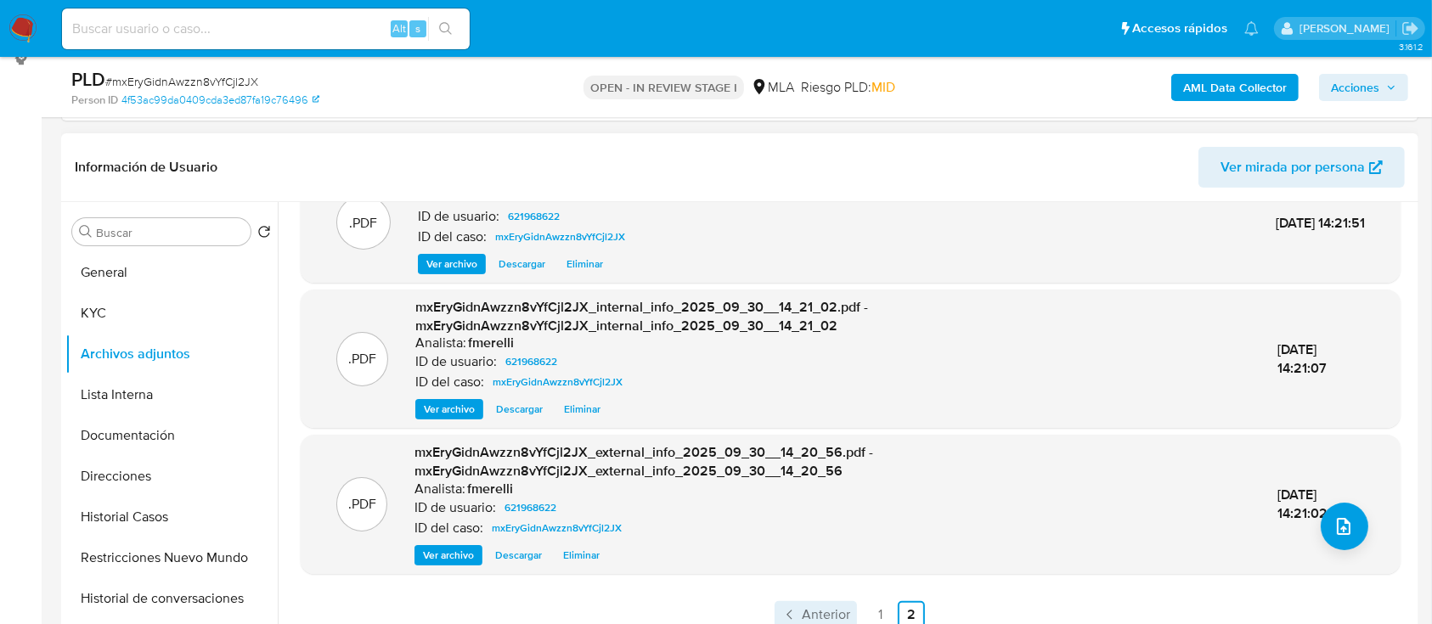
click at [802, 615] on span "Anterior" at bounding box center [826, 615] width 48 height 14
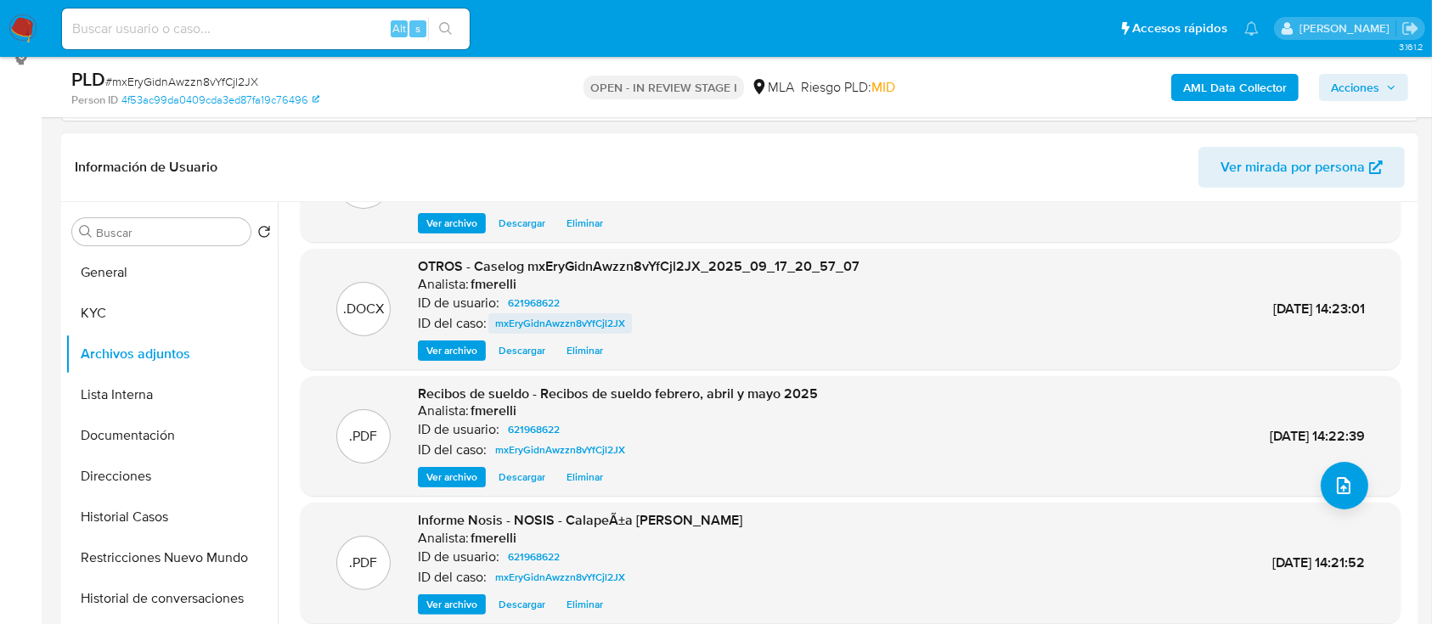
scroll to position [0, 0]
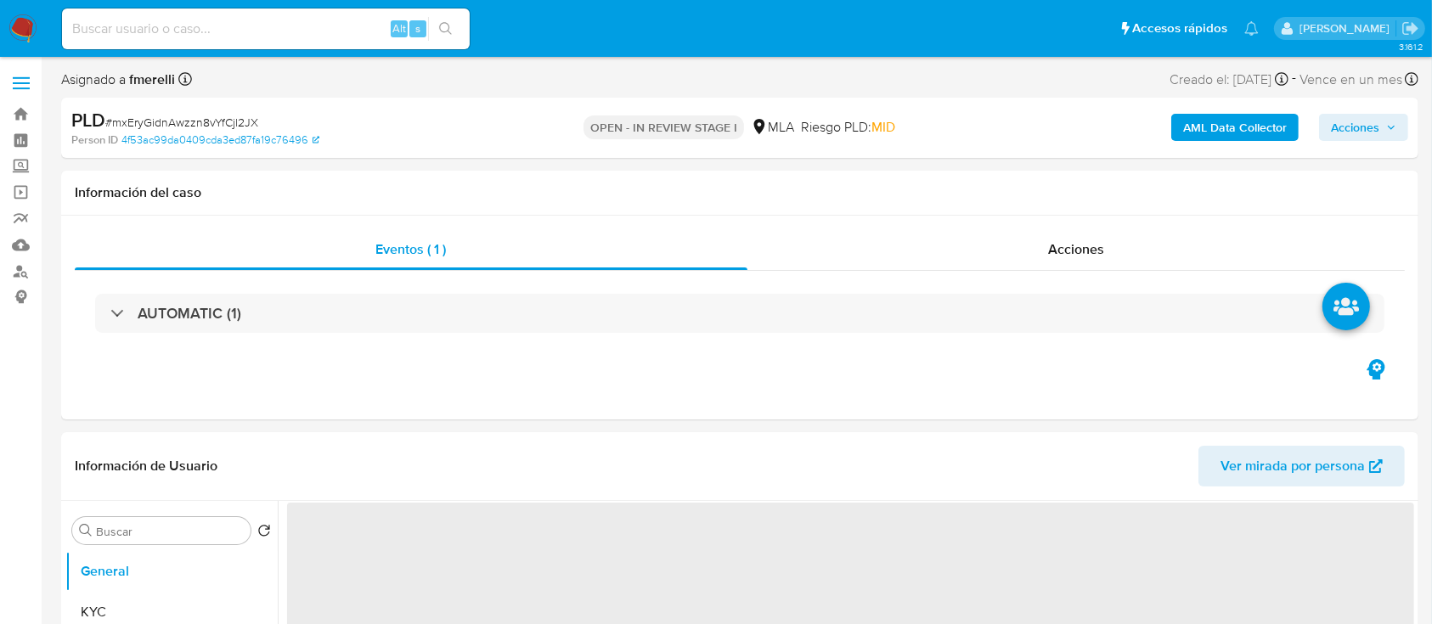
select select "10"
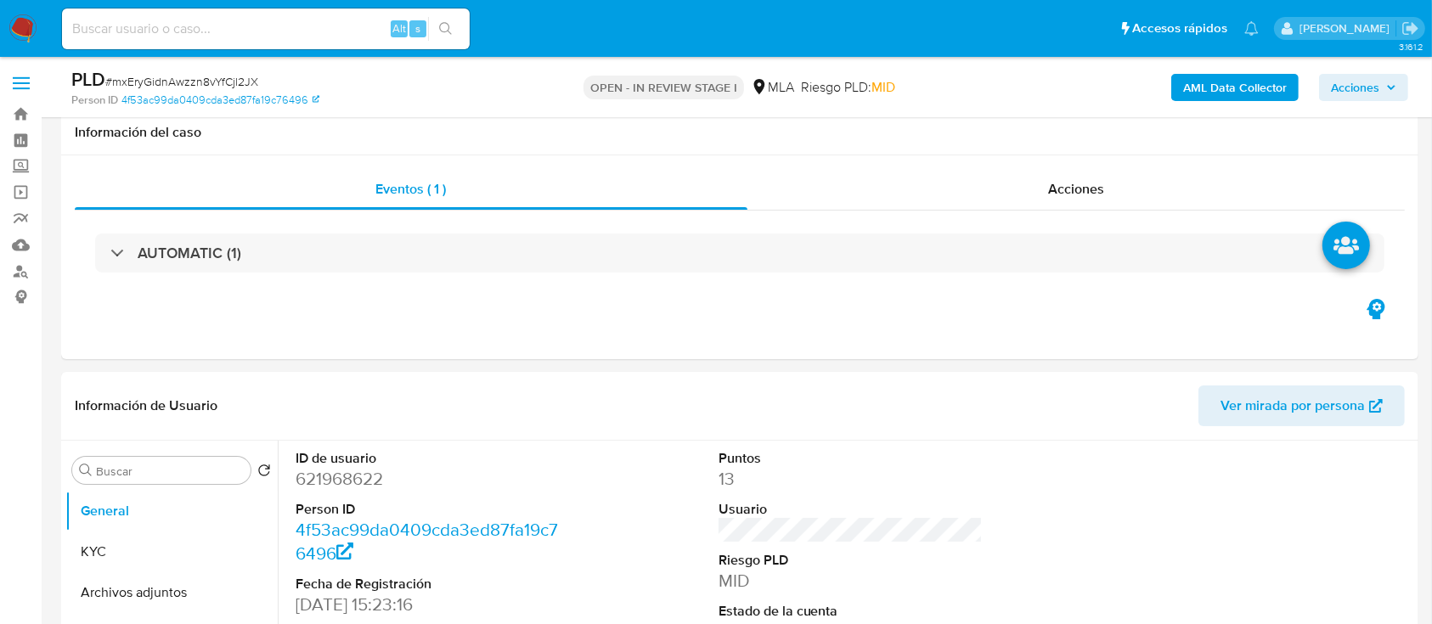
scroll to position [195, 0]
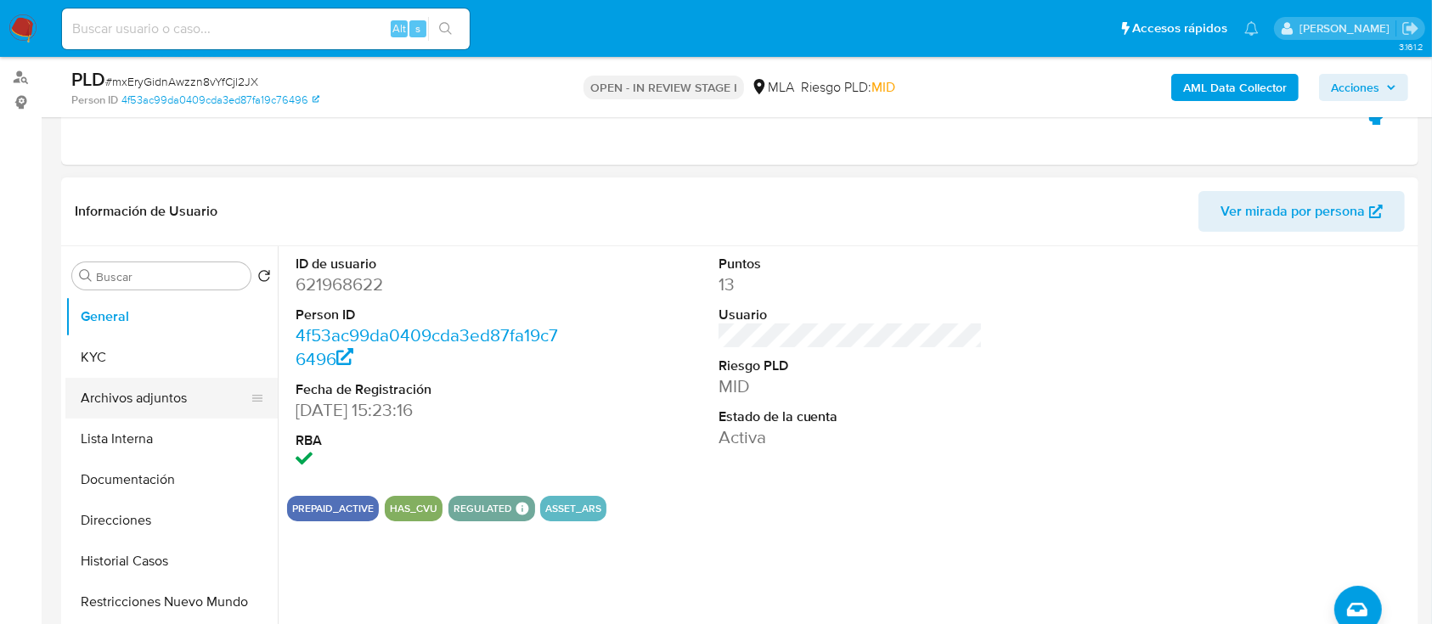
click at [134, 378] on button "Archivos adjuntos" at bounding box center [164, 398] width 199 height 41
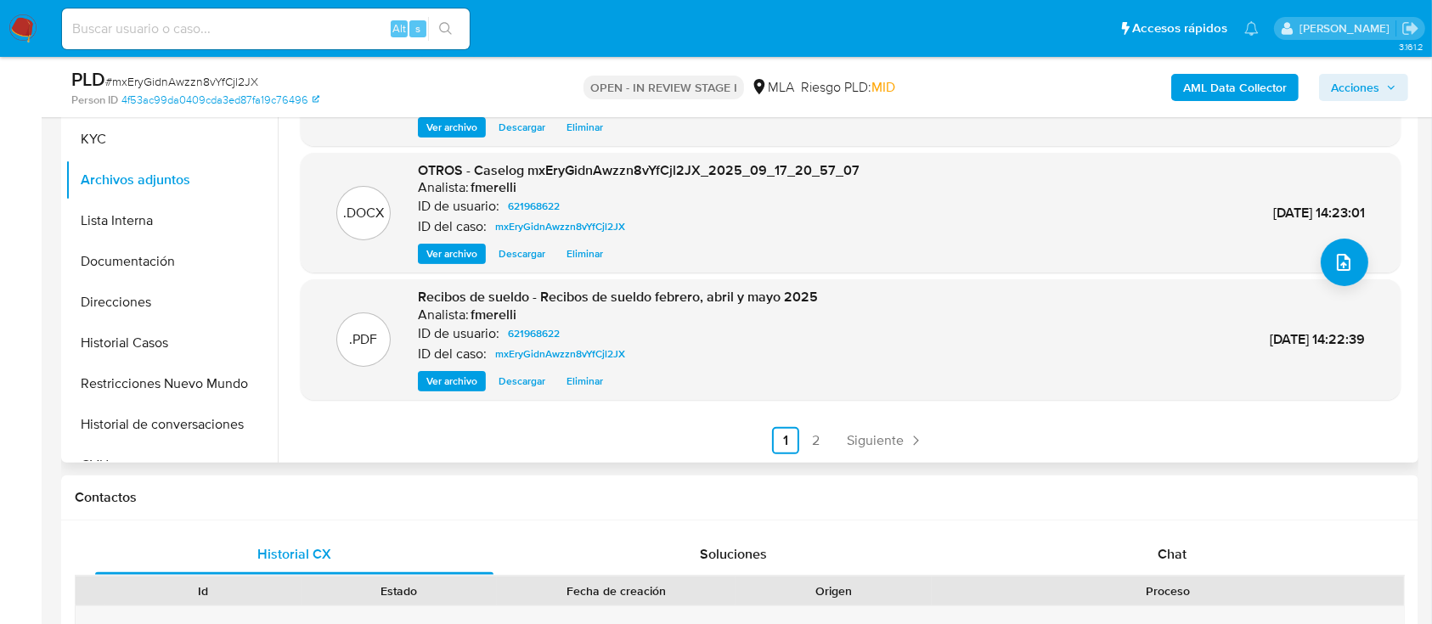
scroll to position [415, 0]
click at [900, 456] on div ".XLSX OTROS - Calculador - User 621968622 Analista: fmerelli ID de usuario: 621…" at bounding box center [846, 243] width 1137 height 435
click at [894, 449] on link "Siguiente" at bounding box center [885, 439] width 91 height 27
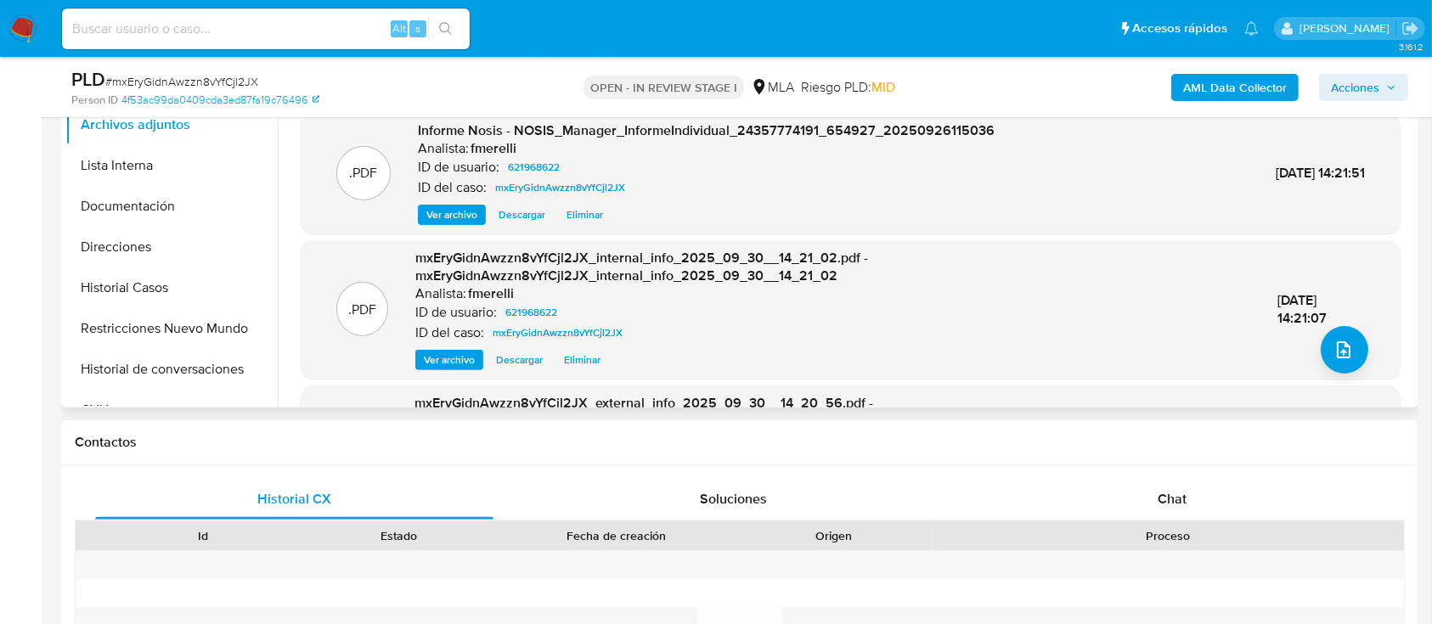
scroll to position [179, 0]
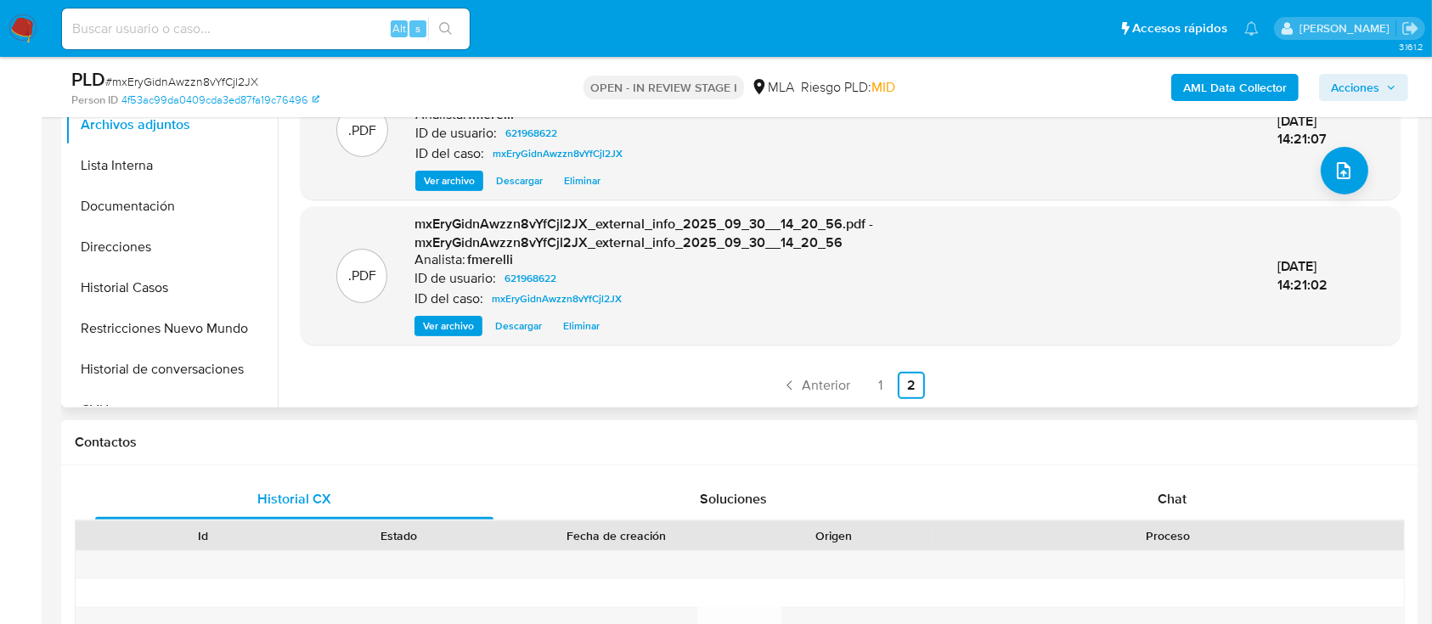
click at [220, 65] on div "PLD # mxEryGidnAwzzn8vYfCjl2JX Person ID 4f53ac99da0409cda3ed87fa19c76496 OPEN …" at bounding box center [740, 87] width 1358 height 60
click at [203, 85] on span "# mxEryGidnAwzzn8vYfCjl2JX" at bounding box center [181, 81] width 153 height 17
copy span "mxEryGidnAwzzn8vYfCjl2JX"
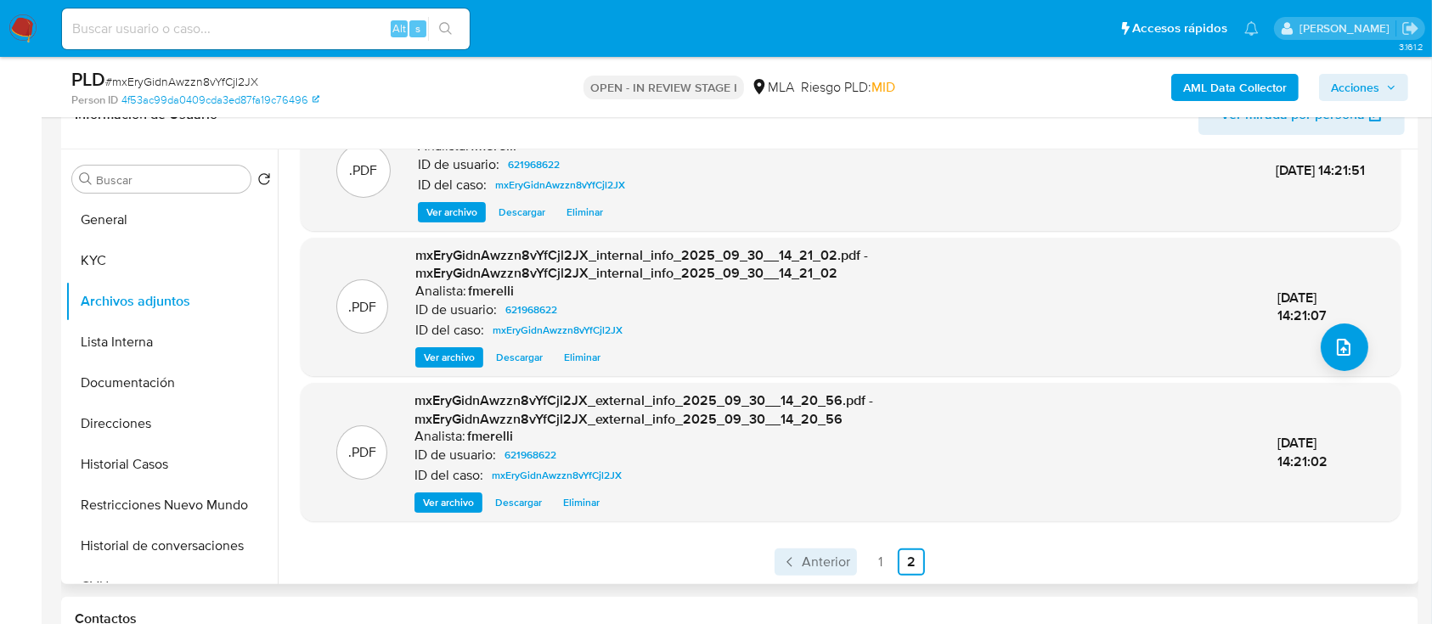
click at [824, 556] on span "Anterior" at bounding box center [826, 563] width 48 height 14
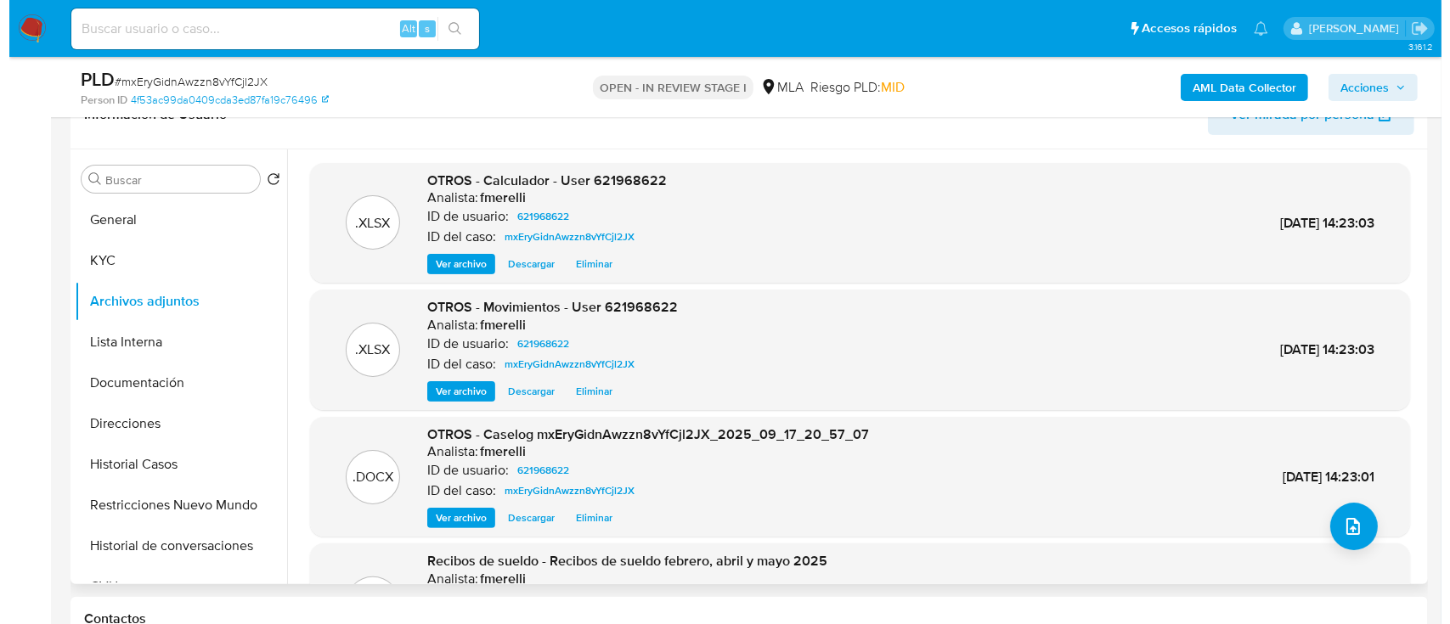
scroll to position [143, 0]
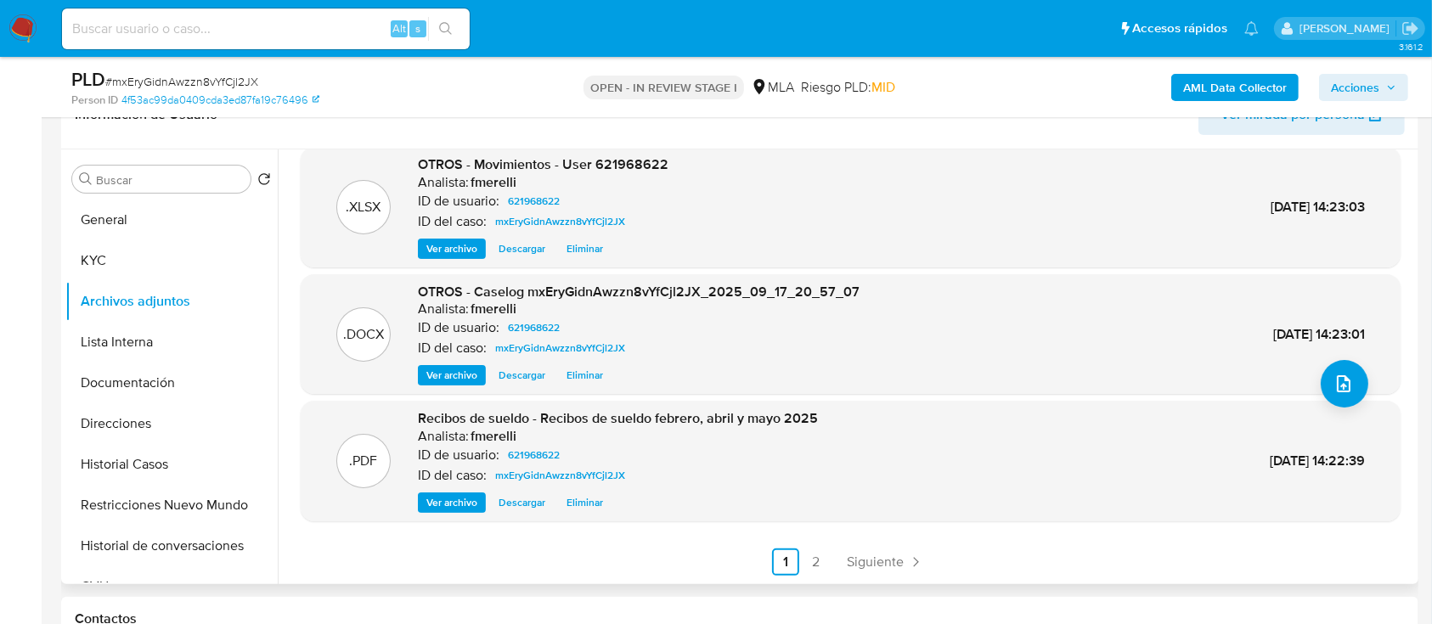
click at [452, 380] on span "Ver archivo" at bounding box center [451, 375] width 51 height 17
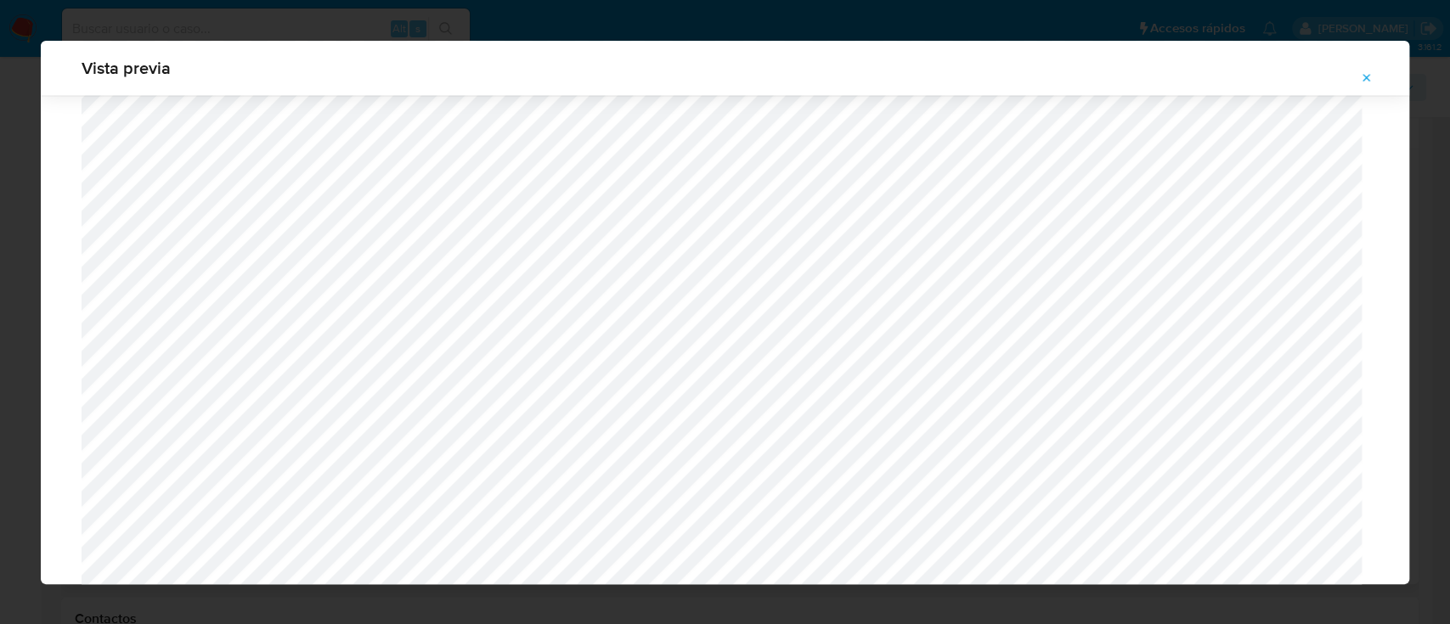
scroll to position [1709, 0]
click at [1368, 86] on span "Attachment preview" at bounding box center [1367, 78] width 14 height 24
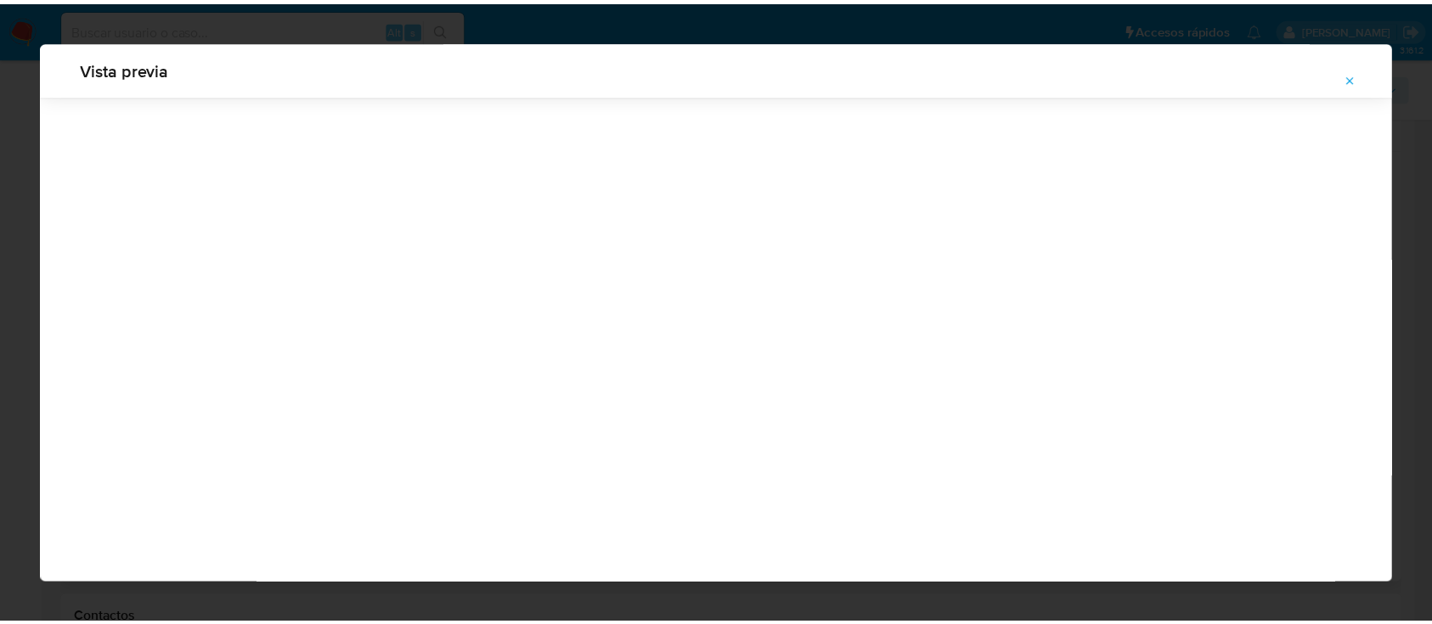
scroll to position [54, 0]
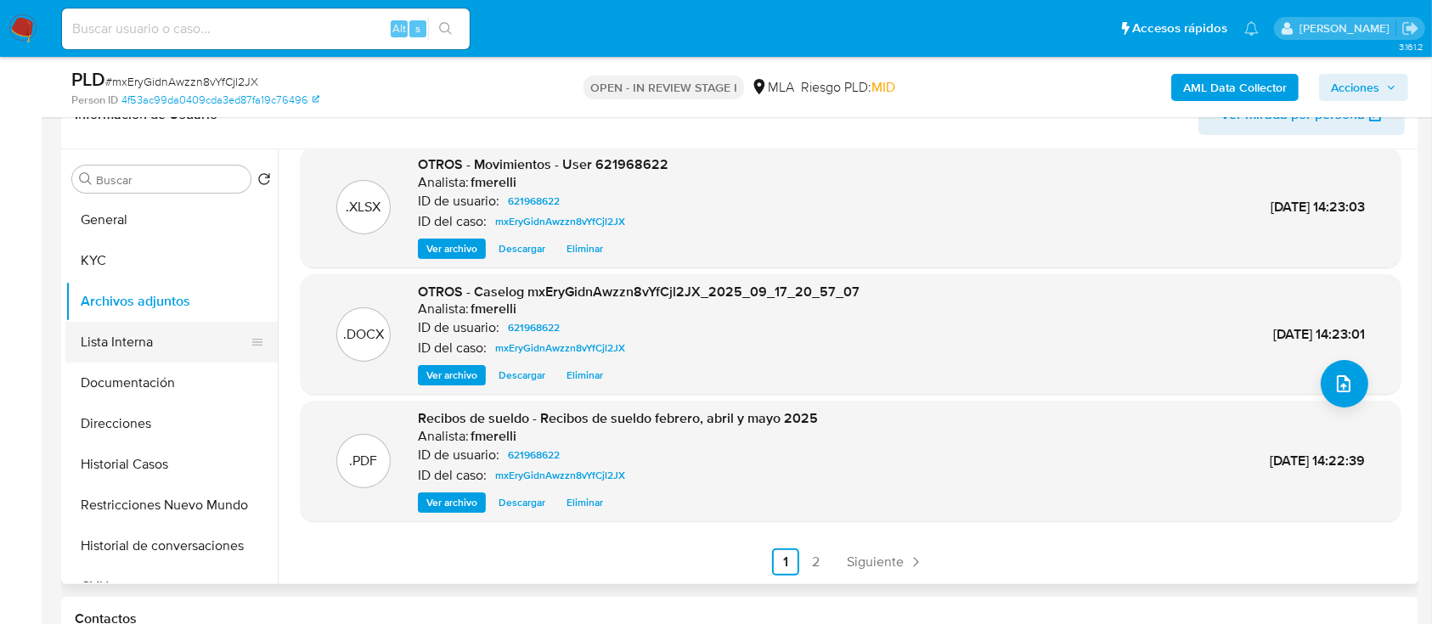
click at [128, 353] on button "Lista Interna" at bounding box center [164, 342] width 199 height 41
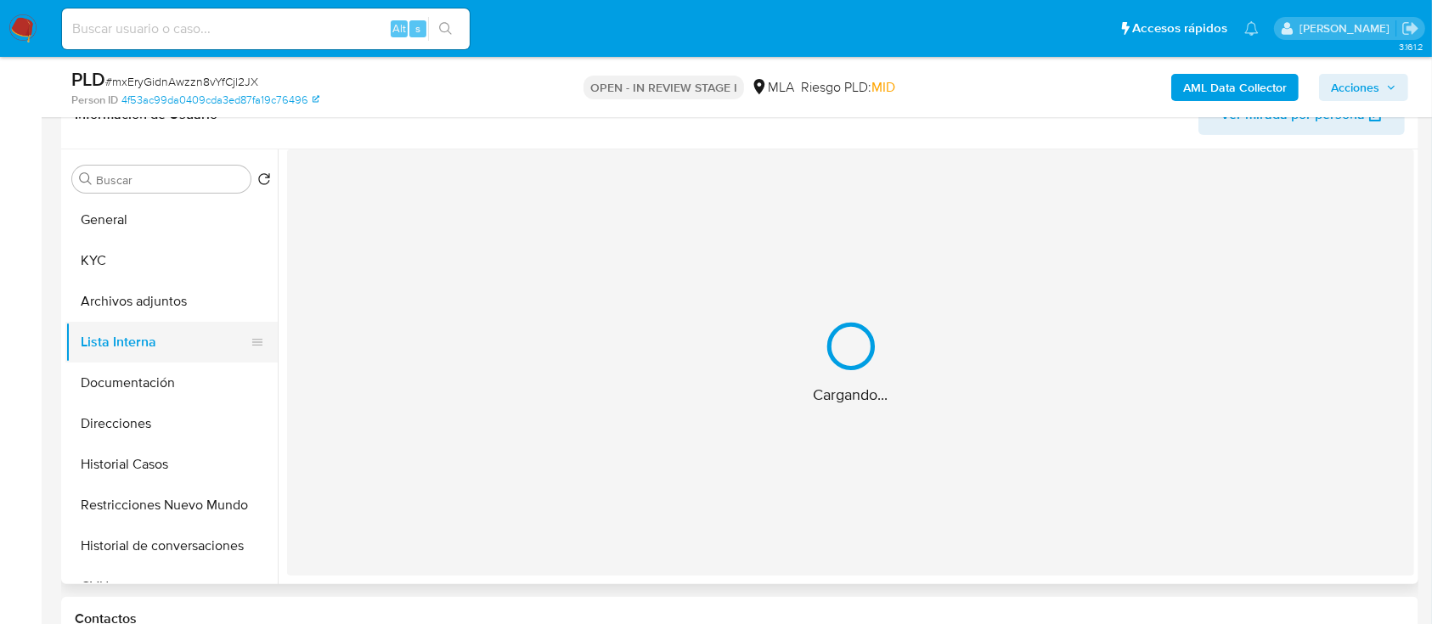
scroll to position [0, 0]
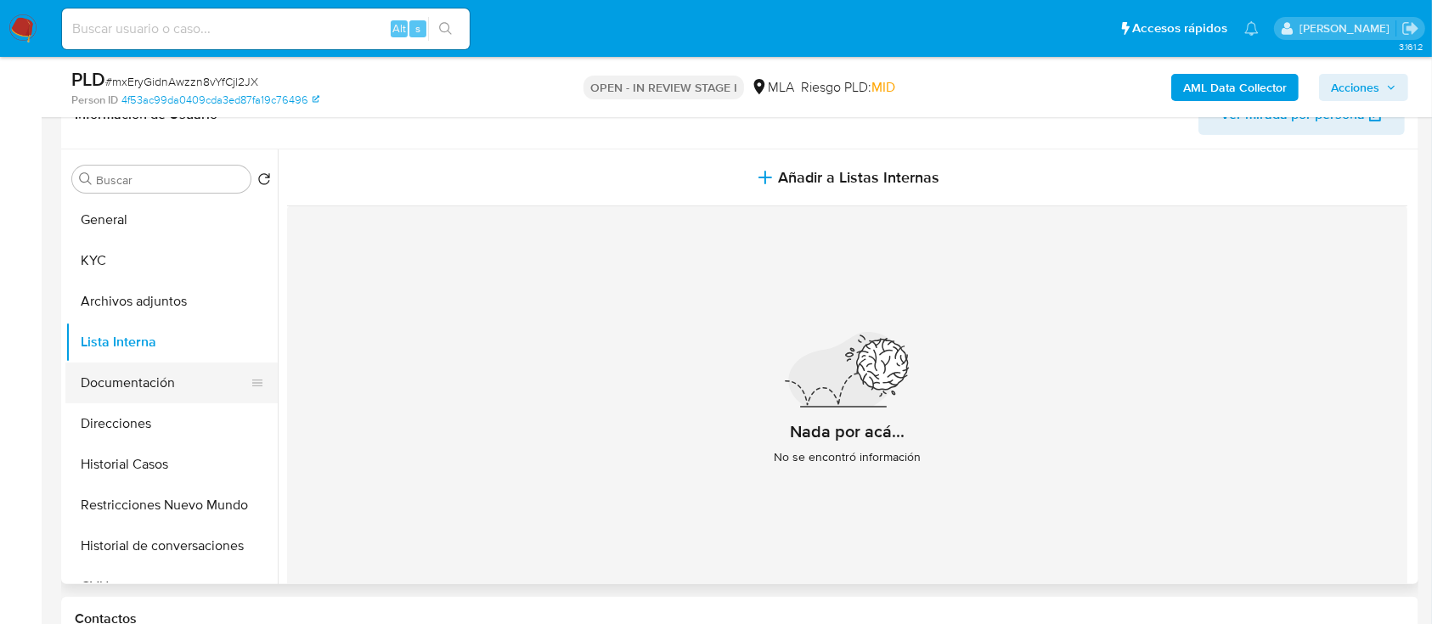
click at [116, 389] on button "Documentación" at bounding box center [164, 383] width 199 height 41
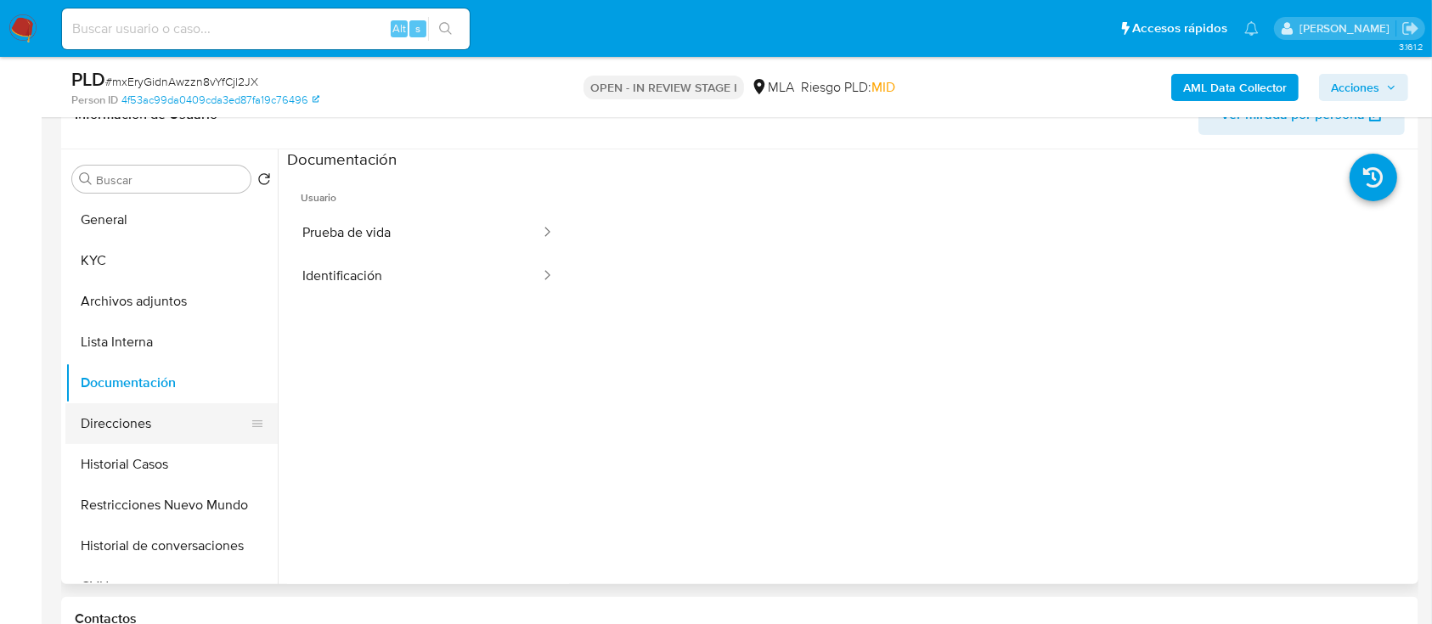
click at [145, 431] on button "Direcciones" at bounding box center [164, 424] width 199 height 41
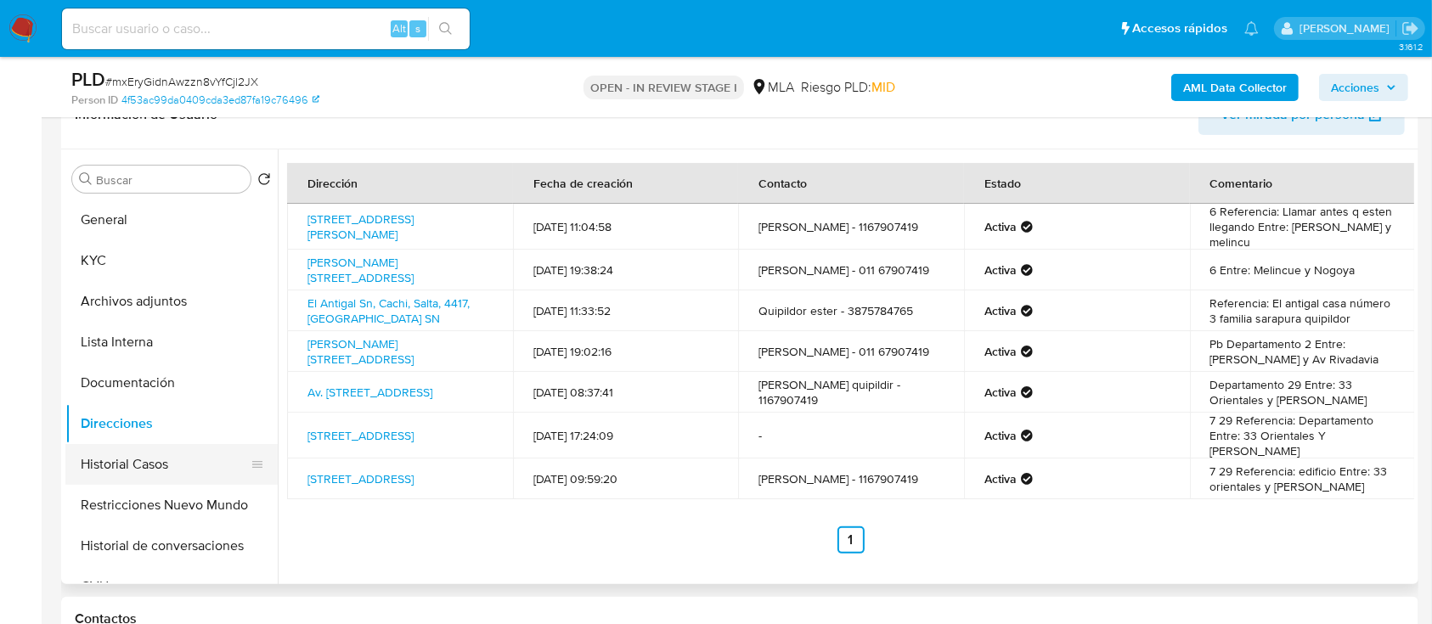
click at [151, 454] on button "Historial Casos" at bounding box center [164, 464] width 199 height 41
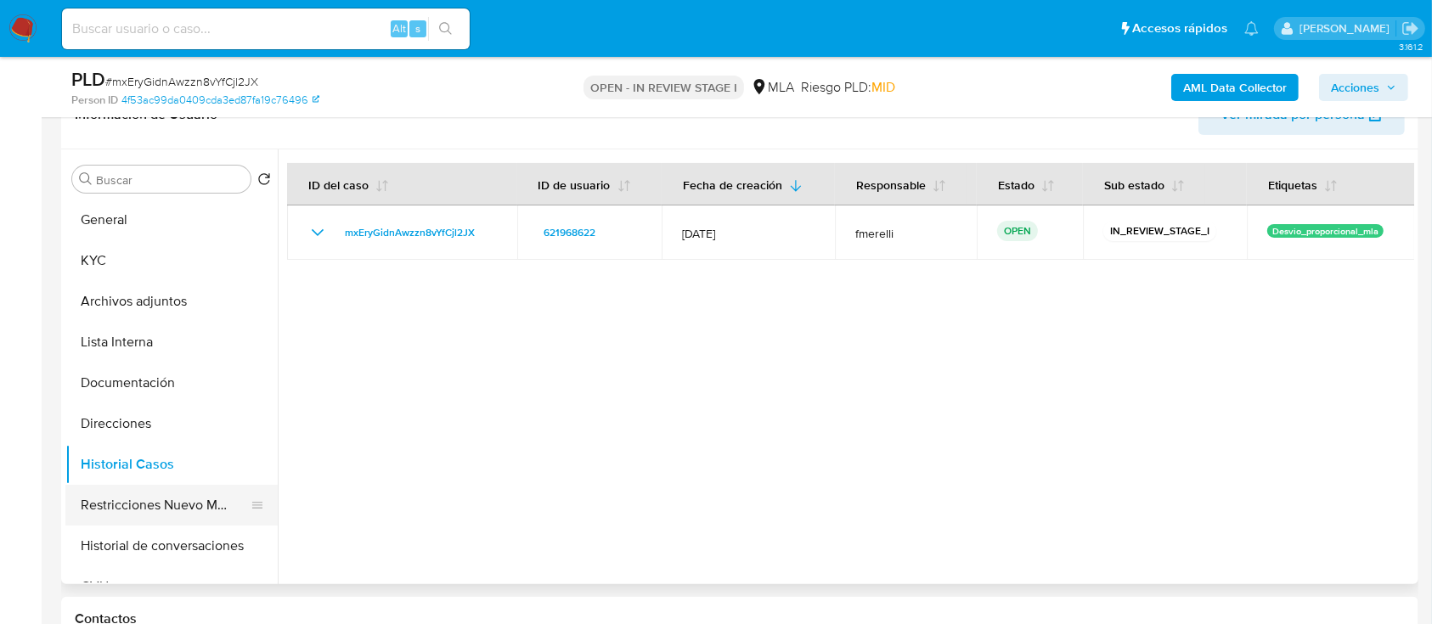
click at [145, 503] on button "Restricciones Nuevo Mundo" at bounding box center [164, 505] width 199 height 41
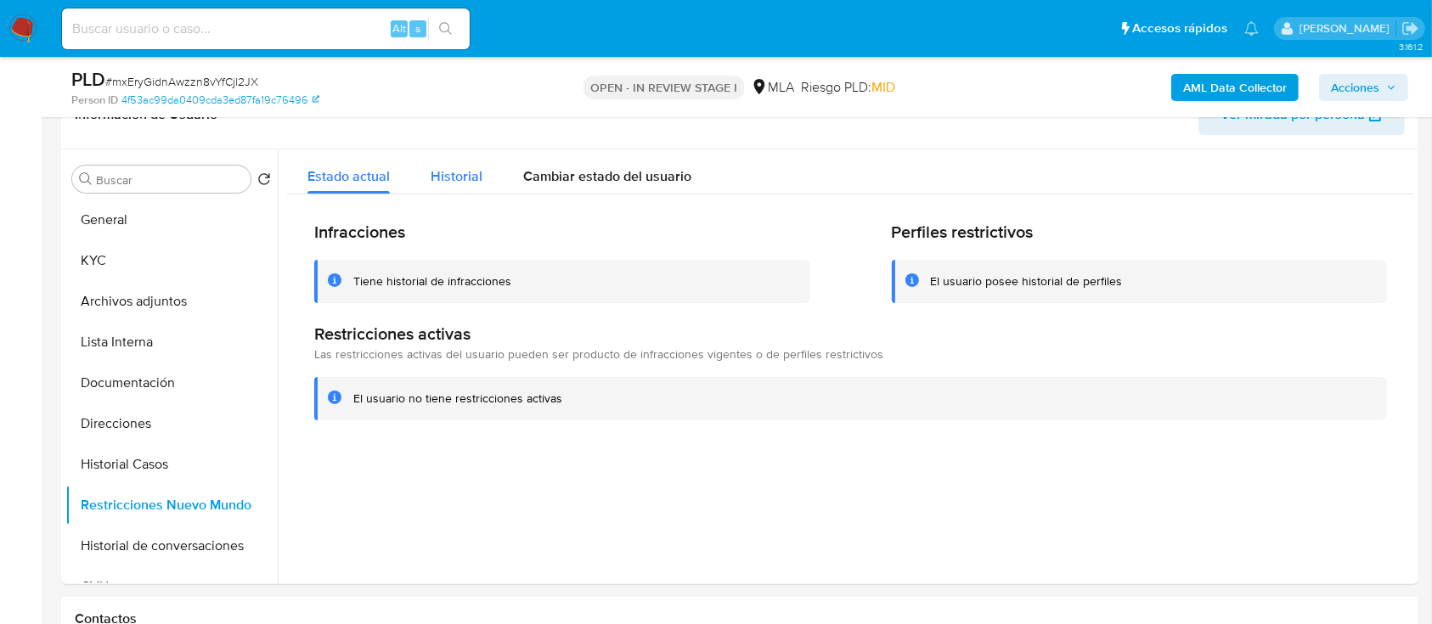
click at [443, 184] on span "Historial" at bounding box center [457, 177] width 52 height 20
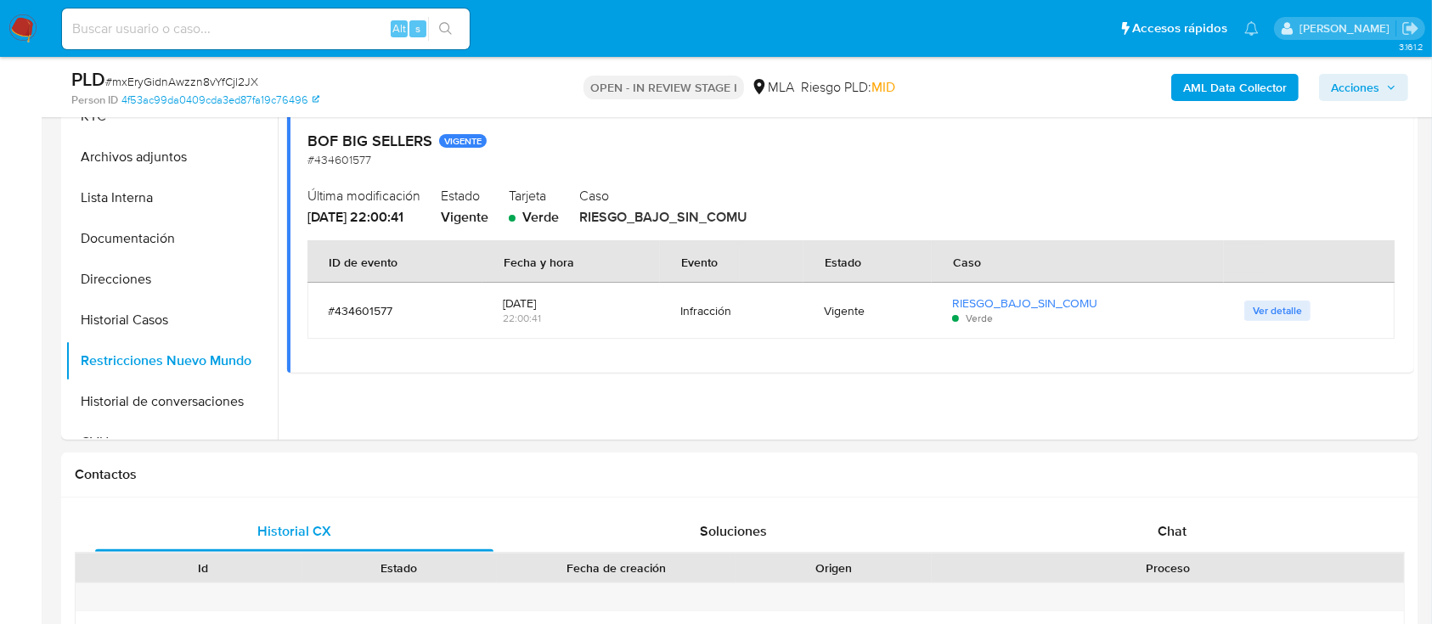
scroll to position [309, 0]
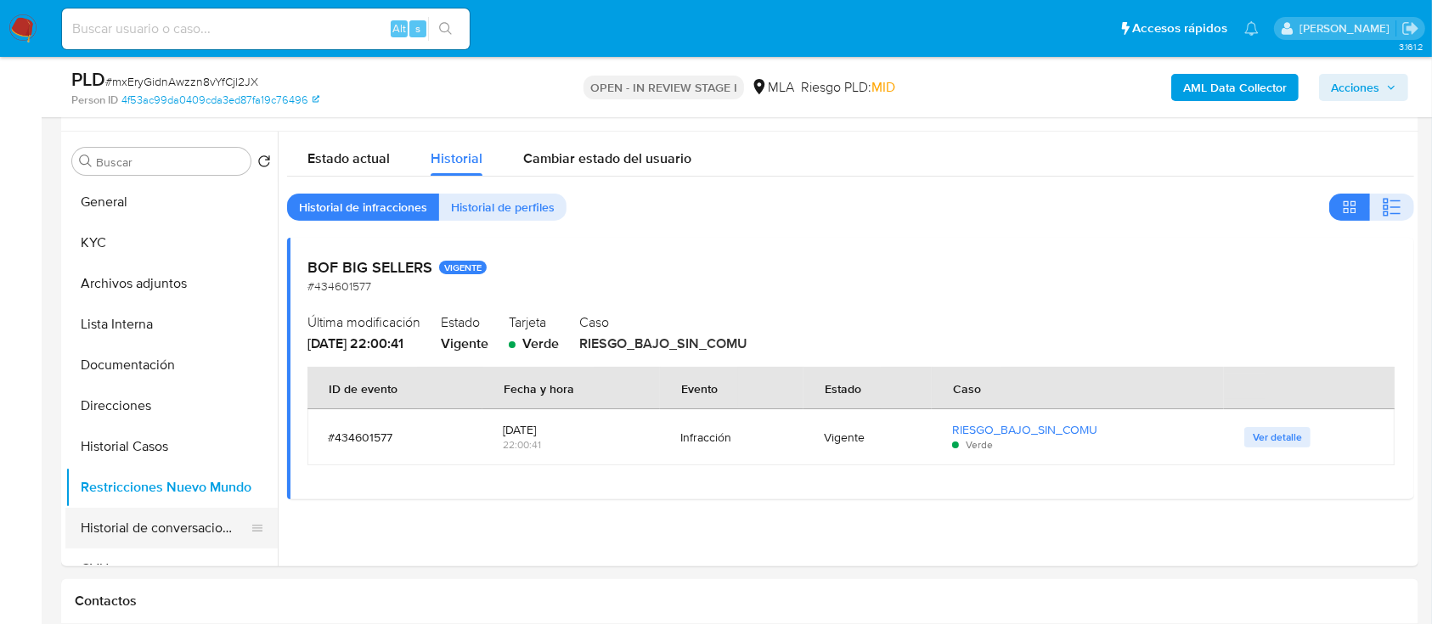
click at [197, 530] on button "Historial de conversaciones" at bounding box center [164, 528] width 199 height 41
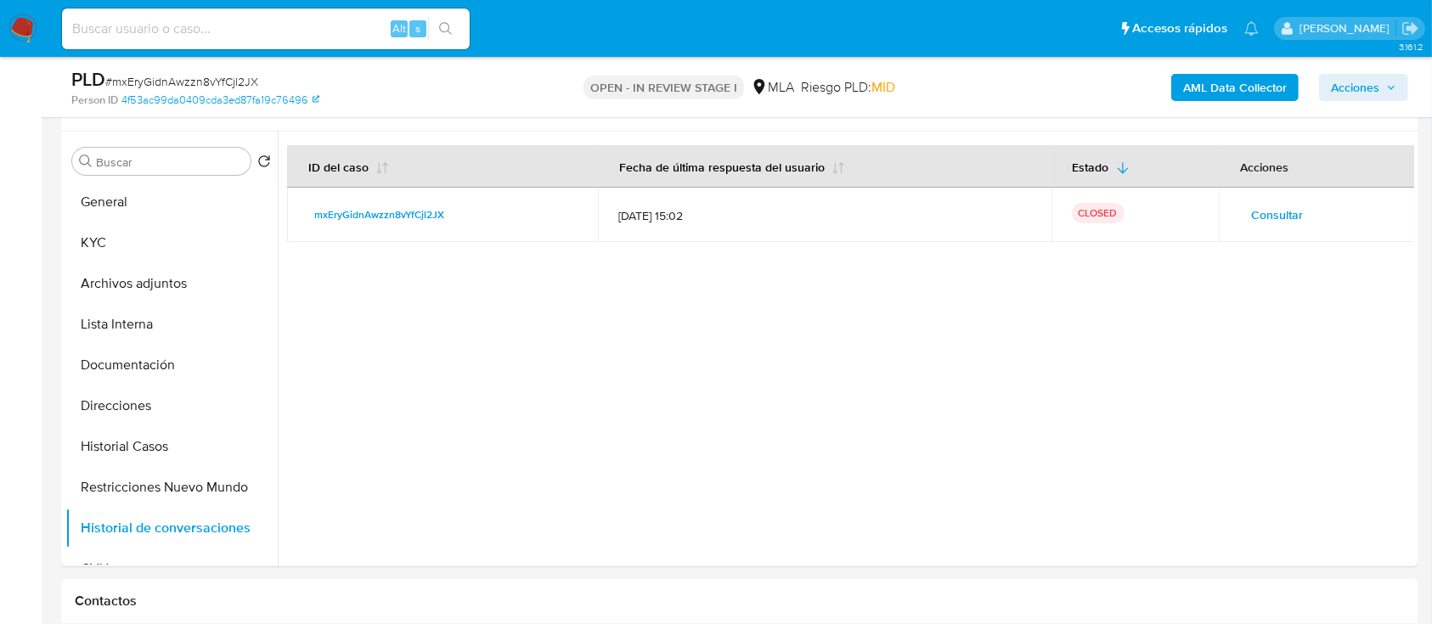
click at [1370, 71] on div "AML Data Collector Acciones" at bounding box center [1188, 87] width 441 height 40
click at [1348, 83] on span "Acciones" at bounding box center [1355, 87] width 48 height 27
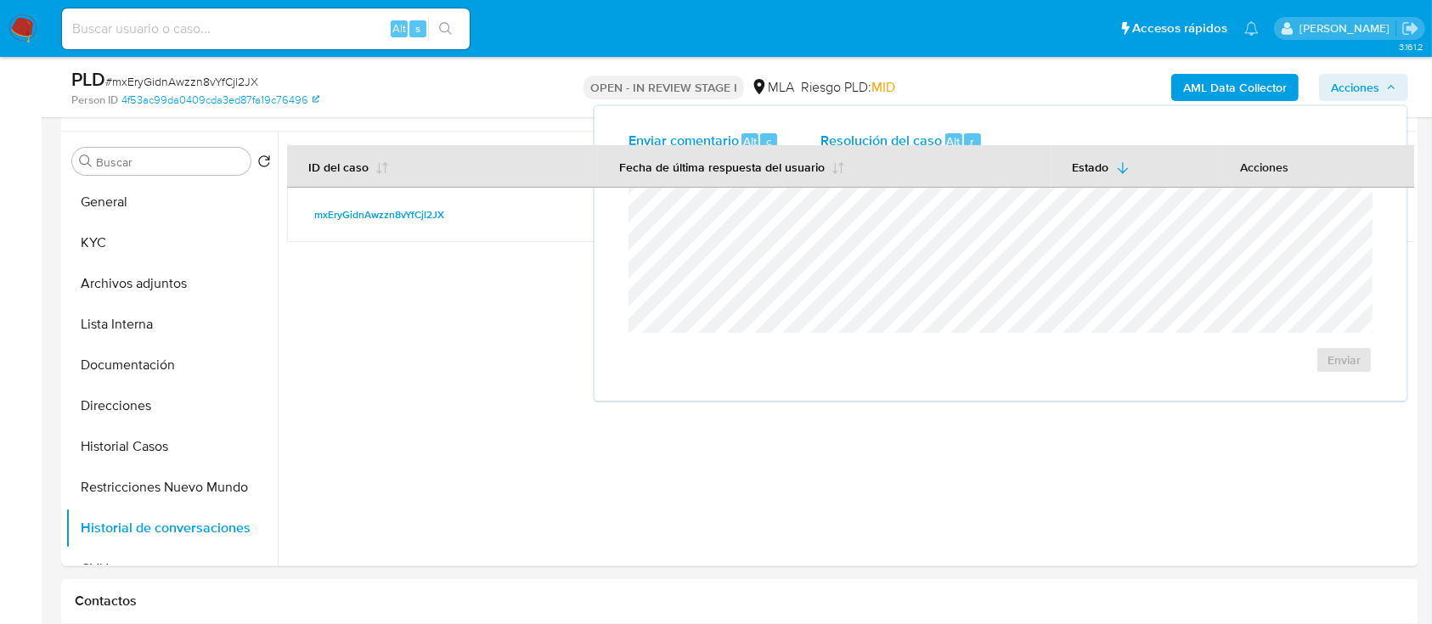
click at [841, 143] on span "Resolución del caso" at bounding box center [881, 141] width 121 height 20
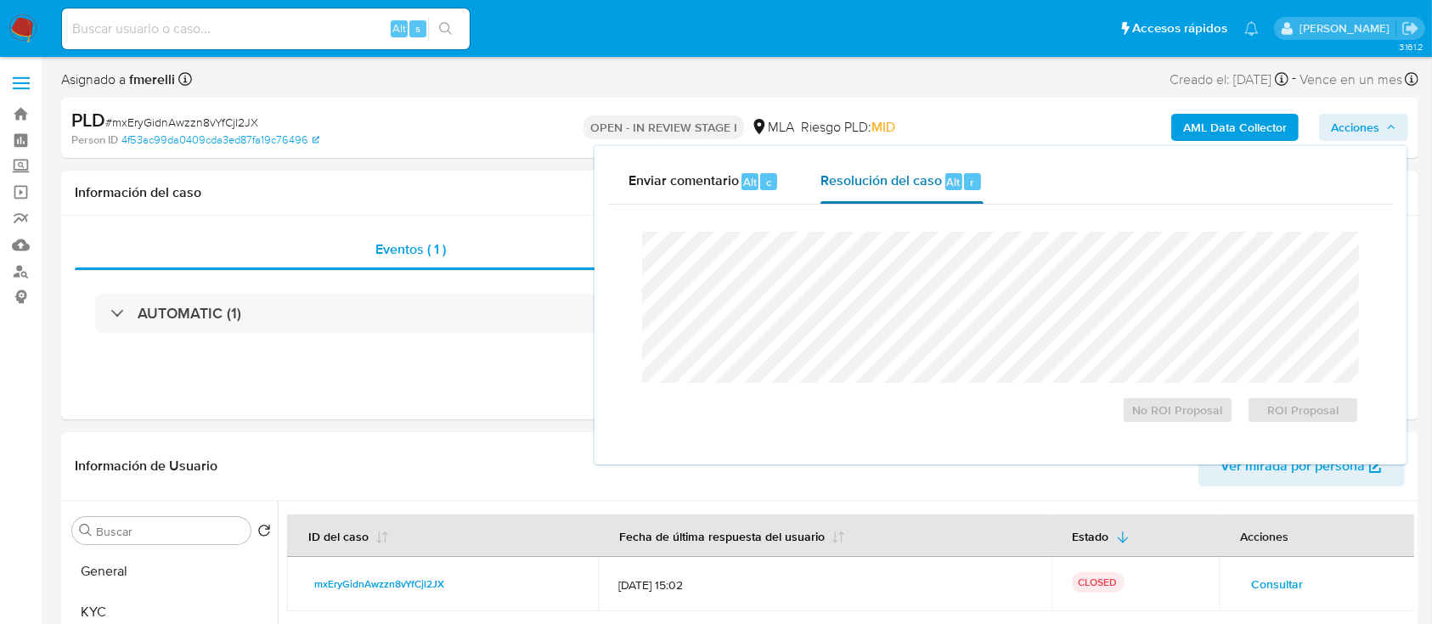
scroll to position [1, 0]
click at [1192, 421] on span "No ROI Proposal" at bounding box center [1178, 410] width 88 height 24
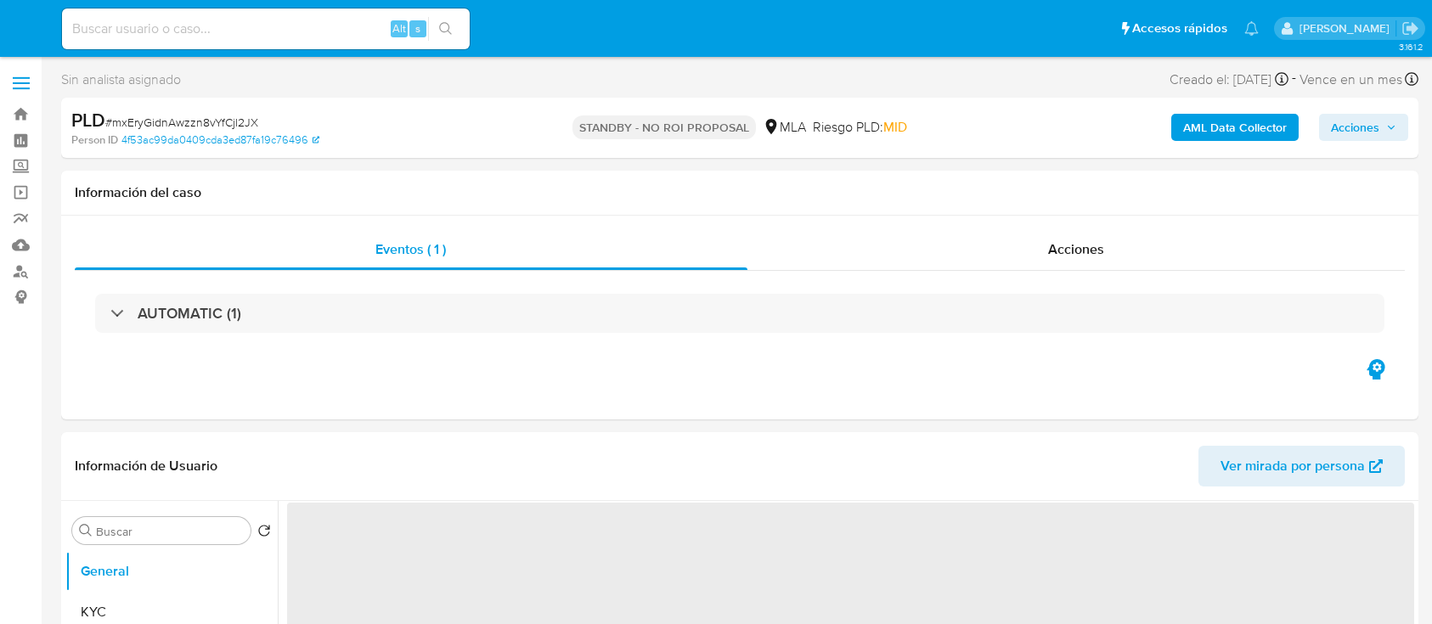
select select "10"
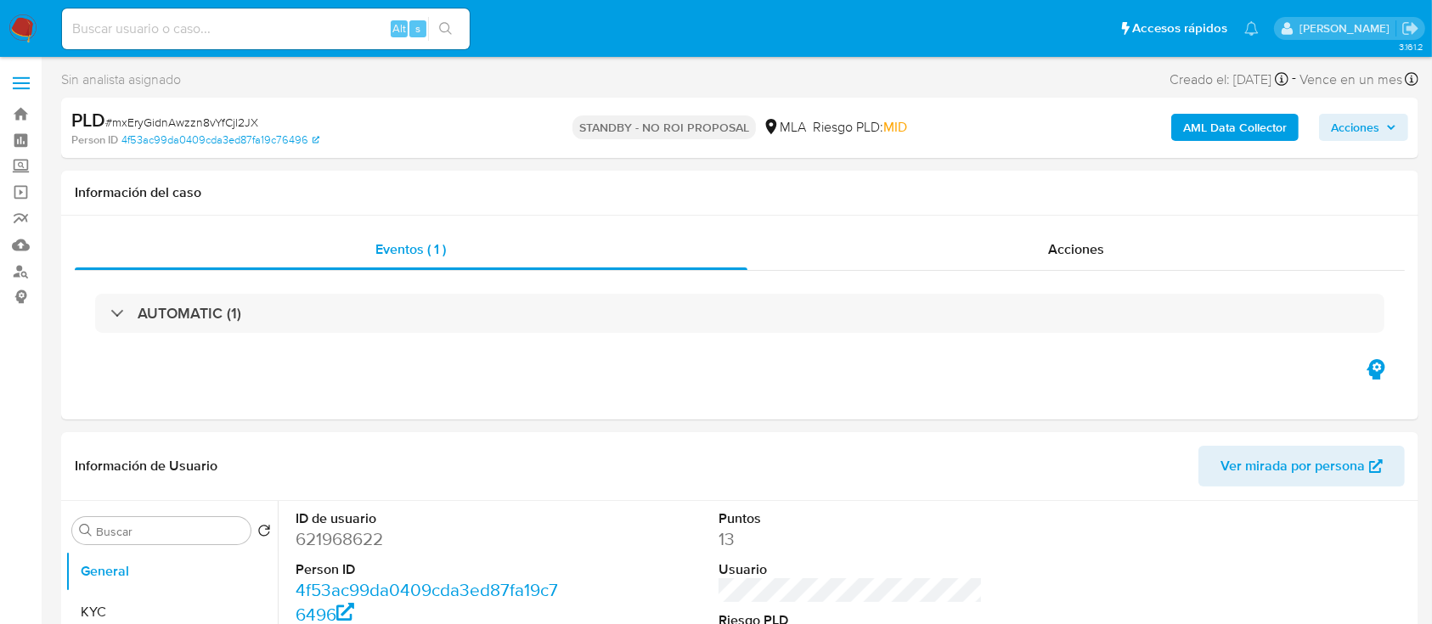
click at [23, 37] on img at bounding box center [22, 28] width 29 height 29
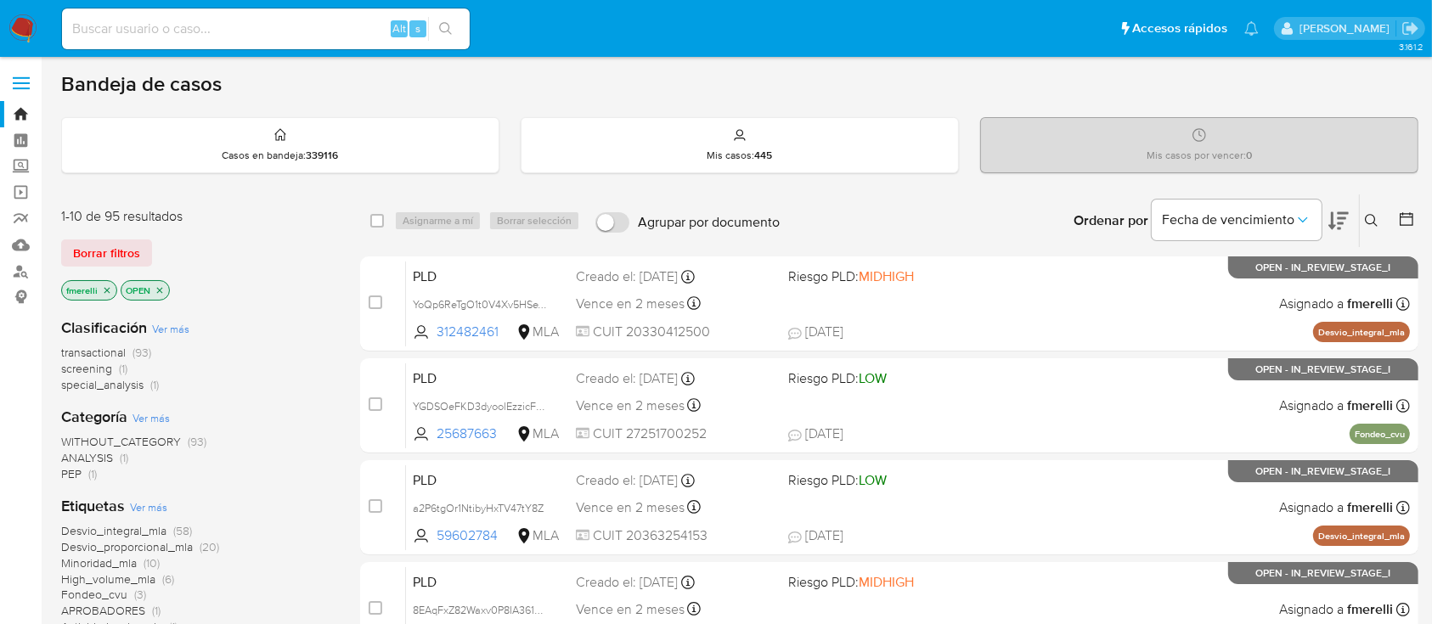
click at [305, 313] on div "Clasificación Ver más transactional (93) screening (1) special_analysis (1) Cat…" at bounding box center [197, 611] width 272 height 615
